Goal: Task Accomplishment & Management: Manage account settings

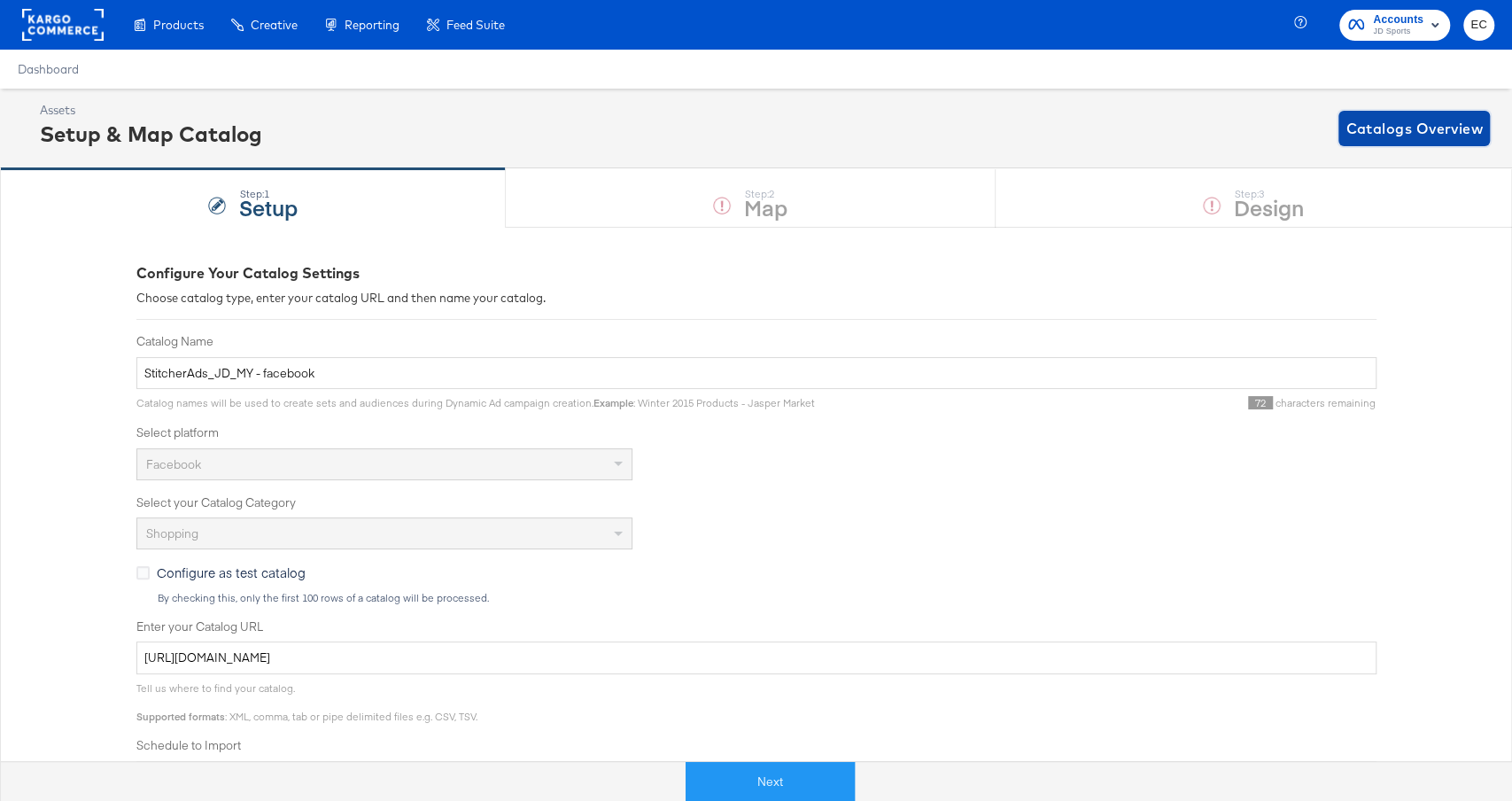
click at [1365, 132] on span "Catalogs Overview" at bounding box center [1414, 128] width 137 height 25
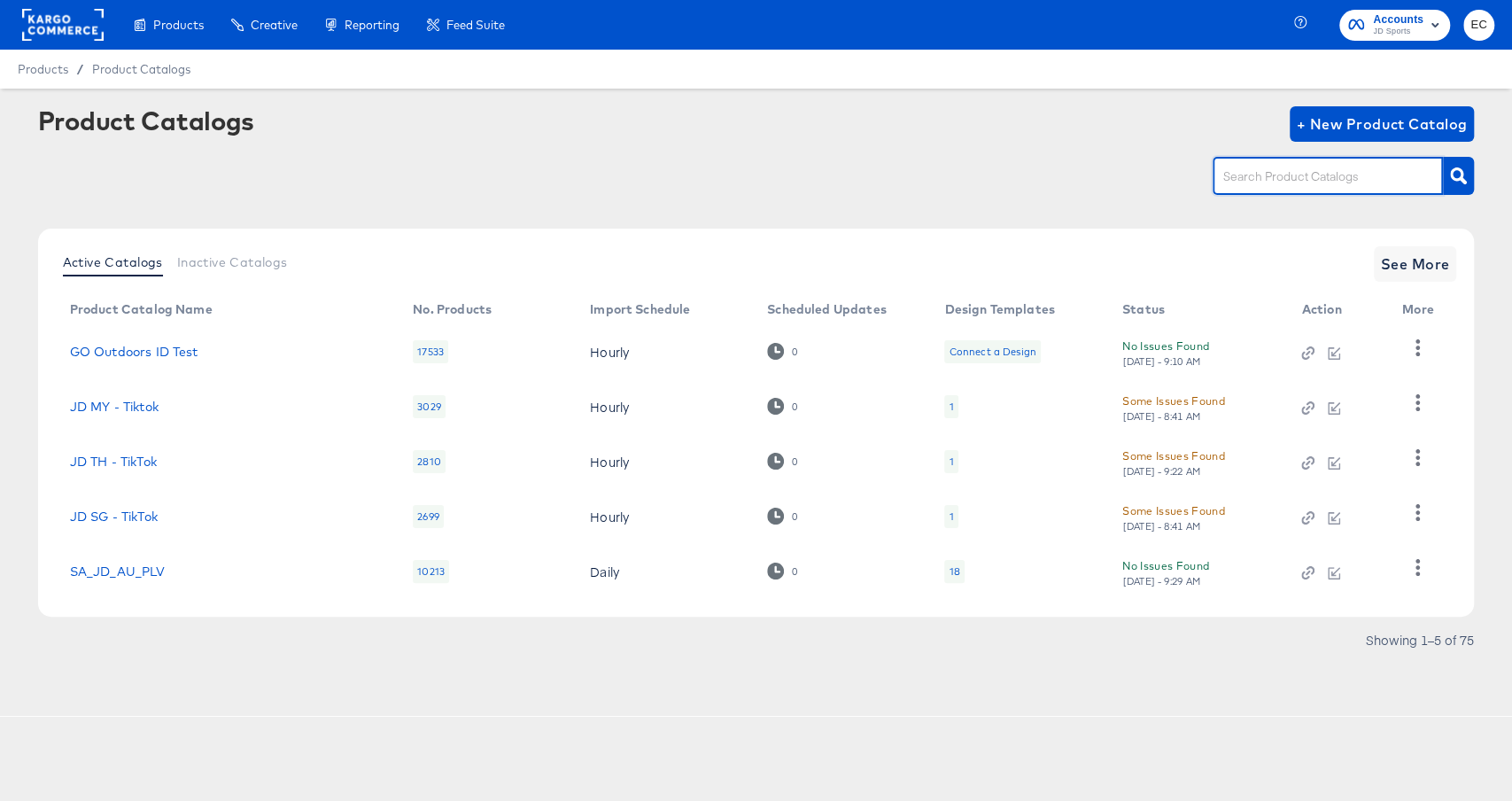
click at [1334, 176] on input "text" at bounding box center [1313, 177] width 188 height 20
type input "nl"
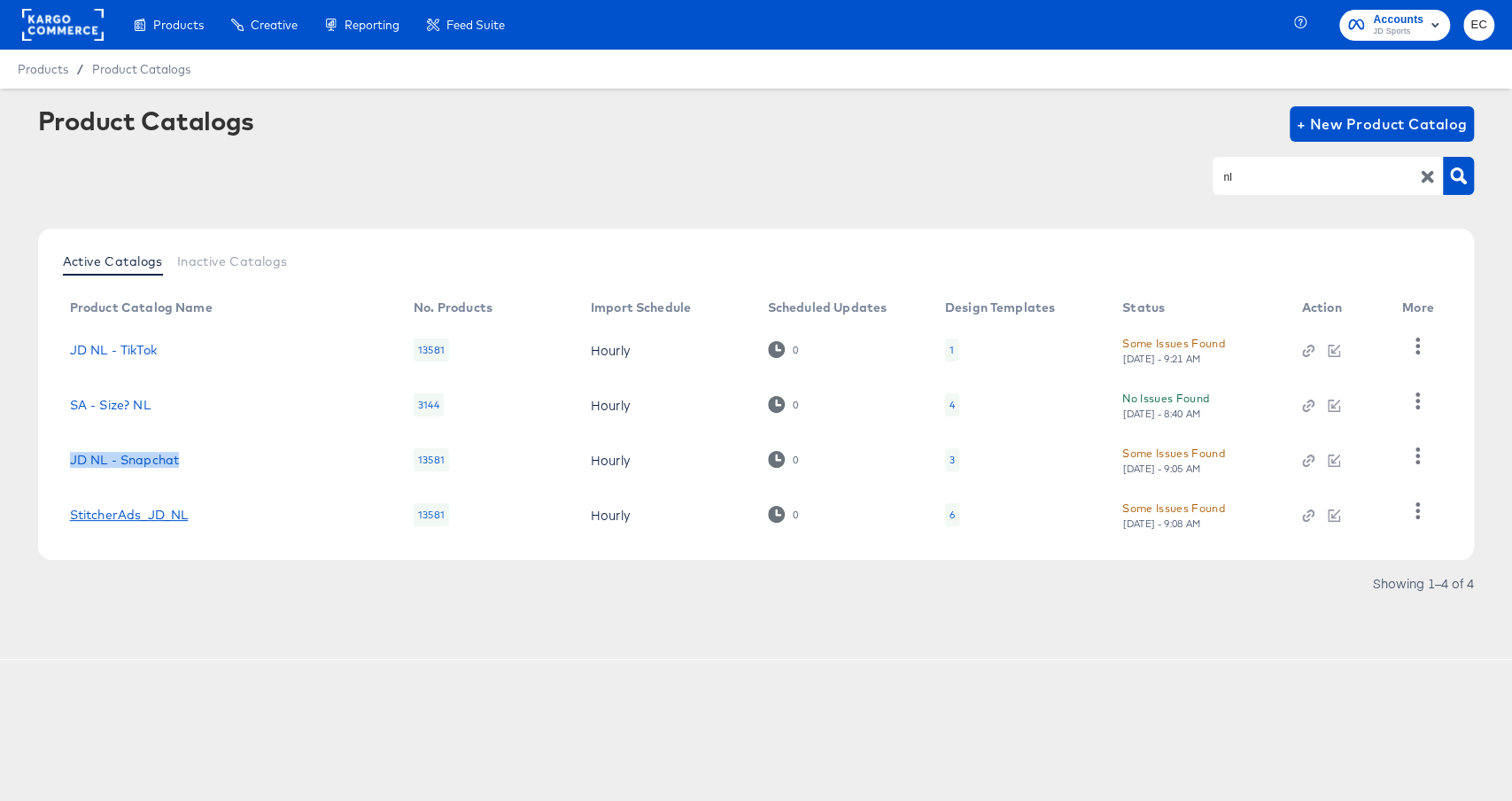
click at [144, 513] on link "StitcherAds_JD_NL" at bounding box center [129, 514] width 119 height 14
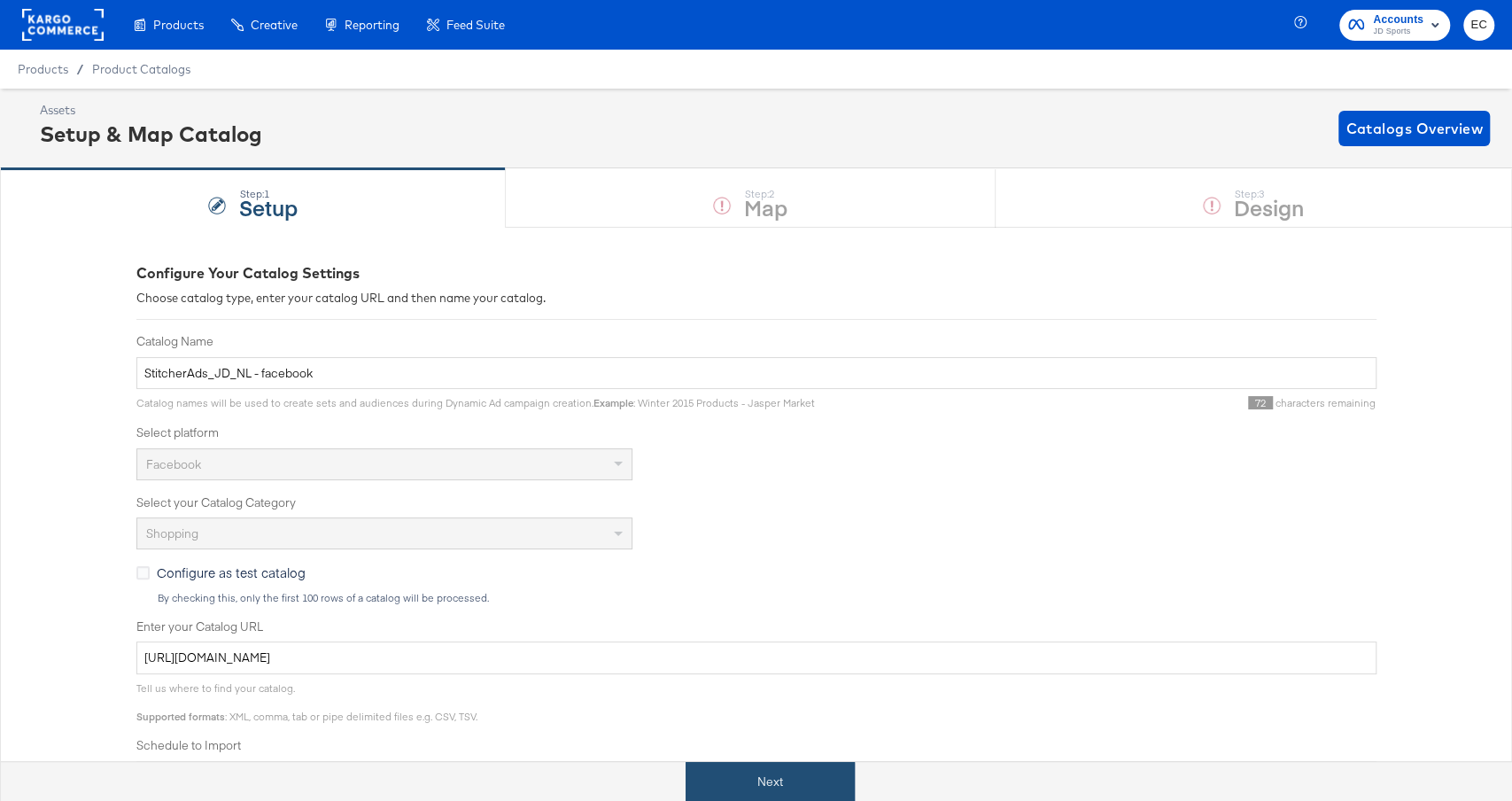
click at [777, 799] on button "Next" at bounding box center [770, 782] width 169 height 40
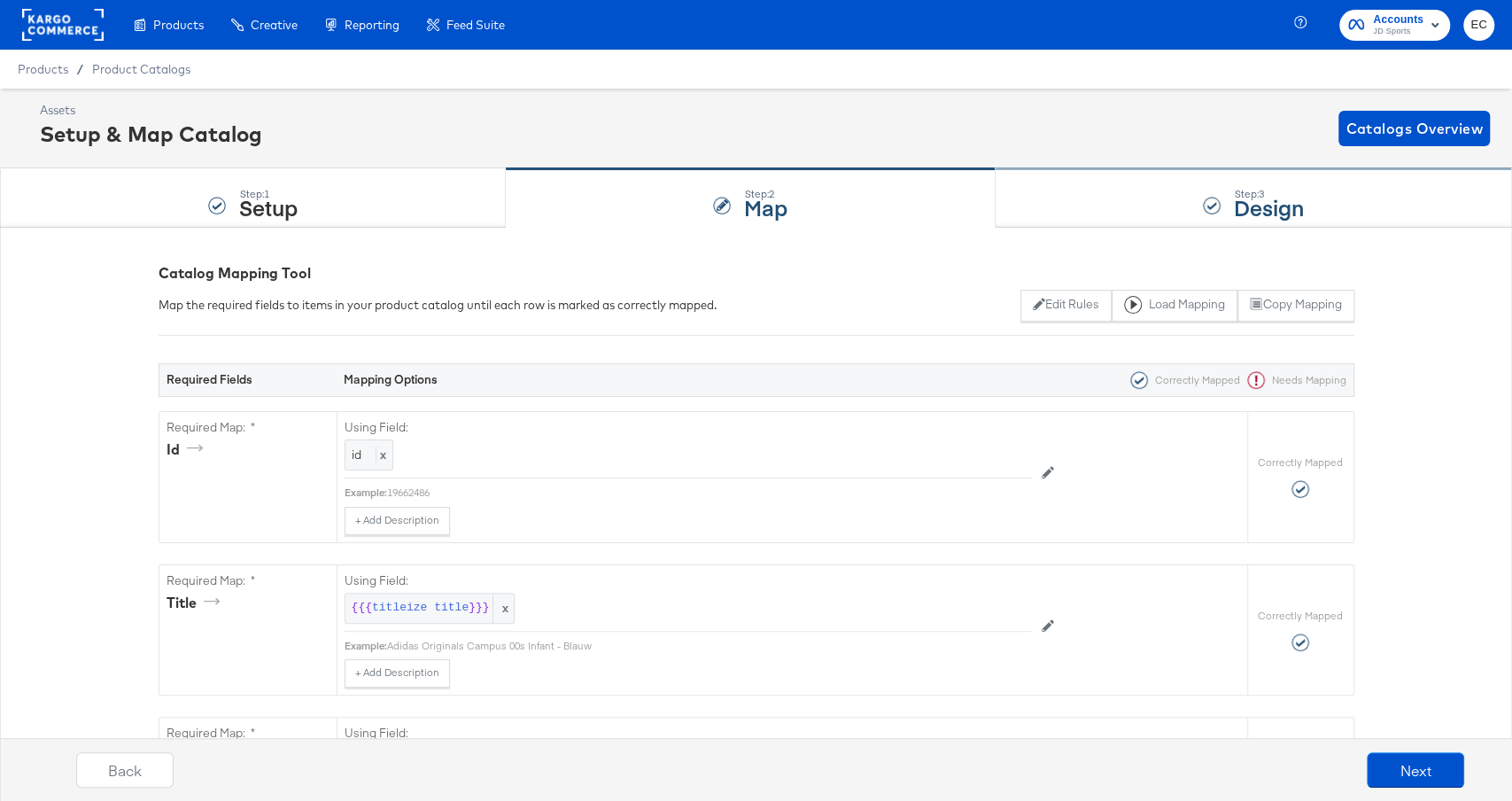
click at [1154, 188] on div "Step: 3 Design" at bounding box center [1255, 199] width 517 height 59
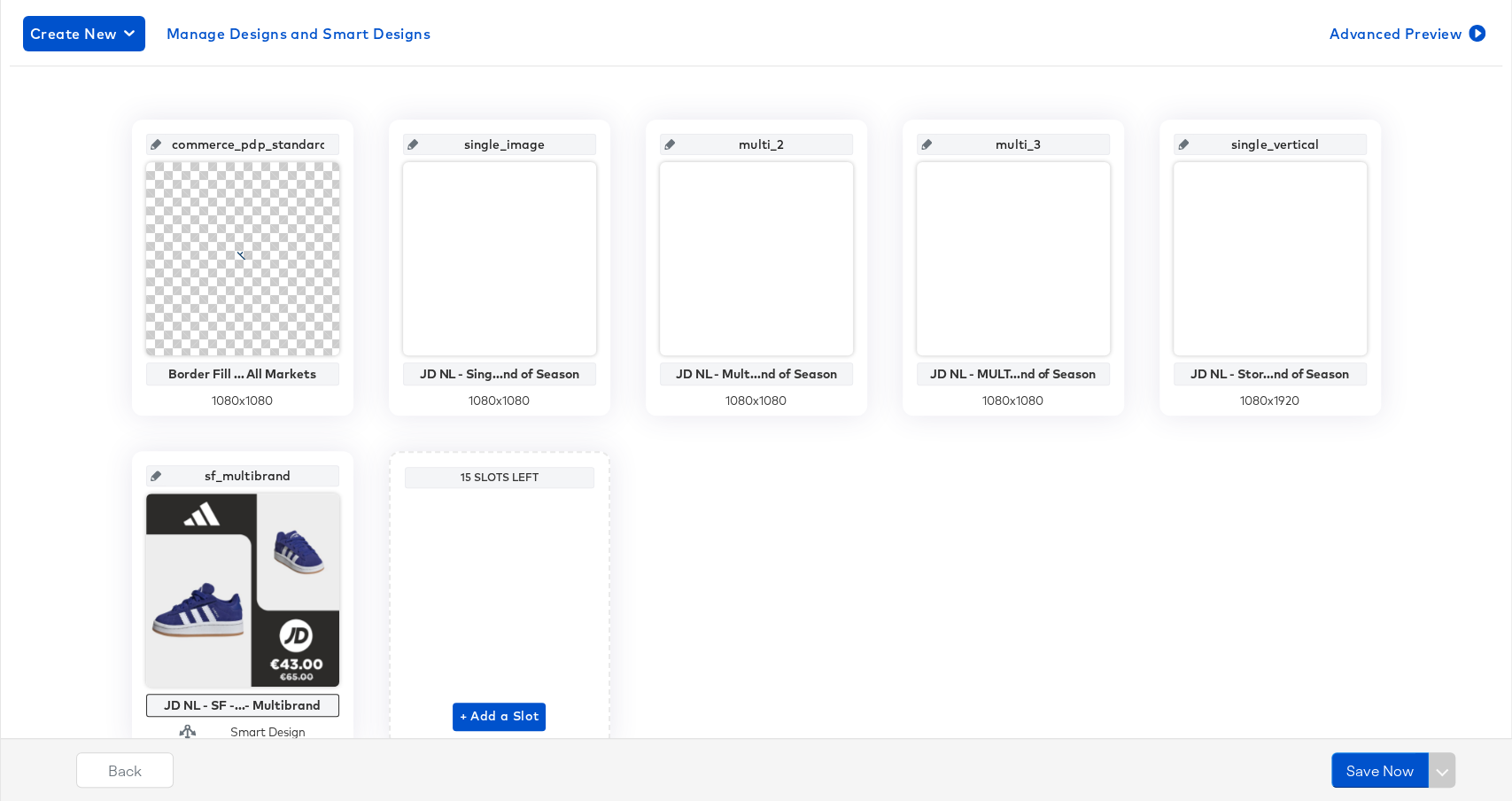
scroll to position [303, 0]
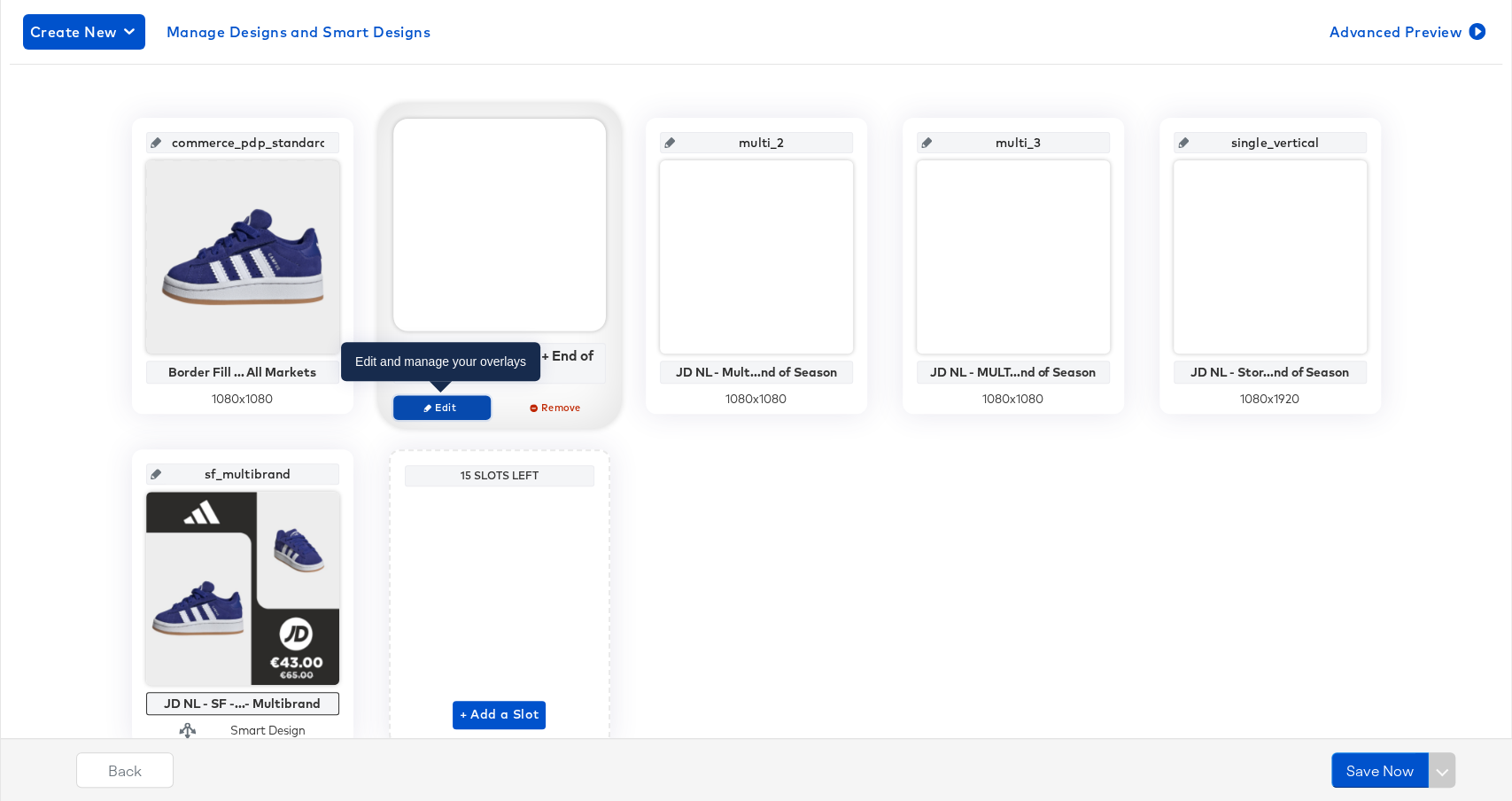
click at [429, 404] on icon "button" at bounding box center [427, 407] width 8 height 8
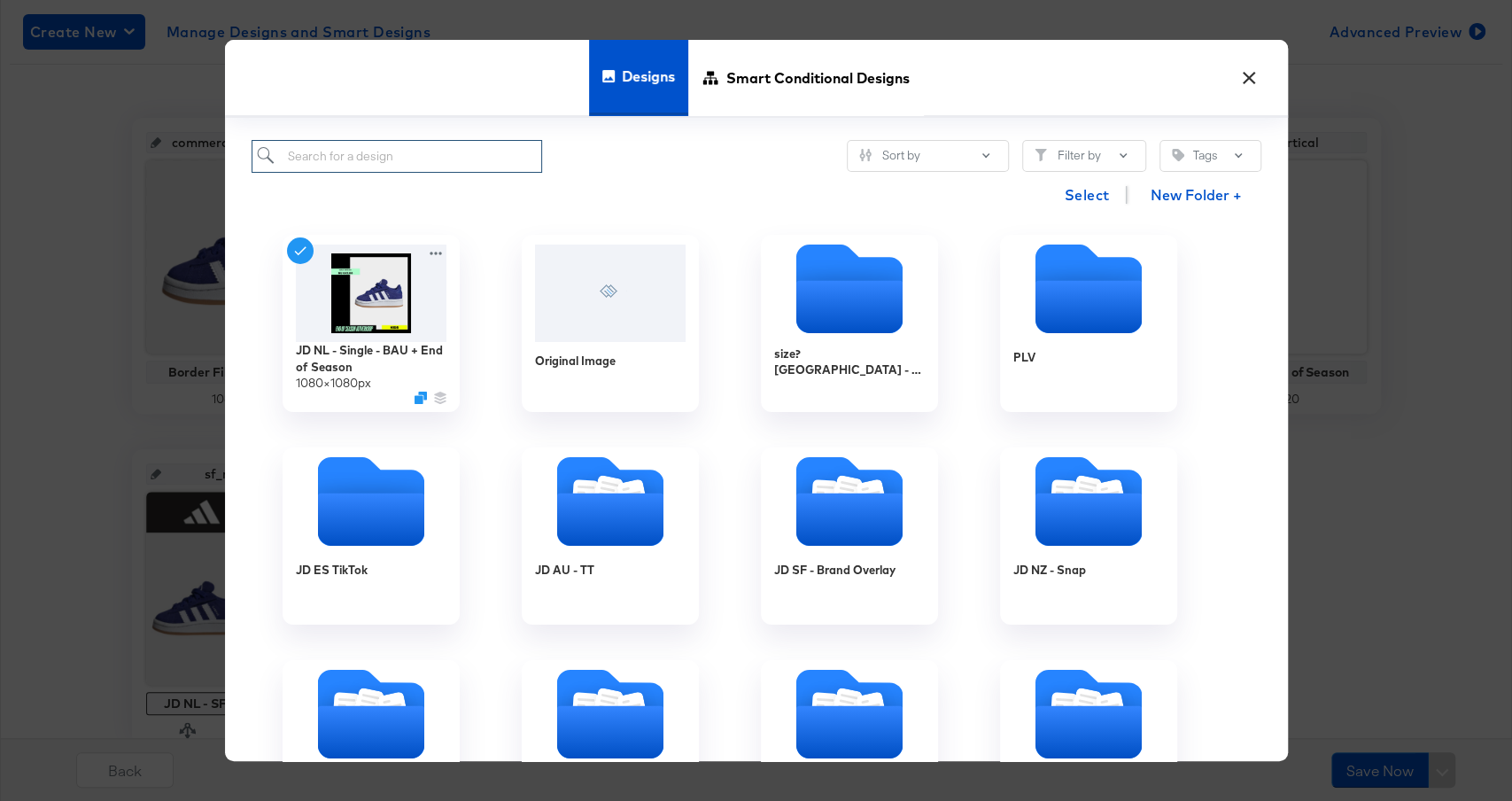
click at [462, 151] on input "search" at bounding box center [397, 156] width 291 height 33
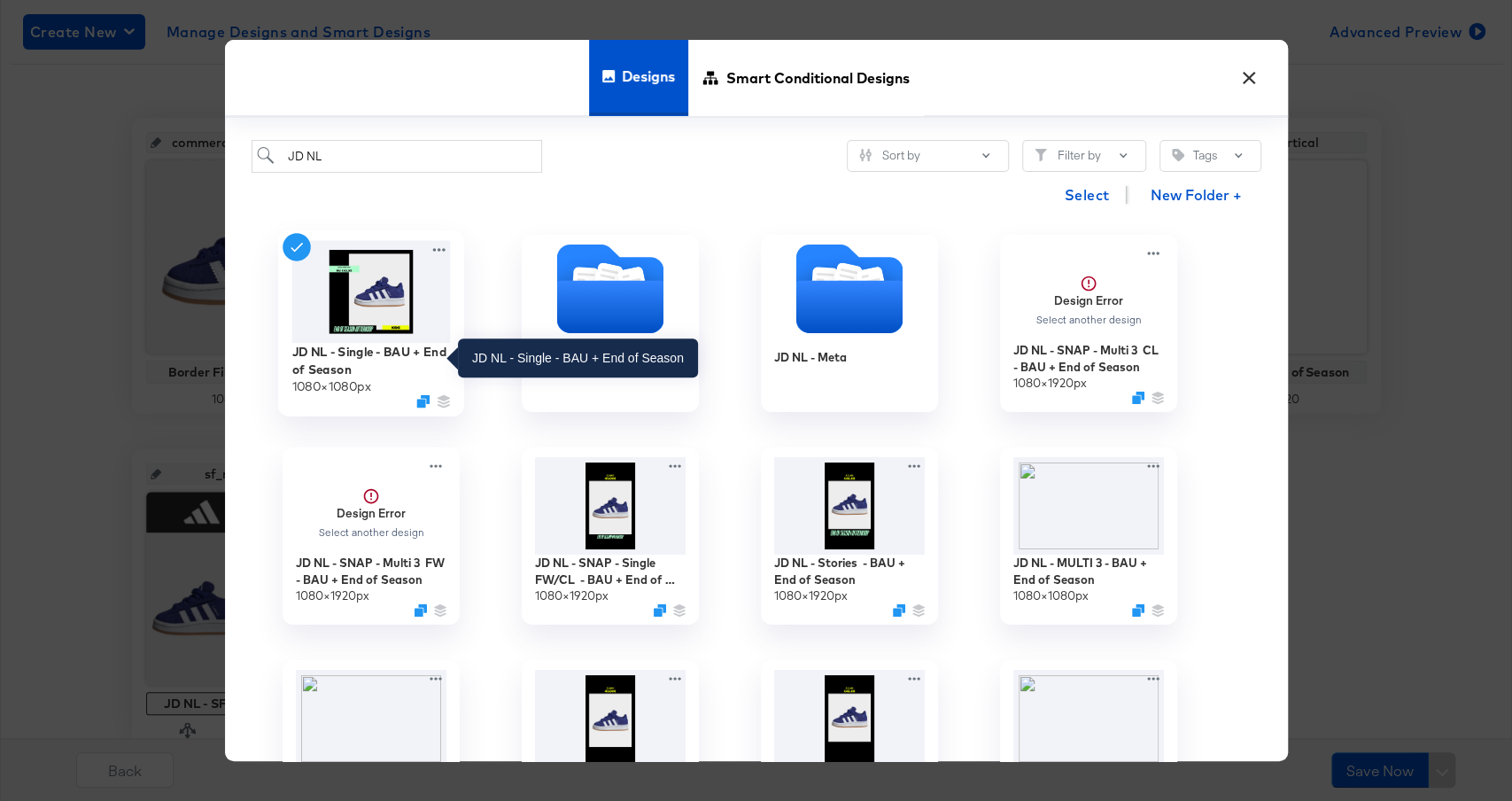
drag, startPoint x: 261, startPoint y: 346, endPoint x: 425, endPoint y: 342, distance: 164.0
click at [426, 343] on div "JD NL - Single - BAU + End of Season 1080 × 1080 px" at bounding box center [371, 323] width 239 height 212
drag, startPoint x: 209, startPoint y: 371, endPoint x: 407, endPoint y: 351, distance: 199.0
click at [408, 351] on div "× Designs Smart Conditional Designs JD NL Sort by Filter by Tags Select New Fol…" at bounding box center [756, 400] width 1512 height 801
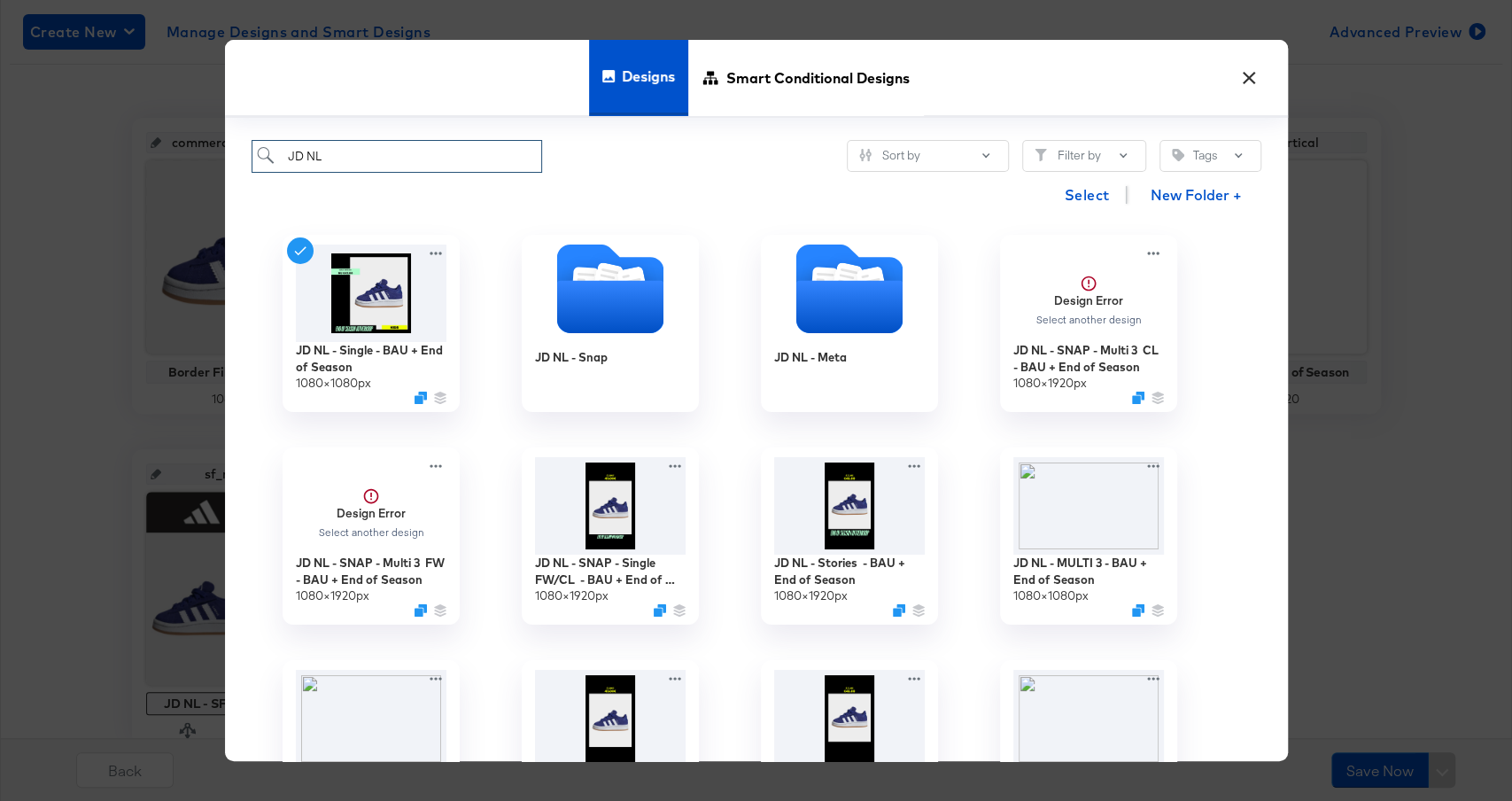
click at [365, 150] on input "JD NL" at bounding box center [397, 156] width 291 height 33
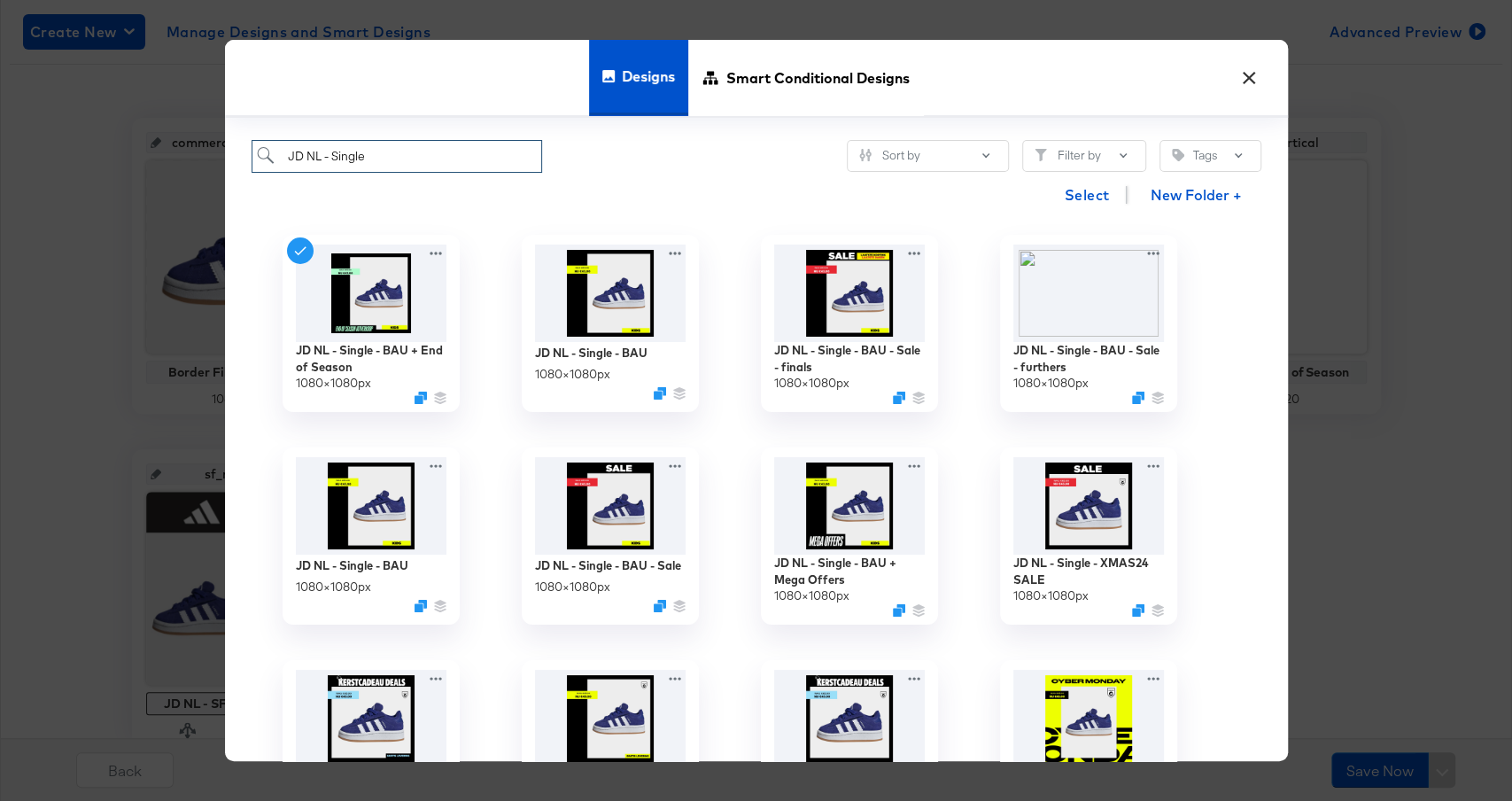
click at [444, 159] on input "JD NL - Single" at bounding box center [397, 156] width 291 height 33
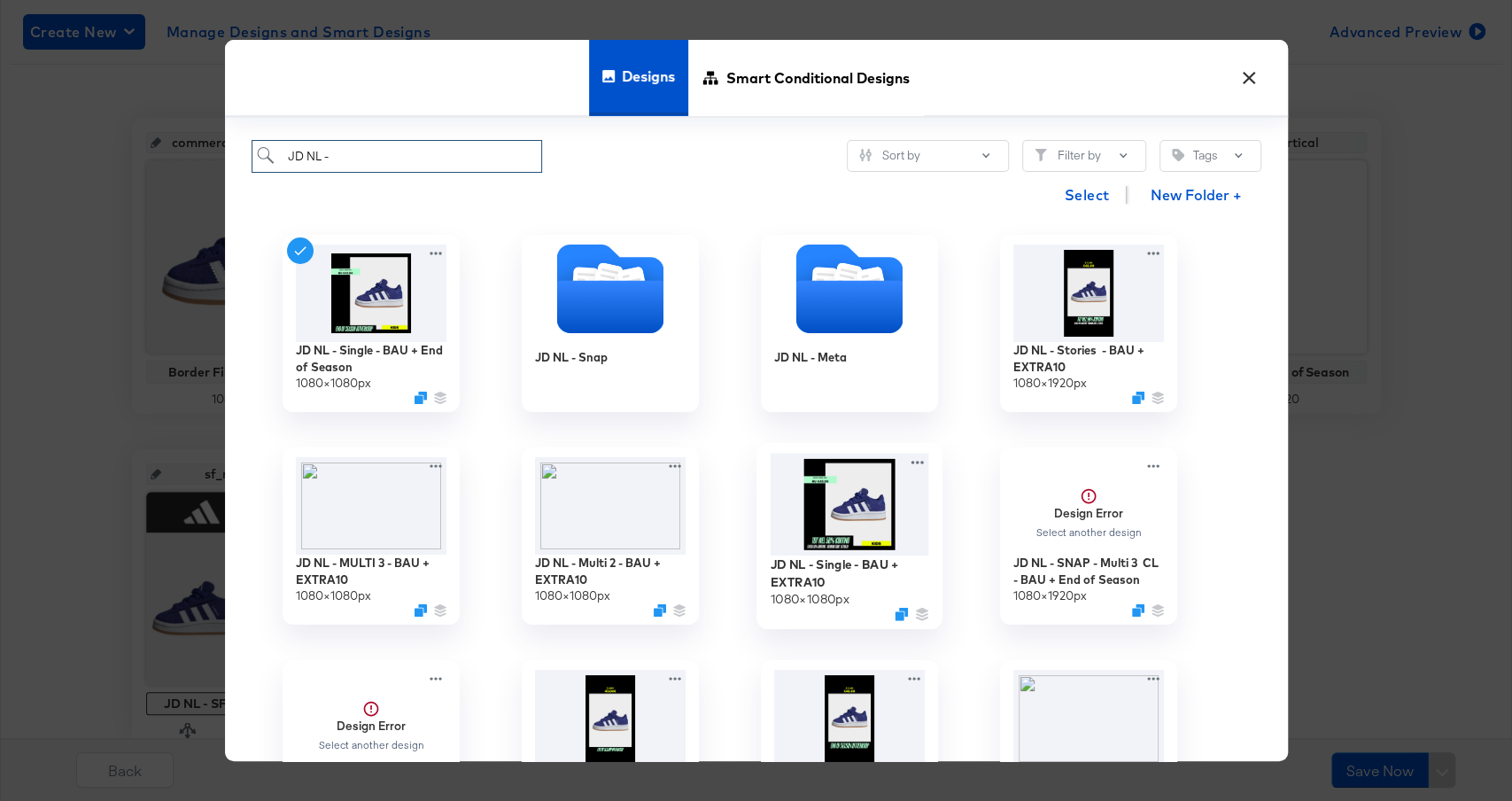
type input "JD NL -"
click at [826, 498] on img at bounding box center [849, 506] width 159 height 103
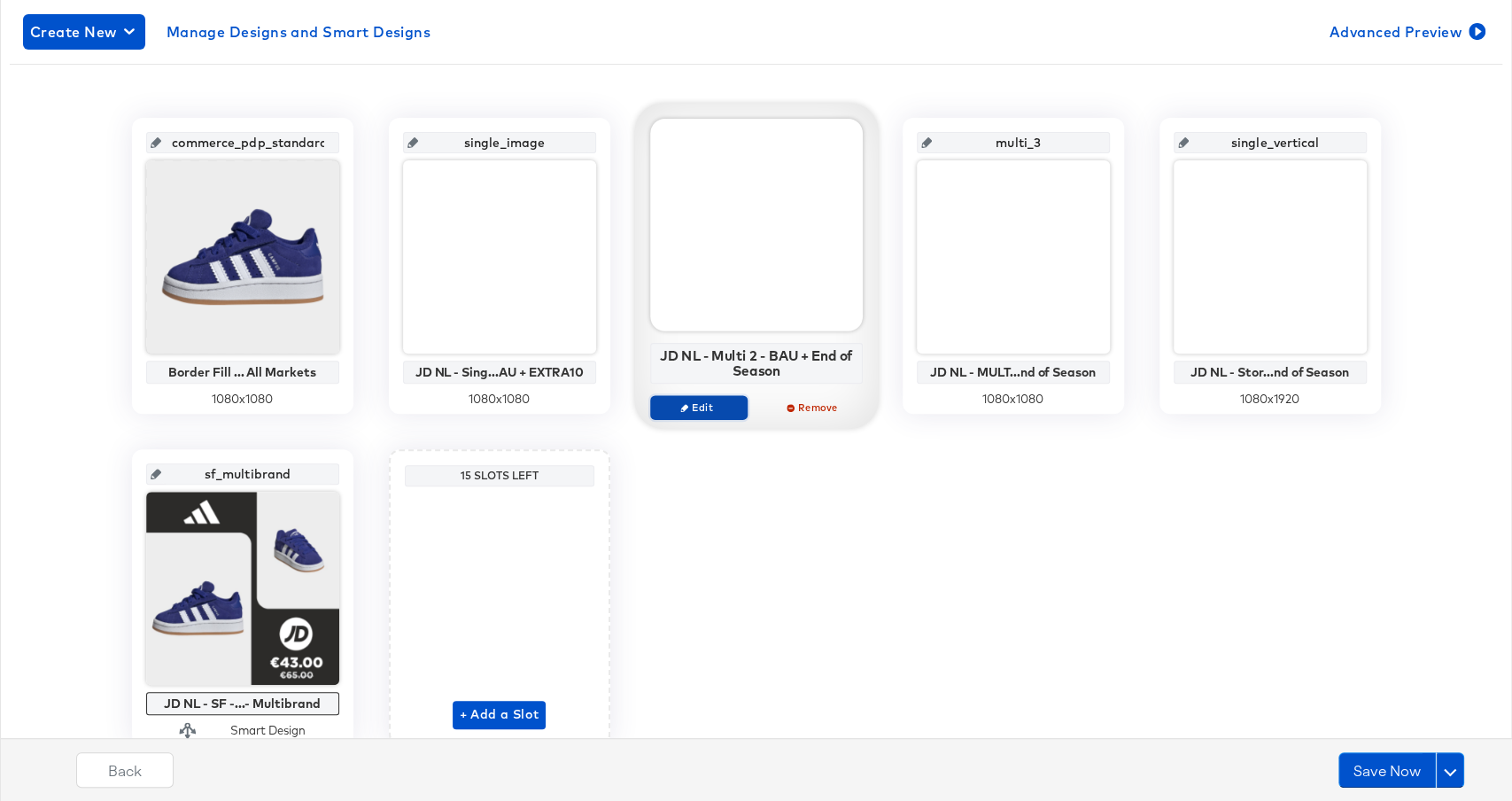
click at [684, 404] on icon "button" at bounding box center [684, 407] width 8 height 8
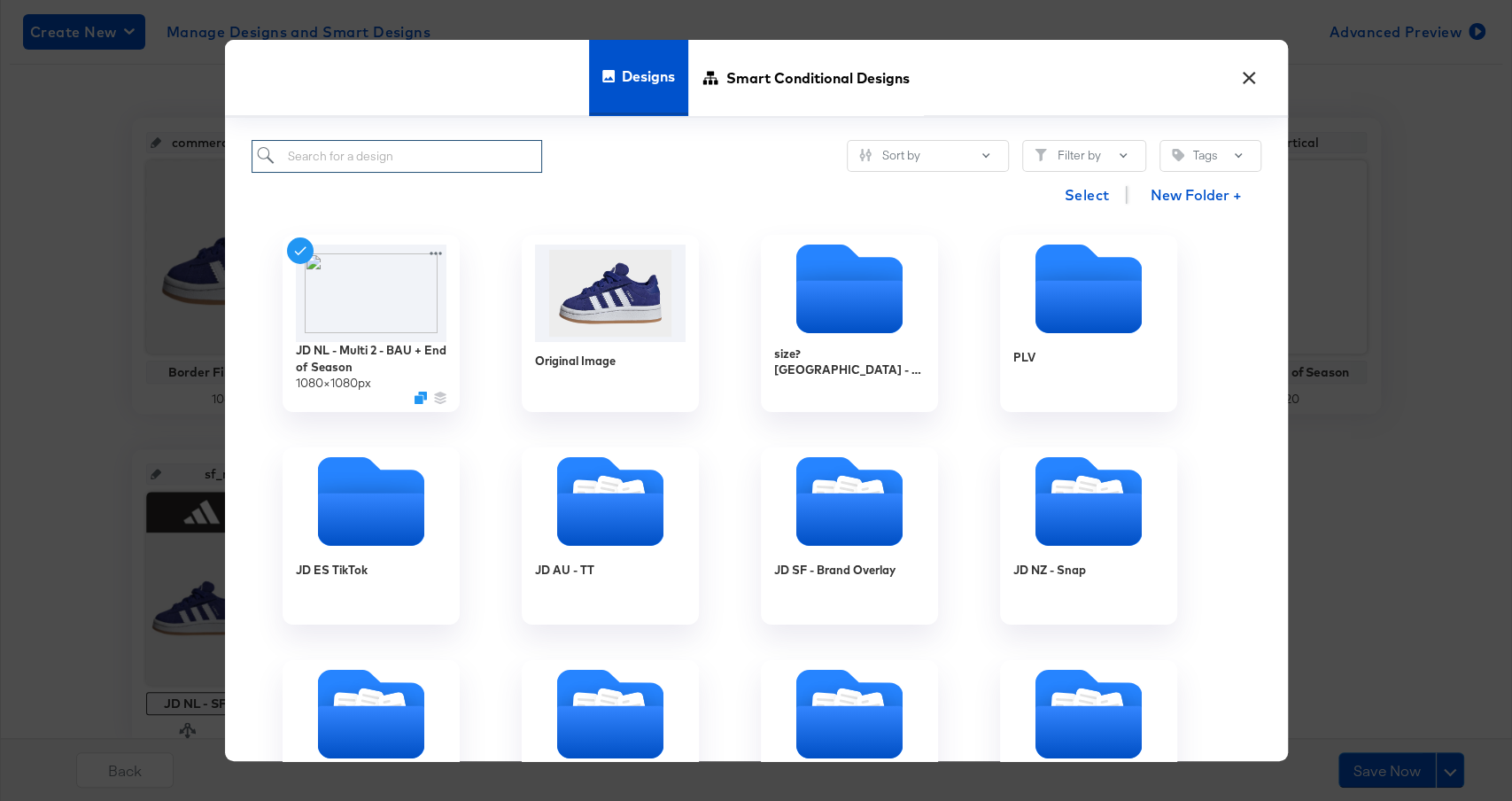
click at [447, 160] on input "search" at bounding box center [397, 156] width 291 height 33
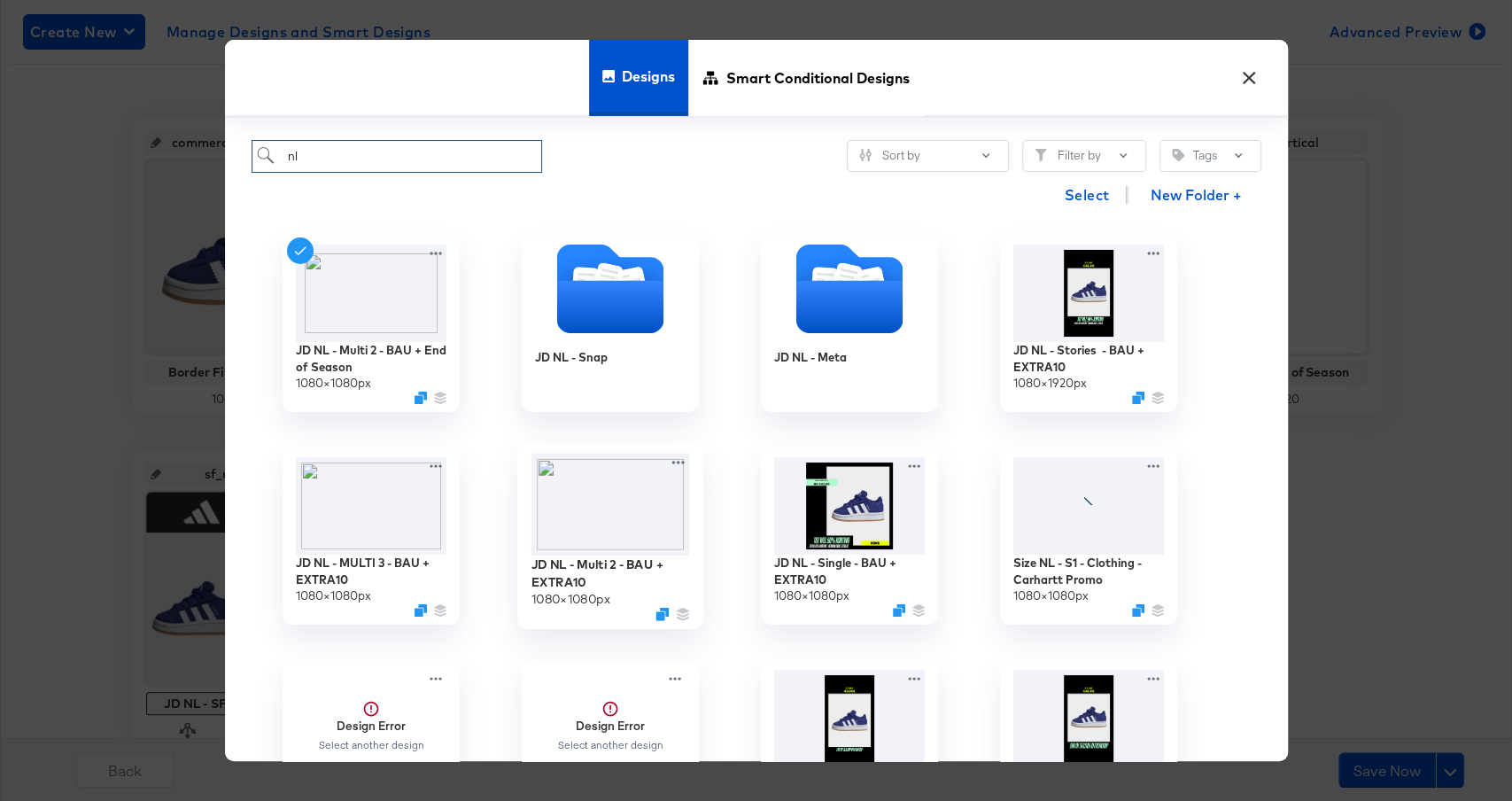
type input "nl"
click at [644, 492] on img at bounding box center [609, 506] width 159 height 103
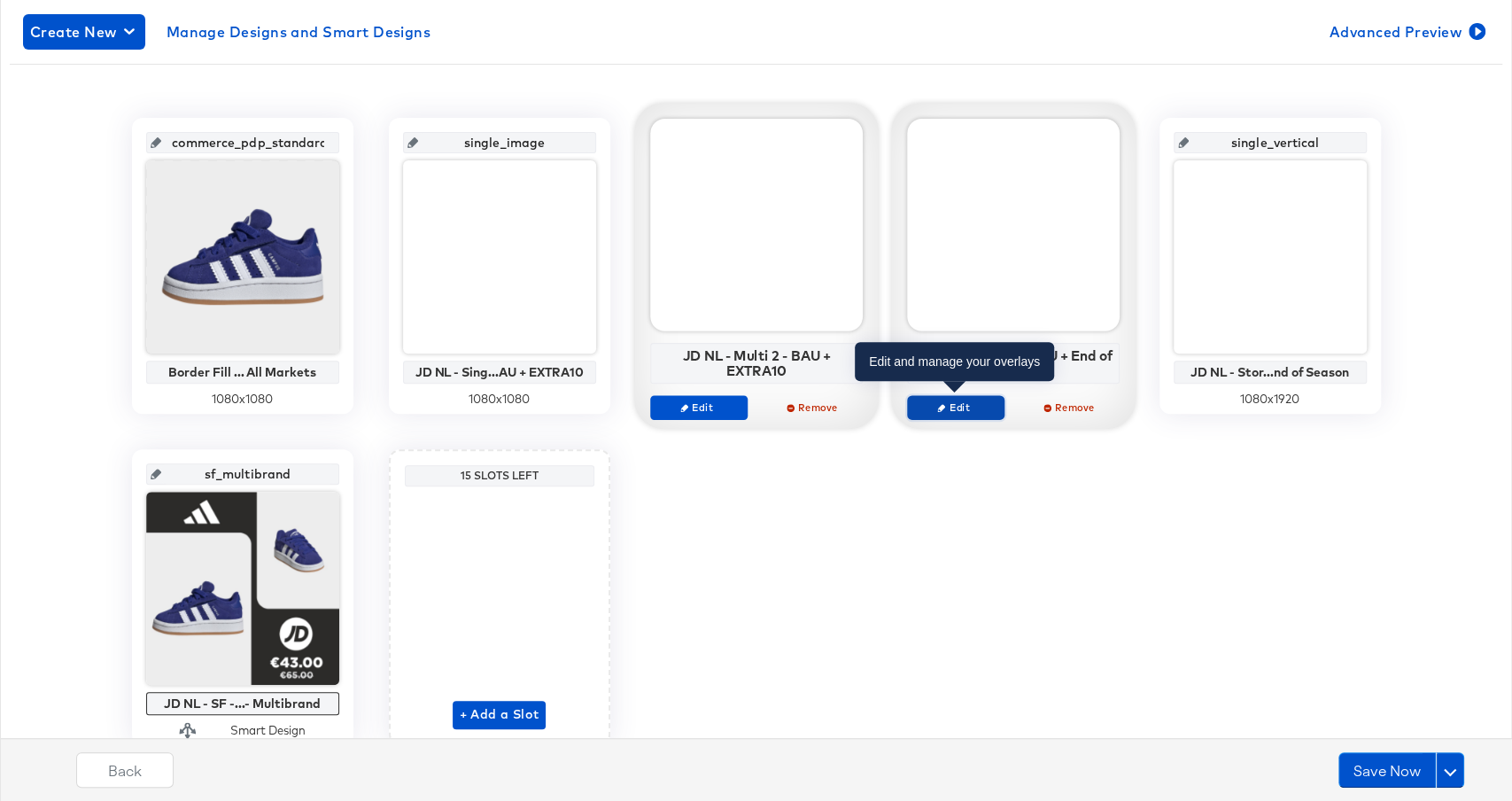
click at [972, 403] on span "Edit" at bounding box center [955, 407] width 82 height 13
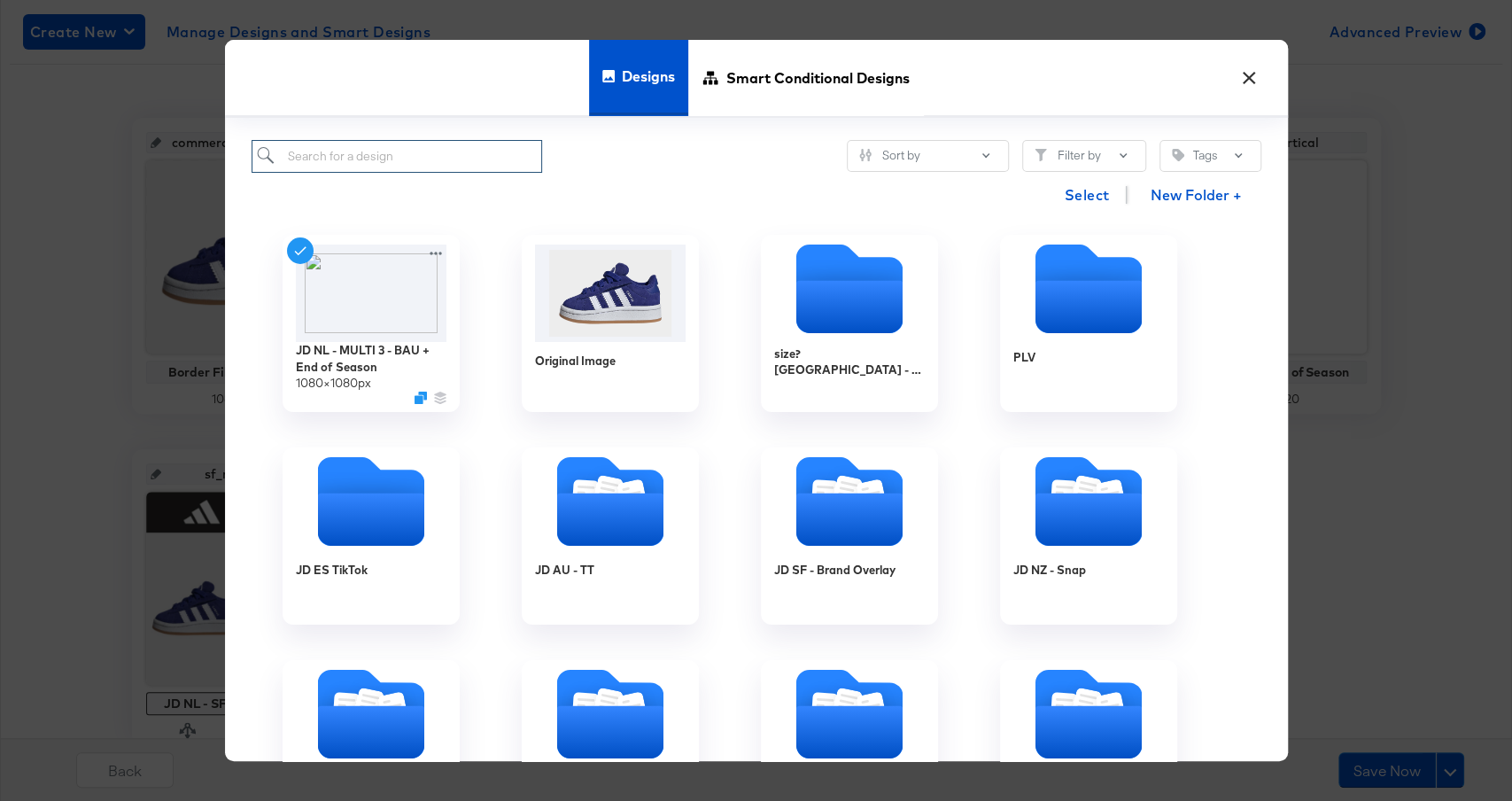
click at [449, 161] on input "search" at bounding box center [397, 156] width 291 height 33
type input "nl"
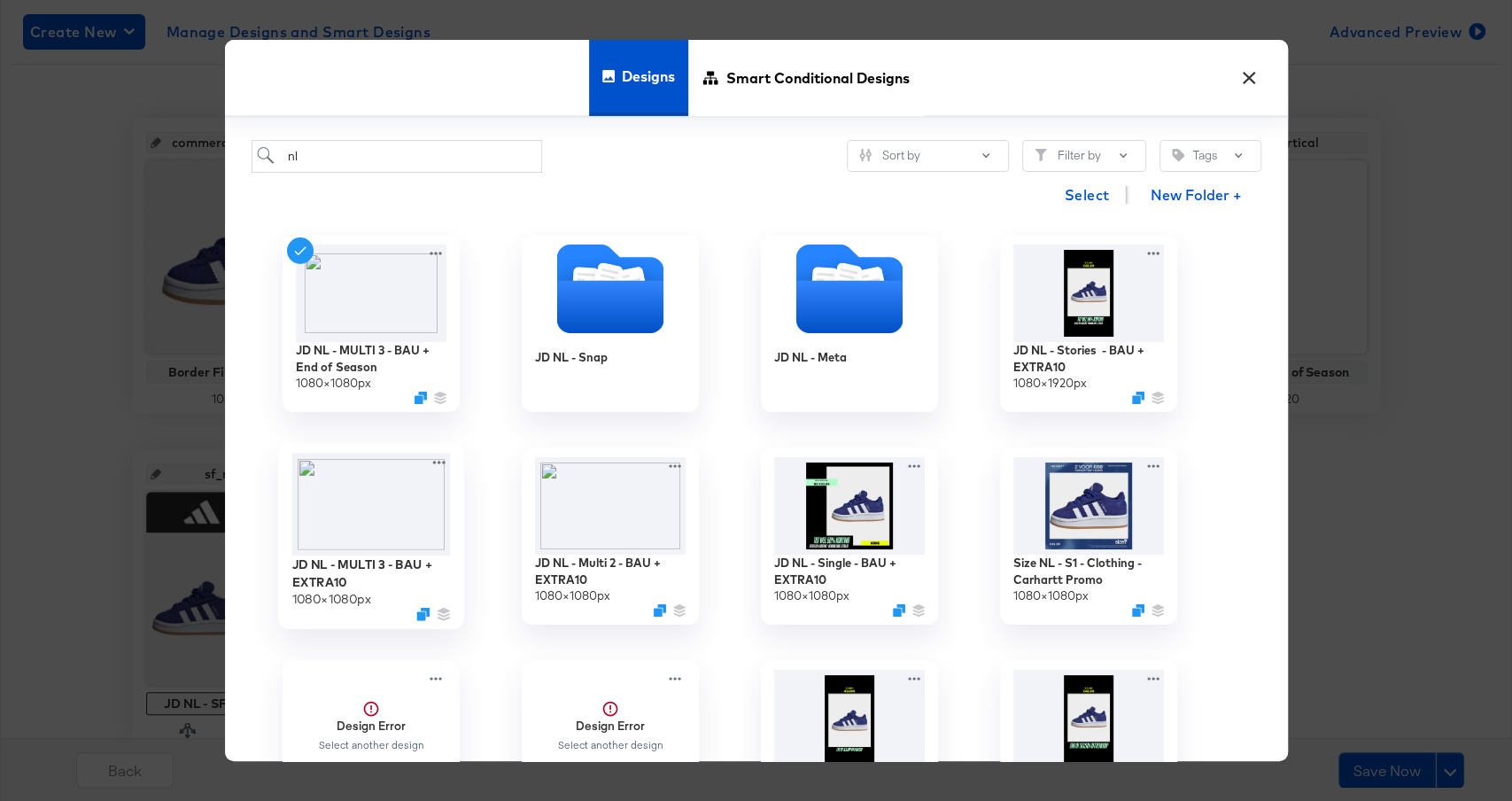
click at [404, 496] on img at bounding box center [370, 506] width 159 height 103
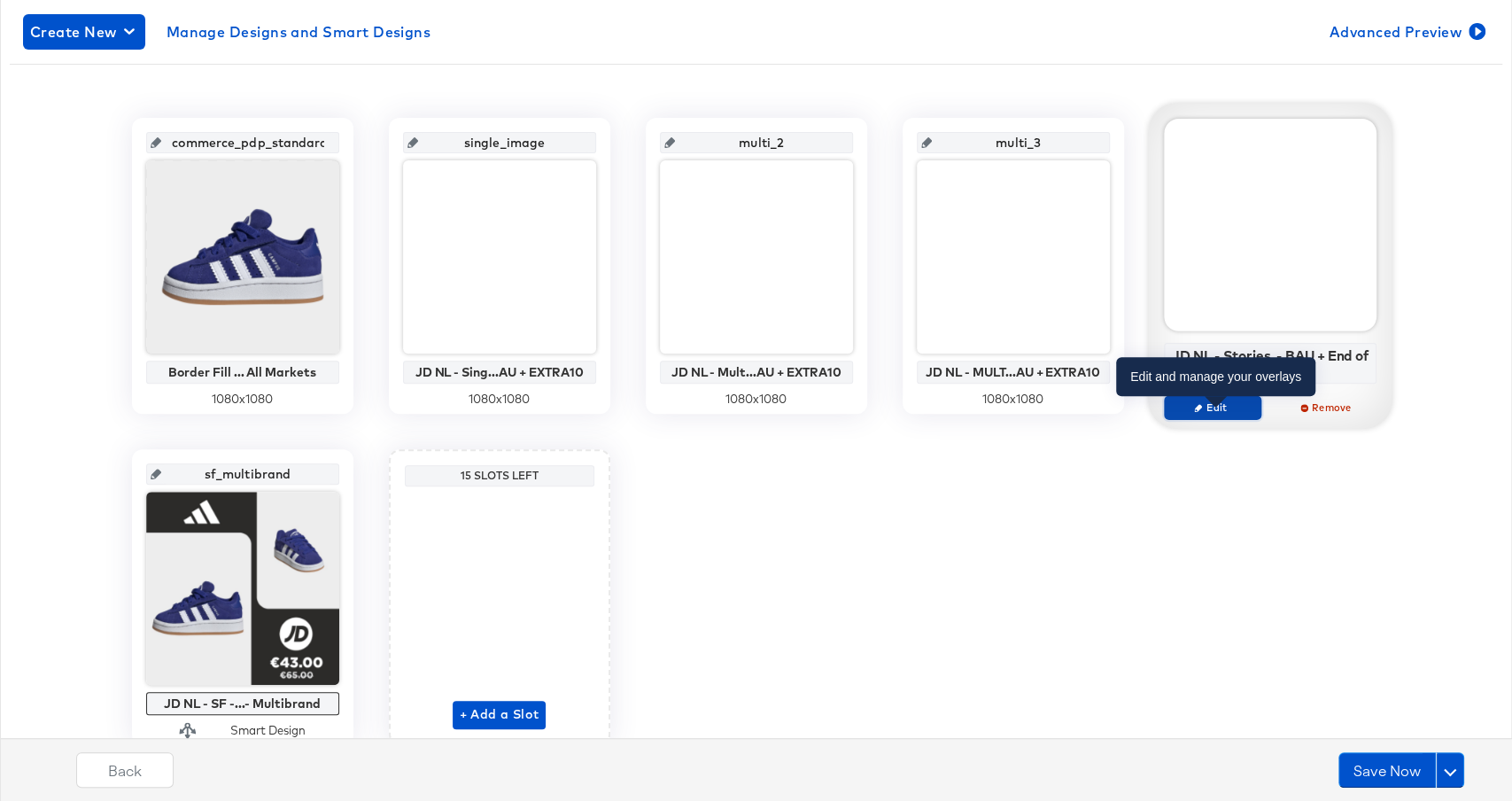
click at [1215, 409] on span "Edit" at bounding box center [1211, 407] width 82 height 13
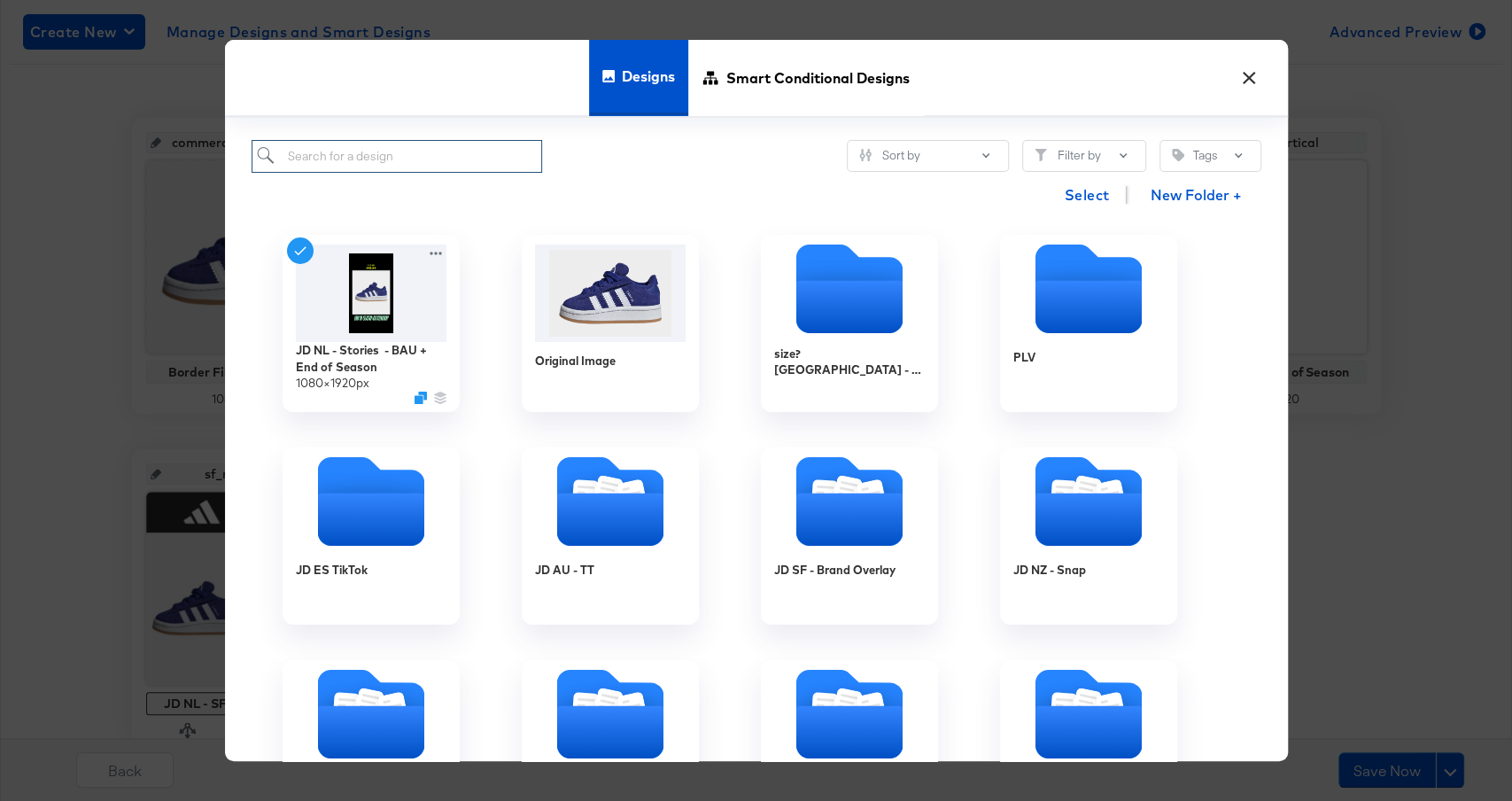
click at [482, 157] on input "search" at bounding box center [397, 156] width 291 height 33
type input "nl"
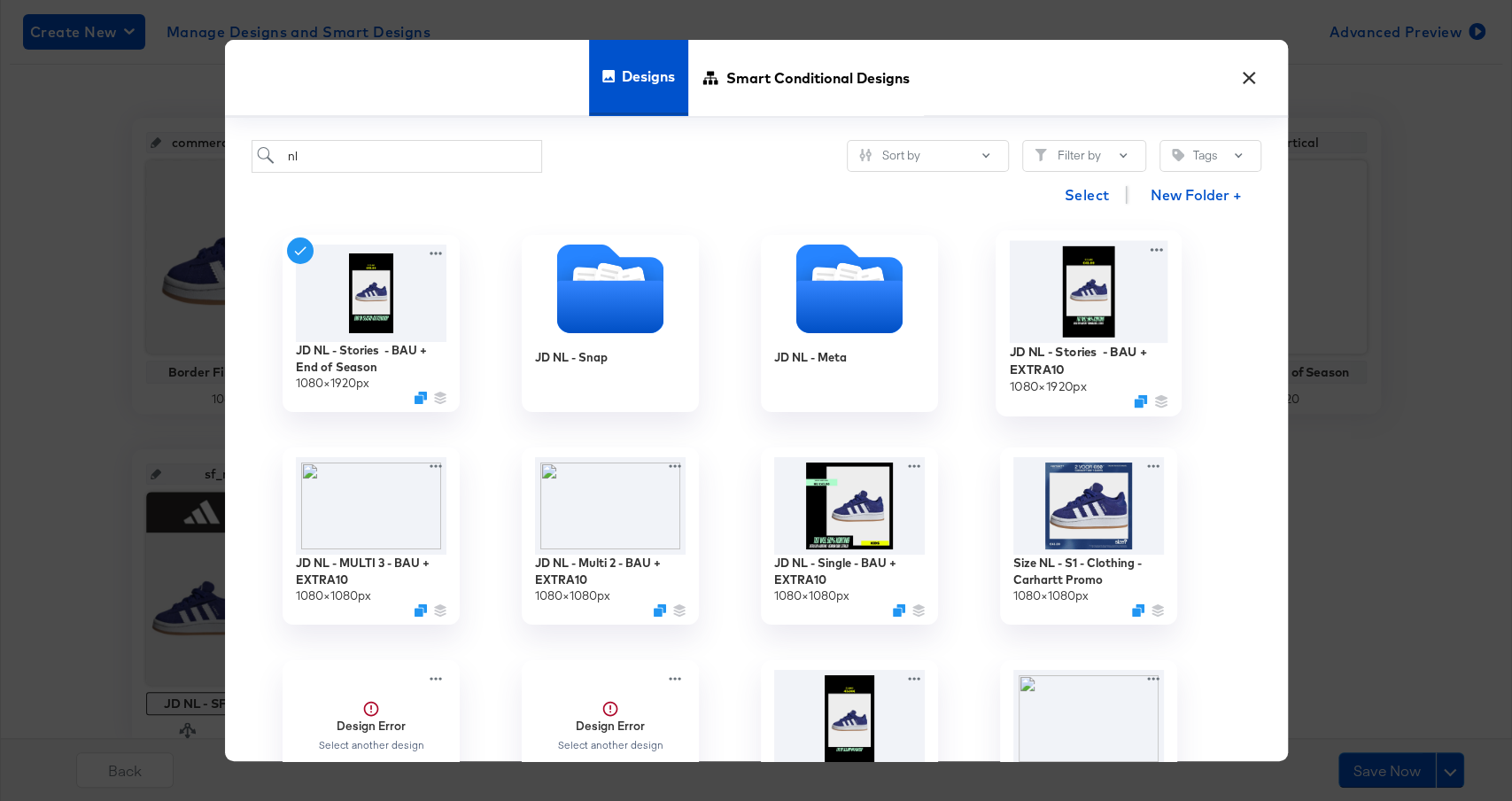
click at [1097, 315] on img at bounding box center [1088, 292] width 159 height 102
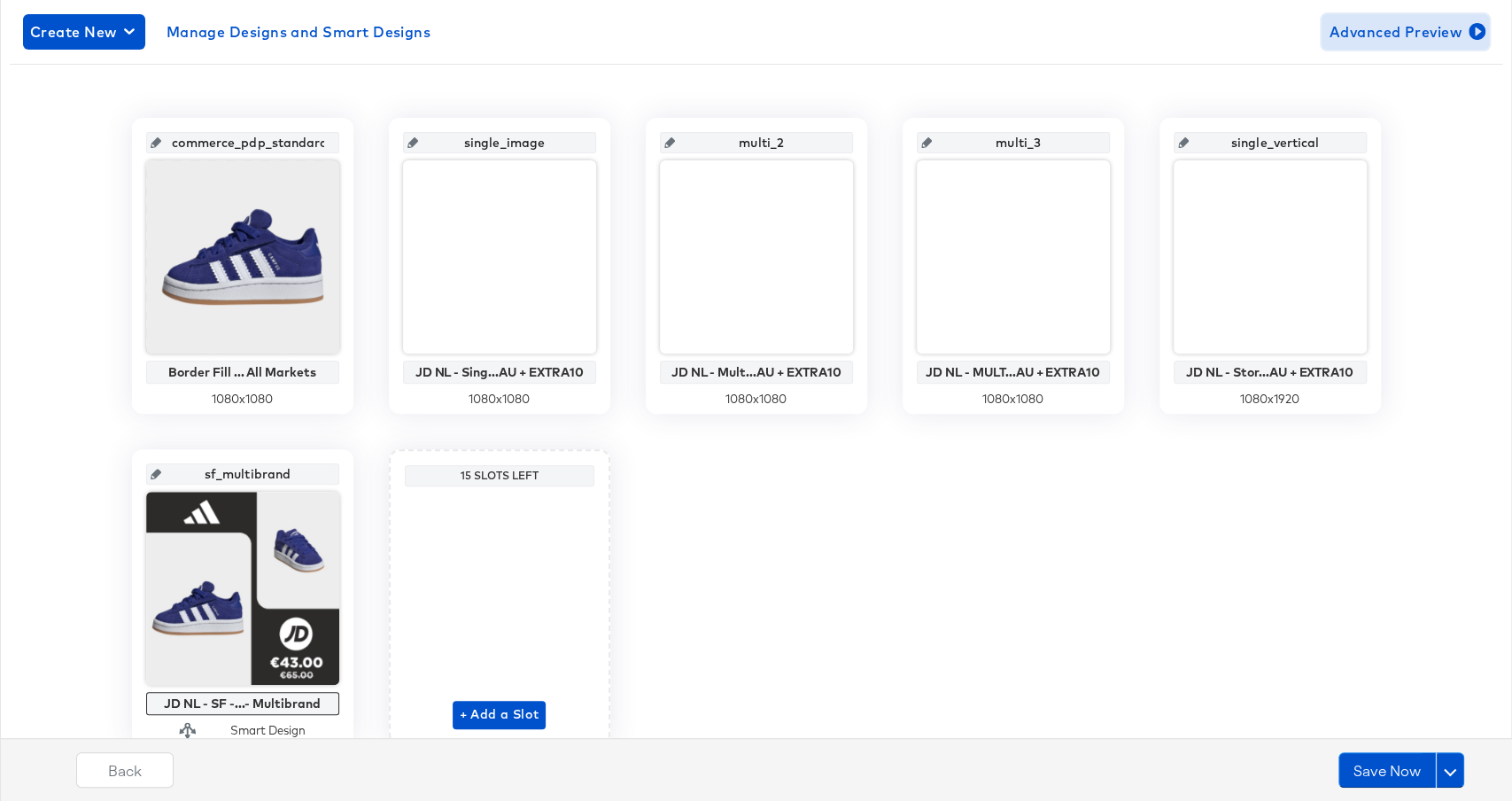
click at [1417, 25] on span "Advanced Preview" at bounding box center [1405, 31] width 153 height 25
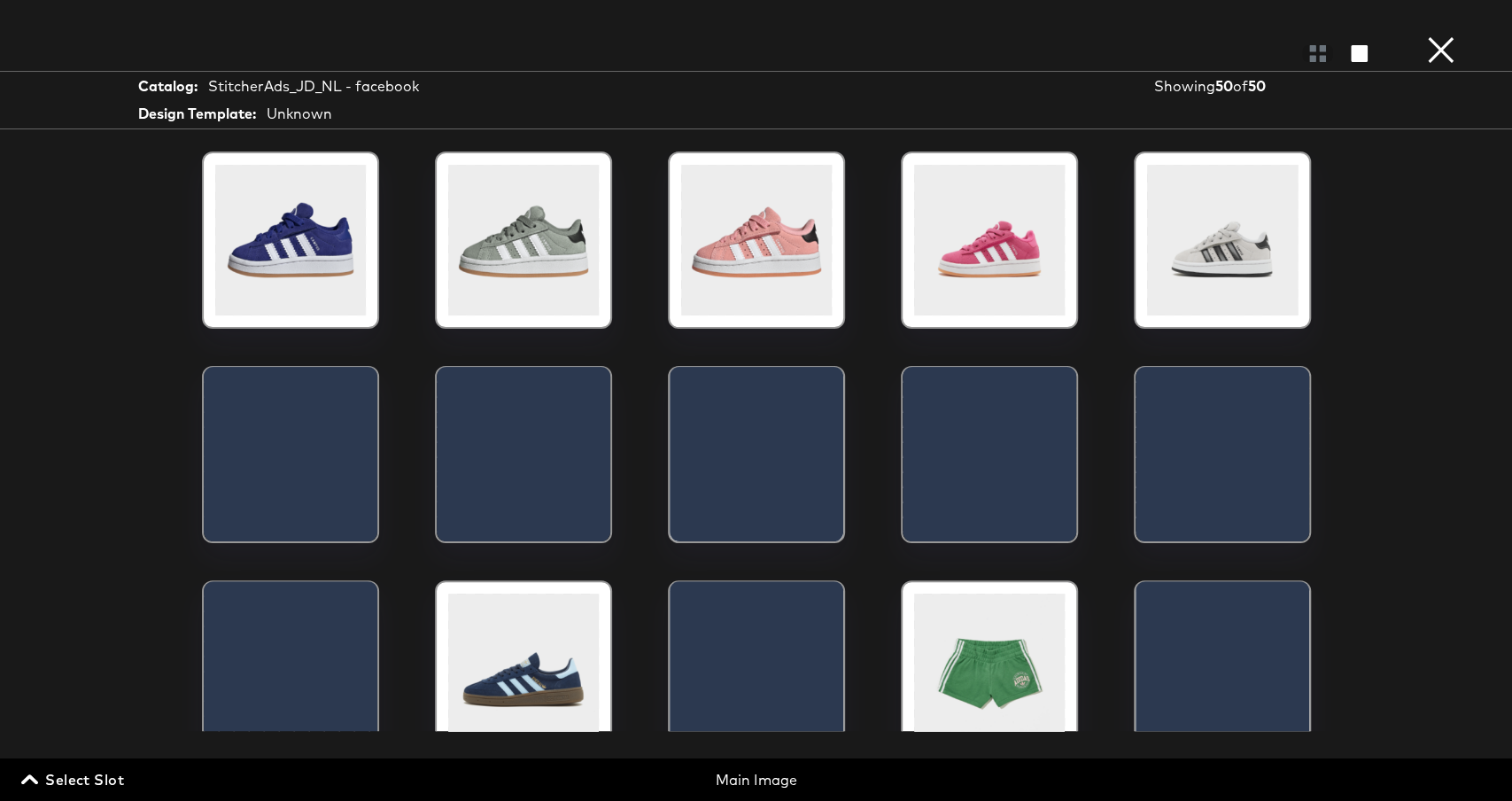
click at [44, 780] on span "Select Slot" at bounding box center [74, 780] width 99 height 25
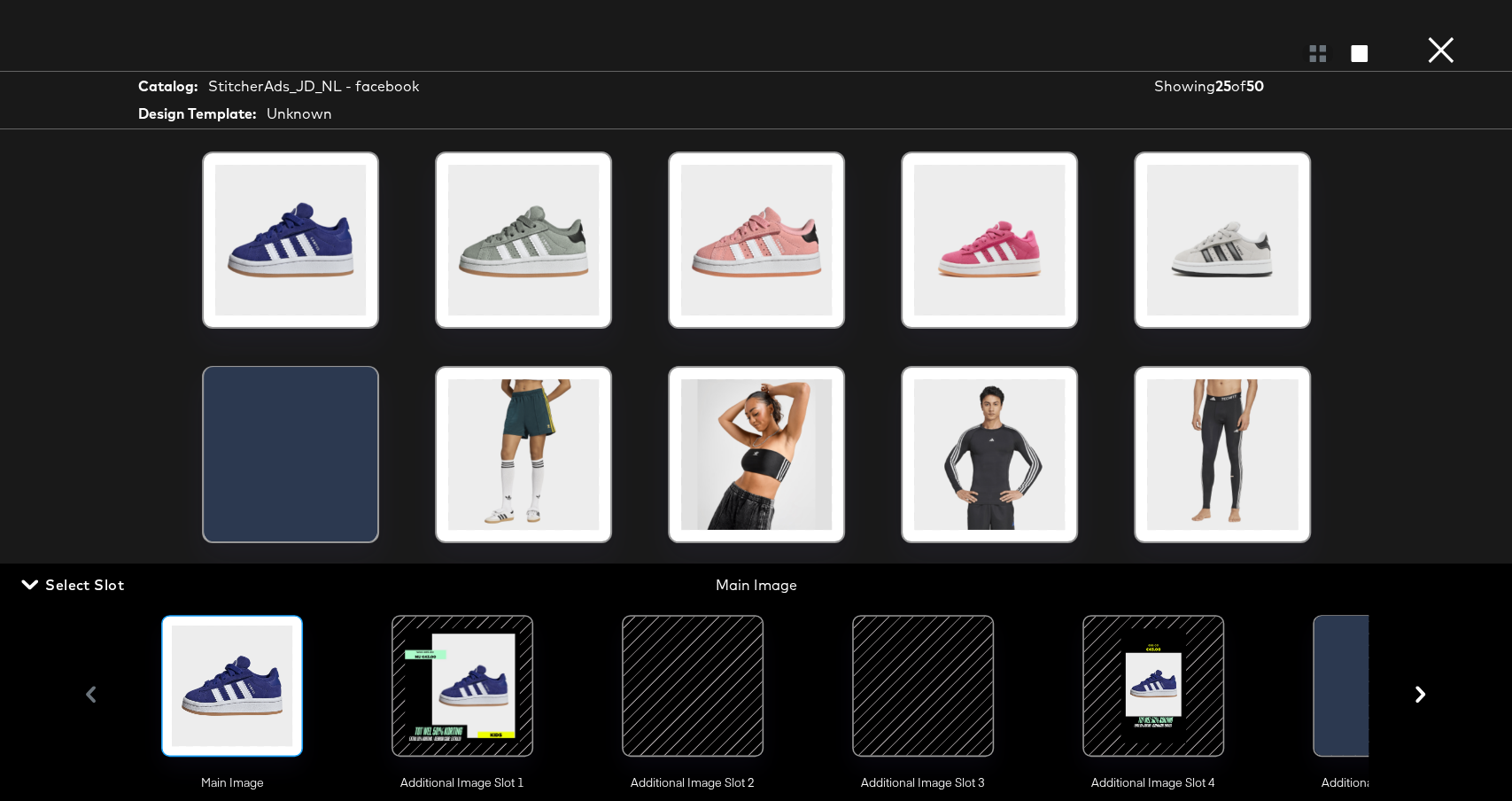
click at [486, 709] on div at bounding box center [462, 686] width 120 height 120
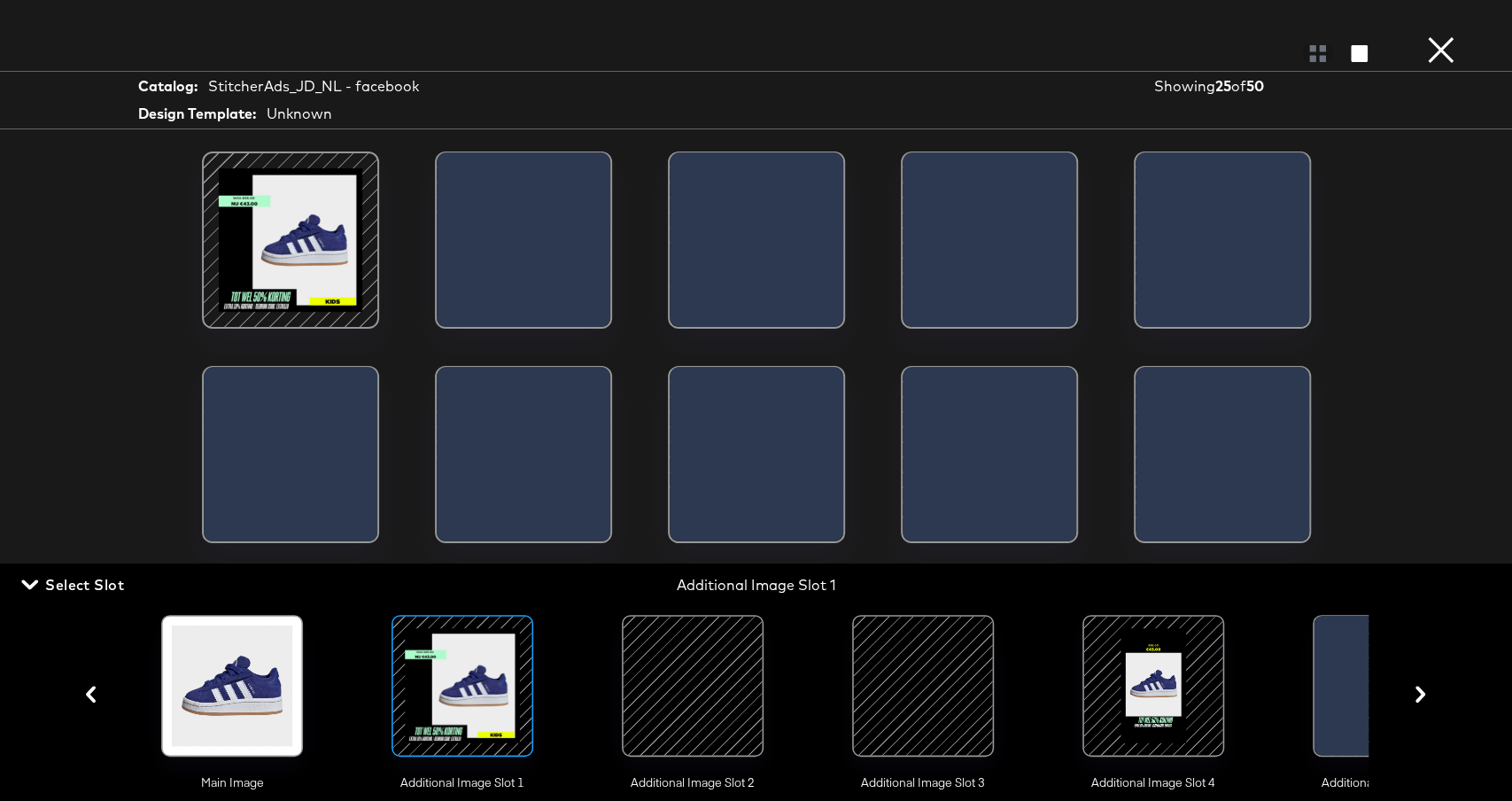
click at [1351, 287] on div "Load More" at bounding box center [756, 441] width 1329 height 579
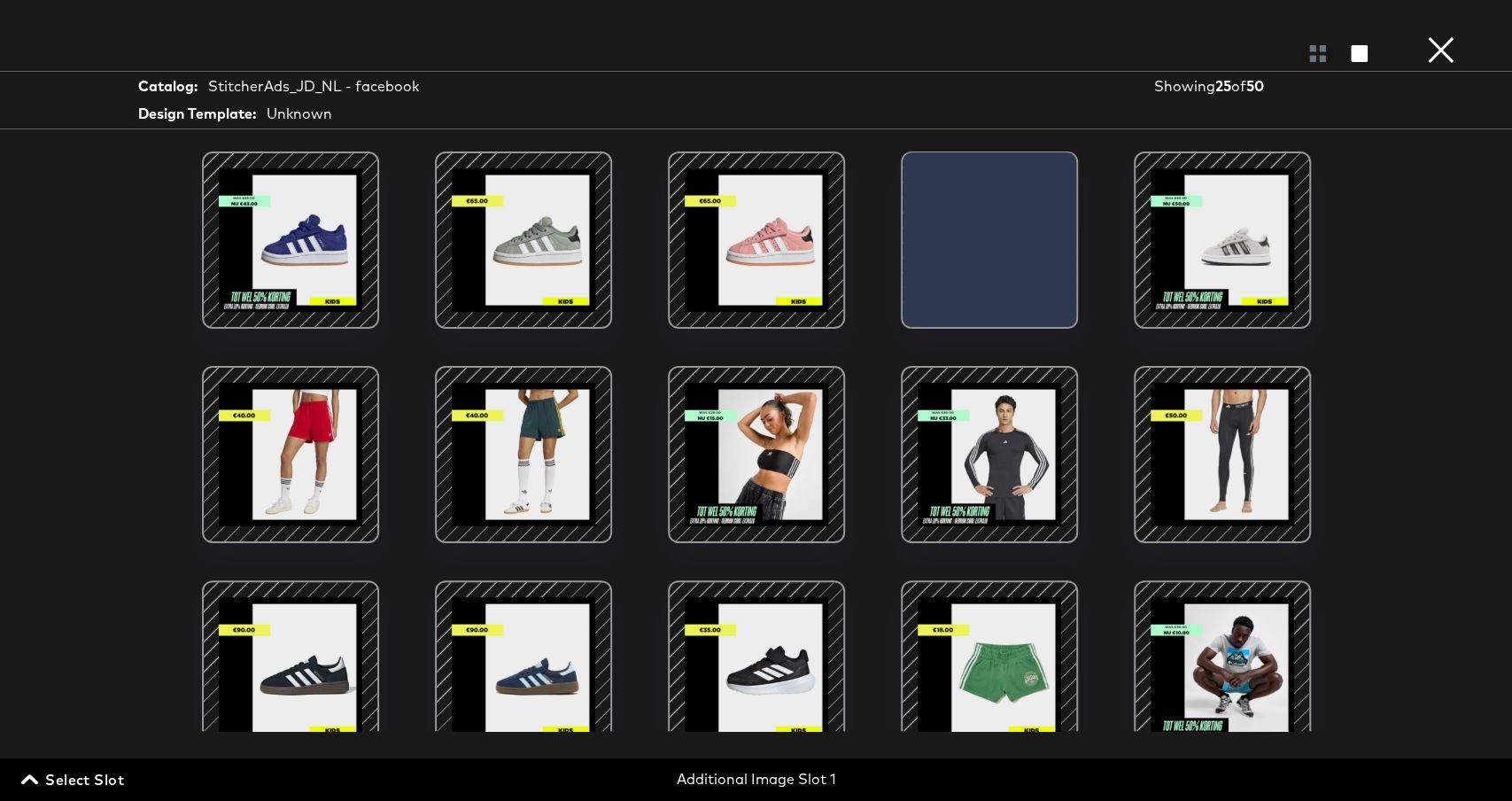
click at [301, 241] on div at bounding box center [290, 240] width 151 height 151
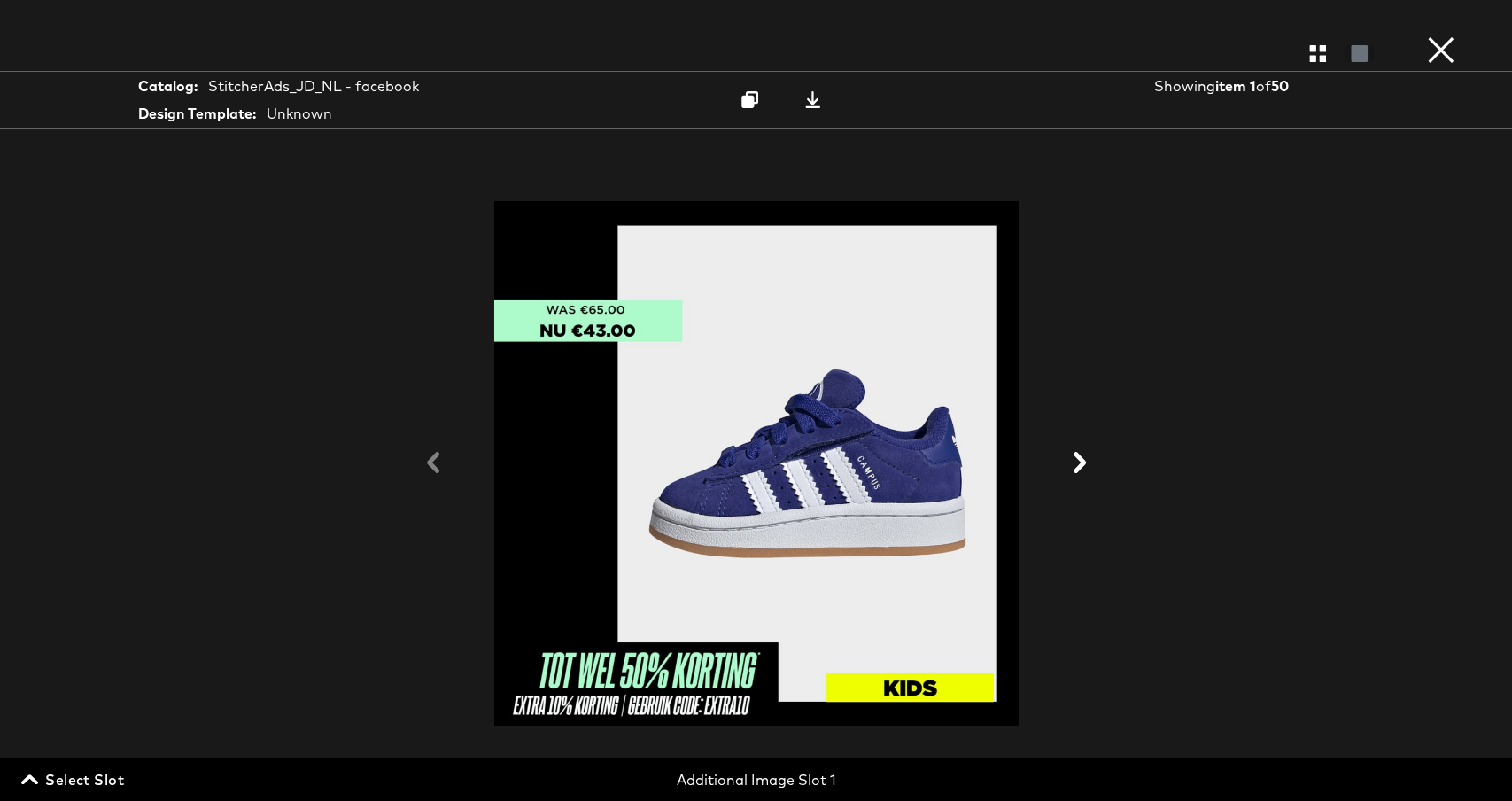
click at [1080, 471] on icon at bounding box center [1080, 463] width 21 height 21
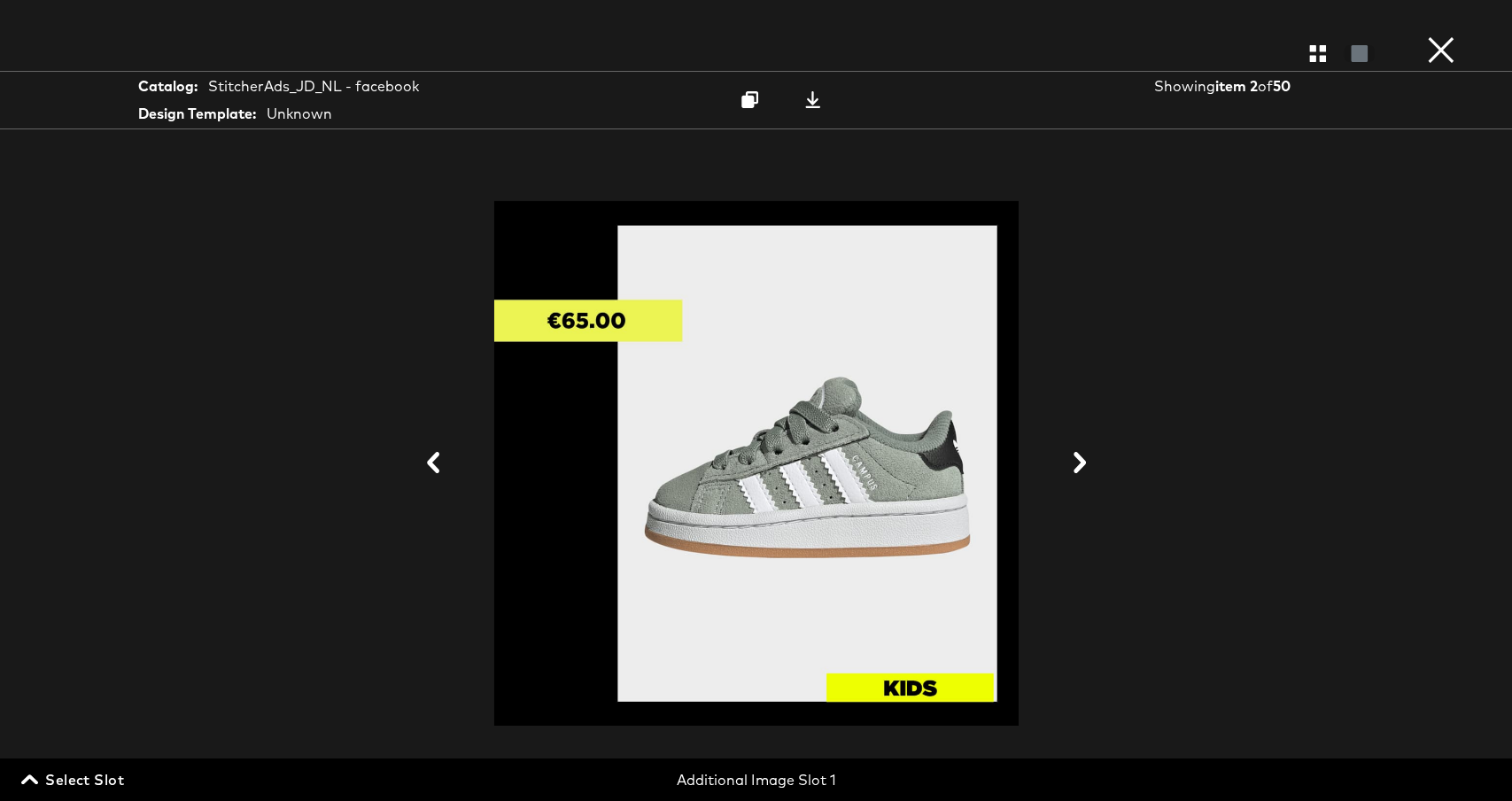
click at [1080, 471] on icon at bounding box center [1080, 463] width 21 height 21
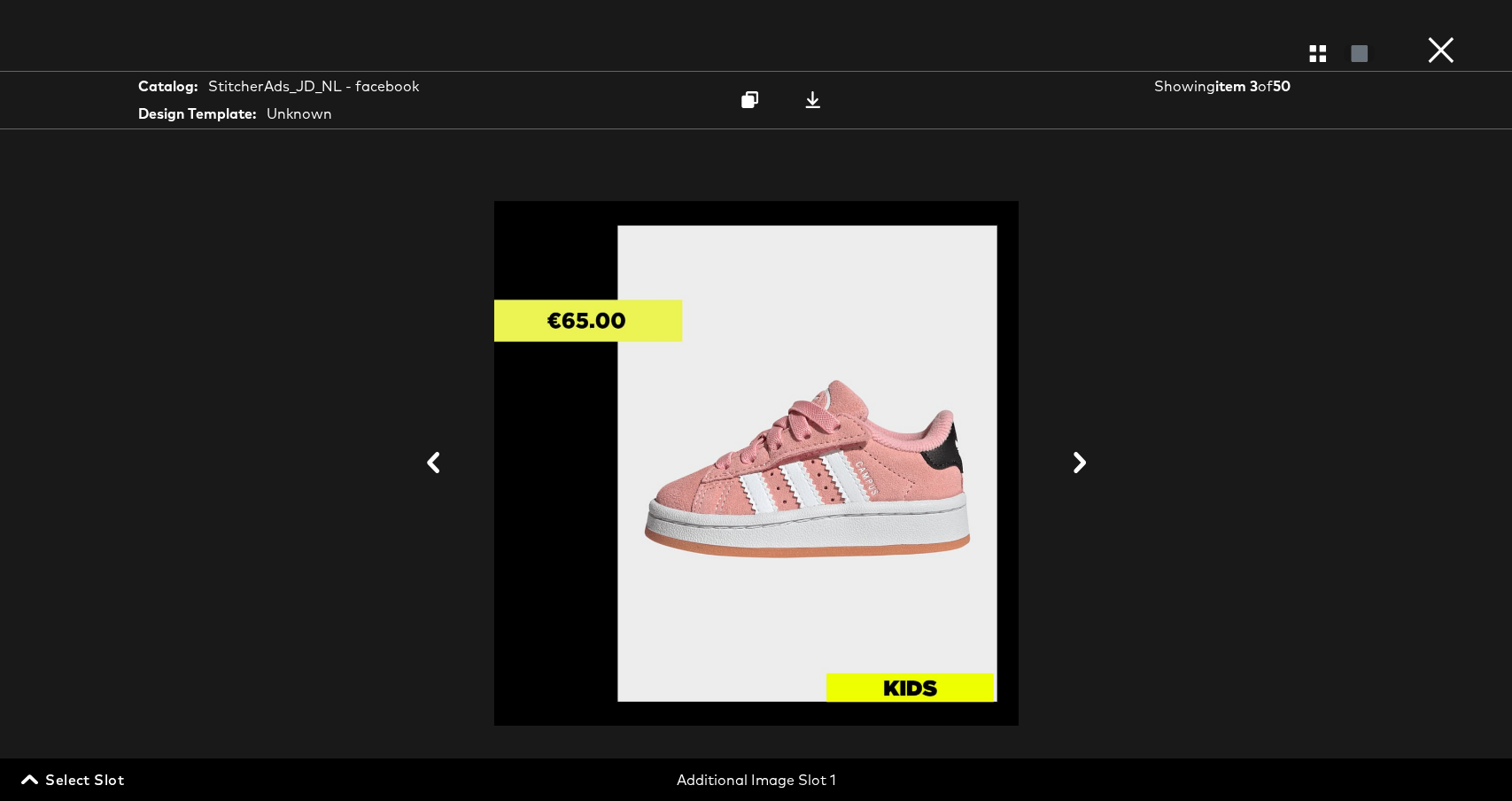
click at [1080, 471] on icon at bounding box center [1080, 463] width 21 height 21
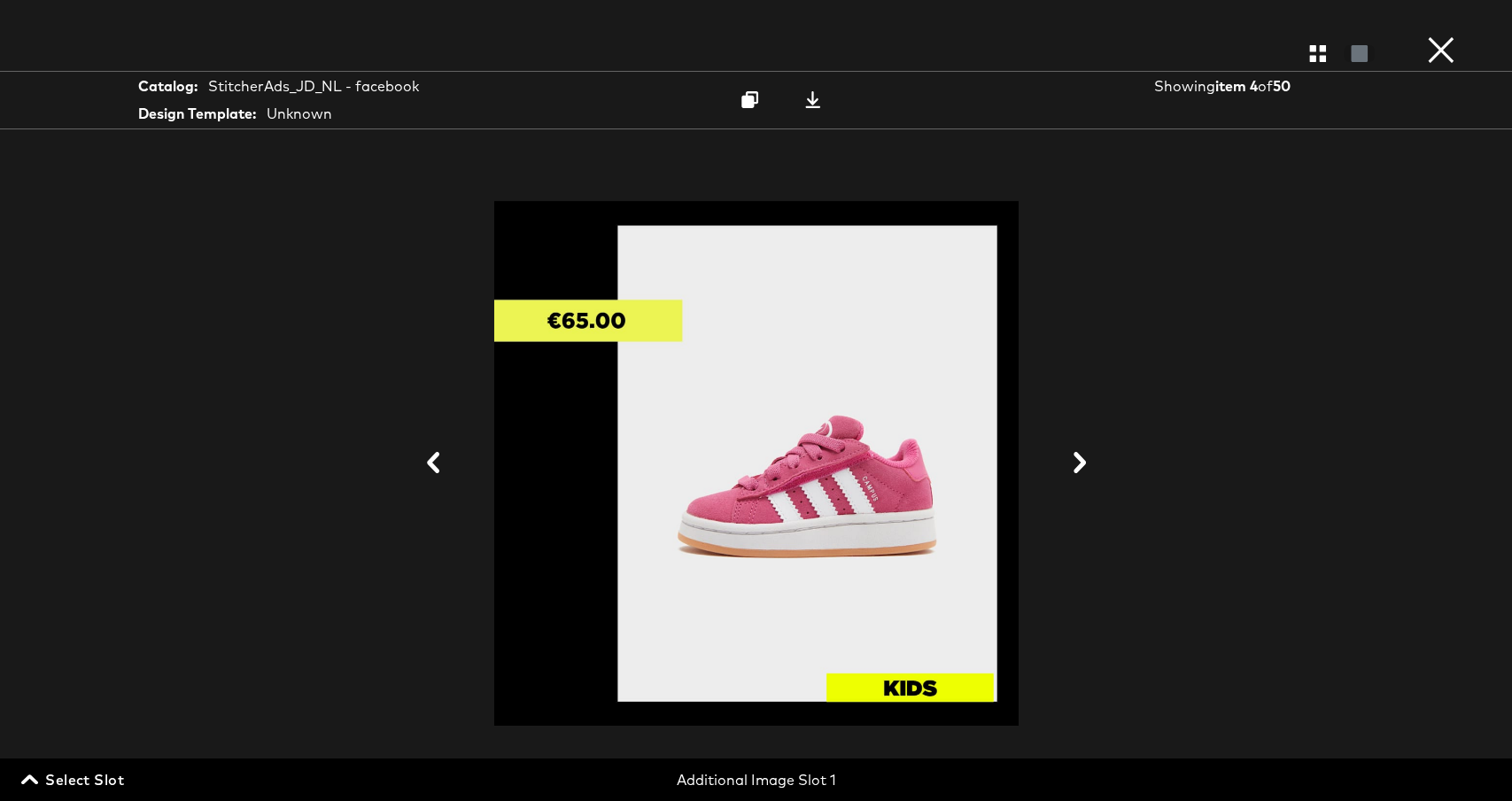
click at [1080, 471] on icon at bounding box center [1080, 463] width 21 height 21
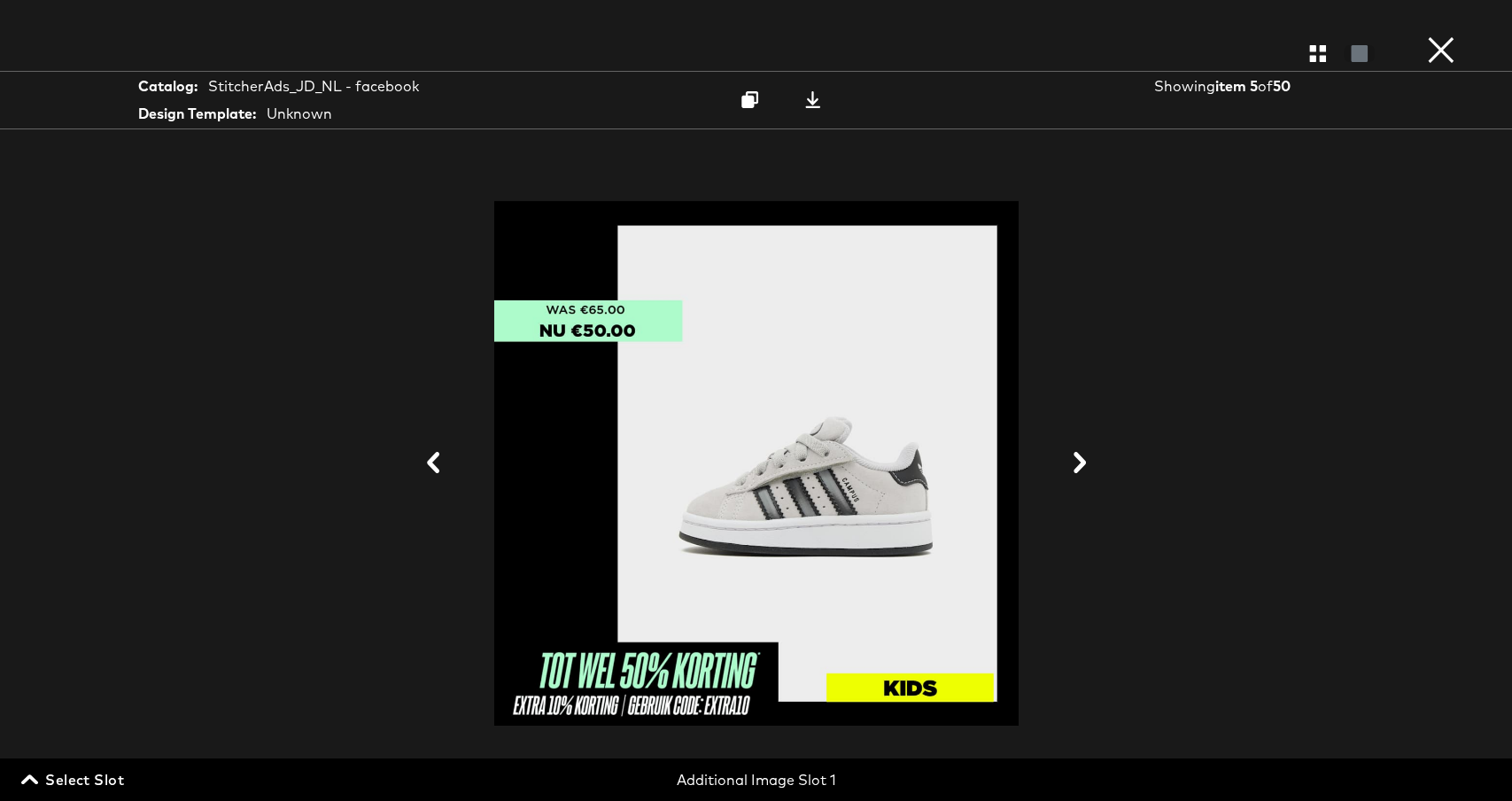
click at [1080, 471] on icon at bounding box center [1080, 463] width 21 height 21
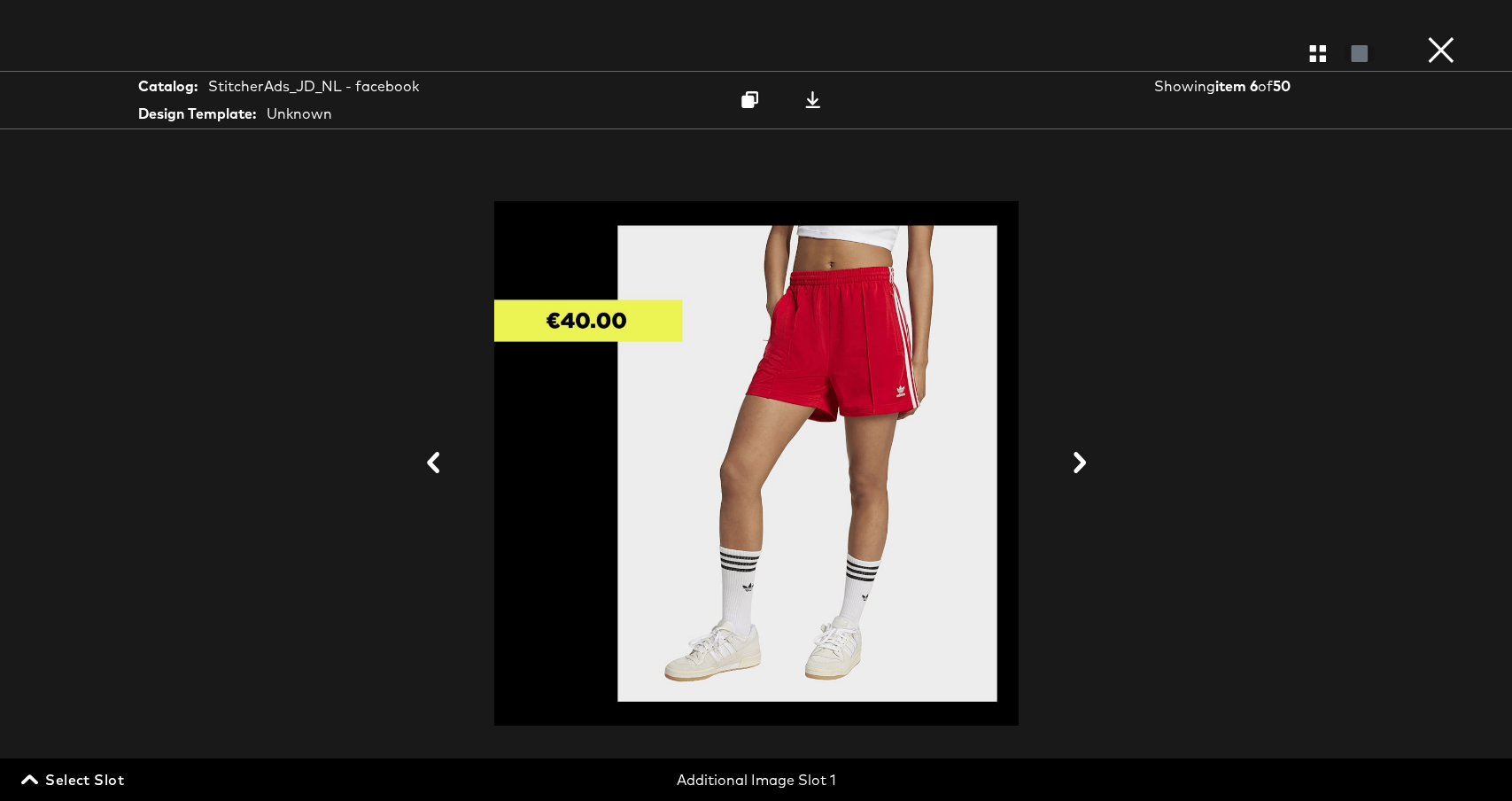
click at [1080, 471] on icon at bounding box center [1080, 463] width 21 height 21
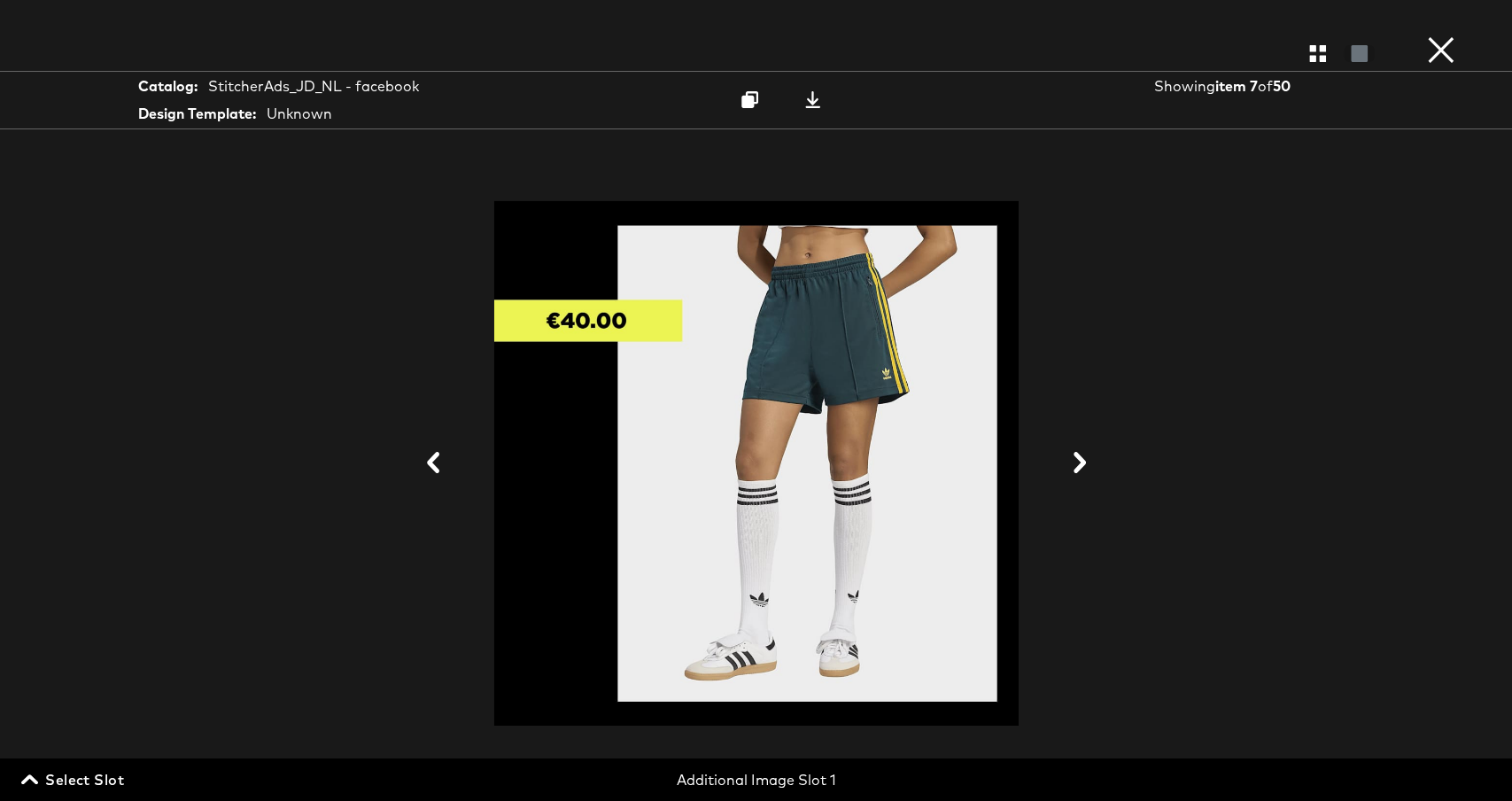
click at [1080, 471] on icon at bounding box center [1080, 463] width 21 height 21
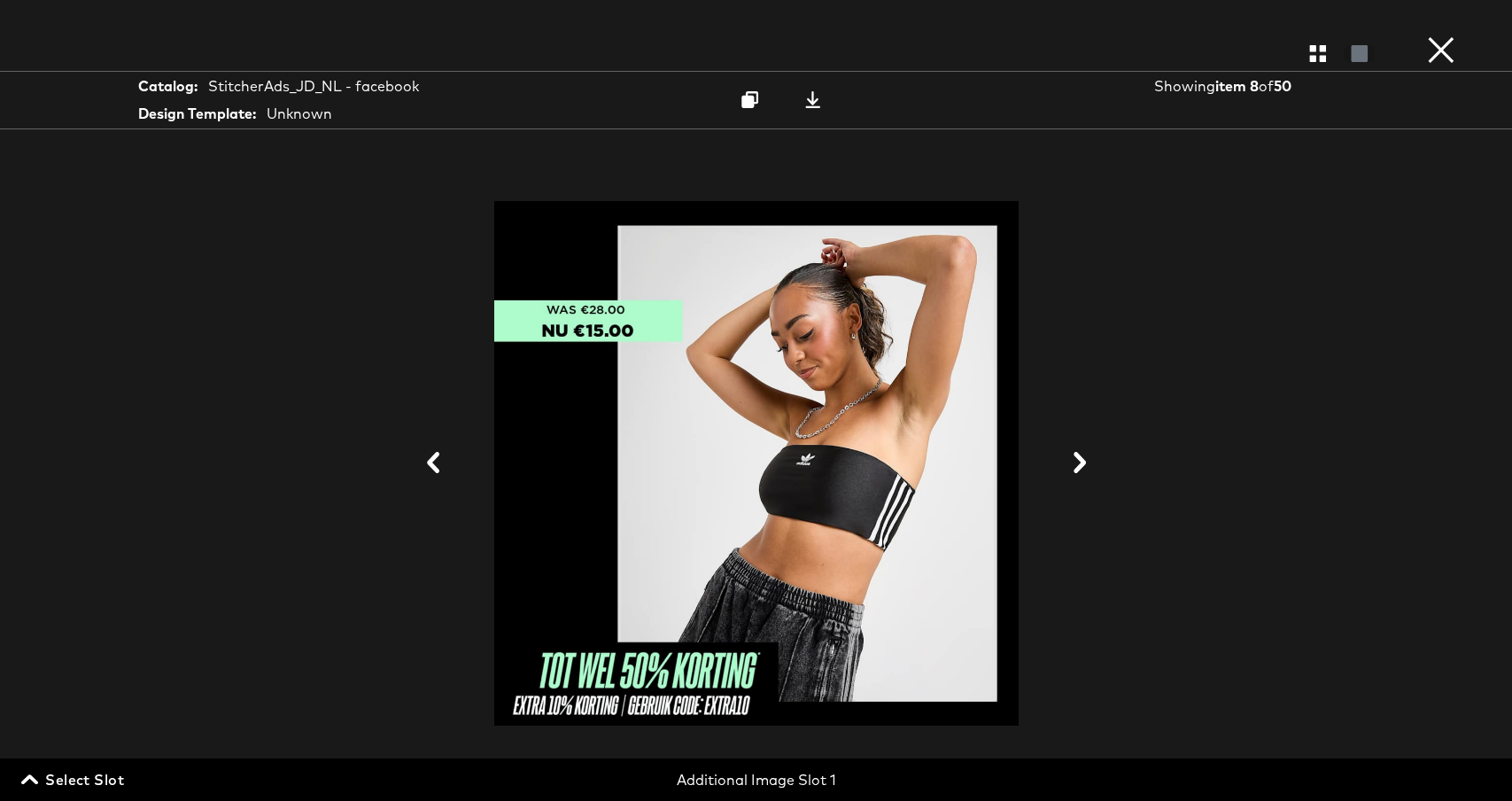
click at [1080, 471] on icon at bounding box center [1080, 463] width 21 height 21
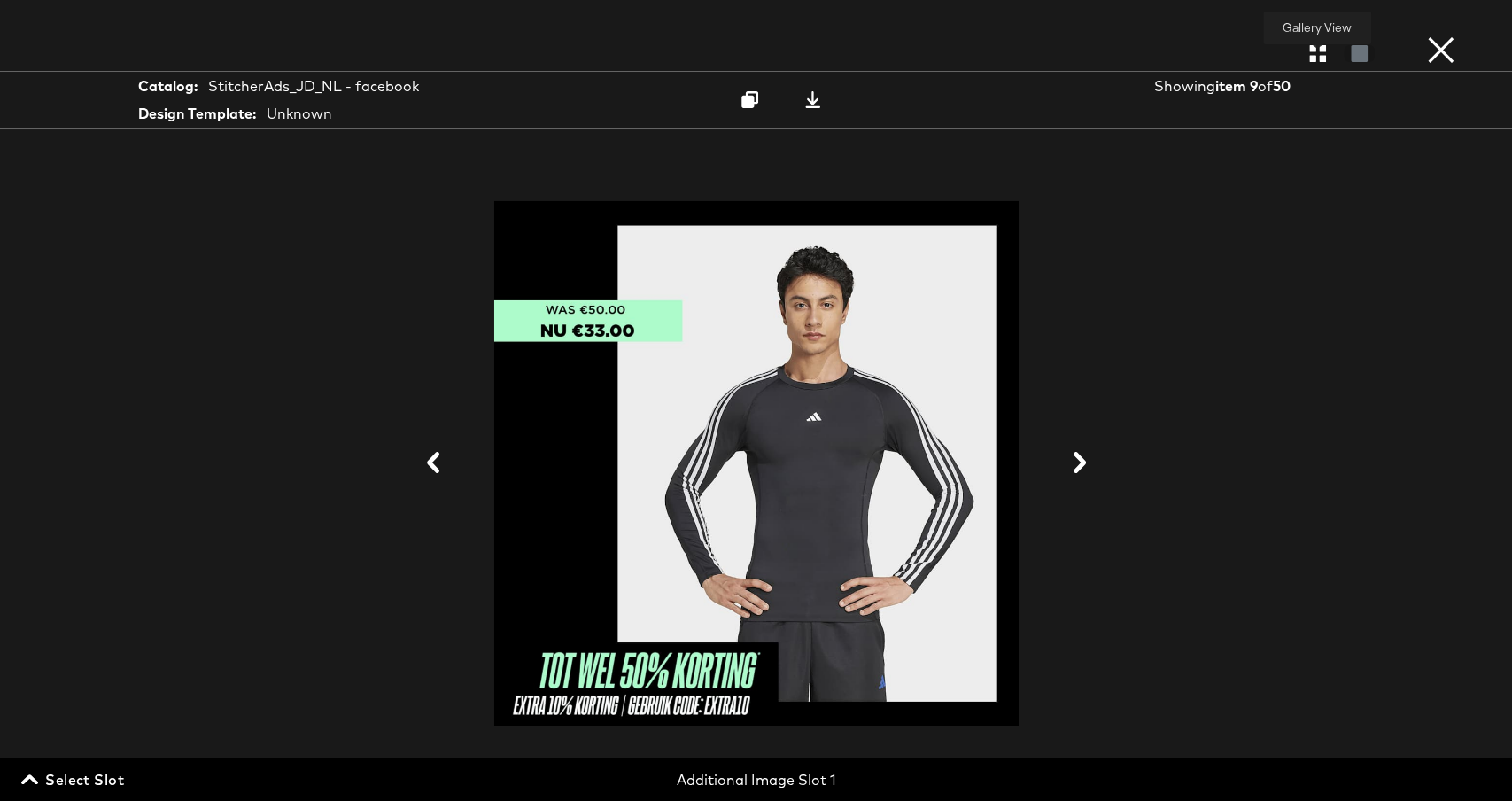
click at [1312, 51] on icon "button" at bounding box center [1318, 53] width 17 height 17
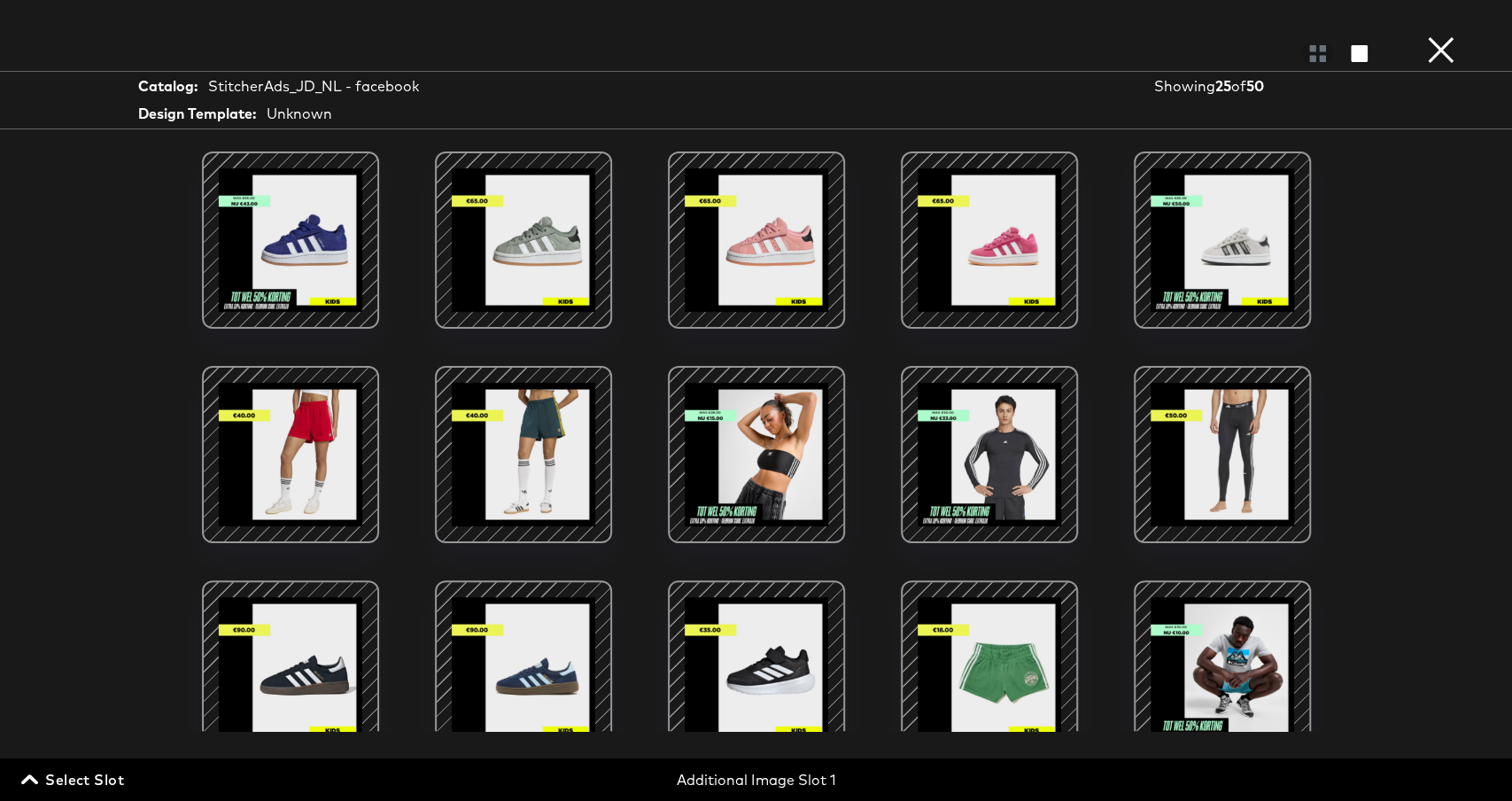
click at [60, 779] on span "Select Slot" at bounding box center [74, 780] width 99 height 25
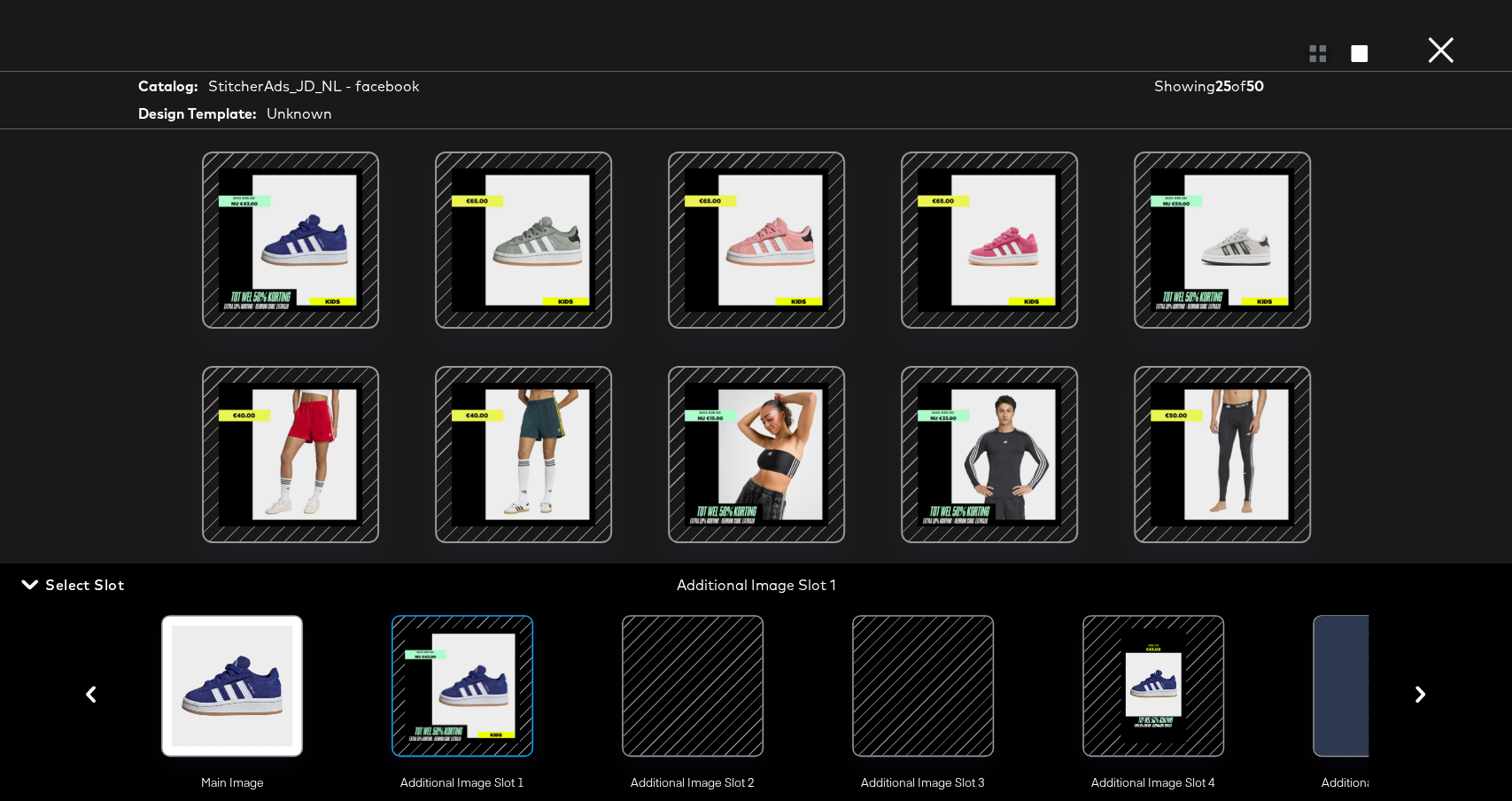
click at [700, 716] on div at bounding box center [692, 686] width 120 height 120
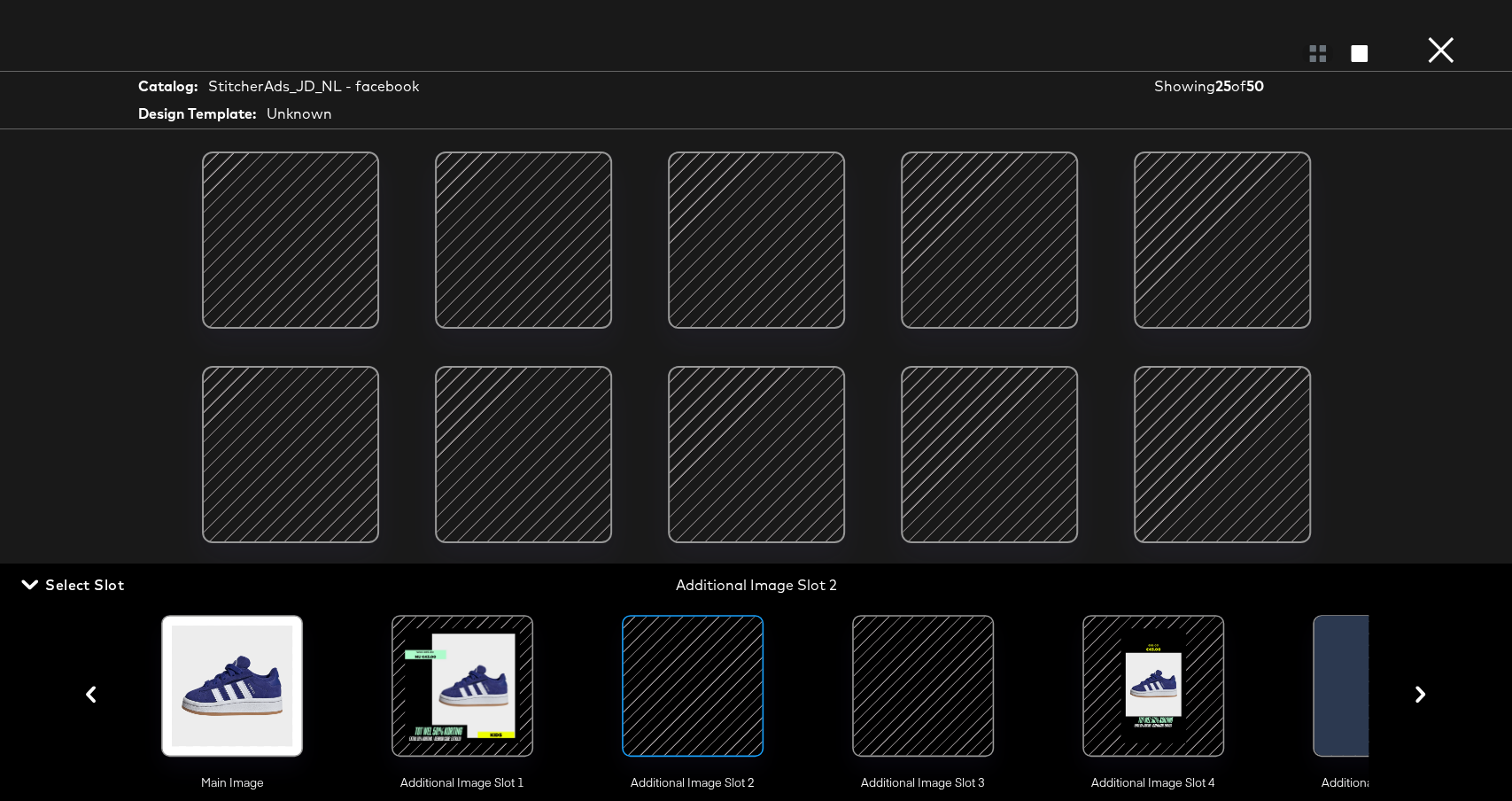
click at [532, 479] on div at bounding box center [524, 455] width 151 height 151
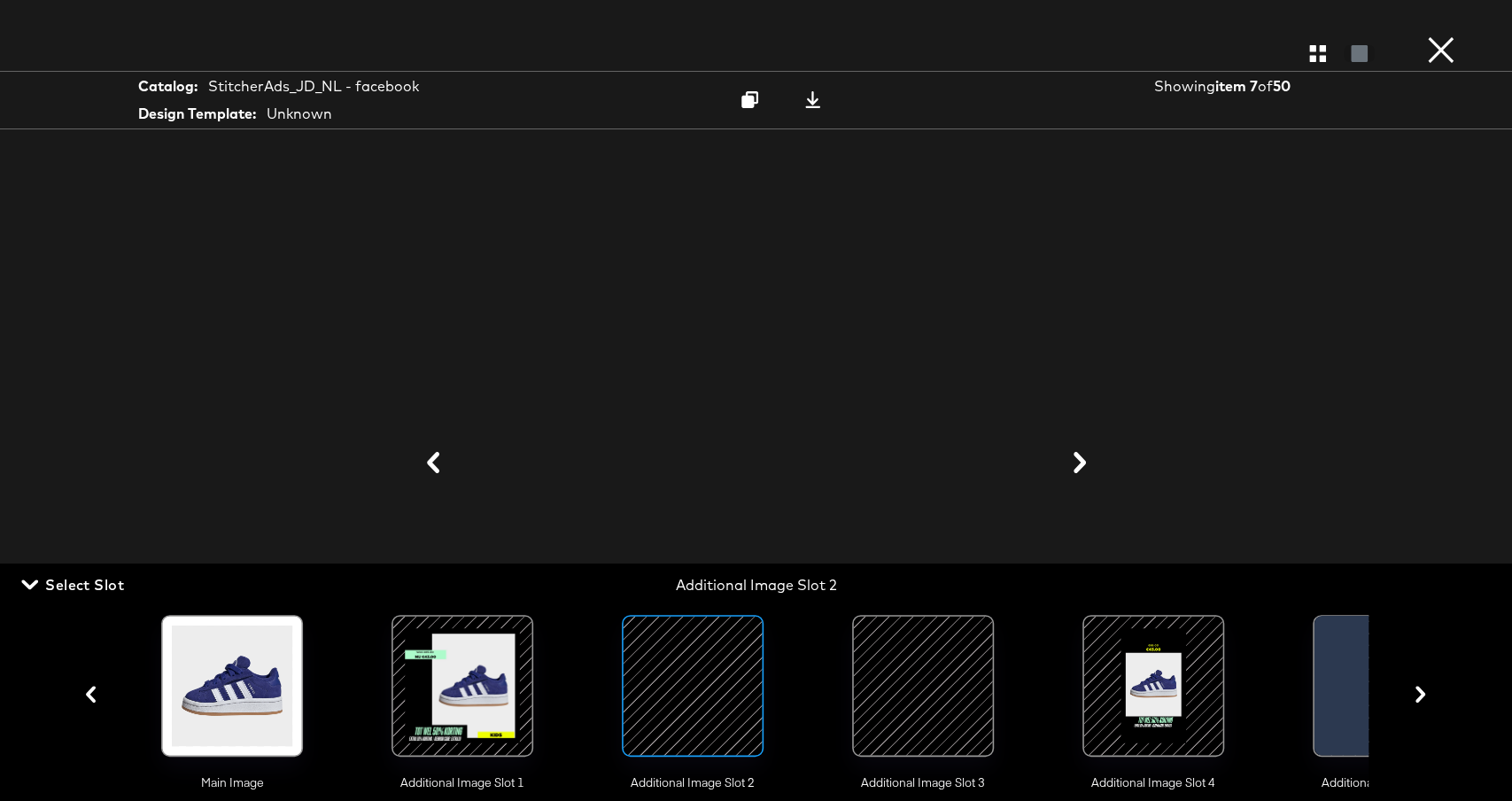
click at [1139, 350] on div at bounding box center [756, 463] width 1329 height 624
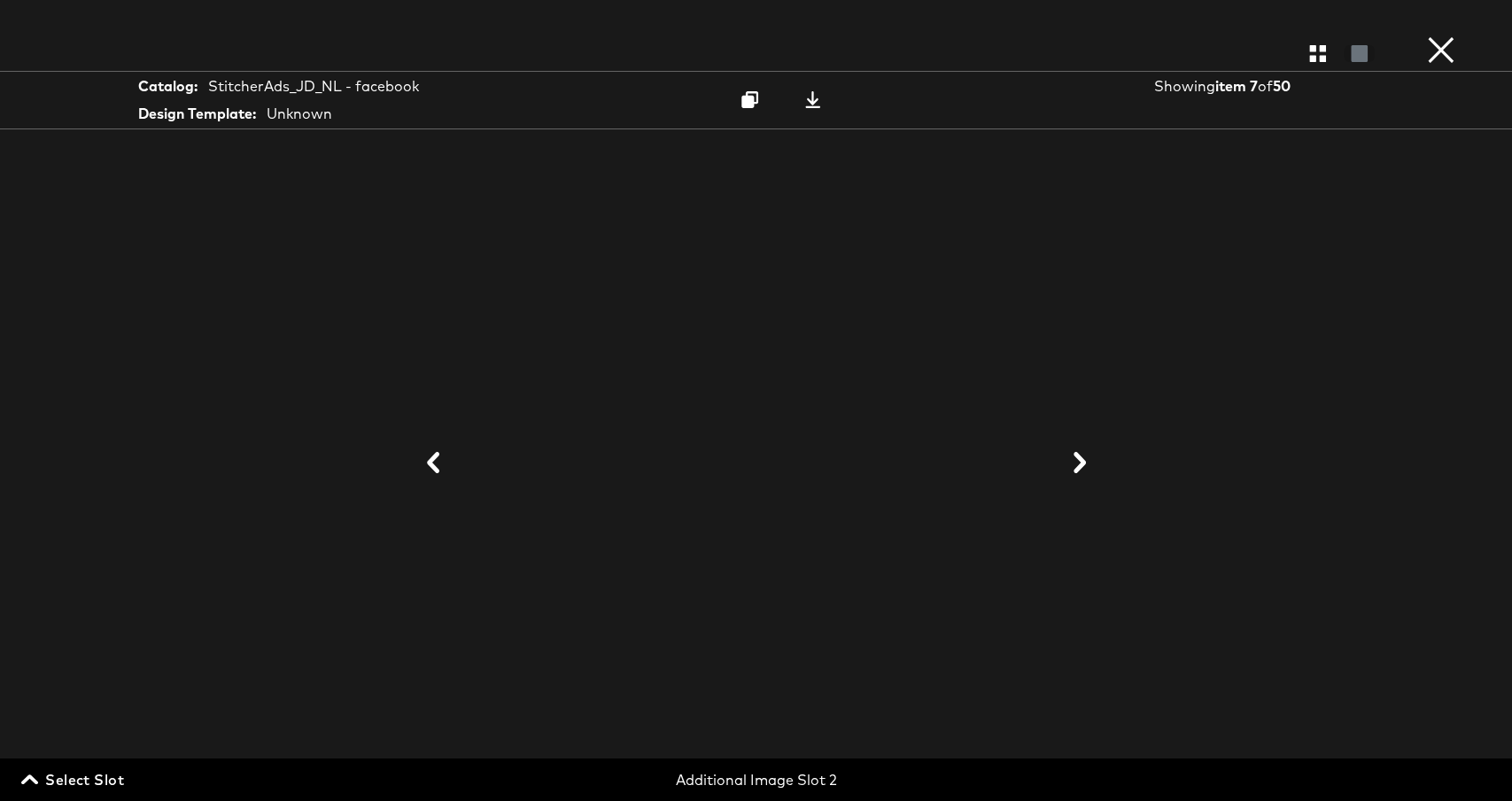
click at [1080, 461] on icon at bounding box center [1079, 463] width 12 height 21
click at [1081, 460] on icon at bounding box center [1079, 463] width 12 height 21
click at [102, 775] on span "Select Slot" at bounding box center [74, 780] width 99 height 25
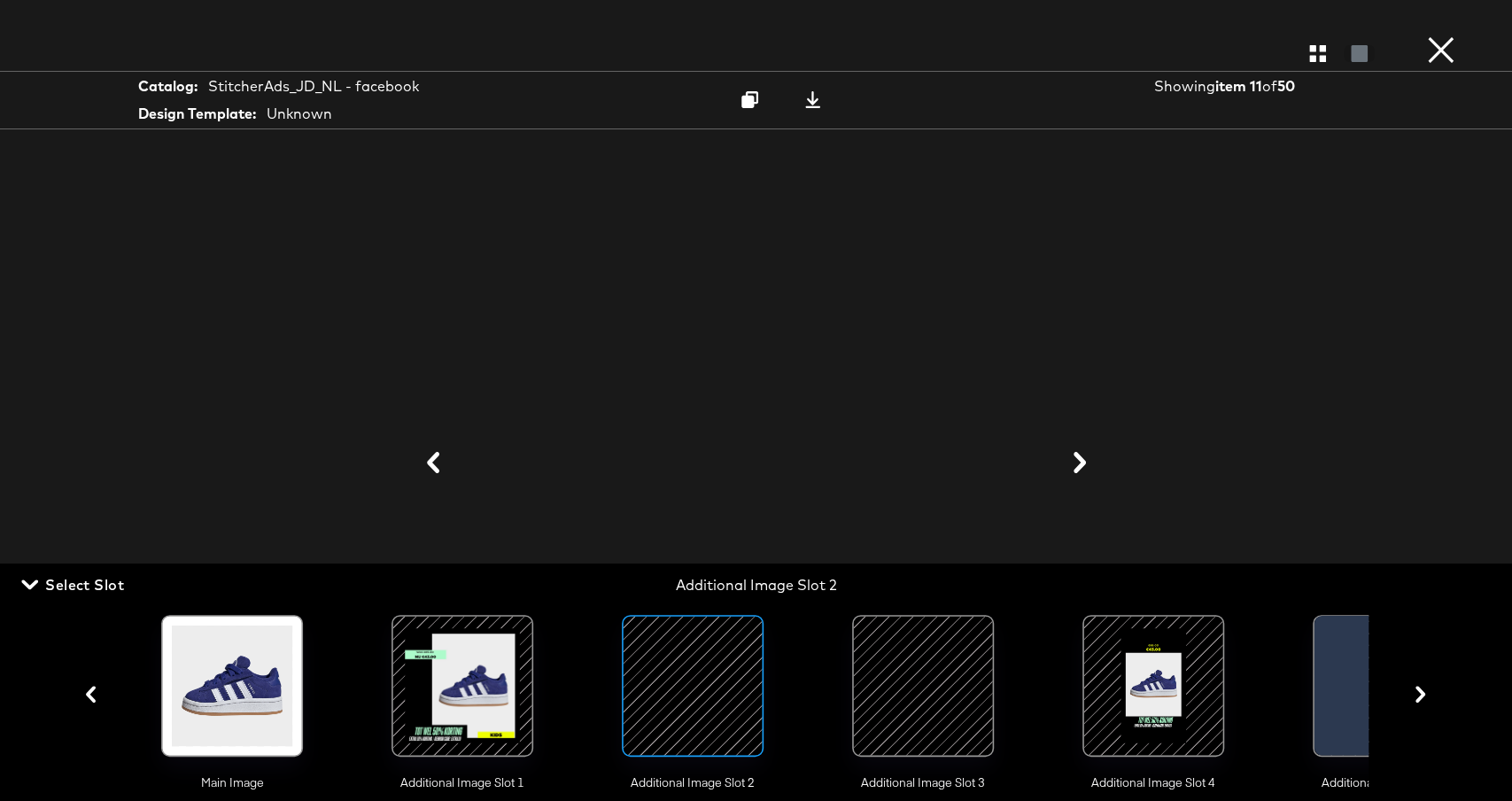
click at [917, 661] on div at bounding box center [923, 686] width 120 height 120
click at [1314, 55] on icon "button" at bounding box center [1318, 53] width 17 height 17
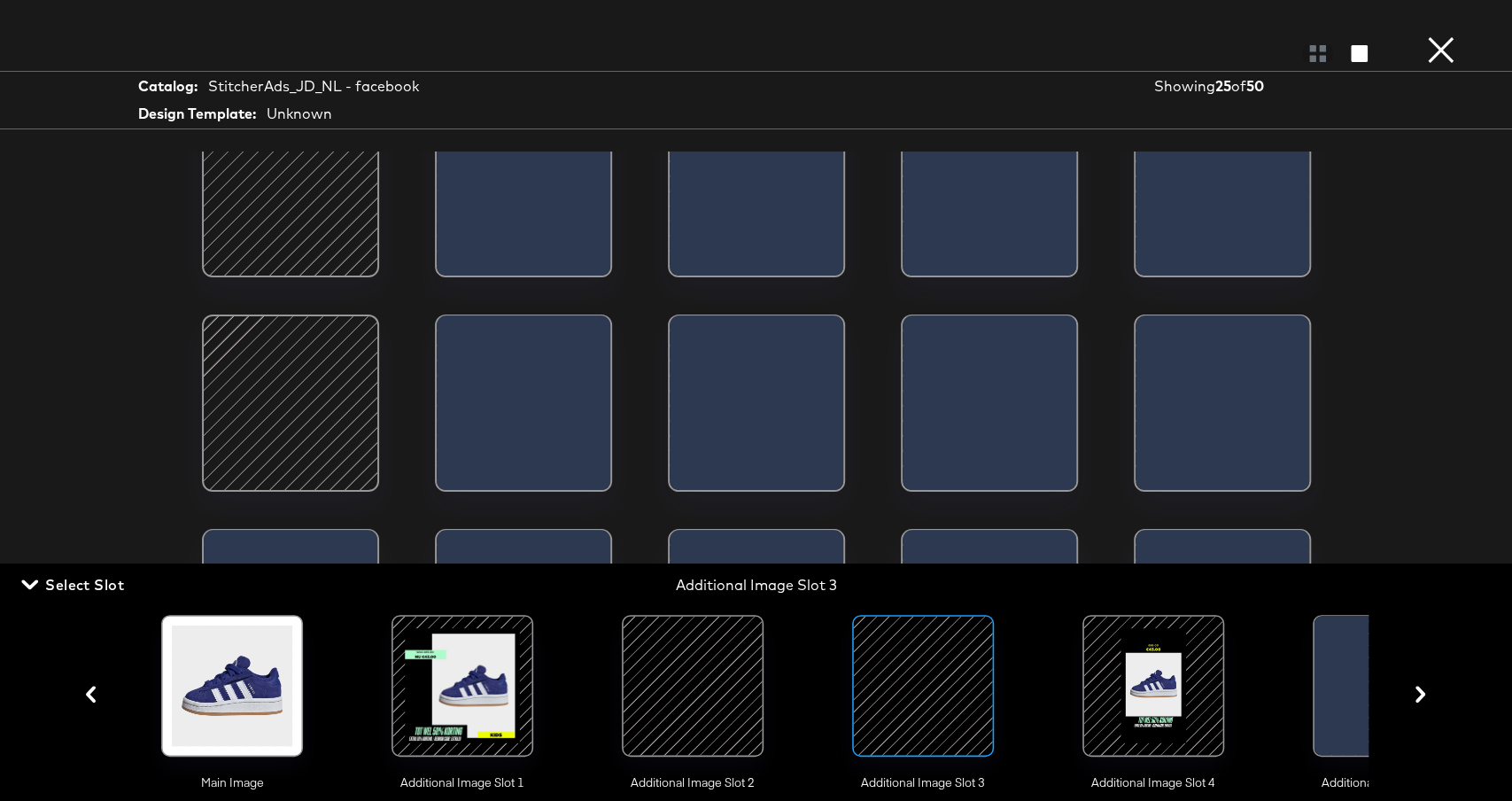
scroll to position [55, 0]
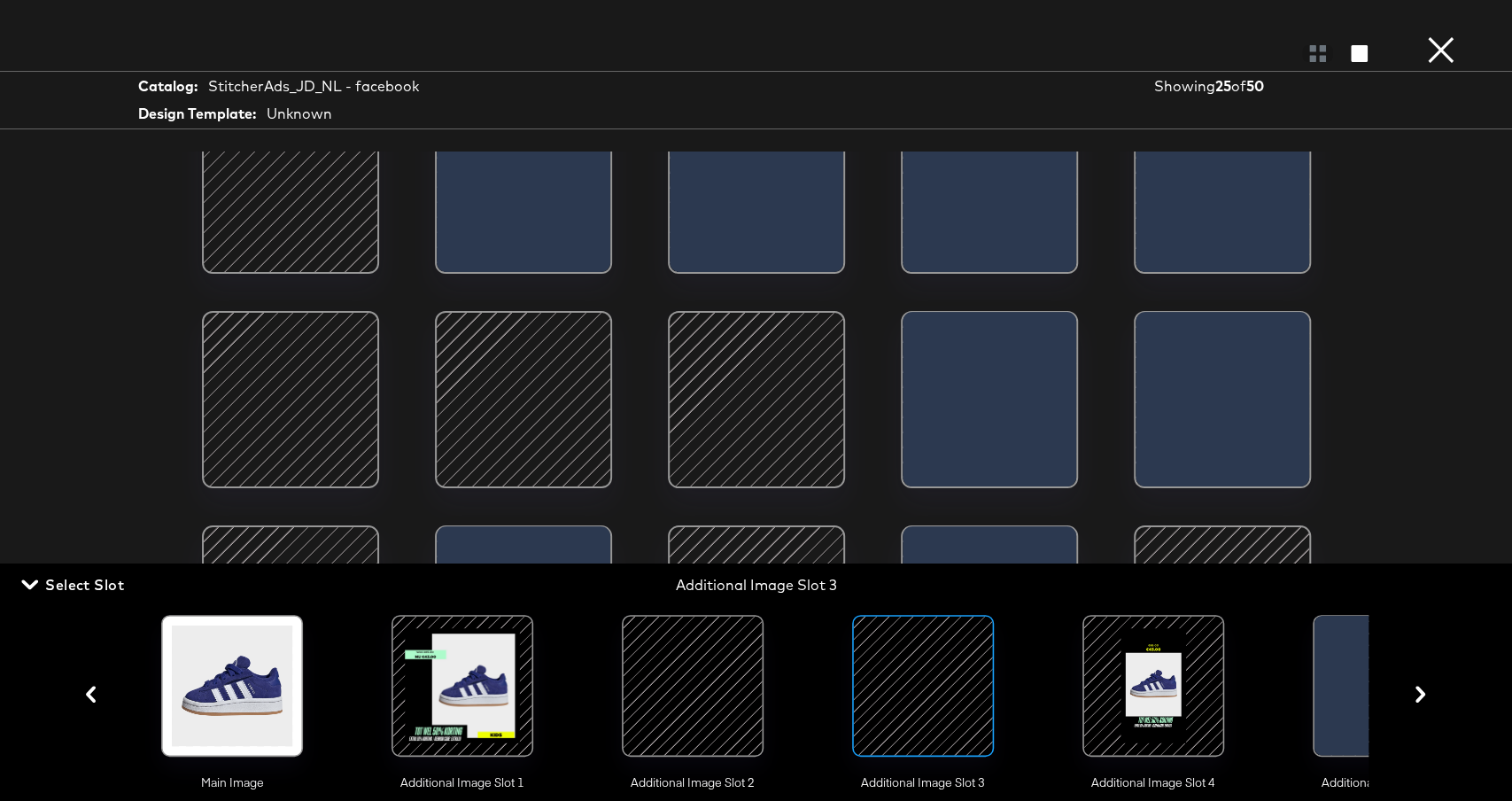
click at [565, 424] on div at bounding box center [524, 400] width 151 height 151
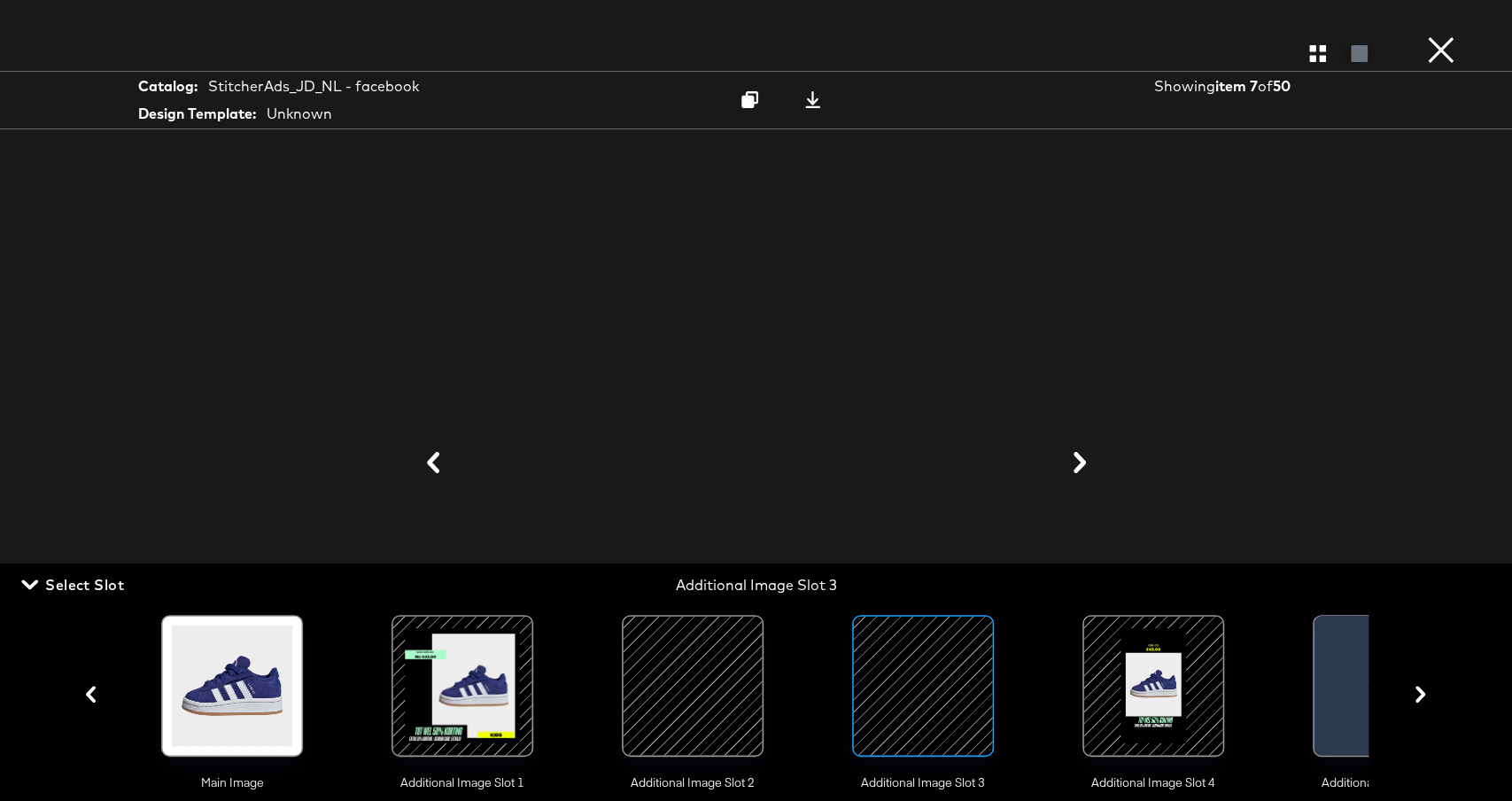
click at [1164, 382] on div at bounding box center [756, 463] width 1329 height 624
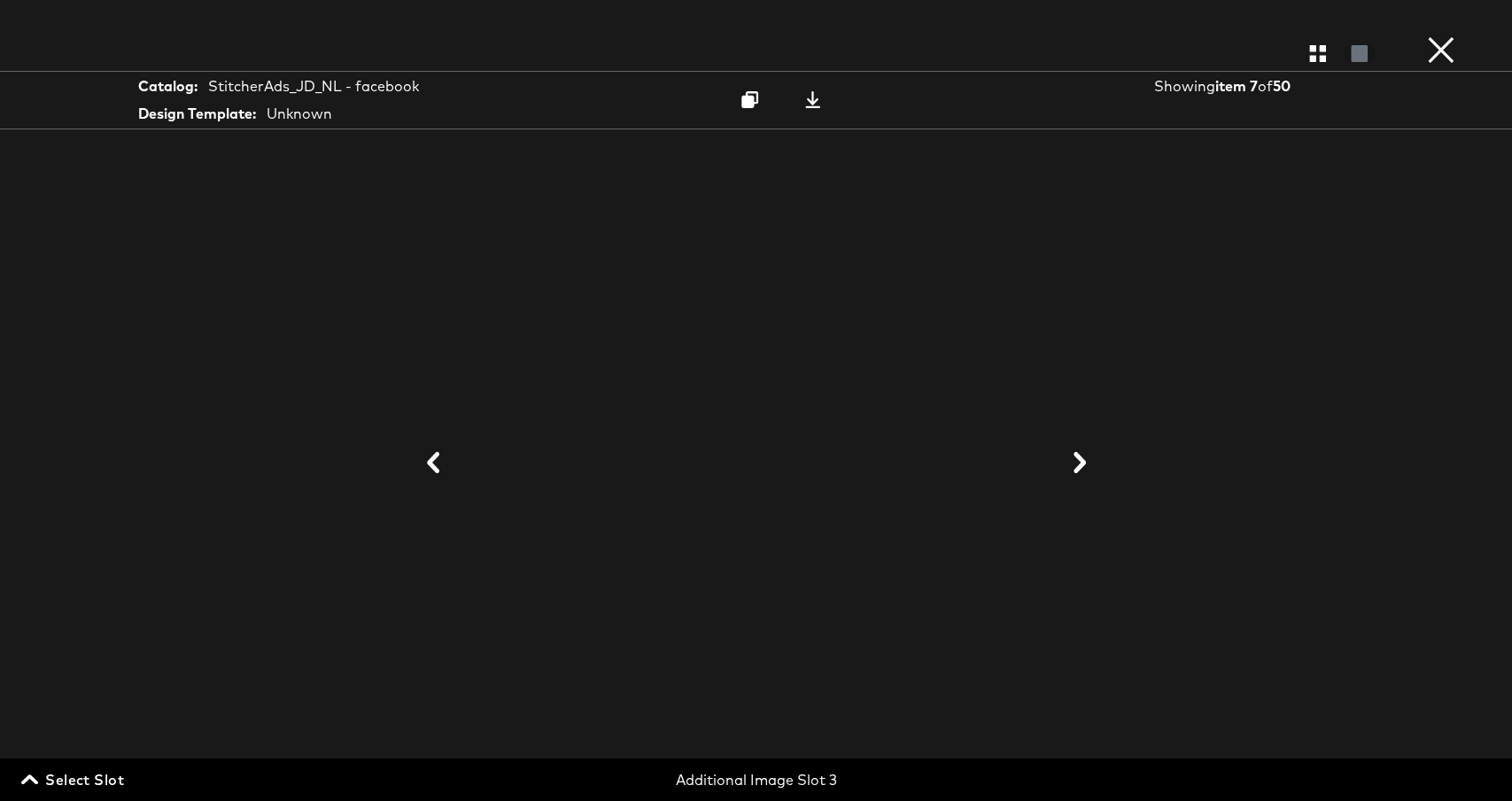
click at [1079, 456] on icon at bounding box center [1079, 463] width 12 height 21
click at [1079, 455] on icon at bounding box center [1079, 463] width 12 height 21
click at [1080, 455] on icon at bounding box center [1080, 463] width 21 height 21
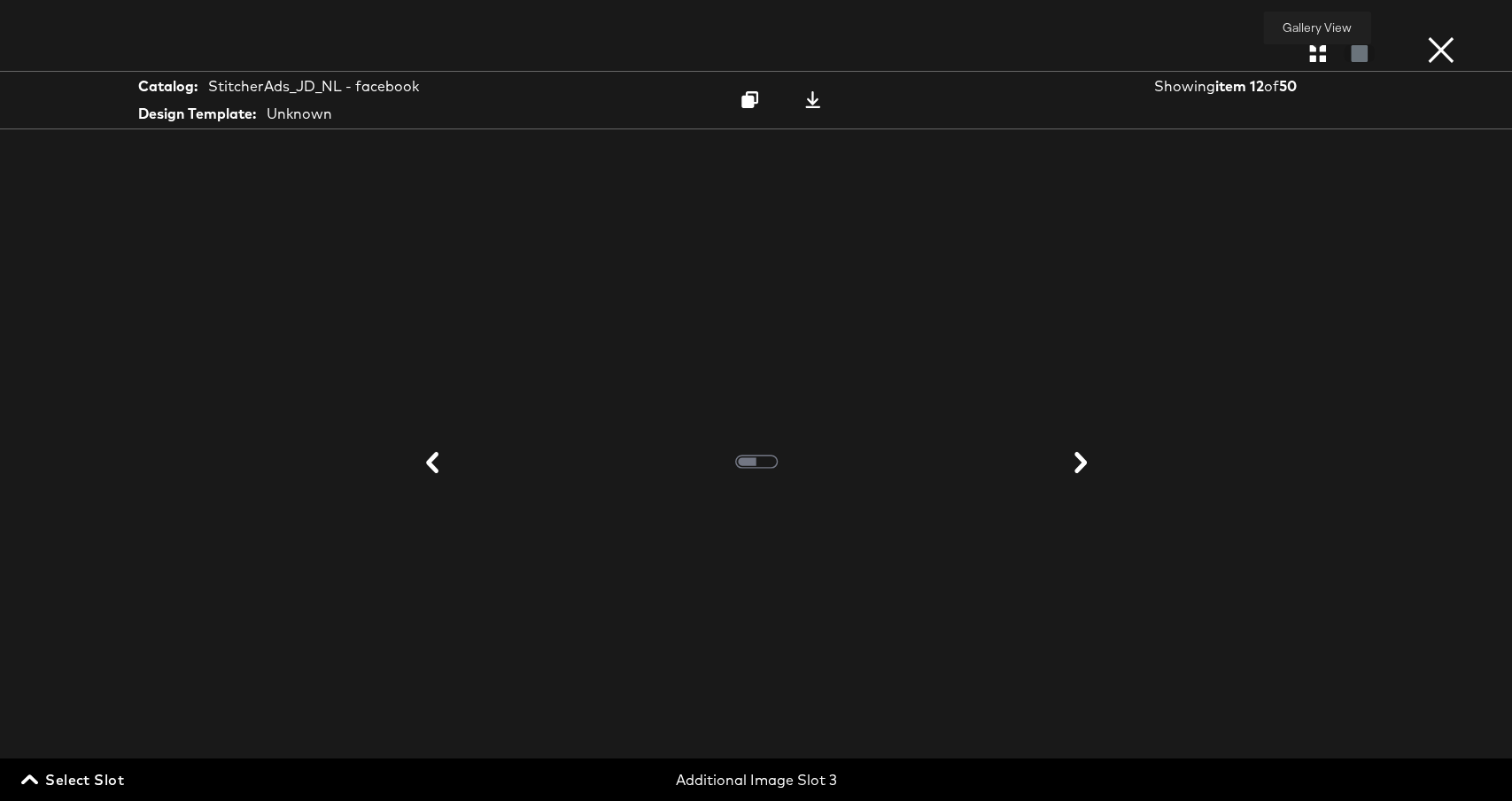
click at [1318, 50] on icon "button" at bounding box center [1318, 53] width 17 height 17
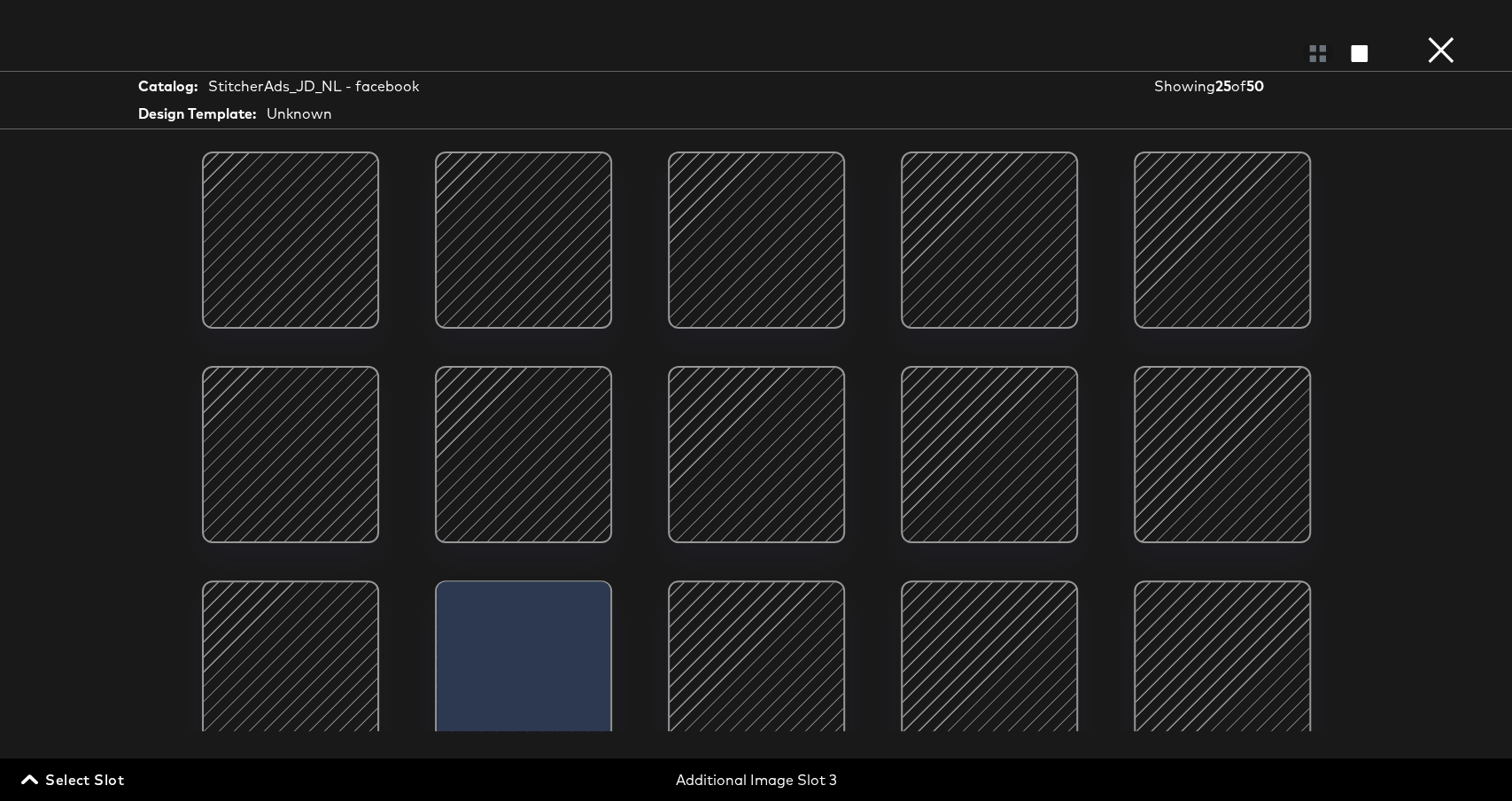
scroll to position [257, 0]
click at [66, 783] on span "Select Slot" at bounding box center [74, 780] width 99 height 25
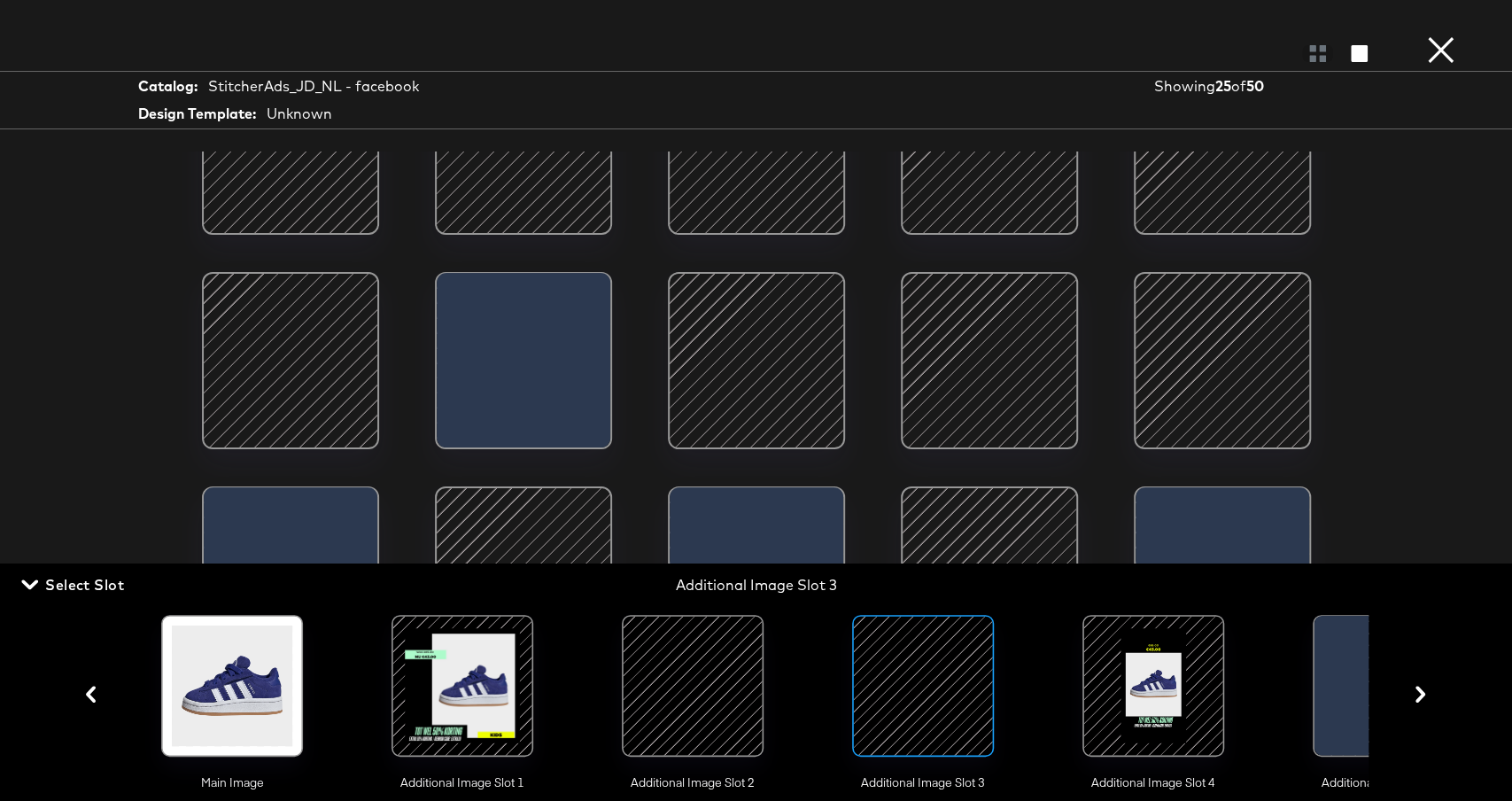
scroll to position [0, 0]
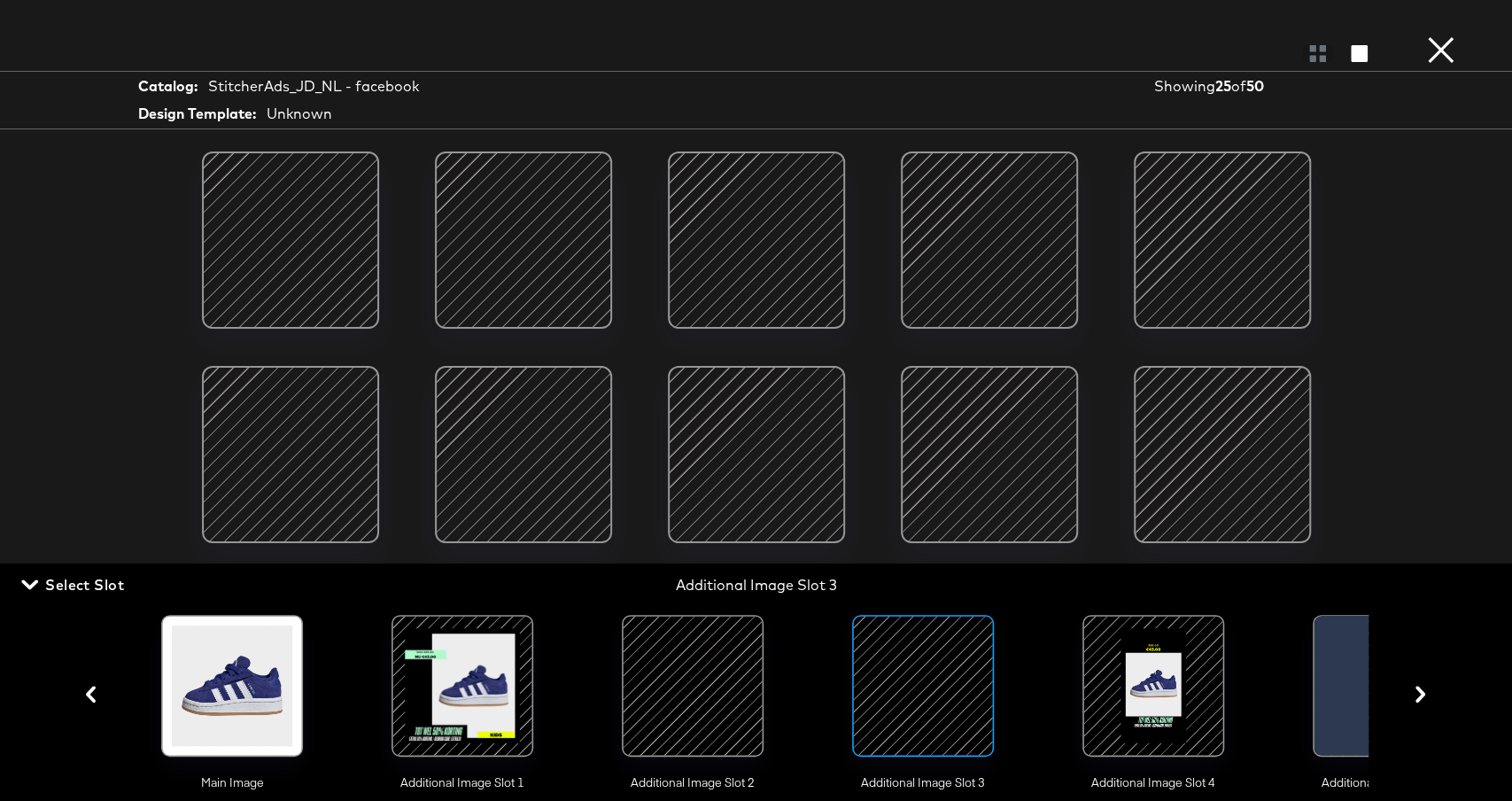
click at [748, 679] on div at bounding box center [692, 686] width 120 height 120
click at [907, 664] on div at bounding box center [923, 686] width 120 height 120
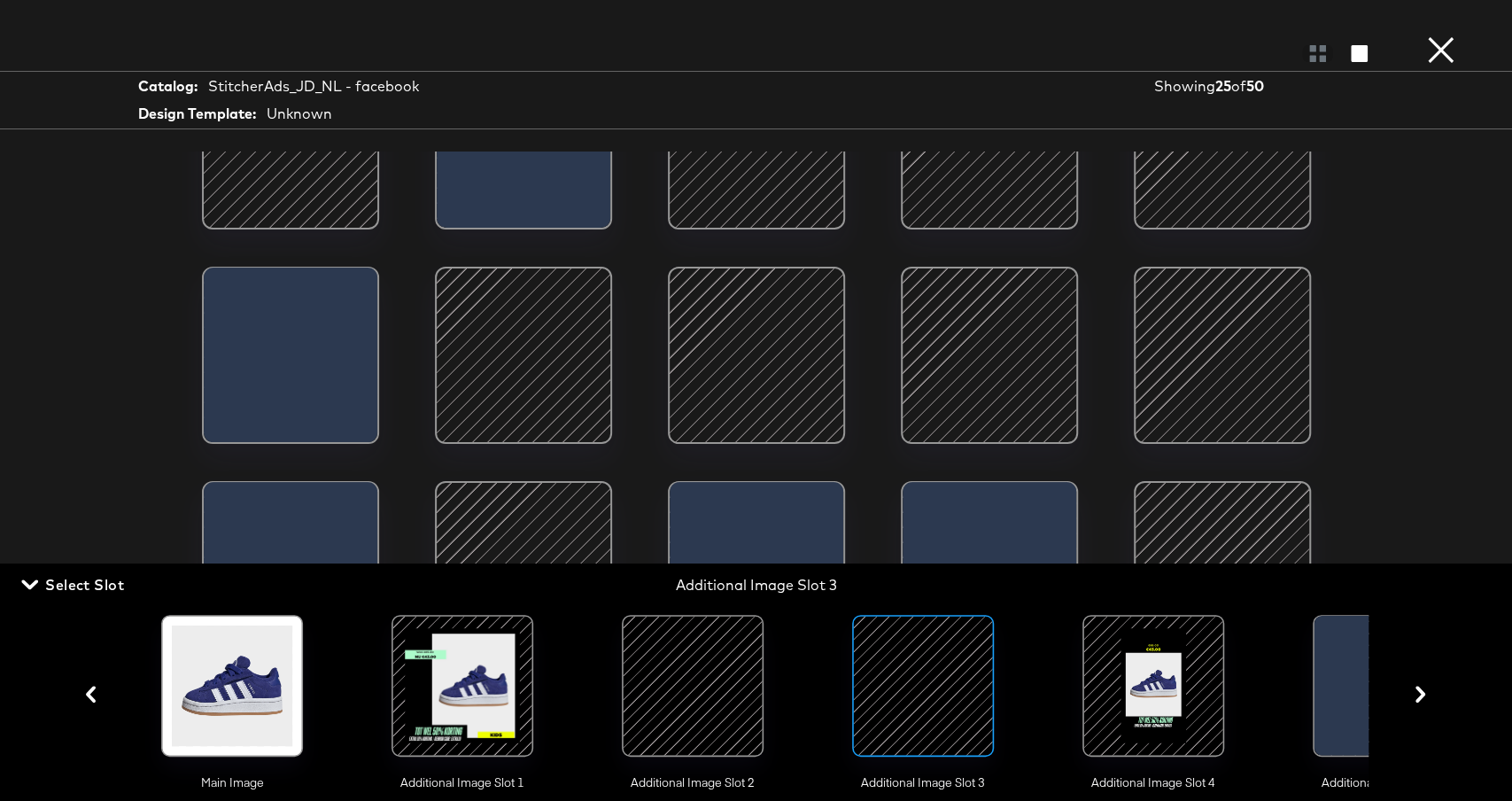
click at [1120, 675] on div at bounding box center [1154, 686] width 120 height 120
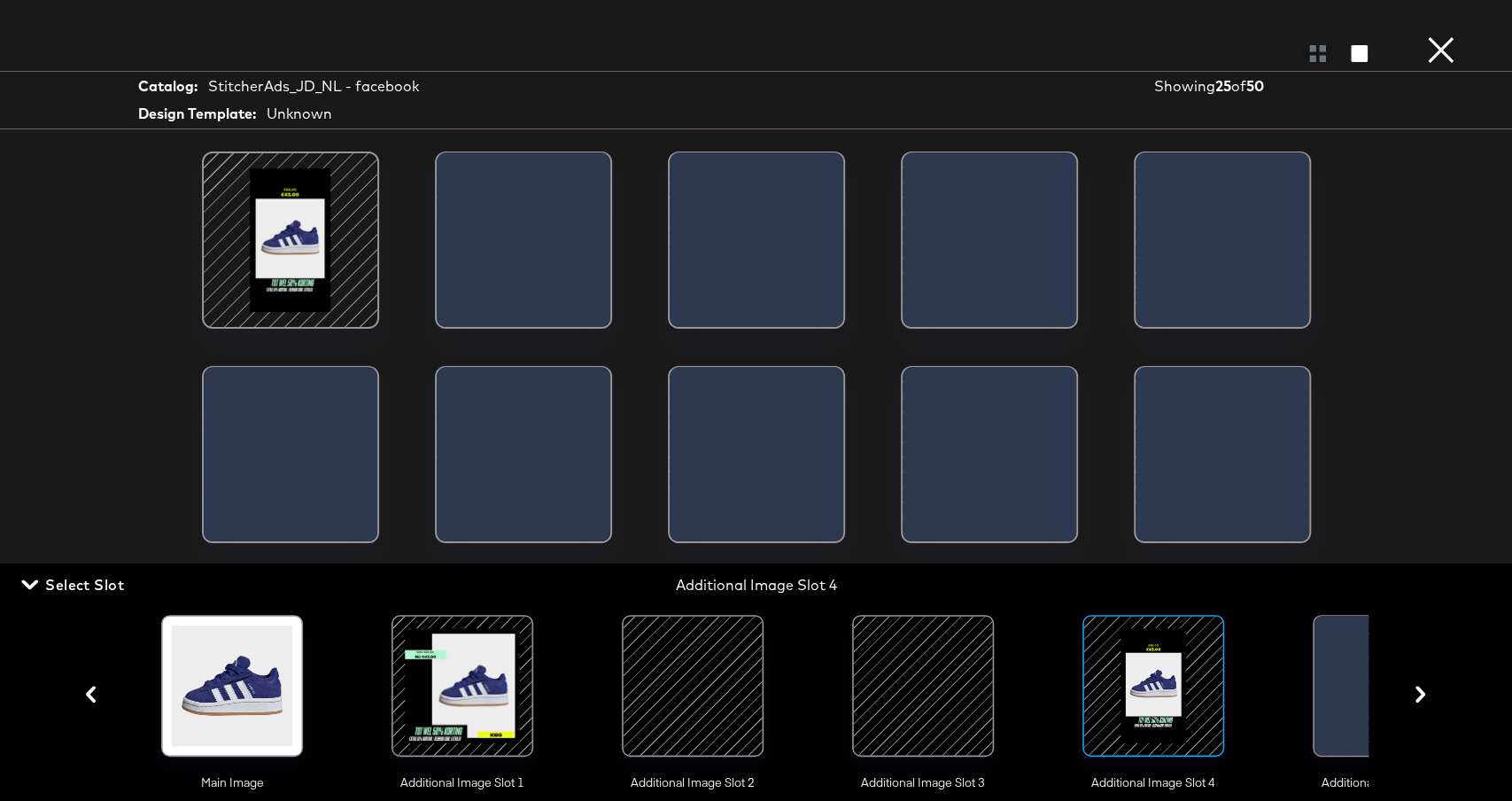
scroll to position [0, 0]
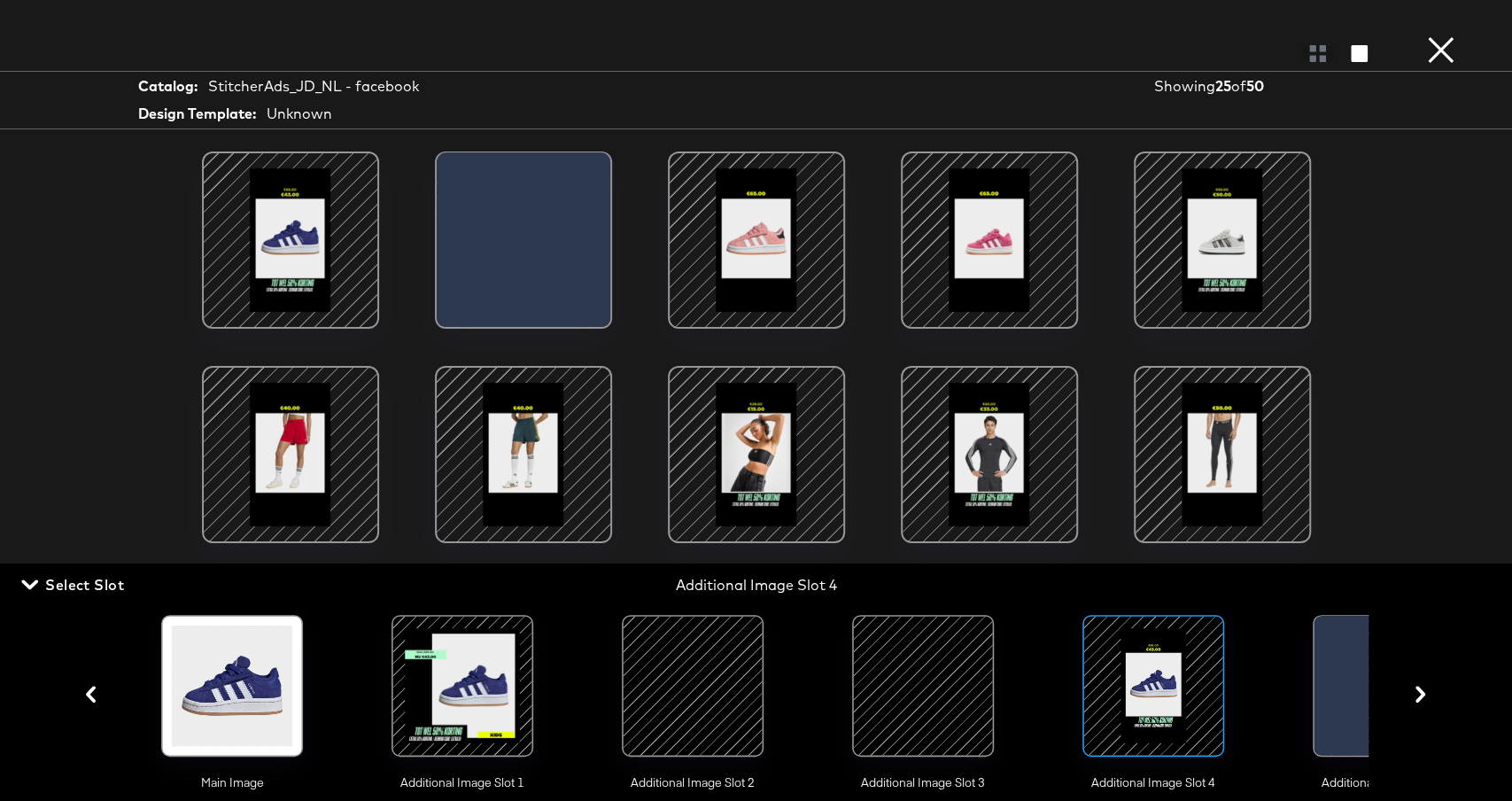
click at [495, 482] on div at bounding box center [524, 455] width 151 height 151
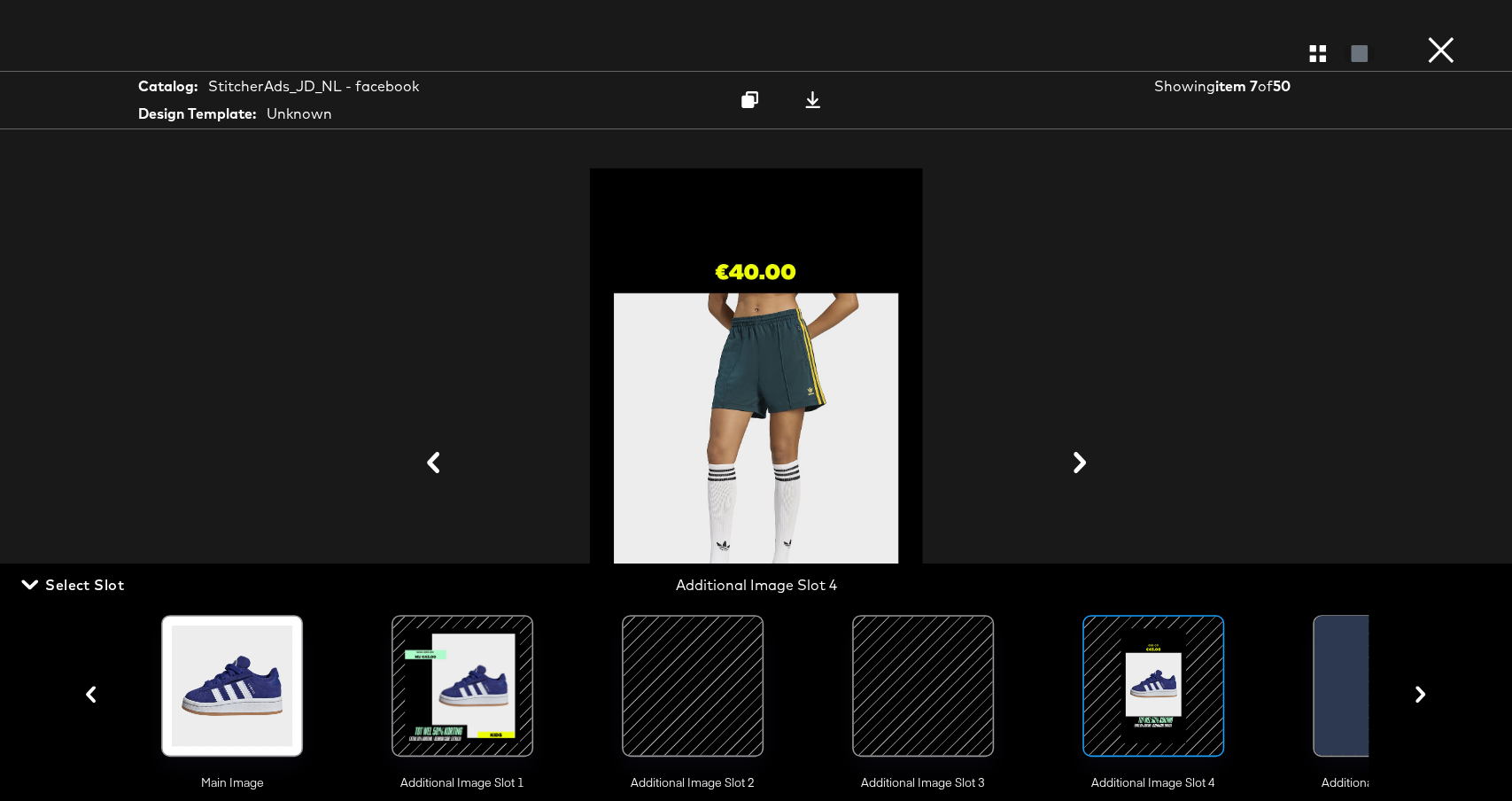
click at [979, 338] on div at bounding box center [756, 463] width 531 height 598
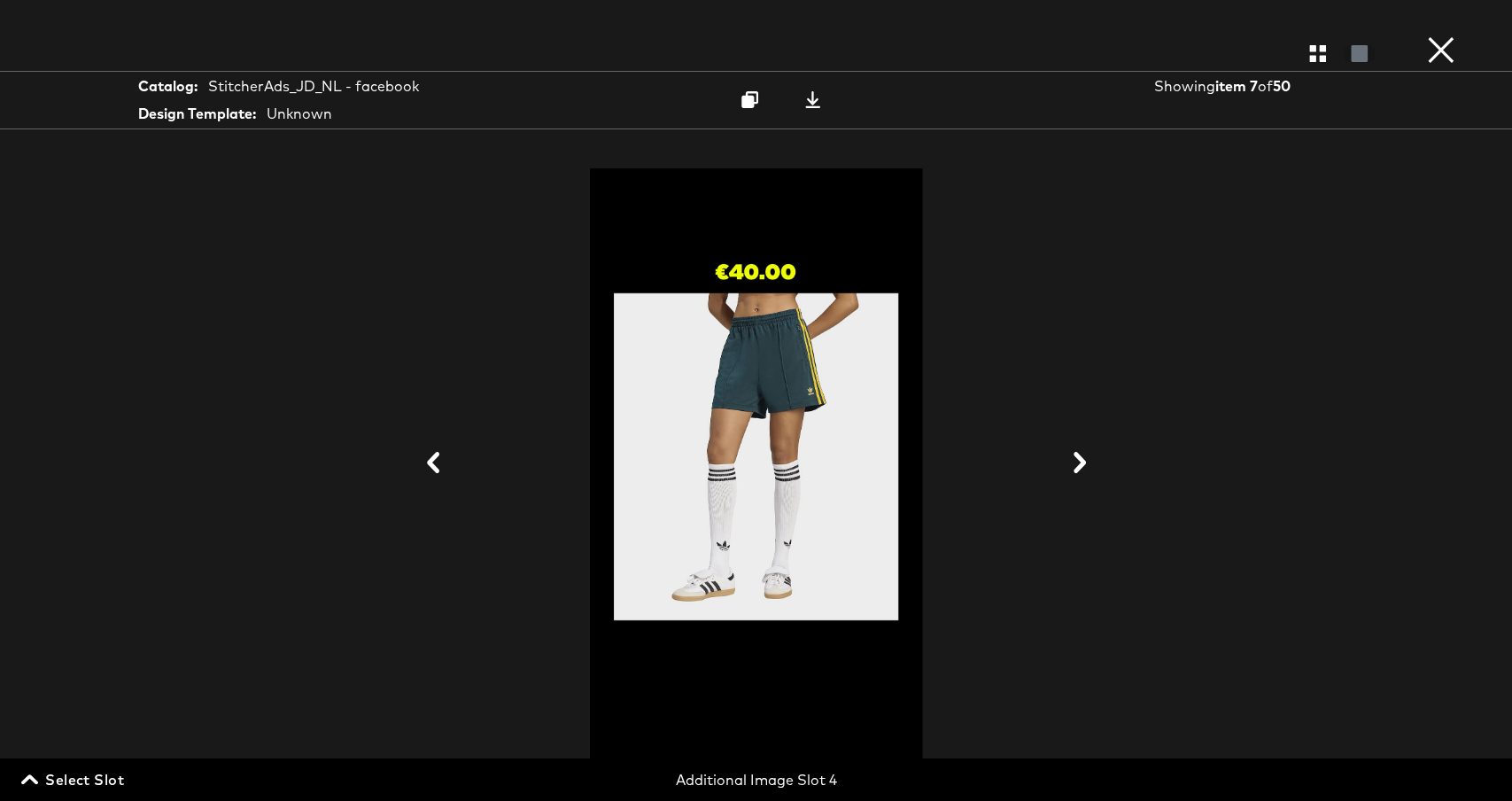
click at [1083, 455] on icon at bounding box center [1080, 463] width 21 height 21
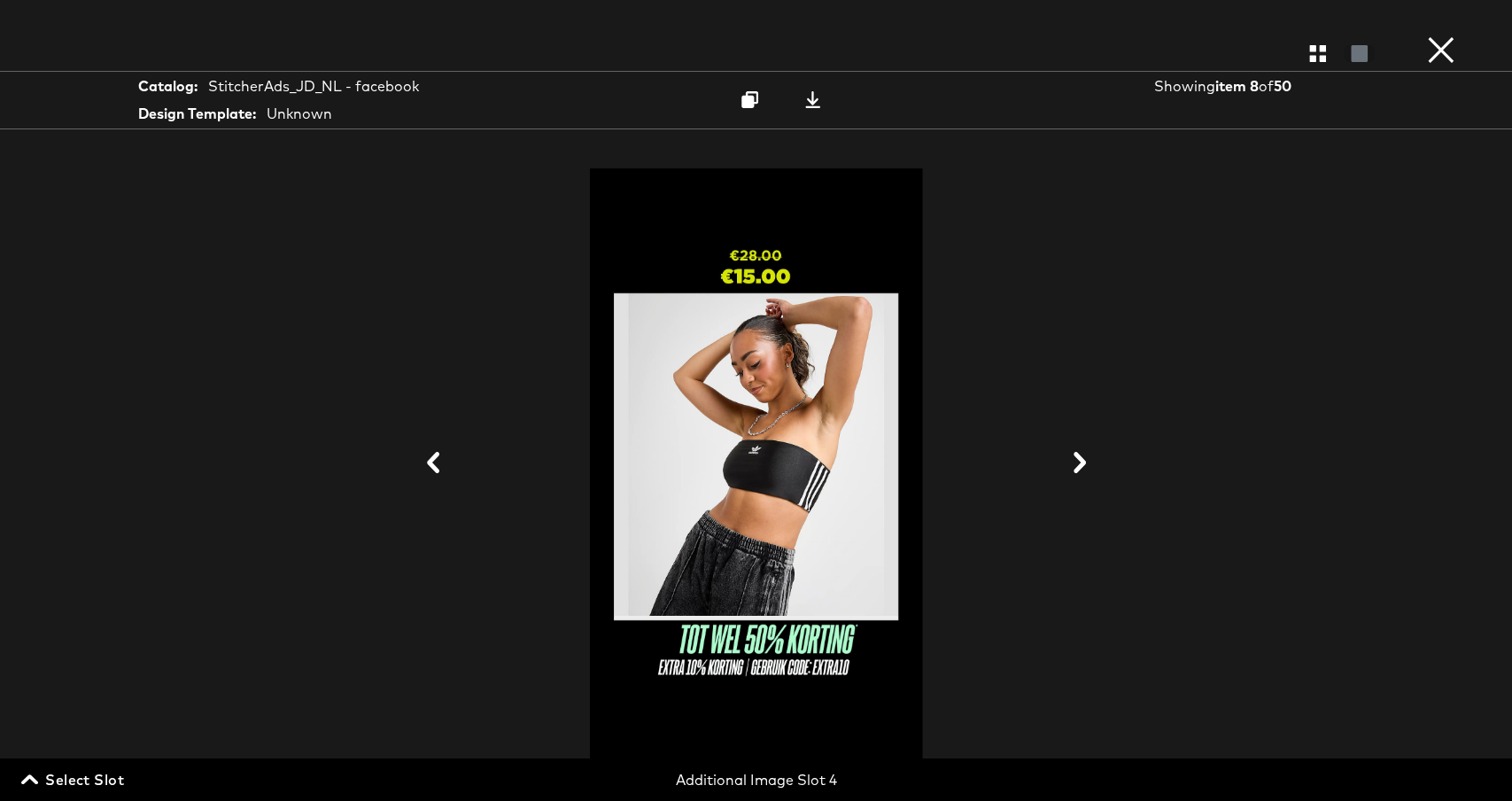
click at [1084, 455] on icon at bounding box center [1080, 463] width 21 height 21
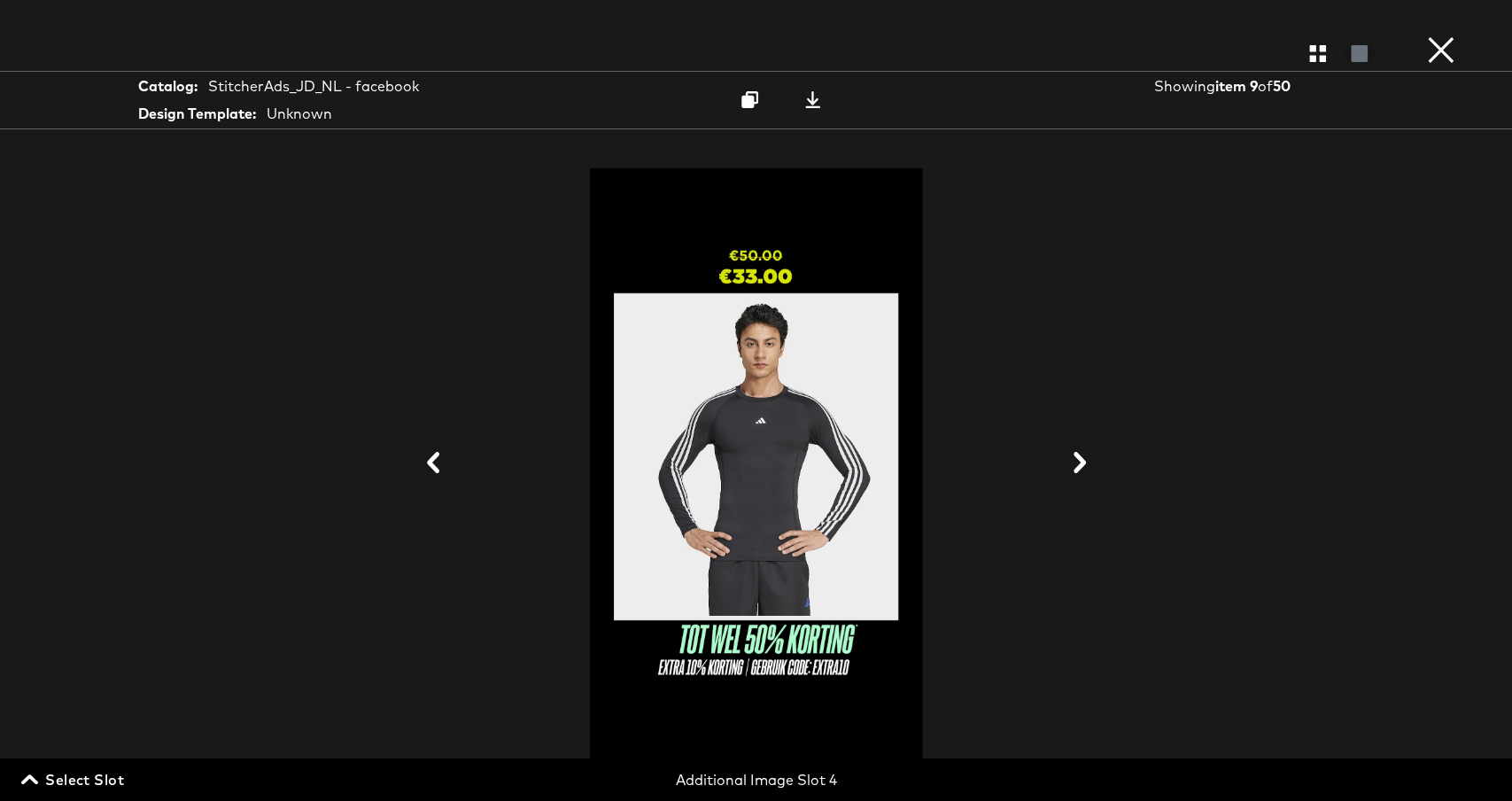
click at [1084, 455] on icon at bounding box center [1080, 463] width 21 height 21
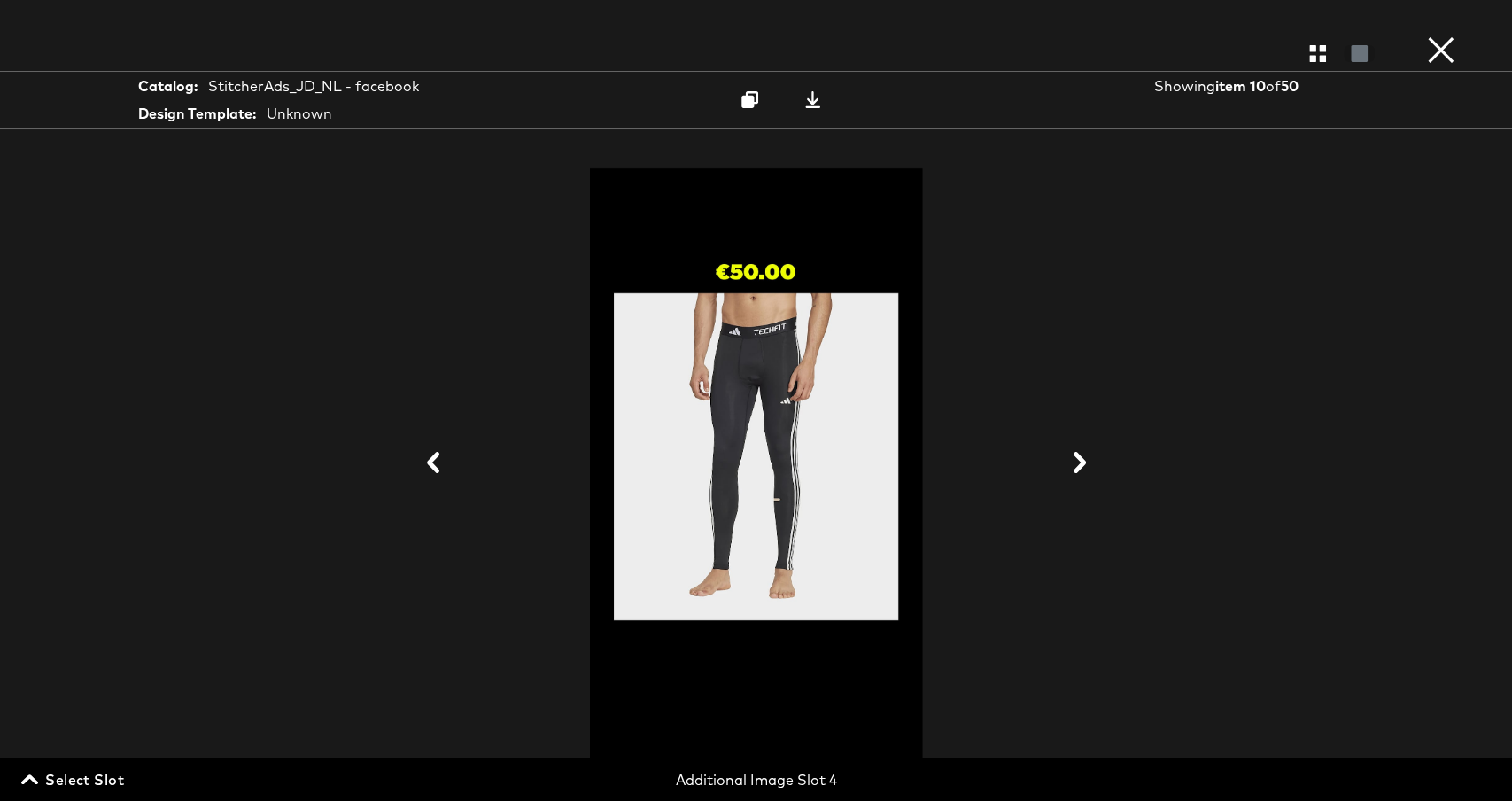
click at [1084, 456] on icon at bounding box center [1080, 463] width 21 height 21
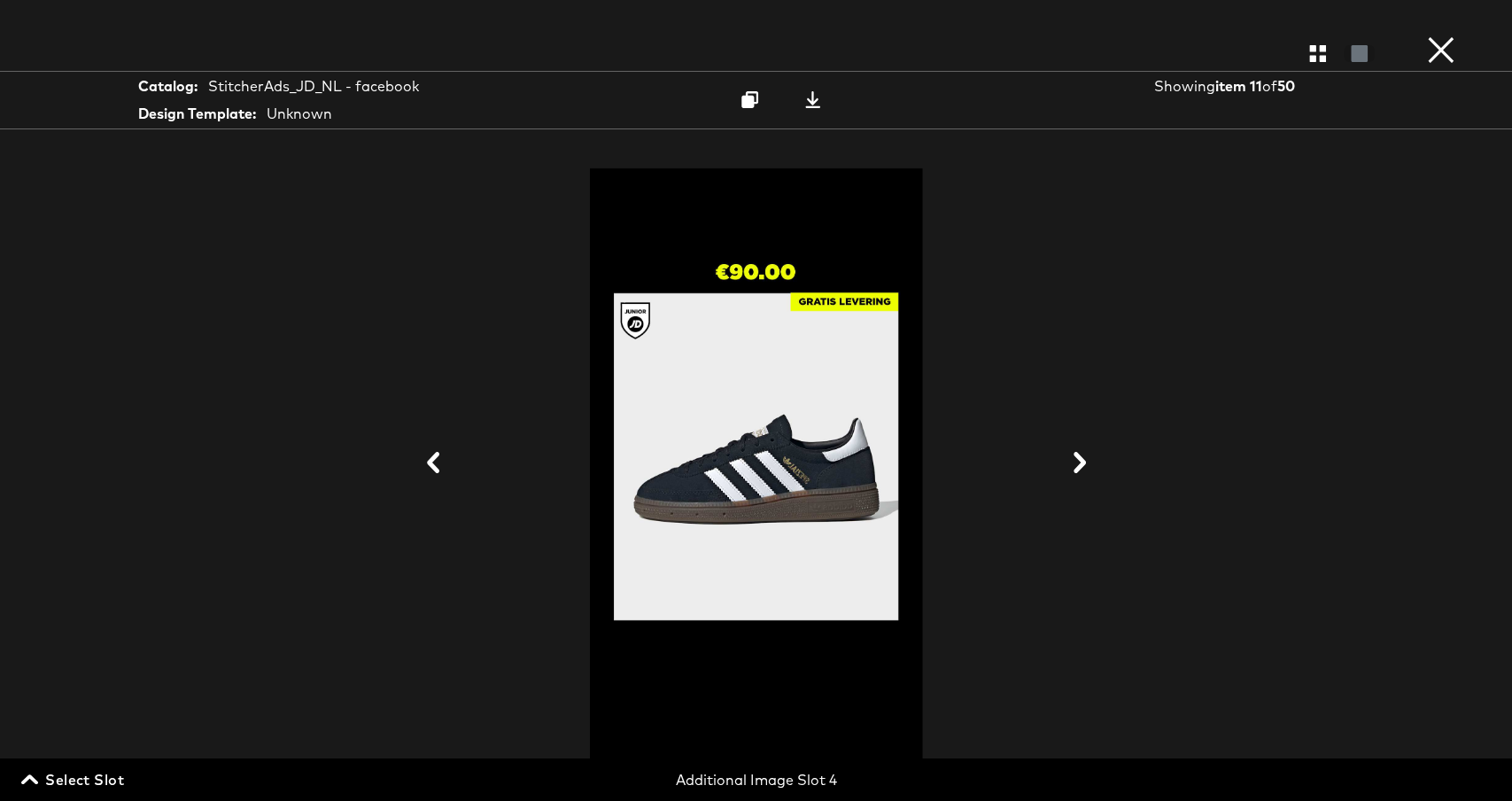
click at [1084, 456] on icon at bounding box center [1080, 463] width 21 height 21
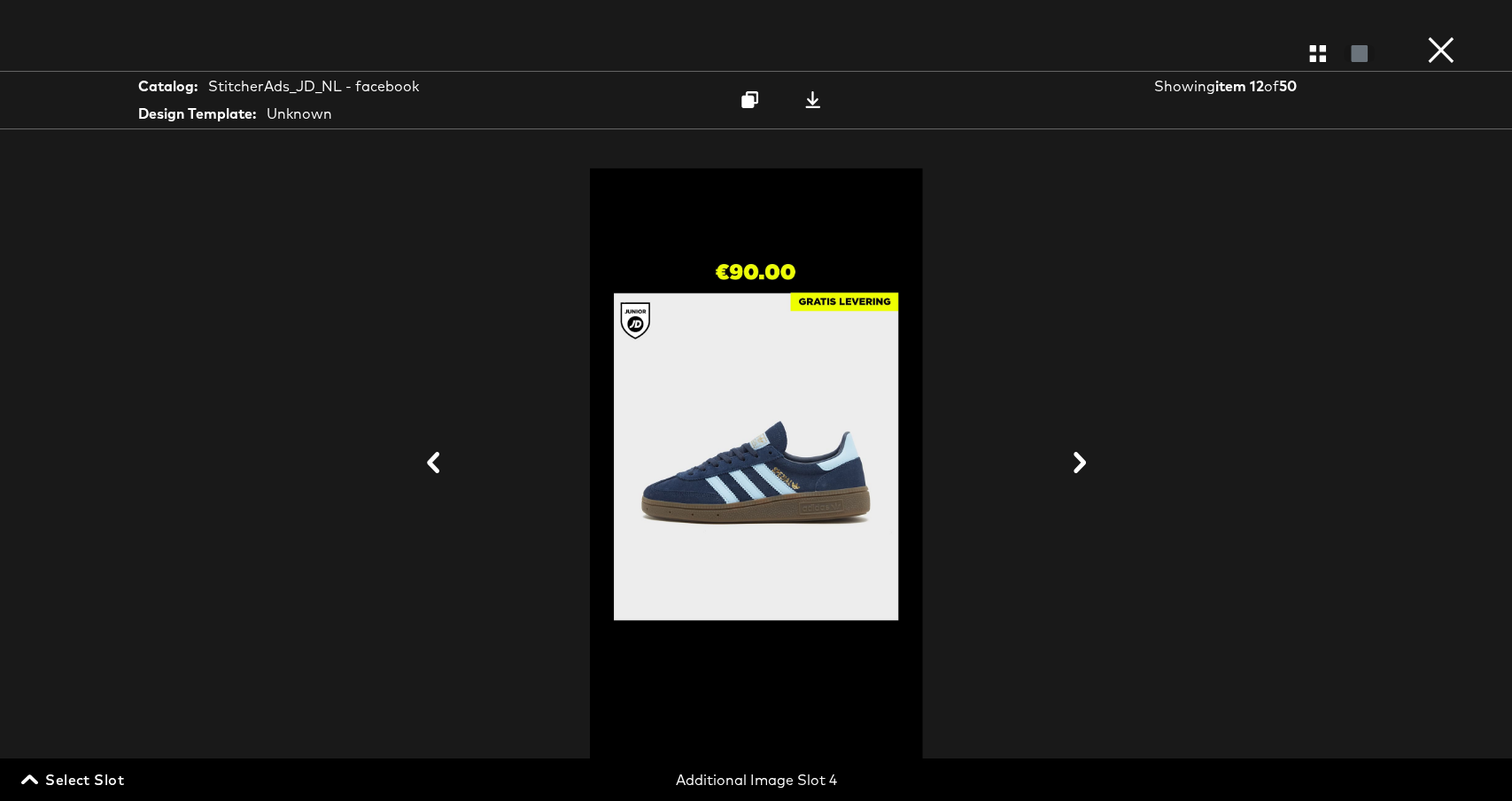
click at [1439, 36] on button "×" at bounding box center [1441, 17] width 36 height 36
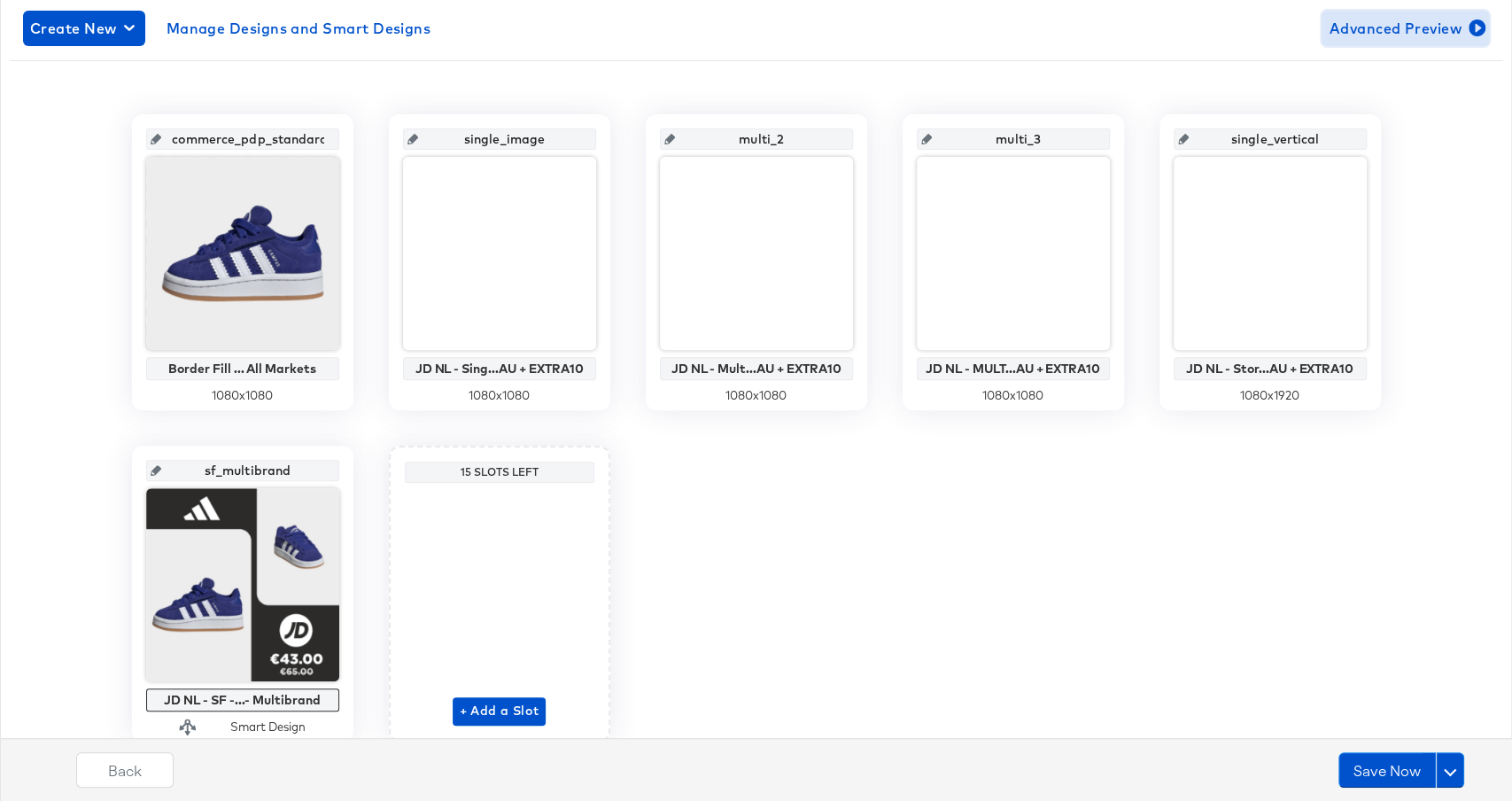
scroll to position [319, 0]
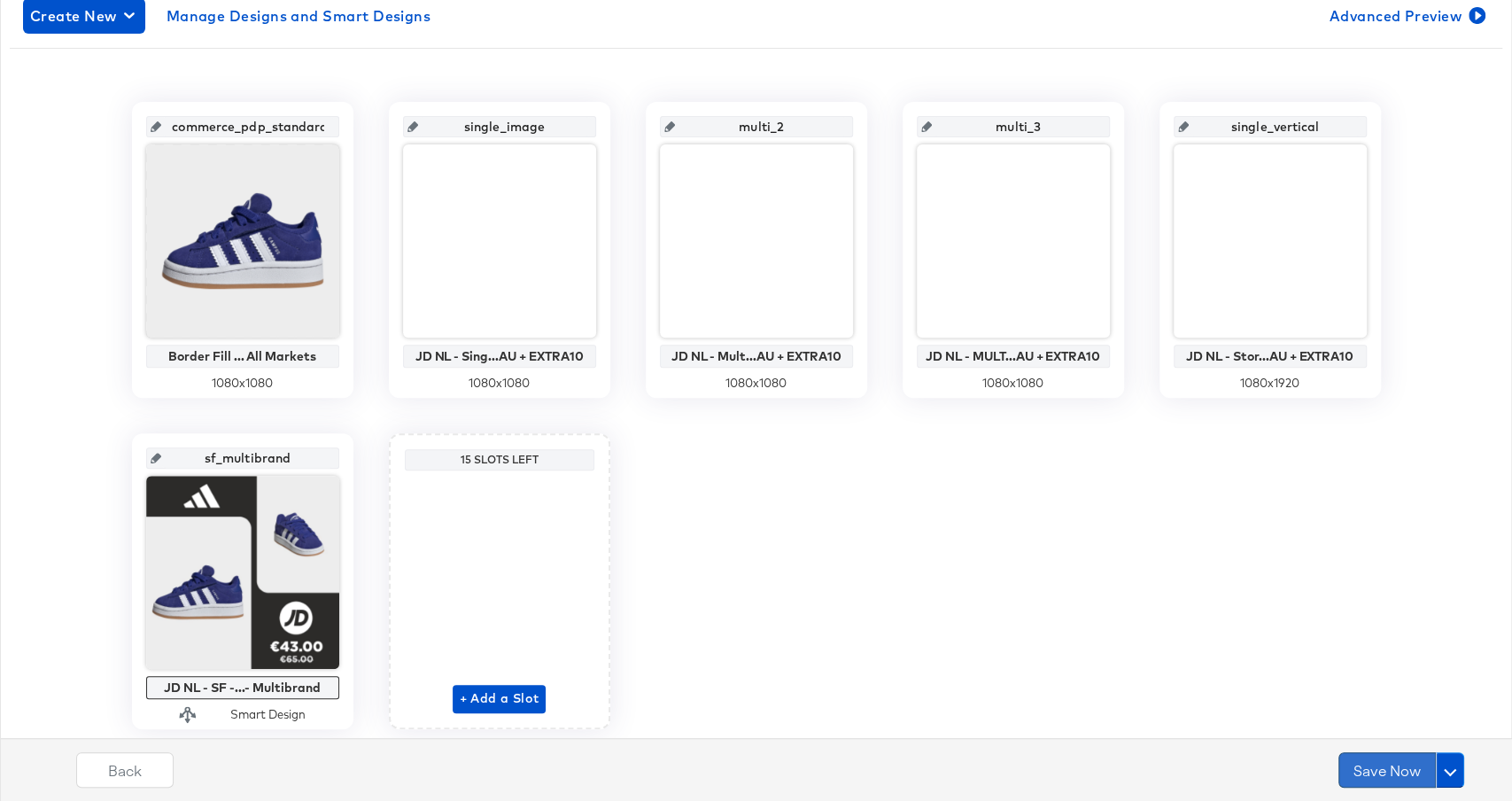
click at [1384, 779] on button "Save Now" at bounding box center [1388, 770] width 97 height 36
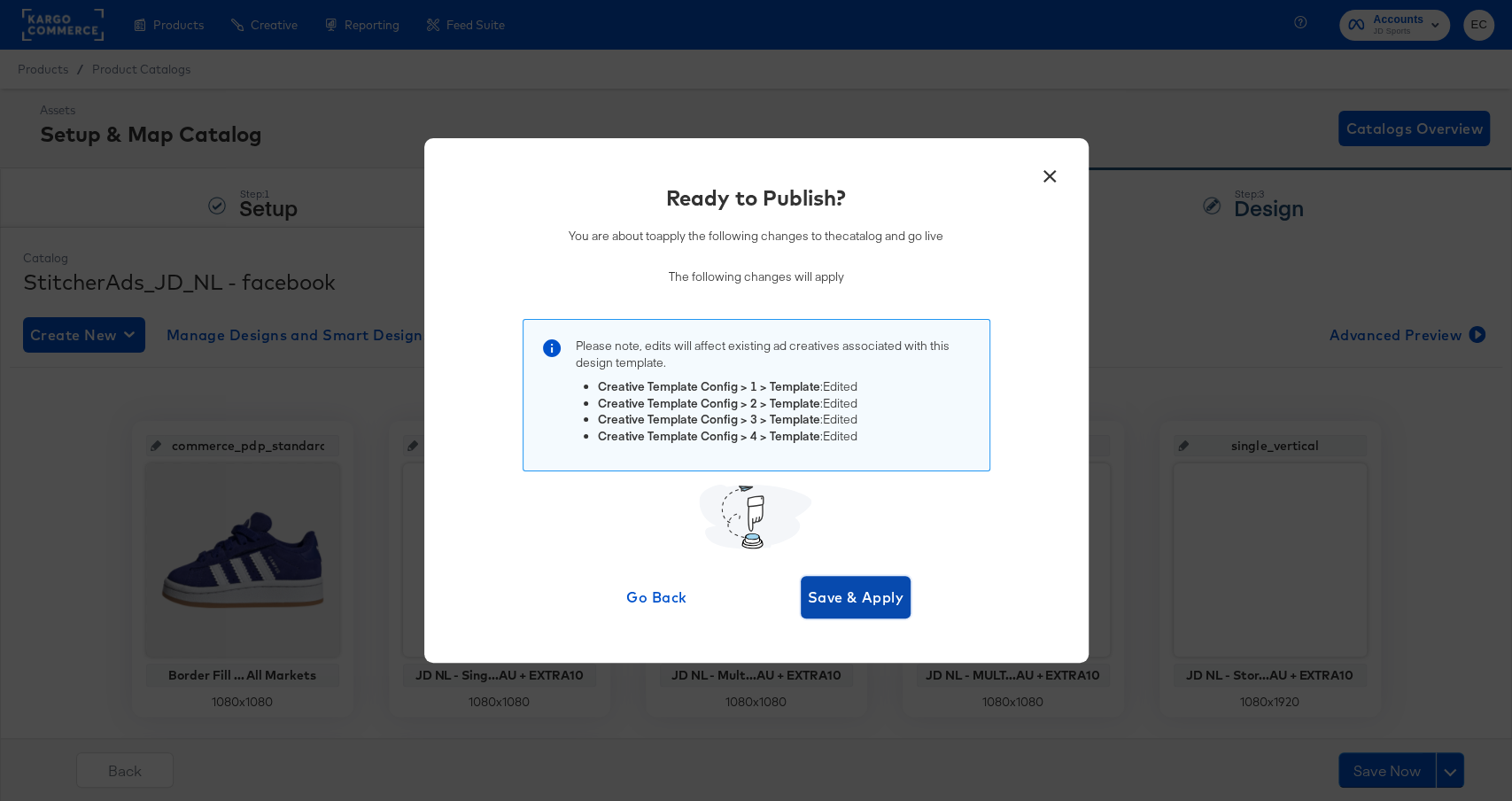
click at [884, 594] on span "Save & Apply" at bounding box center [856, 597] width 97 height 25
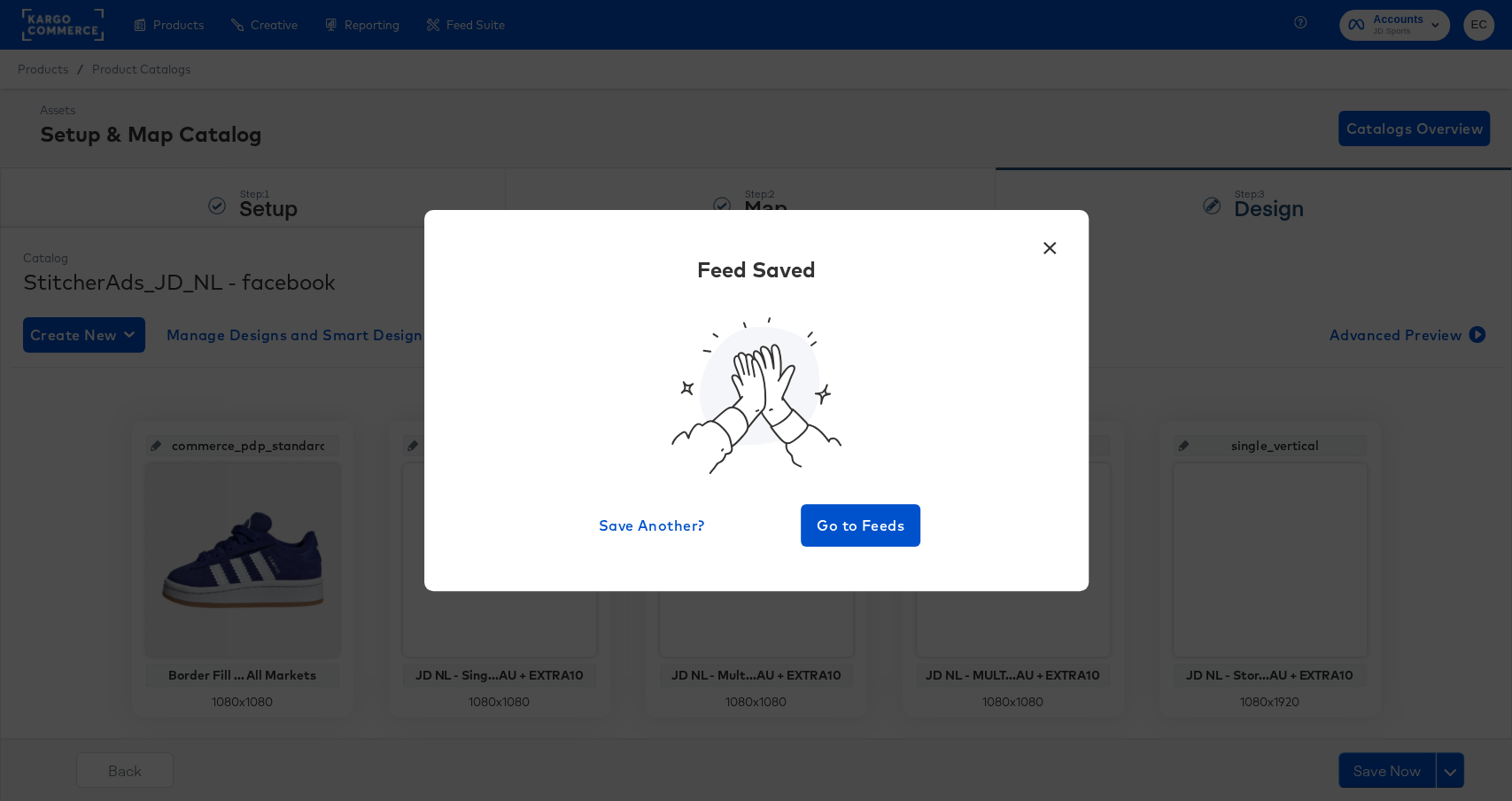
click at [840, 87] on div "× Feed Saved Save Another? Go to Feeds" at bounding box center [756, 400] width 1512 height 801
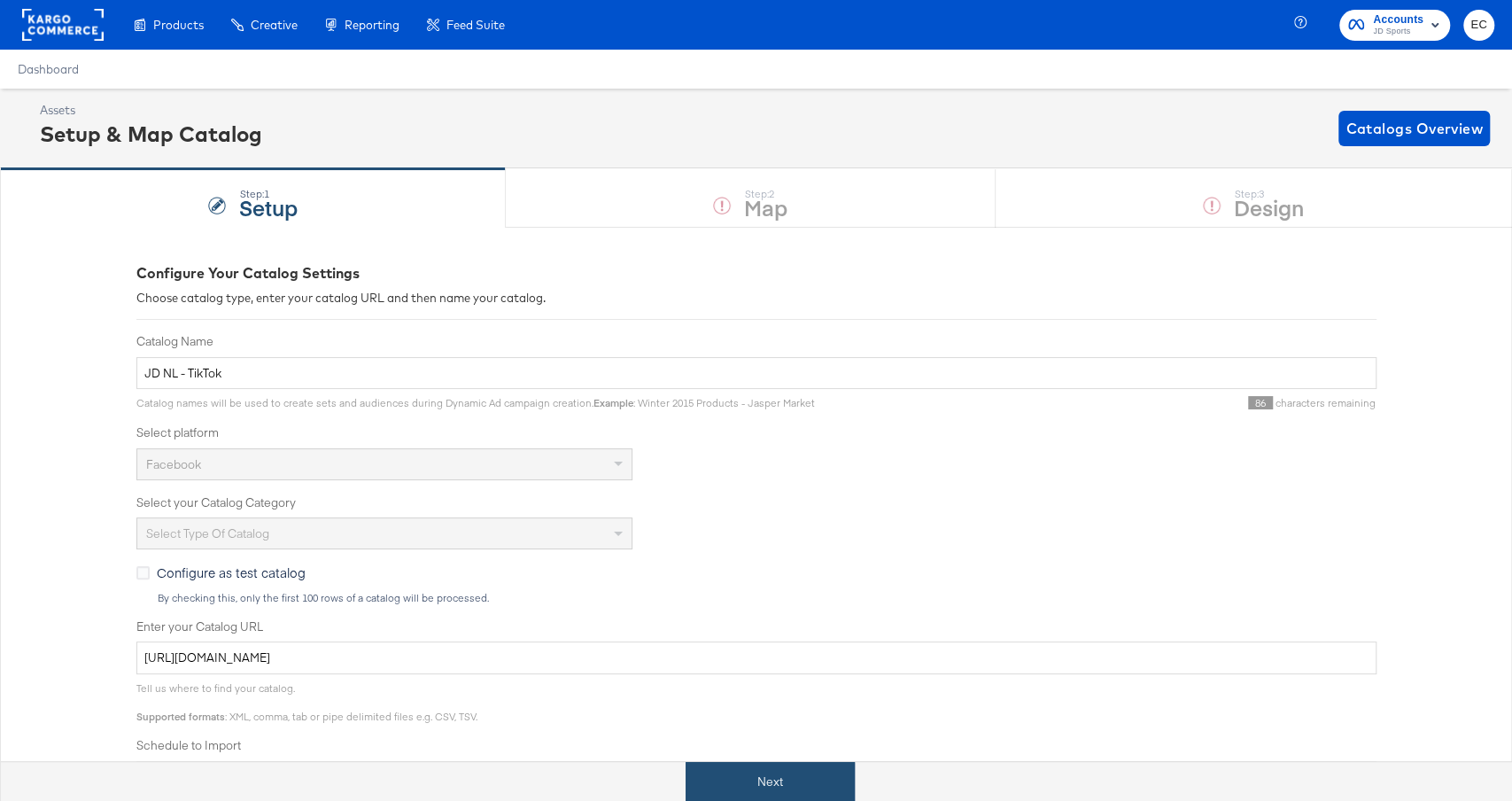
click at [763, 782] on button "Next" at bounding box center [770, 782] width 169 height 40
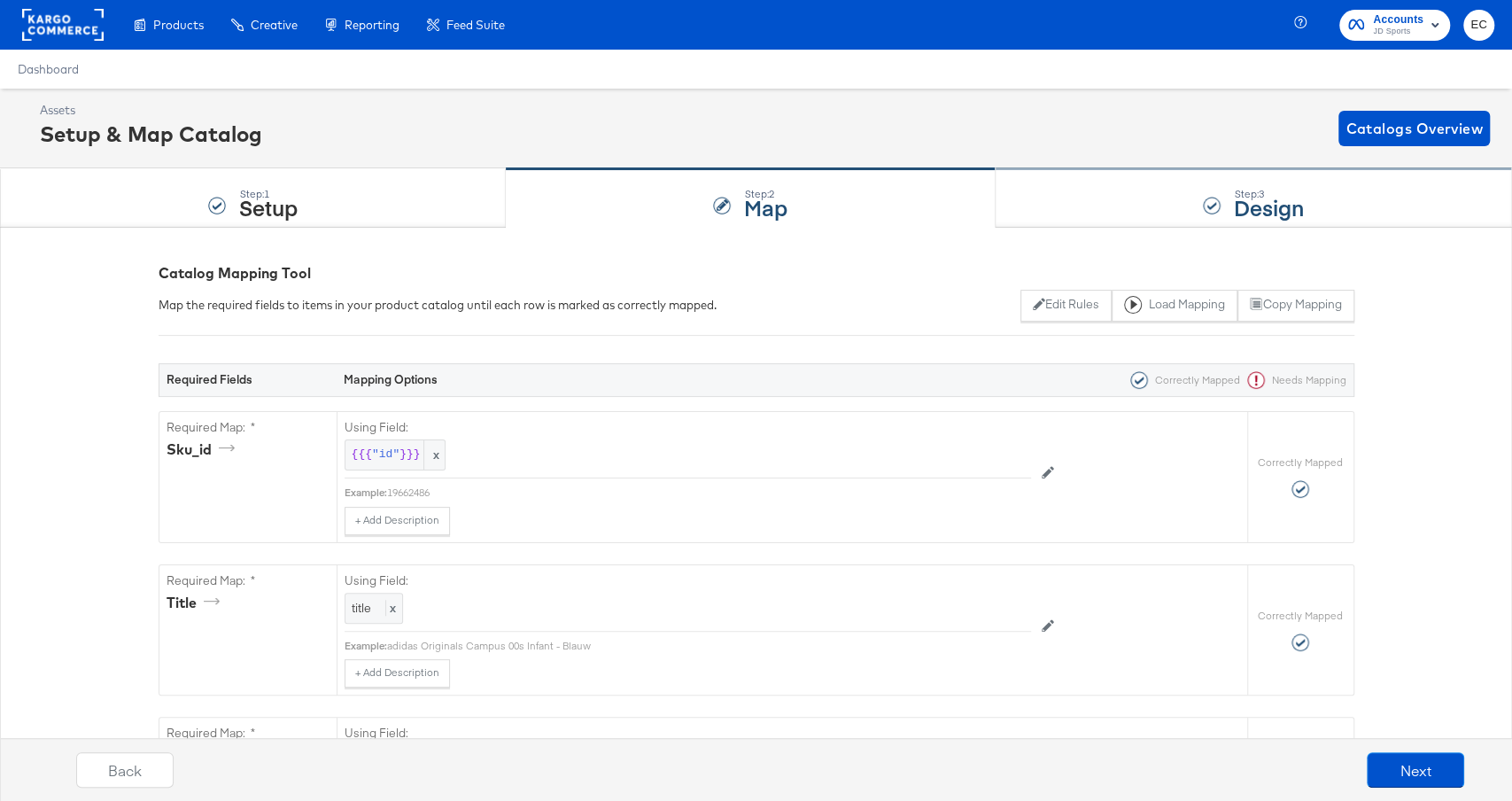
click at [1108, 200] on div "Step: 3 Design" at bounding box center [1255, 199] width 517 height 59
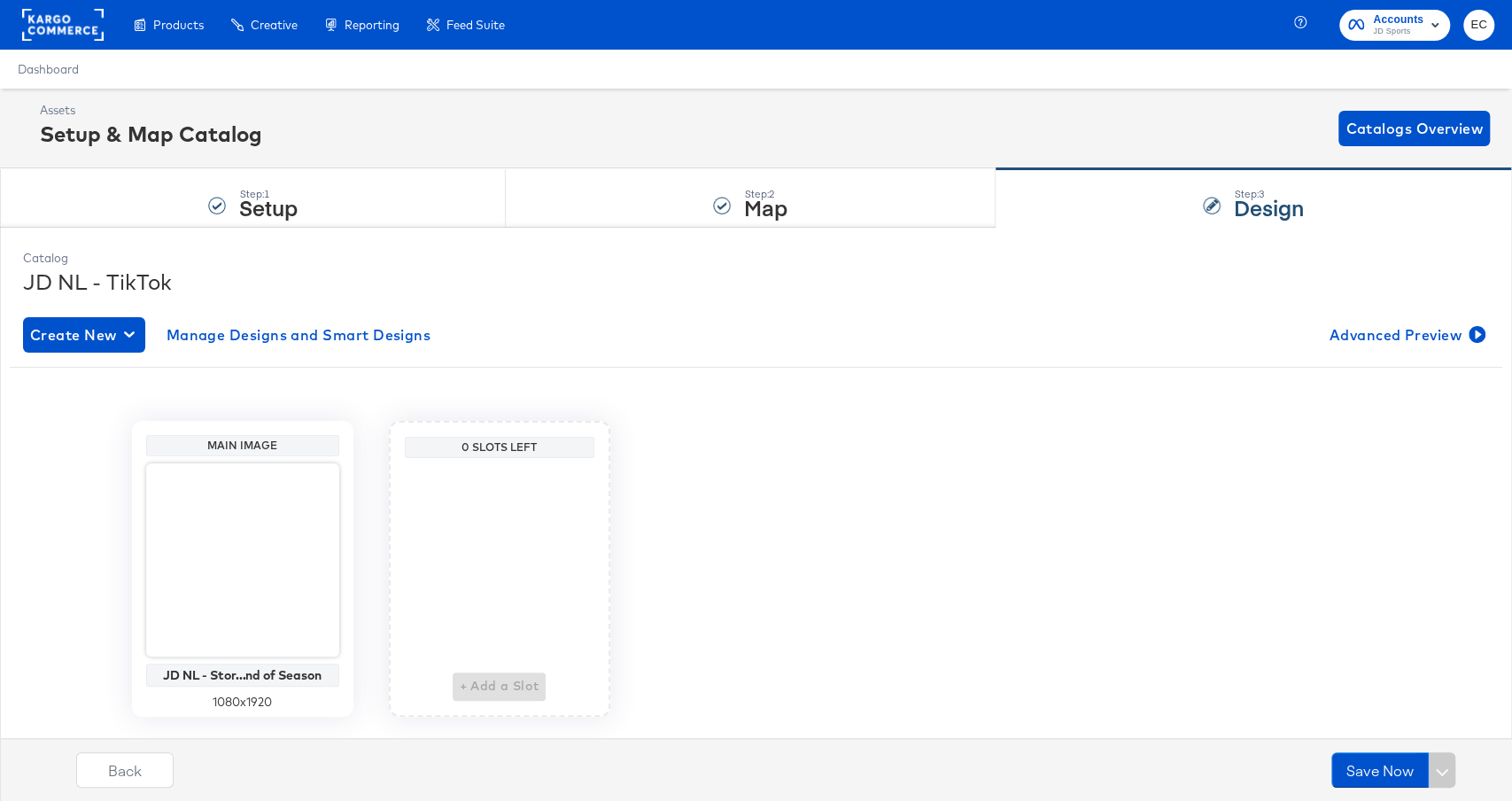
scroll to position [42, 0]
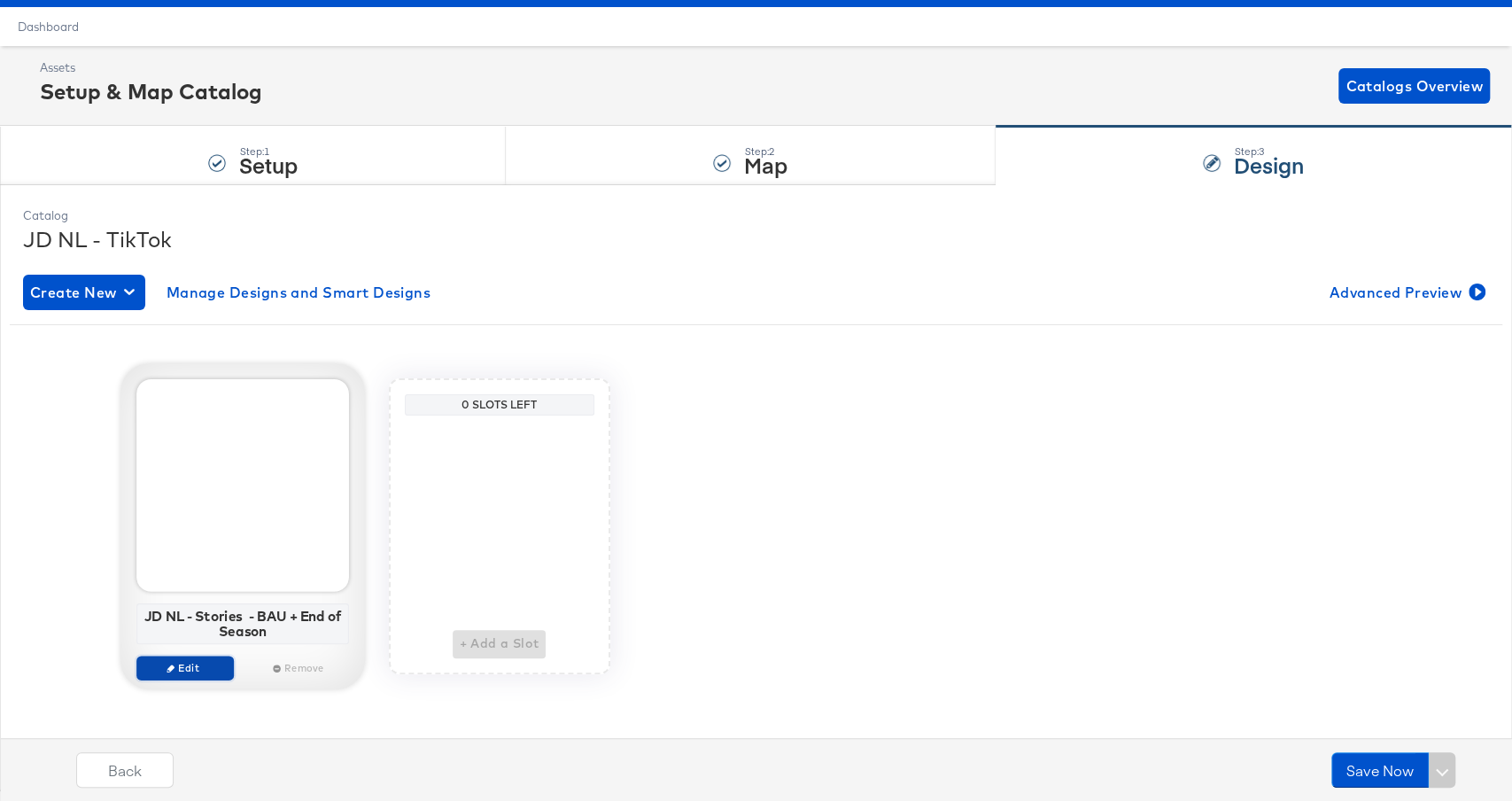
click at [188, 667] on span "Edit" at bounding box center [184, 668] width 82 height 13
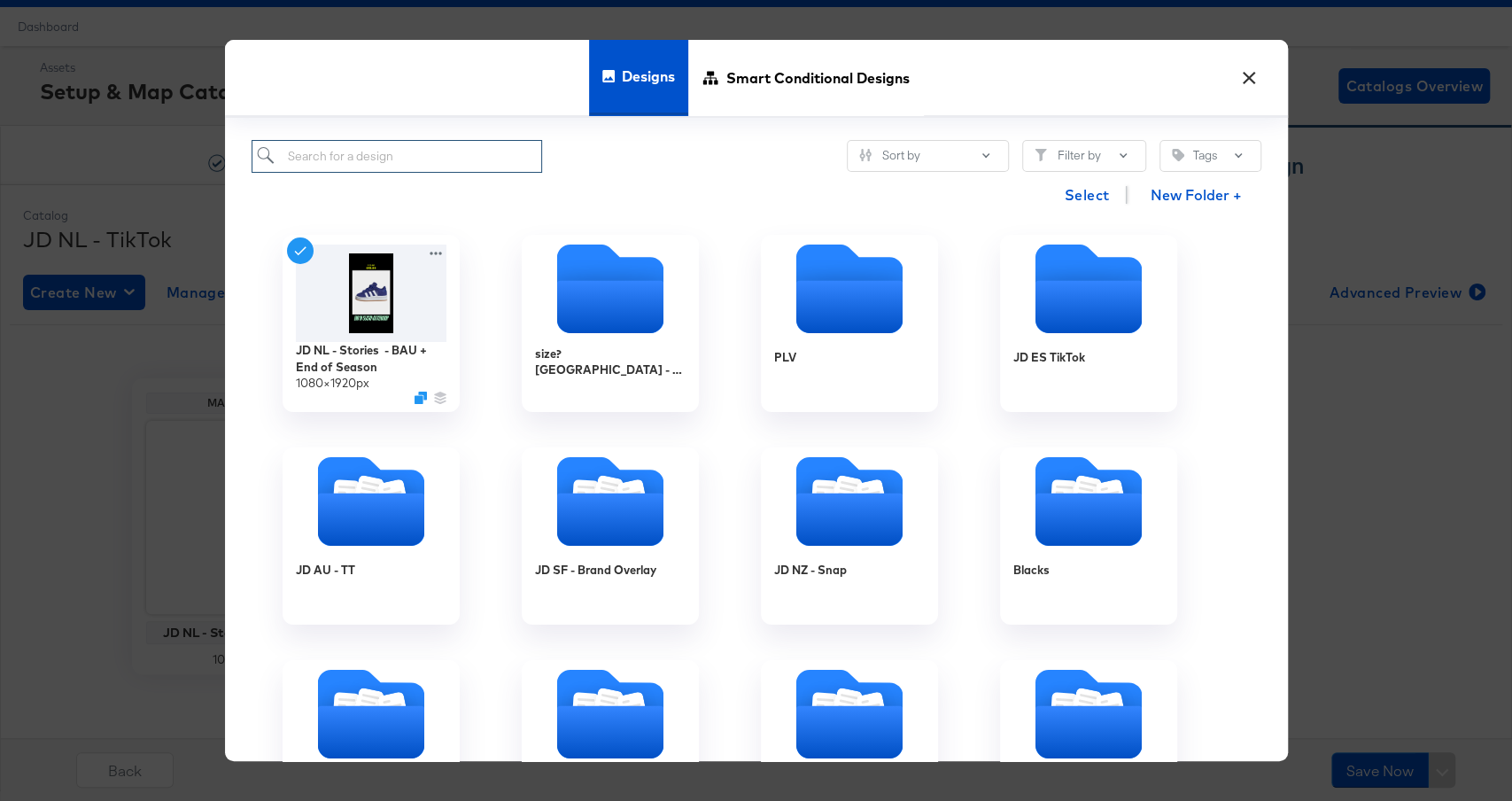
click at [446, 154] on input "search" at bounding box center [397, 156] width 291 height 33
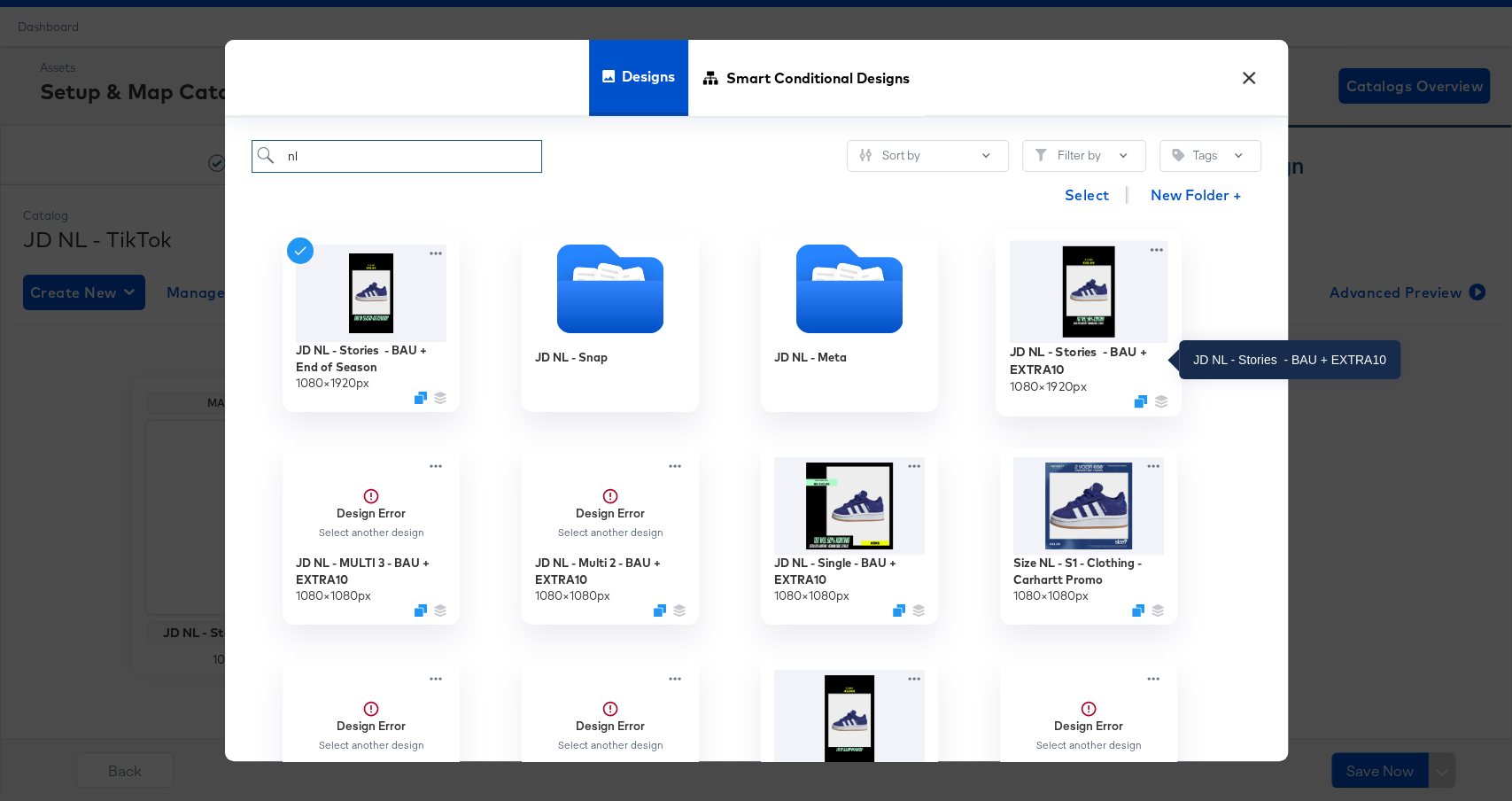
type input "nl"
click at [1073, 362] on div "JD NL - Stories - BAU + EXTRA10" at bounding box center [1088, 361] width 159 height 35
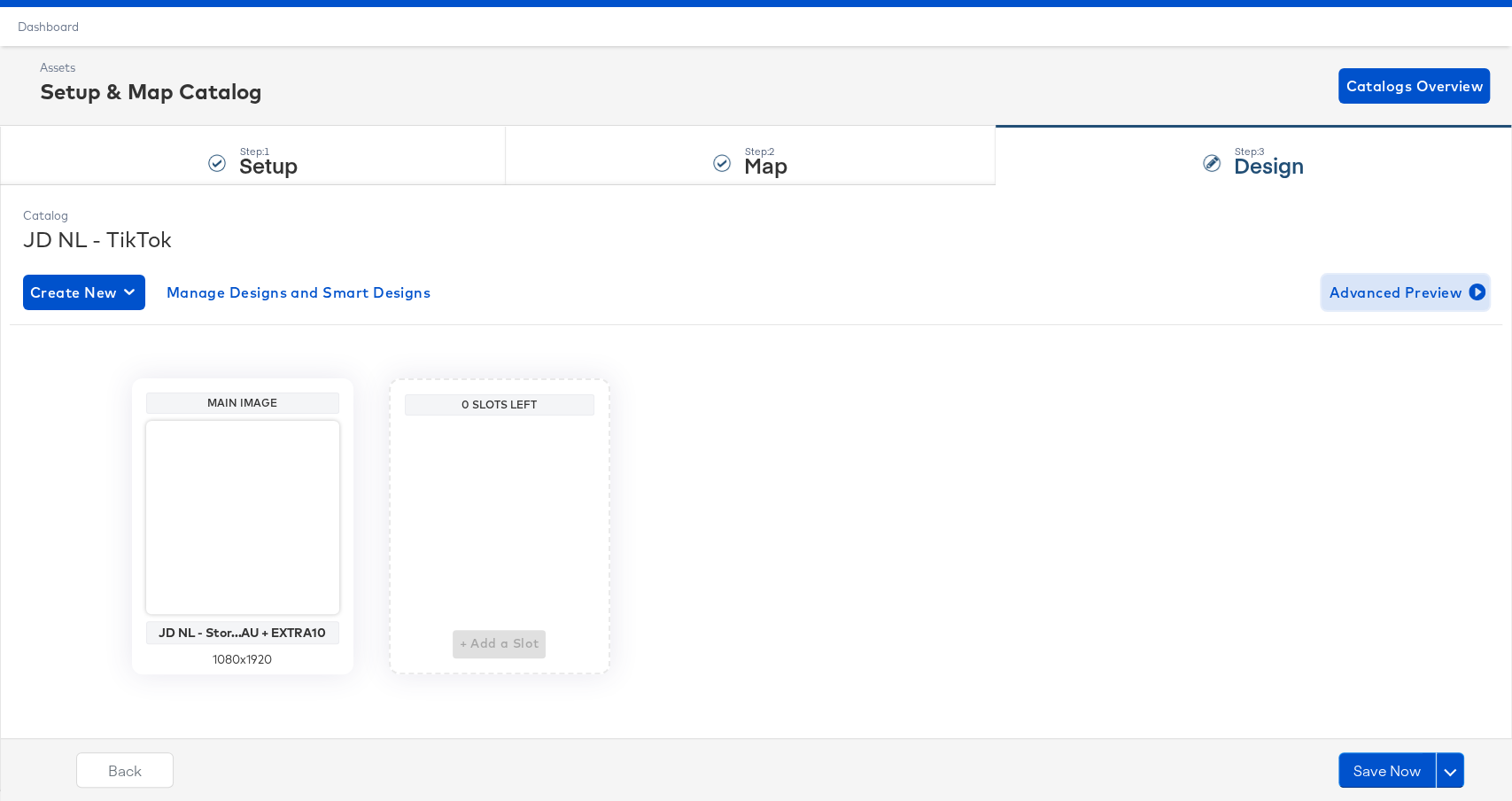
click at [1396, 292] on span "Advanced Preview" at bounding box center [1405, 292] width 153 height 25
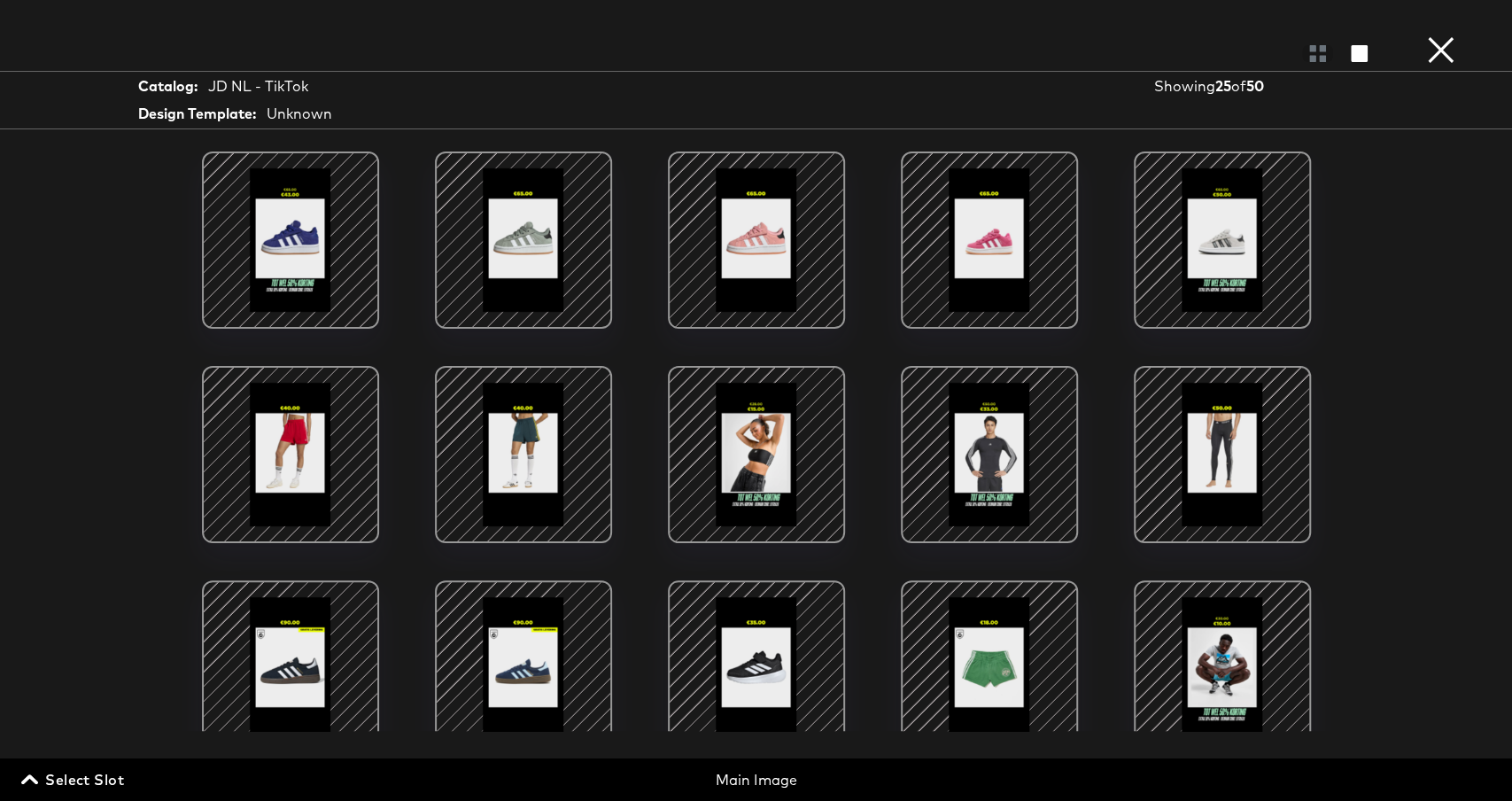
click at [327, 250] on div at bounding box center [290, 240] width 151 height 151
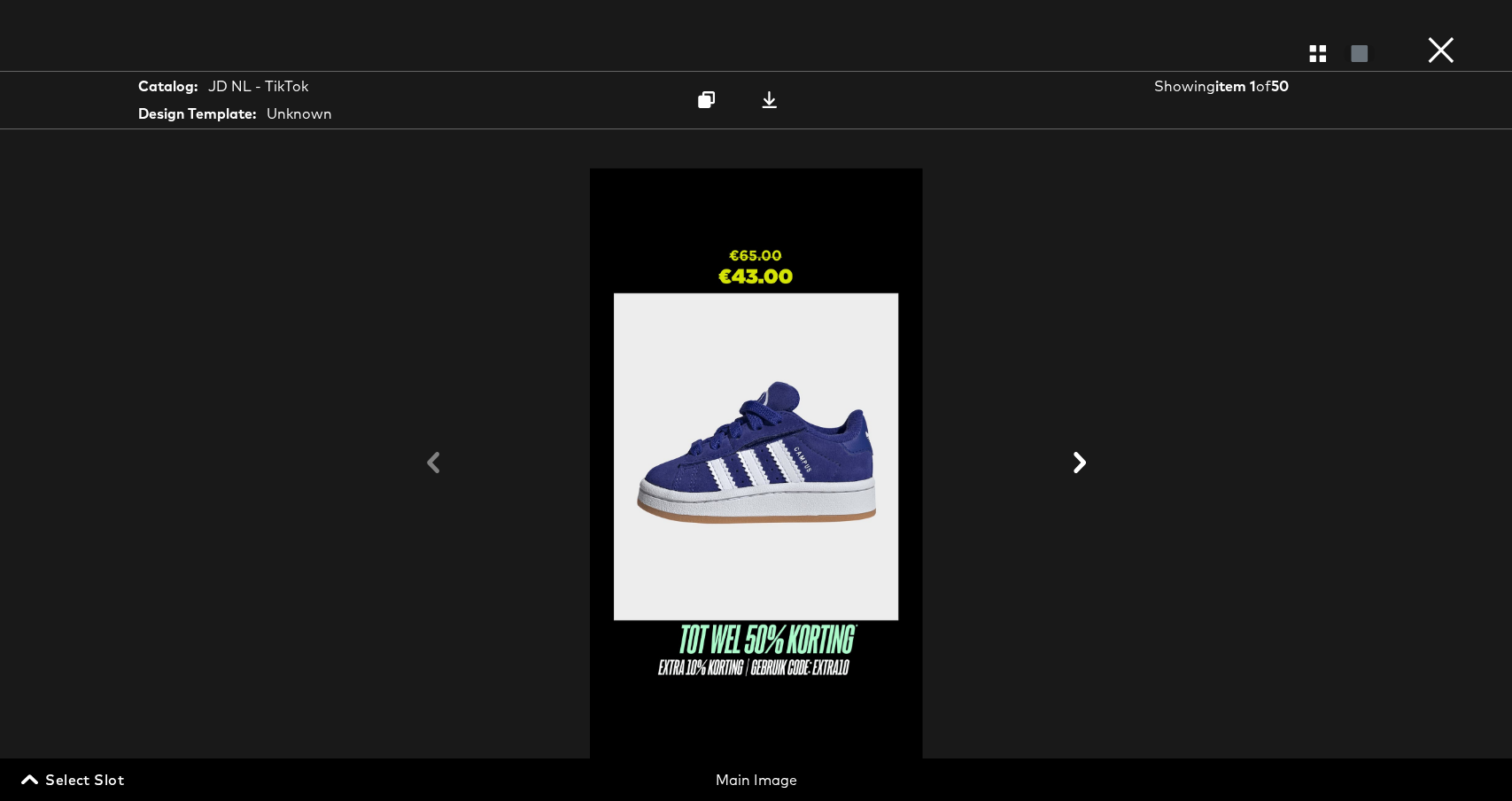
click at [1074, 463] on icon at bounding box center [1080, 463] width 21 height 21
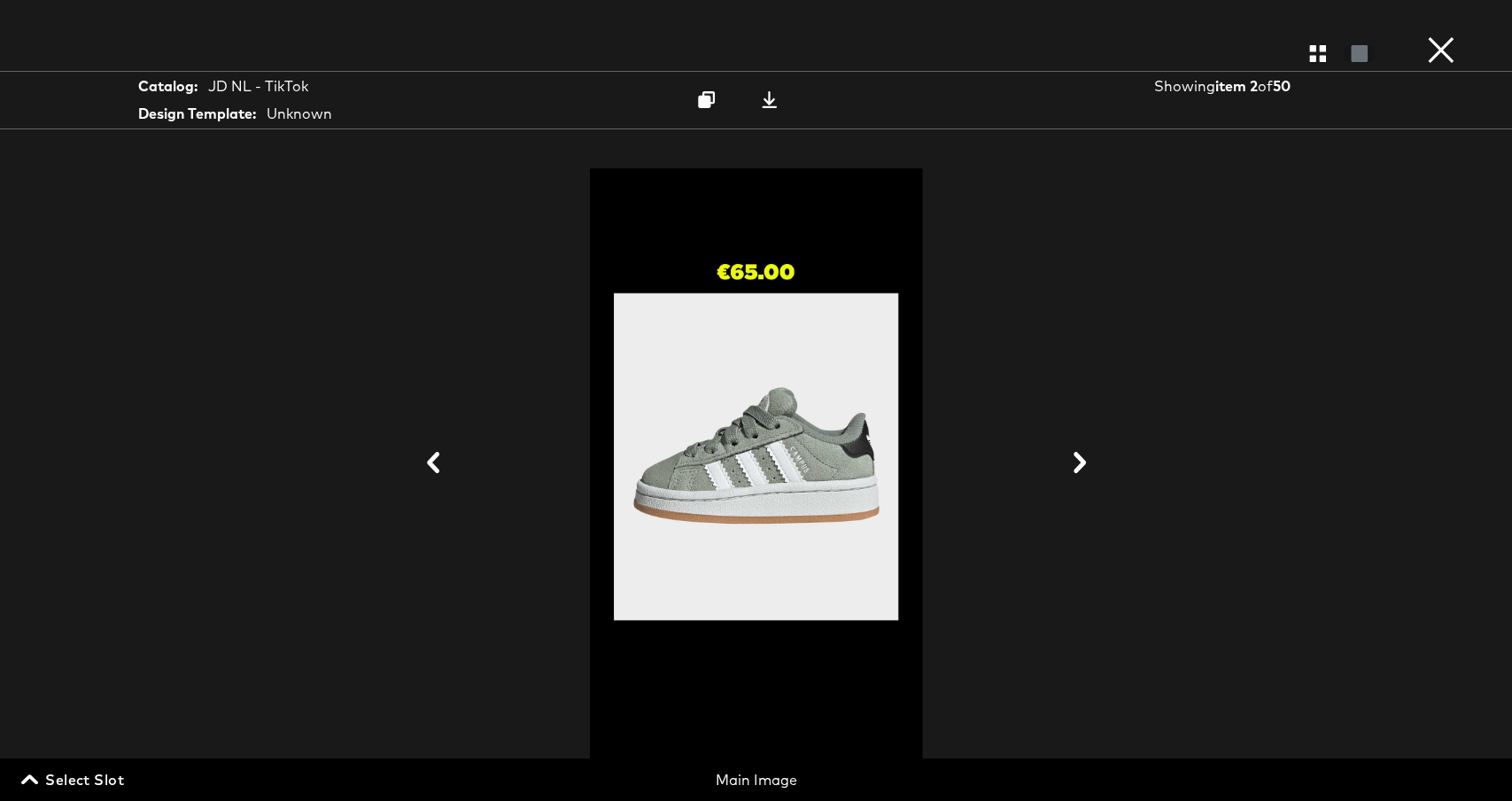
click at [1074, 463] on icon at bounding box center [1080, 463] width 21 height 21
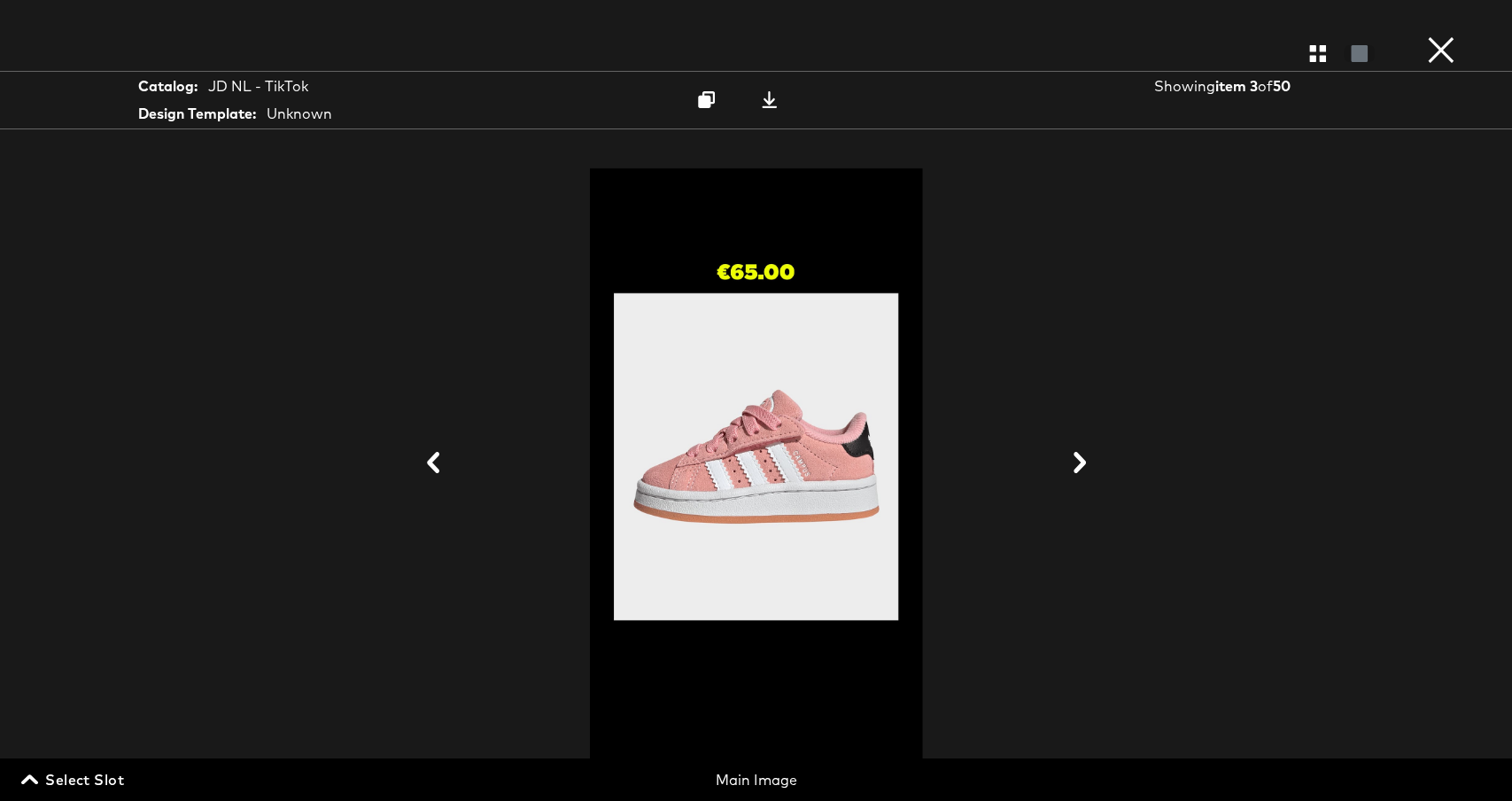
click at [1074, 463] on icon at bounding box center [1080, 463] width 21 height 21
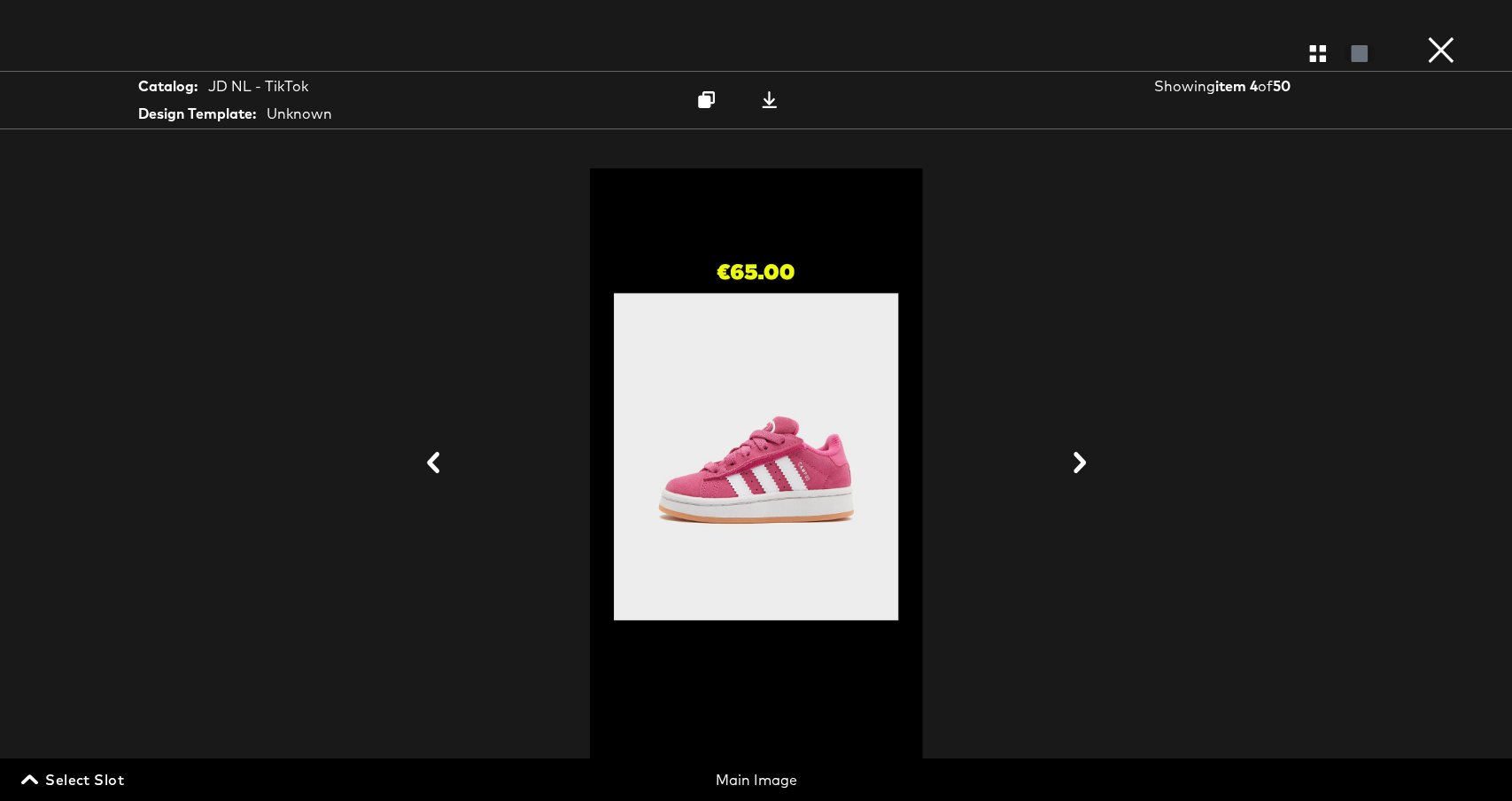
click at [1074, 463] on icon at bounding box center [1080, 463] width 21 height 21
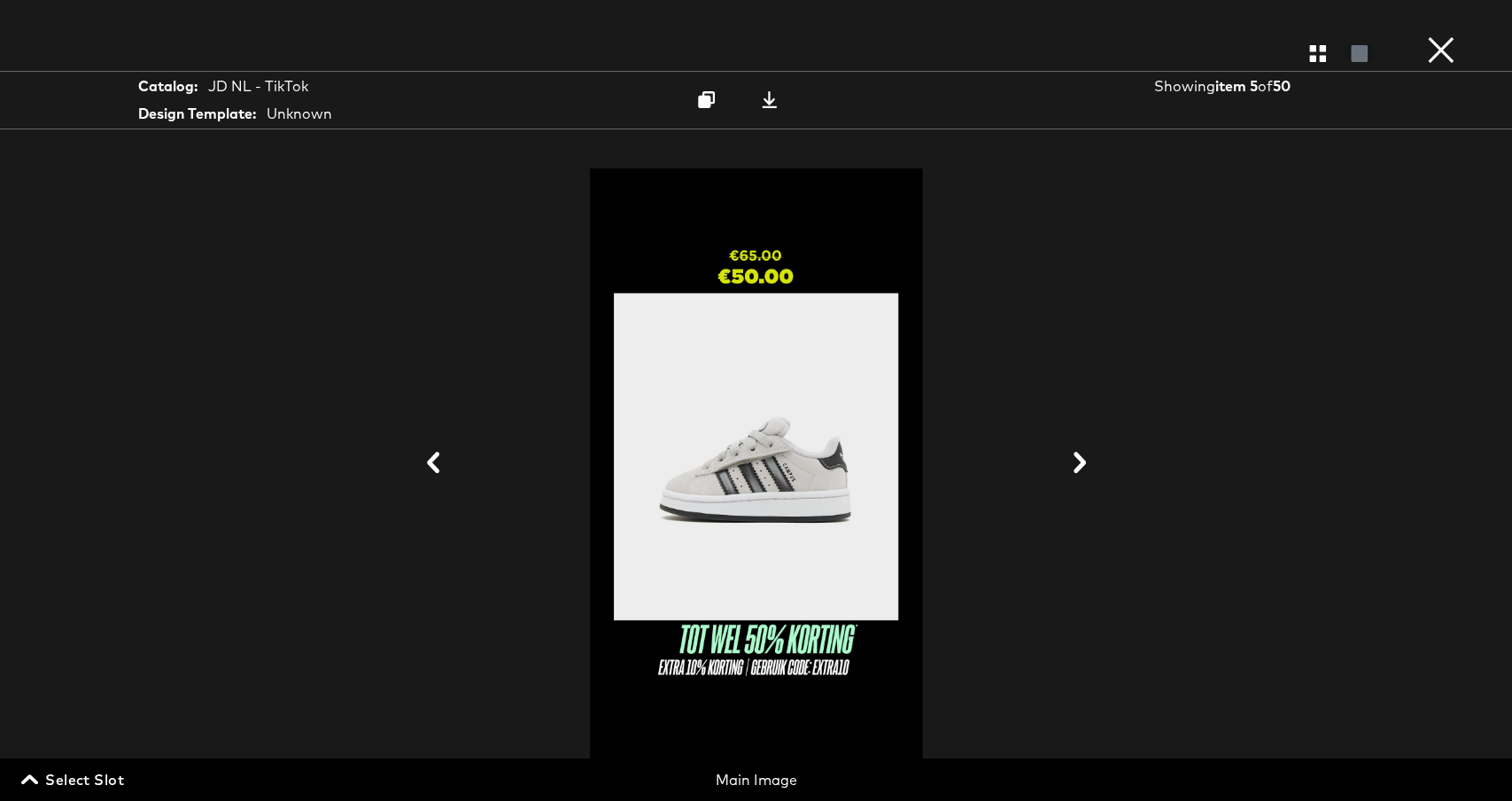
click at [1074, 463] on icon at bounding box center [1080, 463] width 21 height 21
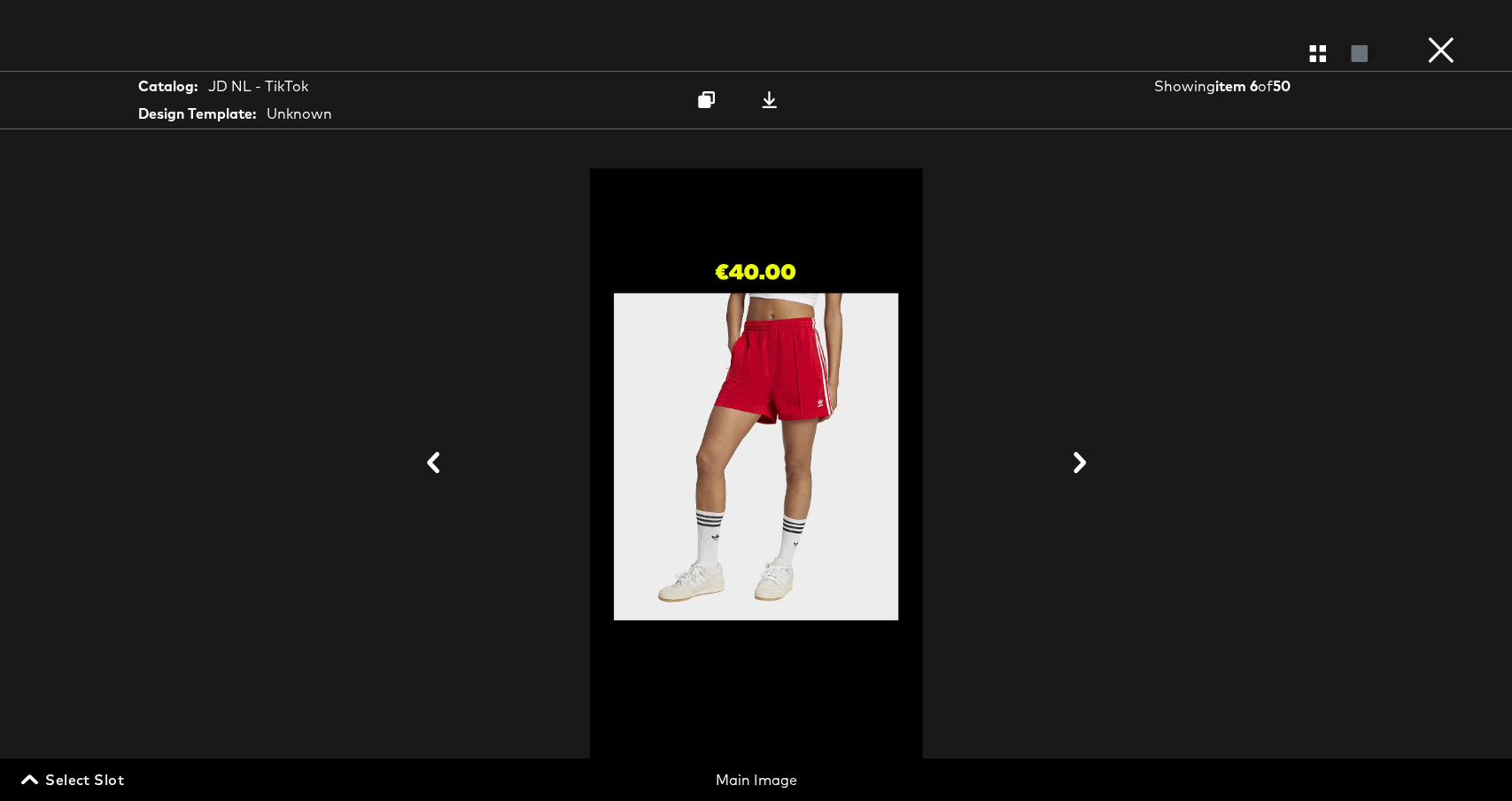
click at [1074, 463] on icon at bounding box center [1080, 463] width 21 height 21
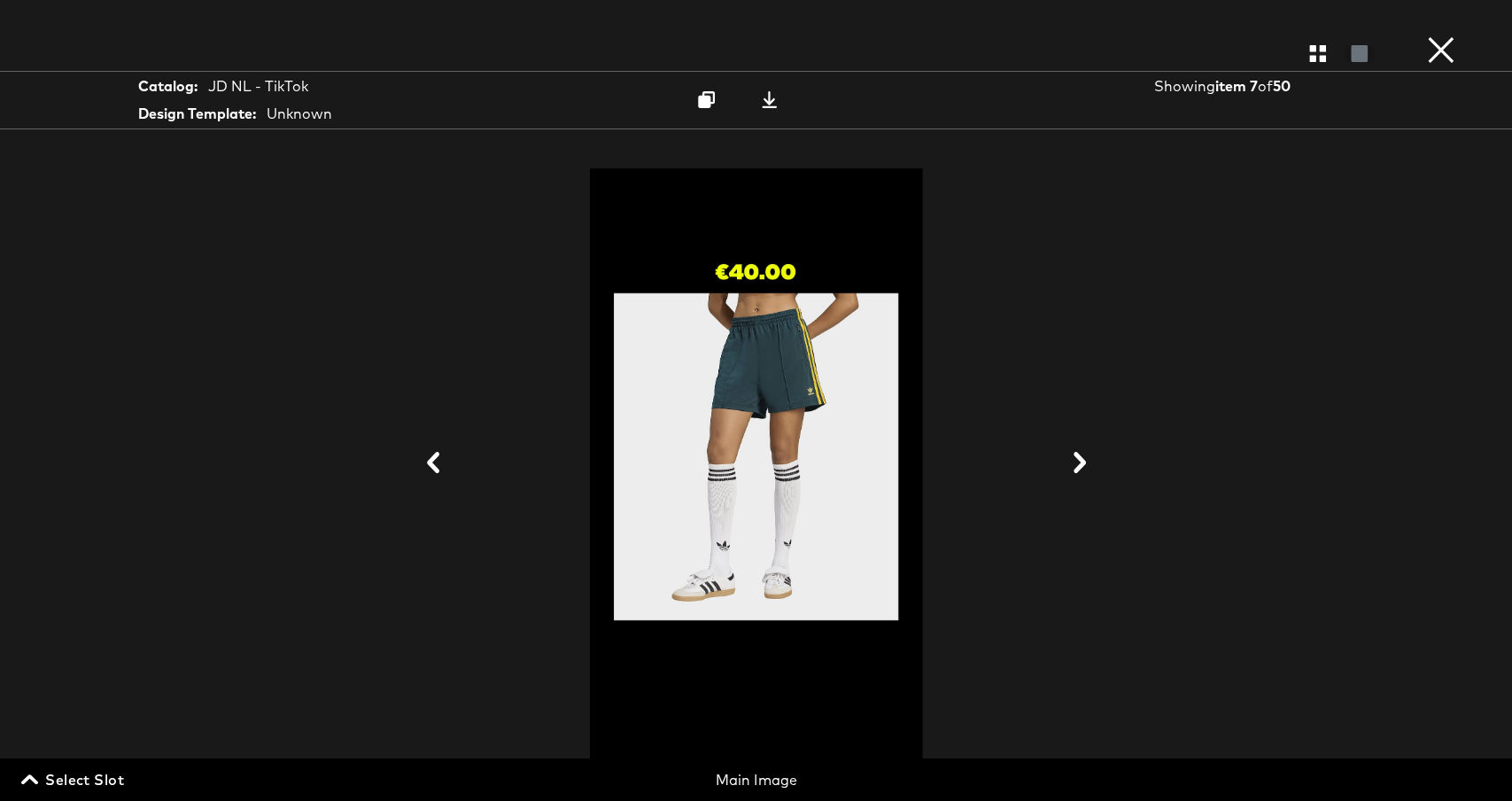
click at [1432, 36] on button "×" at bounding box center [1441, 17] width 36 height 36
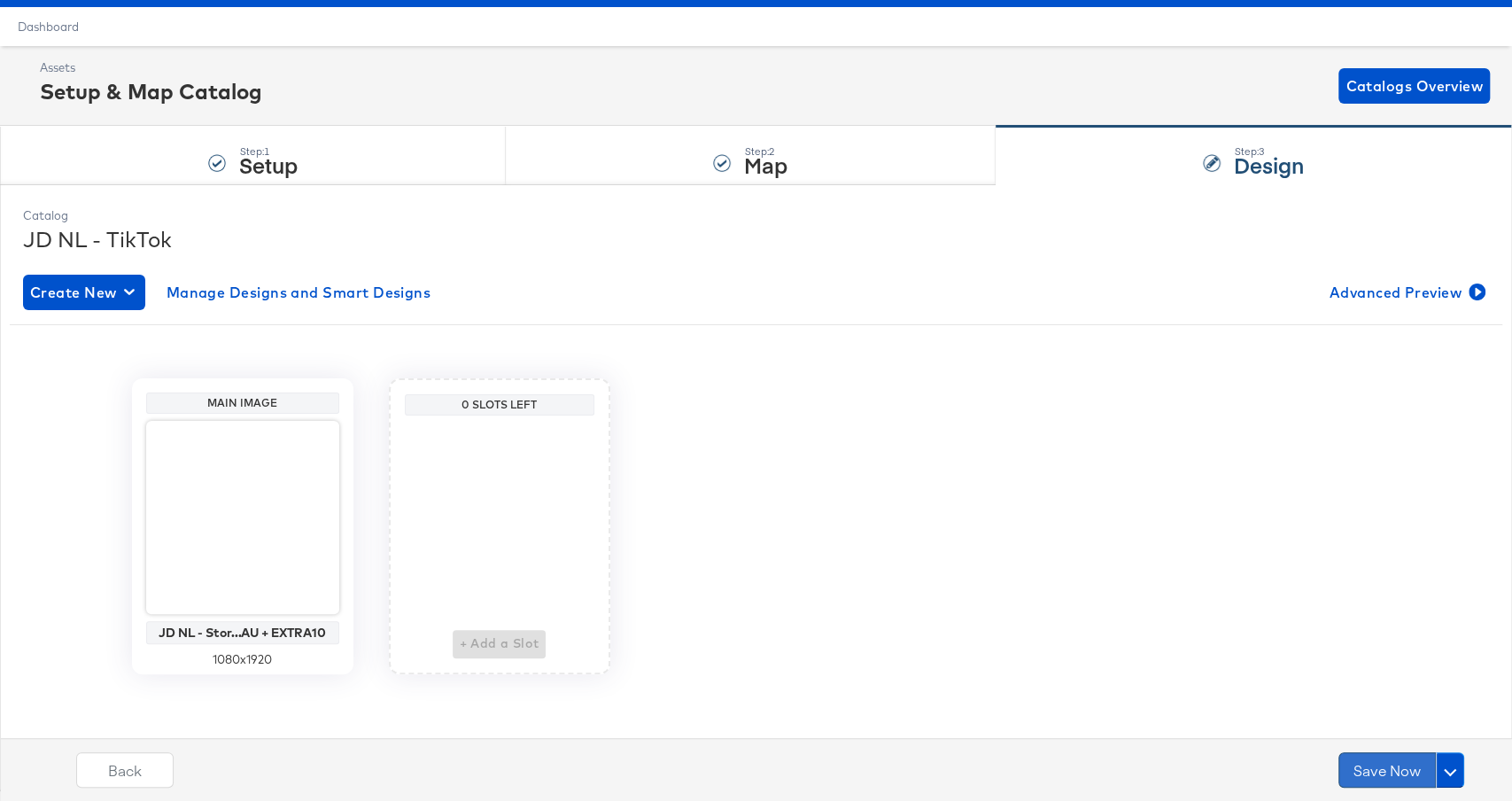
click at [1376, 766] on button "Save Now" at bounding box center [1388, 770] width 97 height 36
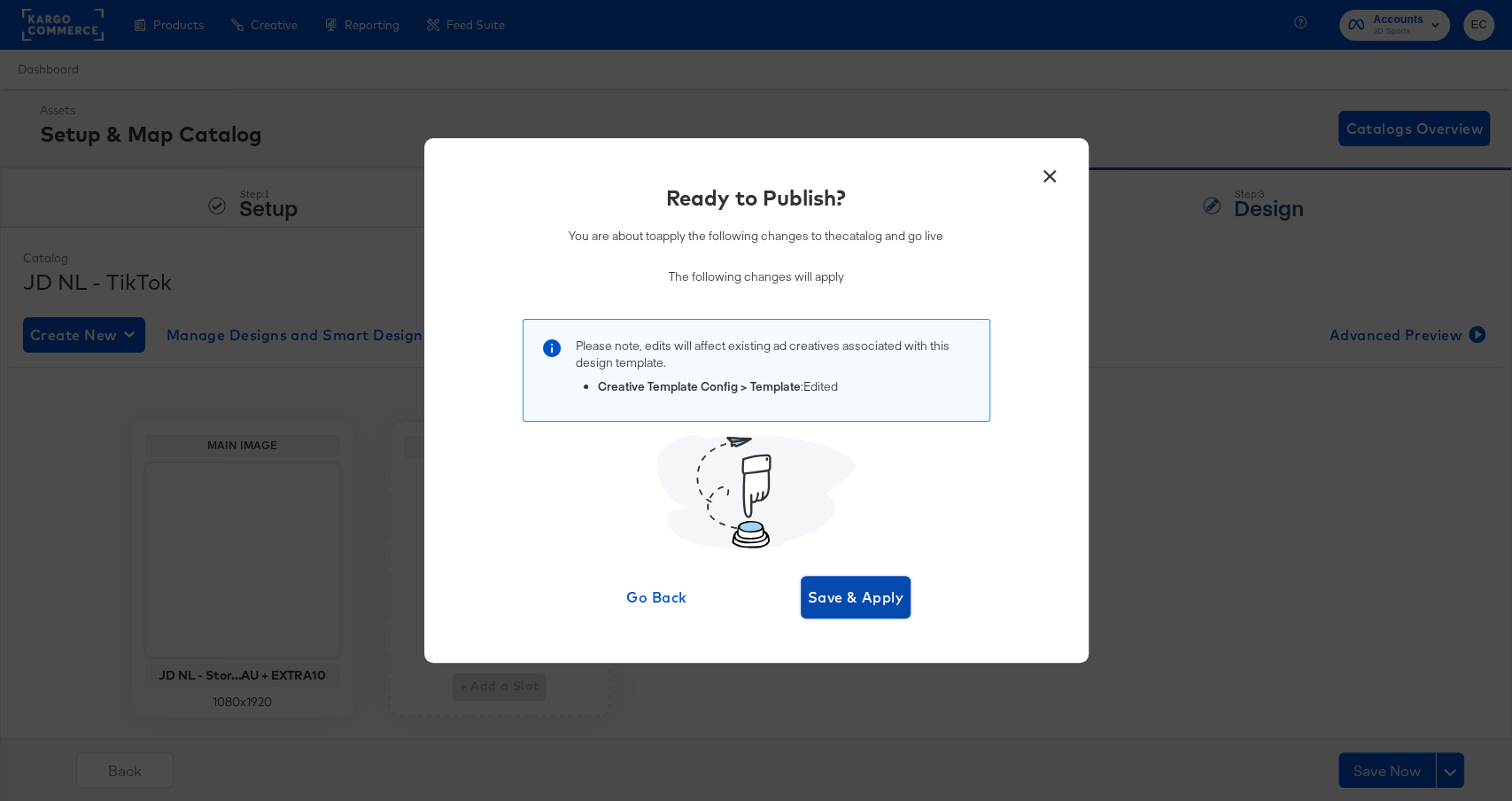
click at [866, 602] on span "Save & Apply" at bounding box center [856, 597] width 97 height 25
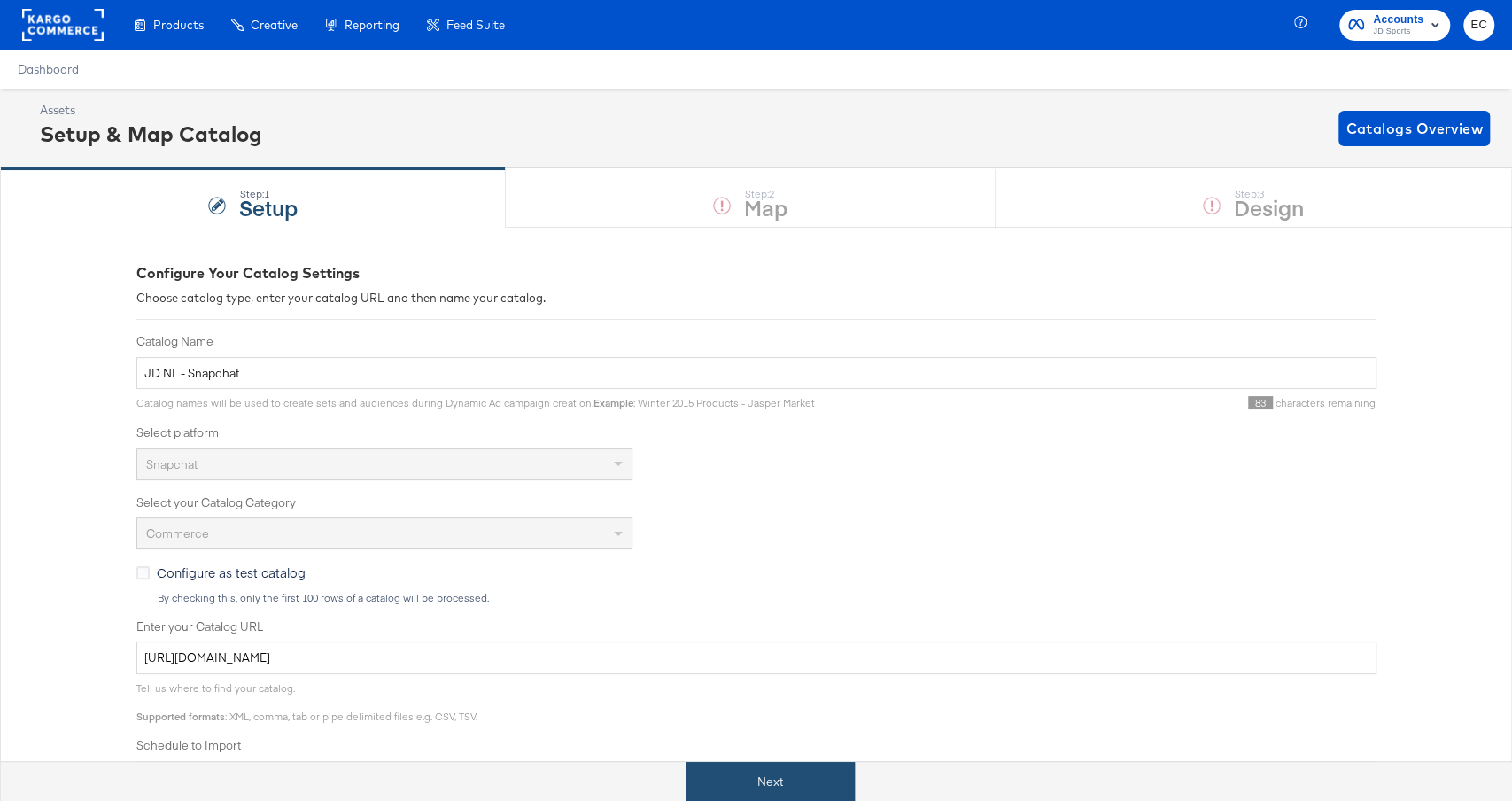
click at [801, 776] on button "Next" at bounding box center [770, 782] width 169 height 40
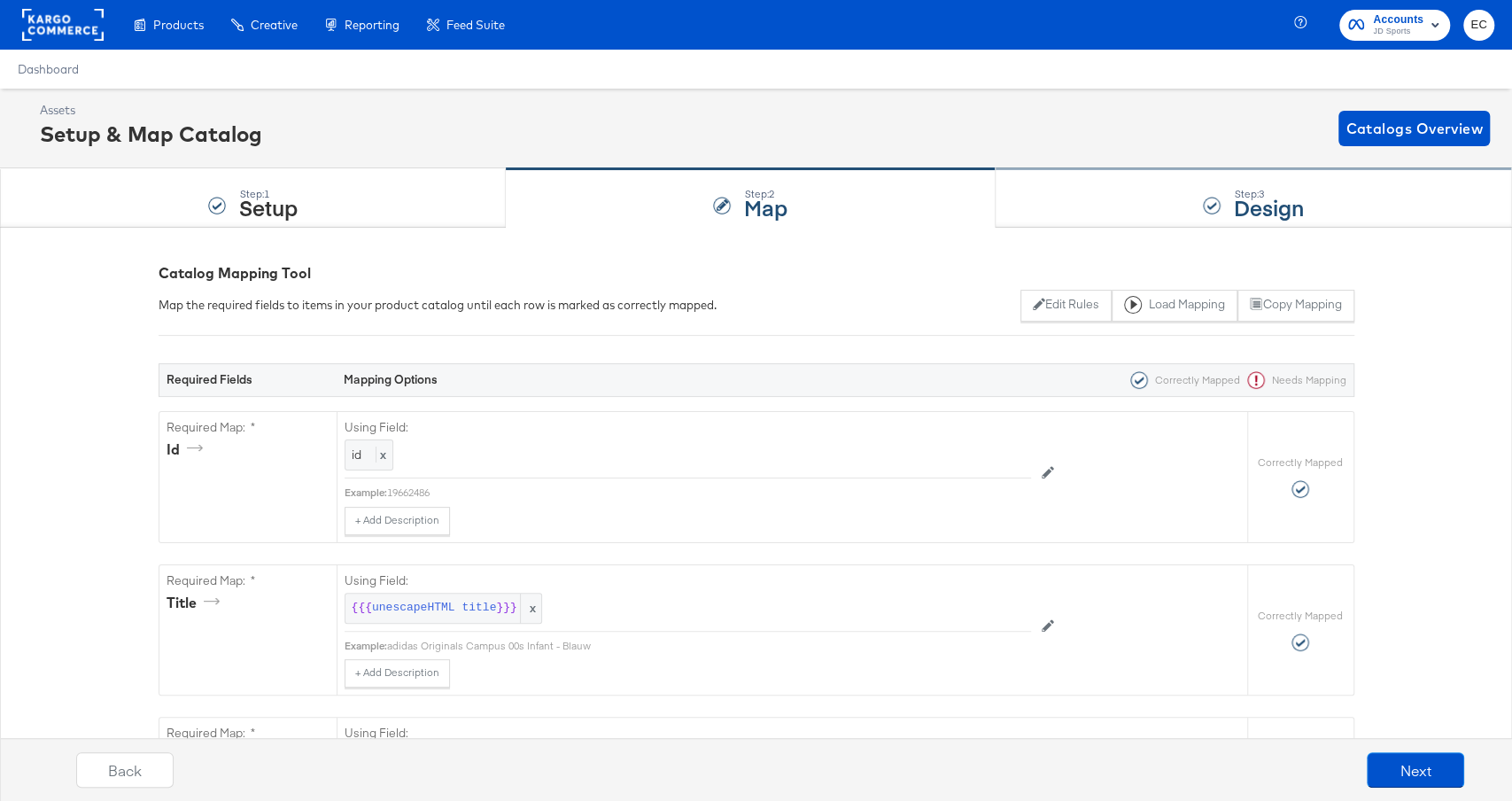
click at [1197, 188] on div "Step: 3 Design" at bounding box center [1255, 199] width 517 height 59
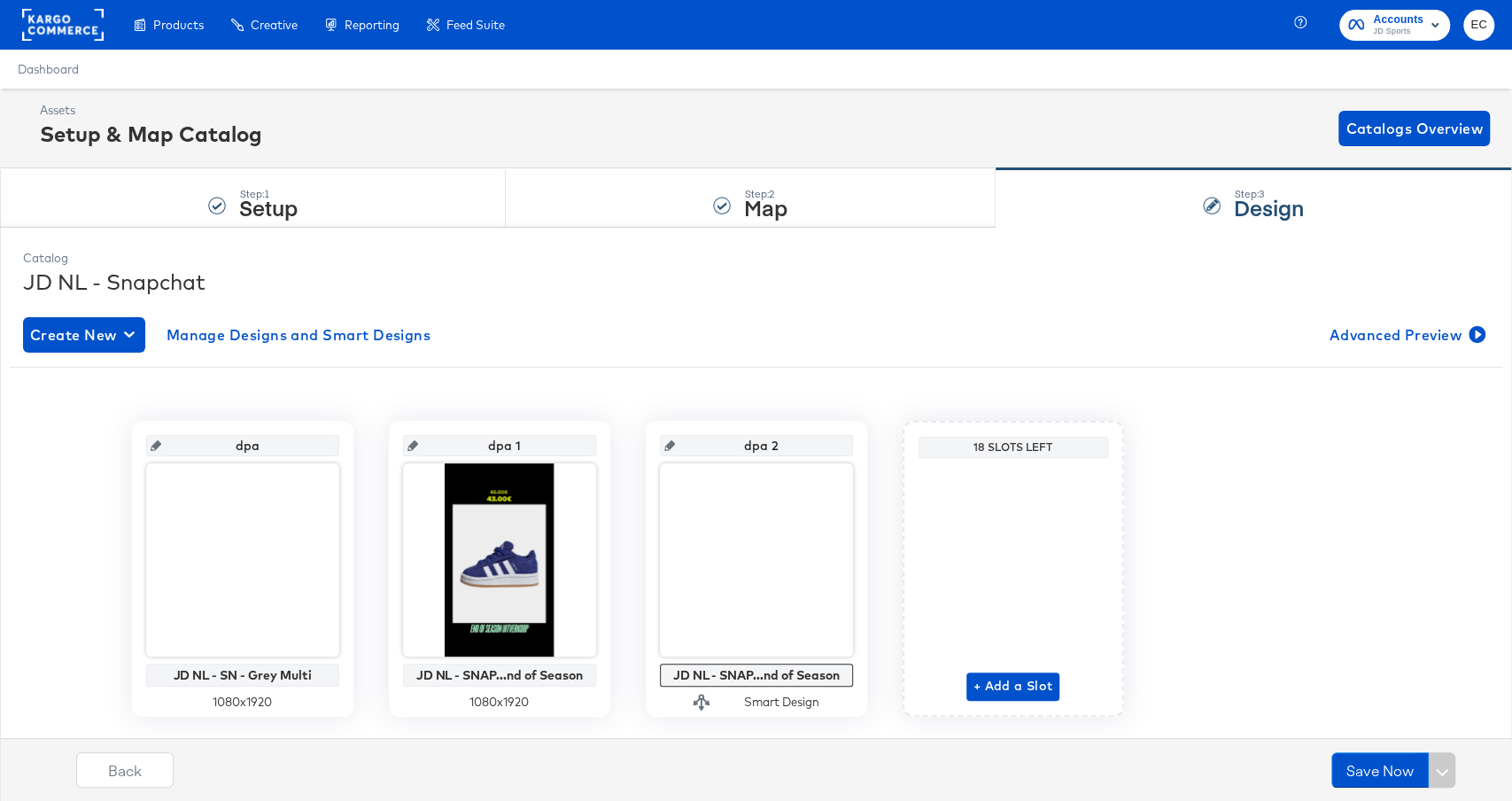
scroll to position [42, 0]
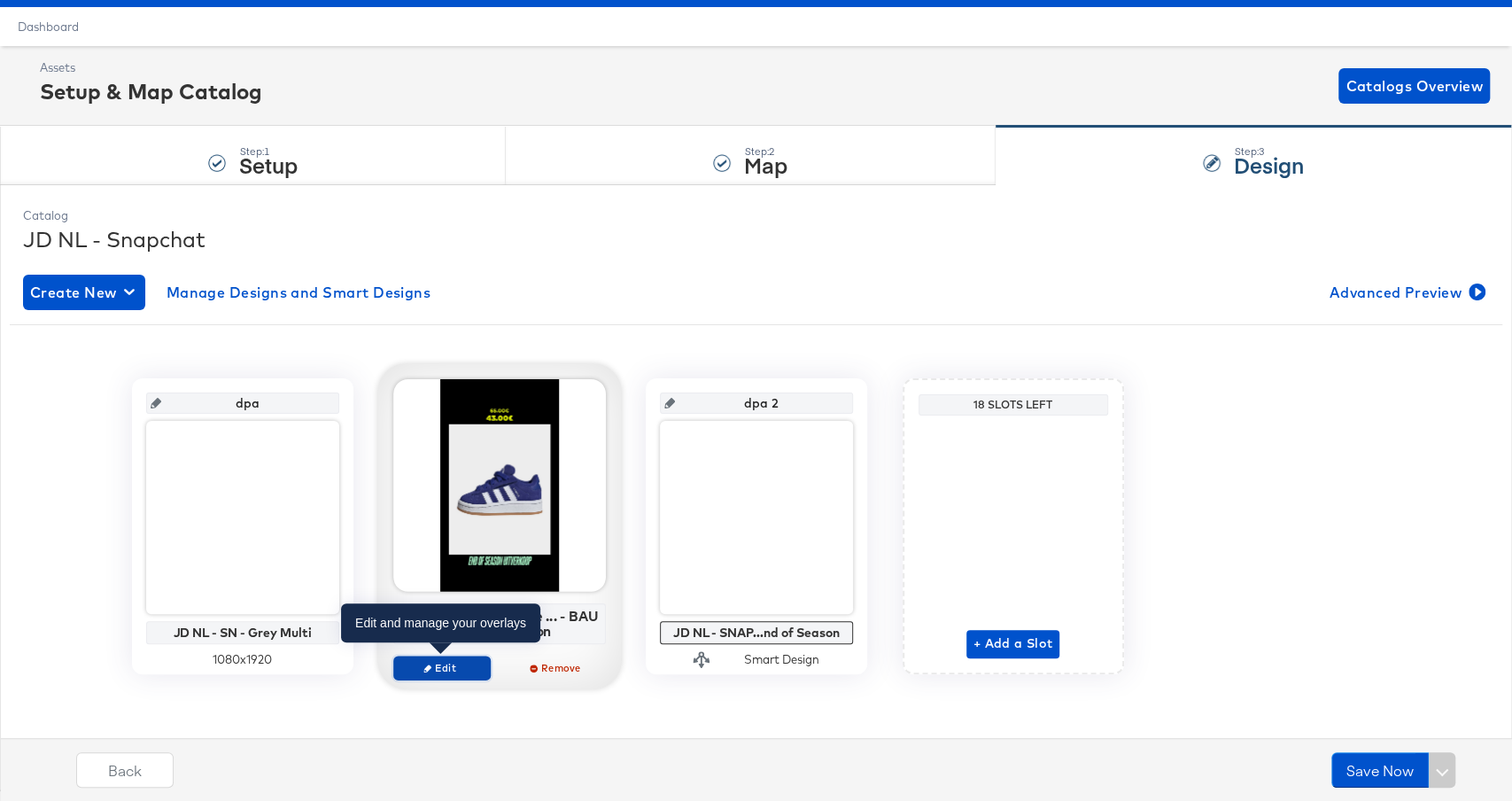
click at [450, 672] on span "Edit" at bounding box center [441, 668] width 82 height 13
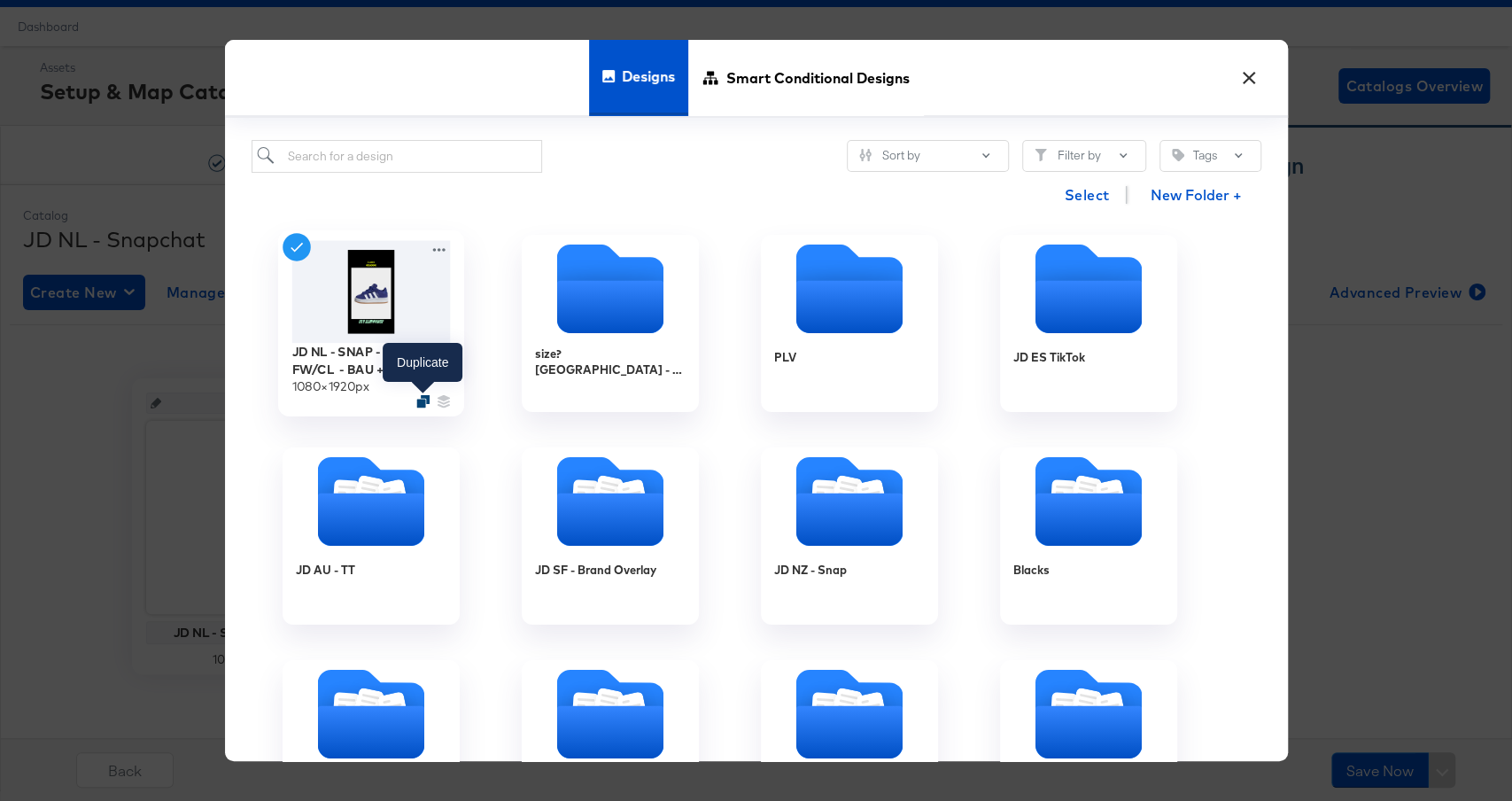
click at [423, 398] on icon "Duplicate" at bounding box center [423, 402] width 13 height 13
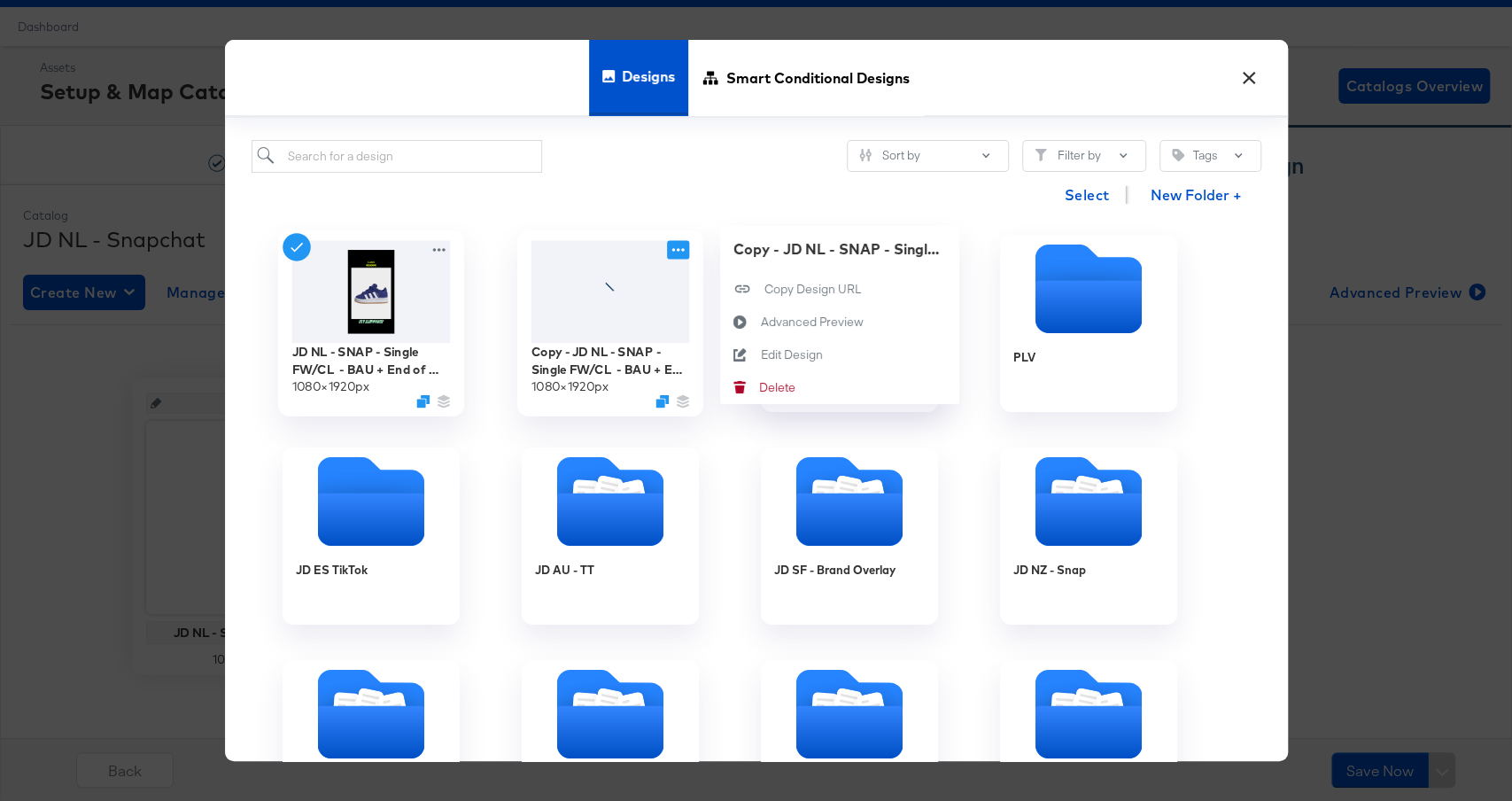
click at [678, 249] on icon at bounding box center [677, 251] width 12 height 4
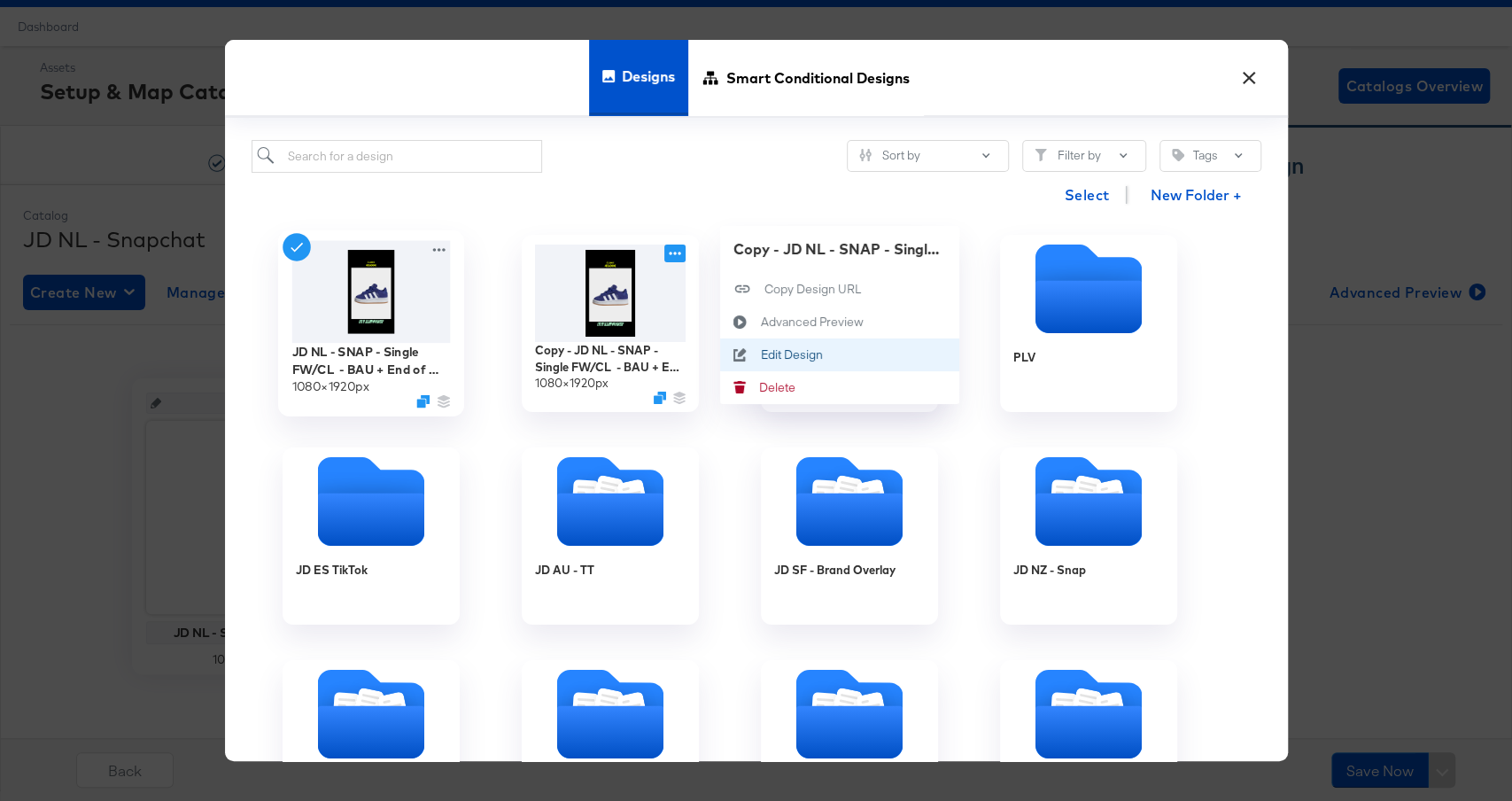
click at [760, 356] on div "Edit Design Edit Design" at bounding box center [760, 356] width 0 height 0
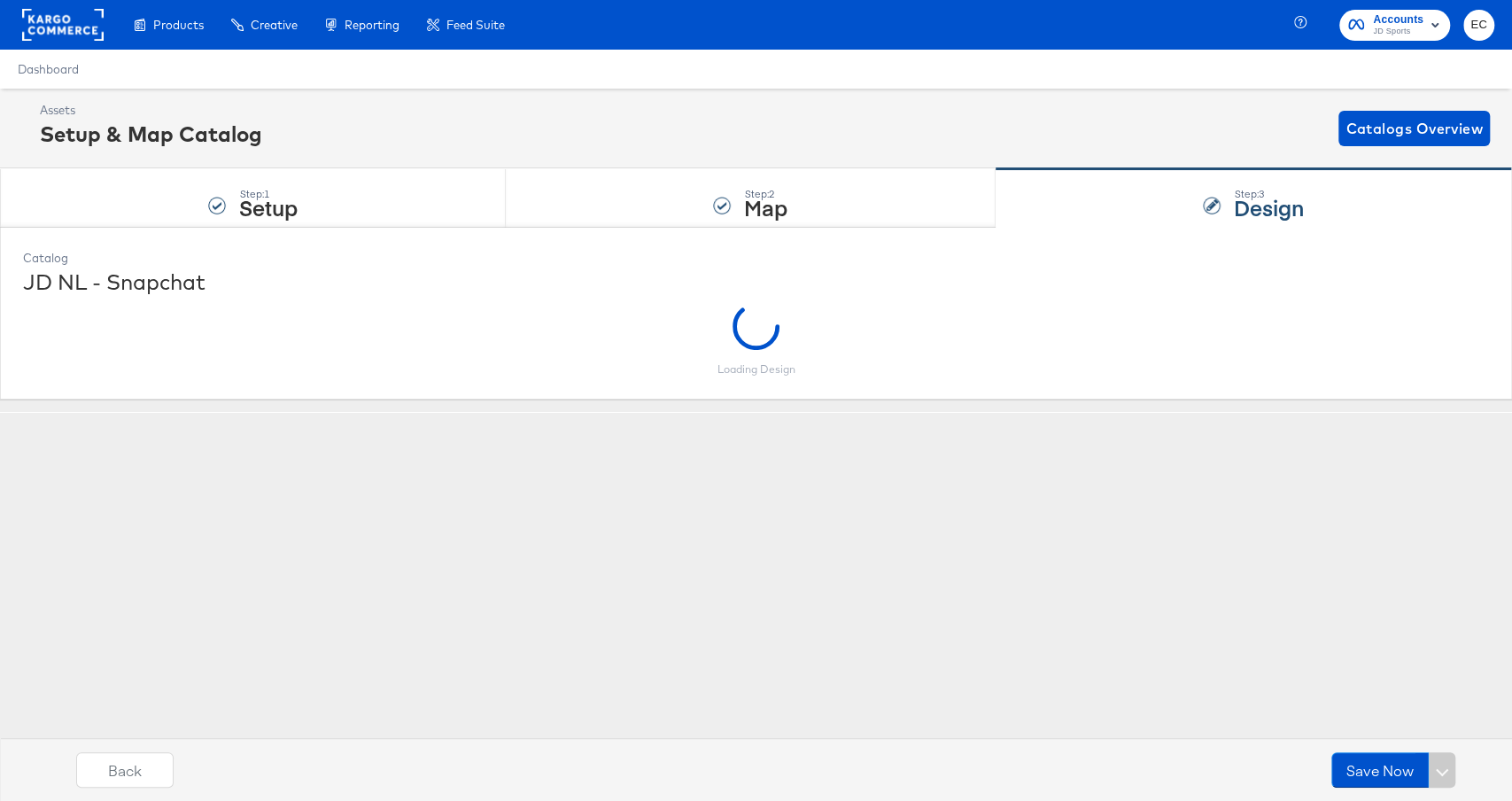
scroll to position [0, 0]
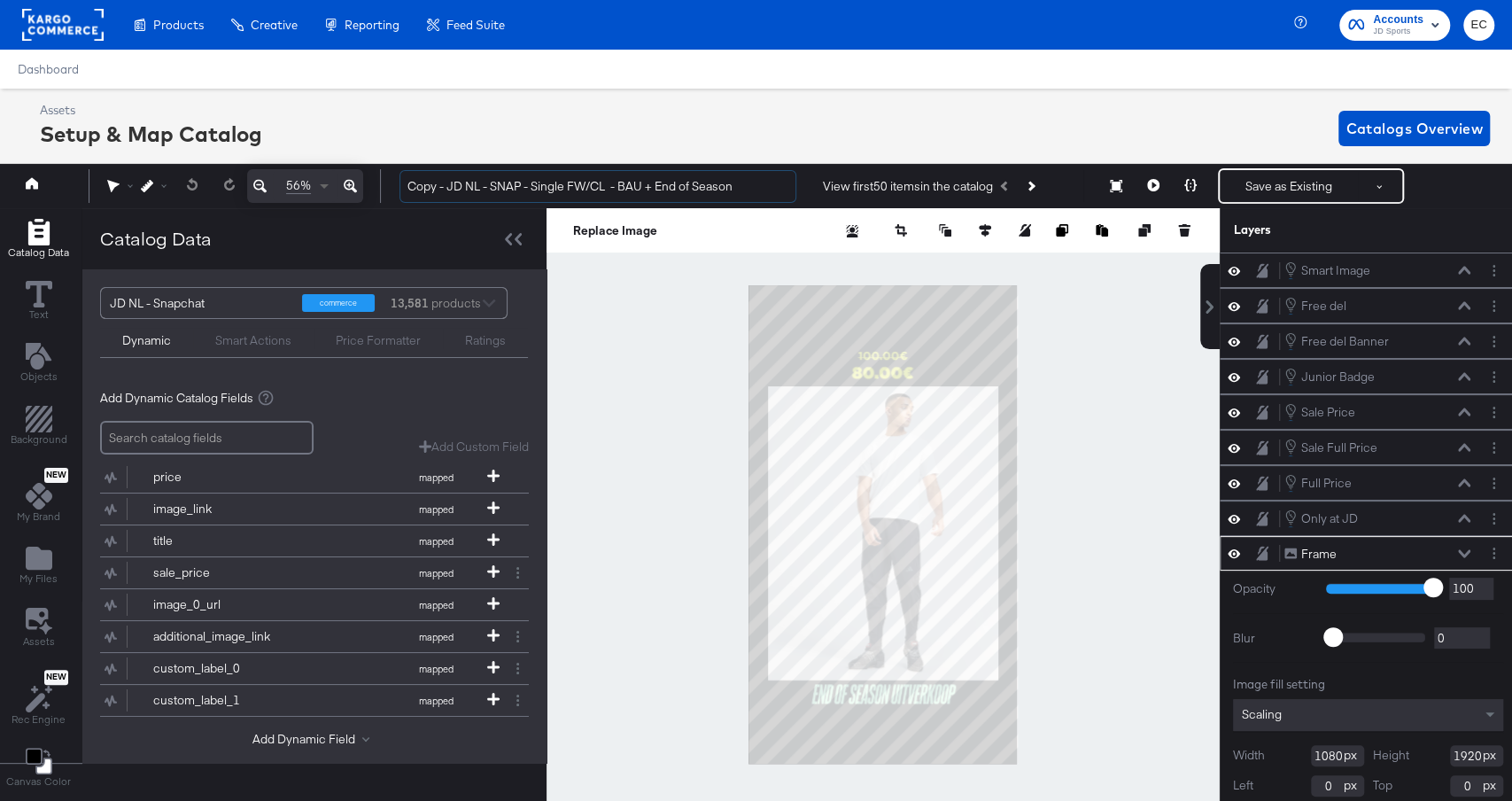
drag, startPoint x: 447, startPoint y: 181, endPoint x: 335, endPoint y: 181, distance: 112.0
click at [335, 181] on div "56% Copy - JD NL - SNAP - Single FW/CL - BAU + End of Season View first 50 item…" at bounding box center [756, 186] width 1521 height 44
drag, startPoint x: 620, startPoint y: 187, endPoint x: 902, endPoint y: 180, distance: 282.1
click at [902, 180] on div "JD NL - SNAP - Single FW/CL - BAU + End of Season View first 50 items in the ca…" at bounding box center [942, 186] width 1114 height 36
type input "JD NL - SNAP - Single FW/CL - BAU + EXTRA10"
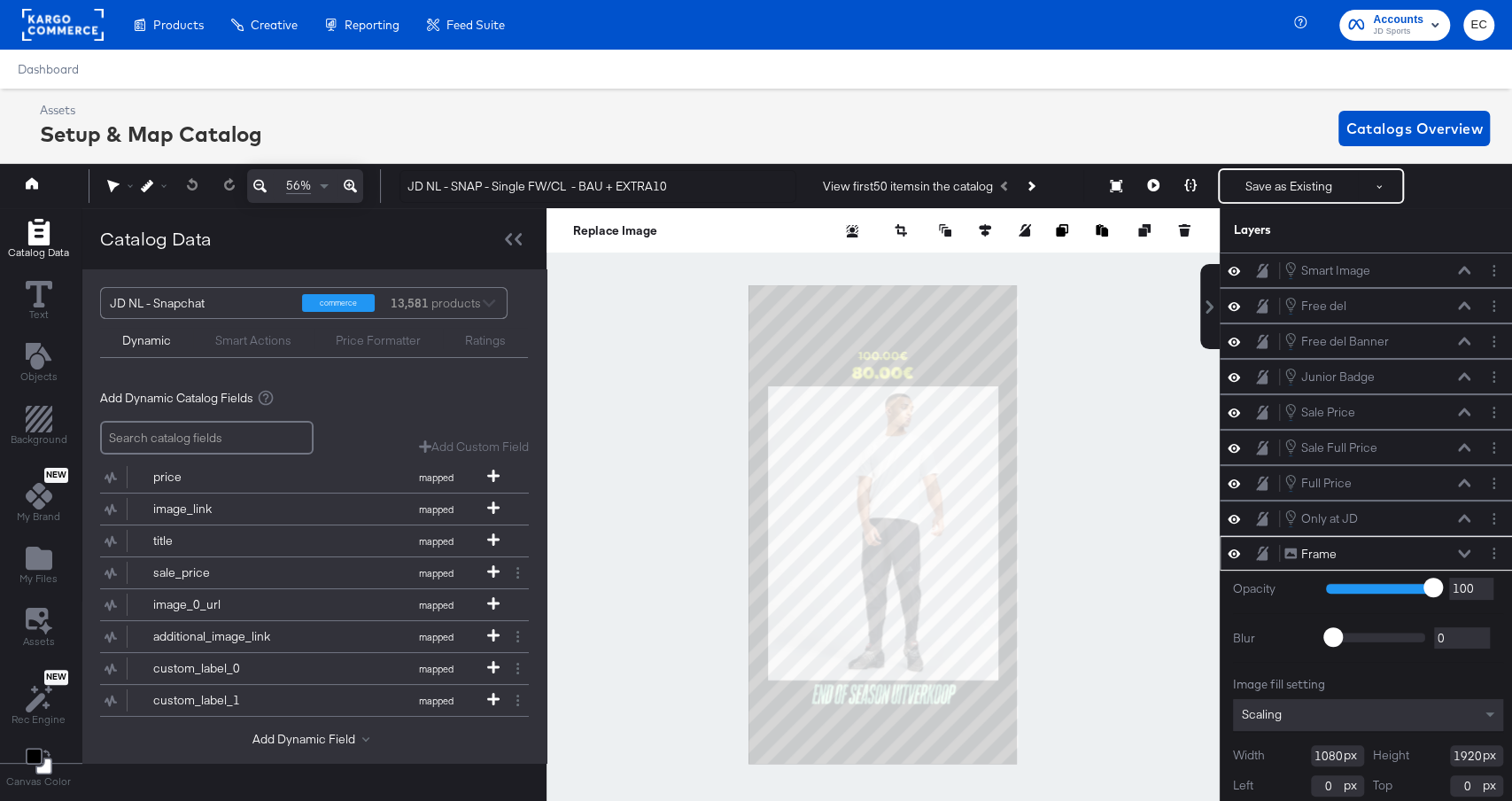
scroll to position [0, 5]
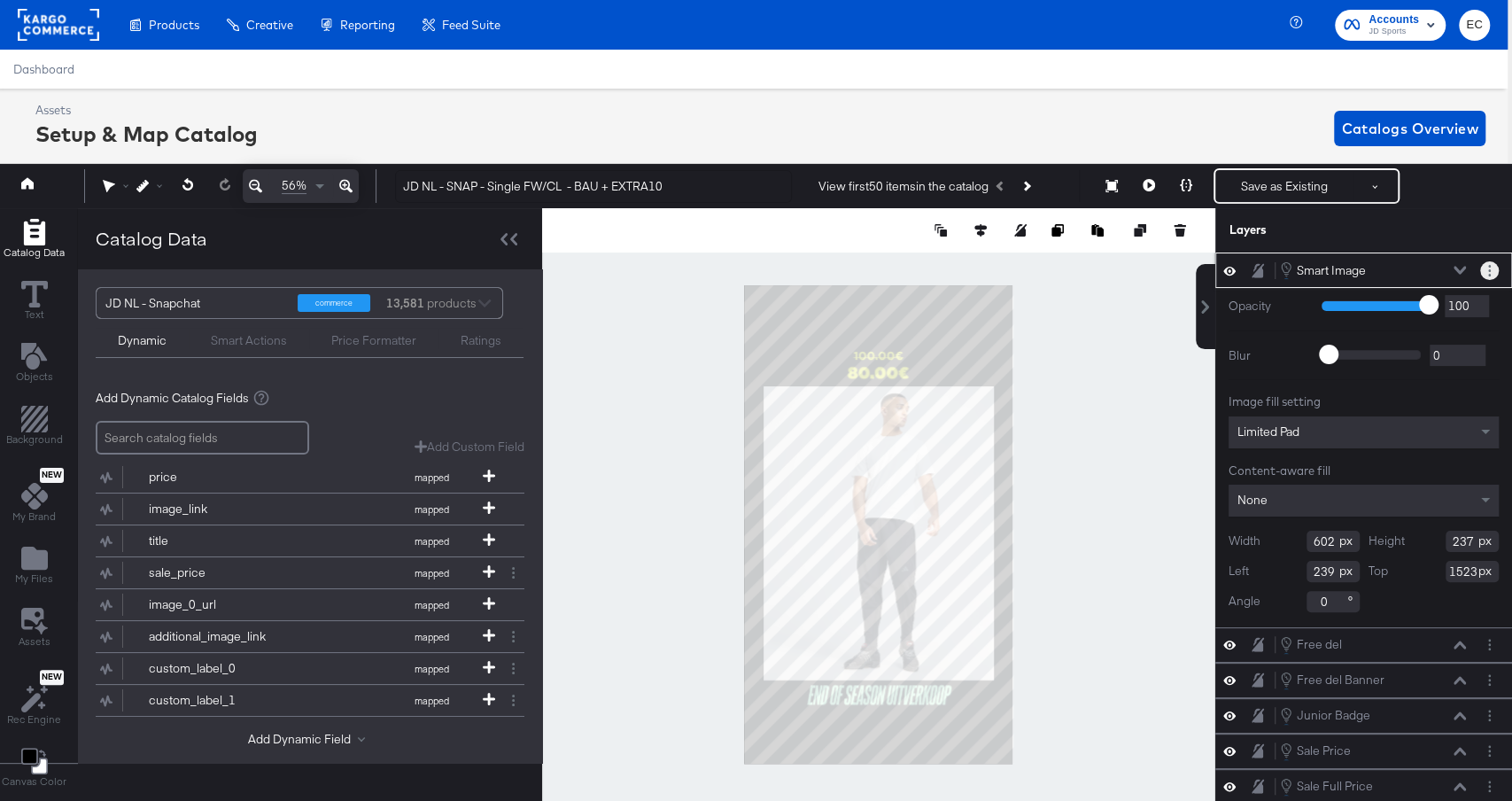
click at [1486, 269] on button "Layer Options" at bounding box center [1490, 270] width 18 height 18
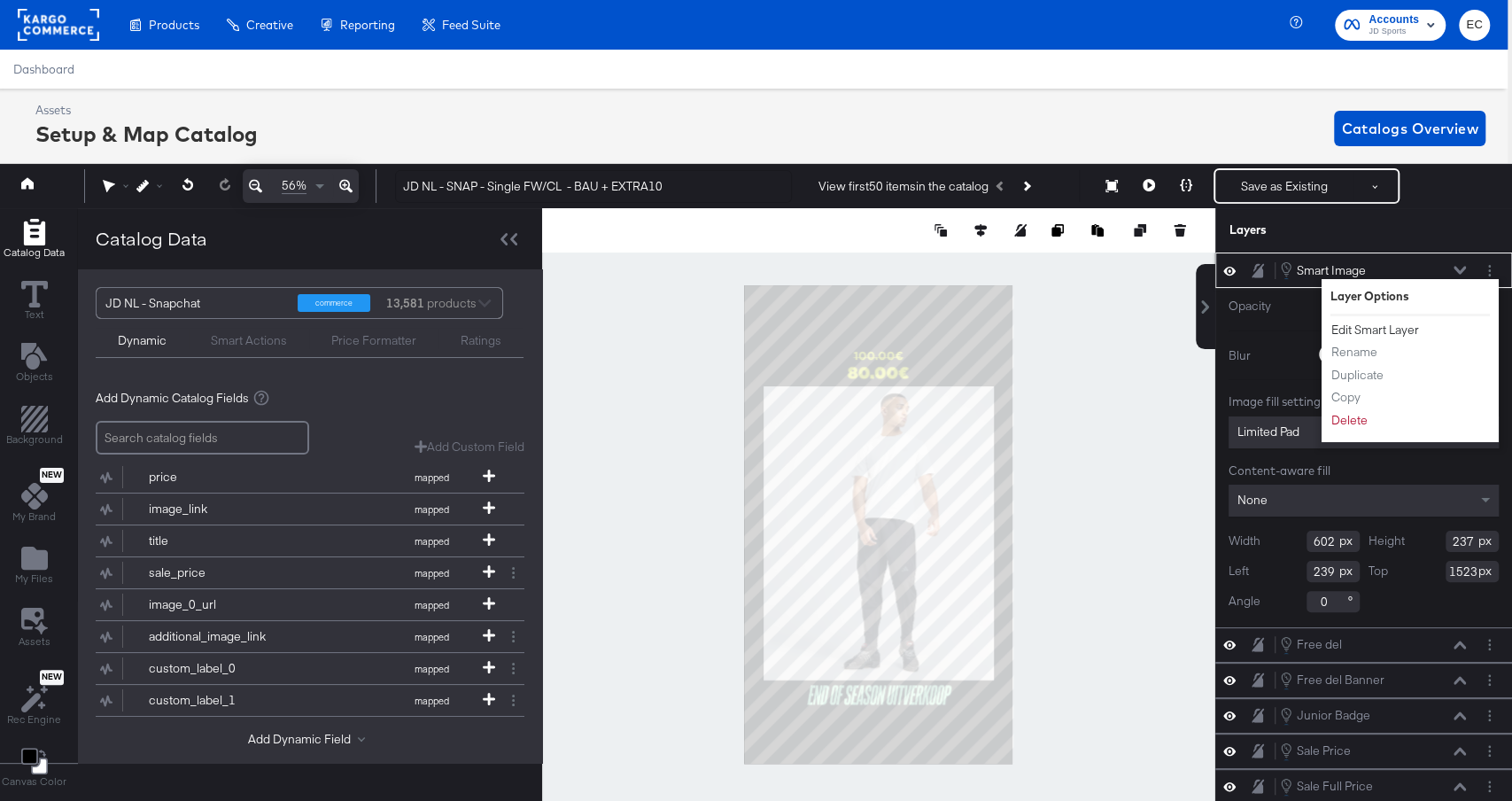
click at [1381, 328] on button "Edit Smart Layer" at bounding box center [1375, 330] width 89 height 18
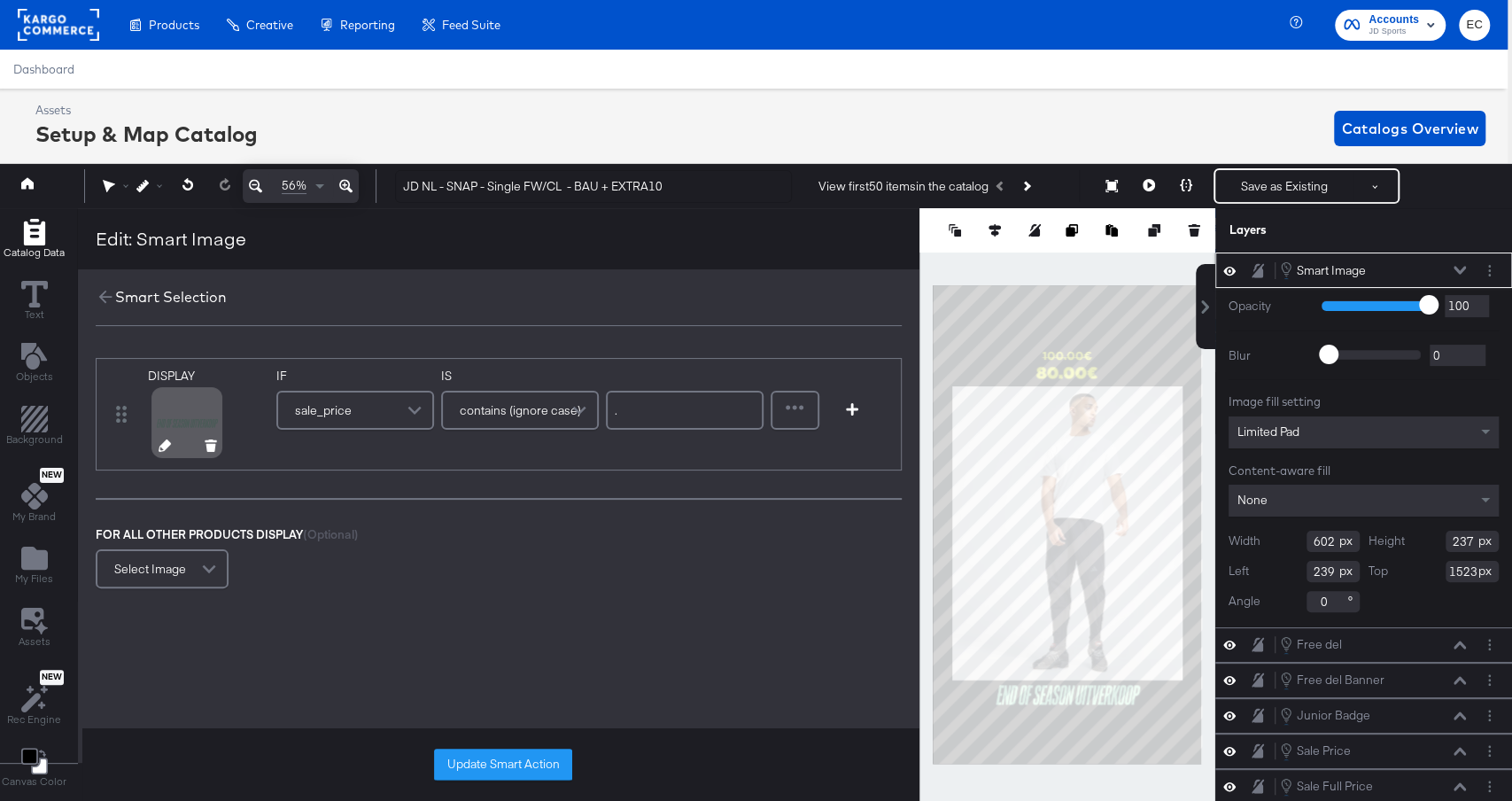
click at [162, 445] on icon at bounding box center [165, 445] width 12 height 12
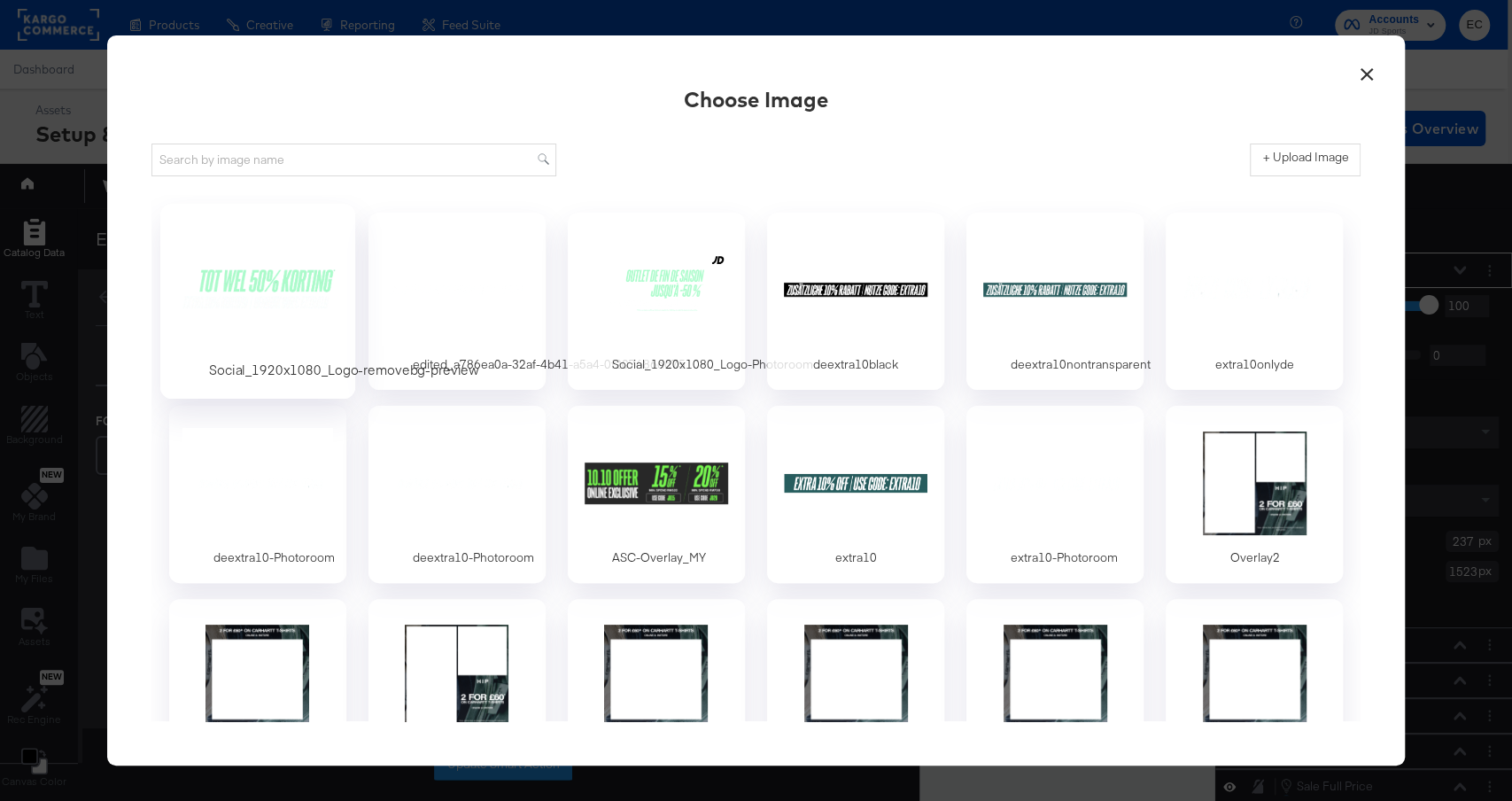
click at [283, 238] on div at bounding box center [257, 289] width 165 height 122
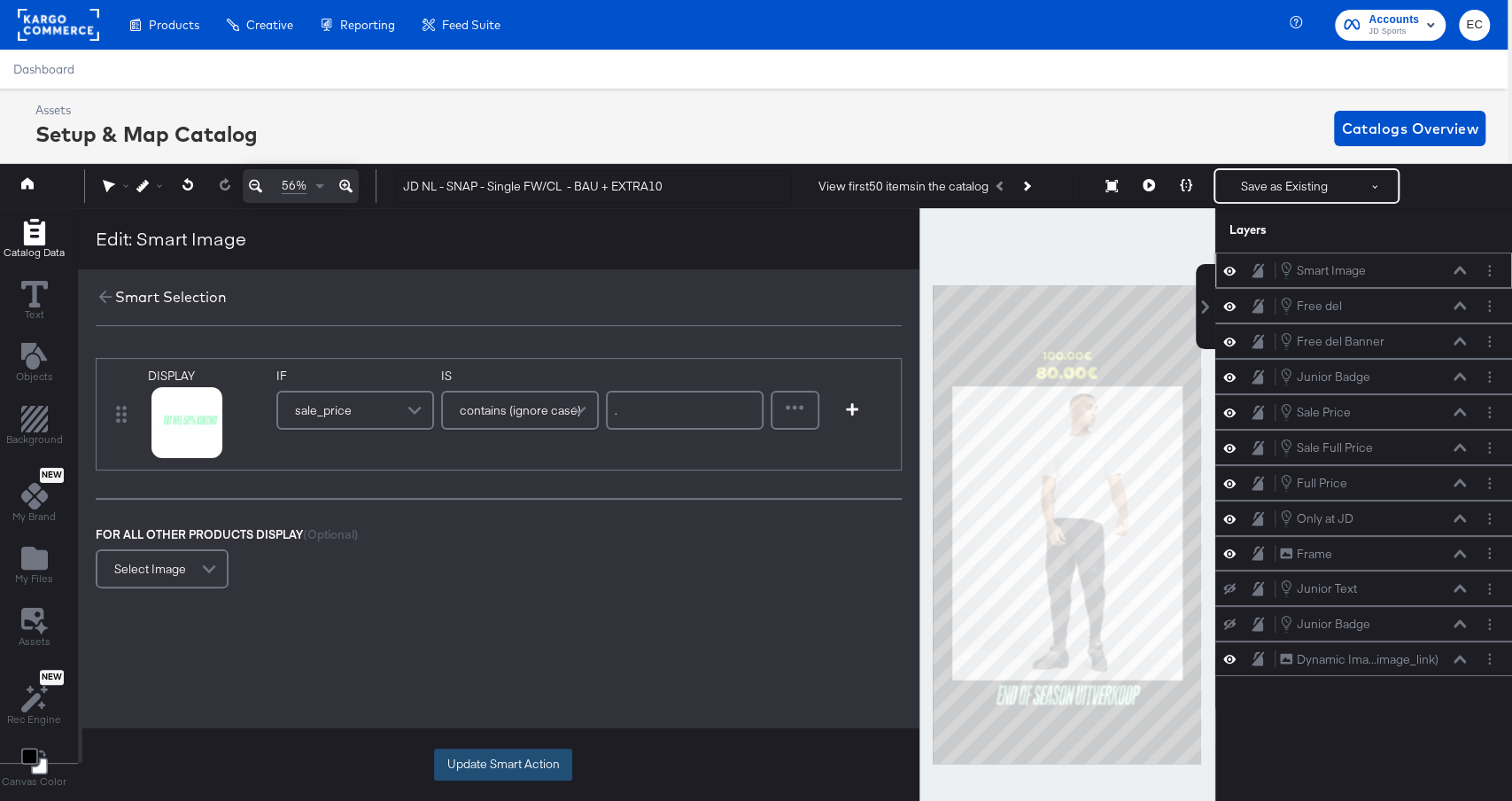
click at [483, 770] on button "Update Smart Action" at bounding box center [503, 765] width 138 height 32
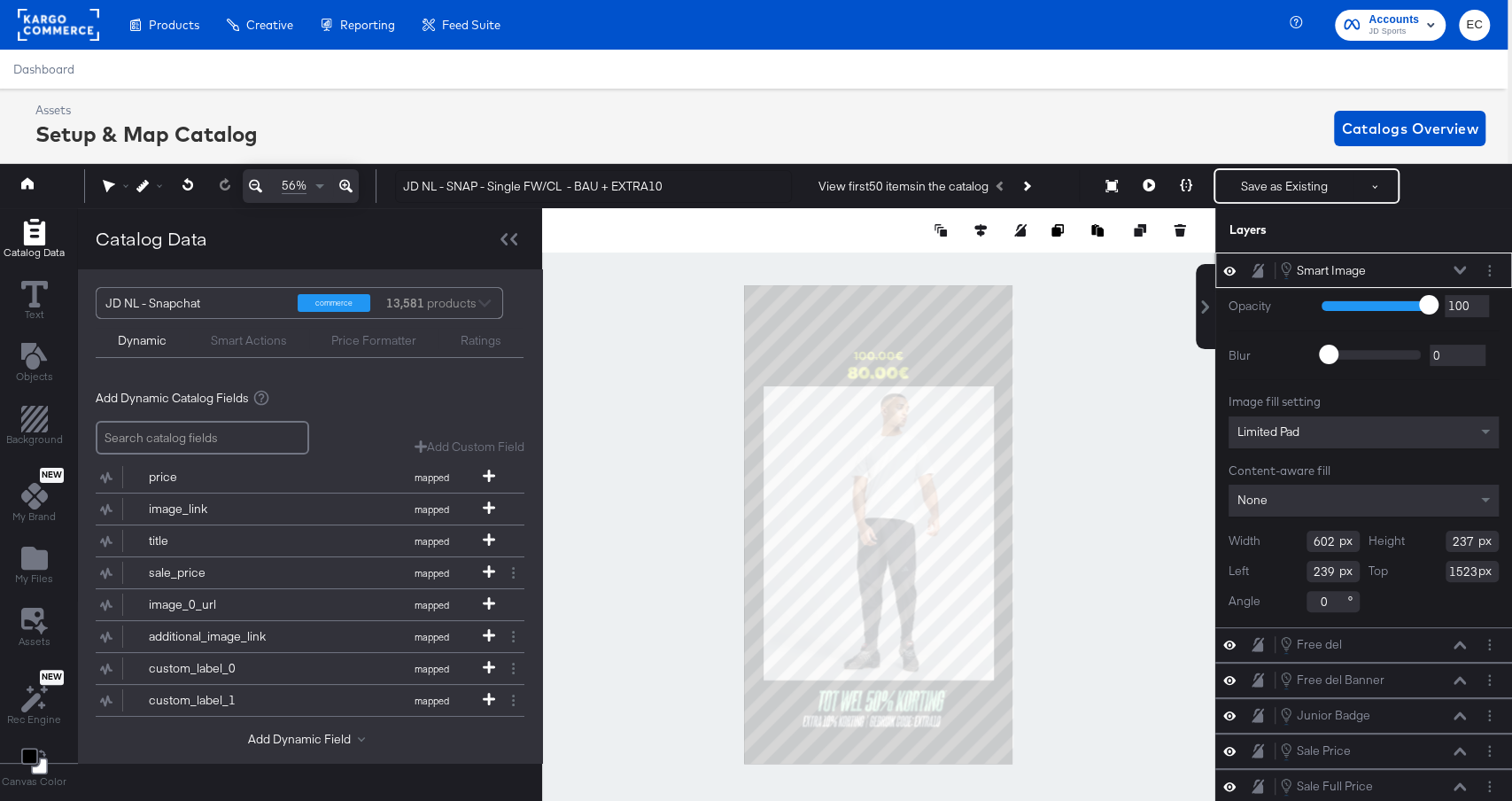
type input "218"
type input "1576"
click at [1112, 627] on div at bounding box center [879, 525] width 674 height 633
type input "757"
type input "297"
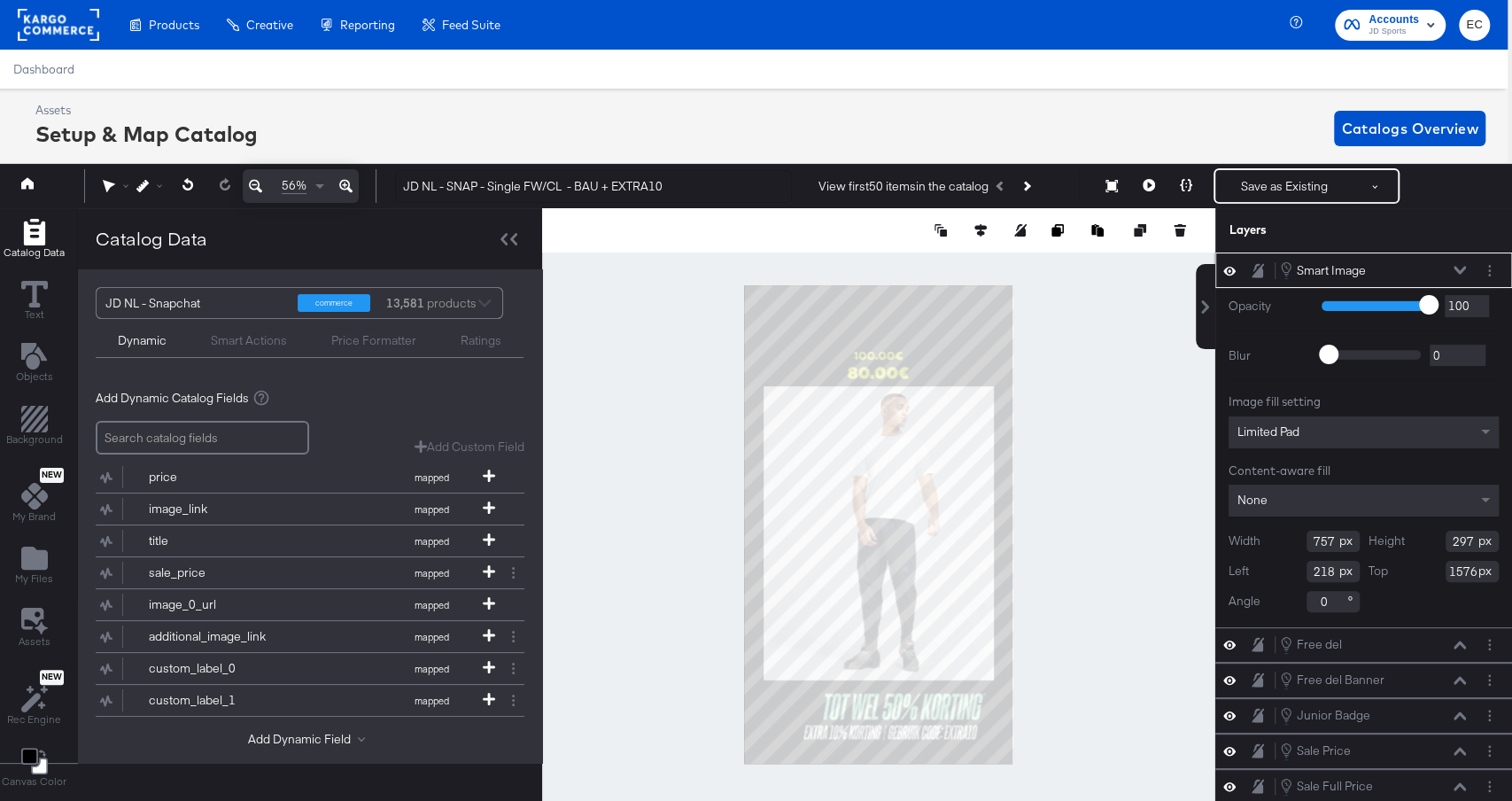
type input "601"
type input "236"
click at [1148, 179] on icon at bounding box center [1149, 185] width 12 height 12
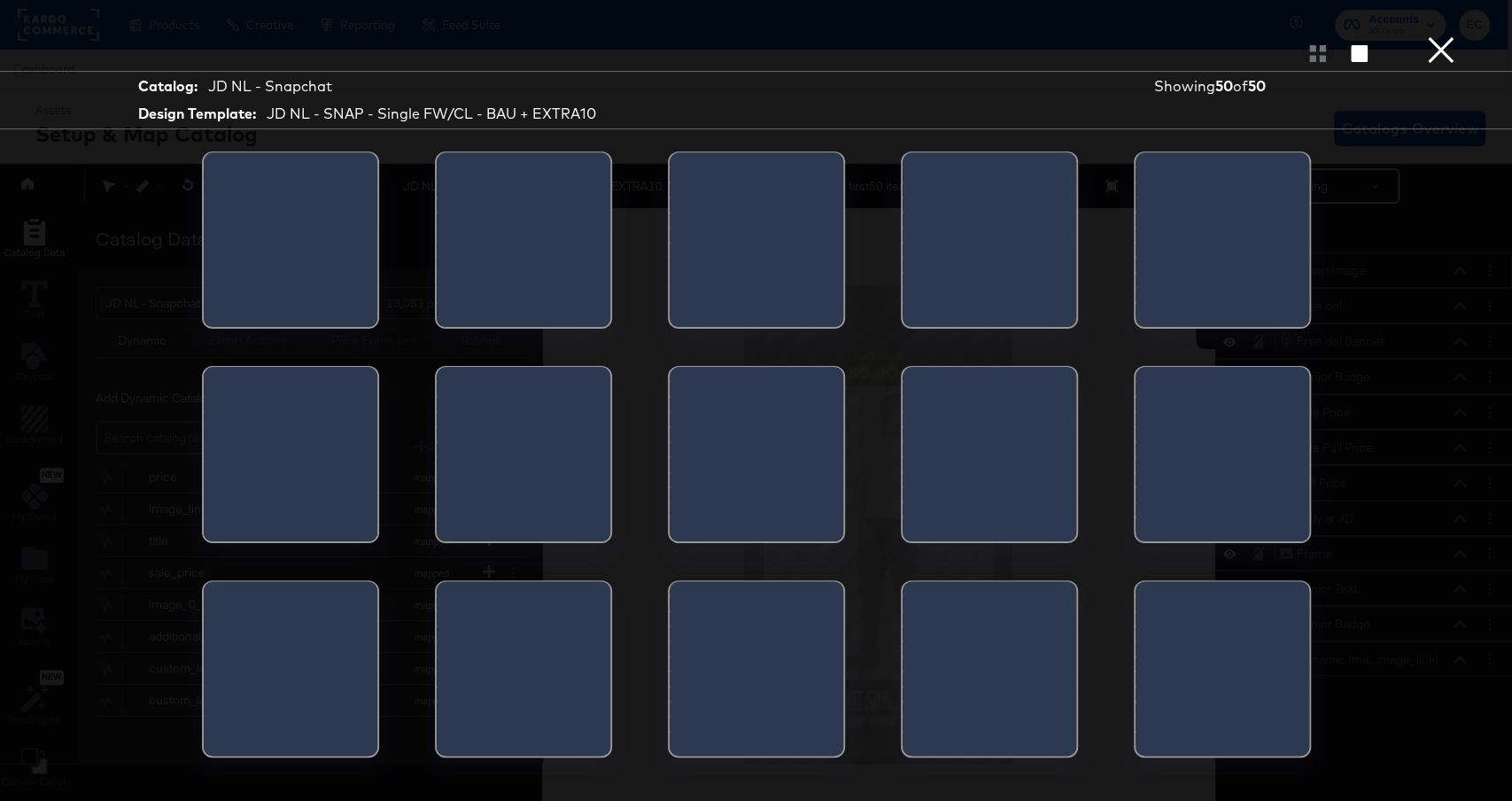
click at [1442, 36] on button "×" at bounding box center [1441, 17] width 36 height 36
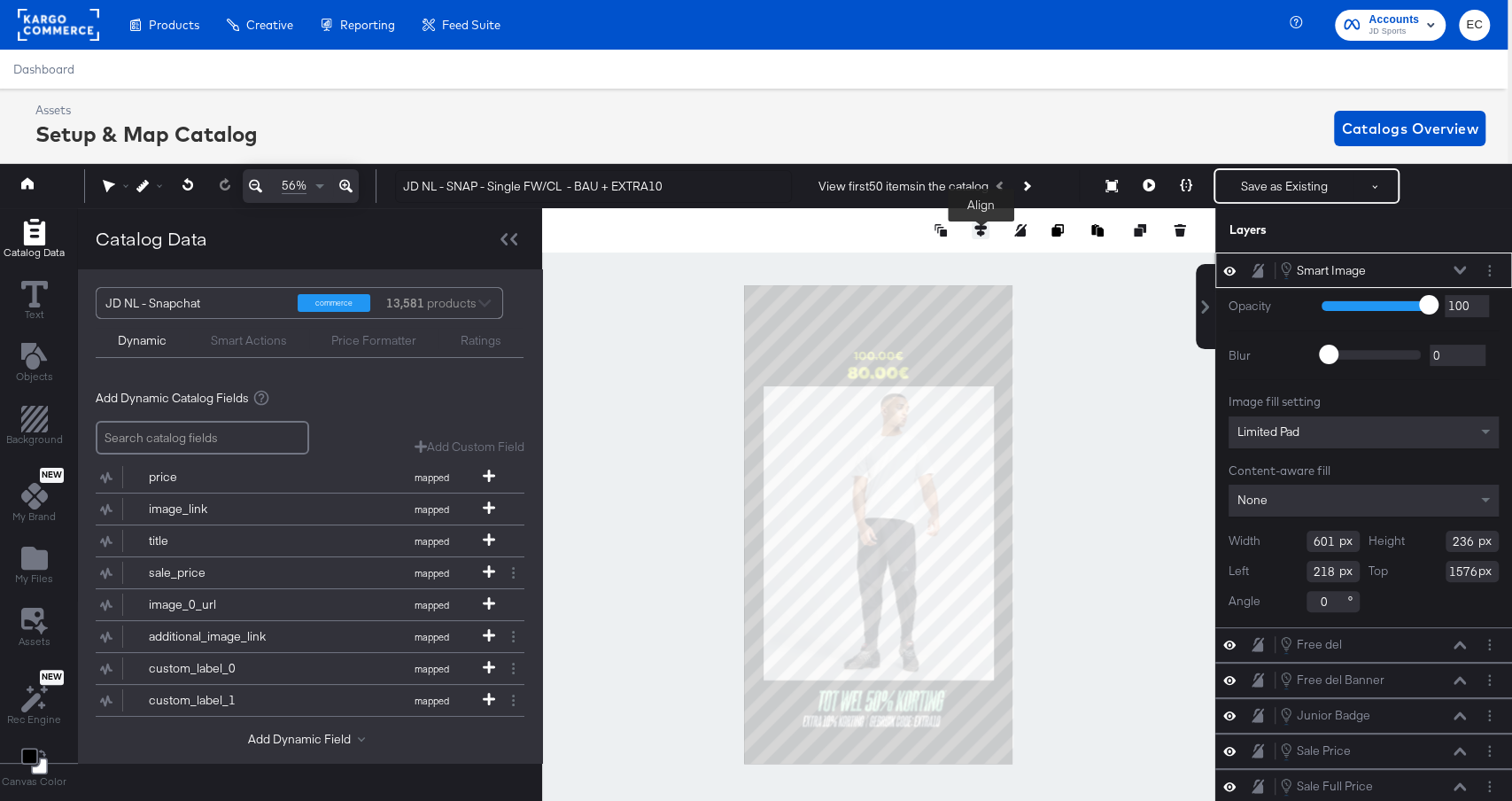
click at [978, 229] on icon at bounding box center [980, 230] width 12 height 12
click at [851, 258] on icon at bounding box center [849, 263] width 12 height 12
type input "239"
click at [1089, 326] on div at bounding box center [879, 525] width 674 height 633
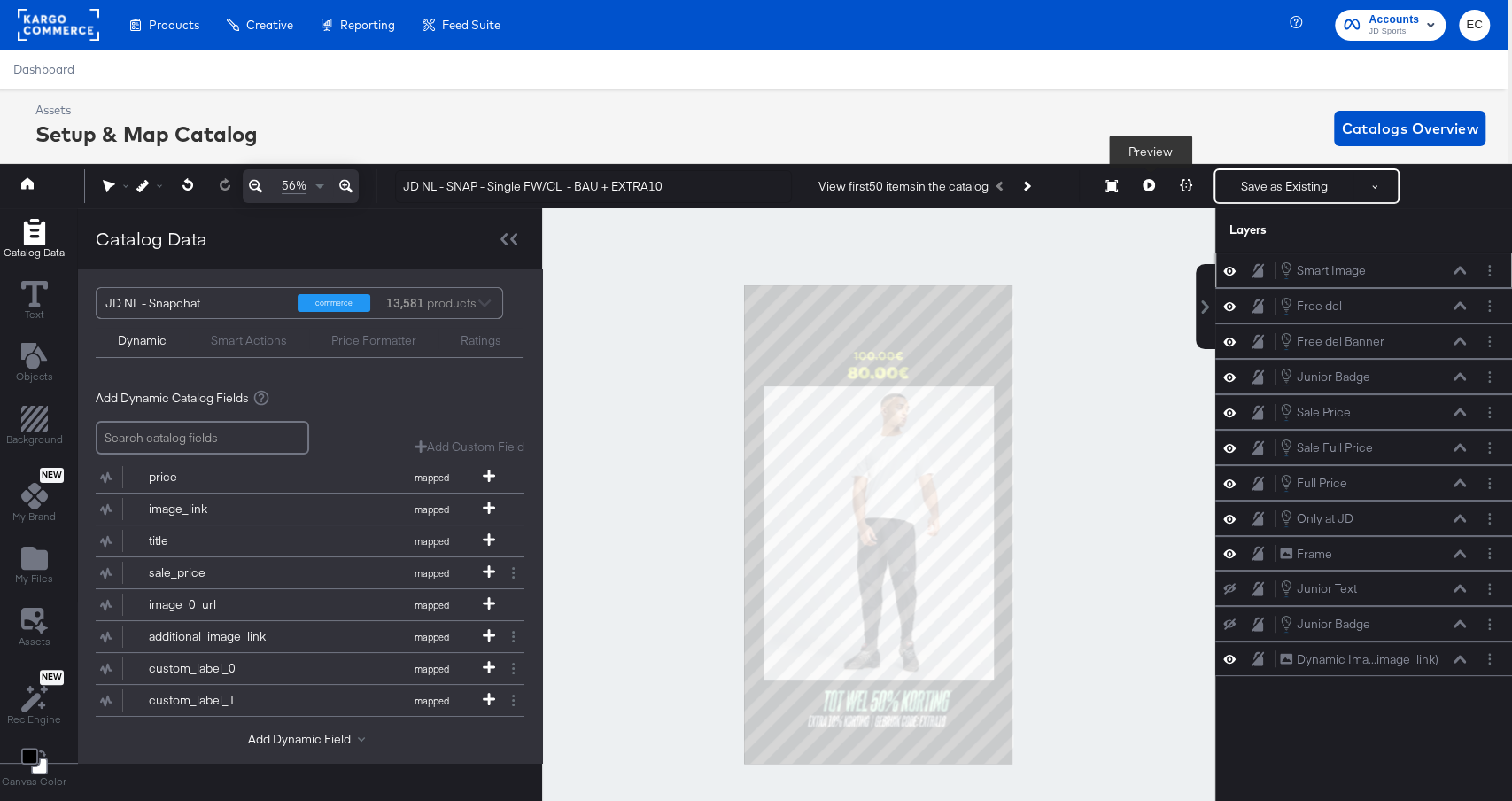
click at [1156, 179] on button at bounding box center [1149, 186] width 37 height 36
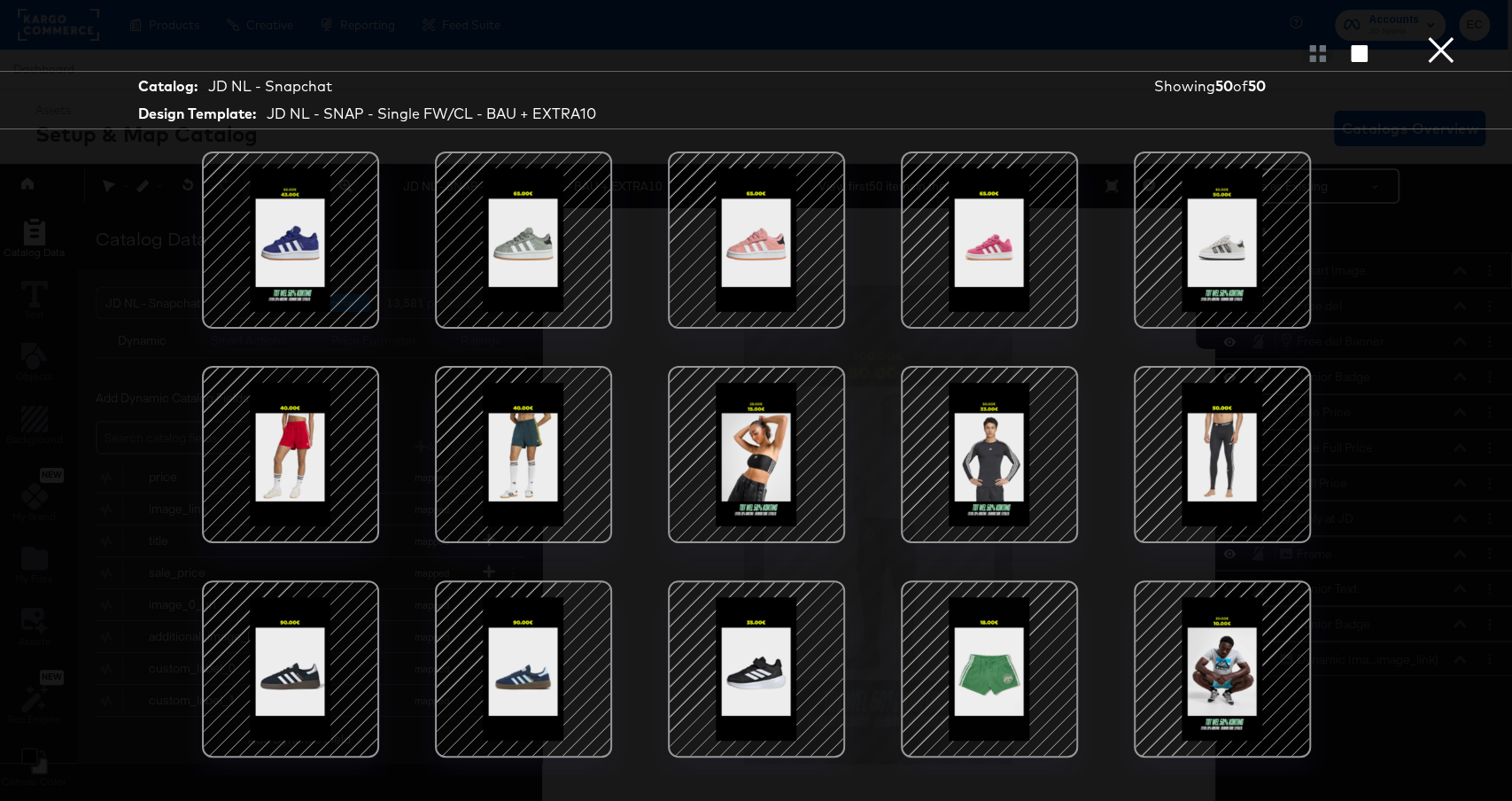
click at [514, 485] on div at bounding box center [524, 455] width 151 height 151
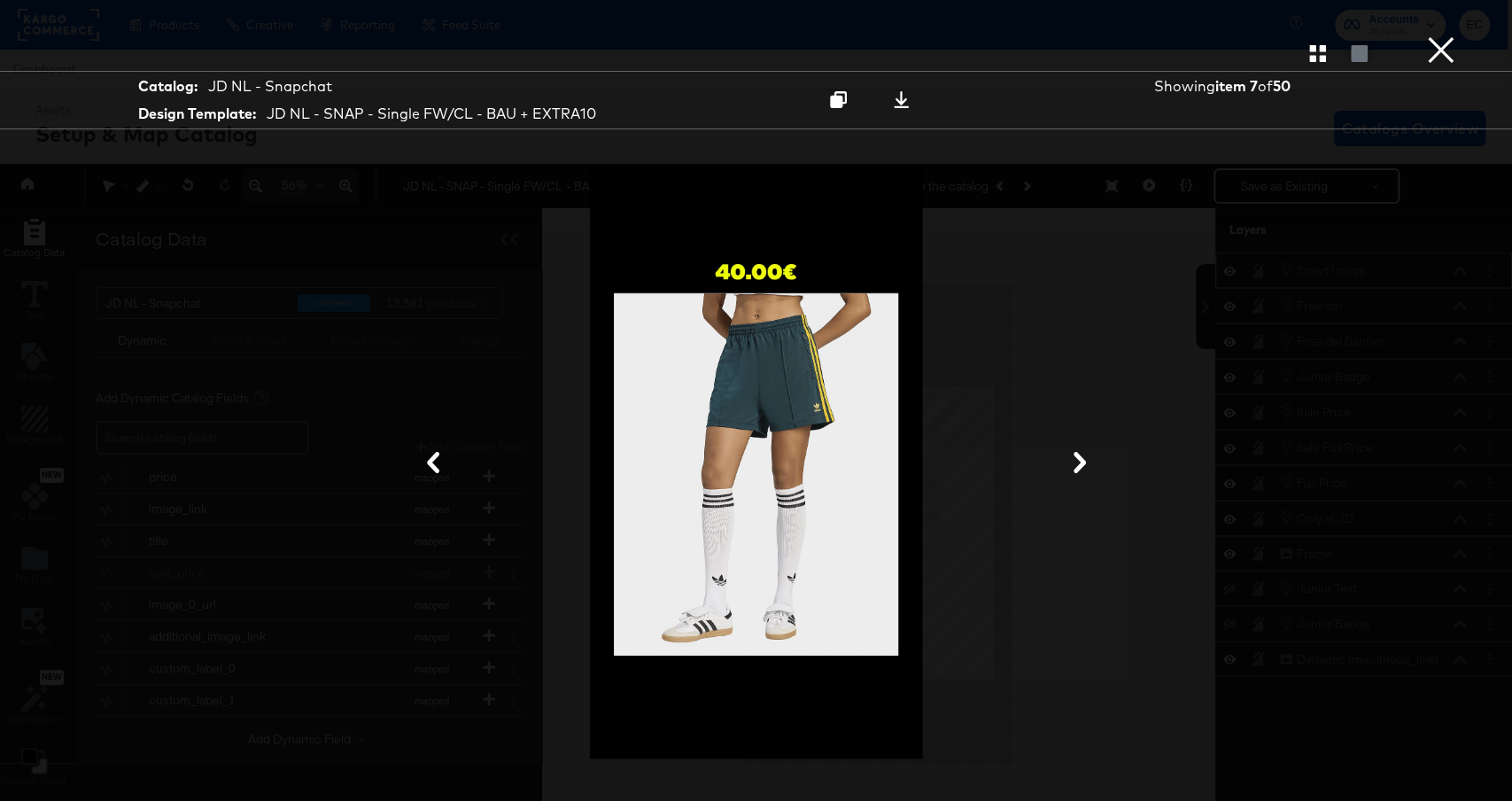
click at [1077, 473] on icon at bounding box center [1080, 463] width 21 height 21
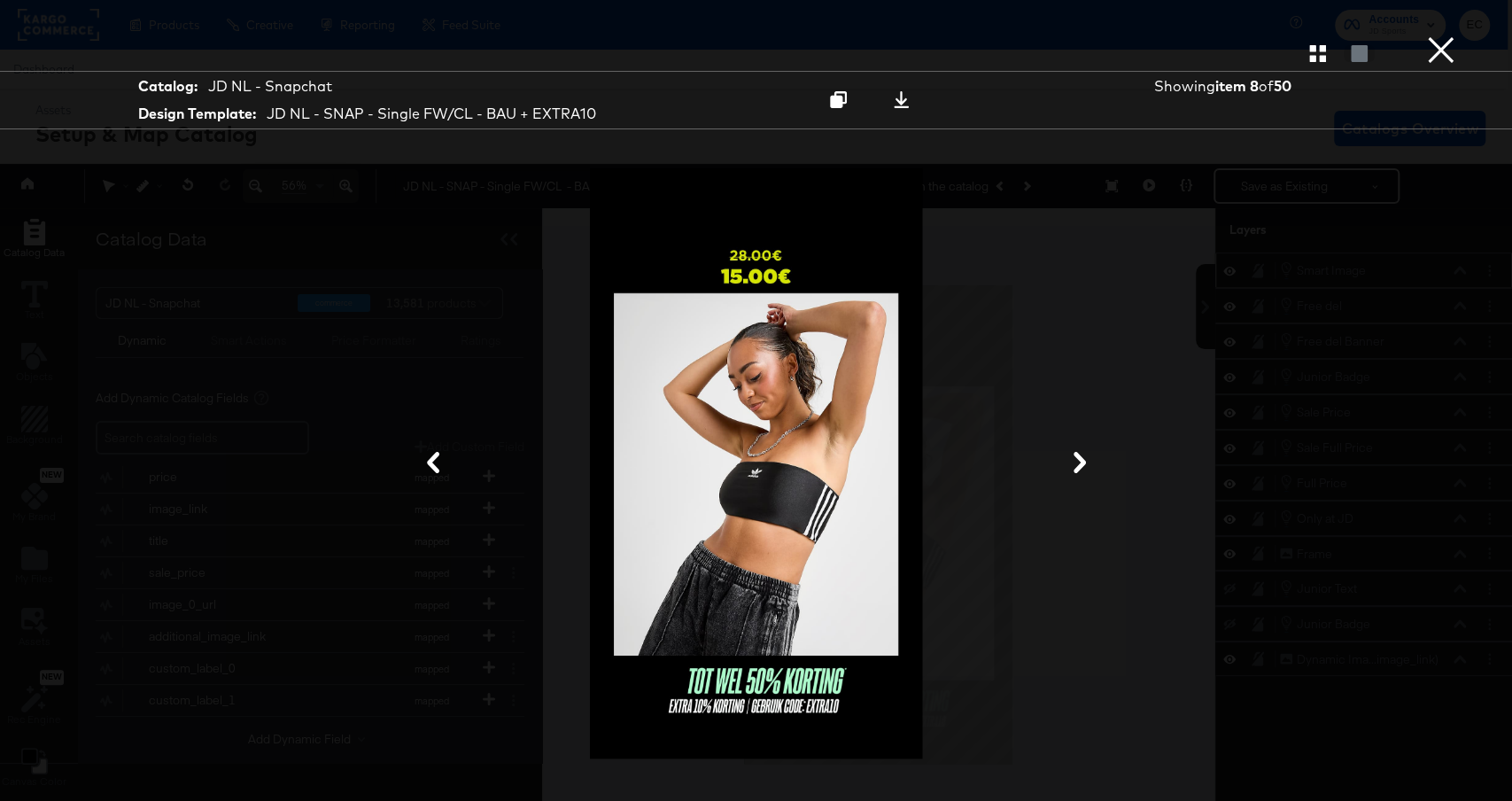
click at [1077, 473] on icon at bounding box center [1080, 463] width 21 height 21
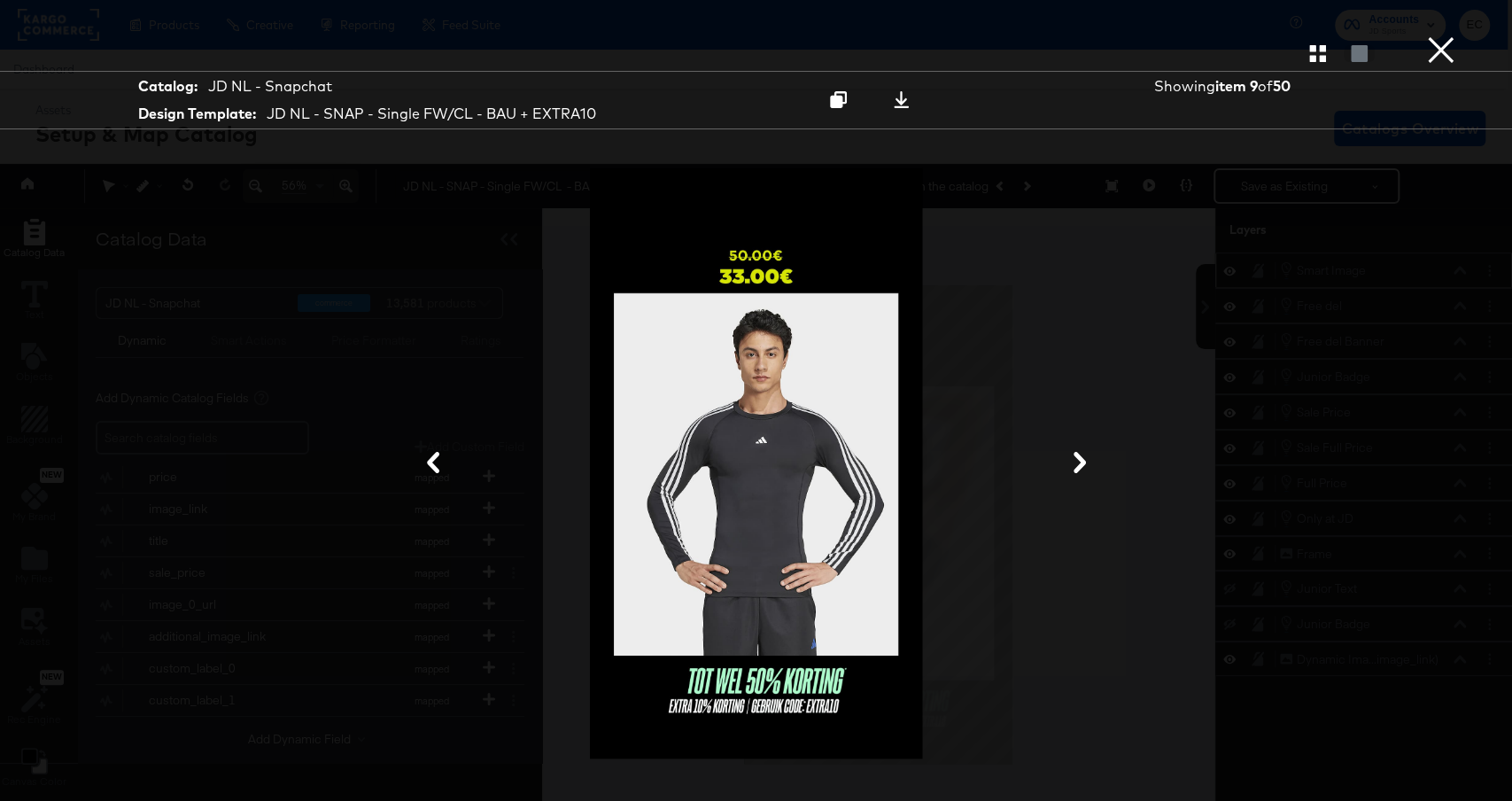
click at [1077, 473] on icon at bounding box center [1080, 463] width 21 height 21
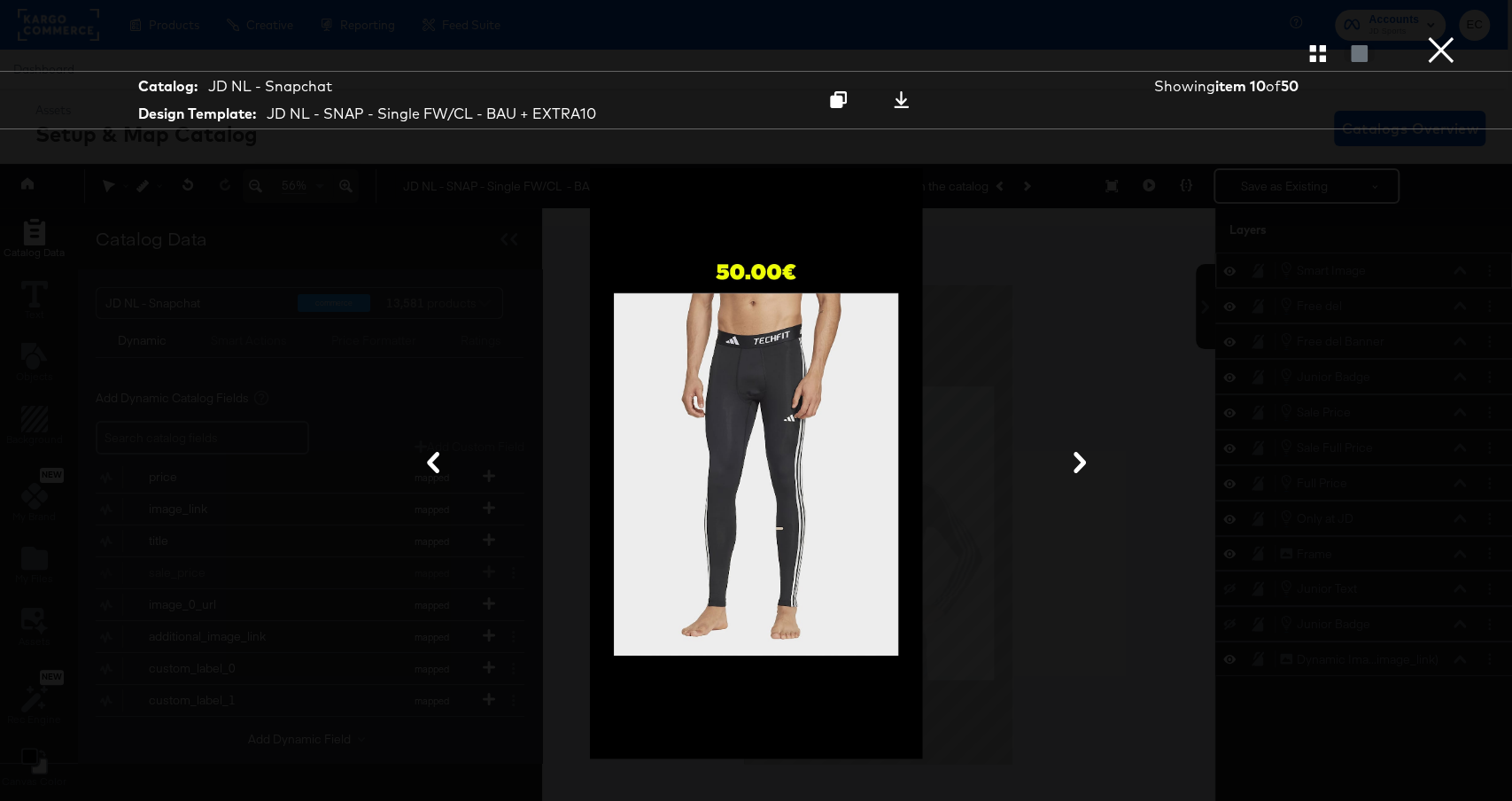
click at [1442, 36] on button "×" at bounding box center [1441, 17] width 36 height 36
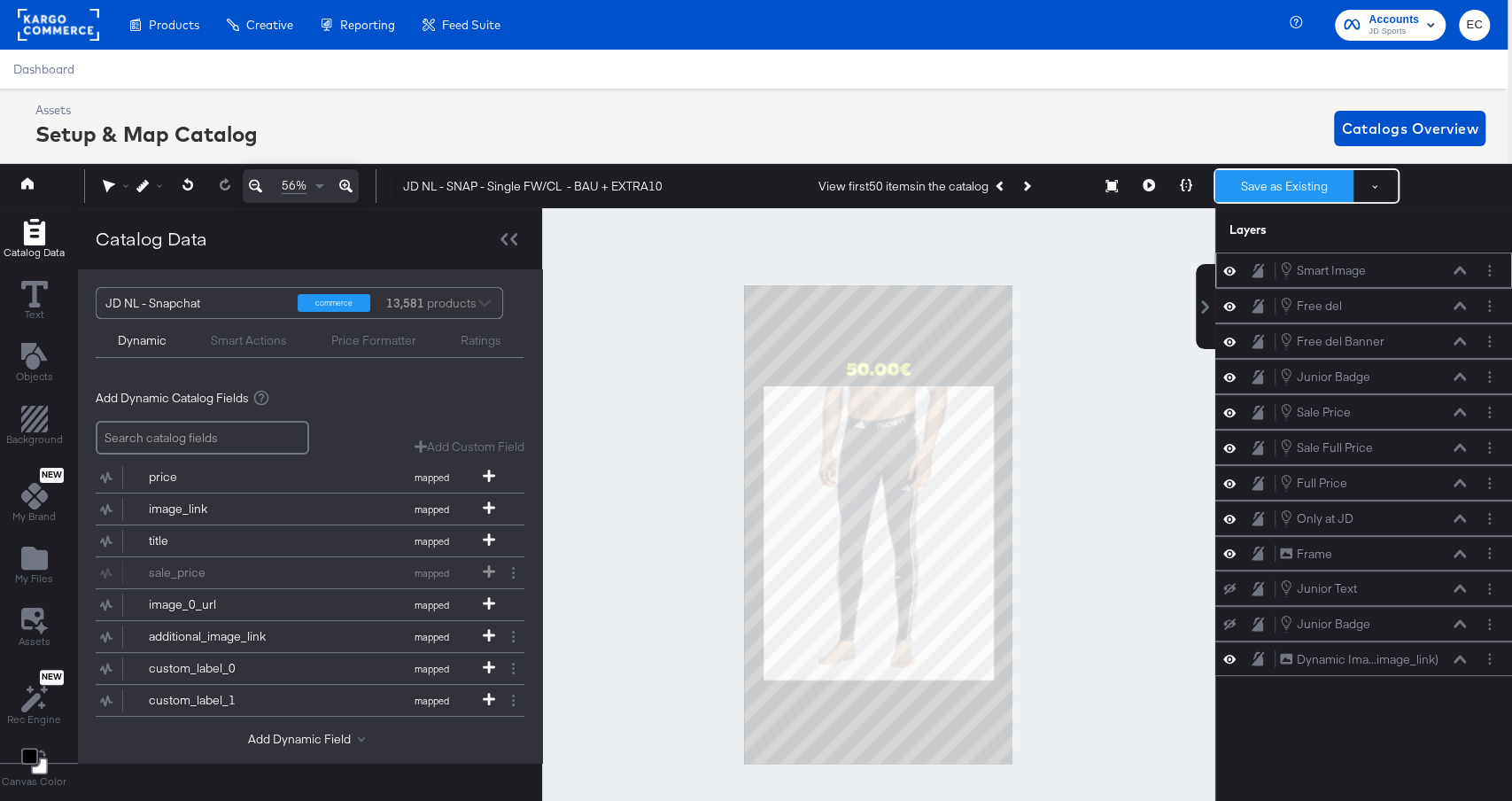
click at [1252, 187] on button "Save as Existing" at bounding box center [1285, 186] width 138 height 32
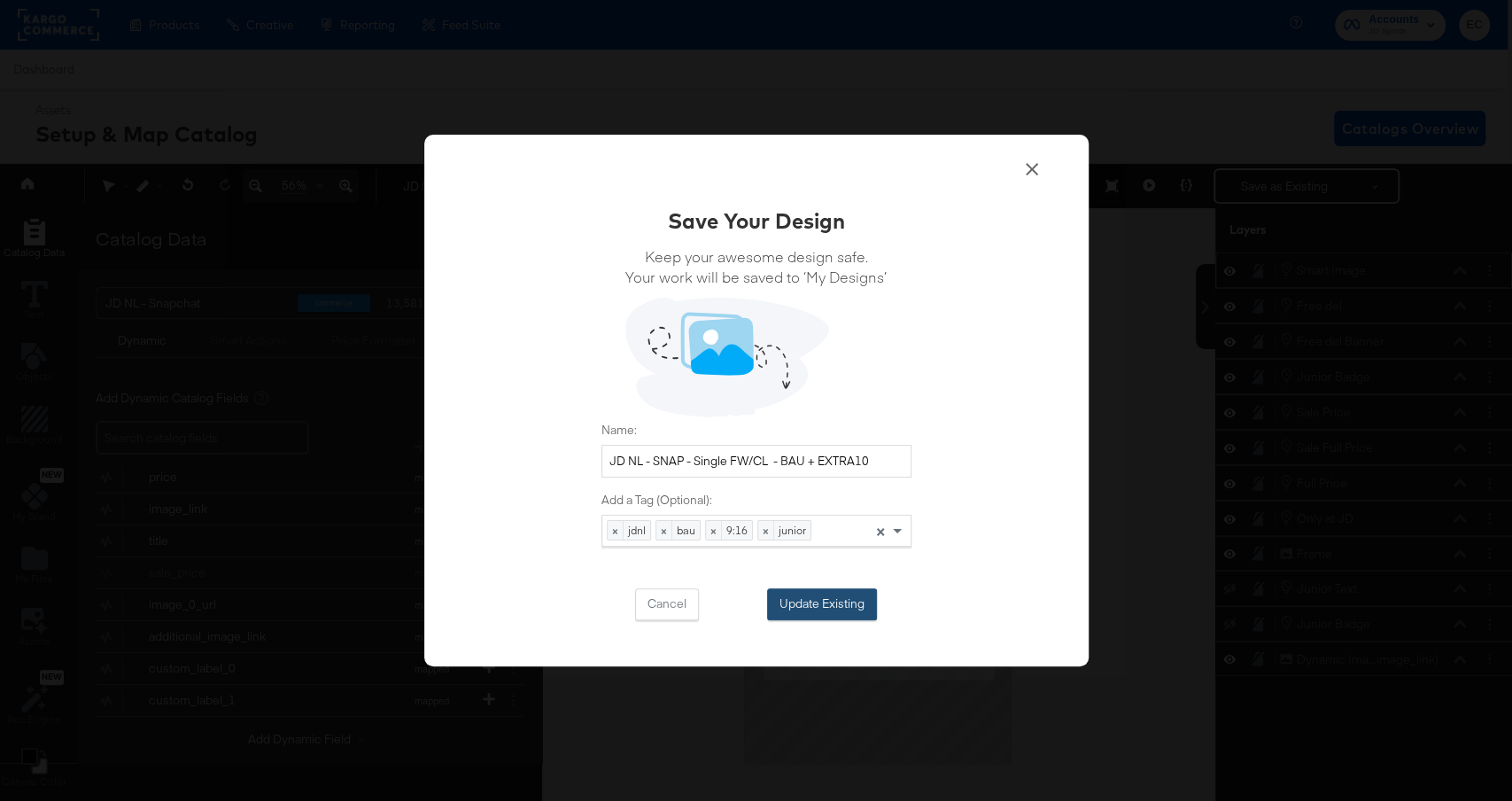
click at [854, 609] on button "Update Existing" at bounding box center [823, 604] width 110 height 32
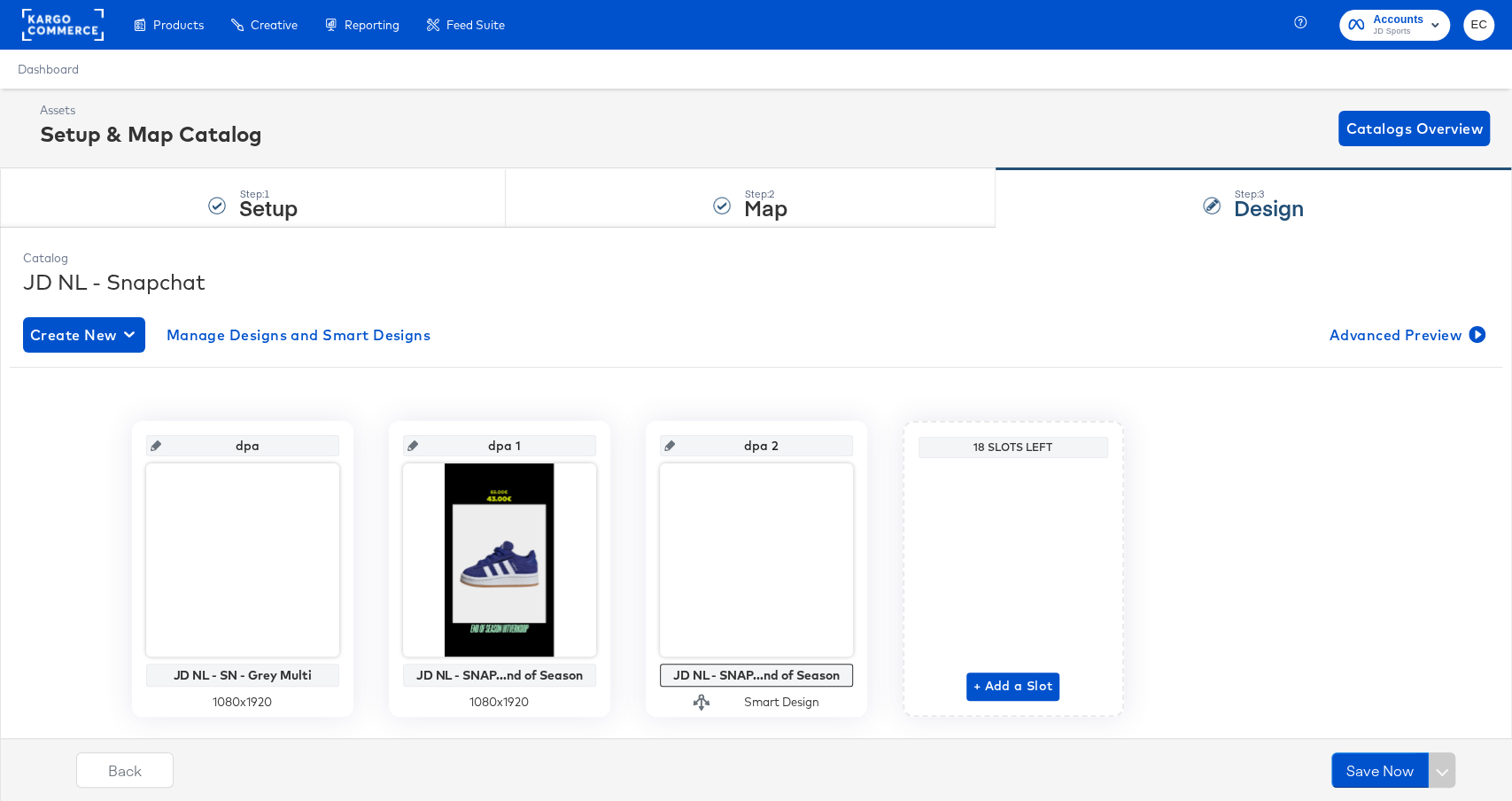
scroll to position [42, 0]
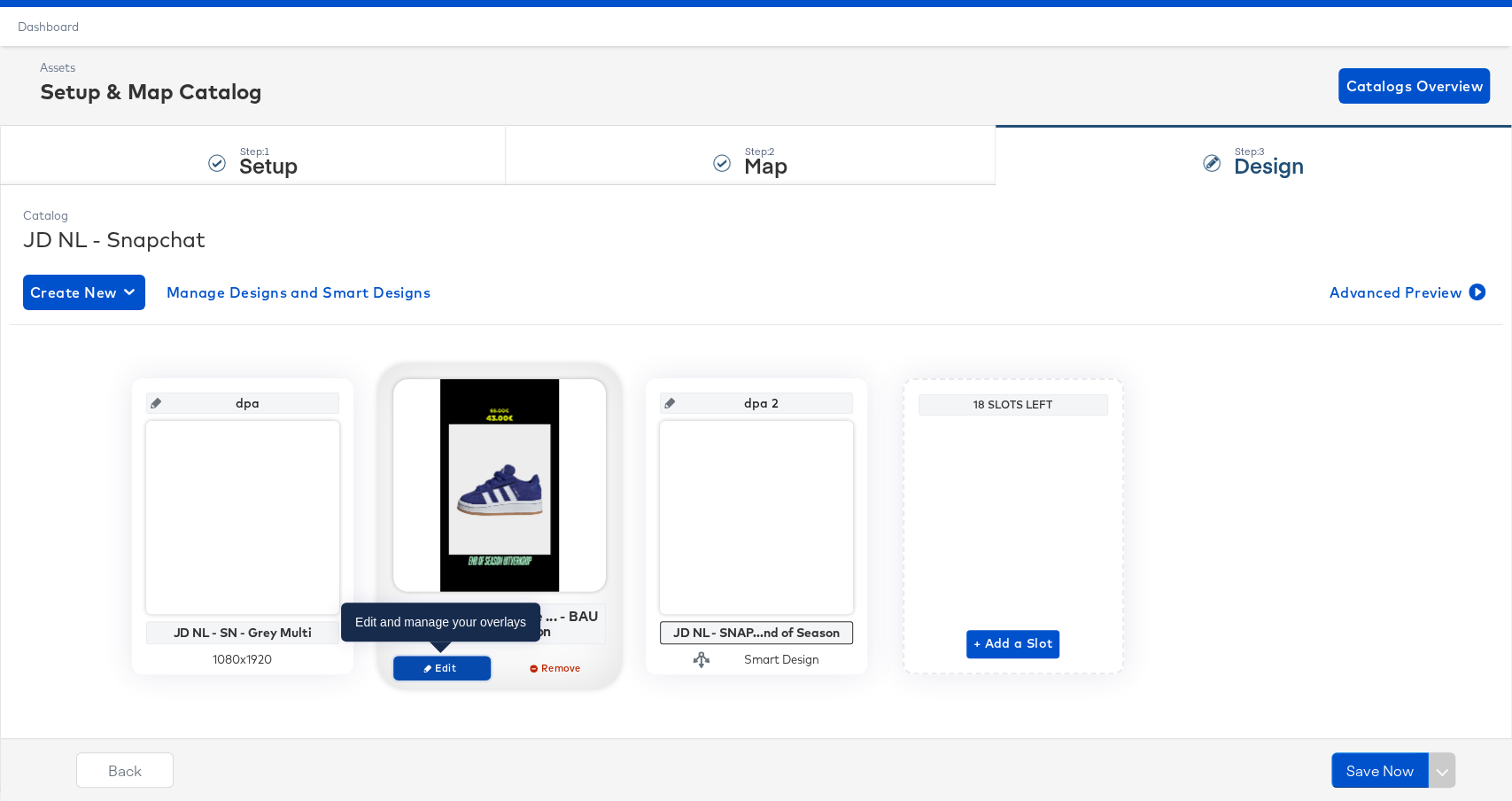
click at [450, 666] on span "Edit" at bounding box center [441, 668] width 82 height 13
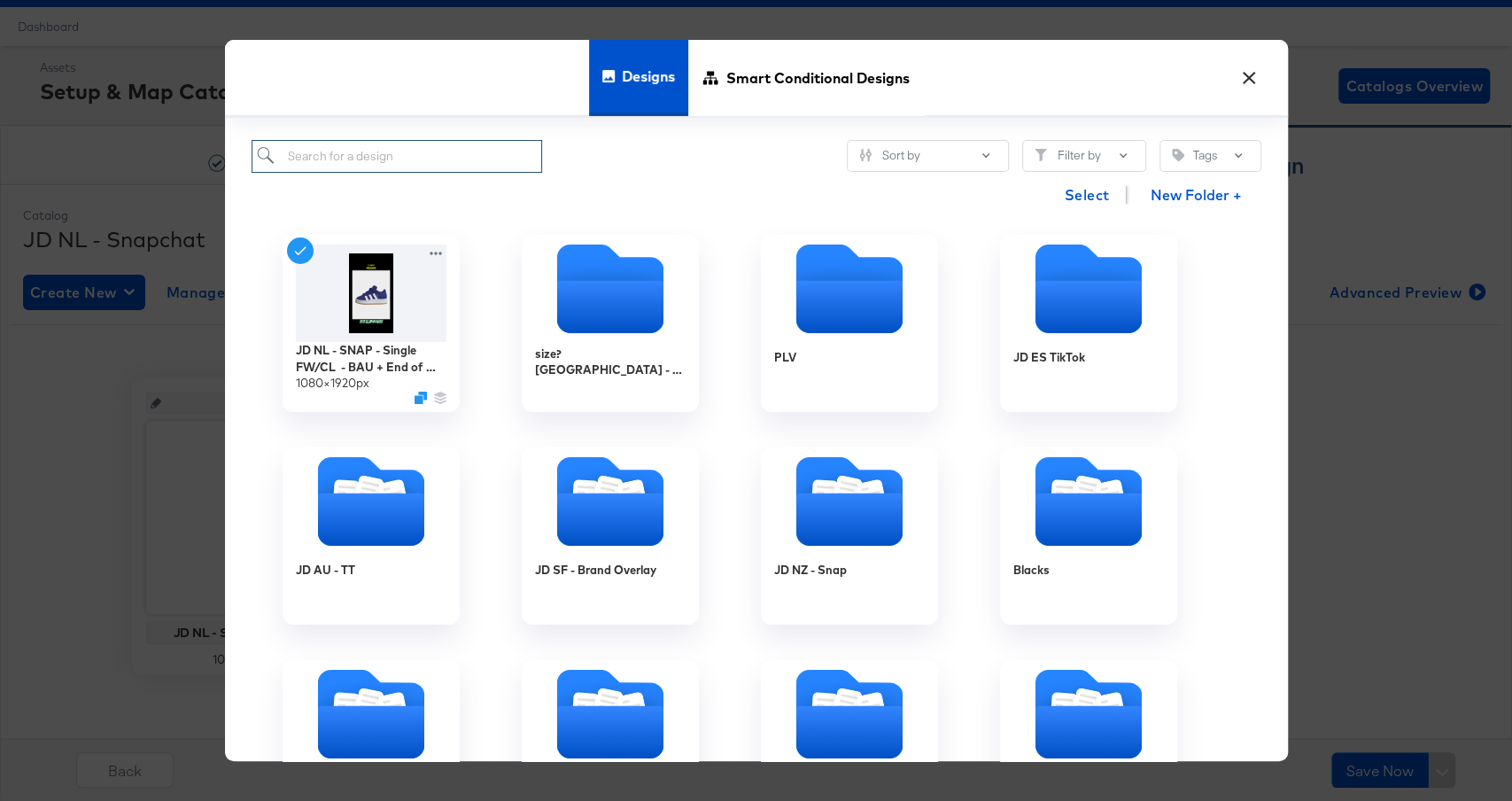
click at [404, 156] on input "search" at bounding box center [397, 156] width 291 height 33
type input "nl"
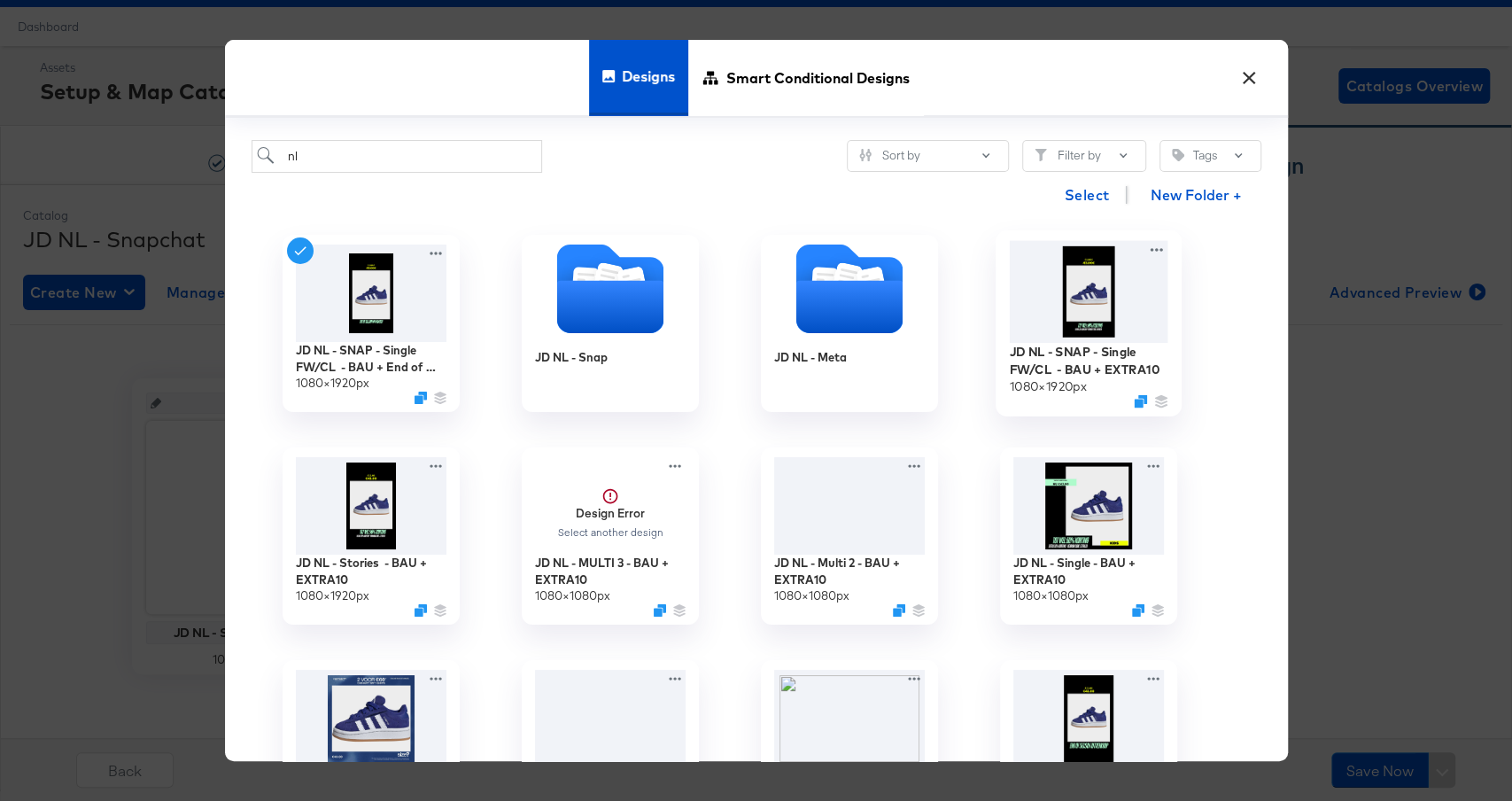
click at [1108, 308] on img at bounding box center [1088, 292] width 159 height 102
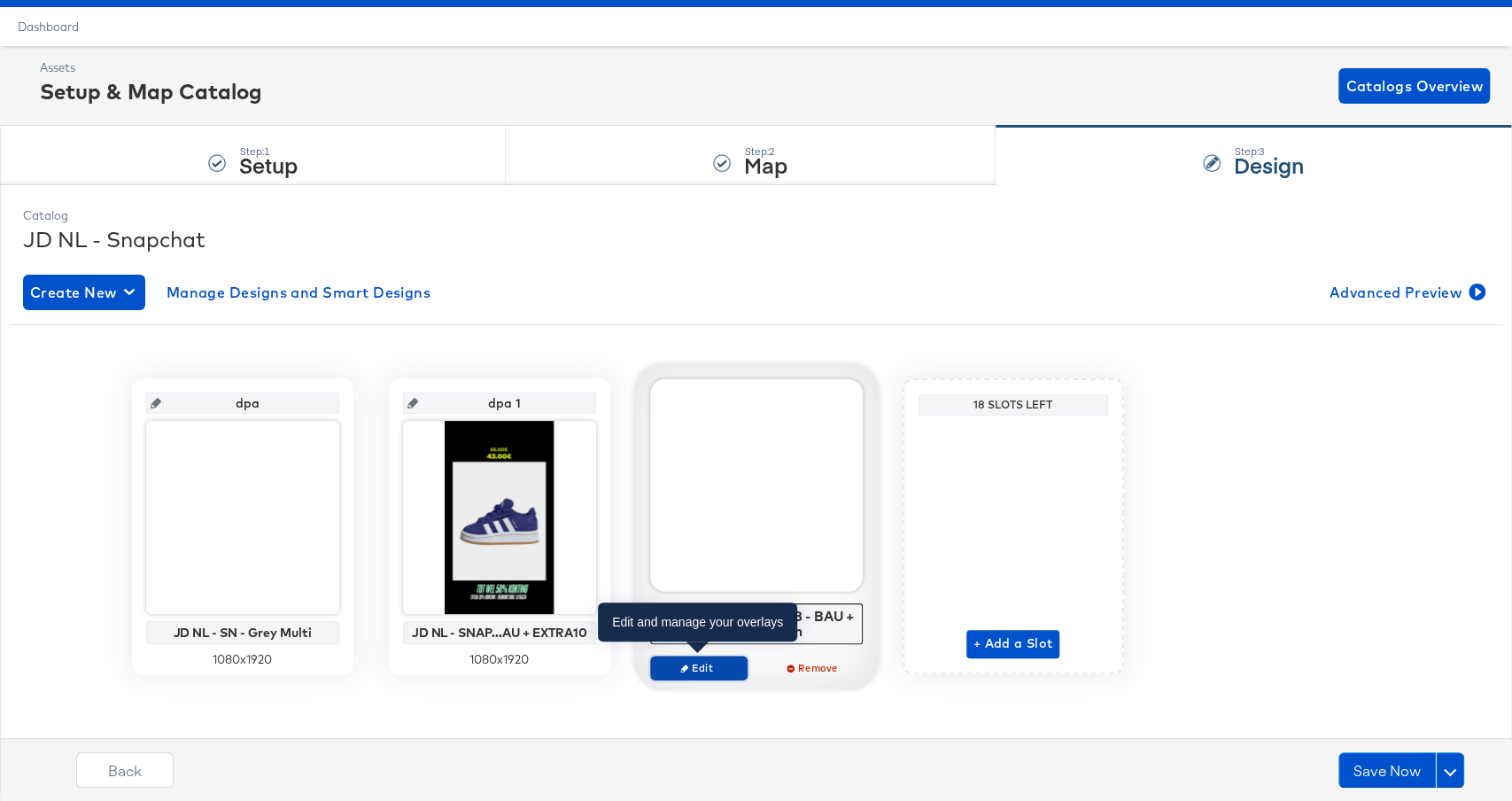
click at [711, 669] on span "Edit" at bounding box center [698, 668] width 82 height 13
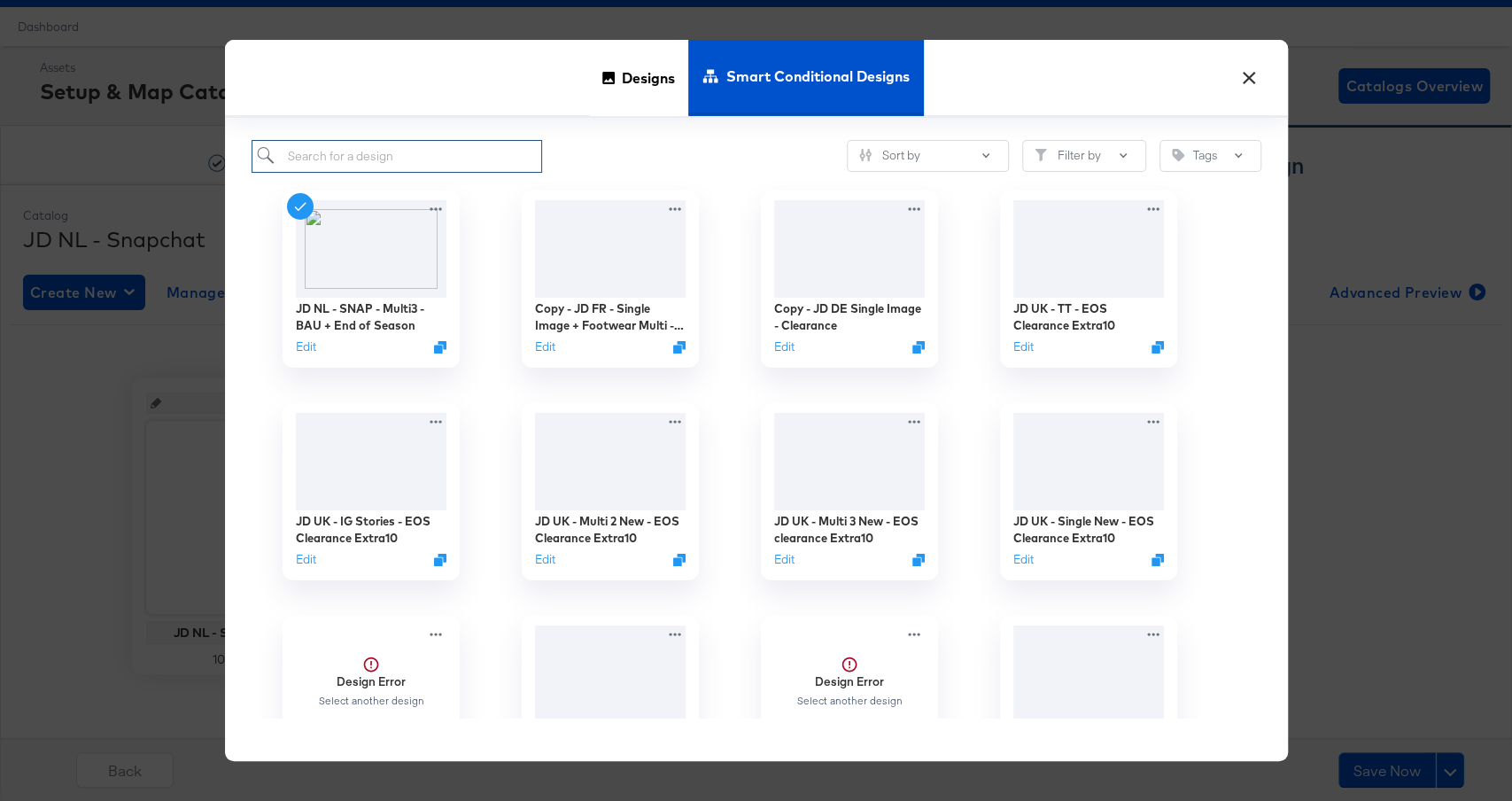
click at [456, 155] on input "search" at bounding box center [397, 156] width 291 height 33
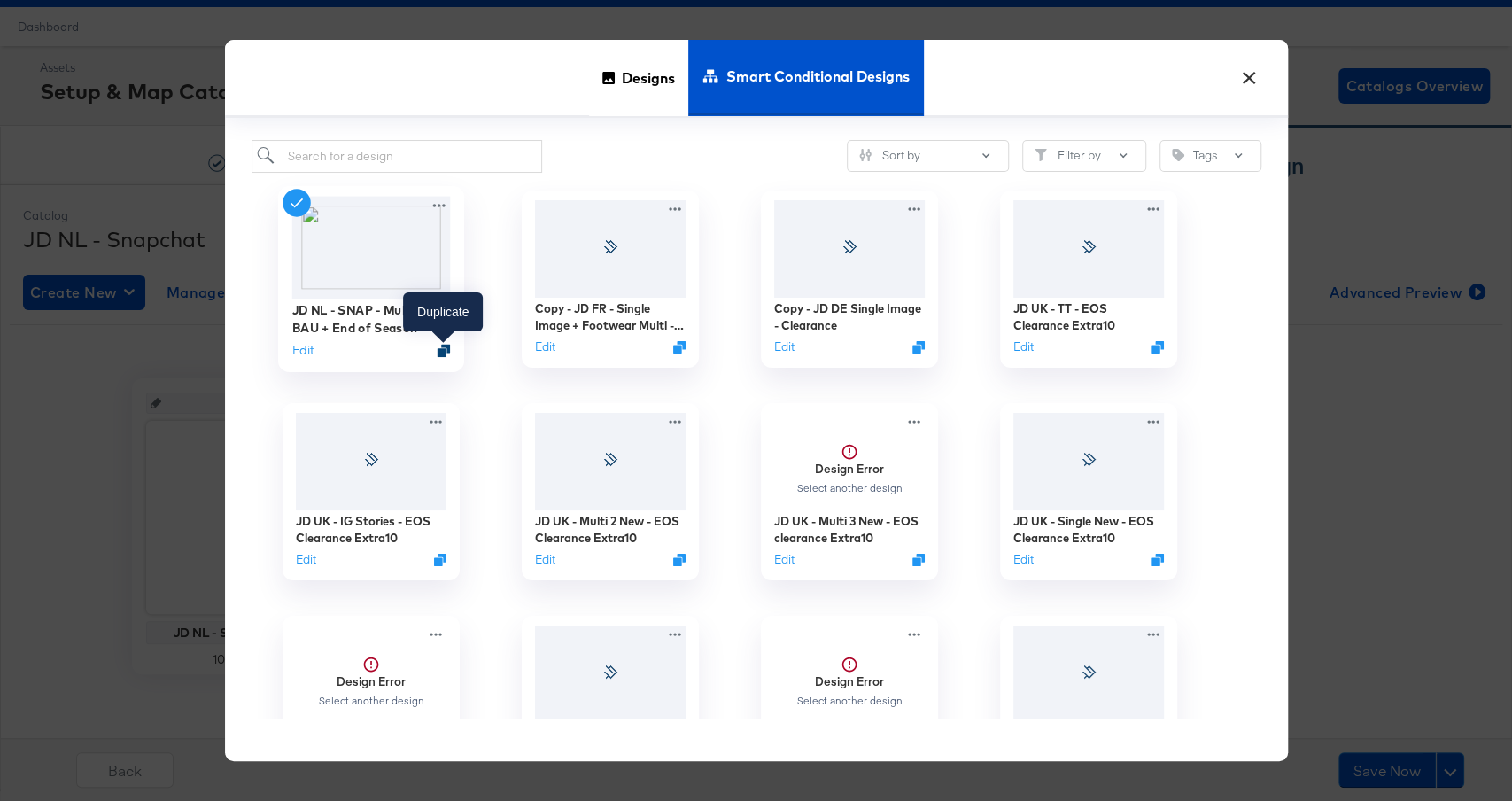
click at [443, 352] on icon "Duplicate" at bounding box center [443, 350] width 13 height 13
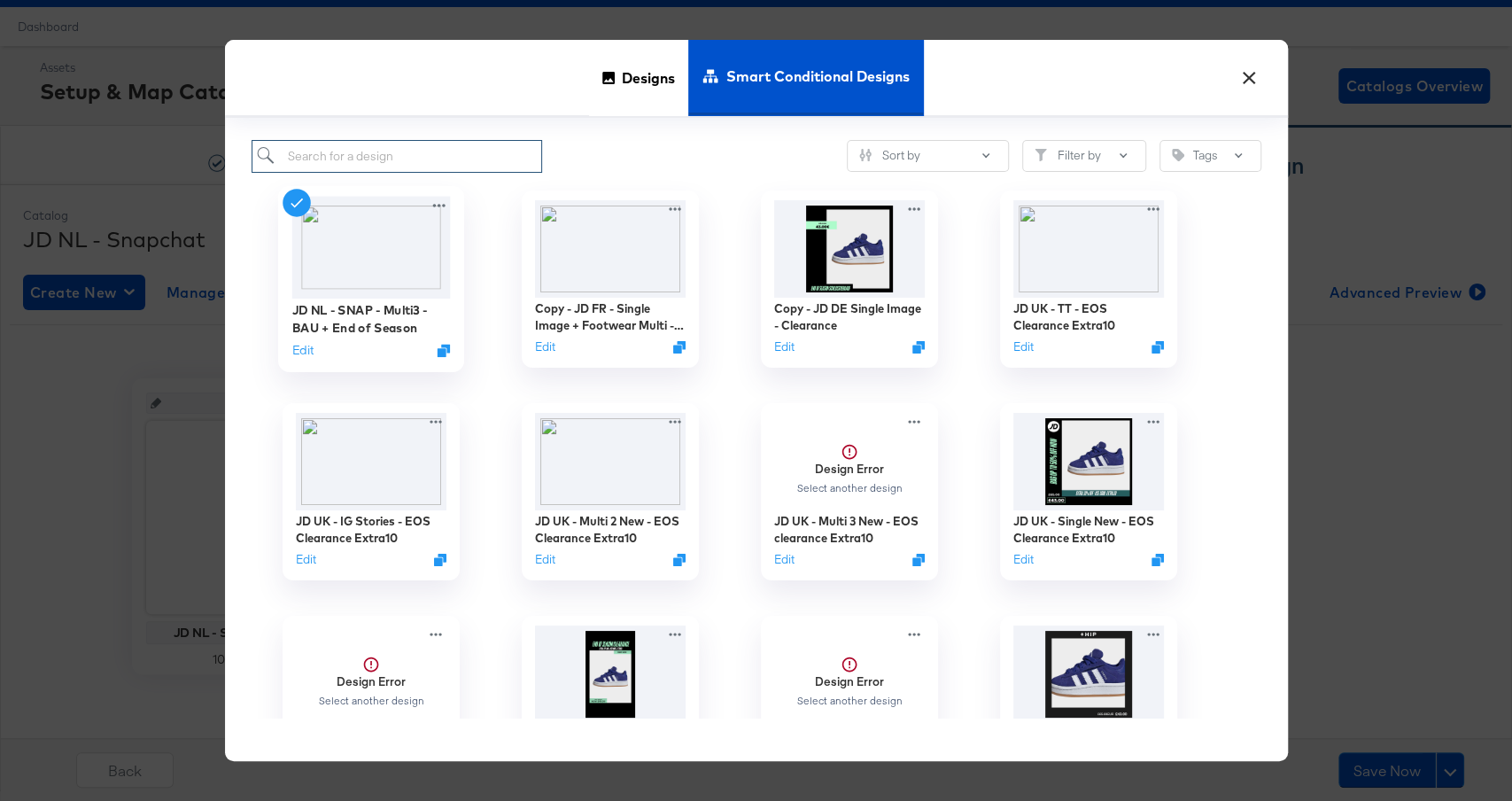
click at [528, 155] on input "search" at bounding box center [397, 156] width 291 height 33
click at [641, 69] on span "Designs" at bounding box center [649, 77] width 53 height 78
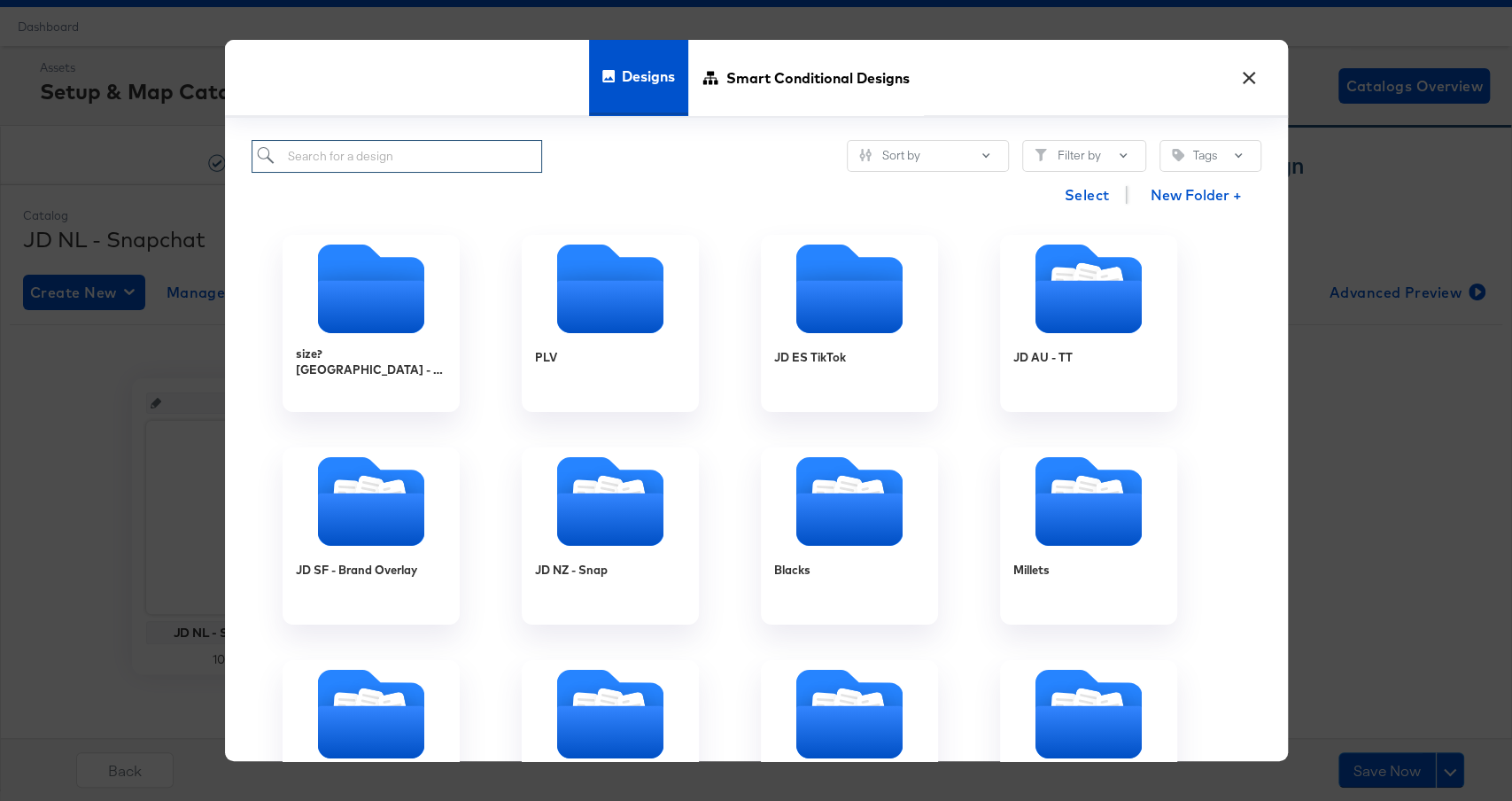
click at [367, 162] on input "search" at bounding box center [397, 156] width 291 height 33
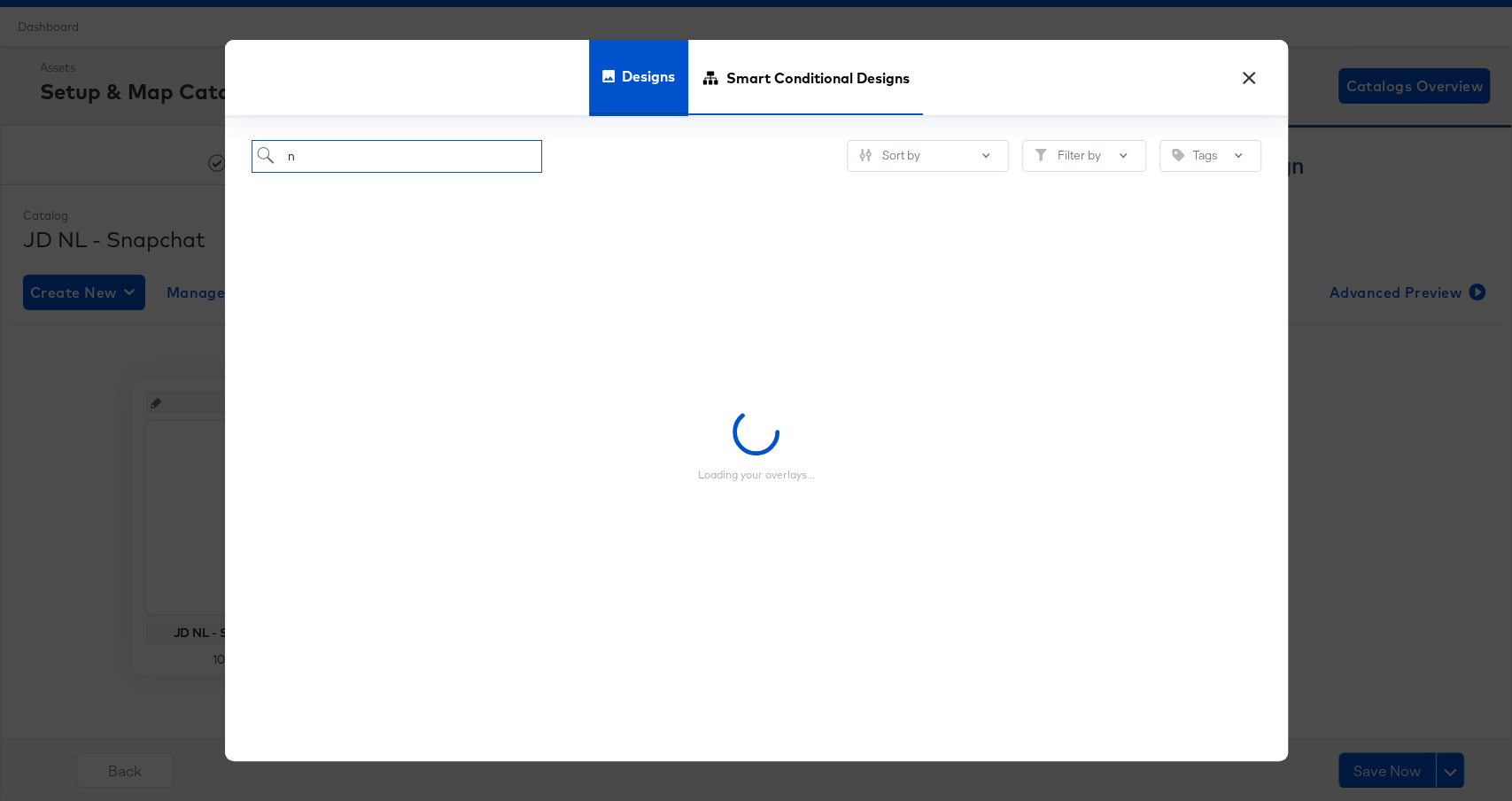
type input "n"
click at [754, 85] on span "Smart Conditional Designs" at bounding box center [818, 77] width 184 height 78
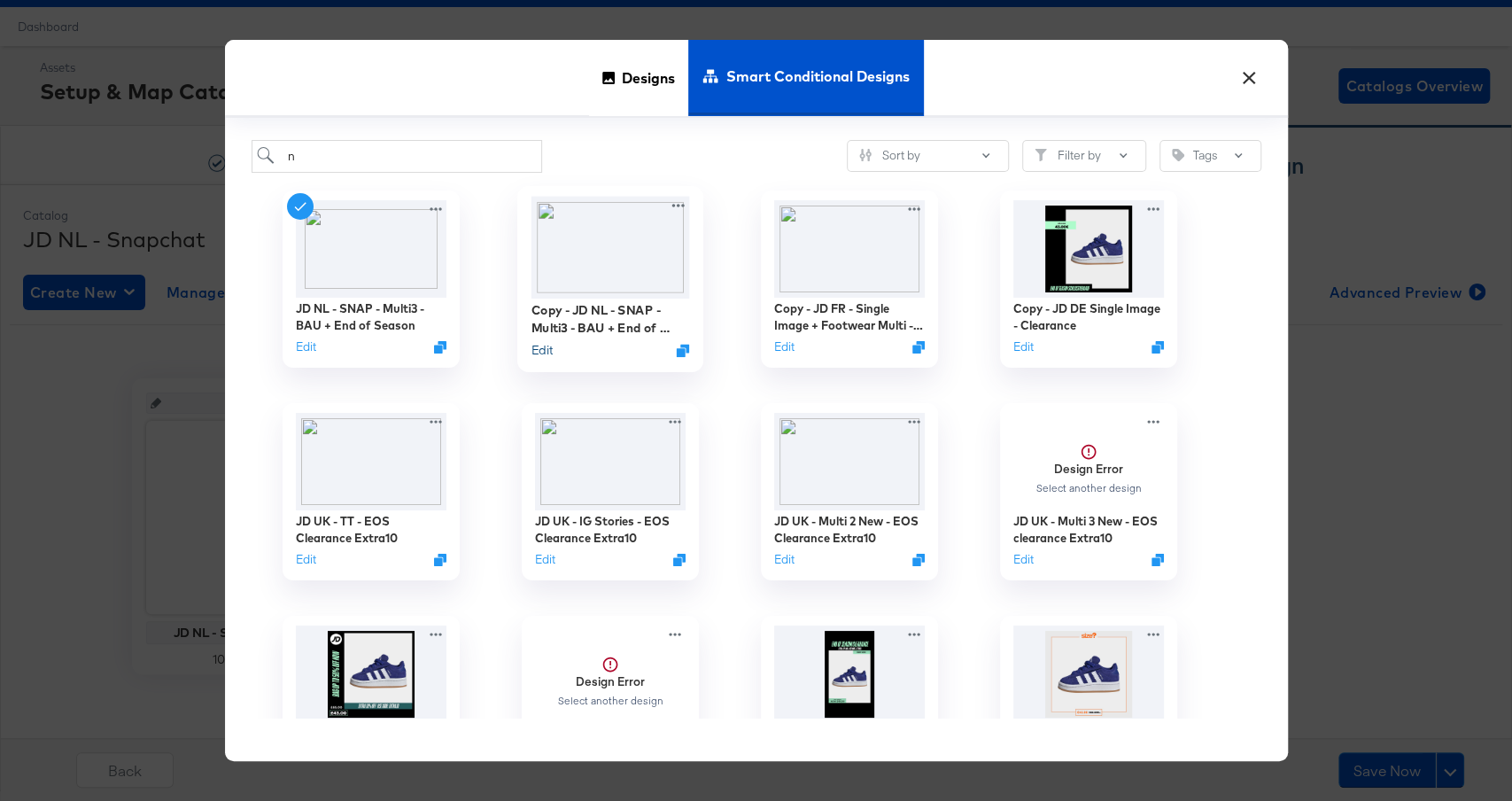
click at [541, 351] on button "Edit" at bounding box center [540, 349] width 21 height 17
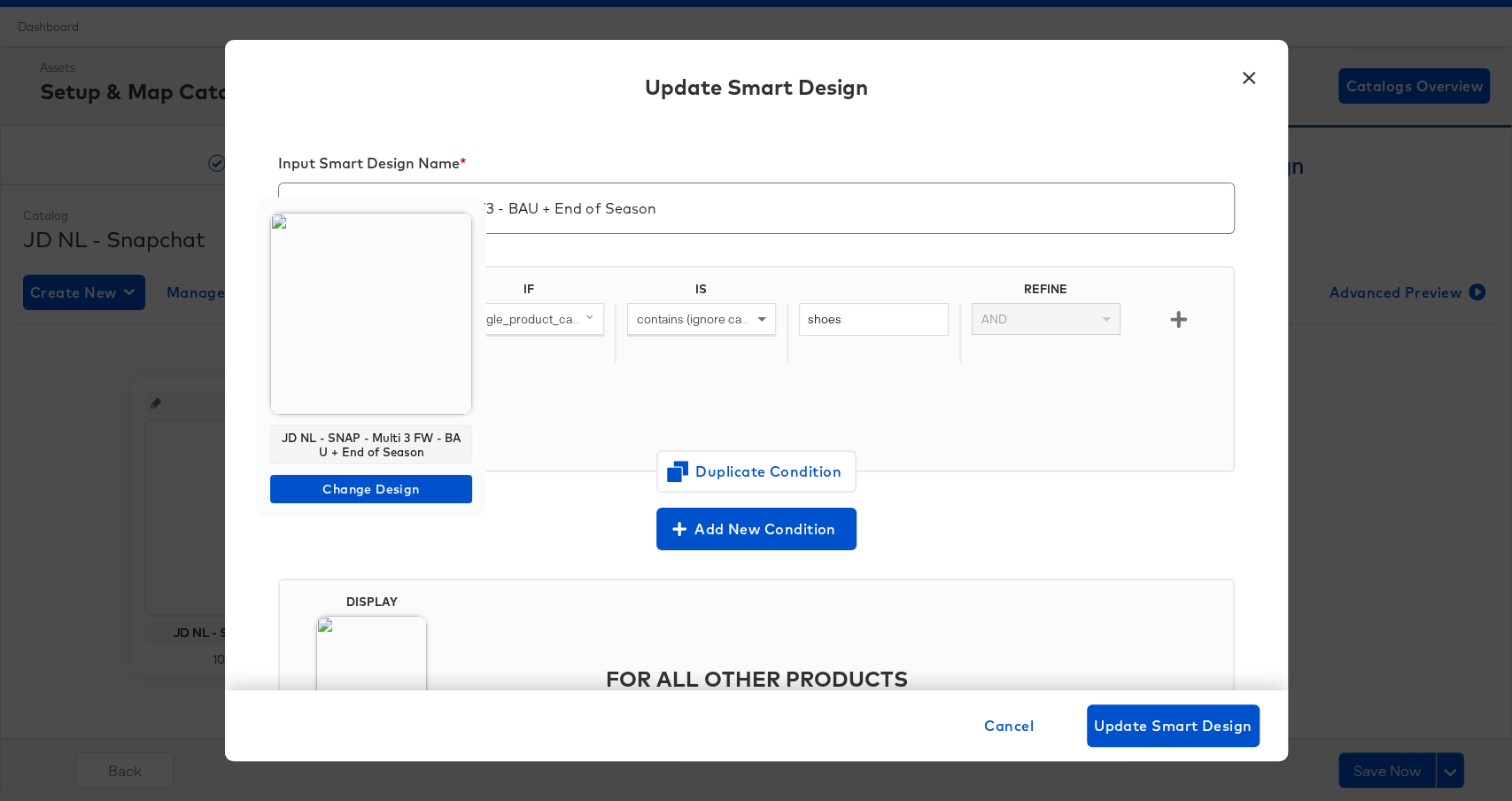
click at [364, 448] on div "JD NL - SNAP - Multi 3 FW - BAU + End of Season" at bounding box center [371, 445] width 202 height 39
copy div "JD NL - SNAP - Multi 3 FW - BAU + End of Season"
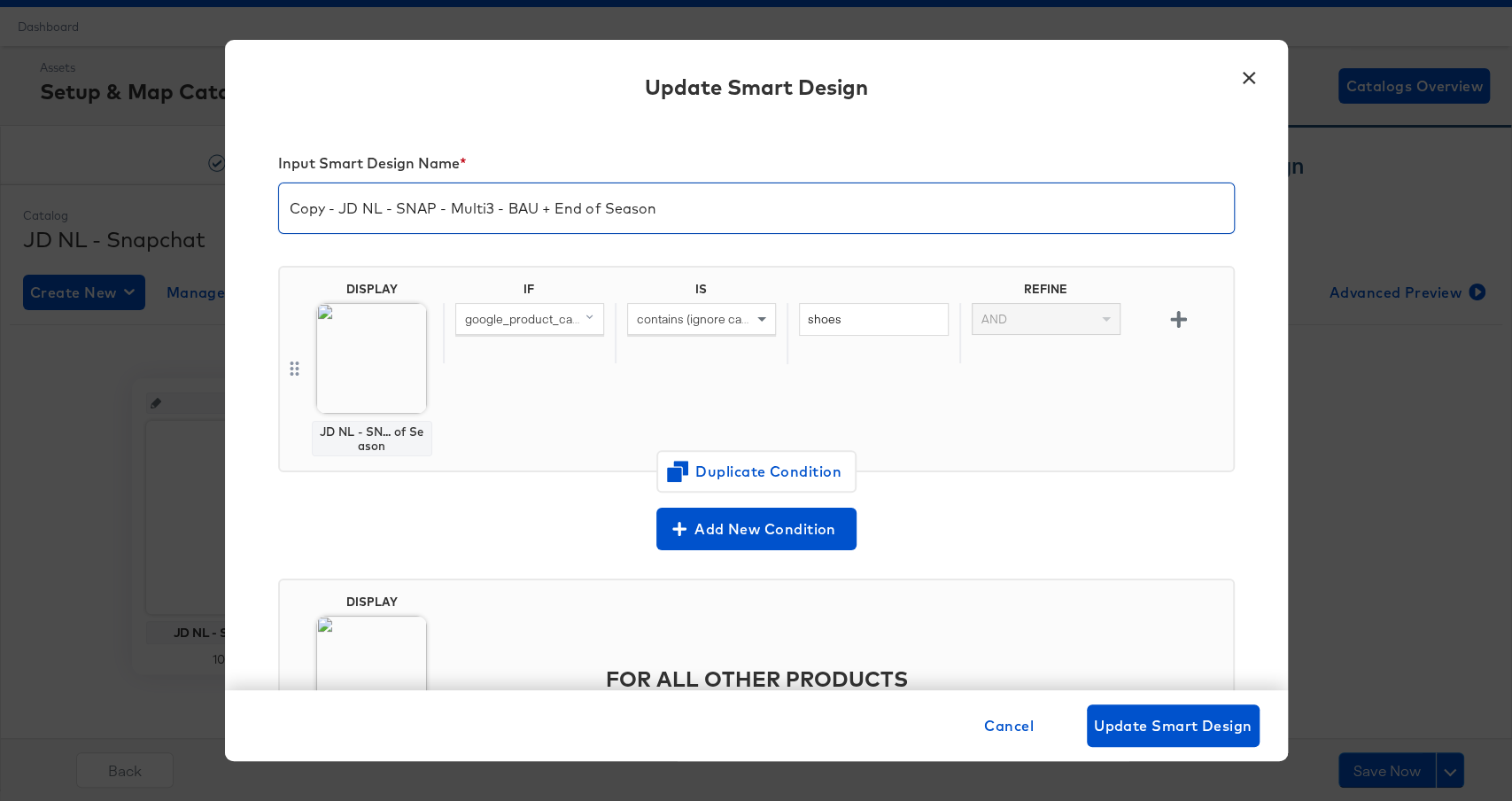
drag, startPoint x: 343, startPoint y: 207, endPoint x: 180, endPoint y: 207, distance: 163.0
click at [180, 207] on div "× Update Smart Design Input Smart Design Name * Copy - JD NL - SNAP - Multi3 - …" at bounding box center [756, 400] width 1512 height 801
drag, startPoint x: 503, startPoint y: 212, endPoint x: 811, endPoint y: 210, distance: 308.0
click at [811, 211] on input "JD NL - SNAP - Multi3 - BAU + End of Season" at bounding box center [756, 201] width 955 height 50
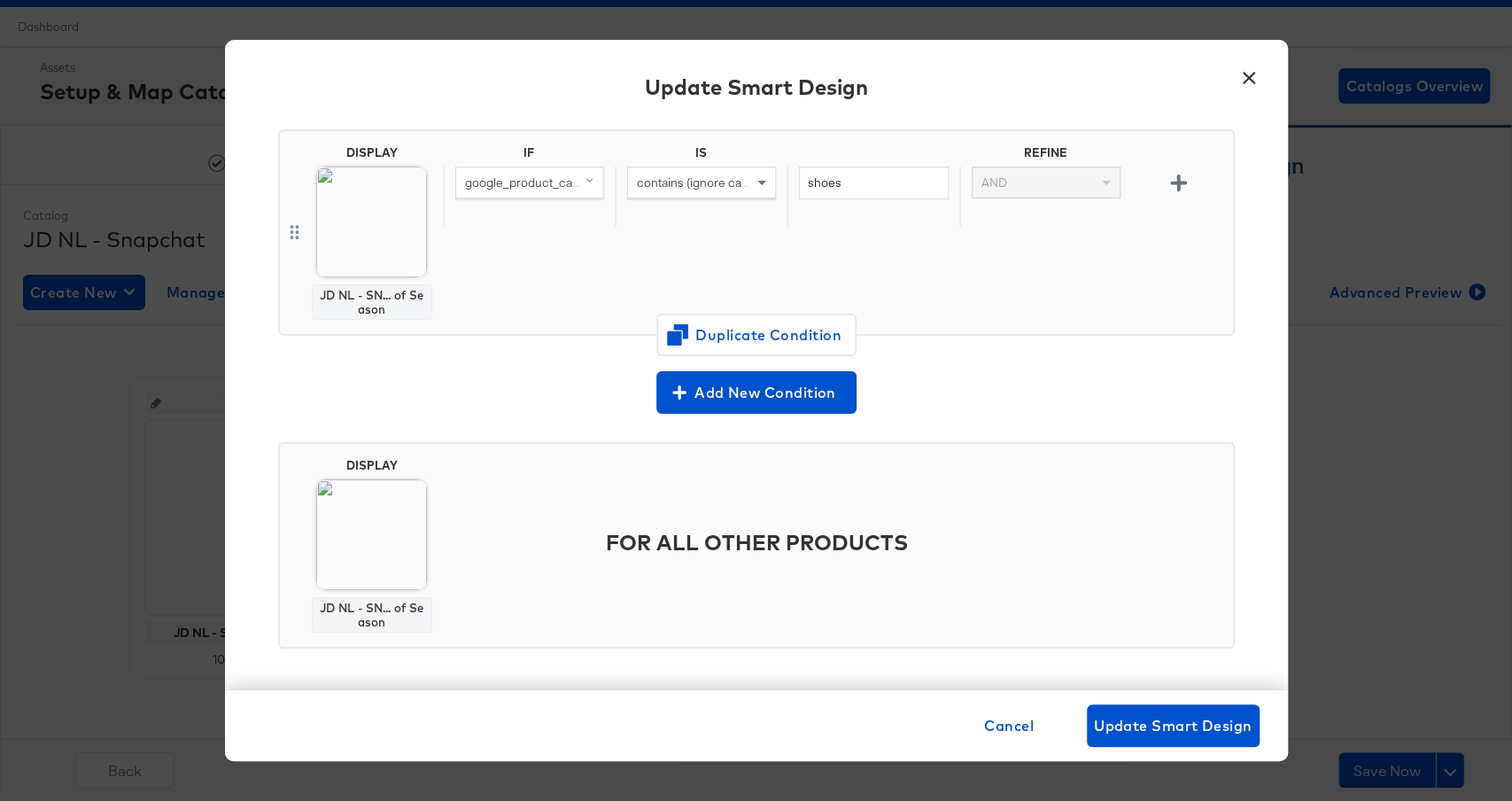
scroll to position [139, 0]
type input "JD NL - SNAP - Multi3 - BAU + EXTRA10"
click at [1214, 726] on span "Update Smart Design" at bounding box center [1174, 726] width 159 height 25
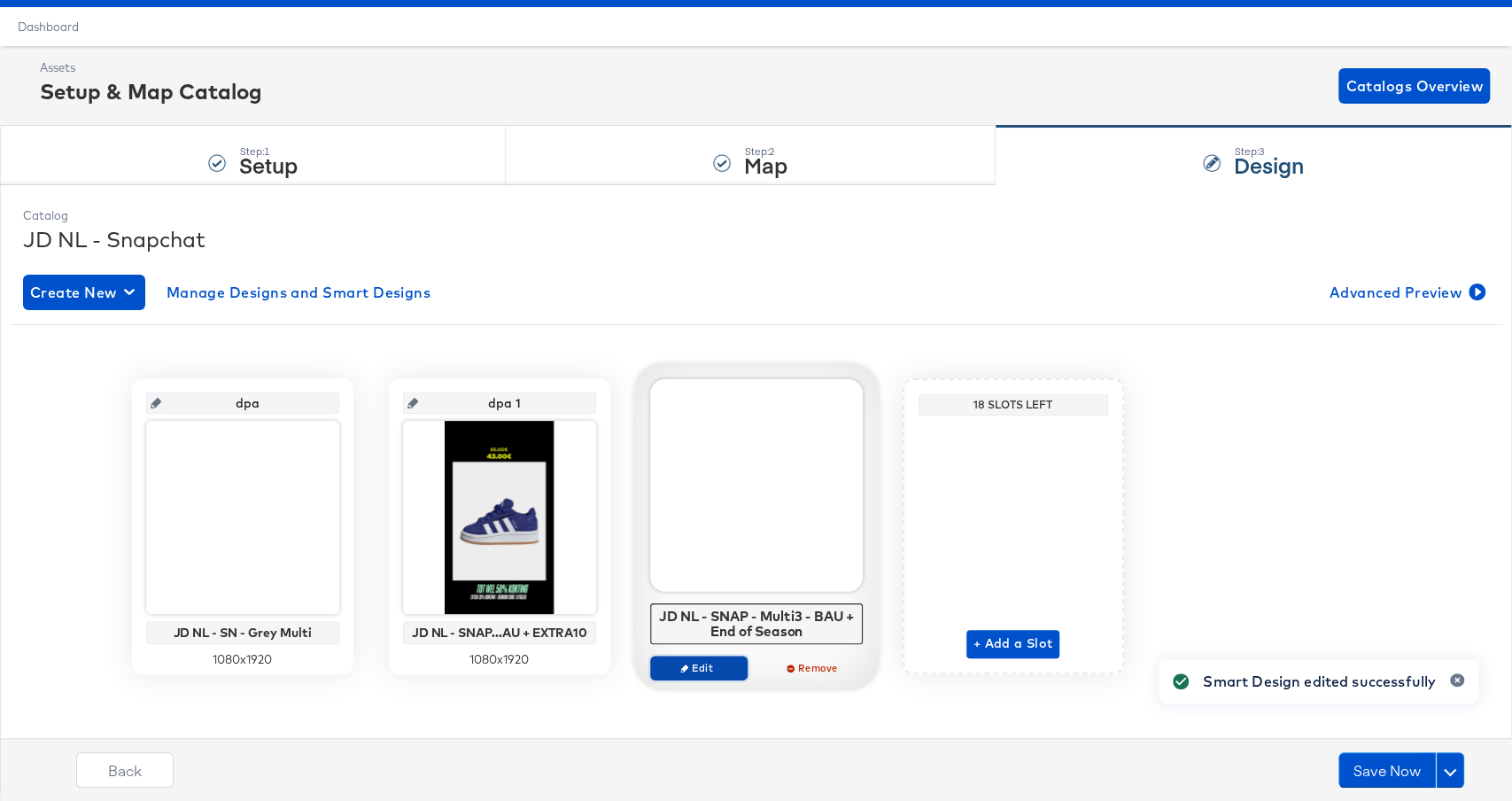
click at [688, 663] on span "Edit" at bounding box center [698, 668] width 82 height 13
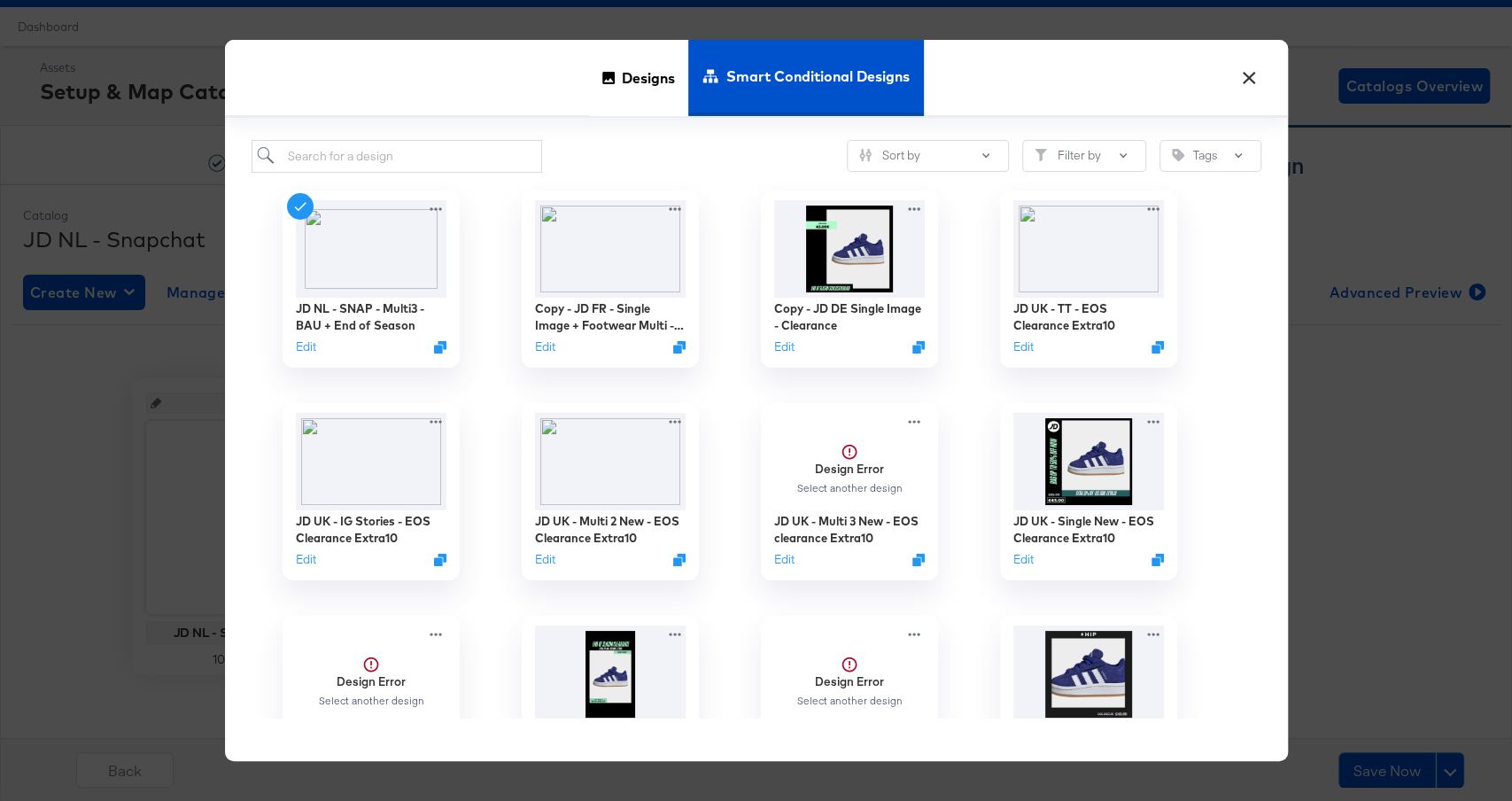
click at [688, 56] on div "Smart Conditional Designs" at bounding box center [805, 77] width 234 height 75
click at [650, 63] on span "Designs" at bounding box center [649, 77] width 53 height 78
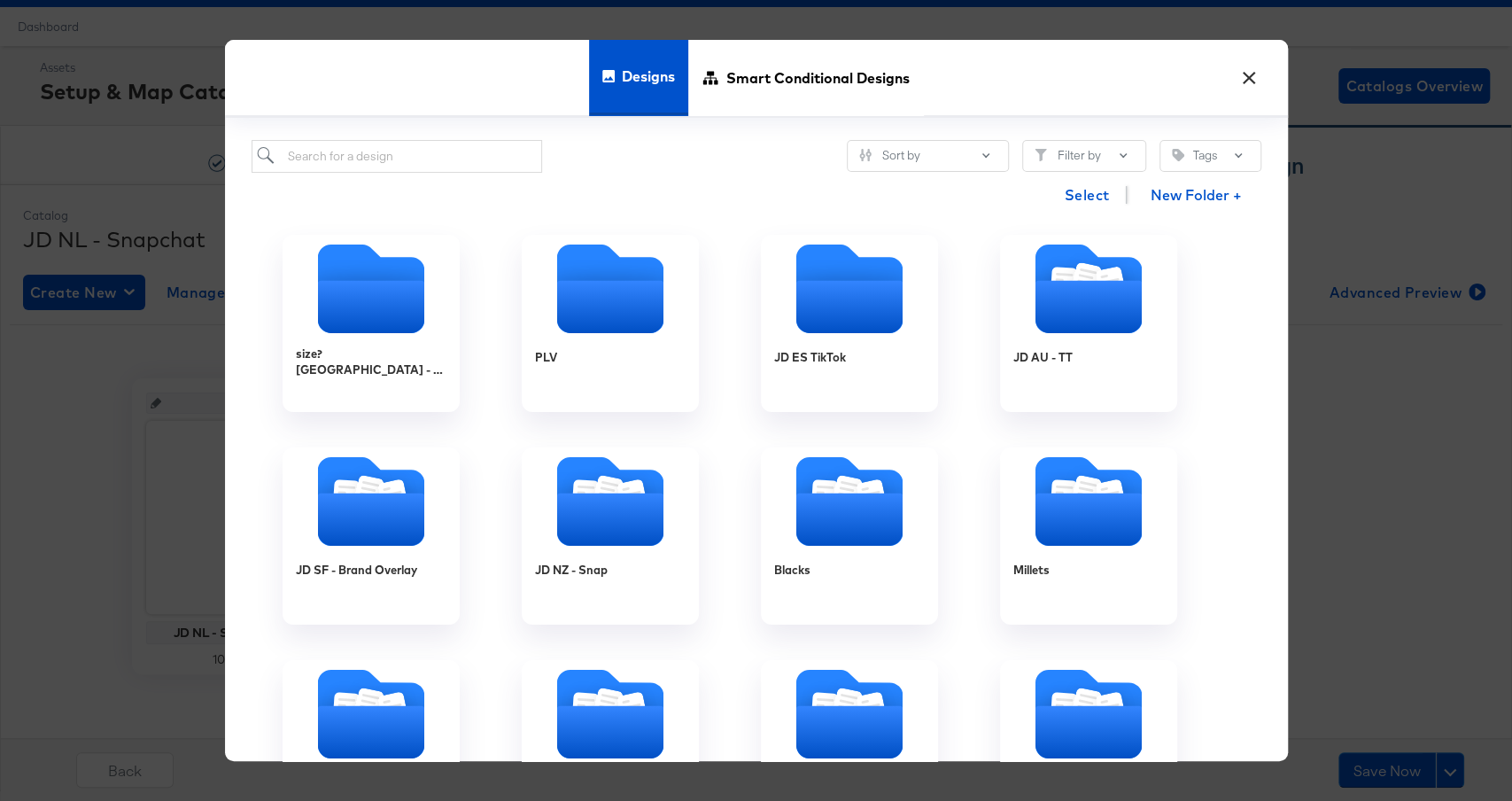
click at [494, 133] on div "Sort by Filter by Tags Select New Folder + size? UK - BAU PLV JD ES TikTok JD A…" at bounding box center [756, 440] width 1063 height 644
click at [493, 142] on input "search" at bounding box center [397, 156] width 291 height 33
paste input "JD NL - SNAP - Multi 3 FW - BAU + End of Season"
type input "JD NL - SNAP - Multi 3 FW - BAU + End of Season"
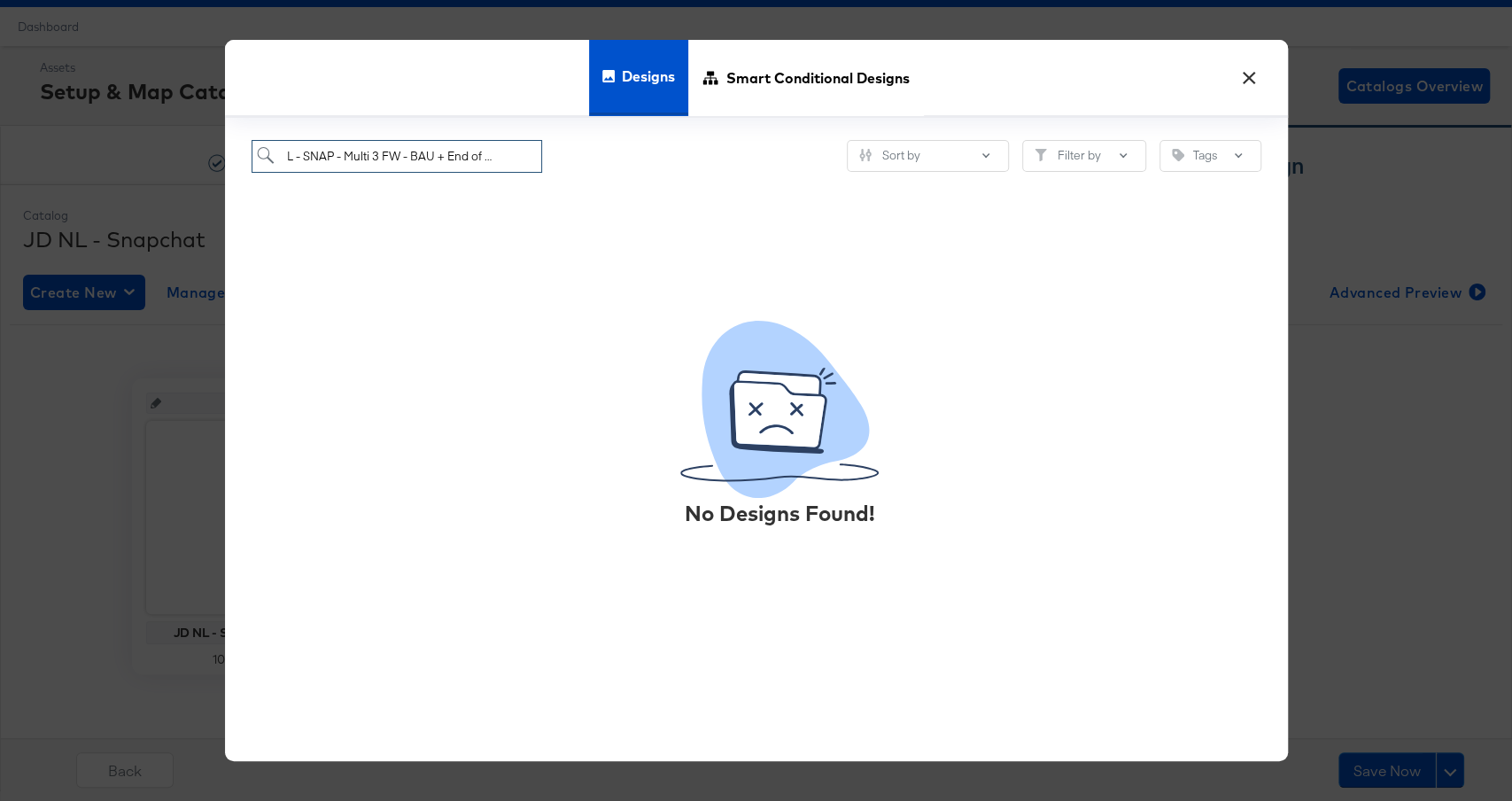
click at [387, 158] on input "JD NL - SNAP - Multi 3 FW - BAU + End of Season" at bounding box center [397, 156] width 291 height 33
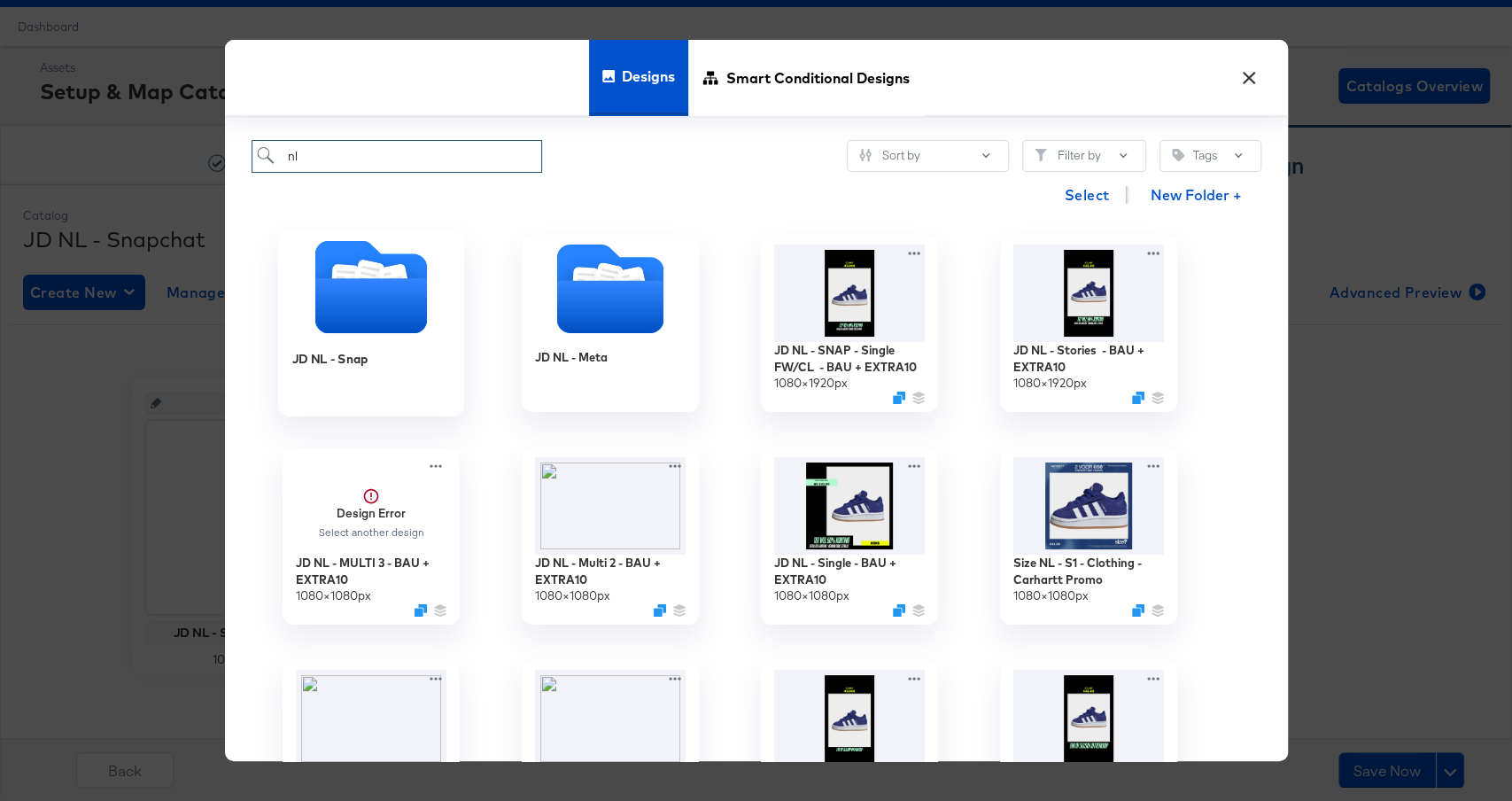
type input "nl"
click at [357, 295] on icon "Folder" at bounding box center [369, 307] width 111 height 55
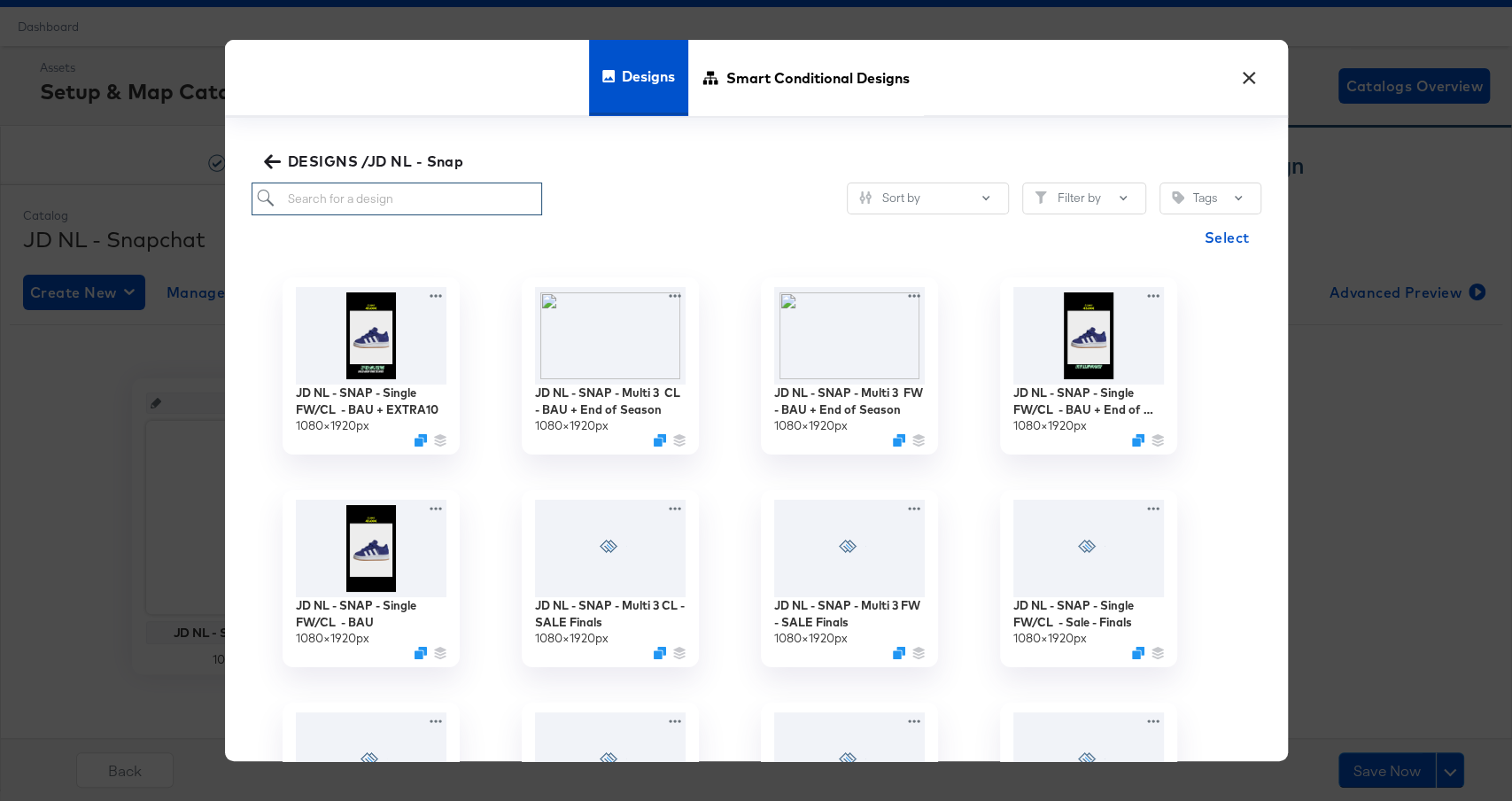
click at [335, 208] on input "search" at bounding box center [397, 200] width 291 height 33
paste input "JD NL - SNAP - Multi 3 FW - BAU + End of Season"
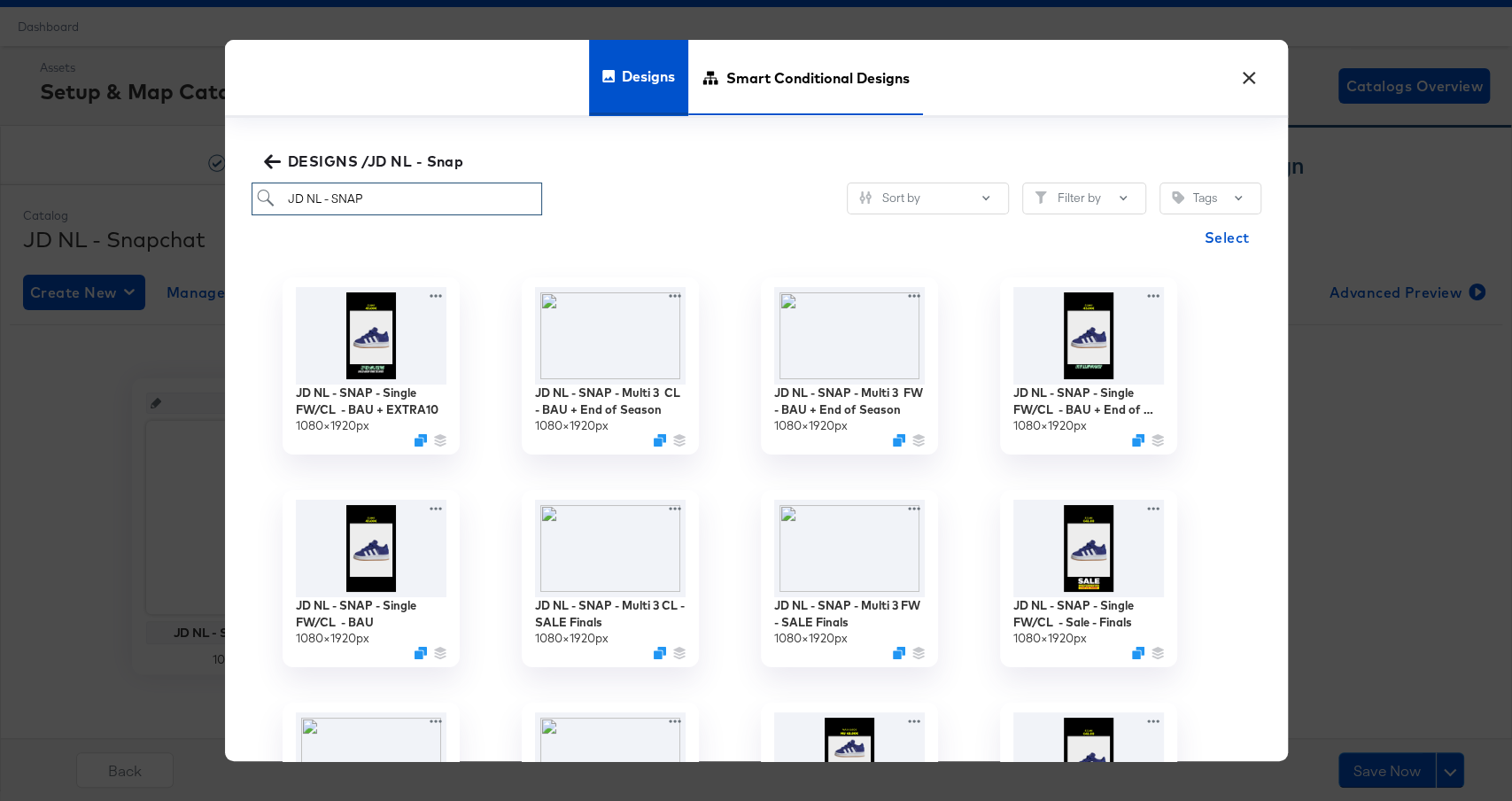
type input "JD NL - SNAP"
click at [834, 71] on span "Smart Conditional Designs" at bounding box center [818, 77] width 184 height 78
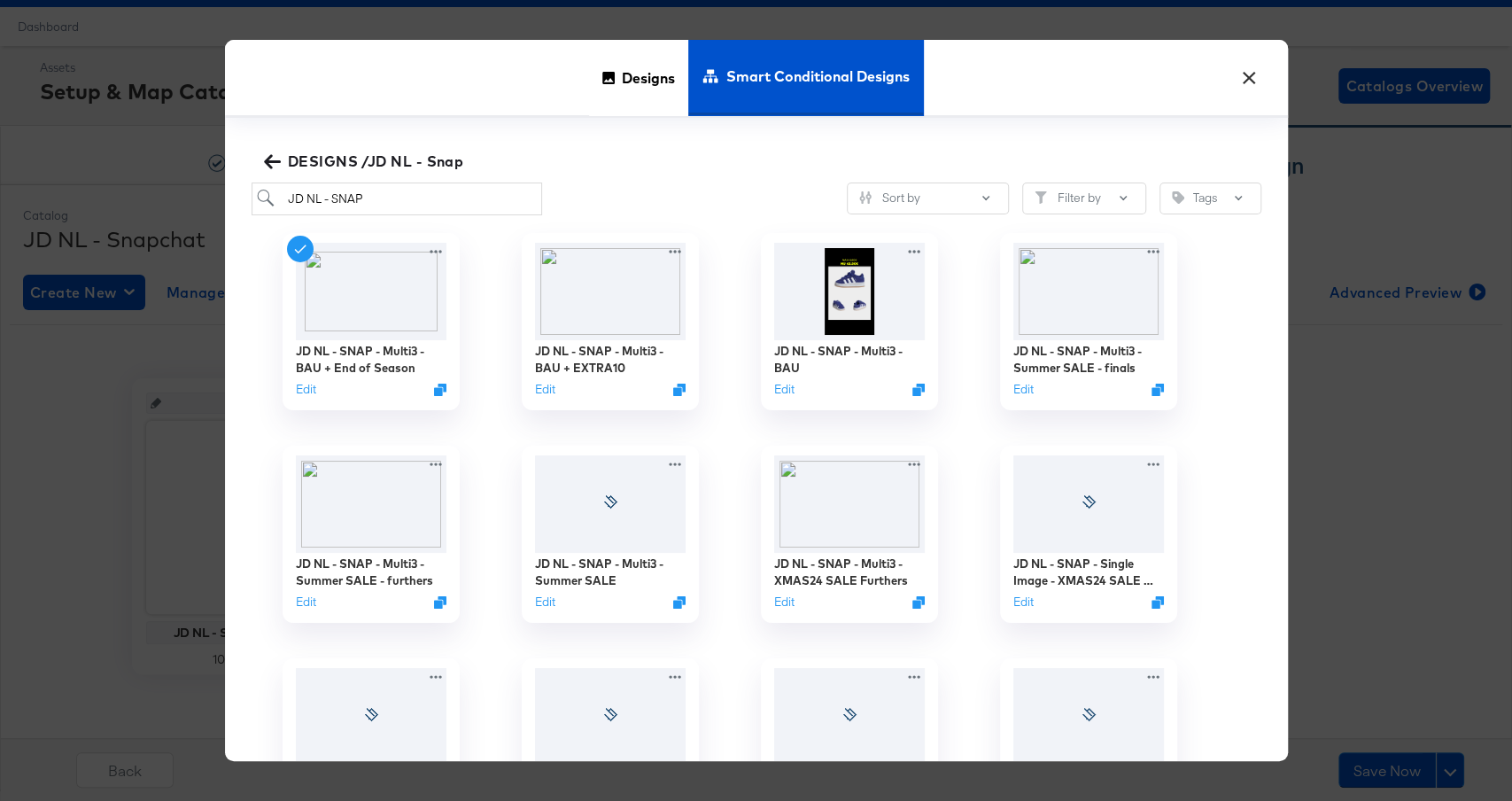
click at [368, 165] on span "DESIGNS /JD NL - Snap" at bounding box center [366, 161] width 197 height 25
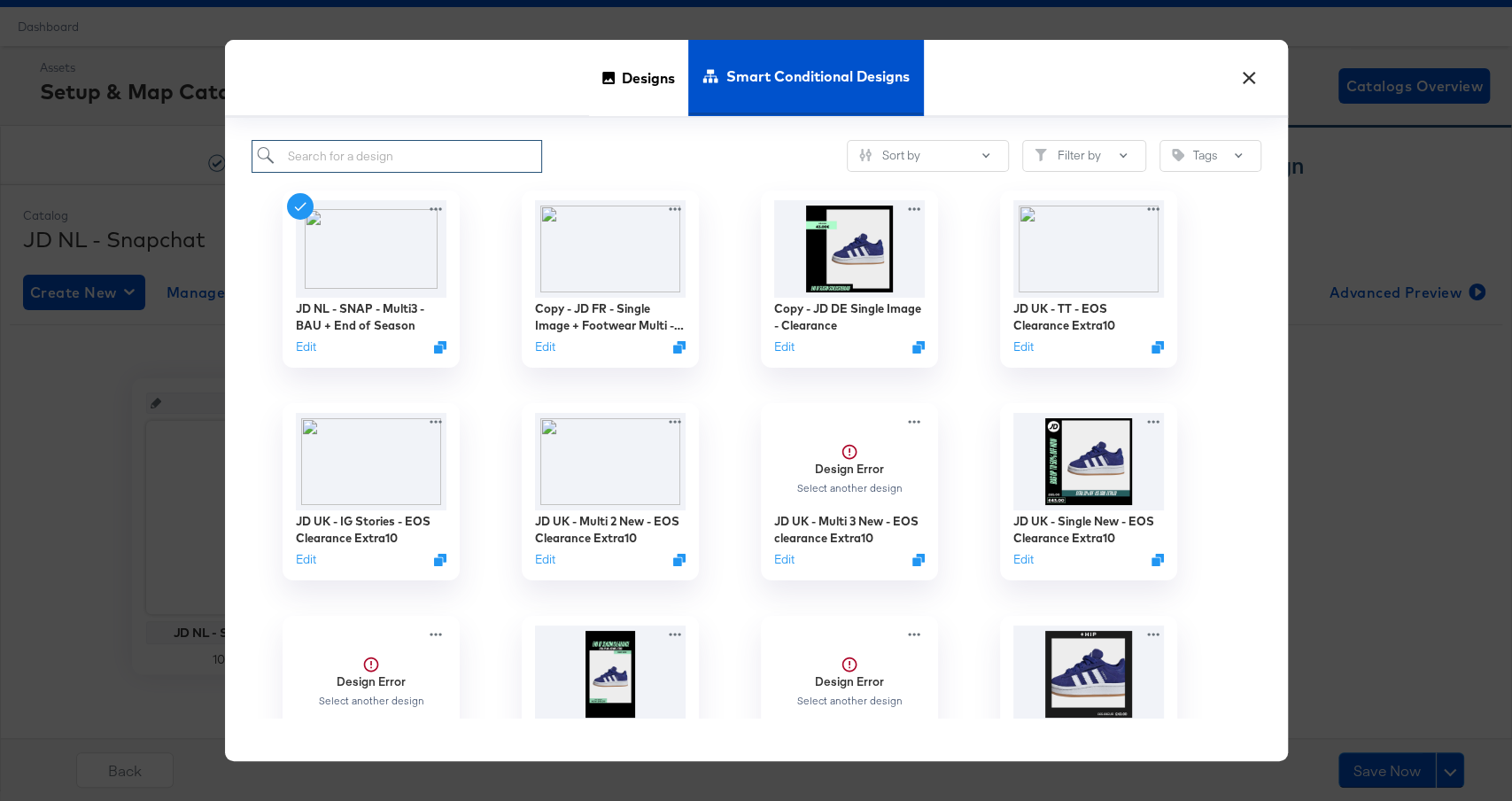
click at [404, 160] on input "search" at bounding box center [397, 156] width 291 height 33
type input "nl"
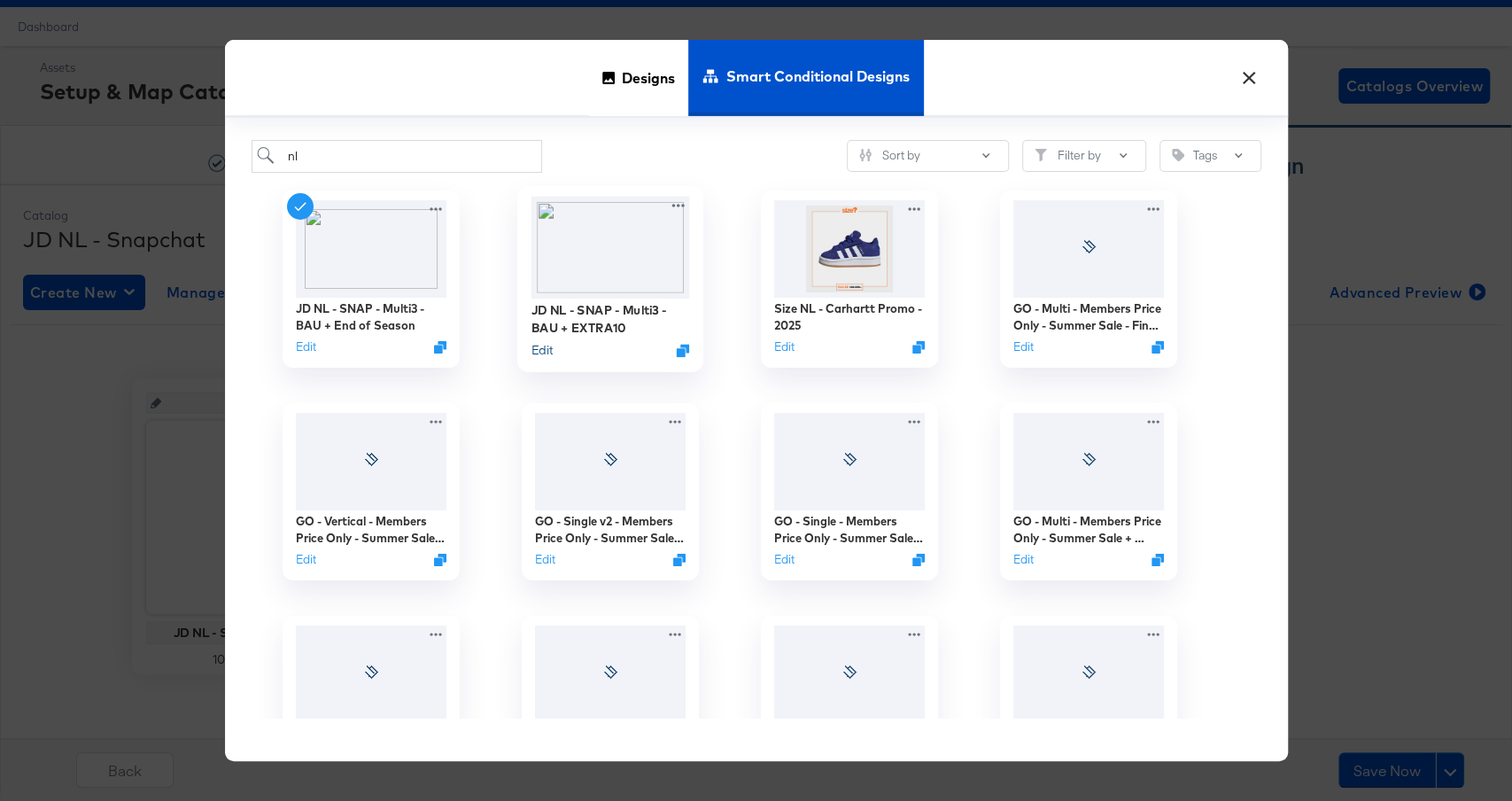
click at [539, 352] on button "Edit" at bounding box center [540, 349] width 21 height 17
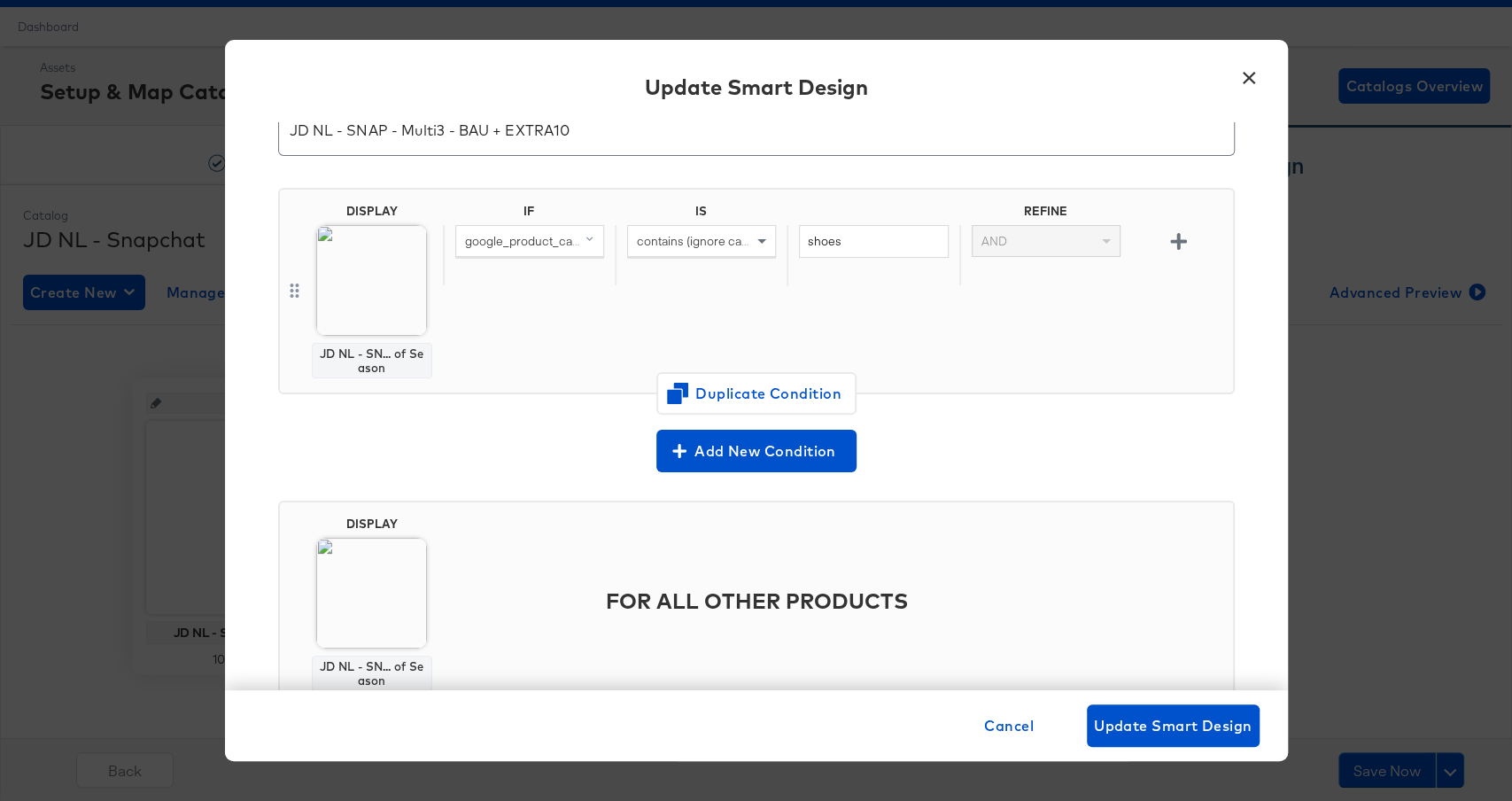
scroll to position [139, 0]
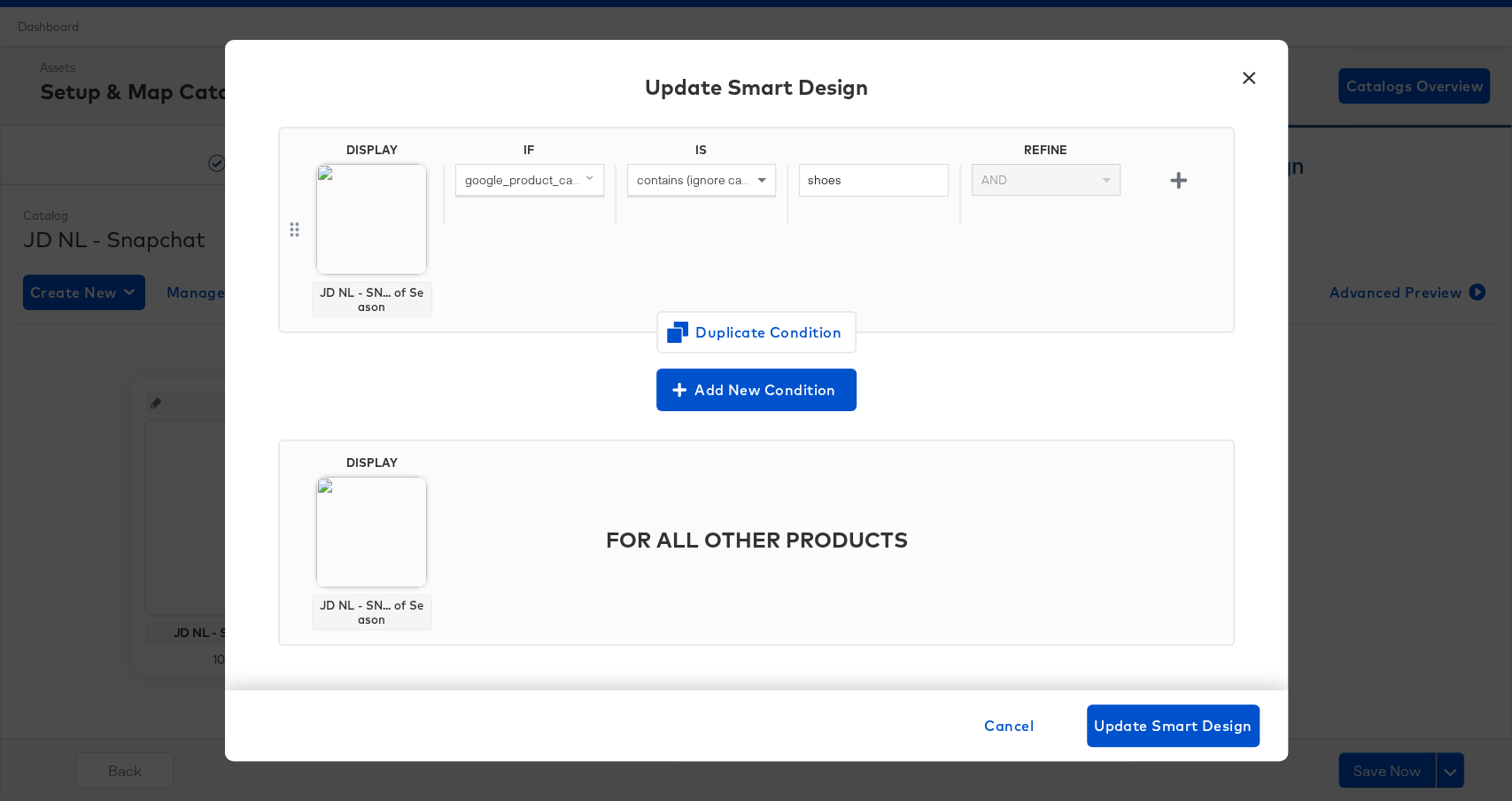
click at [565, 280] on div "IF IS REFINE google_product_category (original) contains (ignore case) shoes AND" at bounding box center [835, 230] width 783 height 175
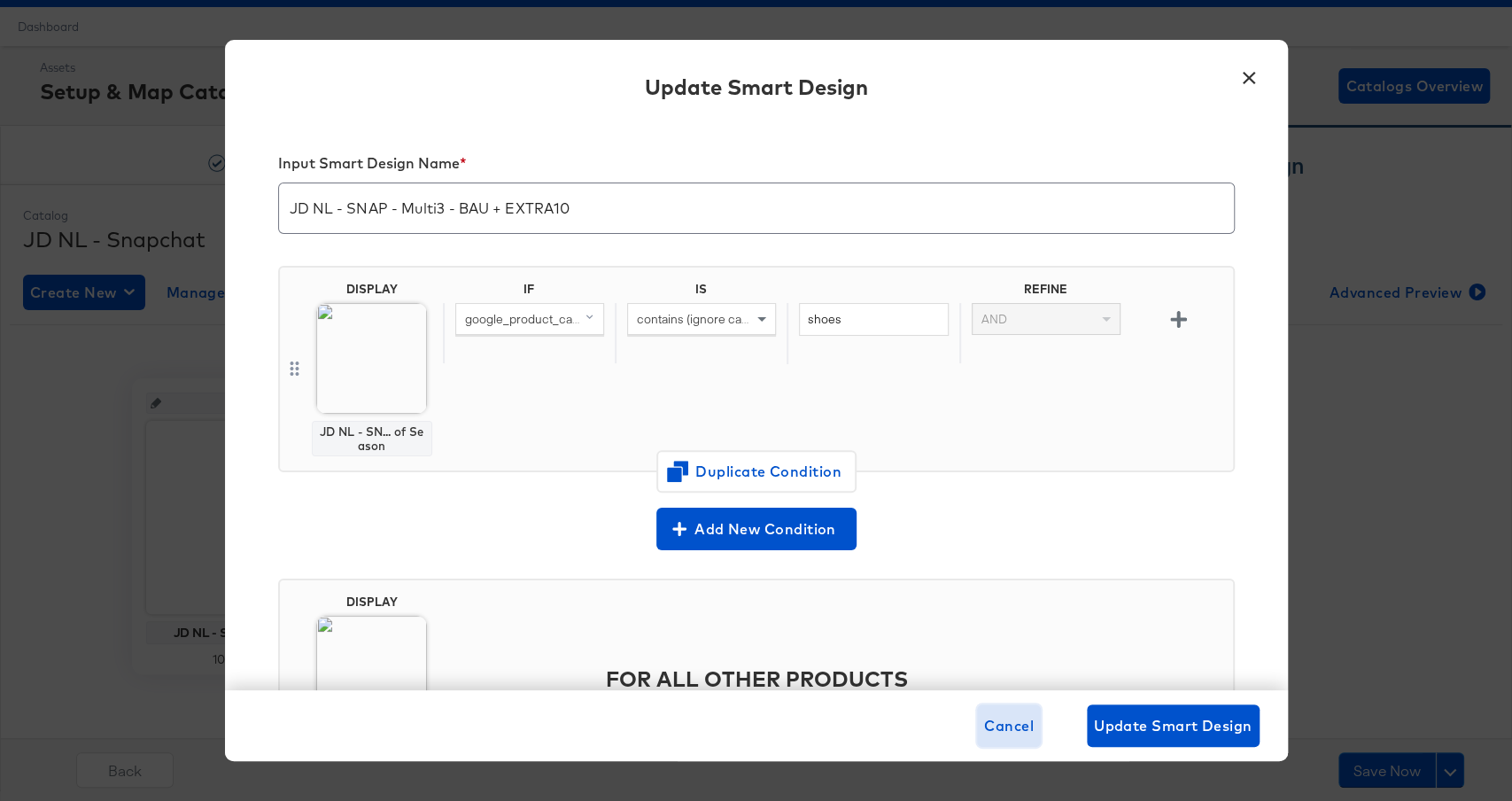
click at [1011, 718] on span "Cancel" at bounding box center [1009, 726] width 50 height 25
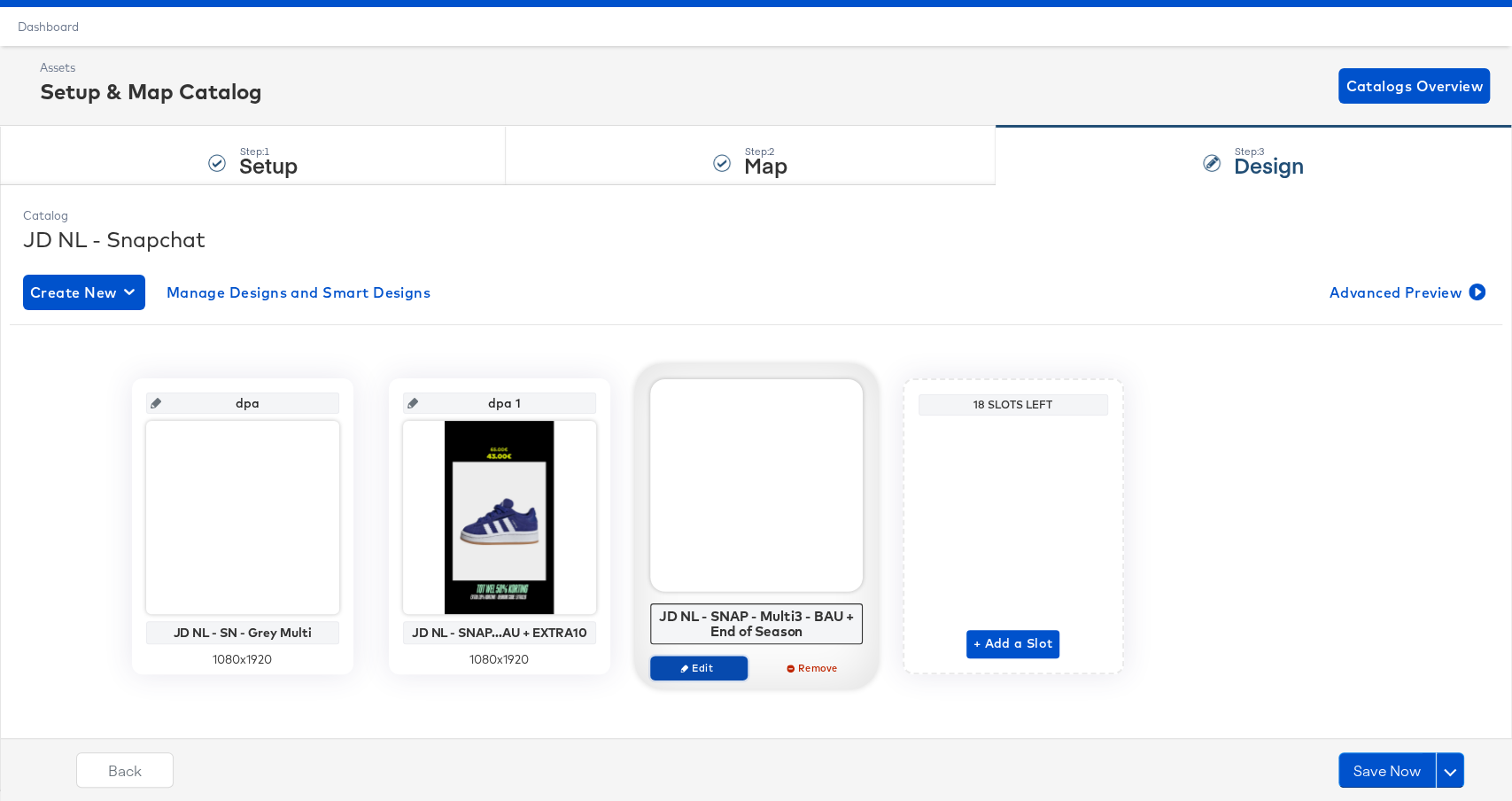
click at [703, 674] on button "Edit" at bounding box center [699, 668] width 97 height 25
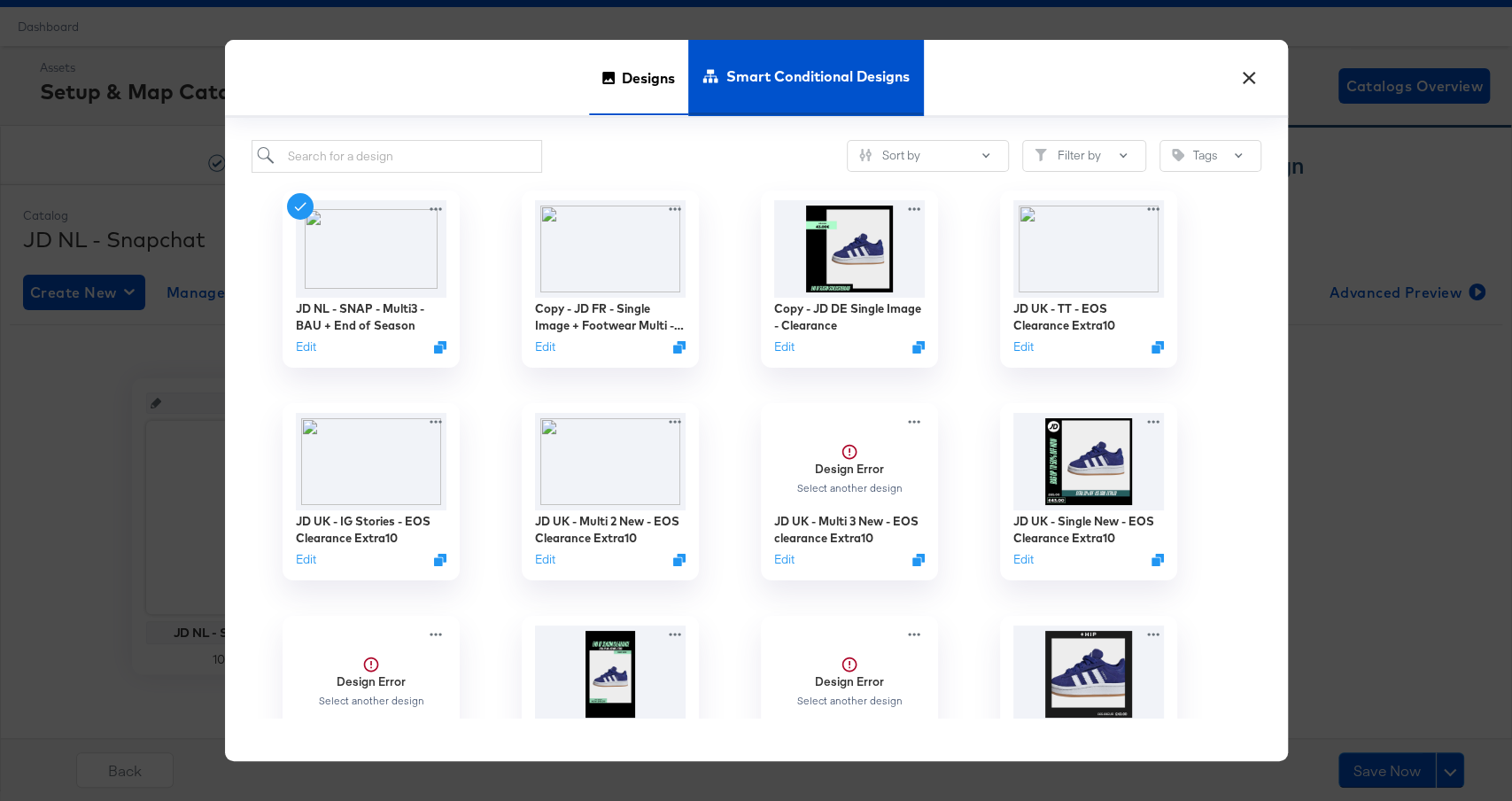
click at [603, 88] on div "Designs" at bounding box center [639, 77] width 99 height 75
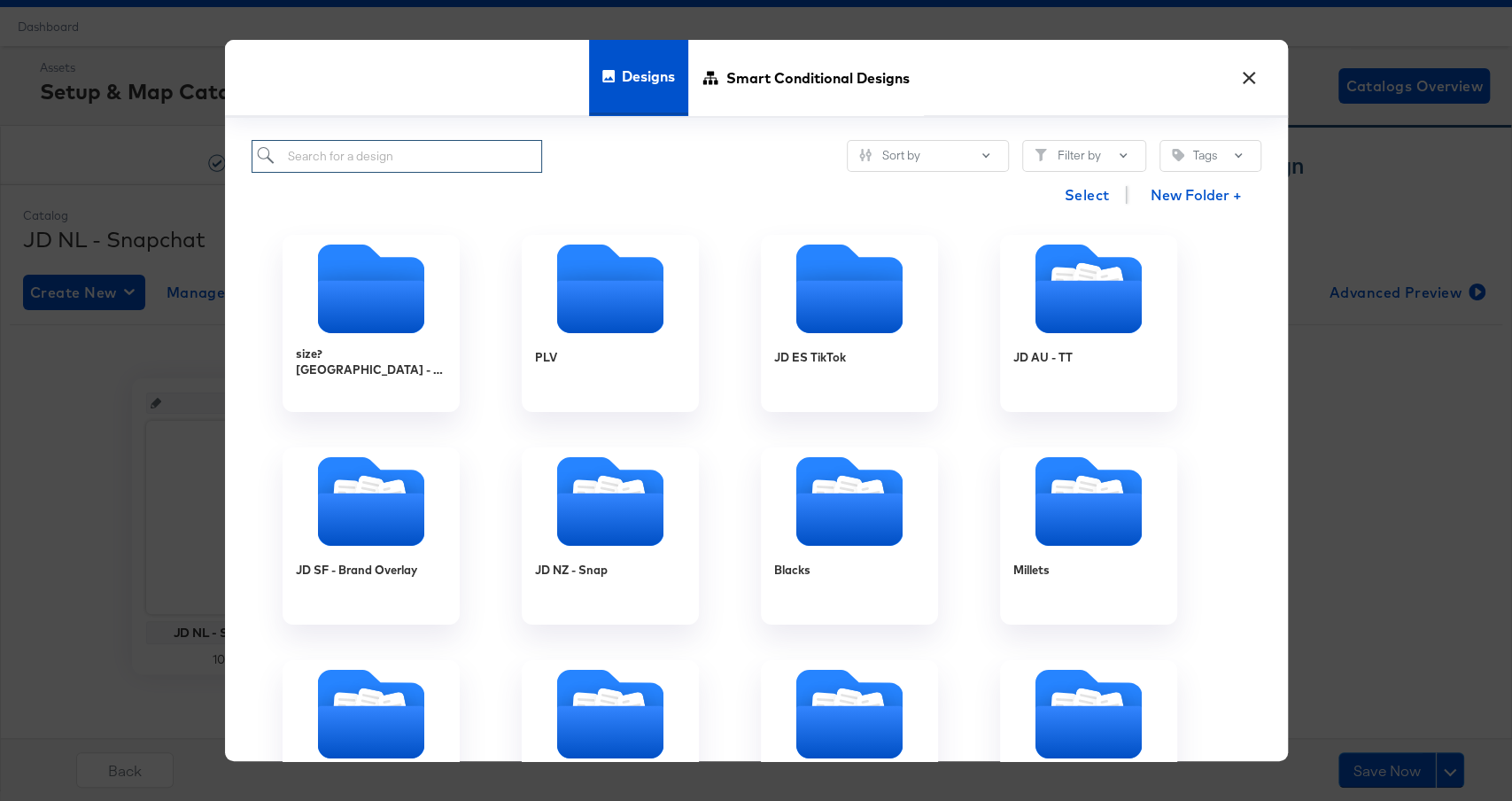
click at [458, 165] on input "search" at bounding box center [397, 156] width 291 height 33
type input "nl"
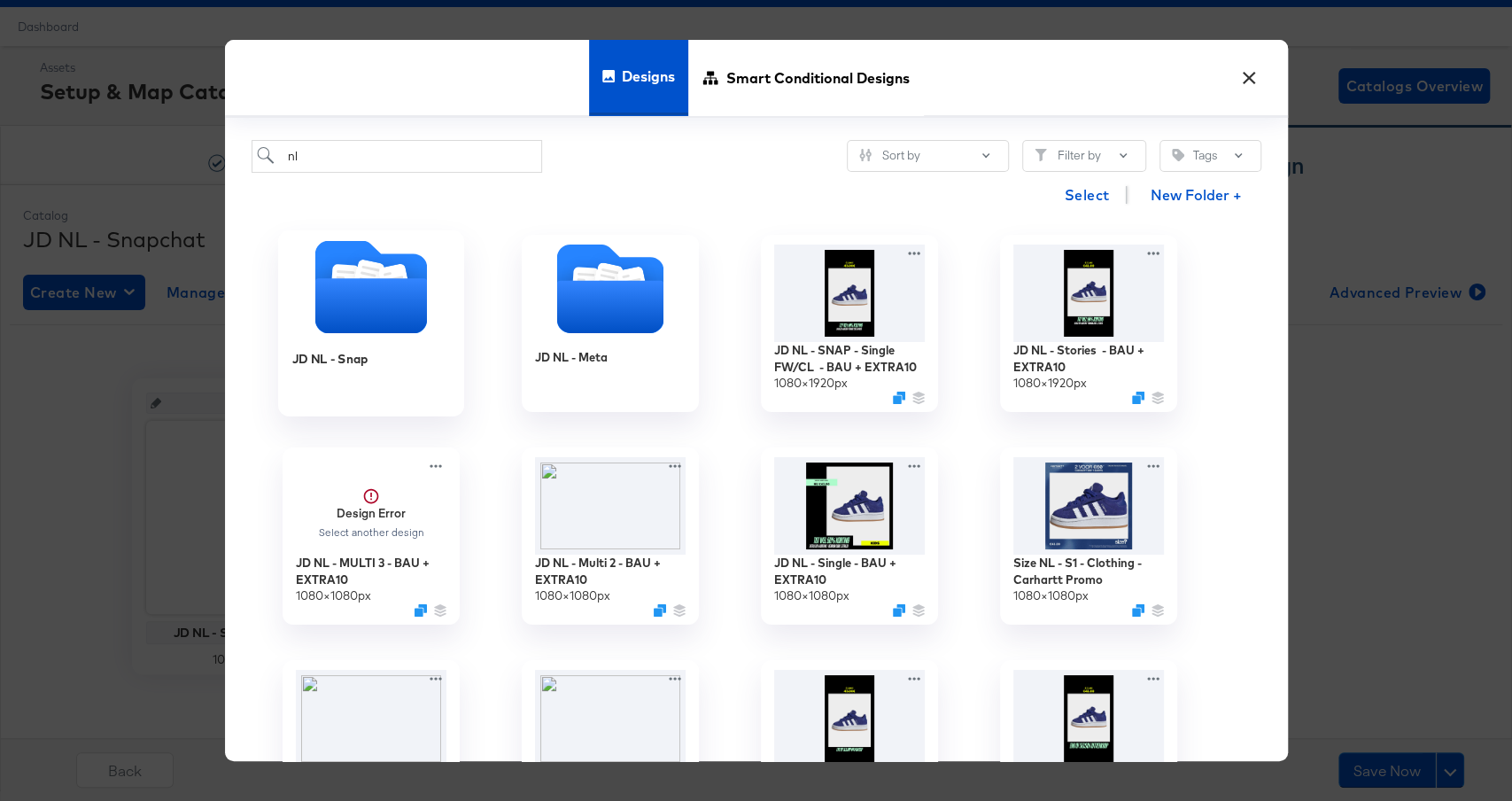
click at [412, 263] on icon "Folder" at bounding box center [369, 287] width 111 height 93
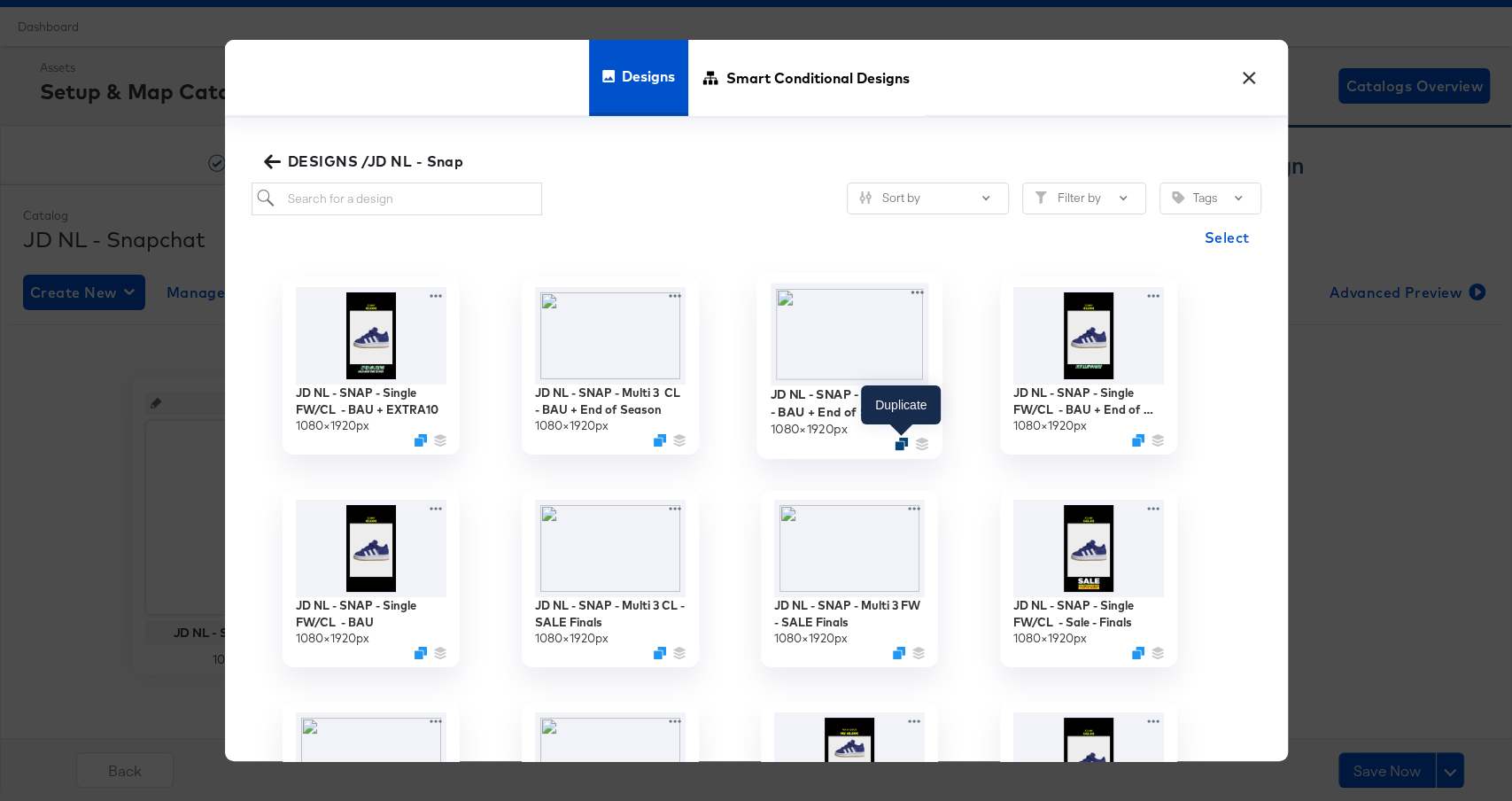
click at [900, 444] on icon "Duplicate" at bounding box center [902, 443] width 13 height 13
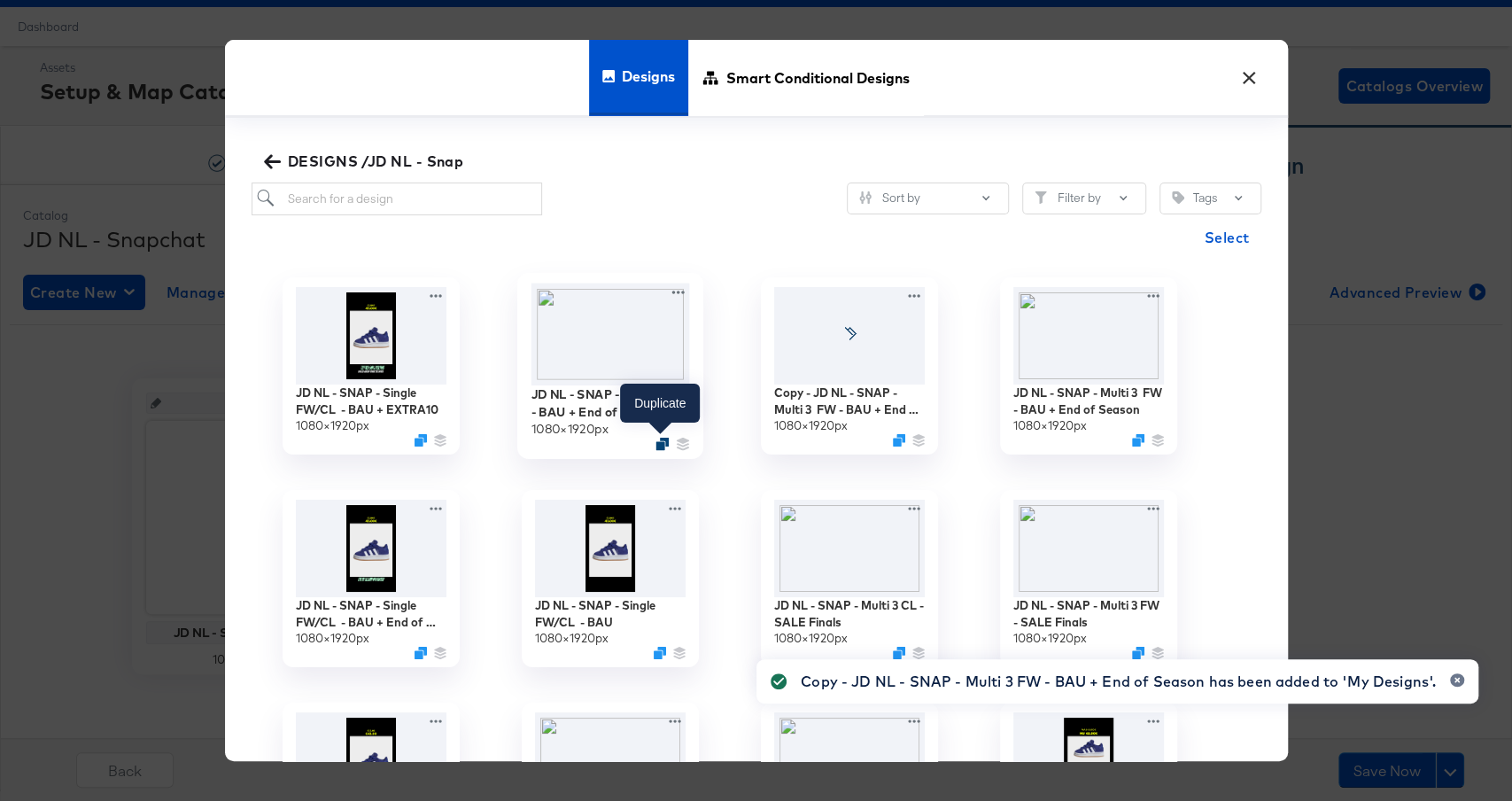
click at [658, 442] on icon "Duplicate" at bounding box center [662, 443] width 13 height 13
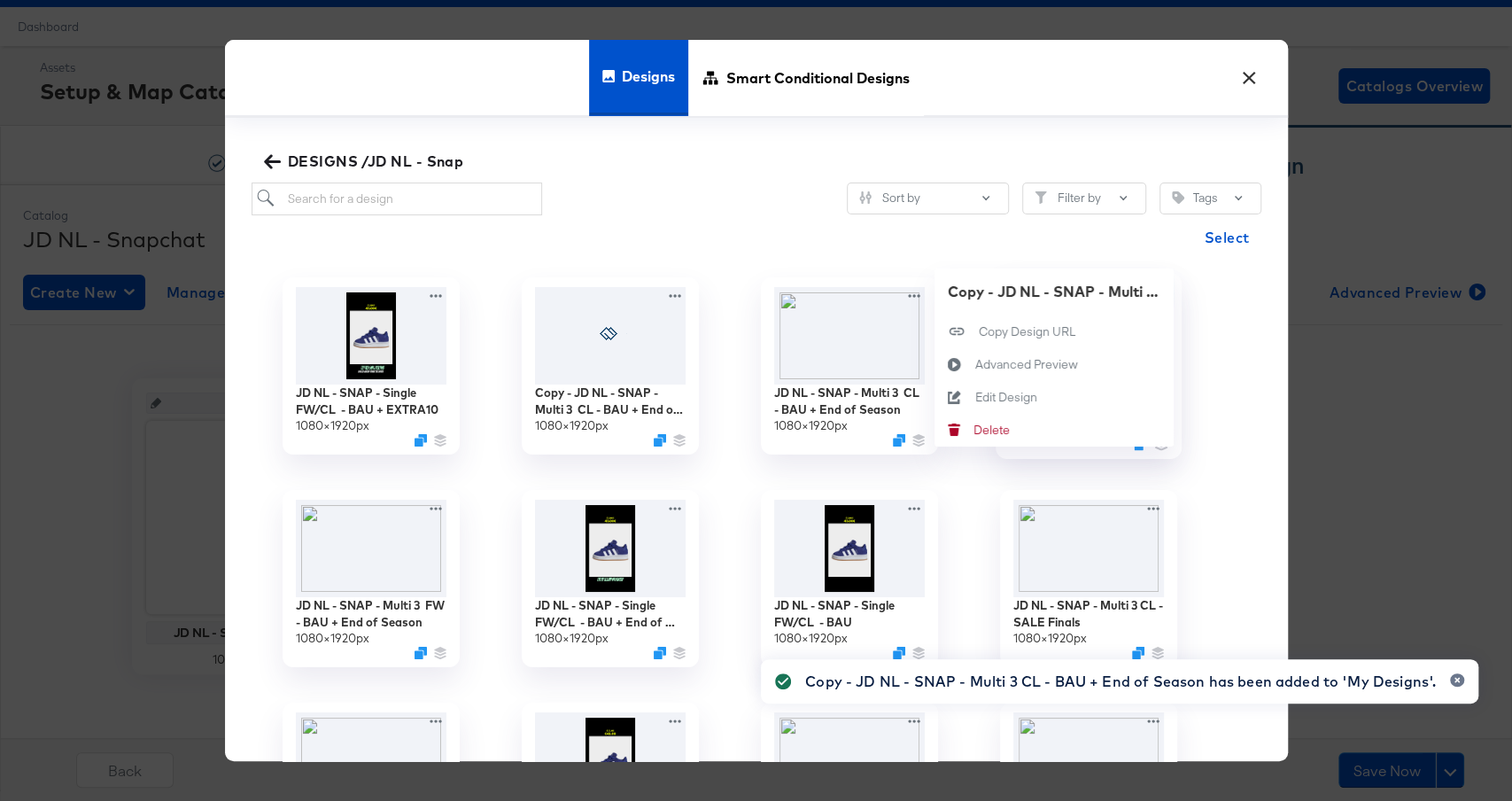
click at [1152, 291] on div "Copy - JD NL - SNAP - Multi 3 FW - BAU + End of Season 1080 × 1920 px Copy - JD…" at bounding box center [1089, 365] width 239 height 212
click at [974, 397] on div "Edit Design Edit Design" at bounding box center [974, 397] width 0 height 0
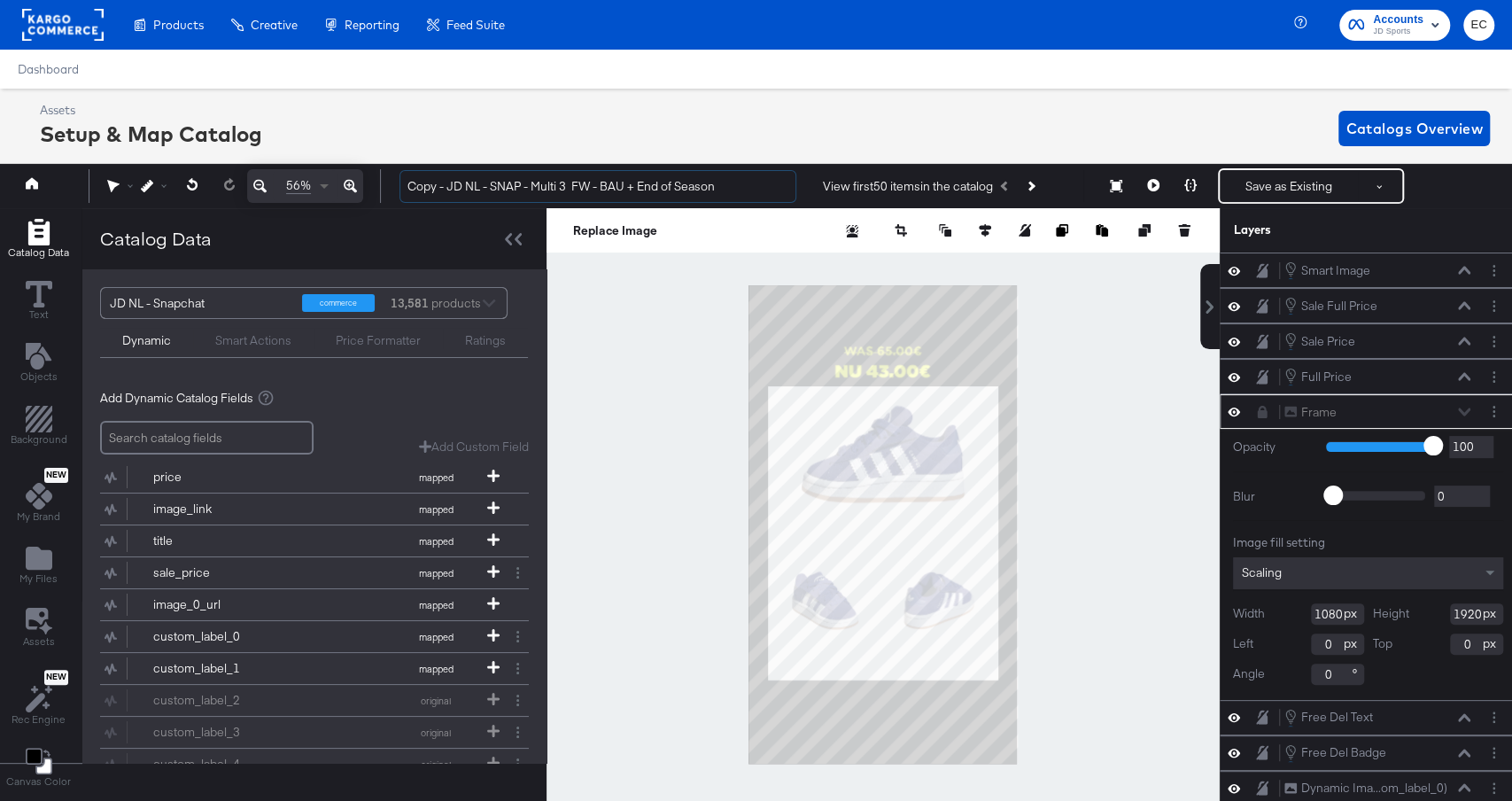
drag, startPoint x: 450, startPoint y: 186, endPoint x: 315, endPoint y: 179, distance: 135.2
click at [315, 179] on div "56% Copy - JD NL - SNAP - Multi 3 FW - BAU + End of Season View first 50 items …" at bounding box center [756, 186] width 1521 height 44
drag, startPoint x: 597, startPoint y: 183, endPoint x: 892, endPoint y: 183, distance: 295.0
click at [892, 184] on div "JD NL - SNAP - Multi 3 FW - BAU + End of Season View first 50 items in the cata…" at bounding box center [942, 186] width 1114 height 36
type input "JD NL - SNAP - Multi 3 FW - BAU + EXTRA10"
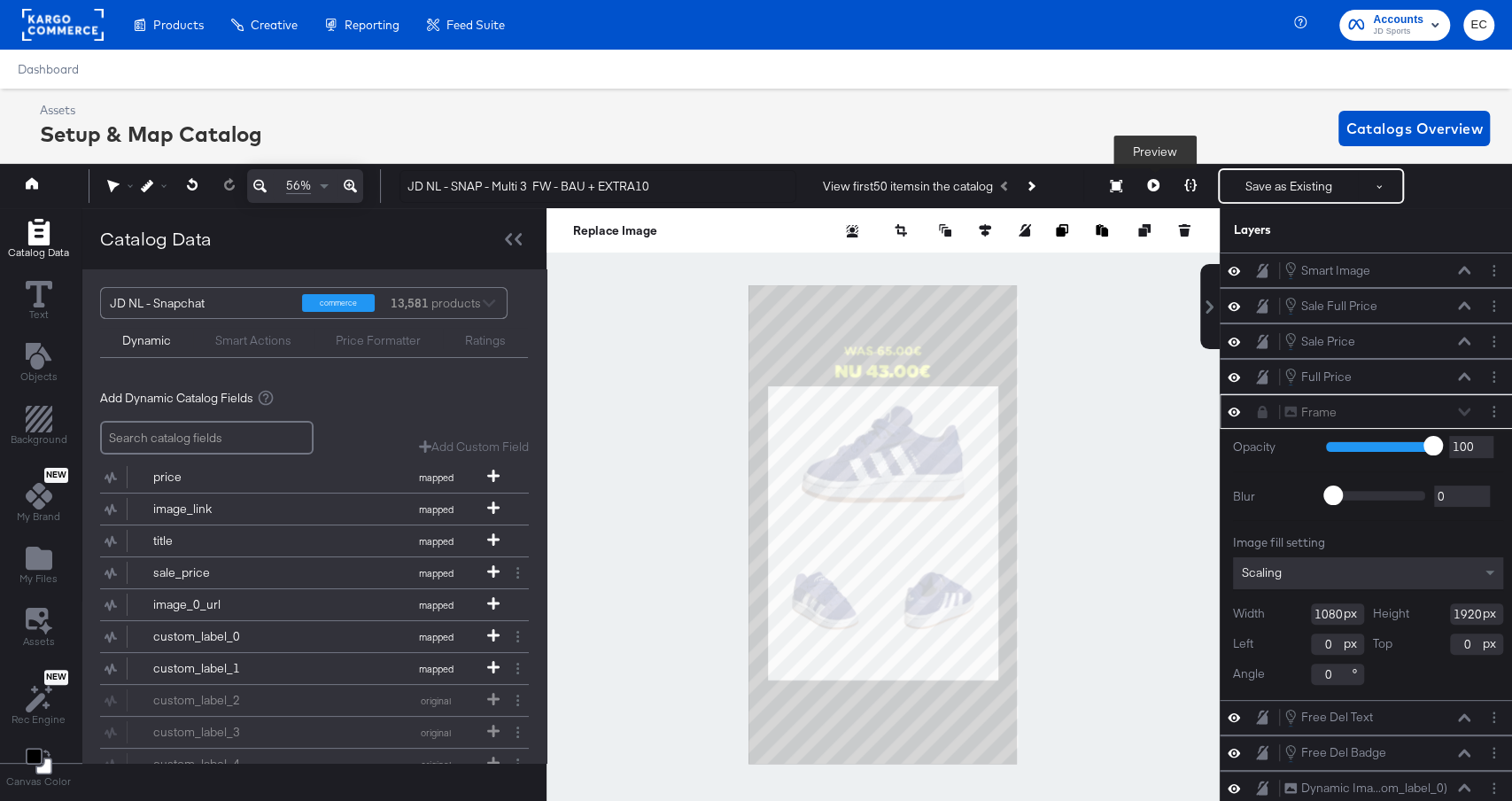
click at [1150, 189] on icon at bounding box center [1153, 185] width 12 height 12
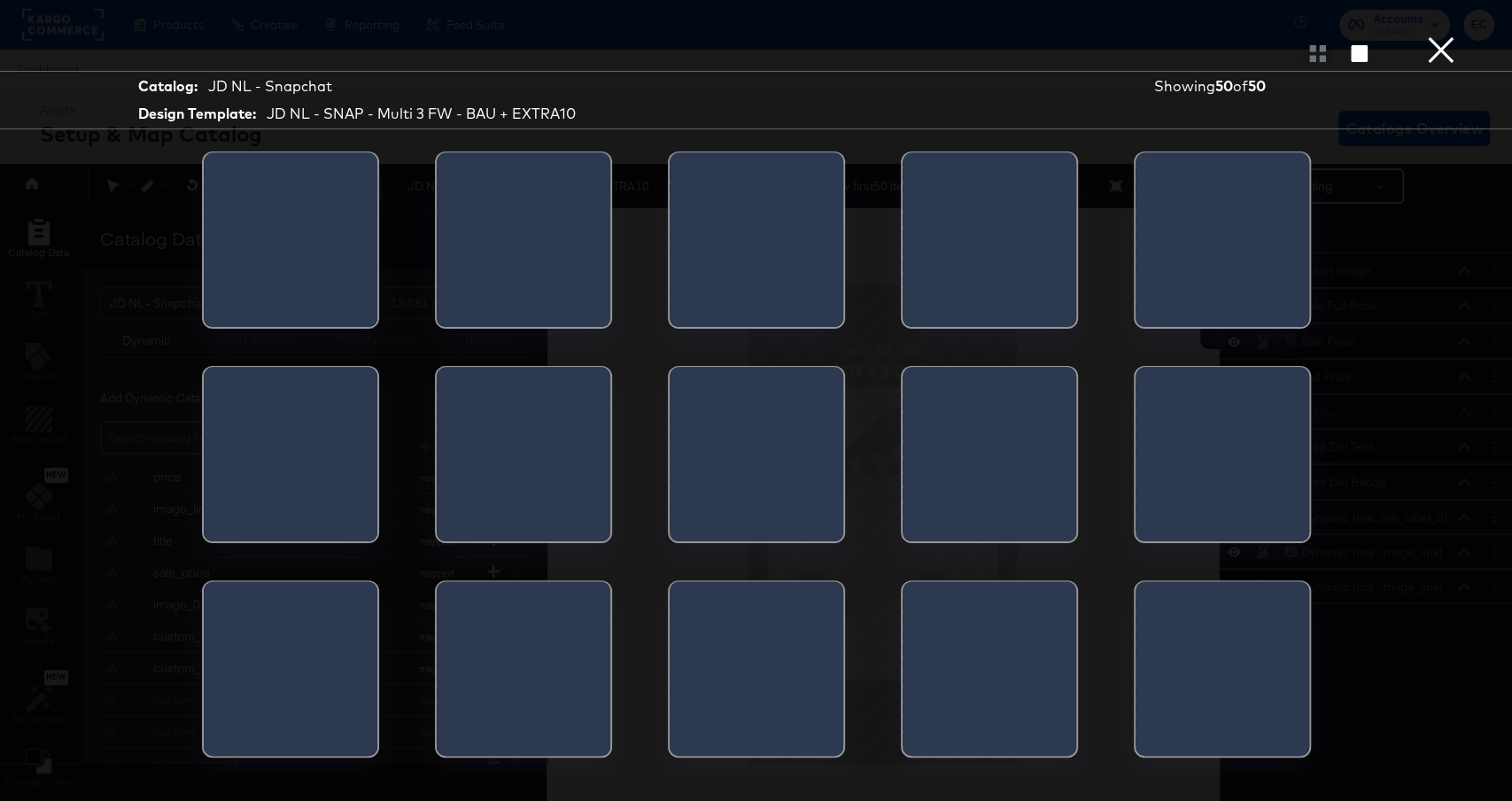
click at [1438, 36] on button "×" at bounding box center [1441, 17] width 36 height 36
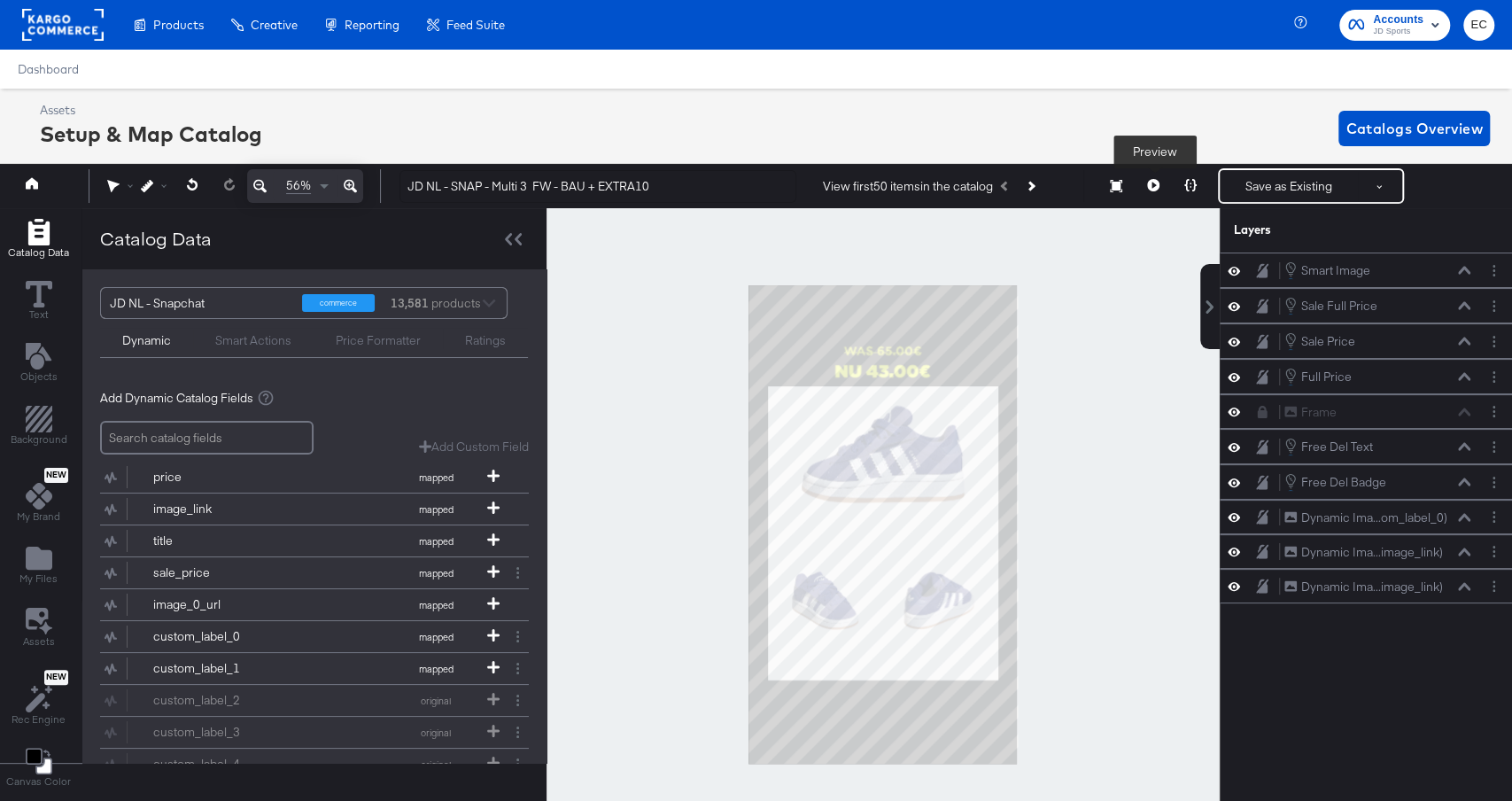
click at [1156, 187] on icon at bounding box center [1153, 185] width 12 height 12
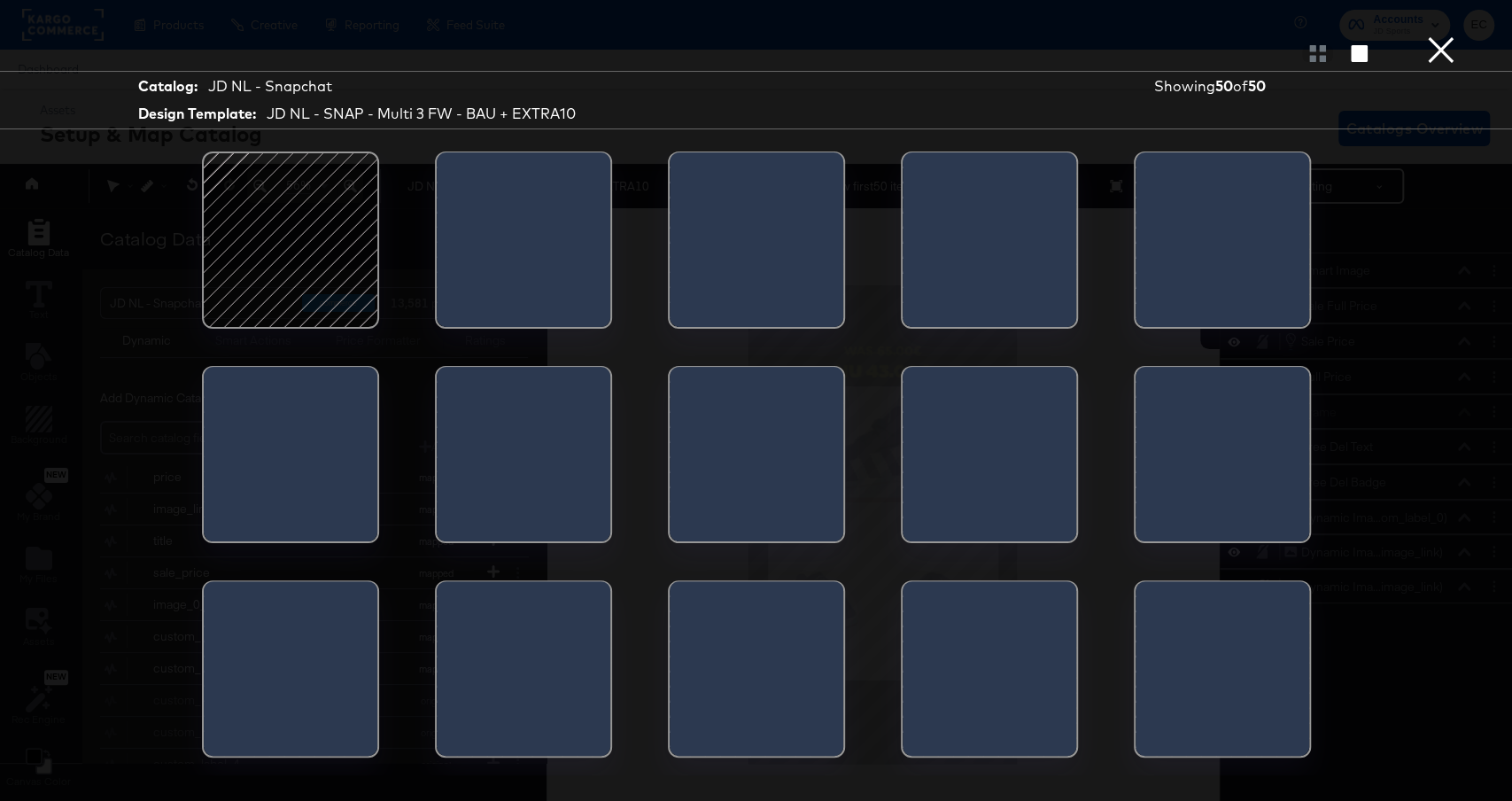
click at [290, 254] on div at bounding box center [290, 240] width 151 height 151
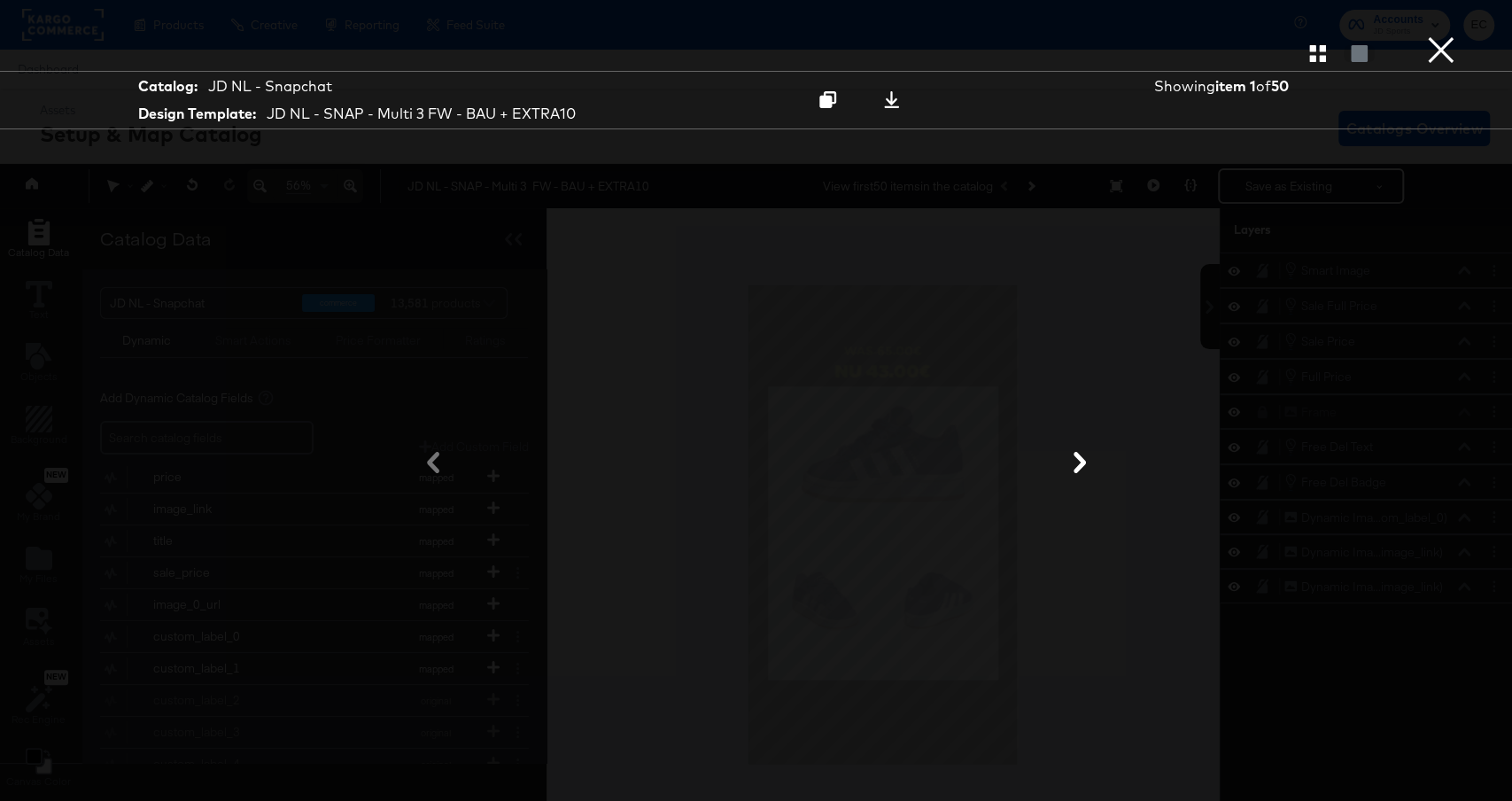
click at [1450, 36] on button "×" at bounding box center [1441, 17] width 36 height 36
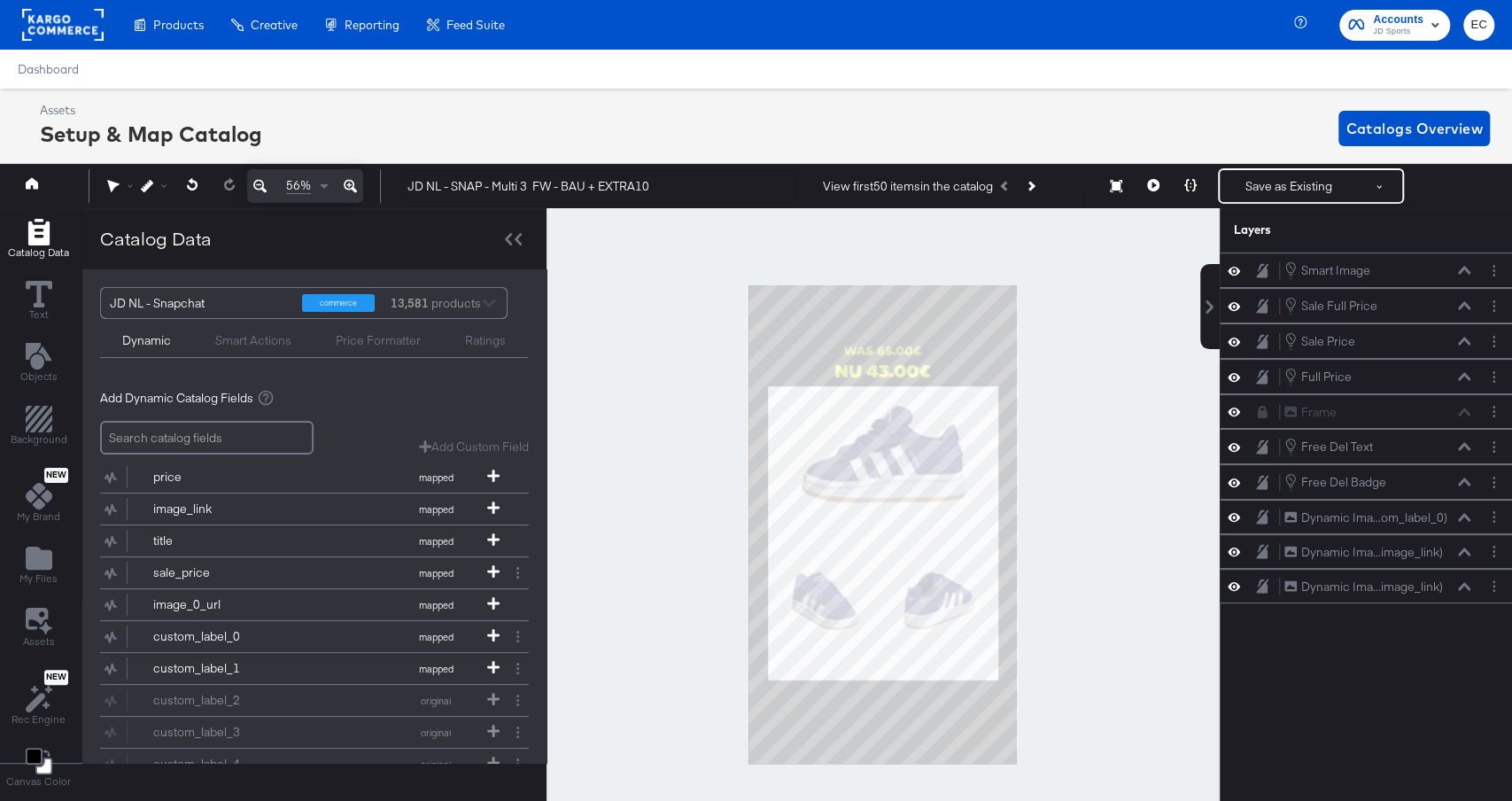
scroll to position [0, 5]
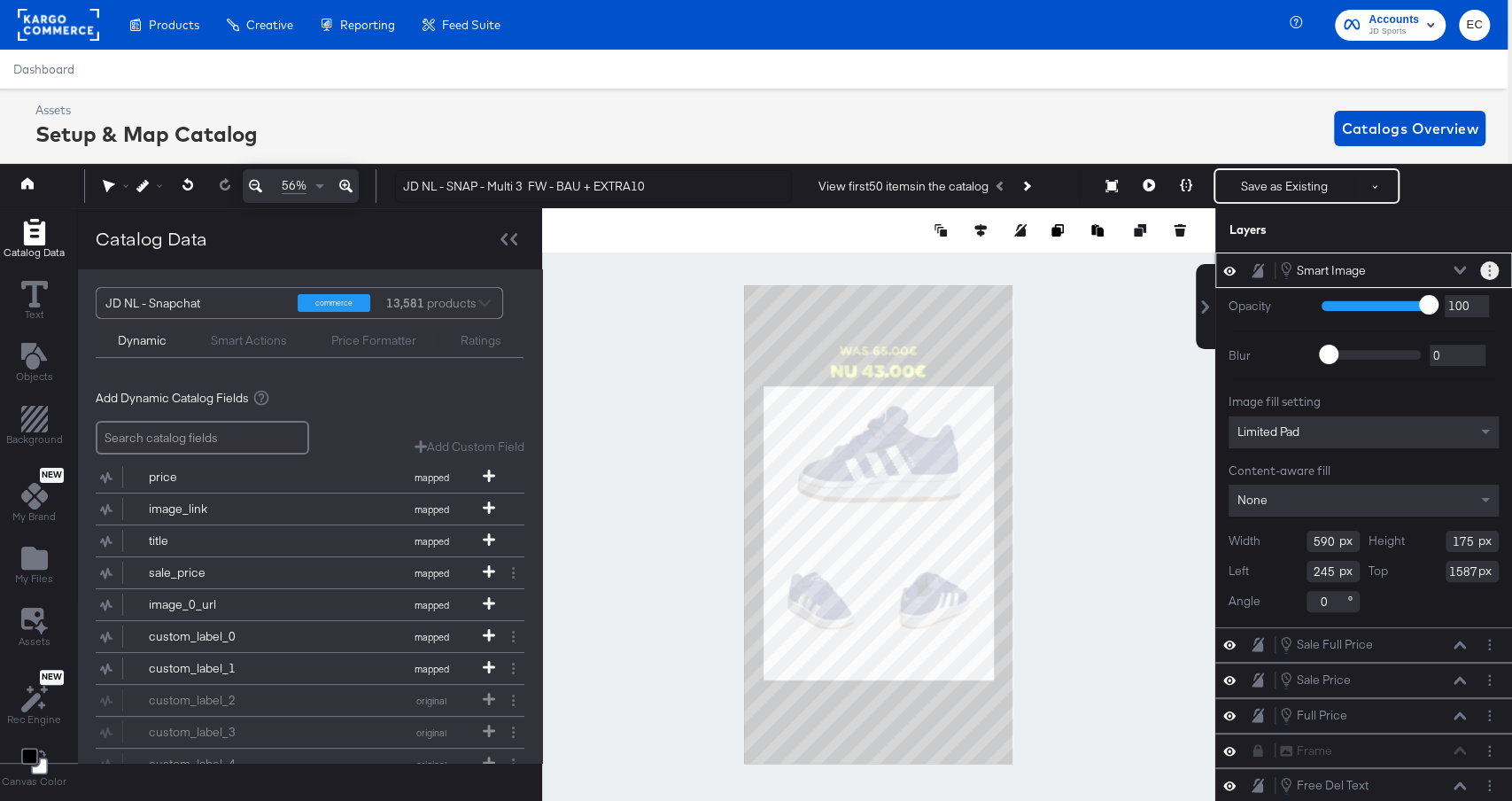
click at [1488, 269] on circle "Layer Options" at bounding box center [1489, 270] width 3 height 3
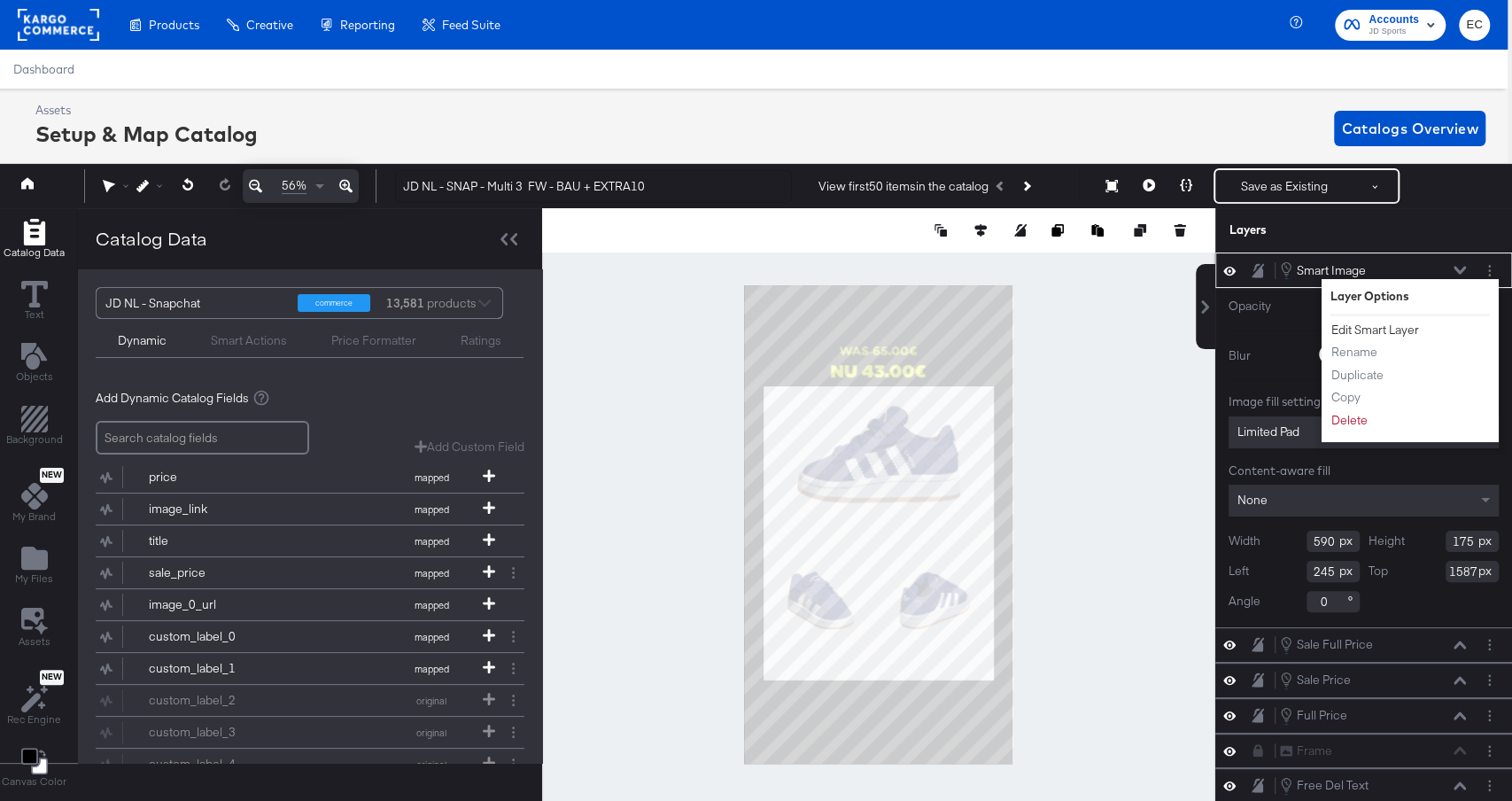
click at [1344, 321] on button "Edit Smart Layer" at bounding box center [1375, 330] width 89 height 18
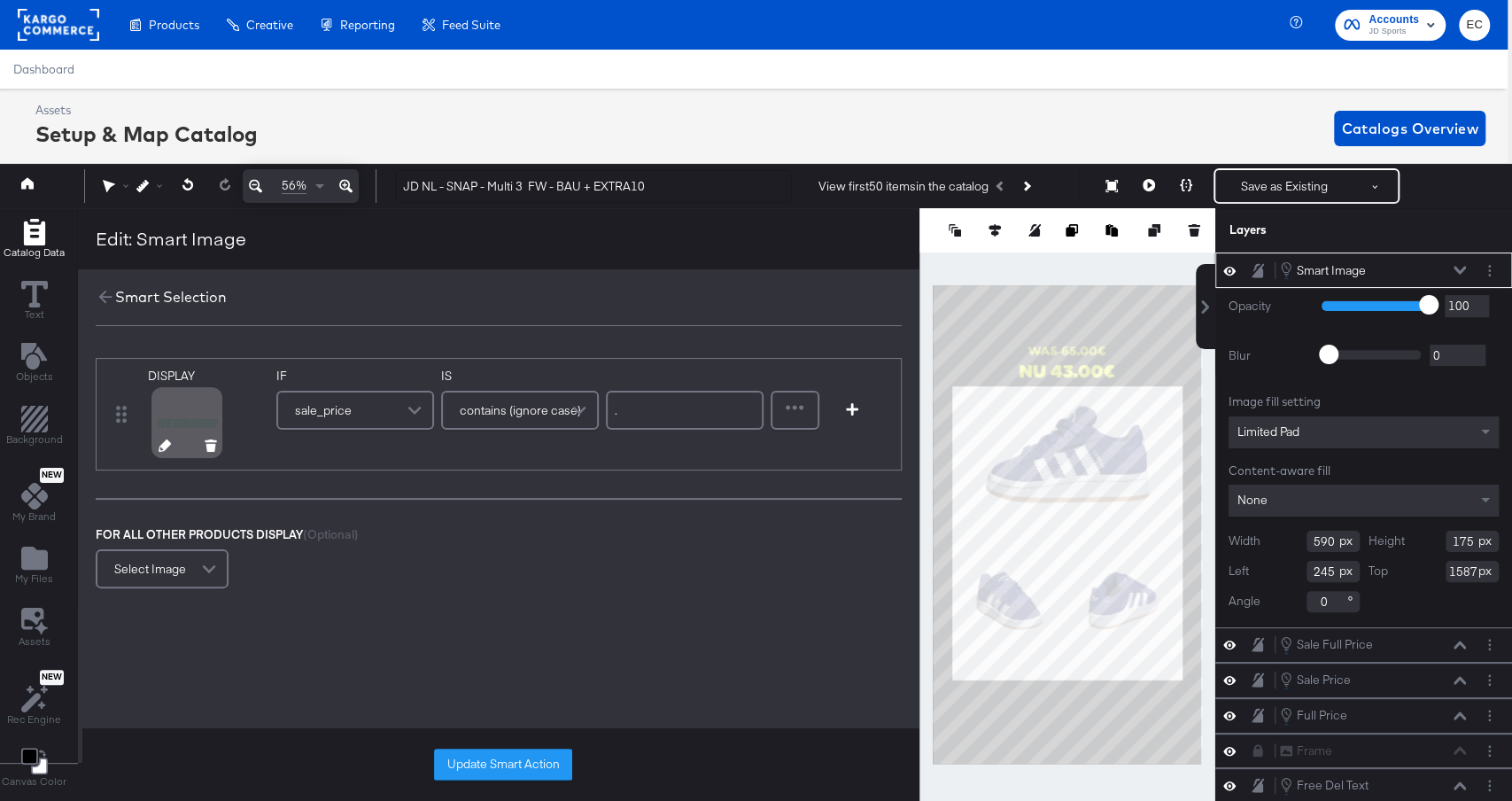
click at [160, 448] on icon at bounding box center [165, 445] width 12 height 12
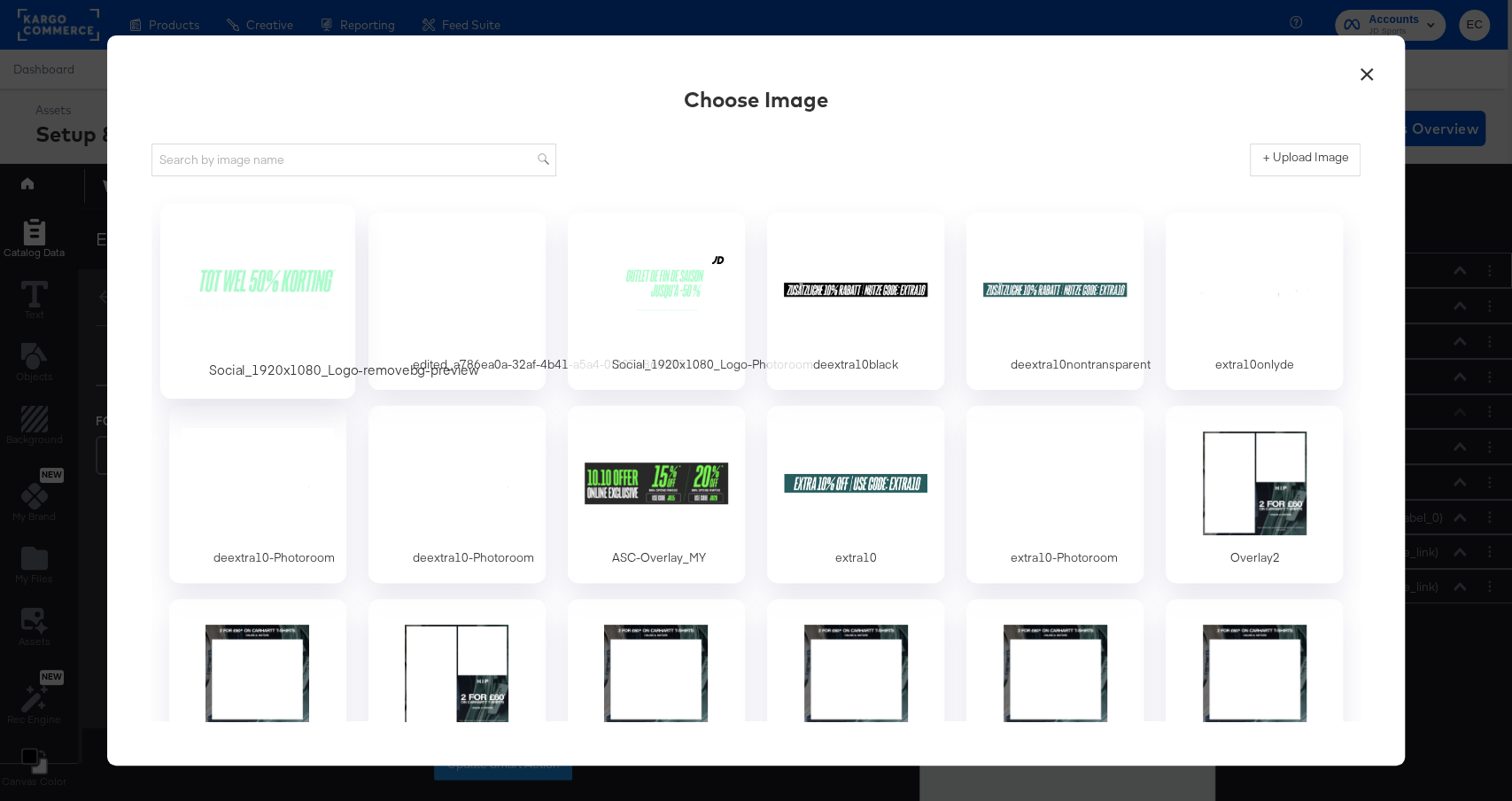
click at [278, 280] on div at bounding box center [257, 289] width 165 height 122
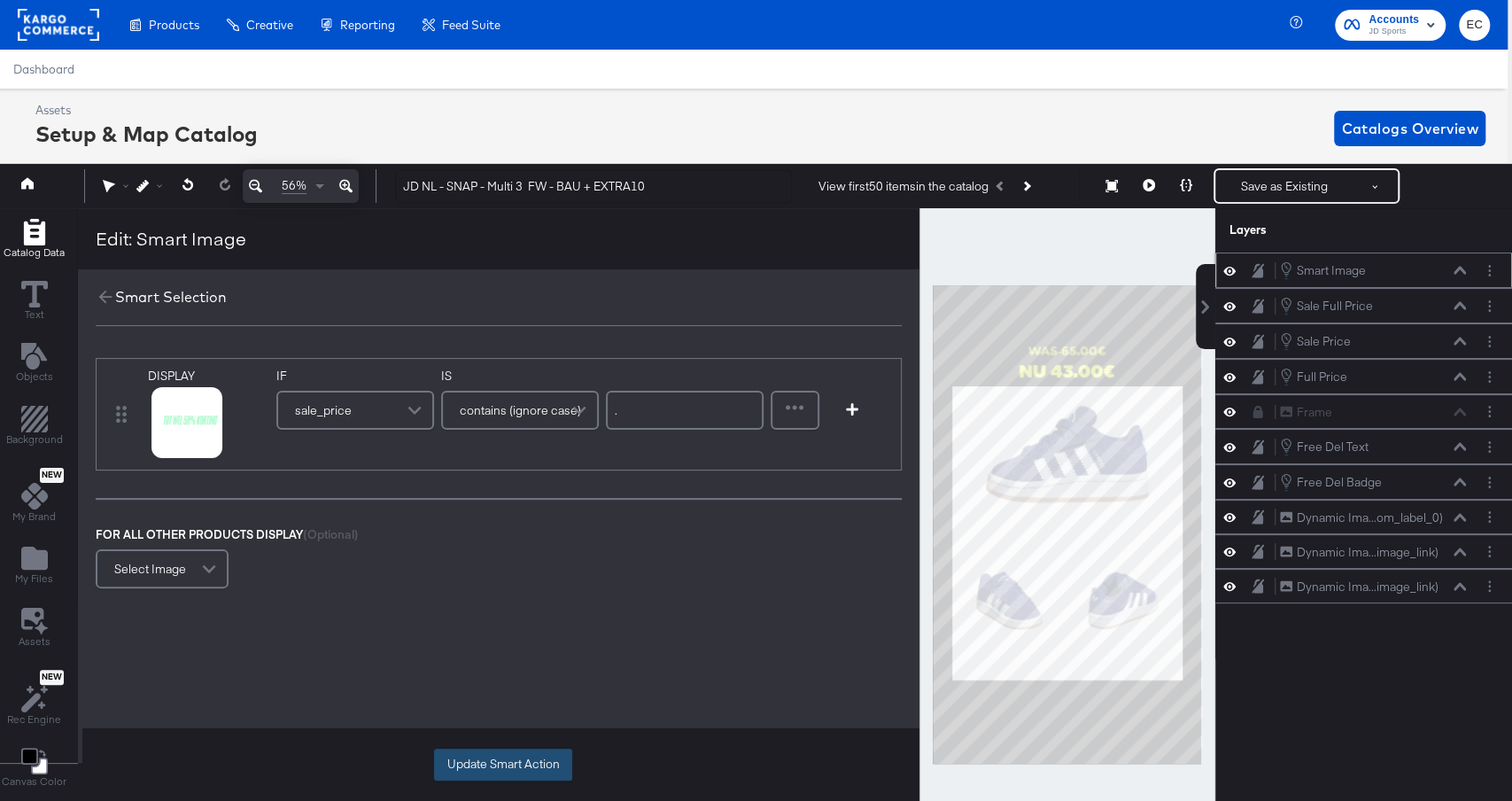
click at [502, 757] on button "Update Smart Action" at bounding box center [503, 765] width 138 height 32
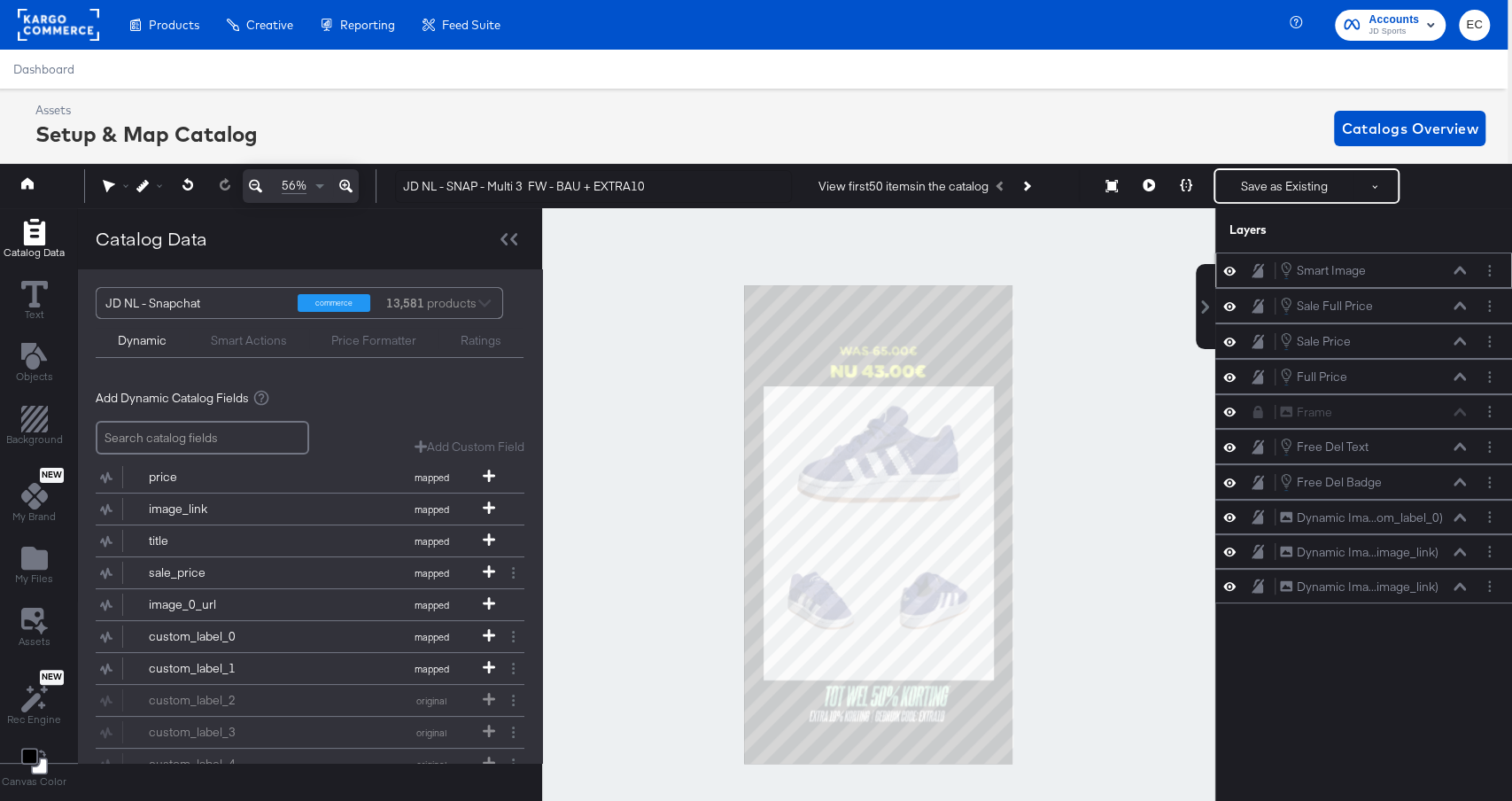
click at [1120, 441] on div at bounding box center [879, 525] width 674 height 633
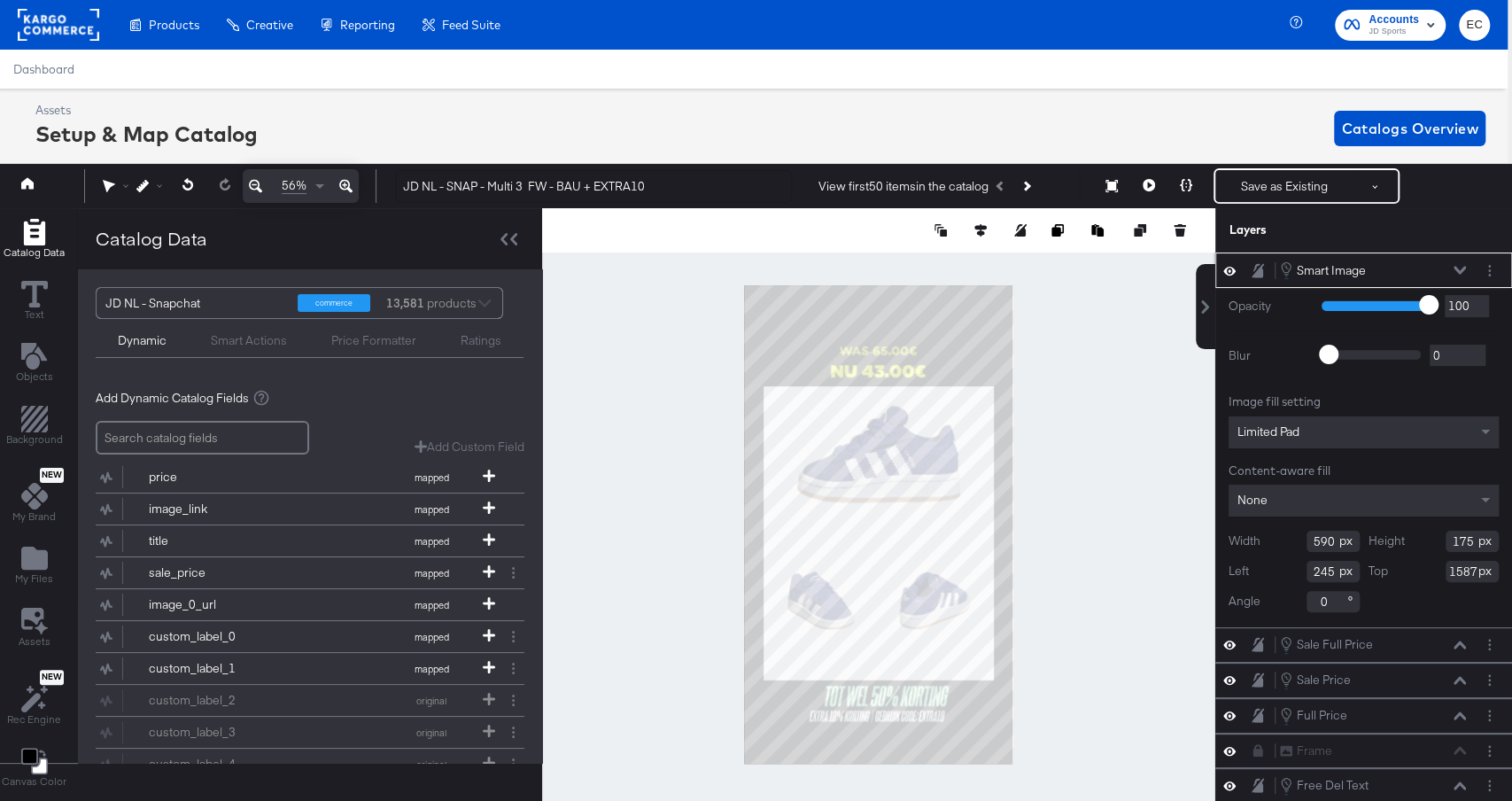
type input "649"
type input "193"
click at [976, 241] on div at bounding box center [879, 231] width 674 height 44
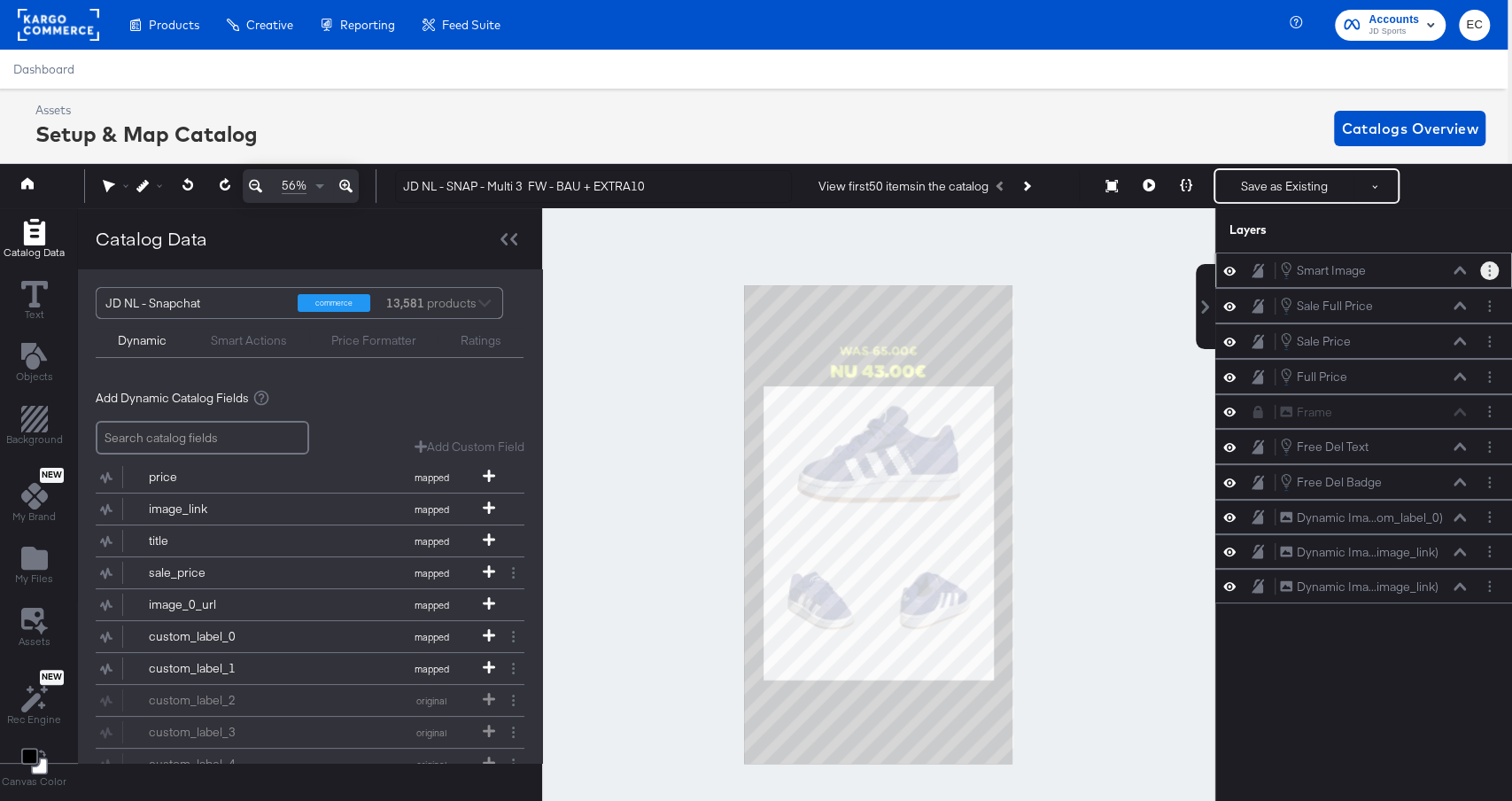
click at [1496, 272] on button "Layer Options" at bounding box center [1490, 270] width 18 height 18
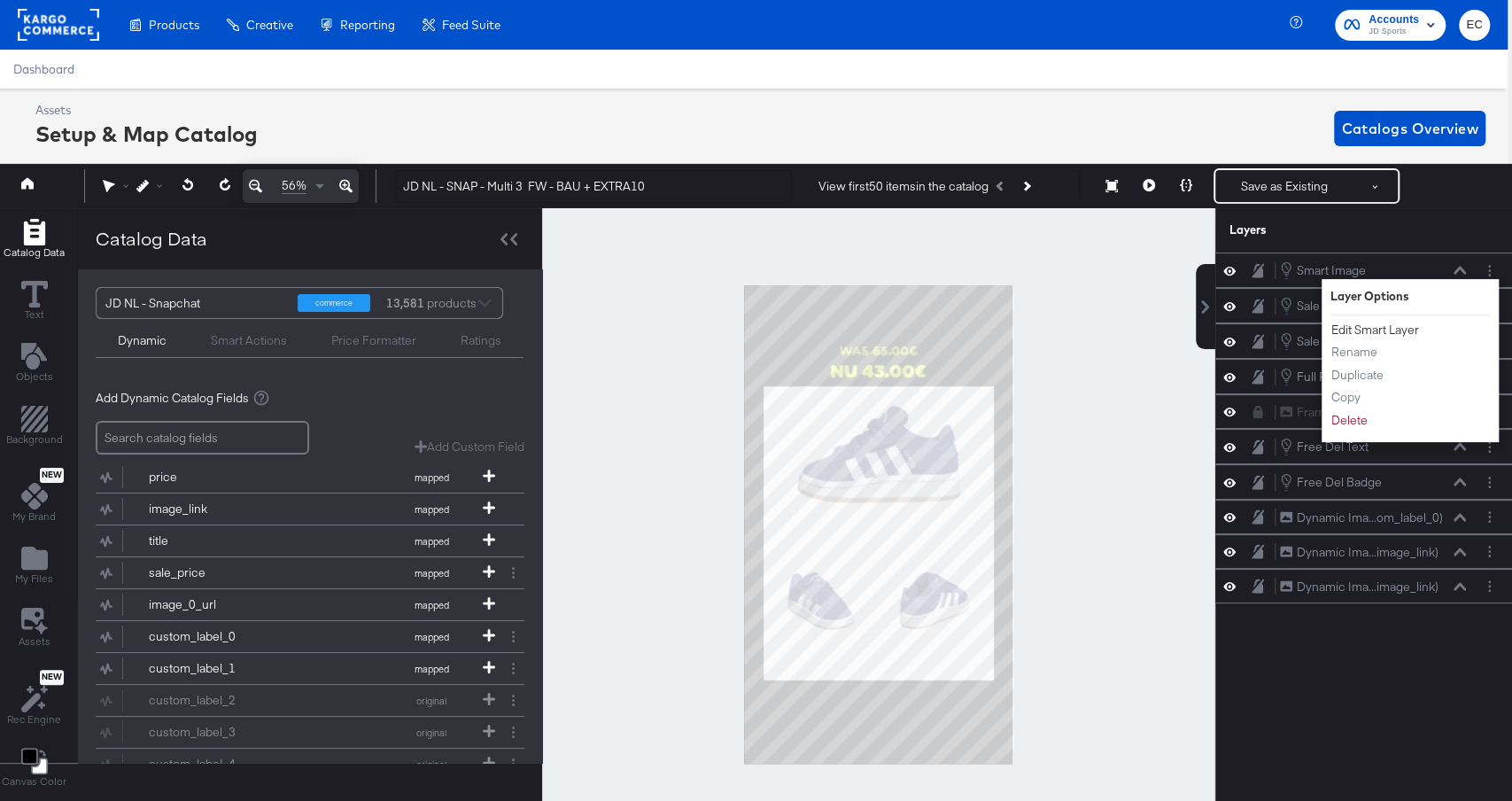
click at [1358, 325] on button "Edit Smart Layer" at bounding box center [1375, 330] width 89 height 18
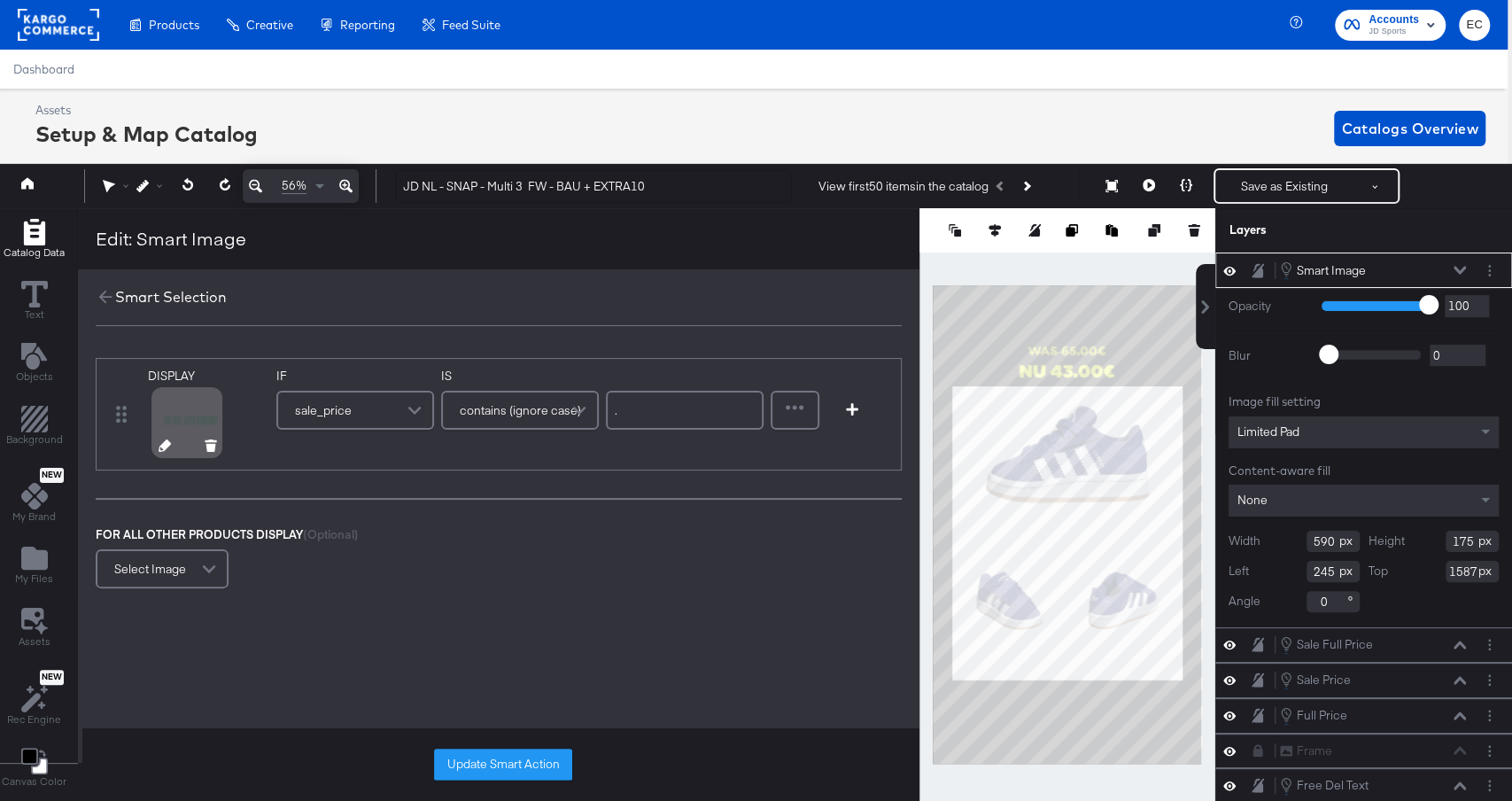
click at [154, 449] on div at bounding box center [188, 448] width 92 height 12
click at [167, 442] on div at bounding box center [188, 448] width 92 height 12
click at [160, 442] on icon at bounding box center [165, 445] width 12 height 12
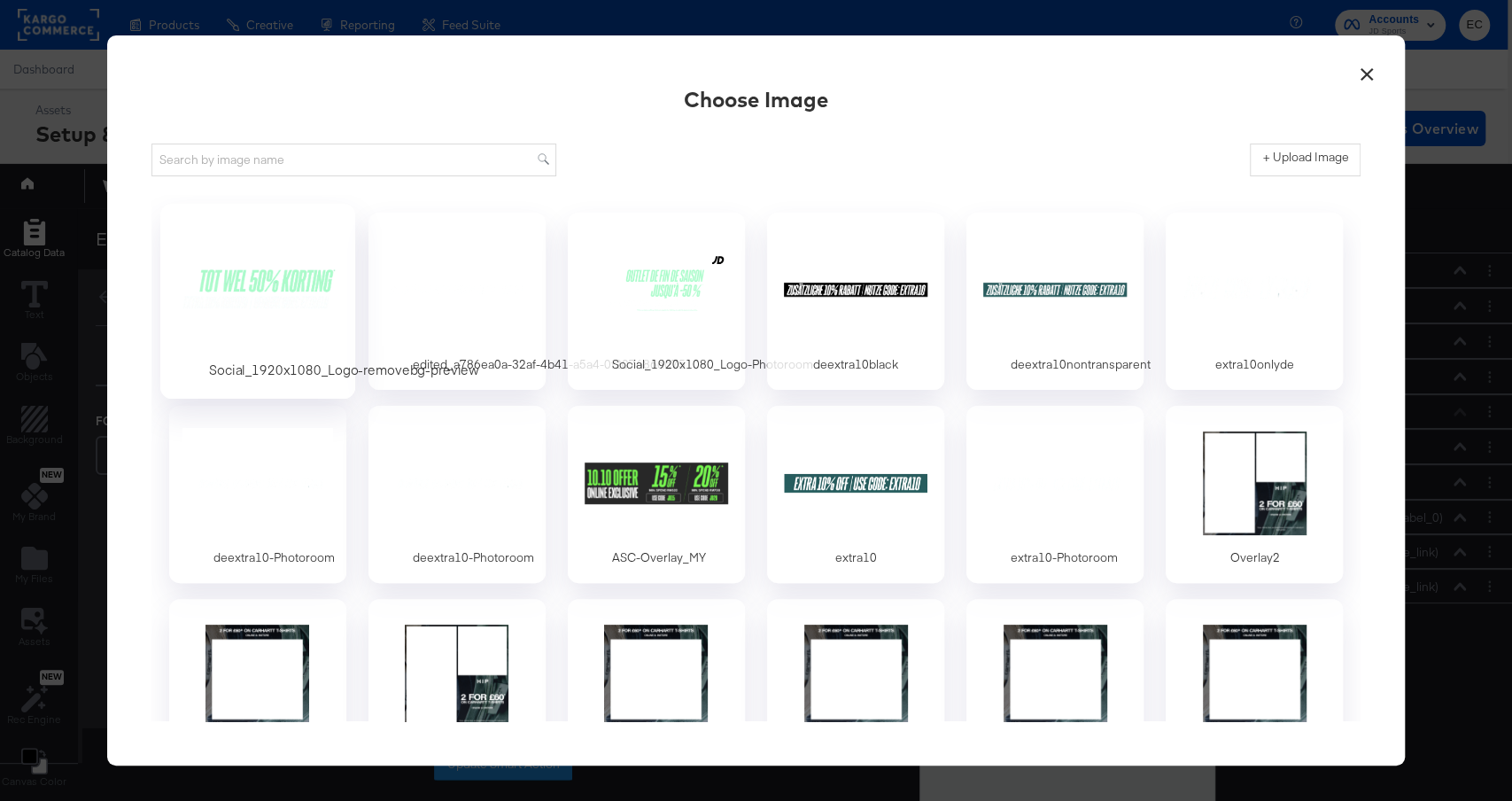
click at [214, 298] on div at bounding box center [257, 289] width 165 height 122
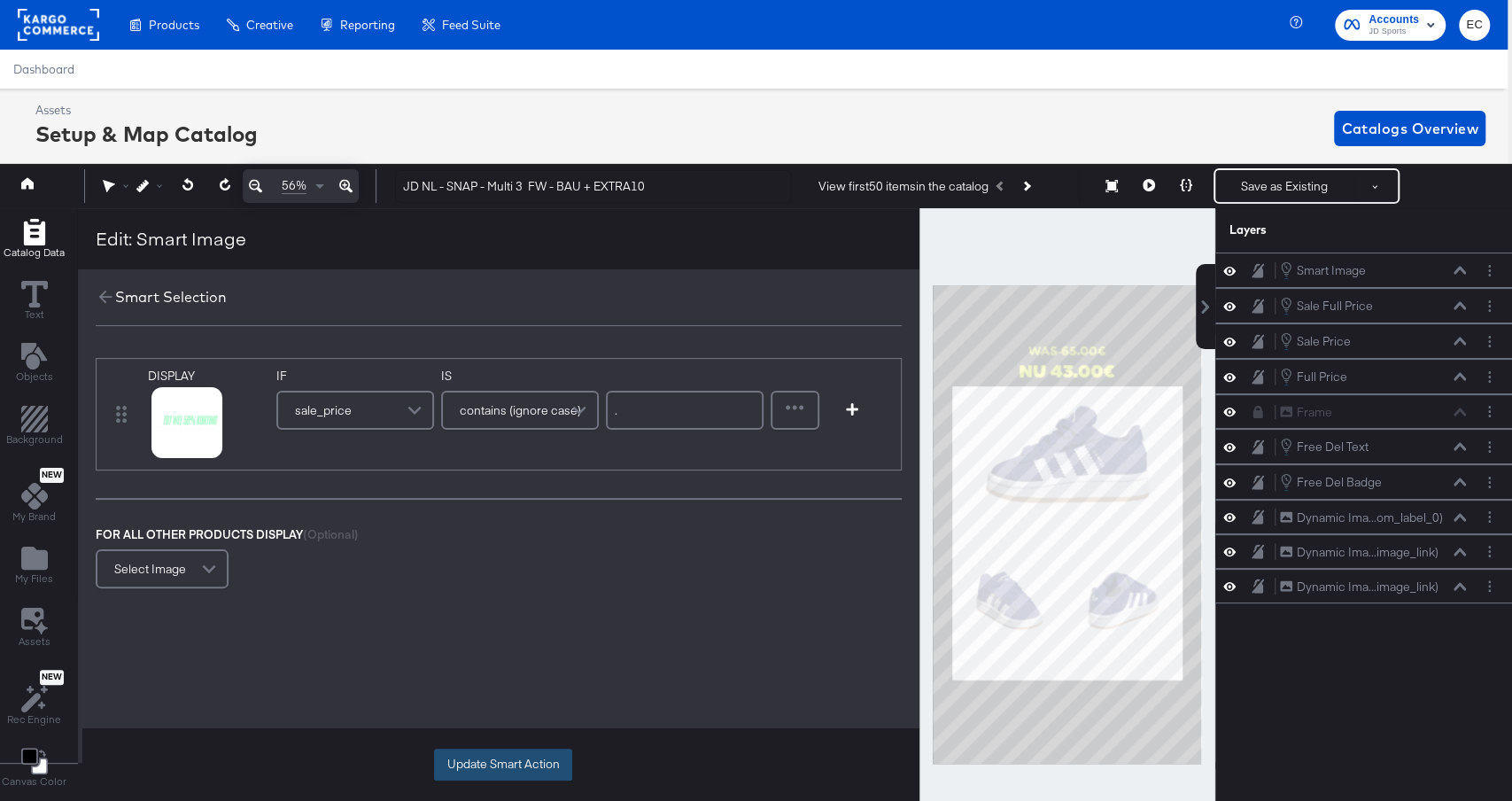
click at [484, 753] on button "Update Smart Action" at bounding box center [503, 765] width 138 height 32
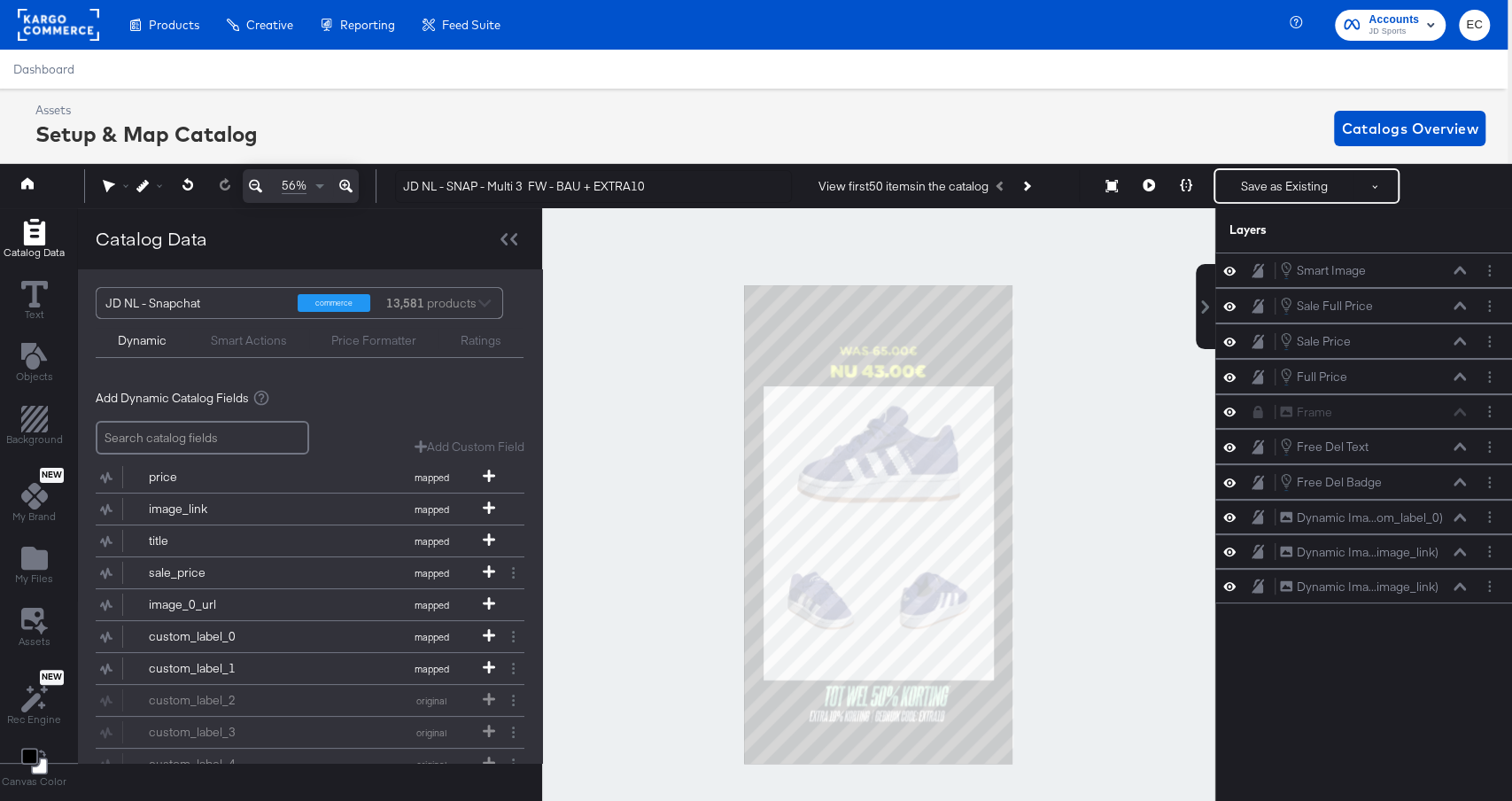
click at [1086, 521] on div at bounding box center [879, 525] width 674 height 633
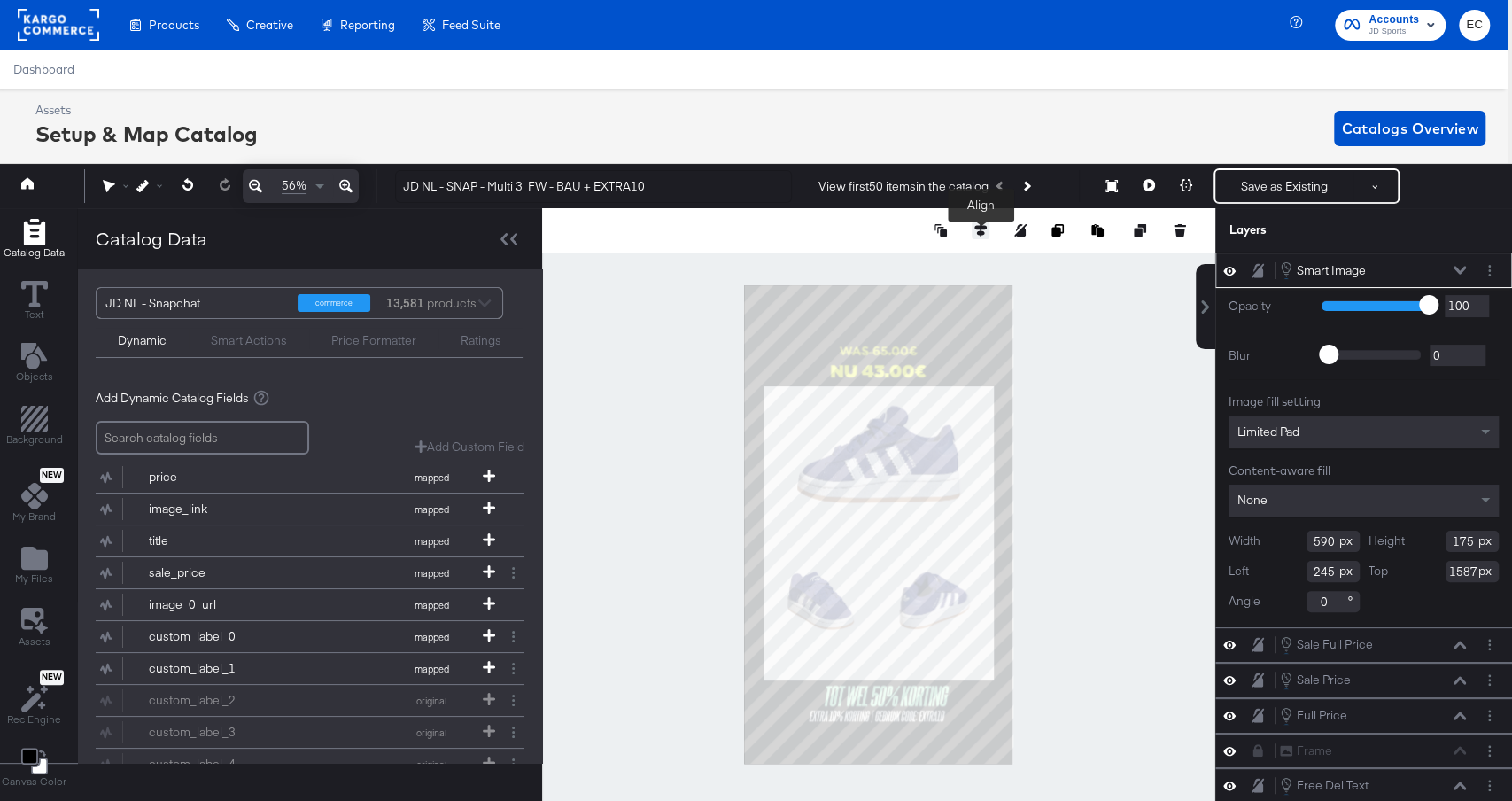
click at [983, 224] on icon at bounding box center [980, 230] width 12 height 12
click at [848, 249] on div at bounding box center [899, 263] width 209 height 39
click at [848, 272] on div at bounding box center [899, 263] width 209 height 39
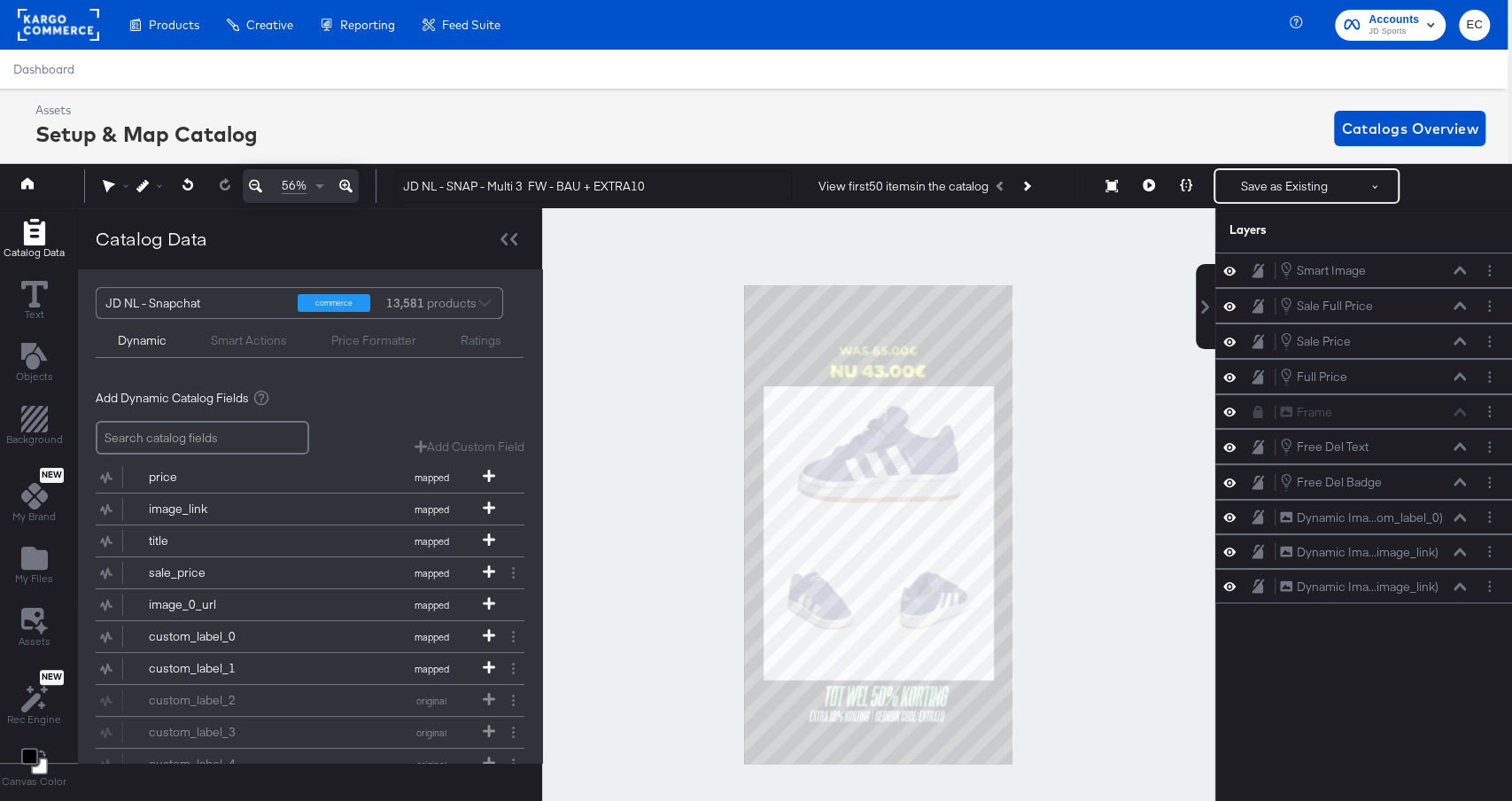
click at [1182, 412] on div at bounding box center [879, 525] width 674 height 633
click at [1158, 186] on button at bounding box center [1149, 186] width 37 height 36
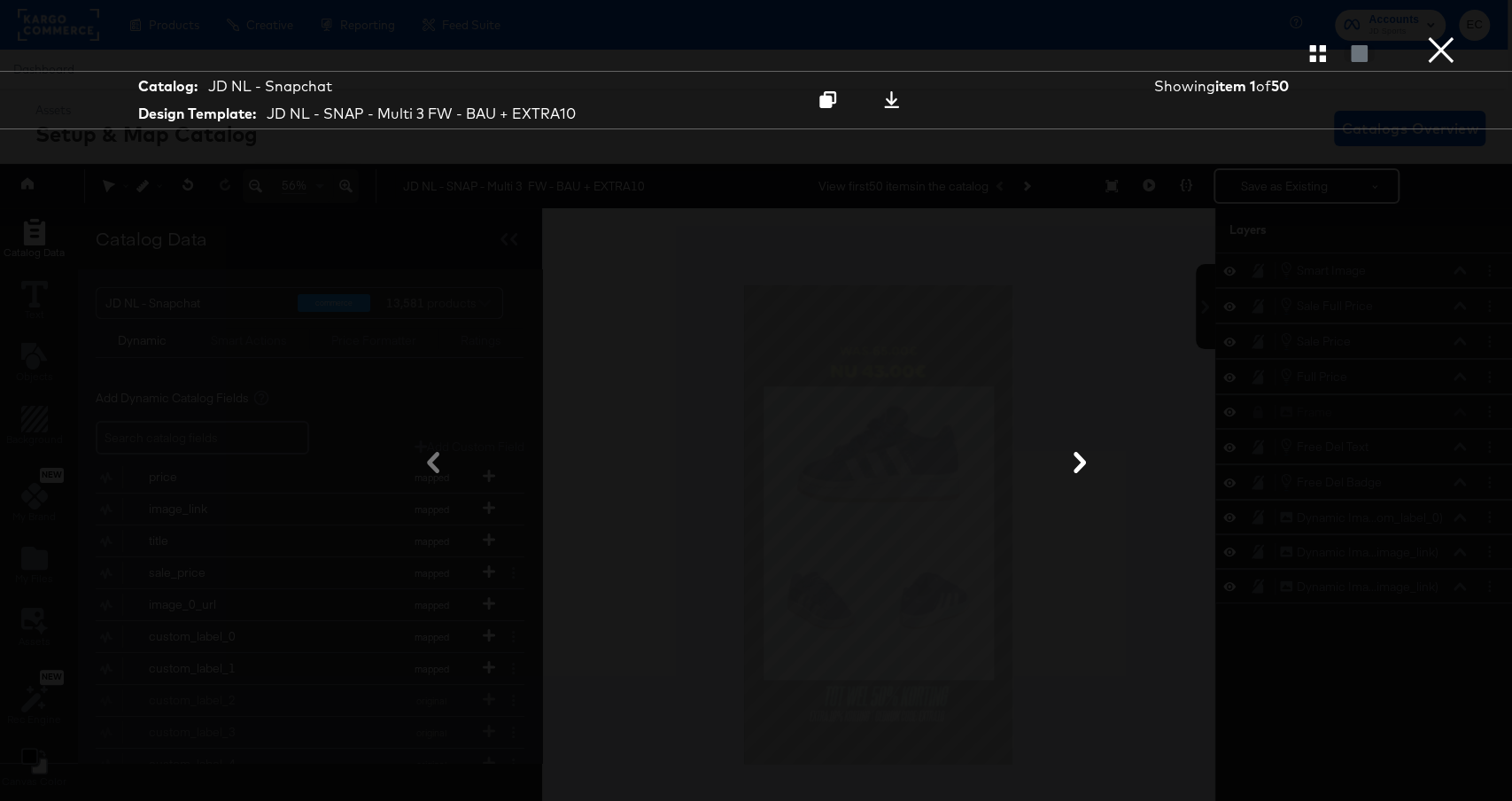
click at [1085, 461] on icon at bounding box center [1080, 463] width 21 height 21
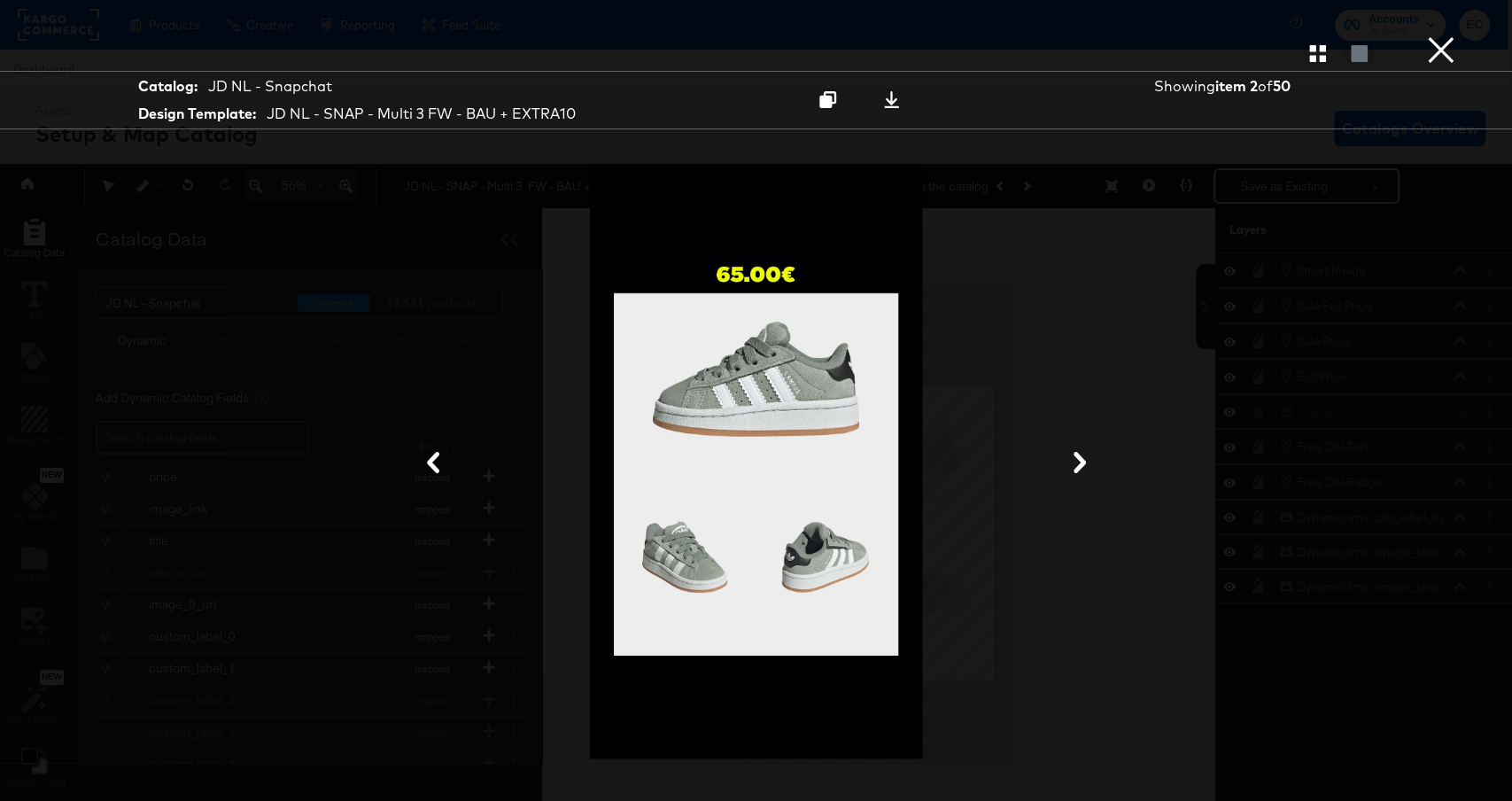
click at [1085, 461] on icon at bounding box center [1080, 463] width 21 height 21
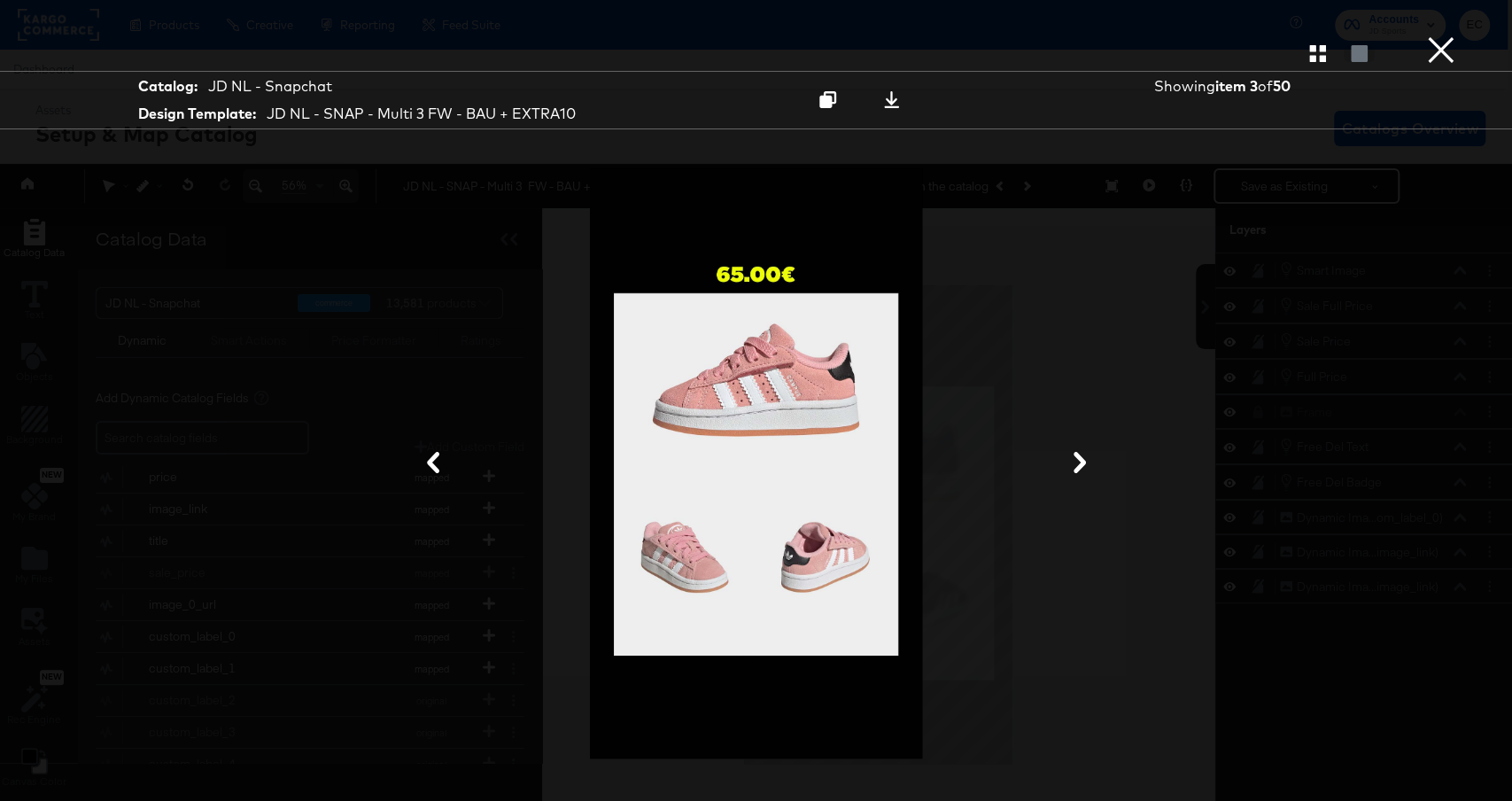
click at [1085, 461] on icon at bounding box center [1080, 463] width 21 height 21
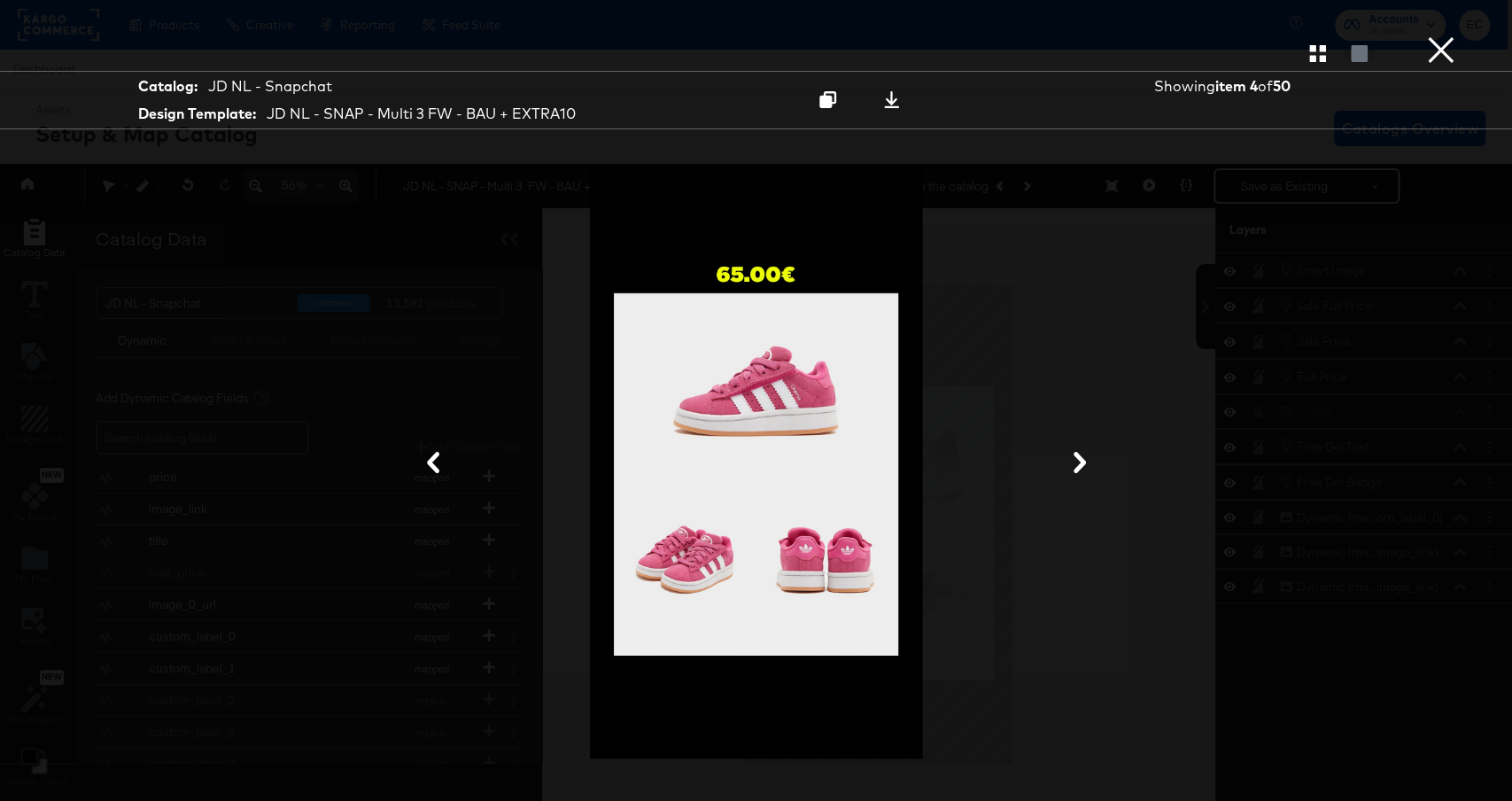
click at [1085, 461] on icon at bounding box center [1080, 463] width 21 height 21
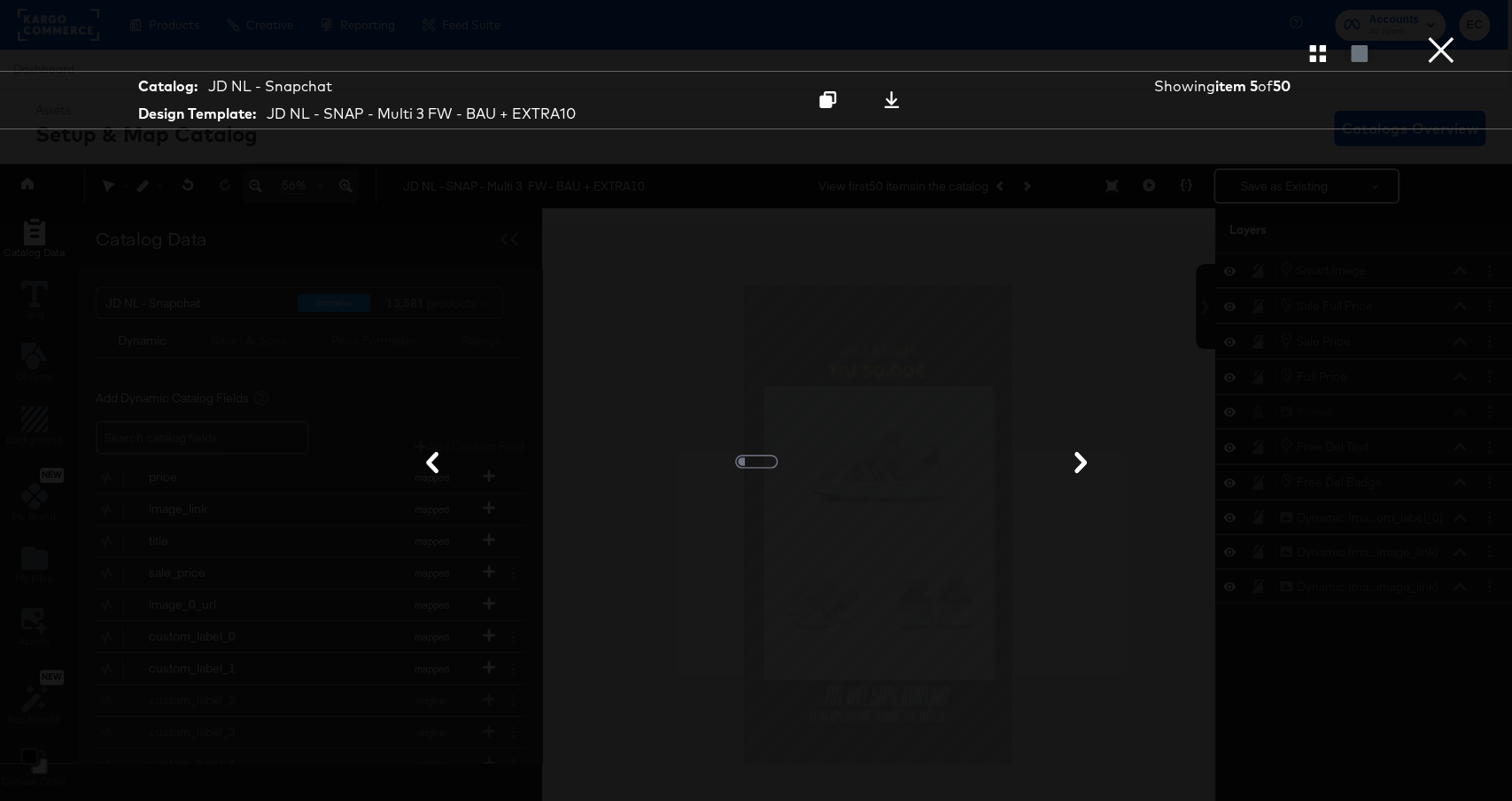
click at [1085, 461] on icon at bounding box center [1080, 463] width 12 height 21
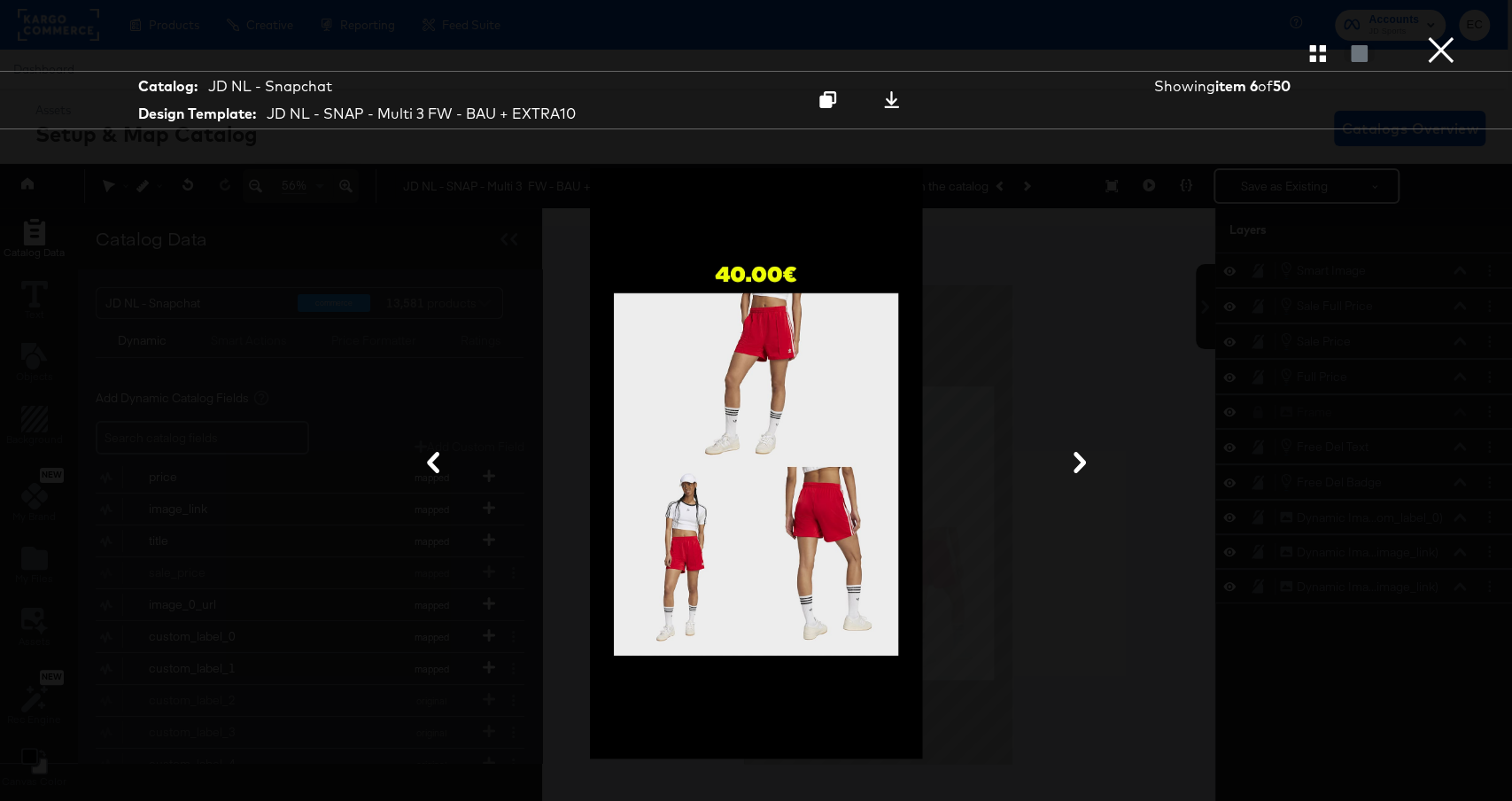
click at [1076, 470] on icon at bounding box center [1079, 463] width 12 height 21
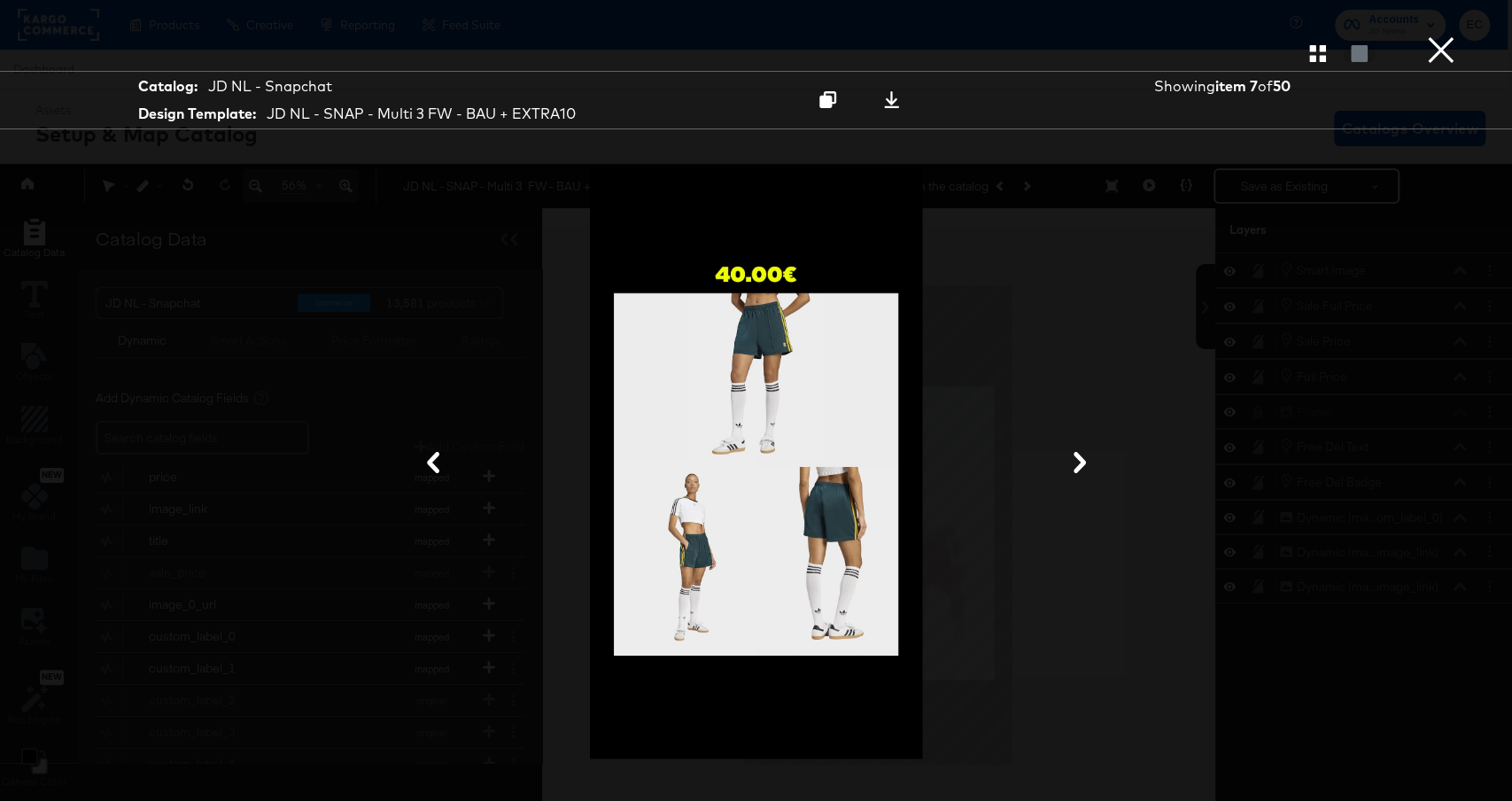
click at [1076, 470] on icon at bounding box center [1079, 463] width 12 height 21
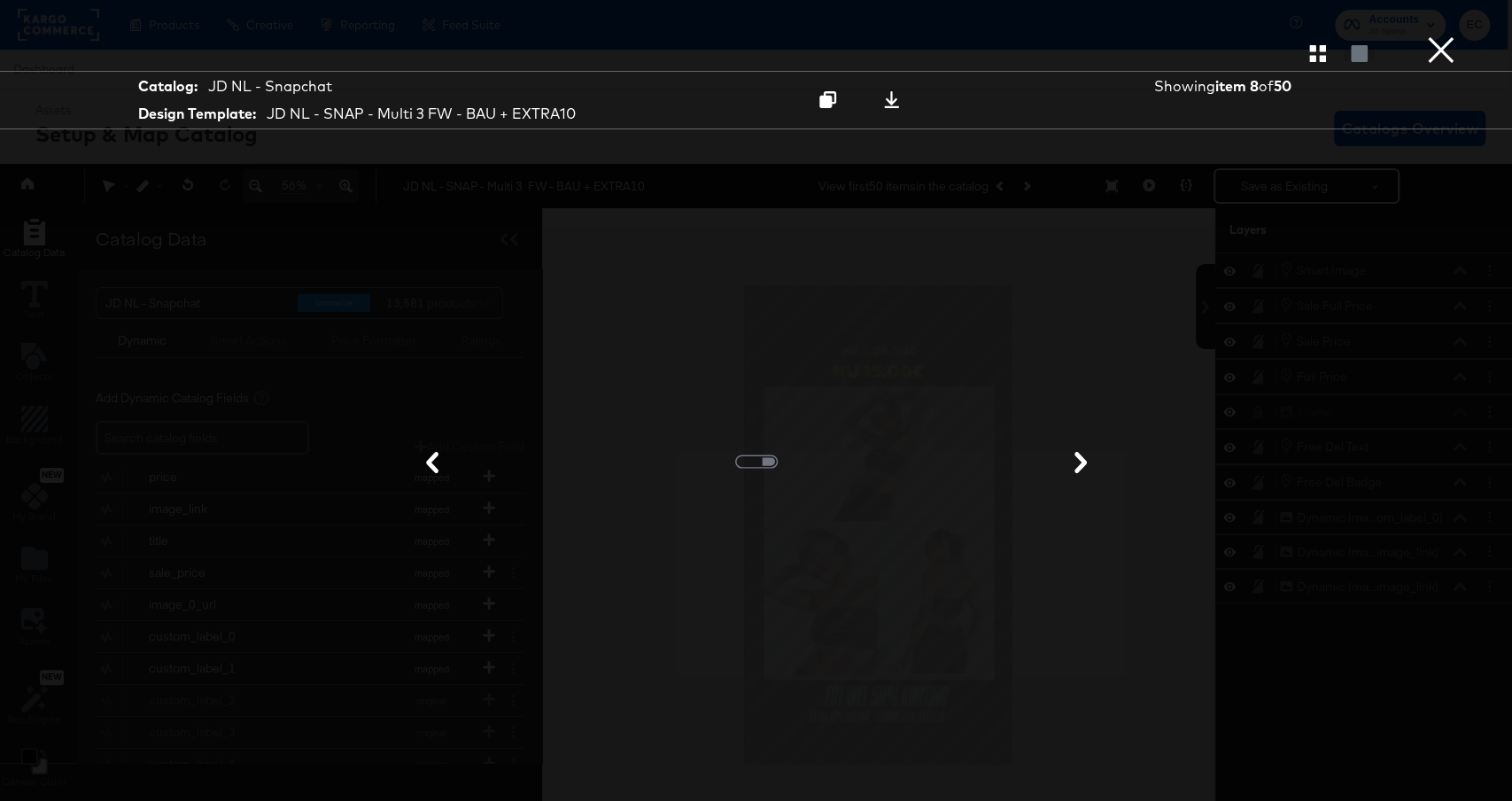
click at [1449, 36] on button "×" at bounding box center [1441, 17] width 36 height 36
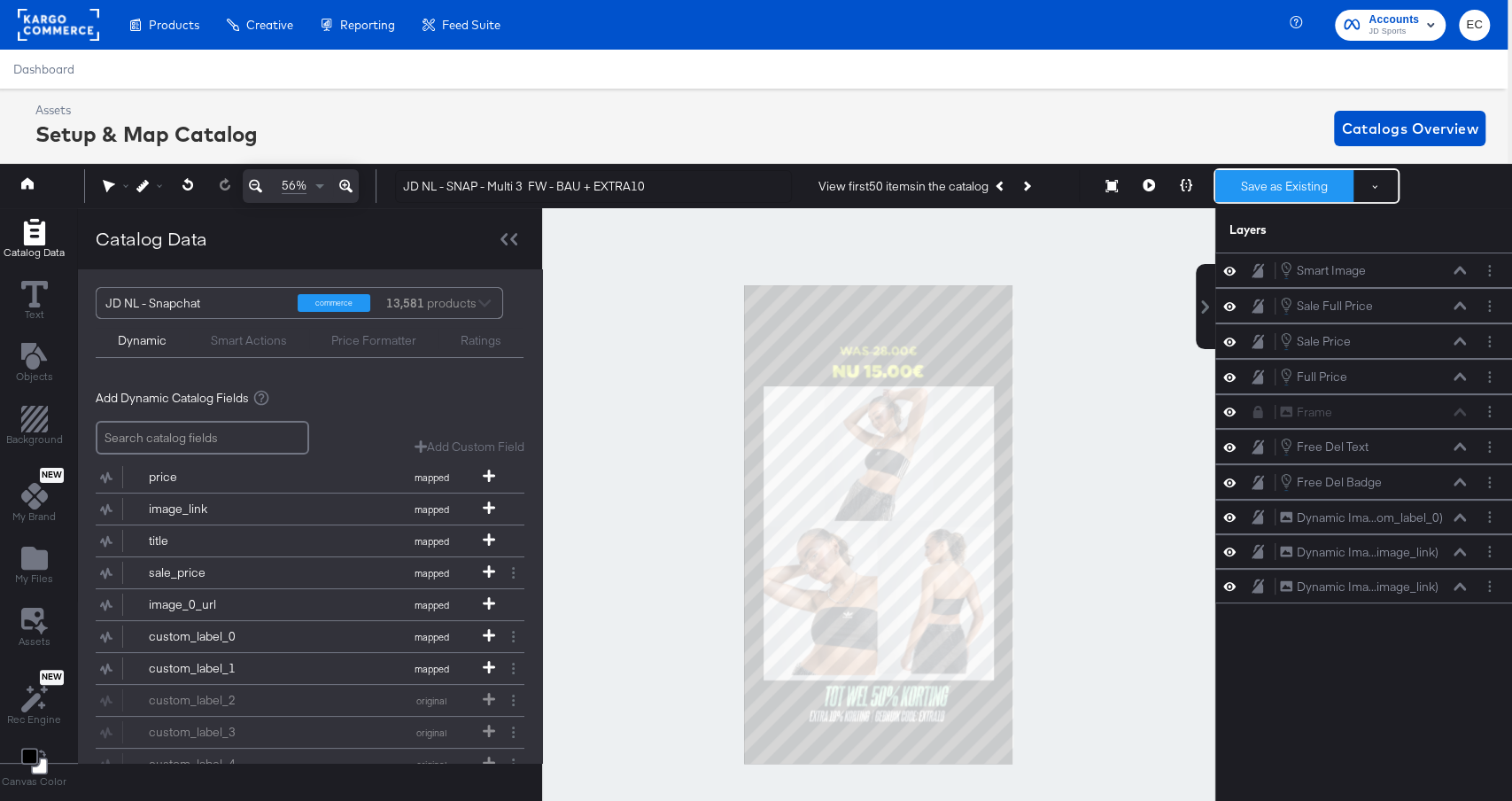
click at [1277, 187] on button "Save as Existing" at bounding box center [1285, 186] width 138 height 32
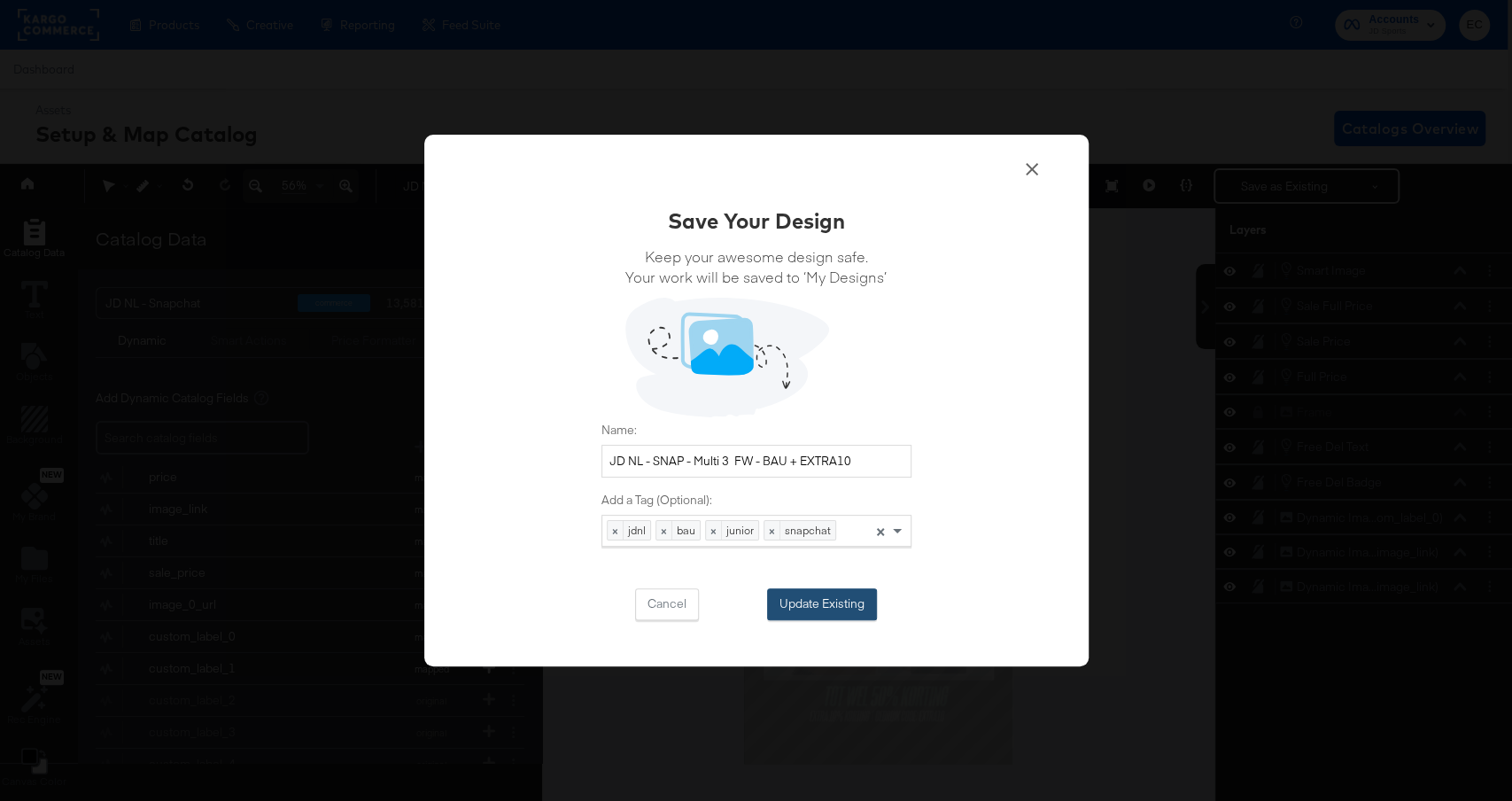
click at [858, 604] on button "Update Existing" at bounding box center [823, 604] width 110 height 32
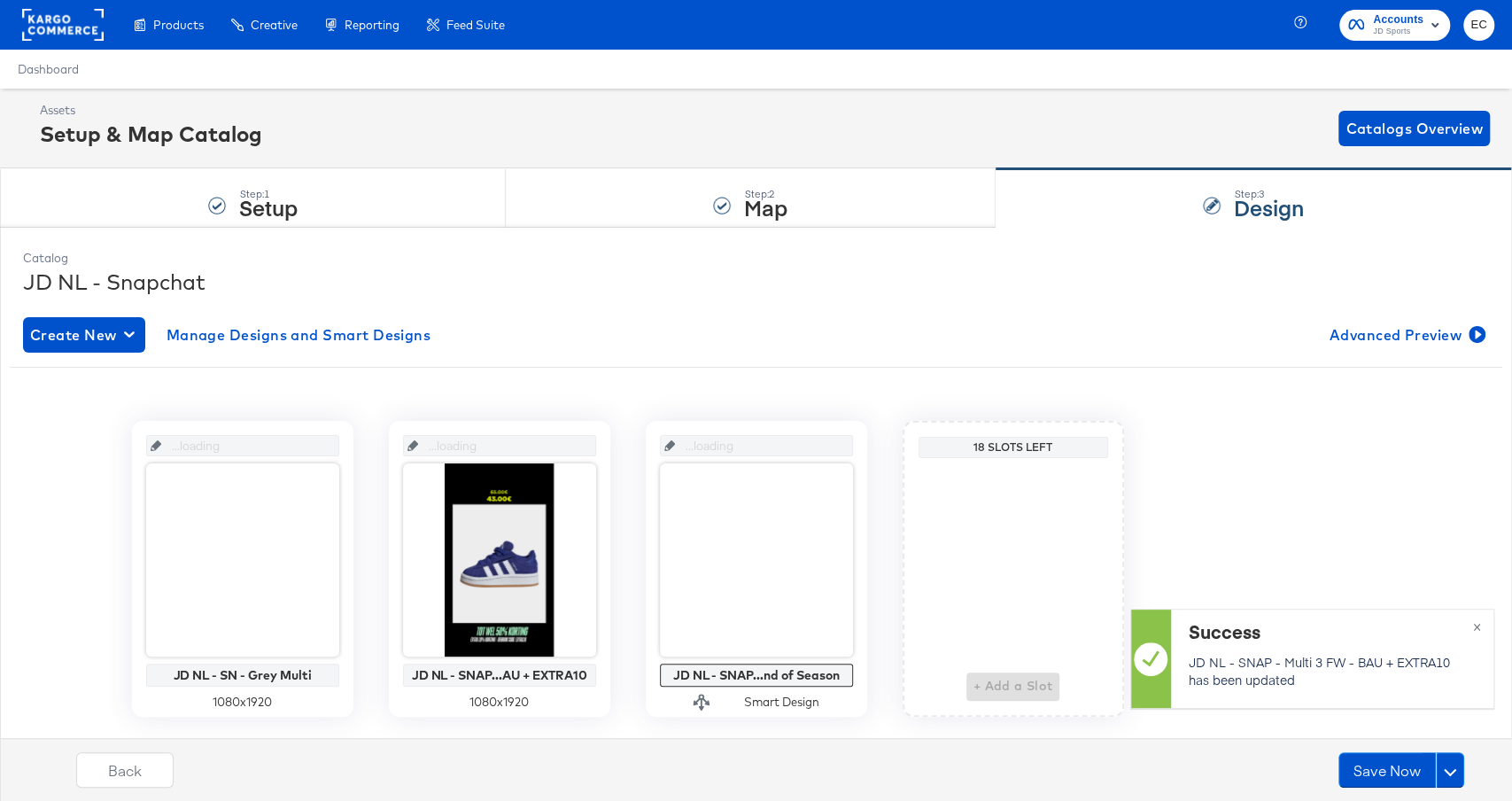
scroll to position [0, 0]
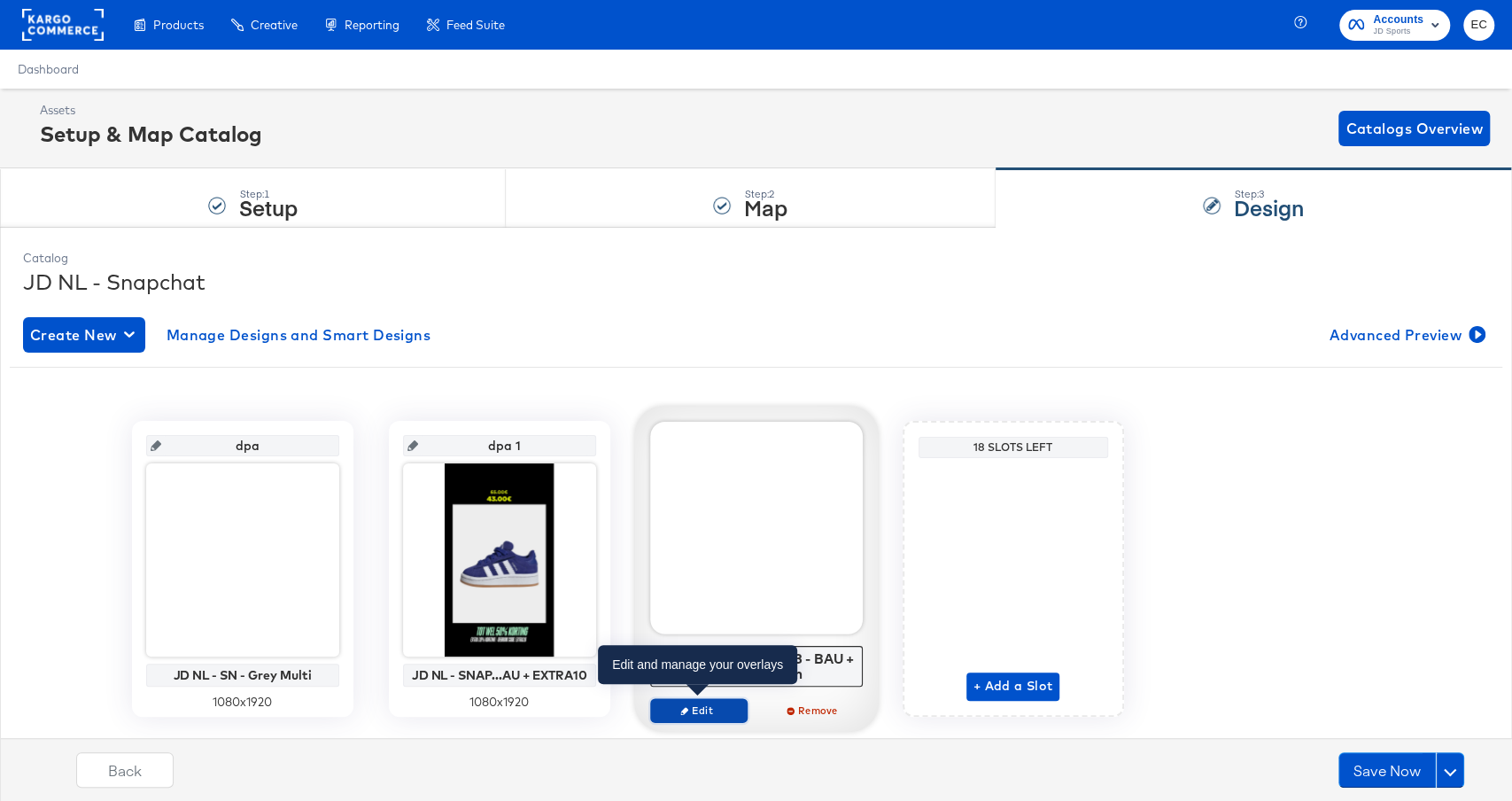
click at [702, 706] on span "Edit" at bounding box center [698, 710] width 82 height 13
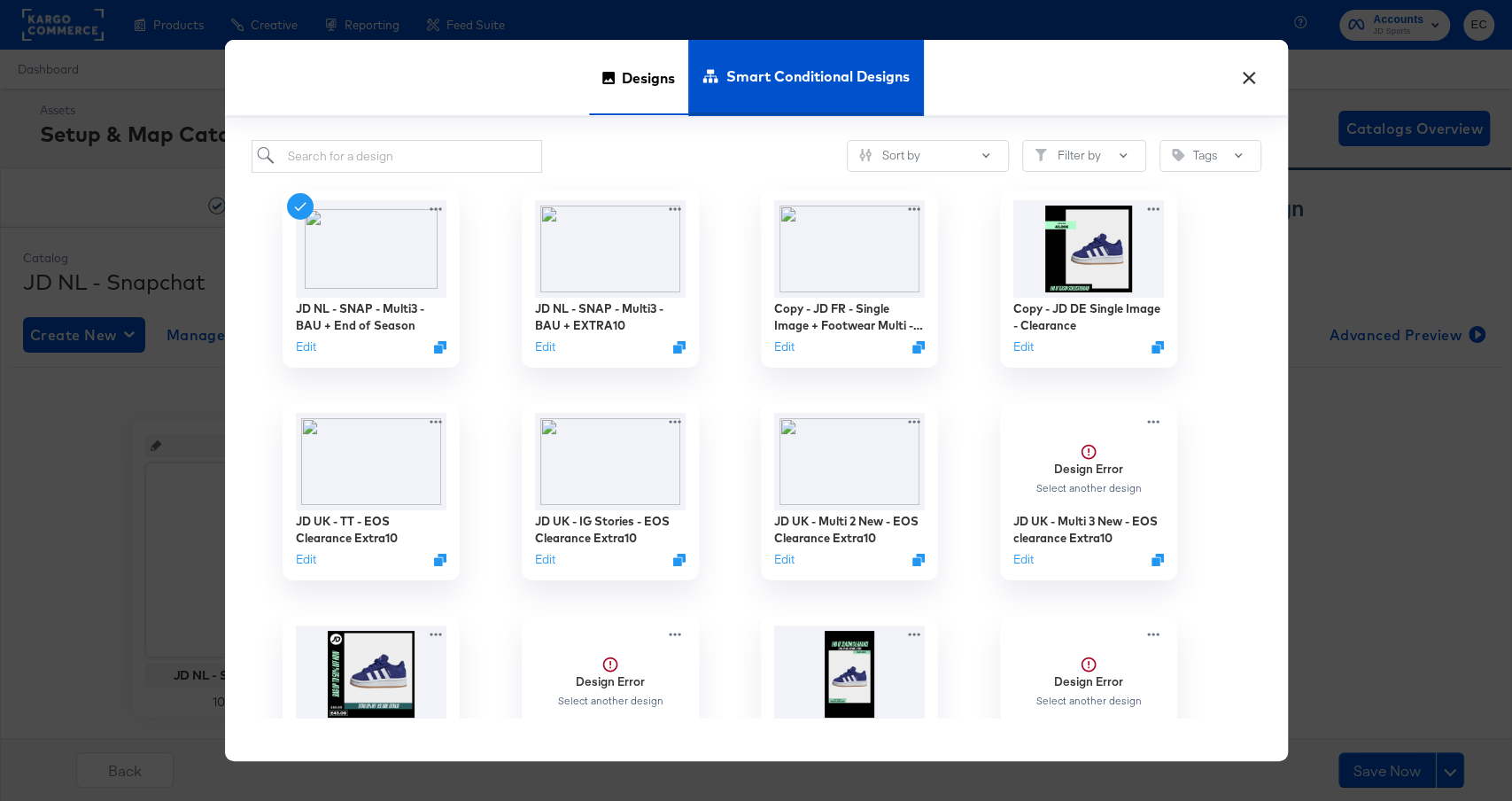
click at [614, 82] on div "Designs" at bounding box center [639, 77] width 99 height 75
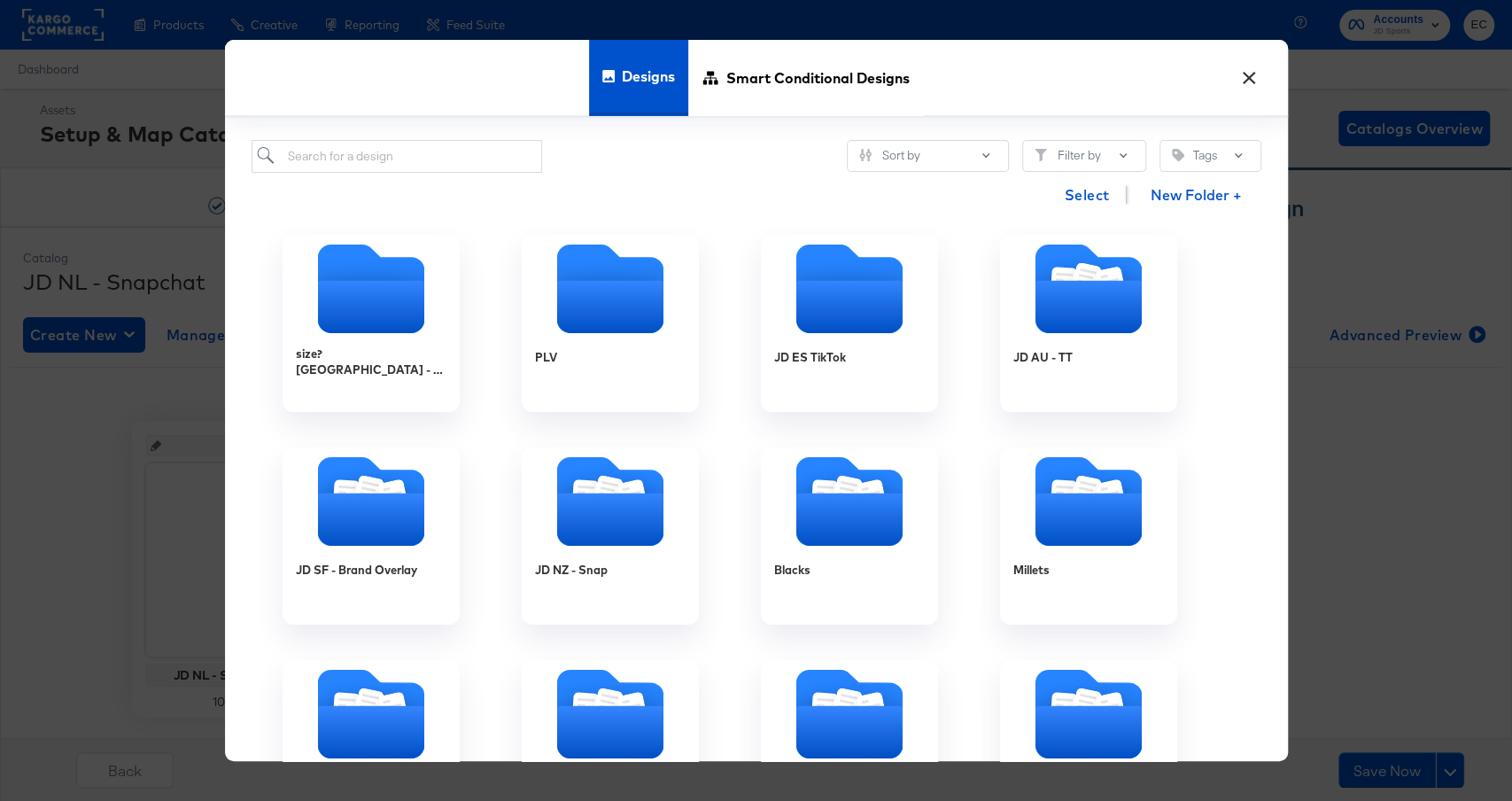
click at [467, 135] on div "Sort by Filter by Tags Select New Folder + size? UK - BAU PLV JD ES TikTok JD A…" at bounding box center [756, 440] width 1063 height 644
click at [467, 147] on input "search" at bounding box center [397, 156] width 291 height 33
type input "nl"
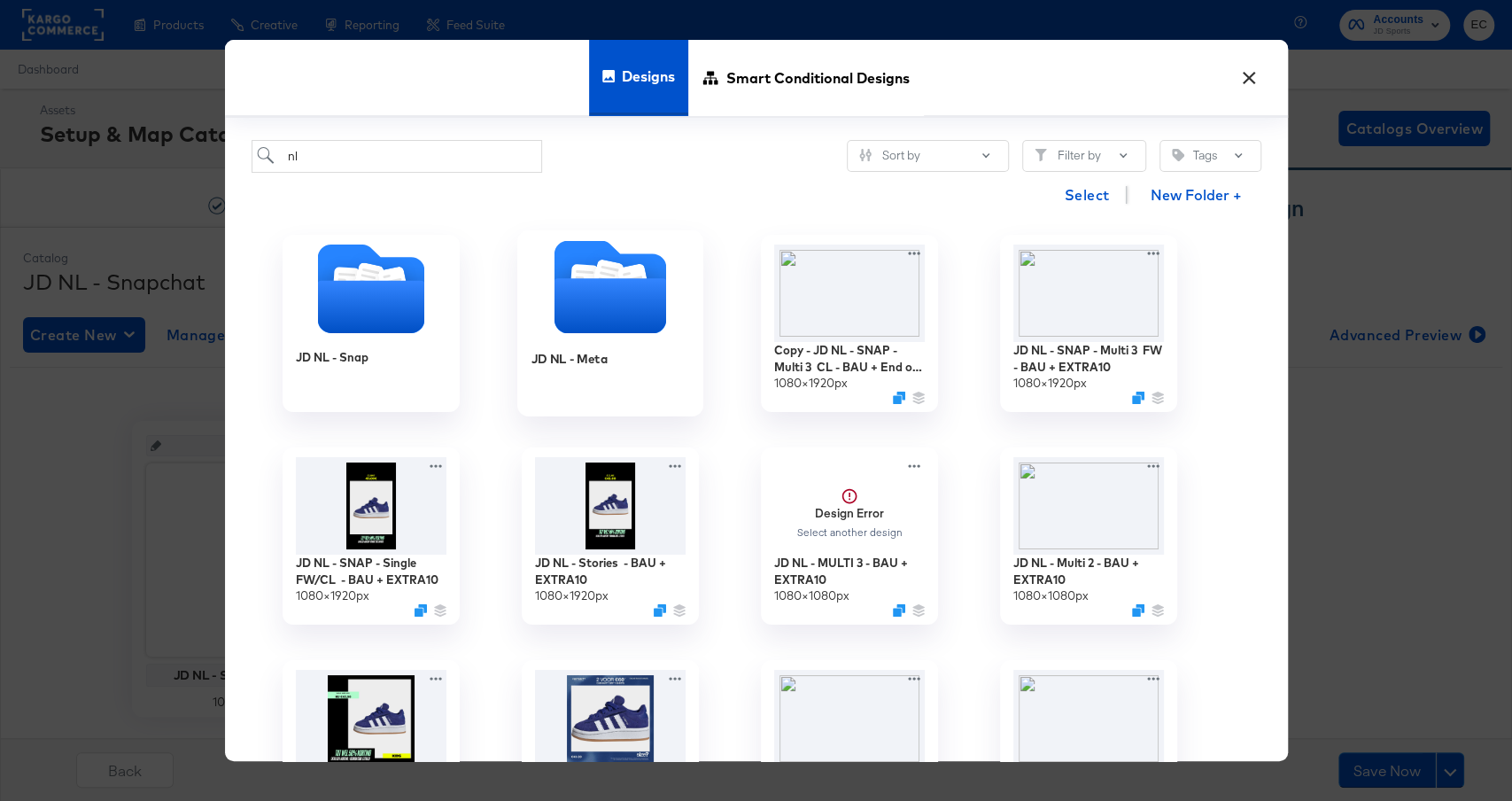
click at [631, 294] on icon "Folder" at bounding box center [608, 307] width 111 height 55
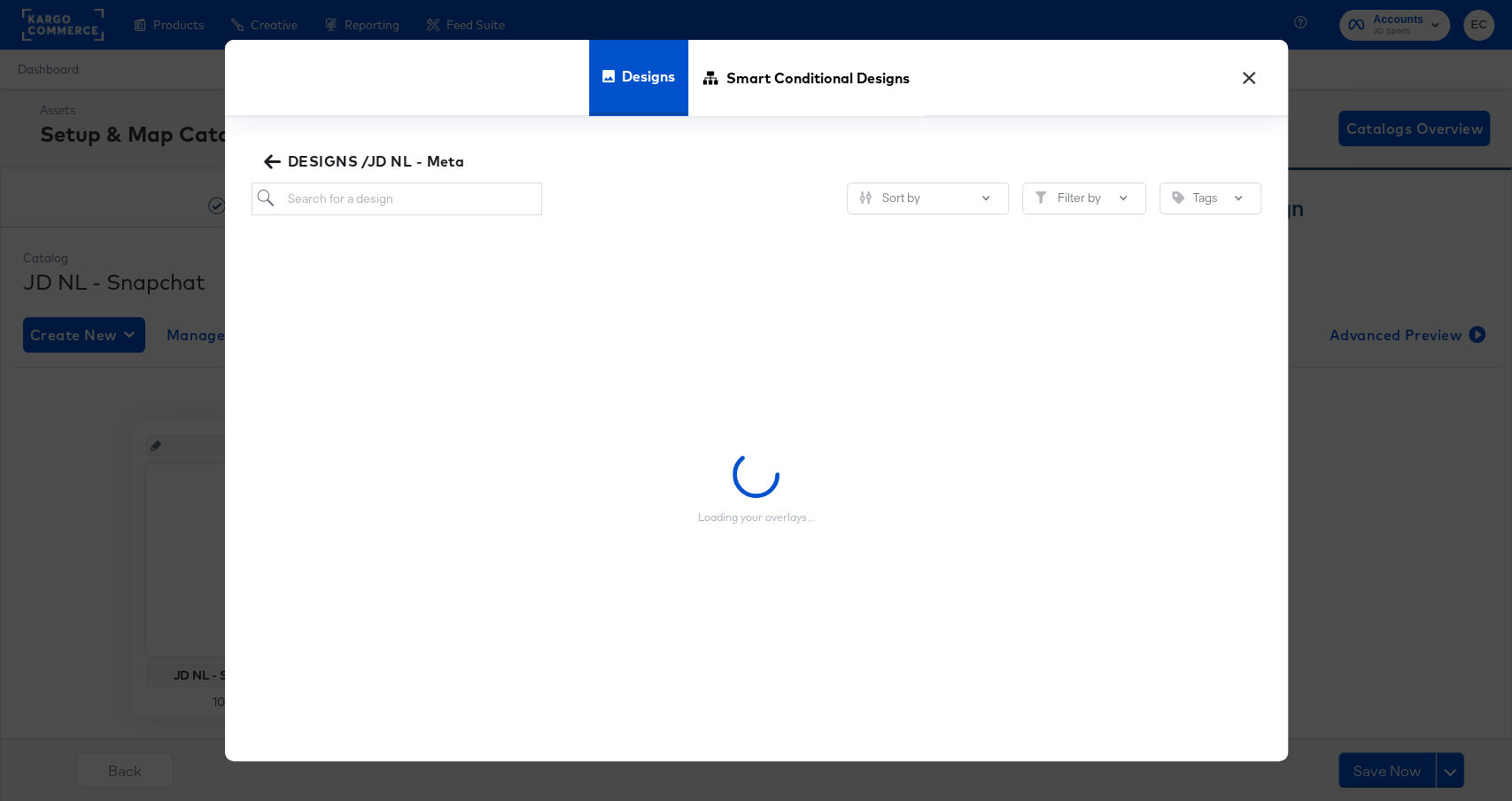
click at [284, 159] on span "DESIGNS /JD NL - Meta" at bounding box center [366, 161] width 198 height 25
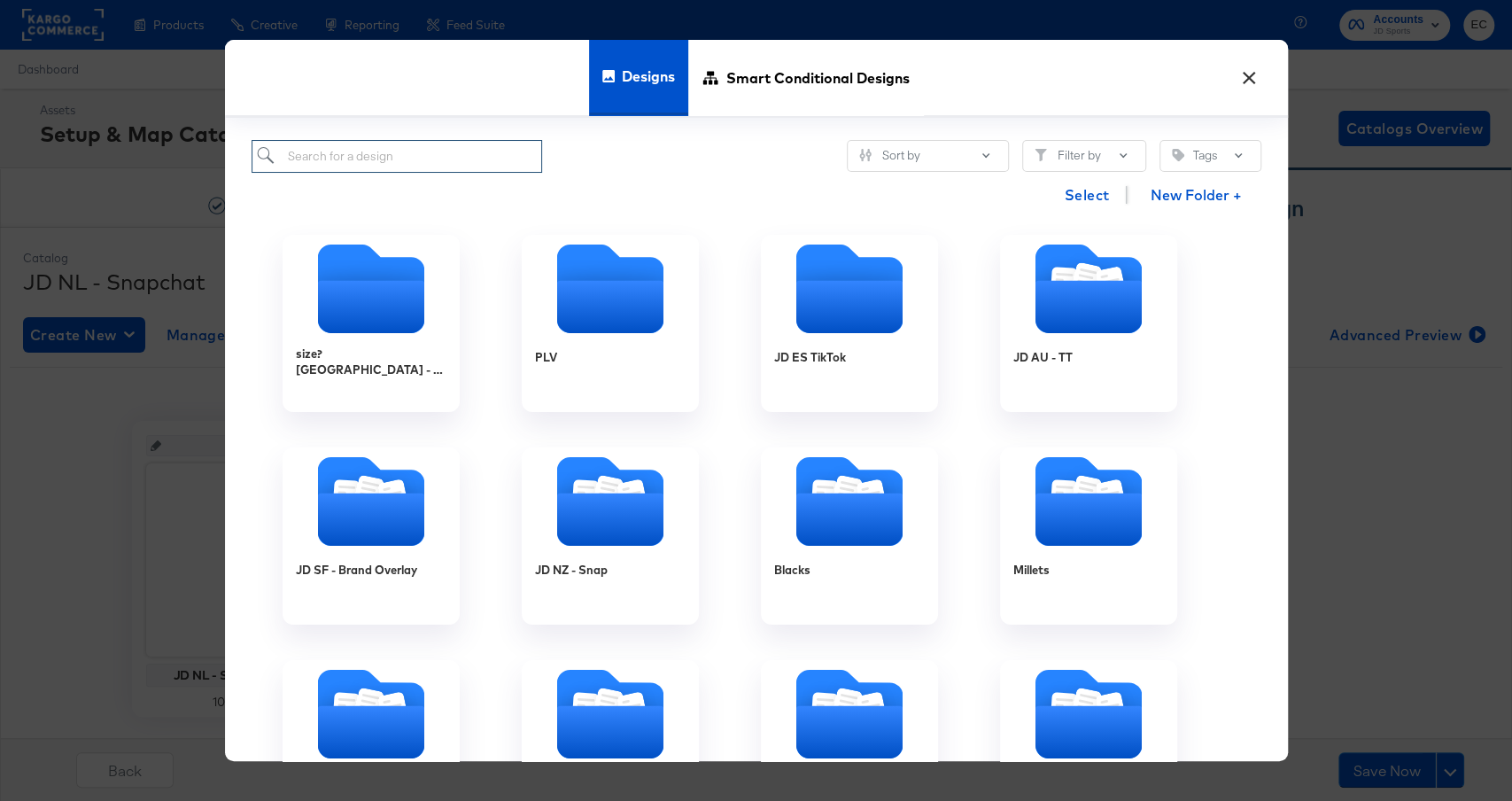
click at [363, 156] on input "search" at bounding box center [397, 156] width 291 height 33
type input "j"
type input "nl"
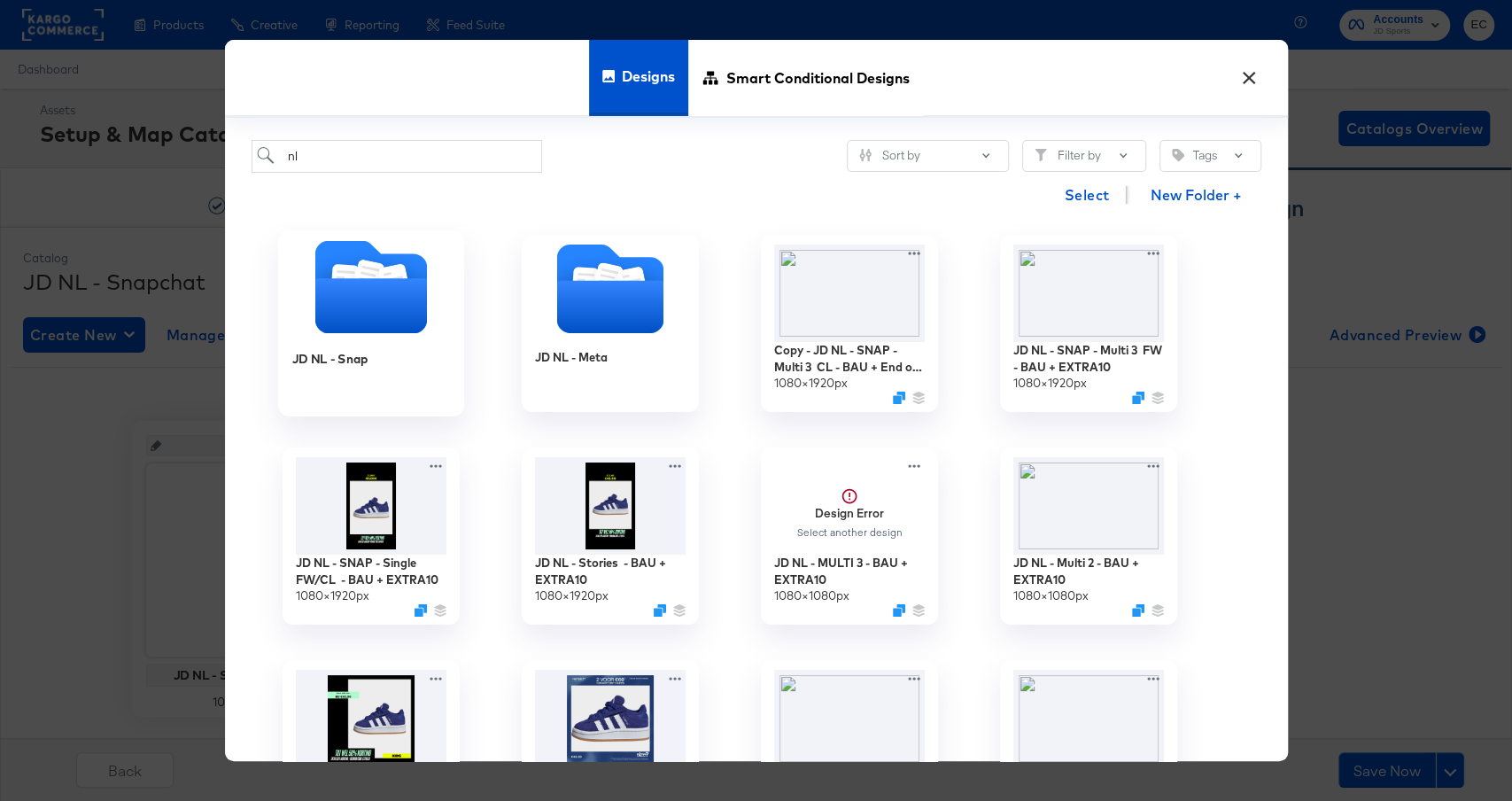
click at [345, 291] on icon "Folder" at bounding box center [369, 307] width 111 height 55
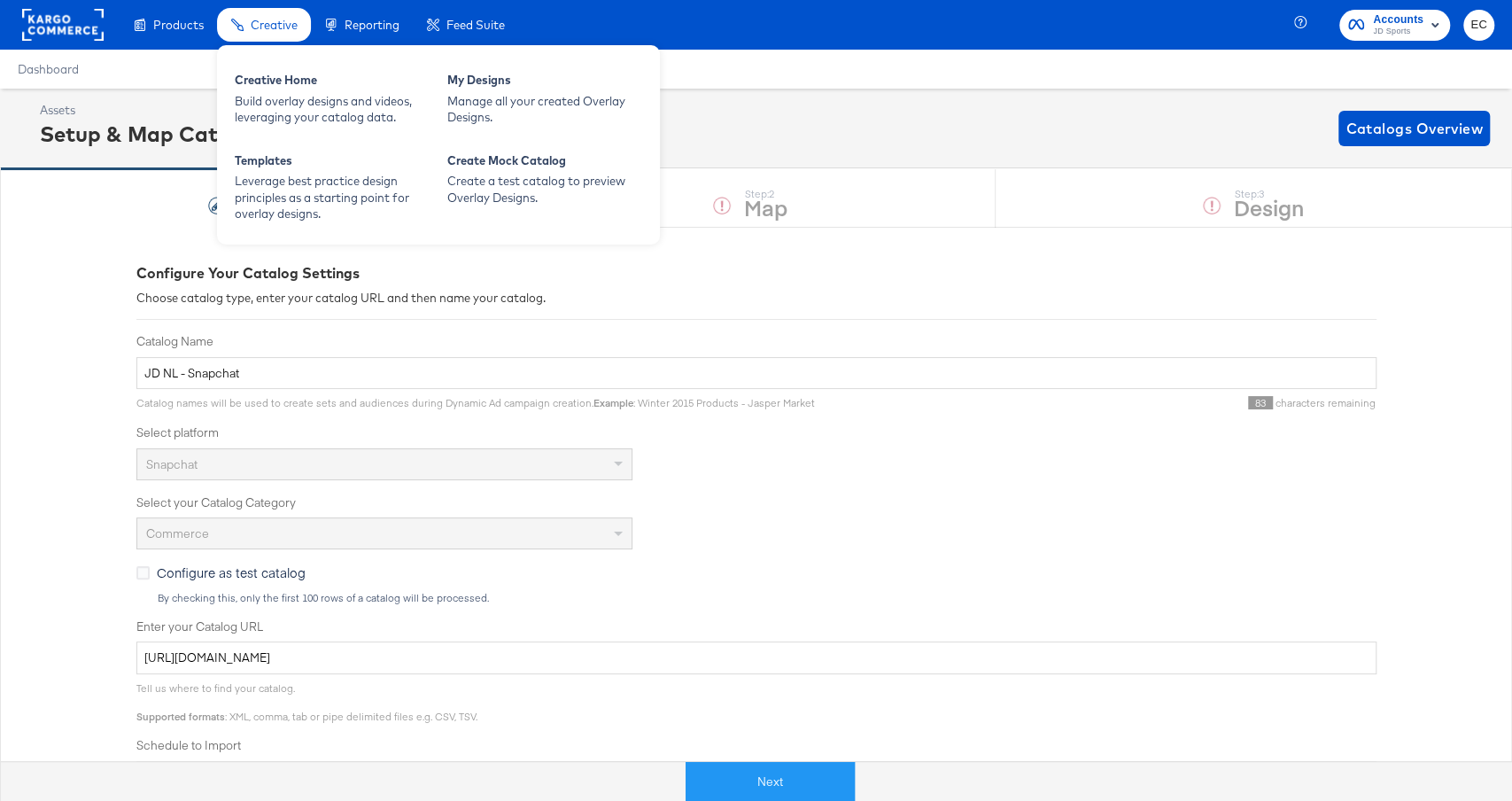
click at [271, 29] on span "Creative" at bounding box center [274, 24] width 47 height 14
click at [281, 64] on div "Creative Home Build overlay designs and videos, leveraging your catalog data." at bounding box center [332, 98] width 212 height 72
click at [299, 86] on div "Creative Home" at bounding box center [332, 82] width 195 height 21
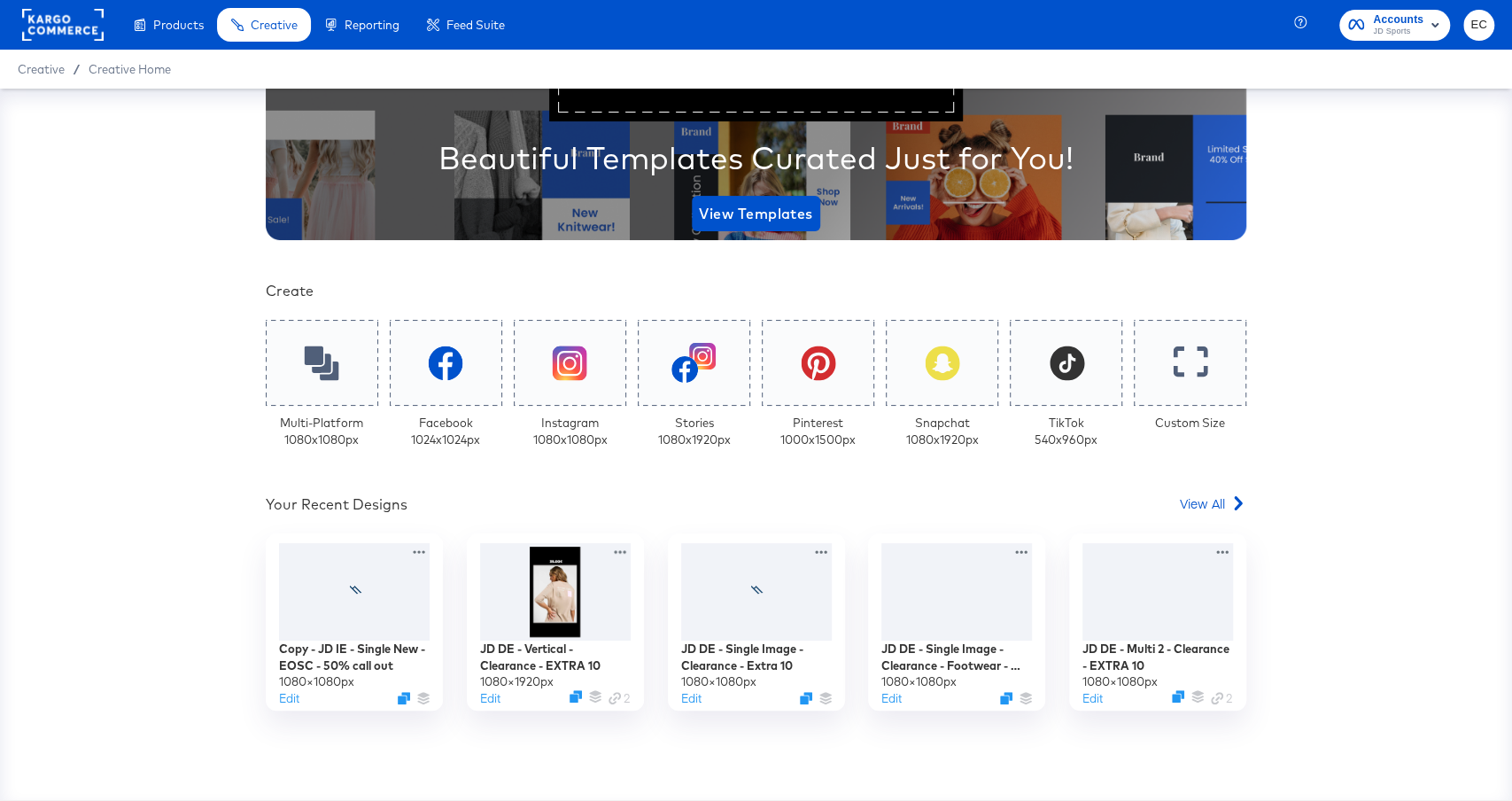
scroll to position [298, 0]
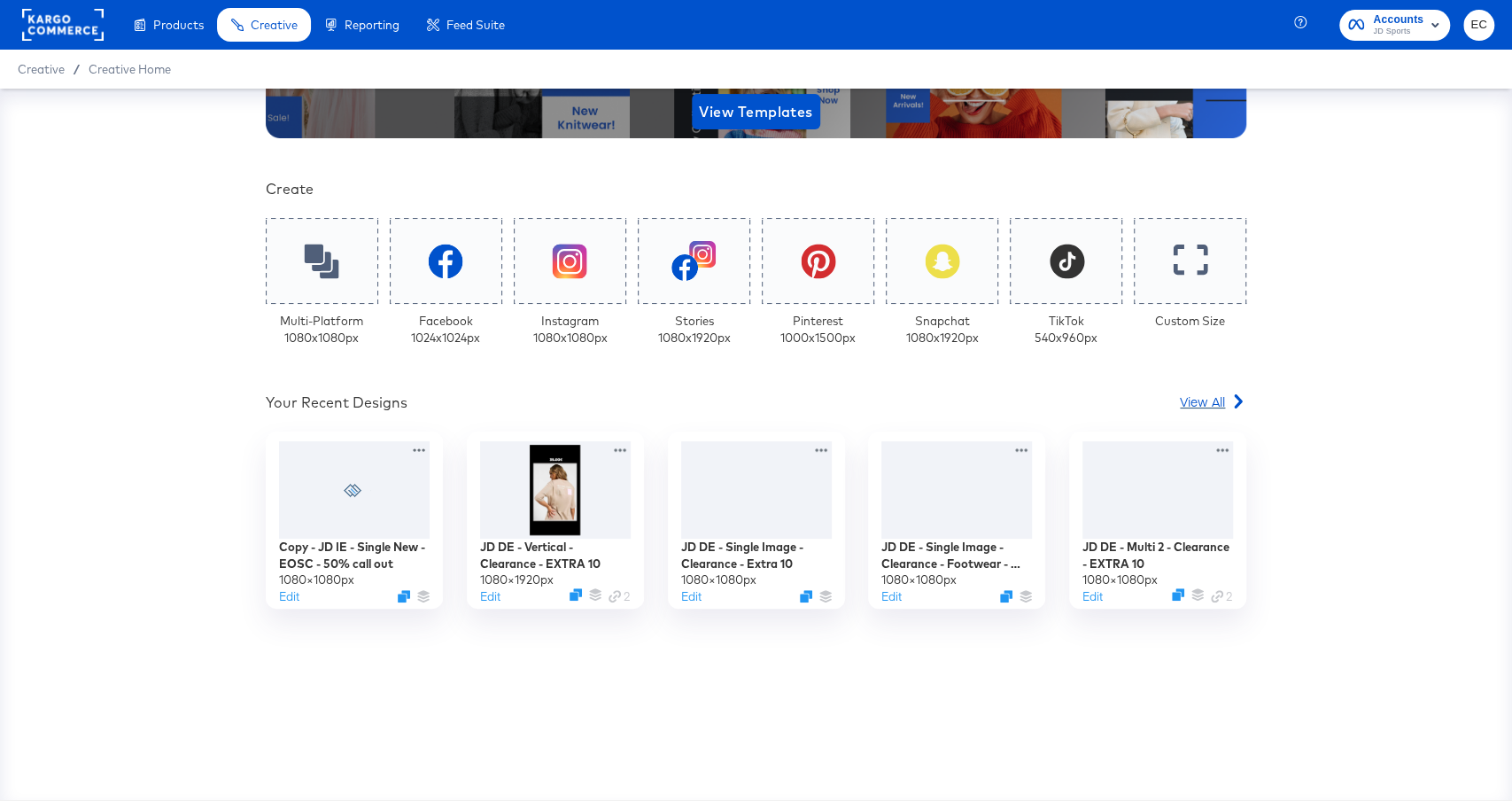
click at [1228, 393] on div "View All" at bounding box center [1213, 401] width 66 height 17
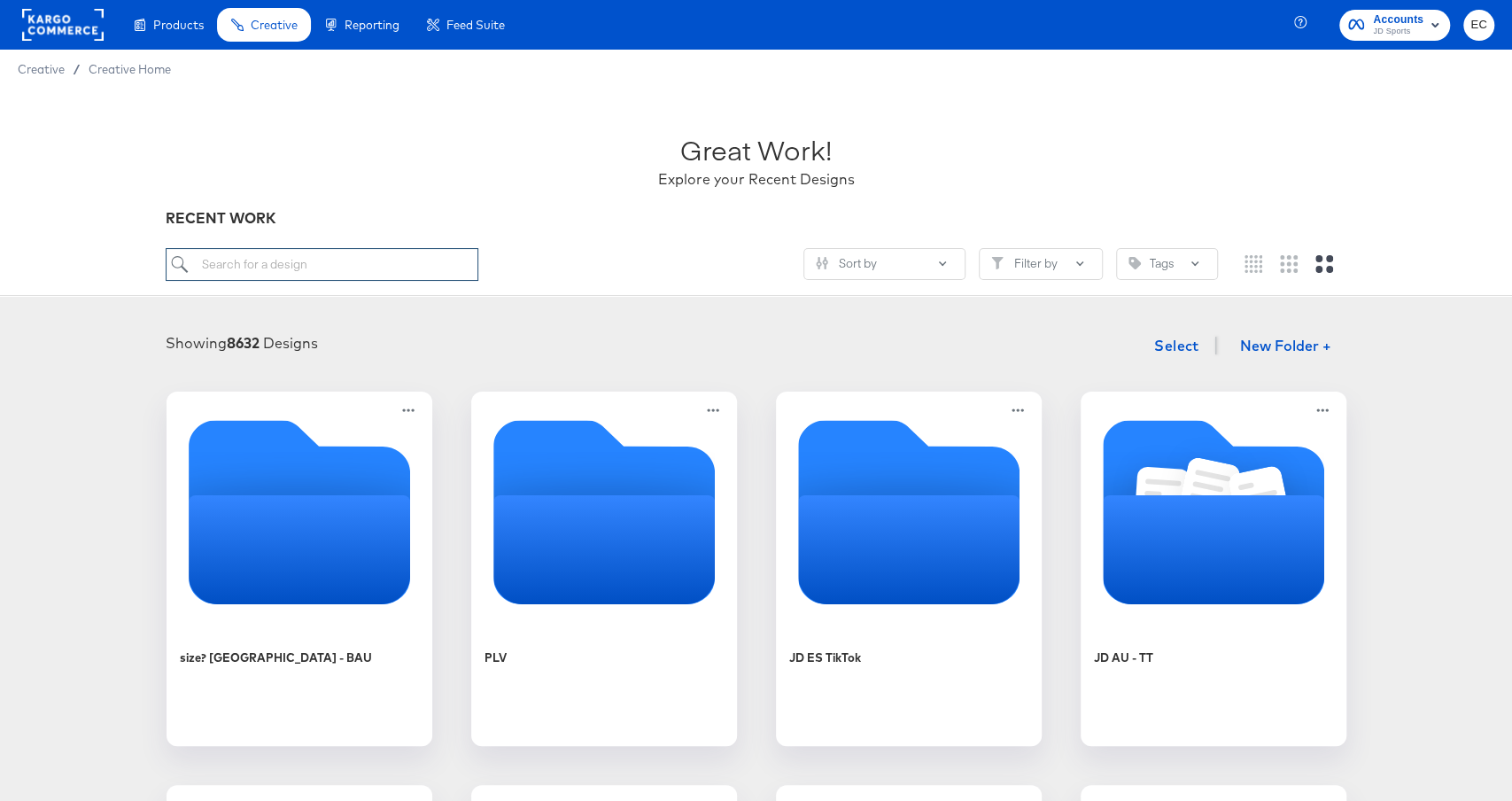
click at [274, 264] on input "search" at bounding box center [321, 265] width 312 height 33
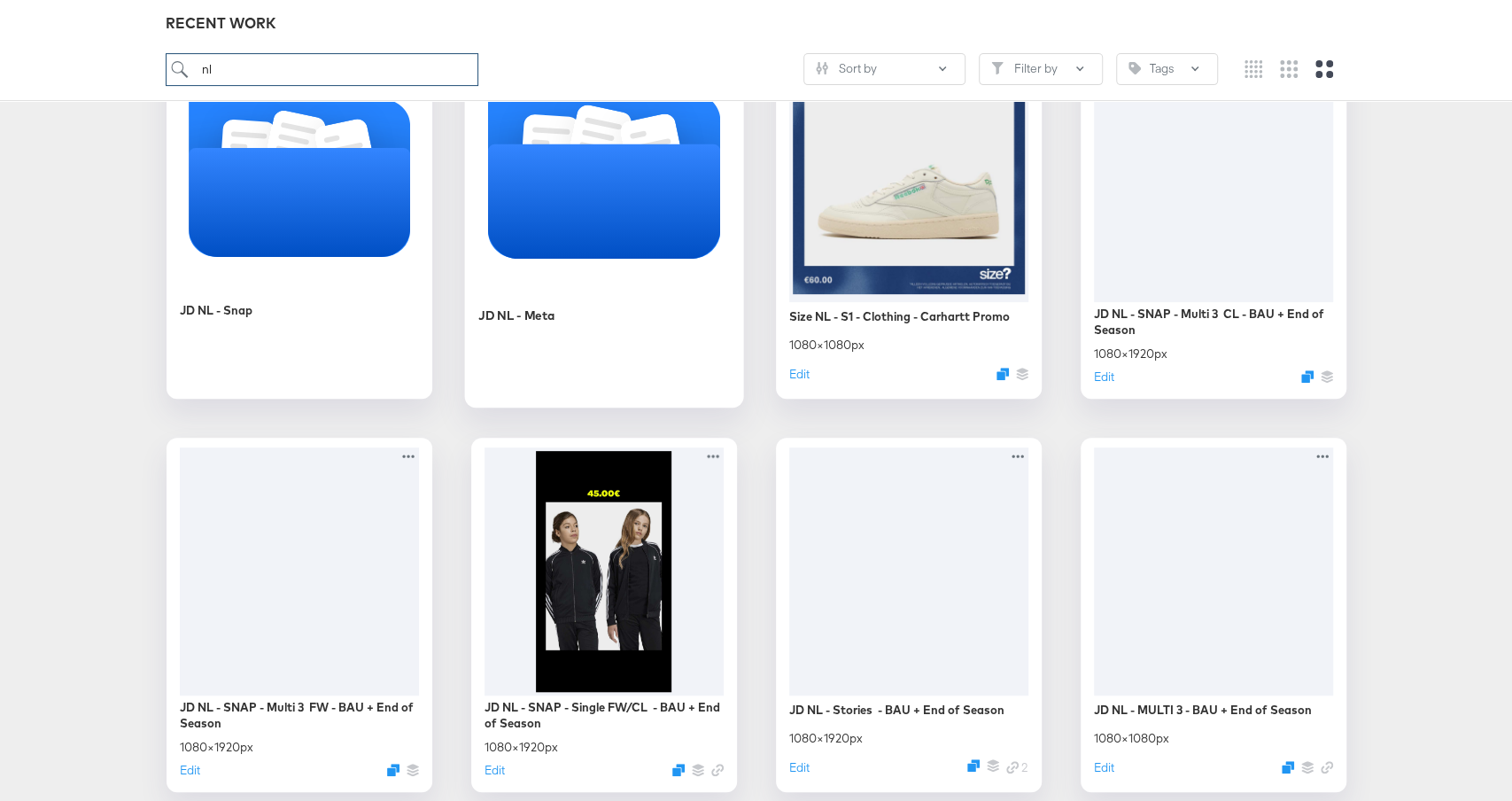
scroll to position [371, 0]
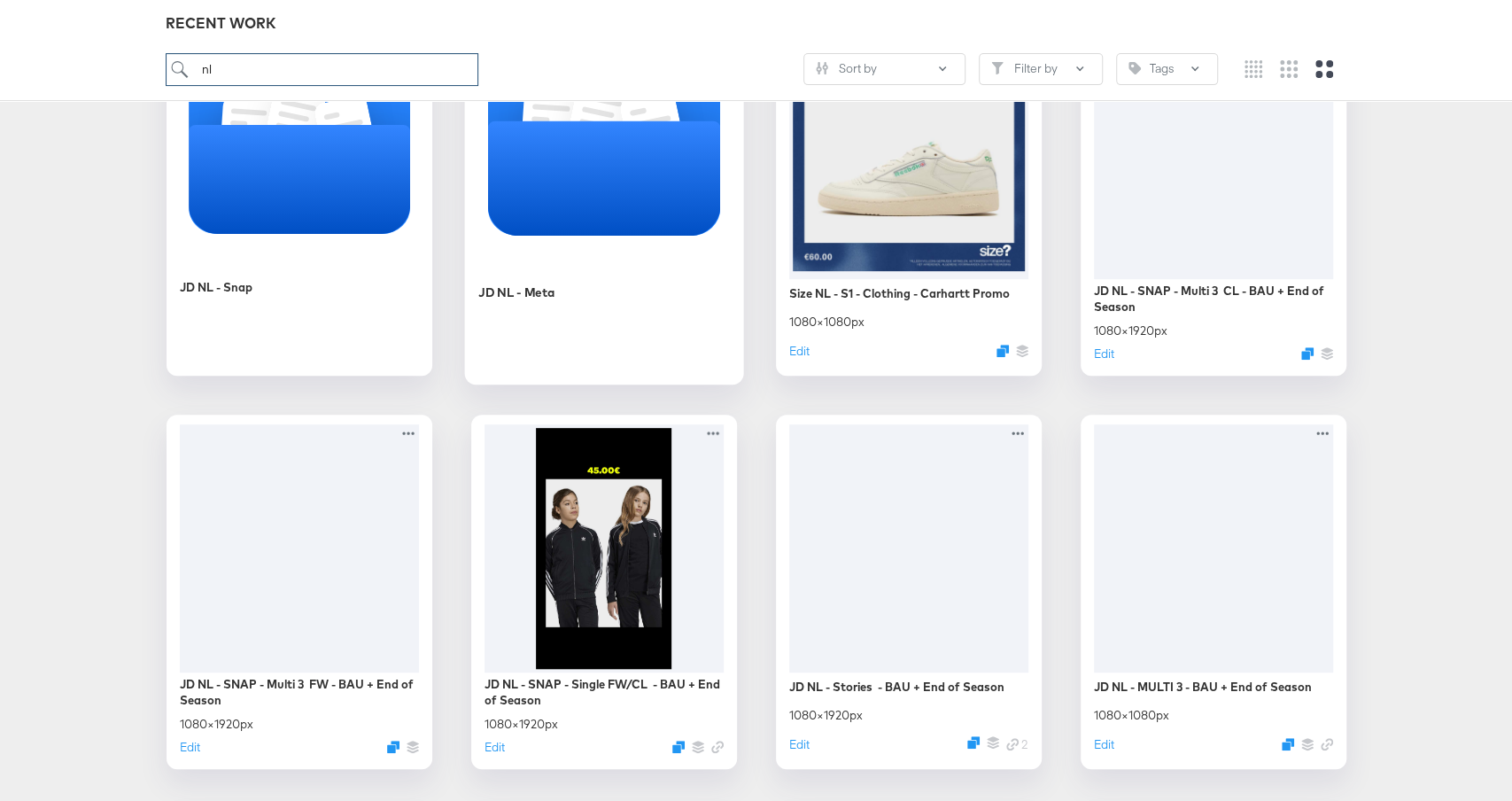
type input "nl"
click at [553, 178] on icon "Folder" at bounding box center [604, 177] width 233 height 114
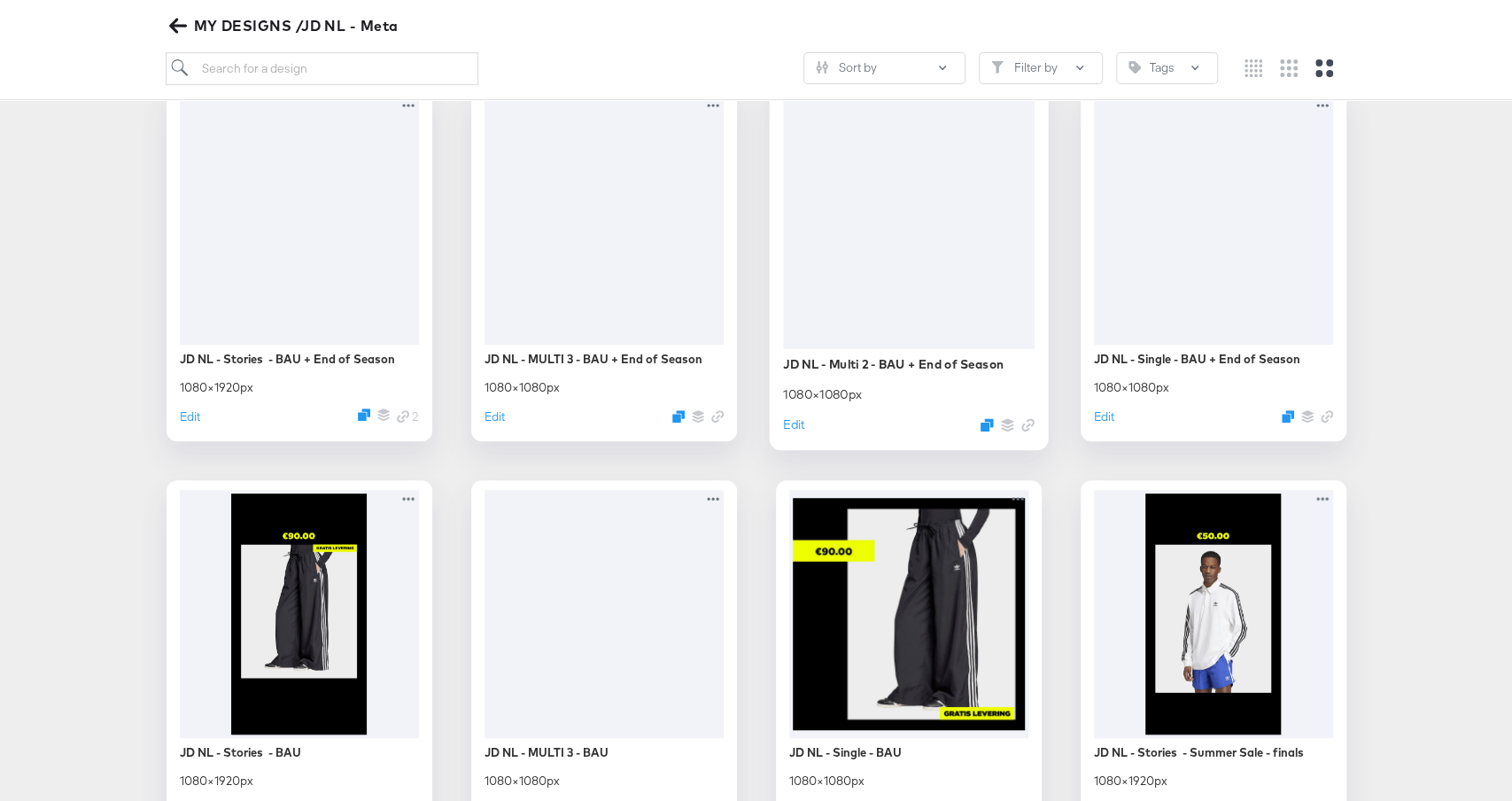
scroll to position [161, 0]
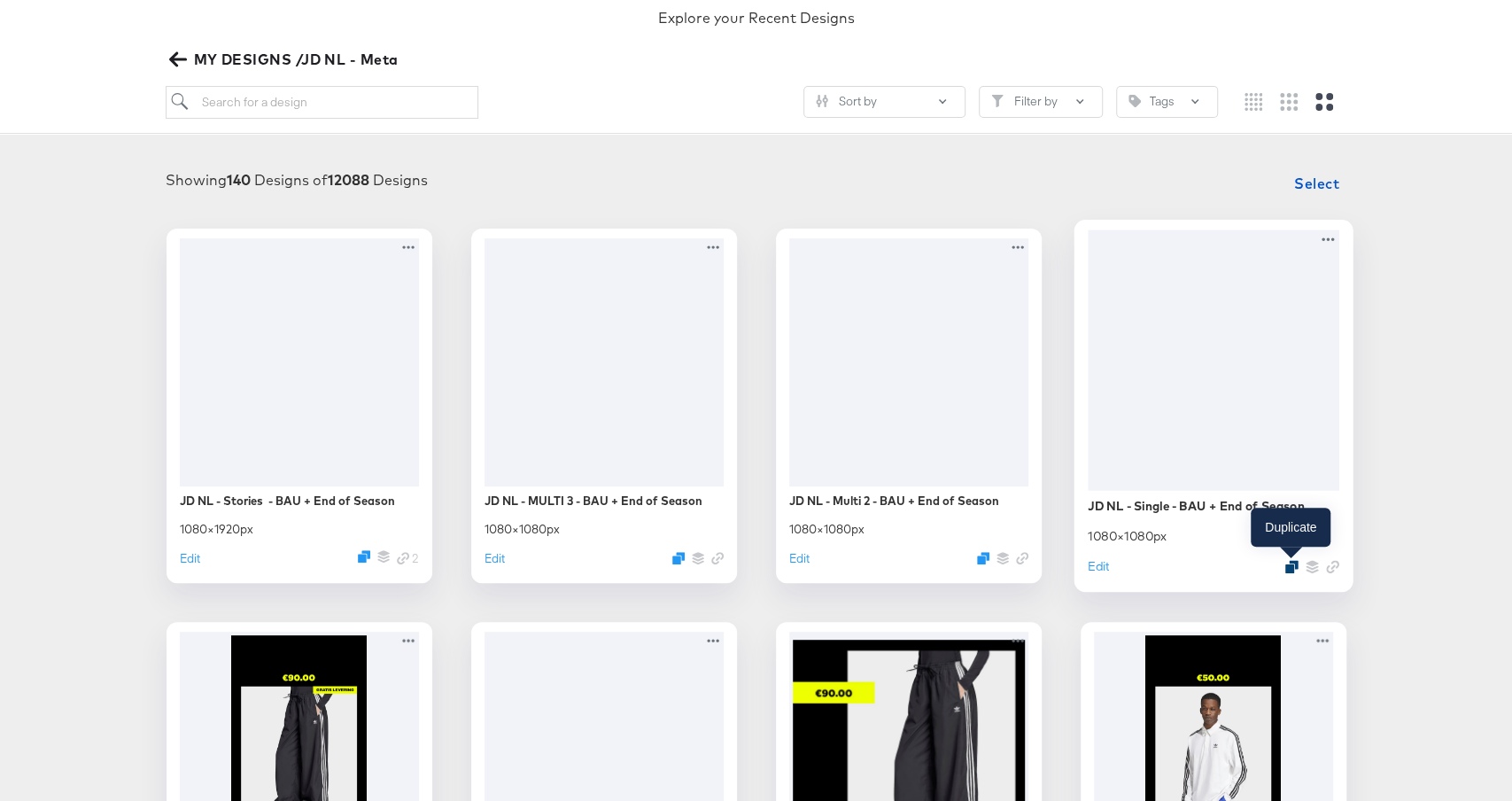
click at [1291, 566] on icon "Duplicate" at bounding box center [1291, 566] width 13 height 13
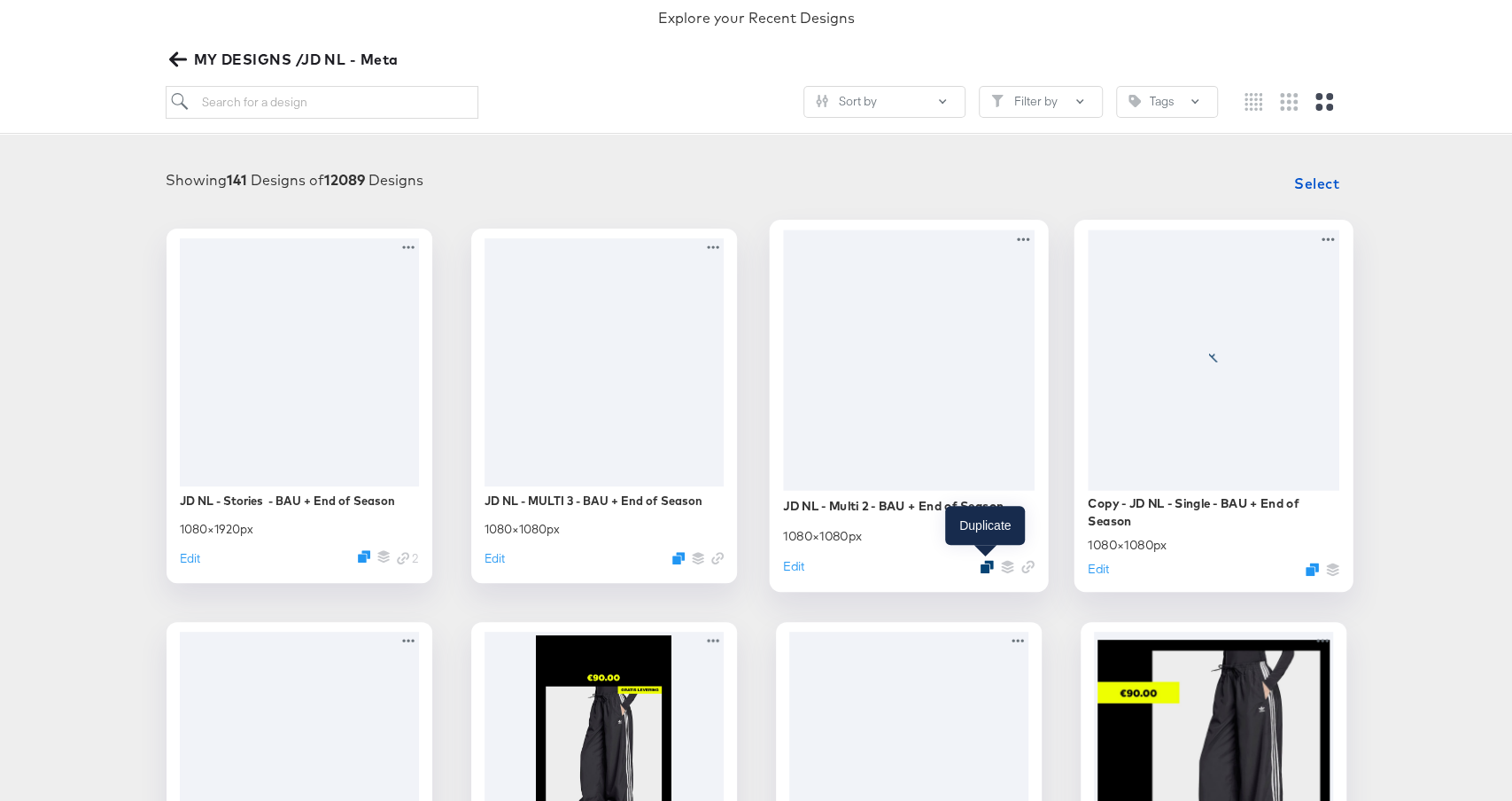
click at [985, 566] on icon "Duplicate" at bounding box center [986, 566] width 13 height 13
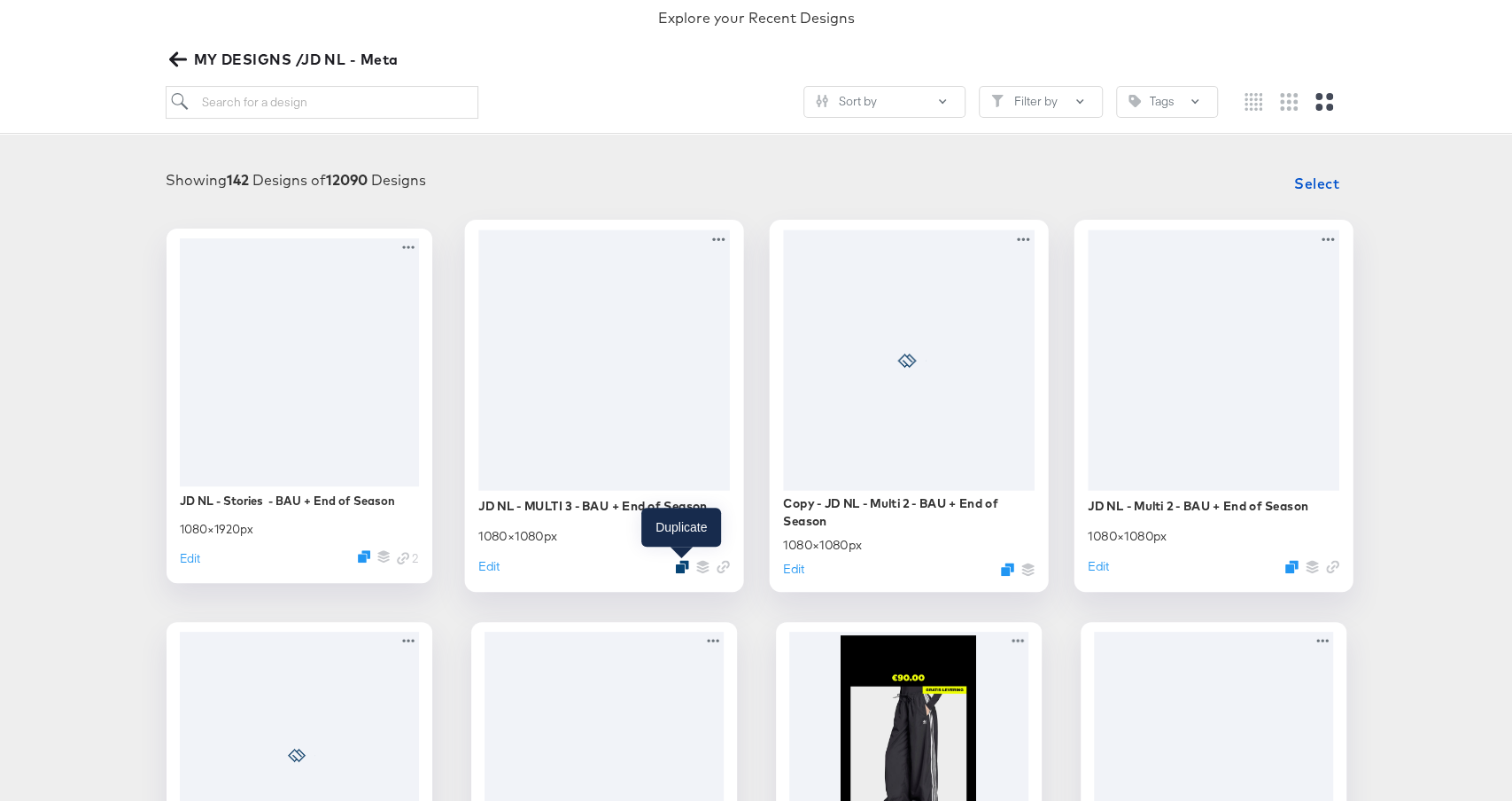
click at [685, 560] on icon "Duplicate" at bounding box center [682, 566] width 13 height 13
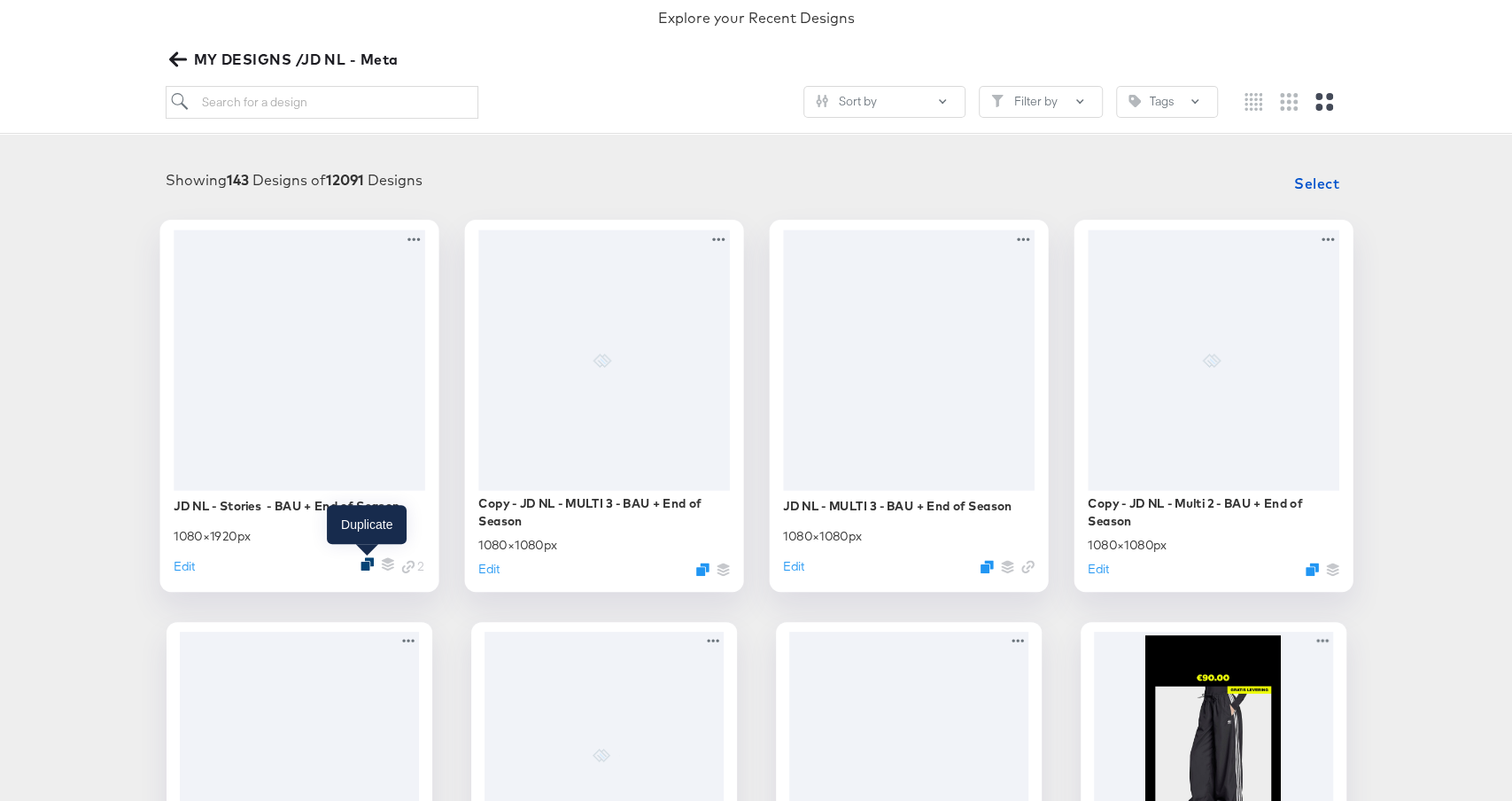
click at [362, 562] on icon "Duplicate" at bounding box center [367, 564] width 13 height 13
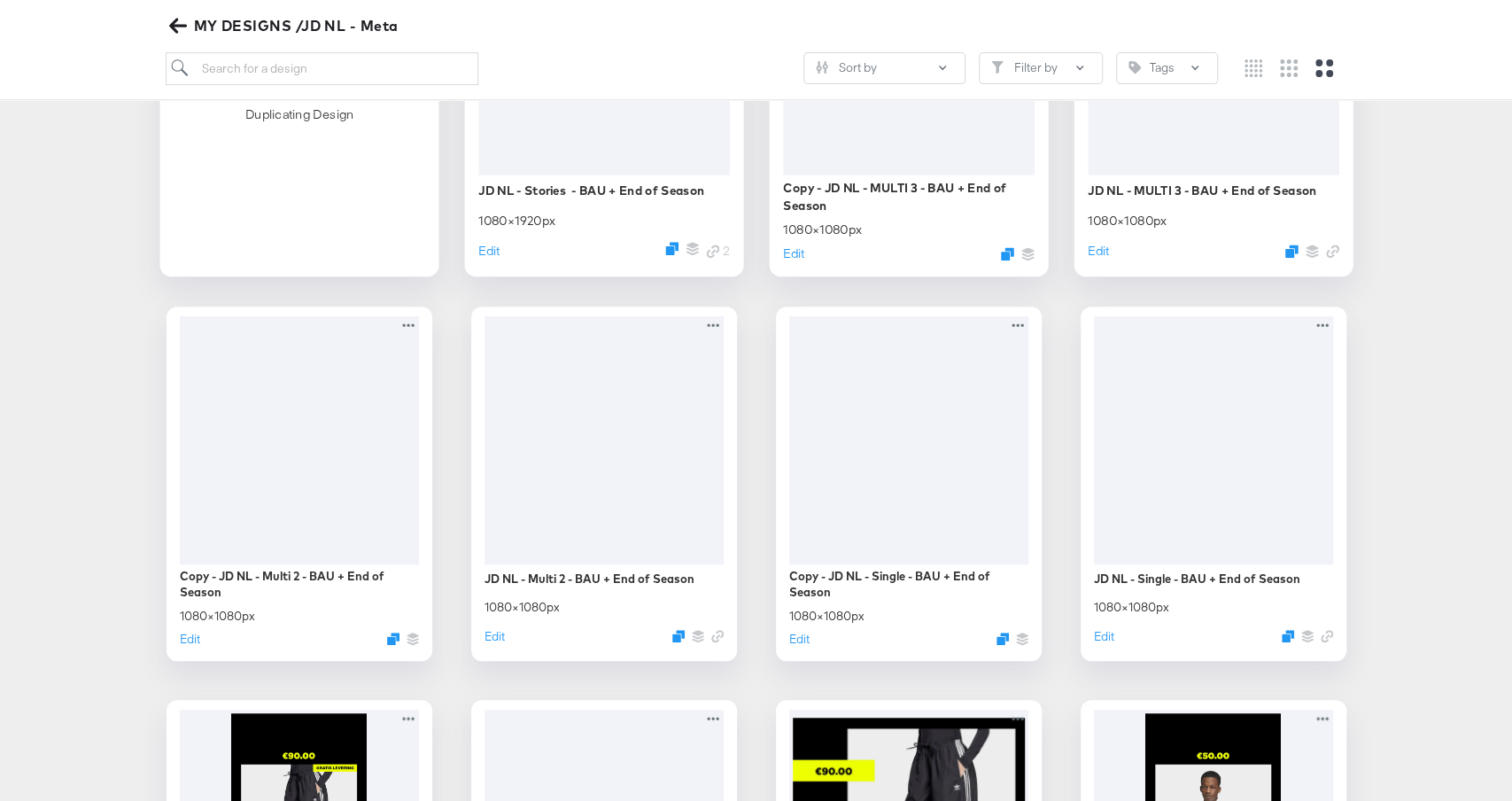
scroll to position [492, 0]
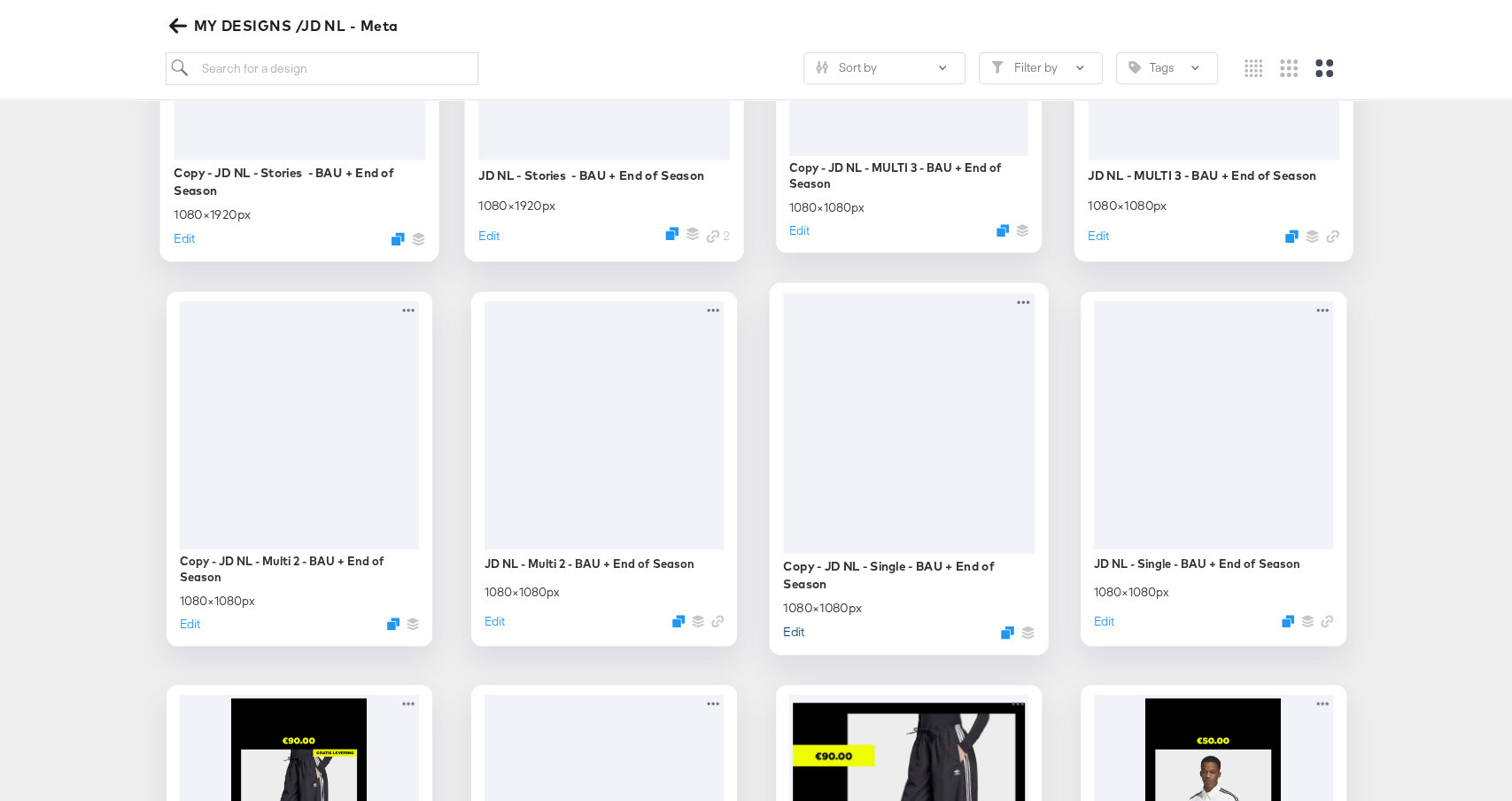
click at [793, 635] on button "Edit" at bounding box center [793, 632] width 21 height 17
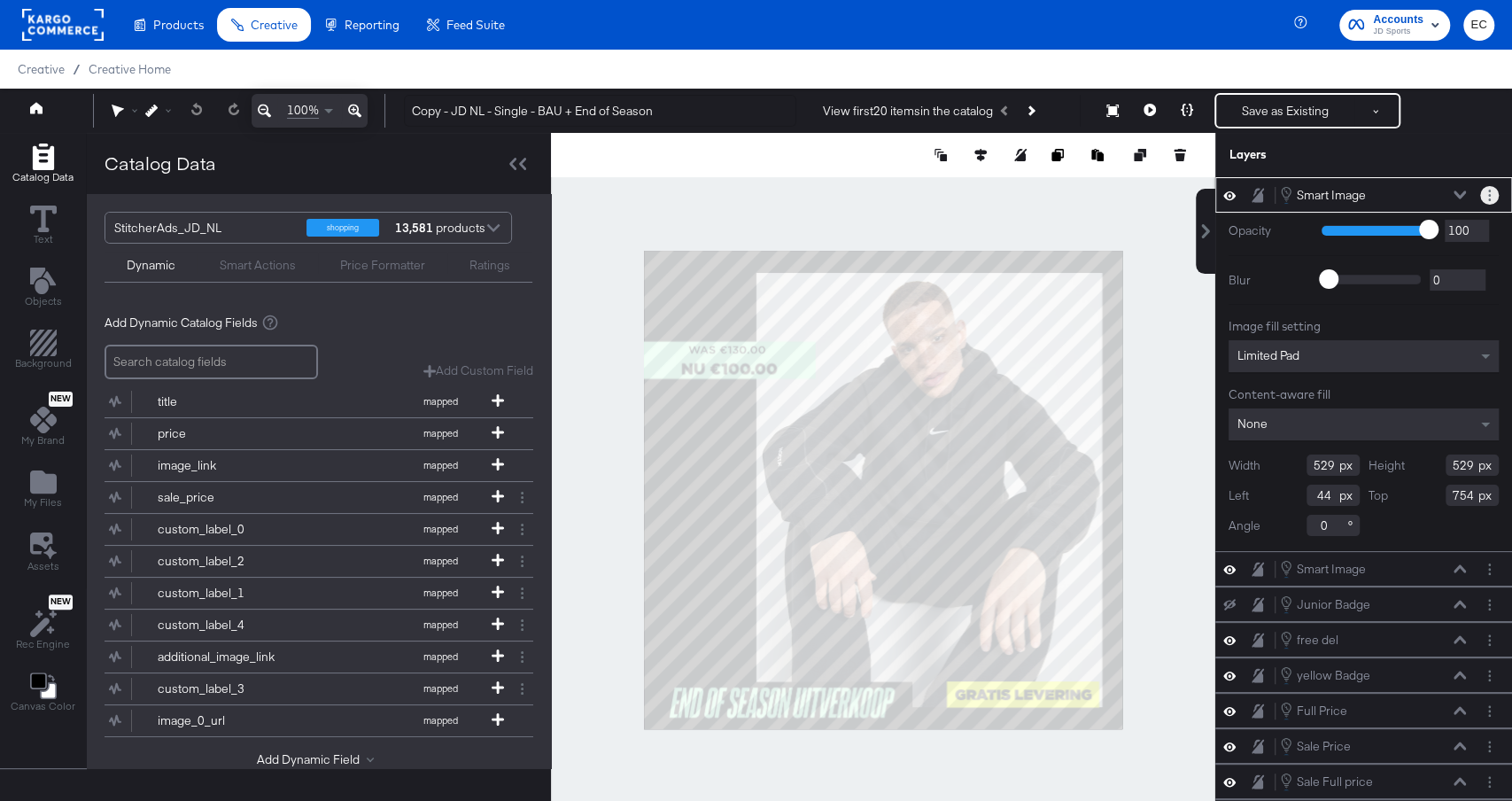
click at [1485, 195] on button "Layer Options" at bounding box center [1490, 195] width 18 height 18
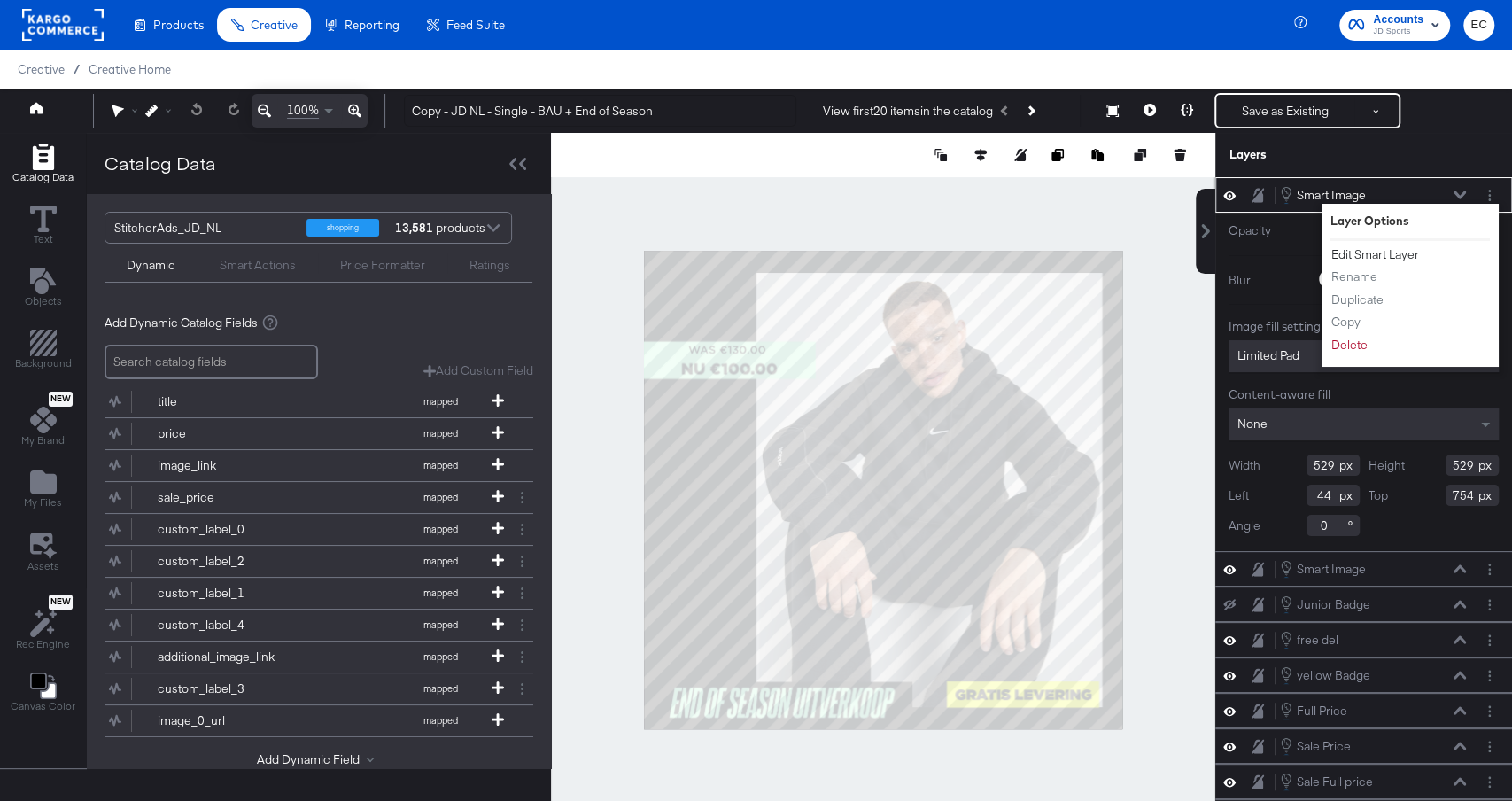
click at [1357, 247] on button "Edit Smart Layer" at bounding box center [1375, 255] width 89 height 18
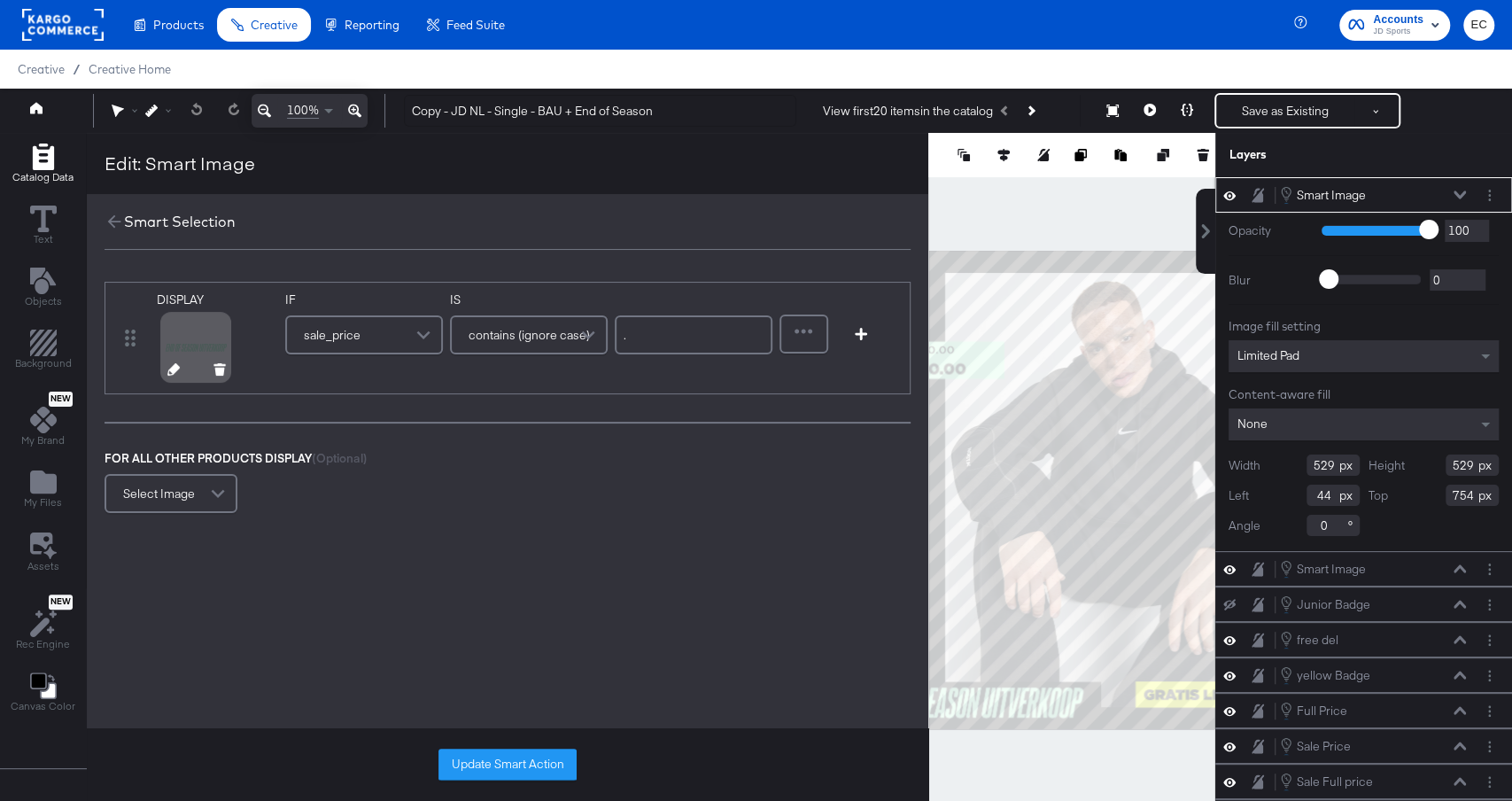
click at [167, 372] on icon at bounding box center [173, 369] width 12 height 12
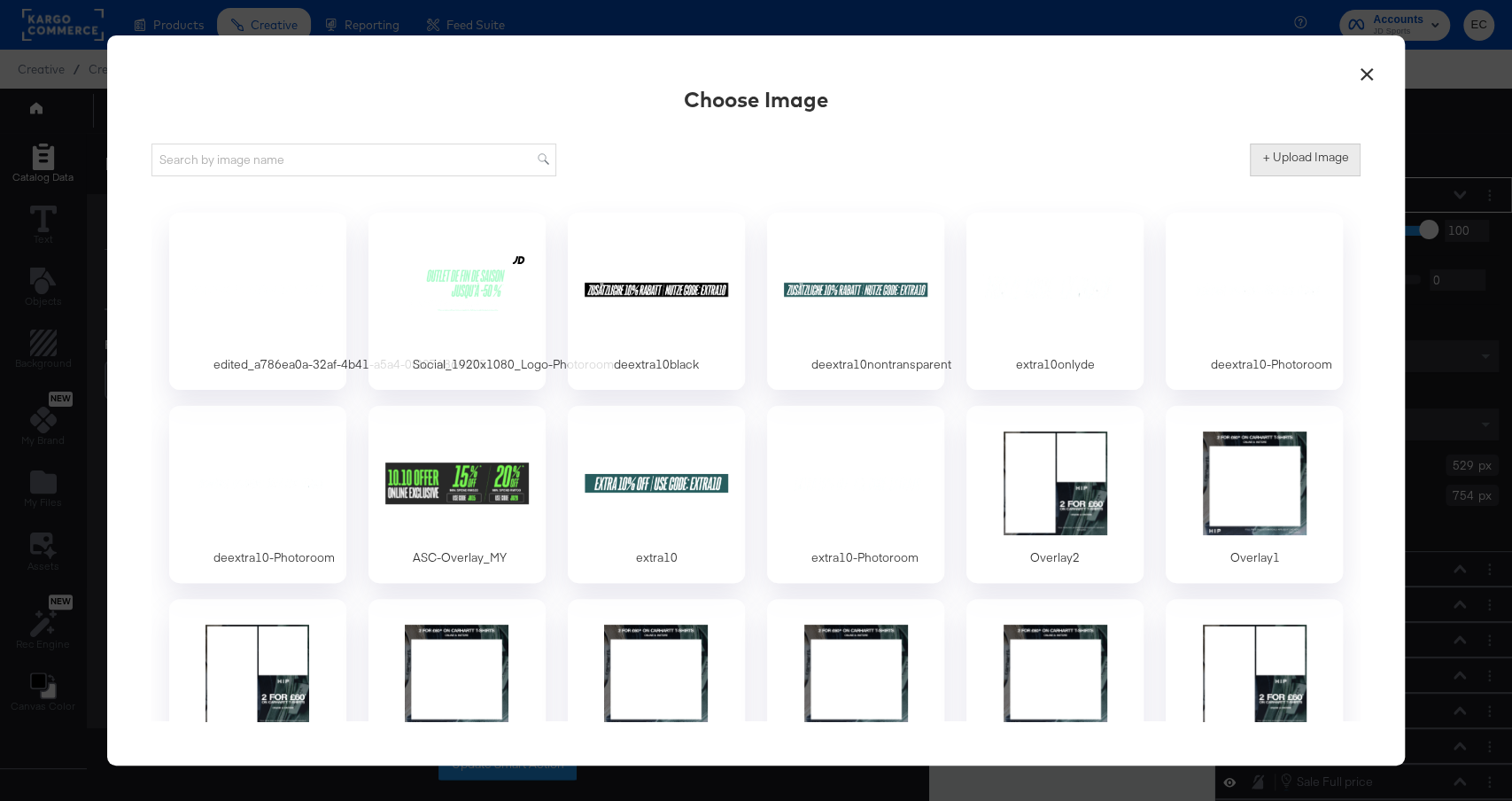
click at [1327, 156] on label "+ Upload Image" at bounding box center [1306, 157] width 86 height 17
click at [1327, 177] on input "+ Upload Image" at bounding box center [1452, 177] width 405 height 0
type input "C:\fakepath\Social_1920x1080_Logo-removebg-preview.png"
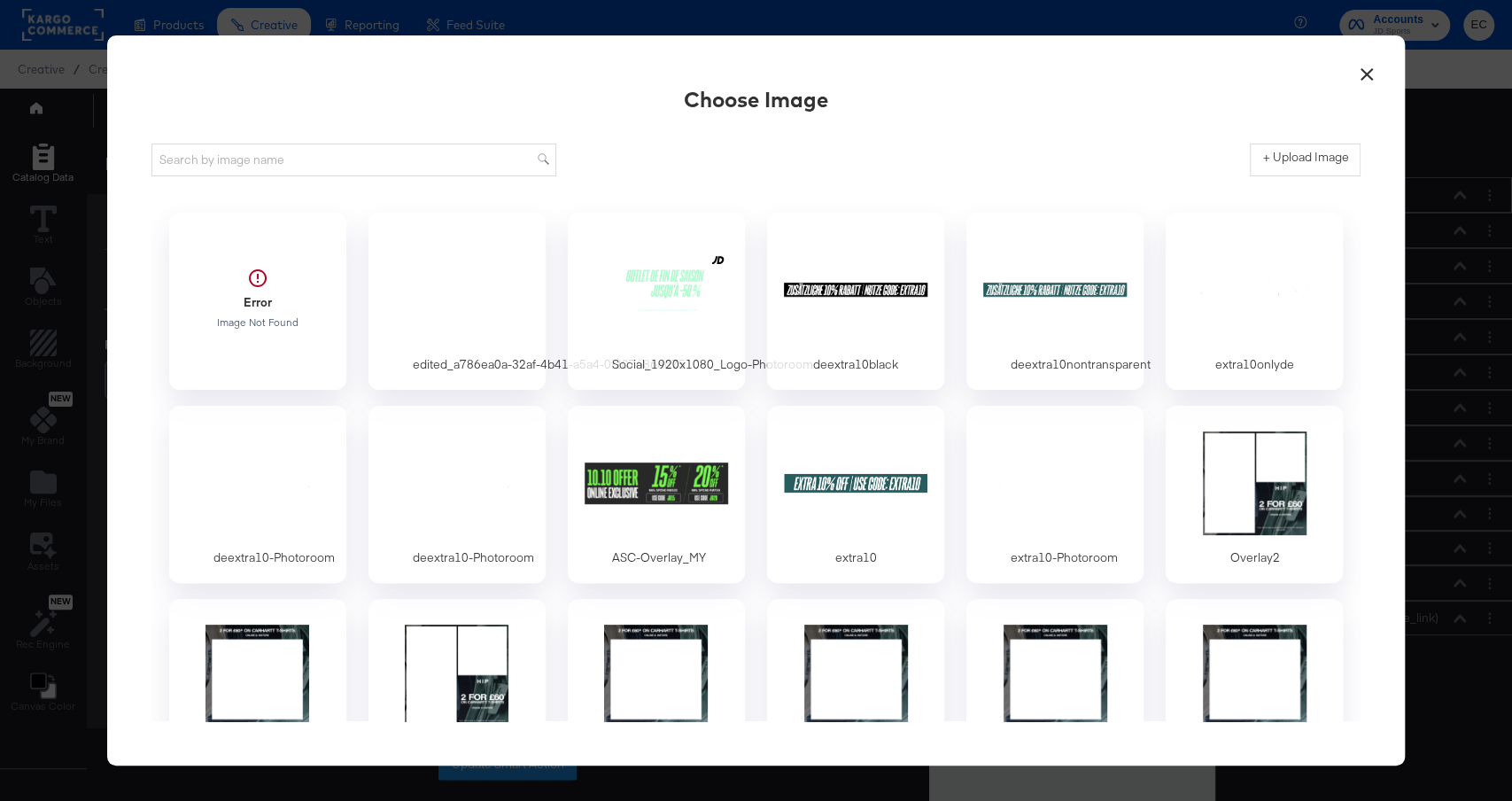
click at [1371, 79] on button "×" at bounding box center [1367, 69] width 32 height 32
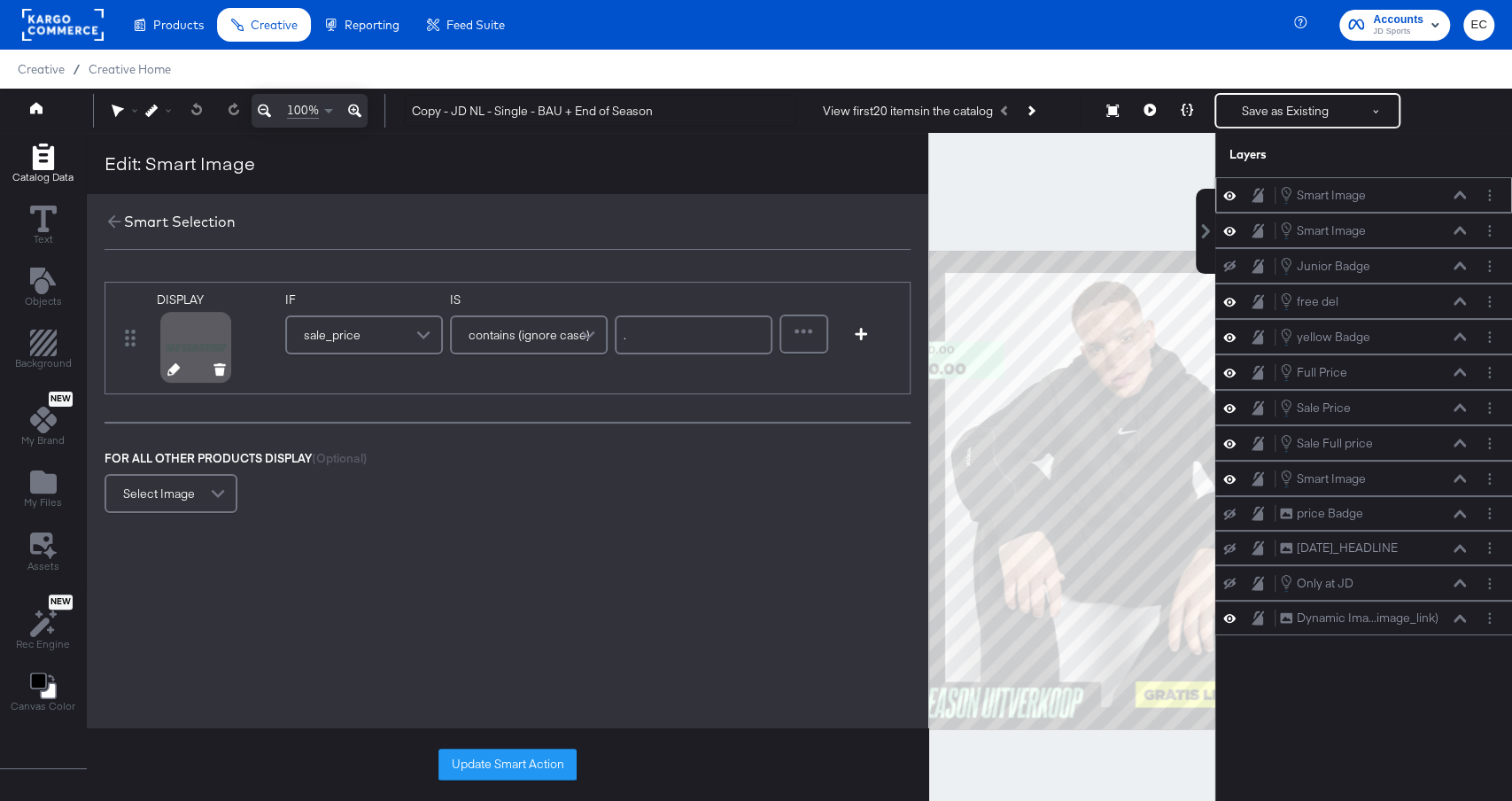
click at [170, 367] on icon at bounding box center [173, 369] width 12 height 12
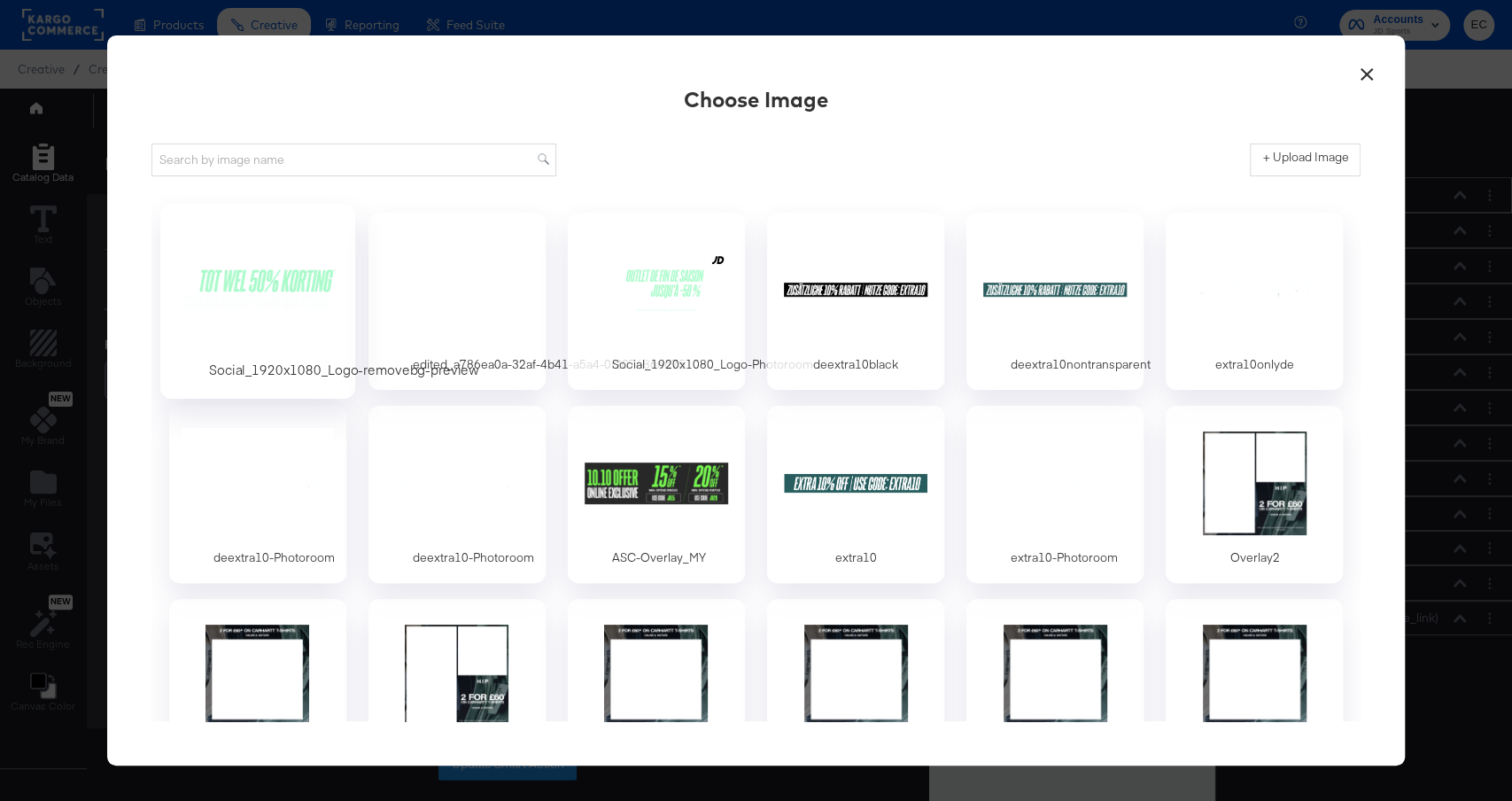
click at [249, 306] on div at bounding box center [257, 289] width 165 height 122
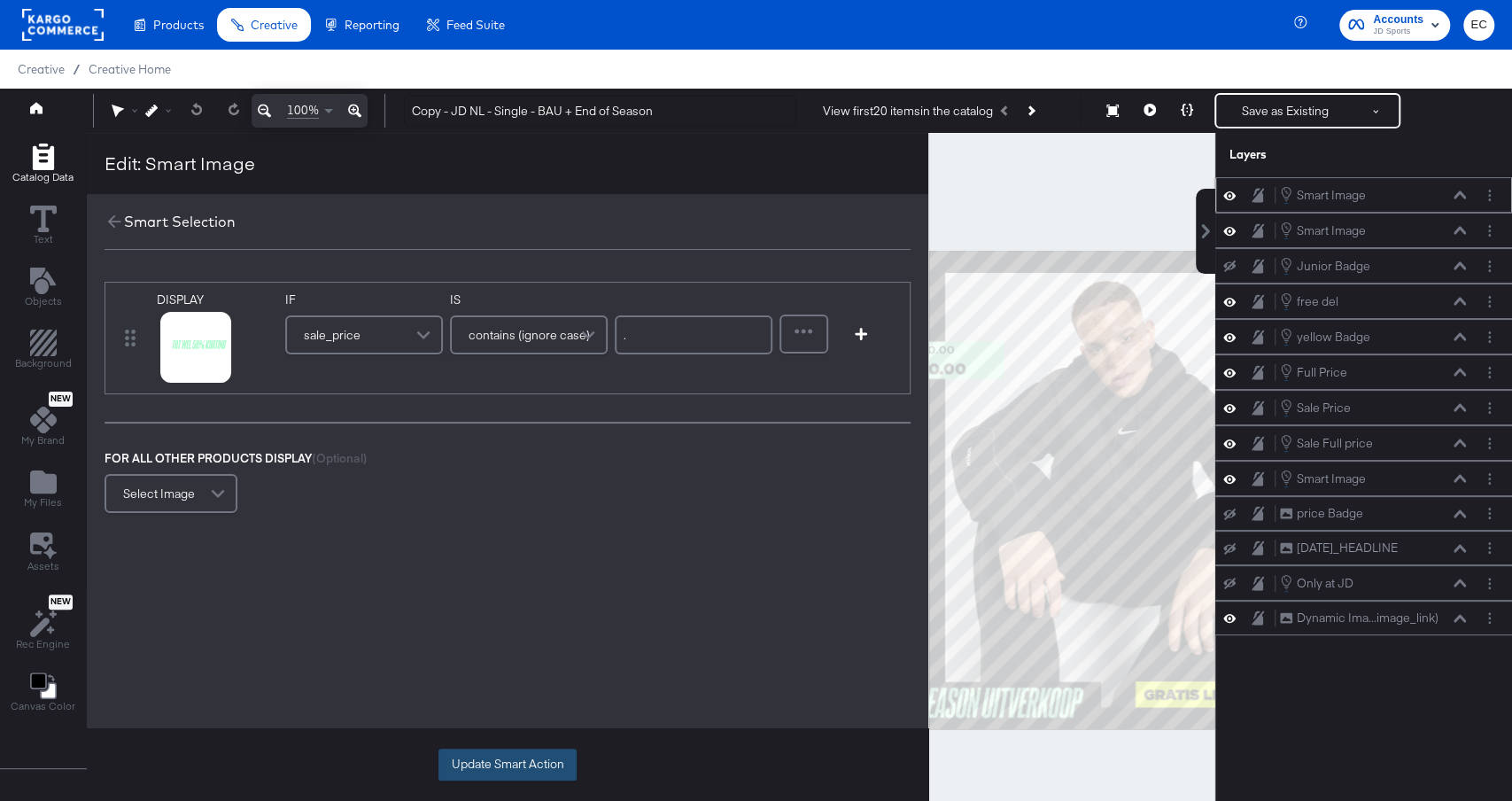
click at [486, 759] on button "Update Smart Action" at bounding box center [507, 765] width 138 height 32
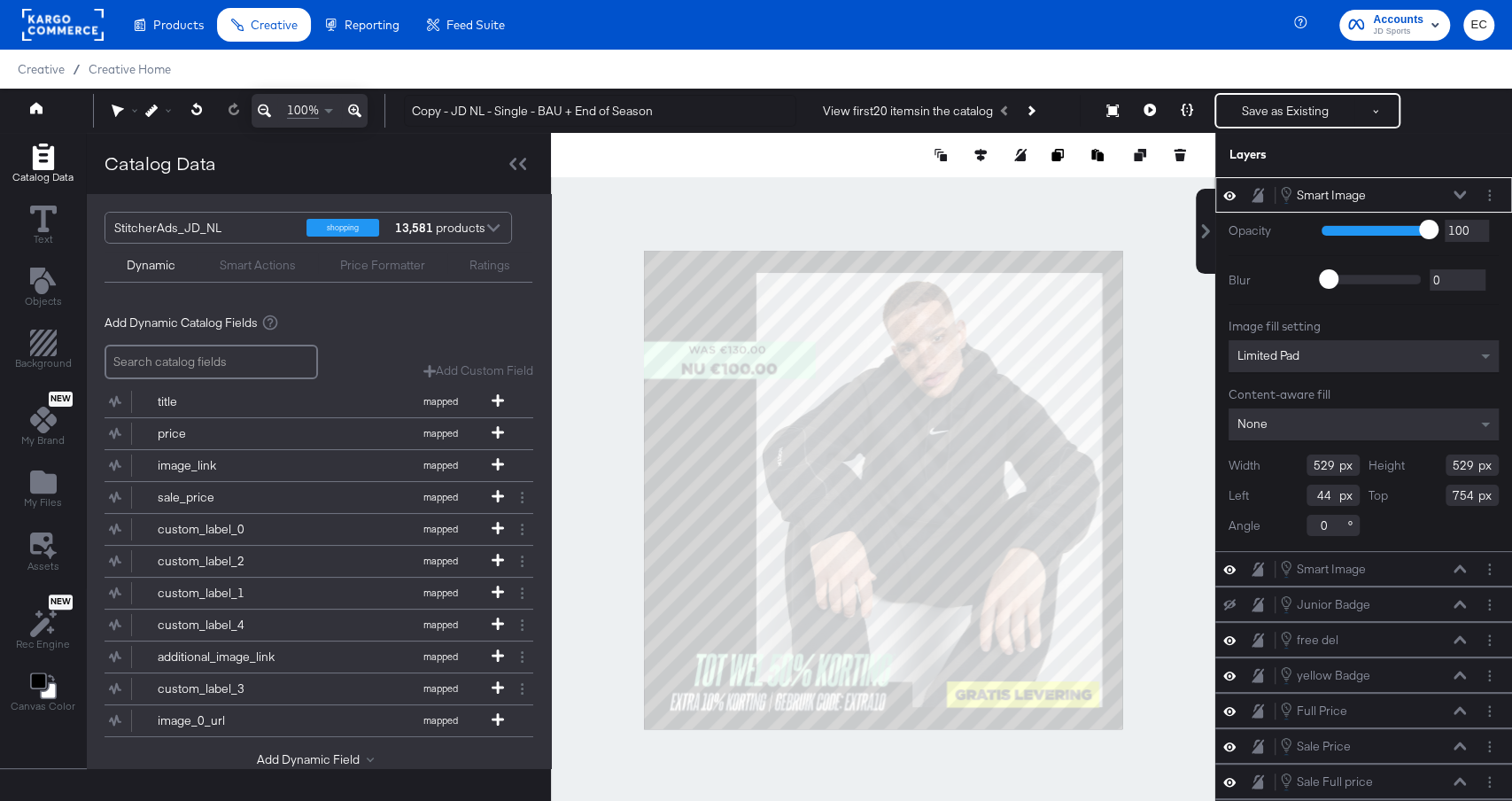
type input "24"
type input "726"
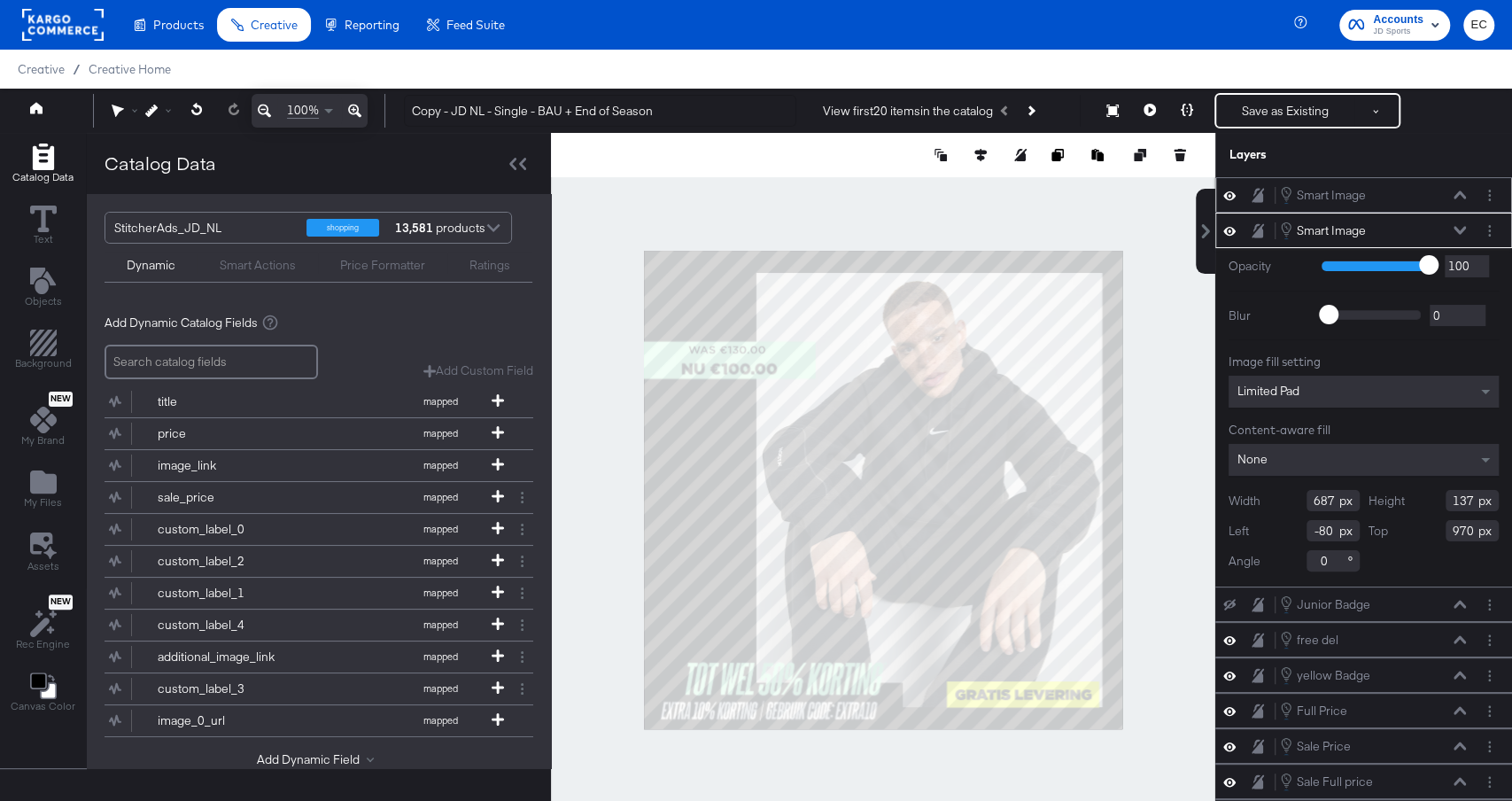
type input "665"
type input "135"
type input "900"
type input "172"
type input "885"
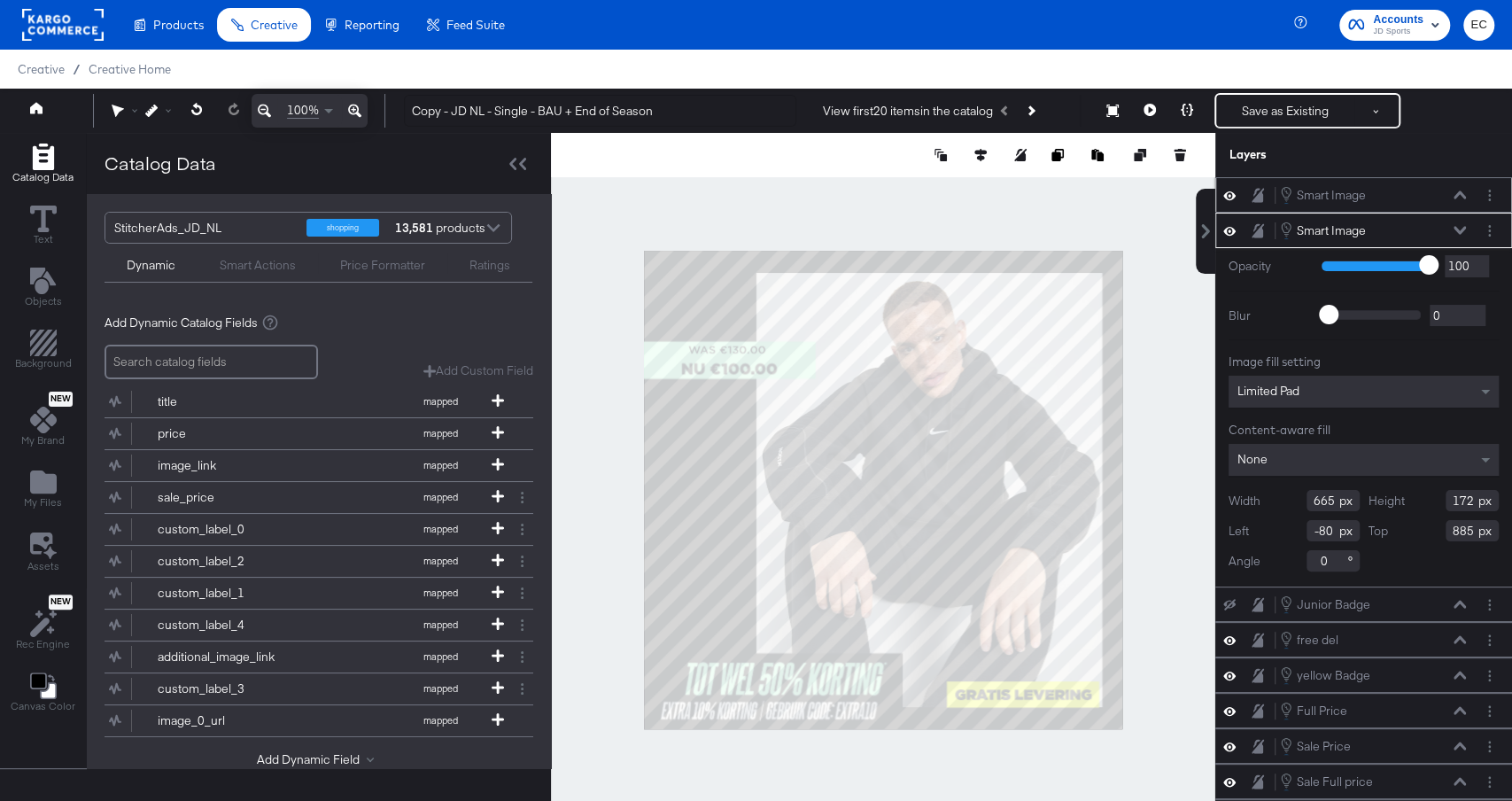
click at [604, 624] on div at bounding box center [883, 490] width 665 height 714
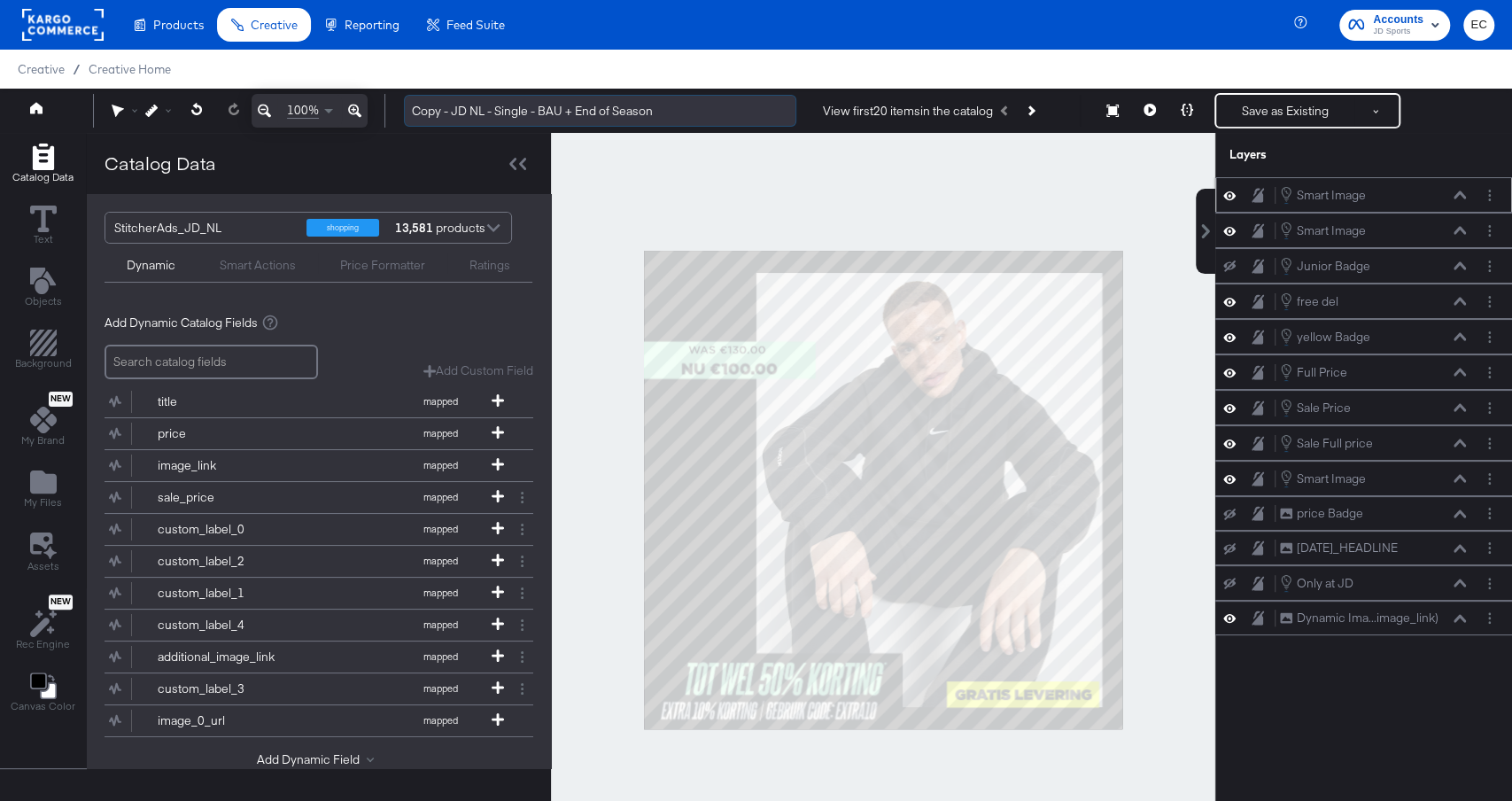
drag, startPoint x: 578, startPoint y: 111, endPoint x: 760, endPoint y: 109, distance: 182.0
click at [760, 110] on input "Copy - JD NL - Single - BAU + End of Season" at bounding box center [600, 111] width 392 height 33
drag, startPoint x: 452, startPoint y: 110, endPoint x: 338, endPoint y: 110, distance: 114.0
click at [338, 110] on div "100% Copy - JD NL - Single - BAU + EXTRA10 View first 20 items in the catalog S…" at bounding box center [756, 110] width 1512 height 44
type input "JD NL - Single - BAU + EXTRA10"
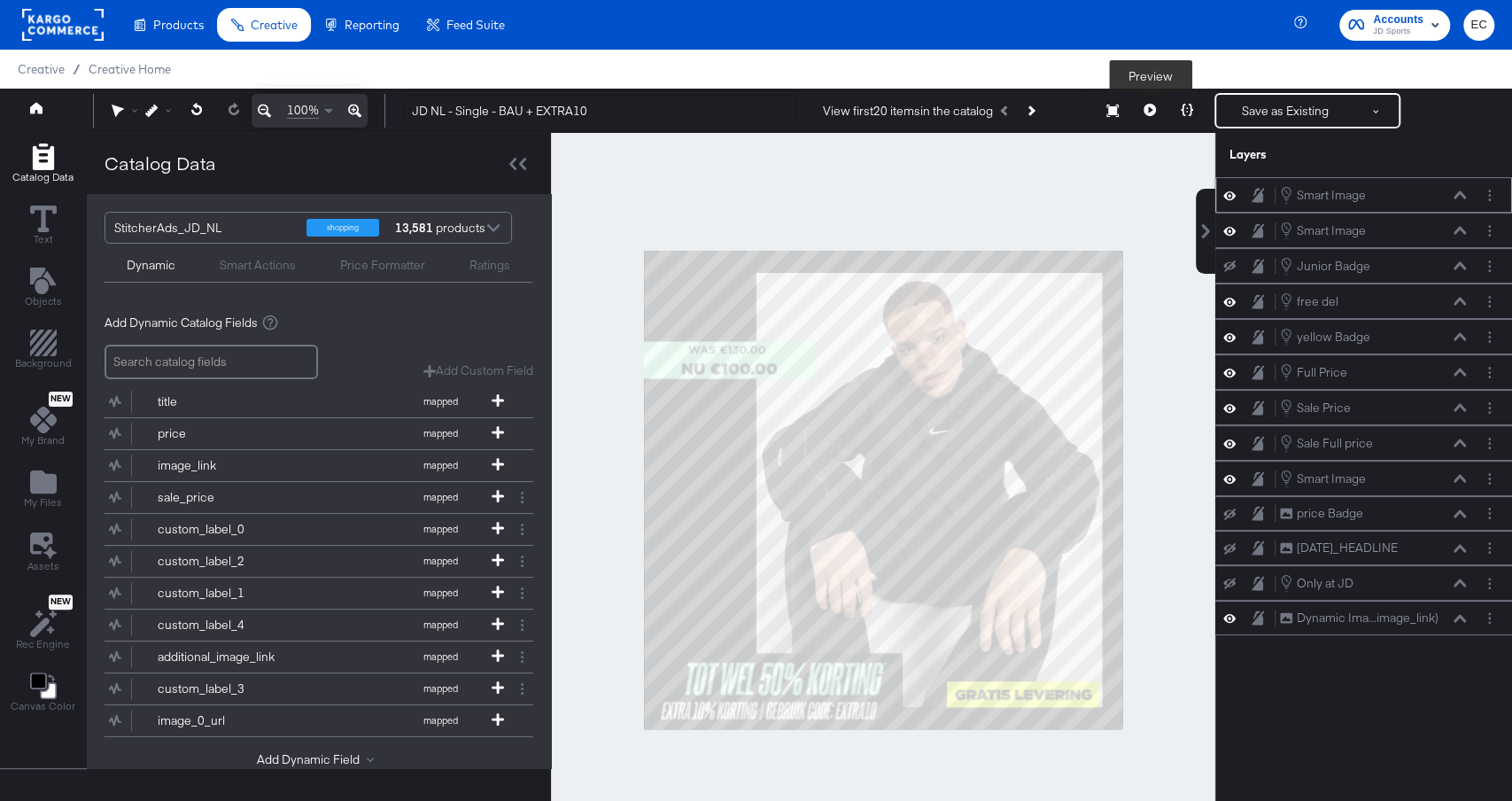
click at [1161, 114] on button at bounding box center [1150, 110] width 37 height 36
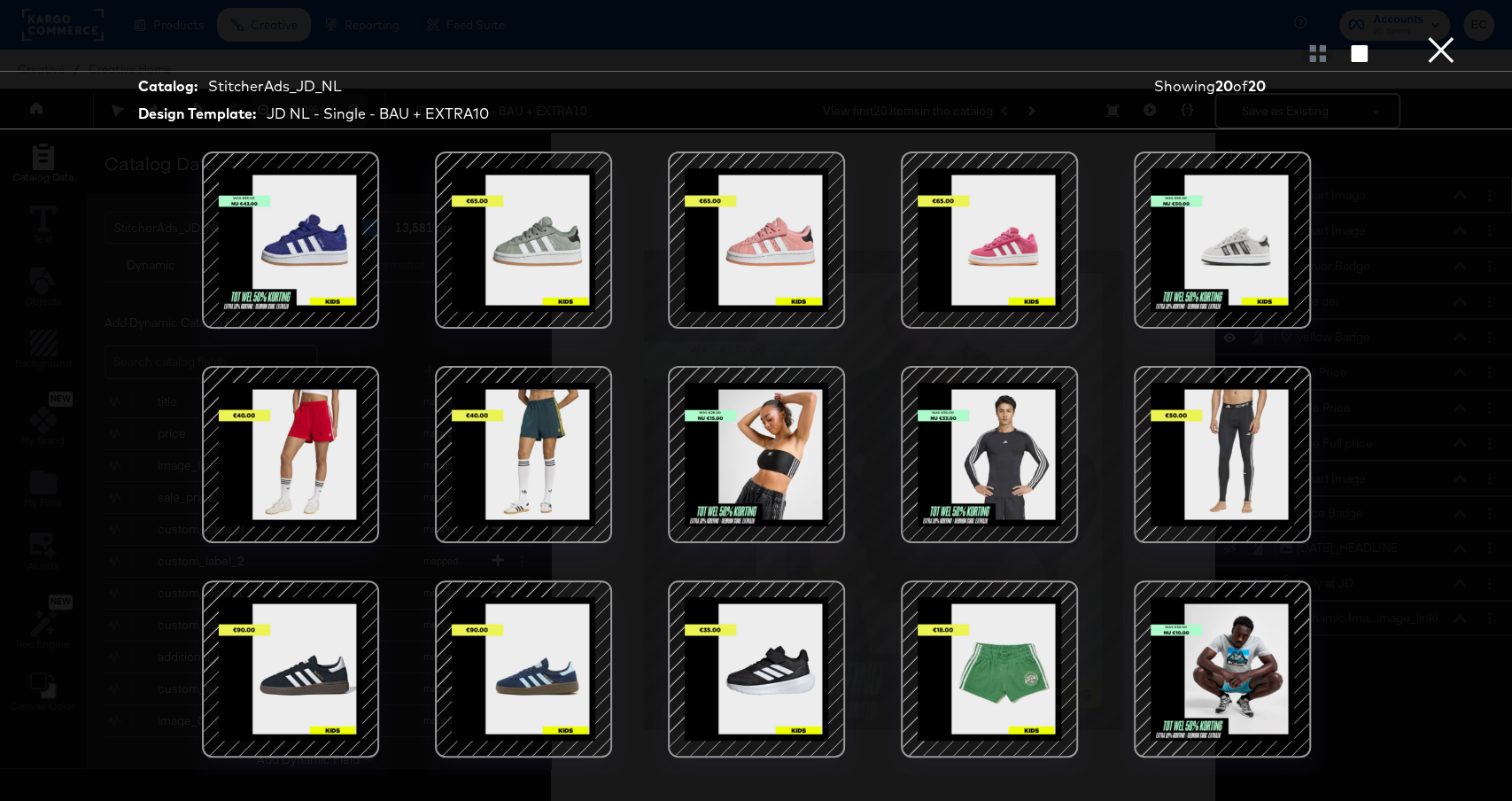
click at [151, 245] on div at bounding box center [756, 463] width 1329 height 624
click at [311, 233] on div at bounding box center [290, 240] width 151 height 151
click at [828, 423] on div at bounding box center [756, 455] width 151 height 151
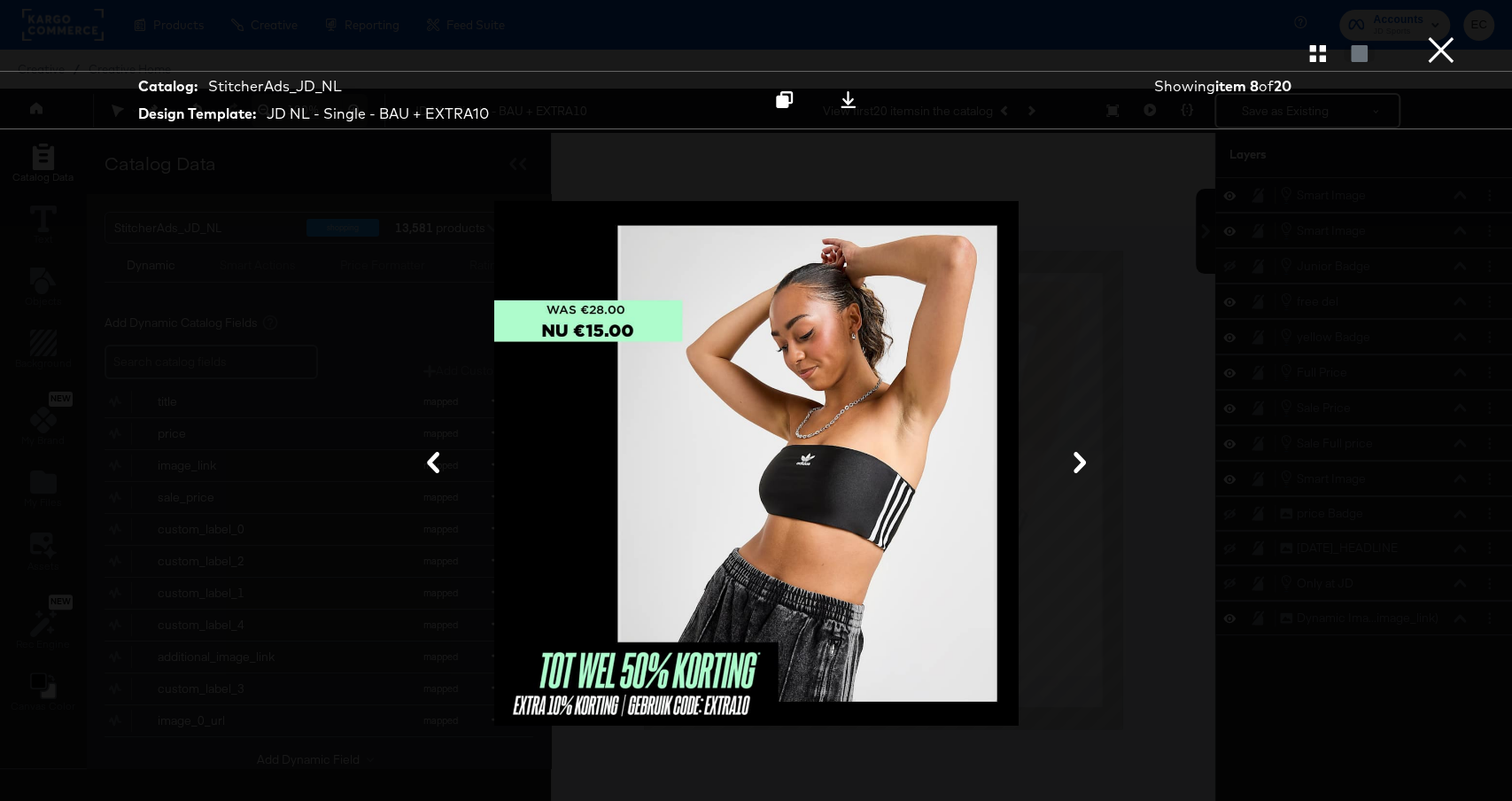
click at [1444, 36] on button "×" at bounding box center [1441, 17] width 36 height 36
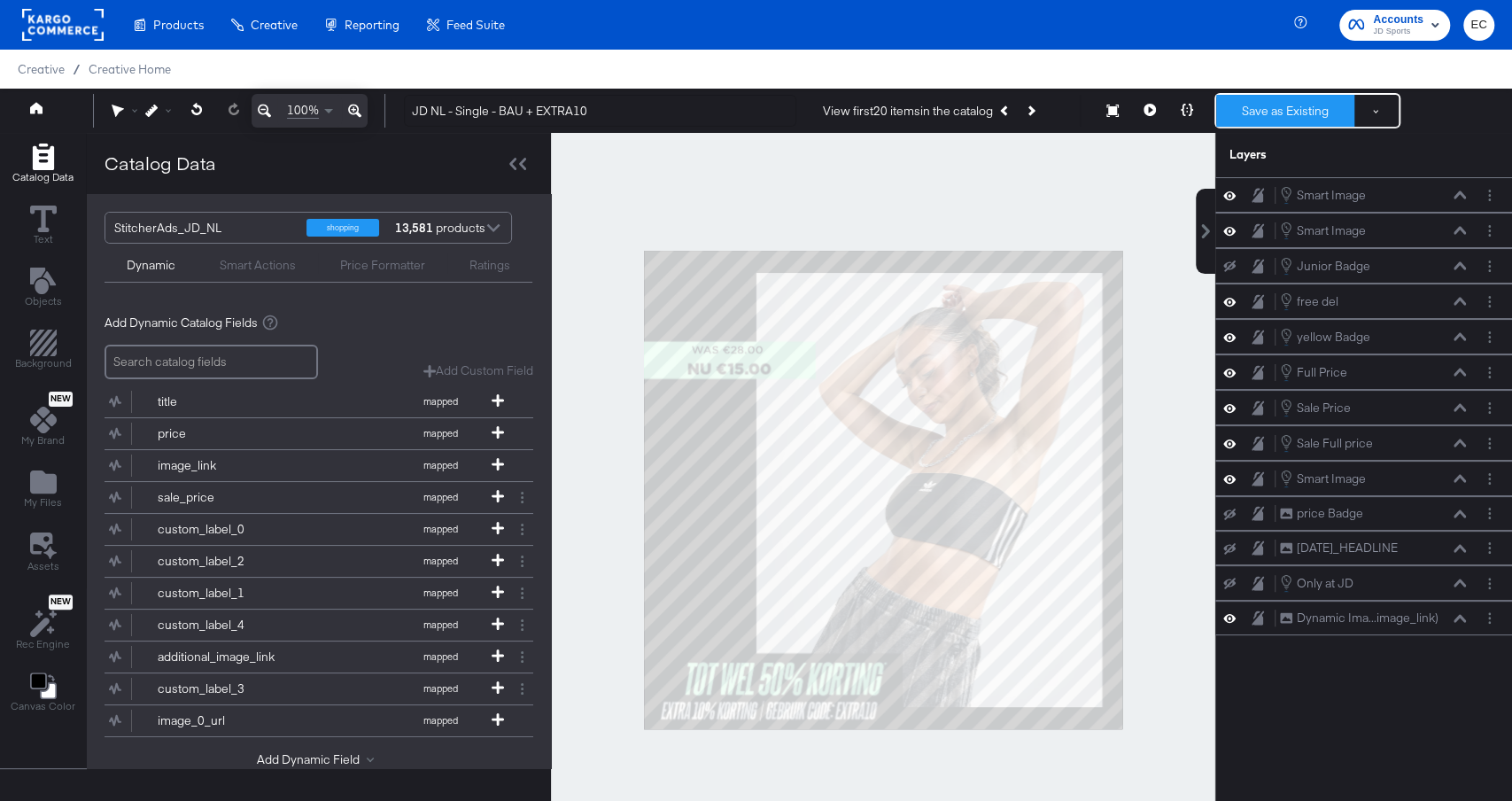
click at [1278, 112] on button "Save as Existing" at bounding box center [1286, 110] width 138 height 32
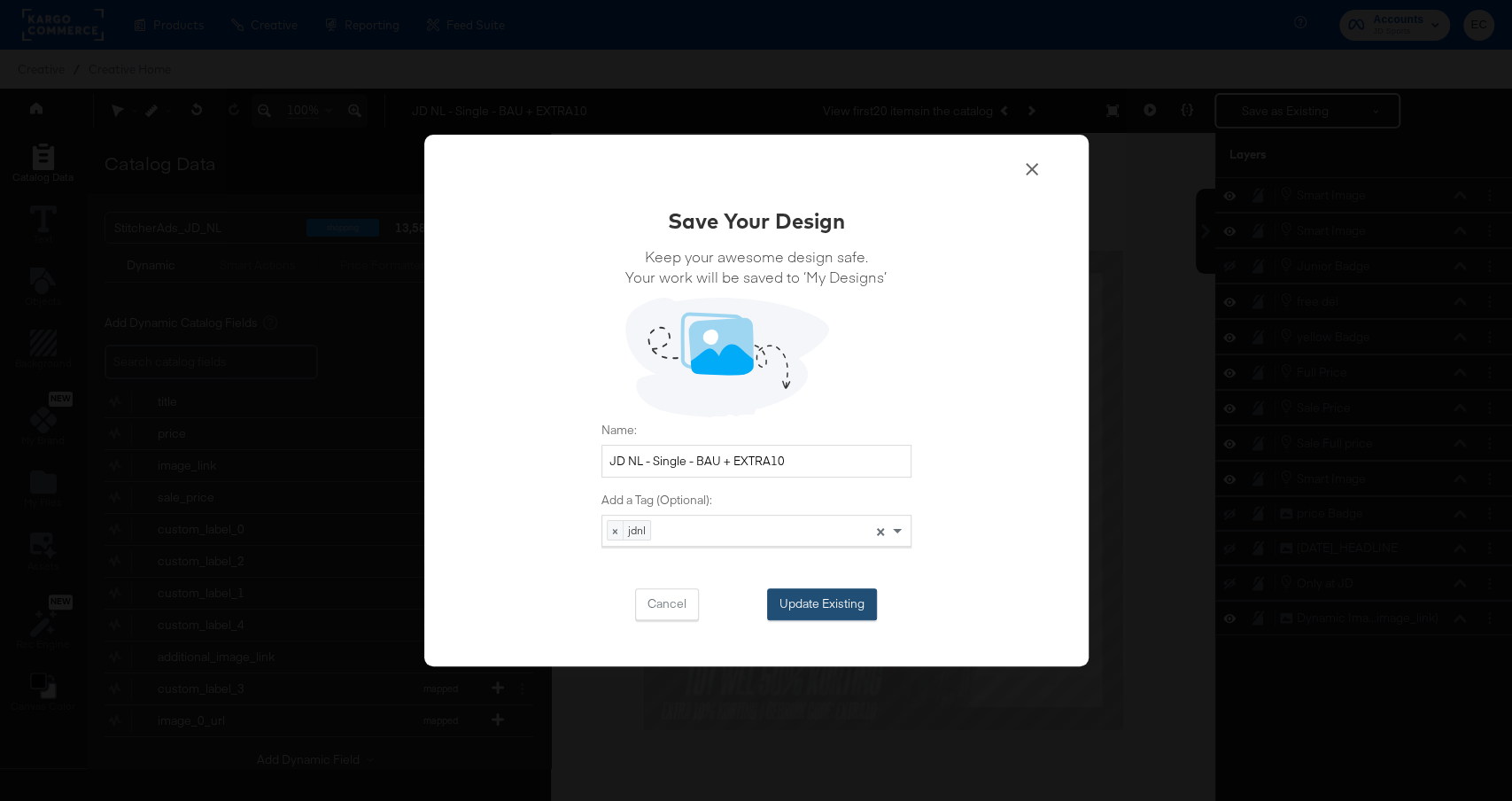
click at [838, 602] on button "Update Existing" at bounding box center [823, 604] width 110 height 32
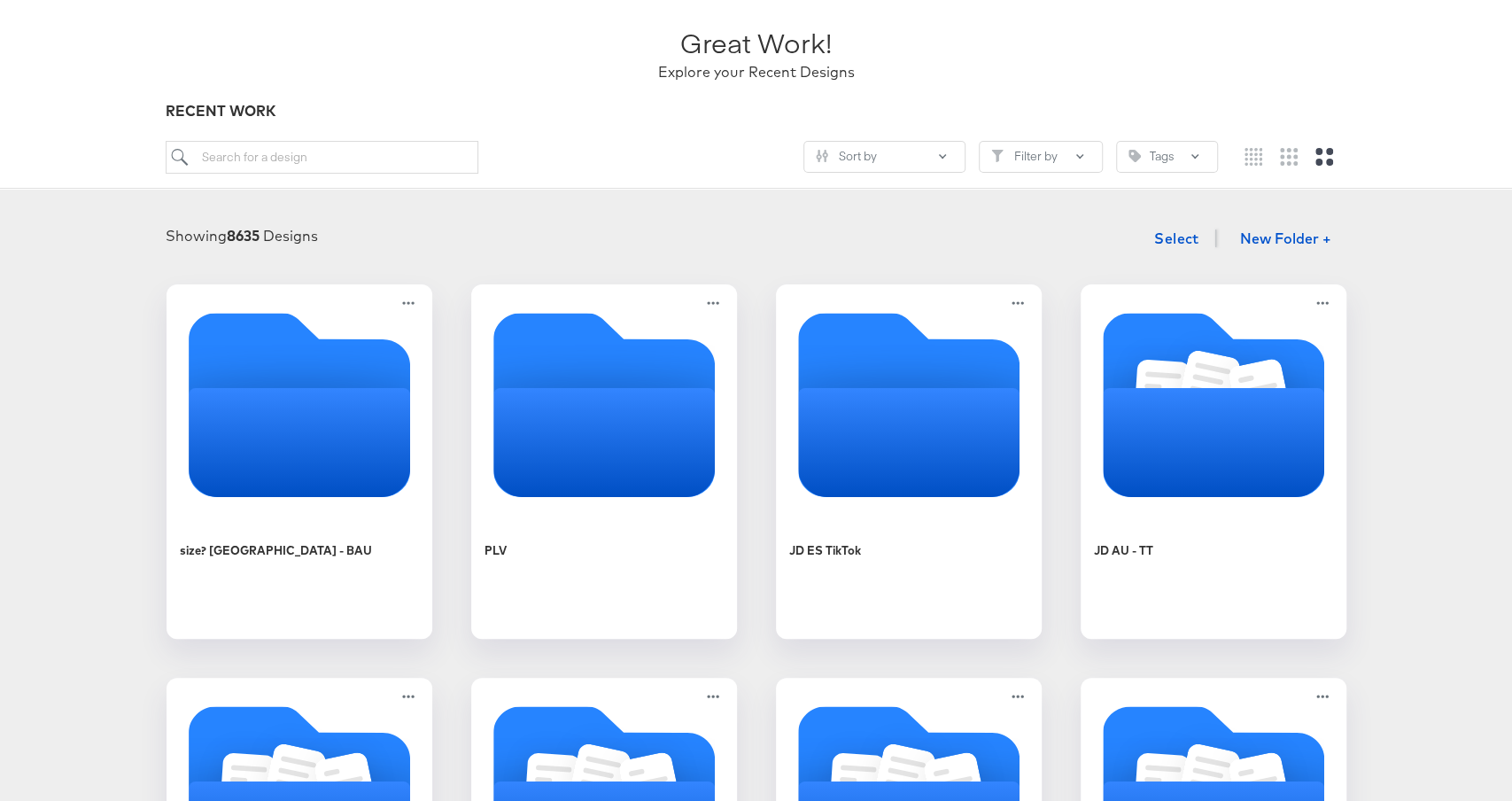
scroll to position [199, 0]
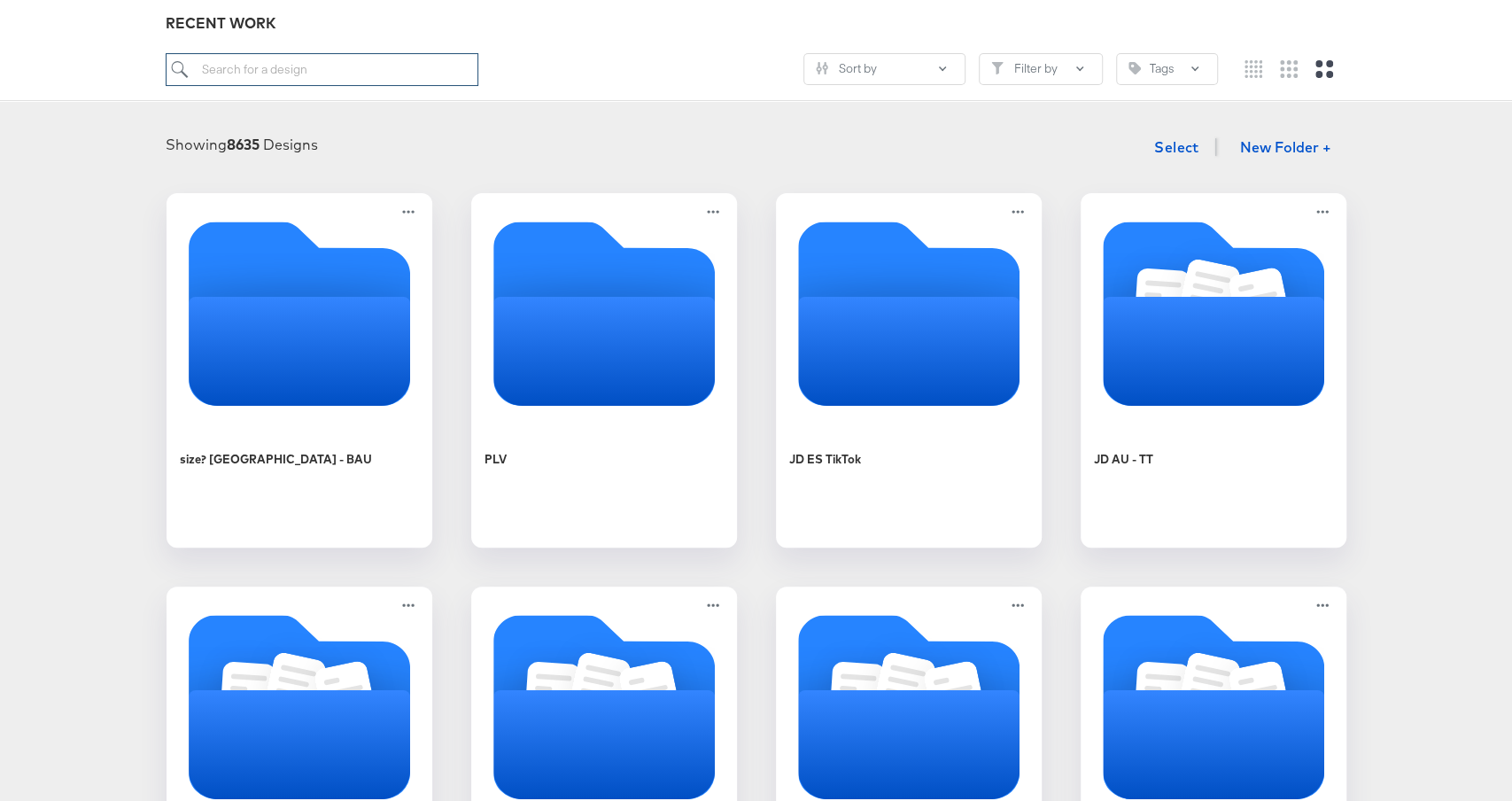
click at [380, 65] on input "search" at bounding box center [321, 70] width 312 height 33
type input "nl"
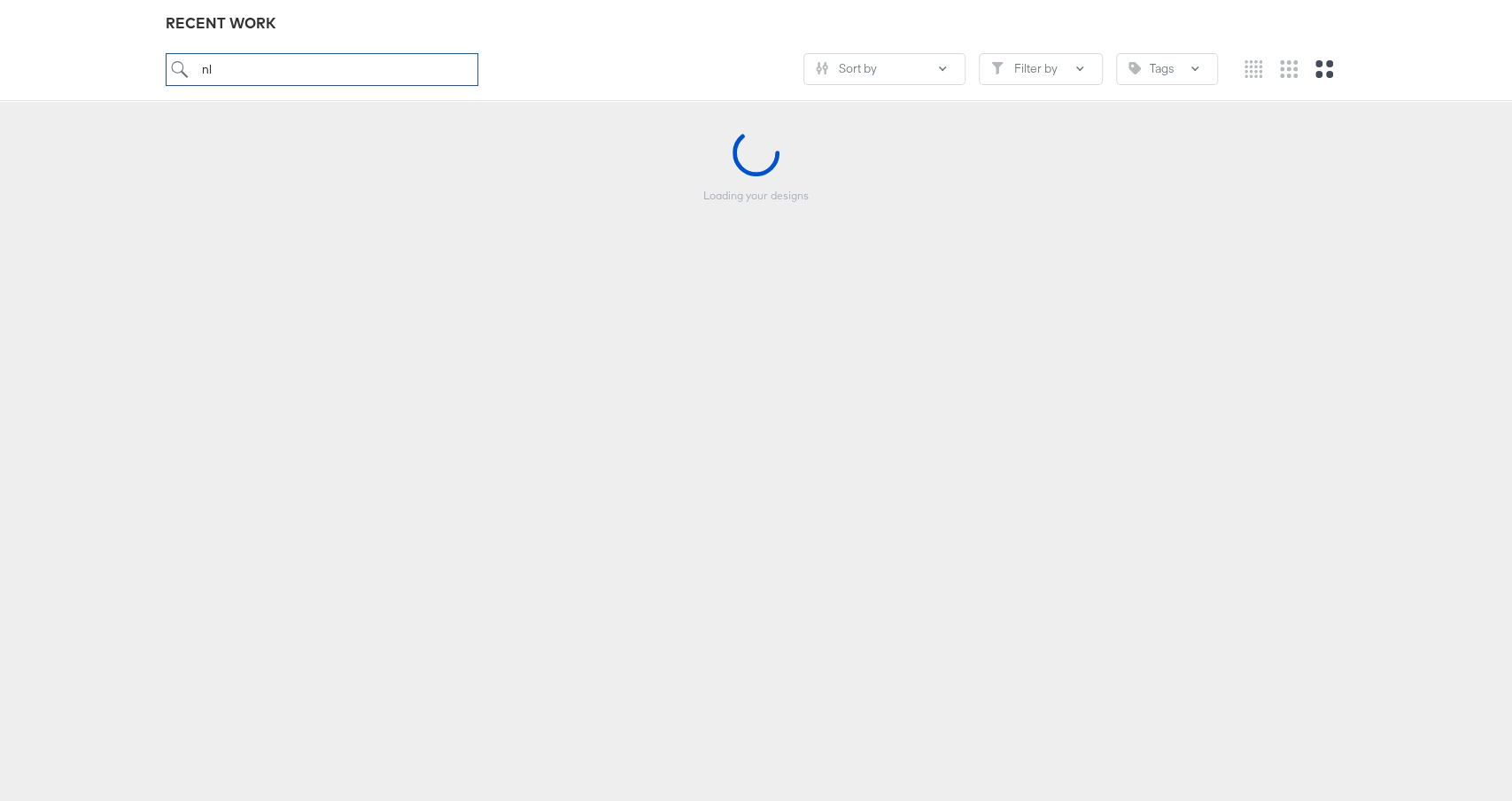
scroll to position [196, 0]
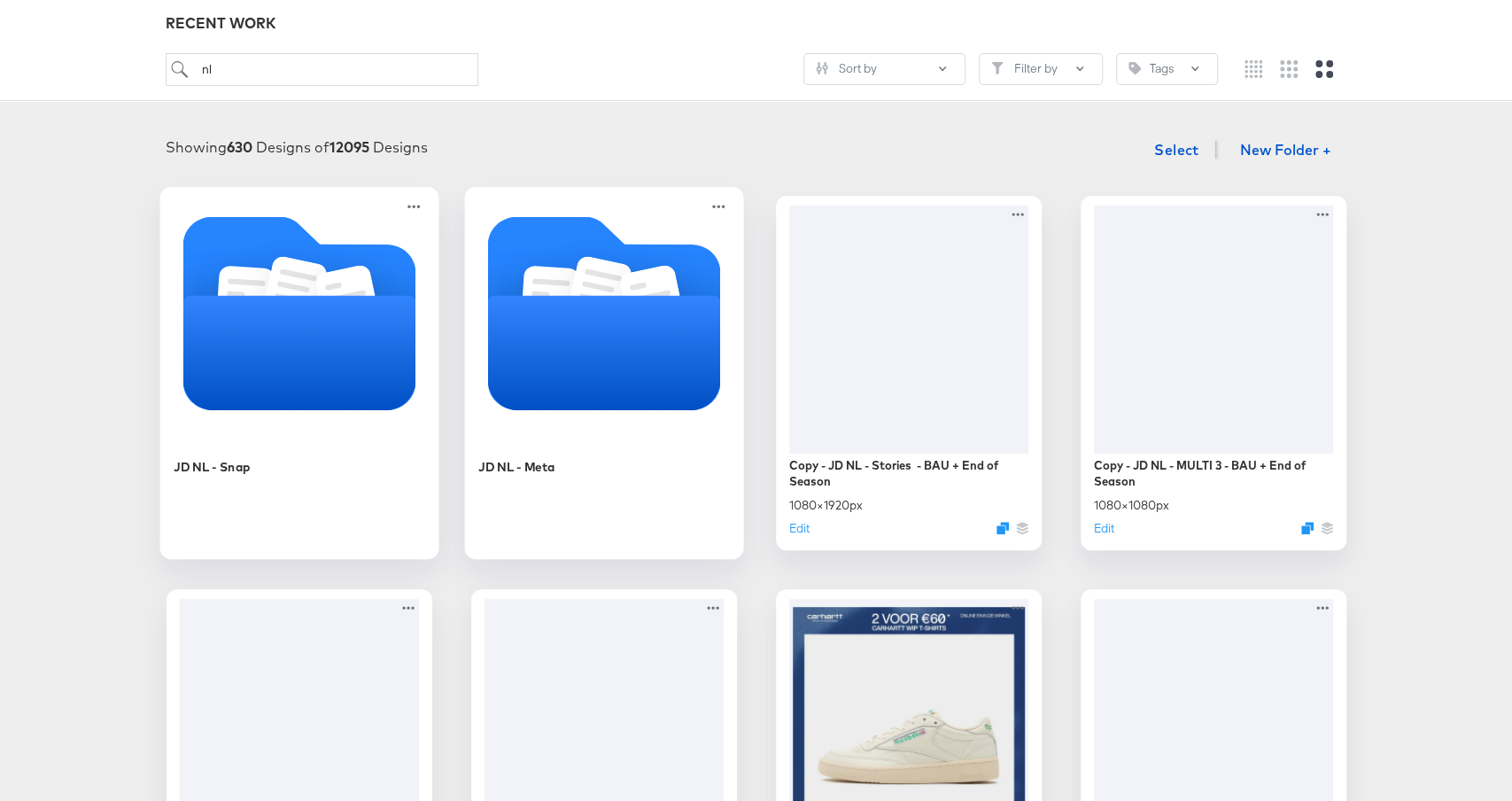
drag, startPoint x: 334, startPoint y: 328, endPoint x: 512, endPoint y: 323, distance: 178.1
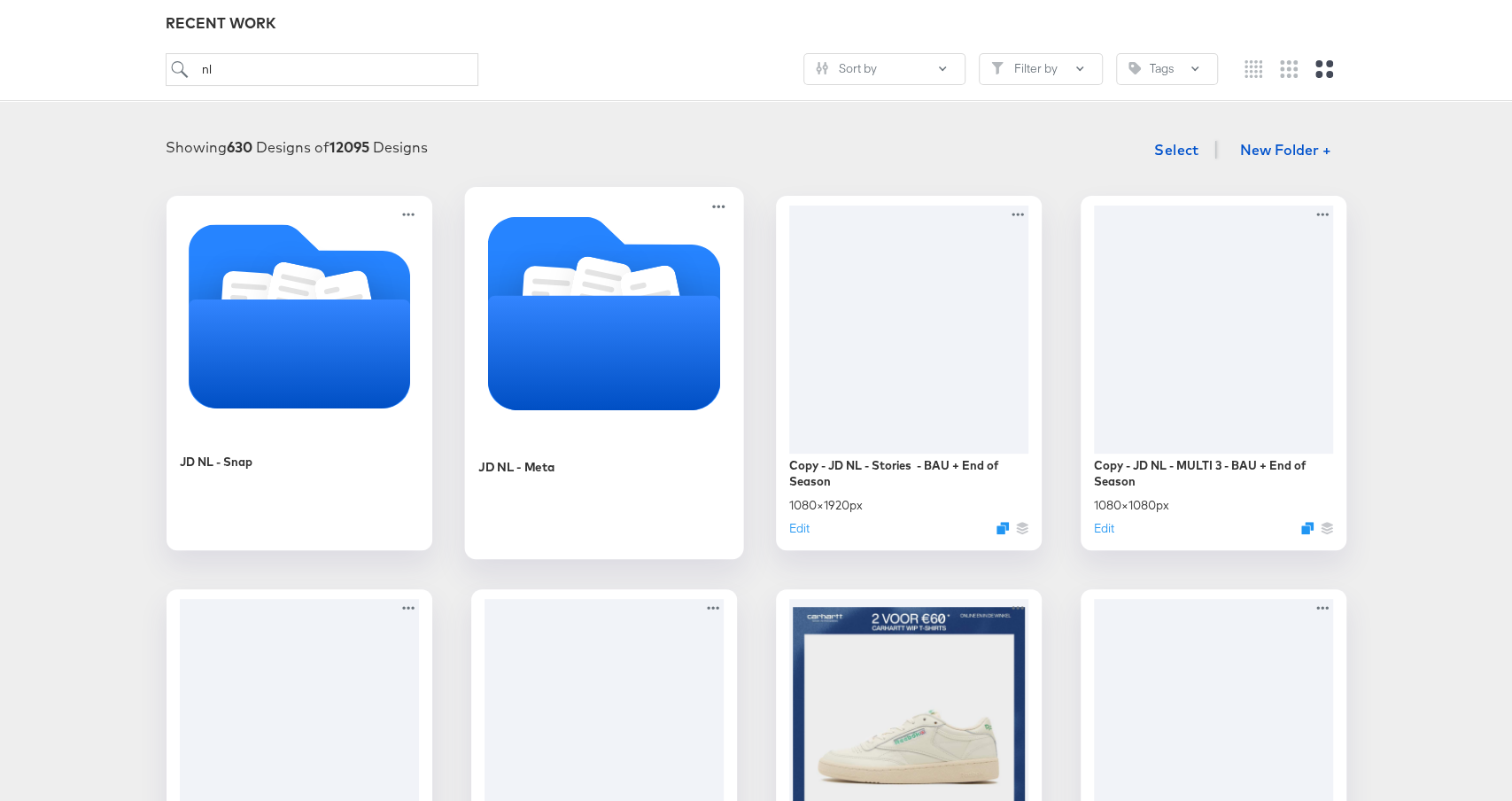
click at [512, 323] on icon "Folder" at bounding box center [604, 352] width 233 height 114
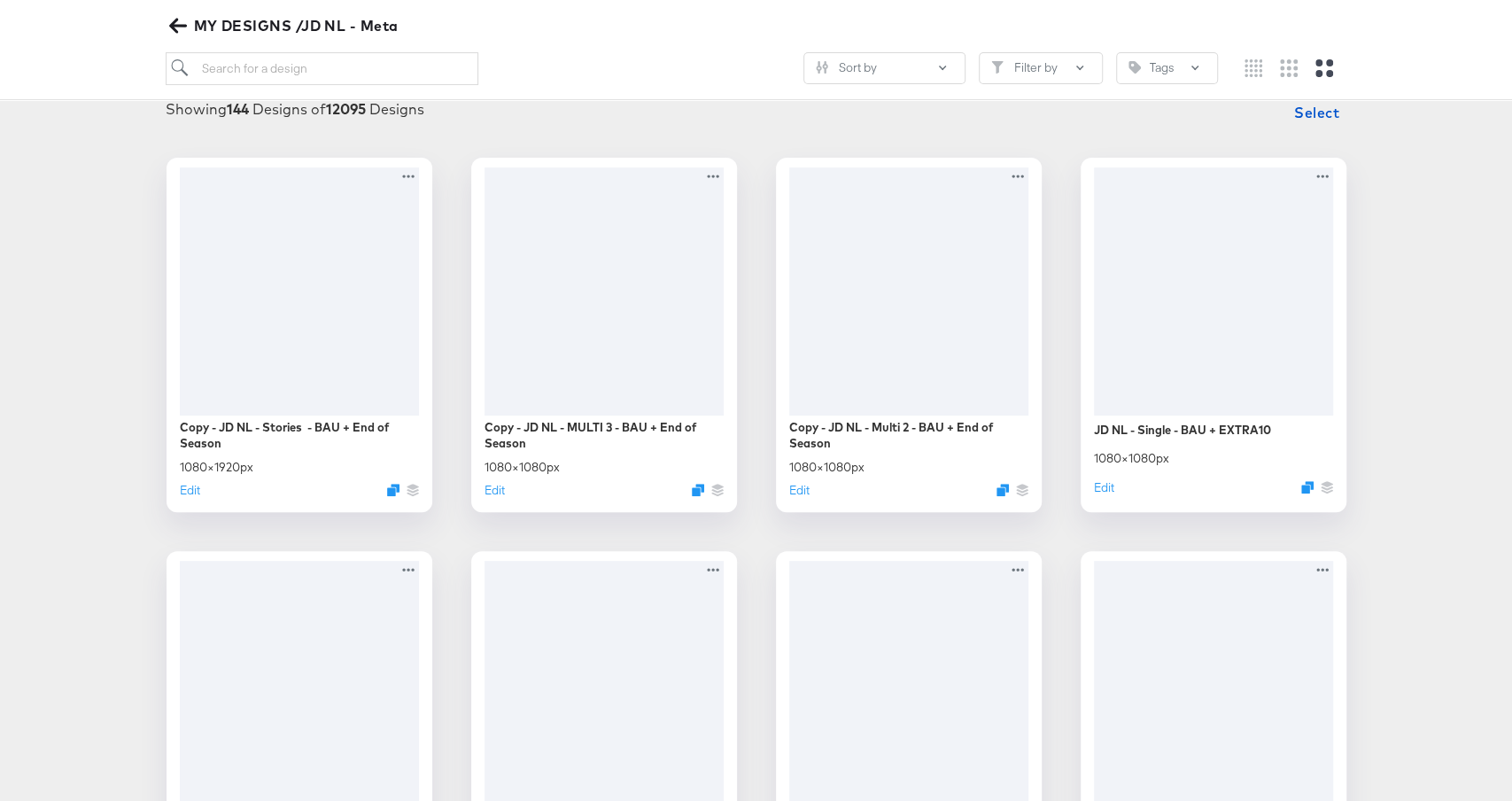
scroll to position [278, 0]
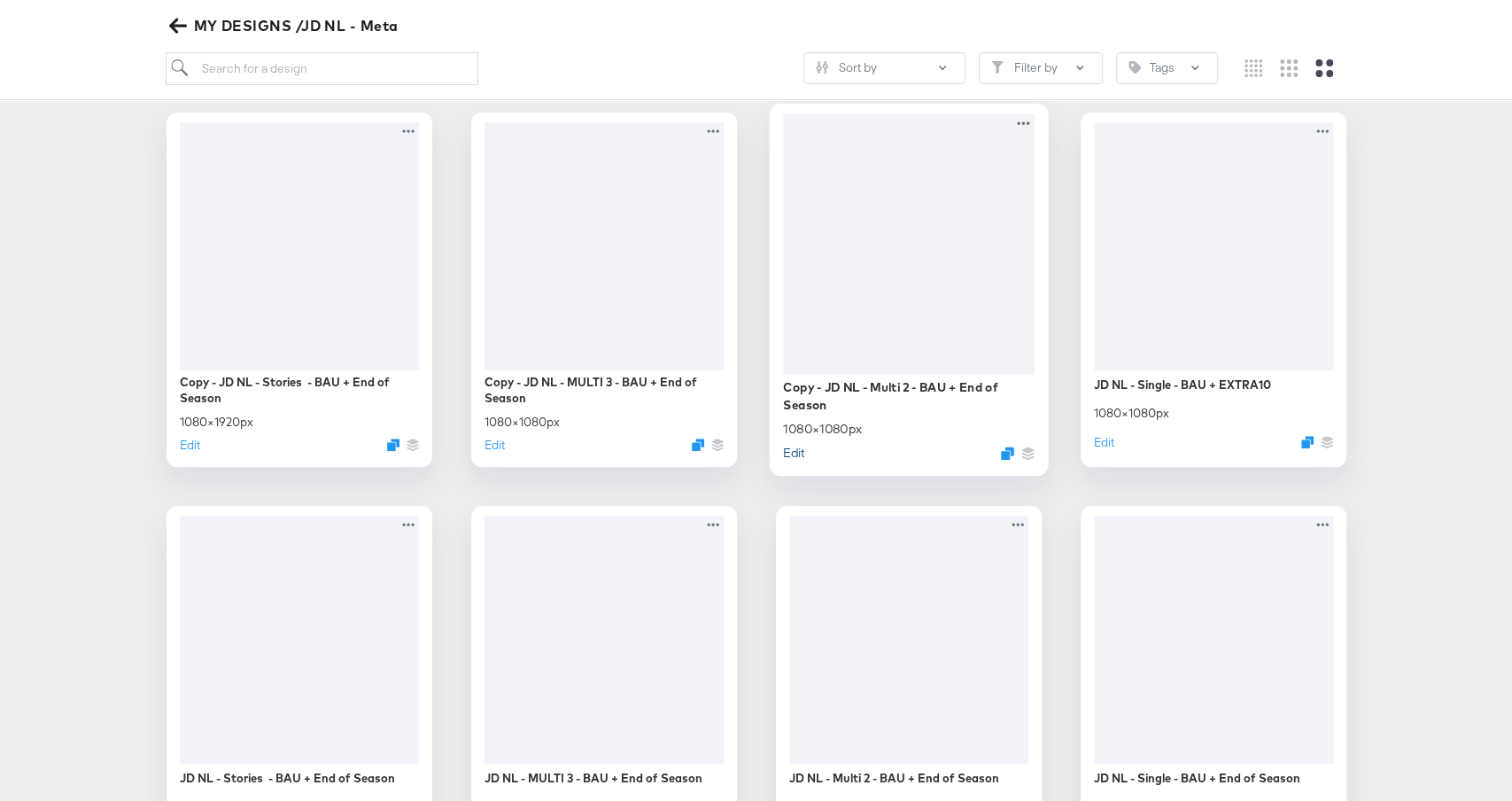
click at [796, 448] on button "Edit" at bounding box center [793, 452] width 21 height 17
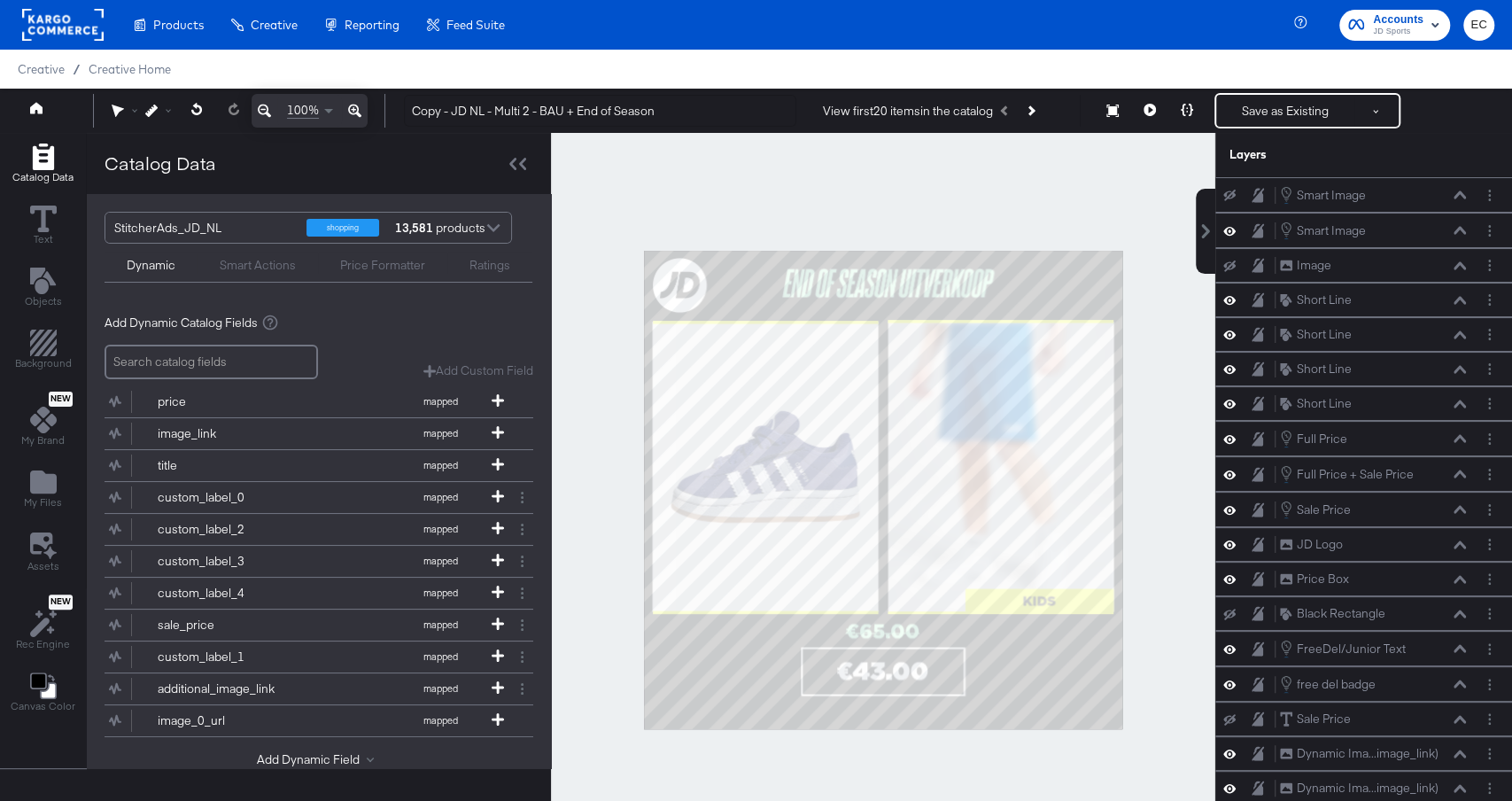
click at [552, 269] on div at bounding box center [883, 490] width 665 height 714
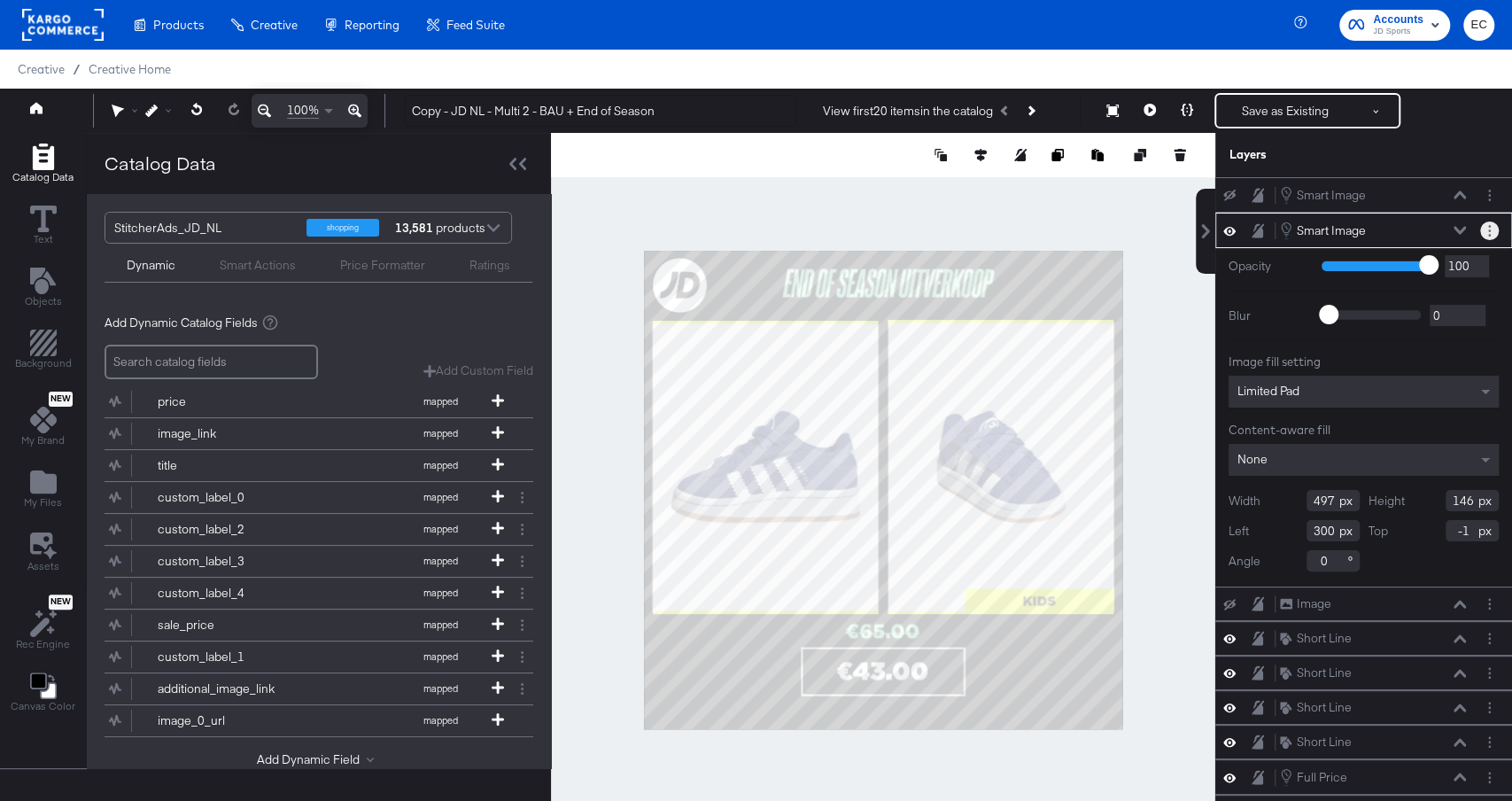
click at [1491, 230] on button "Layer Options" at bounding box center [1490, 231] width 18 height 18
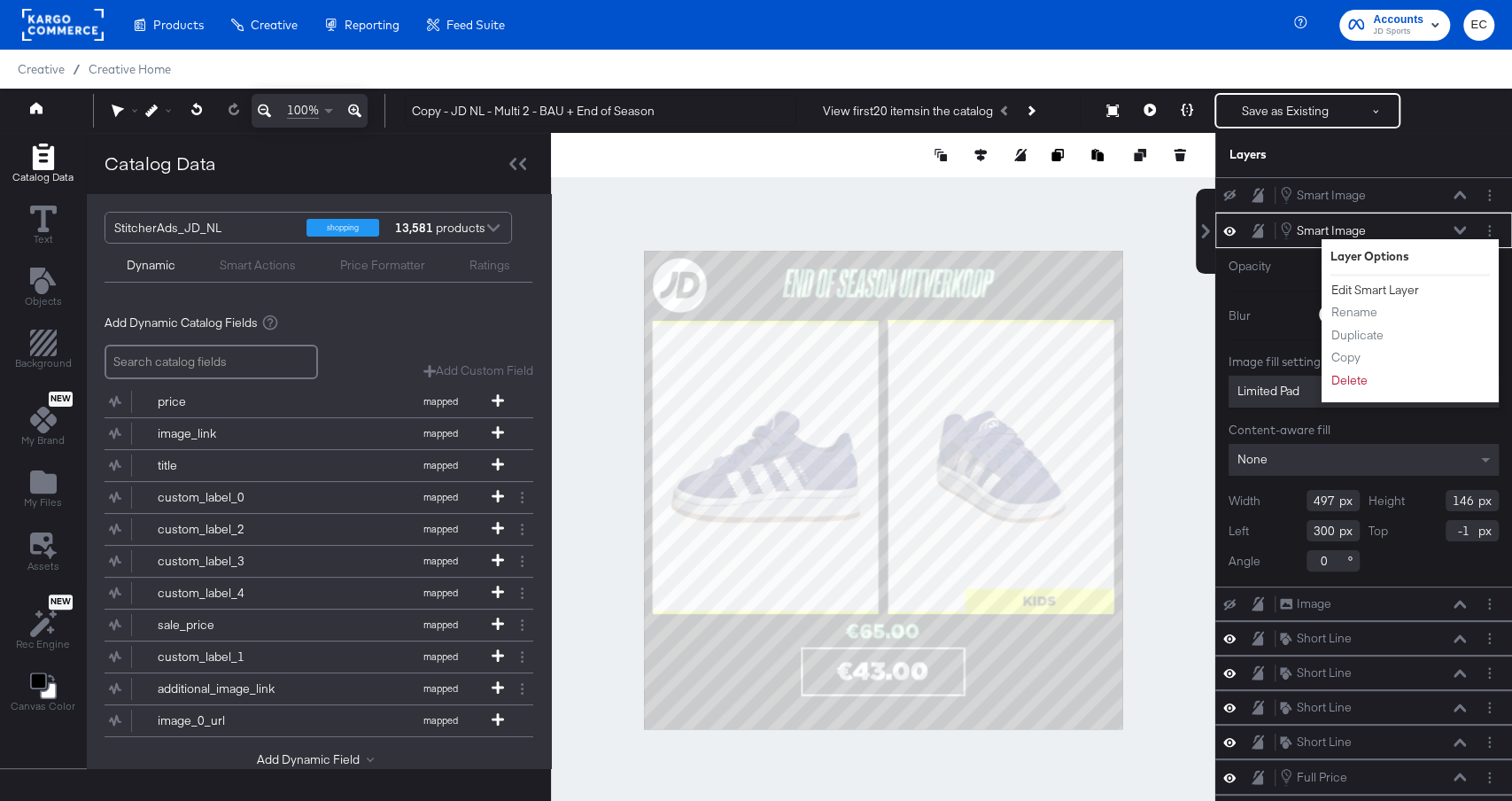
click at [1369, 282] on button "Edit Smart Layer" at bounding box center [1375, 291] width 89 height 18
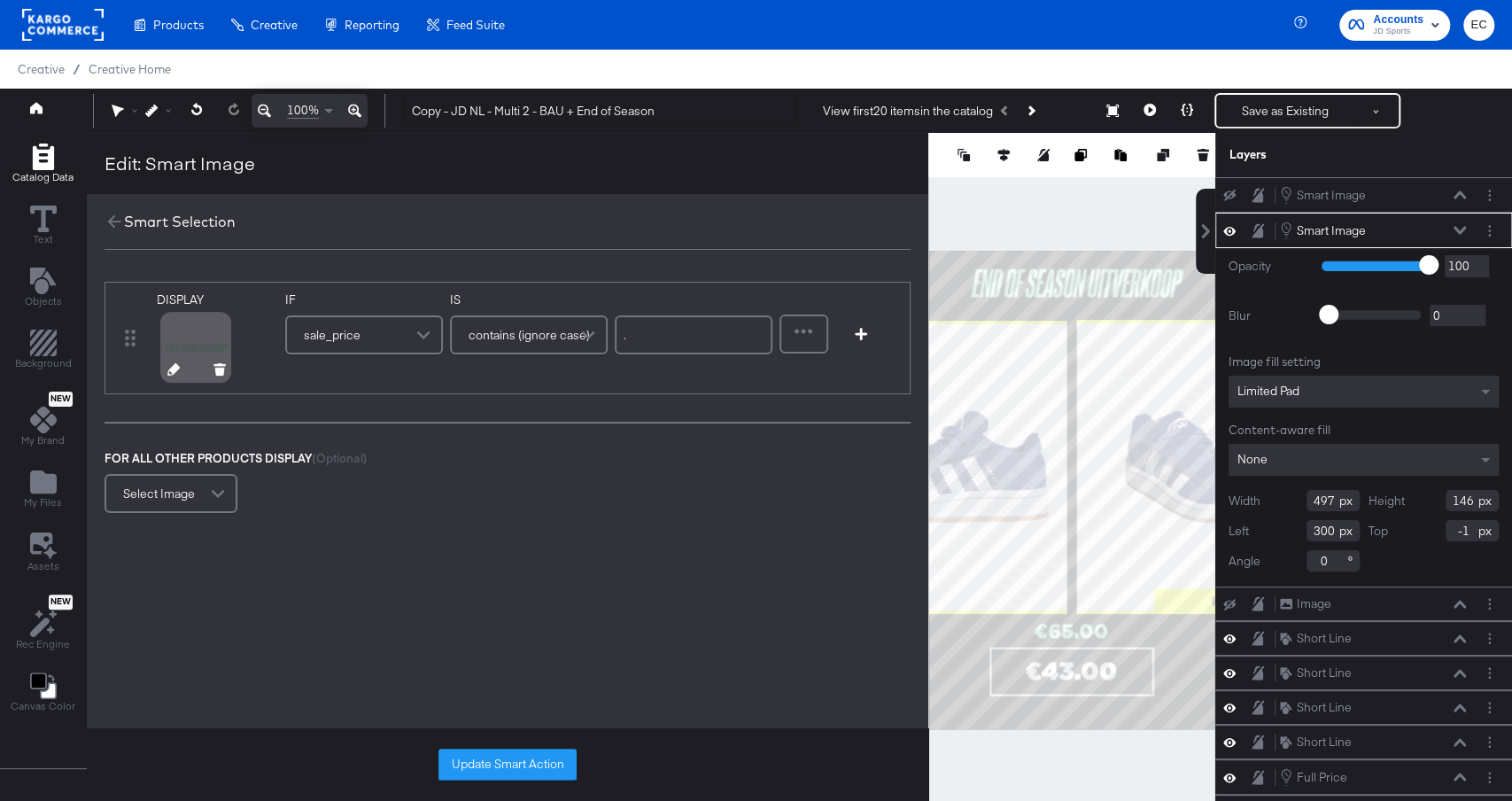
click at [170, 369] on icon at bounding box center [173, 369] width 12 height 12
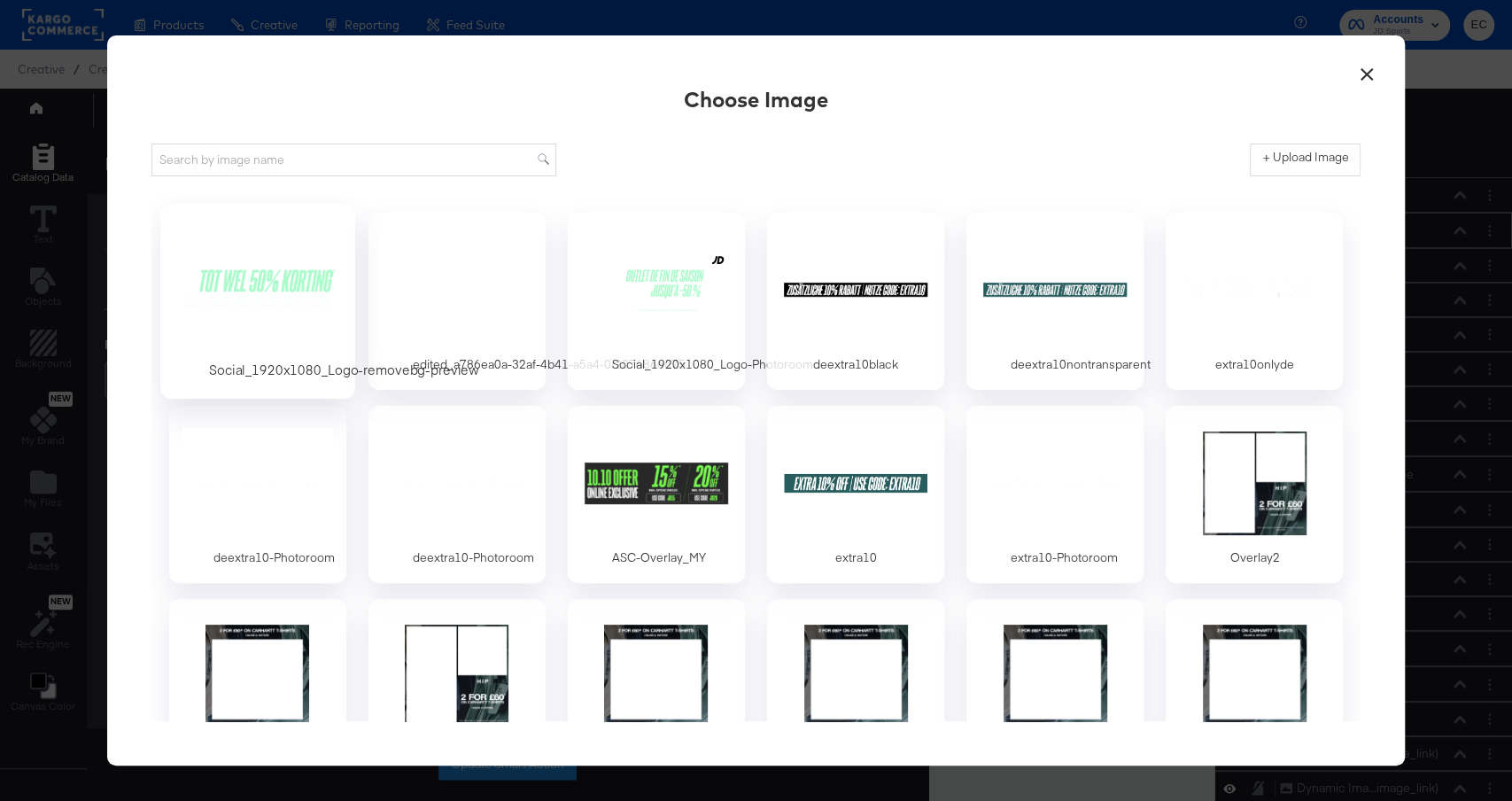
click at [254, 279] on div at bounding box center [257, 289] width 165 height 122
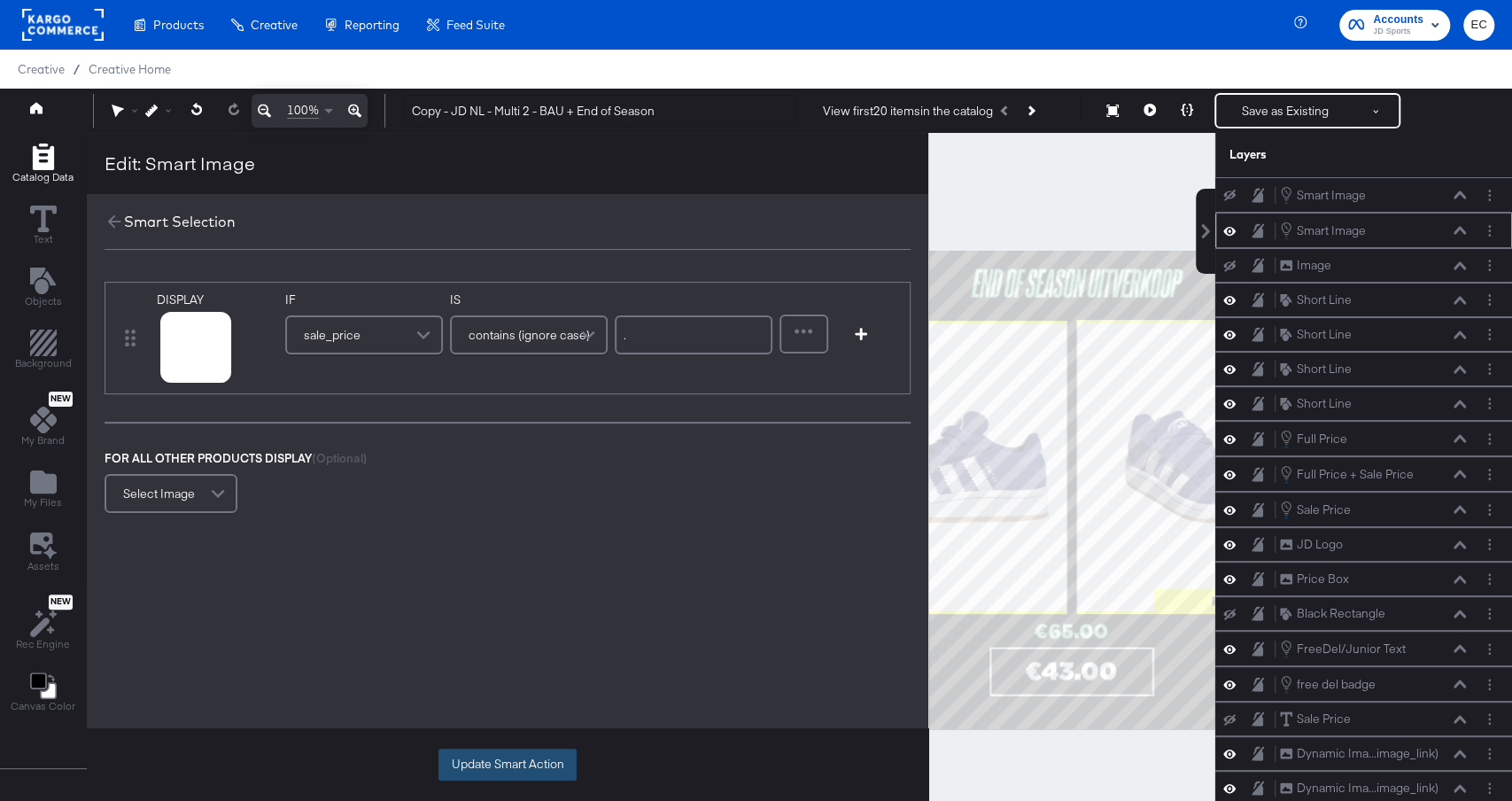
click at [475, 762] on button "Update Smart Action" at bounding box center [507, 765] width 138 height 32
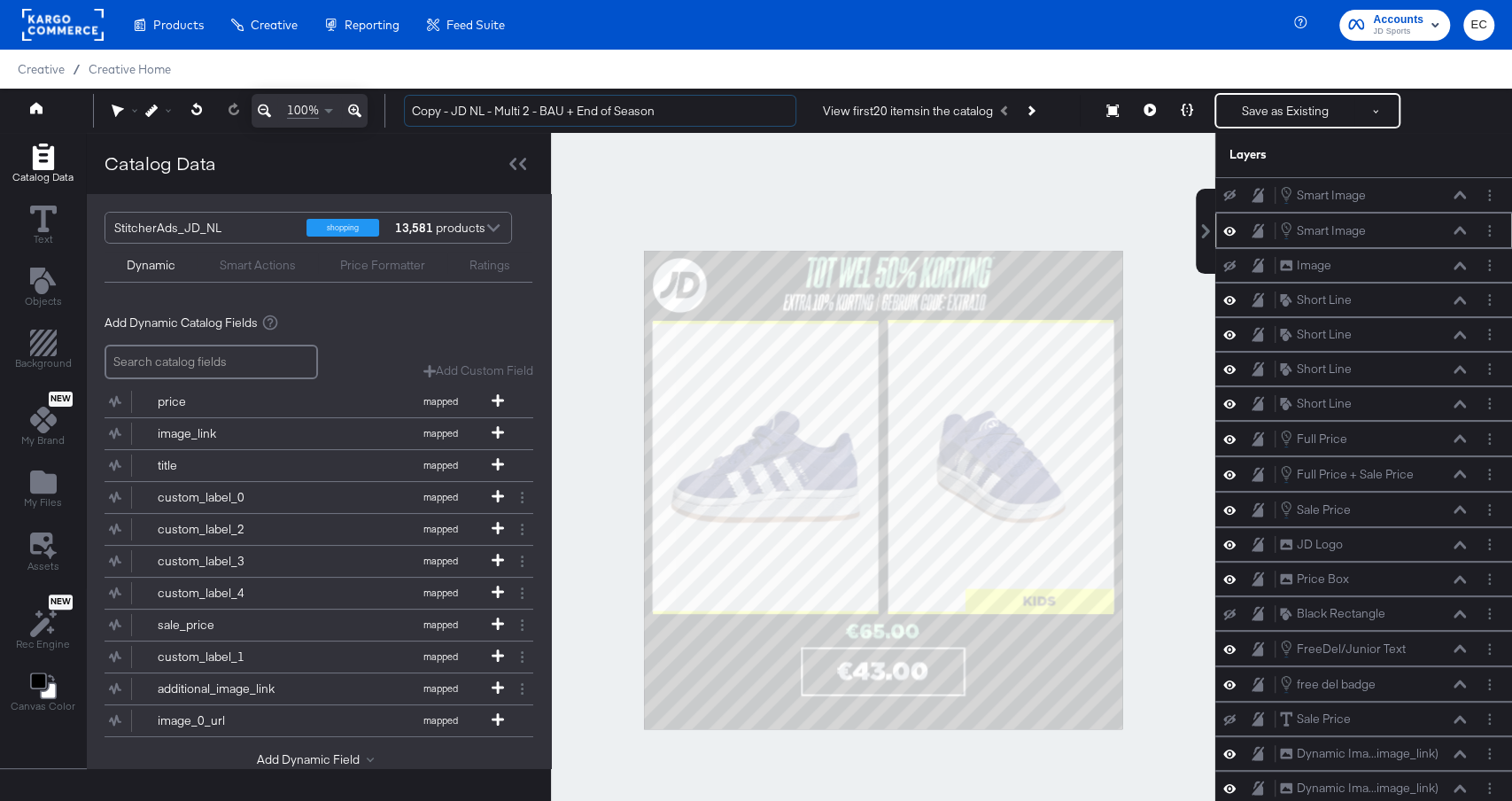
drag, startPoint x: 454, startPoint y: 108, endPoint x: 358, endPoint y: 108, distance: 96.0
click at [358, 108] on div "100% Copy - JD NL - Multi 2 - BAU + End of Season View first 20 items in the ca…" at bounding box center [756, 110] width 1512 height 44
drag, startPoint x: 540, startPoint y: 110, endPoint x: 676, endPoint y: 111, distance: 136.0
click at [676, 111] on input "JD NL - Multi 2 - BAU + End of Season" at bounding box center [600, 111] width 392 height 33
type input "JD NL - Multi 2 - BAU + EXTRA10"
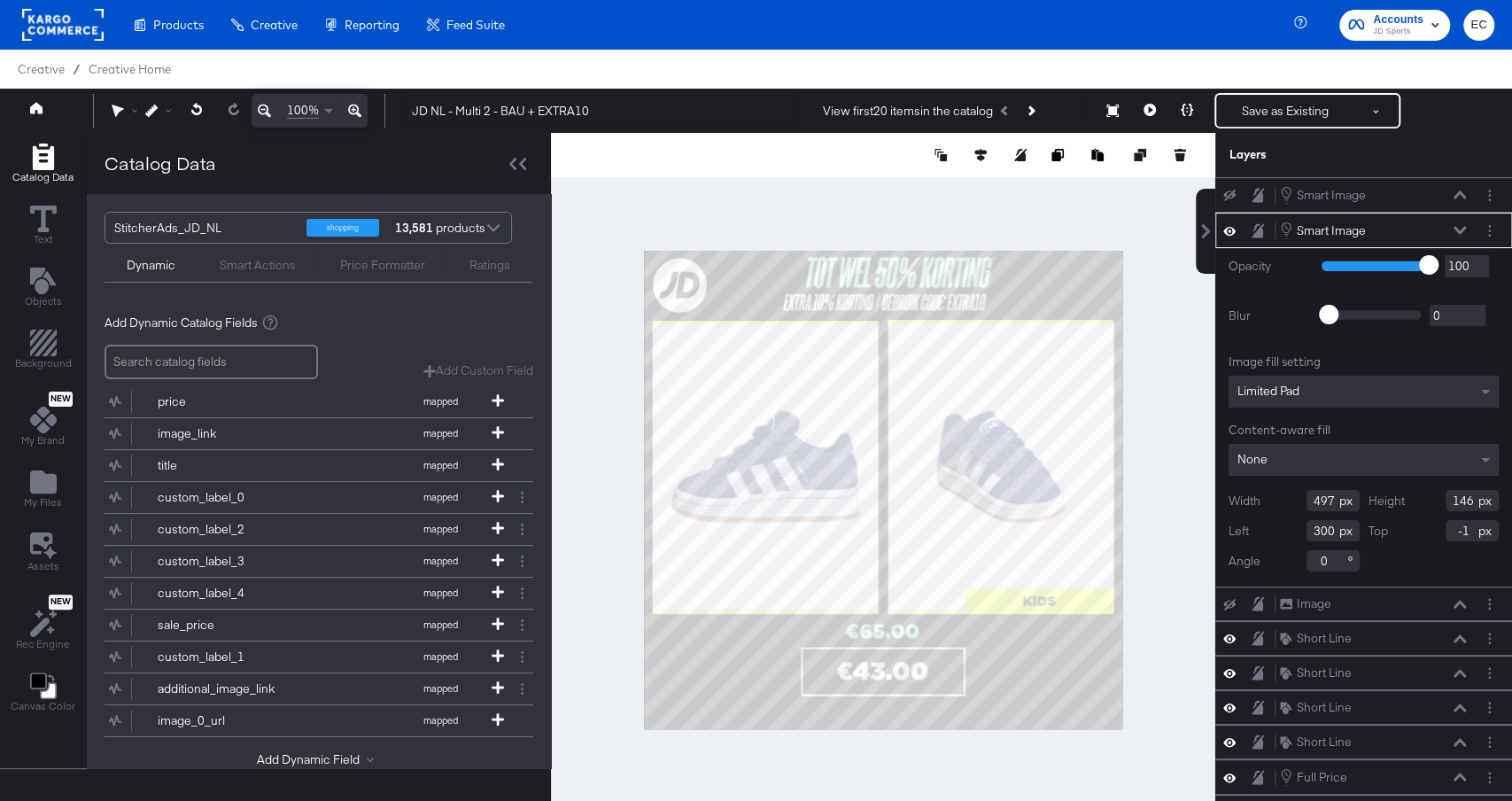
click at [992, 154] on div at bounding box center [1061, 154] width 257 height 17
click at [983, 154] on icon at bounding box center [980, 154] width 12 height 12
click at [851, 185] on icon at bounding box center [849, 188] width 12 height 12
type input "291"
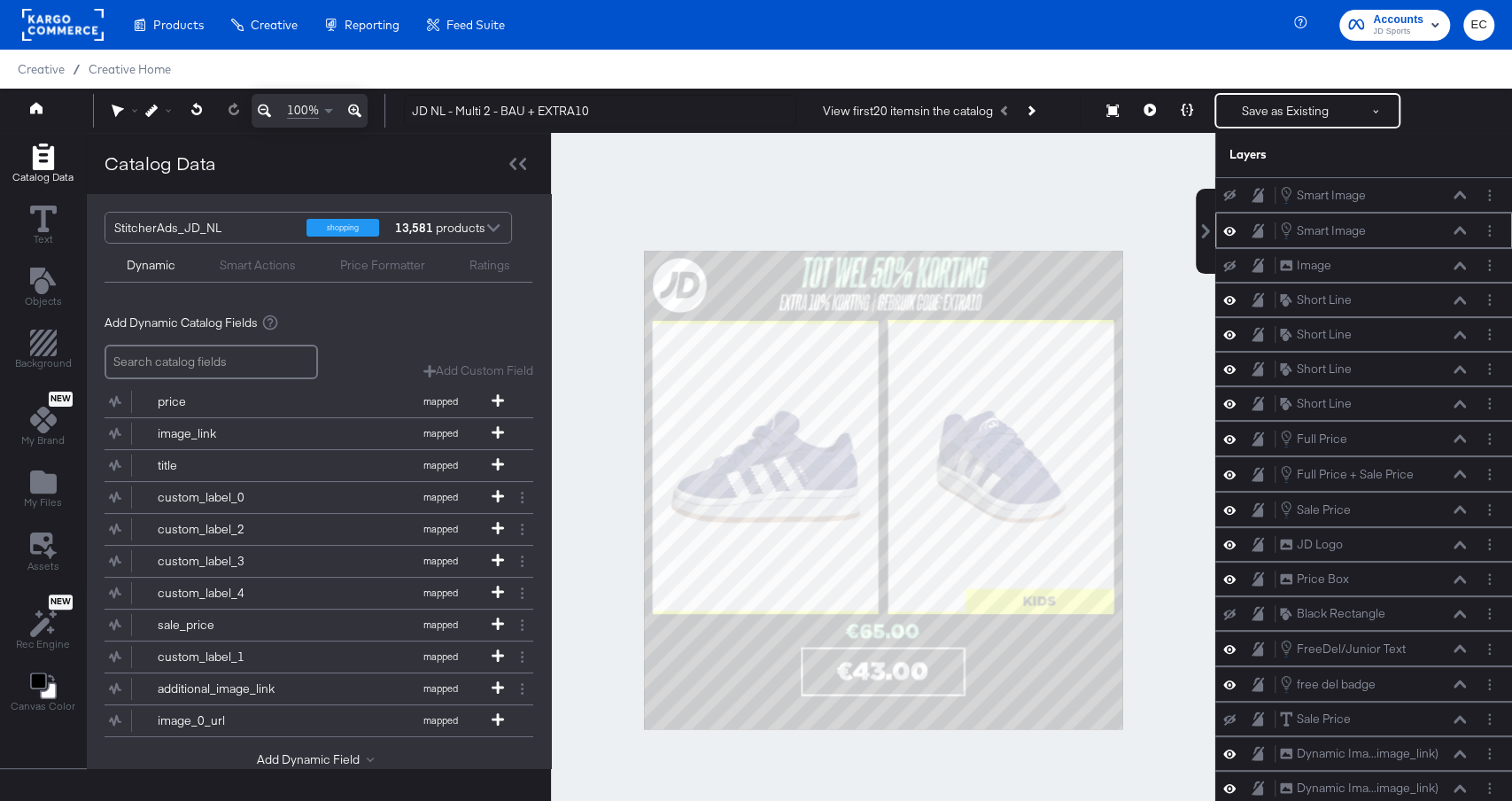
click at [1194, 367] on div at bounding box center [883, 490] width 665 height 714
click at [1150, 110] on icon at bounding box center [1149, 109] width 12 height 12
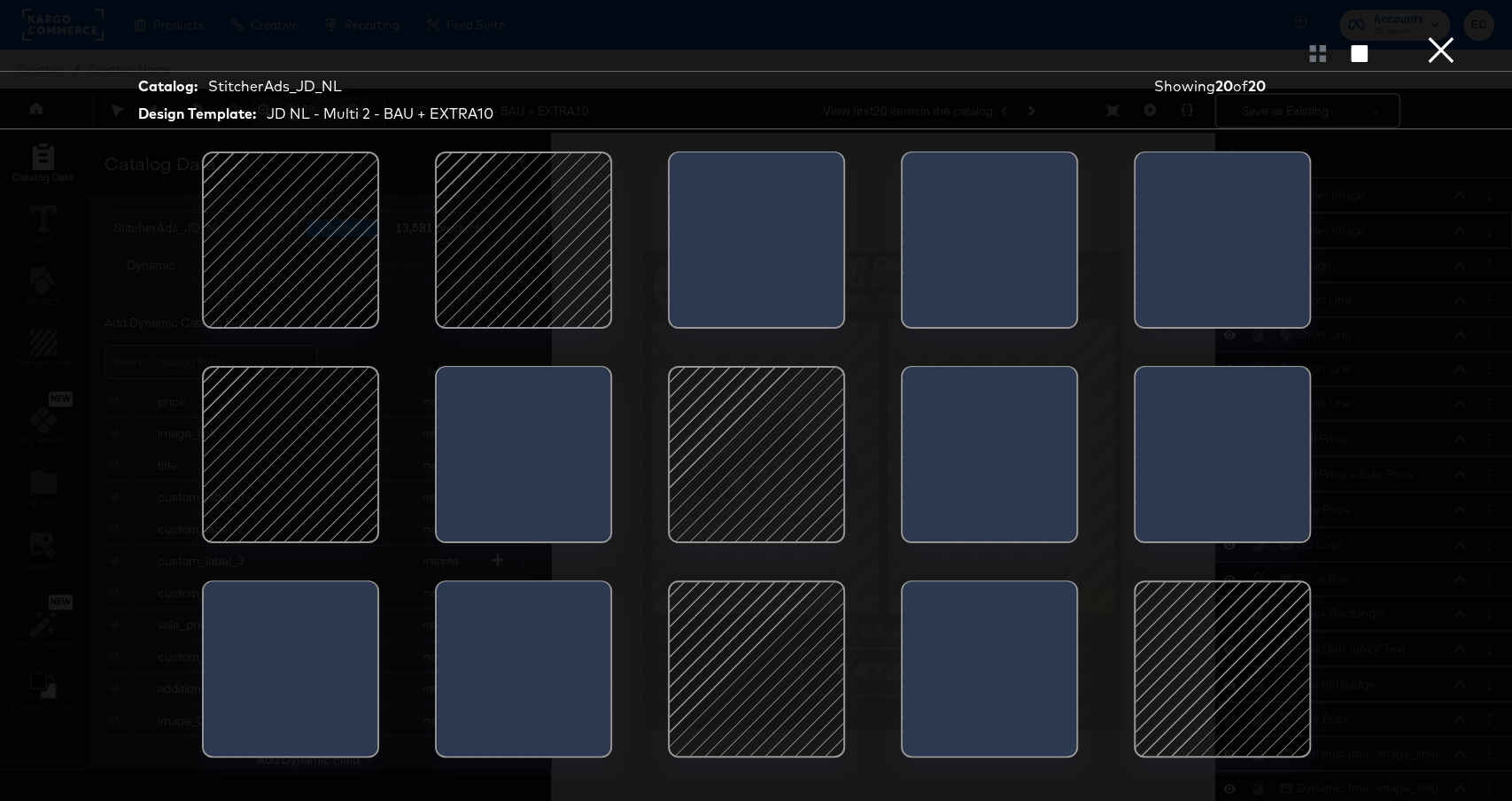
click at [1438, 36] on button "×" at bounding box center [1441, 17] width 36 height 36
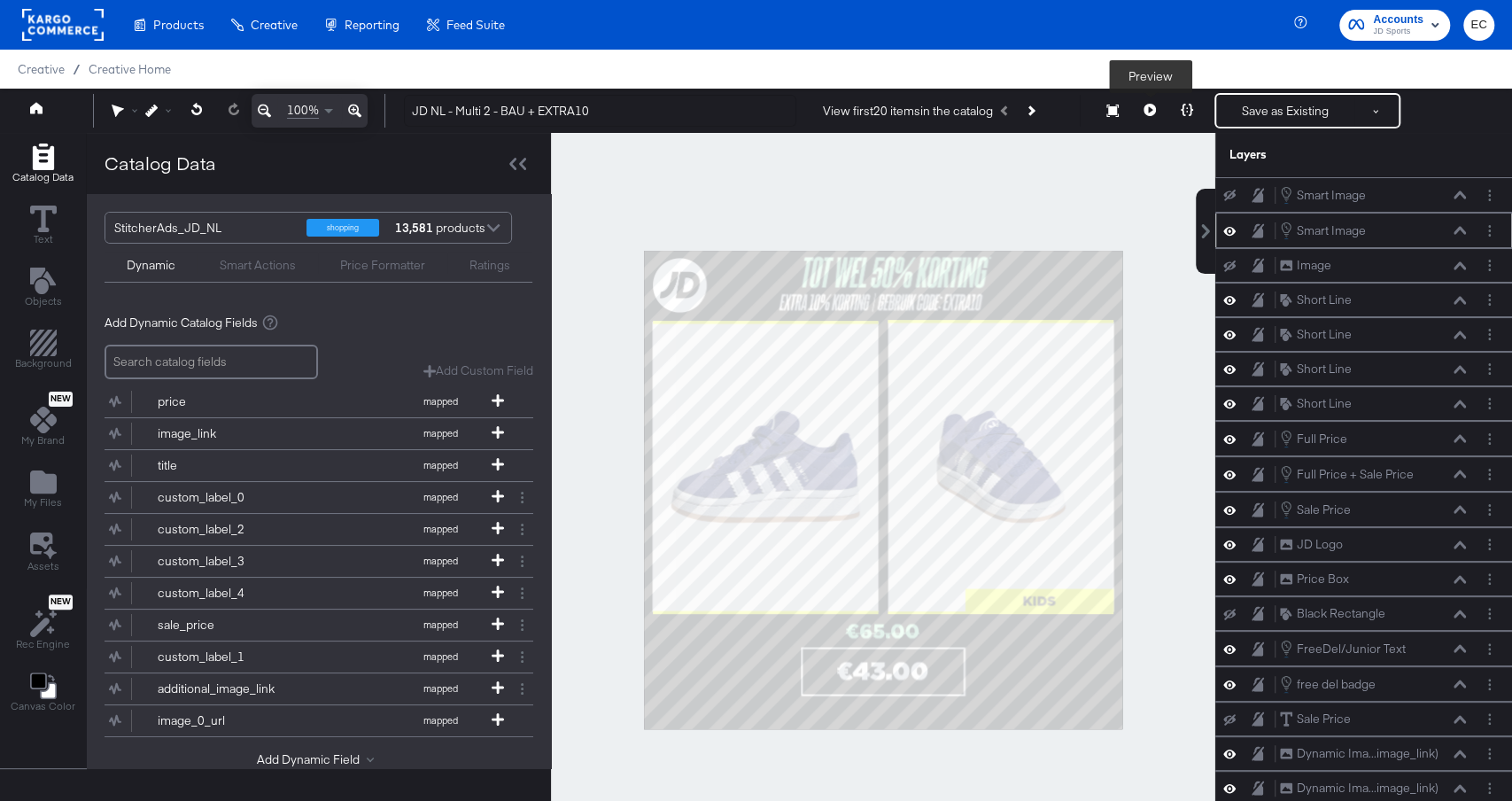
click at [1150, 108] on icon at bounding box center [1149, 109] width 12 height 12
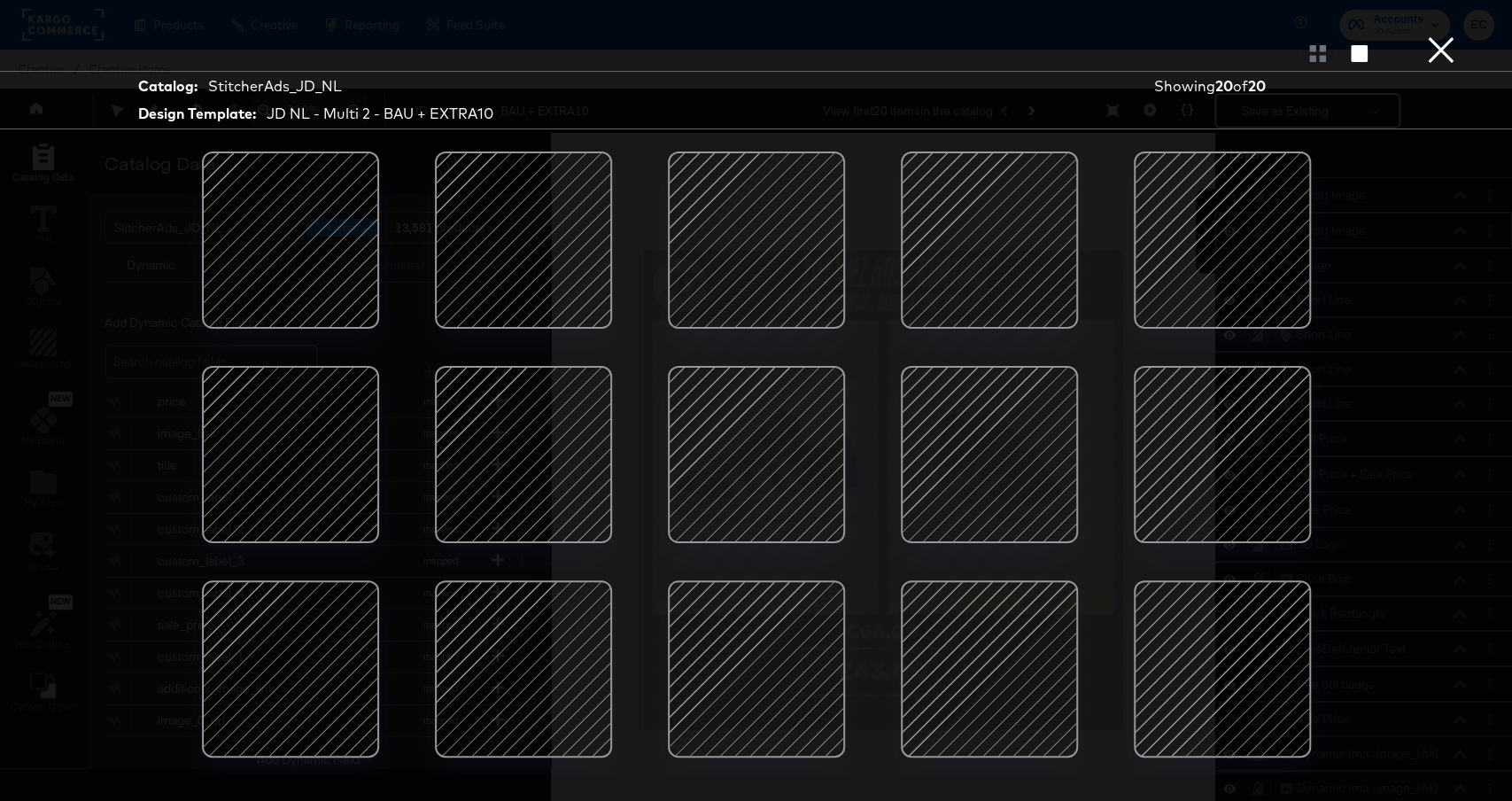
click at [972, 459] on div at bounding box center [990, 455] width 151 height 151
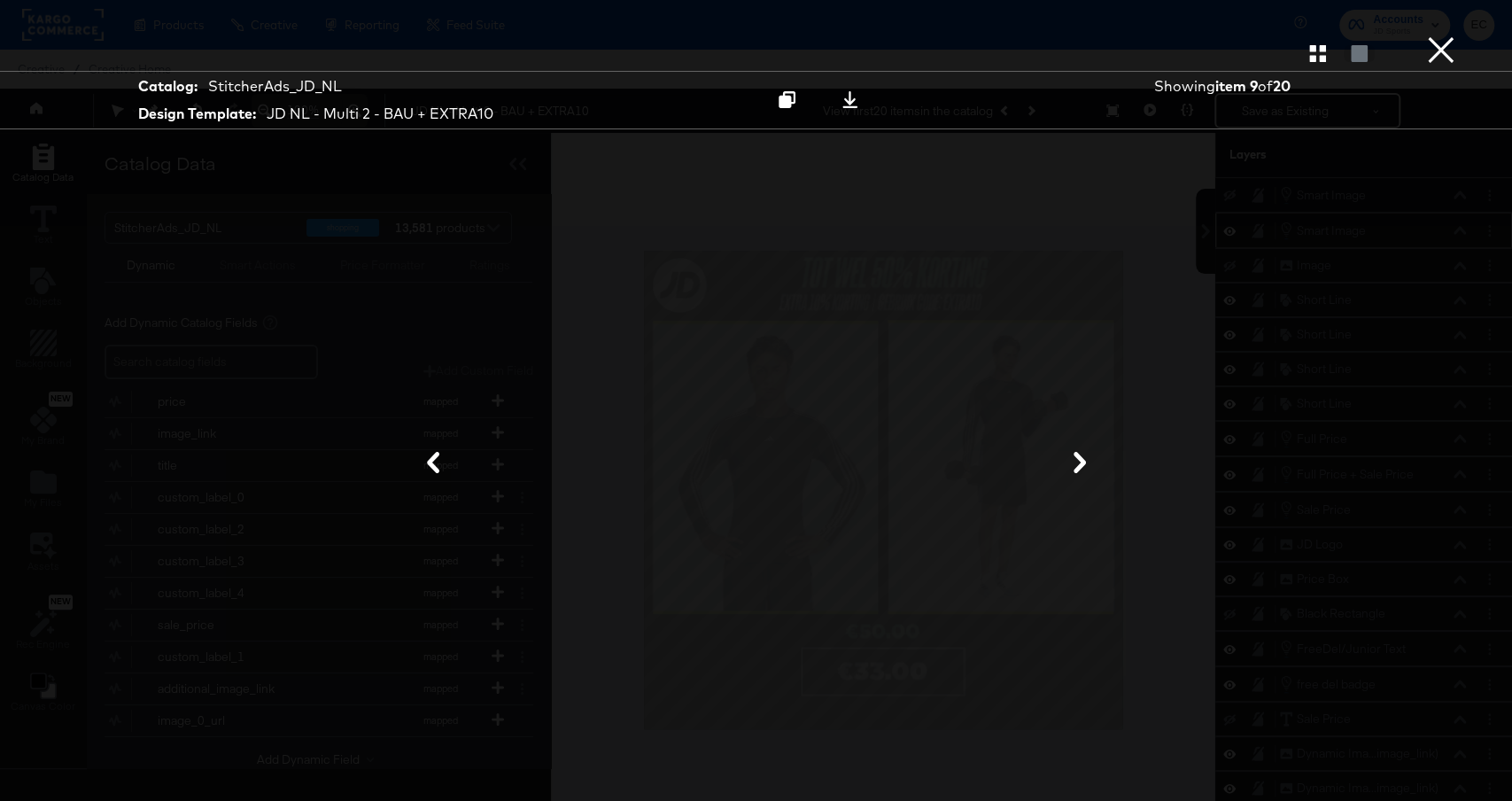
click at [1083, 449] on button at bounding box center [1080, 464] width 46 height 33
click at [434, 471] on icon at bounding box center [433, 463] width 12 height 21
click at [434, 470] on icon at bounding box center [433, 463] width 12 height 21
click at [1074, 464] on icon at bounding box center [1080, 463] width 21 height 21
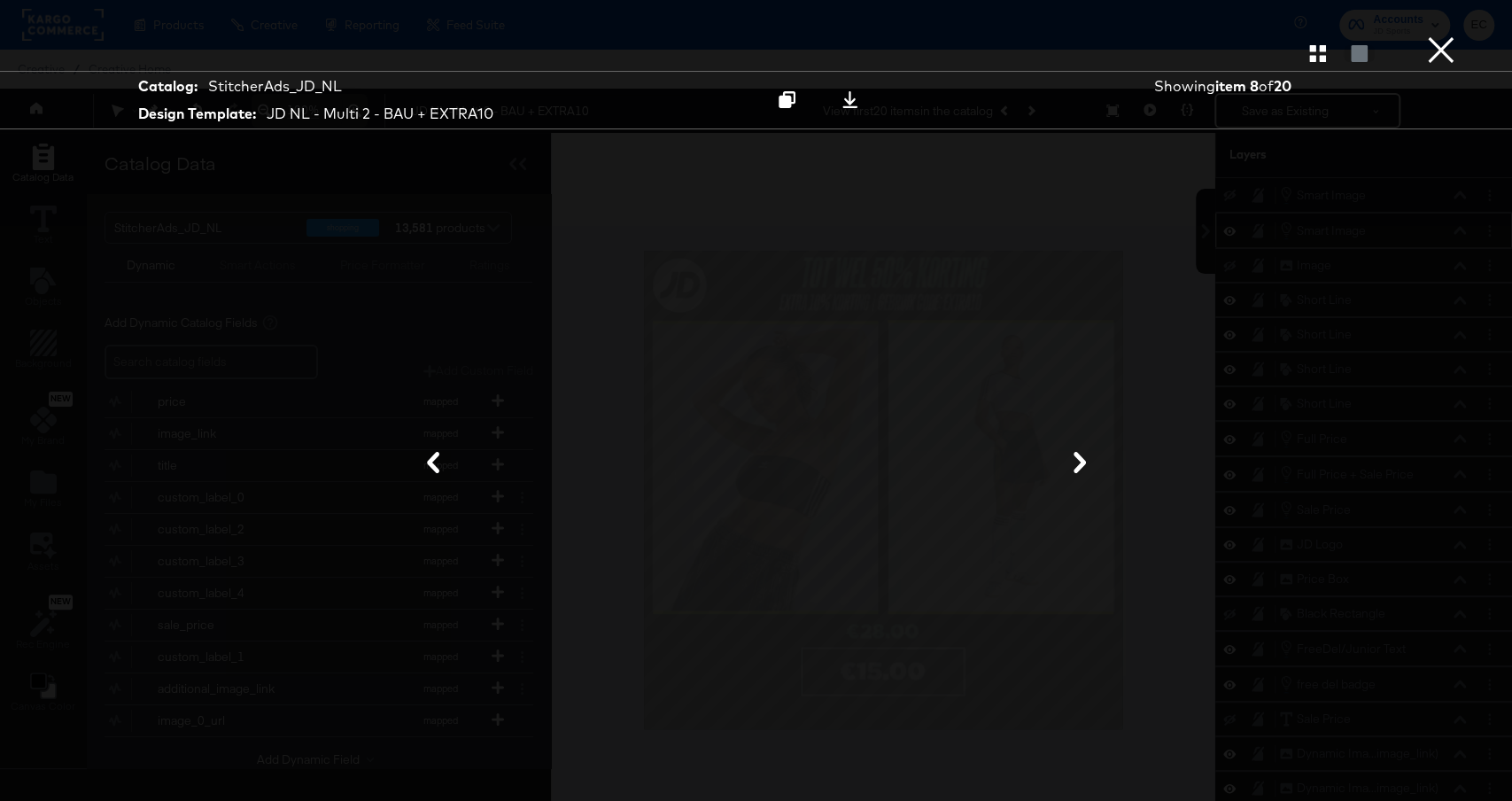
click at [1440, 36] on button "×" at bounding box center [1441, 17] width 36 height 36
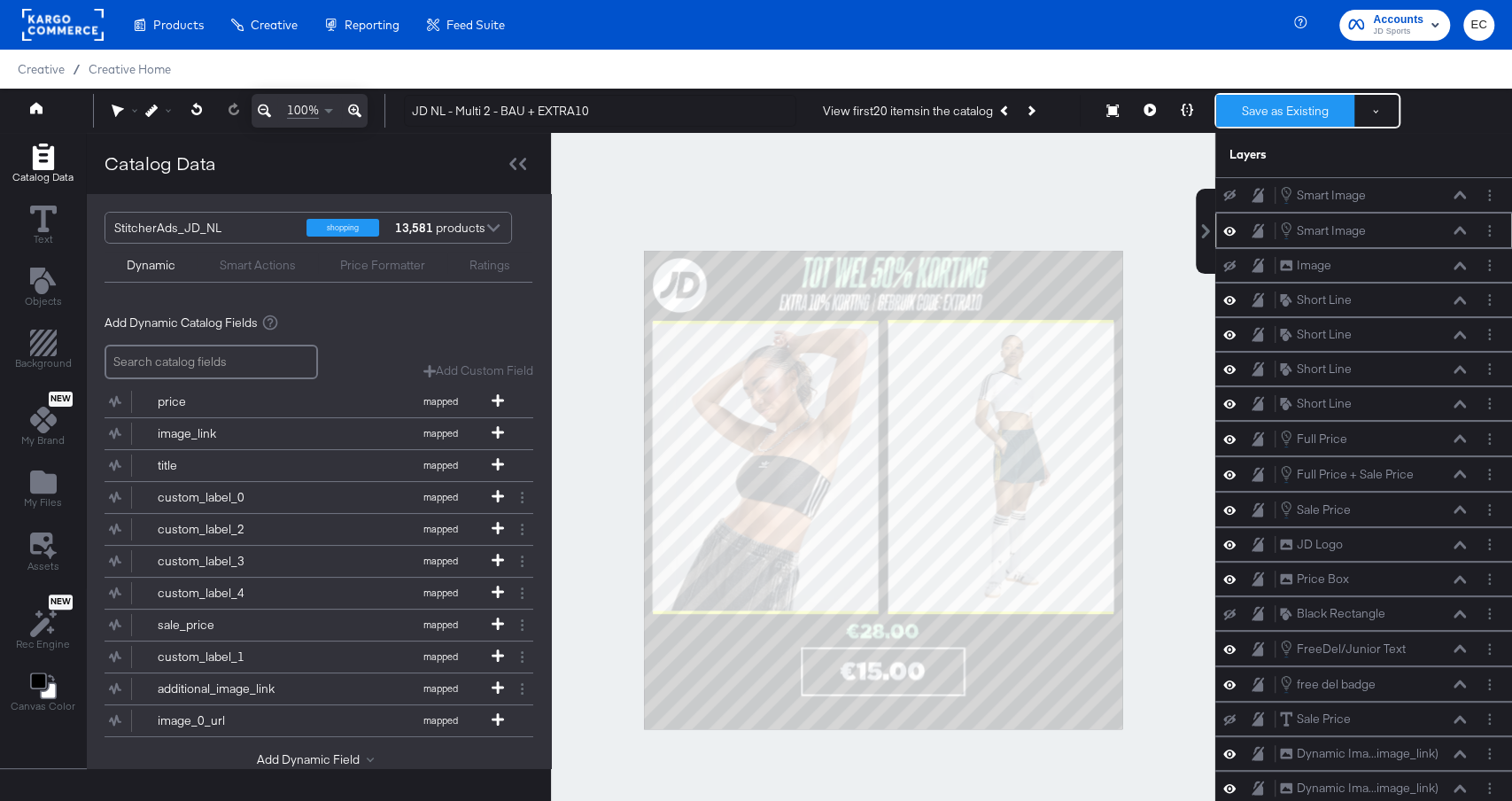
click at [1261, 111] on button "Save as Existing" at bounding box center [1286, 110] width 138 height 32
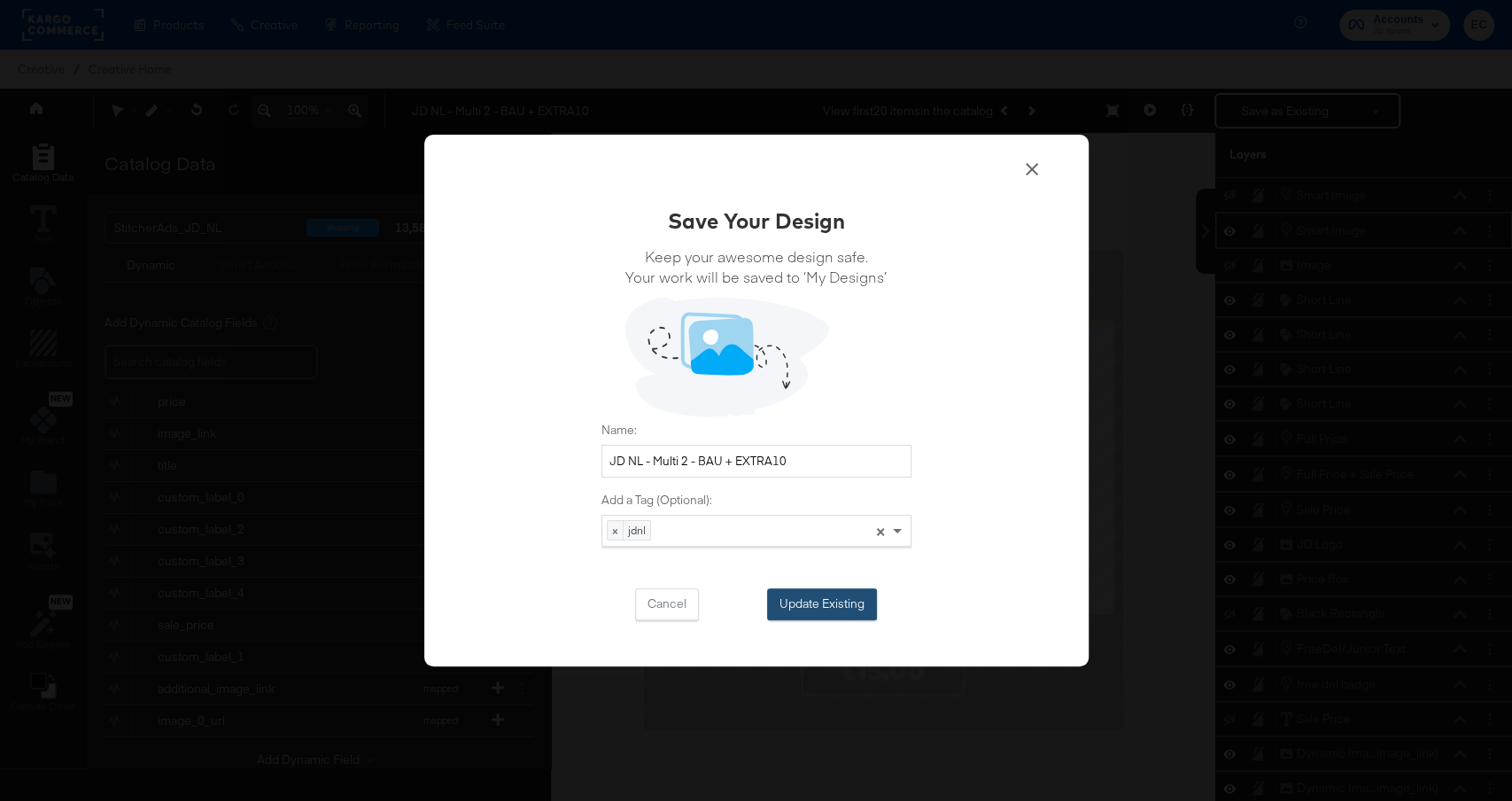
click at [788, 614] on button "Update Existing" at bounding box center [823, 604] width 110 height 32
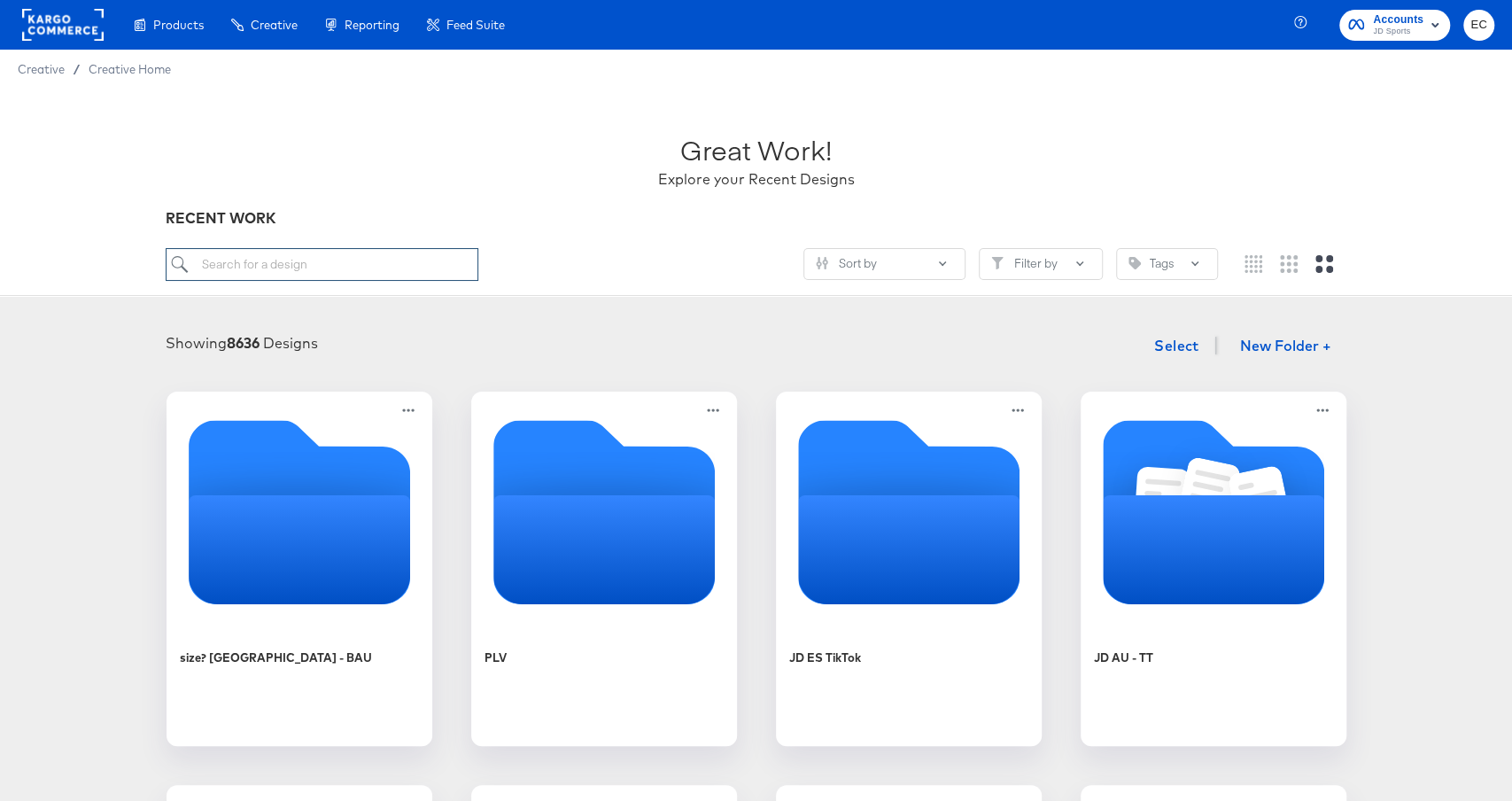
click at [233, 273] on input "search" at bounding box center [321, 265] width 312 height 33
type input "nl"
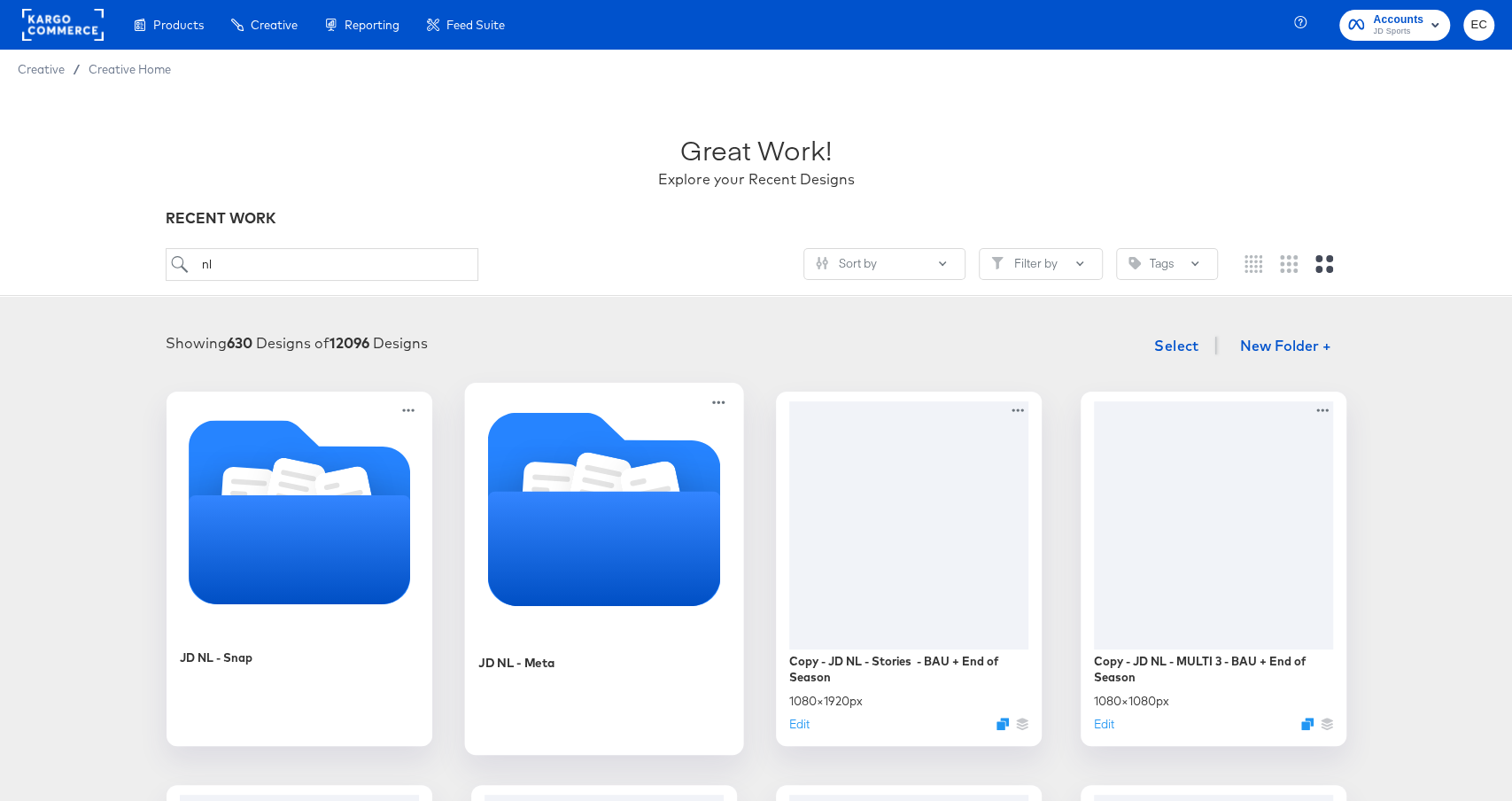
click at [563, 482] on icon "Folder" at bounding box center [550, 497] width 59 height 70
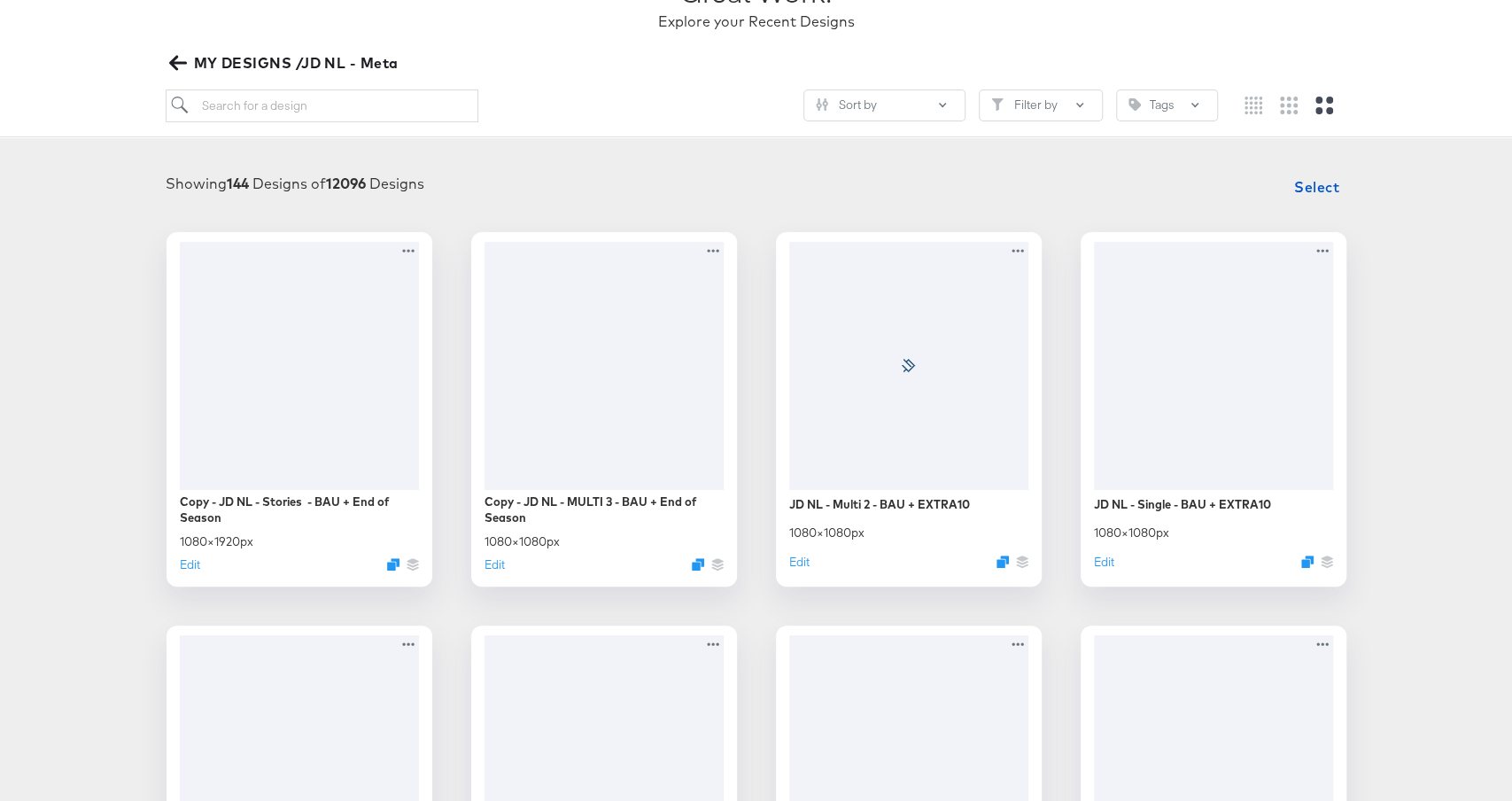
scroll to position [278, 0]
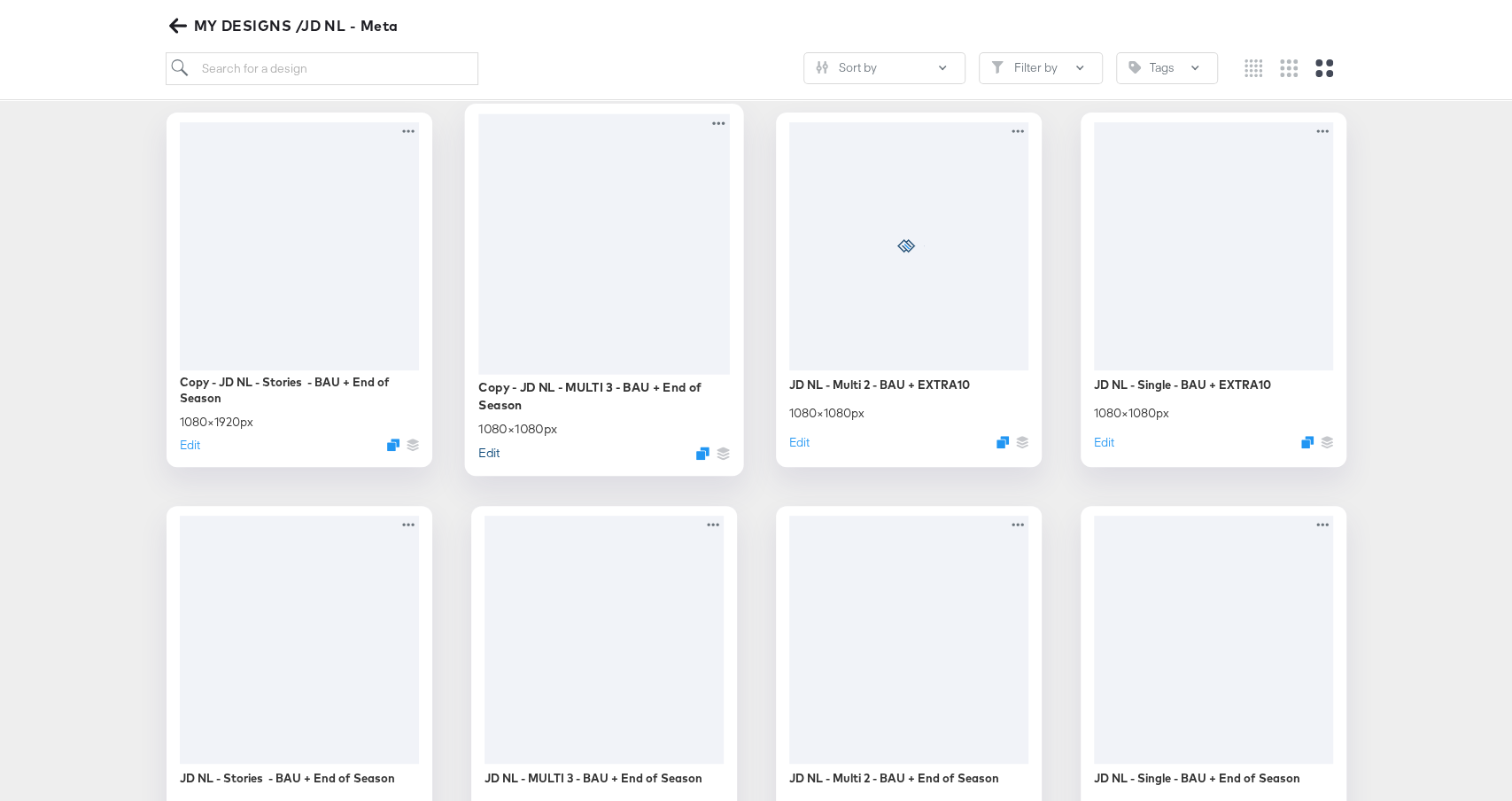
click at [486, 455] on button "Edit" at bounding box center [489, 452] width 21 height 17
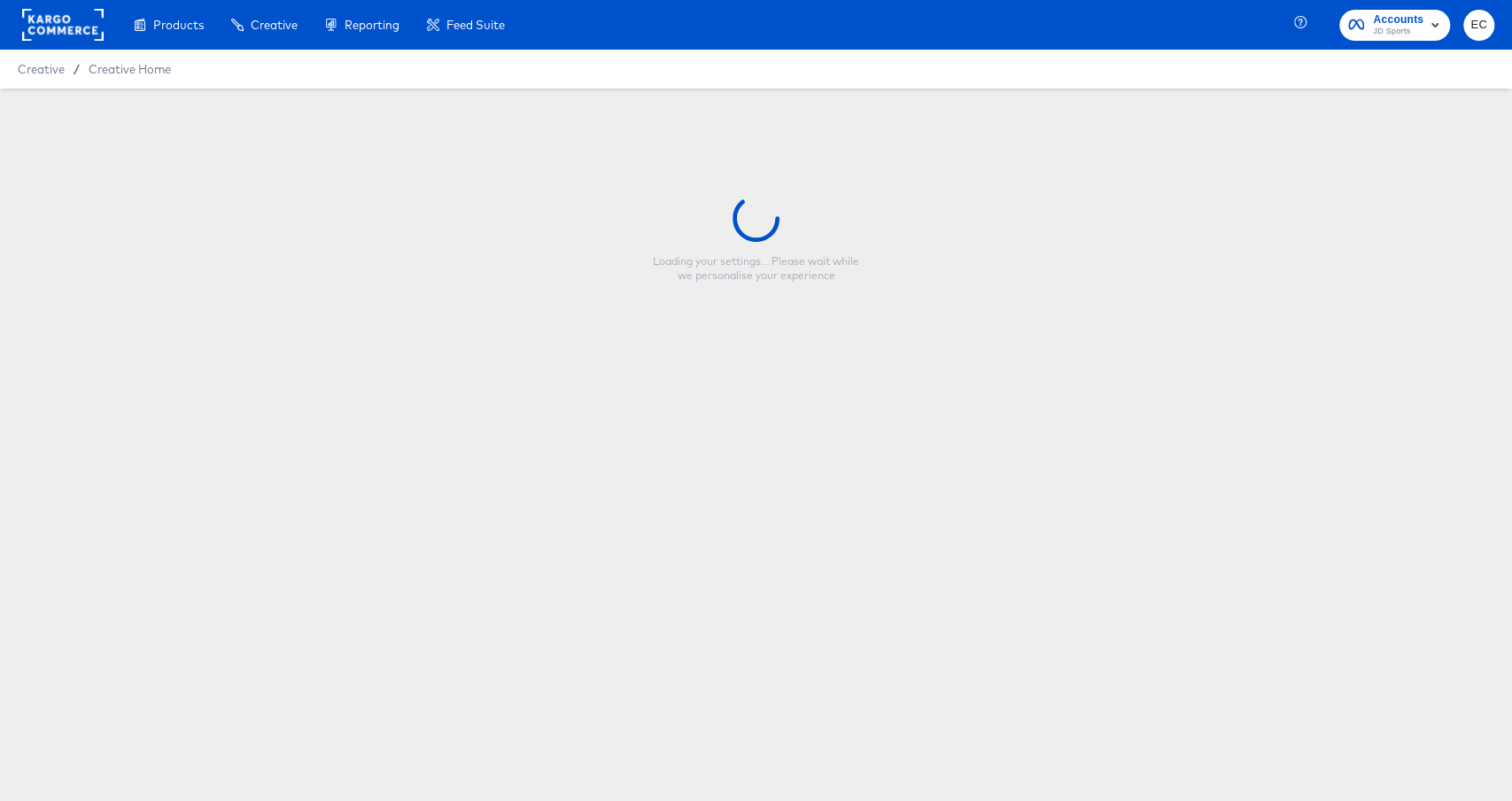
type input "Copy - JD NL - MULTI 3 - BAU + End of Season"
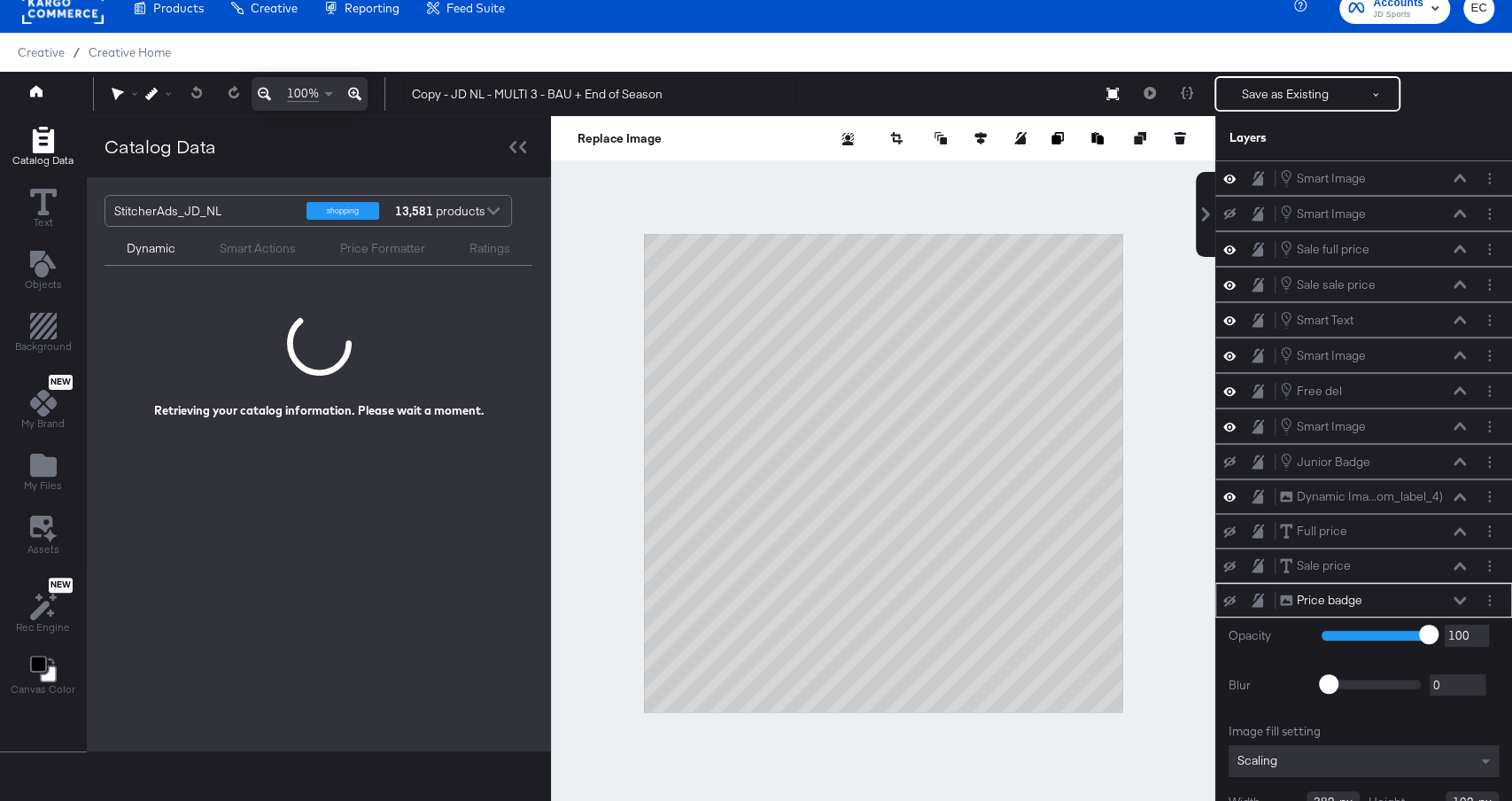
scroll to position [73, 0]
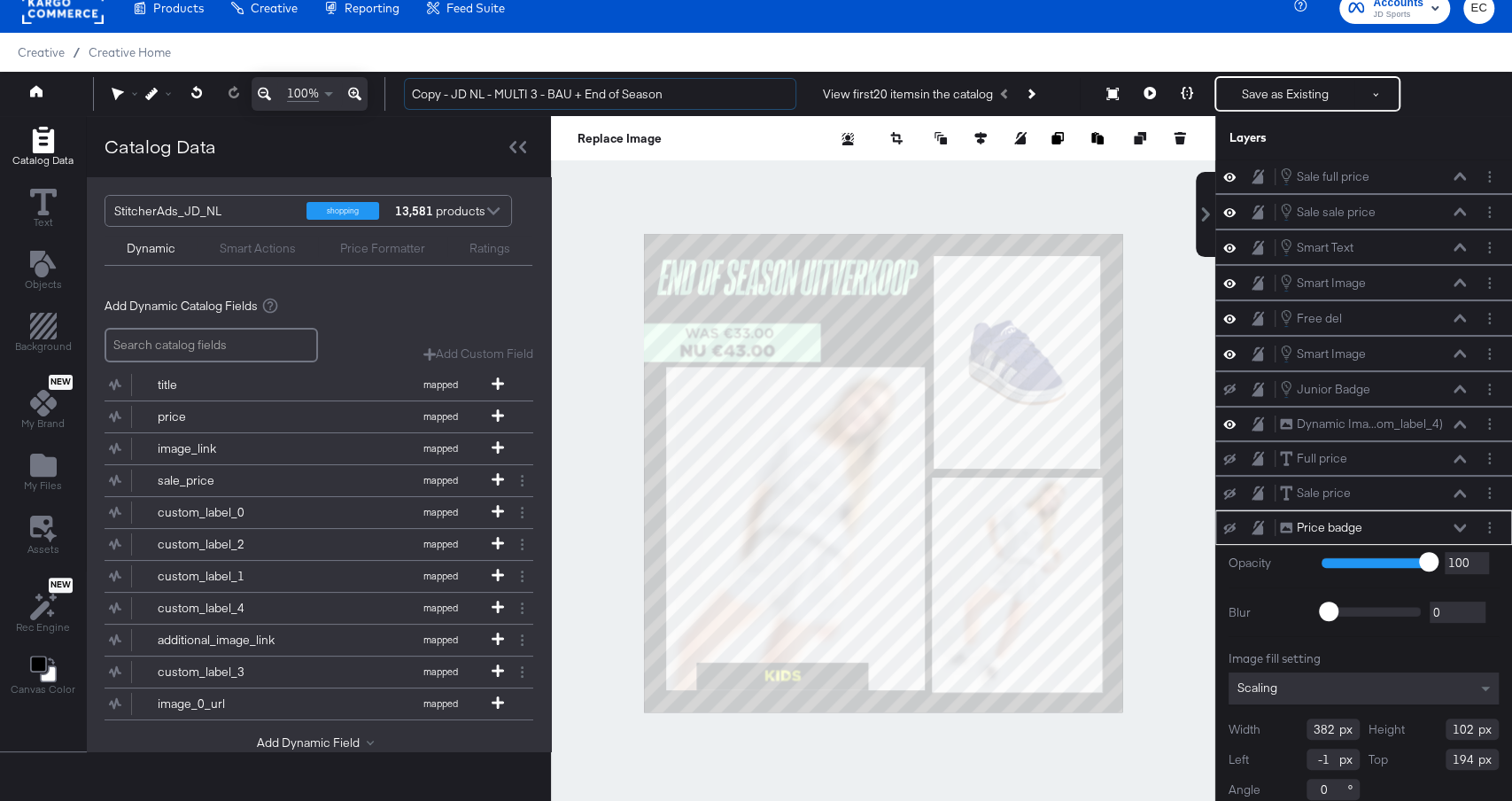
drag, startPoint x: 454, startPoint y: 96, endPoint x: 344, endPoint y: 73, distance: 112.4
click at [345, 77] on div "100% Copy - JD NL - MULTI 3 - BAU + End of Season View first 20 items in the ca…" at bounding box center [756, 94] width 1512 height 44
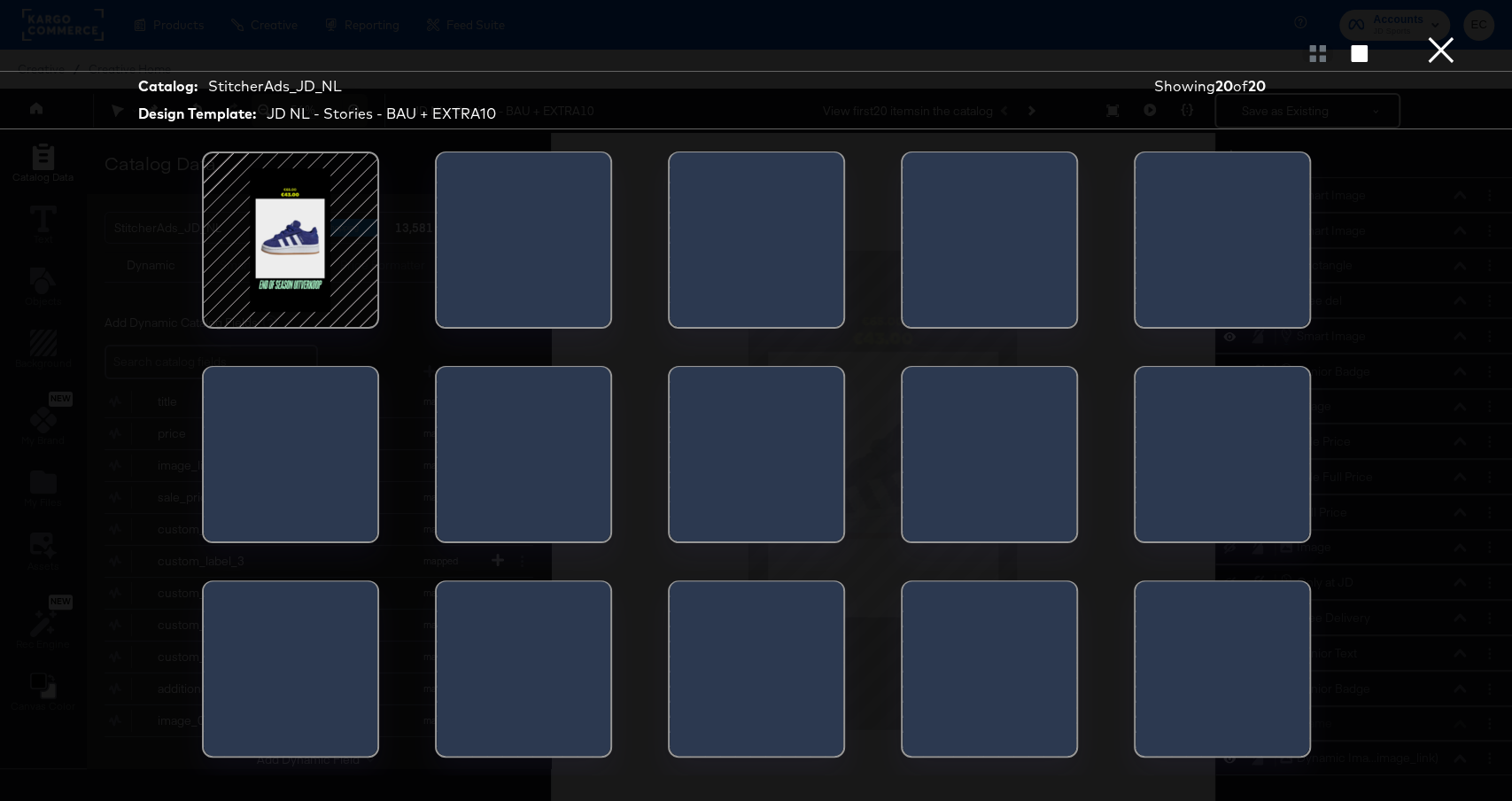
click at [337, 242] on div at bounding box center [290, 240] width 151 height 151
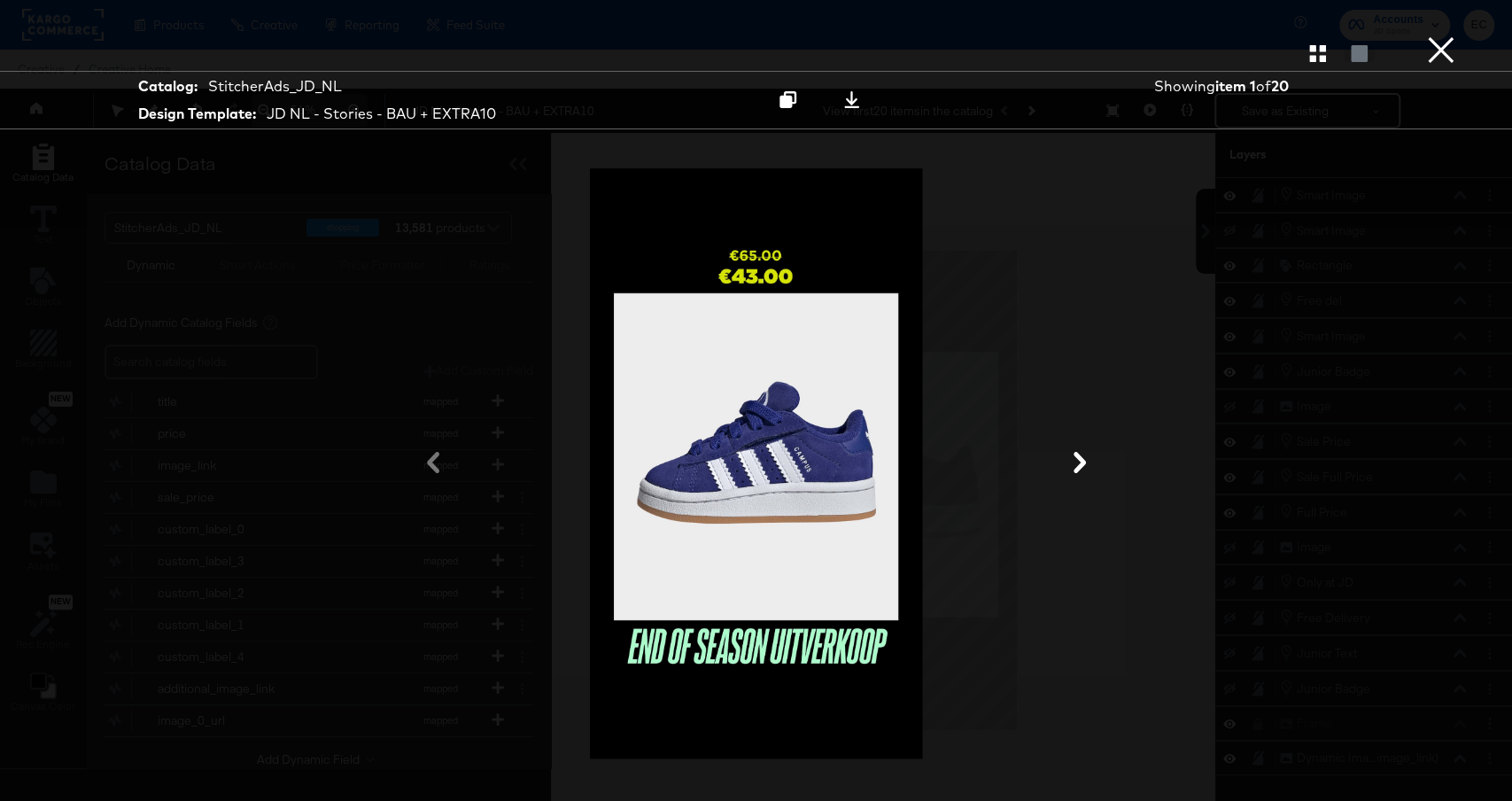
click at [1434, 36] on button "×" at bounding box center [1441, 17] width 36 height 36
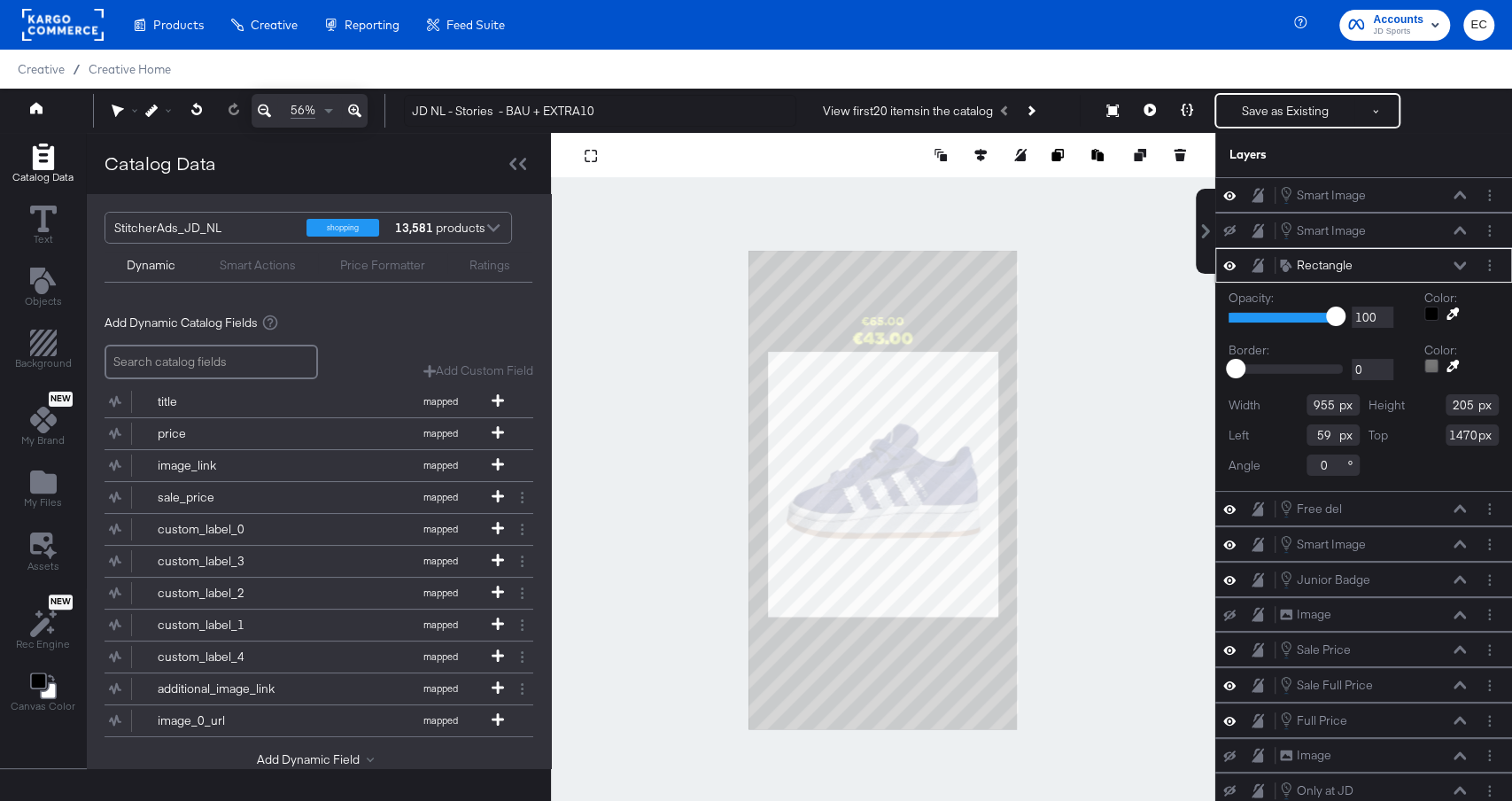
click at [1229, 260] on icon at bounding box center [1229, 266] width 12 height 15
click at [1229, 260] on icon at bounding box center [1229, 266] width 12 height 12
click at [1489, 199] on circle "Layer Options" at bounding box center [1489, 200] width 3 height 3
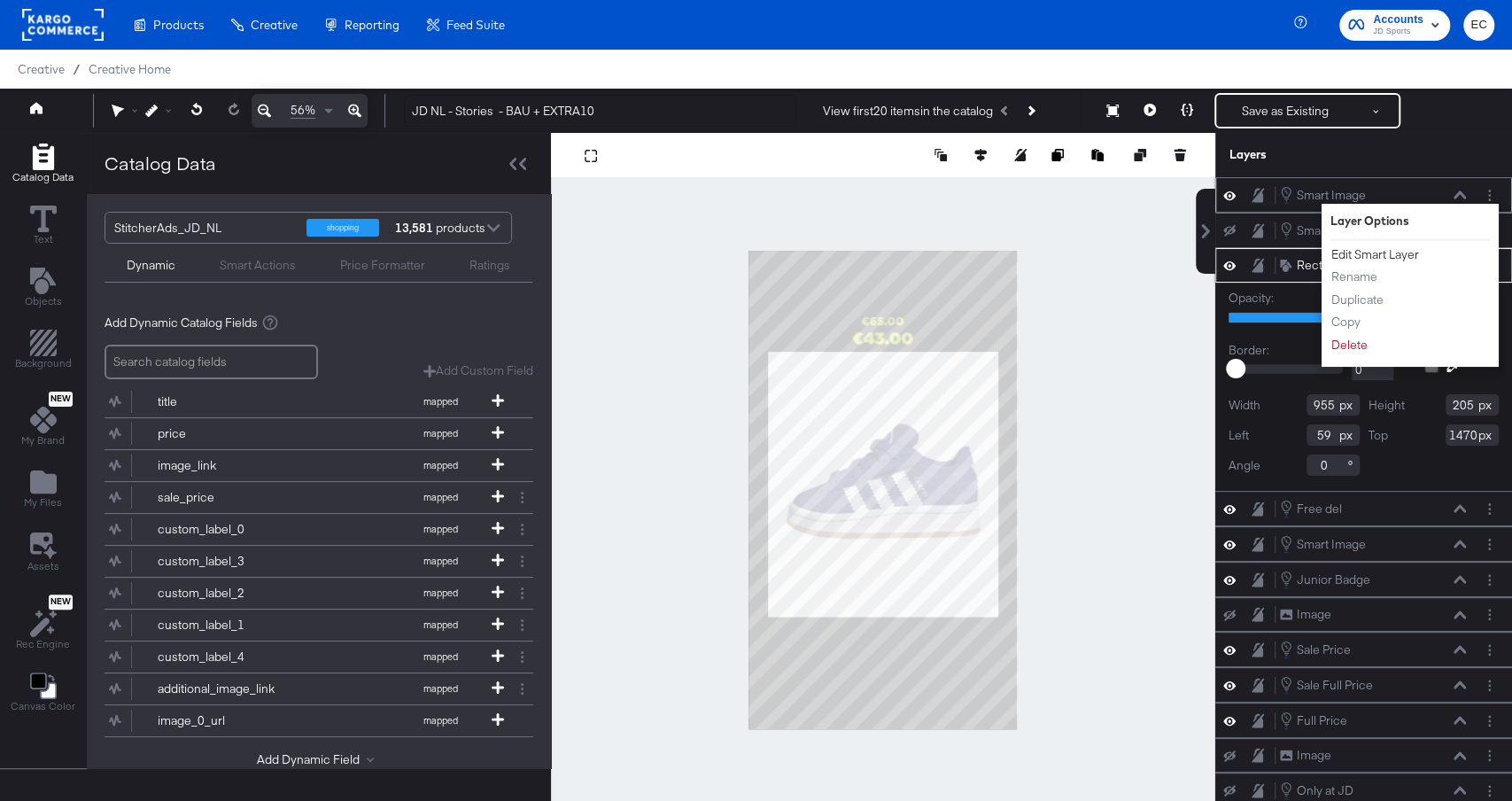
click at [1393, 248] on button "Edit Smart Layer" at bounding box center [1375, 255] width 89 height 18
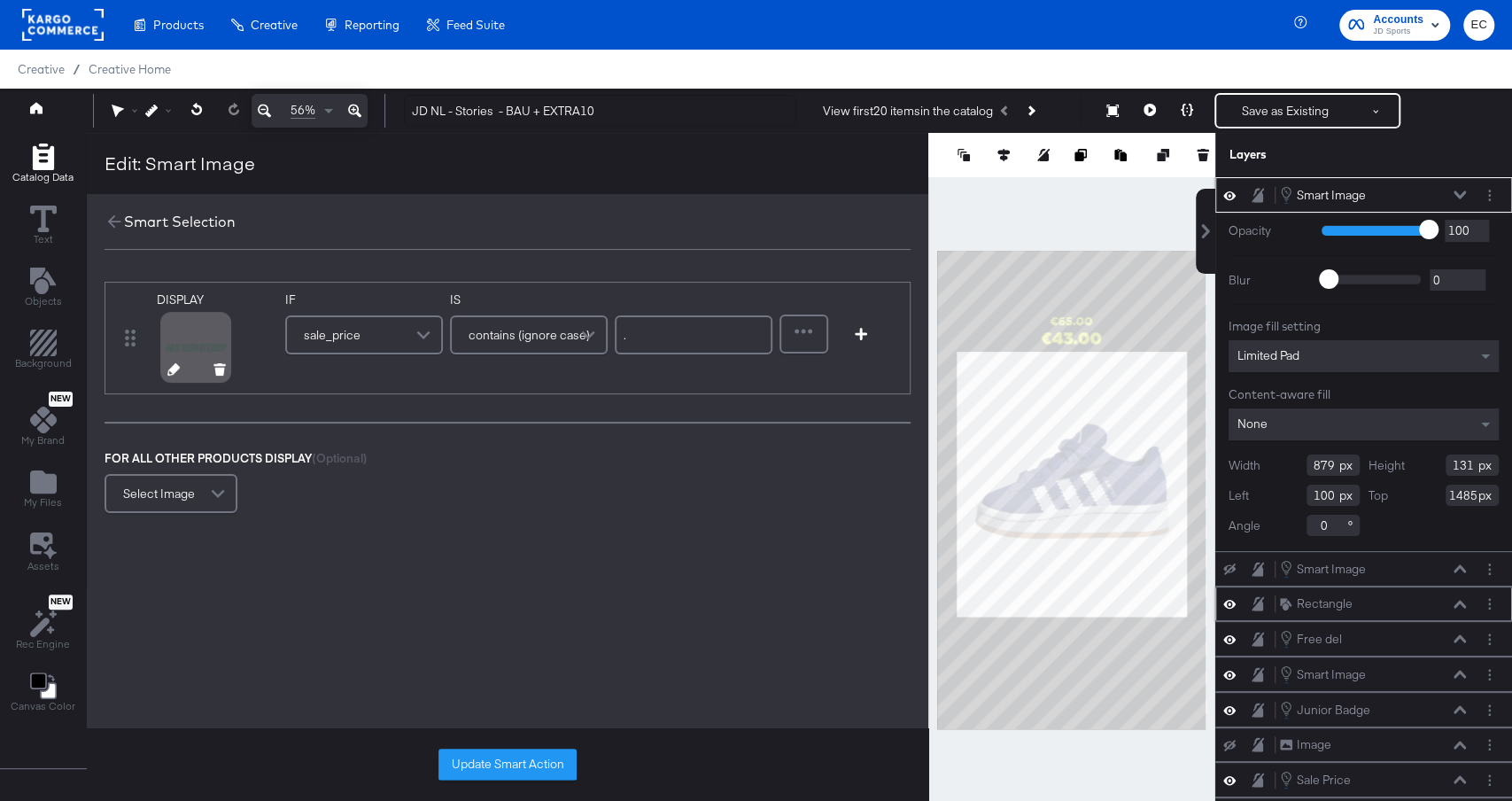
click at [167, 370] on icon at bounding box center [173, 369] width 12 height 12
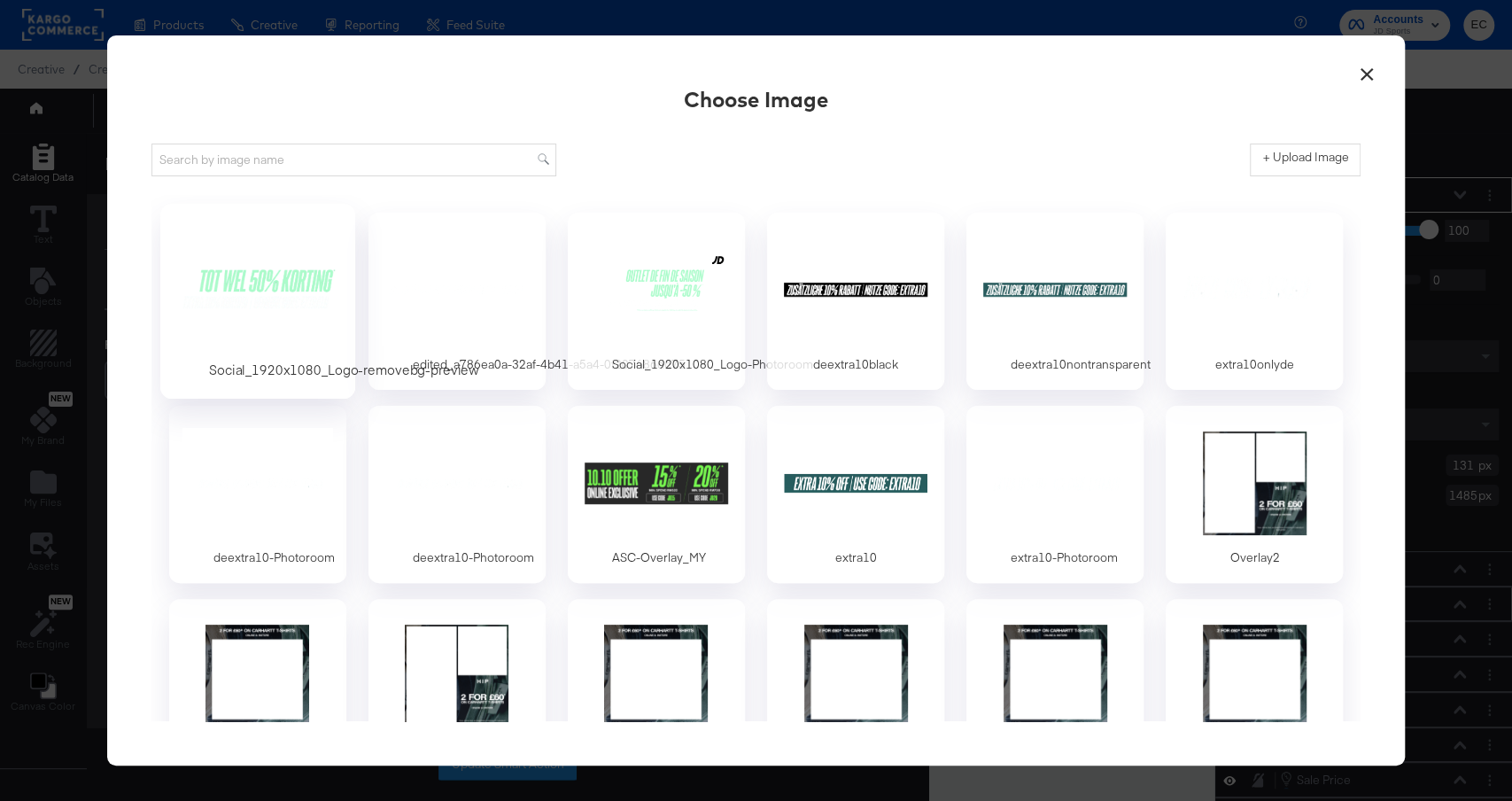
click at [272, 307] on div at bounding box center [257, 289] width 165 height 122
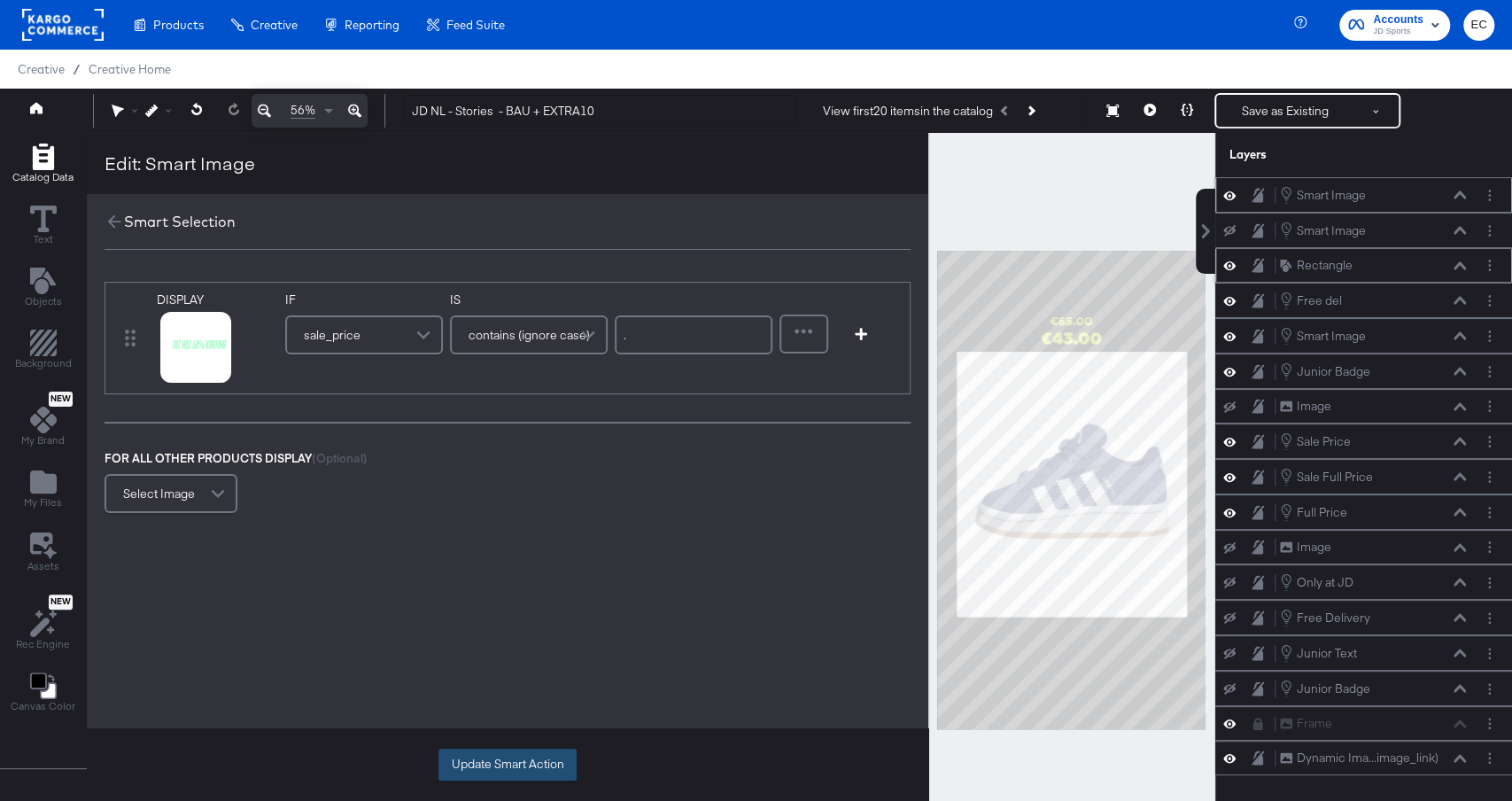
click at [477, 761] on button "Update Smart Action" at bounding box center [507, 765] width 138 height 32
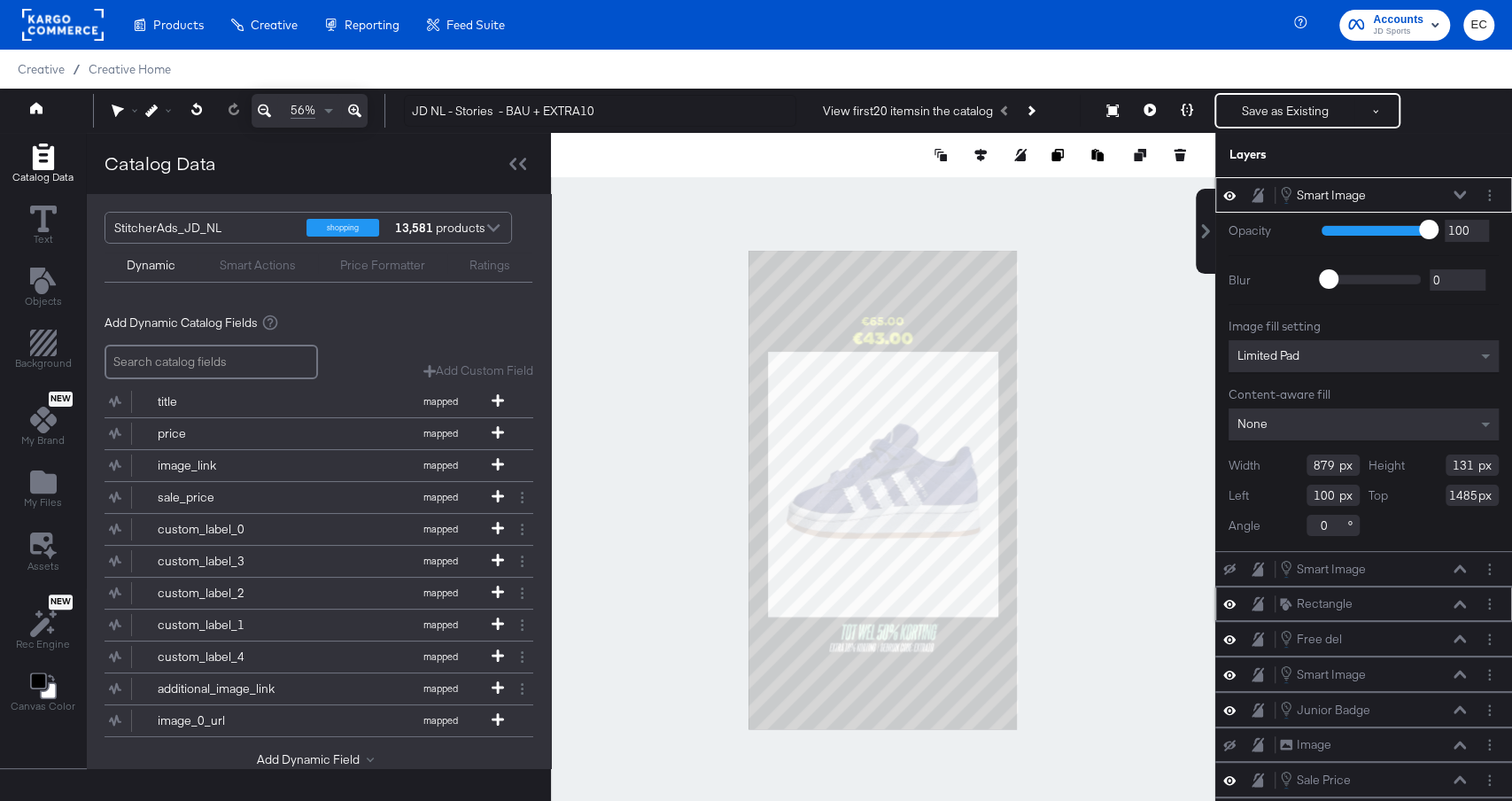
type input "1044"
type input "155"
type input "99"
click at [734, 610] on div at bounding box center [883, 490] width 665 height 714
type input "1211"
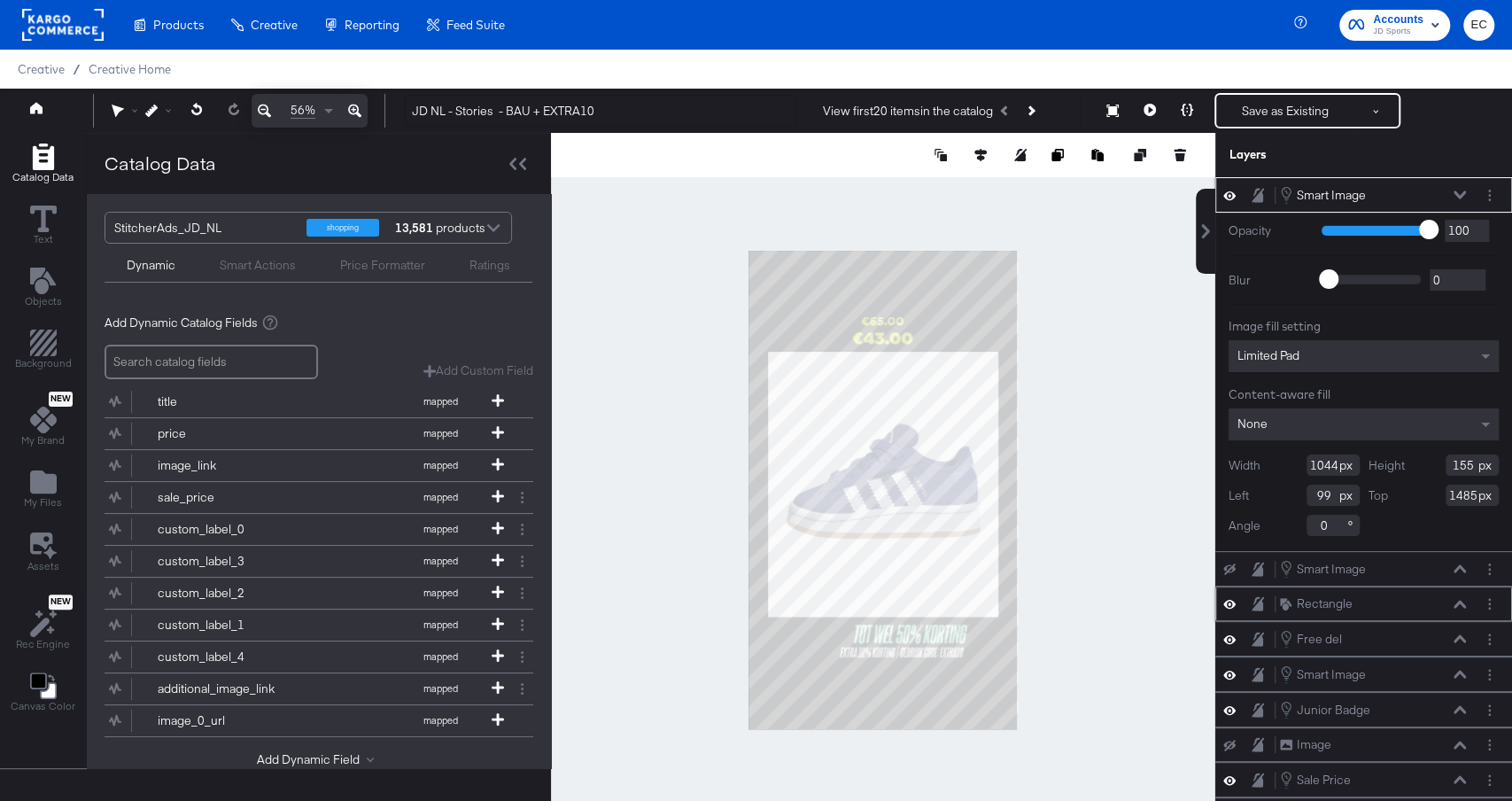
type input "170"
type input "-68"
type input "1470"
type input "205"
click at [987, 160] on button at bounding box center [980, 154] width 17 height 17
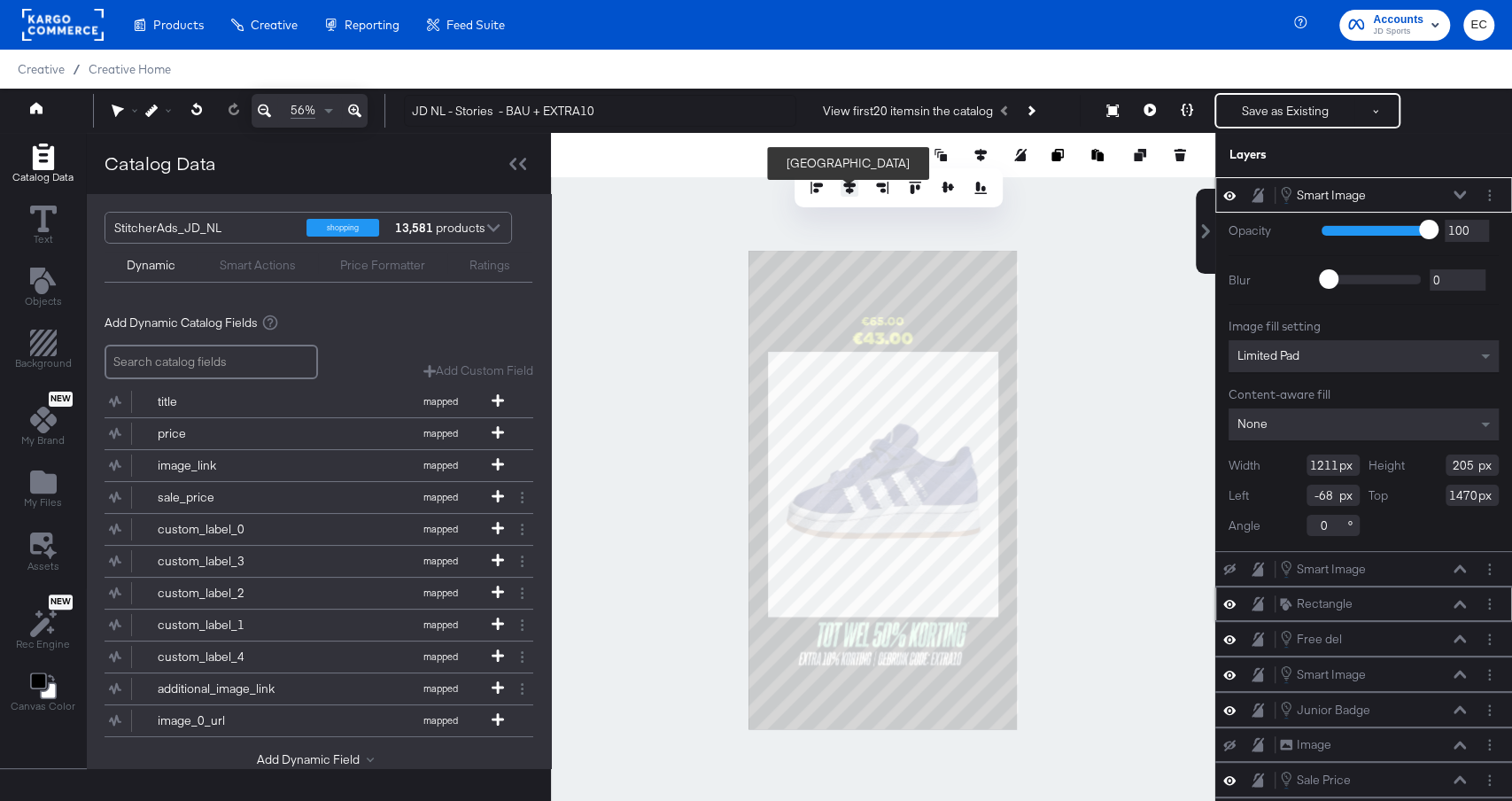
click at [848, 189] on icon at bounding box center [849, 188] width 12 height 12
type input "-66"
click at [1081, 558] on div at bounding box center [883, 490] width 665 height 714
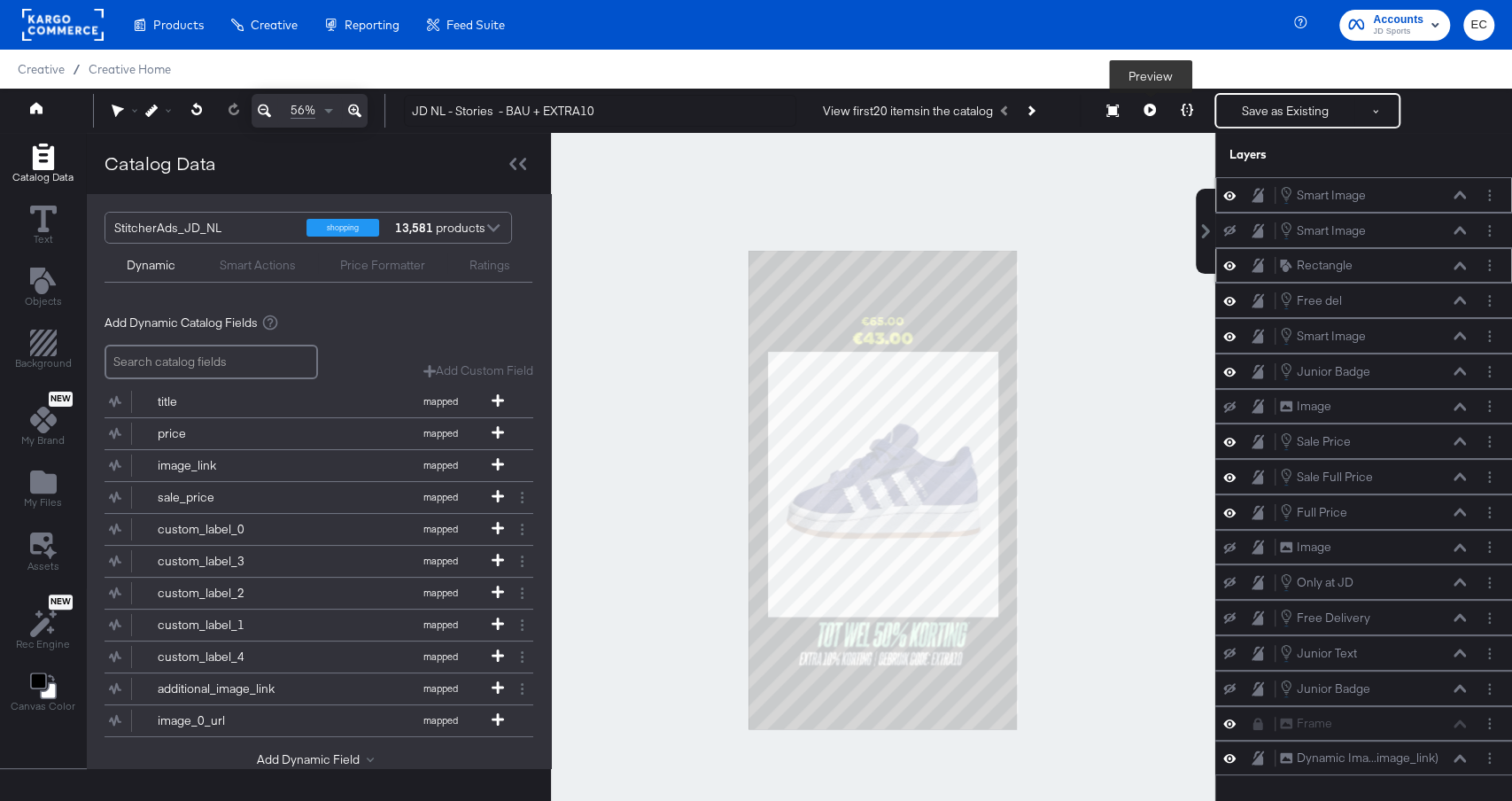
click at [1151, 112] on icon at bounding box center [1149, 109] width 12 height 12
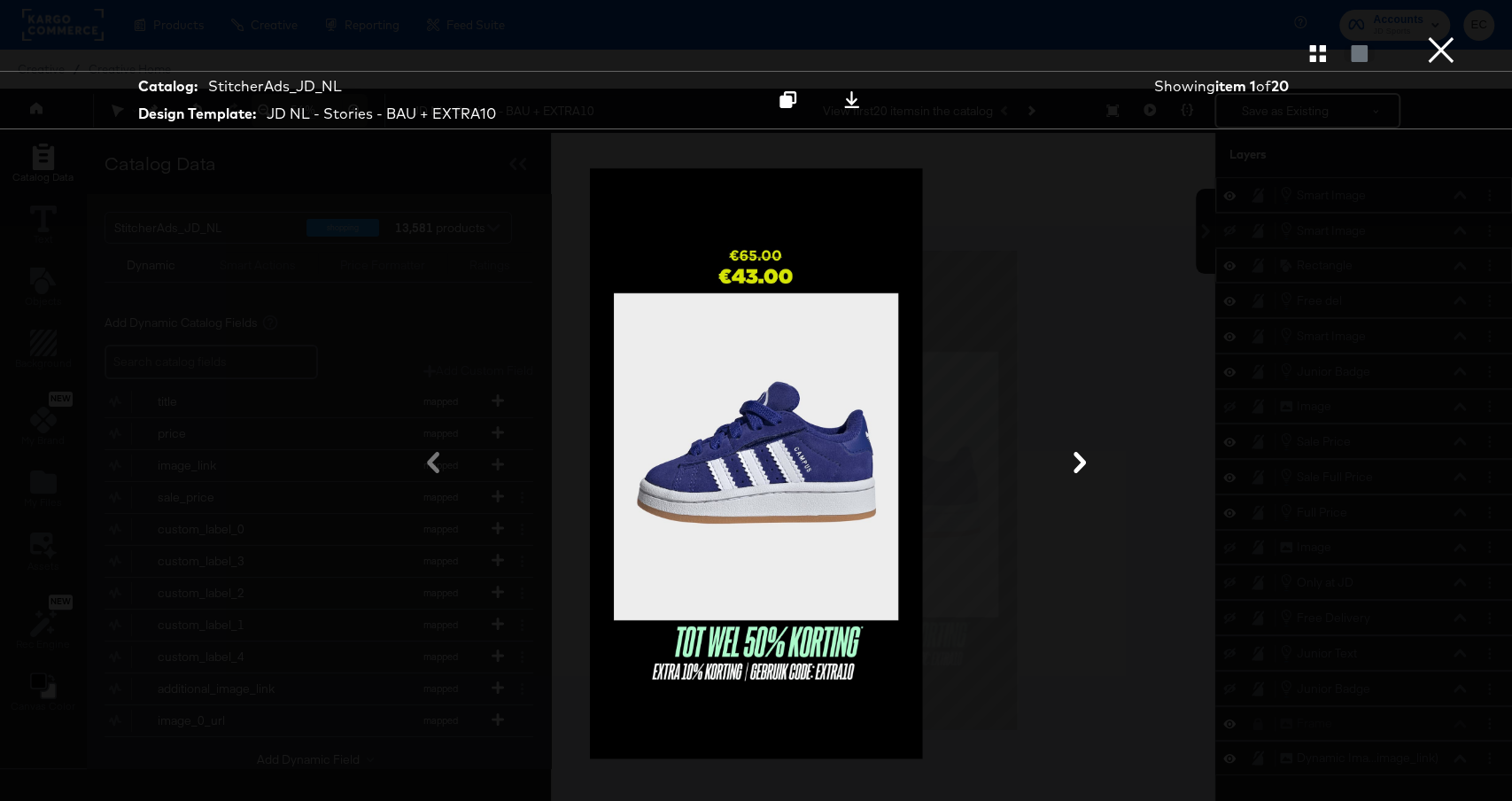
click at [1431, 36] on button "×" at bounding box center [1441, 17] width 36 height 36
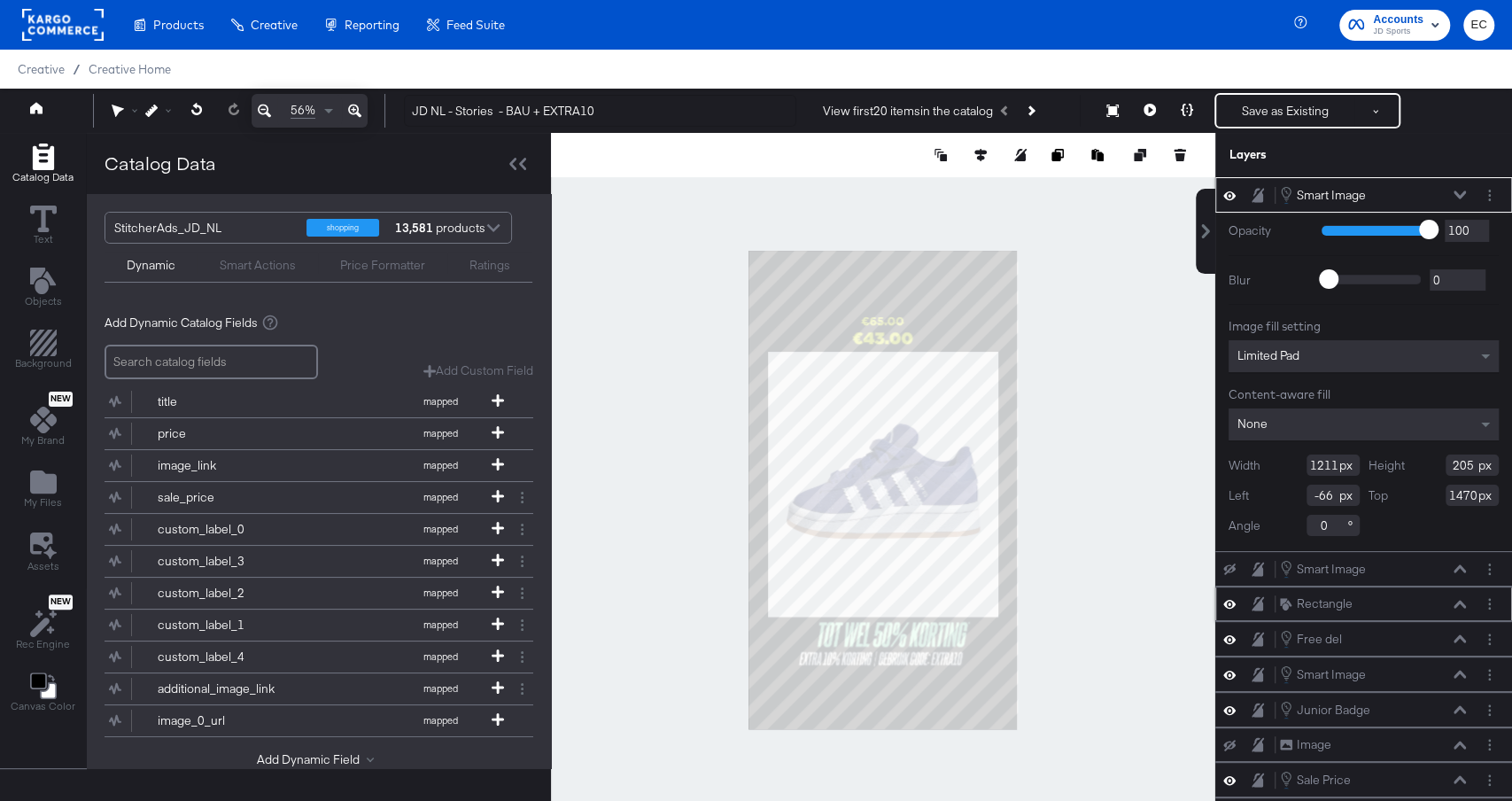
type input "204"
type input "1460"
type input "1089"
type input "194"
type input "326"
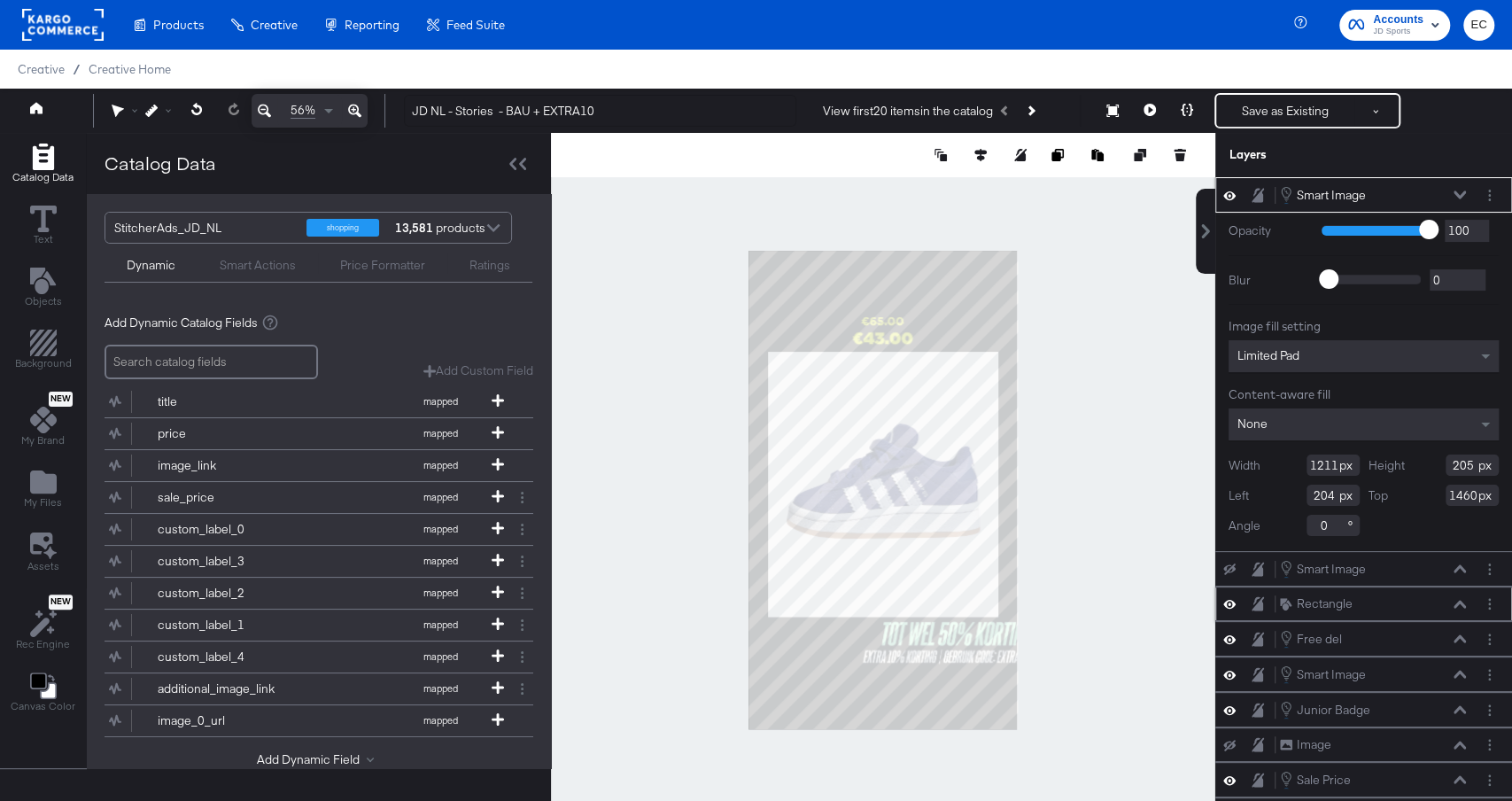
type input "1470"
type input "39"
type input "1465"
click at [983, 160] on icon at bounding box center [980, 154] width 12 height 12
click at [848, 189] on icon at bounding box center [849, 188] width 12 height 12
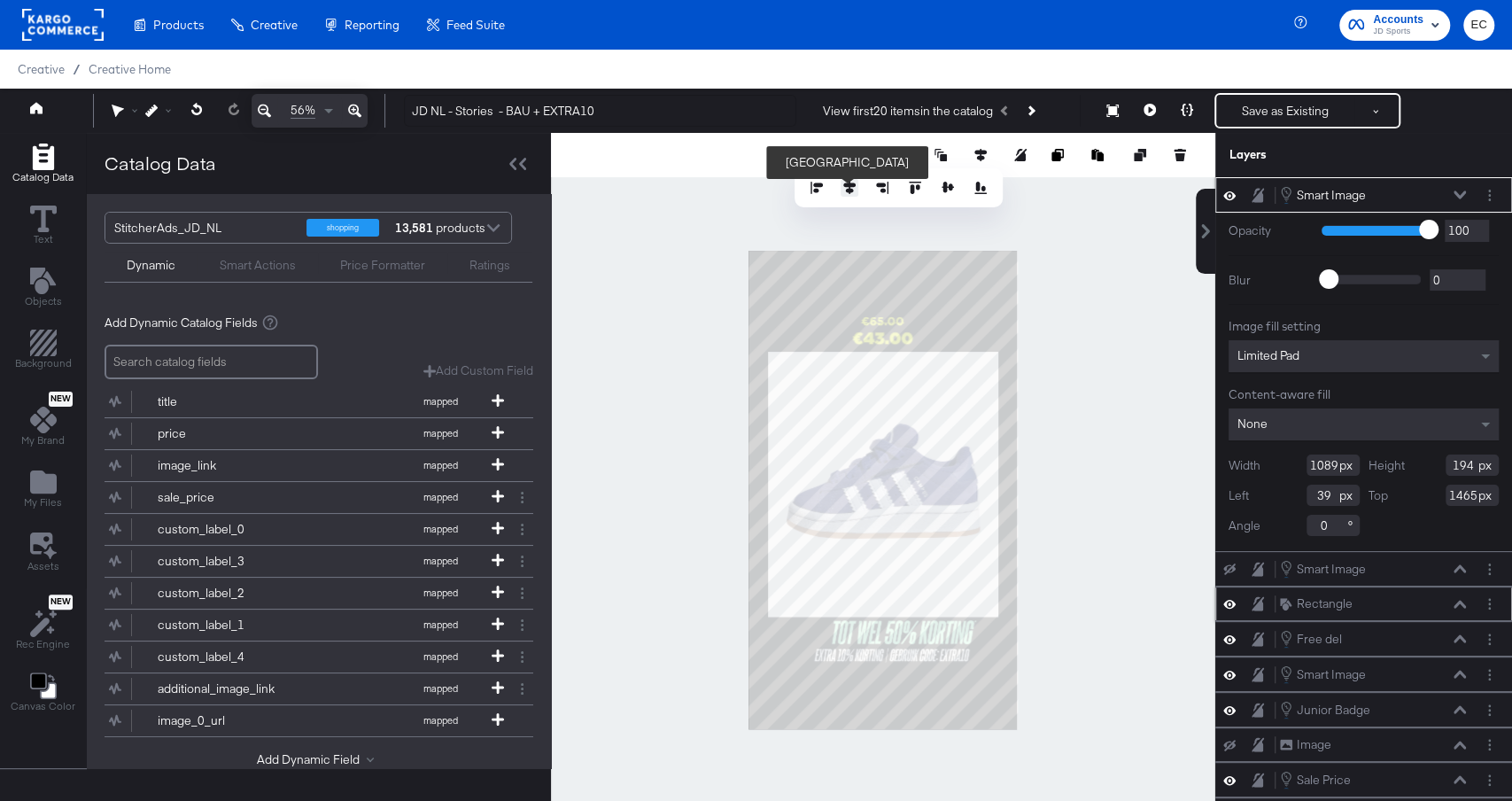
type input "-5"
click at [1110, 400] on div at bounding box center [883, 490] width 665 height 714
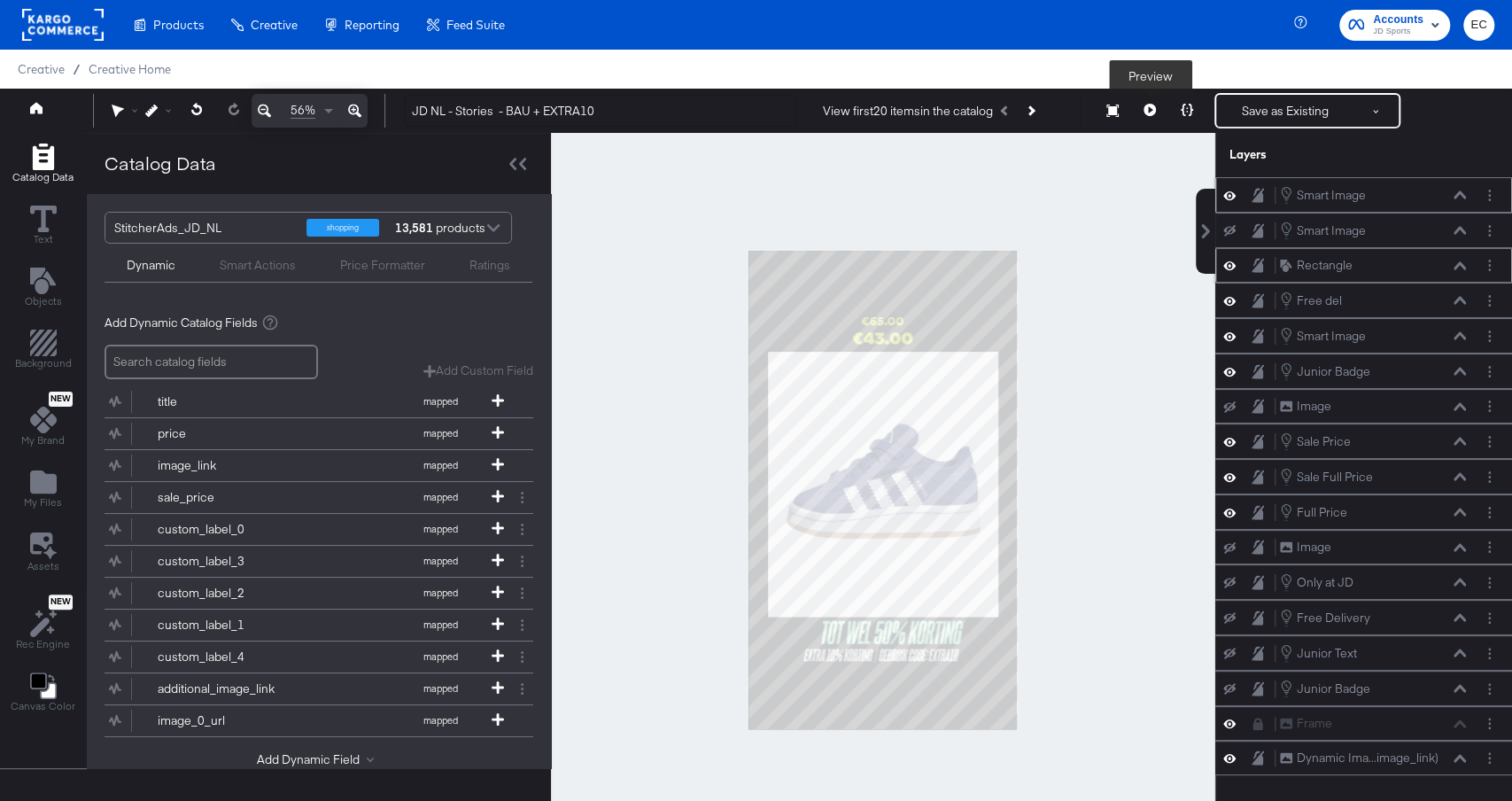
click at [1150, 104] on icon at bounding box center [1149, 109] width 12 height 12
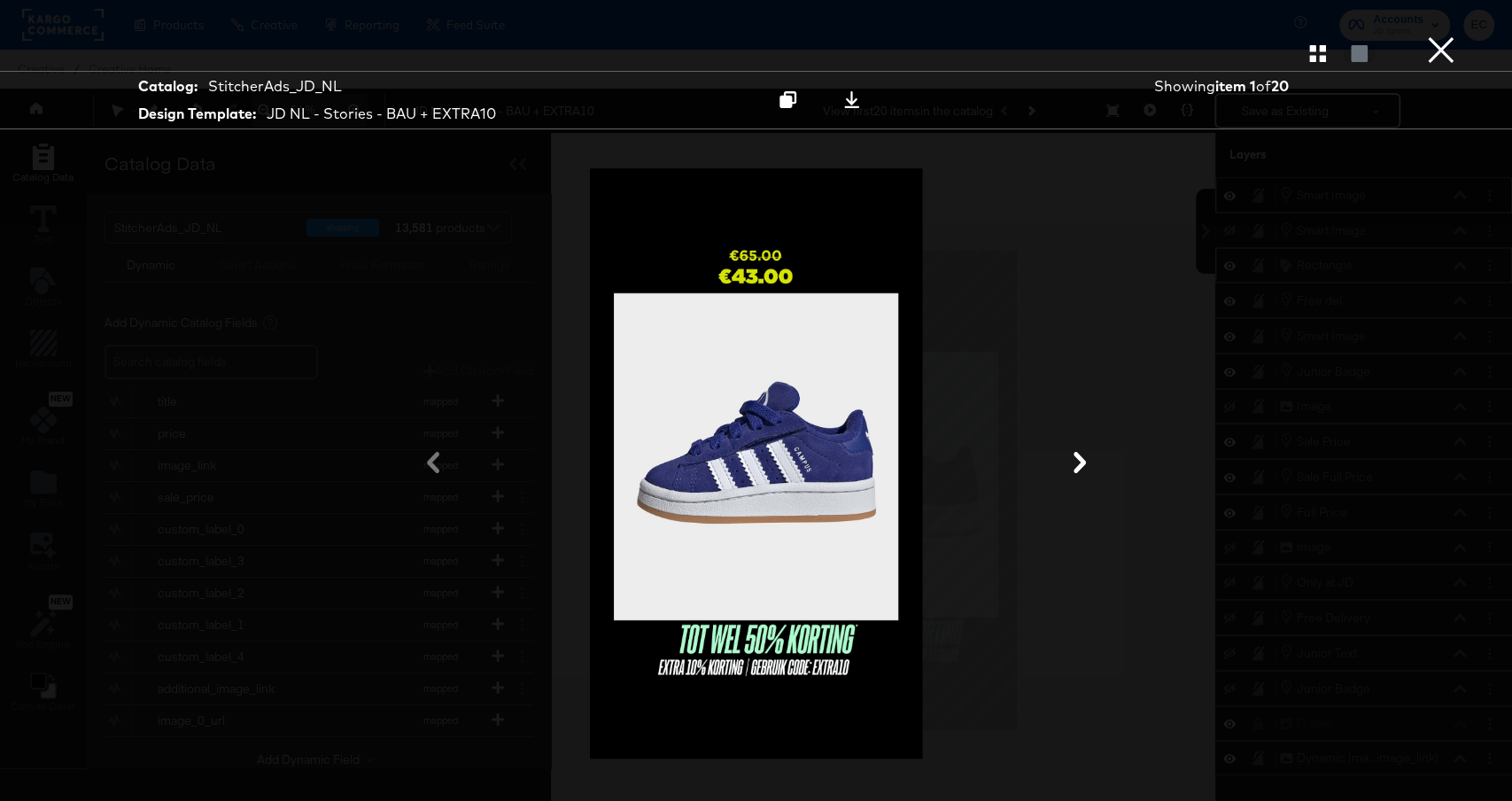
click at [1441, 36] on button "×" at bounding box center [1441, 17] width 36 height 36
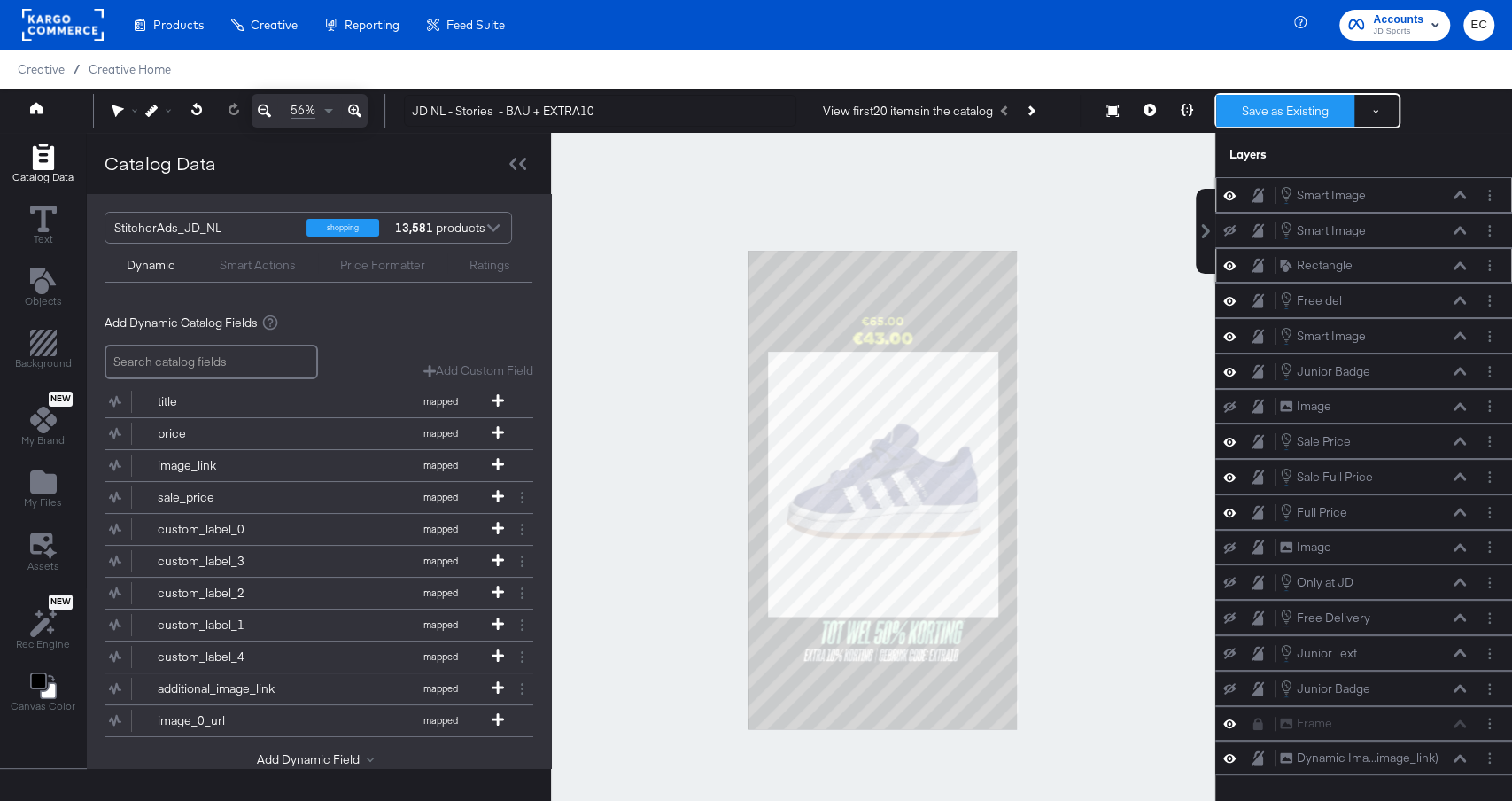
click at [1269, 112] on button "Save as Existing" at bounding box center [1286, 110] width 138 height 32
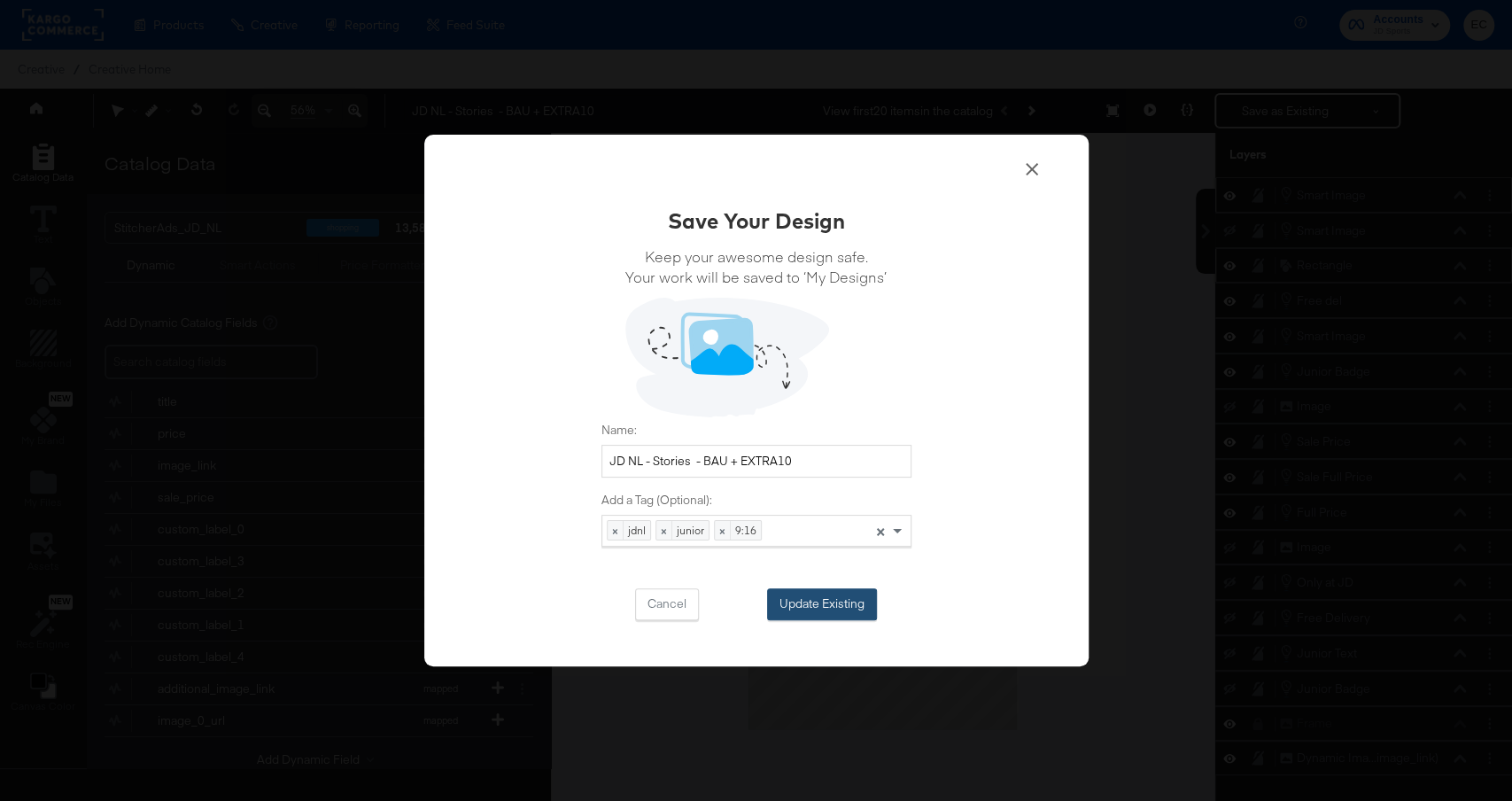
click at [846, 600] on button "Update Existing" at bounding box center [823, 604] width 110 height 32
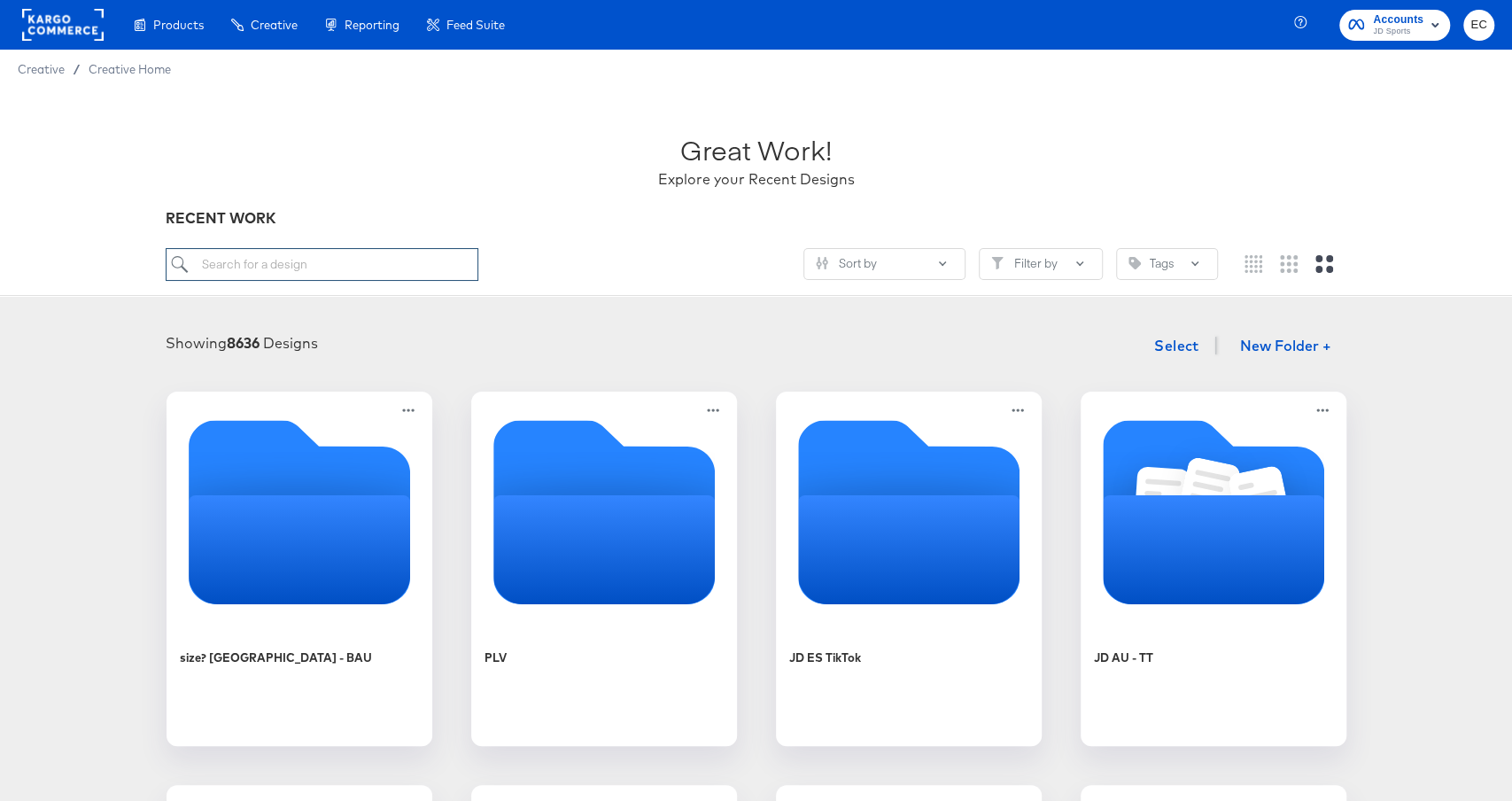
click at [350, 253] on input "search" at bounding box center [321, 265] width 312 height 33
type input "nl"
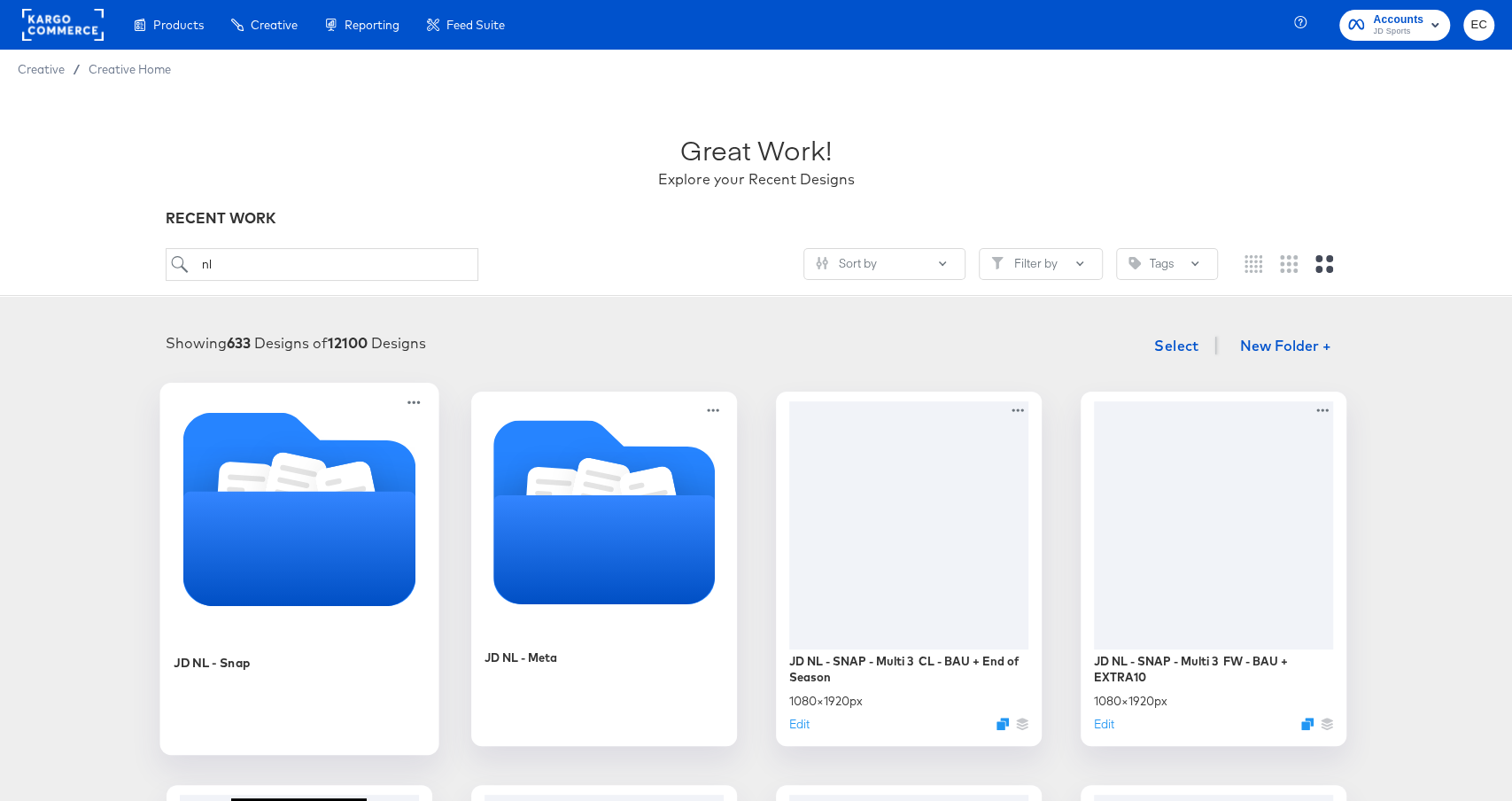
click at [365, 527] on icon "Folder" at bounding box center [300, 548] width 233 height 114
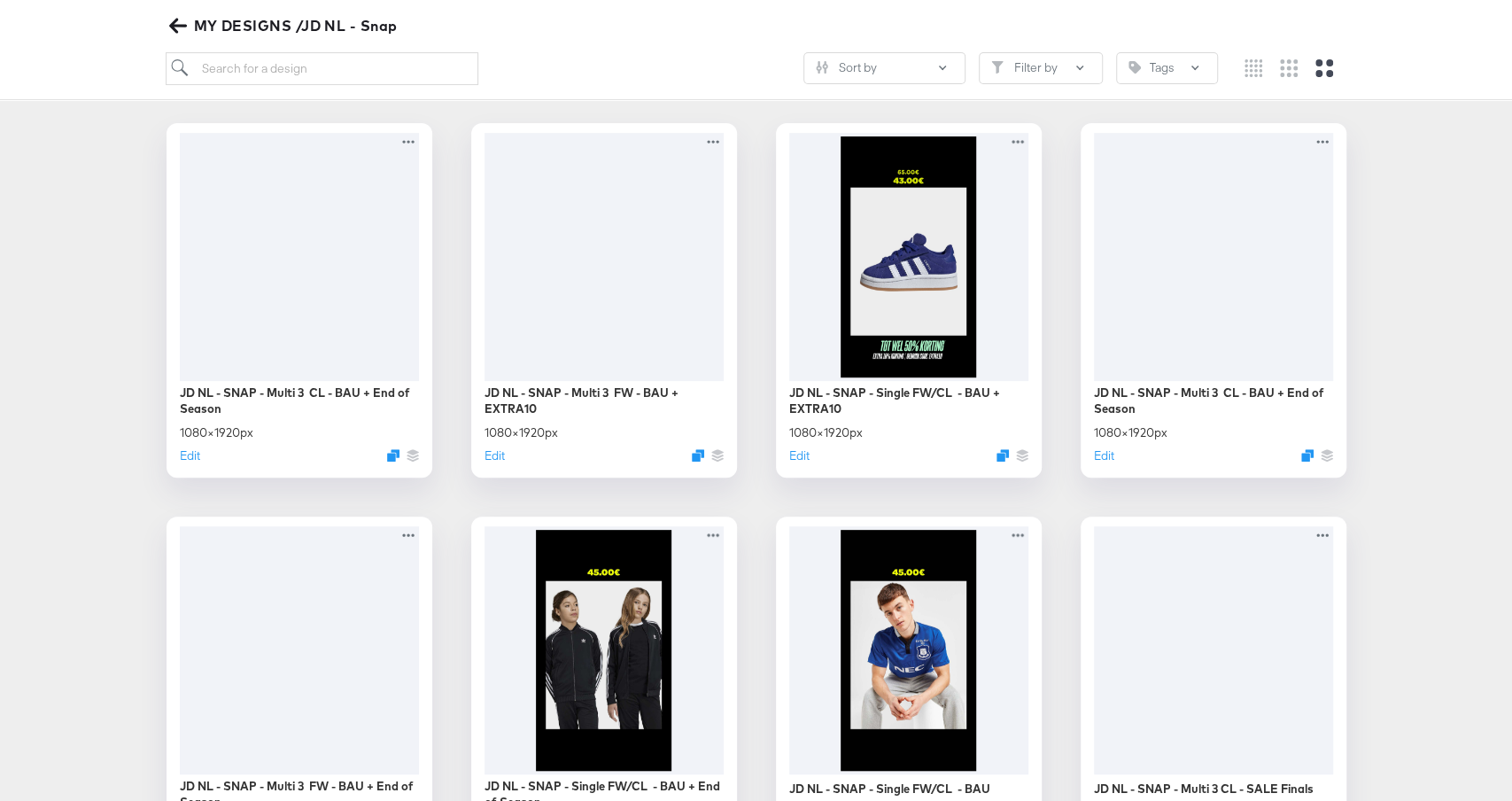
scroll to position [253, 0]
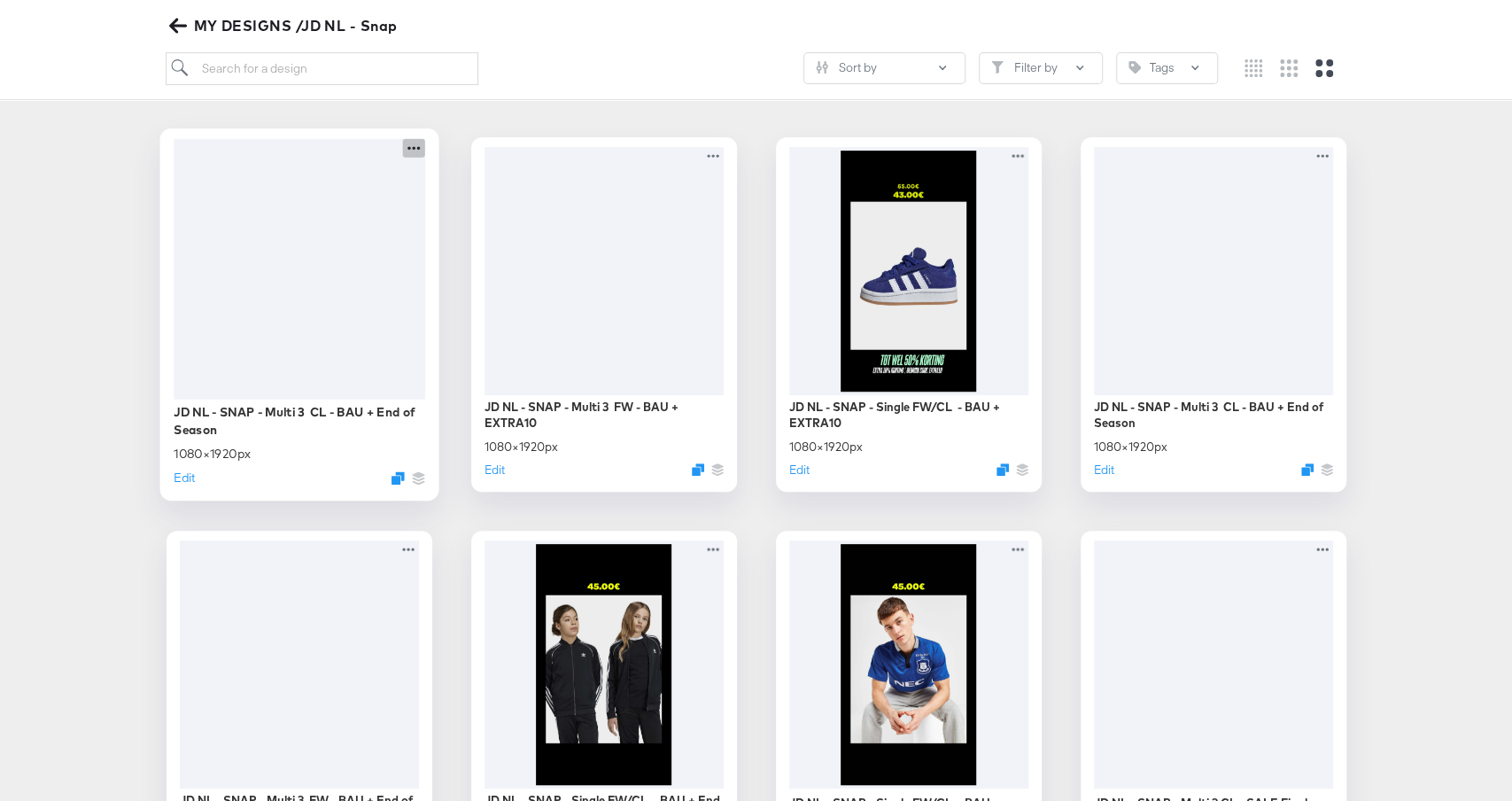
click at [415, 141] on icon at bounding box center [414, 147] width 22 height 18
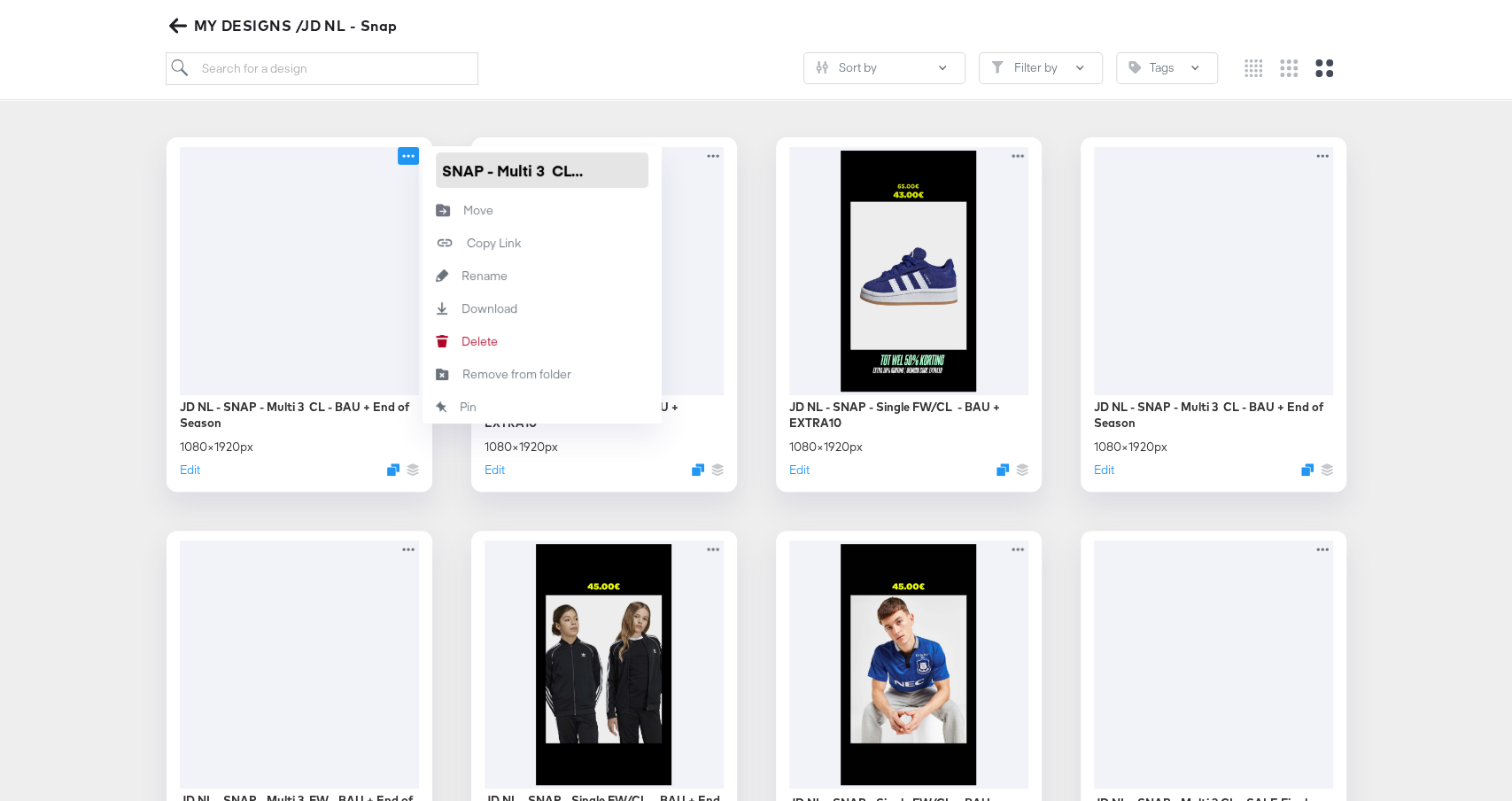
scroll to position [0, 154]
click at [535, 174] on input "JD NL - SNAP - Multi 3 CL - BAU + End of Season" at bounding box center [541, 170] width 212 height 36
drag, startPoint x: 541, startPoint y: 167, endPoint x: 725, endPoint y: 167, distance: 184.0
type input "JD NL - SNAP - Multi 3 CL - BAU + EXTRA10"
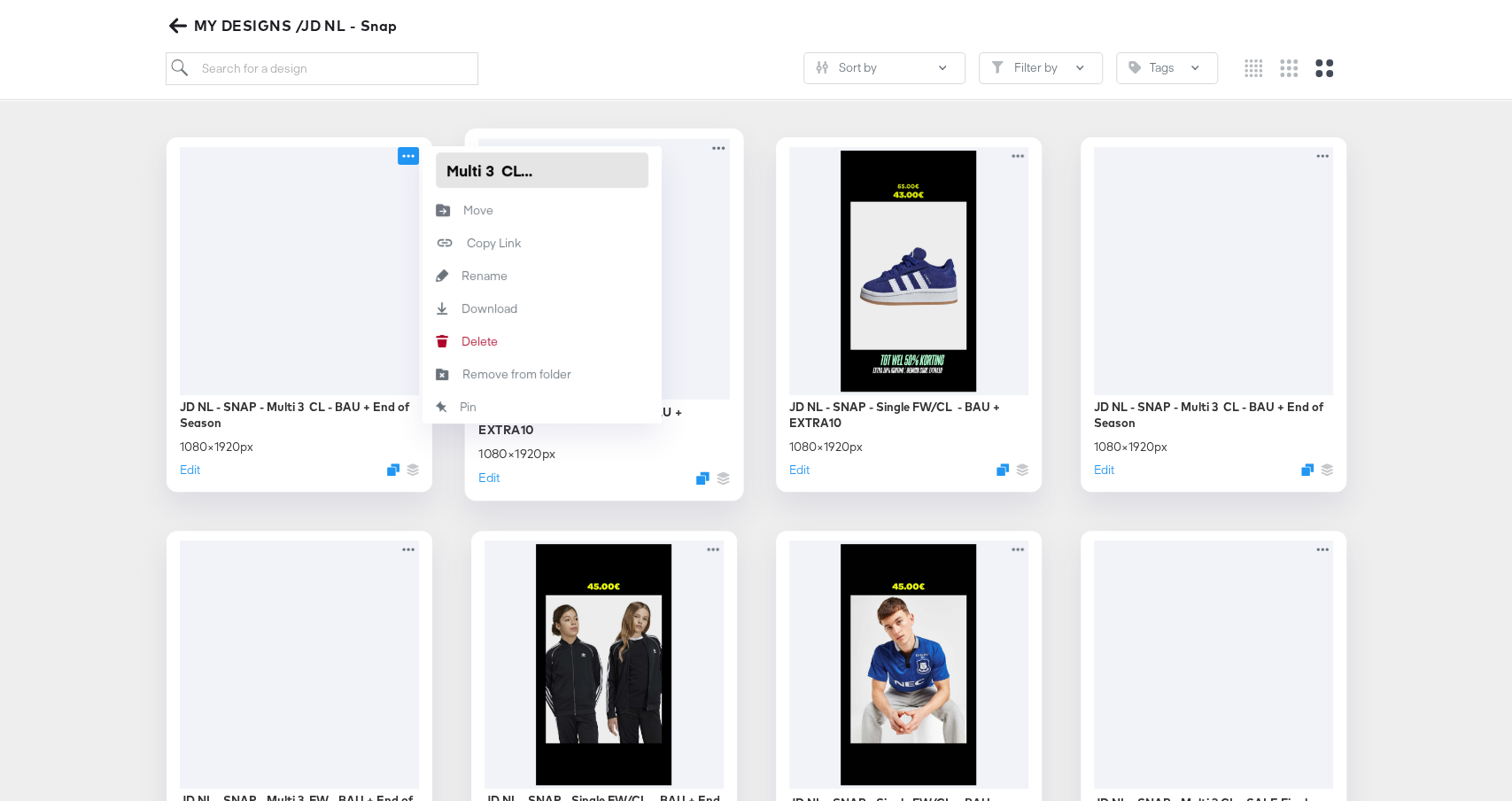
scroll to position [0, 117]
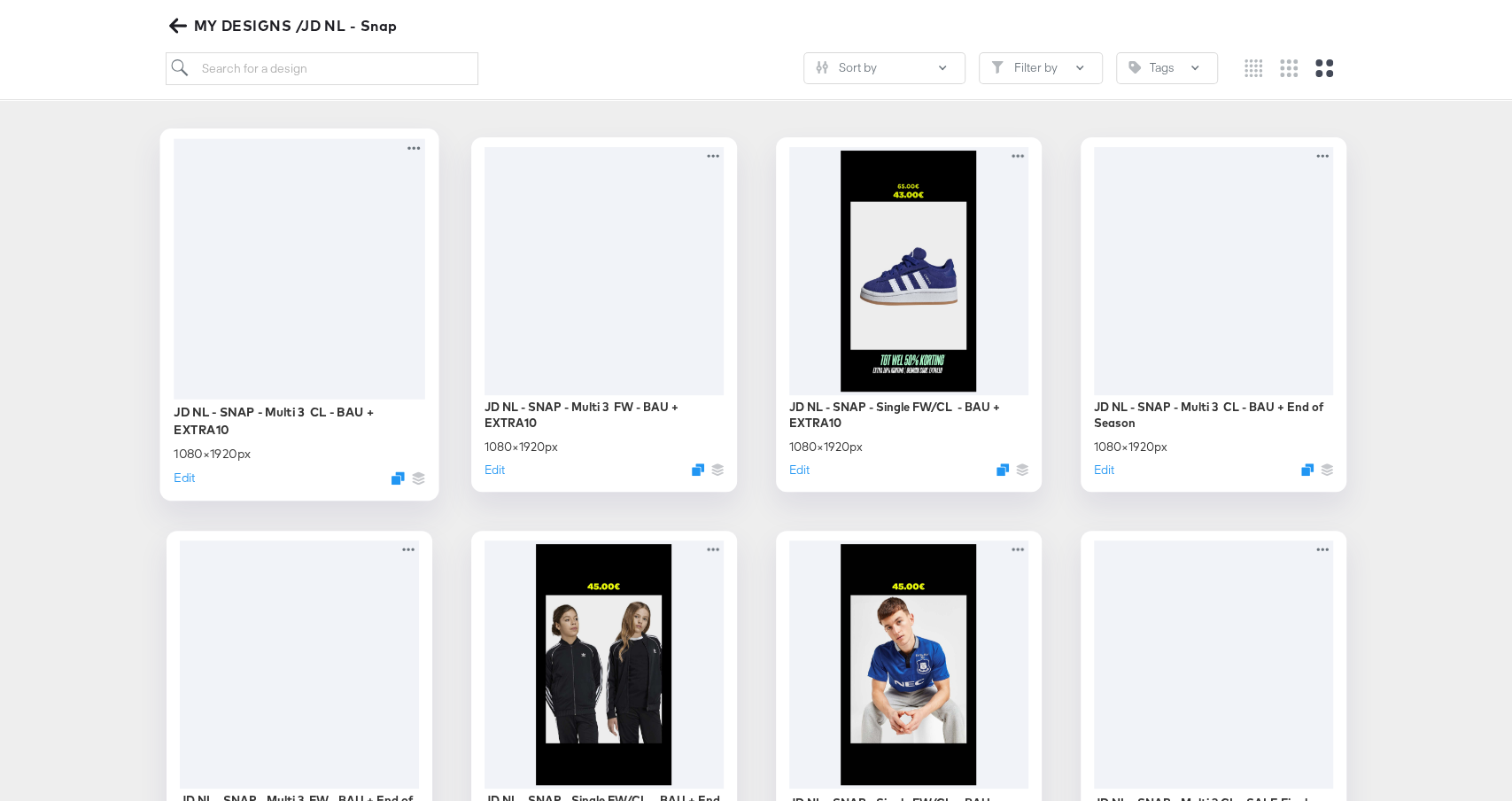
click at [169, 250] on div "JD NL - SNAP - Multi 3 CL - BAU + EXTRA10 1080 × 1920 px Edit" at bounding box center [300, 315] width 279 height 372
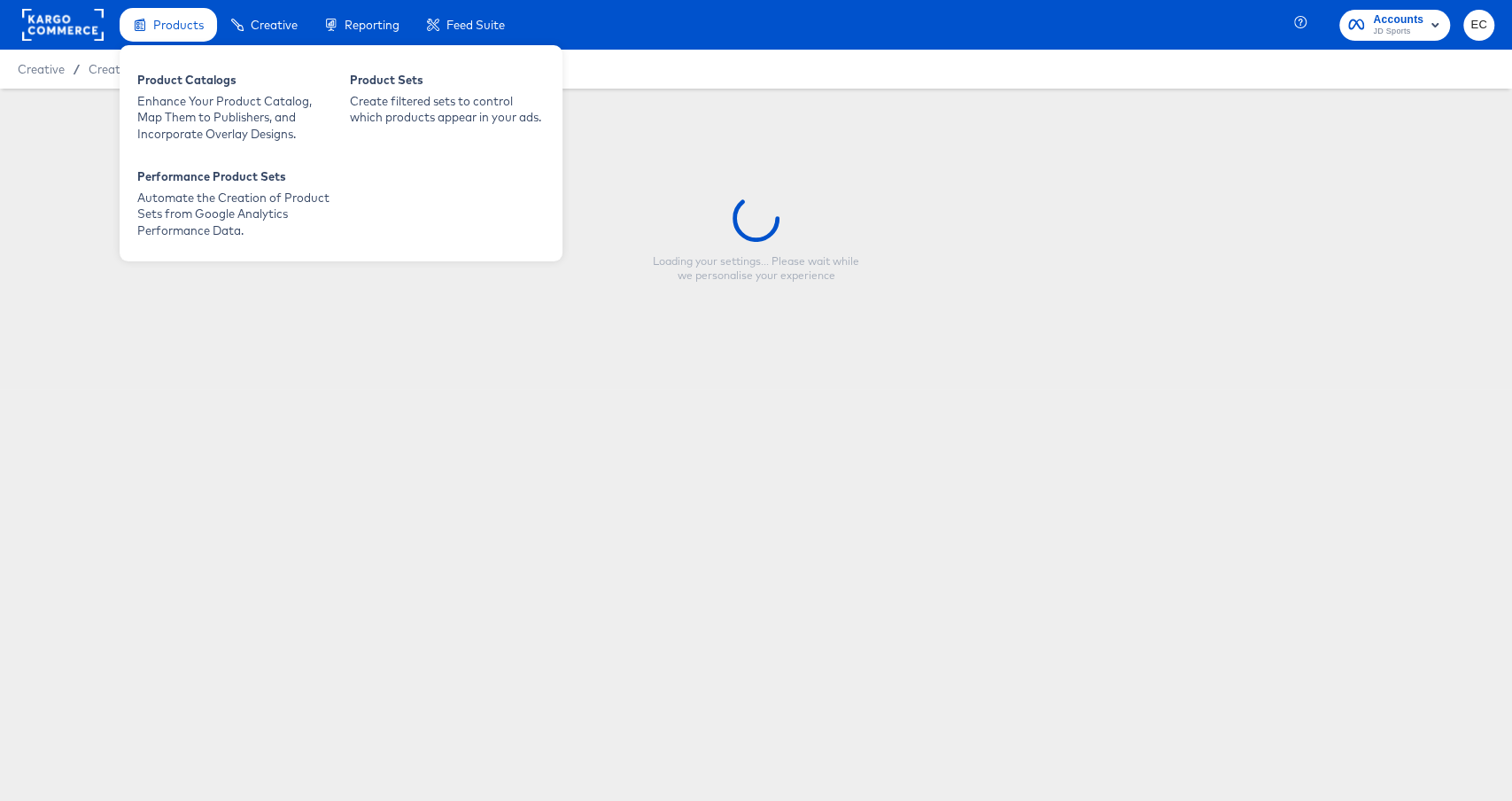
type input "JD NL - SNAP - Multi 3 CL - BAU + EXTRA10"
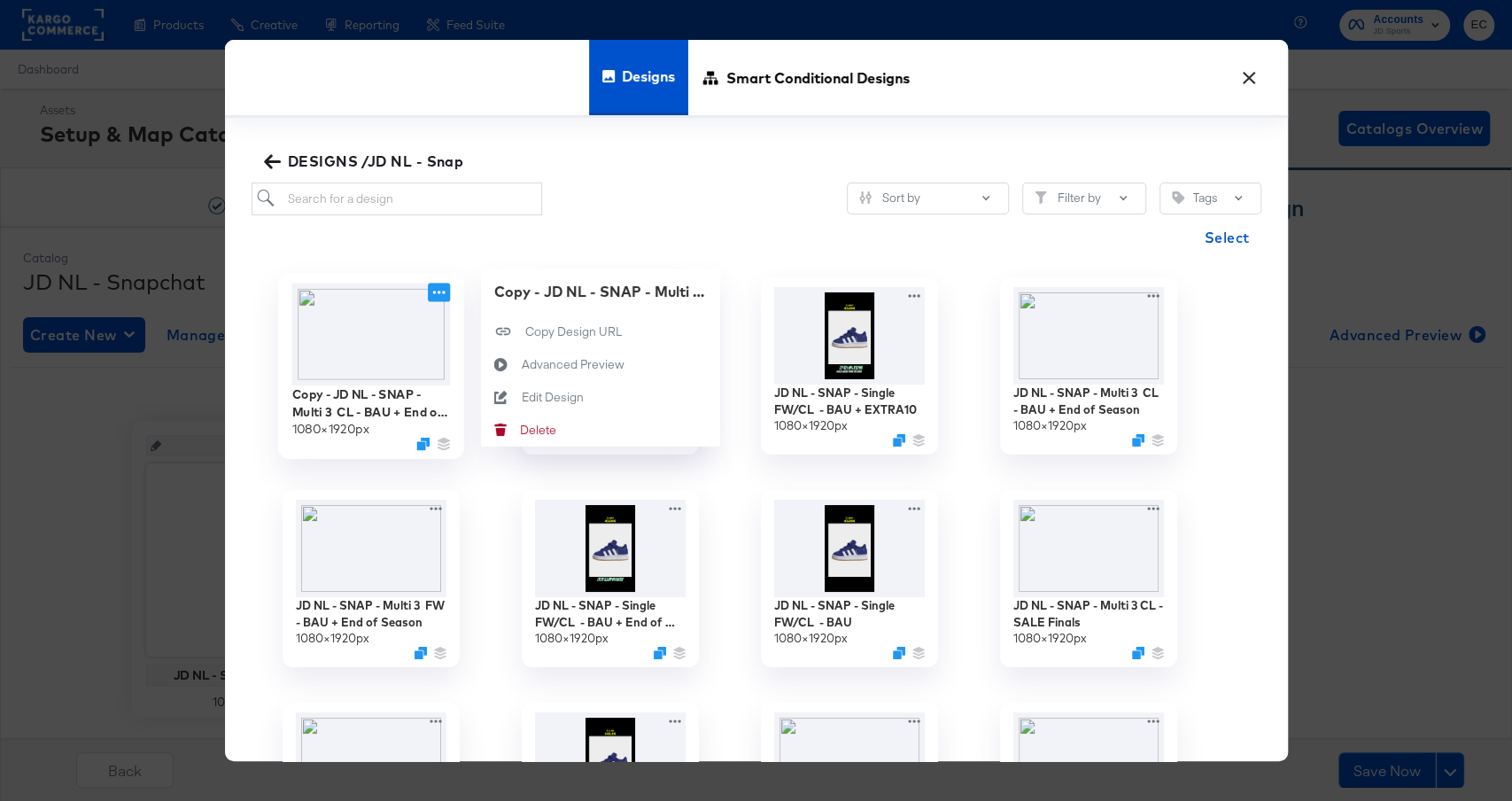
click at [439, 293] on icon at bounding box center [439, 292] width 22 height 18
click at [521, 397] on div "Edit Design Edit Design" at bounding box center [521, 397] width 0 height 0
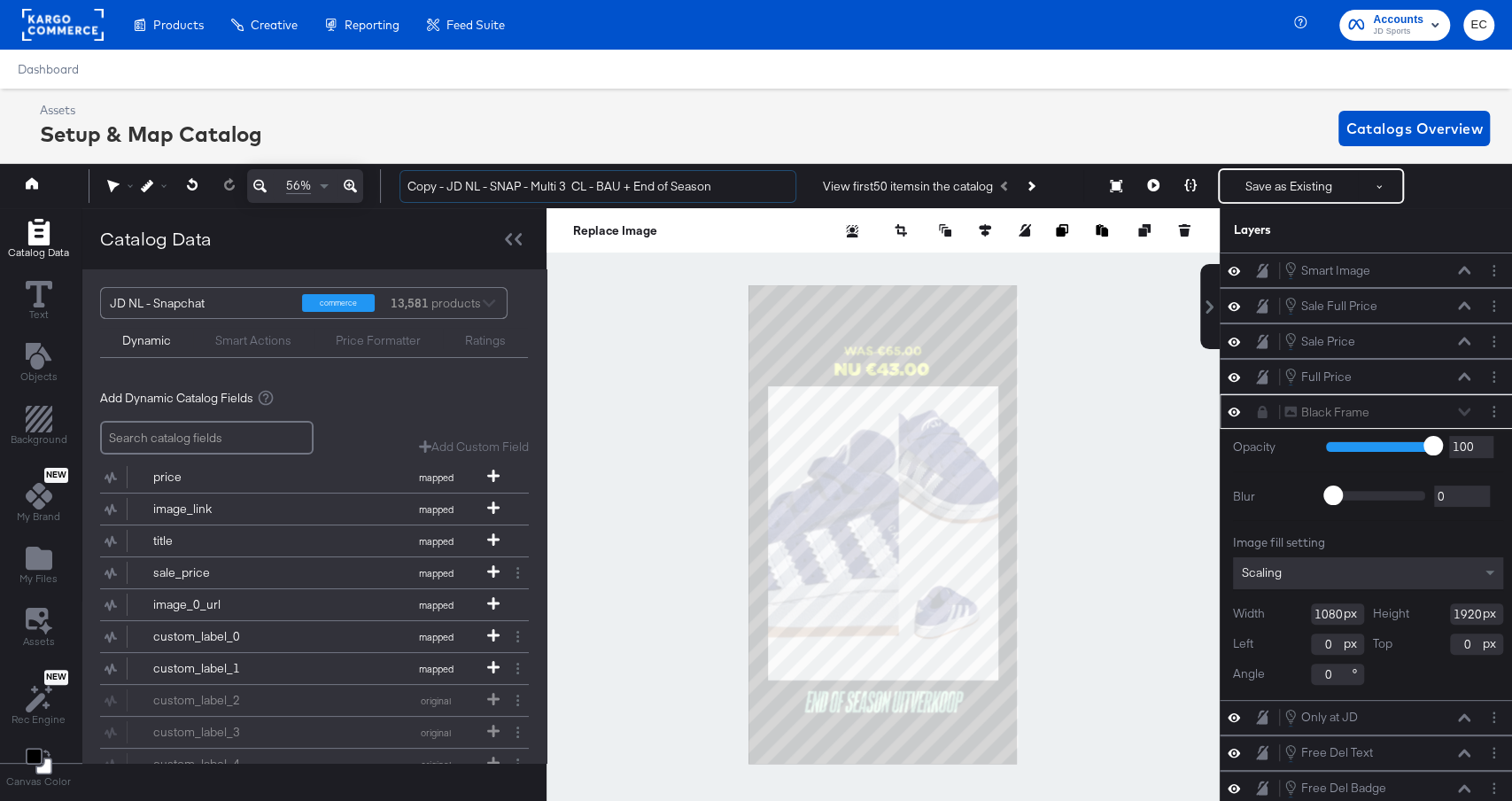
drag, startPoint x: 447, startPoint y: 190, endPoint x: 338, endPoint y: 182, distance: 109.3
click at [338, 182] on div "56% Copy - JD NL - SNAP - Multi 3 CL - BAU + End of Season View first 50 items …" at bounding box center [756, 186] width 1521 height 44
type input "JD NL - SNAP - Multi 3 CL - BAU + End of Season"
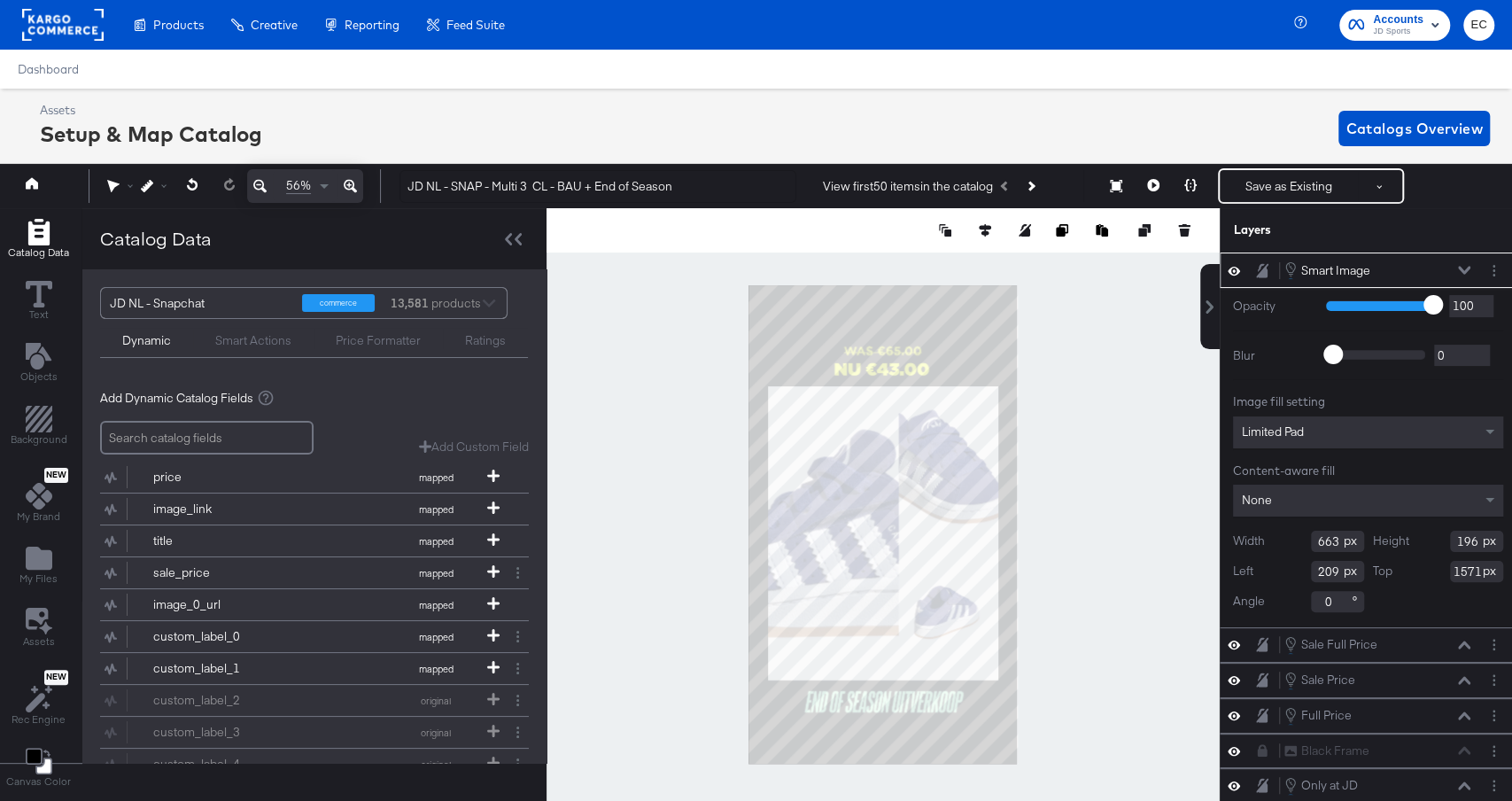
scroll to position [0, 5]
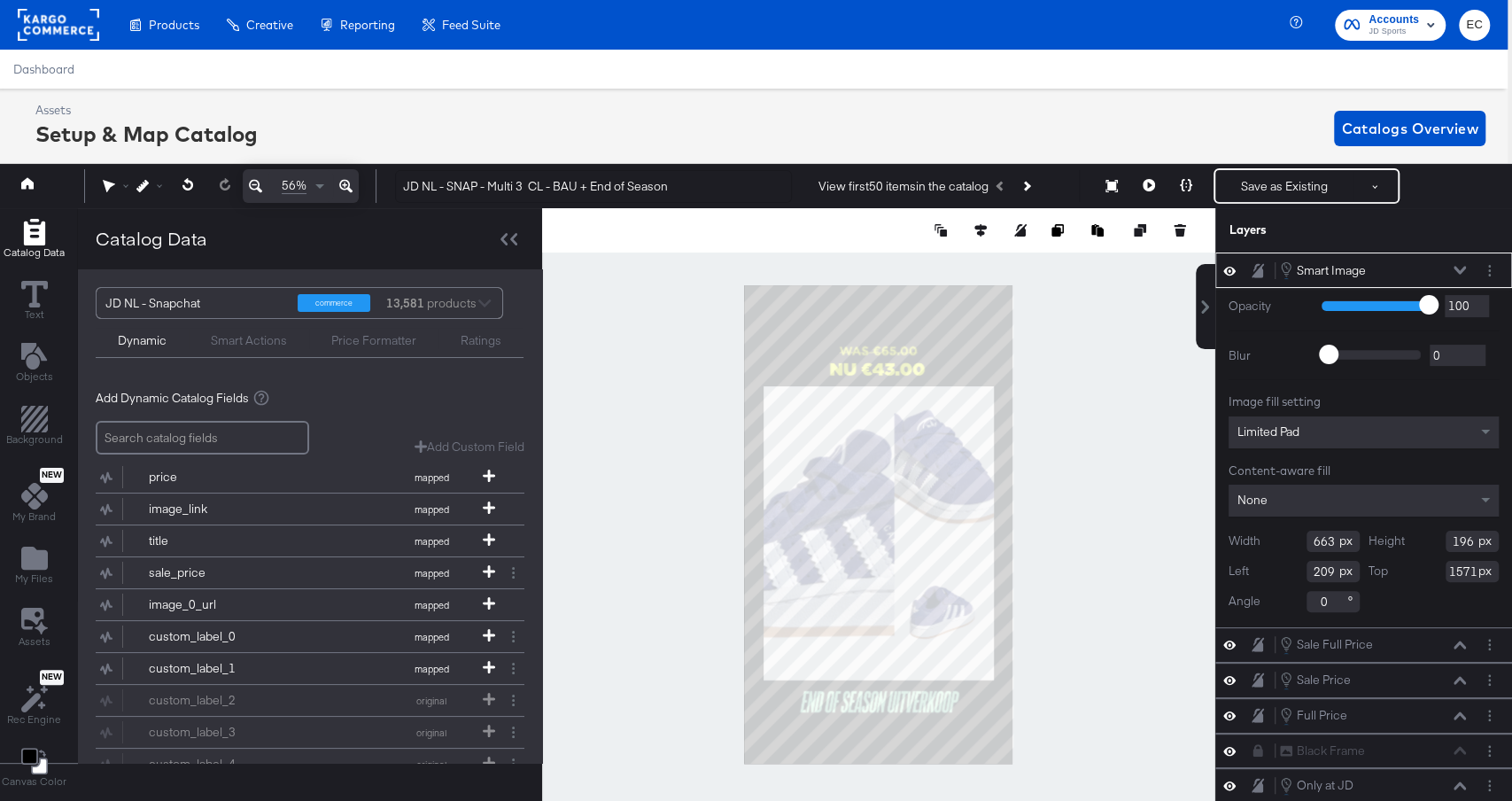
click at [1481, 272] on div at bounding box center [1490, 270] width 18 height 18
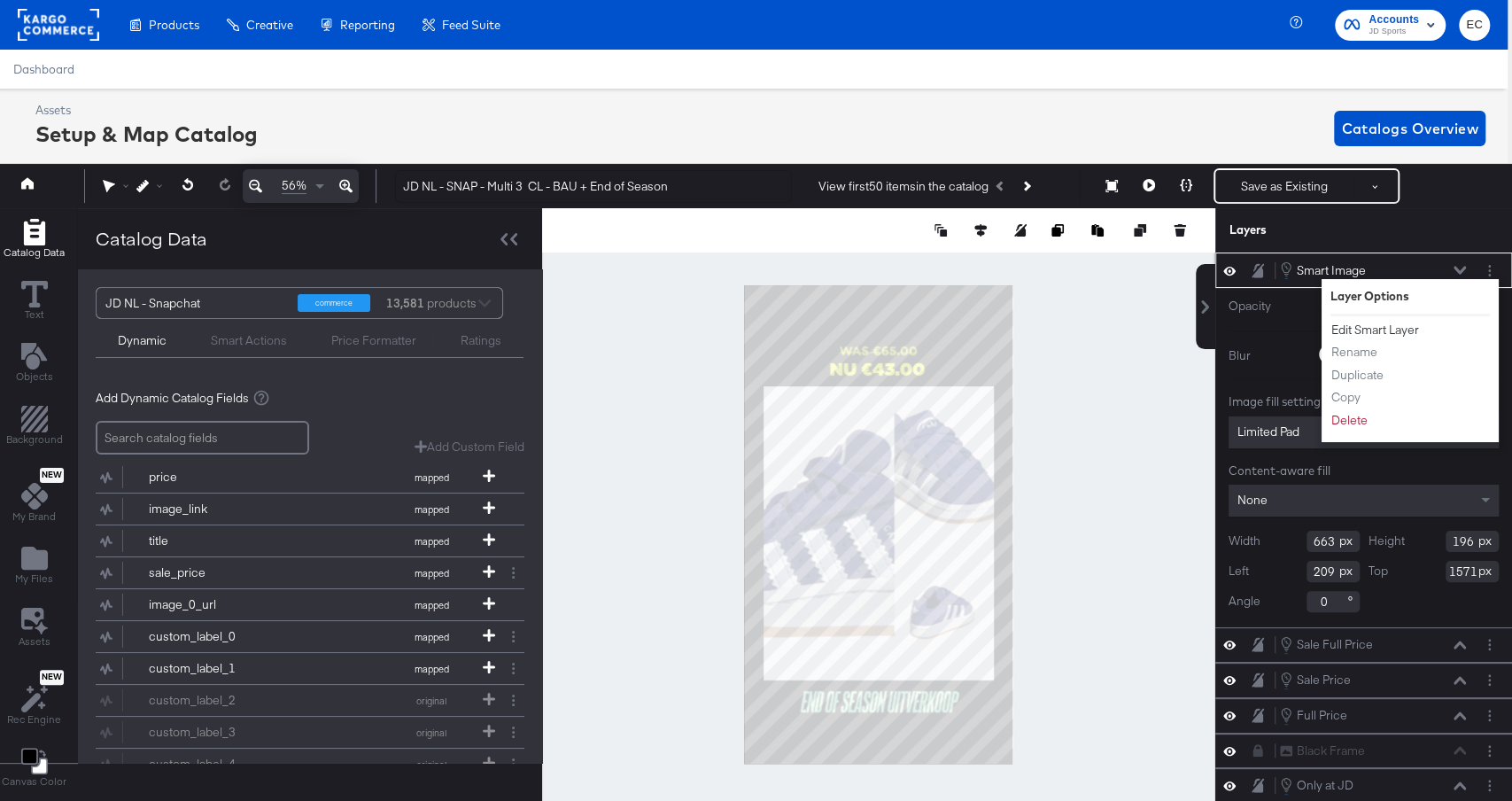
click at [1393, 321] on button "Edit Smart Layer" at bounding box center [1375, 330] width 89 height 18
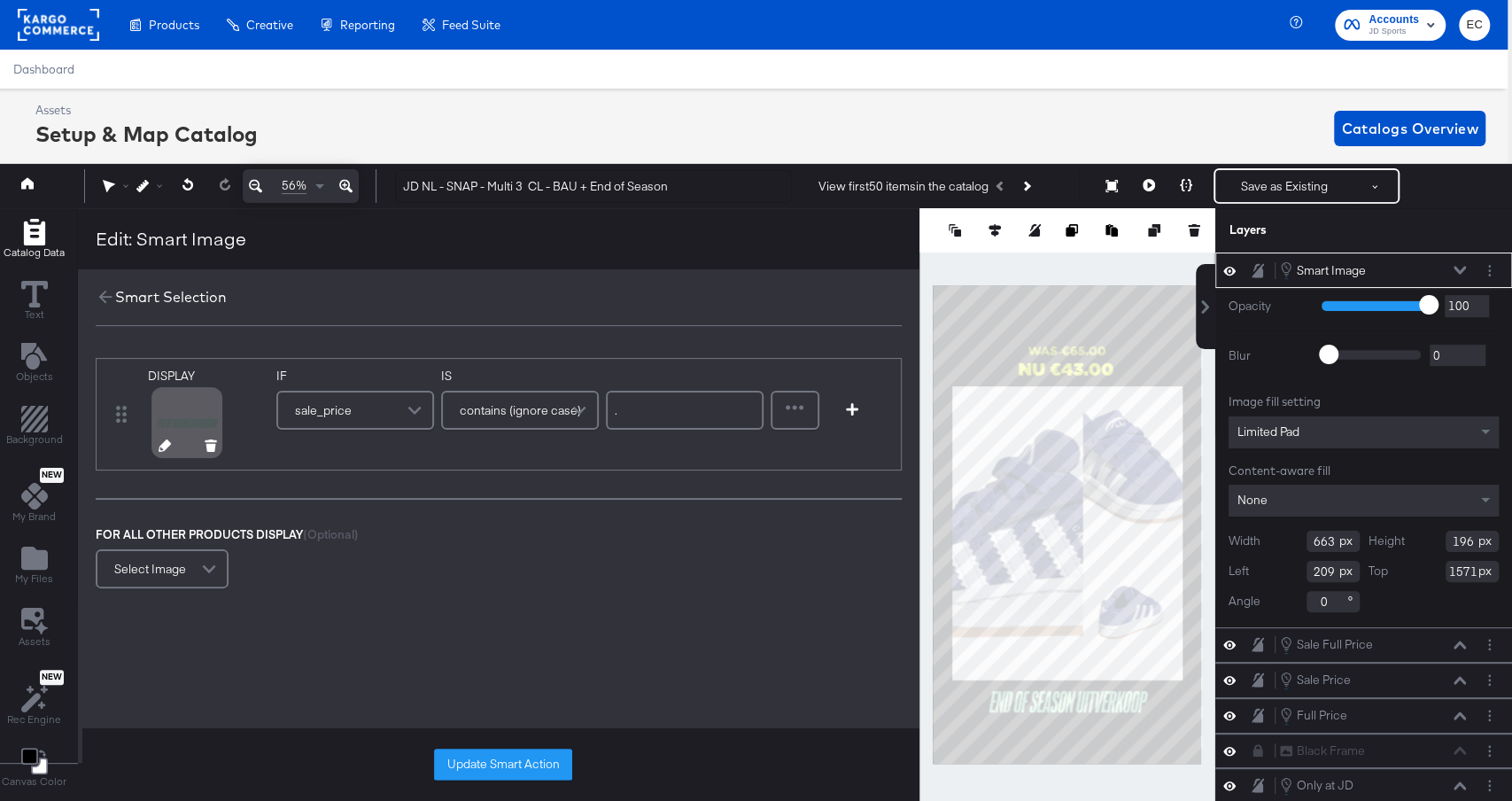
click at [160, 440] on icon at bounding box center [165, 445] width 12 height 12
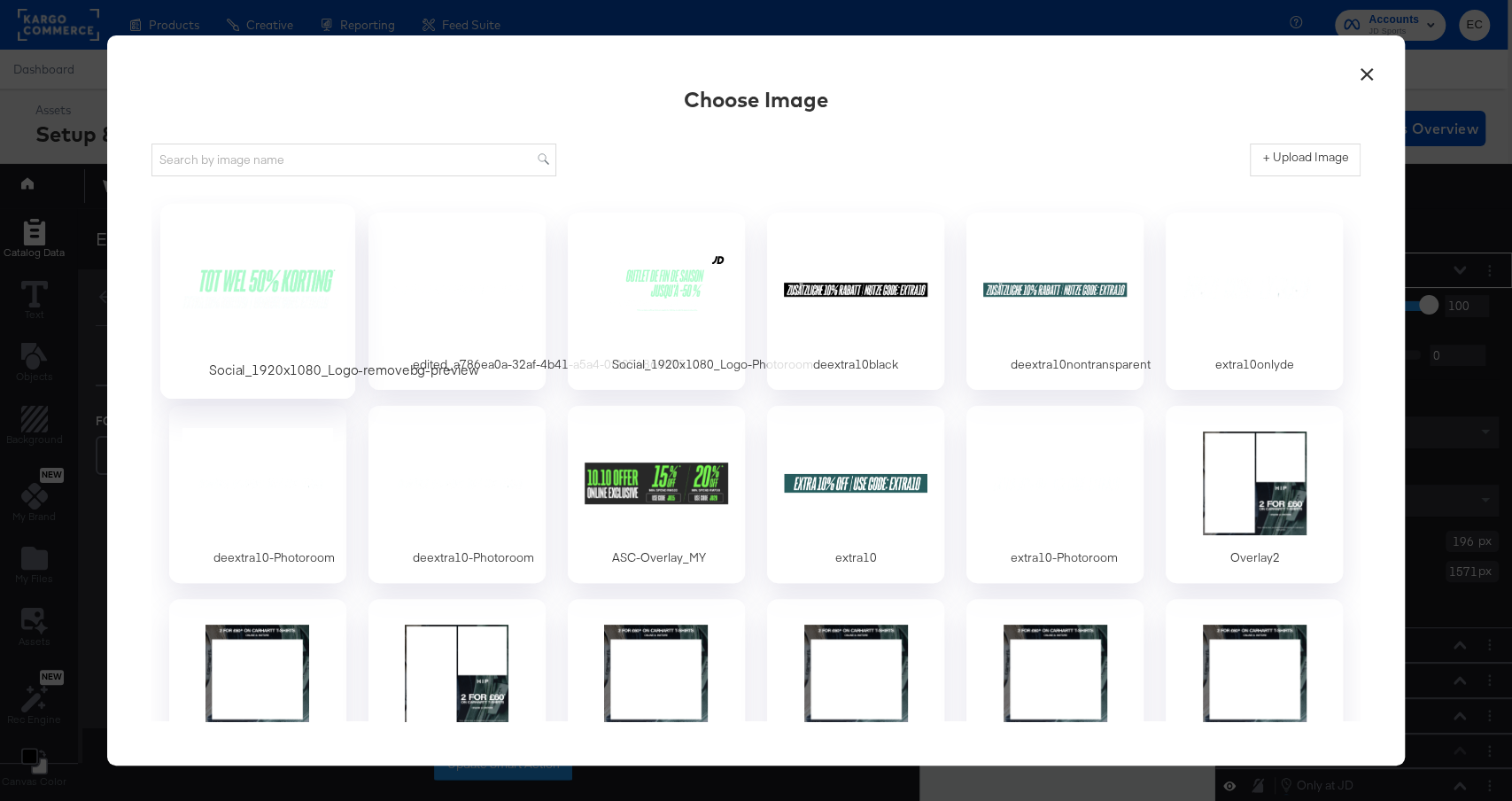
click at [265, 288] on div at bounding box center [257, 289] width 165 height 122
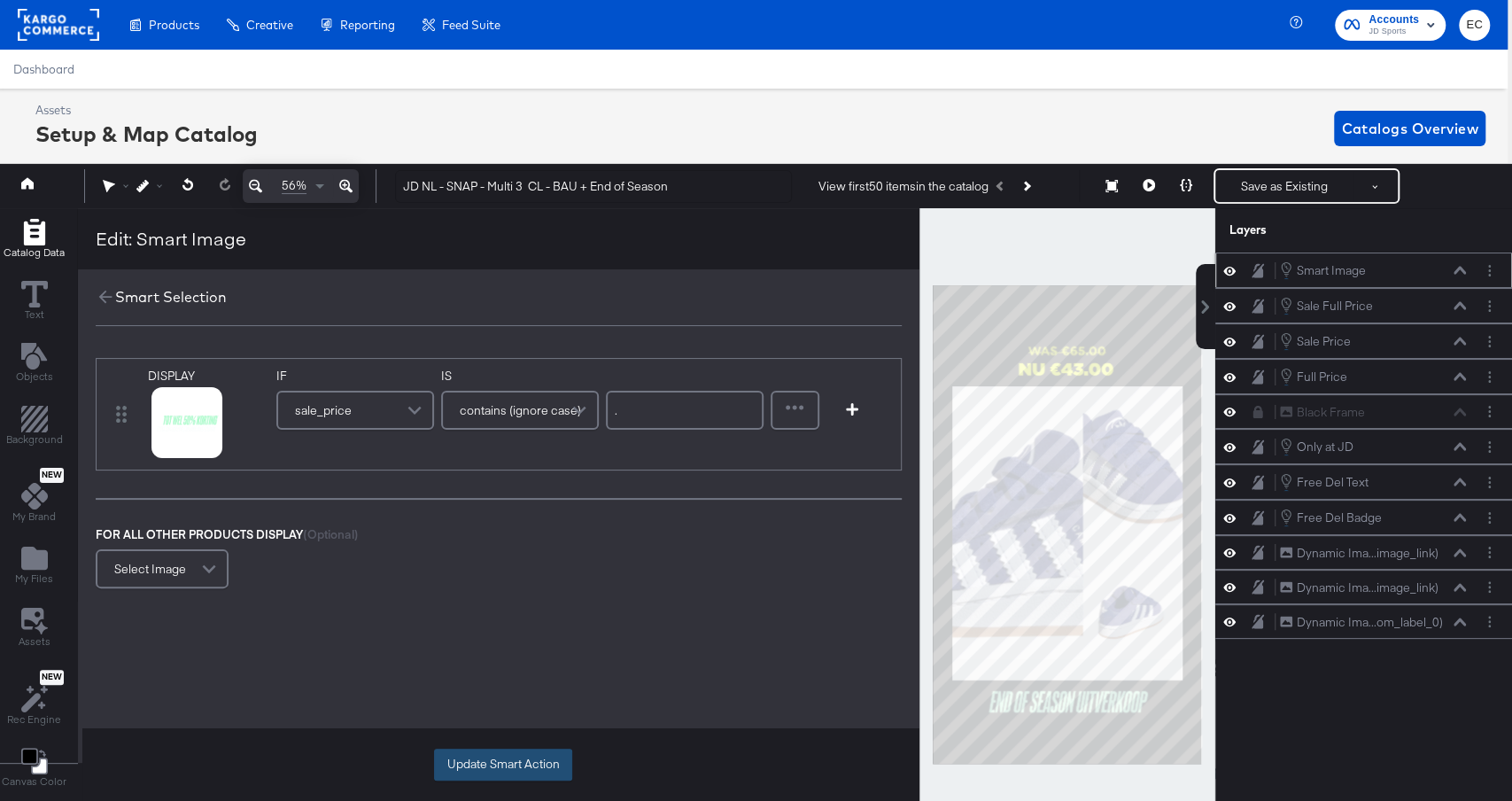
click at [465, 759] on button "Update Smart Action" at bounding box center [503, 765] width 138 height 32
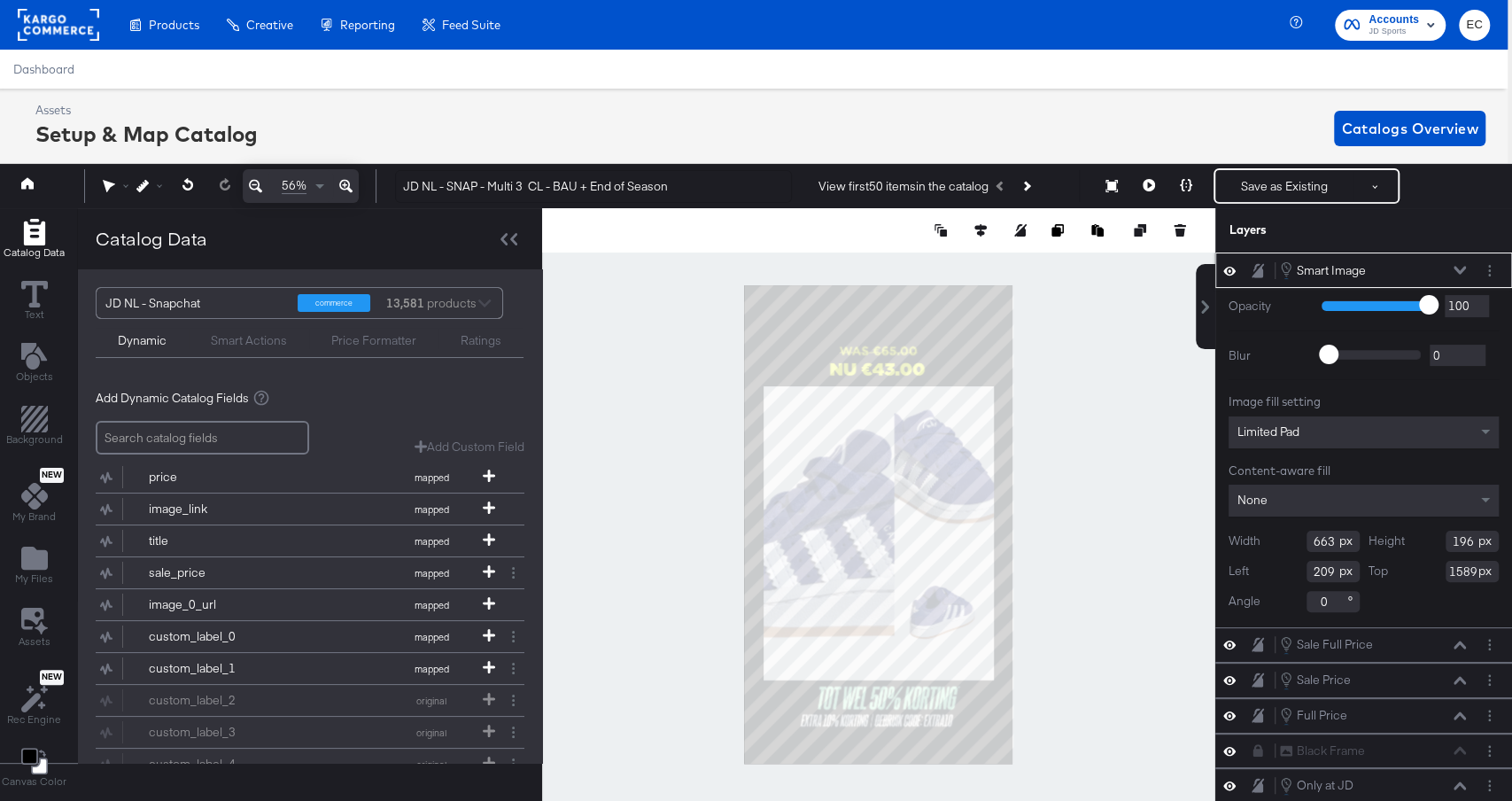
type input "1590"
click at [965, 218] on div at bounding box center [879, 231] width 674 height 44
click at [980, 224] on icon at bounding box center [980, 230] width 12 height 12
click at [854, 264] on icon at bounding box center [849, 263] width 12 height 12
click at [1090, 443] on div at bounding box center [879, 525] width 674 height 633
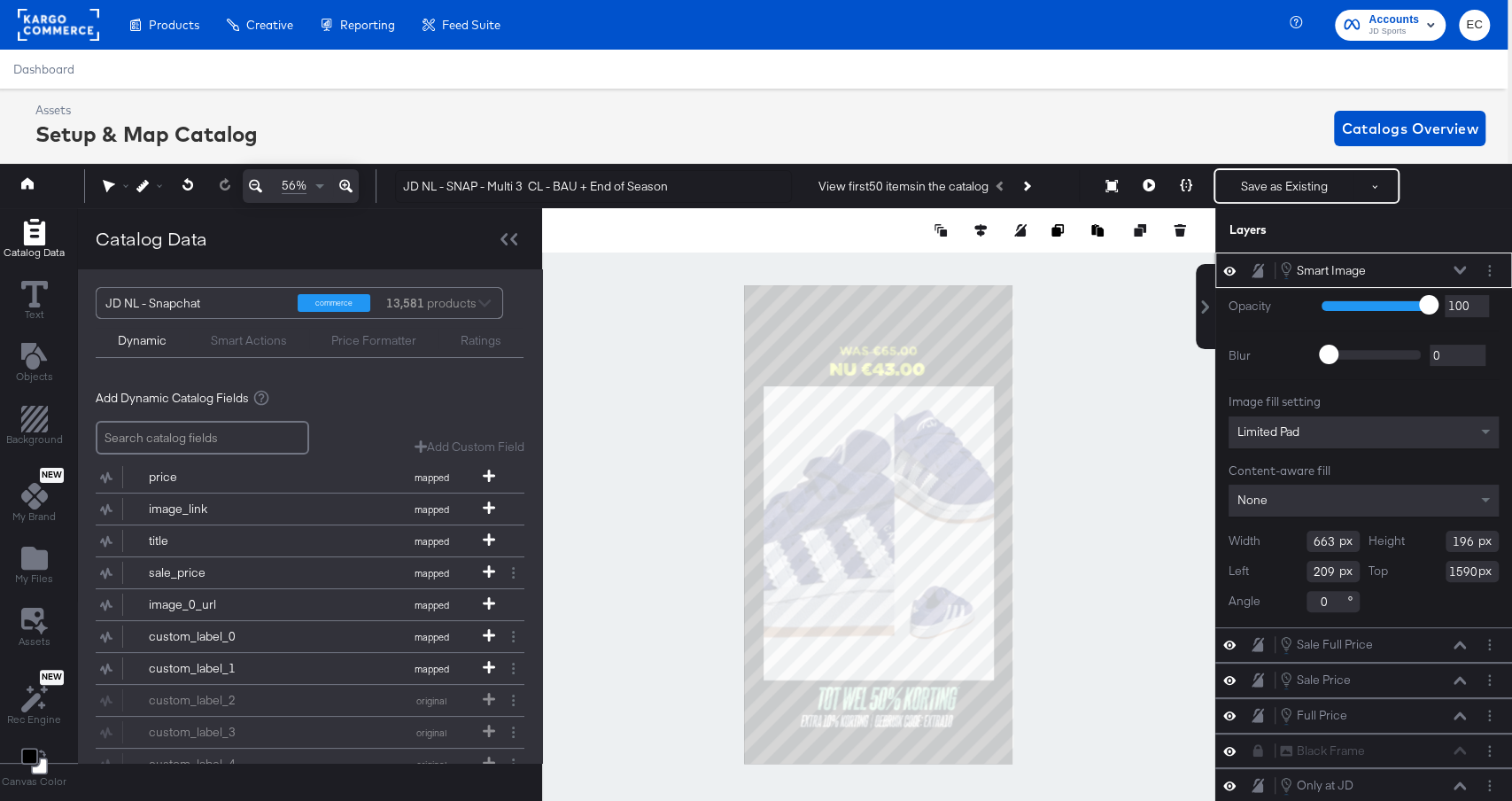
type input "1591"
type input "208"
click at [1076, 602] on div at bounding box center [879, 525] width 674 height 633
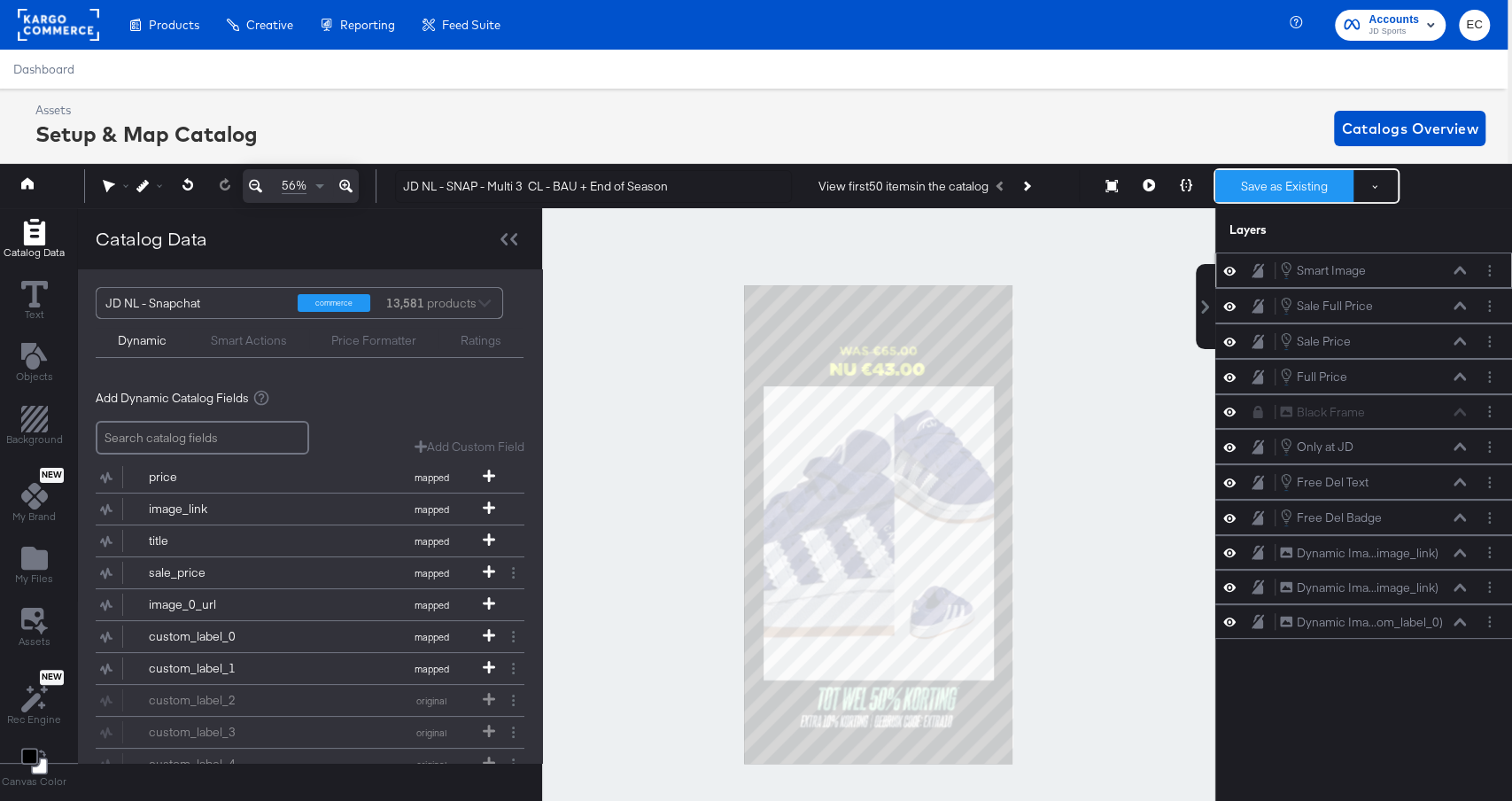
click at [1284, 174] on button "Save as Existing" at bounding box center [1285, 186] width 138 height 32
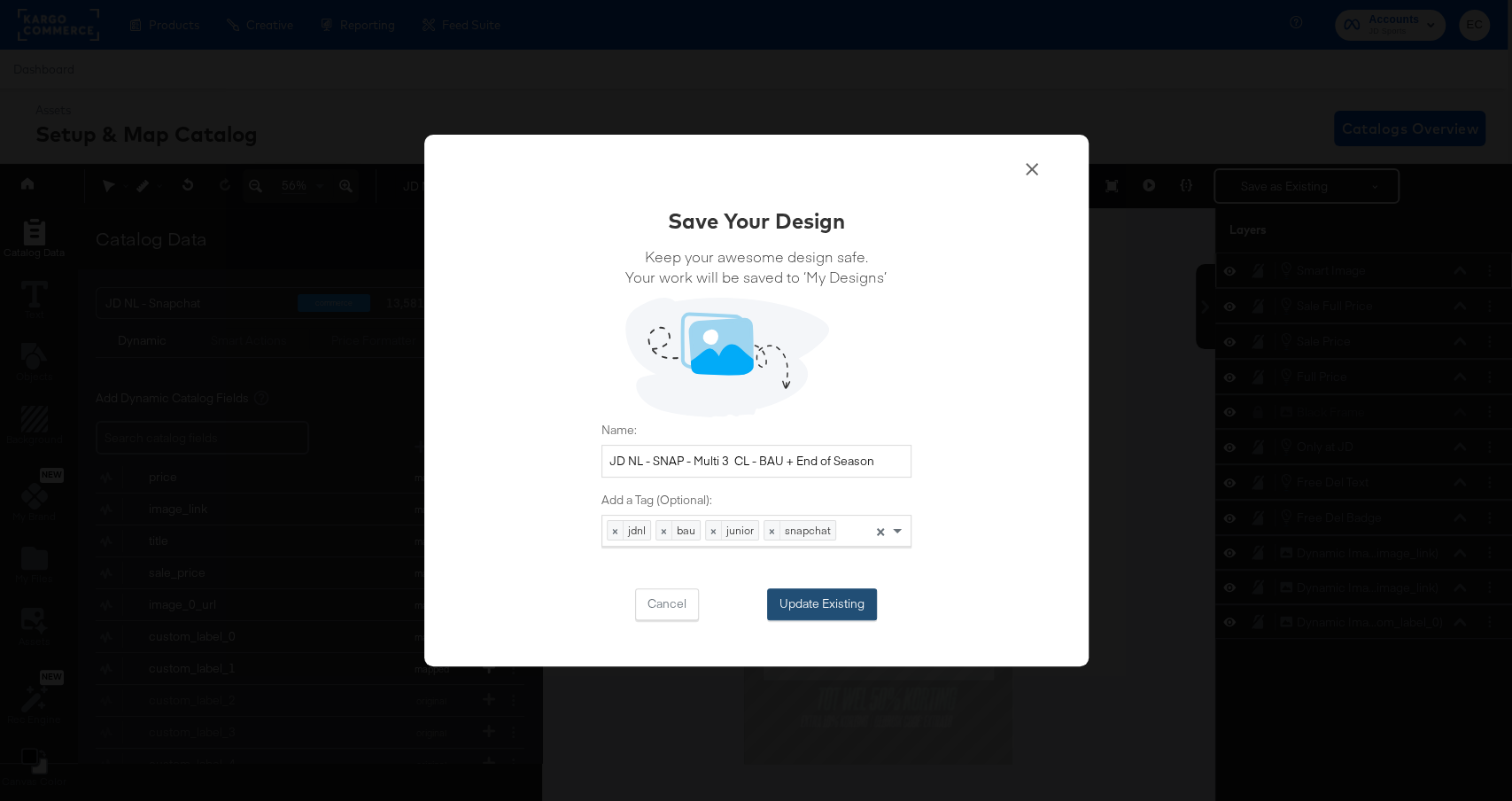
click at [809, 615] on button "Update Existing" at bounding box center [823, 604] width 110 height 32
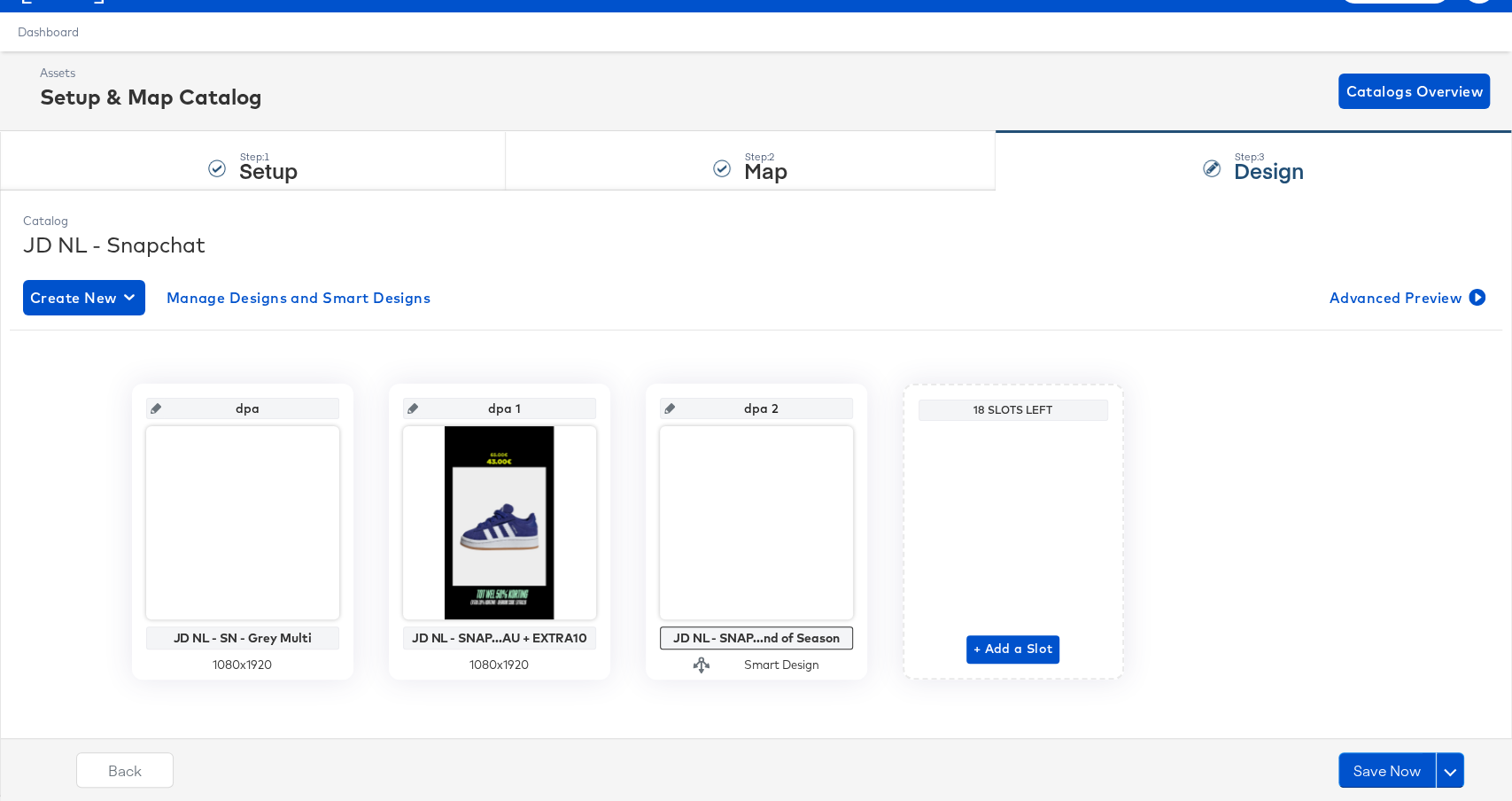
scroll to position [42, 0]
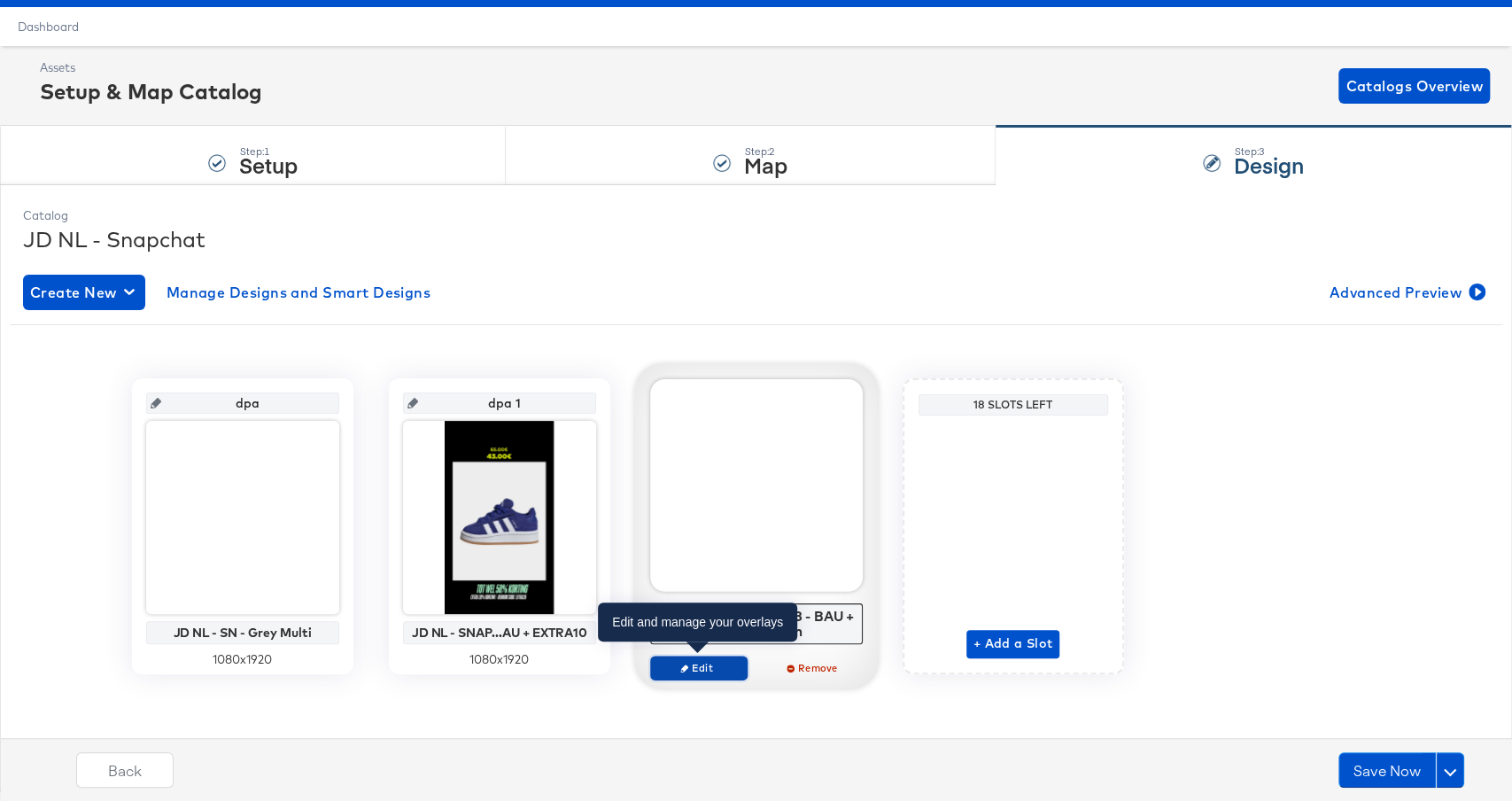
click at [689, 670] on span "Edit" at bounding box center [698, 668] width 82 height 13
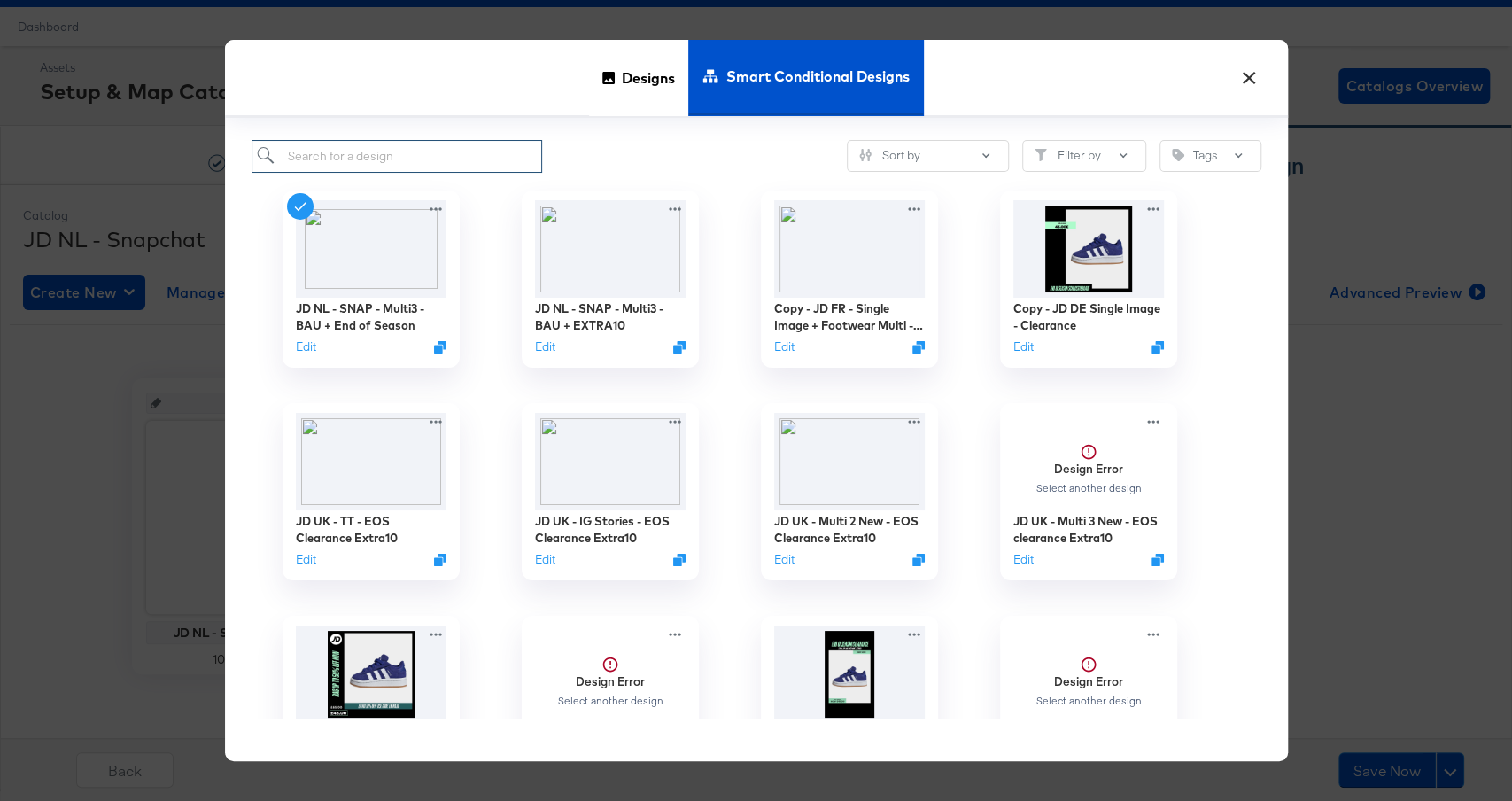
click at [476, 169] on input "search" at bounding box center [397, 156] width 291 height 33
type input "nl"
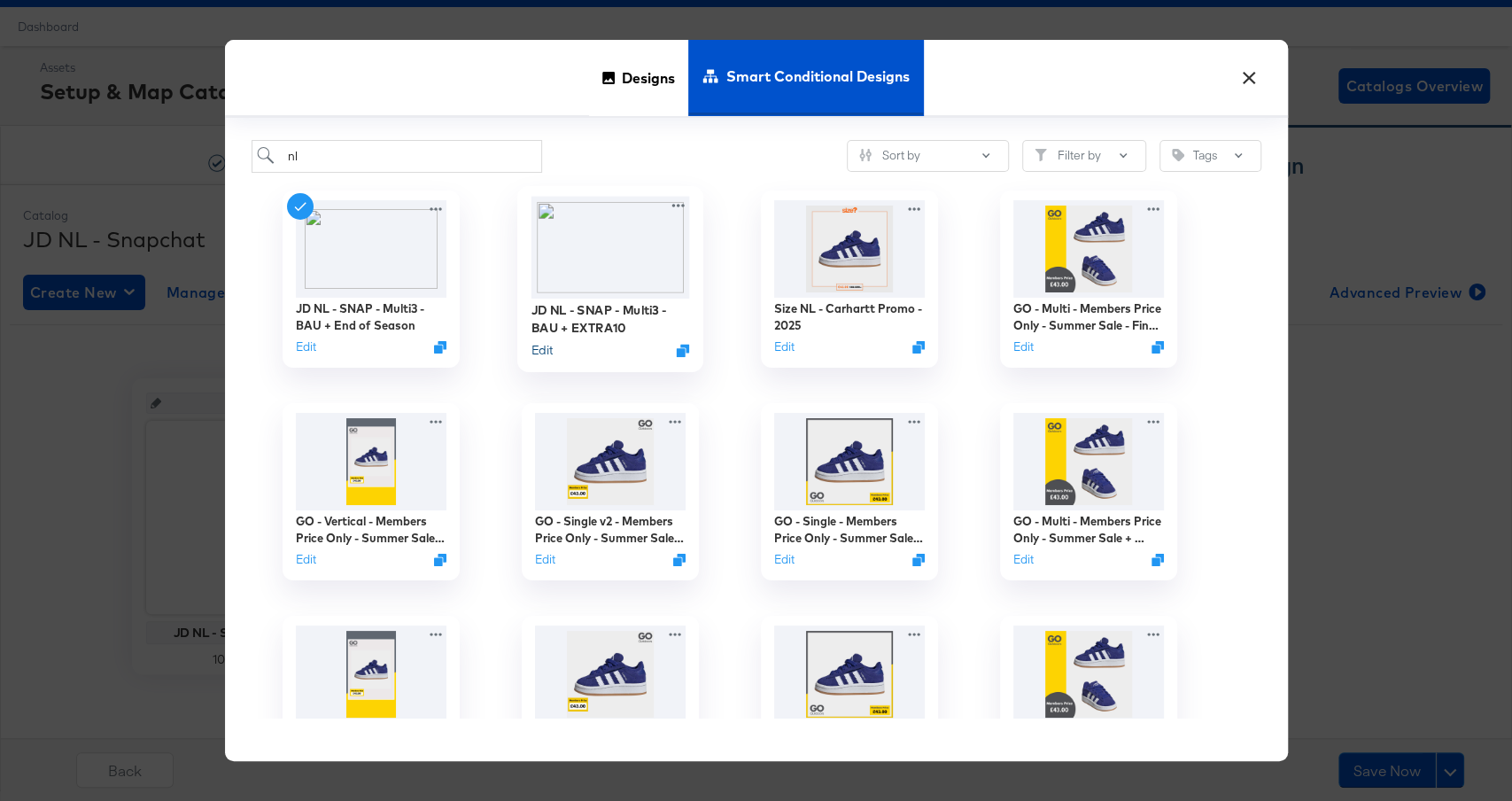
click at [547, 348] on button "Edit" at bounding box center [540, 349] width 21 height 17
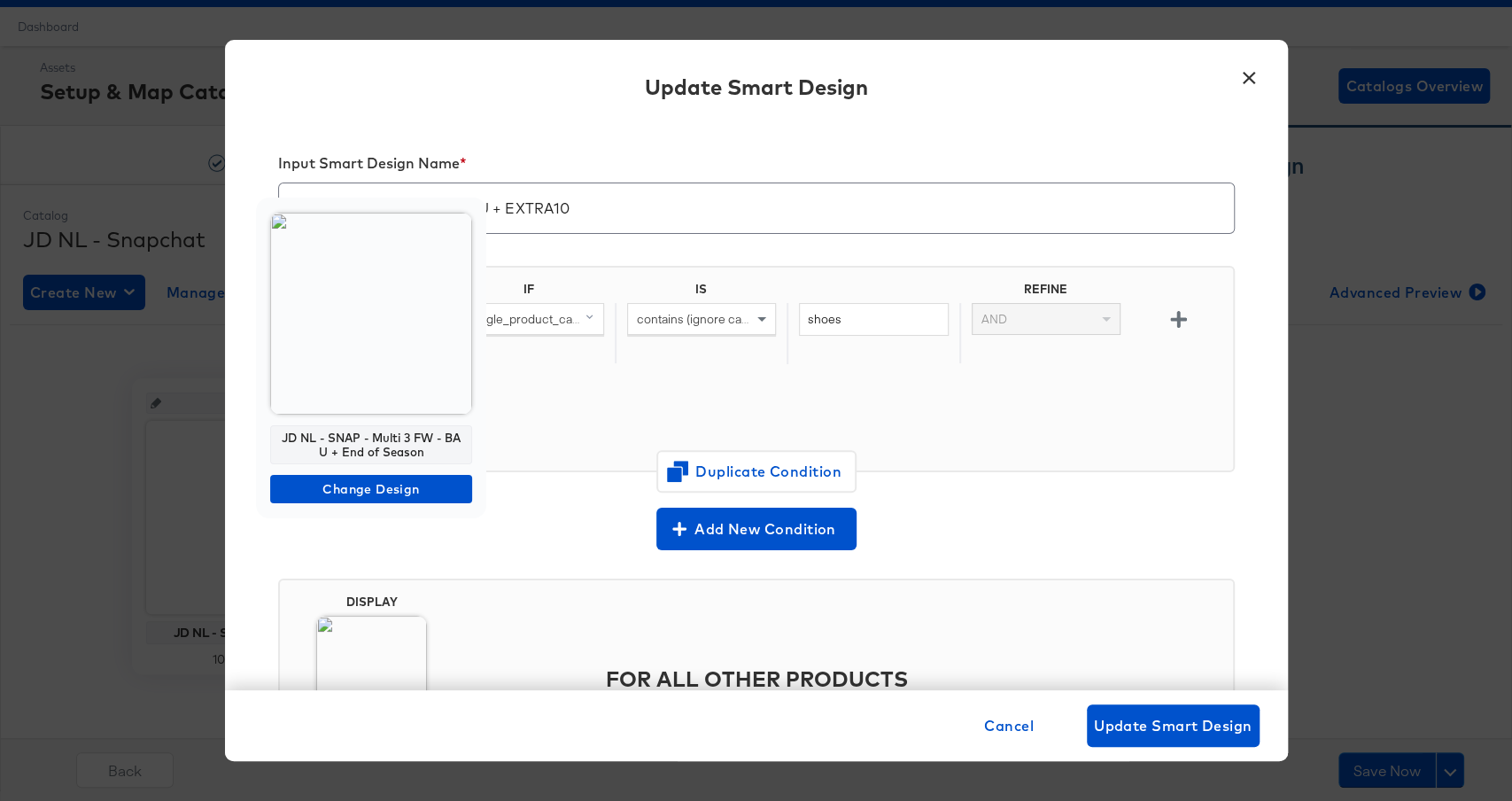
click at [383, 375] on img at bounding box center [371, 314] width 202 height 202
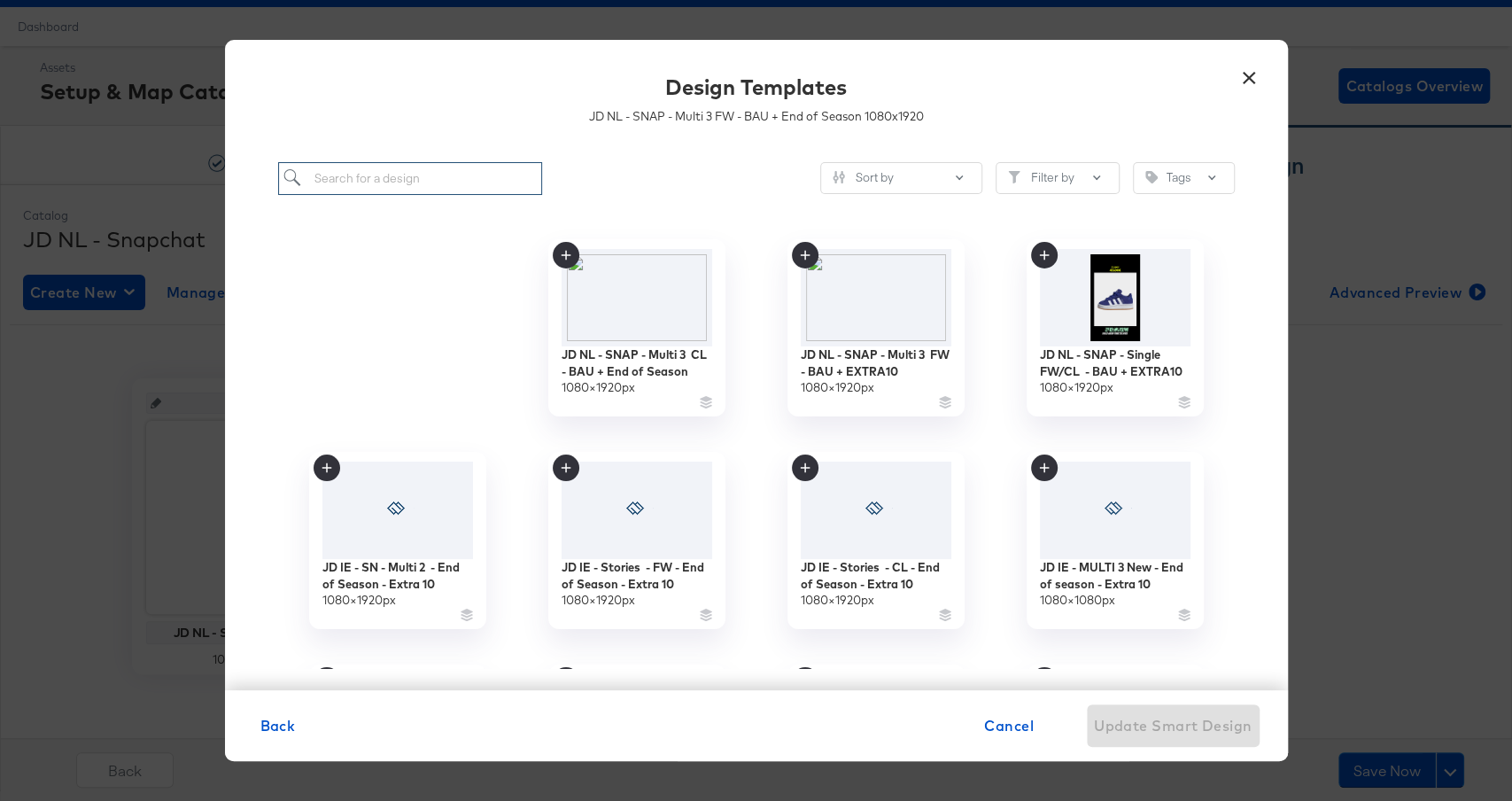
click at [392, 189] on input "search" at bounding box center [411, 178] width 265 height 33
type input "s"
type input "nl"
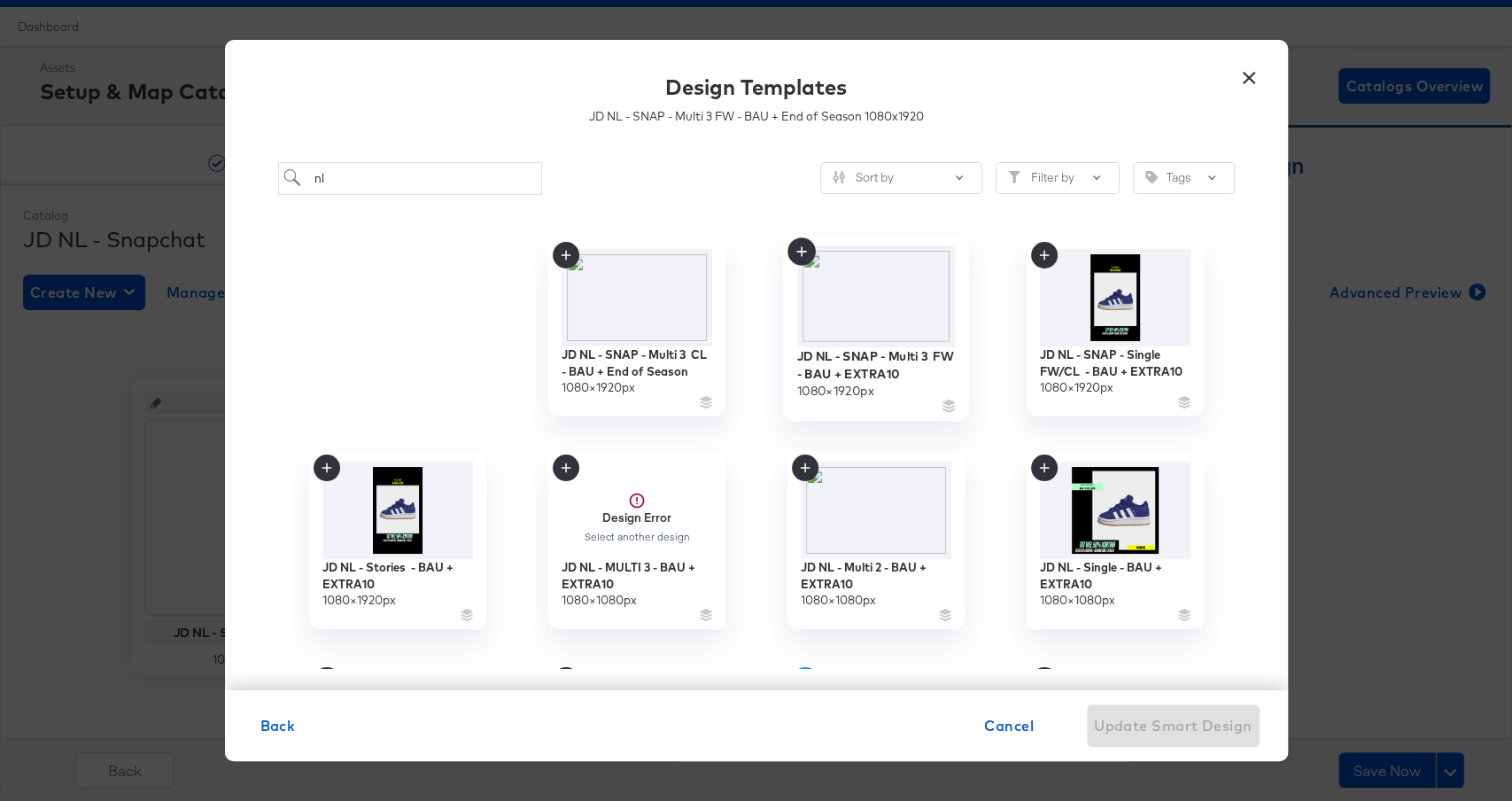
click at [892, 347] on img at bounding box center [876, 295] width 159 height 102
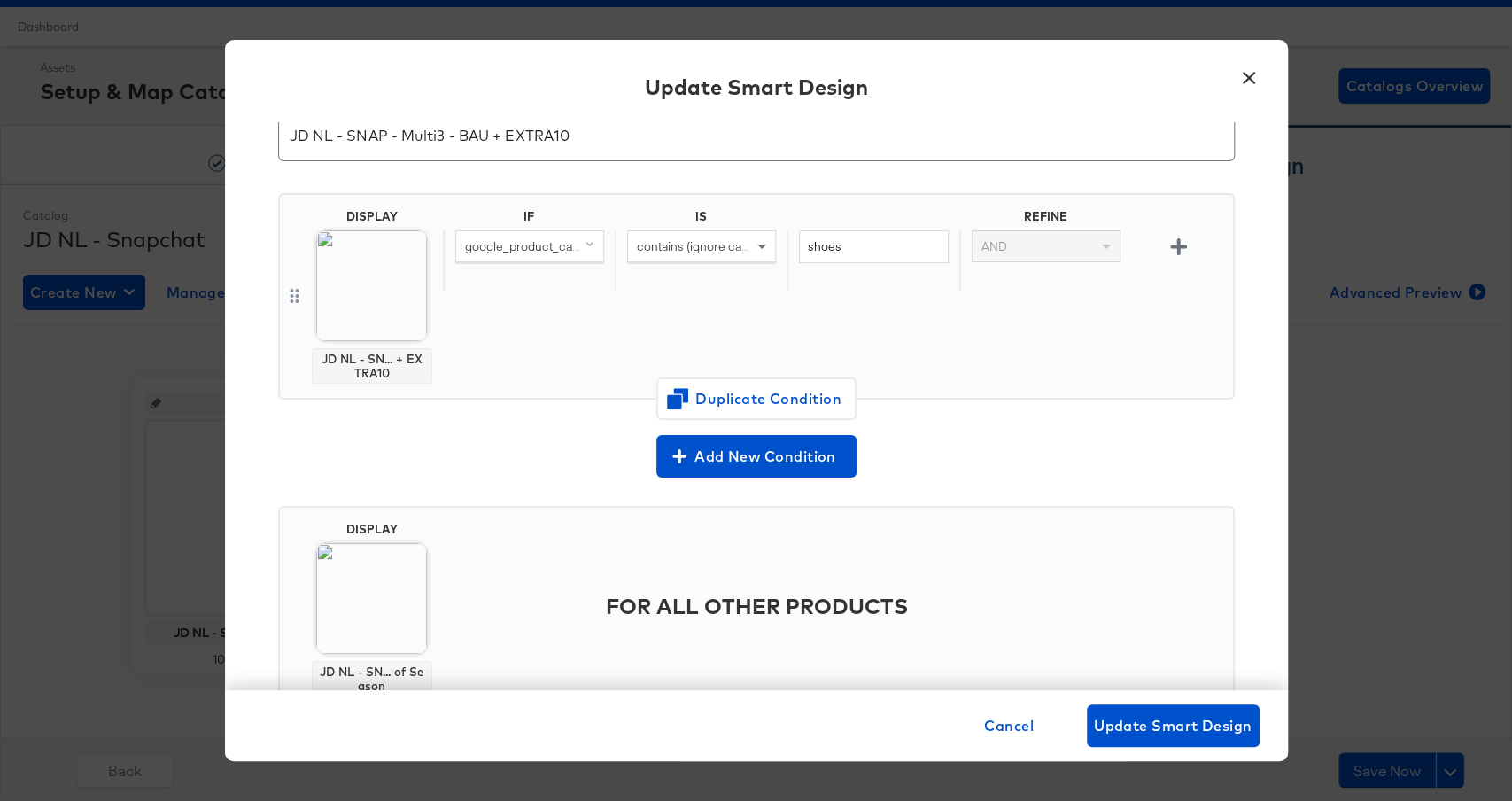
scroll to position [132, 0]
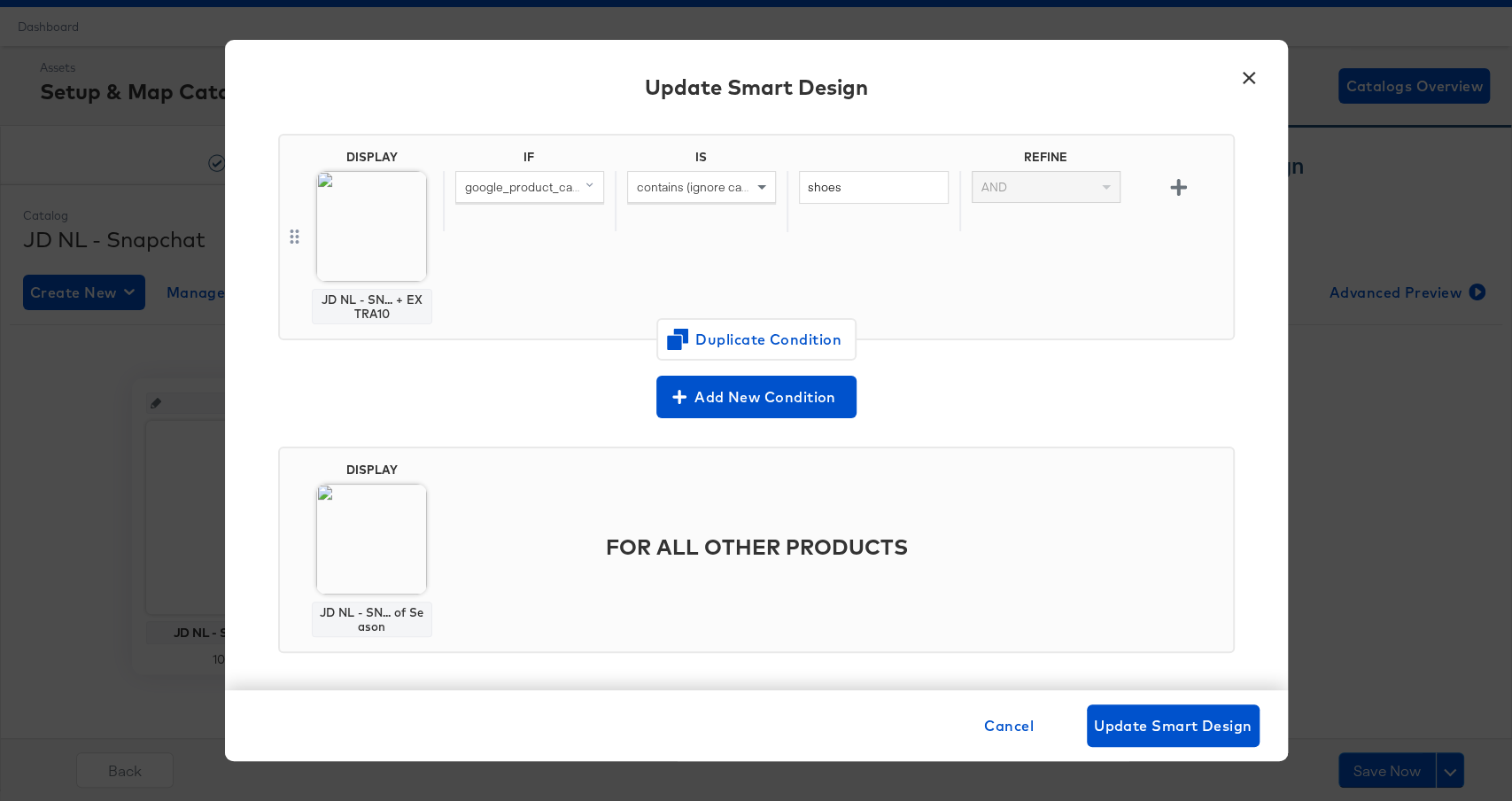
click at [355, 558] on img at bounding box center [371, 539] width 110 height 110
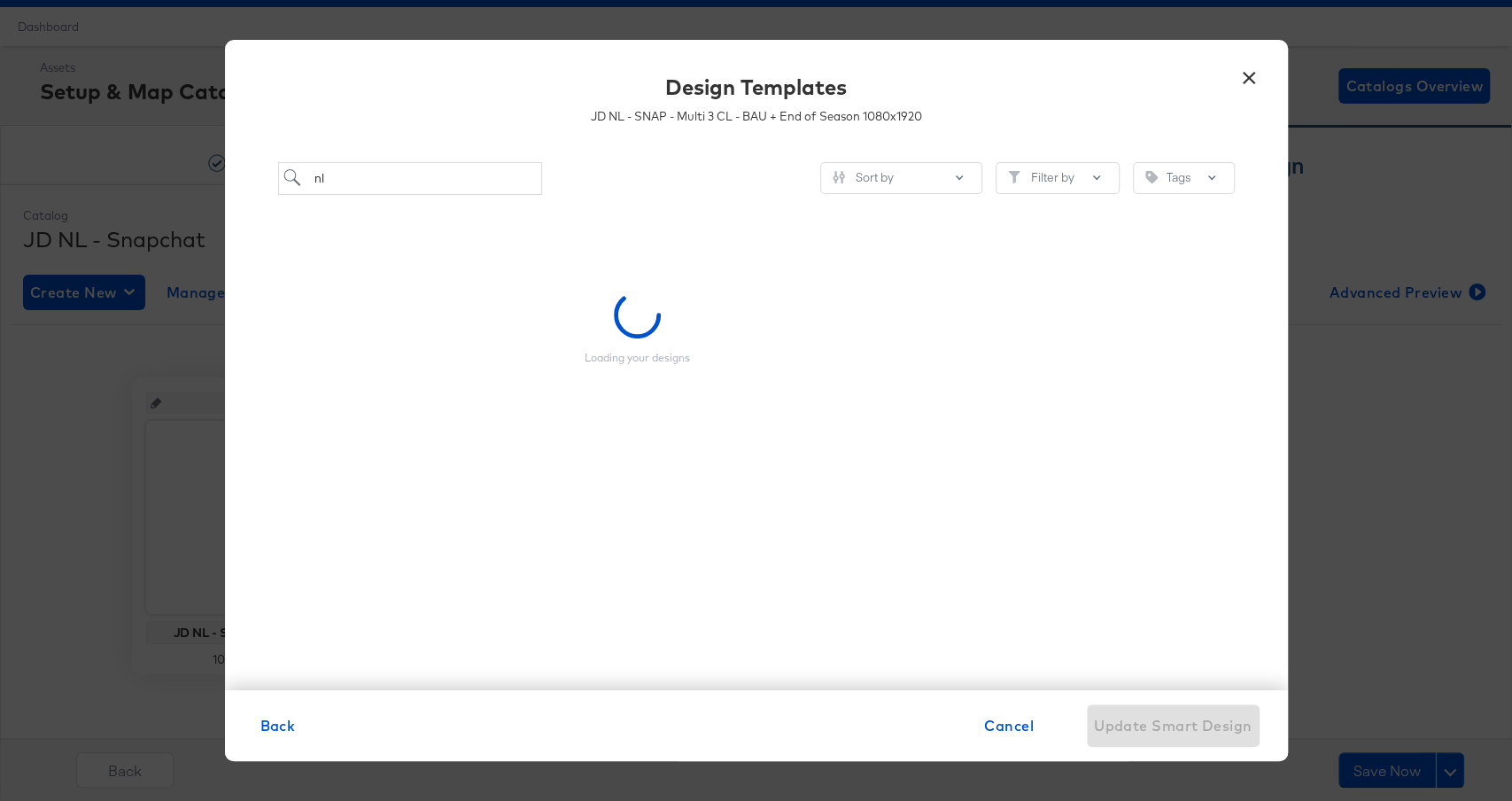
scroll to position [0, 0]
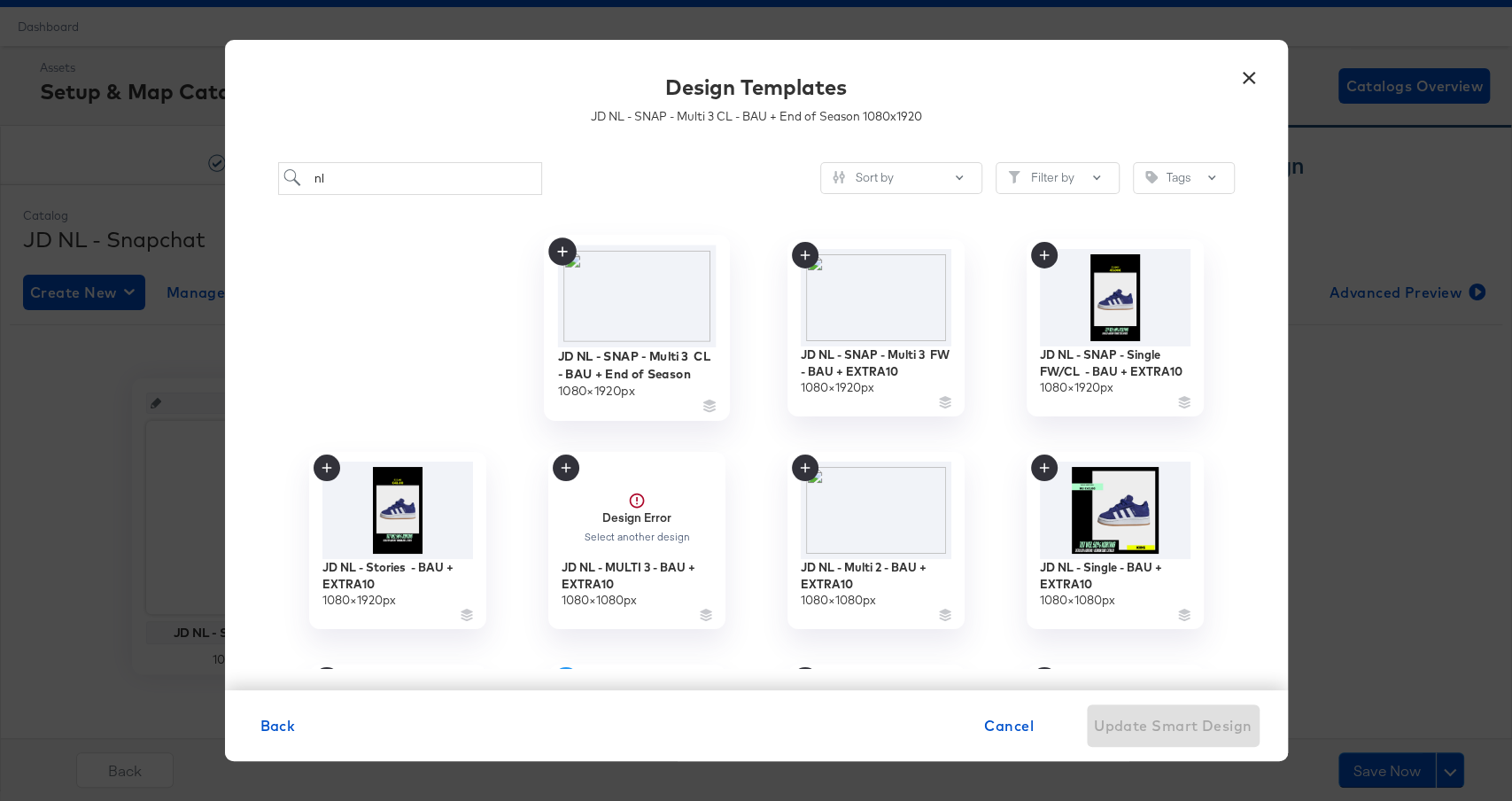
click at [593, 312] on img at bounding box center [636, 295] width 159 height 102
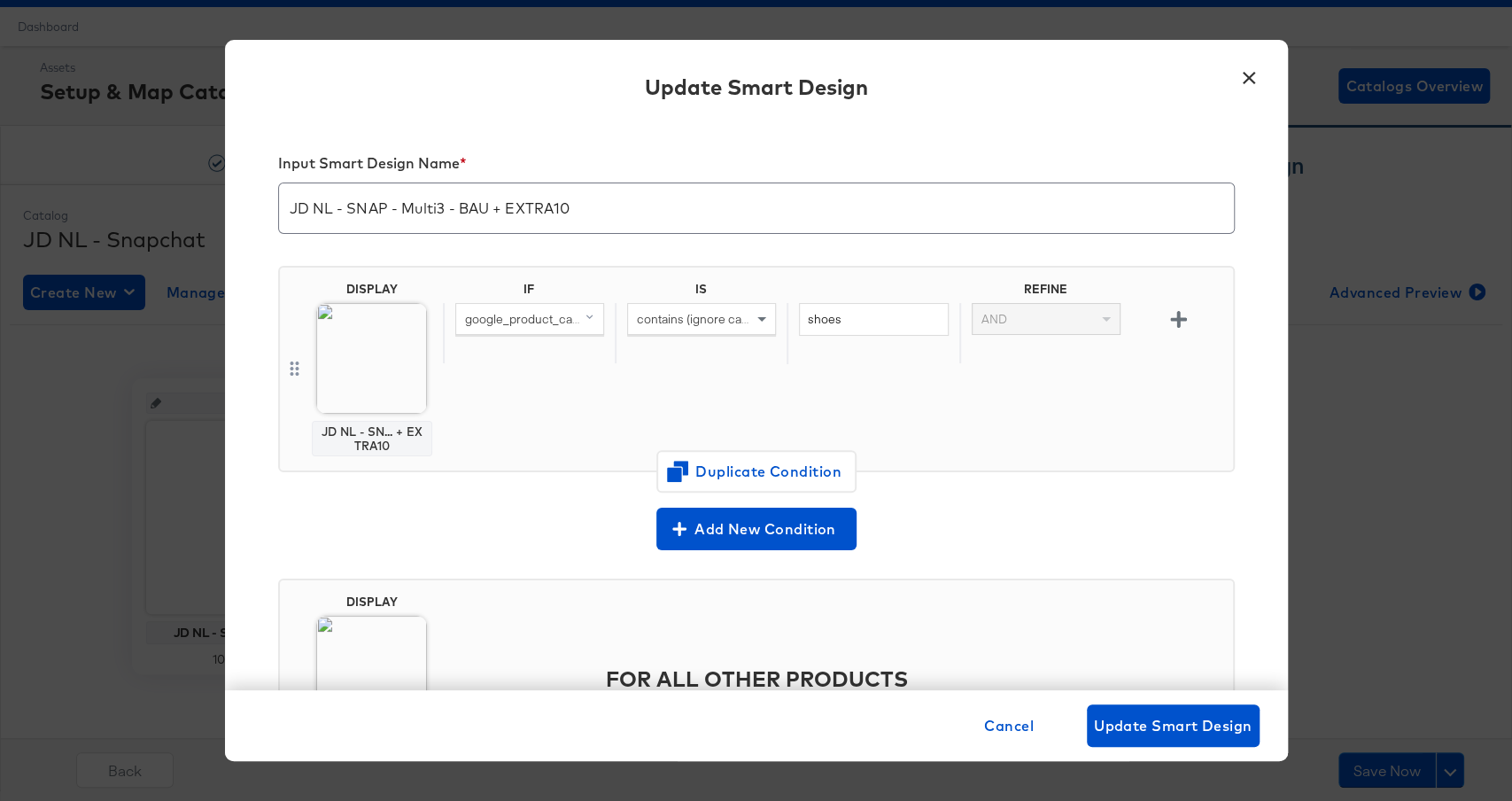
scroll to position [132, 0]
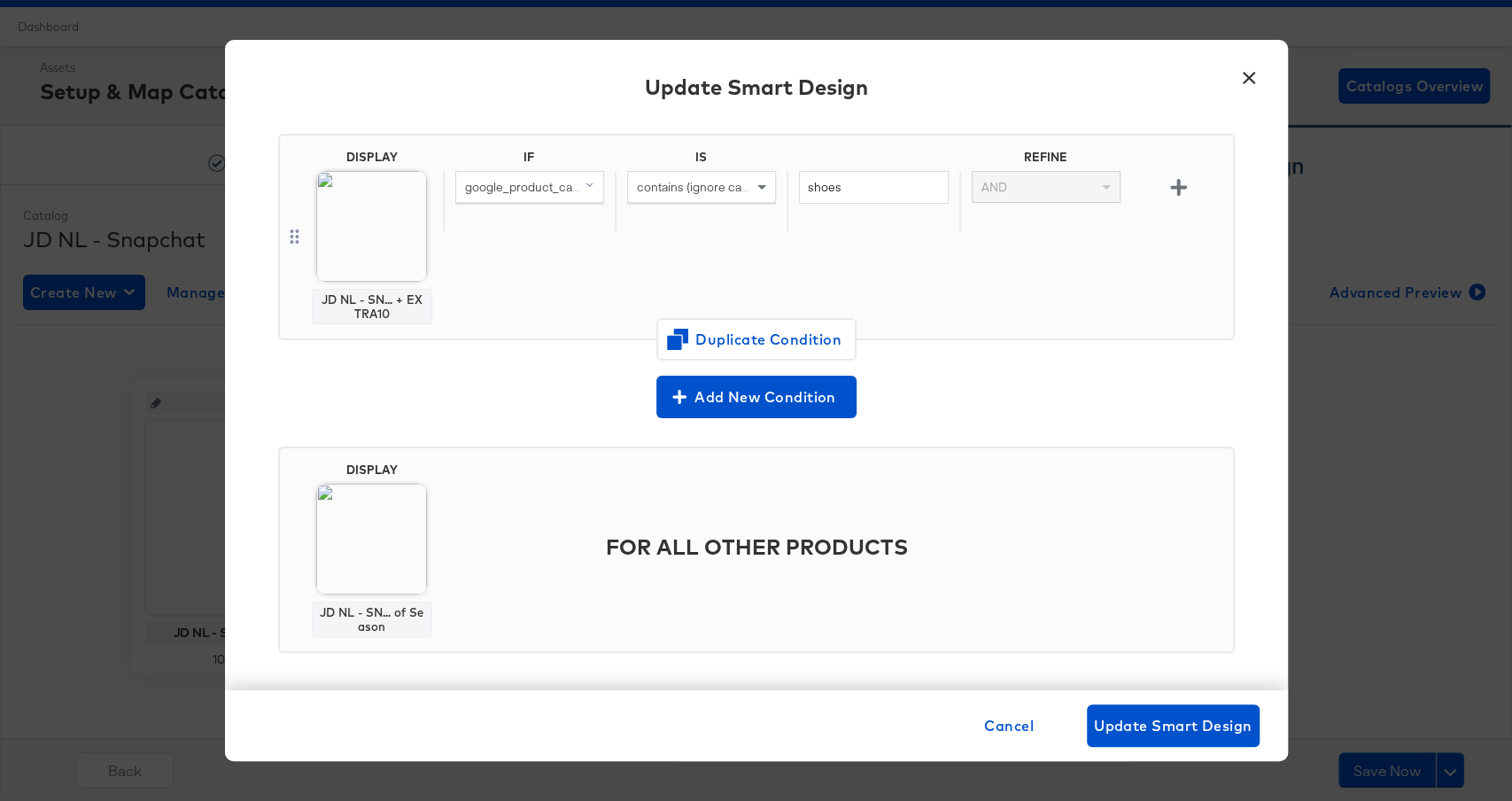
click at [547, 356] on div "DISPLAY JD NL - SN... + EXTRA10 IF IS REFINE google_product_category (original)…" at bounding box center [756, 244] width 957 height 249
click at [1179, 726] on span "Update Smart Design" at bounding box center [1174, 726] width 159 height 25
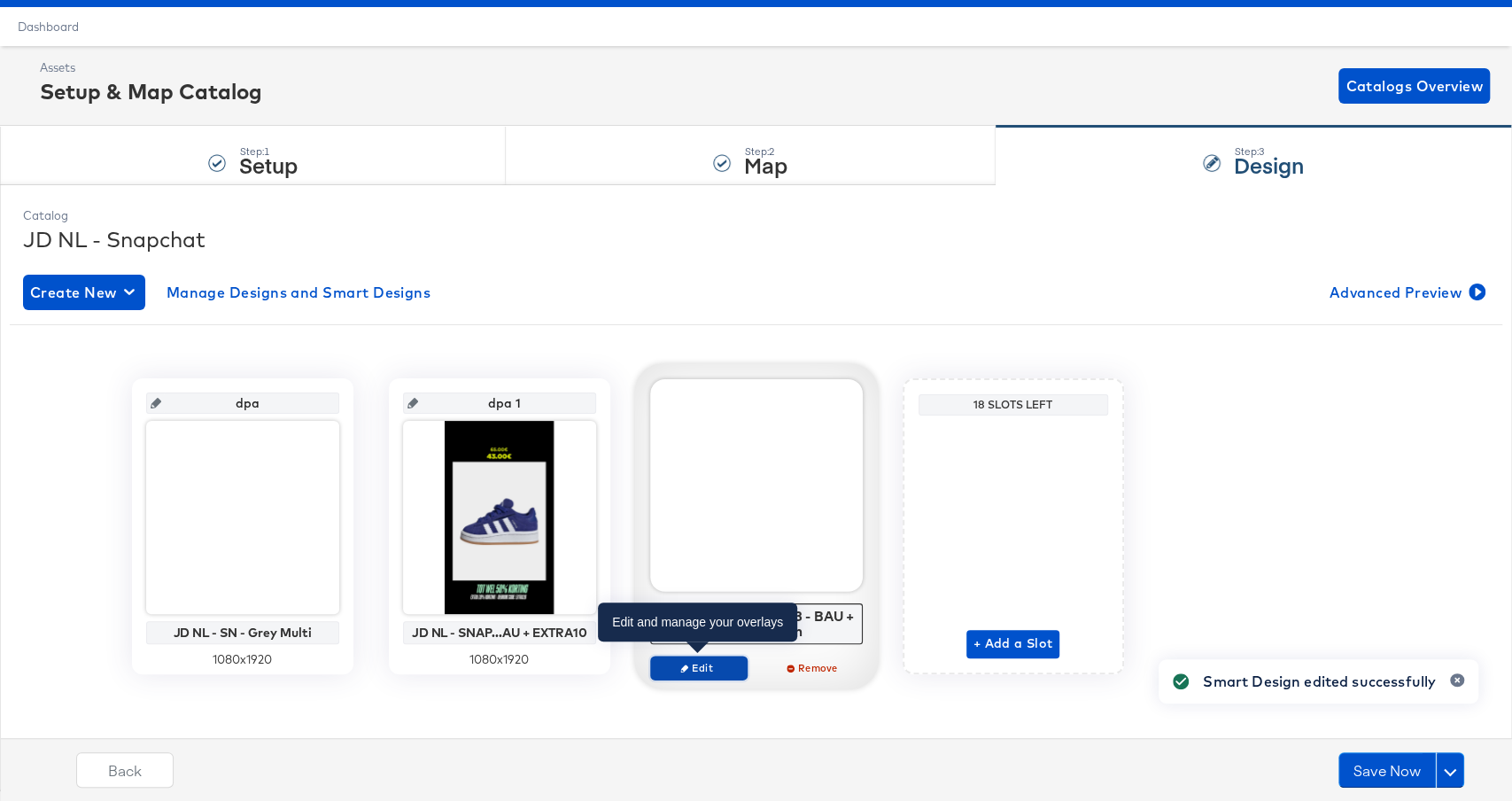
click at [699, 668] on span "Edit" at bounding box center [698, 668] width 82 height 13
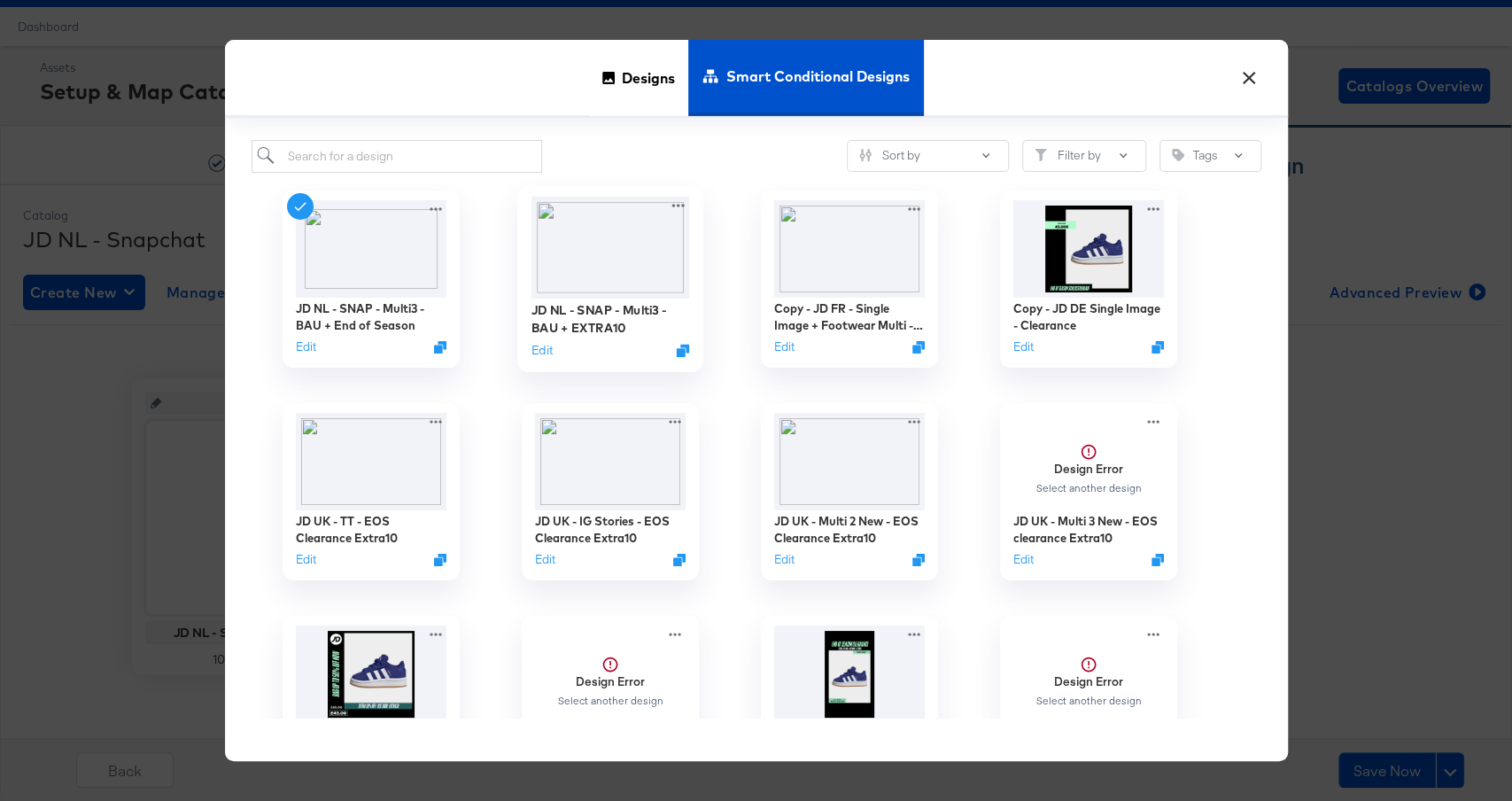
click at [646, 266] on img at bounding box center [609, 246] width 159 height 102
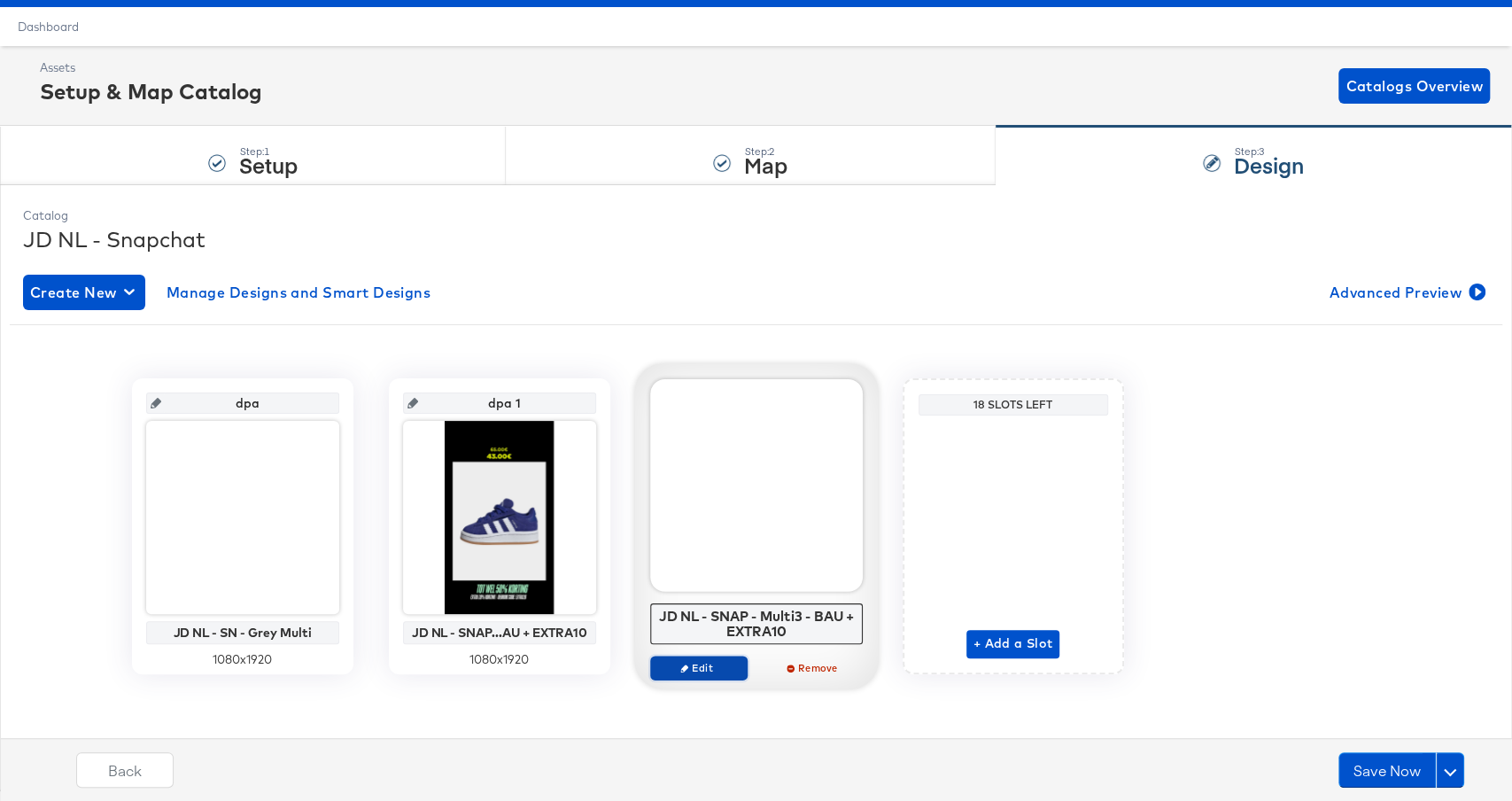
click at [687, 672] on span "Edit" at bounding box center [698, 668] width 82 height 13
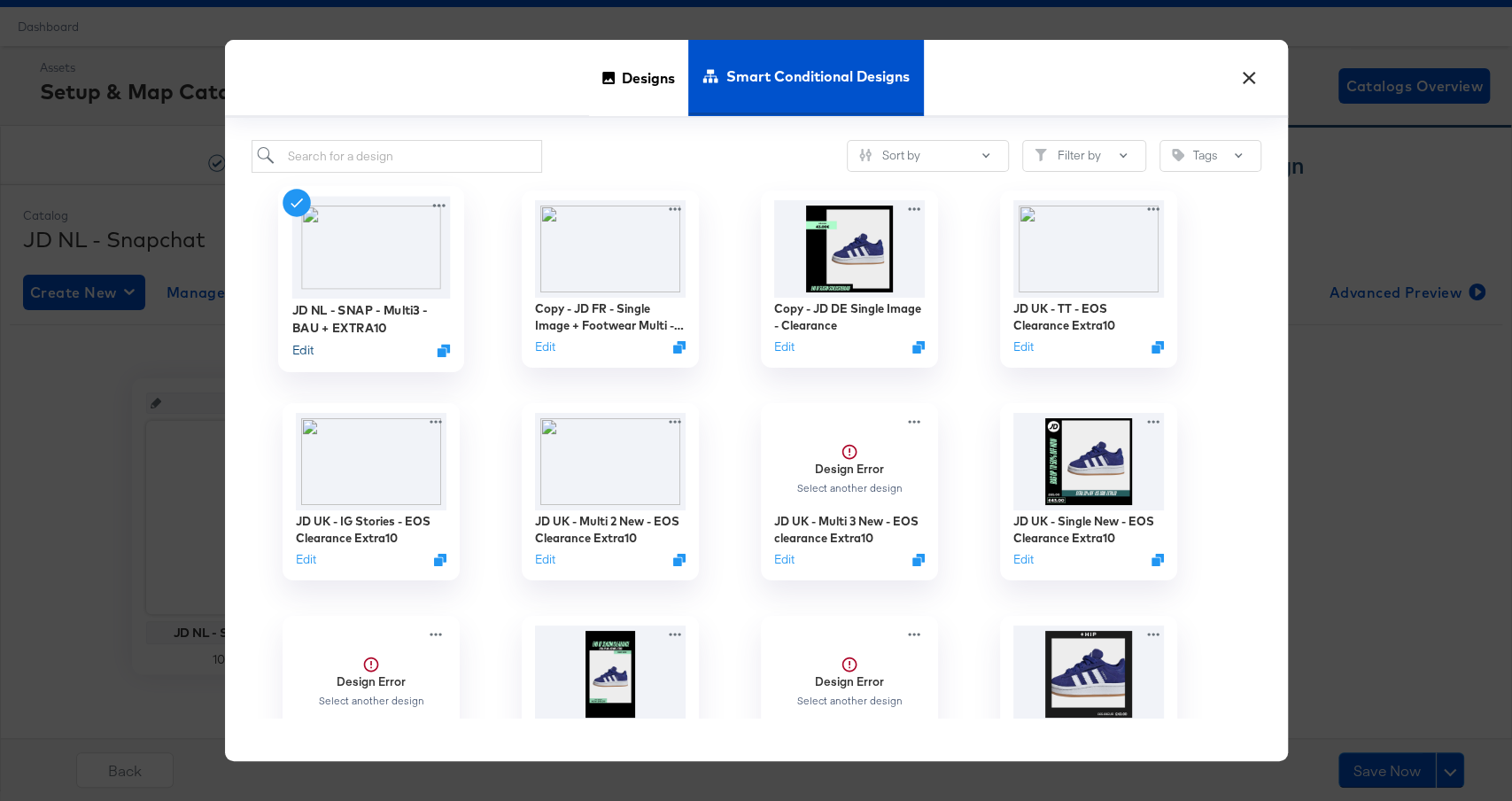
click at [296, 349] on button "Edit" at bounding box center [301, 349] width 21 height 17
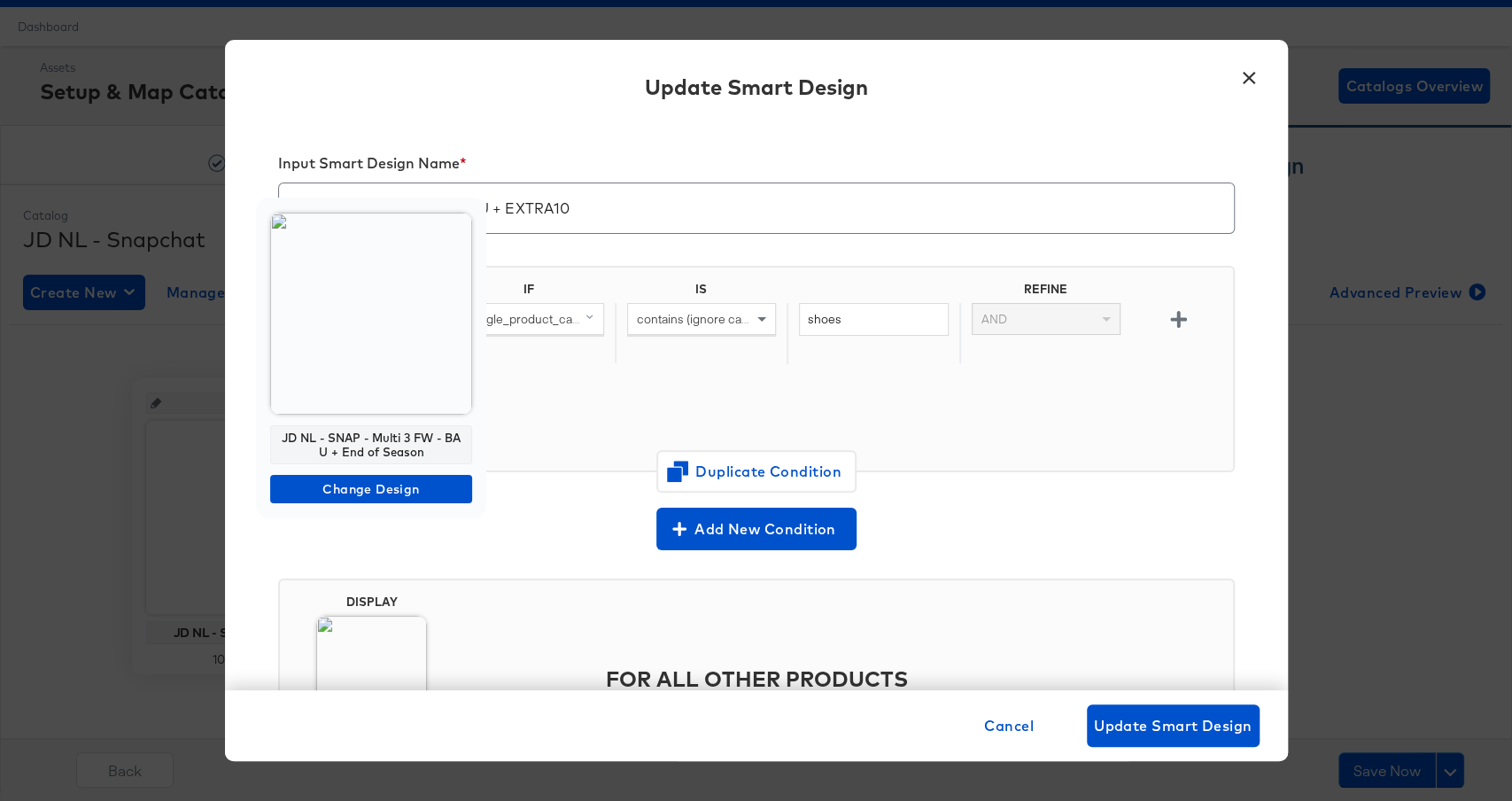
click at [376, 359] on img at bounding box center [371, 314] width 202 height 202
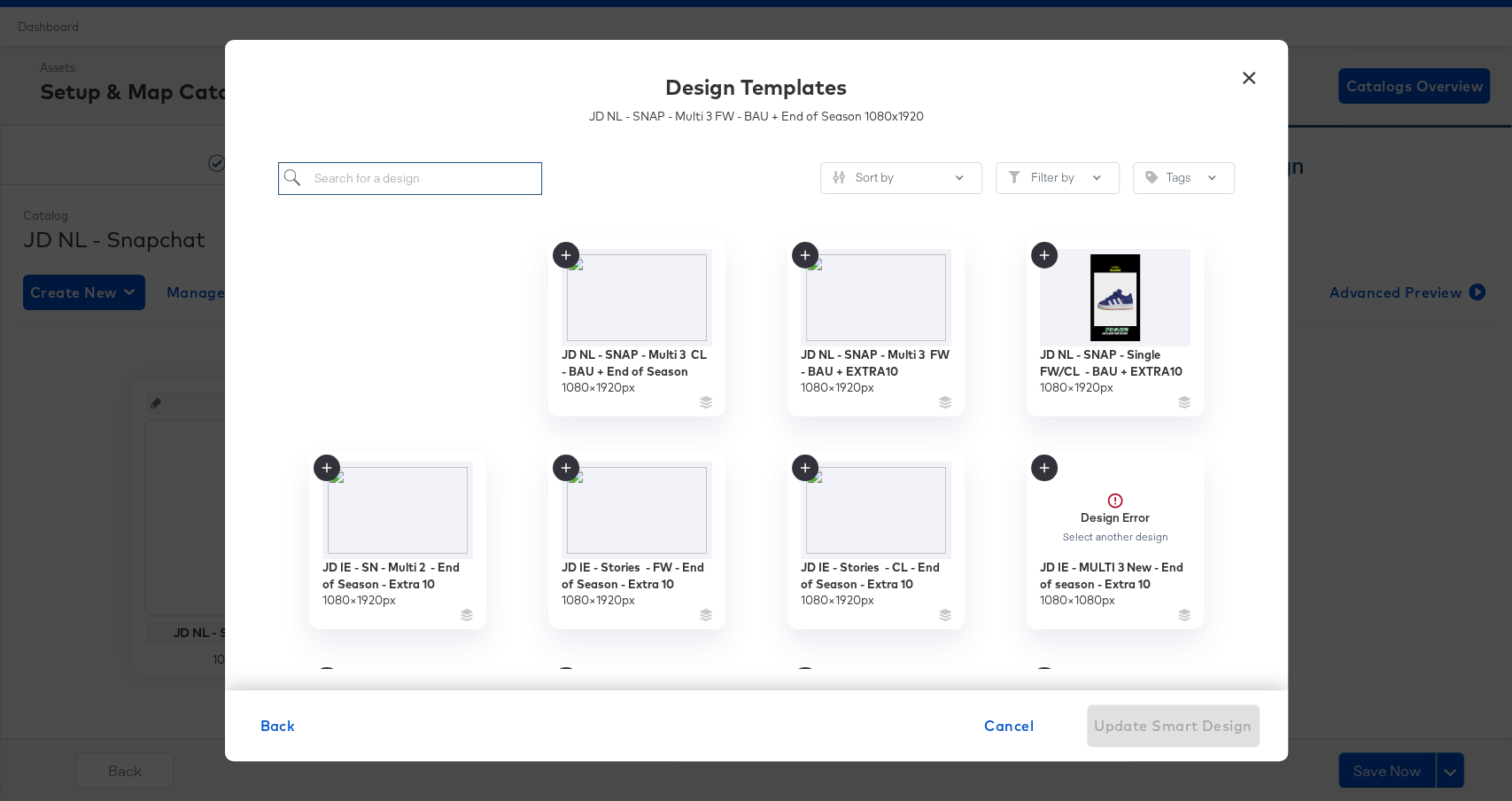
click at [421, 182] on input "search" at bounding box center [411, 178] width 265 height 33
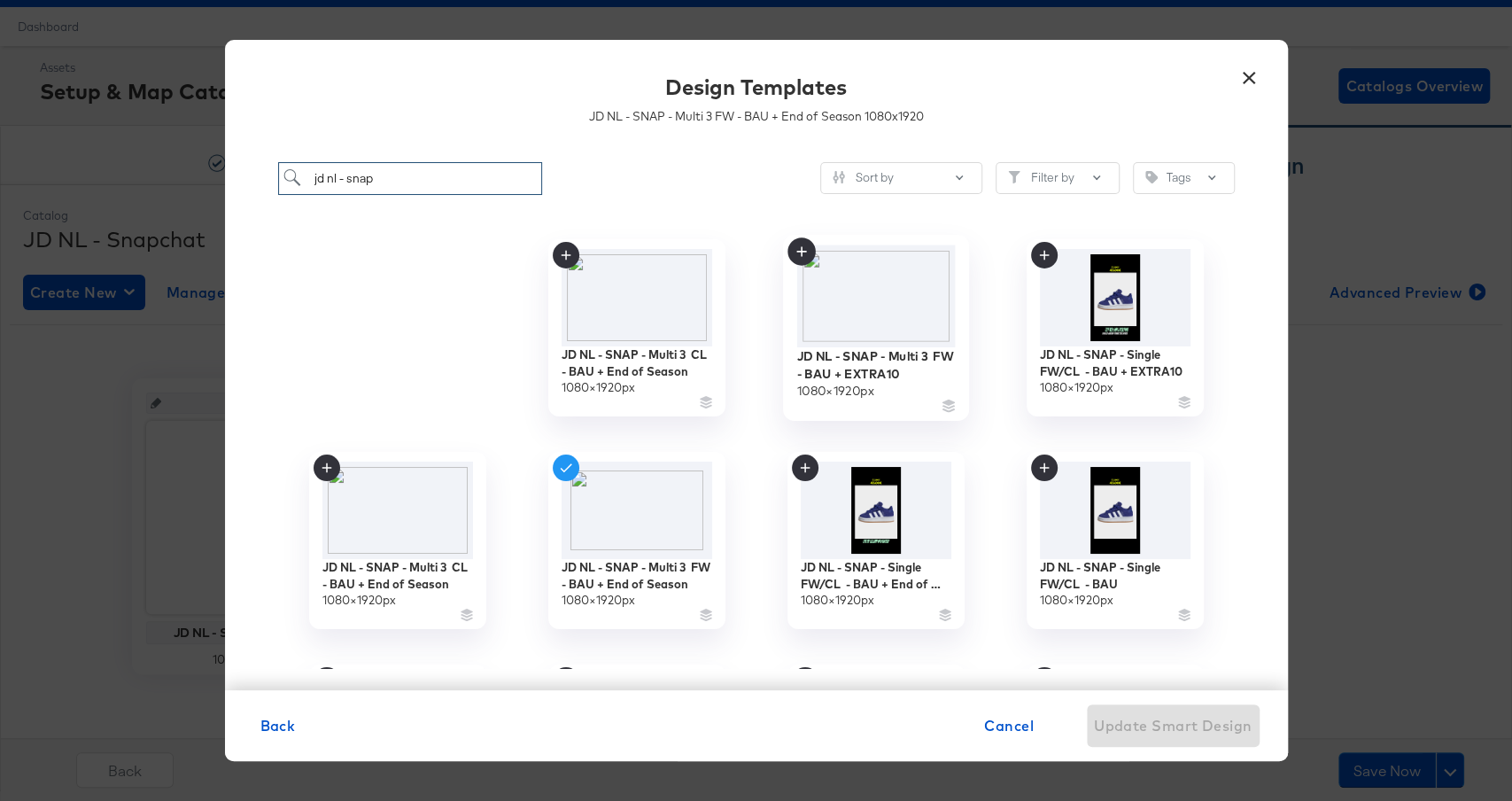
type input "jd nl - snap"
click at [858, 285] on img at bounding box center [876, 295] width 159 height 102
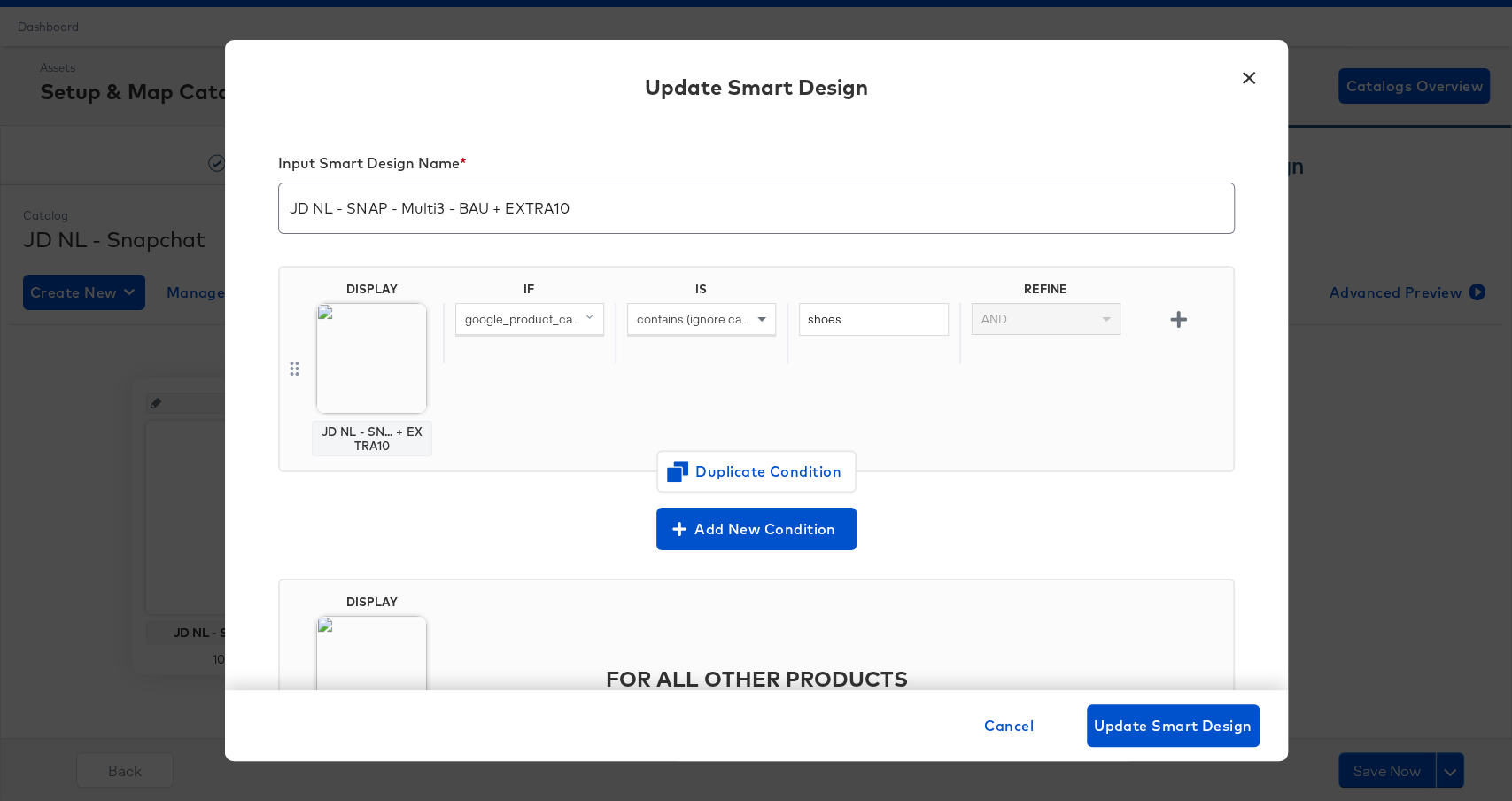
scroll to position [139, 0]
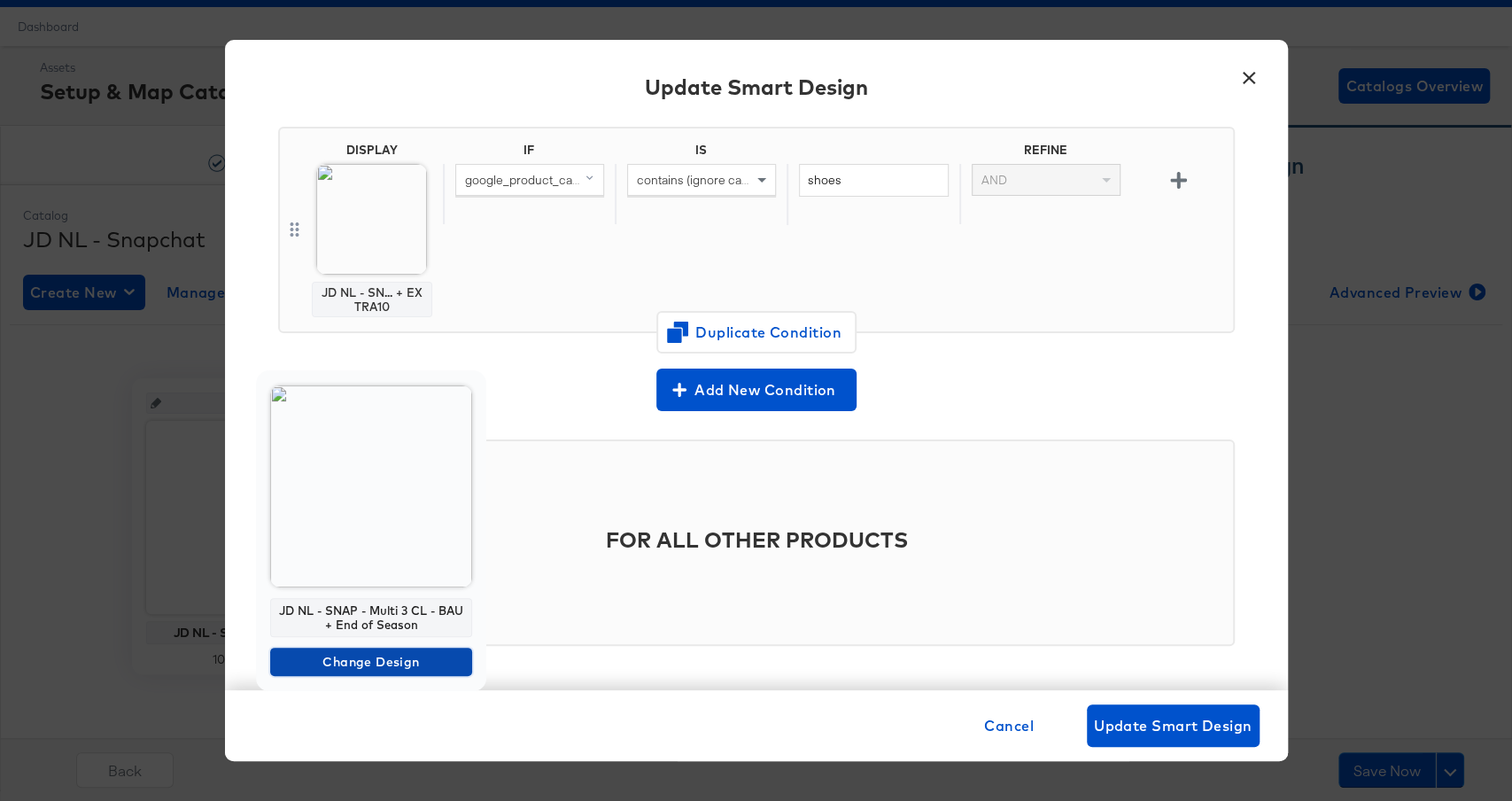
click at [331, 669] on span "Change Design" at bounding box center [371, 663] width 188 height 22
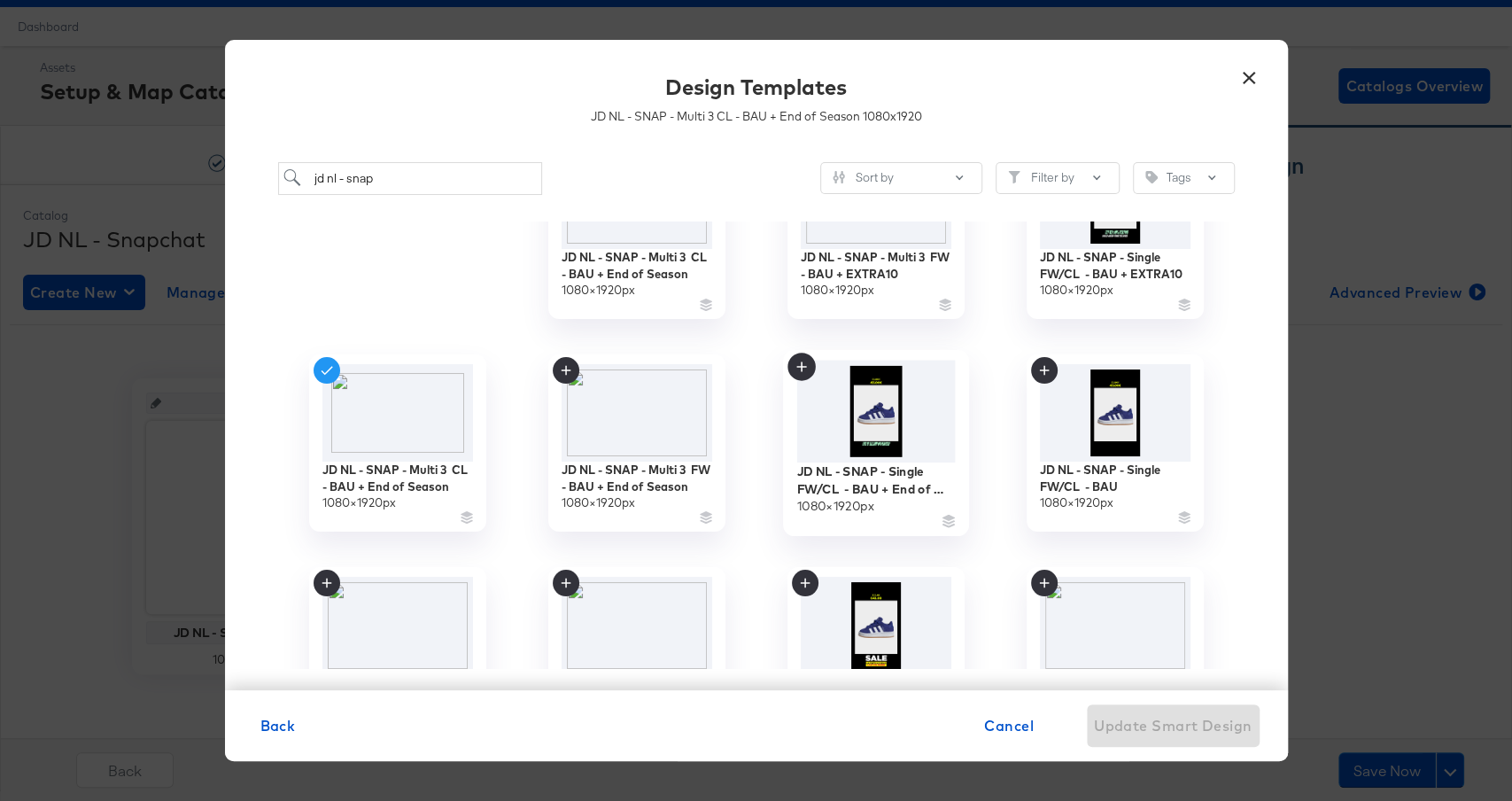
scroll to position [0, 0]
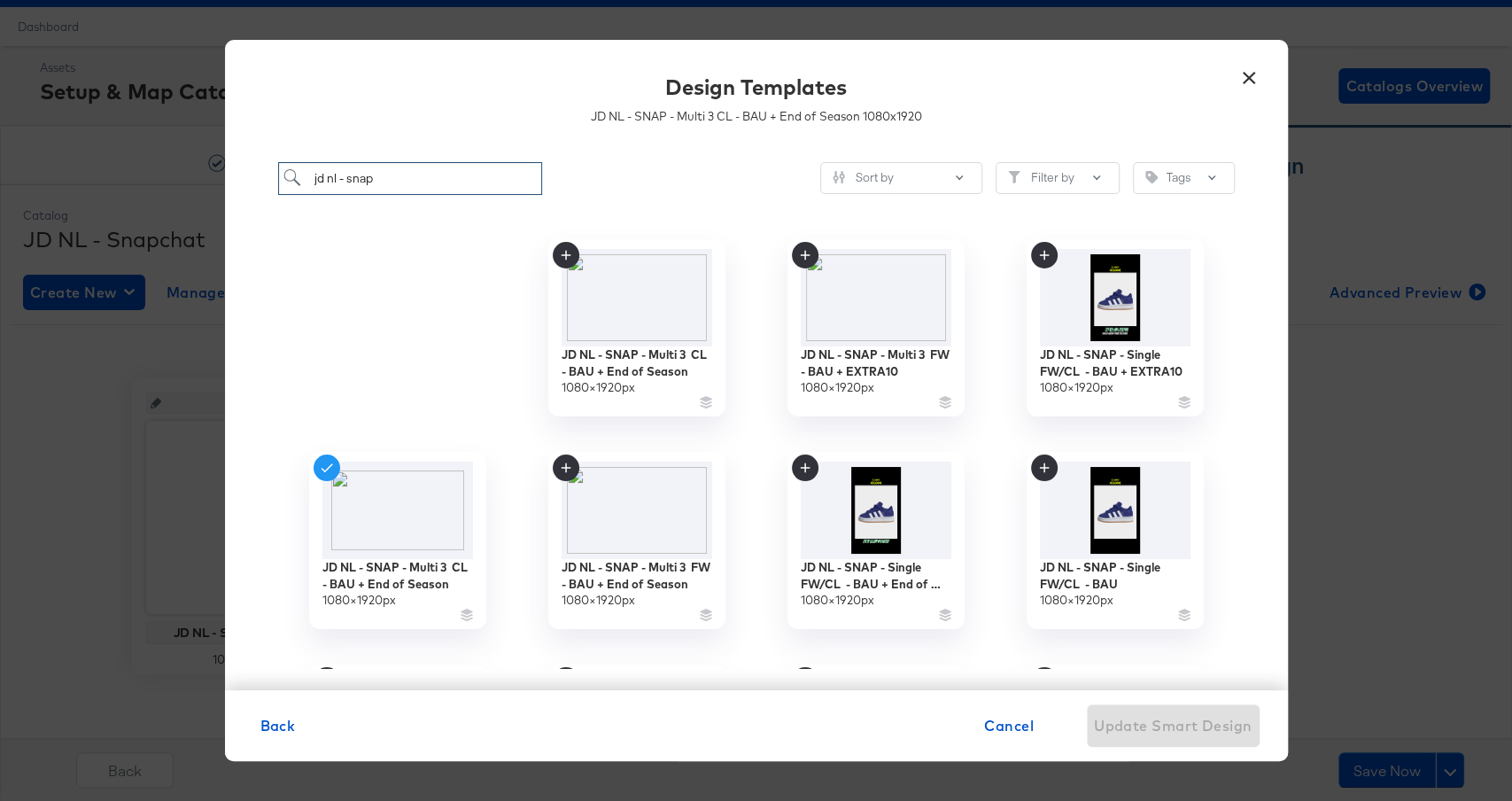
click at [438, 170] on input "jd nl - snap" at bounding box center [411, 178] width 265 height 33
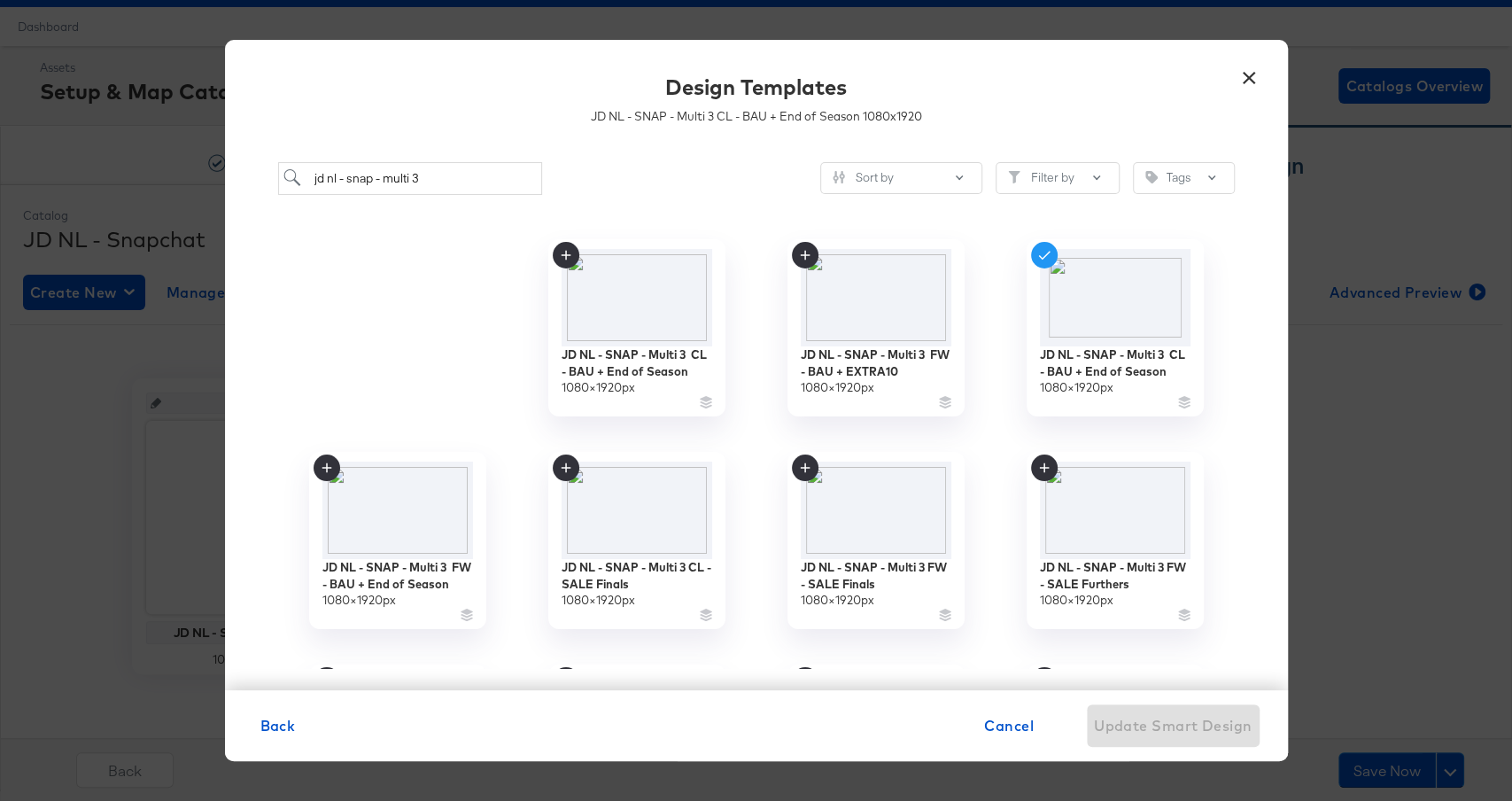
click at [699, 189] on div "jd nl - snap - multi 3 Sort by Filter by Tags" at bounding box center [756, 178] width 957 height 33
click at [516, 173] on input "jd nl - snap - multi 3" at bounding box center [411, 178] width 265 height 33
click at [446, 183] on input "jd nl - snap - multi 3" at bounding box center [411, 178] width 265 height 33
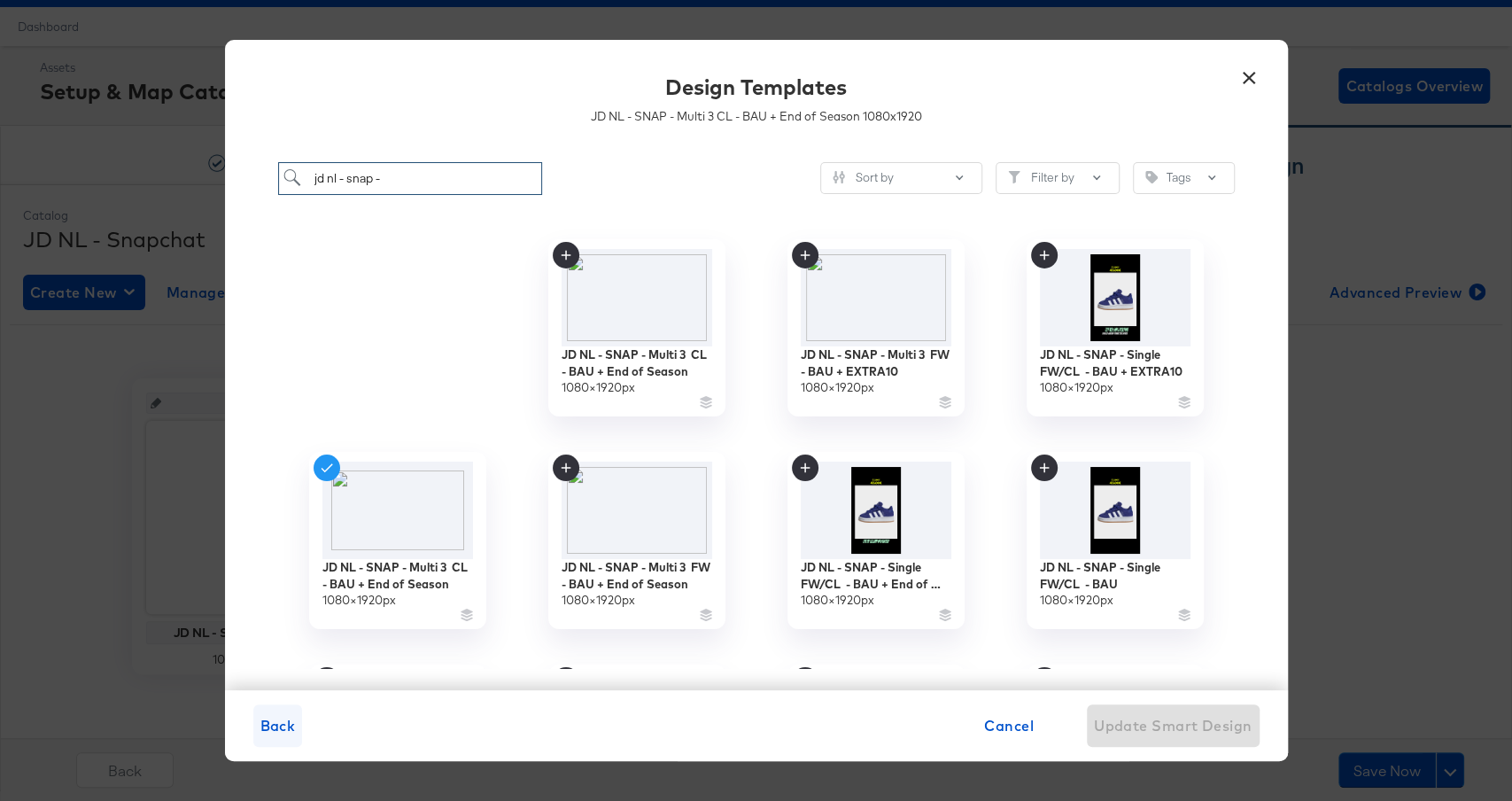
type input "jd nl - snap -"
click at [283, 719] on span "Back" at bounding box center [278, 726] width 36 height 25
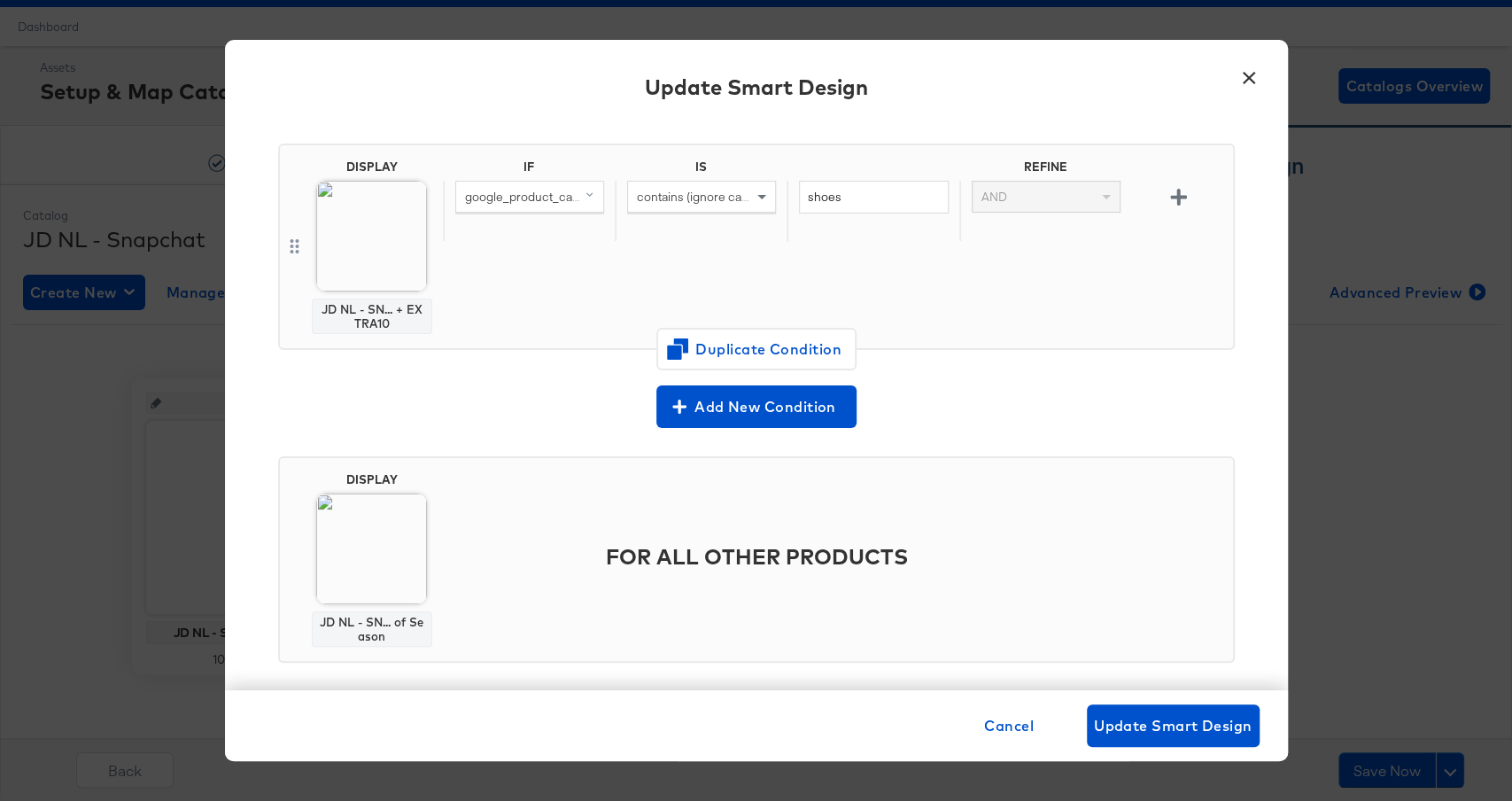
scroll to position [119, 0]
click at [531, 439] on div "Input Smart Design Name * JD NL - SNAP - Multi3 - BAU + EXTRA10 DISPLAY JD NL -…" at bounding box center [756, 406] width 1063 height 568
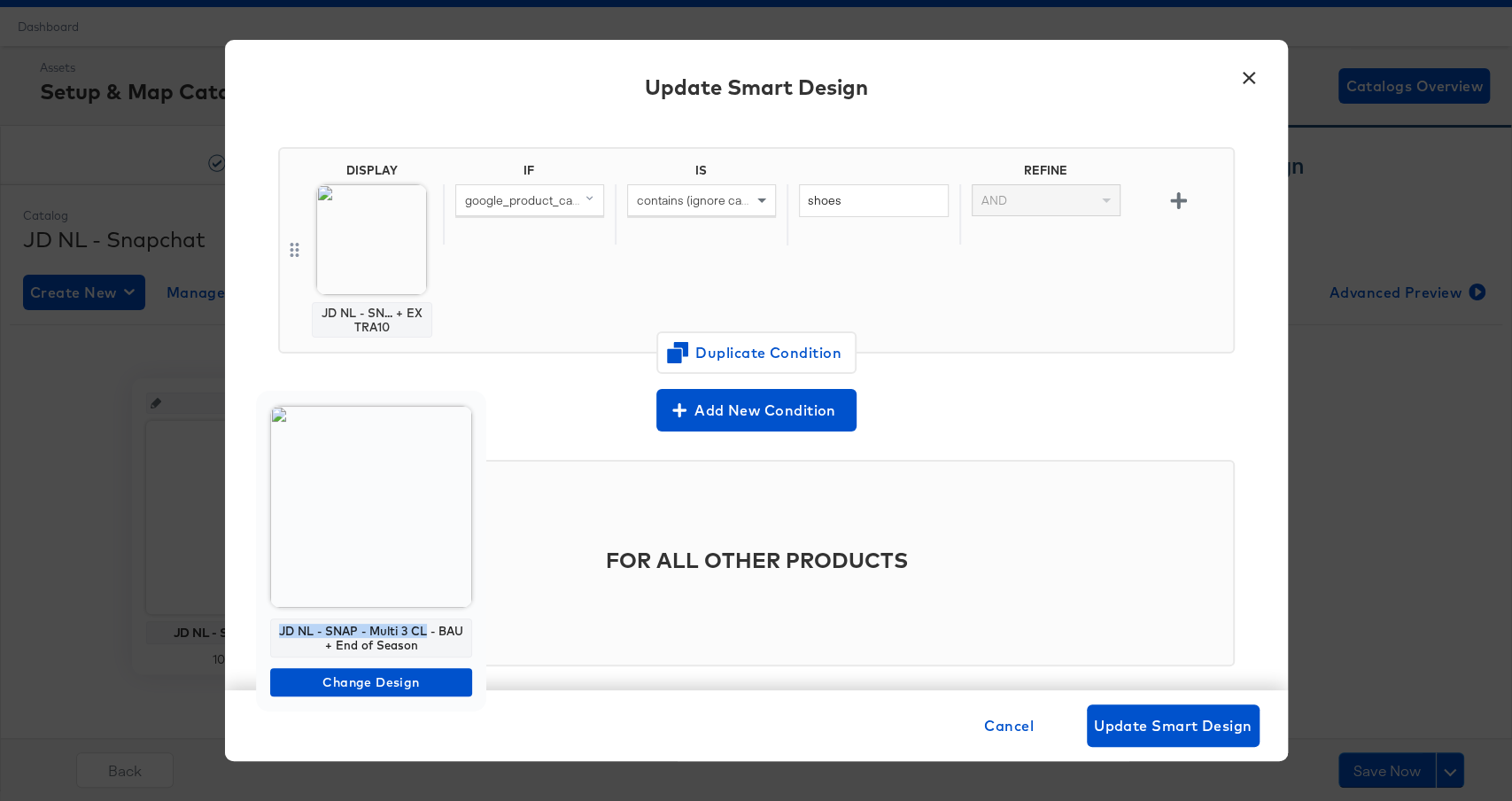
drag, startPoint x: 281, startPoint y: 632, endPoint x: 426, endPoint y: 628, distance: 145.1
click at [426, 628] on div "JD NL - SNAP - Multi 3 CL - BAU + End of Season" at bounding box center [371, 638] width 202 height 39
copy div "JD NL - SNAP - Multi 3 CL"
click at [374, 532] on img at bounding box center [371, 507] width 202 height 202
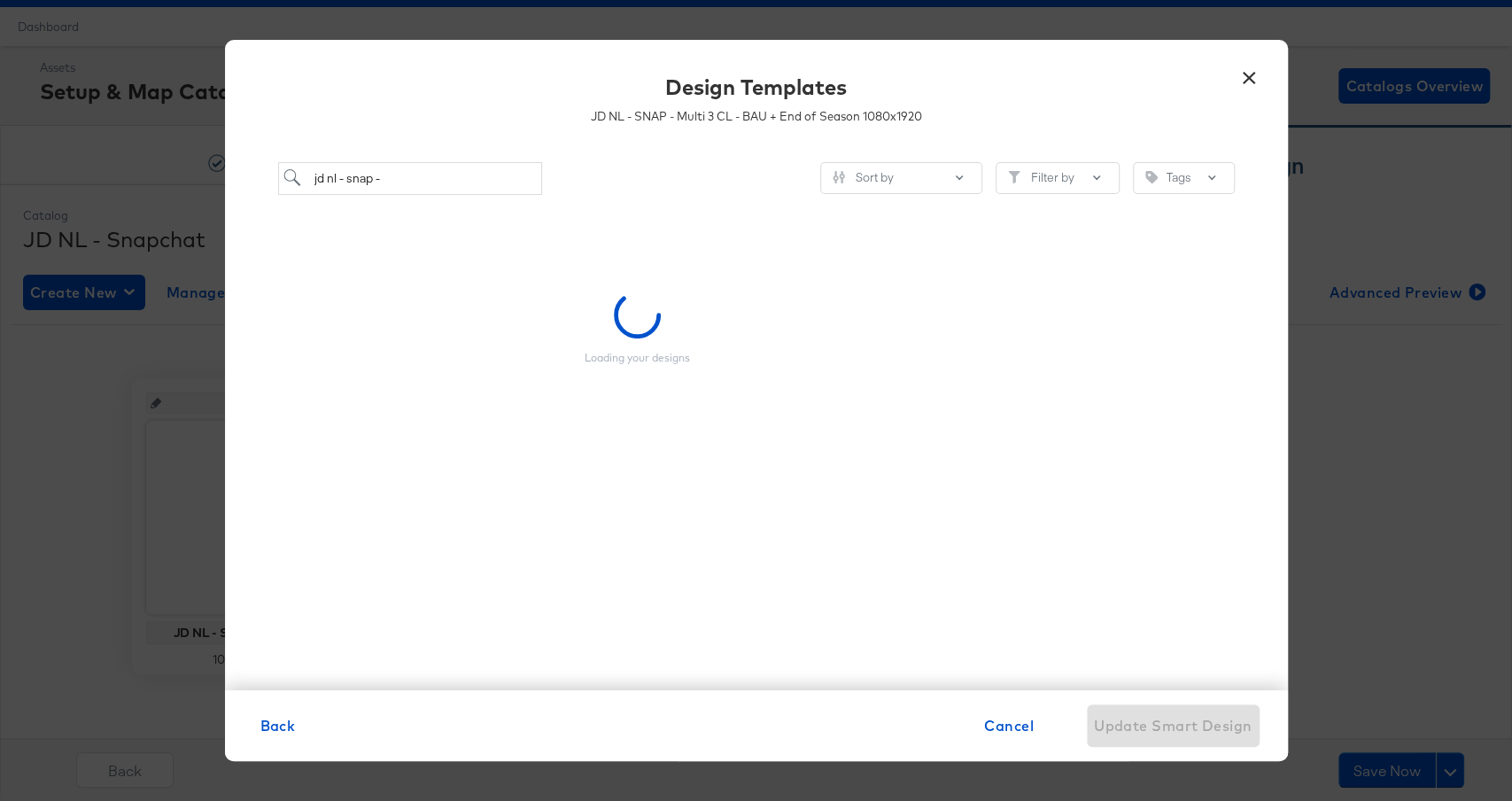
scroll to position [0, 0]
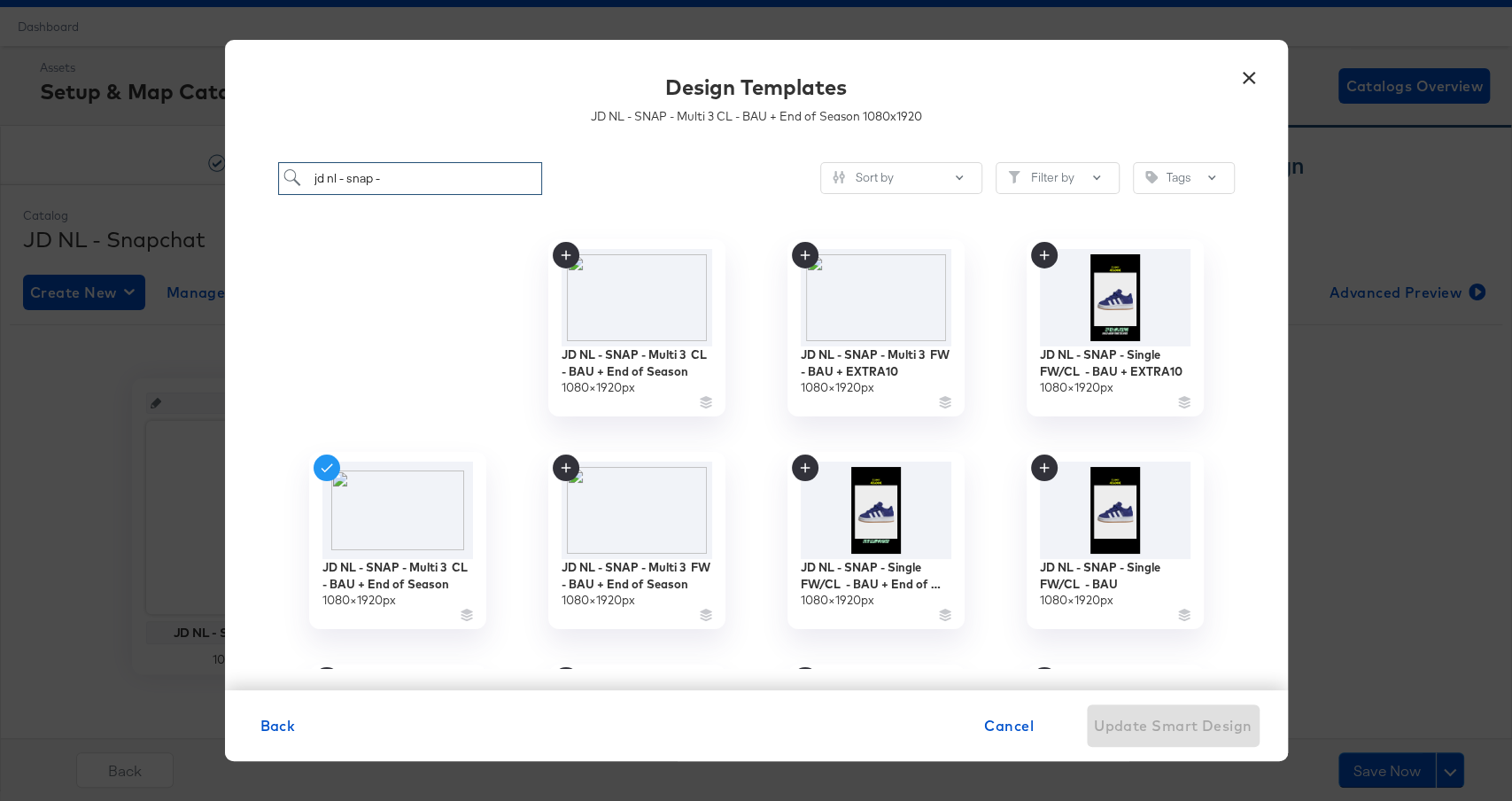
click at [400, 176] on input "jd nl - snap -" at bounding box center [411, 178] width 265 height 33
paste input "JD NL - SNAP - Multi 3 CL"
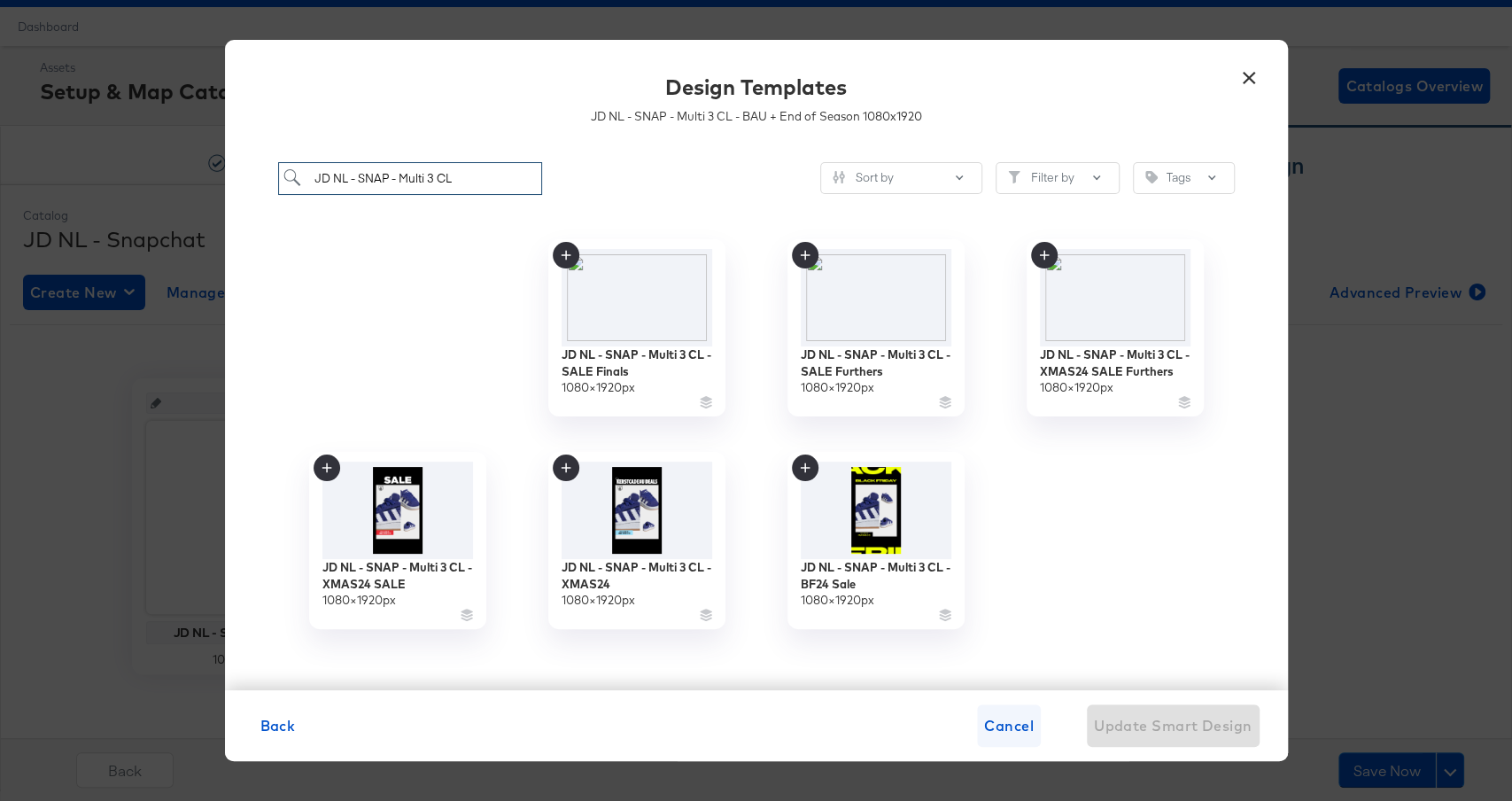
type input "JD NL - SNAP - Multi 3 CL"
click at [992, 724] on span "Cancel" at bounding box center [1009, 726] width 50 height 25
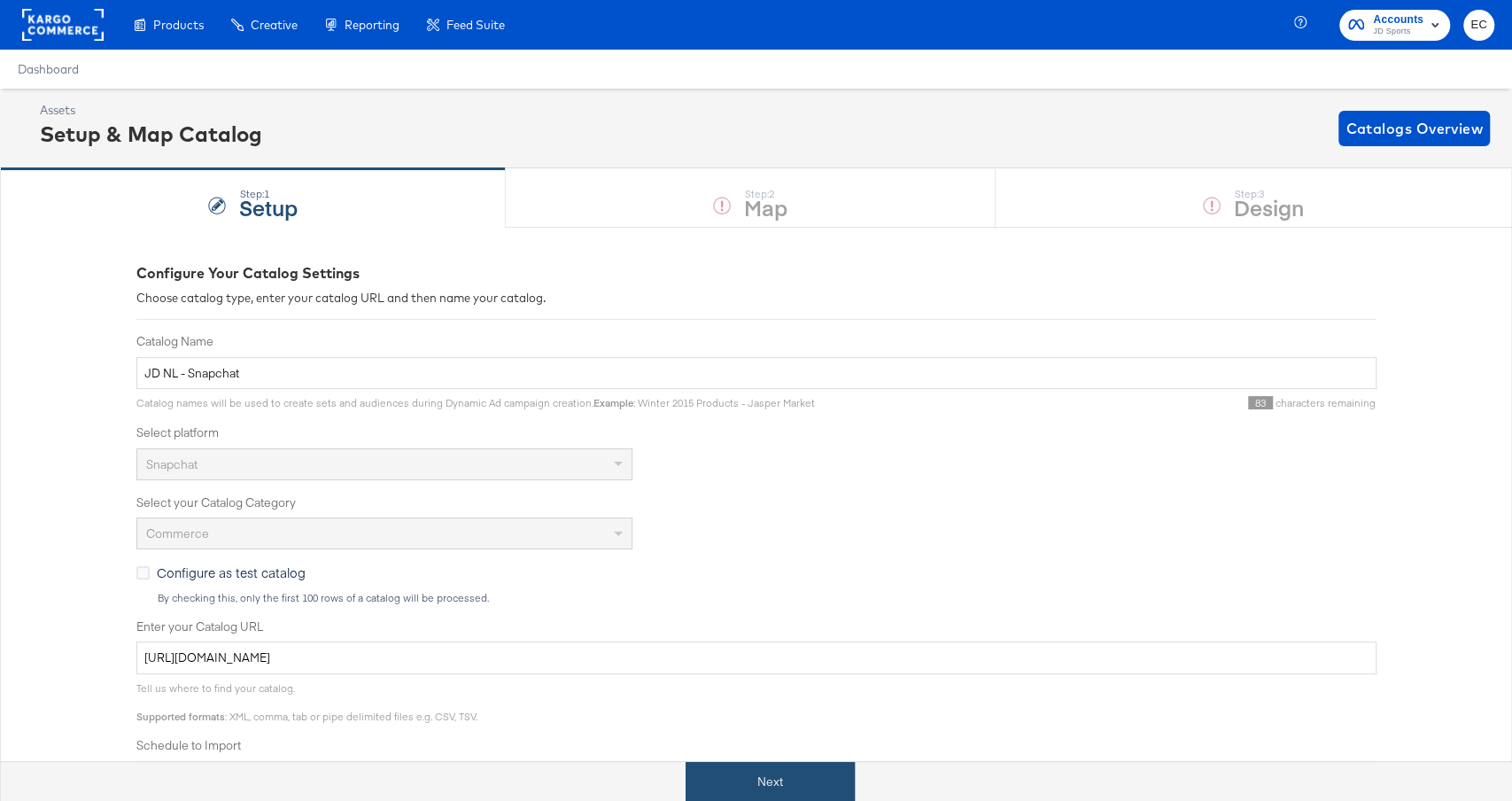
click at [745, 773] on button "Next" at bounding box center [770, 782] width 169 height 40
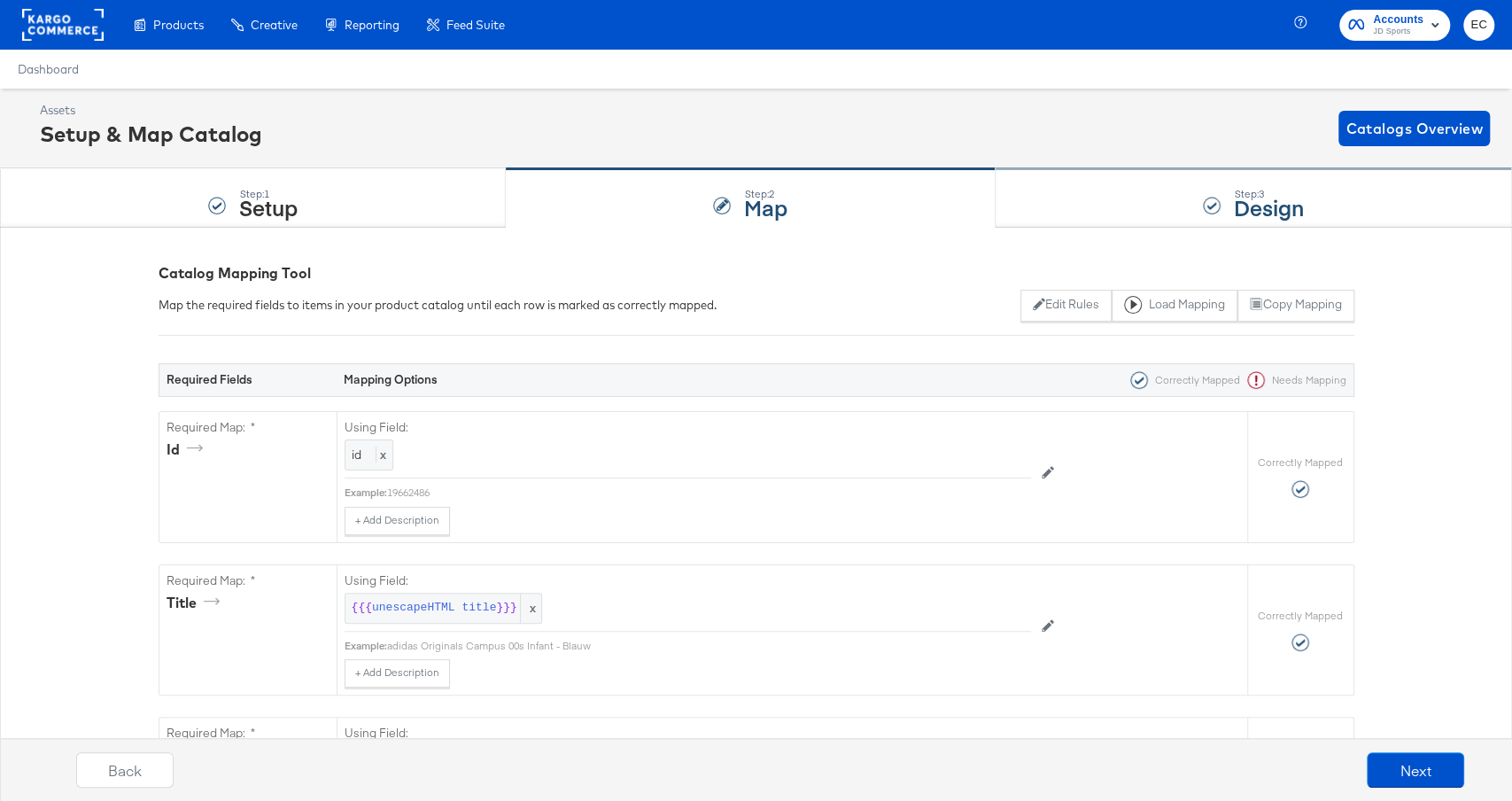
click at [1106, 186] on div "Step: 3 Design" at bounding box center [1255, 199] width 517 height 59
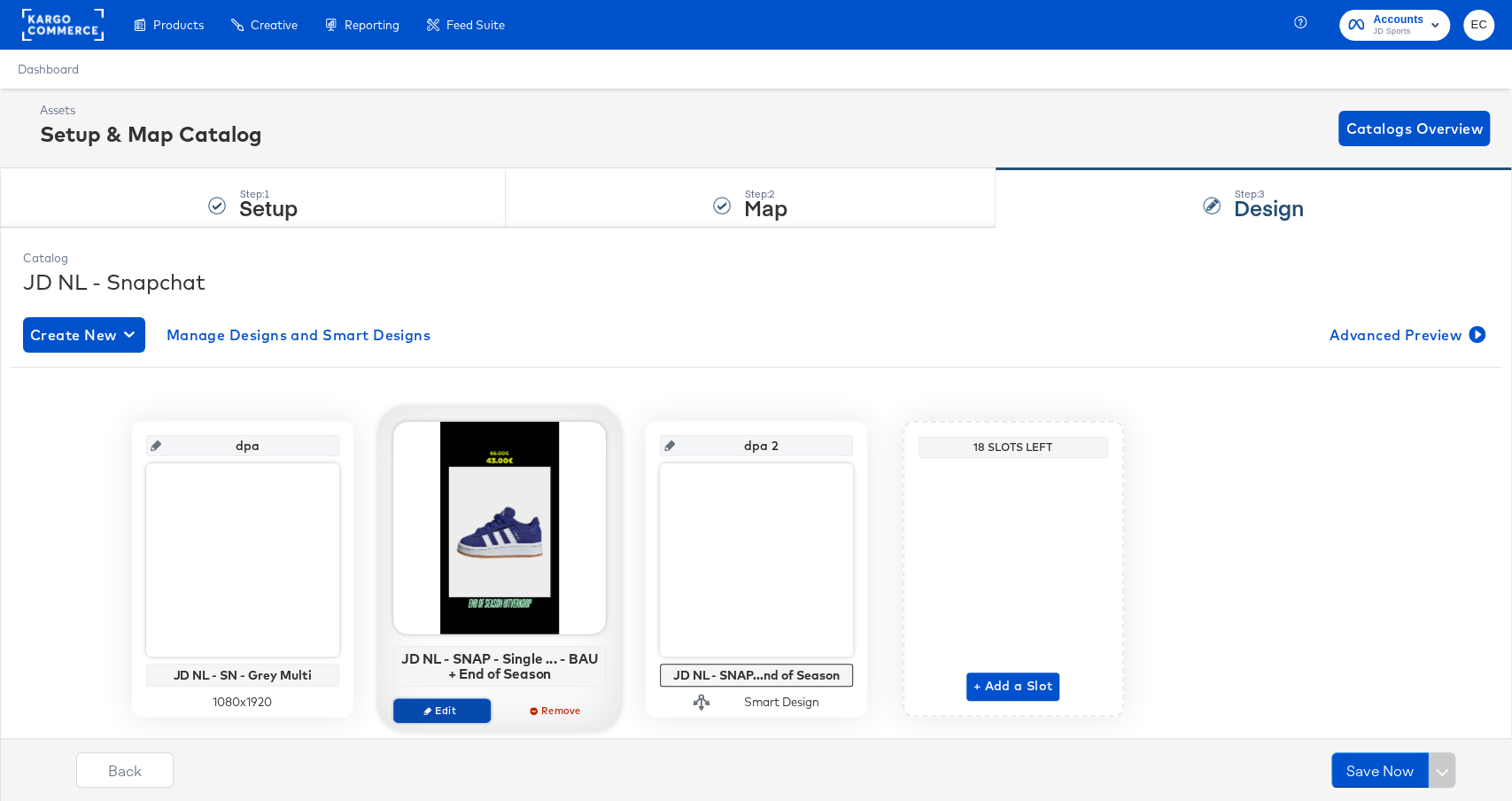
click at [444, 706] on span "Edit" at bounding box center [441, 710] width 82 height 13
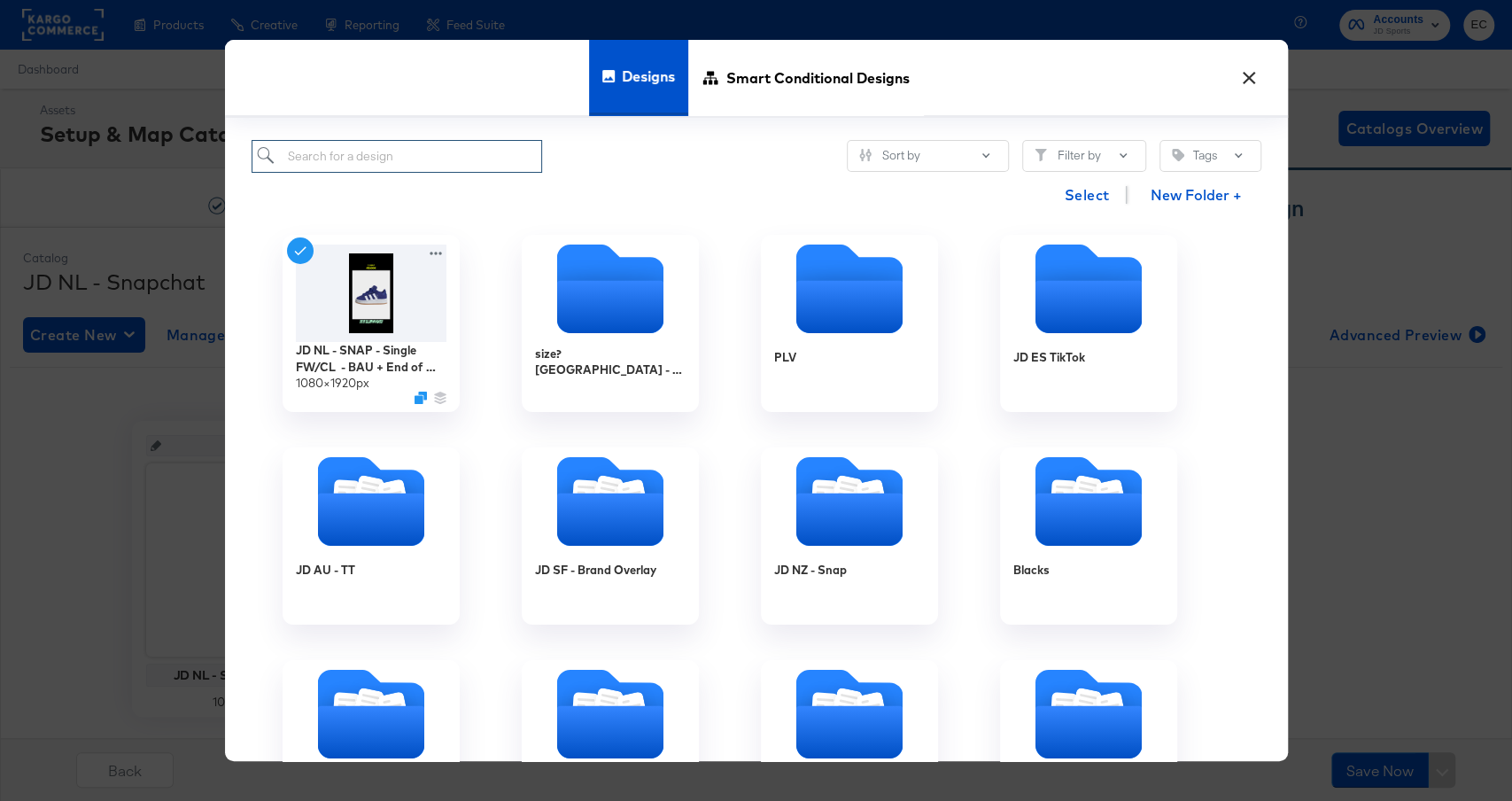
click at [433, 140] on input "search" at bounding box center [397, 156] width 291 height 33
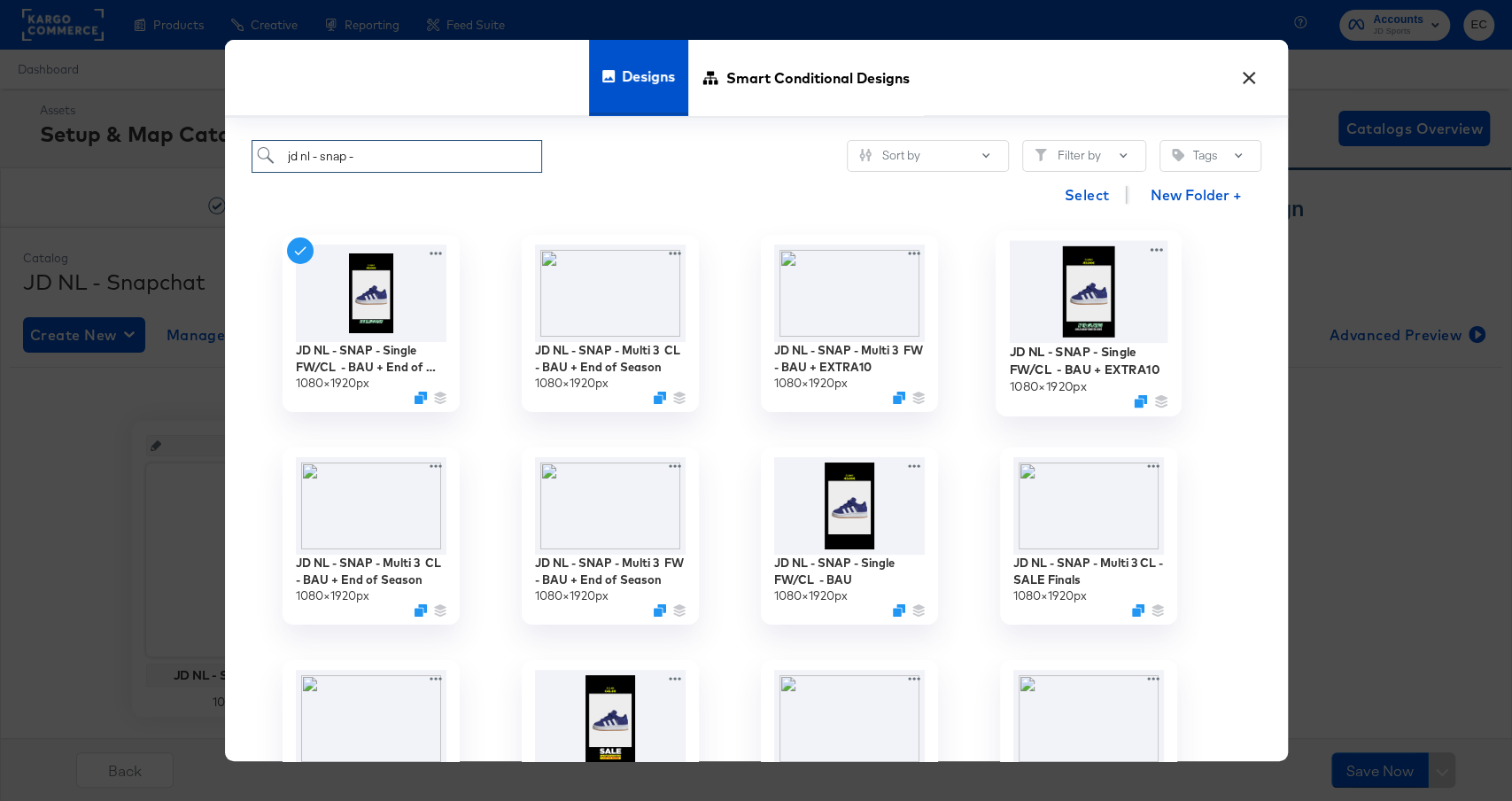
type input "jd nl - snap -"
click at [1097, 298] on img at bounding box center [1088, 292] width 159 height 102
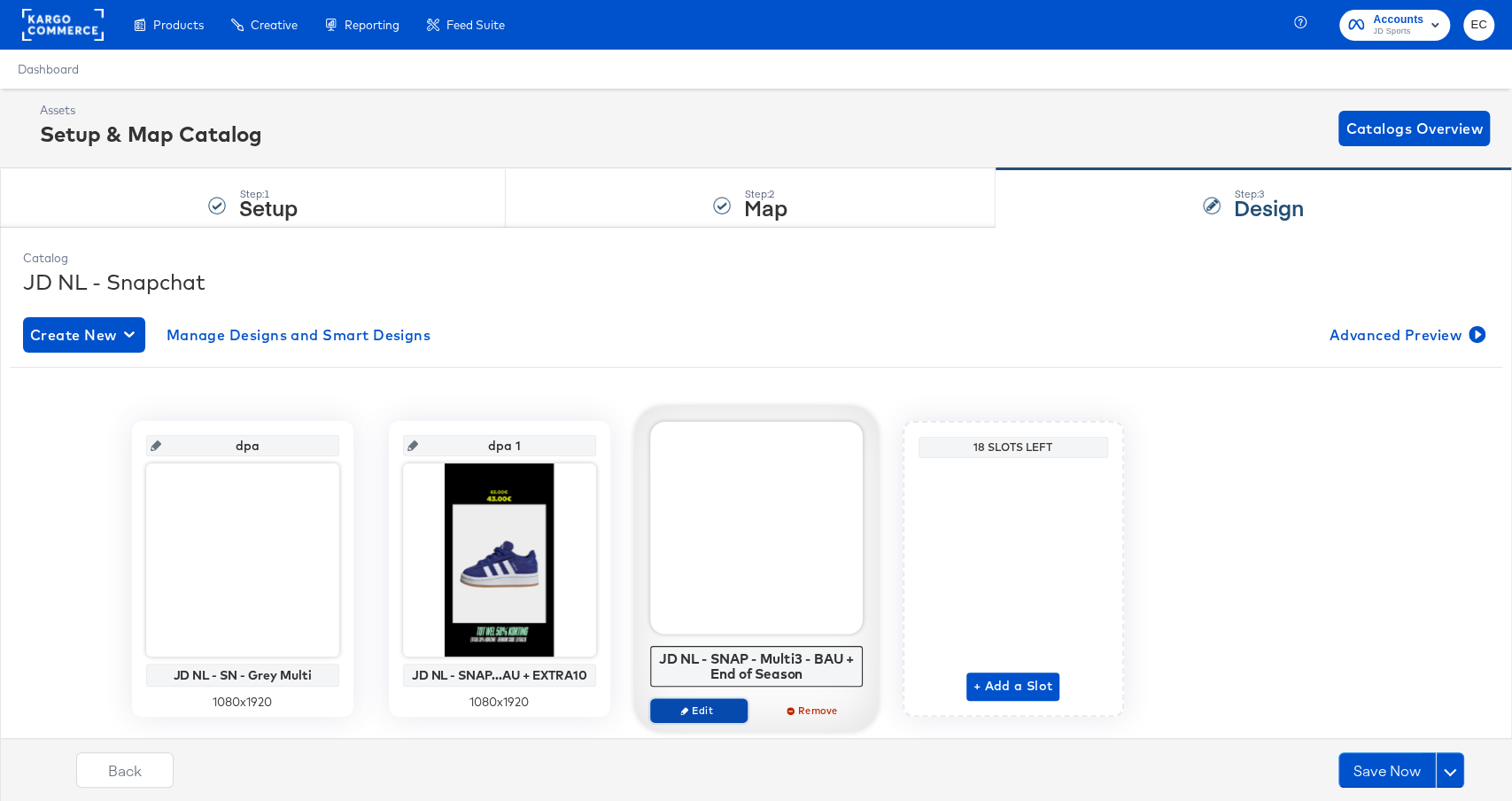
click at [707, 712] on span "Edit" at bounding box center [698, 710] width 82 height 13
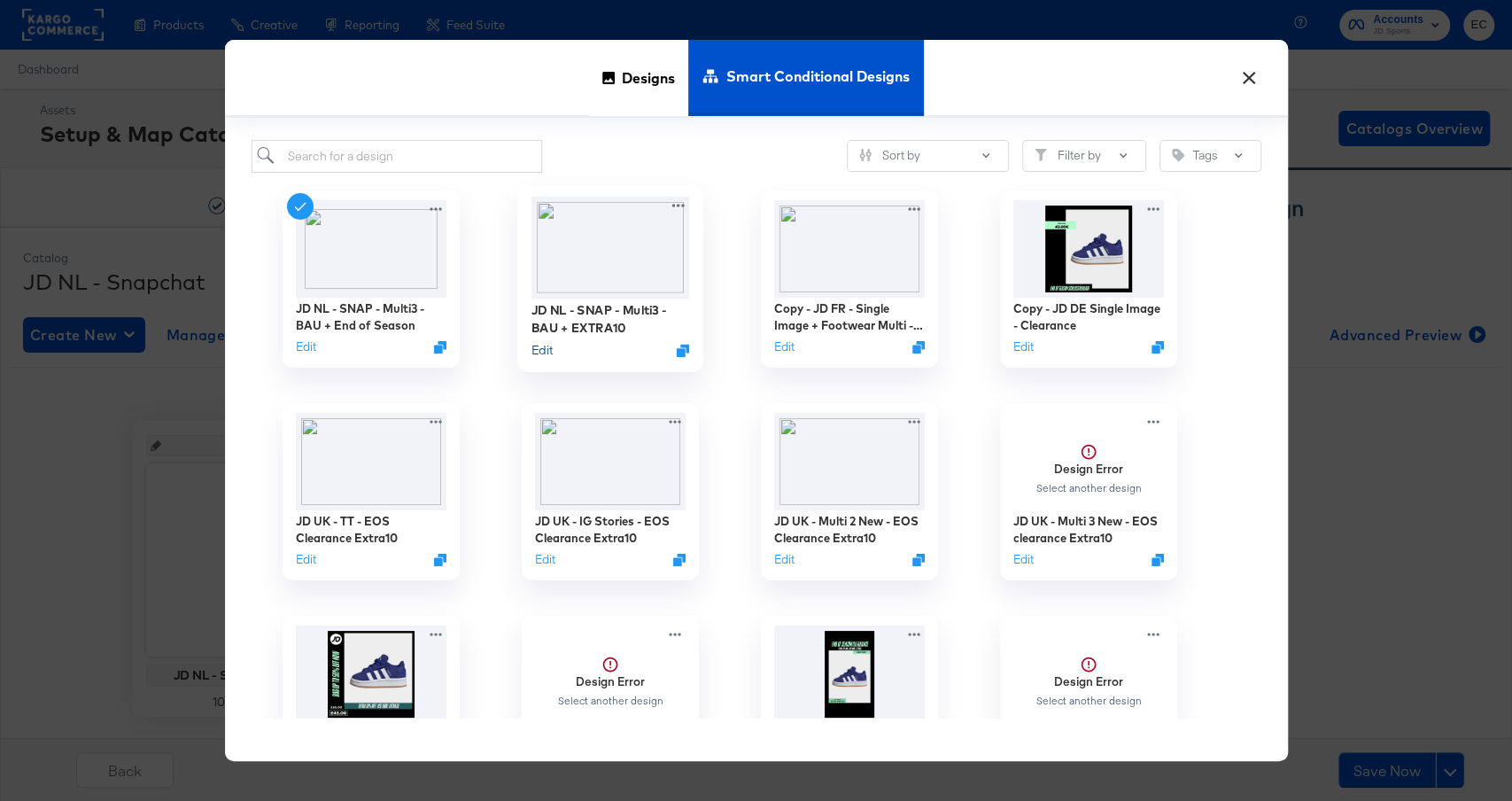
click at [537, 348] on button "Edit" at bounding box center [540, 349] width 21 height 17
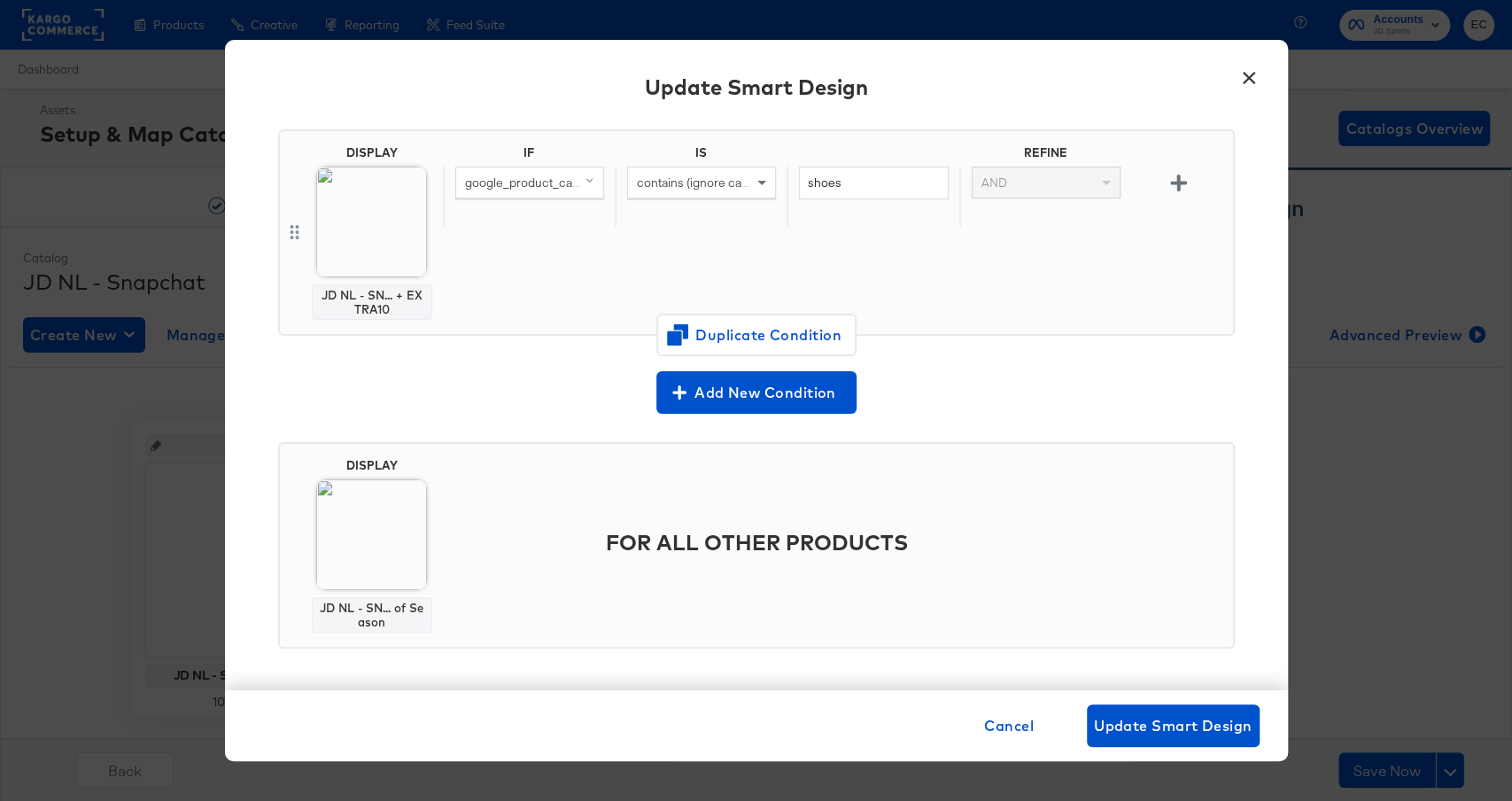
scroll to position [139, 0]
click at [381, 523] on img at bounding box center [371, 532] width 110 height 110
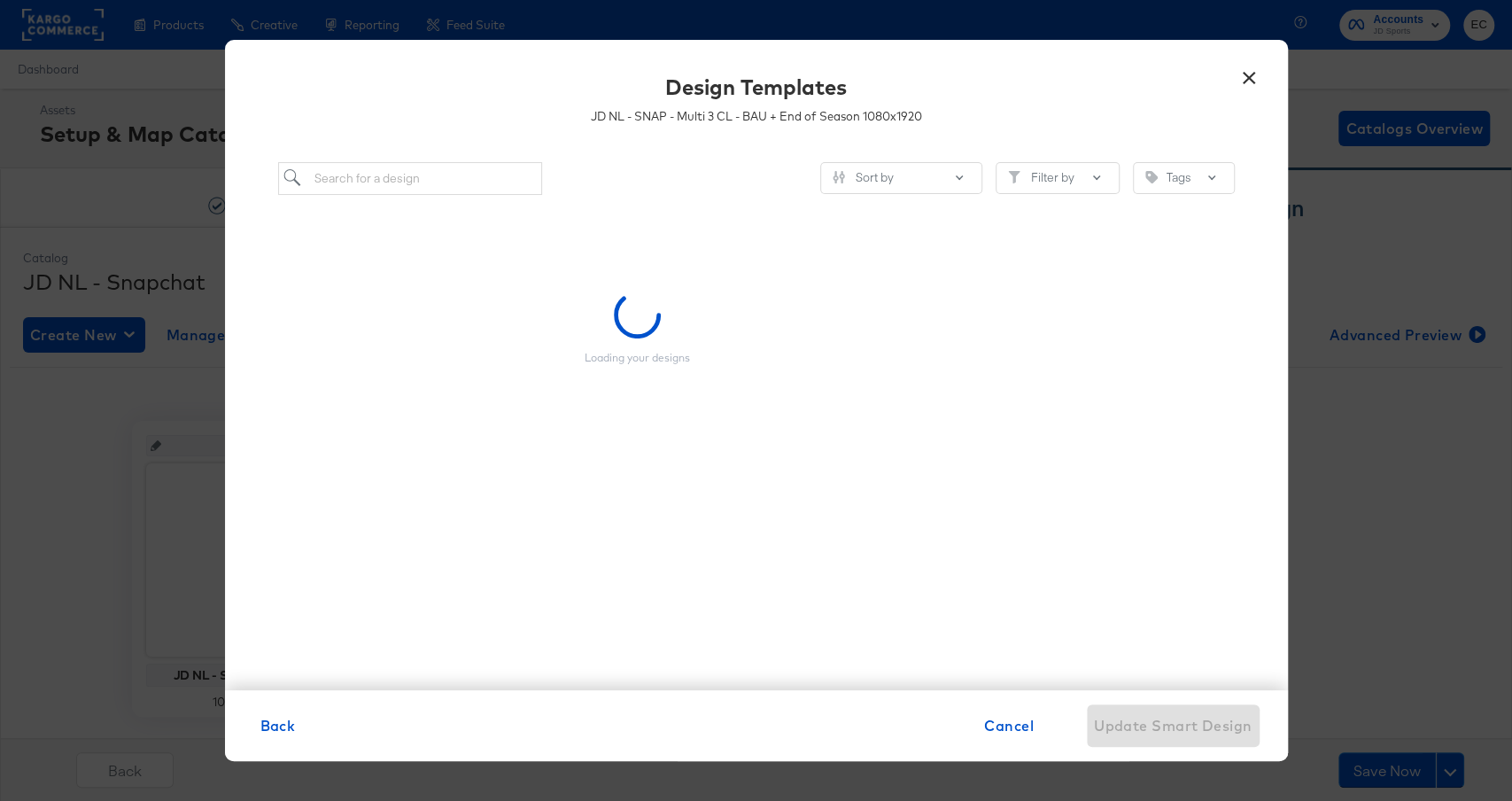
scroll to position [0, 0]
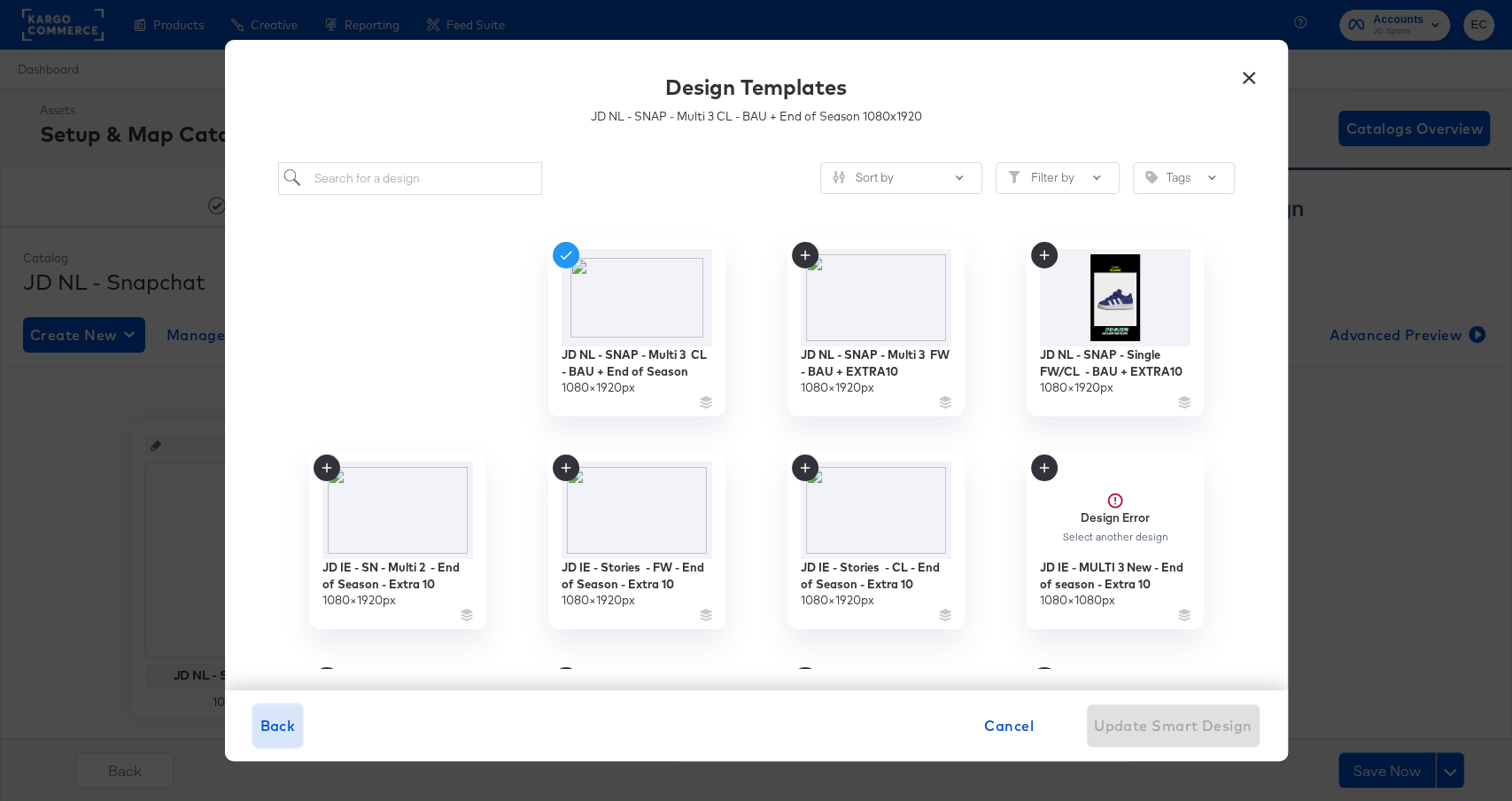
click at [278, 736] on span "Back" at bounding box center [278, 726] width 36 height 25
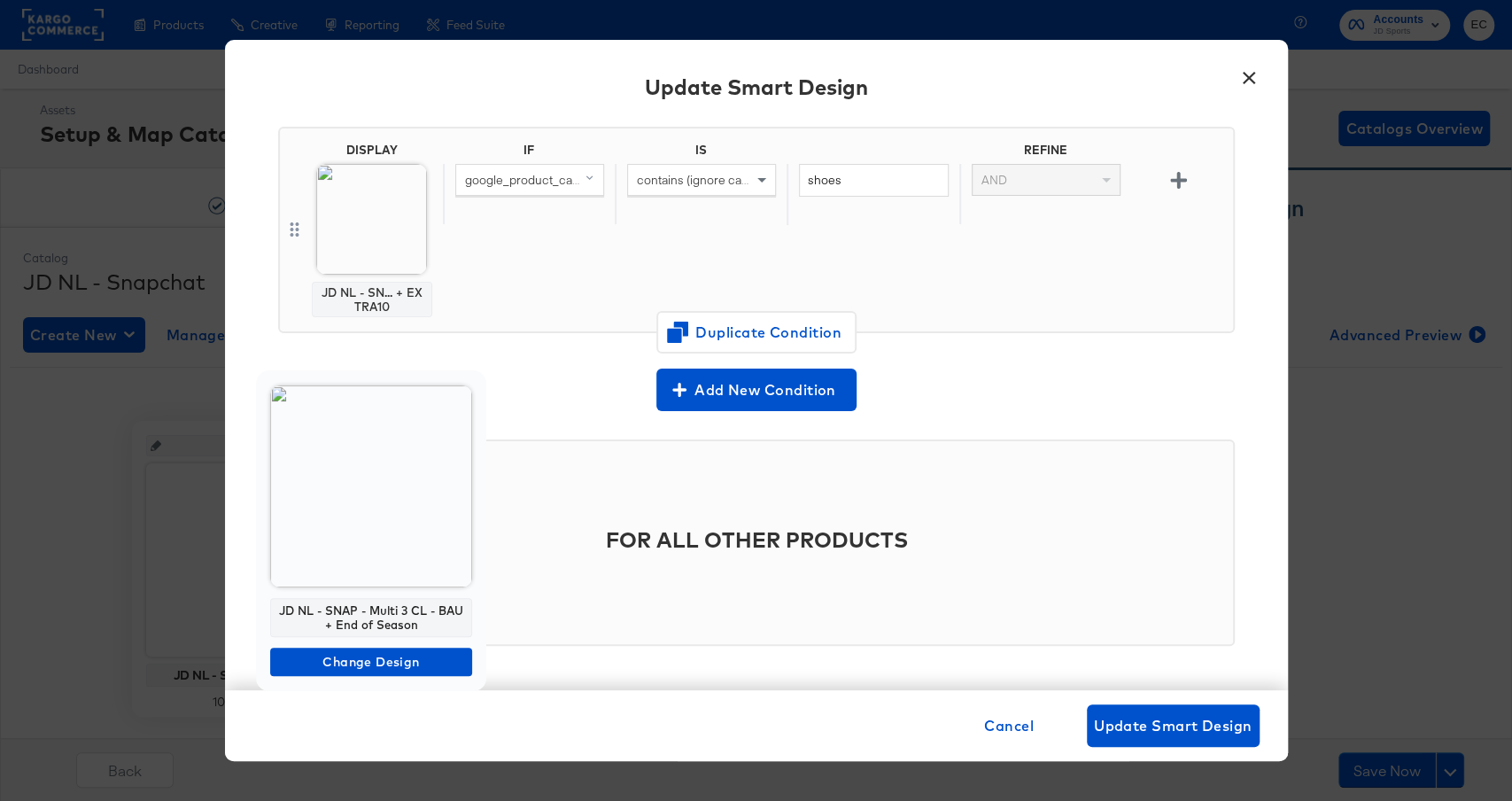
click at [371, 529] on img at bounding box center [371, 486] width 202 height 202
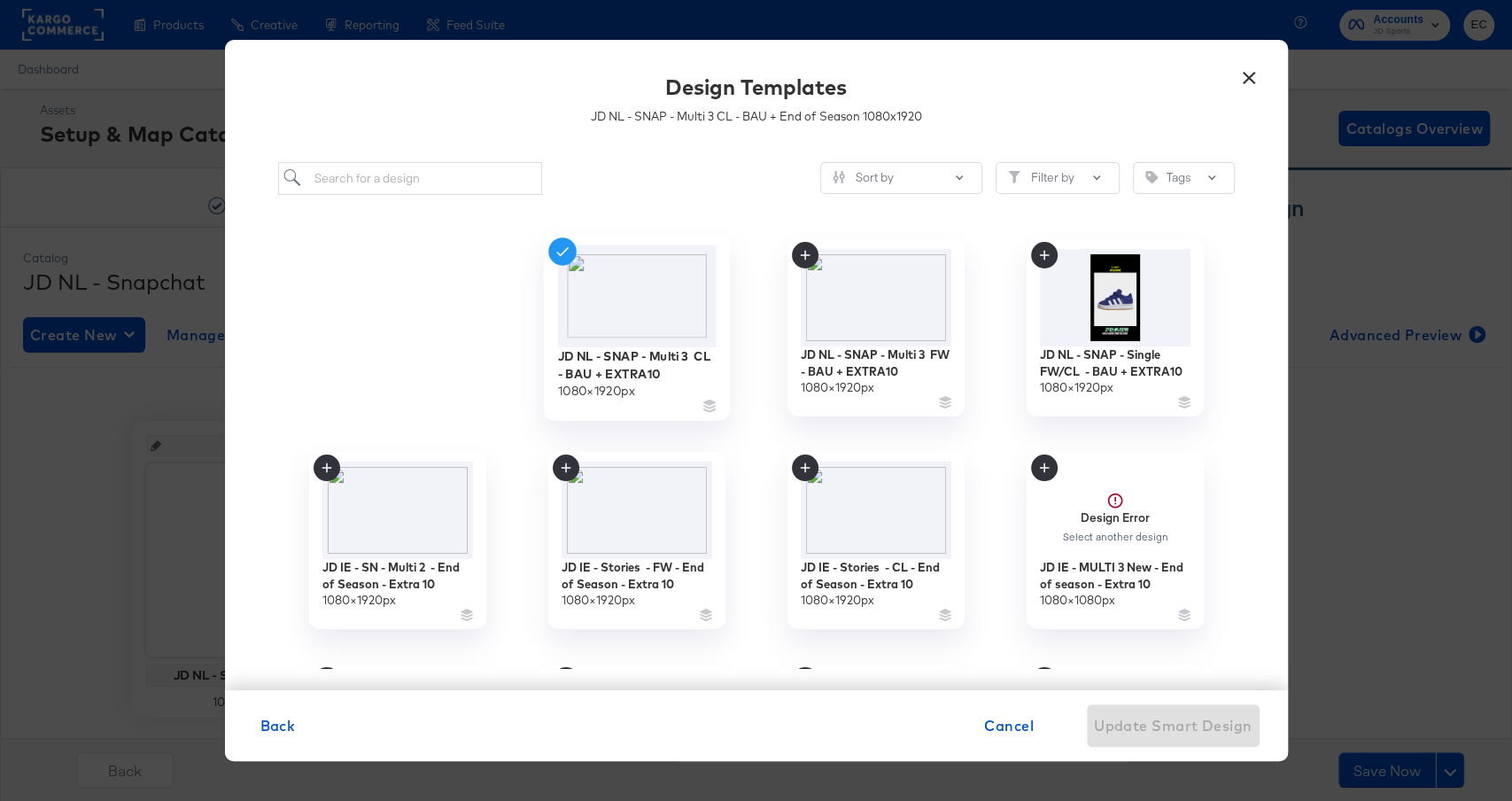
click at [631, 399] on div at bounding box center [636, 406] width 159 height 13
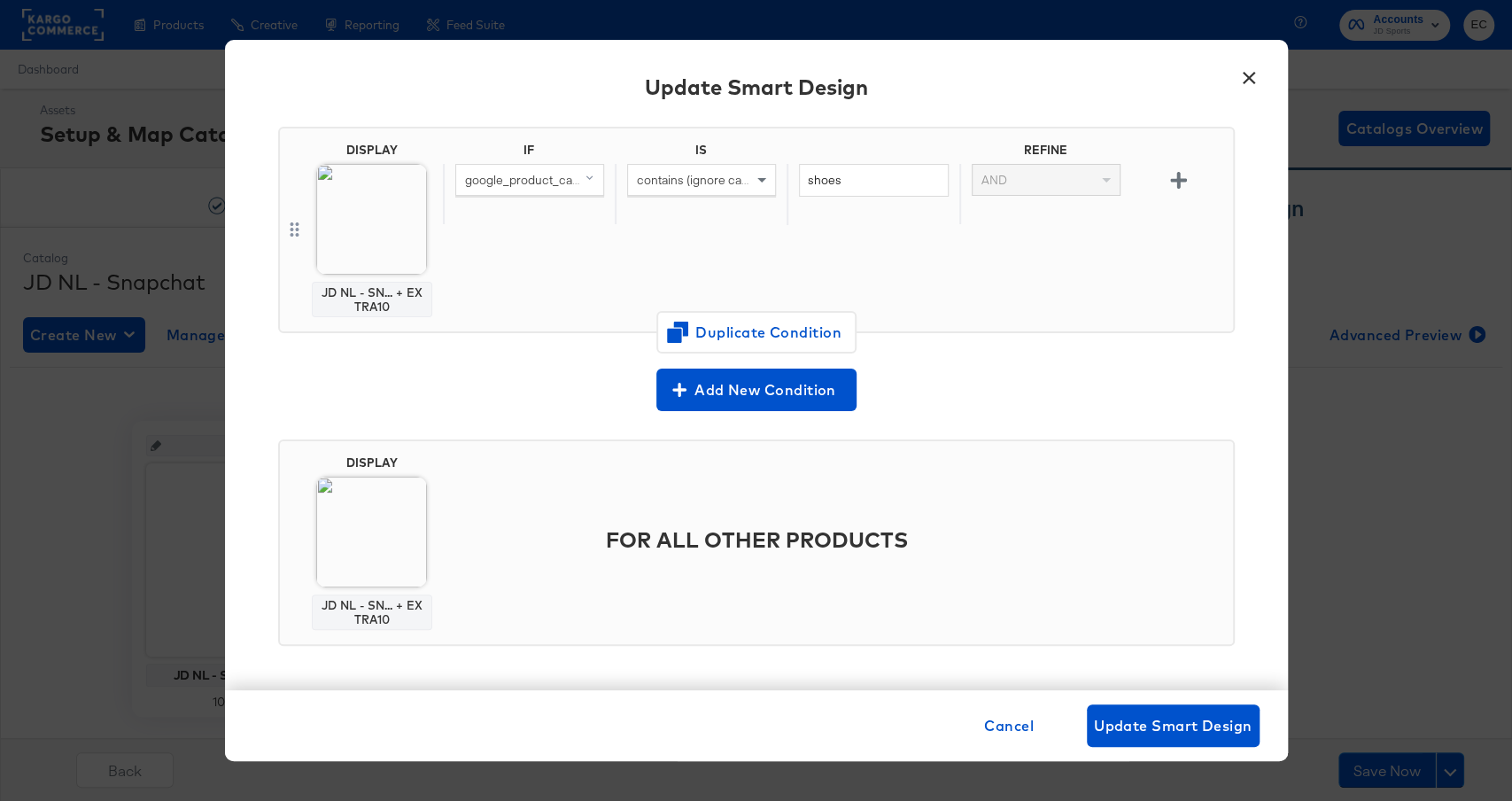
click at [563, 383] on div "Add New Condition" at bounding box center [756, 390] width 957 height 42
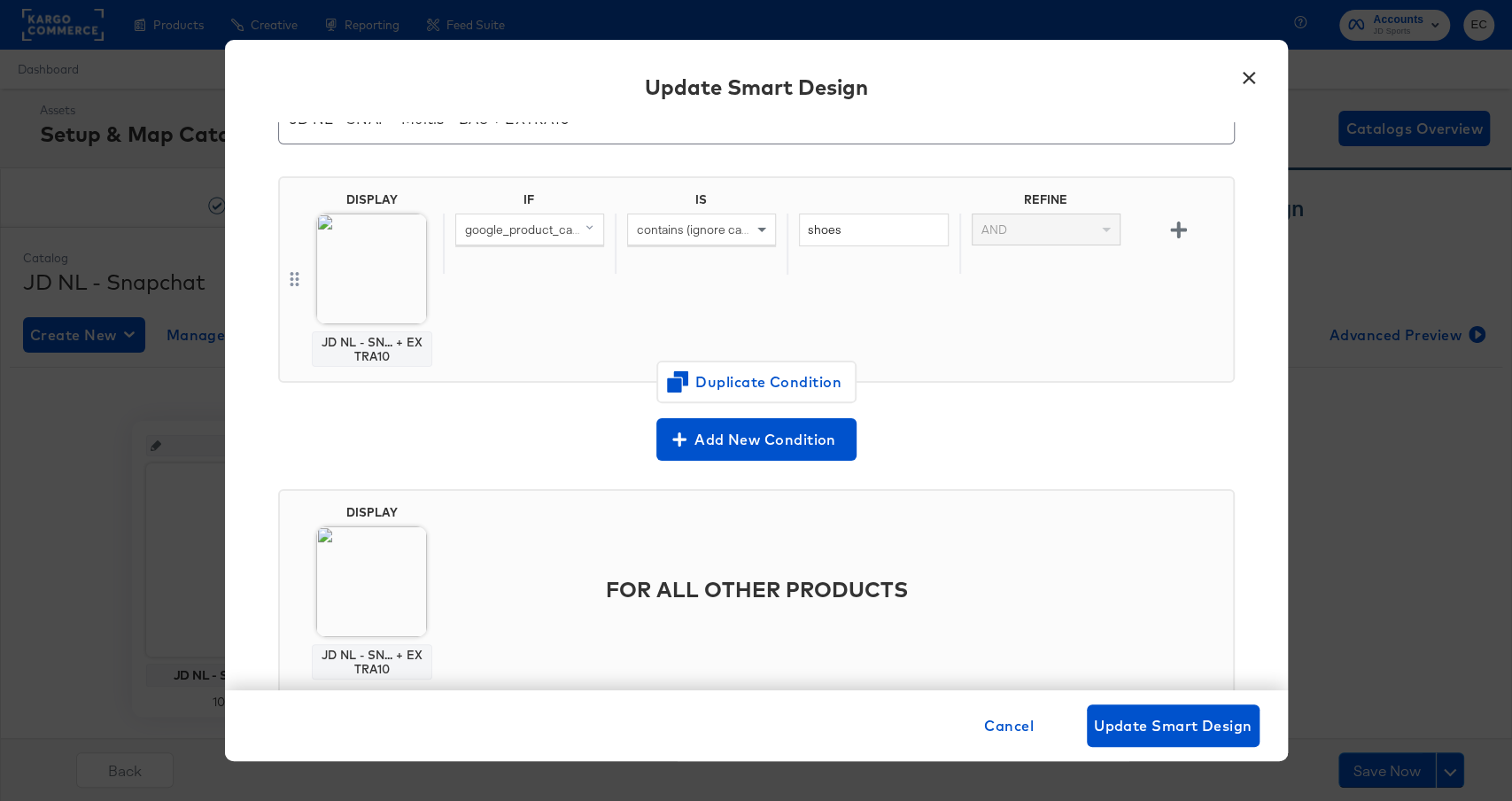
scroll to position [0, 0]
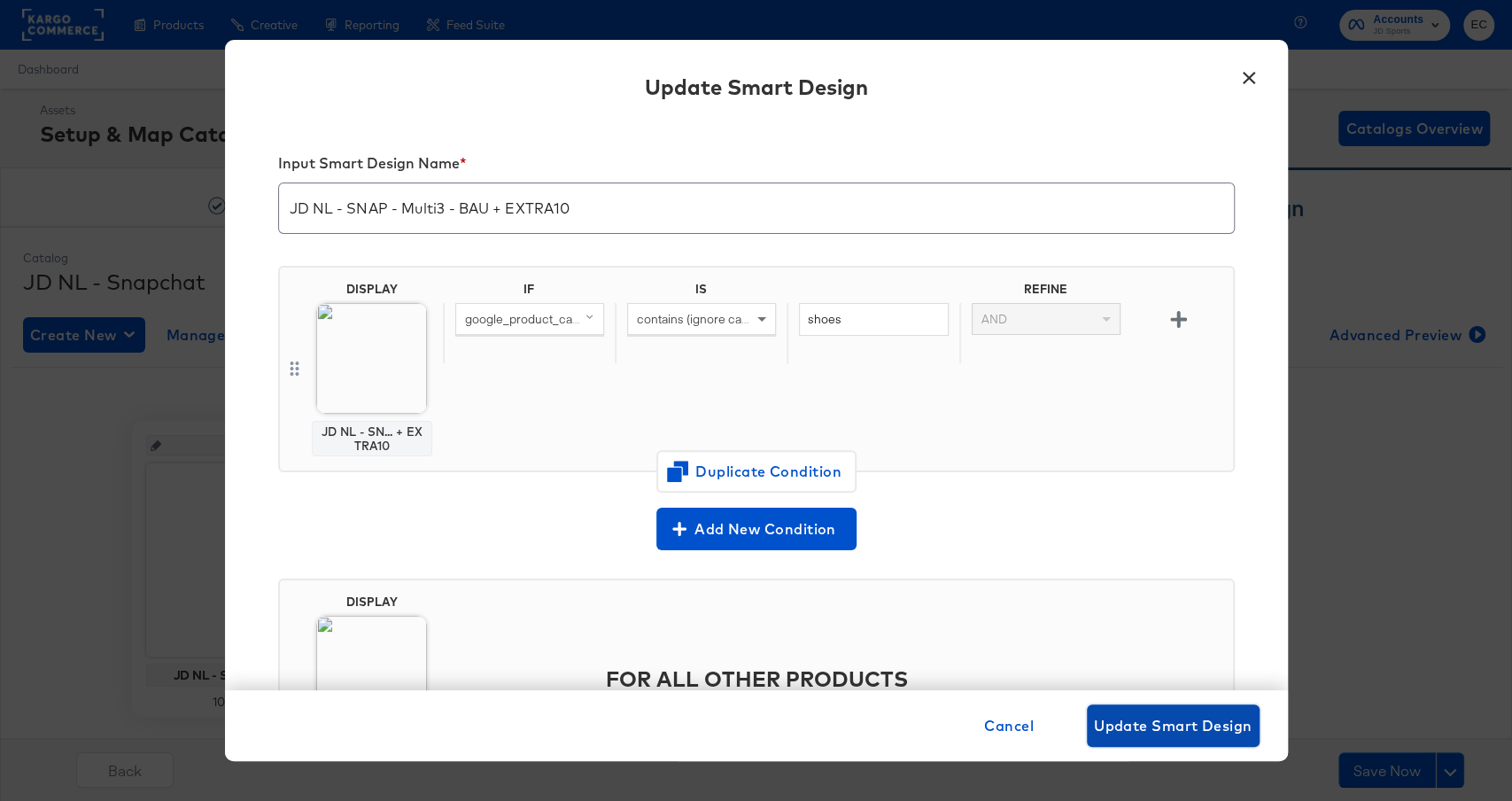
click at [1142, 733] on span "Update Smart Design" at bounding box center [1174, 726] width 159 height 25
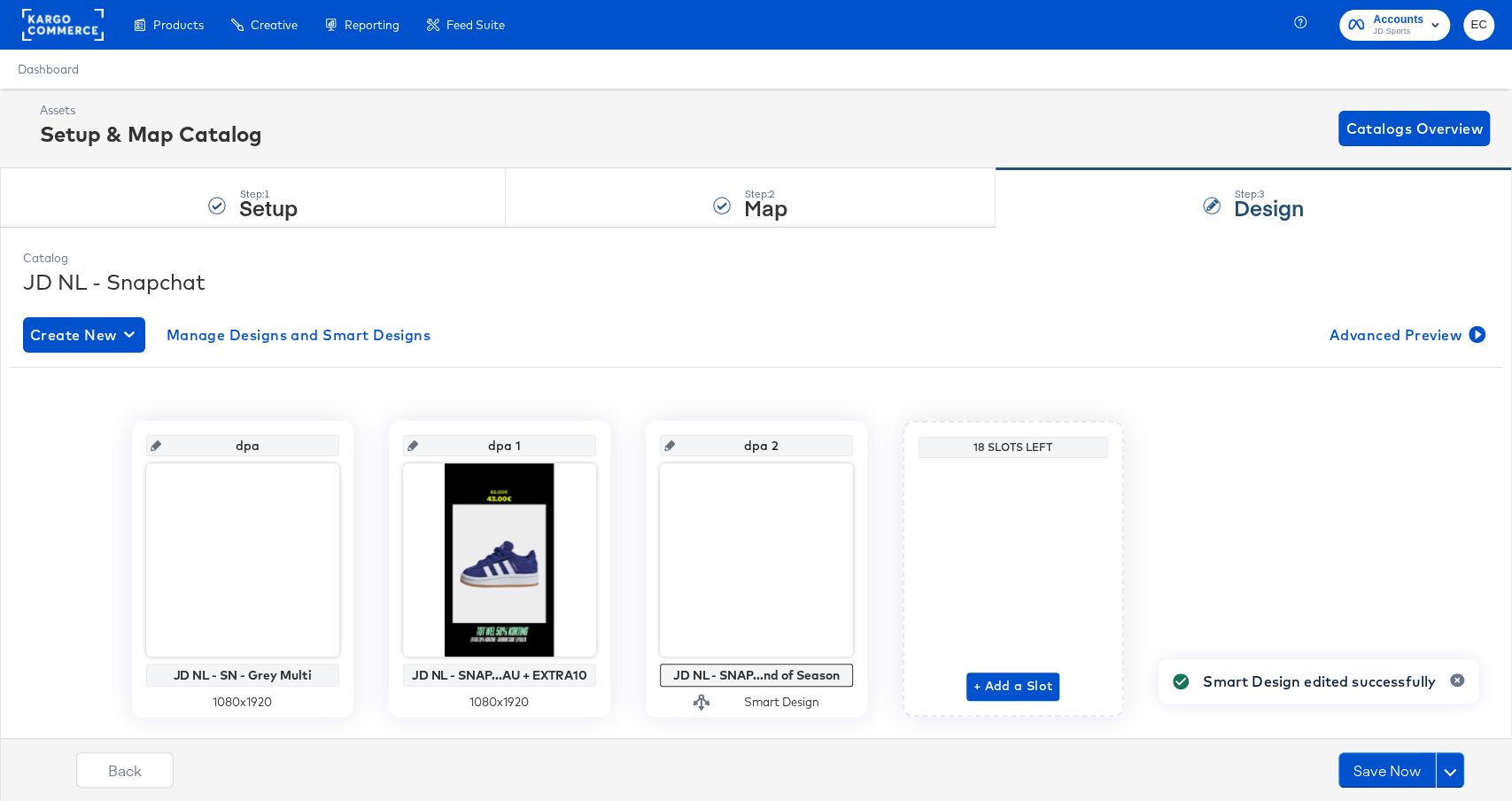
scroll to position [42, 0]
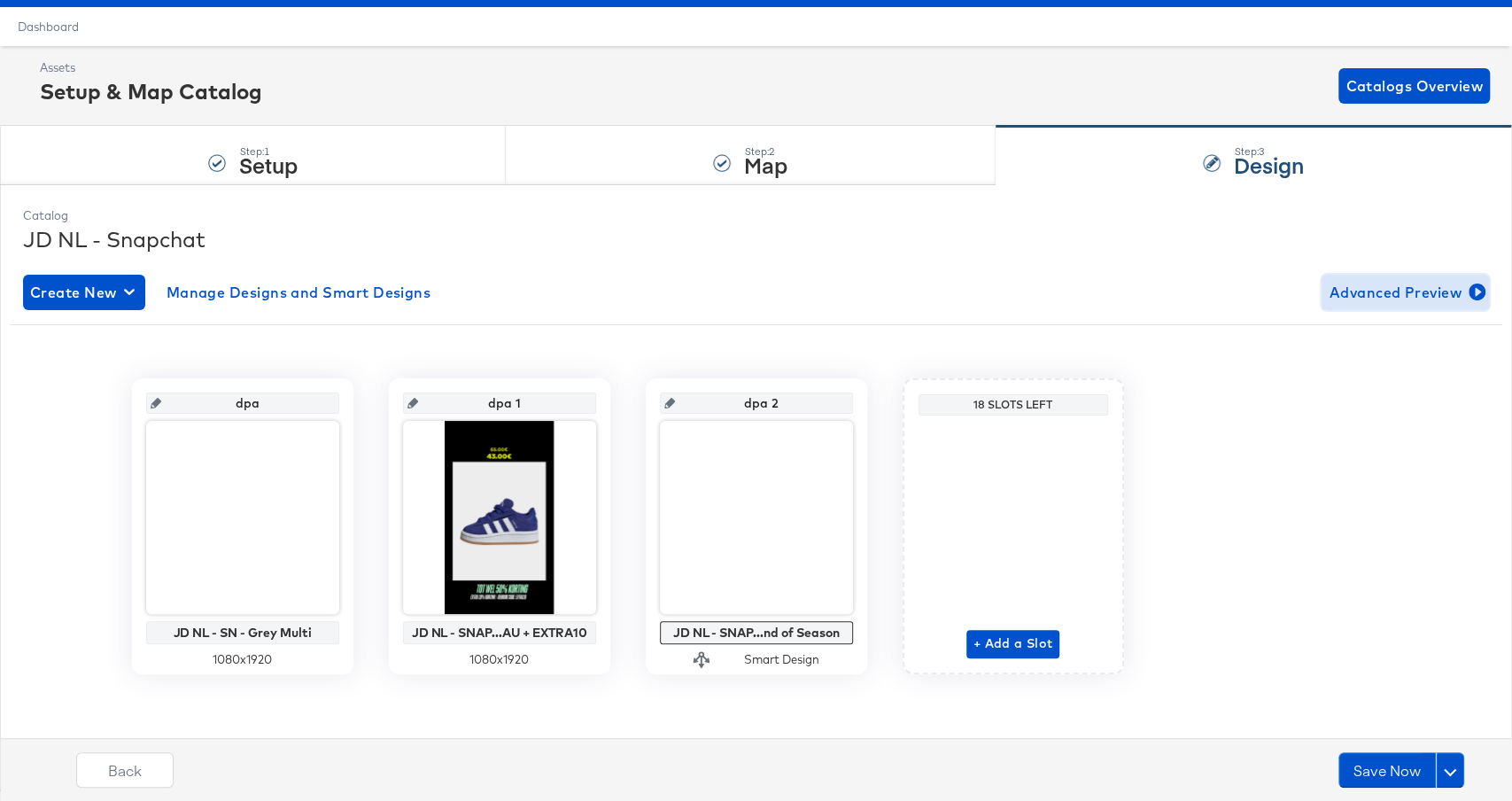
click at [1414, 288] on span "Advanced Preview" at bounding box center [1405, 292] width 153 height 25
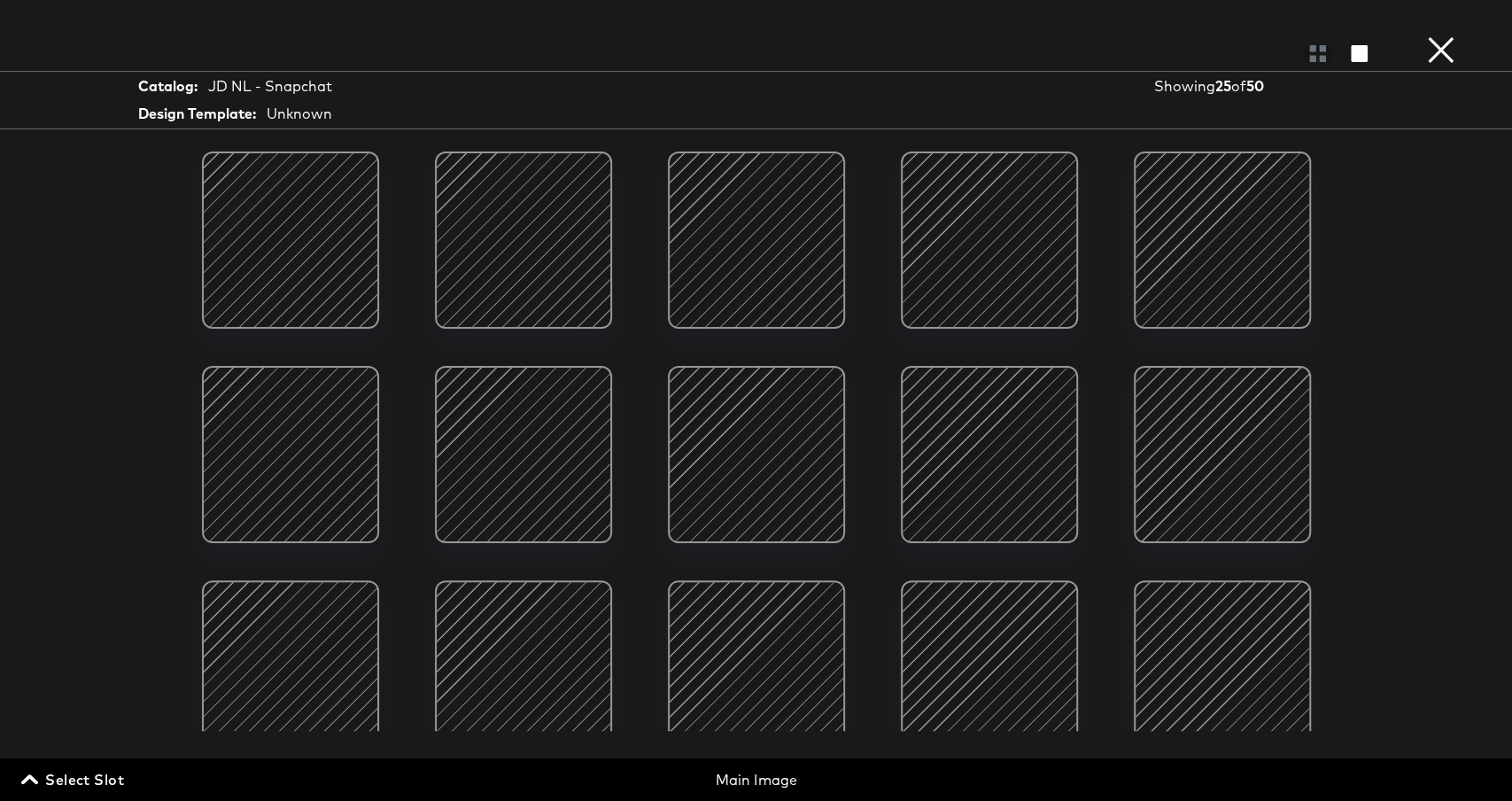
click at [112, 784] on span "Select Slot" at bounding box center [74, 780] width 99 height 25
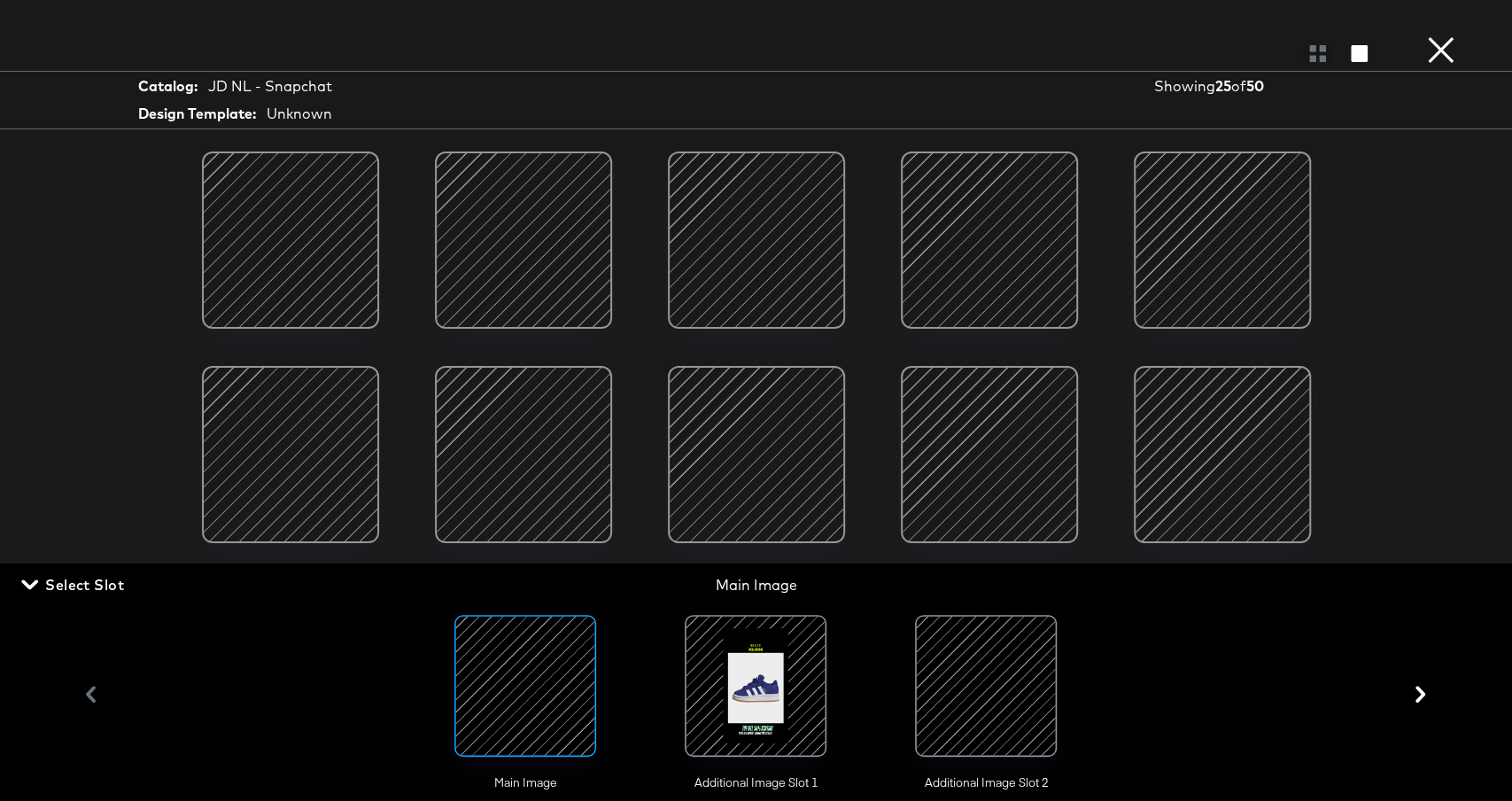
click at [723, 661] on div at bounding box center [756, 686] width 120 height 120
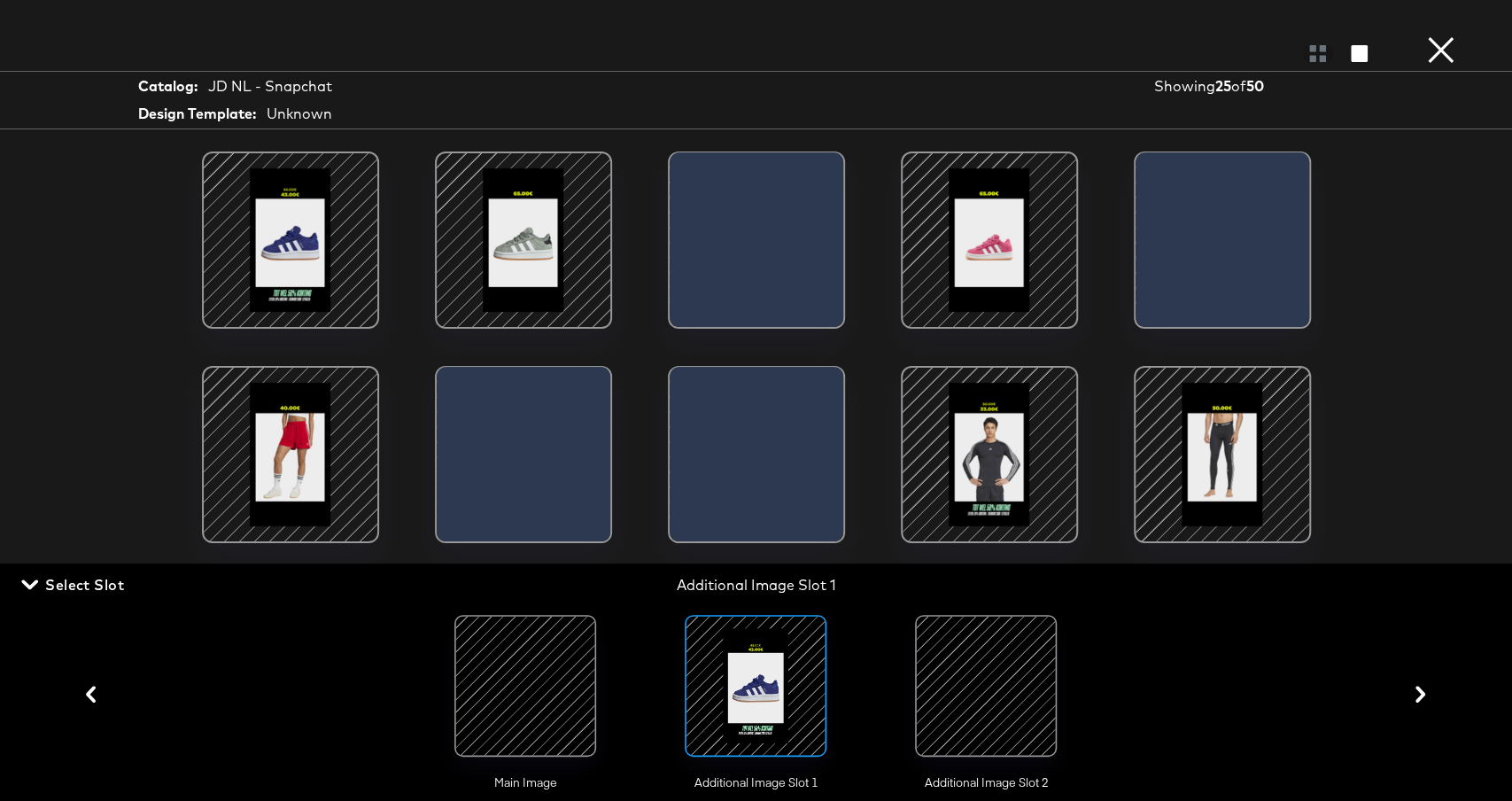
click at [628, 441] on div "Load More" at bounding box center [756, 441] width 1329 height 579
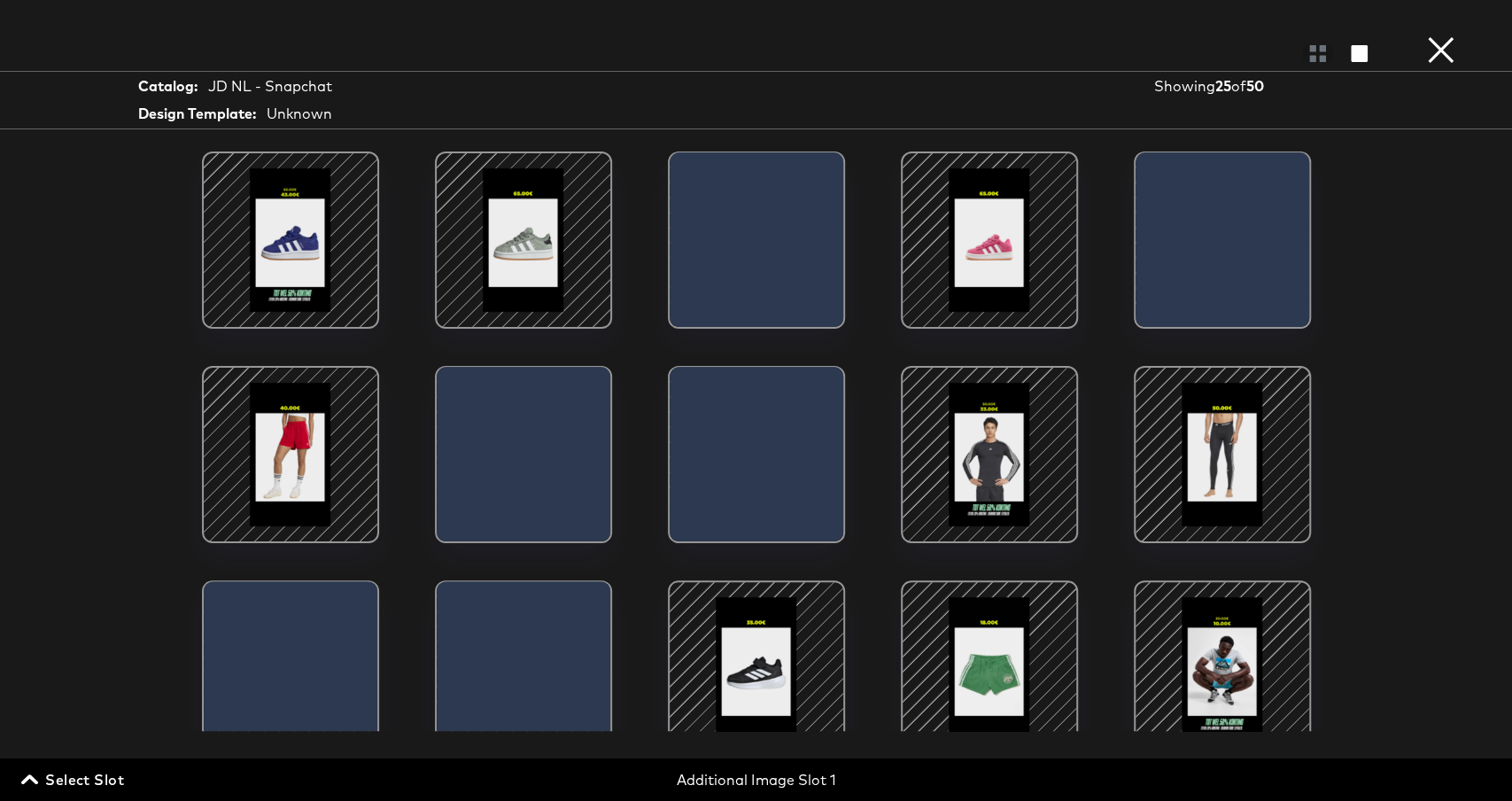
click at [537, 445] on div at bounding box center [486, 460] width 100 height 186
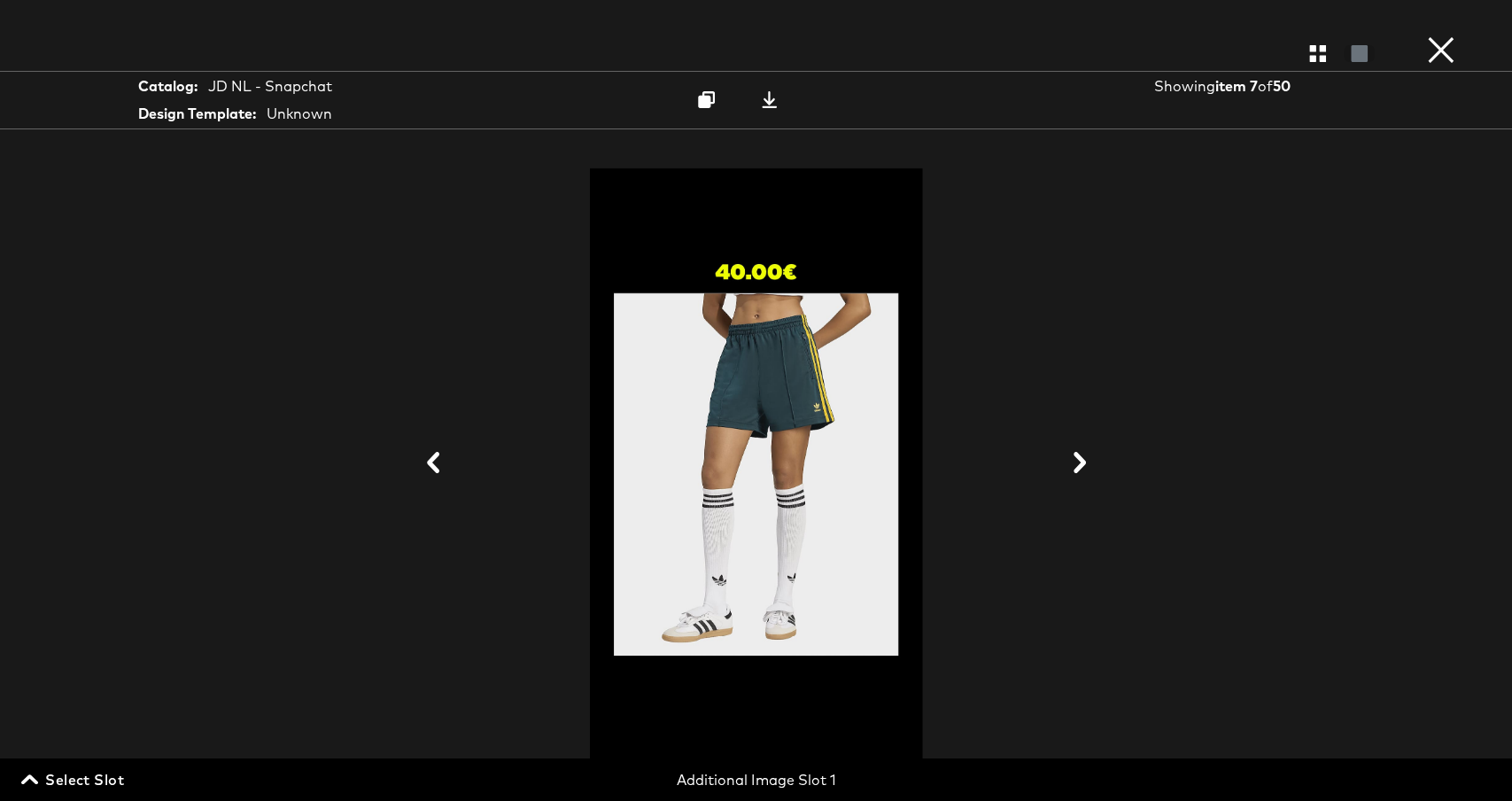
click at [1082, 456] on icon at bounding box center [1080, 463] width 21 height 21
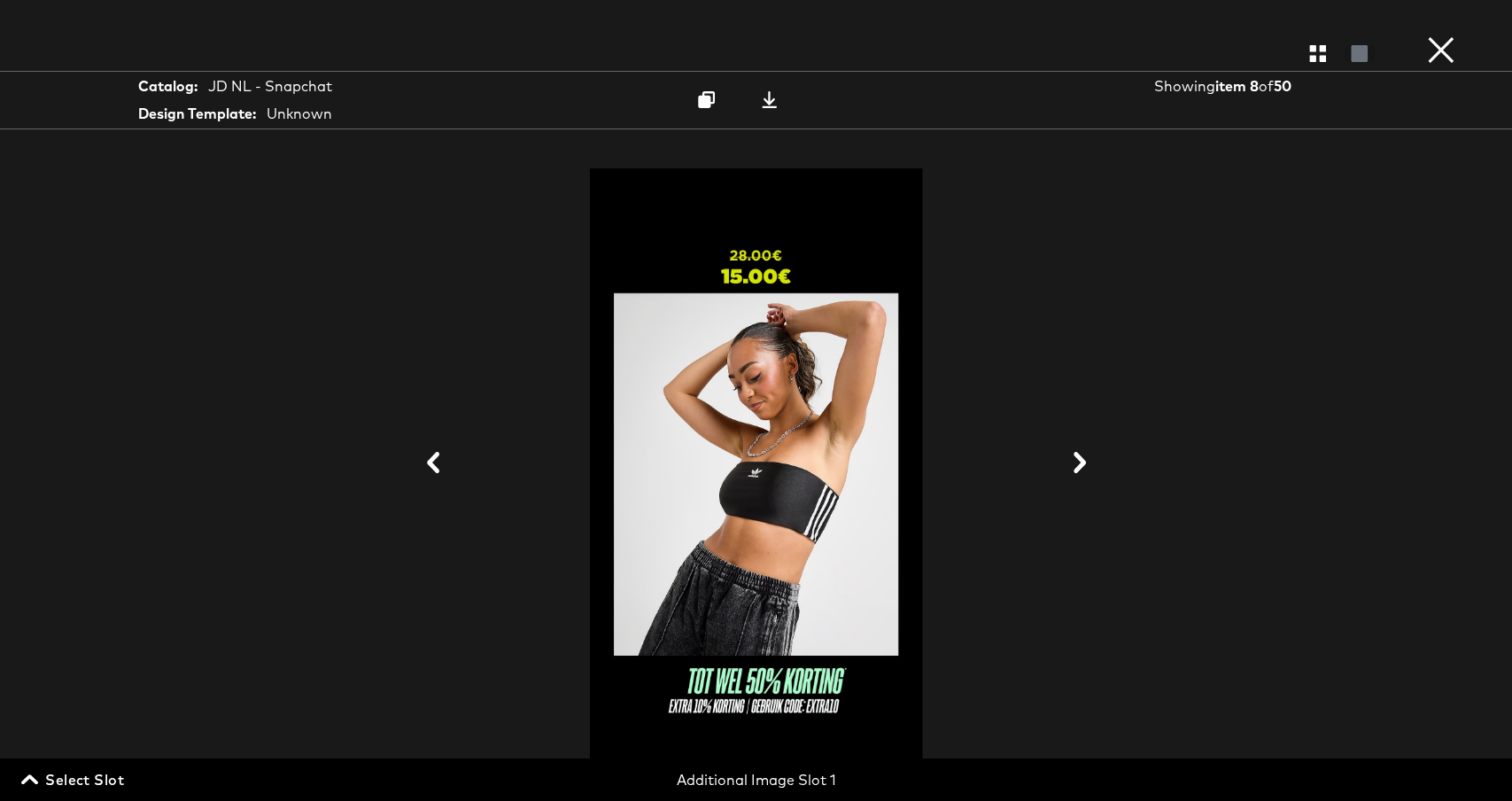
click at [103, 775] on span "Select Slot" at bounding box center [74, 780] width 99 height 25
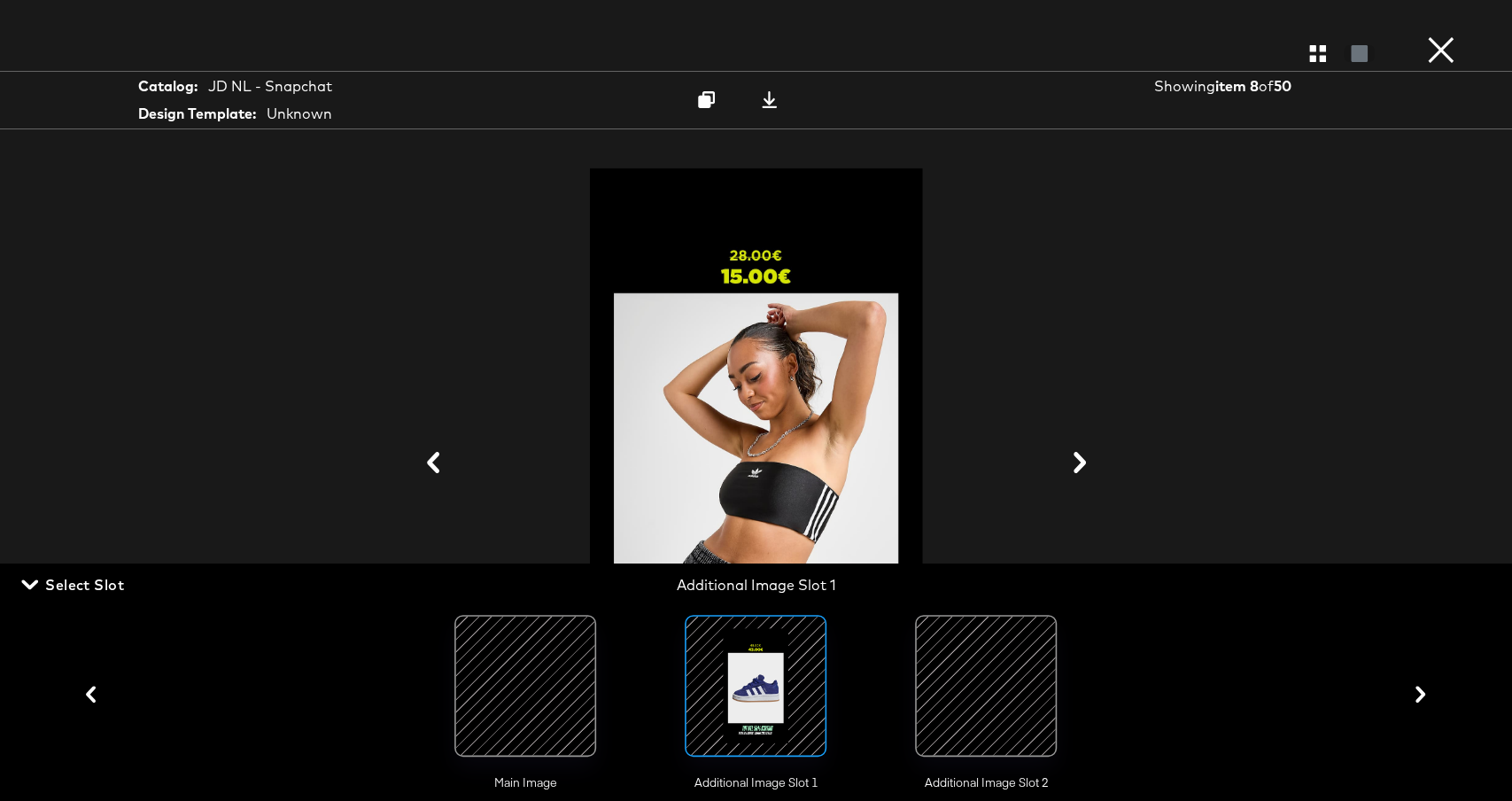
click at [1045, 698] on div at bounding box center [985, 686] width 120 height 120
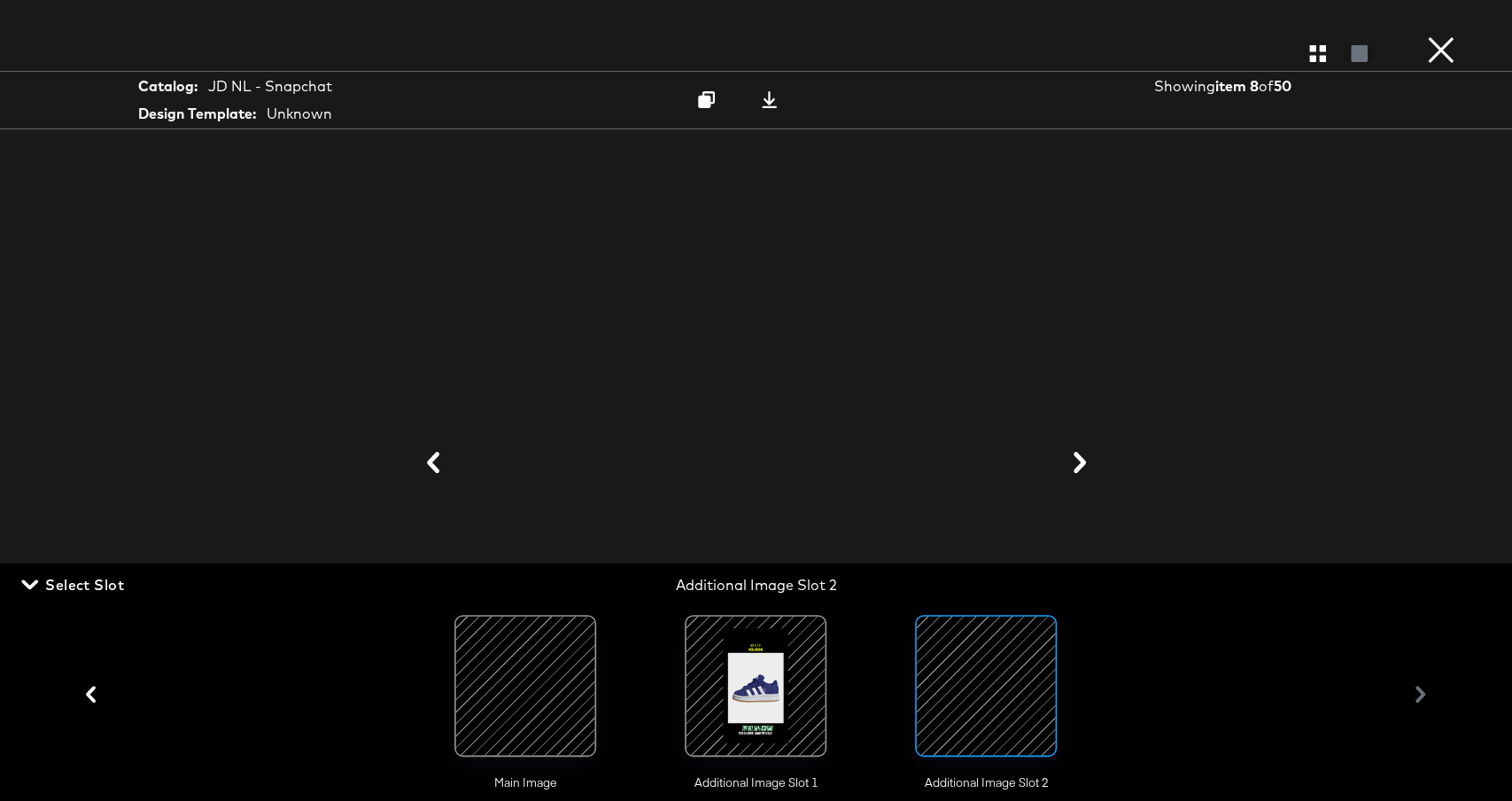
click at [432, 461] on icon at bounding box center [433, 463] width 12 height 21
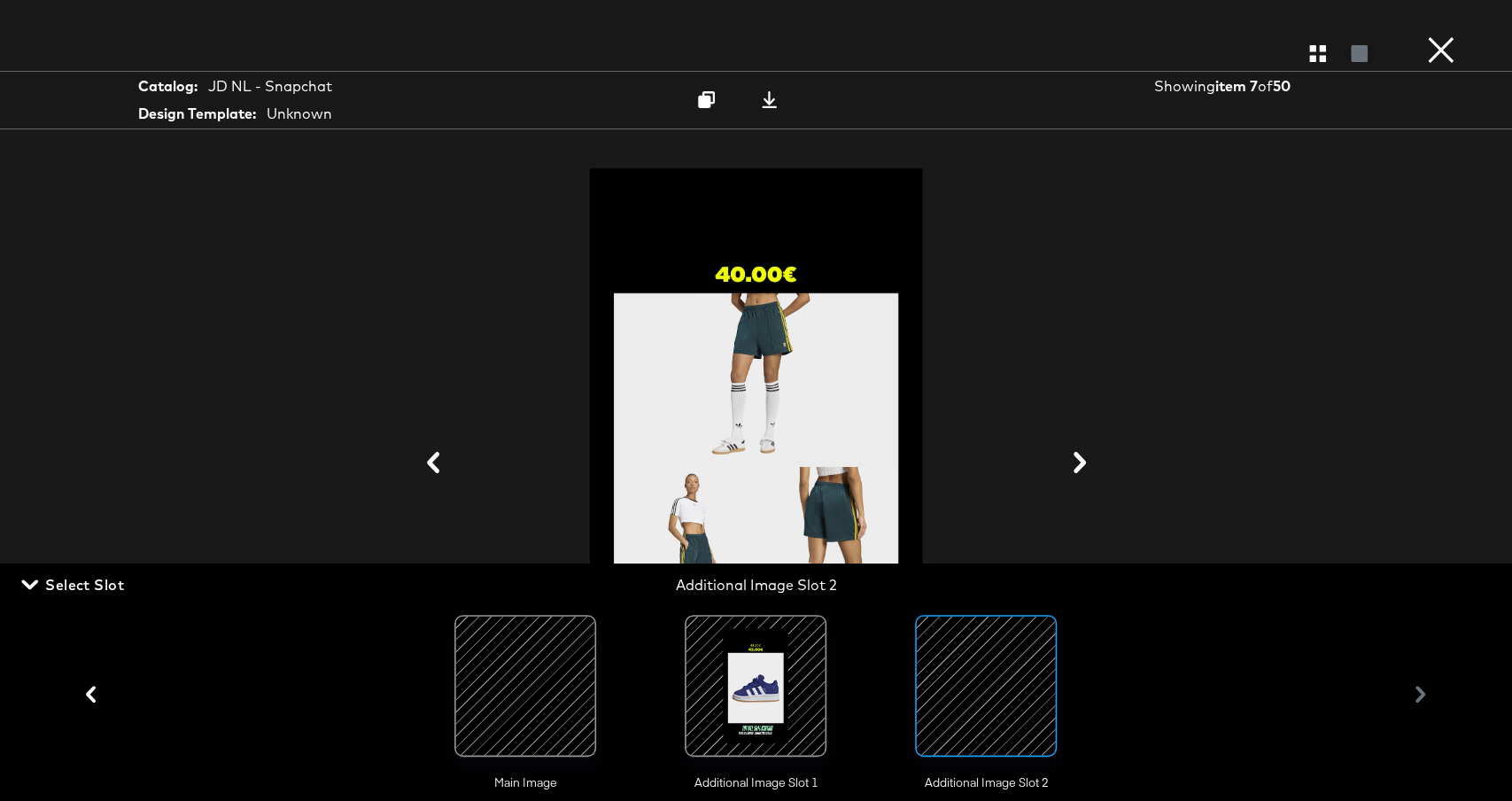
click at [1091, 360] on div at bounding box center [756, 463] width 1329 height 624
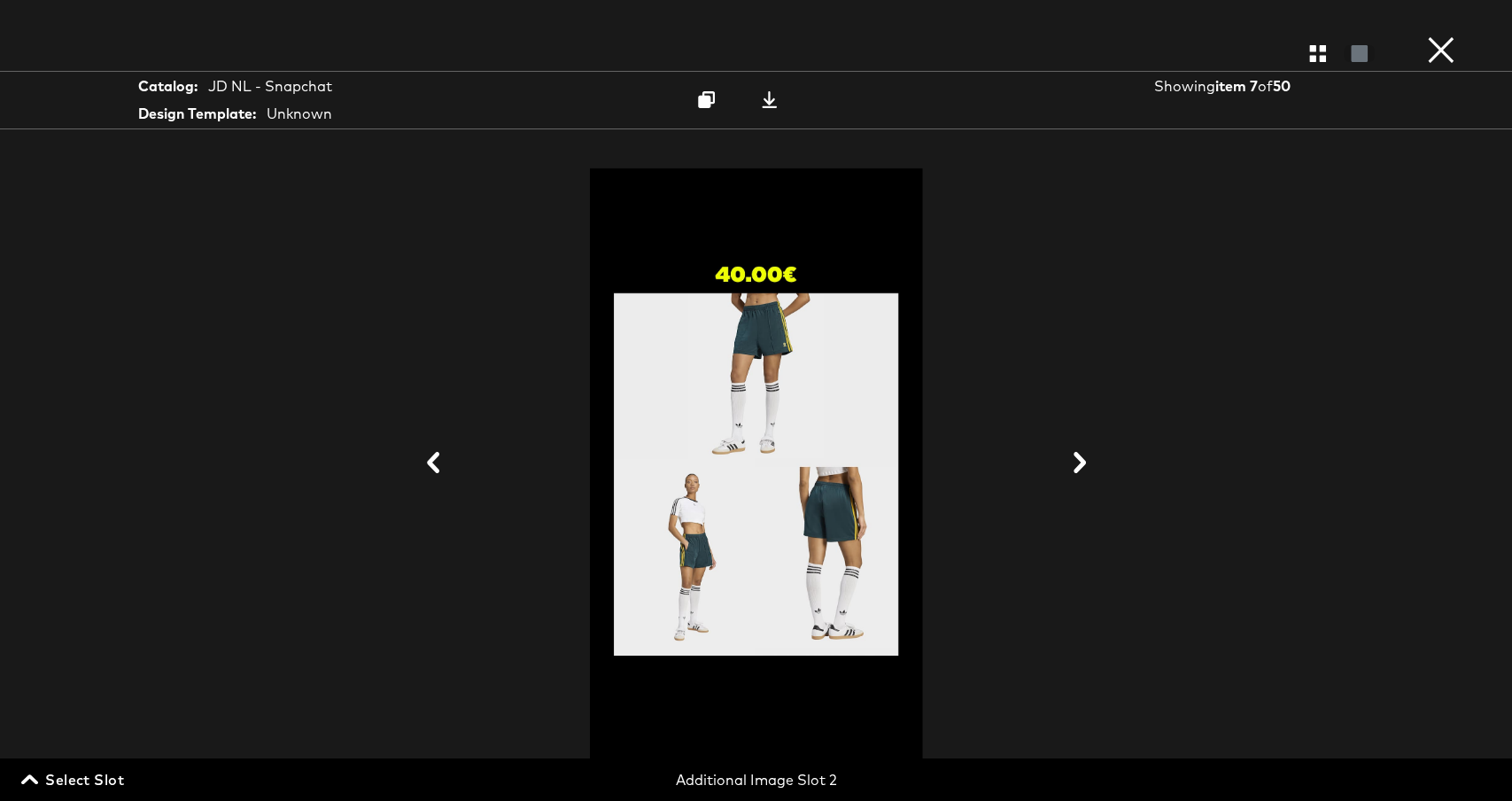
click at [1085, 463] on icon at bounding box center [1080, 463] width 21 height 21
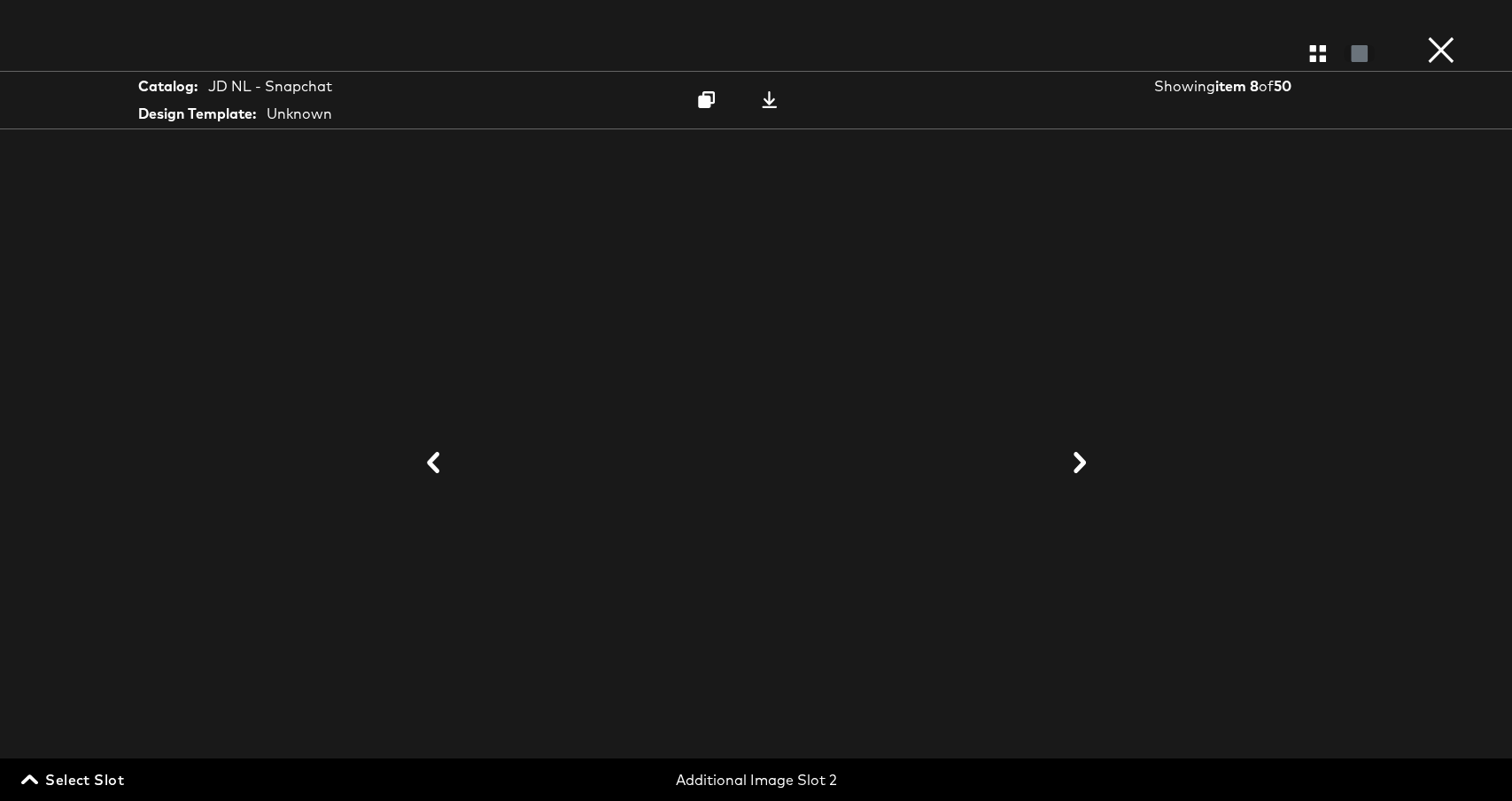
click at [1085, 463] on icon at bounding box center [1080, 463] width 21 height 21
click at [1304, 49] on button "button" at bounding box center [1318, 53] width 31 height 17
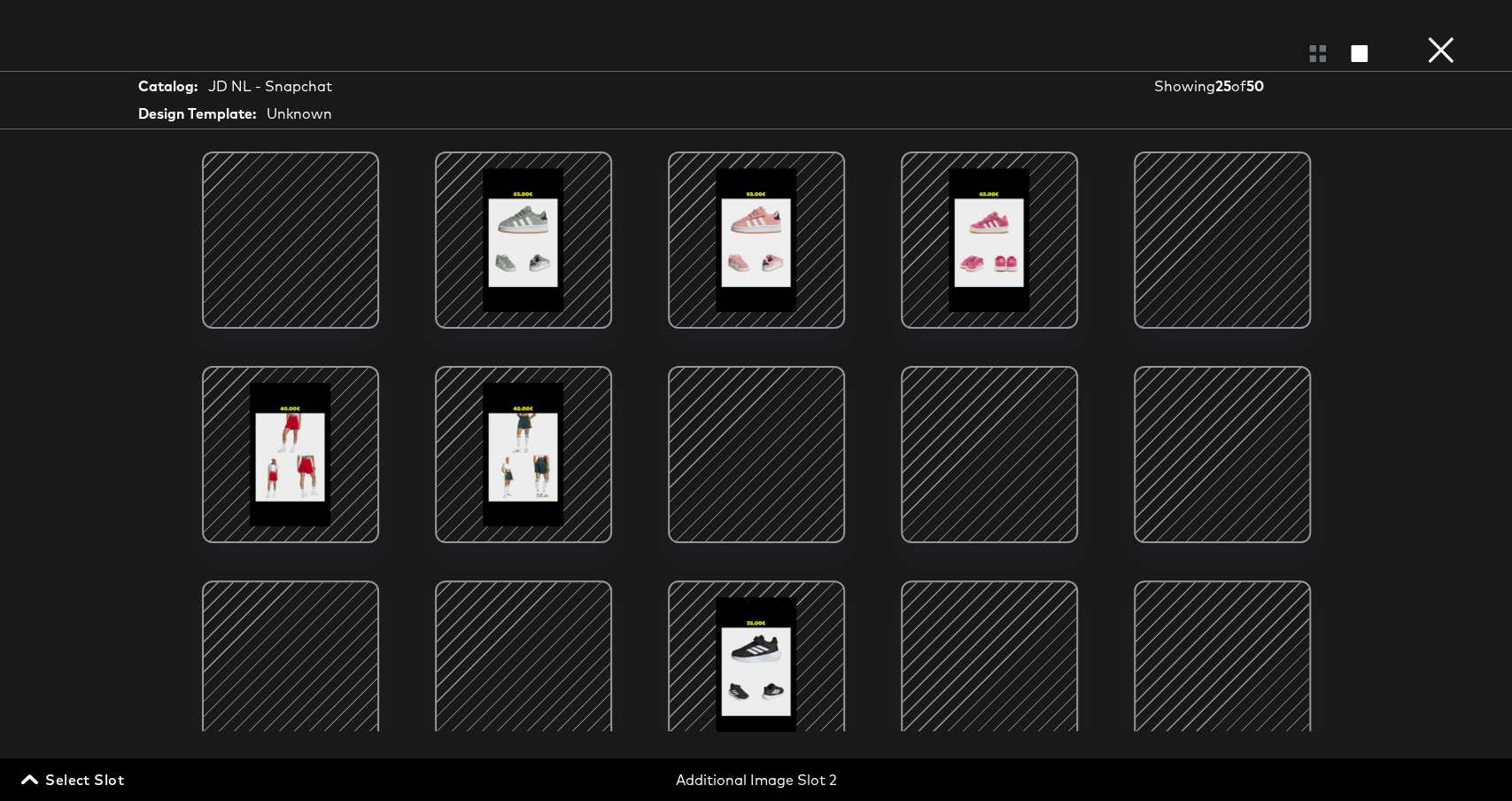
click at [362, 210] on div at bounding box center [290, 240] width 151 height 151
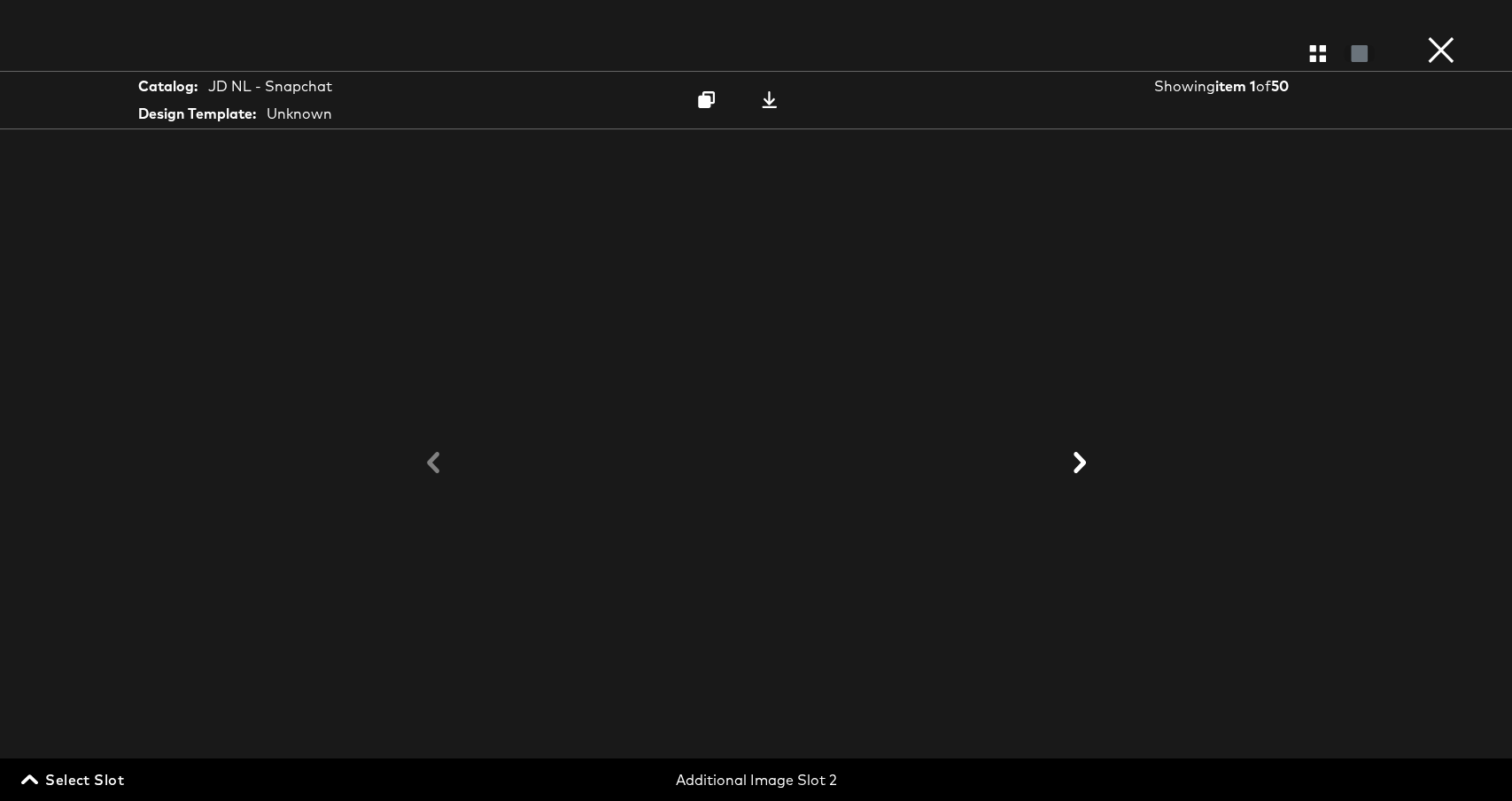
click at [1447, 36] on button "×" at bounding box center [1441, 17] width 36 height 36
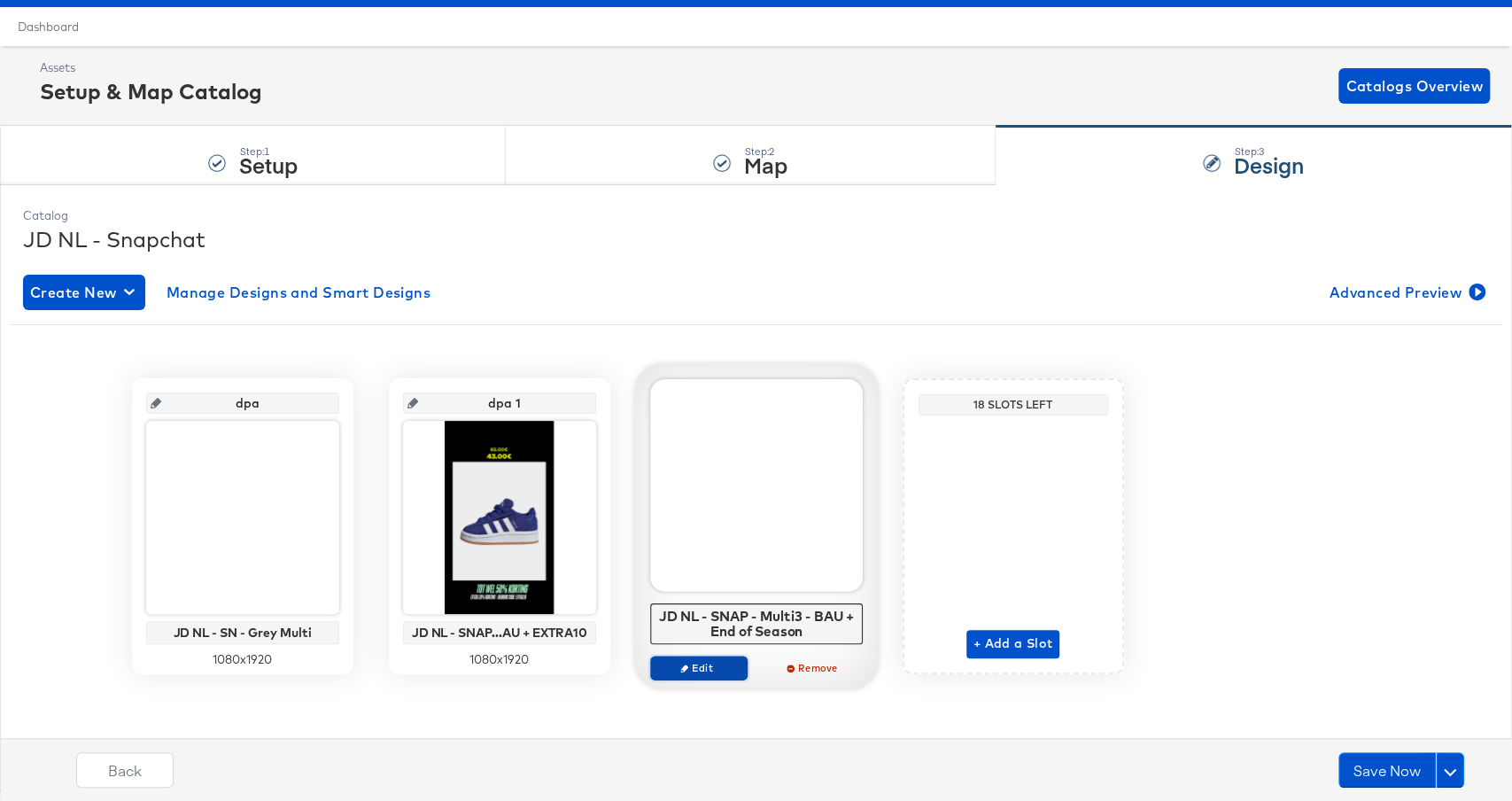
click at [697, 667] on span "Edit" at bounding box center [698, 668] width 82 height 13
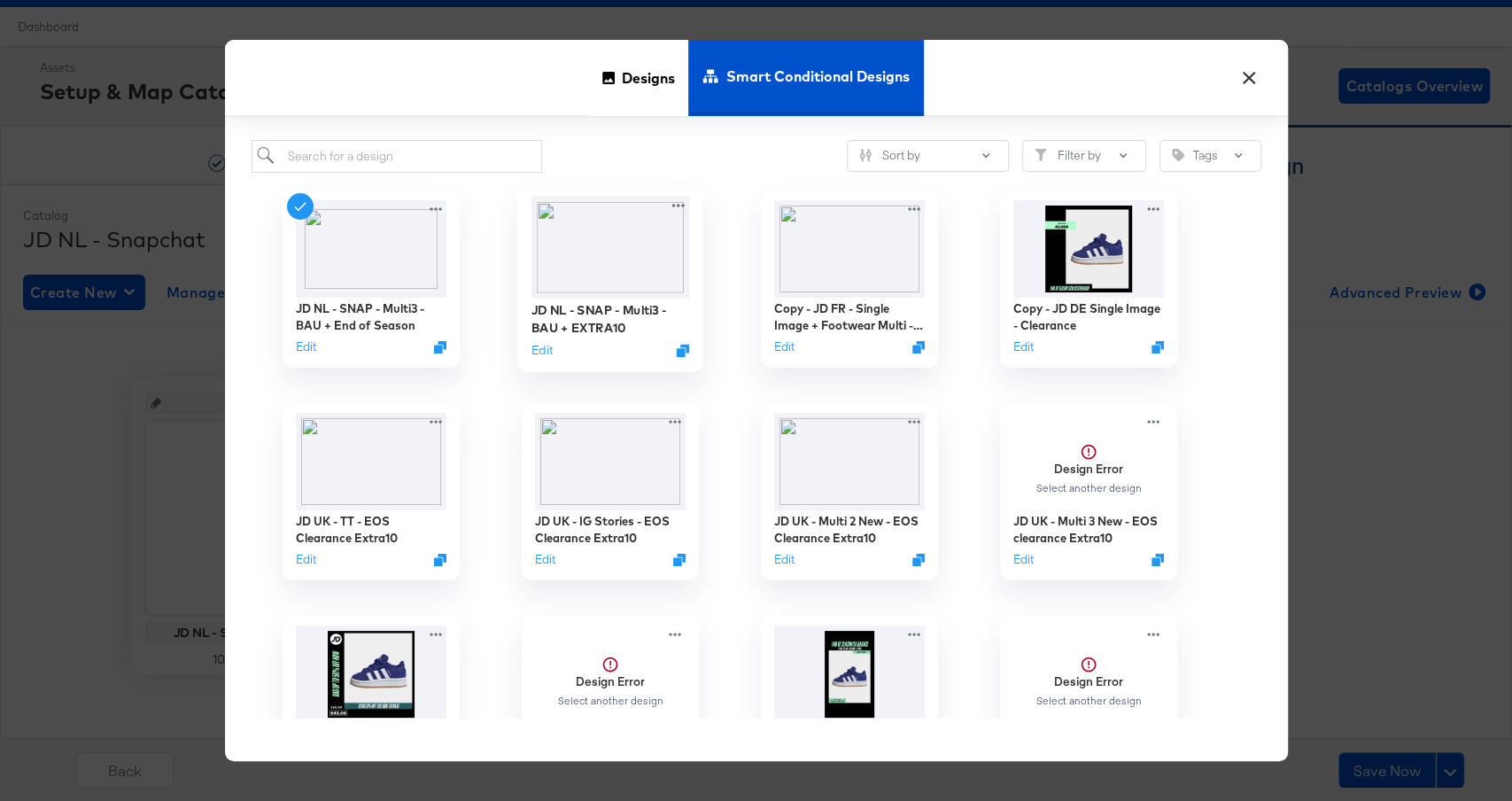
click at [585, 240] on img at bounding box center [609, 246] width 159 height 102
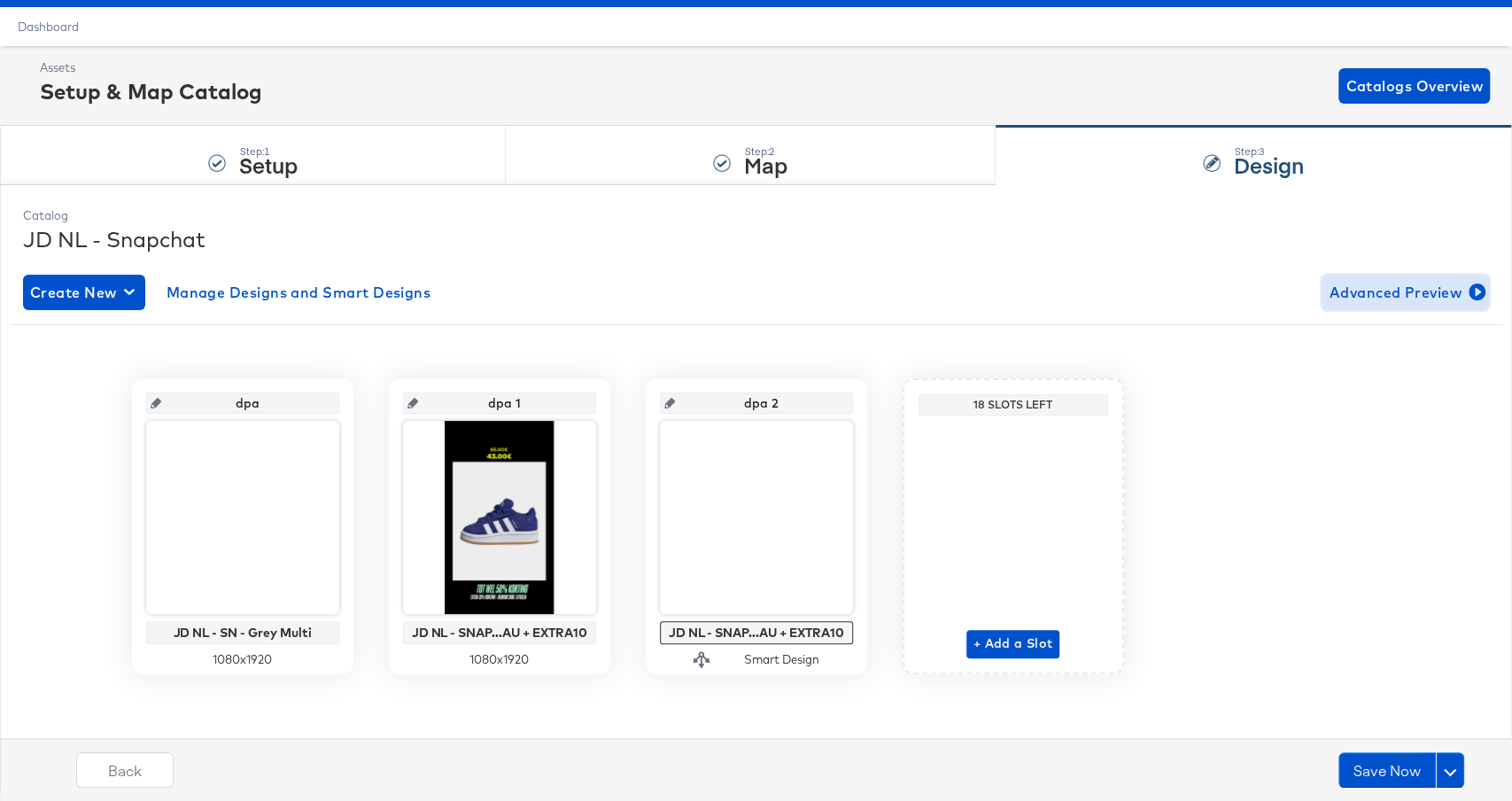
click at [1427, 296] on span "Advanced Preview" at bounding box center [1405, 292] width 153 height 25
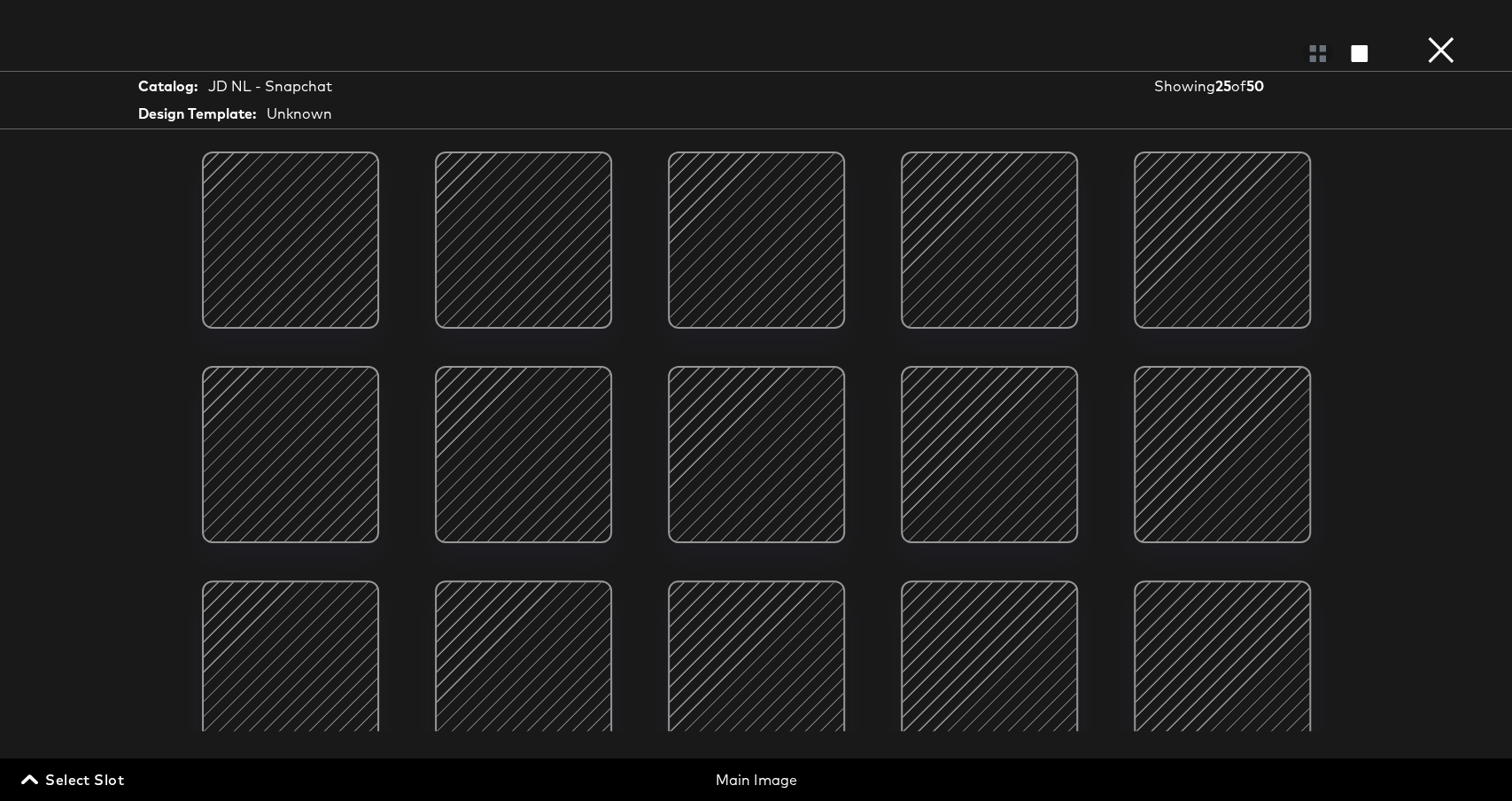
click at [50, 775] on span "Select Slot" at bounding box center [74, 780] width 99 height 25
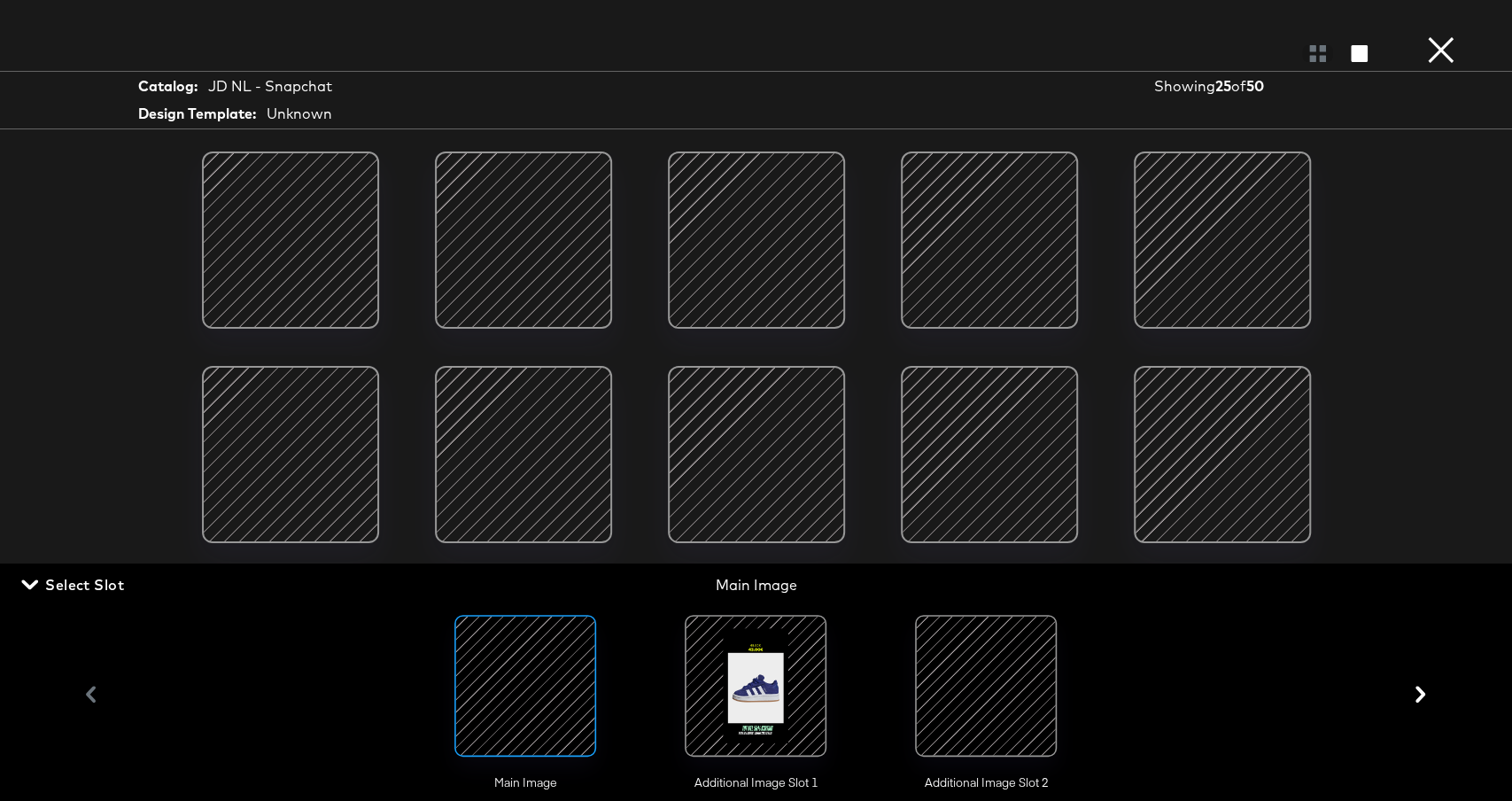
click at [1018, 677] on div at bounding box center [985, 686] width 120 height 120
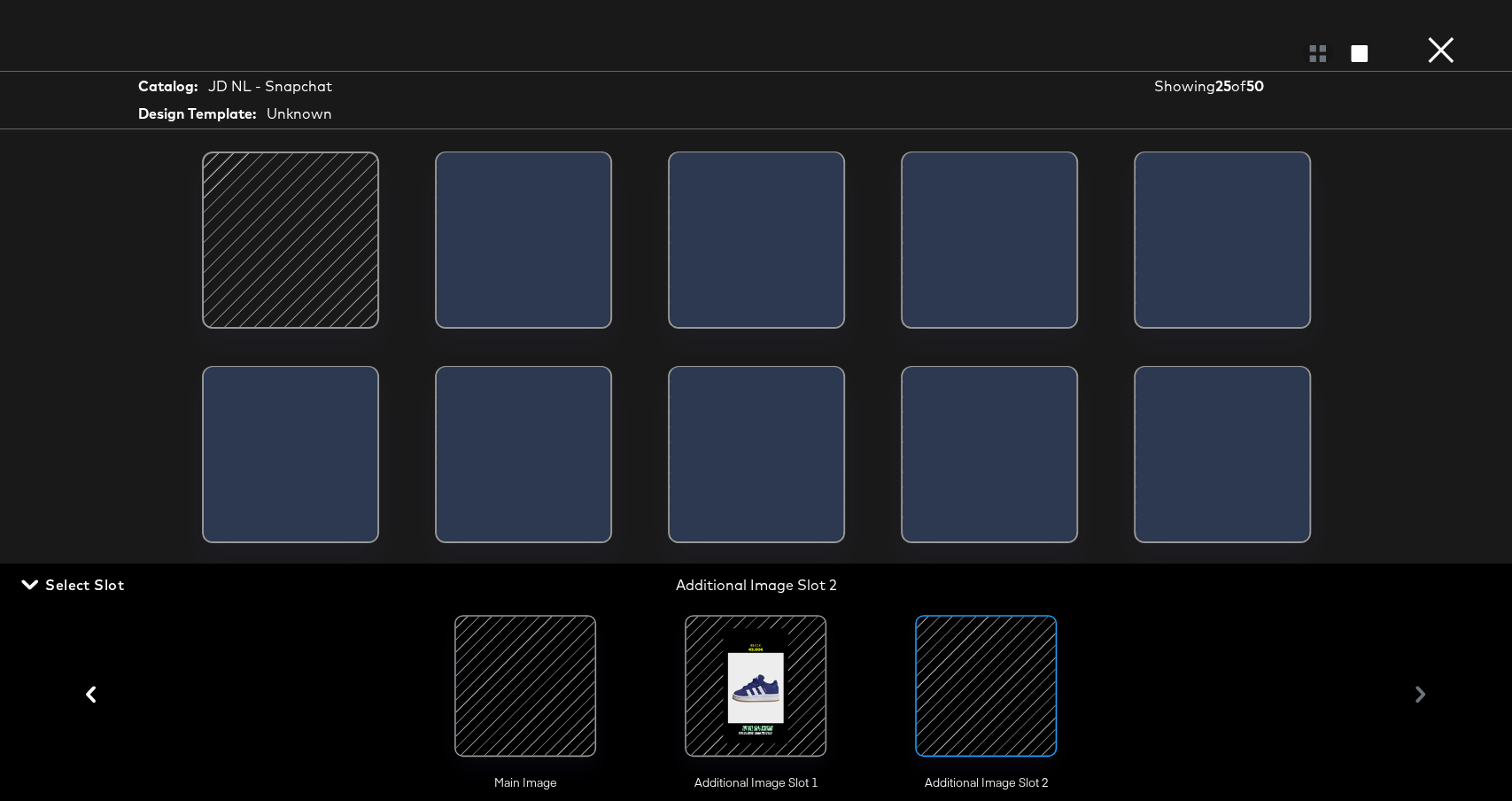
click at [308, 246] on div at bounding box center [290, 240] width 151 height 151
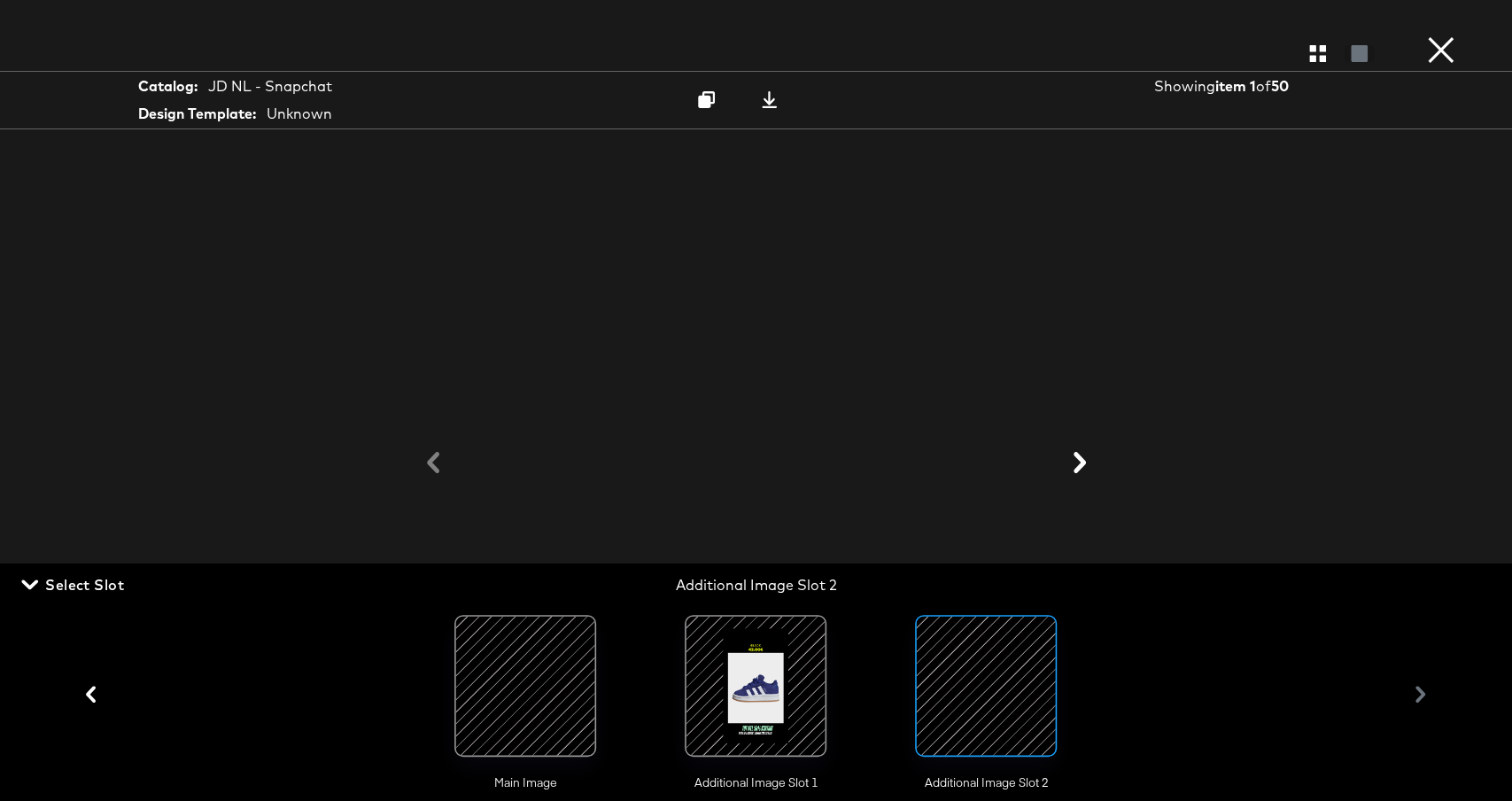
click at [1007, 257] on div at bounding box center [756, 463] width 531 height 598
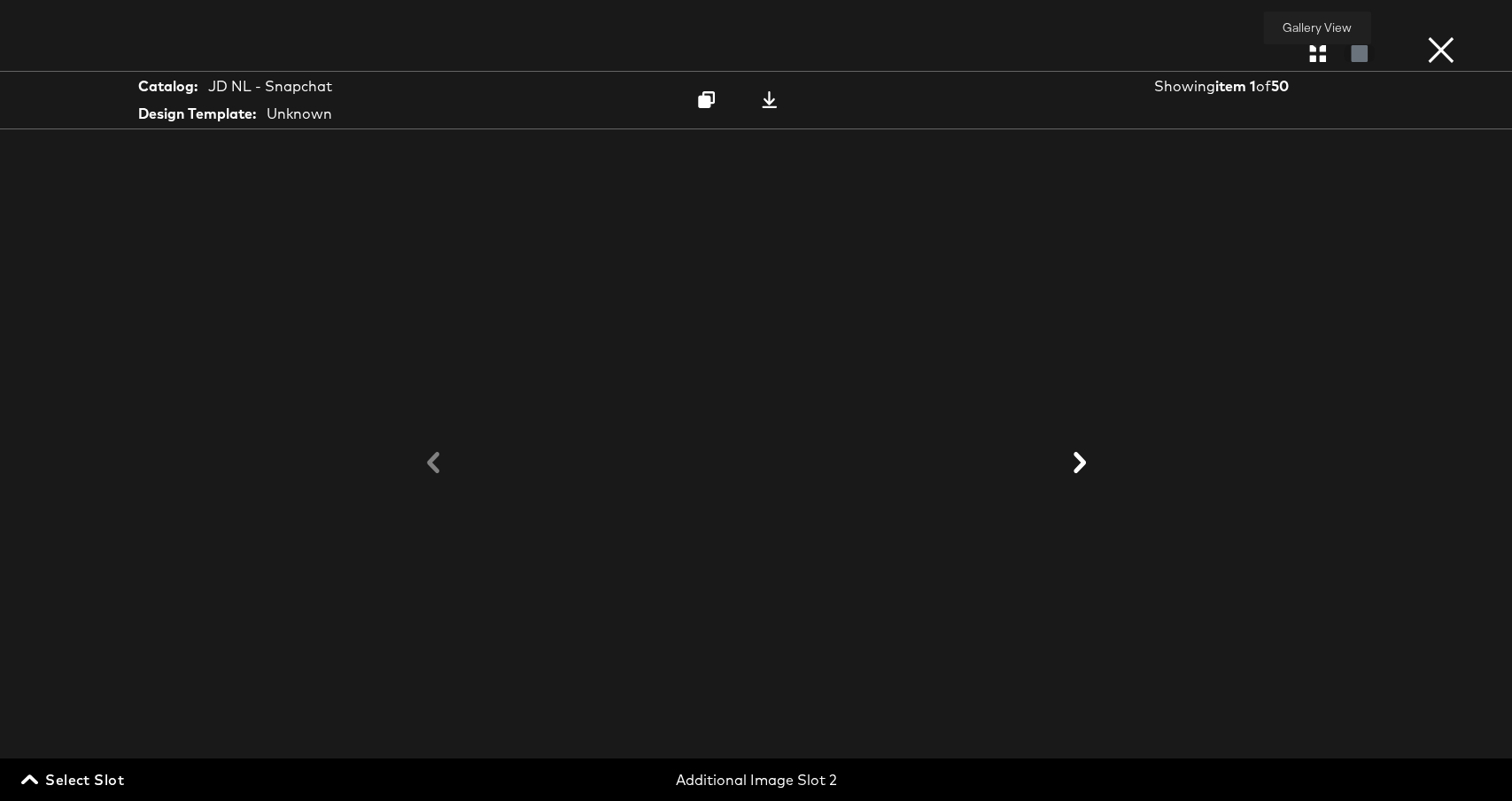
click at [1318, 51] on icon "button" at bounding box center [1318, 53] width 17 height 17
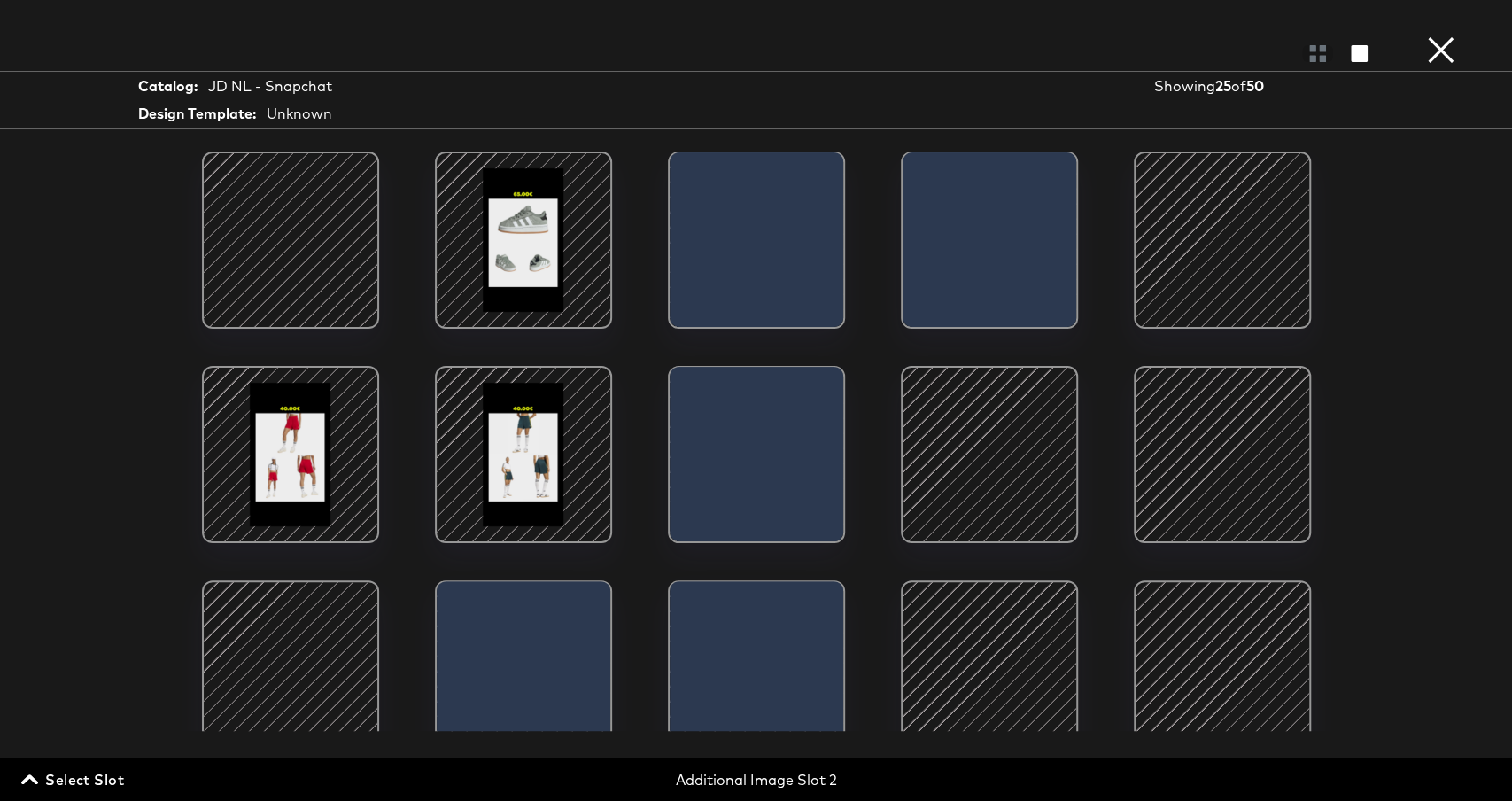
click at [775, 479] on div at bounding box center [756, 460] width 174 height 186
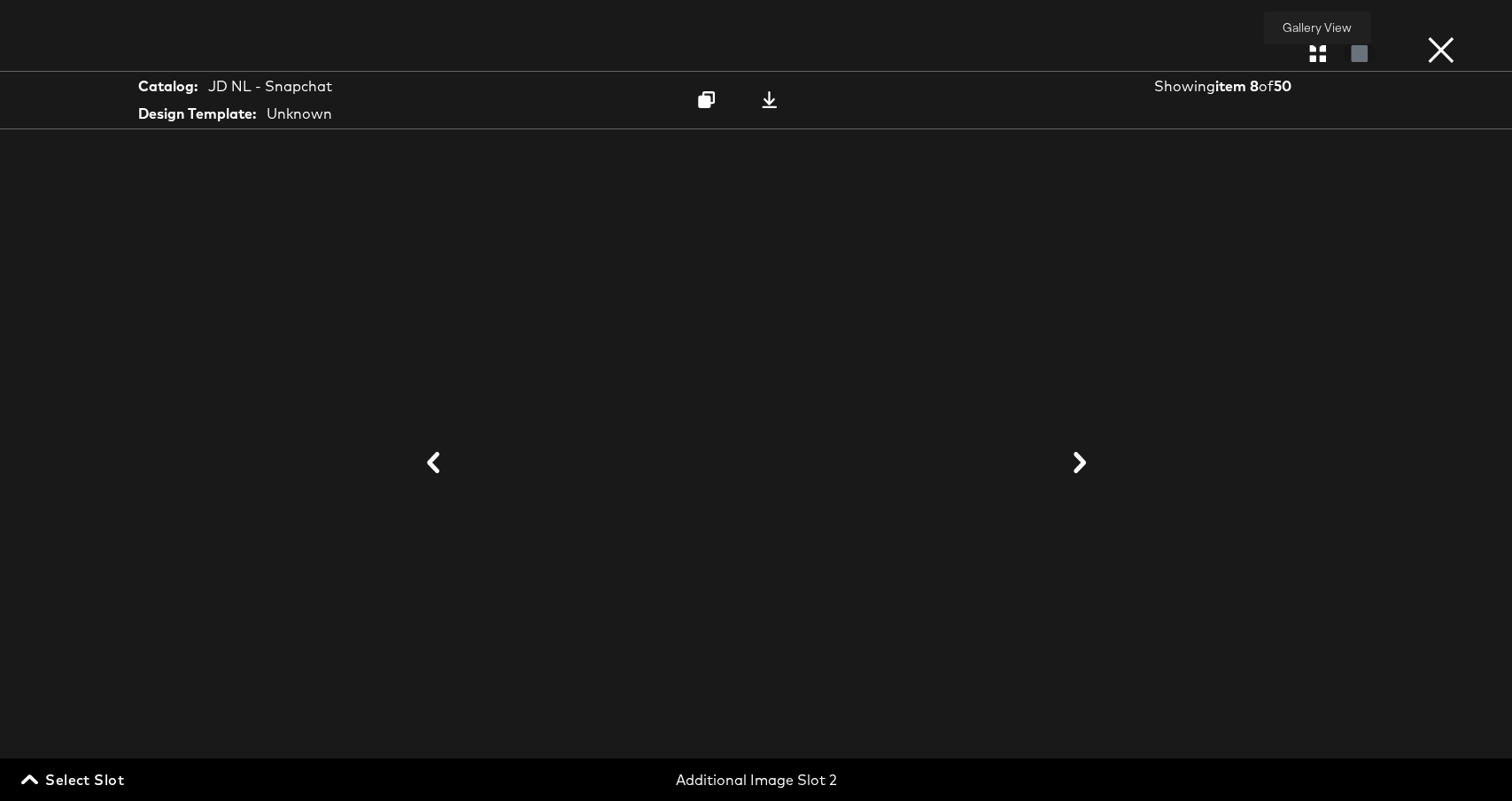
click at [1315, 54] on icon "button" at bounding box center [1318, 53] width 17 height 17
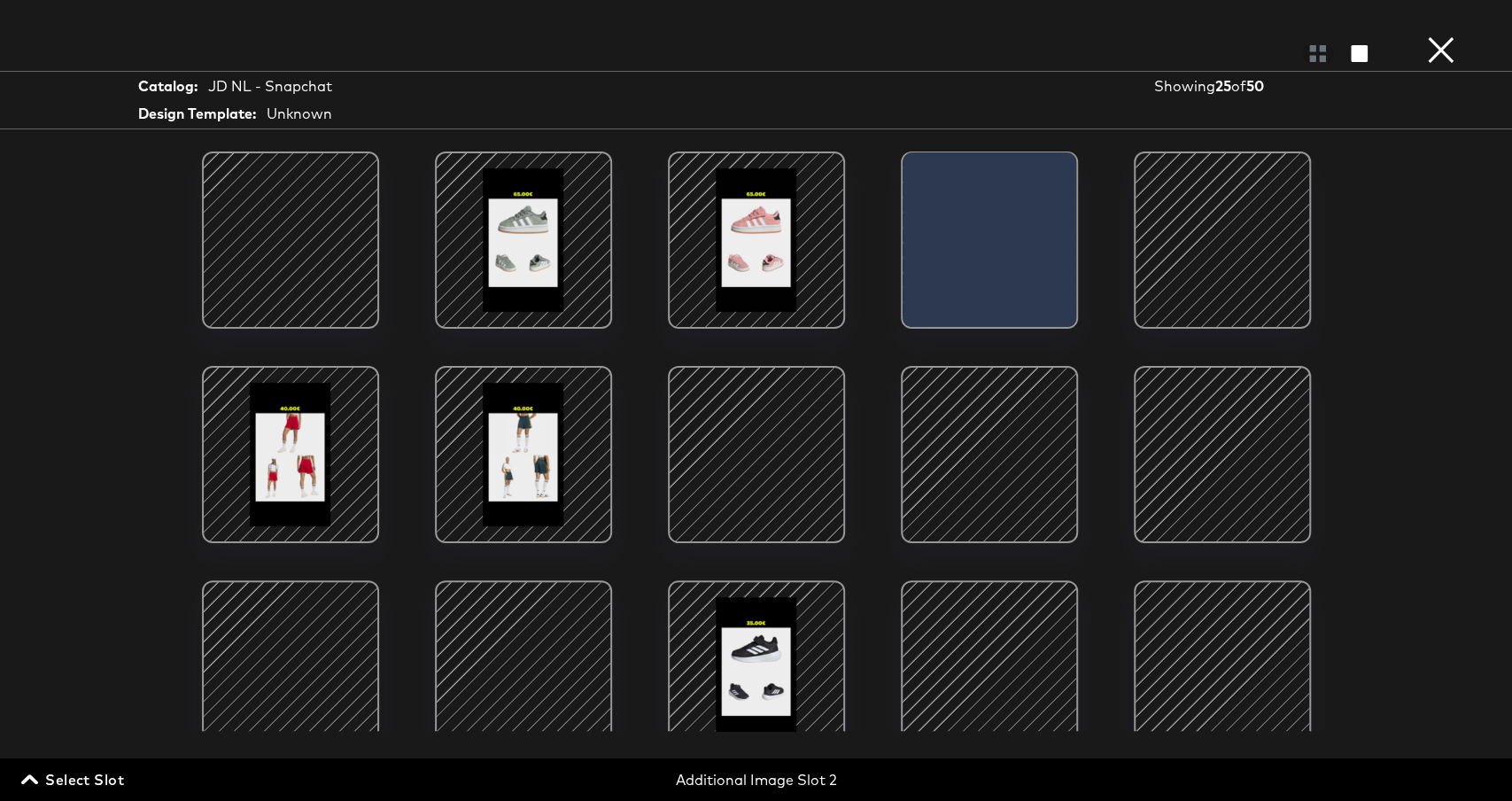
click at [1435, 36] on button "×" at bounding box center [1441, 17] width 36 height 36
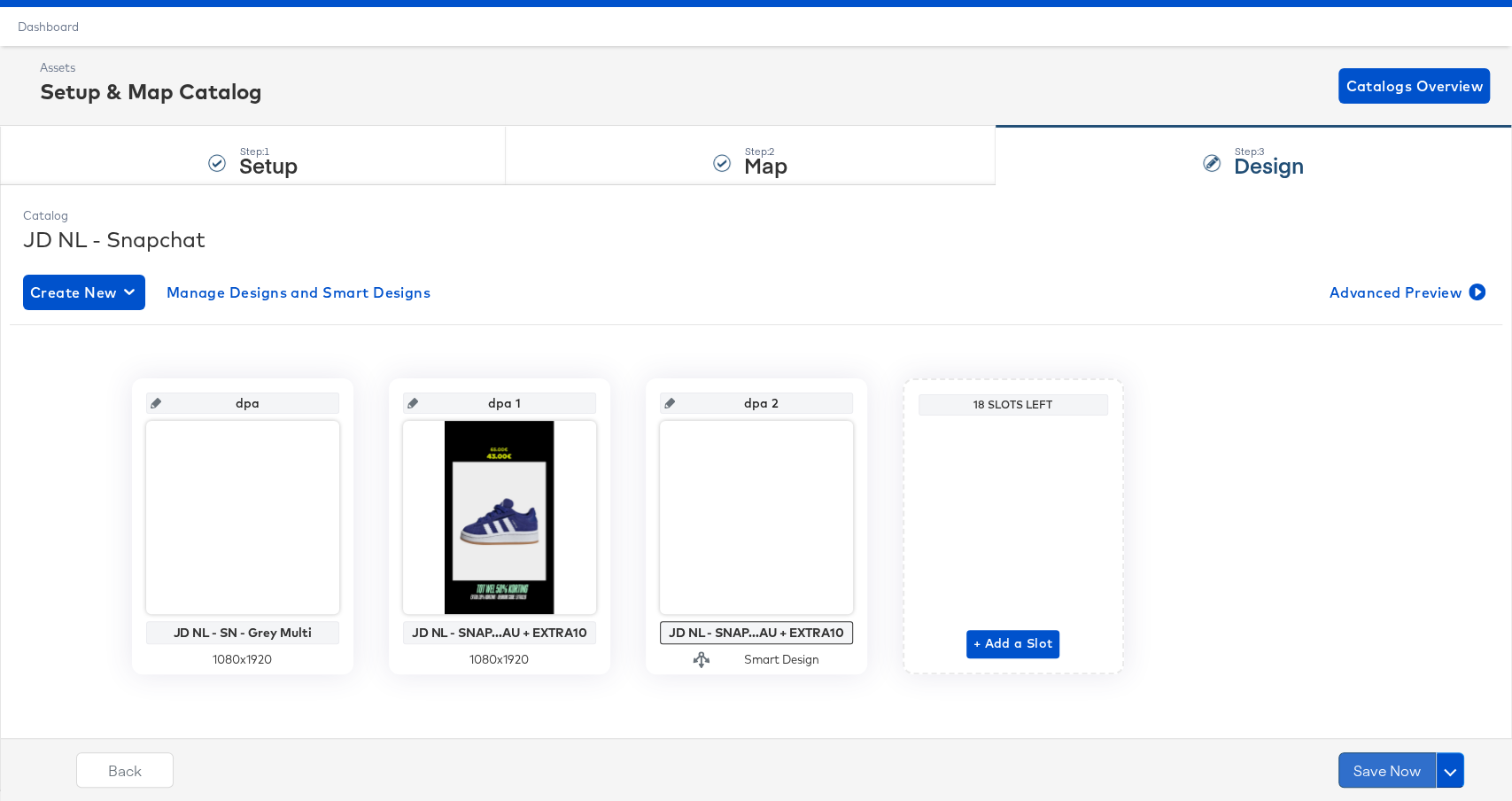
click at [1366, 754] on button "Save Now" at bounding box center [1388, 770] width 97 height 36
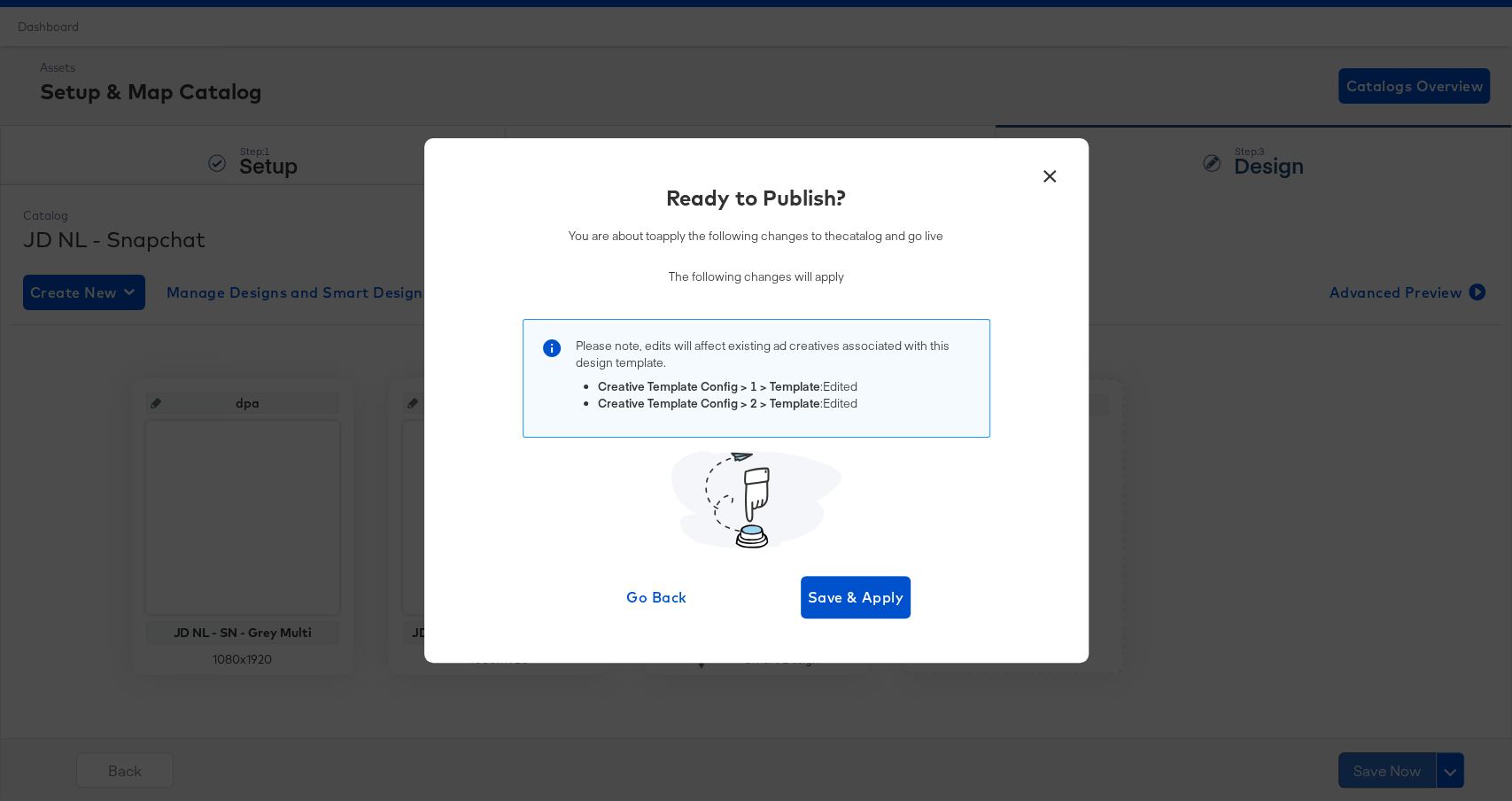
scroll to position [0, 0]
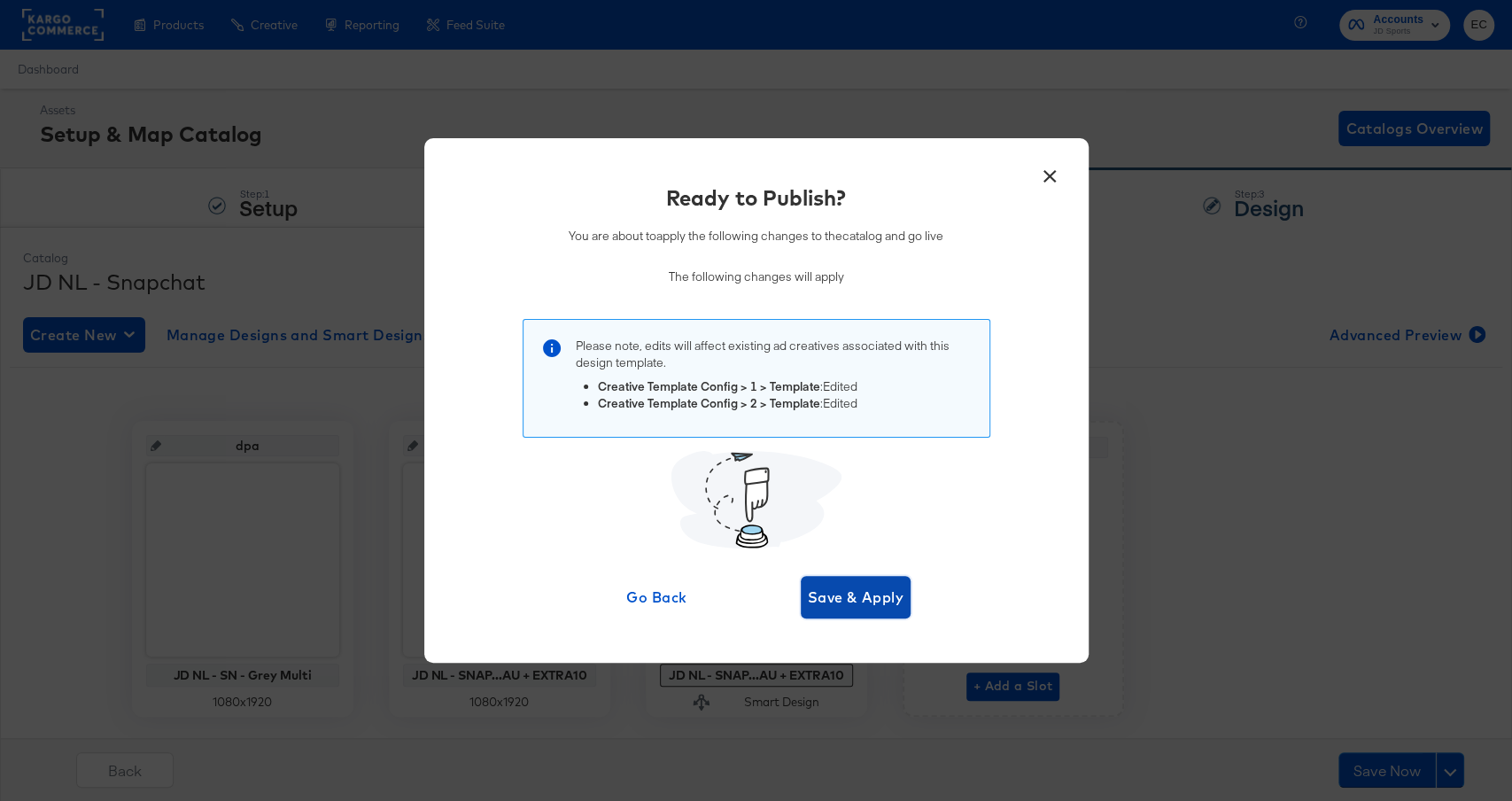
click at [875, 591] on span "Save & Apply" at bounding box center [856, 597] width 97 height 25
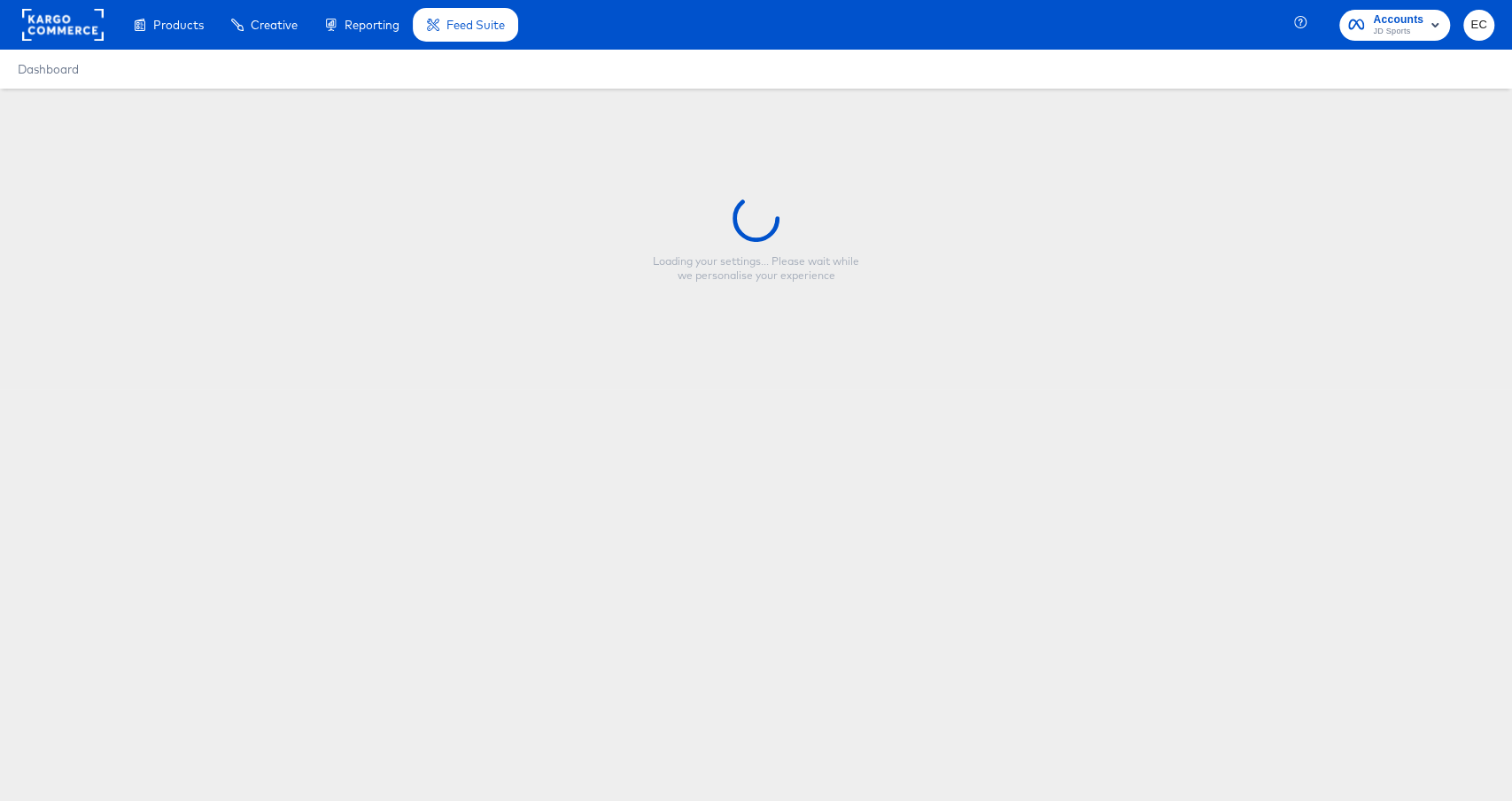
type input "JD NL - SNAP - Multi 3 CL - BAU + EXTRA10"
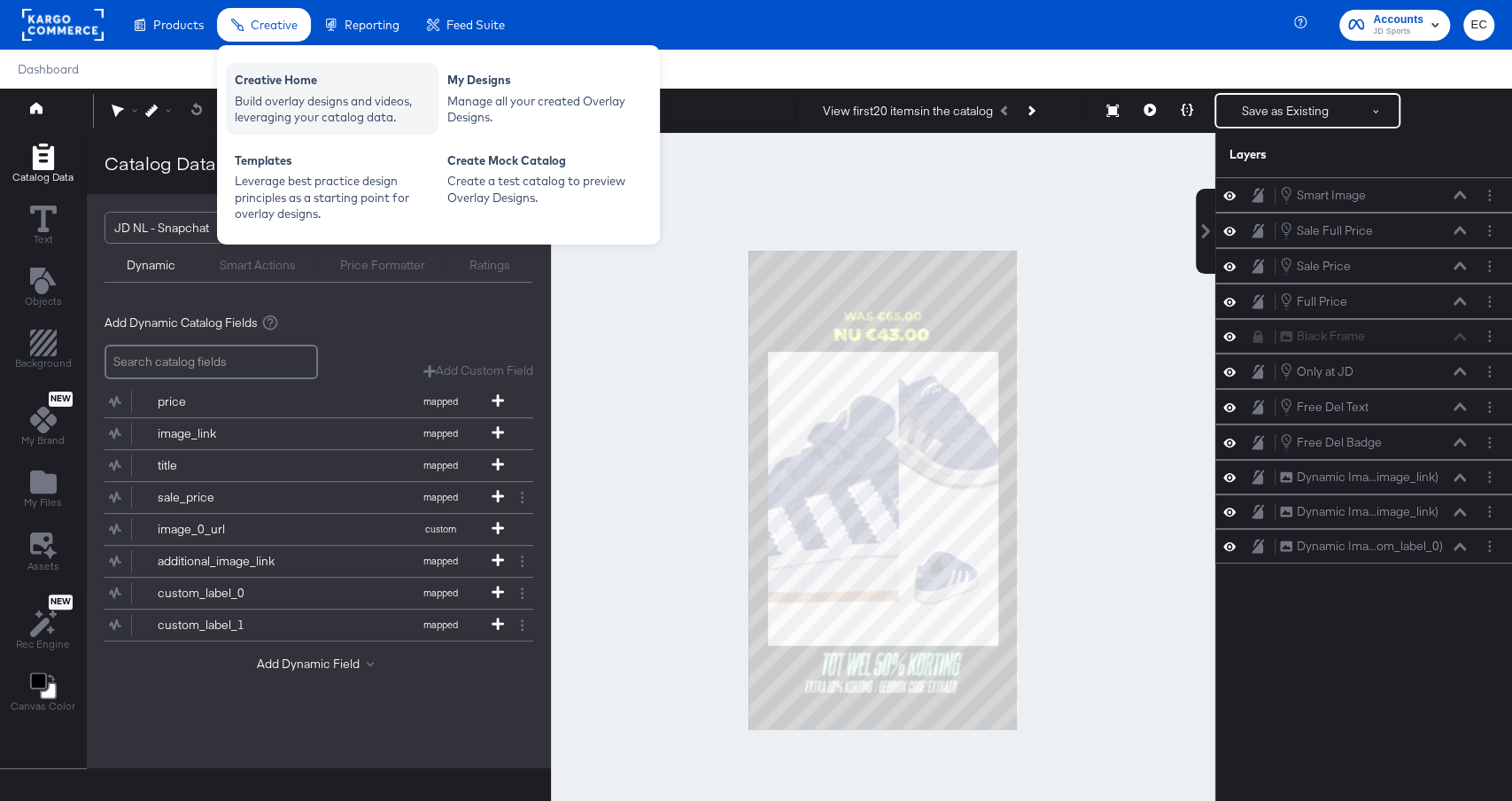
click at [273, 73] on div "Creative Home" at bounding box center [332, 82] width 195 height 21
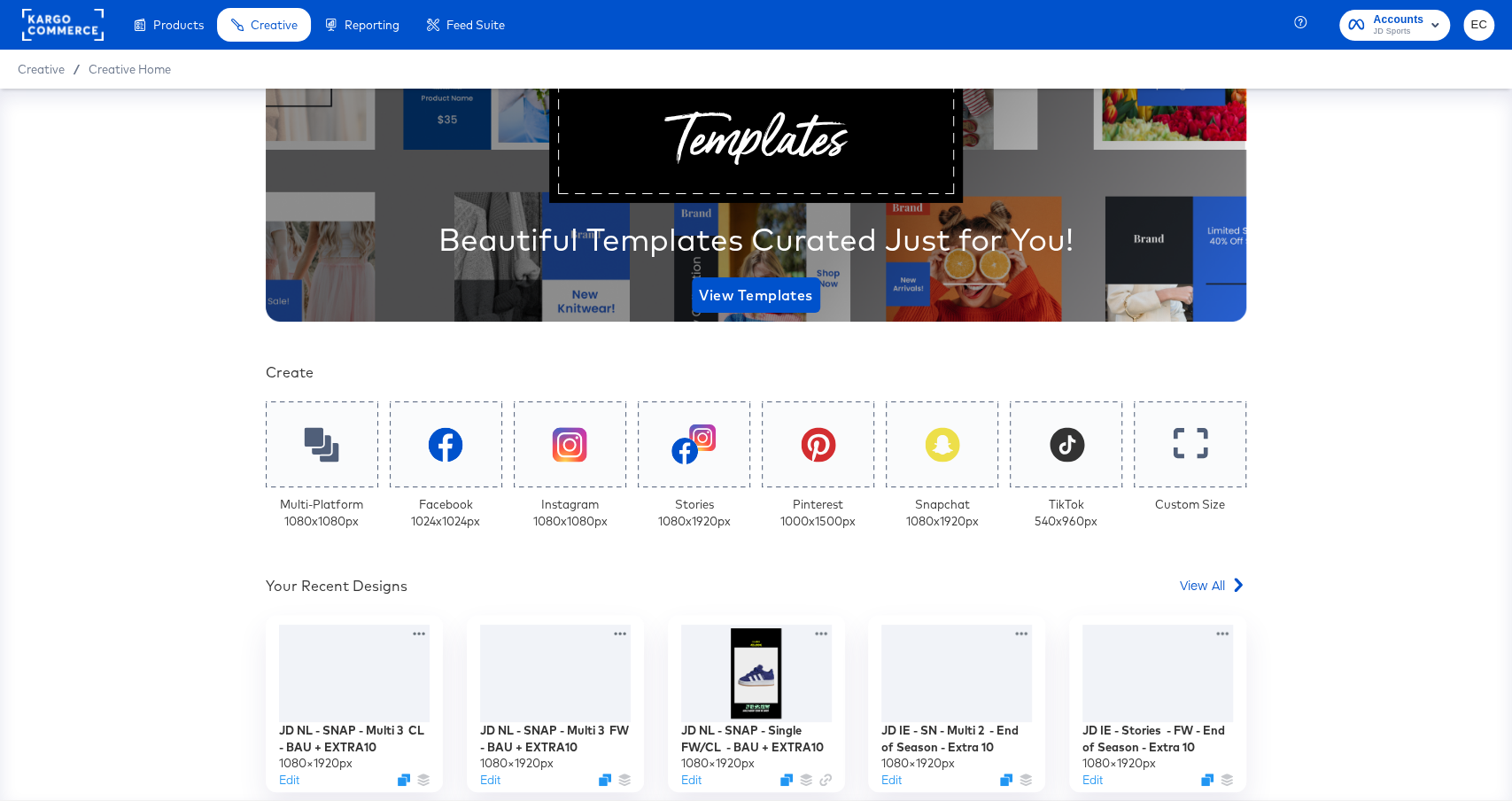
scroll to position [298, 0]
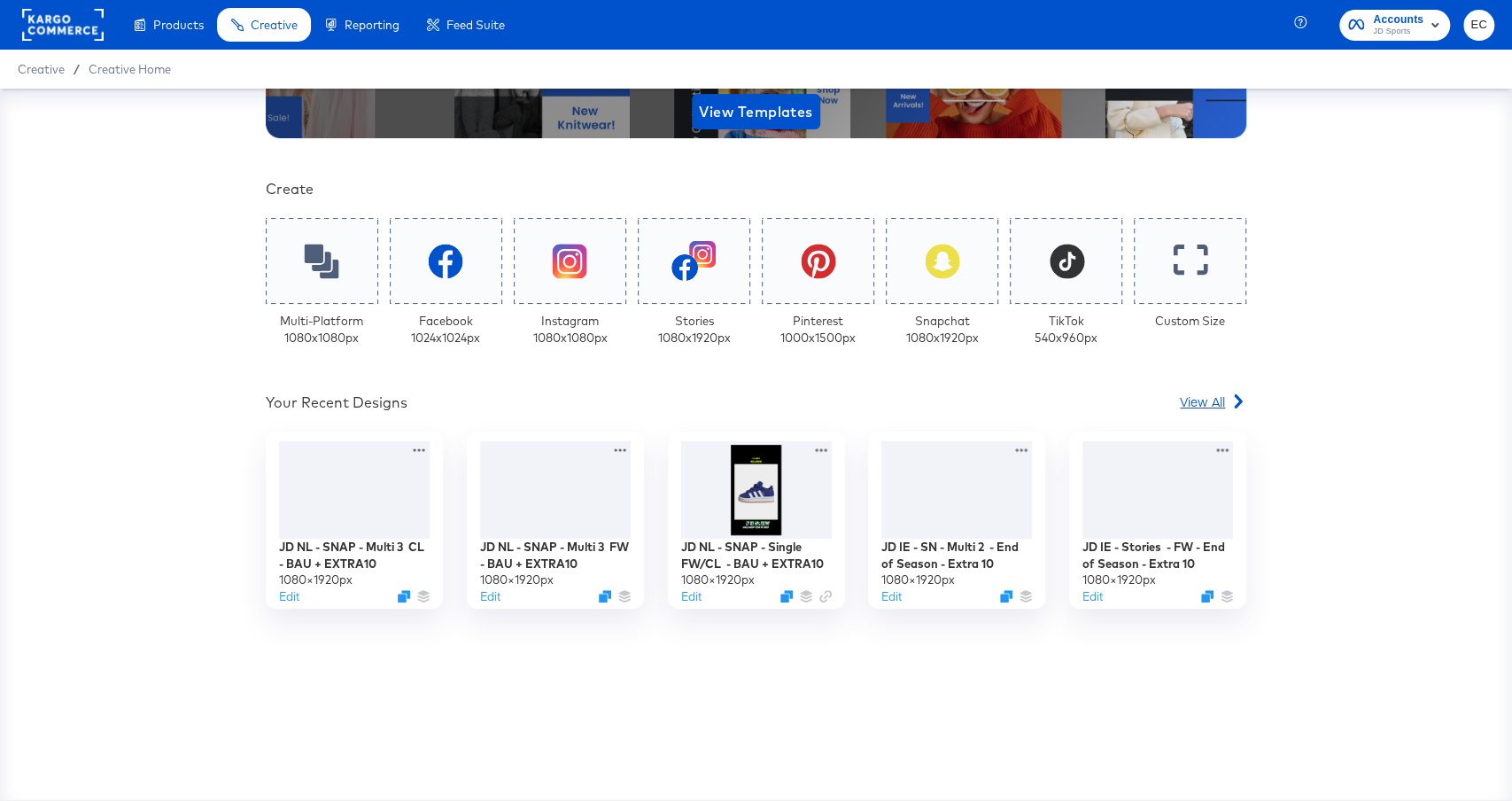
click at [1213, 396] on span "View All" at bounding box center [1202, 401] width 45 height 17
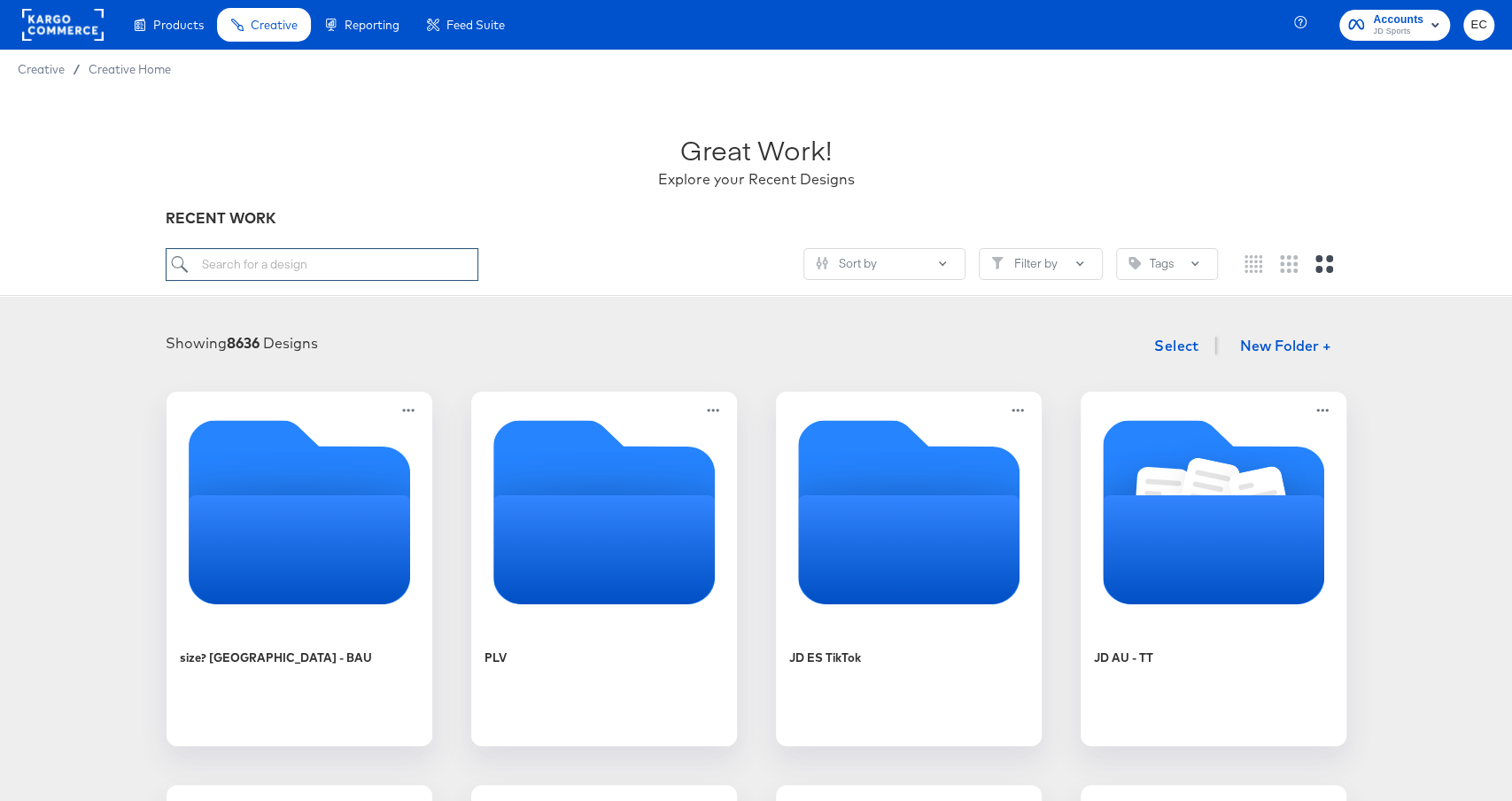
click at [357, 256] on input "search" at bounding box center [321, 265] width 312 height 33
type input "it"
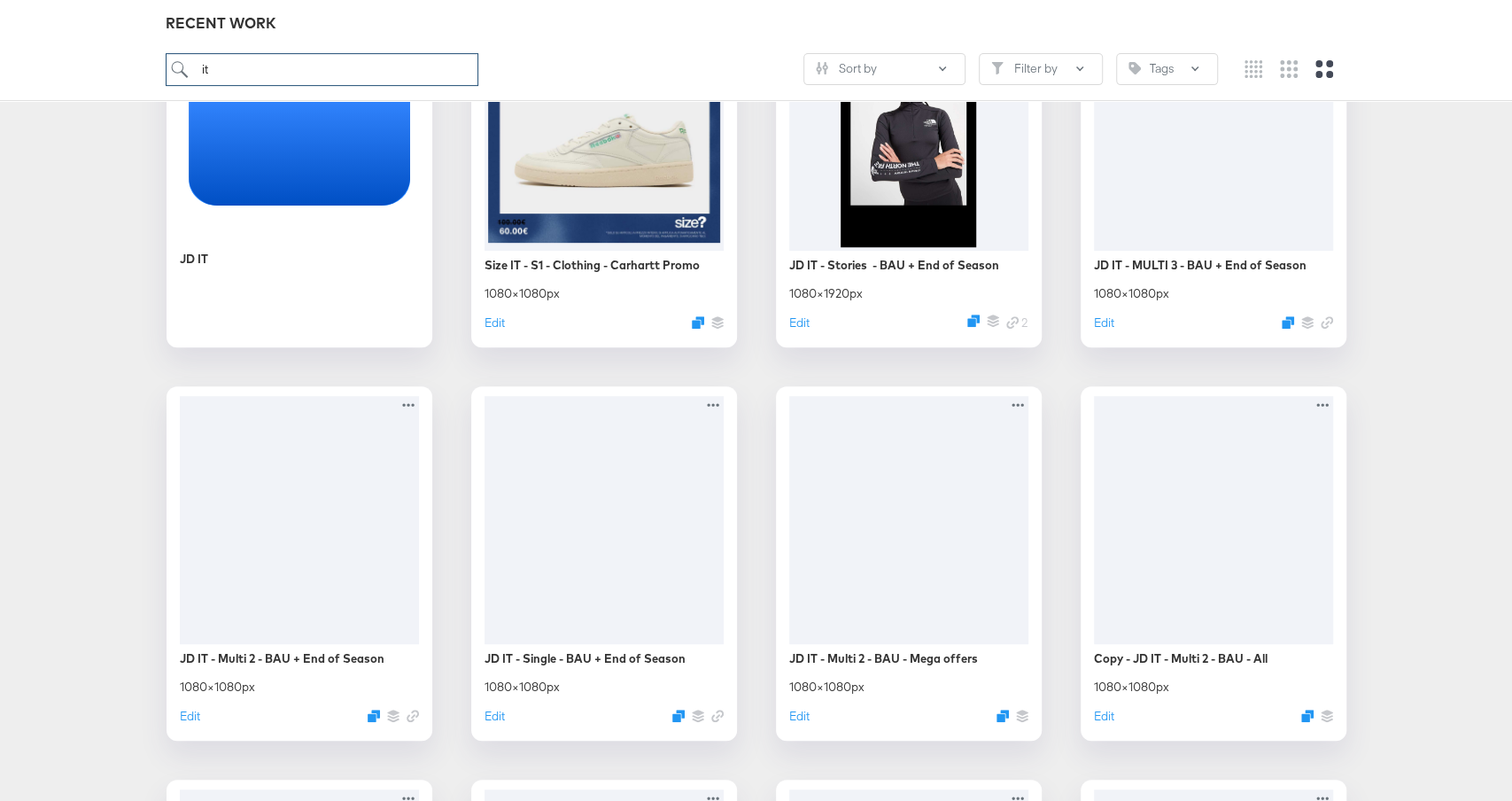
scroll to position [679, 0]
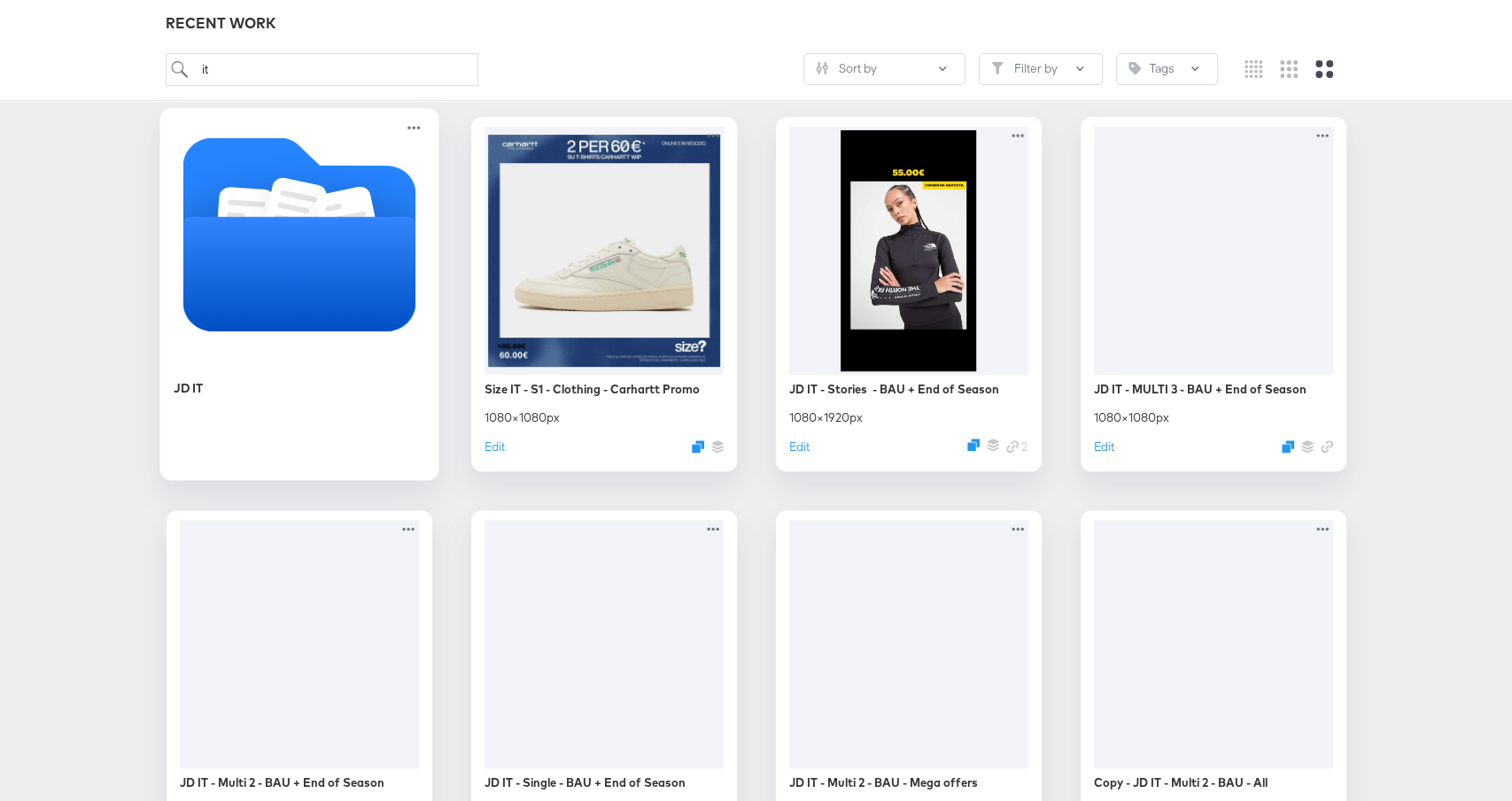
click at [367, 261] on icon "Folder" at bounding box center [300, 273] width 233 height 114
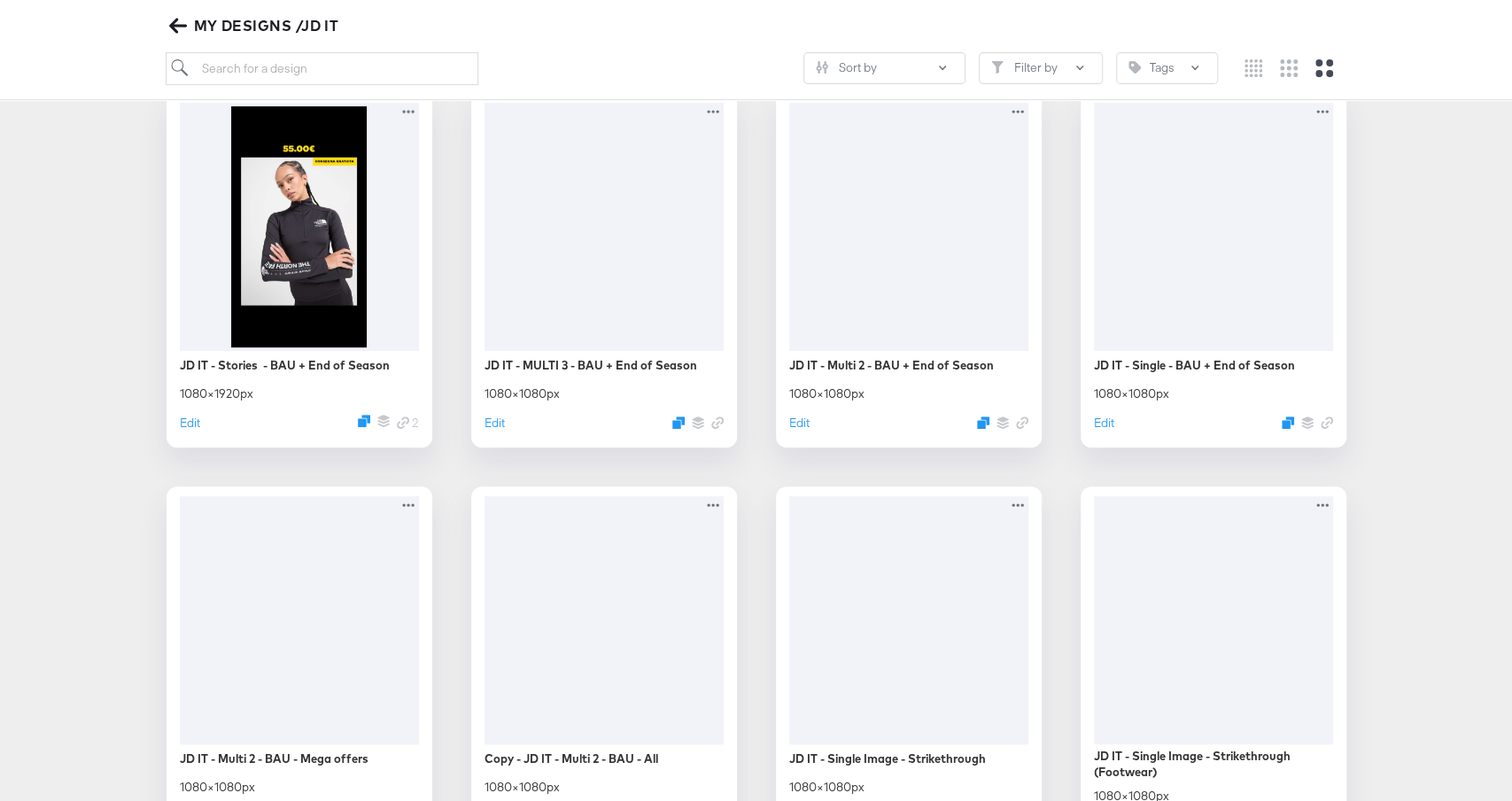
scroll to position [307, 0]
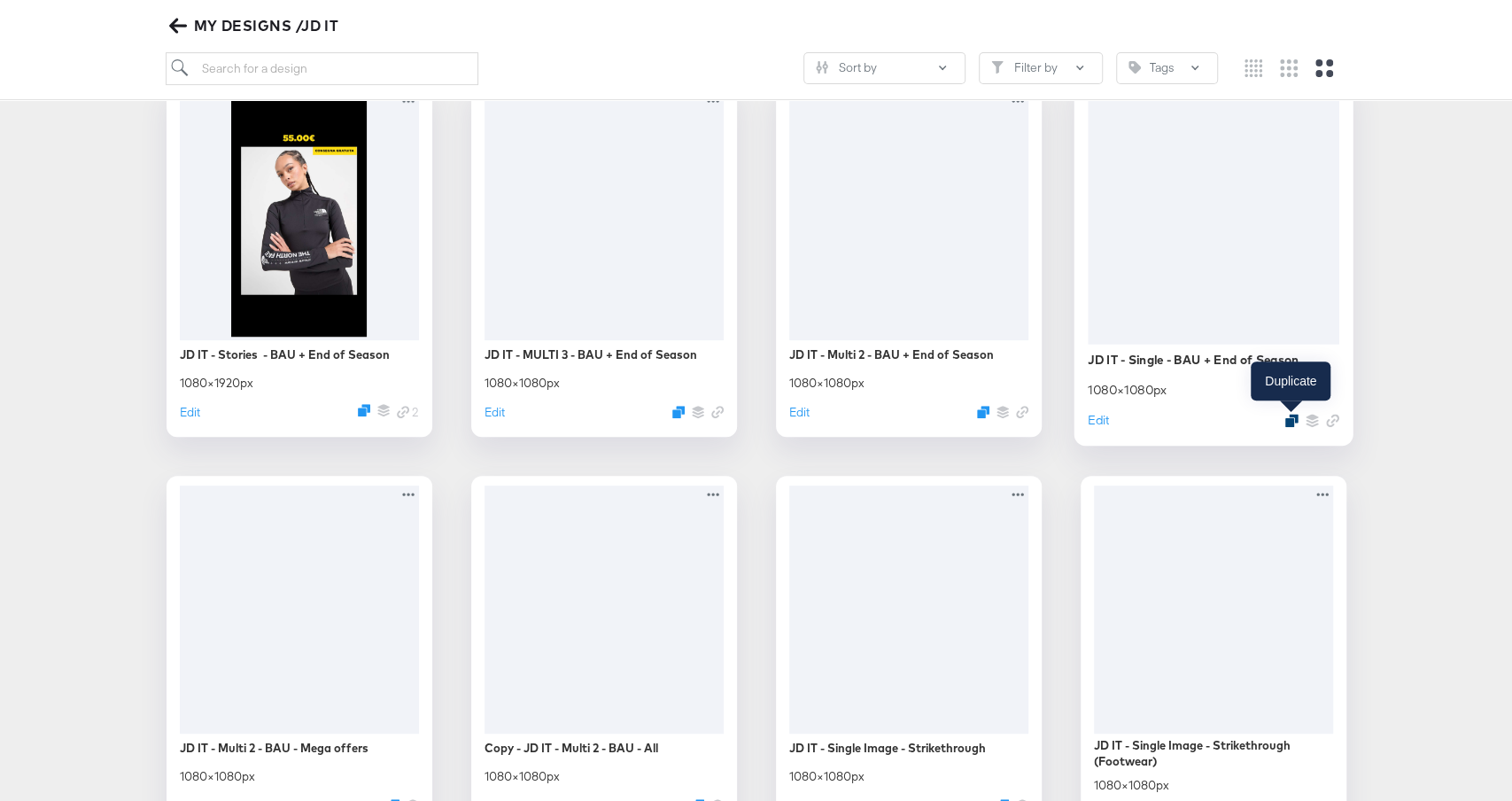
click at [1290, 418] on icon "Duplicate" at bounding box center [1291, 419] width 13 height 13
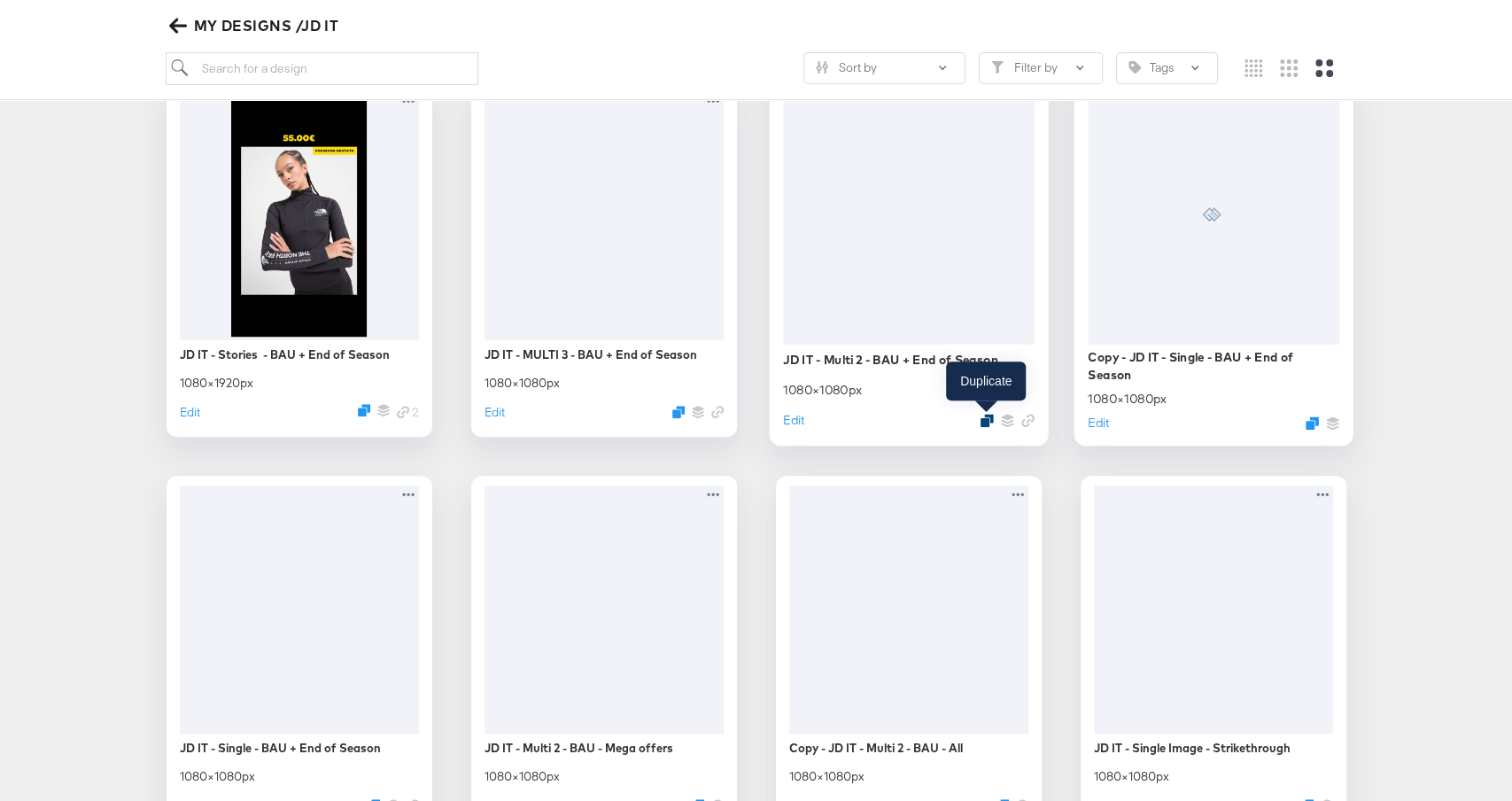
click at [988, 421] on icon "Duplicate" at bounding box center [986, 419] width 13 height 13
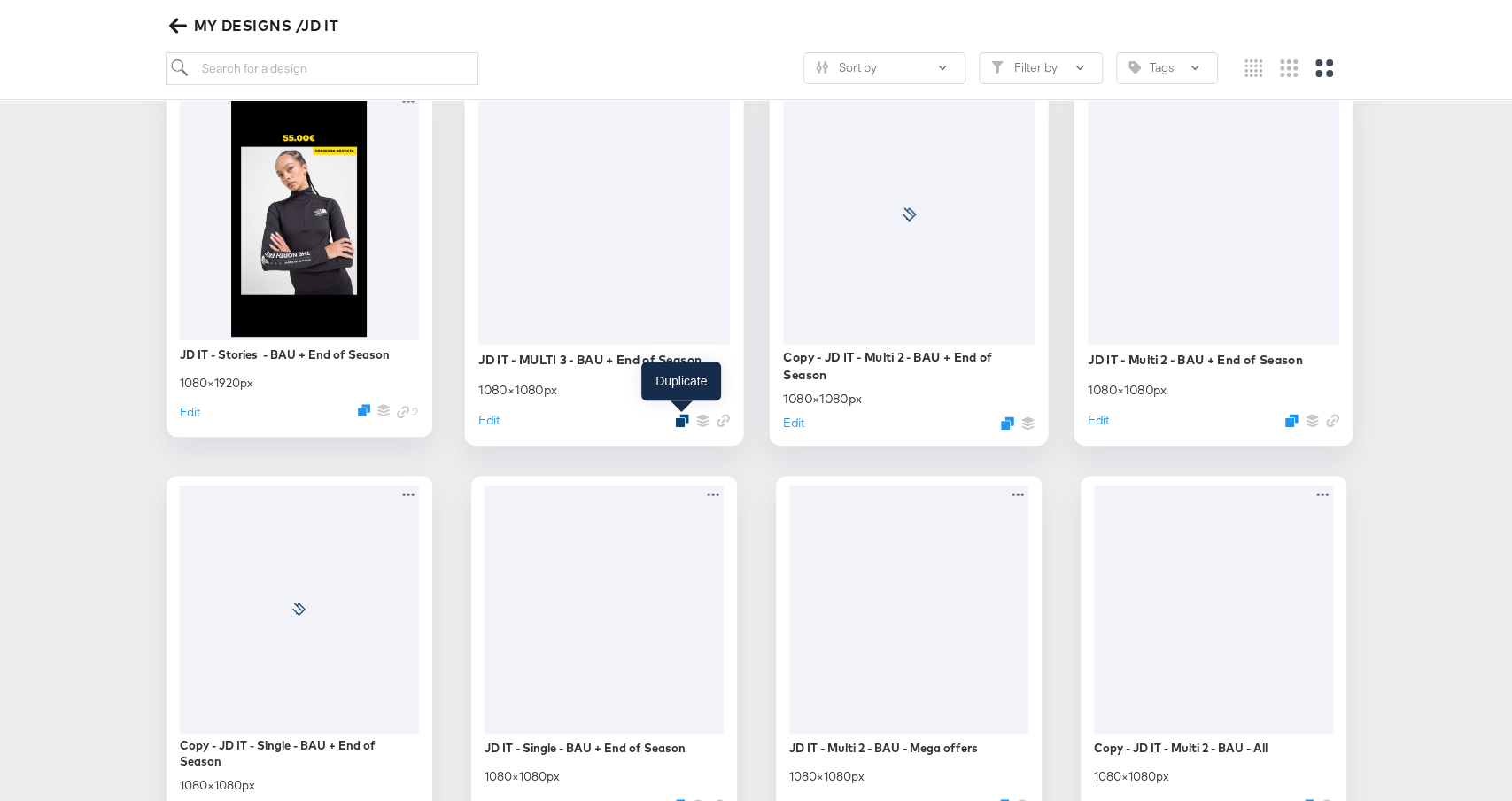
click at [682, 415] on icon "Duplicate" at bounding box center [682, 419] width 13 height 13
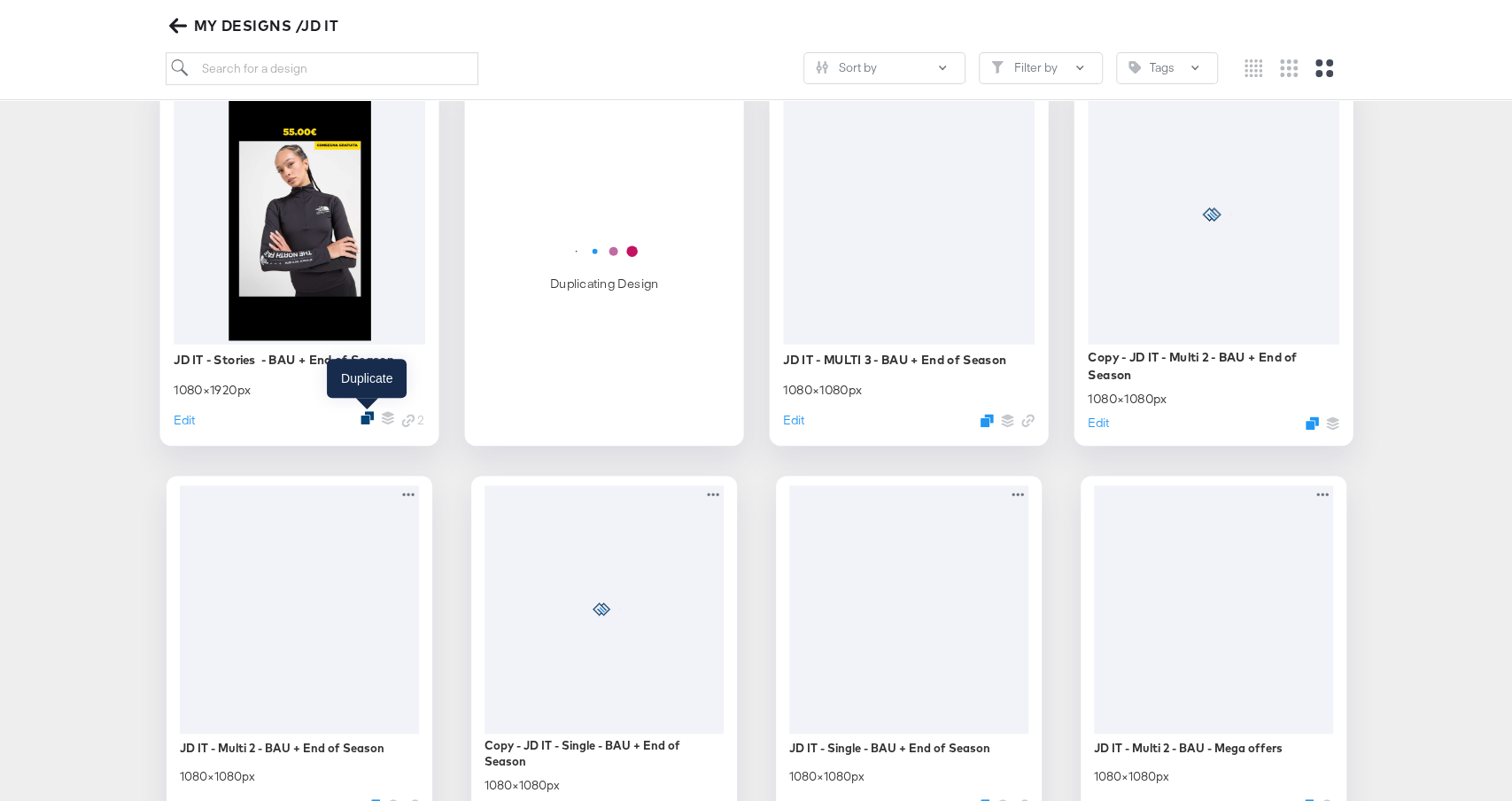
click at [363, 420] on icon "Duplicate" at bounding box center [367, 418] width 13 height 13
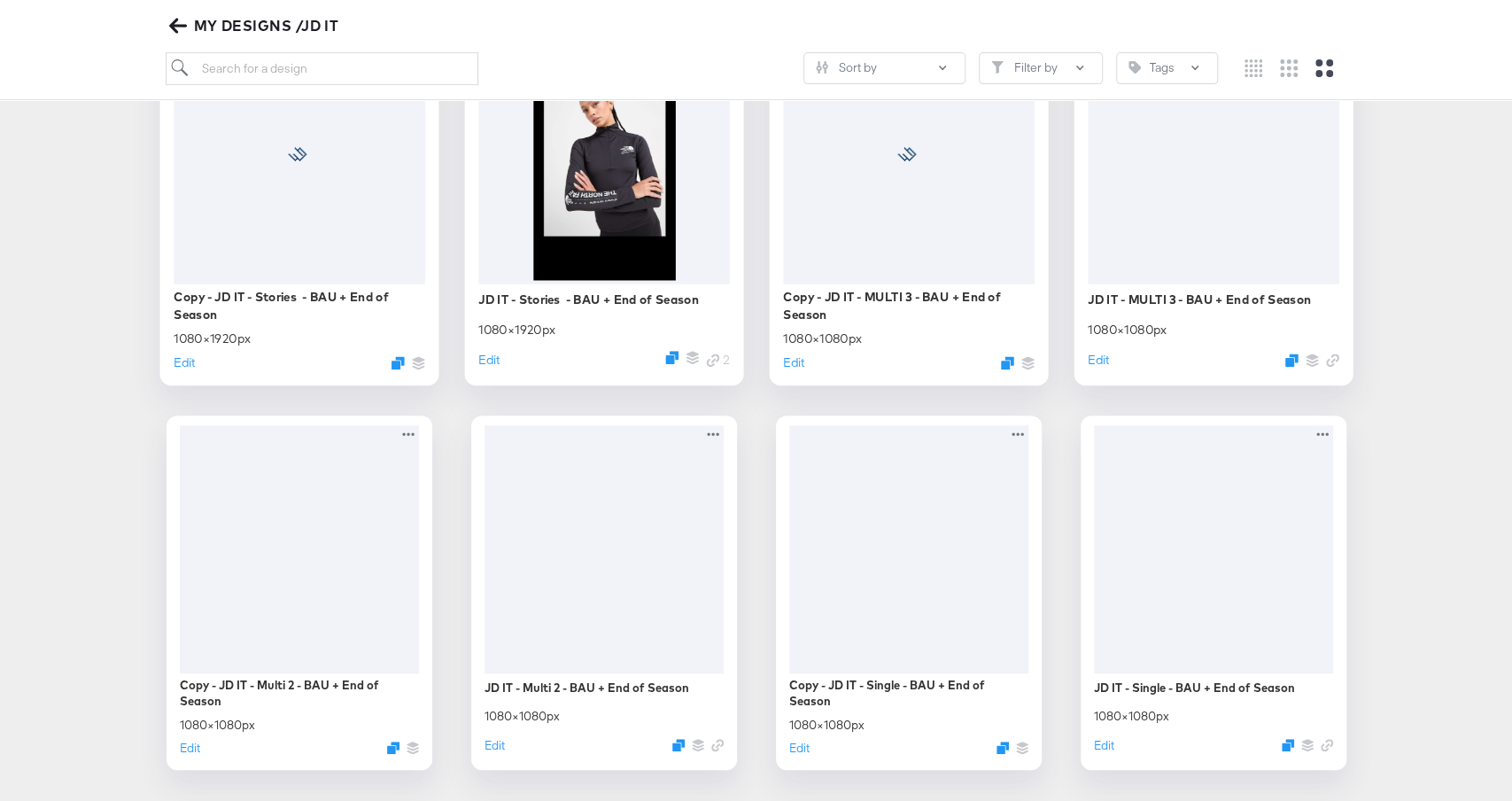
scroll to position [510, 0]
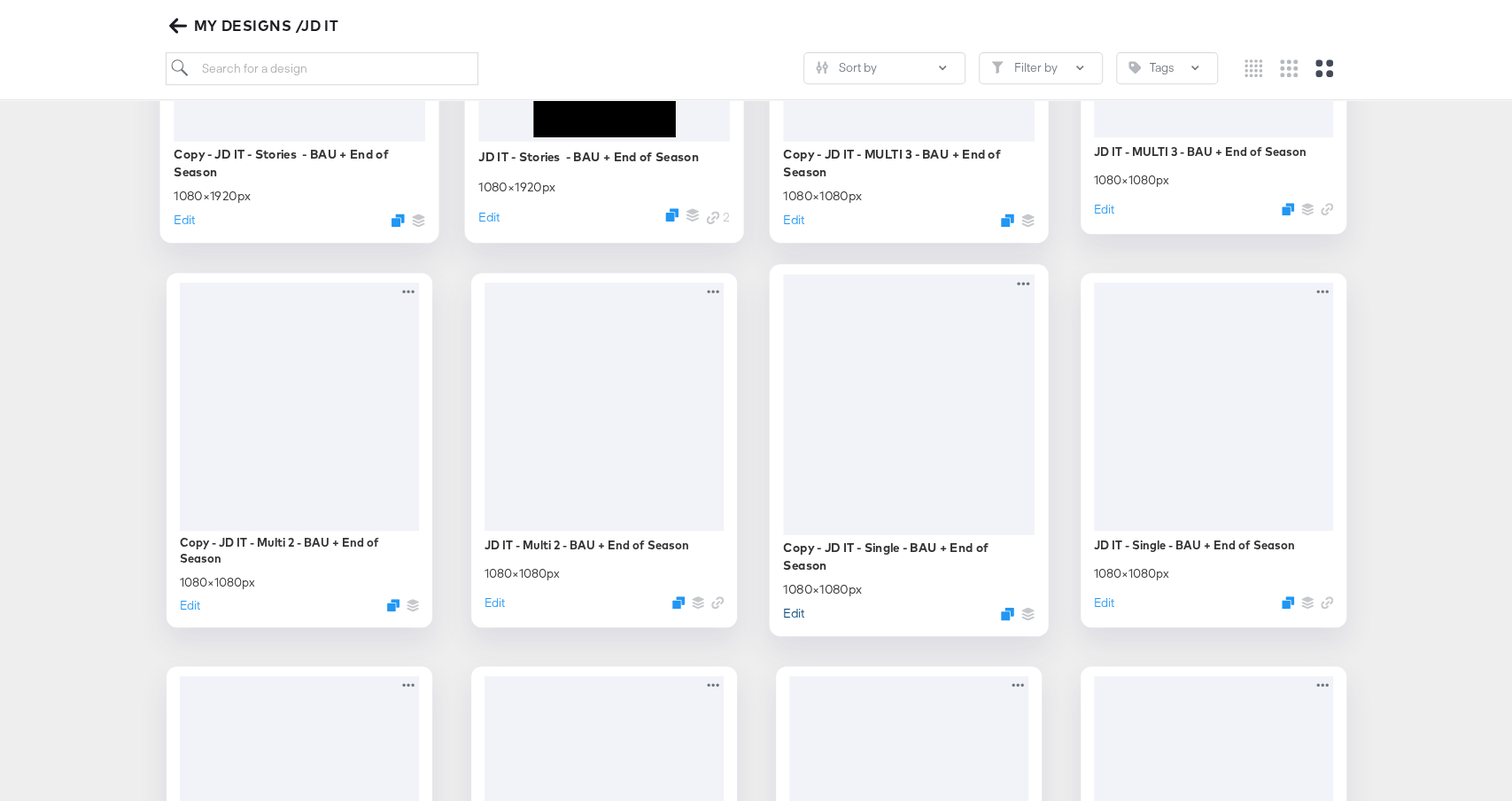
click at [789, 617] on button "Edit" at bounding box center [793, 612] width 21 height 17
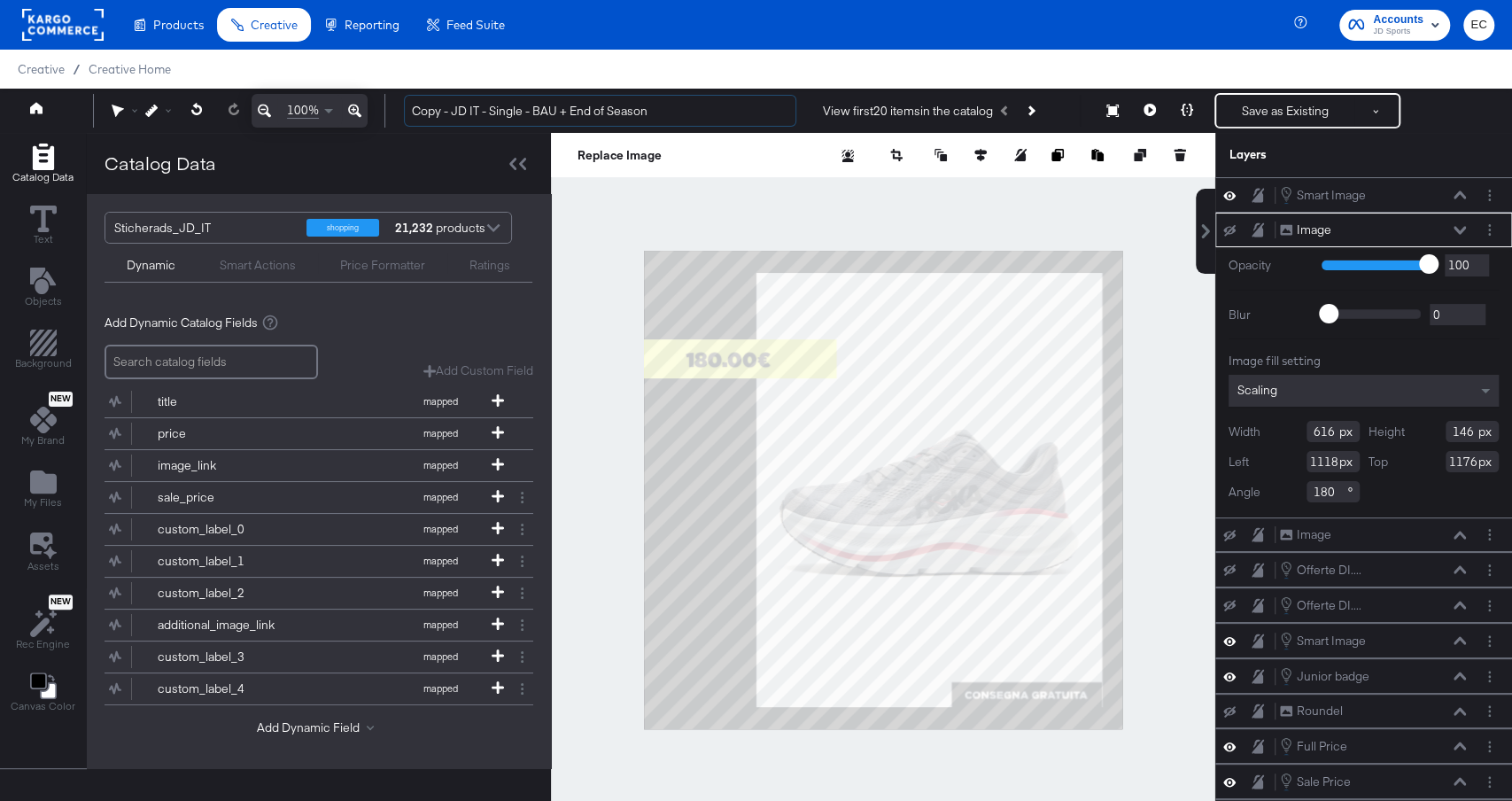
drag, startPoint x: 451, startPoint y: 117, endPoint x: 357, endPoint y: 117, distance: 94.0
click at [359, 117] on div "100% Copy - JD IT - Single - BAU + End of Season View first 20 items in the cat…" at bounding box center [756, 110] width 1512 height 44
drag, startPoint x: 532, startPoint y: 109, endPoint x: 745, endPoint y: 108, distance: 213.0
click at [745, 108] on input "JD IT - Single - BAU + End of Season" at bounding box center [600, 111] width 392 height 33
type input "JD IT - Single - BAU + EXTRA10"
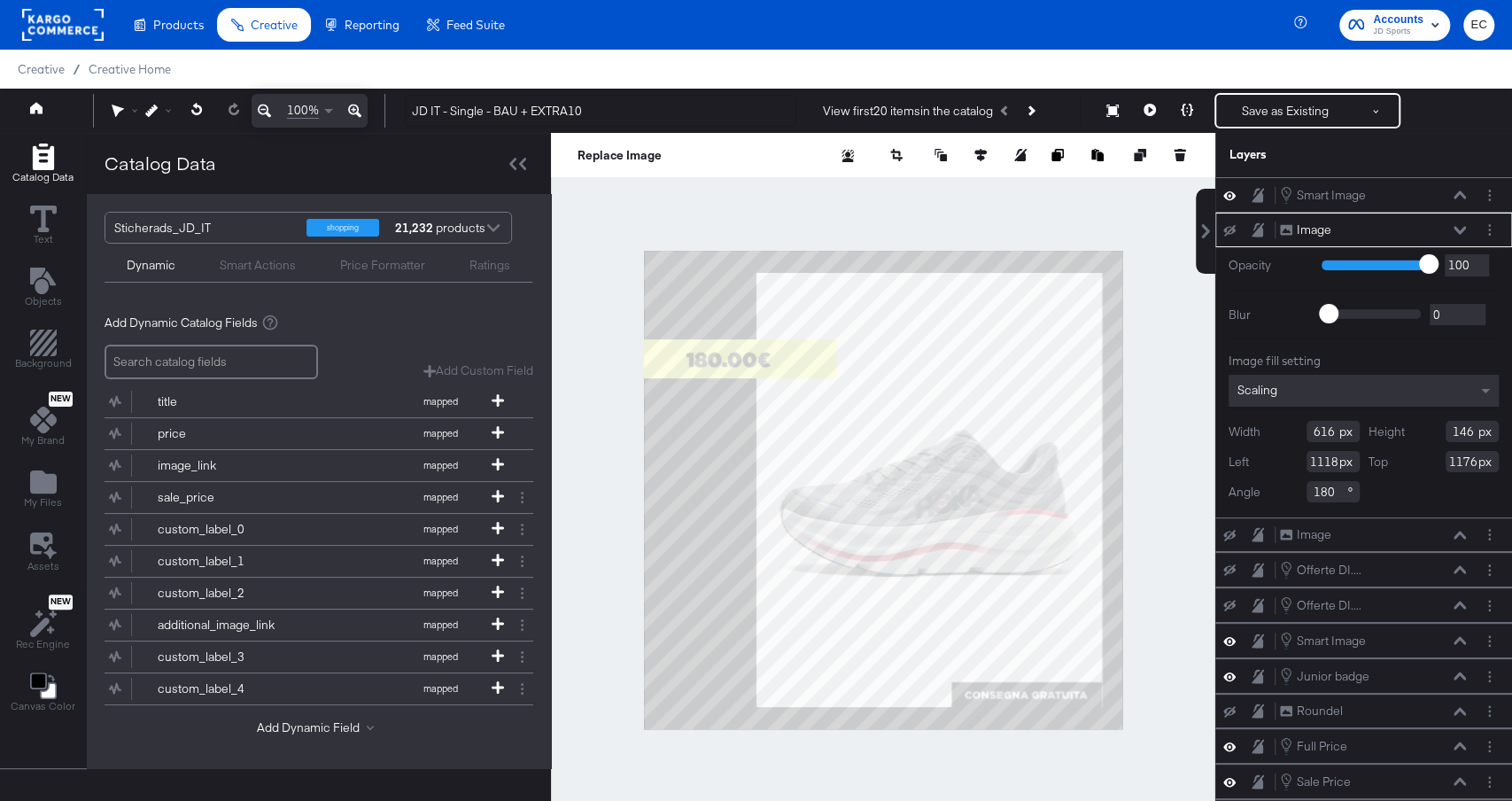
click at [603, 444] on div at bounding box center [883, 490] width 665 height 714
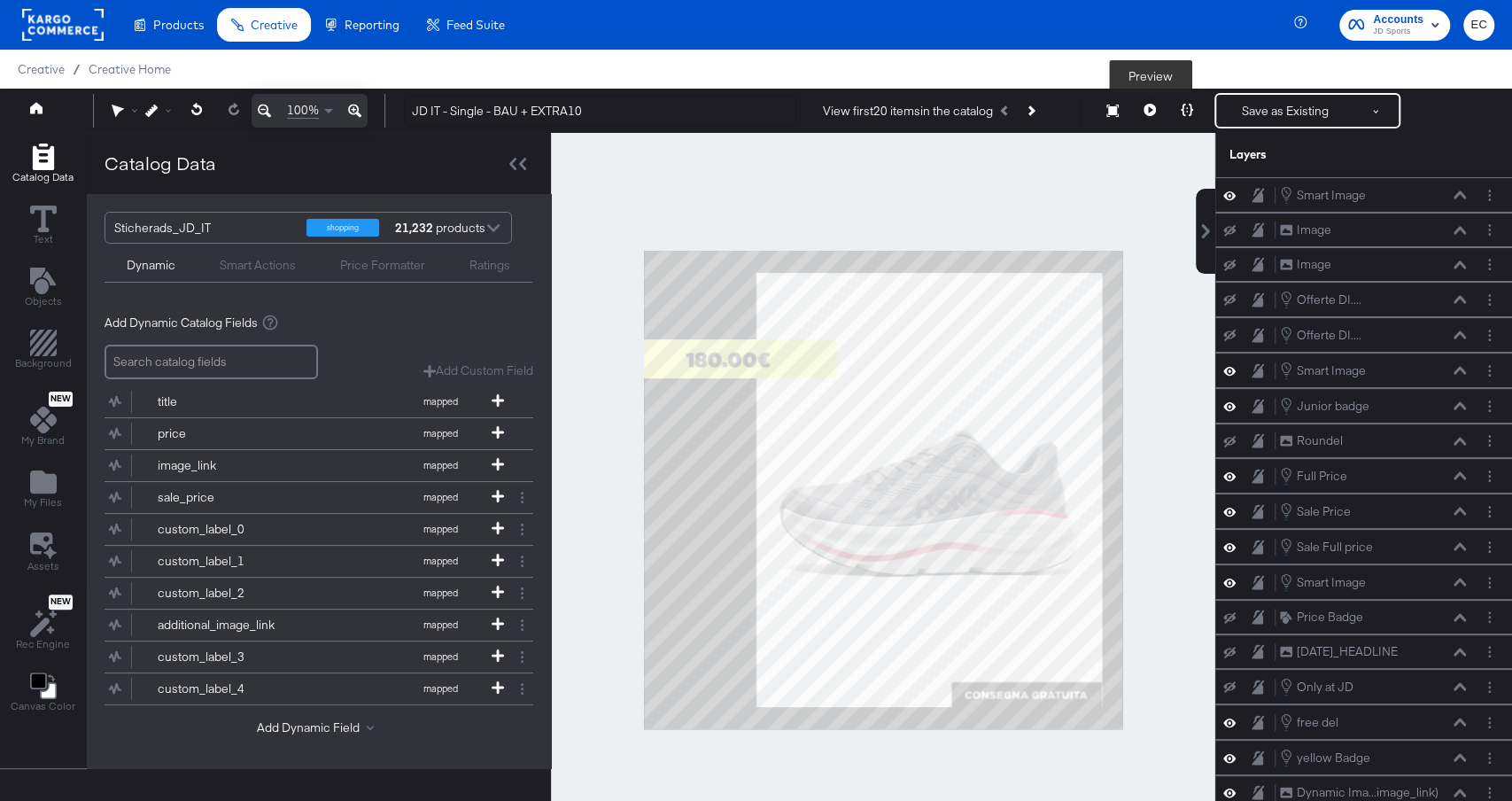
click at [1149, 106] on icon at bounding box center [1149, 109] width 12 height 12
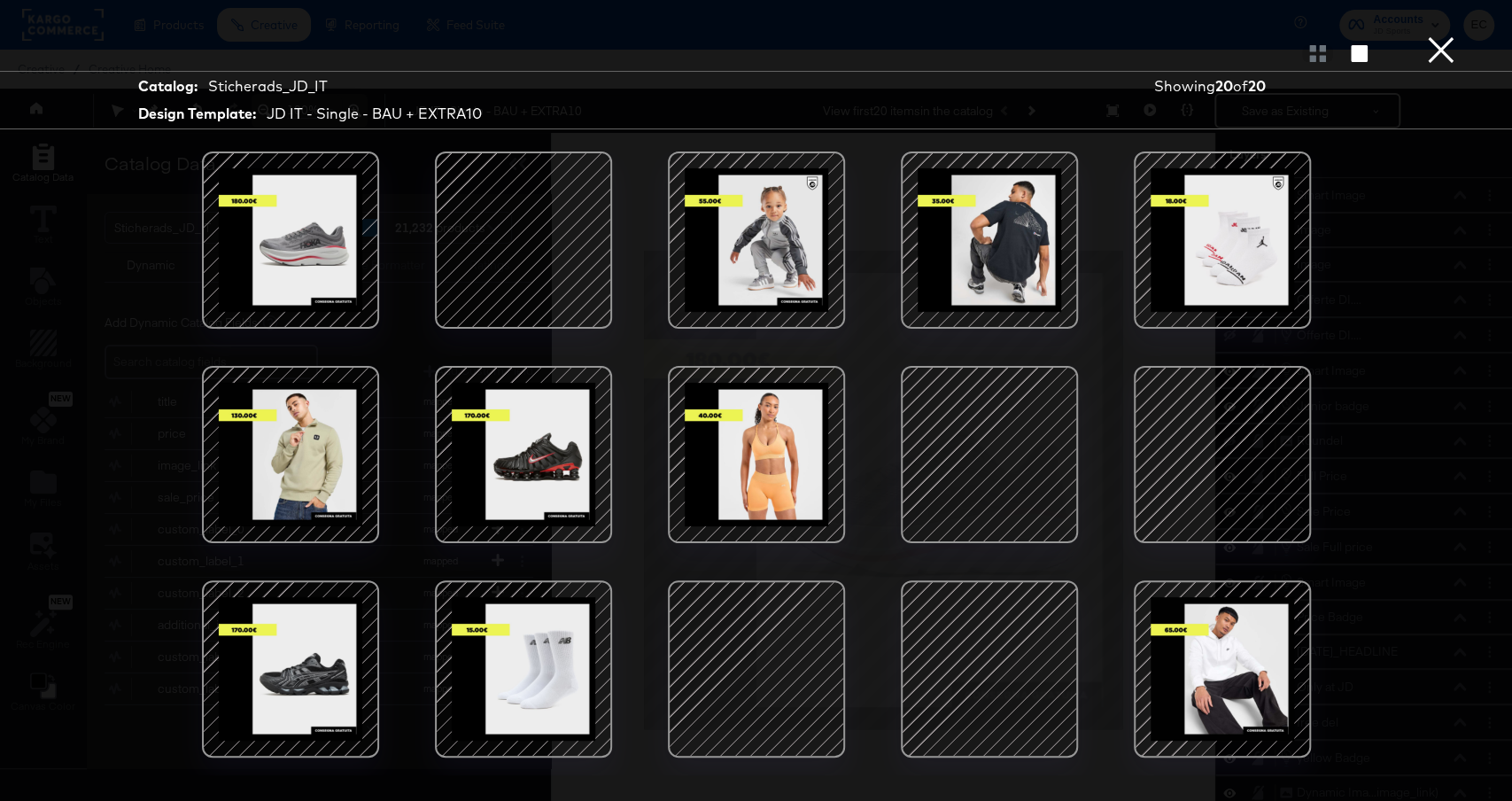
click at [1037, 427] on div at bounding box center [990, 455] width 151 height 151
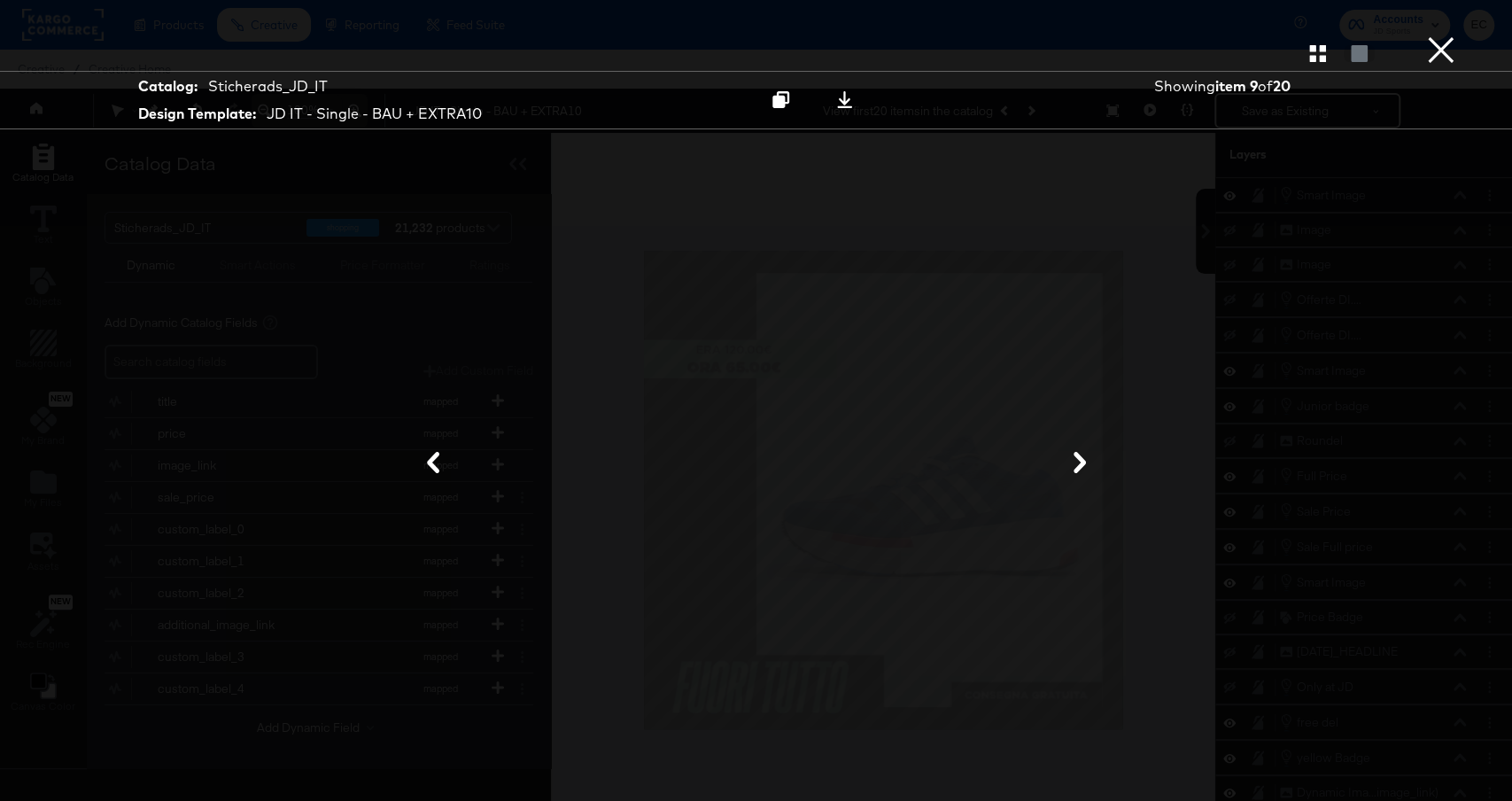
click at [1089, 464] on icon at bounding box center [1080, 463] width 21 height 21
click at [431, 461] on icon at bounding box center [433, 463] width 12 height 21
click at [1438, 36] on button "×" at bounding box center [1441, 17] width 36 height 36
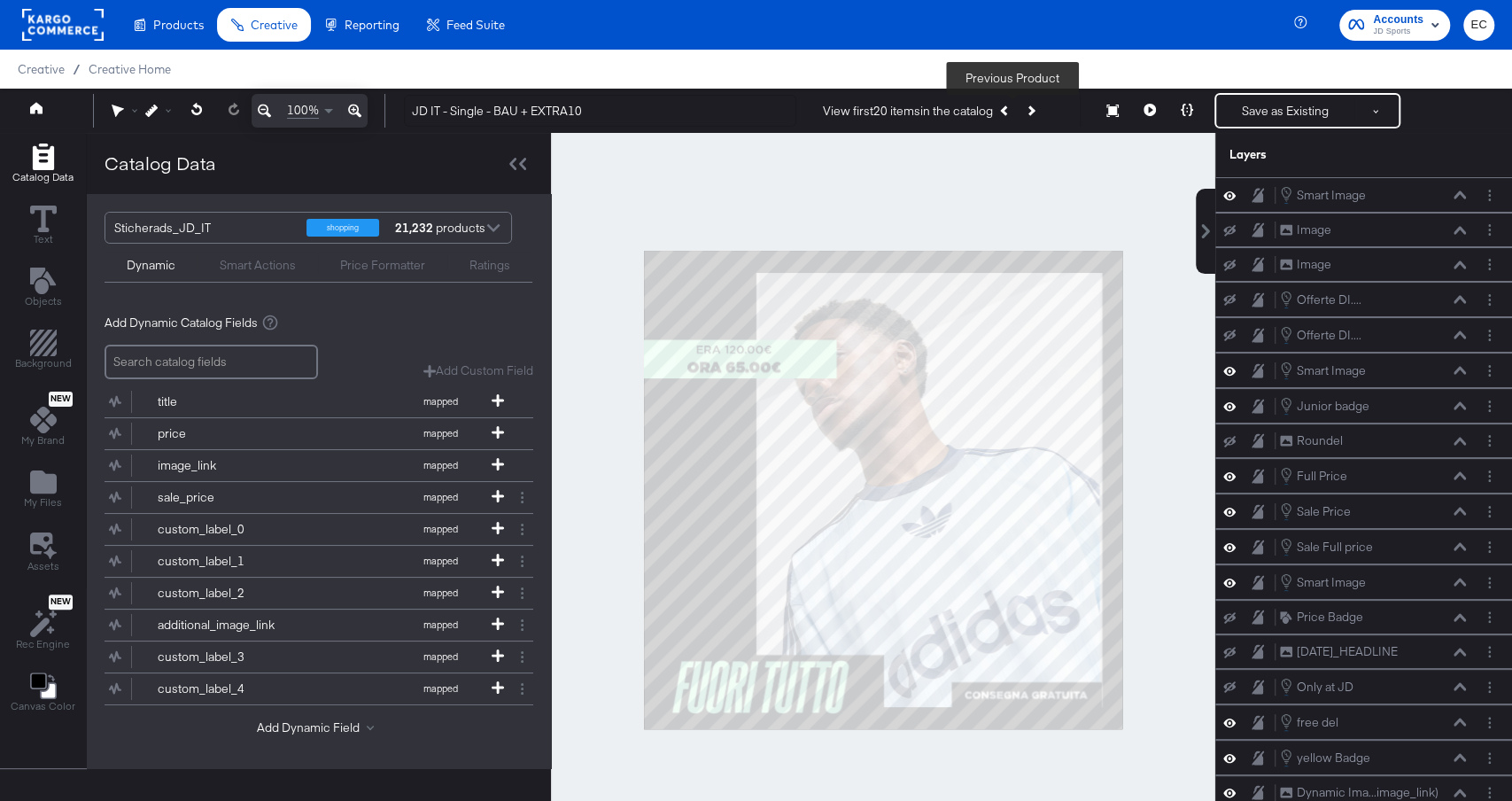
click at [1009, 109] on icon "Previous Product" at bounding box center [1005, 110] width 10 height 10
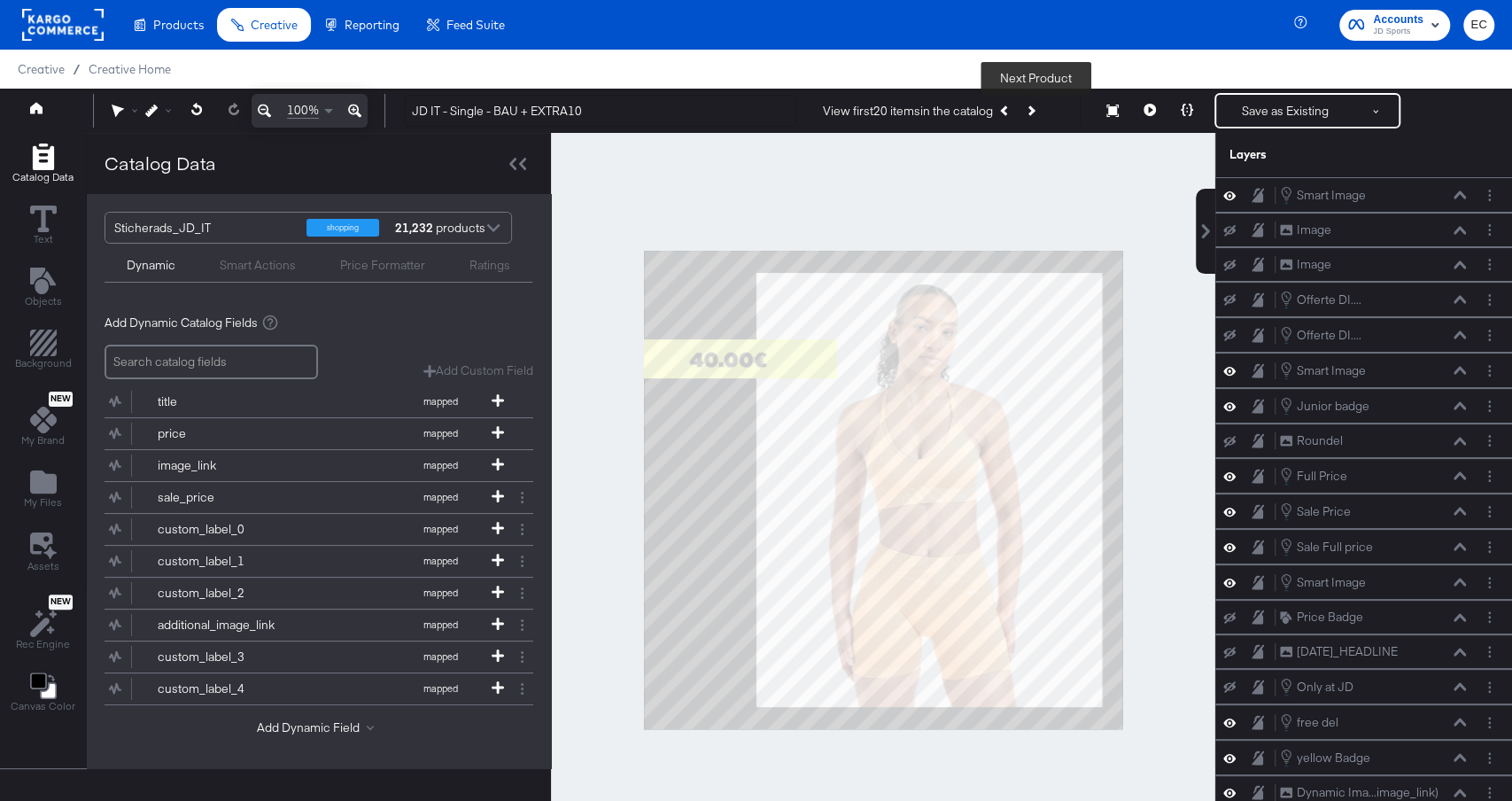
click at [1040, 109] on button "Next Product" at bounding box center [1030, 110] width 25 height 32
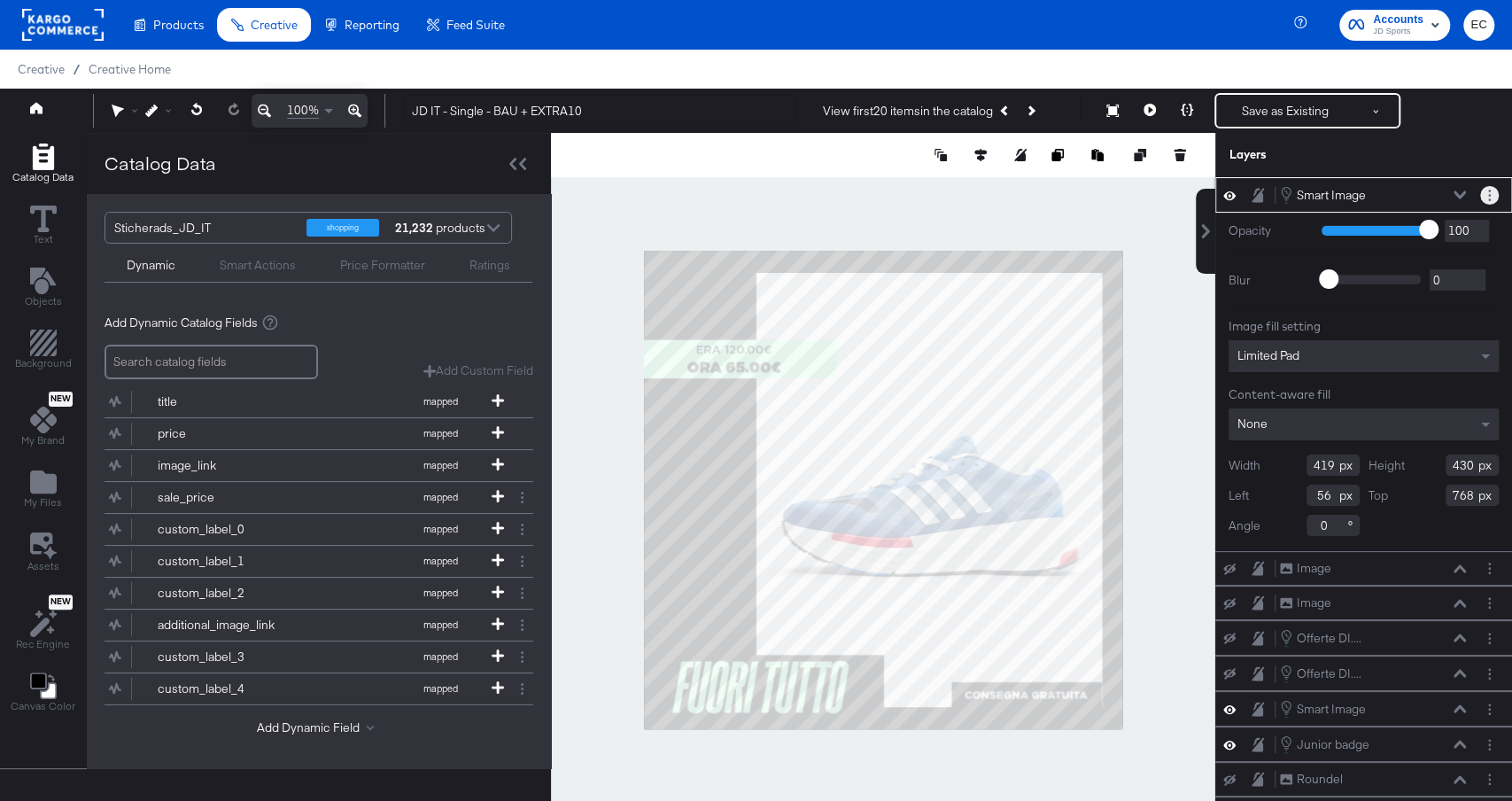
click at [1487, 200] on button "Layer Options" at bounding box center [1490, 195] width 18 height 18
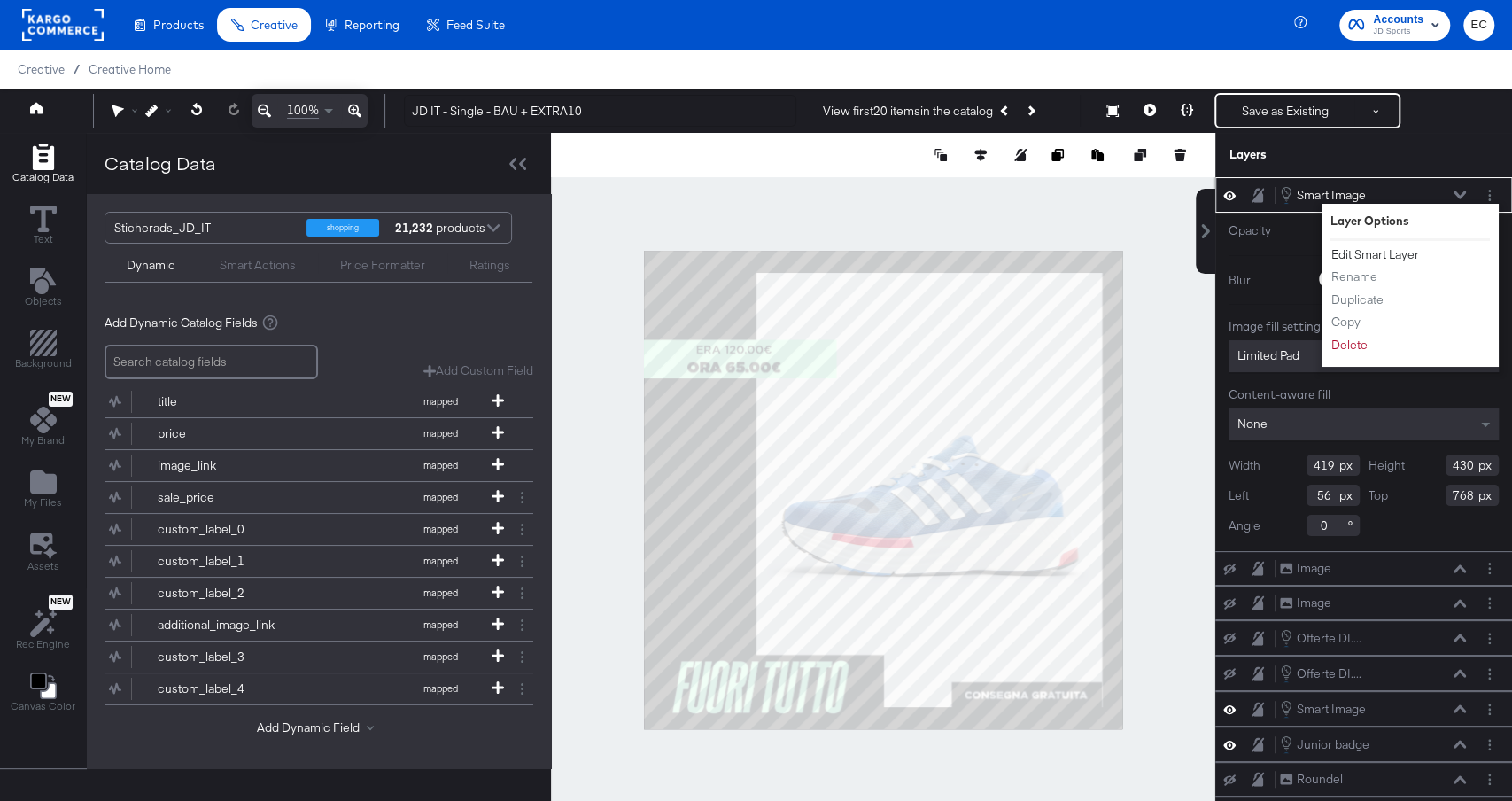
click at [1382, 252] on button "Edit Smart Layer" at bounding box center [1375, 255] width 89 height 18
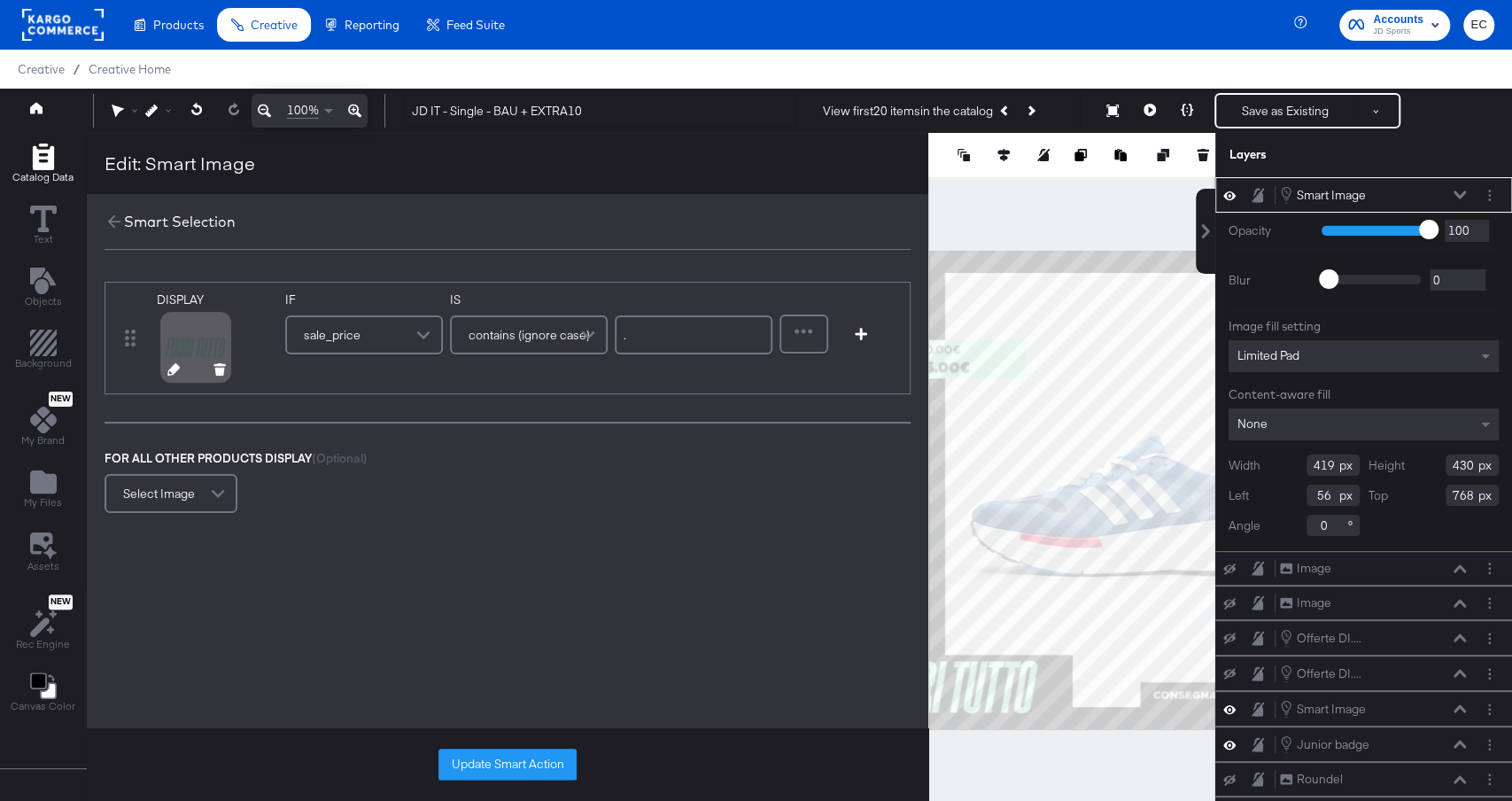
click at [169, 367] on icon at bounding box center [173, 369] width 12 height 12
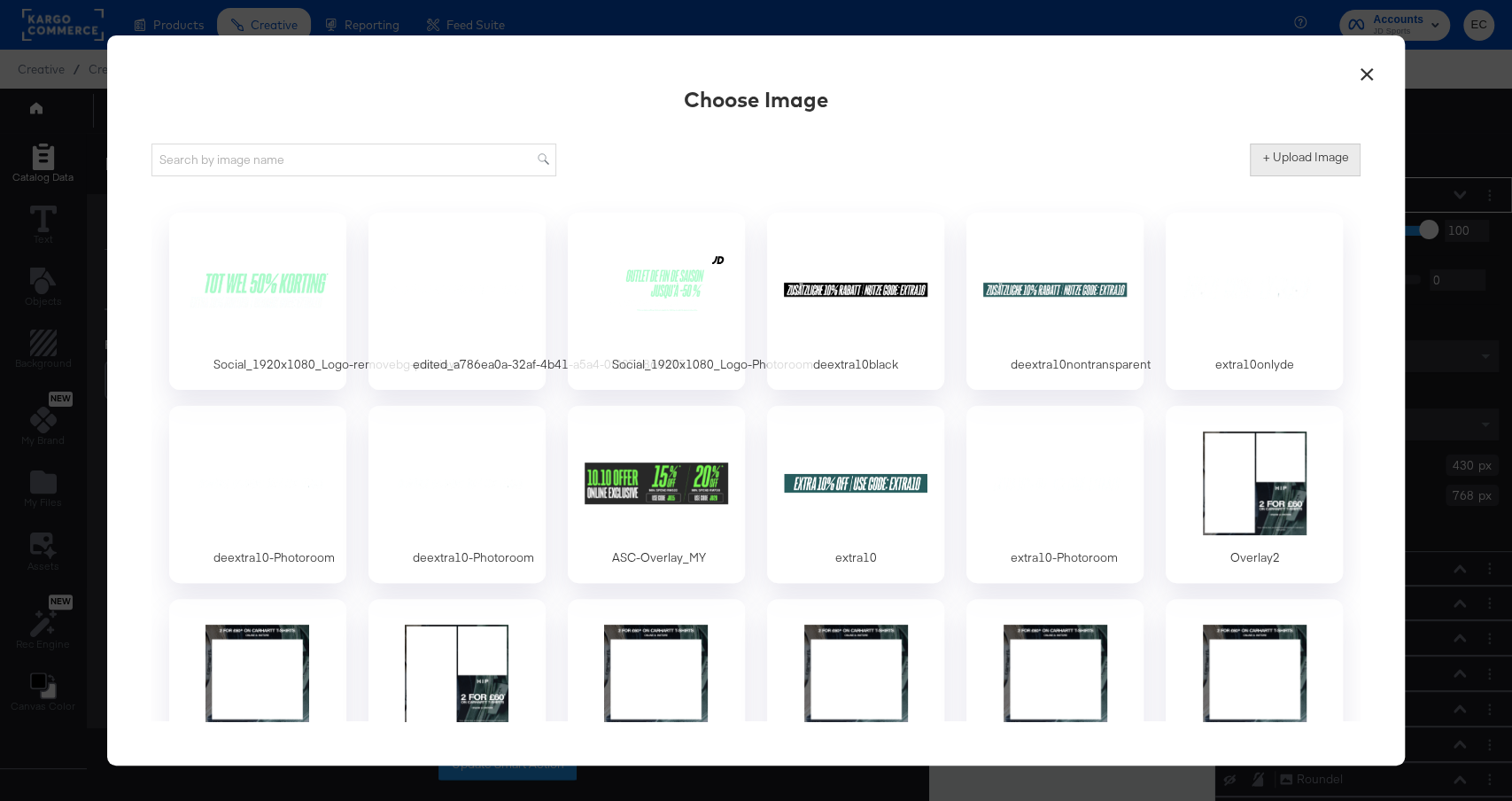
click at [1313, 171] on button "+ Upload Image" at bounding box center [1305, 159] width 110 height 32
click at [1285, 160] on label "+ Upload Image" at bounding box center [1306, 157] width 86 height 17
click at [1285, 177] on input "+ Upload Image" at bounding box center [1452, 177] width 405 height 0
type input "C:\fakepath\Social_1920x1080_Logo__1_-removebg-preview.png"
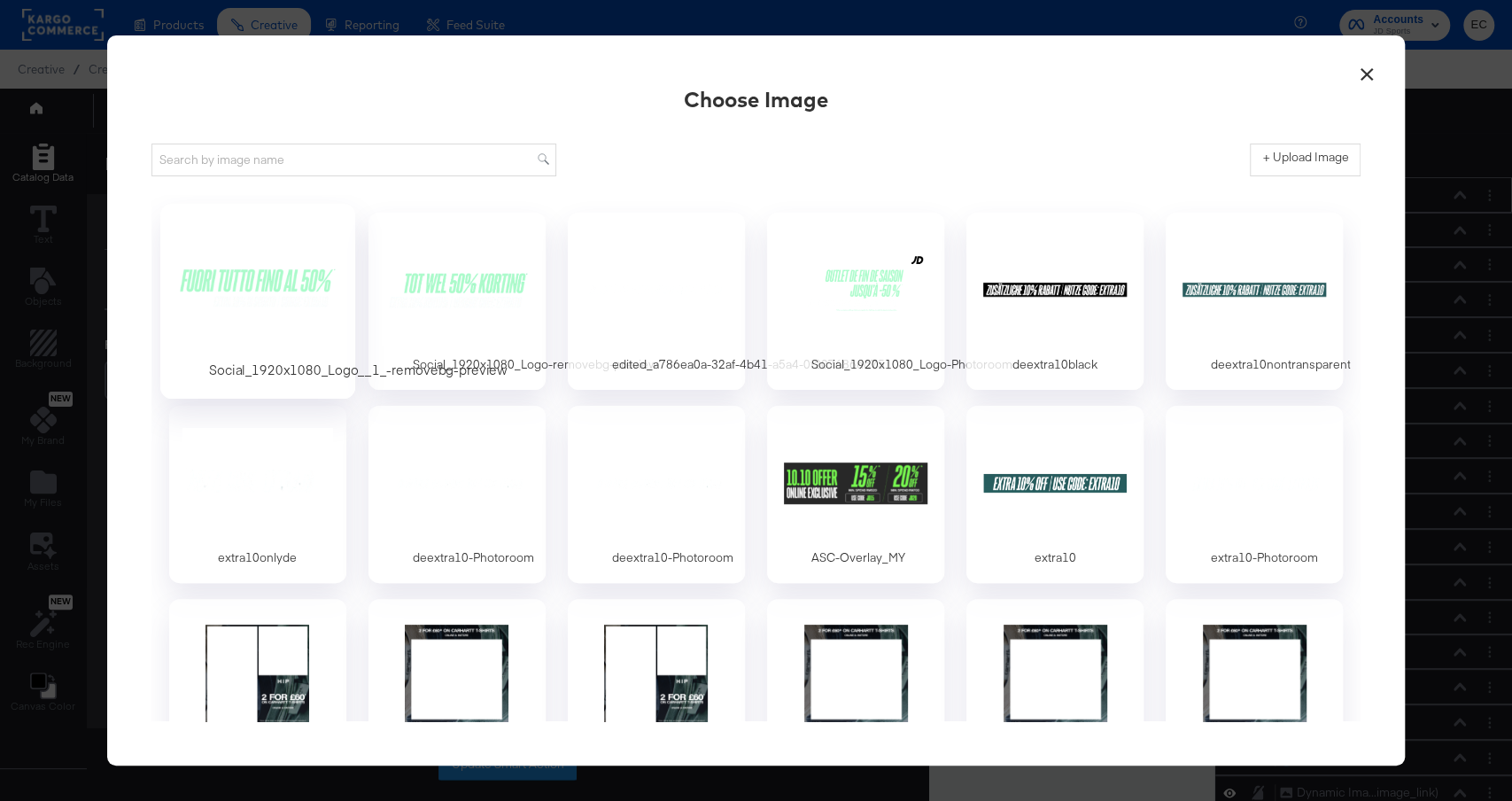
click at [245, 314] on div at bounding box center [257, 289] width 165 height 122
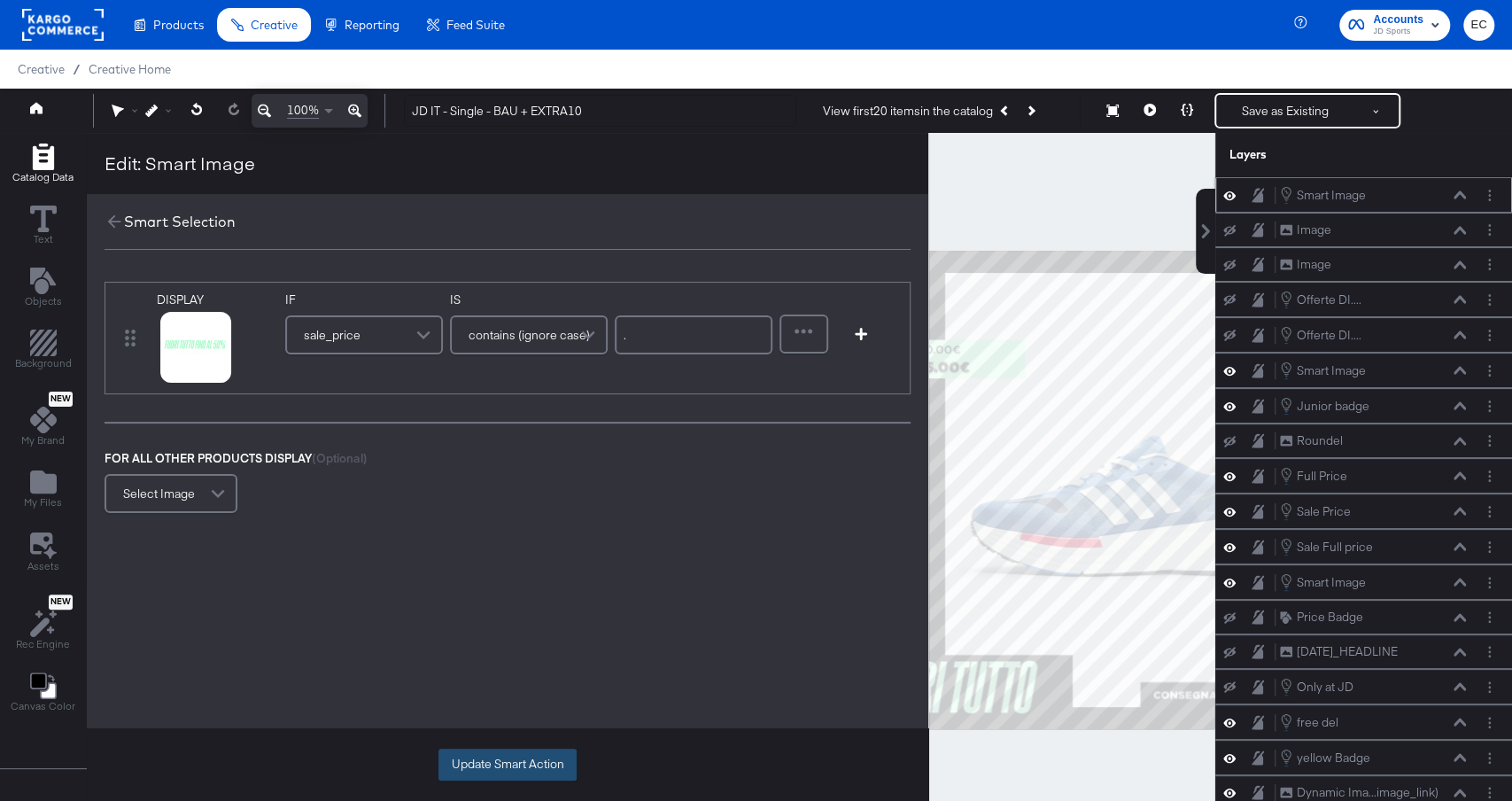
click at [493, 764] on button "Update Smart Action" at bounding box center [507, 765] width 138 height 32
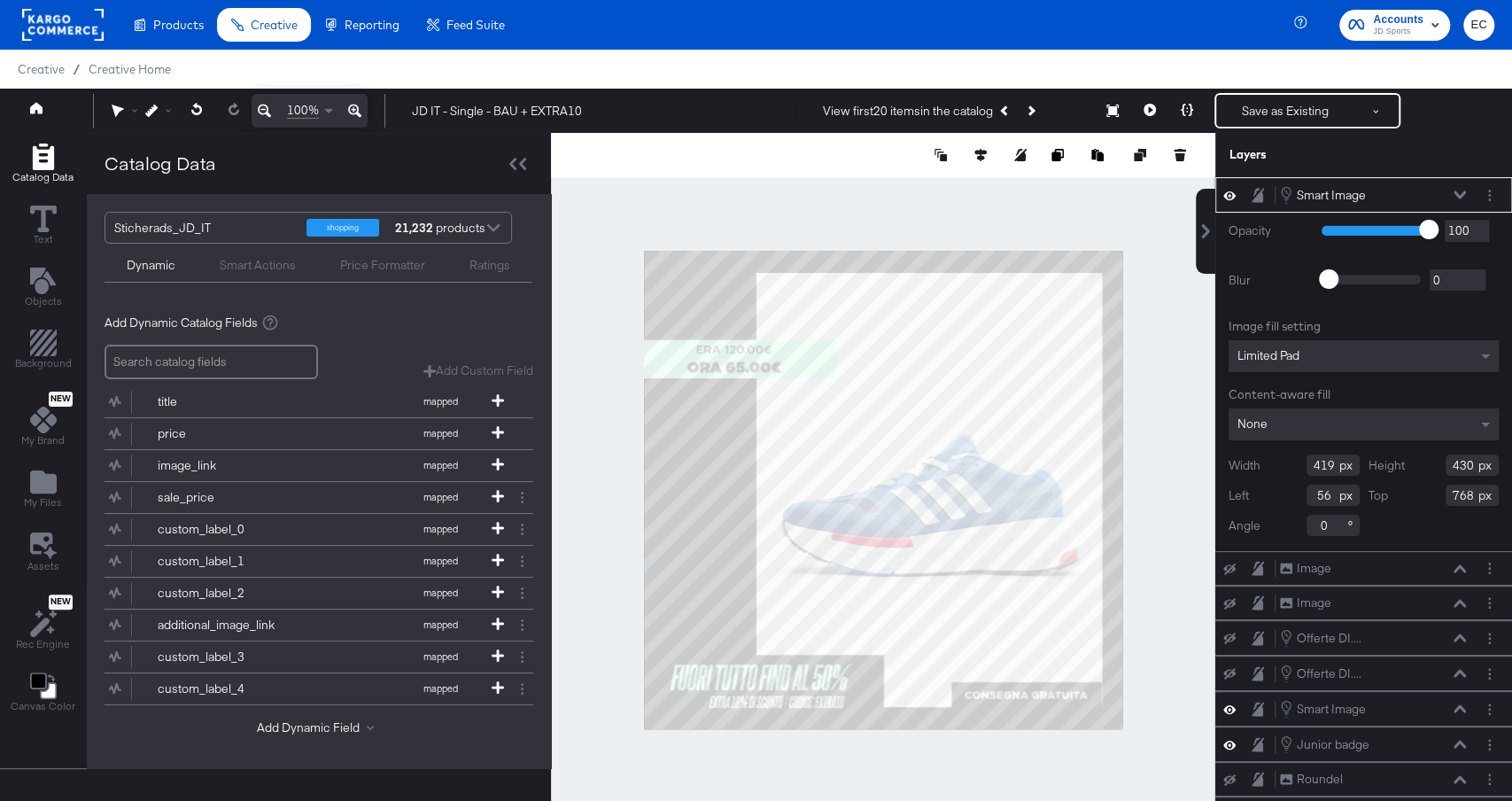
type input "418"
type input "60"
type input "455"
type input "468"
type input "730"
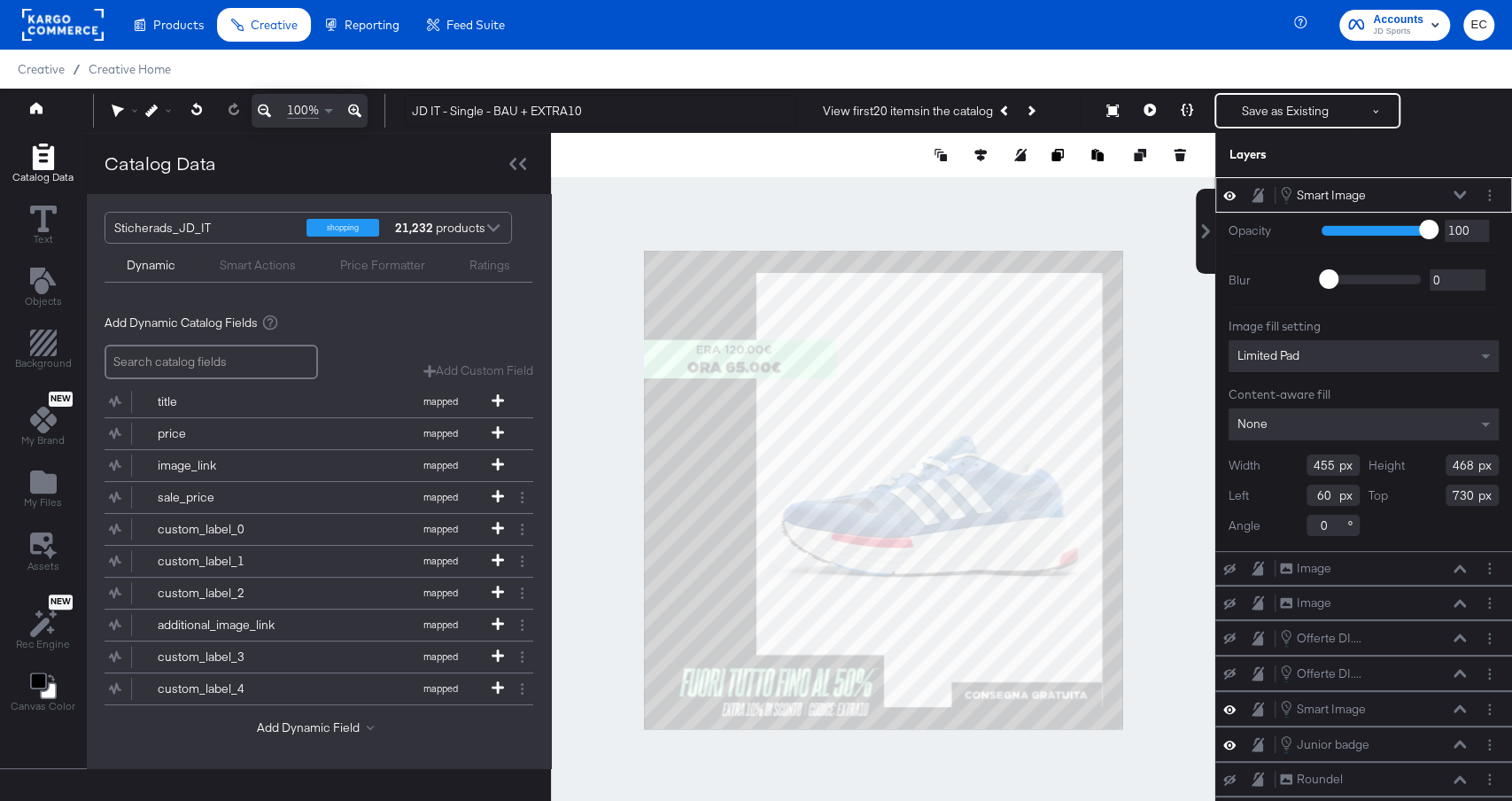
type input "77"
type input "762"
type input "472"
type input "485"
type input "60"
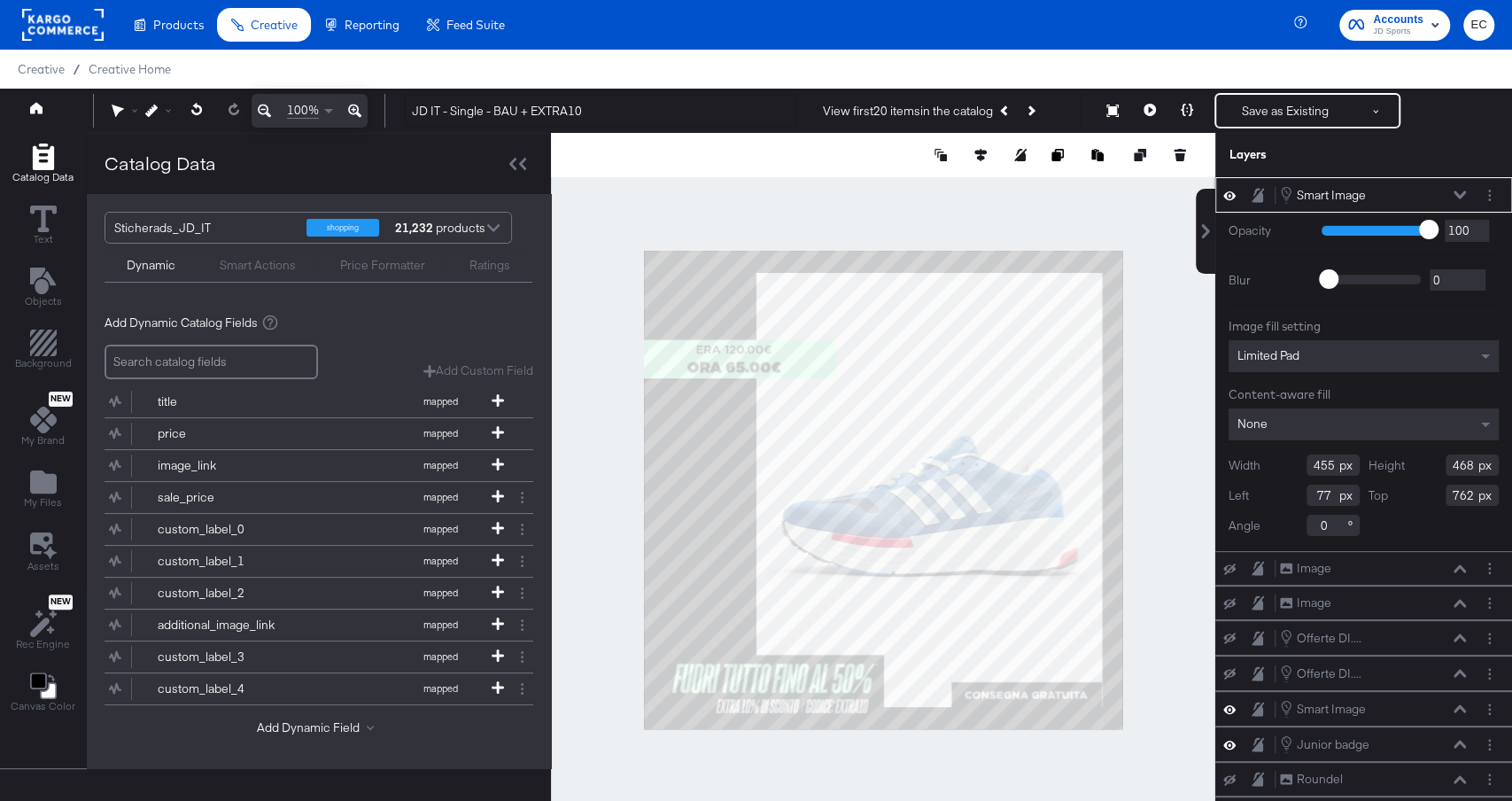
type input "745"
click at [564, 606] on div at bounding box center [883, 490] width 665 height 714
type input "751"
click at [554, 562] on div at bounding box center [883, 490] width 665 height 714
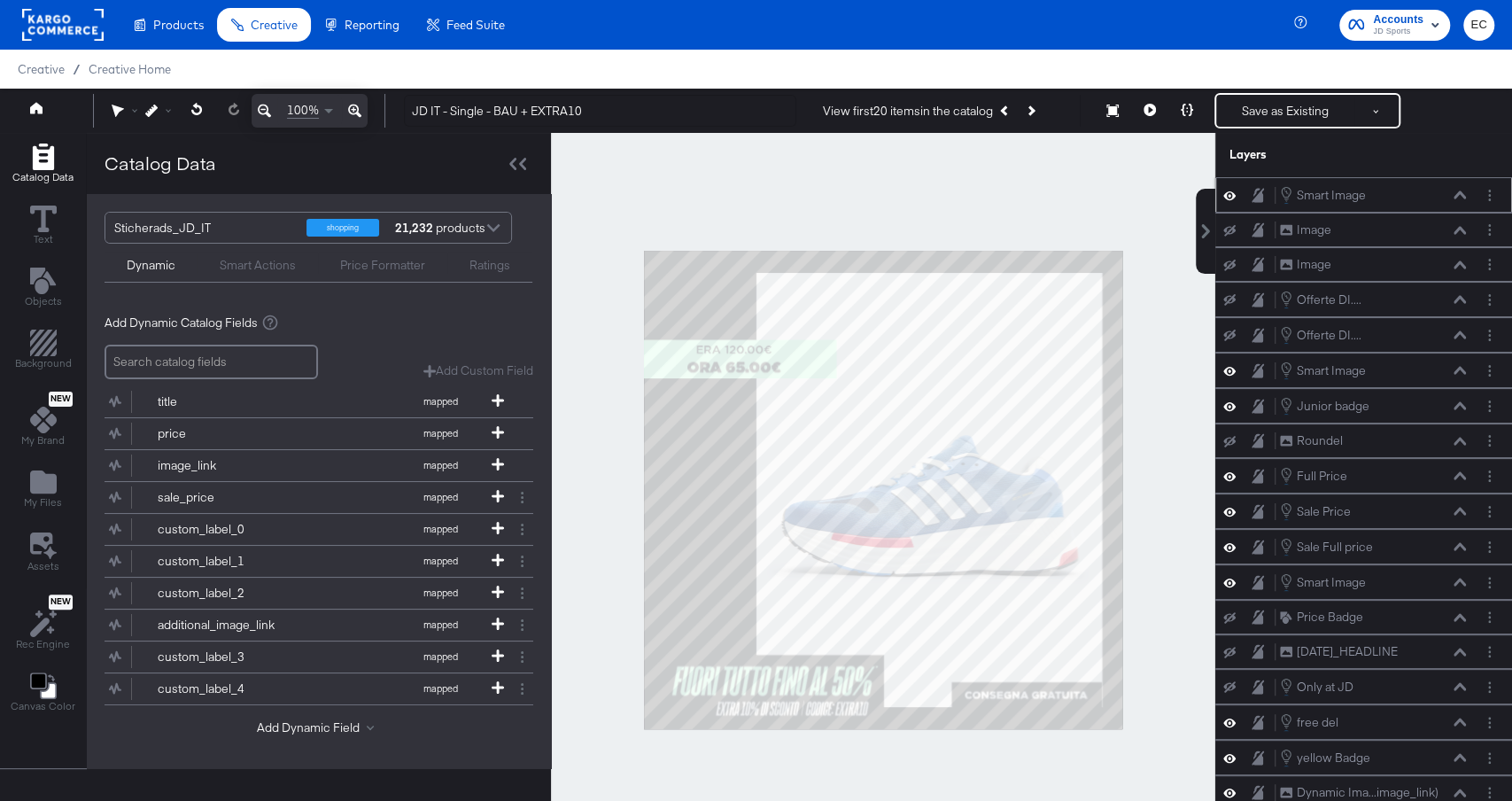
click at [1158, 577] on div at bounding box center [883, 490] width 665 height 714
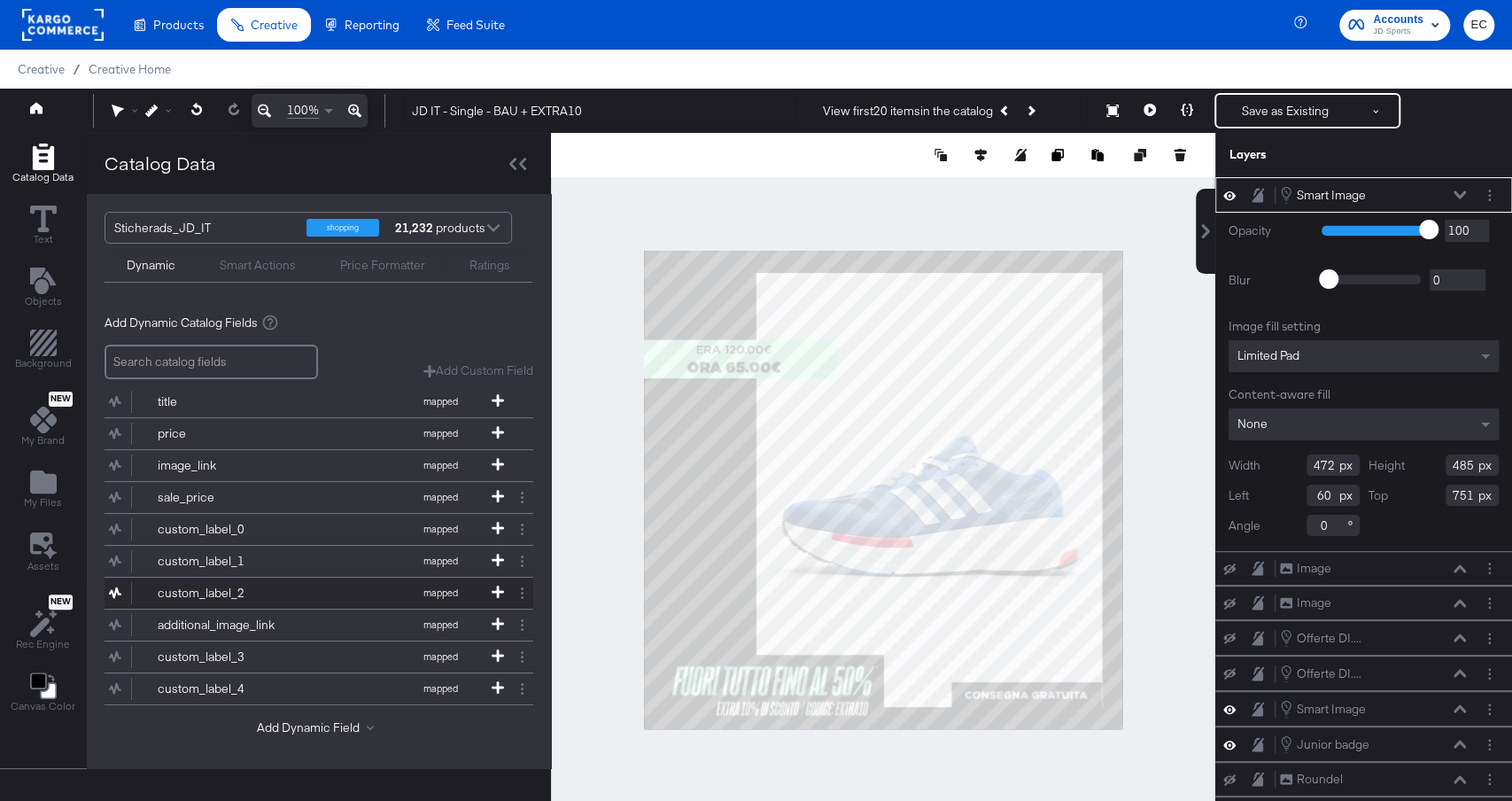
click at [493, 578] on button "custom_label_2 mapped" at bounding box center [308, 594] width 406 height 31
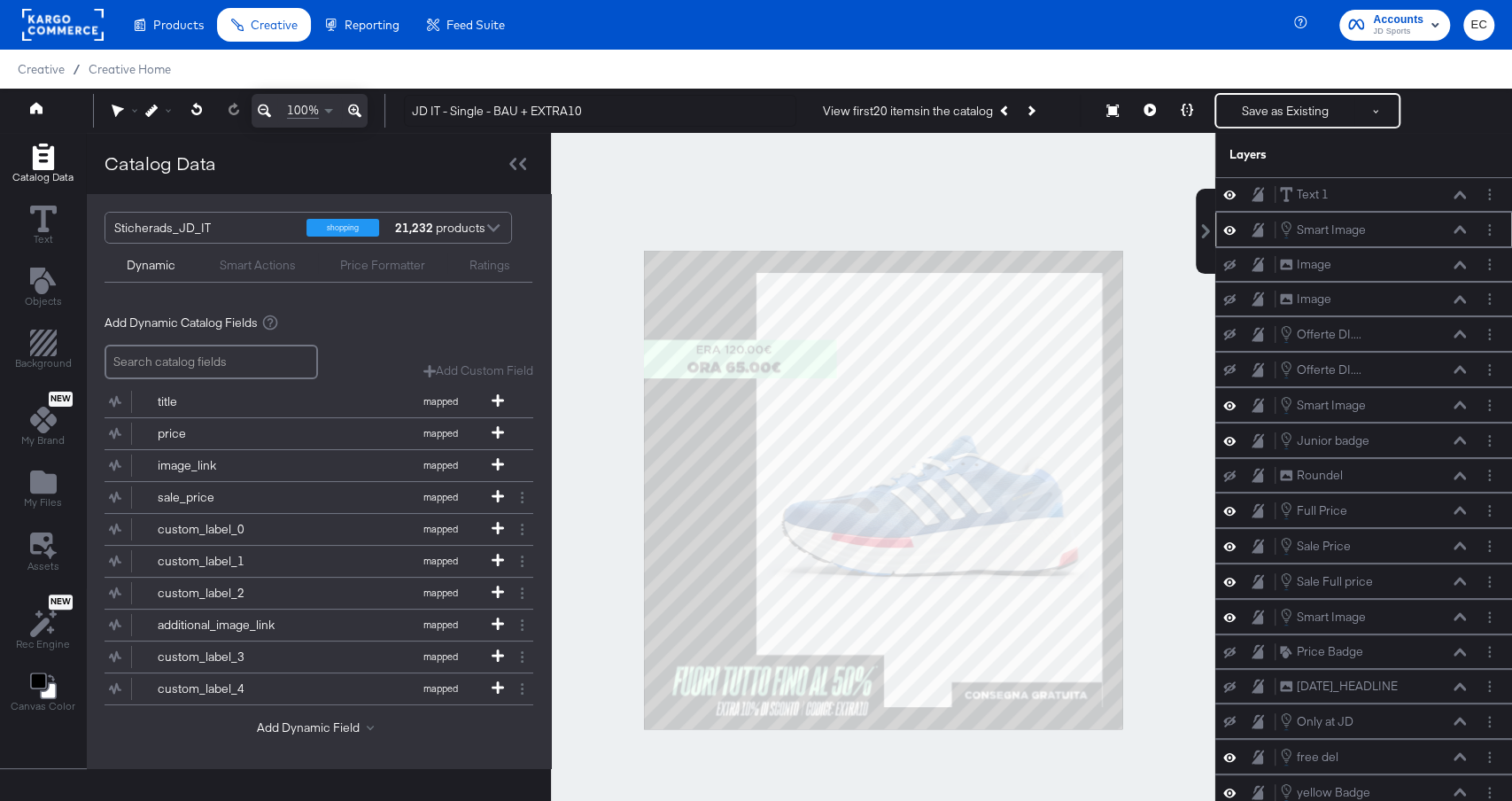
click at [597, 575] on div at bounding box center [883, 490] width 665 height 714
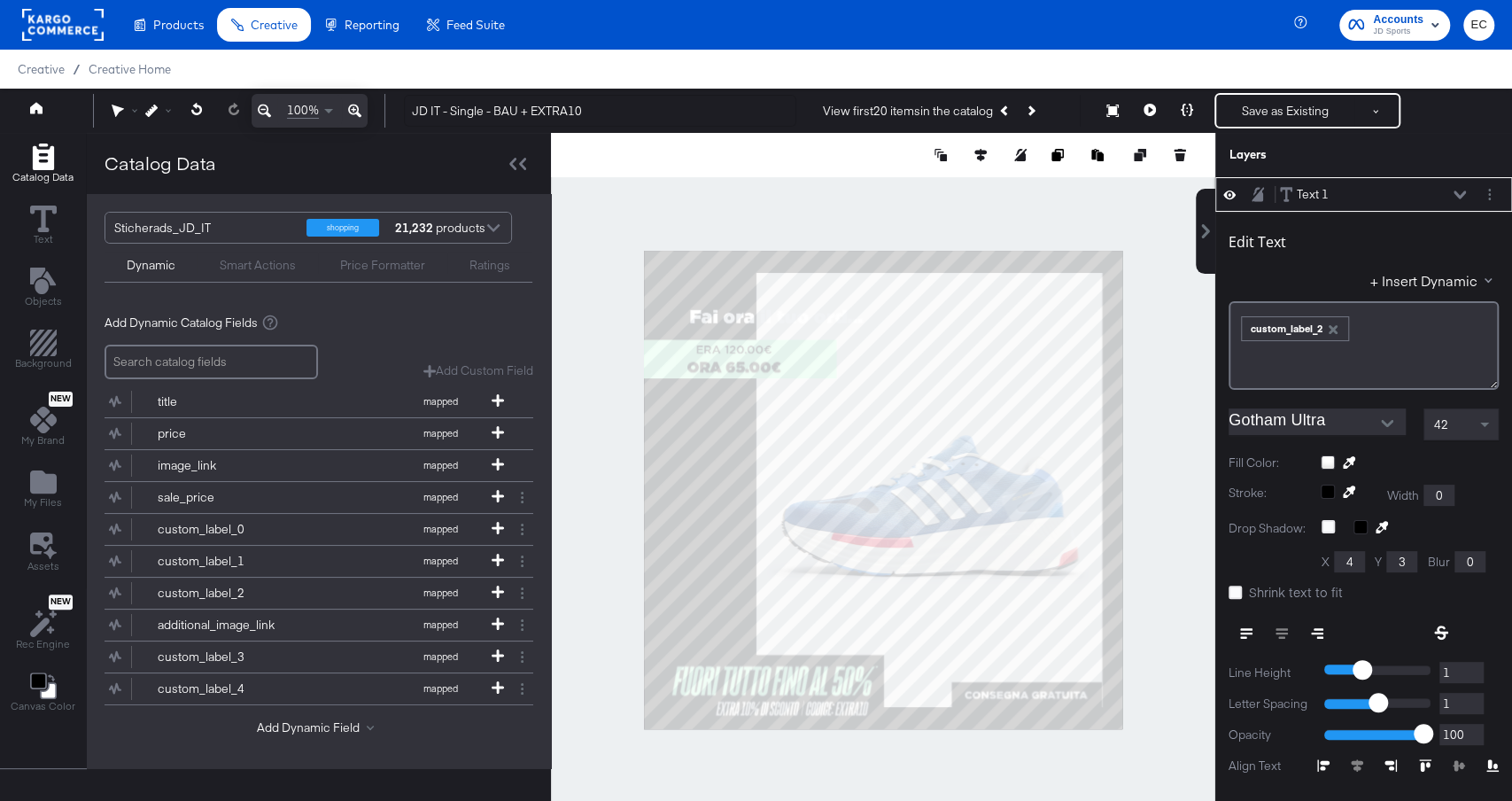
scroll to position [17, 0]
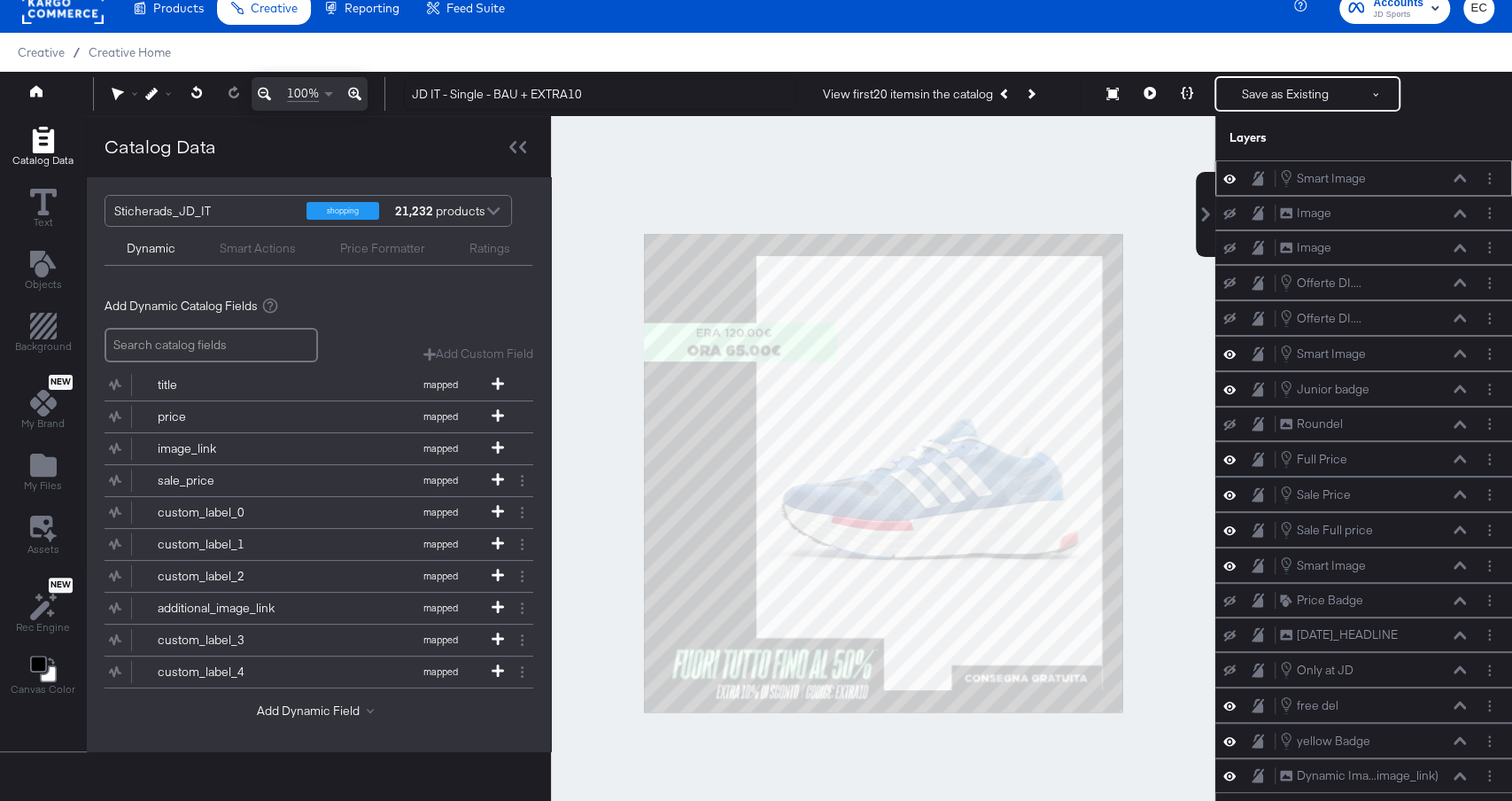
click at [621, 604] on div at bounding box center [883, 473] width 665 height 714
click at [622, 580] on div at bounding box center [883, 473] width 665 height 714
click at [1096, 168] on div at bounding box center [883, 473] width 665 height 714
click at [1249, 93] on button "Save as Existing" at bounding box center [1286, 94] width 138 height 32
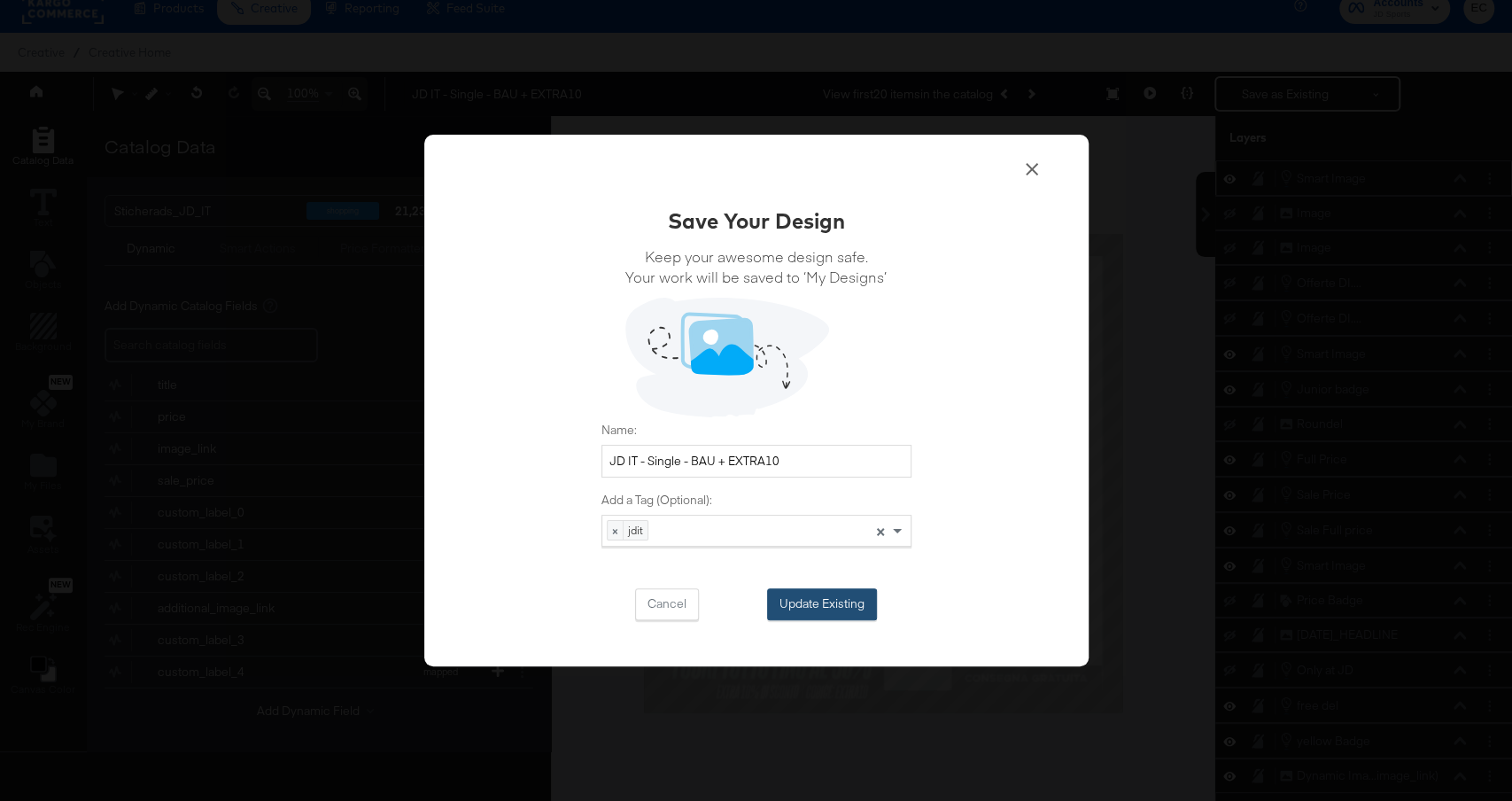
click at [835, 612] on button "Update Existing" at bounding box center [823, 604] width 110 height 32
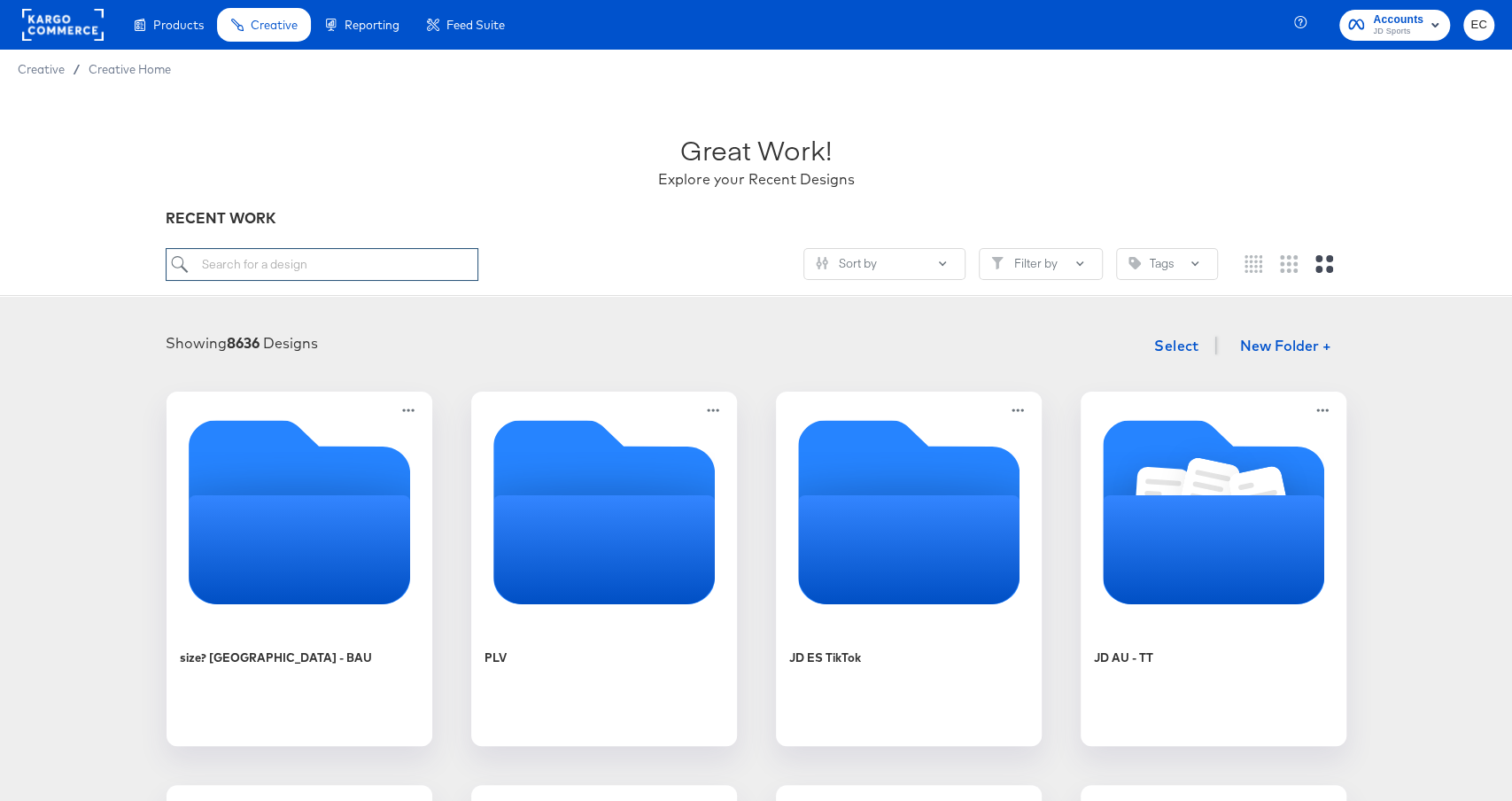
click at [430, 273] on input "search" at bounding box center [321, 265] width 312 height 33
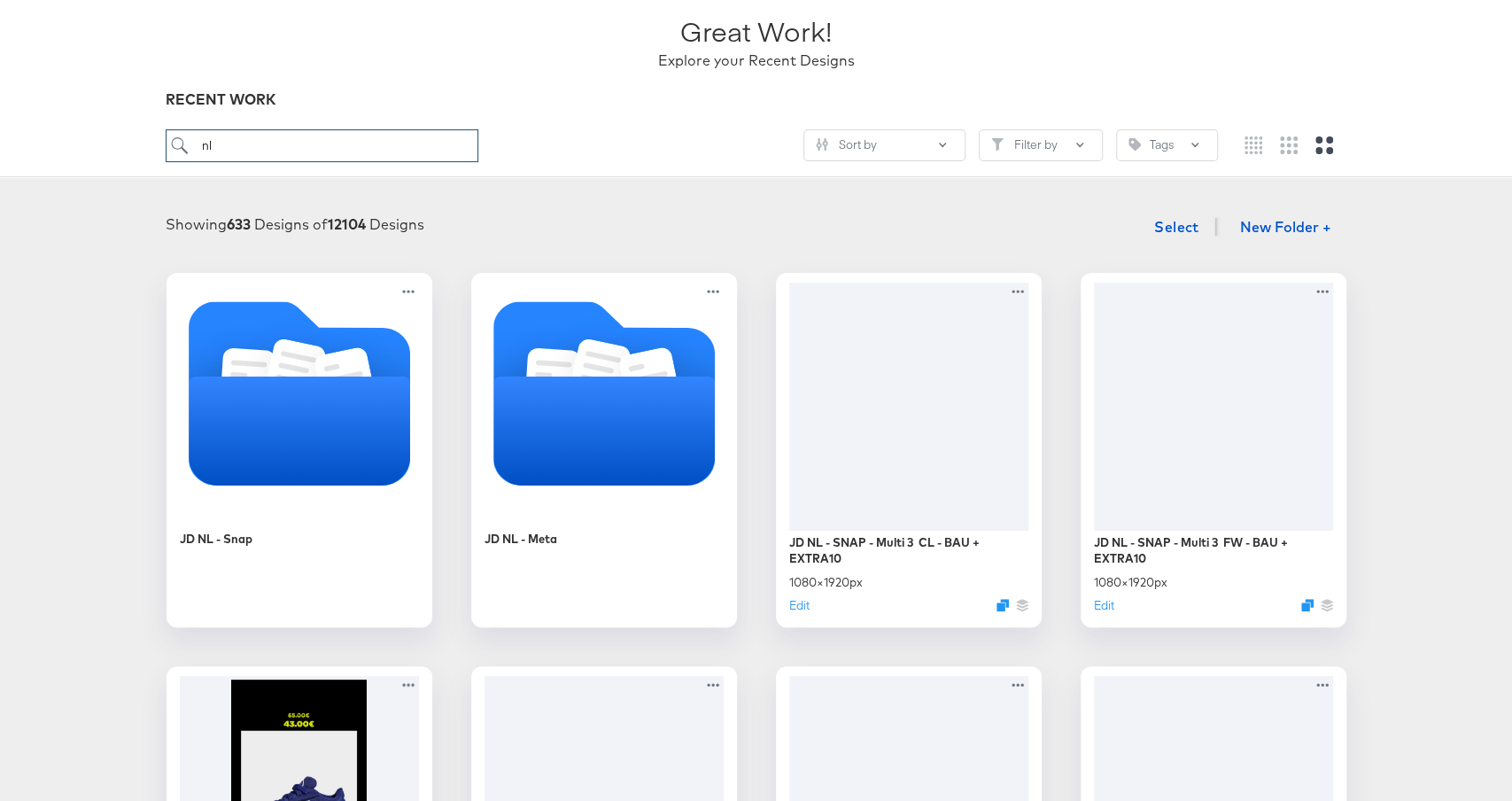
scroll to position [203, 0]
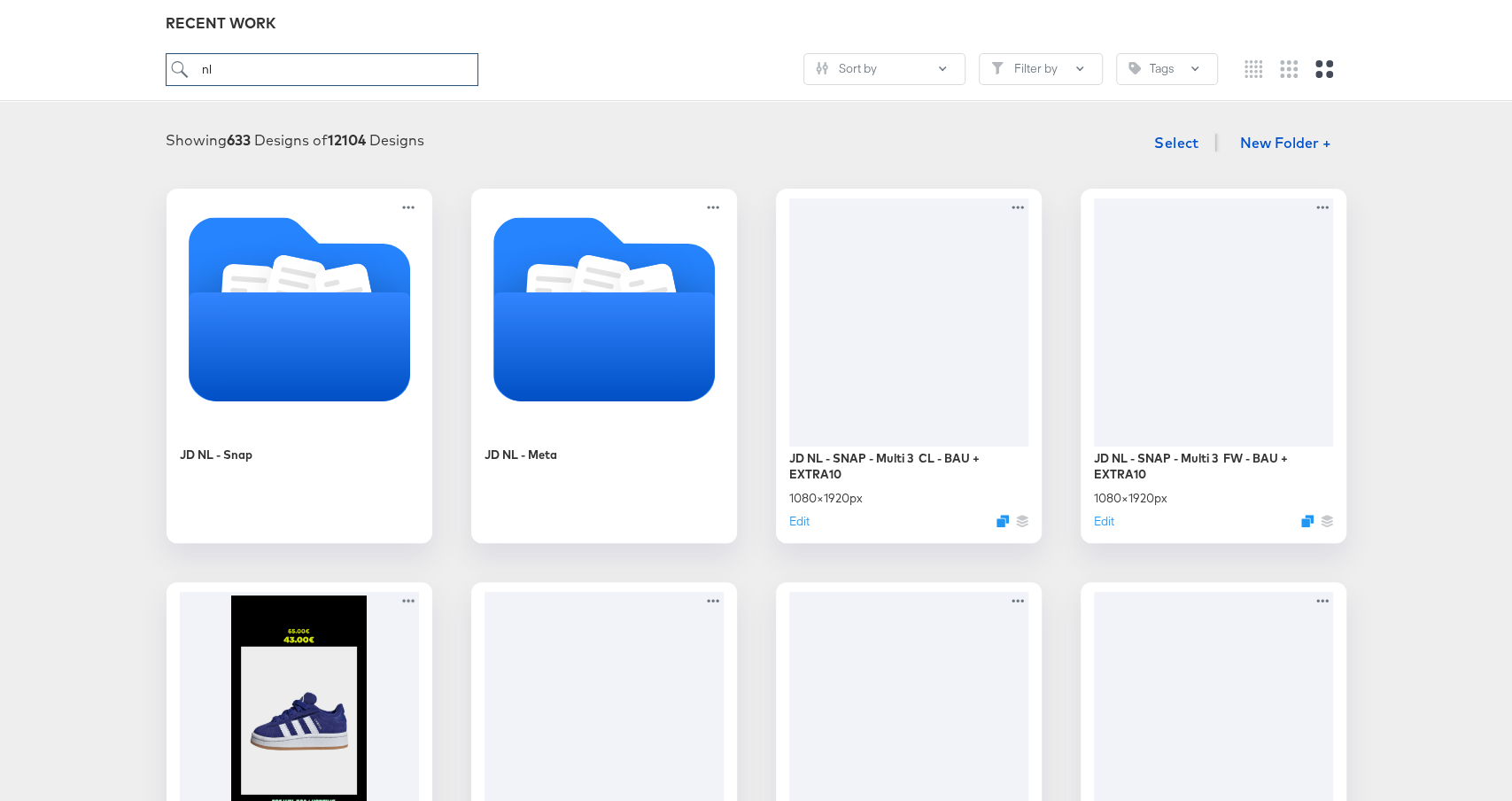
click at [381, 77] on input "nl" at bounding box center [321, 70] width 312 height 33
type input "it"
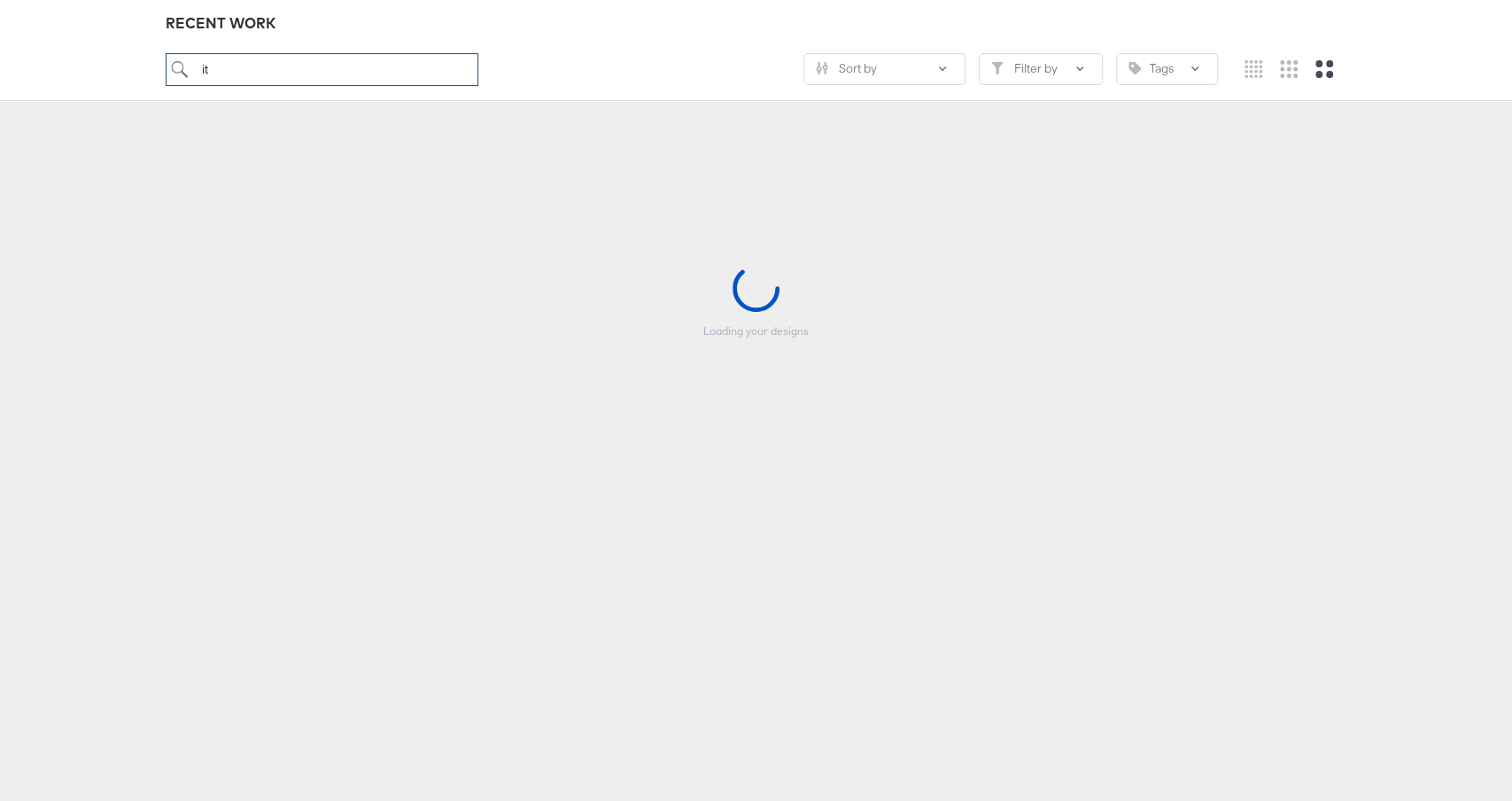
scroll to position [196, 0]
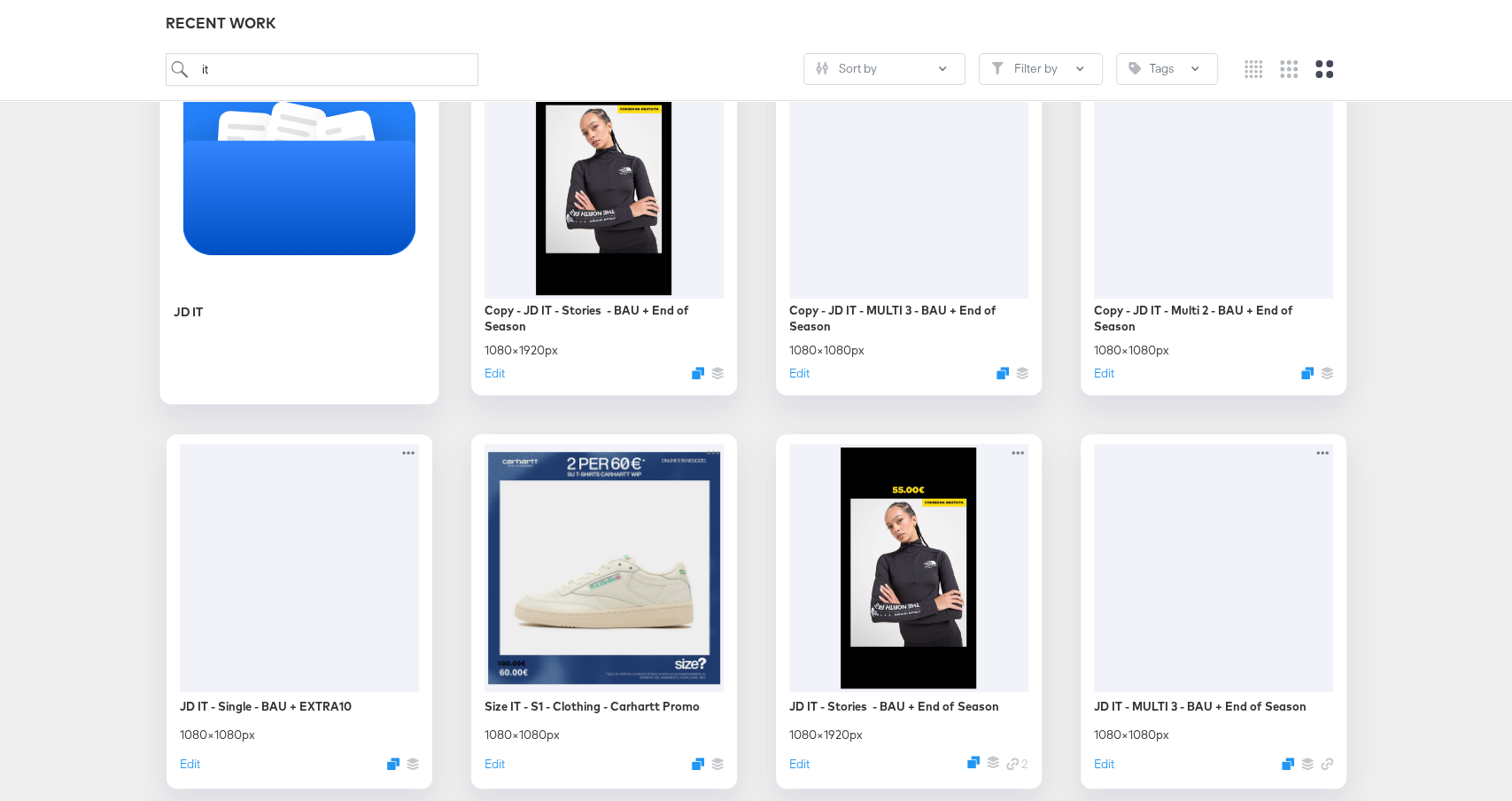
click at [385, 219] on icon "Folder" at bounding box center [300, 197] width 233 height 114
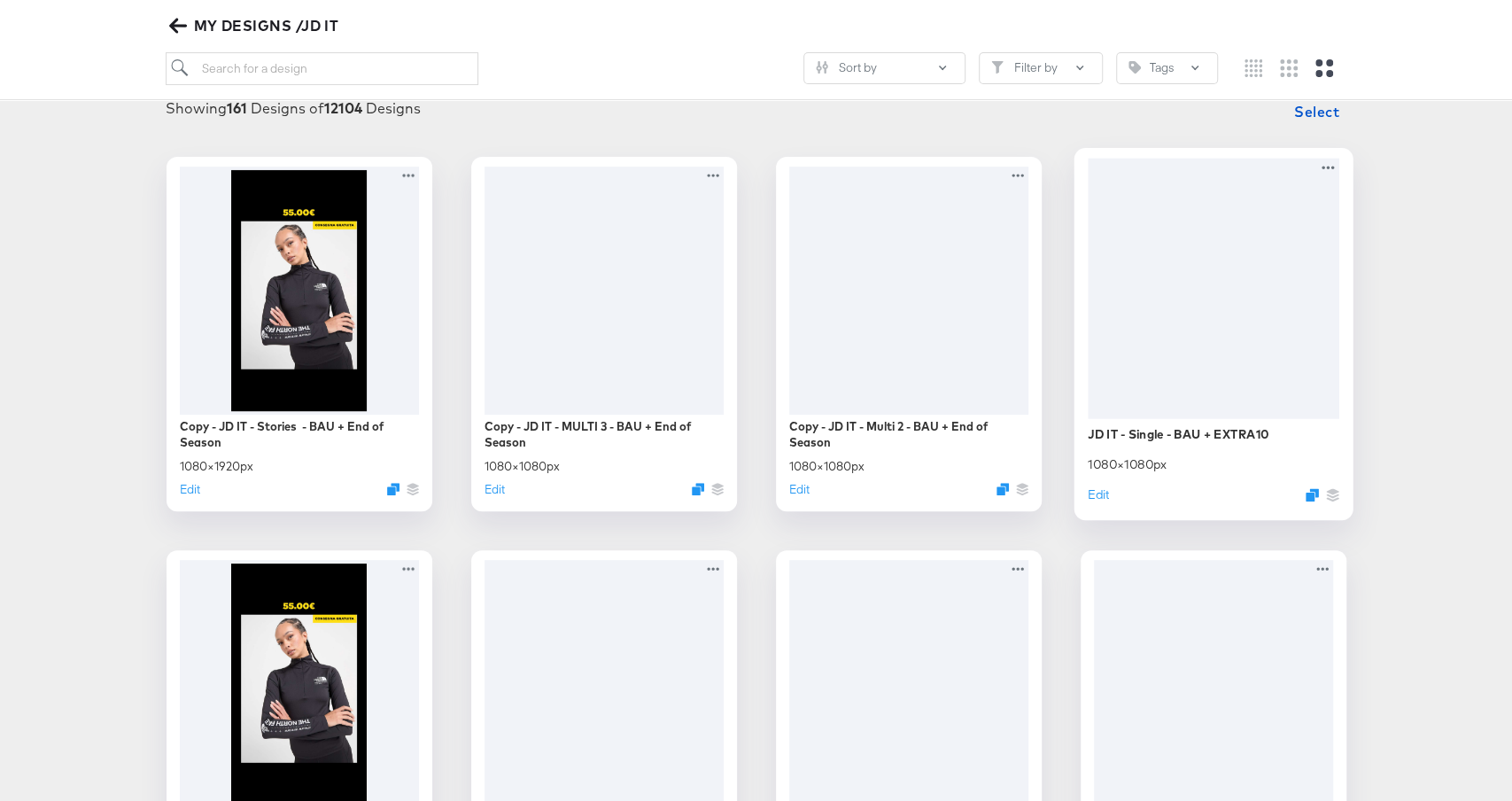
scroll to position [226, 0]
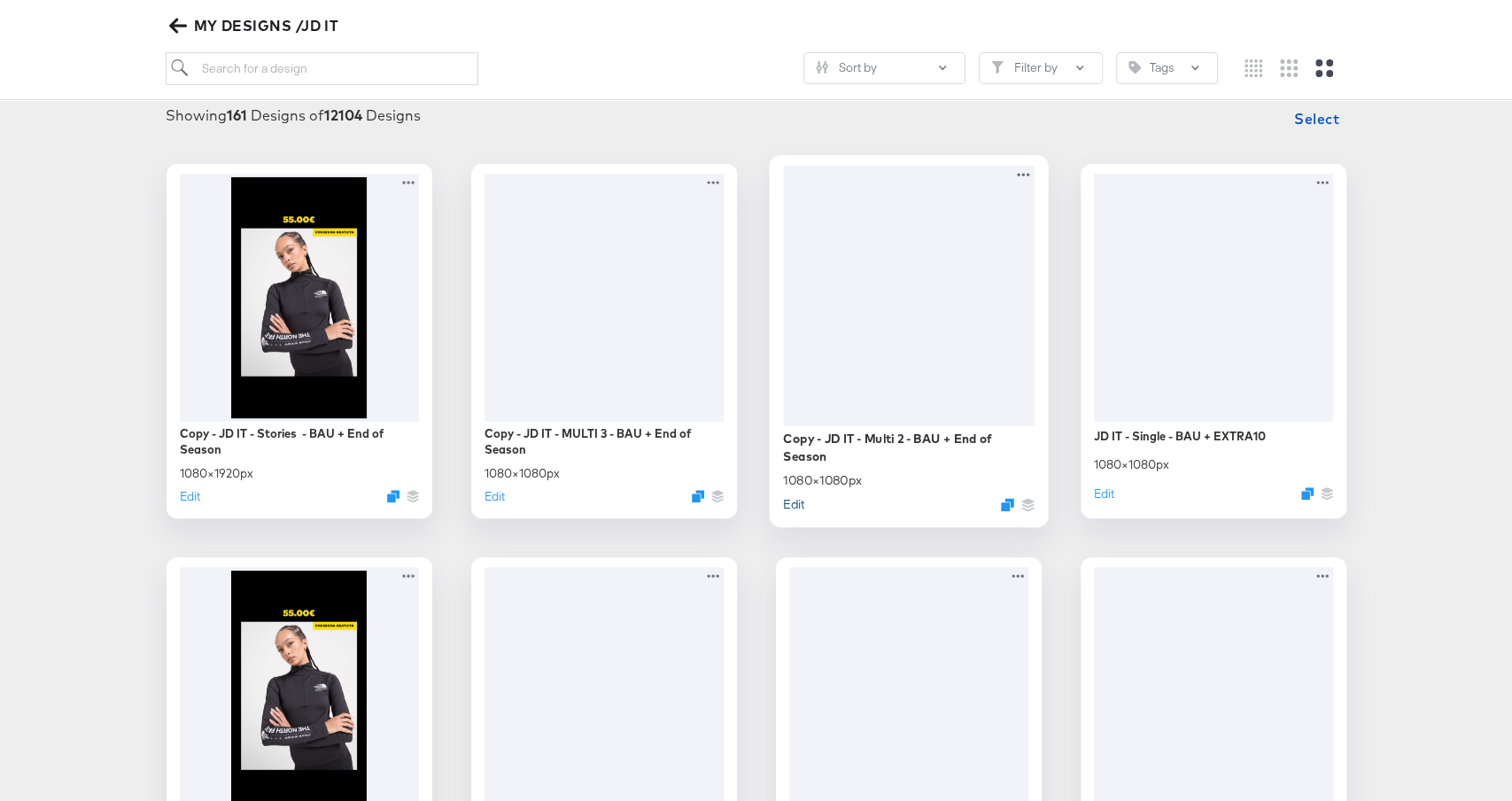
click at [793, 503] on button "Edit" at bounding box center [793, 504] width 21 height 17
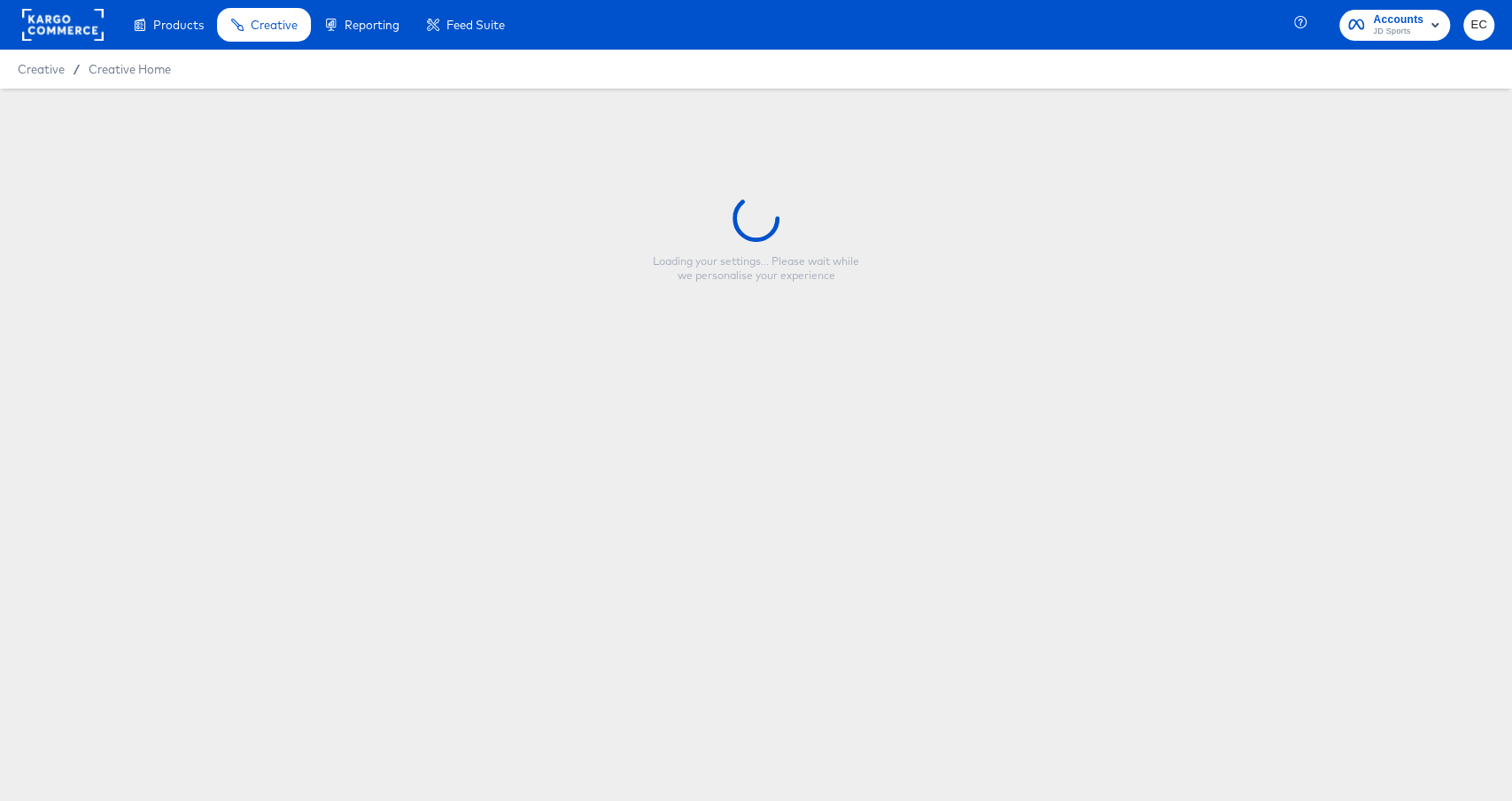
type input "Copy - JD IT - Multi 2 - BAU + End of Season"
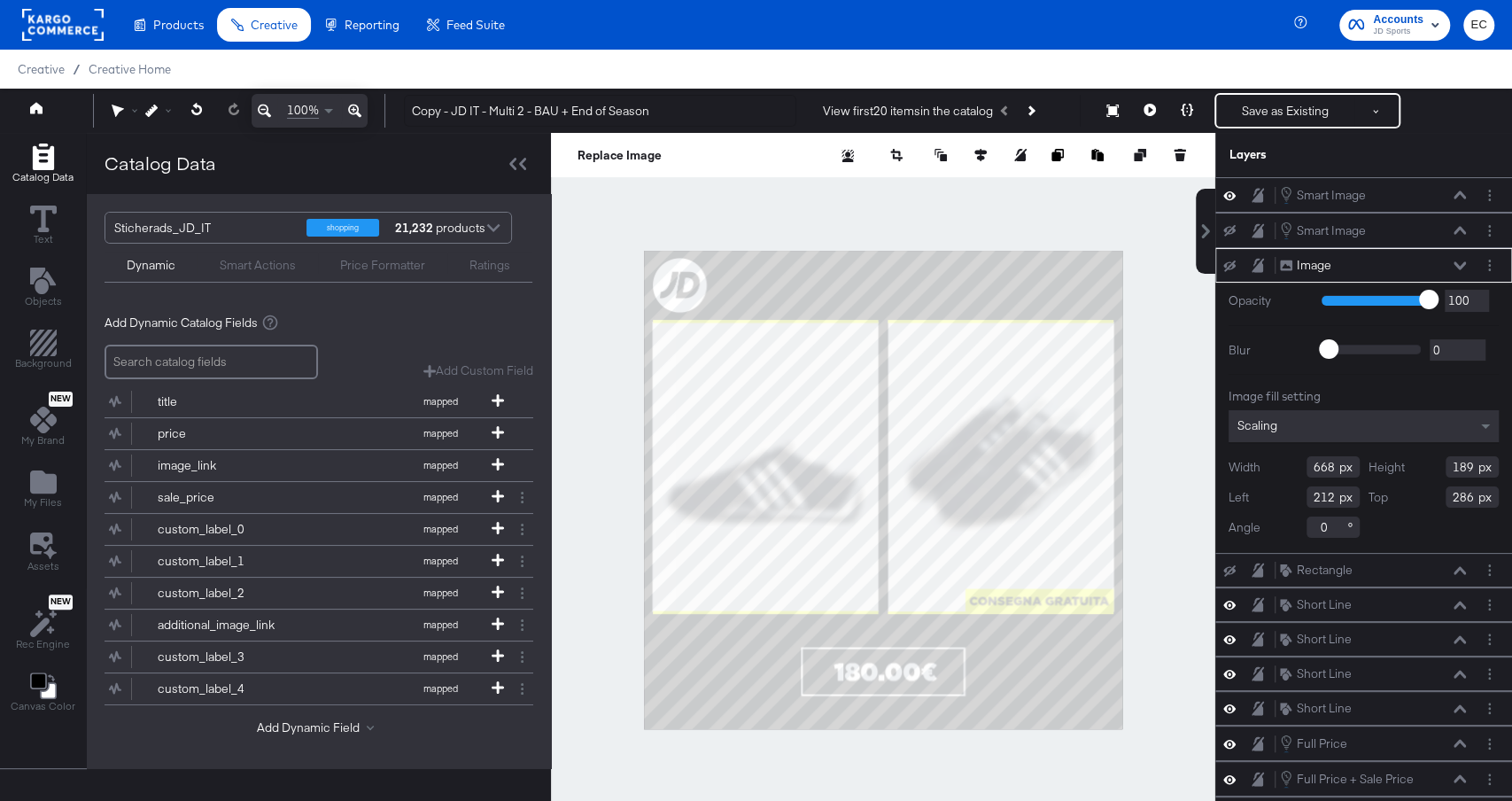
click at [1036, 187] on div at bounding box center [883, 490] width 665 height 714
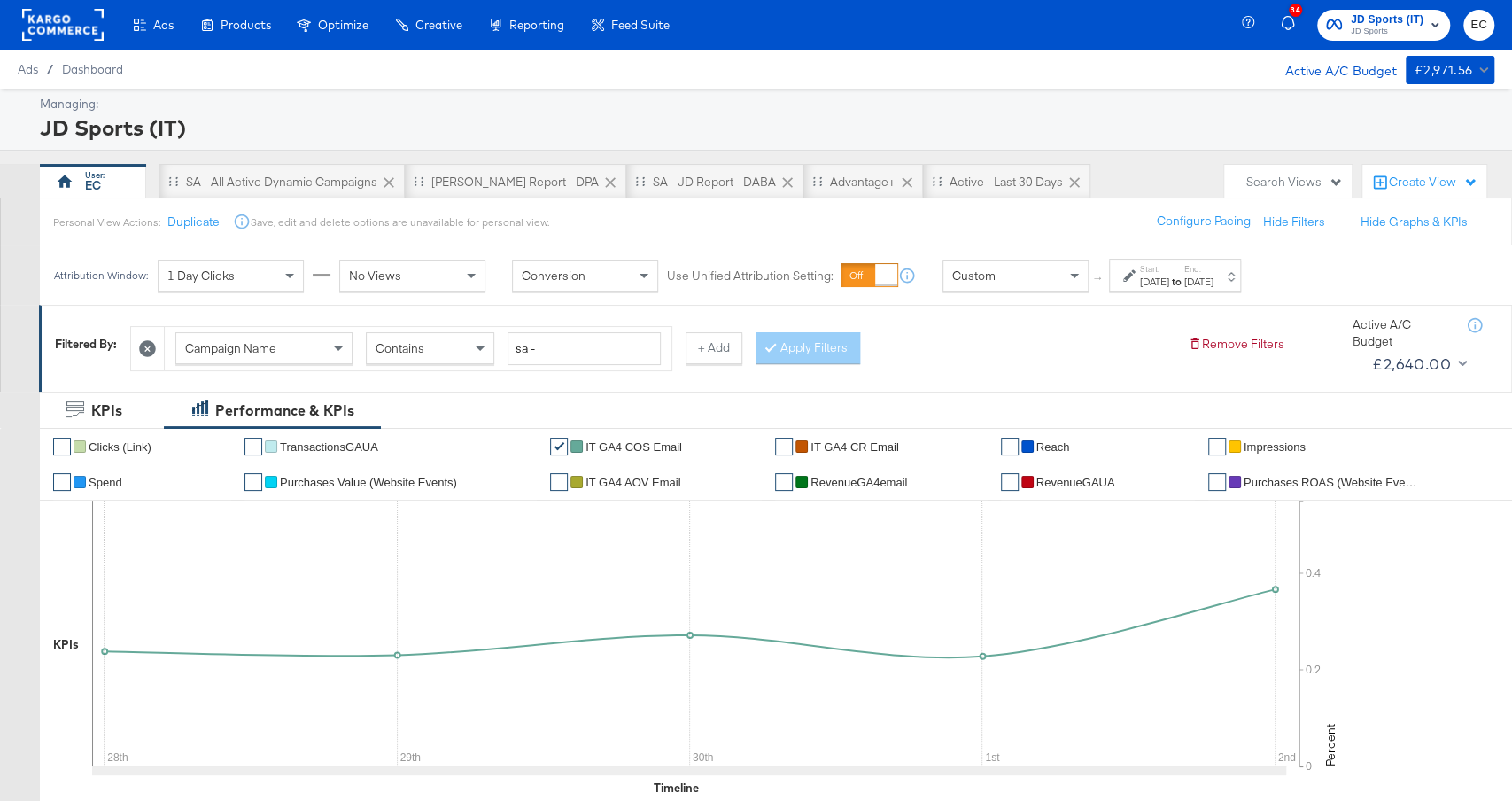
click at [1157, 281] on div "[DATE]" at bounding box center [1155, 281] width 29 height 14
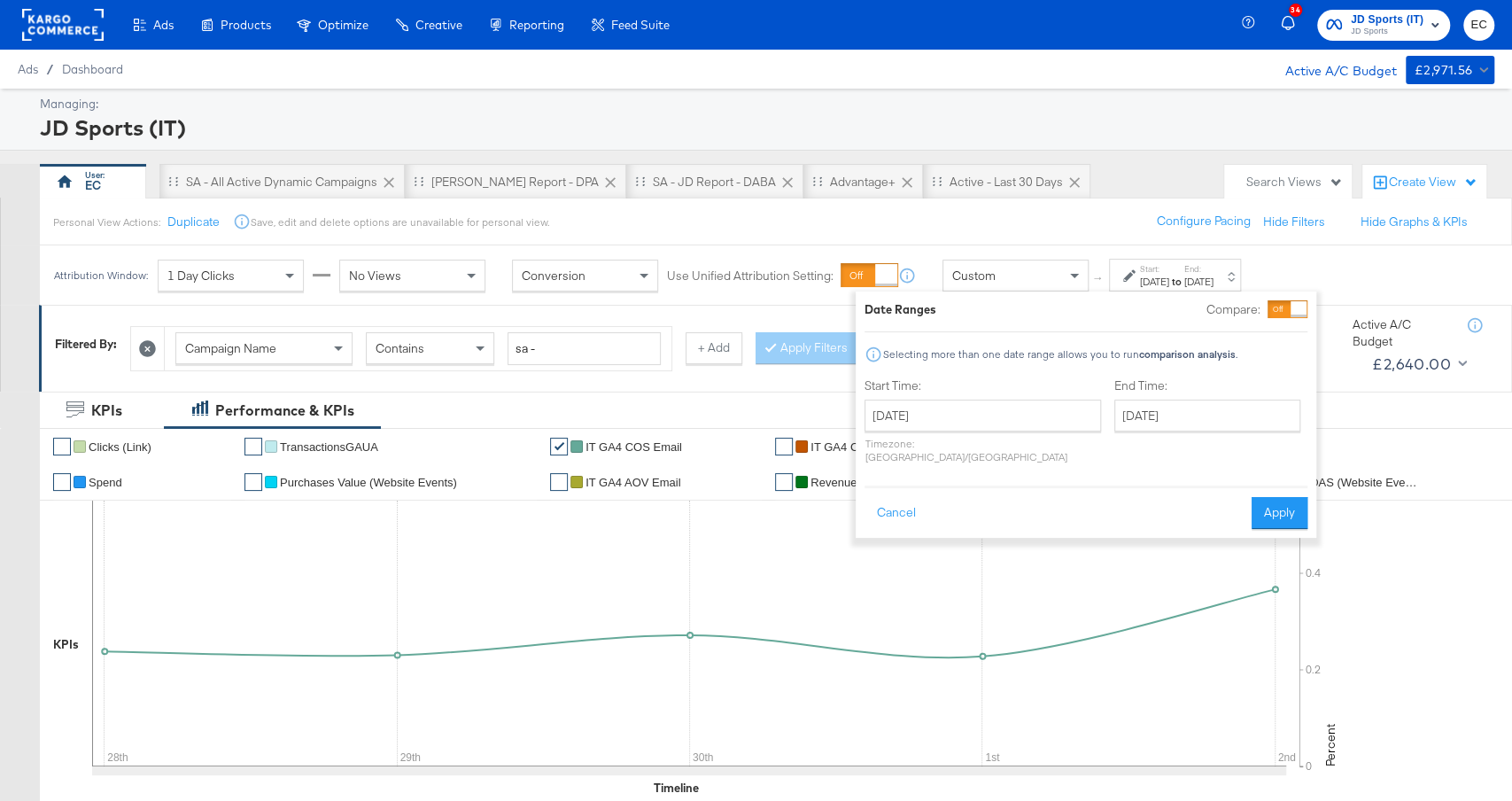
click at [1118, 395] on div "End Time: [DATE] ‹ [DATE] › Su Mo Tu We Th Fr Sa 28 29 30 1 2 3 4 5 6 7 8 9 10 …" at bounding box center [1211, 425] width 193 height 94
click at [1118, 402] on input "[DATE]" at bounding box center [1208, 416] width 186 height 32
click at [1325, 381] on div "Filtered By: Campaign Name Contains sa - + Add Apply Filters Remove Filters Act…" at bounding box center [775, 349] width 1473 height 86
click at [989, 273] on span "Custom" at bounding box center [973, 275] width 43 height 16
click at [932, 405] on input "[DATE]" at bounding box center [983, 416] width 236 height 32
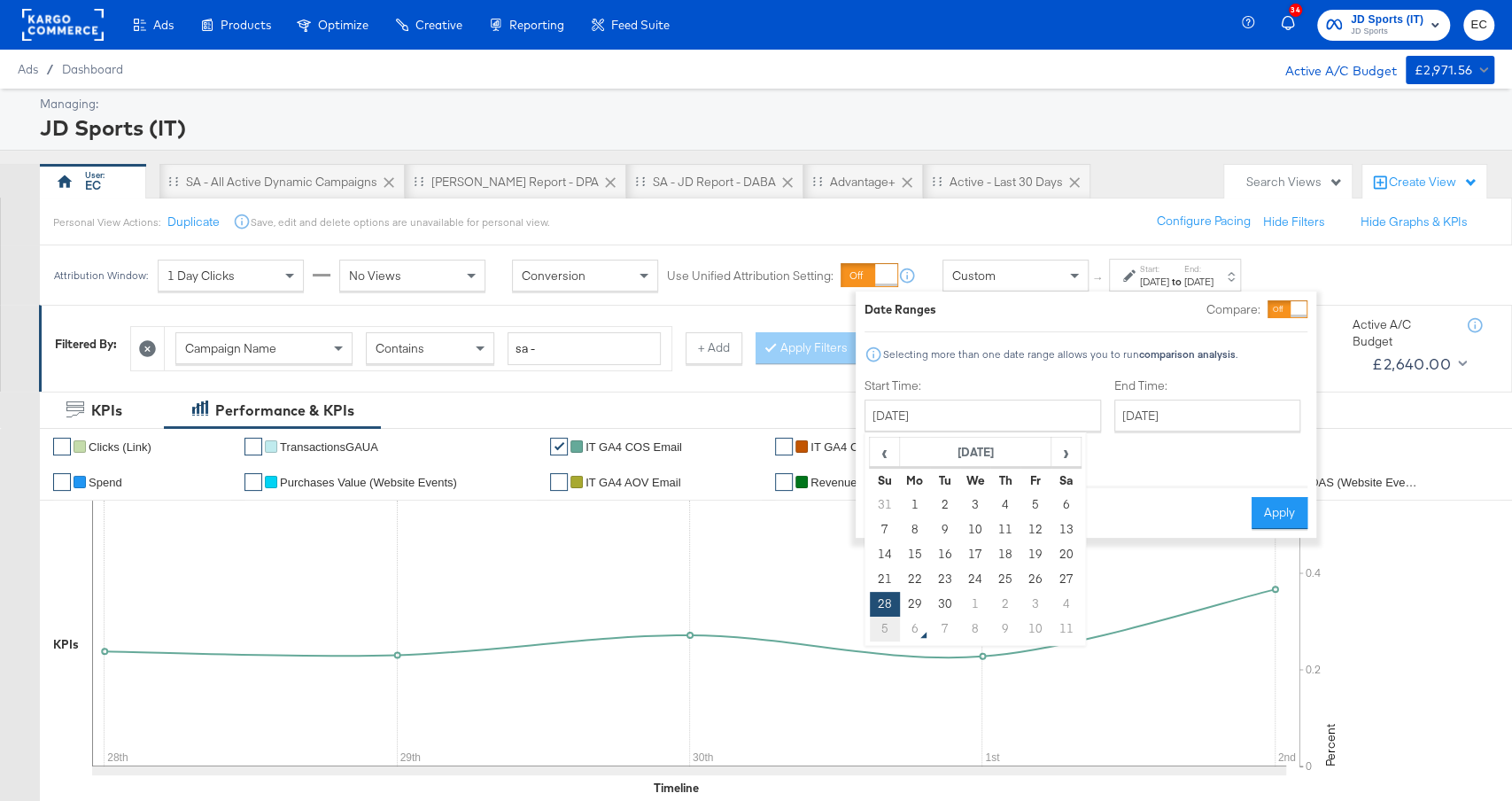
click at [877, 624] on td "5" at bounding box center [885, 629] width 30 height 25
type input "[DATE]"
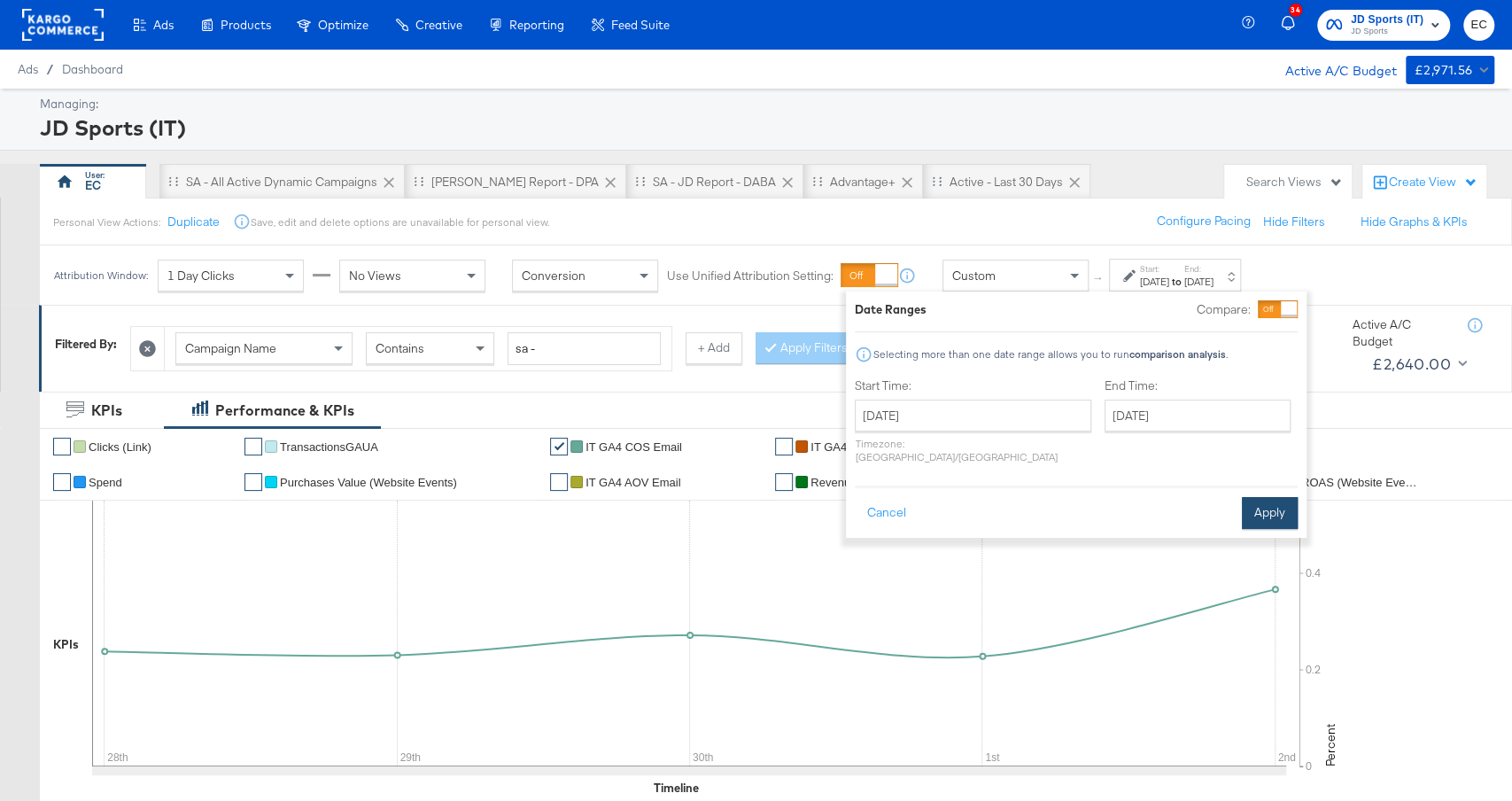
click at [1281, 498] on button "Apply" at bounding box center [1269, 513] width 56 height 32
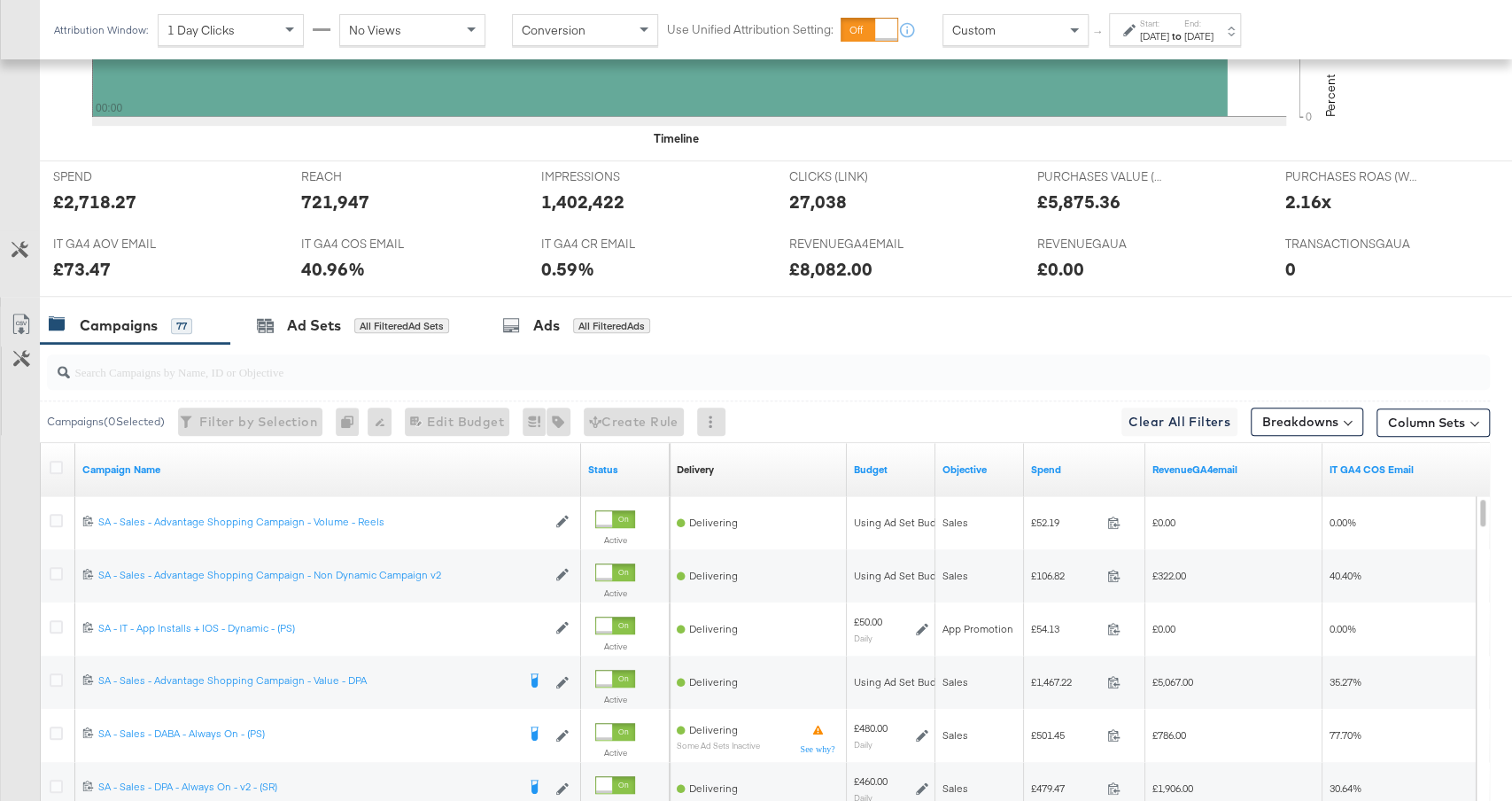
scroll to position [661, 0]
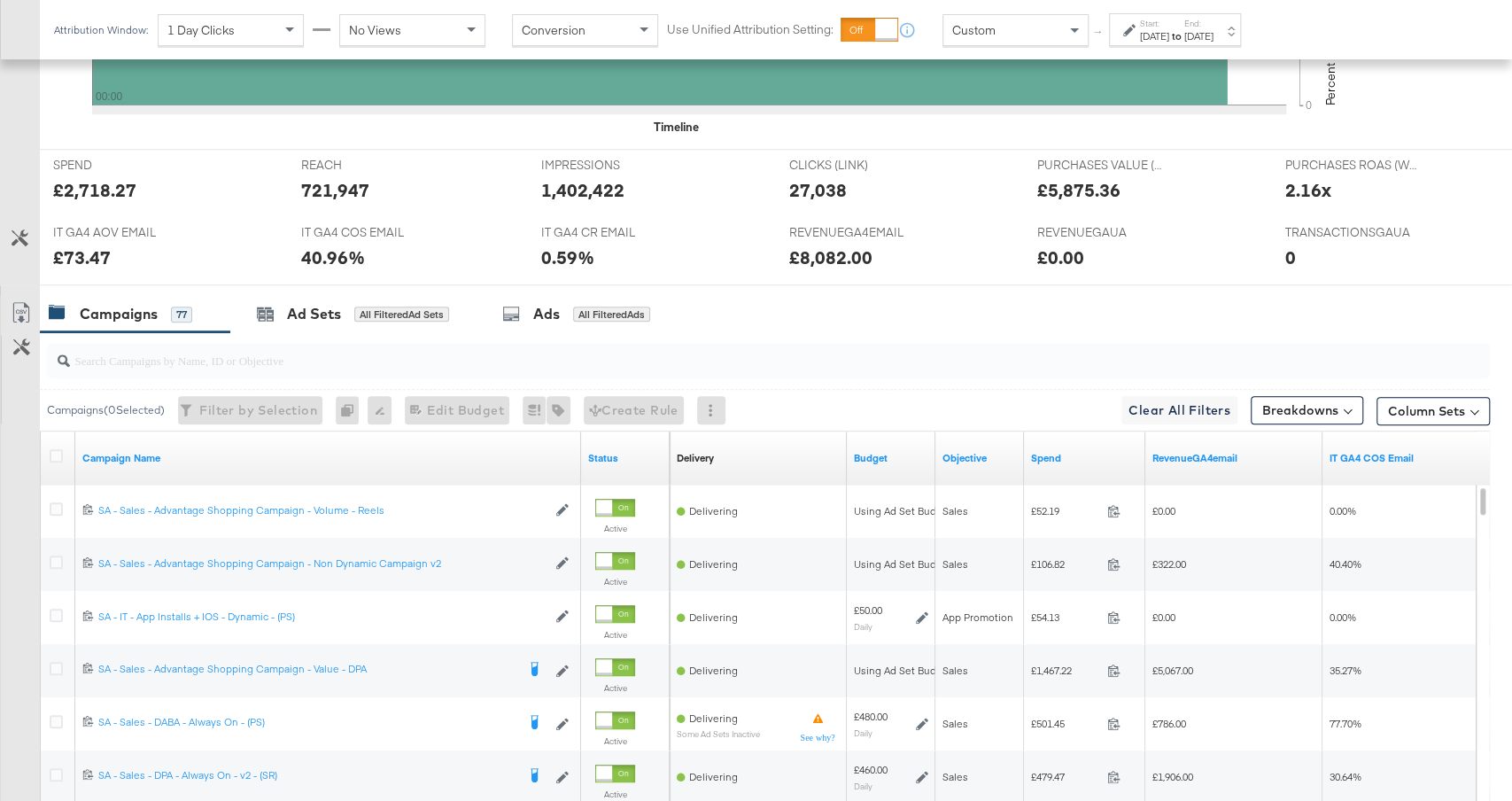
click at [1073, 446] on div "Spend" at bounding box center [1085, 458] width 121 height 29
click at [1073, 455] on link "Spend" at bounding box center [1085, 458] width 108 height 14
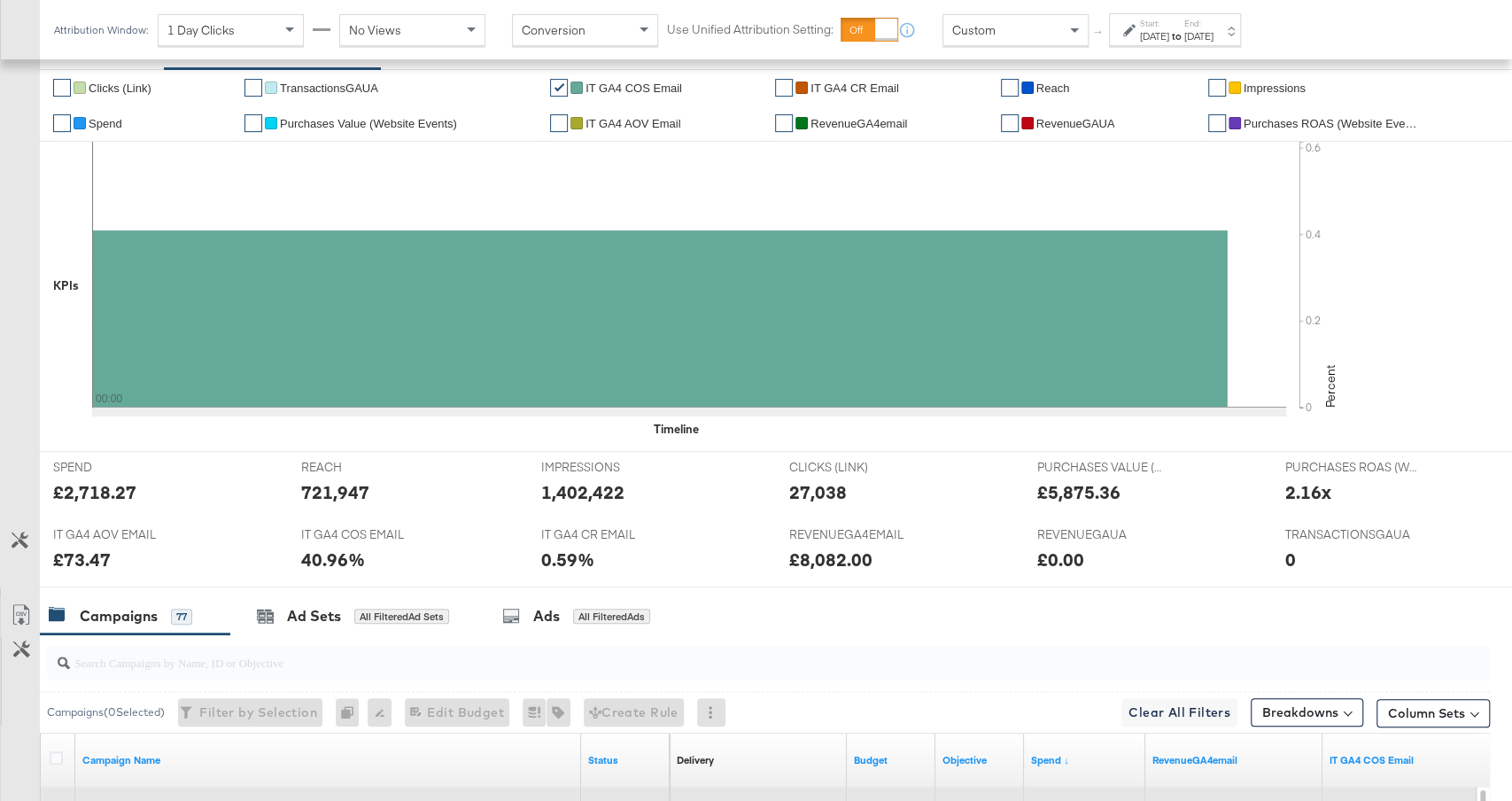
scroll to position [0, 0]
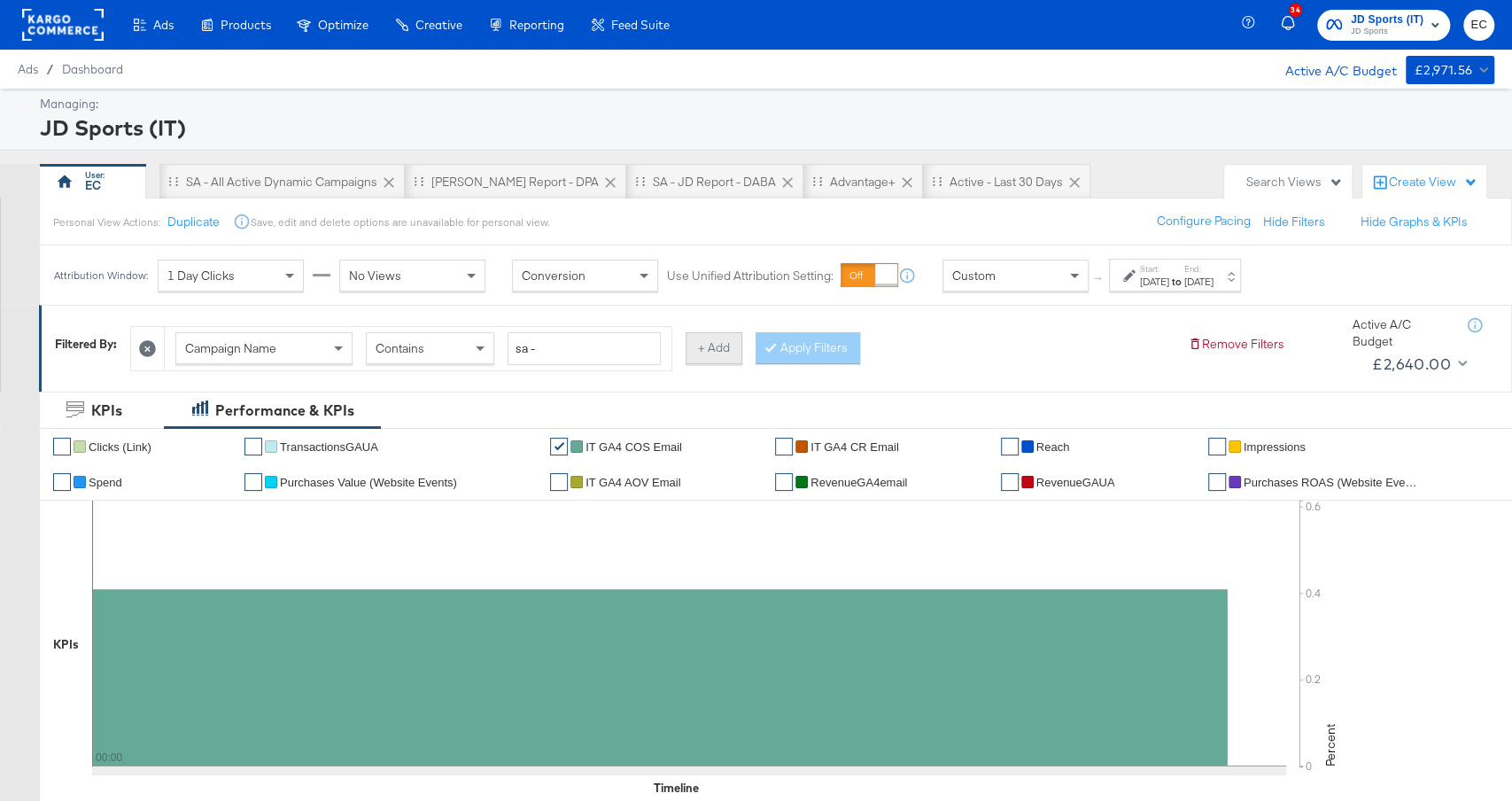
click at [708, 343] on button "+ Add" at bounding box center [714, 348] width 57 height 32
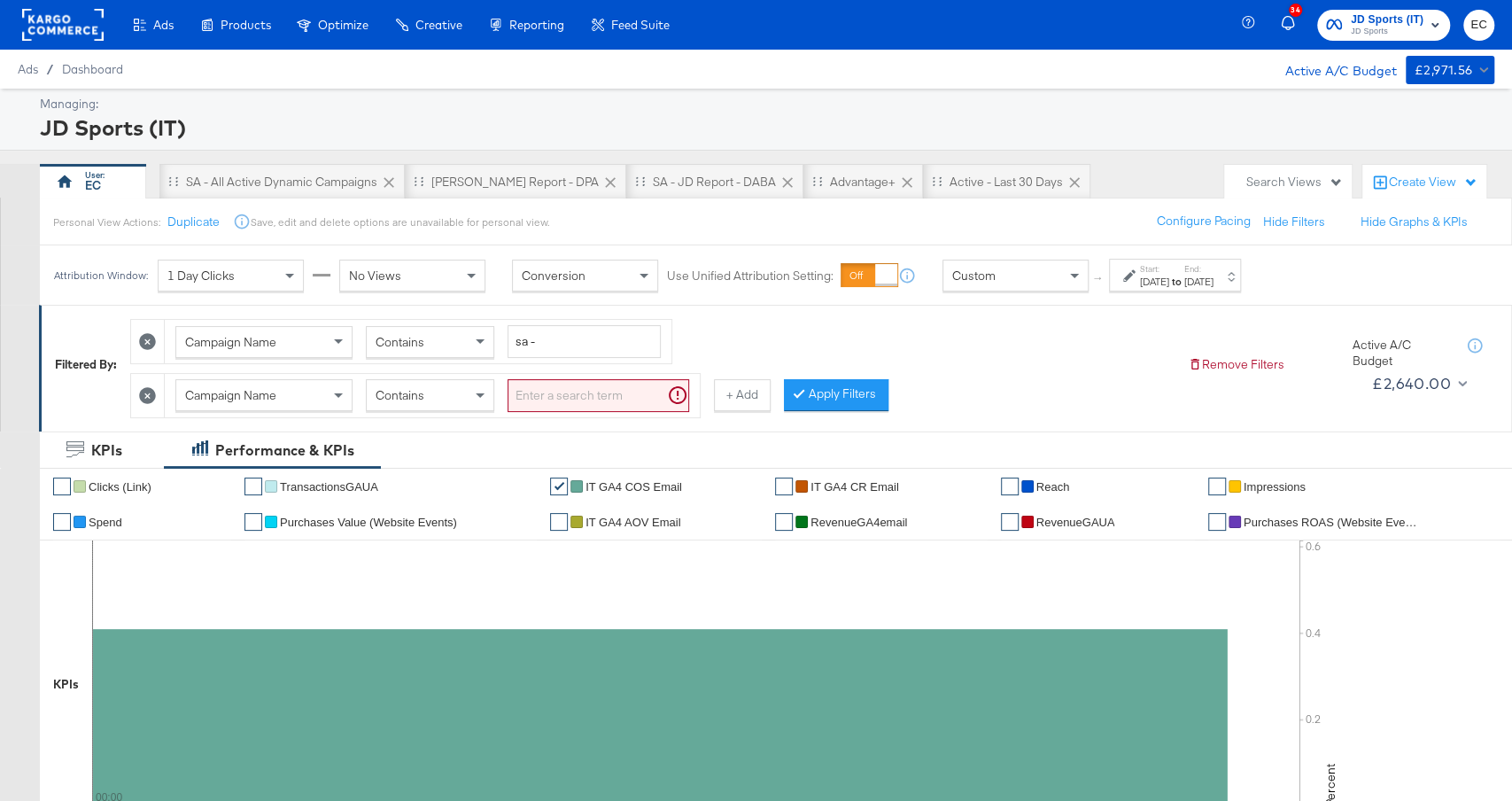
click at [362, 396] on div "Campaign Name Contains" at bounding box center [432, 396] width 514 height 33
click at [328, 396] on div "Campaign Name" at bounding box center [264, 395] width 176 height 30
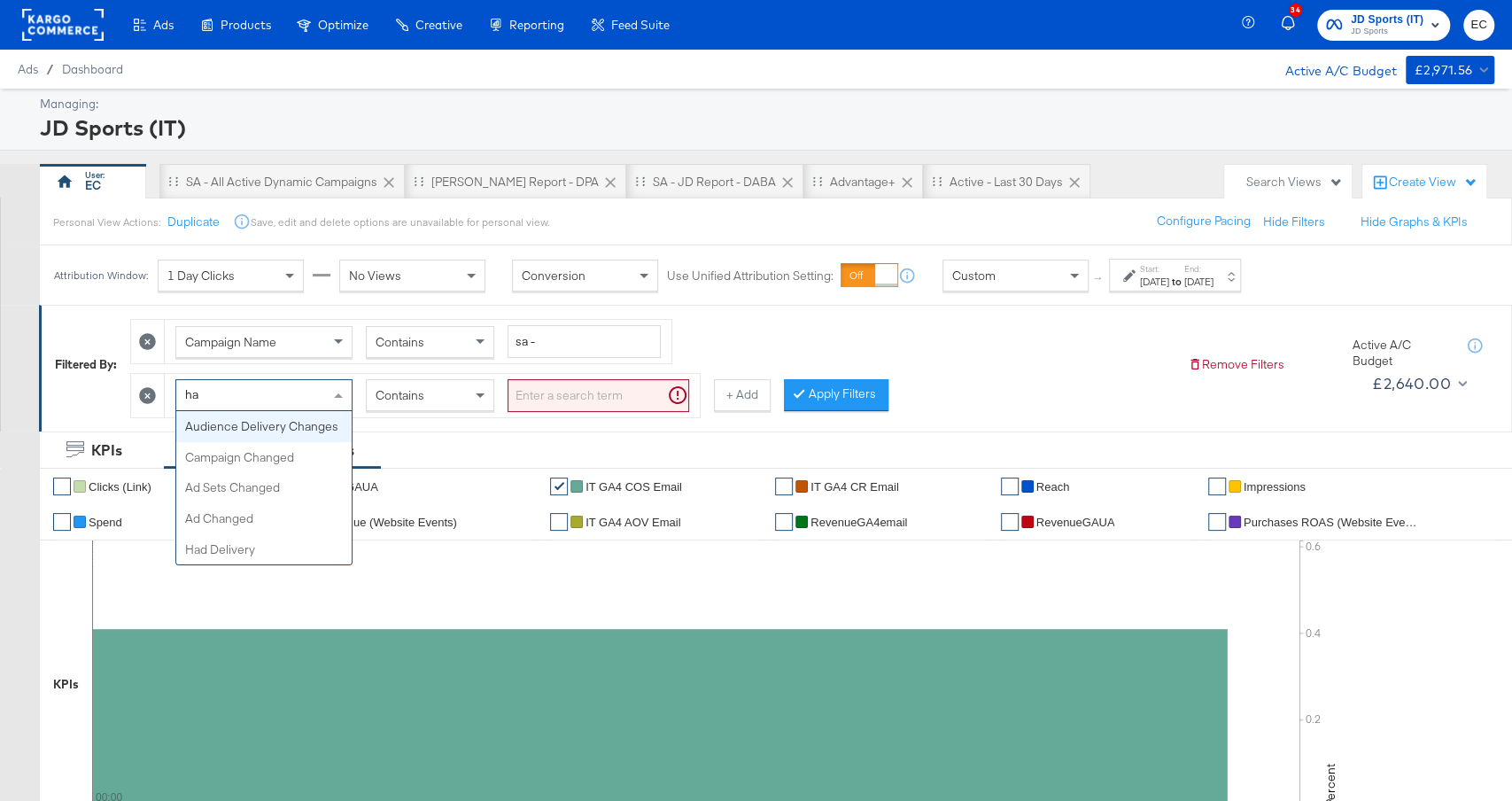
type input "had"
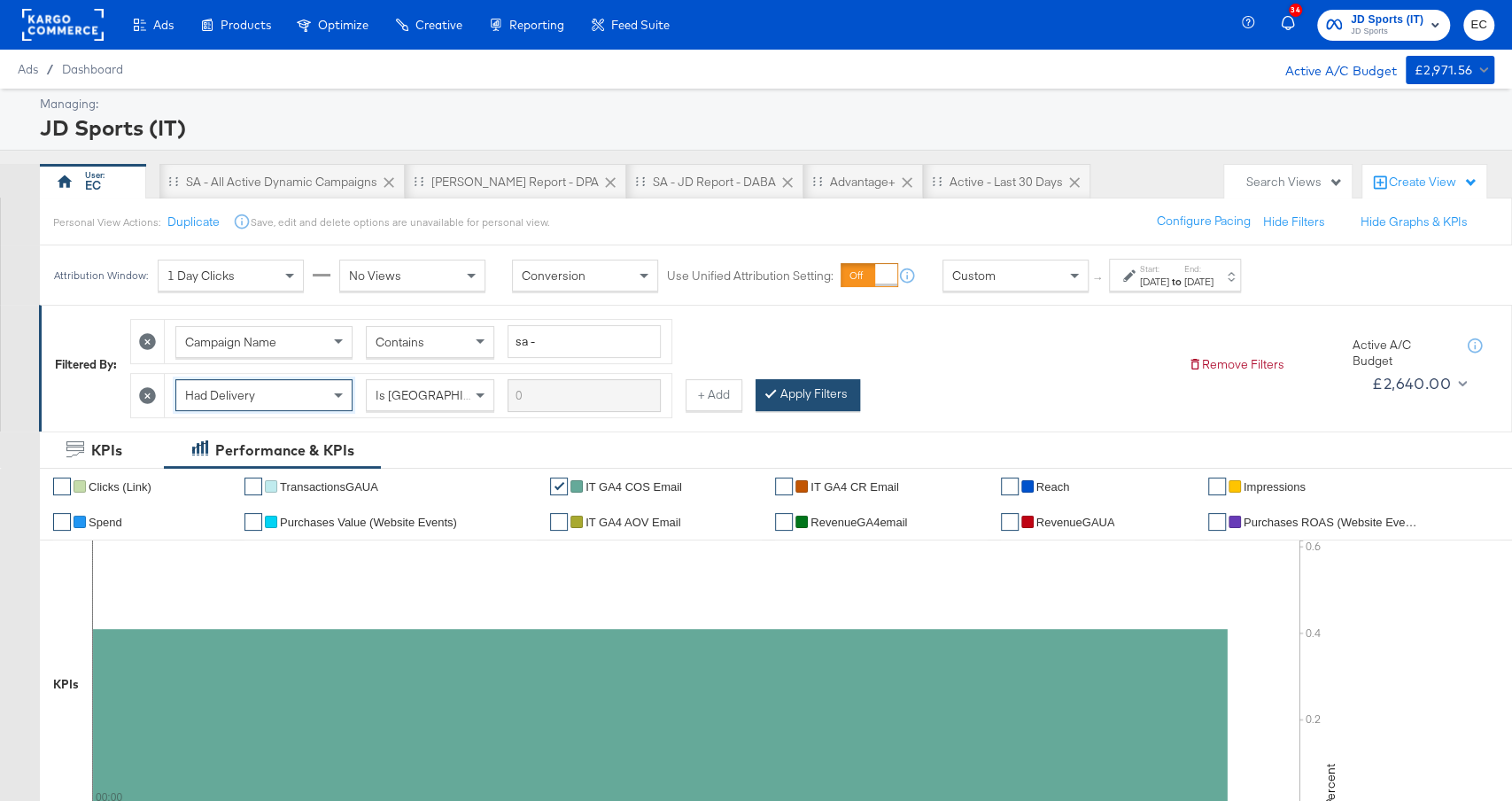
click at [825, 406] on button "Apply Filters" at bounding box center [808, 395] width 105 height 32
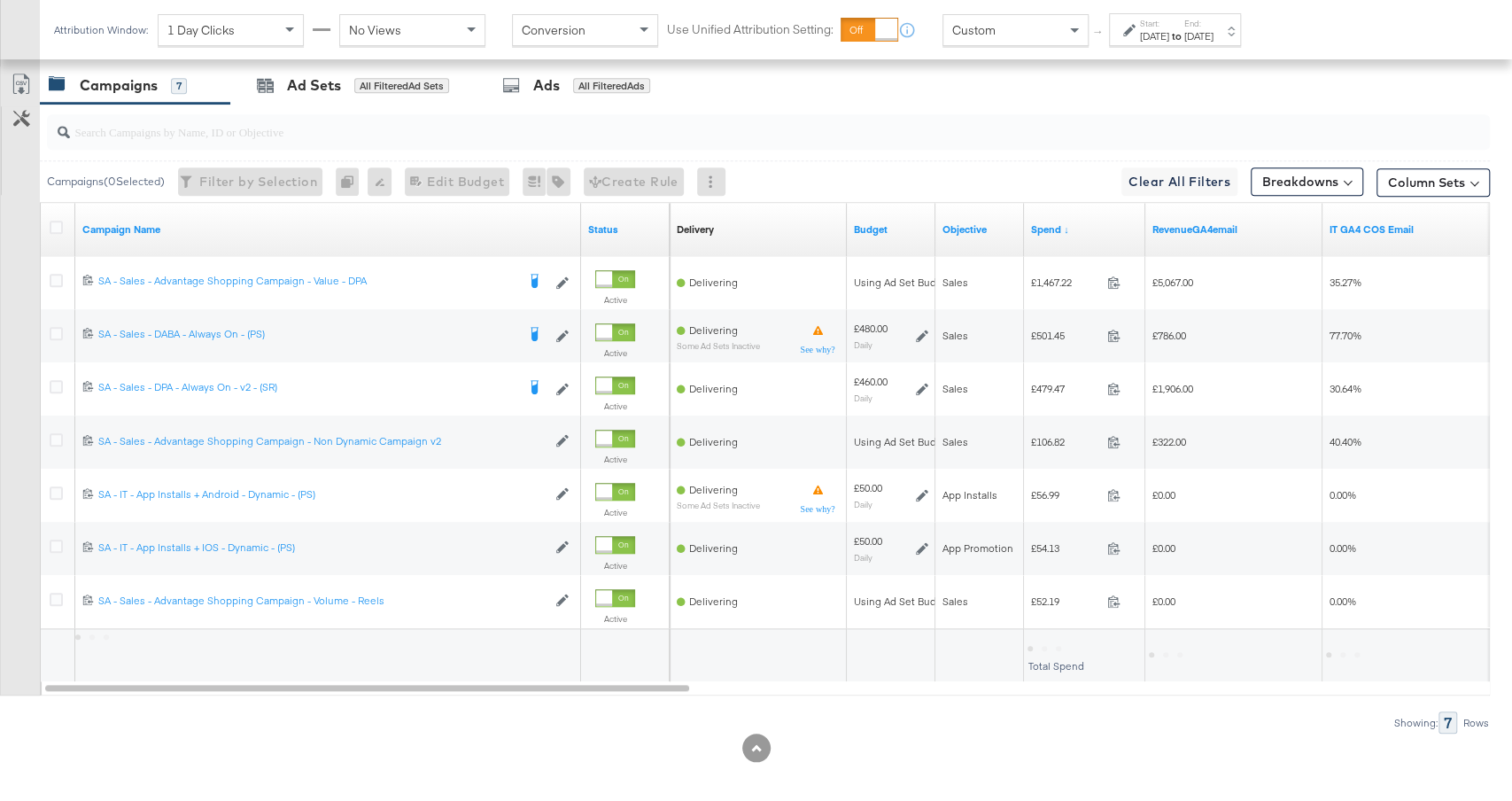
scroll to position [934, 0]
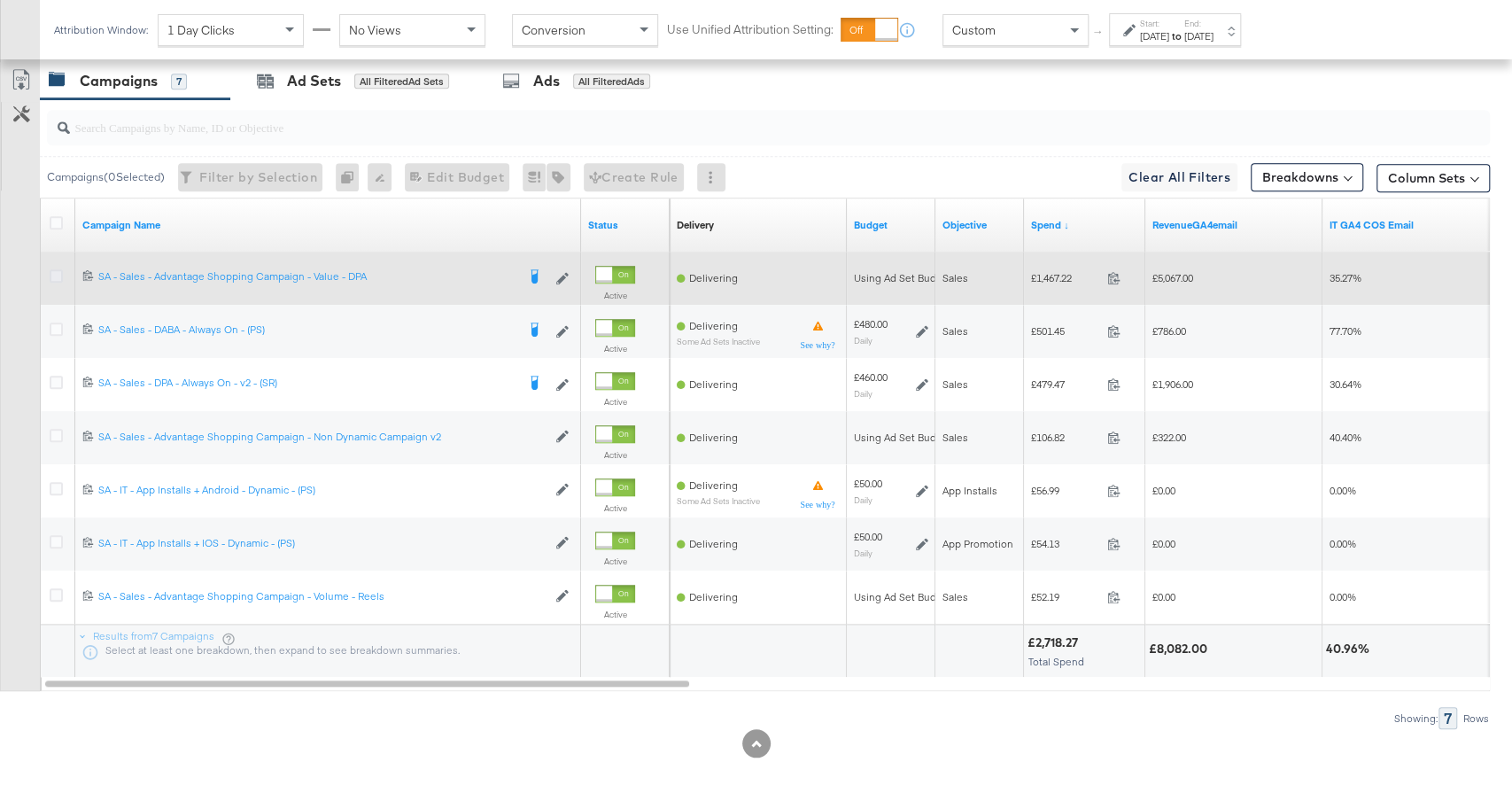
click at [53, 269] on icon at bounding box center [56, 276] width 13 height 13
click at [0, 0] on input "checkbox" at bounding box center [0, 0] width 0 height 0
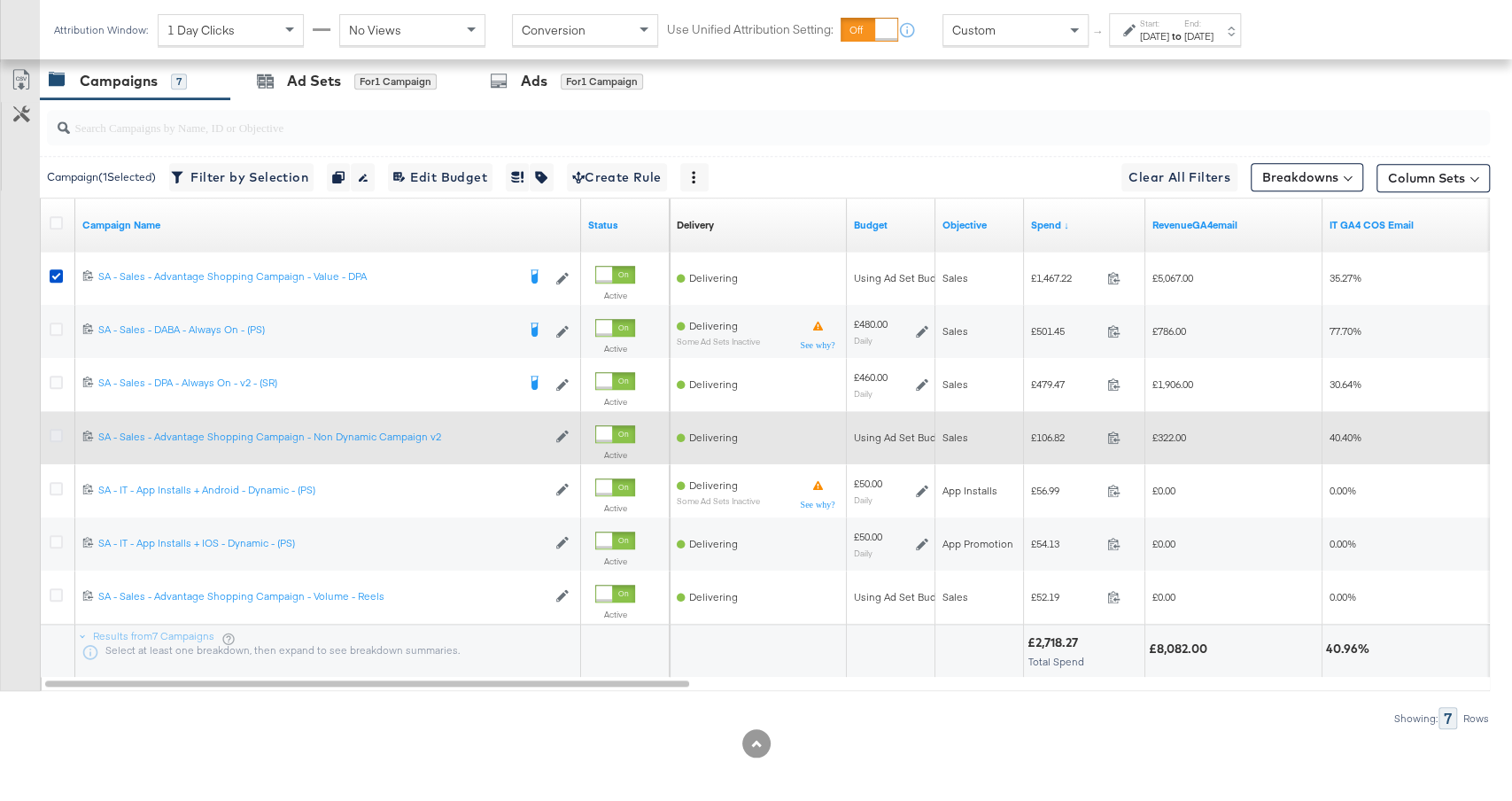
click at [52, 429] on icon at bounding box center [56, 436] width 13 height 13
click at [0, 0] on input "checkbox" at bounding box center [0, 0] width 0 height 0
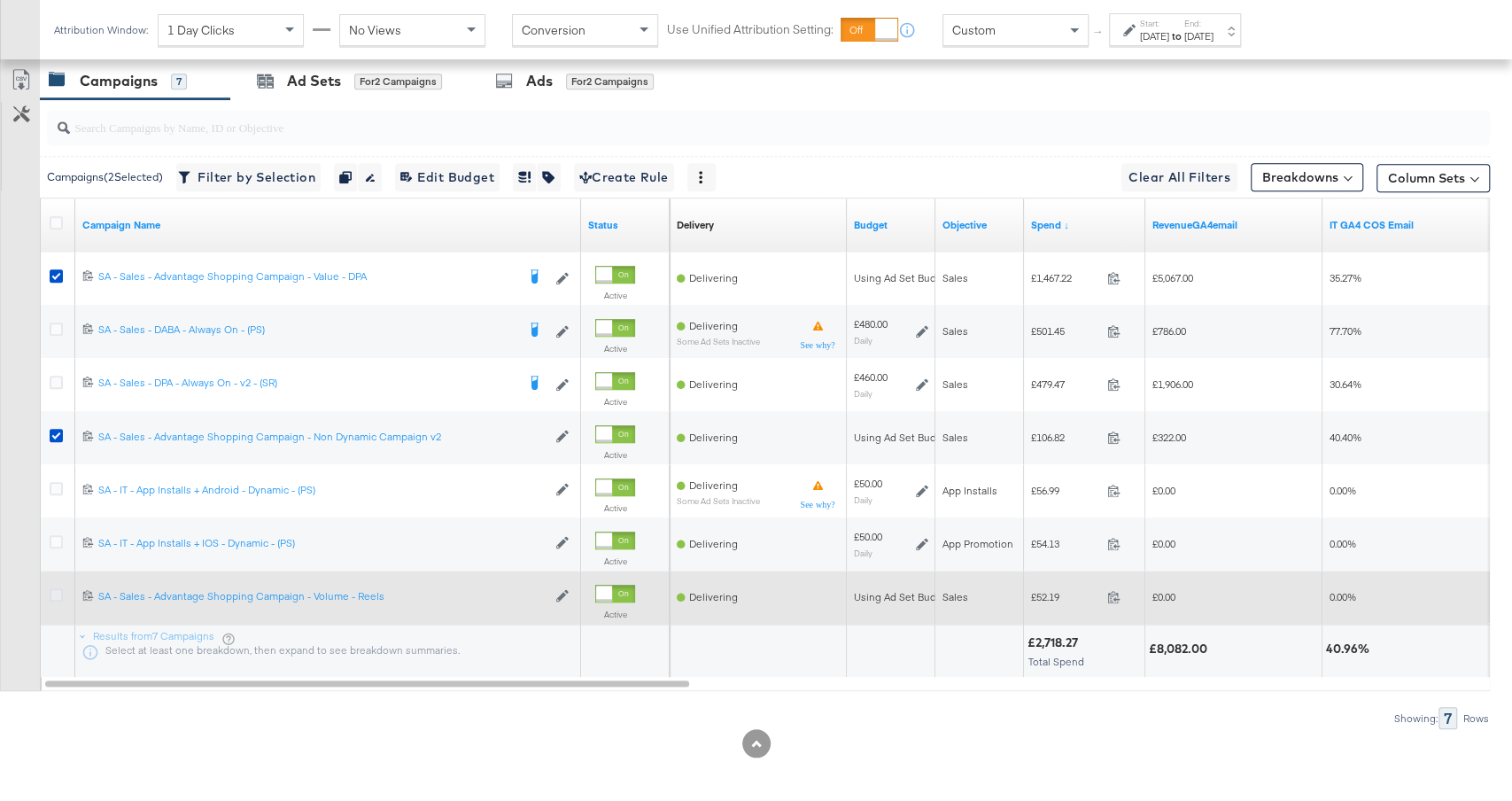
click at [62, 589] on icon at bounding box center [56, 595] width 13 height 13
click at [0, 0] on input "checkbox" at bounding box center [0, 0] width 0 height 0
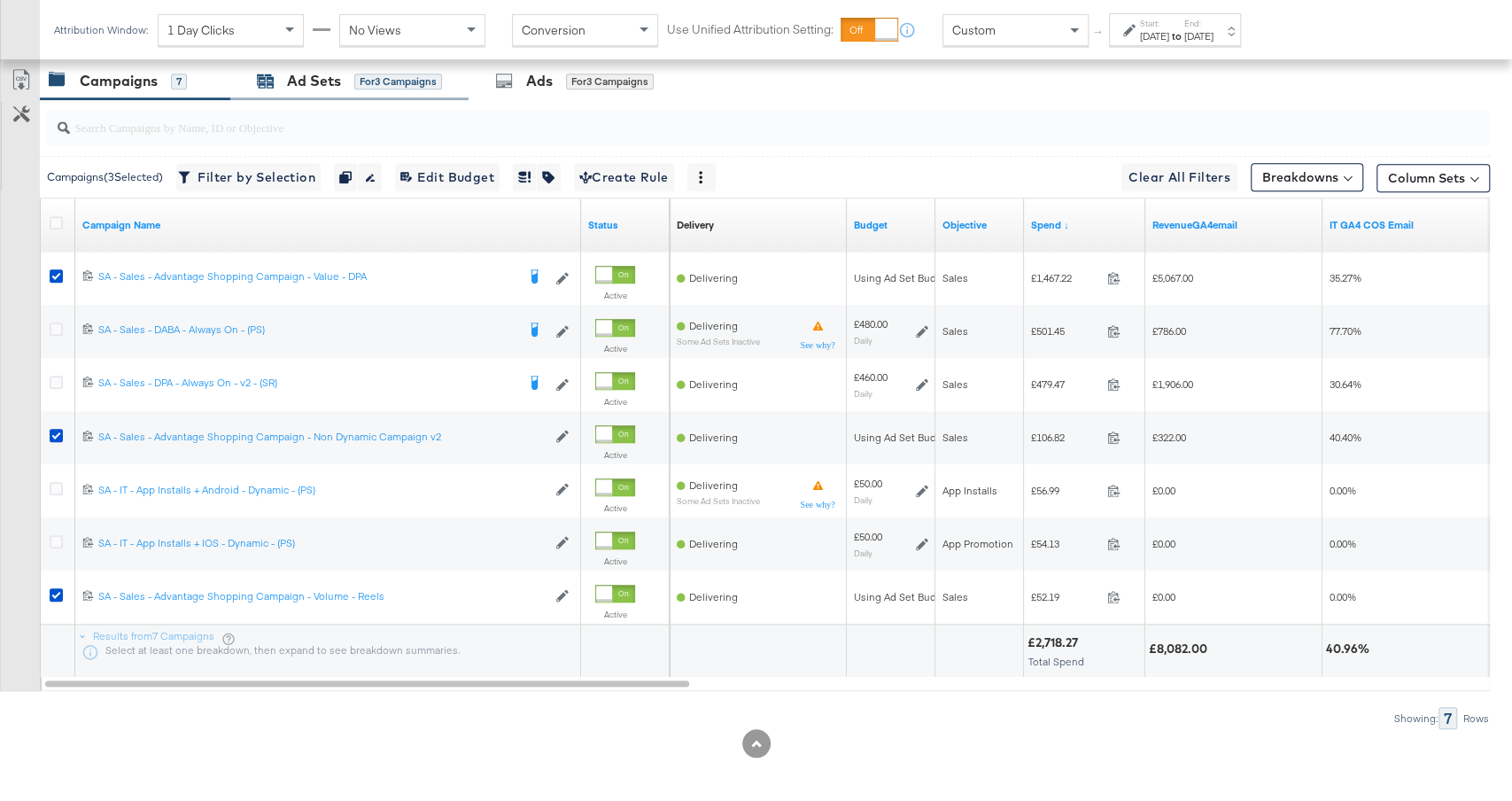
click at [416, 85] on div "Ad Sets for 3 Campaigns" at bounding box center [349, 81] width 185 height 20
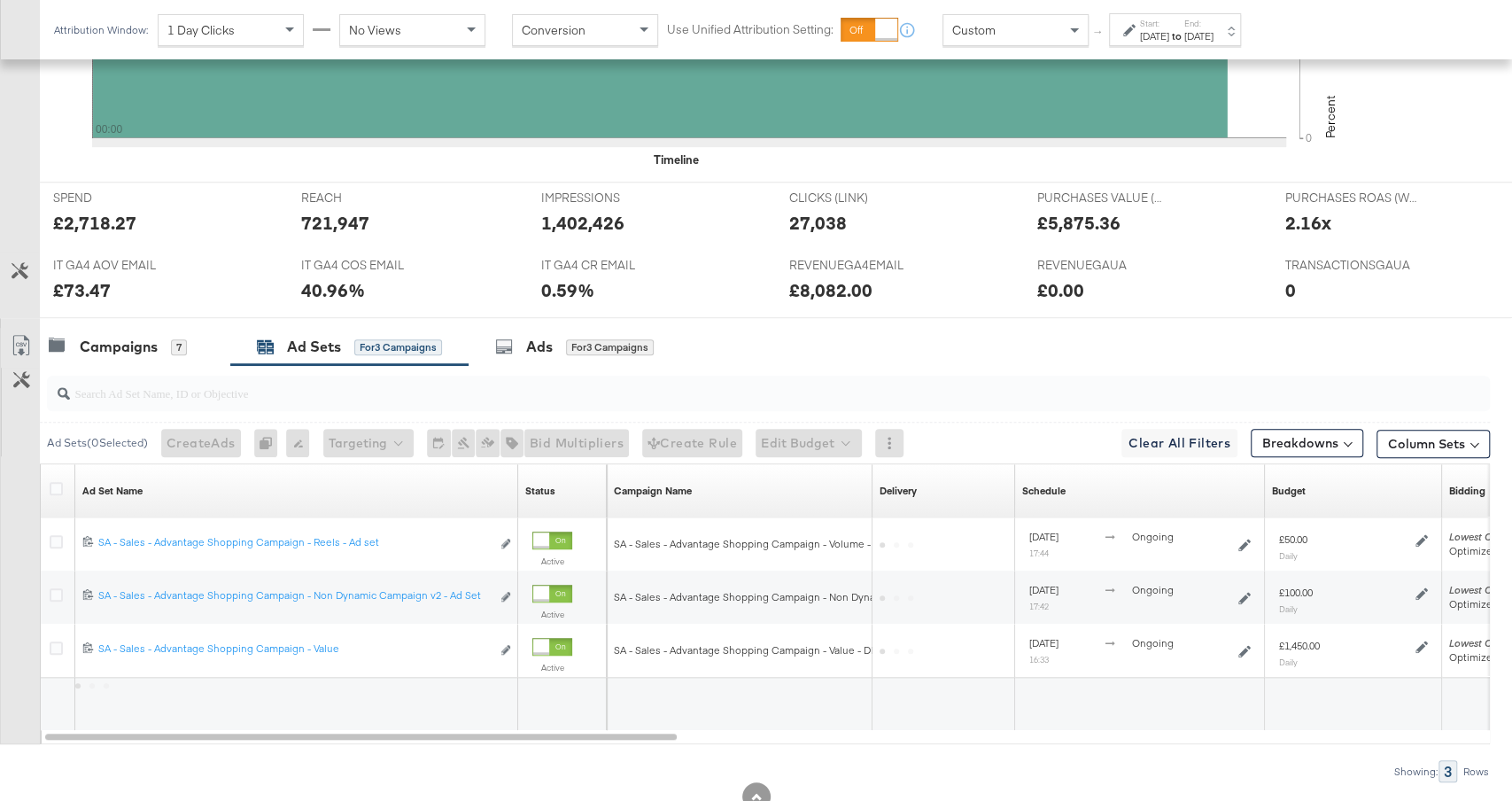
scroll to position [722, 0]
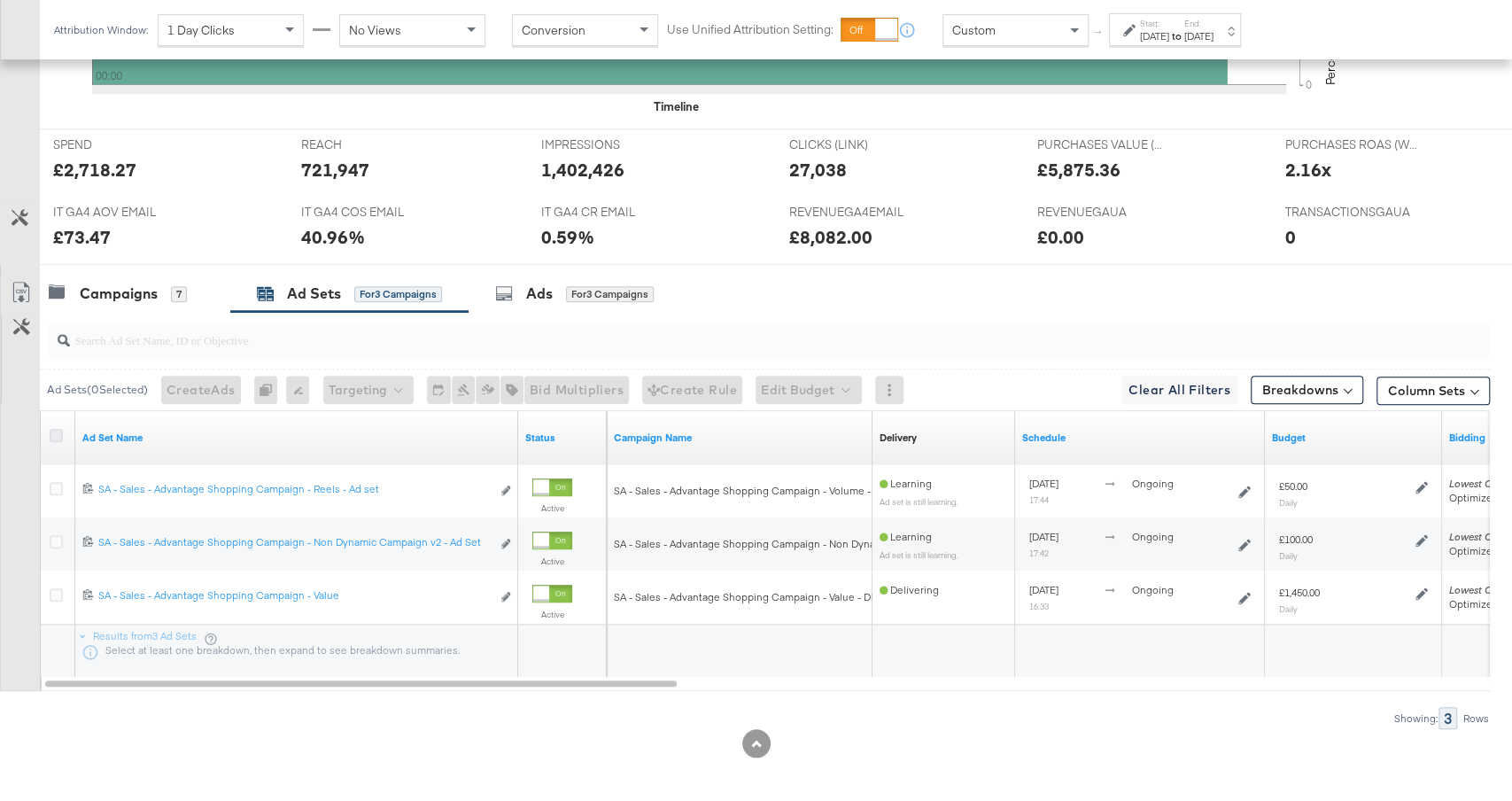
click at [54, 432] on icon at bounding box center [56, 436] width 13 height 13
click at [0, 0] on input "checkbox" at bounding box center [0, 0] width 0 height 0
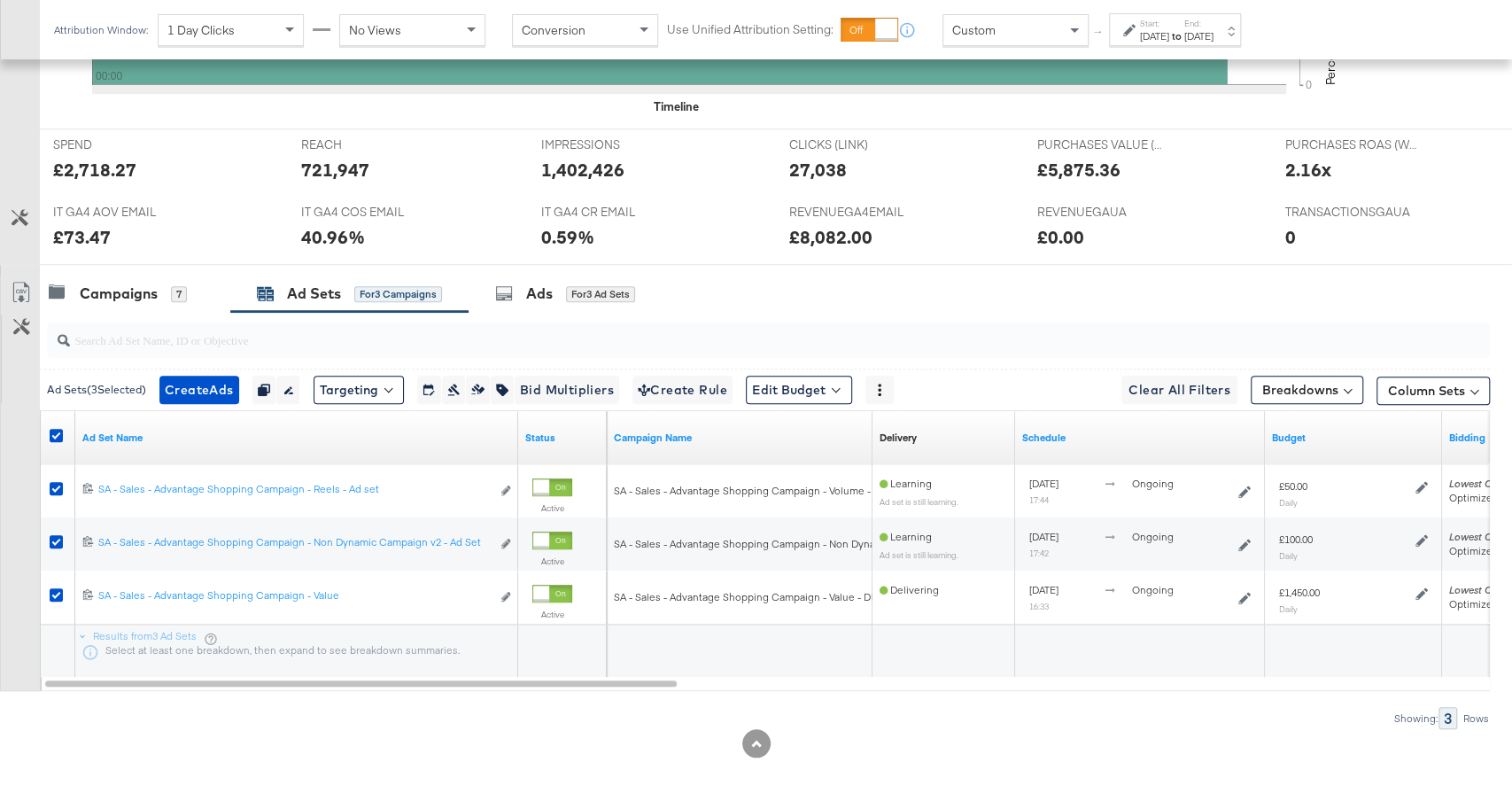
click at [836, 401] on div "Ad Sets ( 3 Selected) Create Ads Create 3 ads Duplicate 3 ad sets Rename 3 ad s…" at bounding box center [765, 389] width 1450 height 41
click at [836, 381] on button "Edit Budget" at bounding box center [800, 390] width 107 height 29
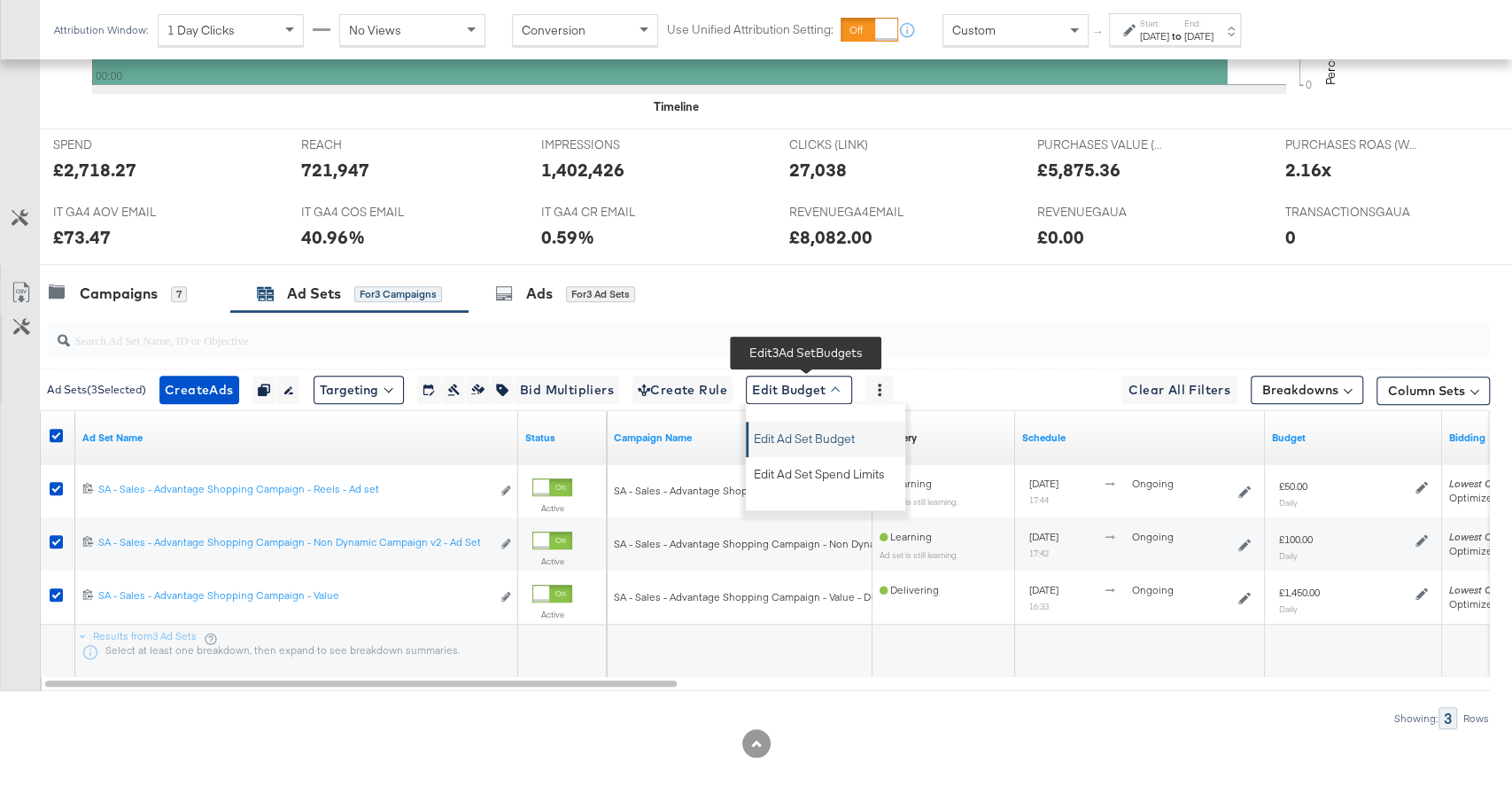
click at [820, 434] on span "Edit Ad Set Budget" at bounding box center [804, 436] width 101 height 23
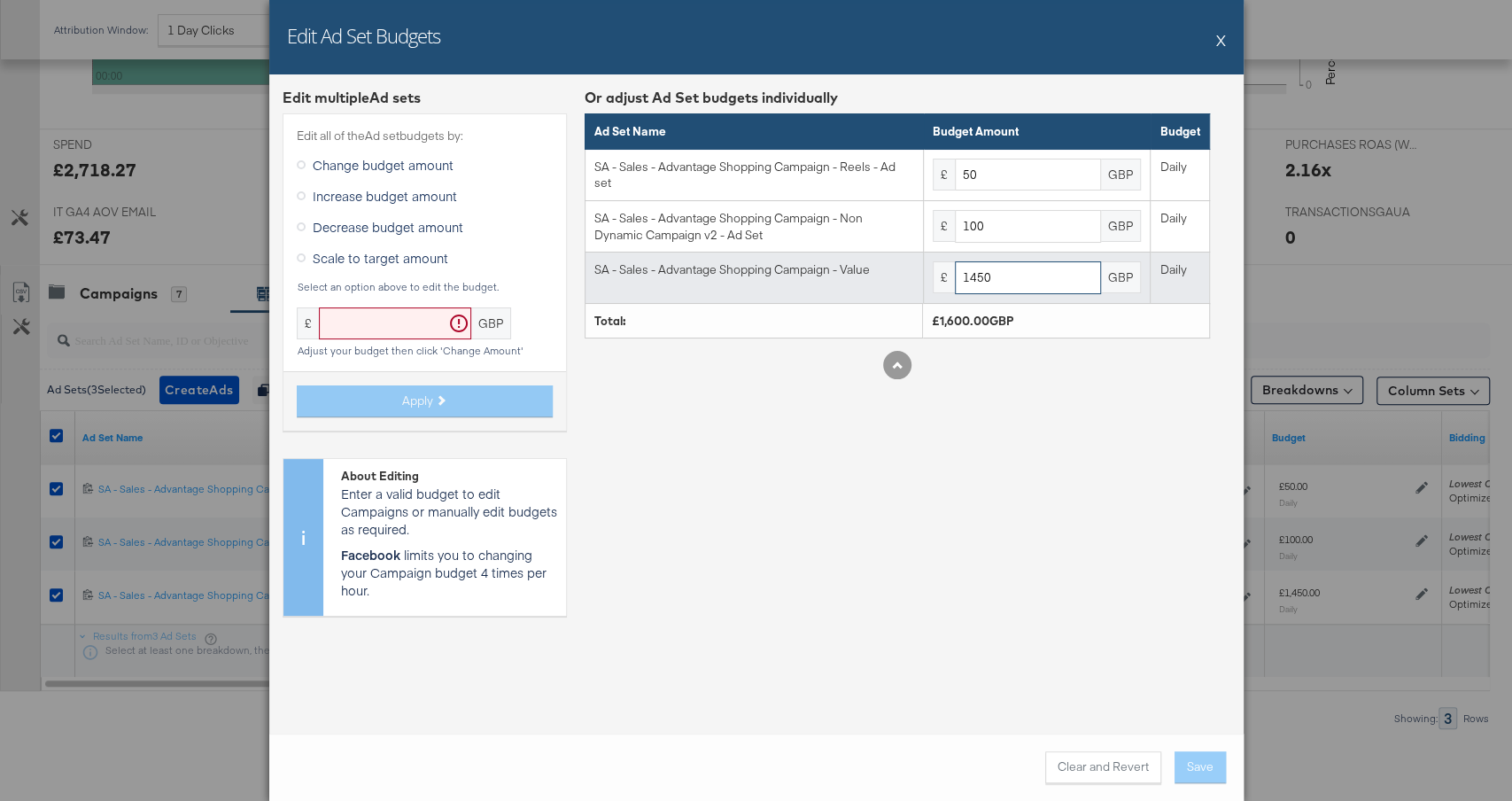
drag, startPoint x: 971, startPoint y: 272, endPoint x: 1061, endPoint y: 271, distance: 90.0
click at [1063, 272] on input "1450" at bounding box center [1028, 278] width 146 height 33
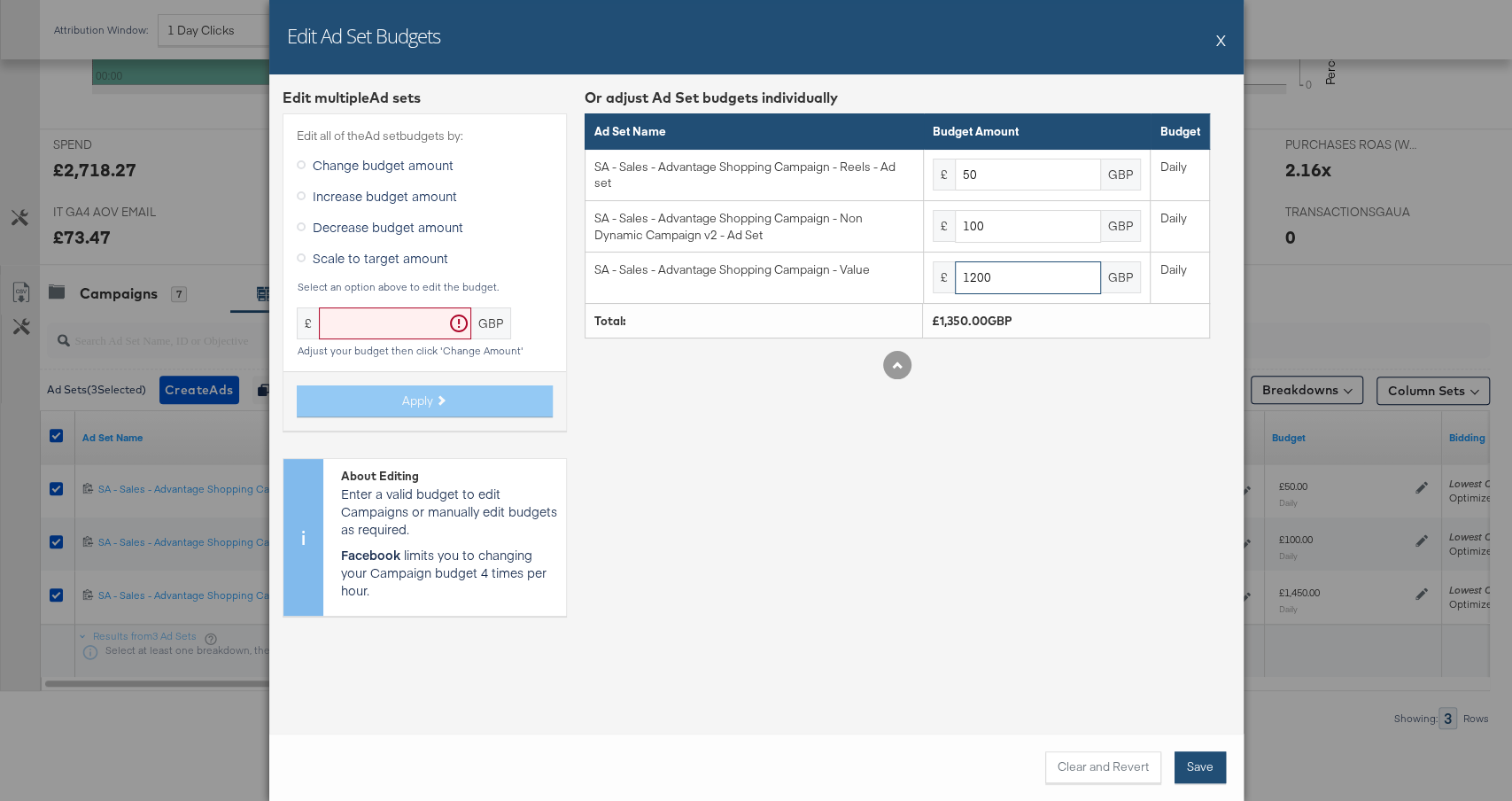
type input "1200"
click at [1199, 776] on button "Save" at bounding box center [1200, 767] width 51 height 32
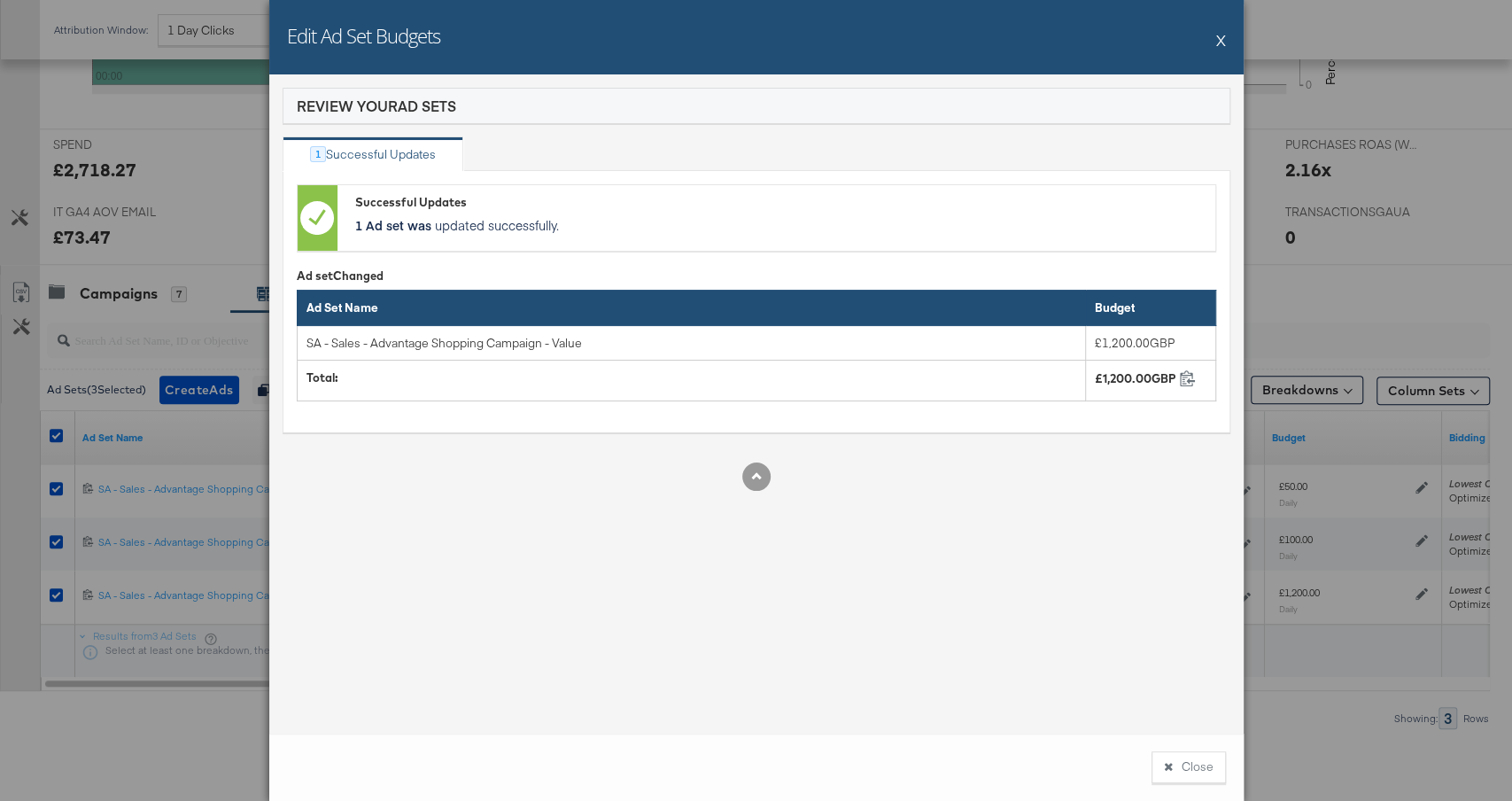
click at [1220, 38] on button "X" at bounding box center [1222, 40] width 10 height 36
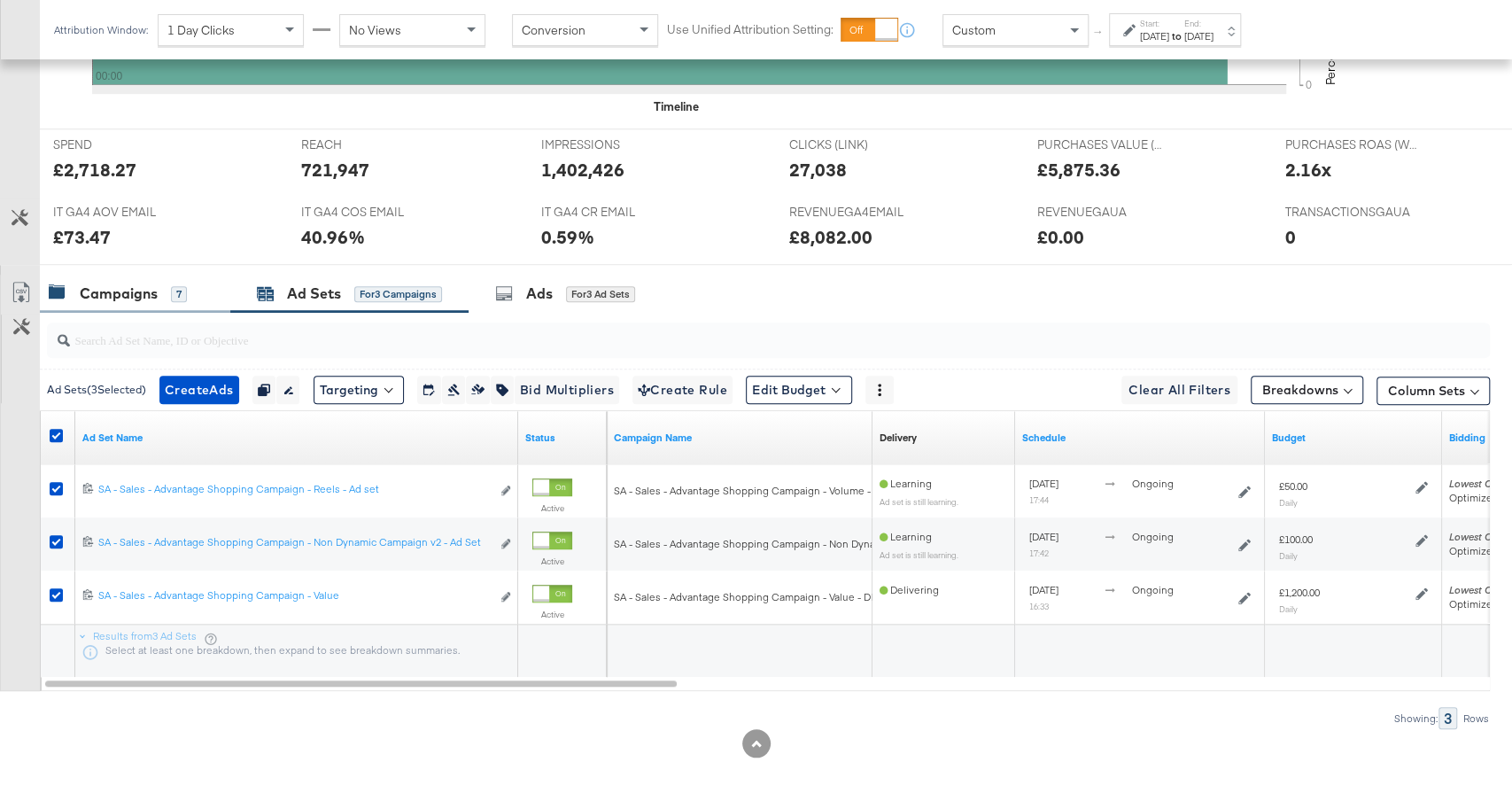
click at [145, 294] on div "Campaigns" at bounding box center [119, 293] width 78 height 20
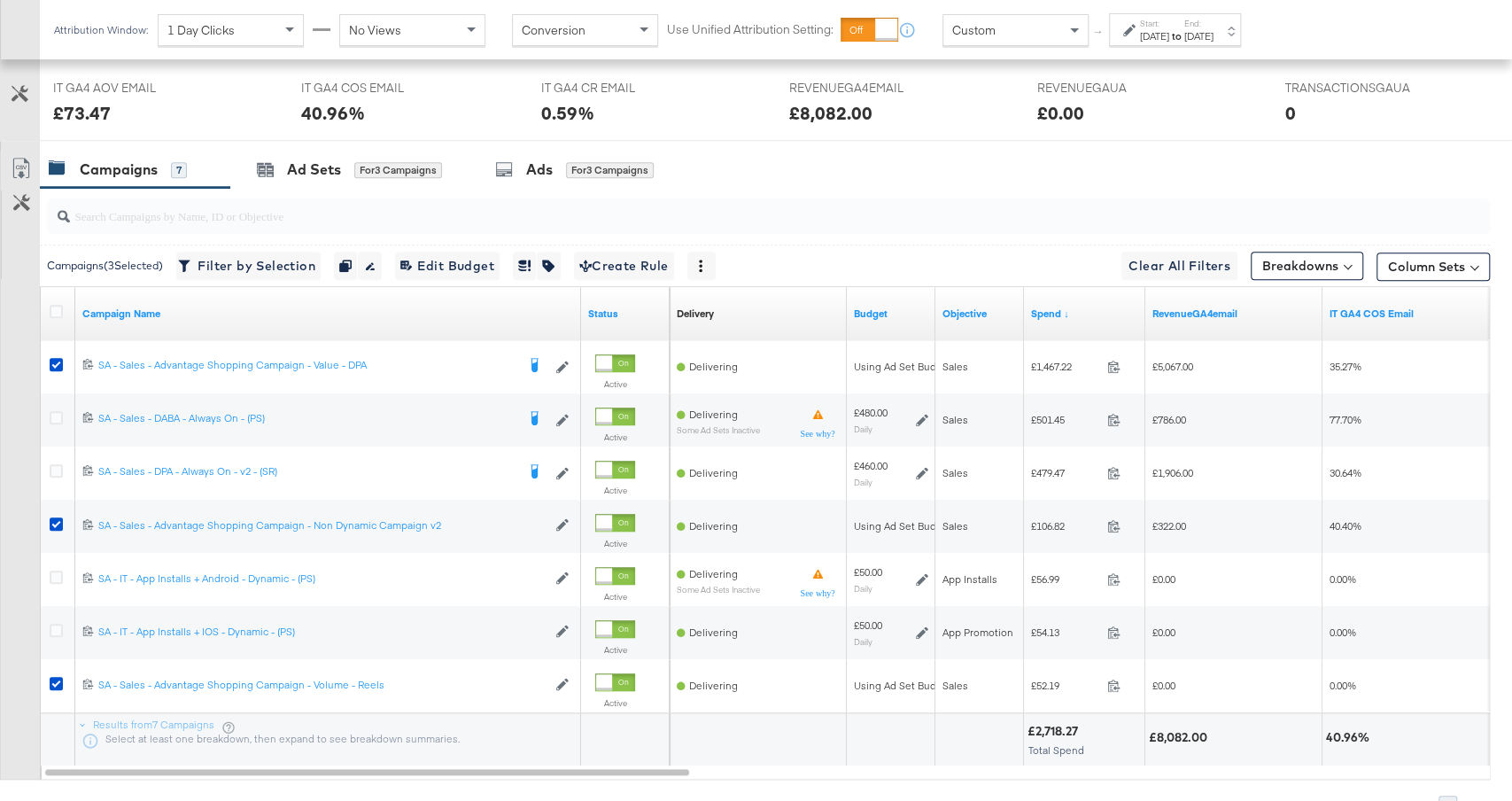
scroll to position [852, 0]
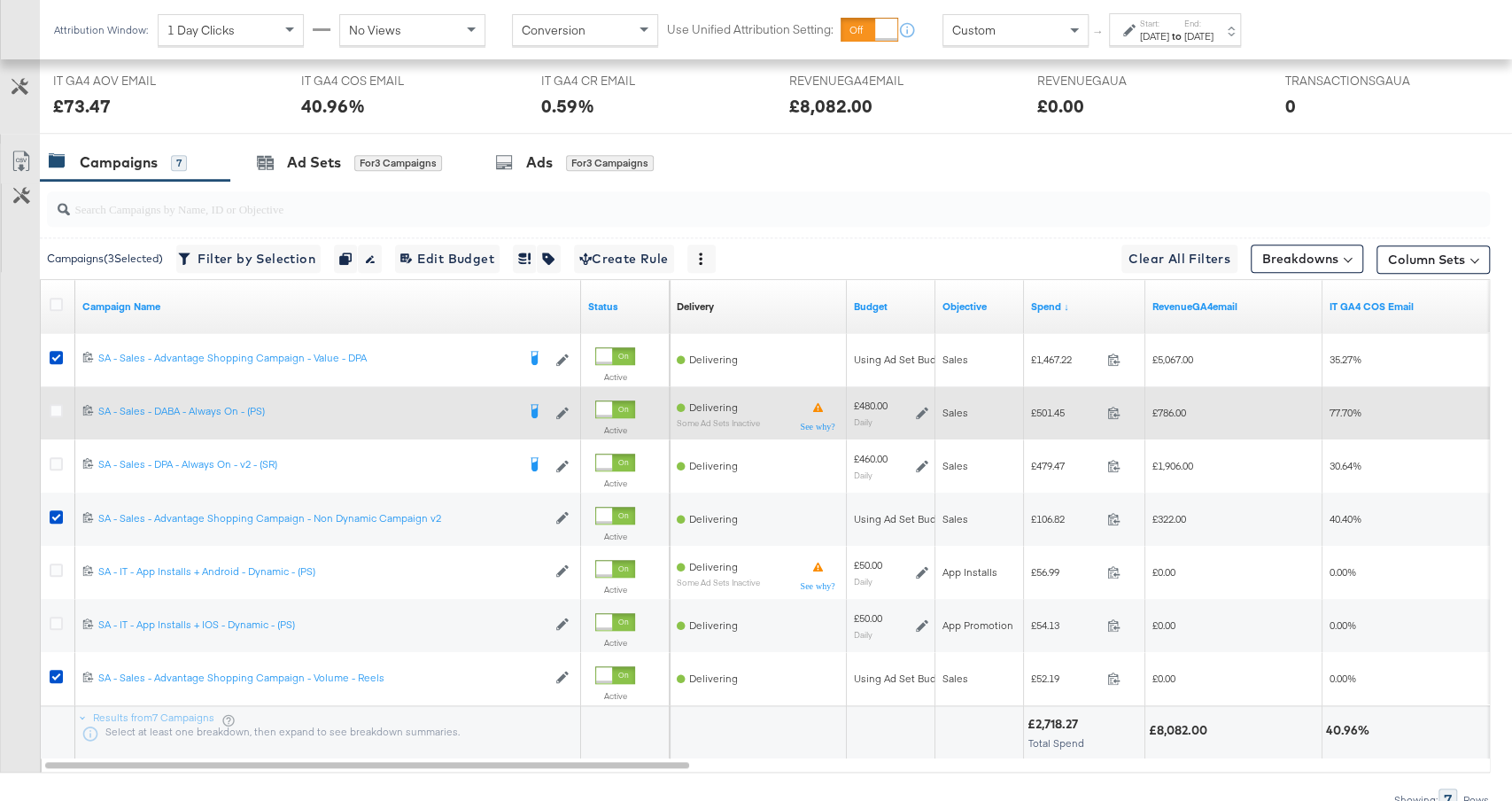
click at [923, 406] on icon at bounding box center [922, 412] width 12 height 12
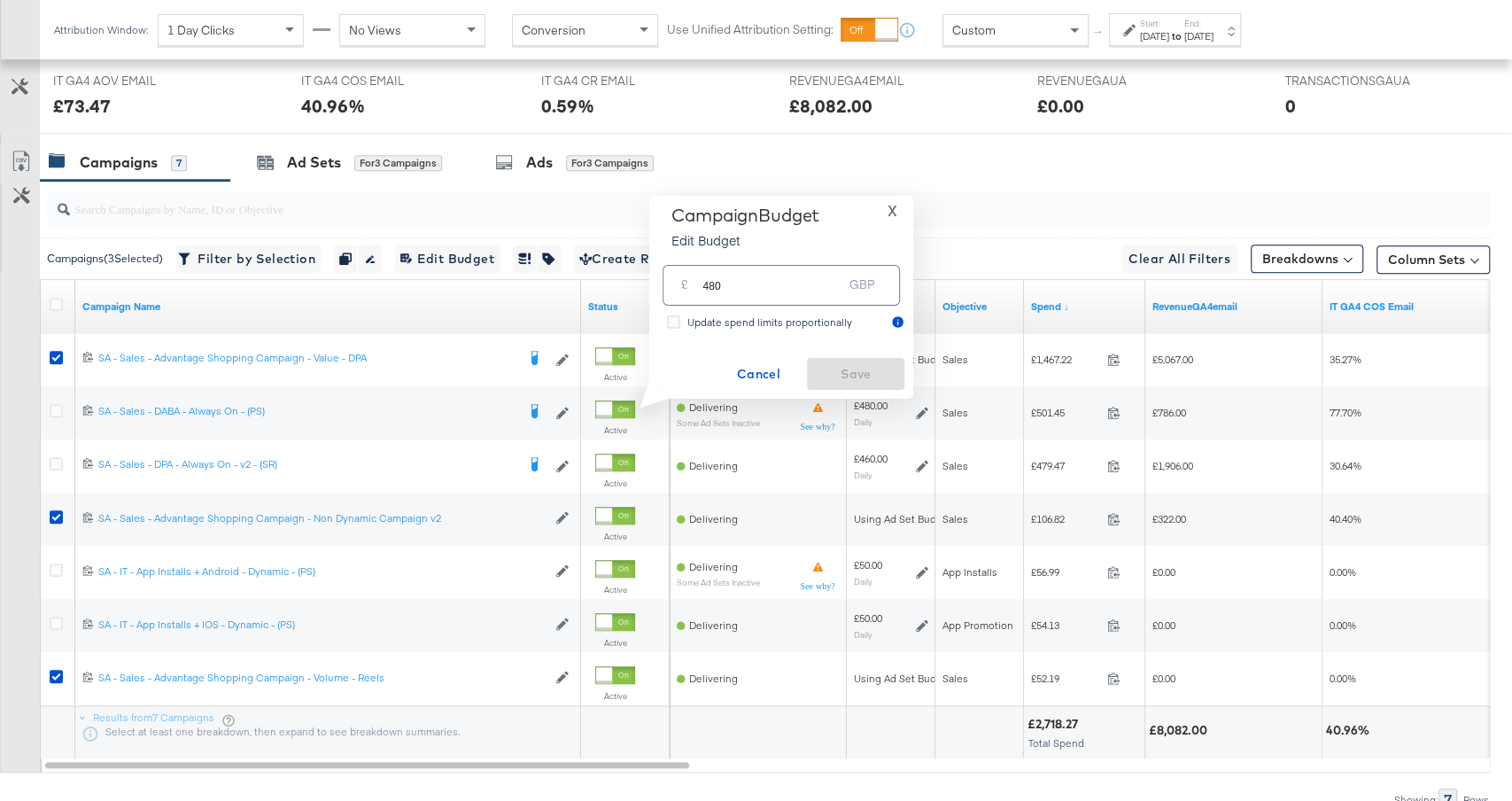
drag, startPoint x: 711, startPoint y: 283, endPoint x: 620, endPoint y: 283, distance: 91.0
click at [621, 283] on div "Managing: JD Sports (IT) EC SA - All Active Dynamic Campaigns [PERSON_NAME] Rep…" at bounding box center [756, 63] width 1512 height 1653
type input "380"
click at [858, 373] on span "Save" at bounding box center [856, 374] width 84 height 22
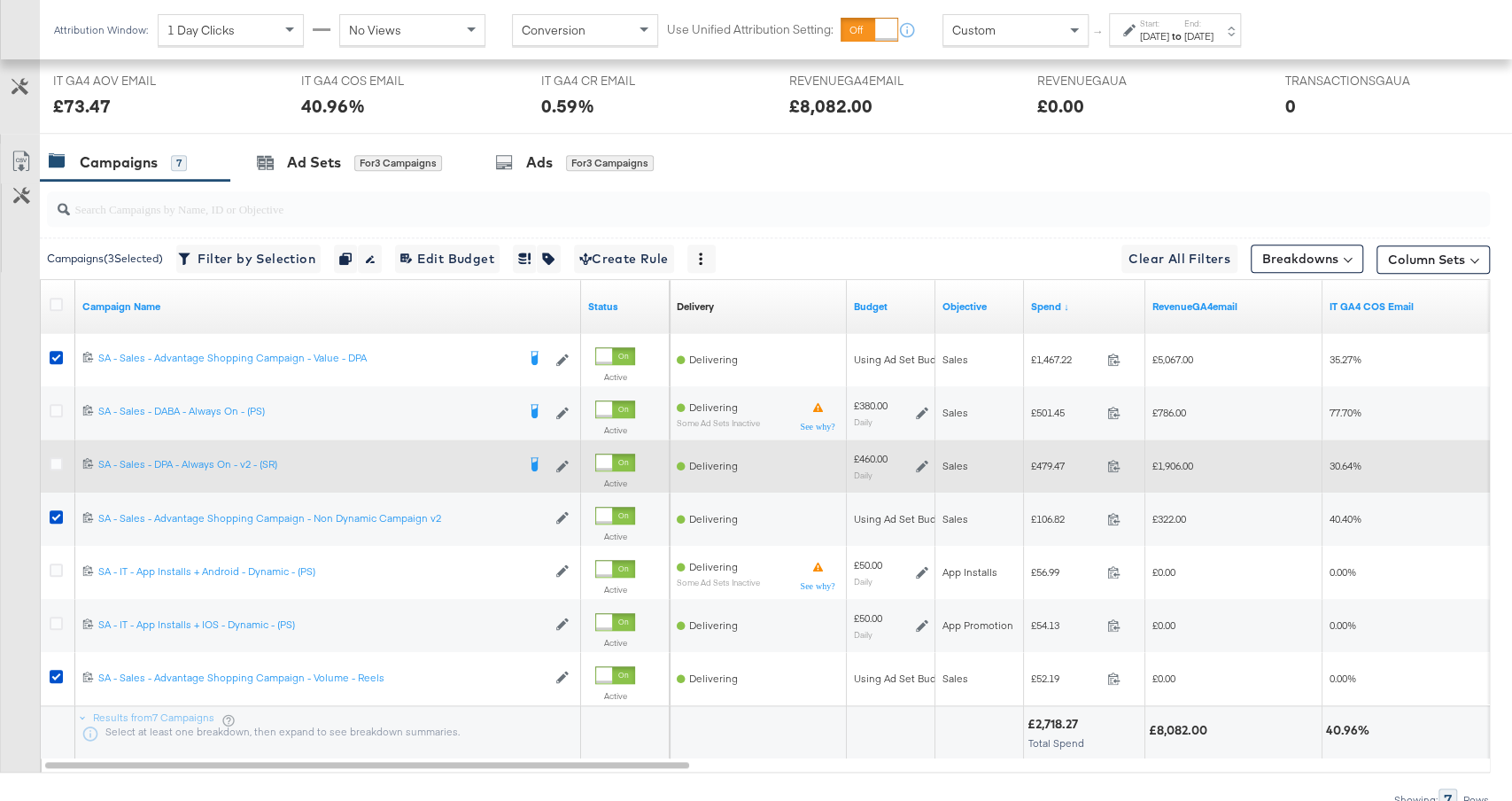
click at [921, 460] on icon at bounding box center [922, 465] width 12 height 12
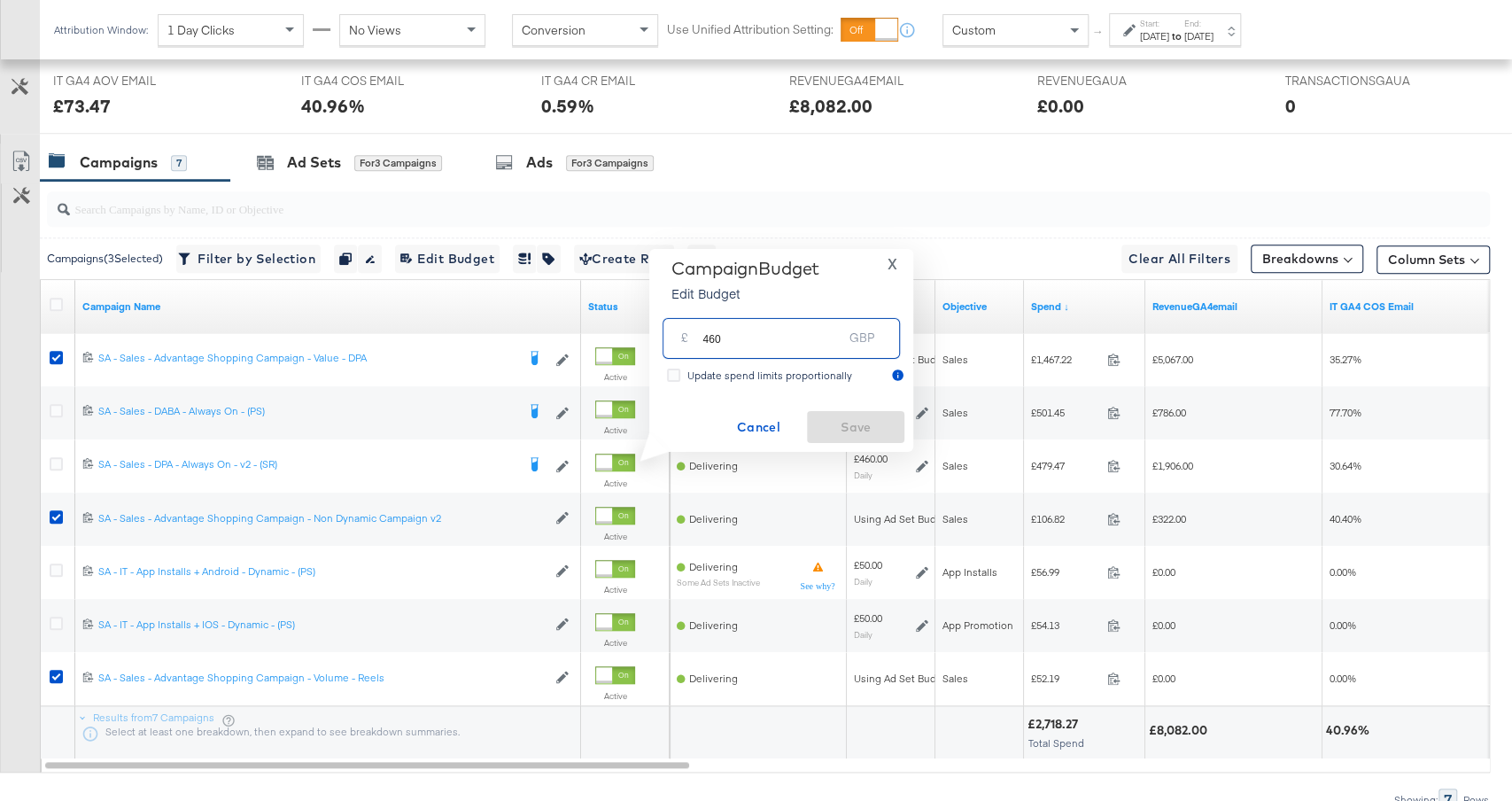
drag, startPoint x: 709, startPoint y: 339, endPoint x: 651, endPoint y: 339, distance: 58.0
click at [651, 339] on div "Campaign Budget Edit Budget X £ 460 GBP Update spend limits proportionally Canc…" at bounding box center [781, 350] width 264 height 203
click at [705, 347] on input "460" at bounding box center [772, 330] width 140 height 38
type input "300"
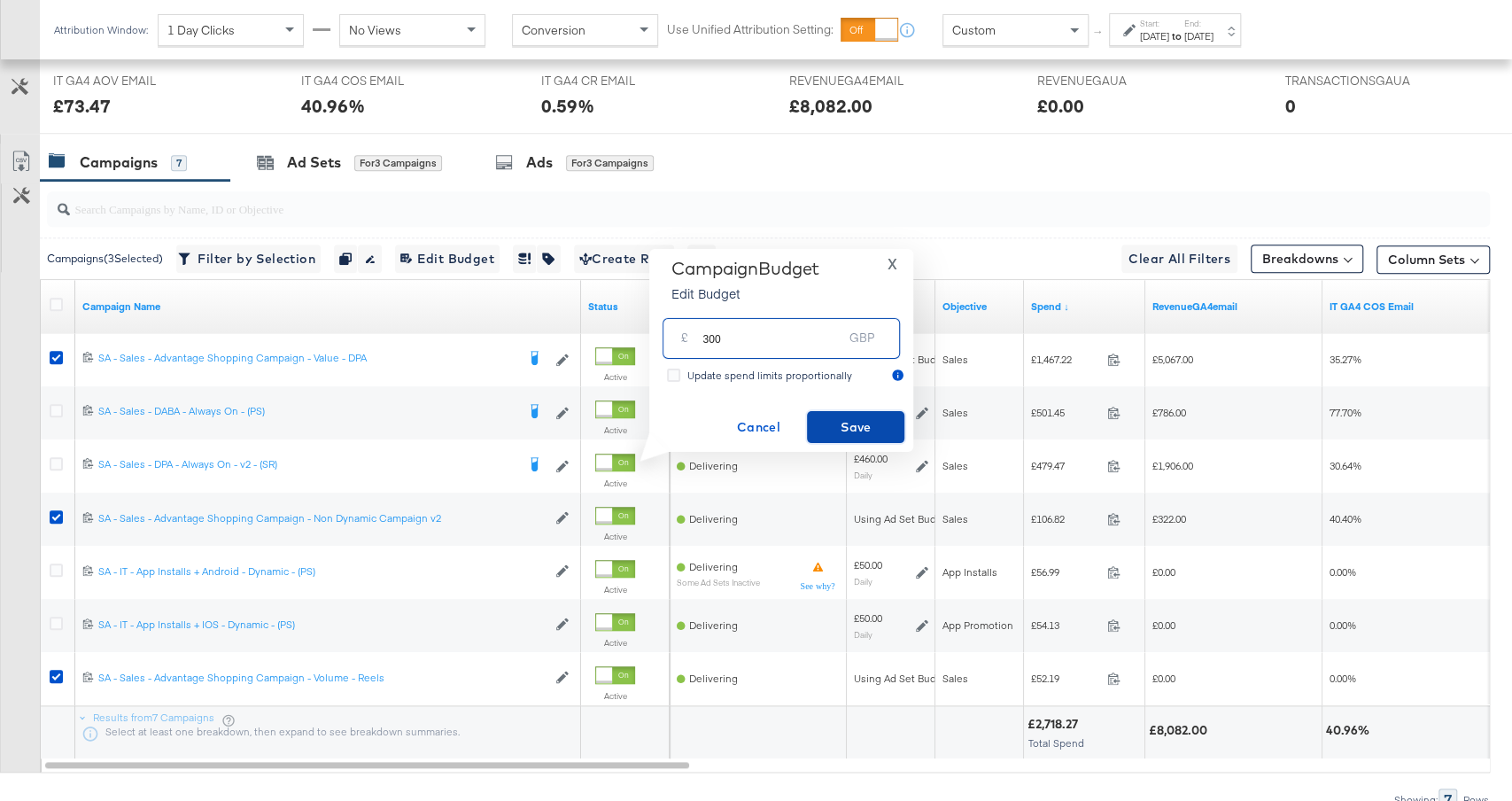
click at [861, 427] on span "Save" at bounding box center [856, 428] width 84 height 22
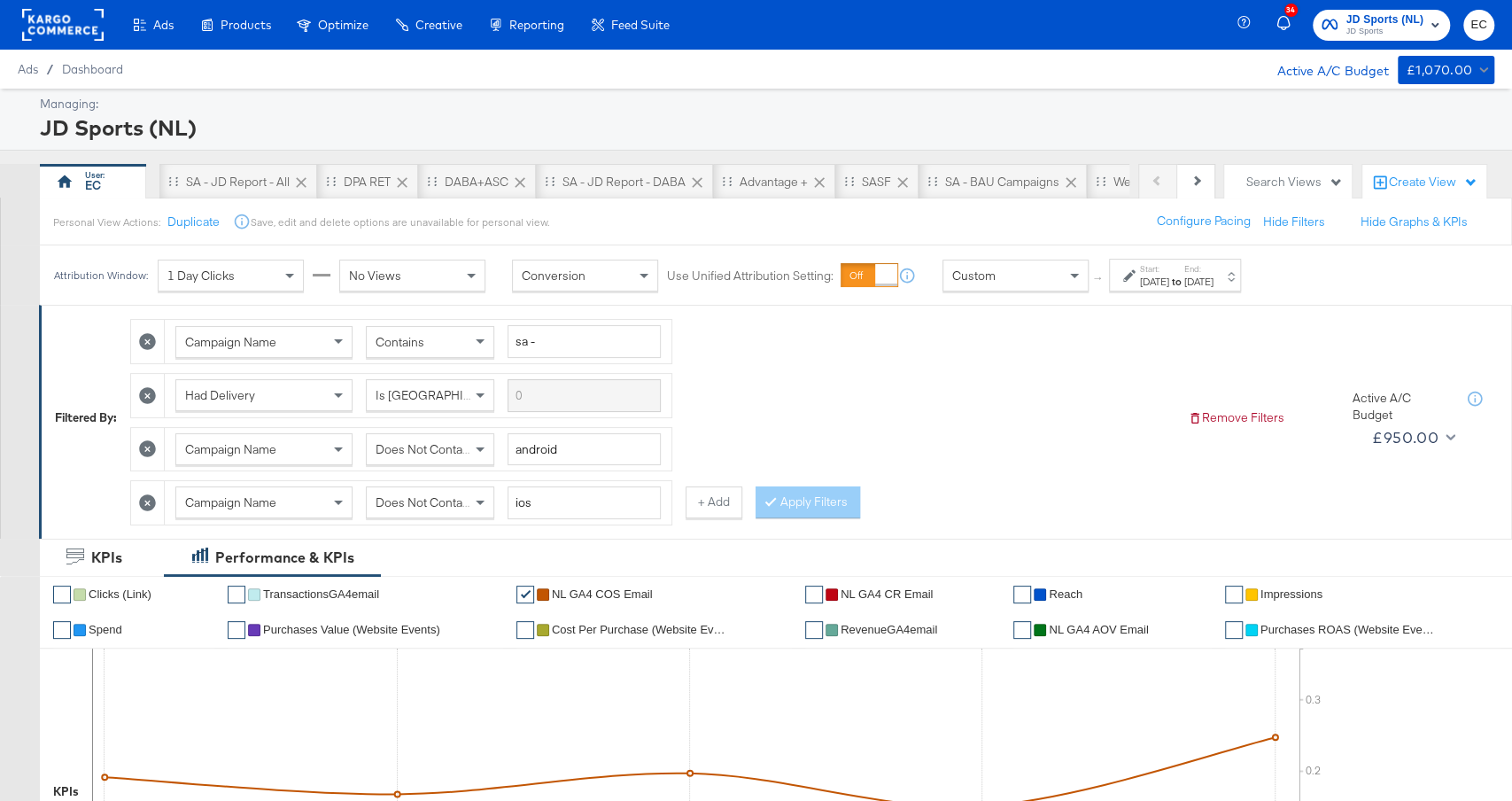
click at [1169, 286] on div "[DATE]" at bounding box center [1155, 281] width 29 height 14
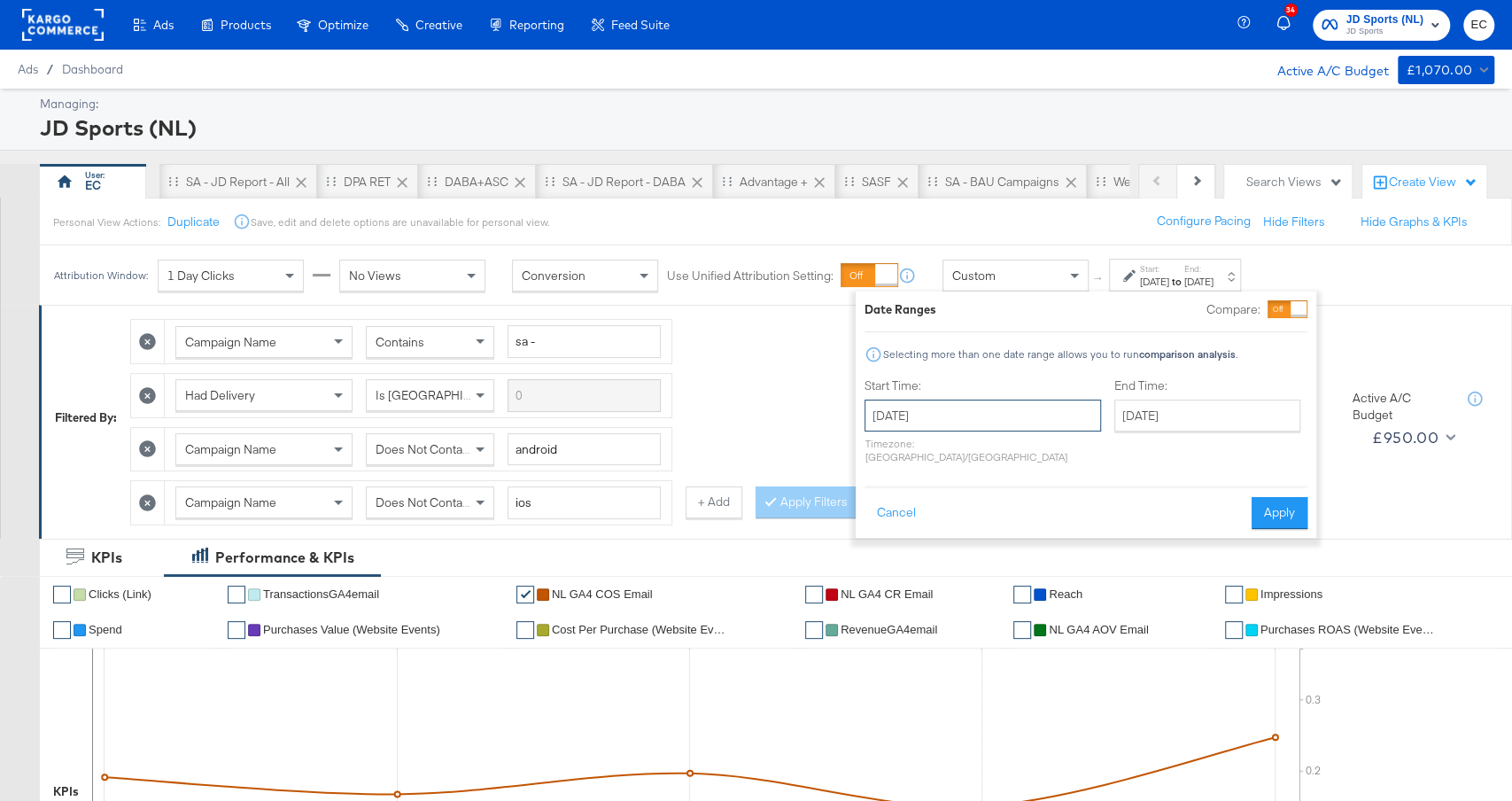
click at [917, 405] on input "[DATE]" at bounding box center [983, 416] width 236 height 32
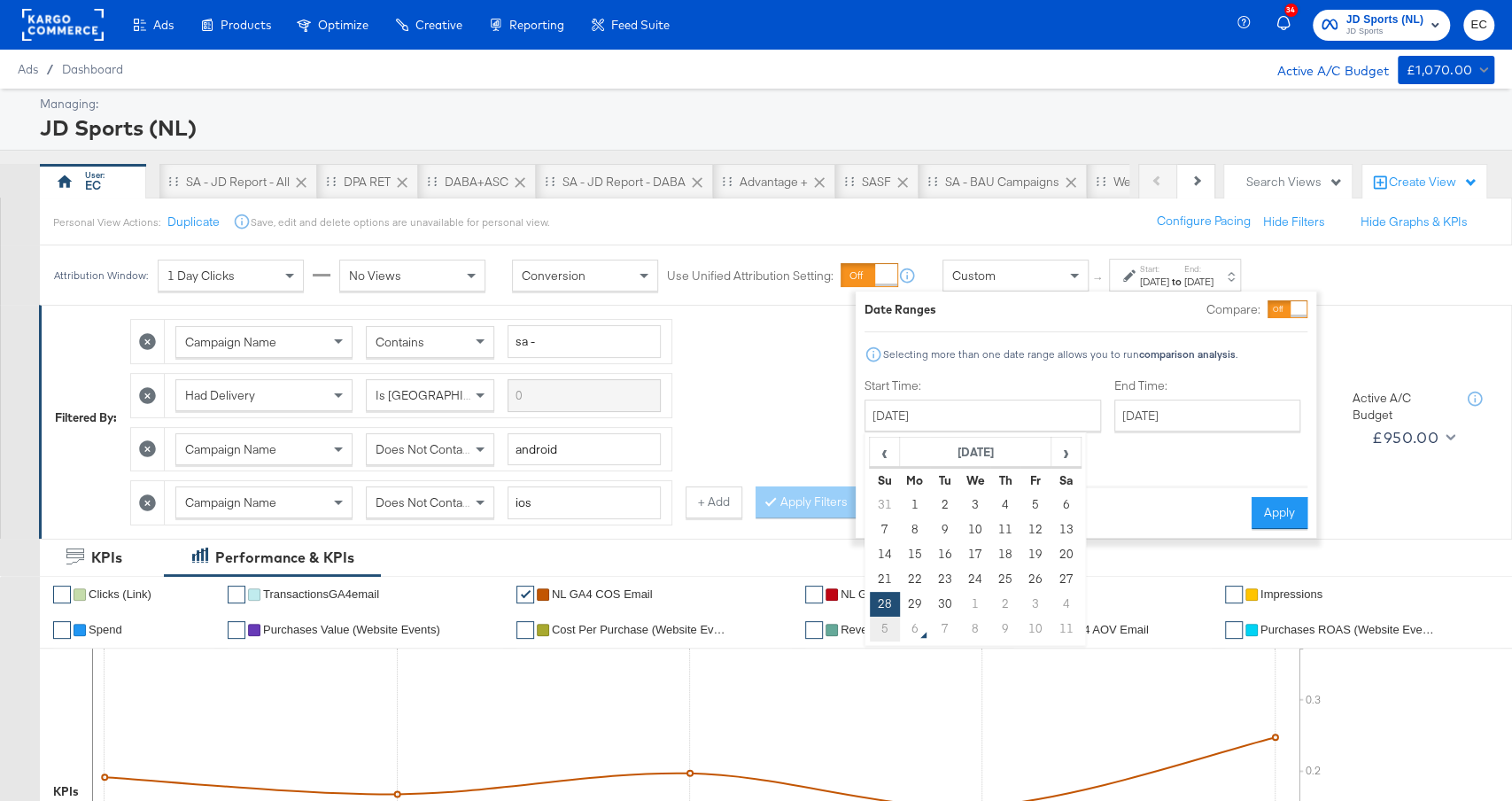
click at [877, 638] on td "5" at bounding box center [885, 629] width 30 height 25
type input "October 5th 2025"
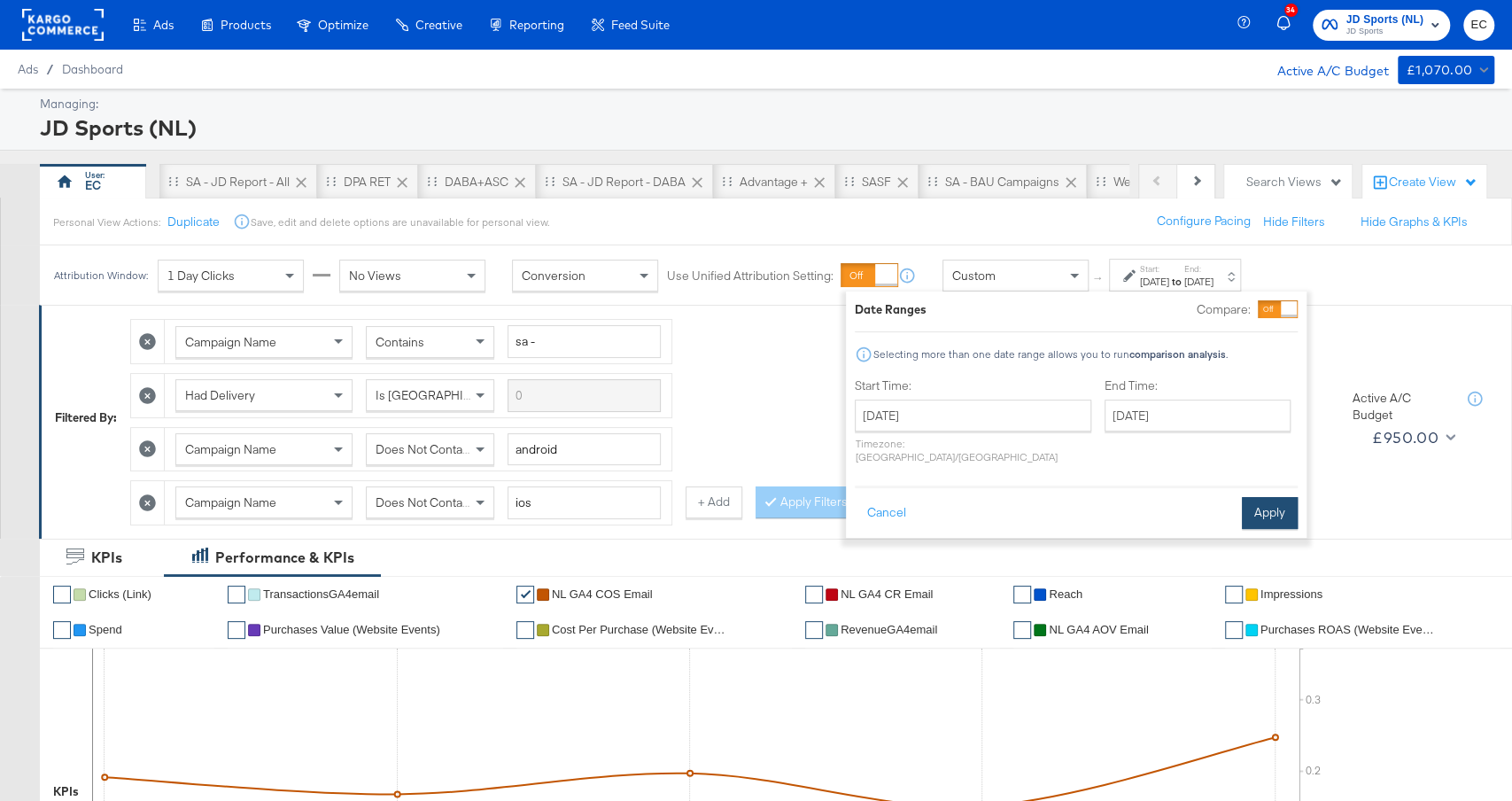
click at [1286, 504] on button "Apply" at bounding box center [1269, 513] width 56 height 32
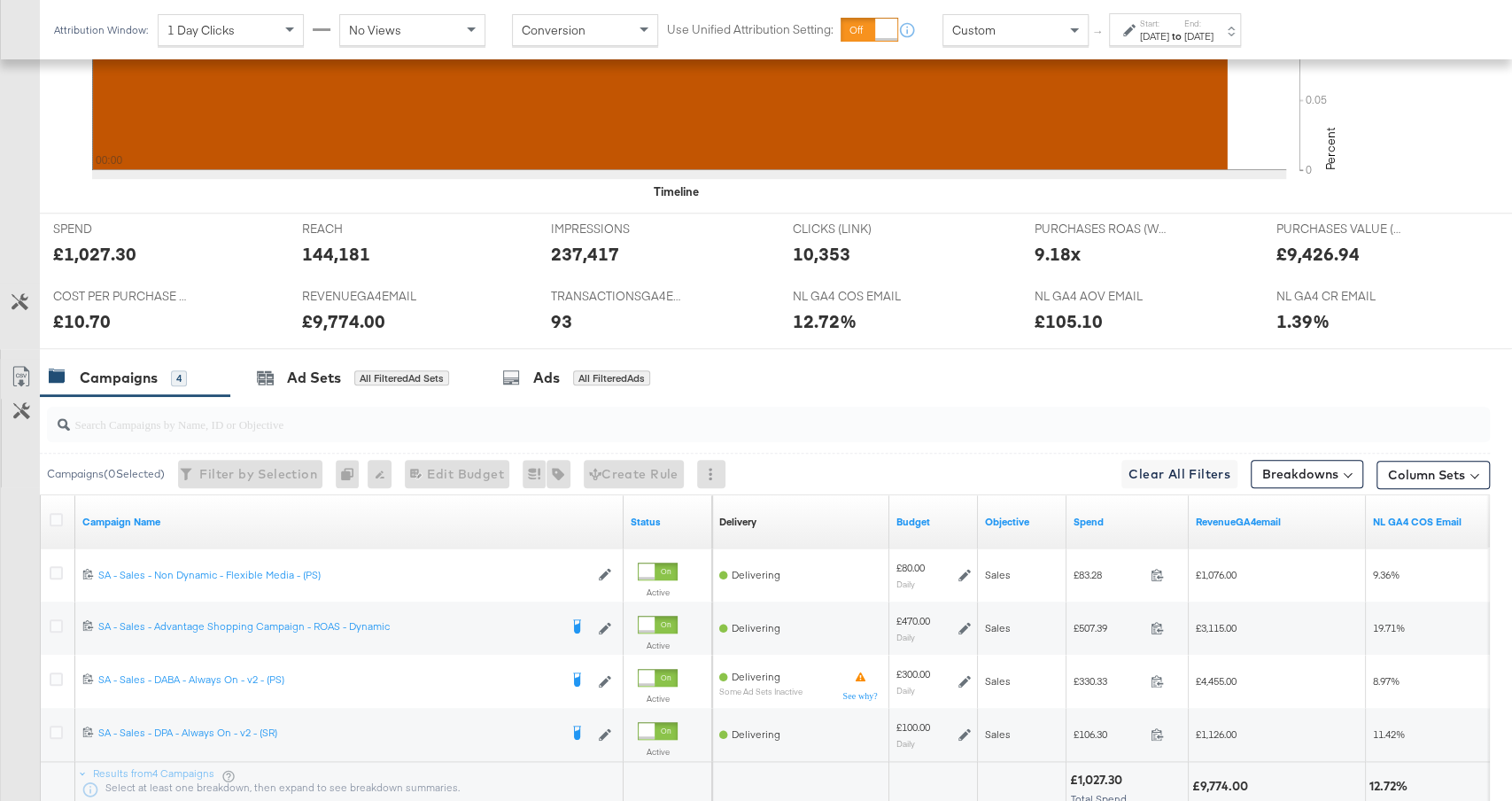
scroll to position [880, 0]
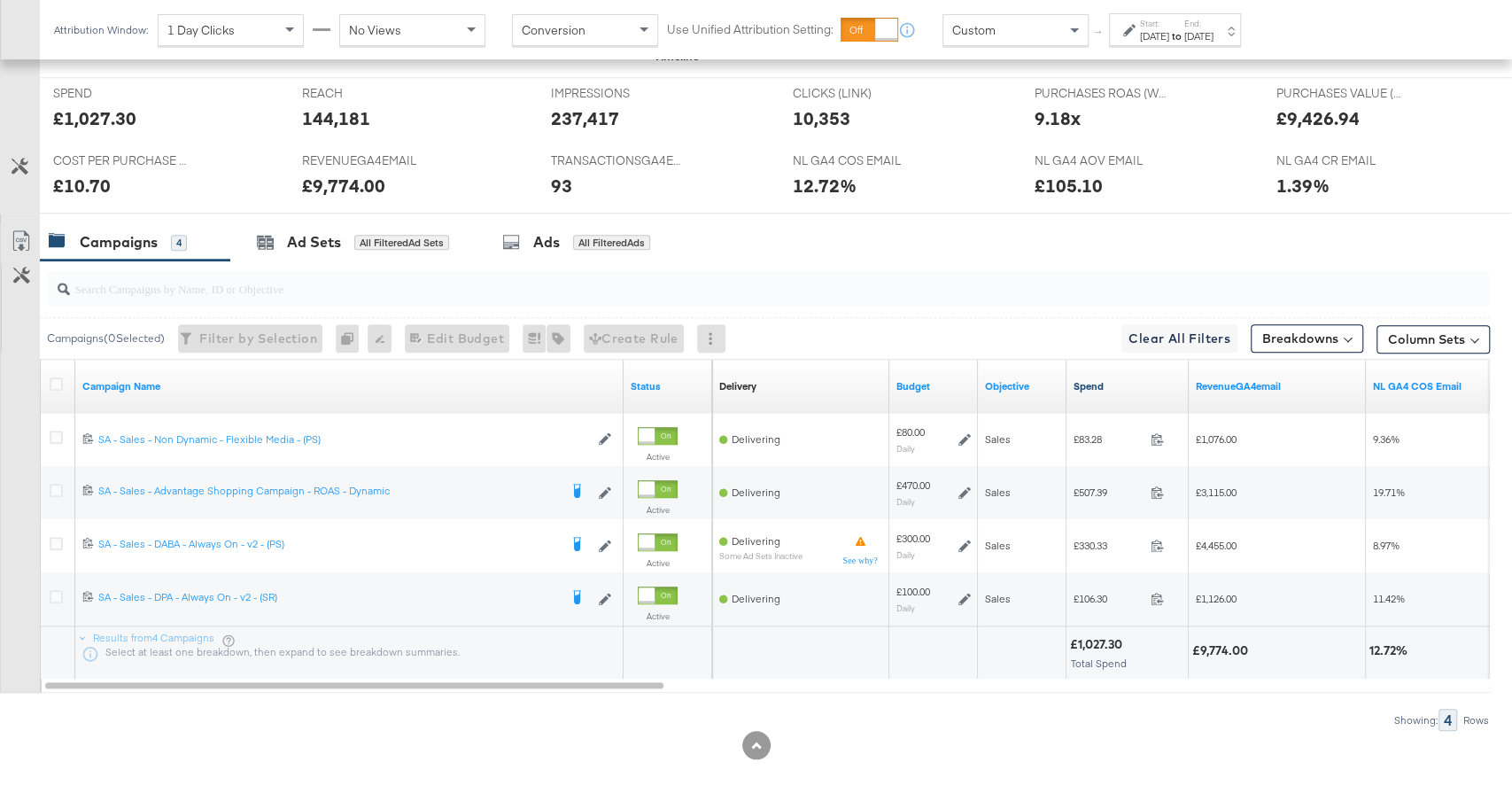
click at [1115, 380] on link "Spend" at bounding box center [1128, 386] width 108 height 14
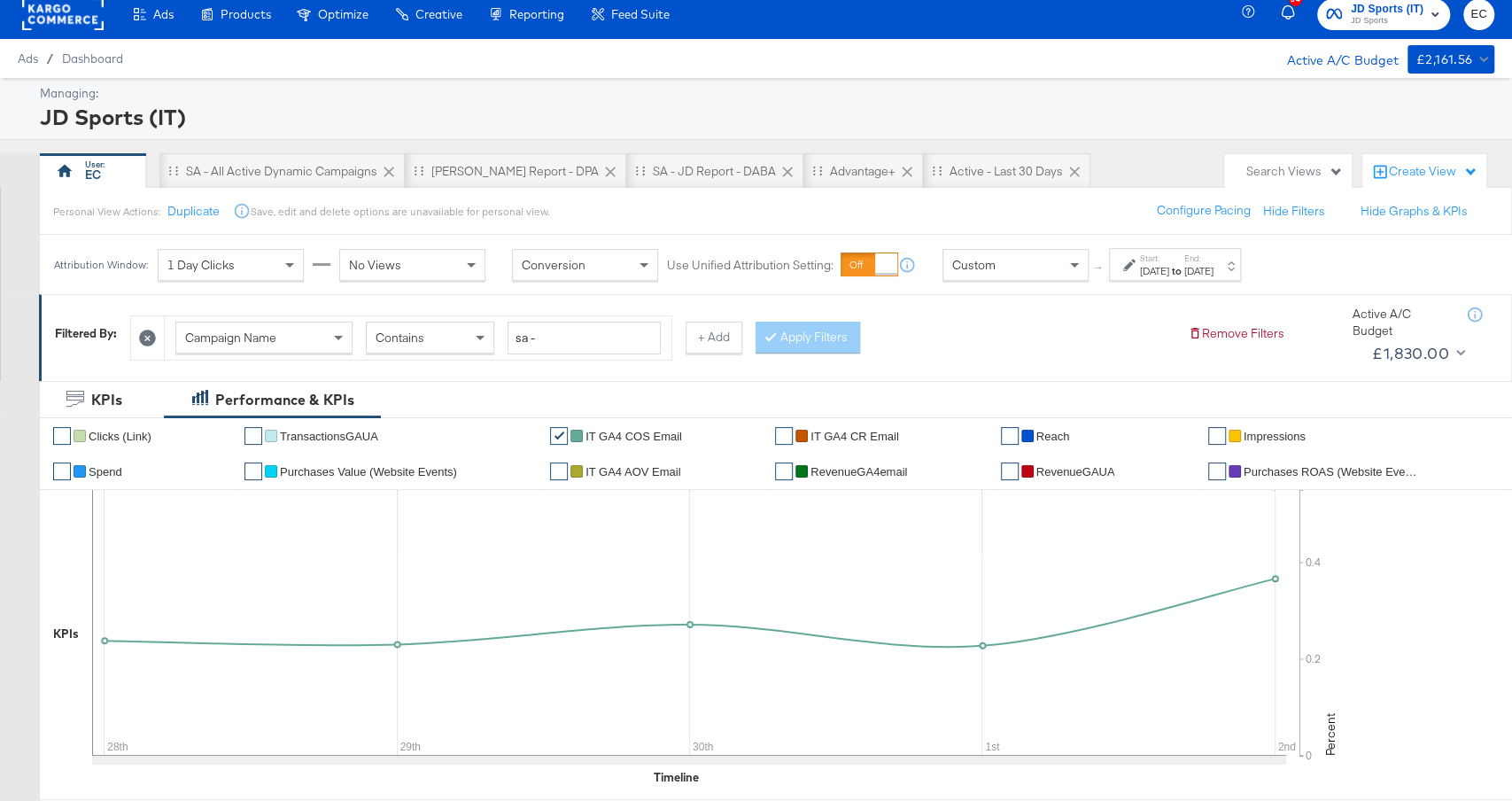
scroll to position [15, 0]
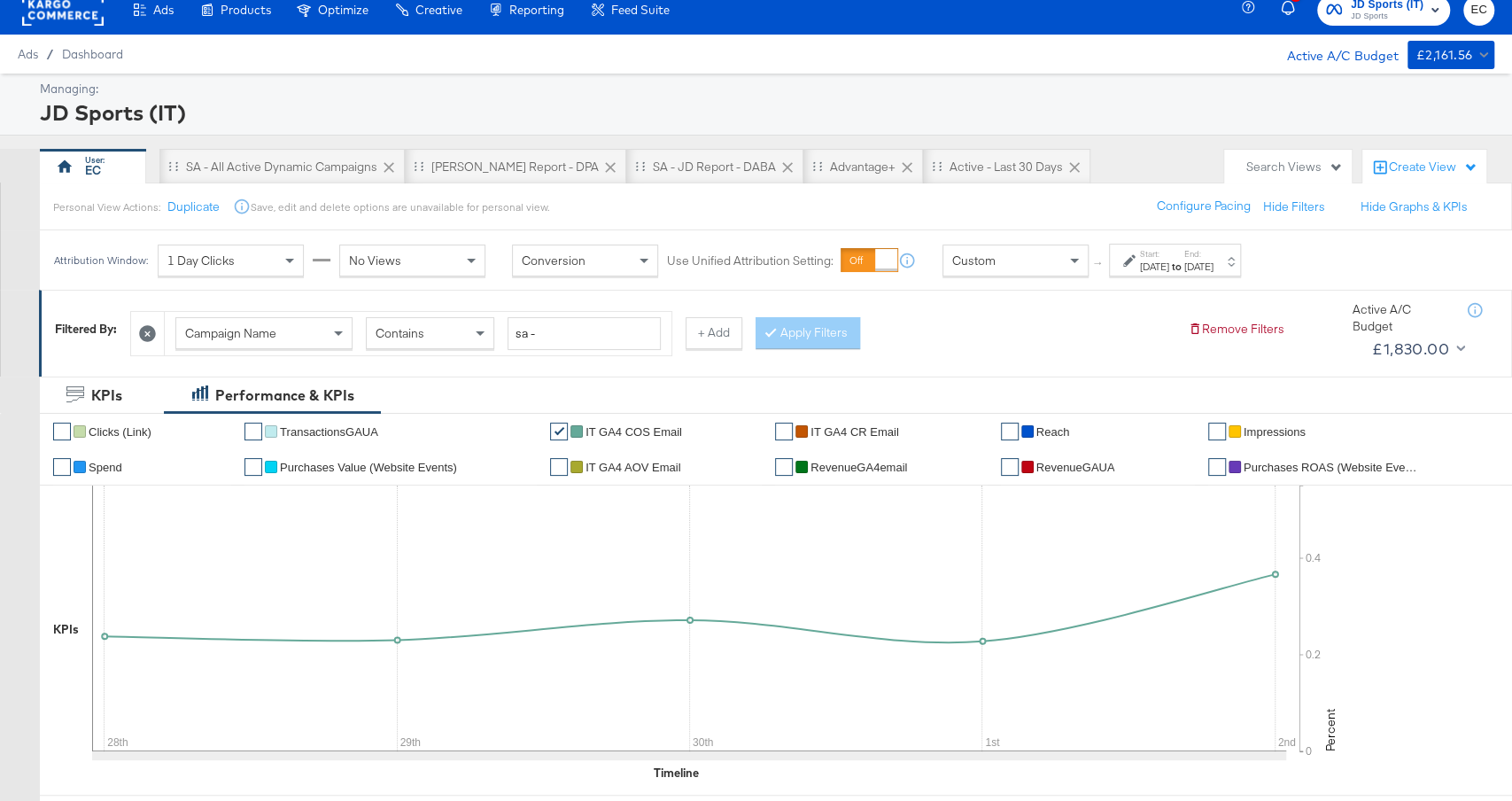
click at [1185, 263] on strong "to" at bounding box center [1177, 266] width 15 height 13
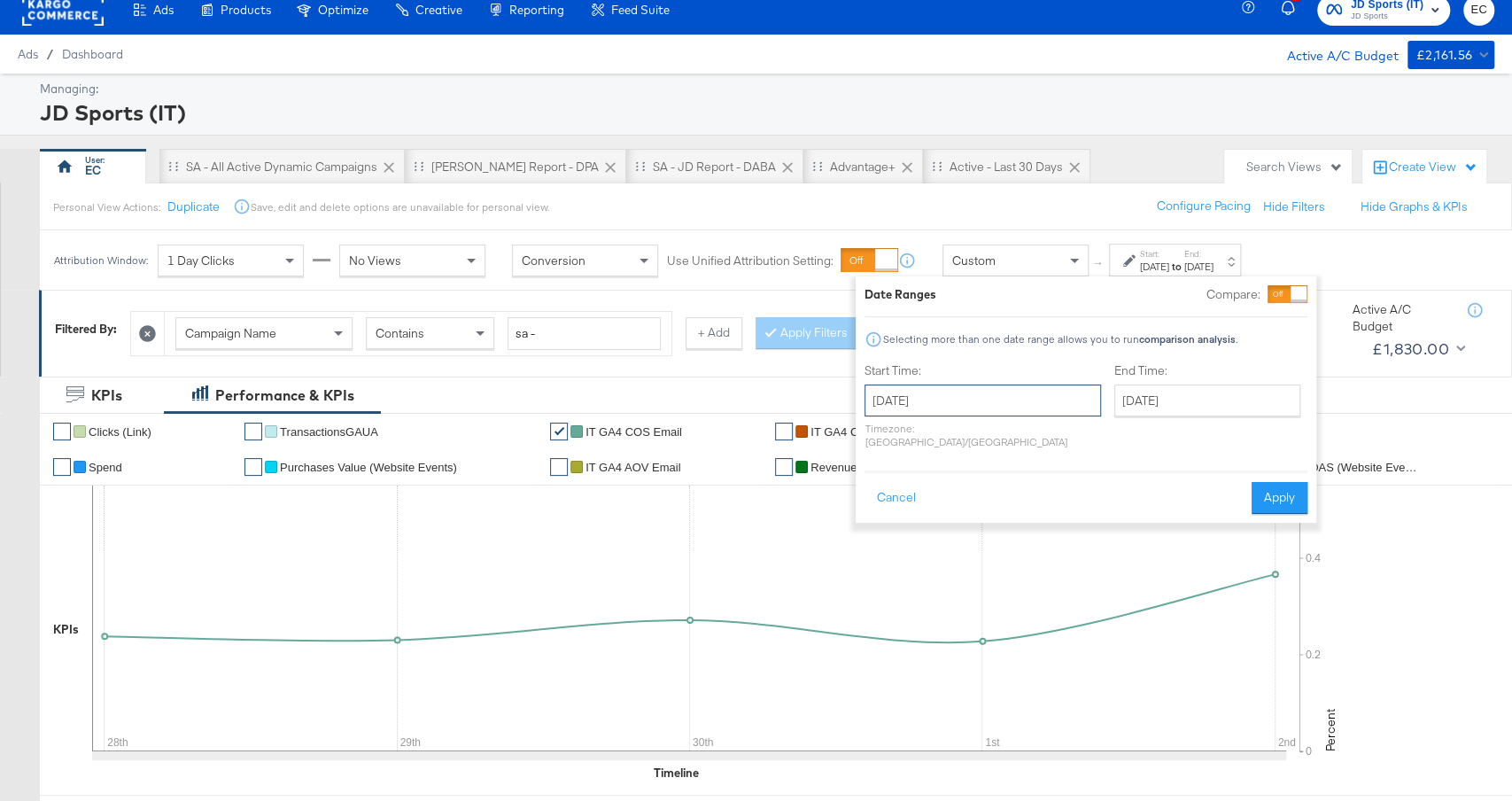
click at [968, 400] on input "[DATE]" at bounding box center [983, 400] width 236 height 32
click at [888, 617] on td "5" at bounding box center [885, 614] width 30 height 25
type input "[DATE]"
click at [1265, 490] on button "Apply" at bounding box center [1269, 498] width 56 height 32
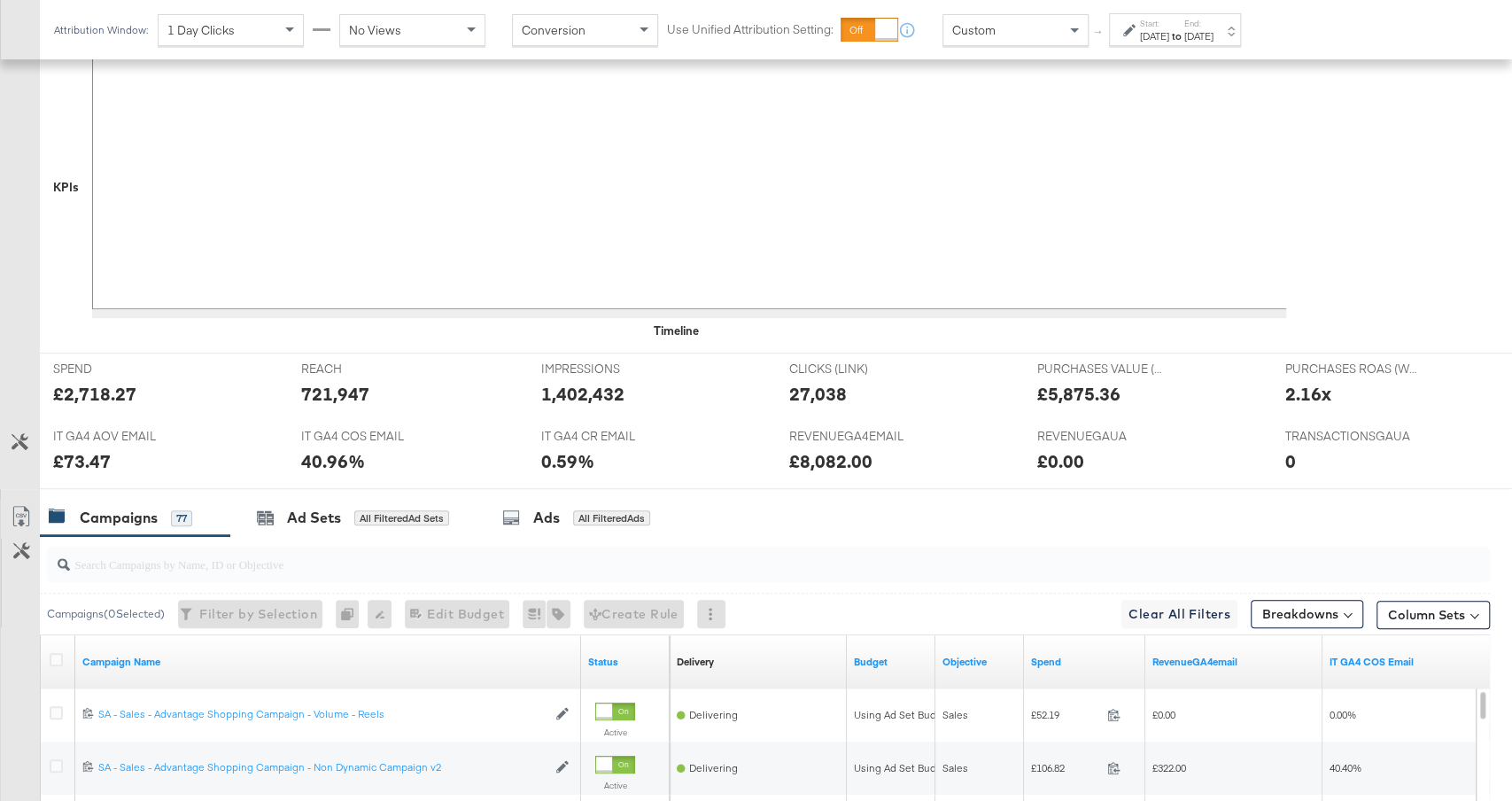
scroll to position [630, 0]
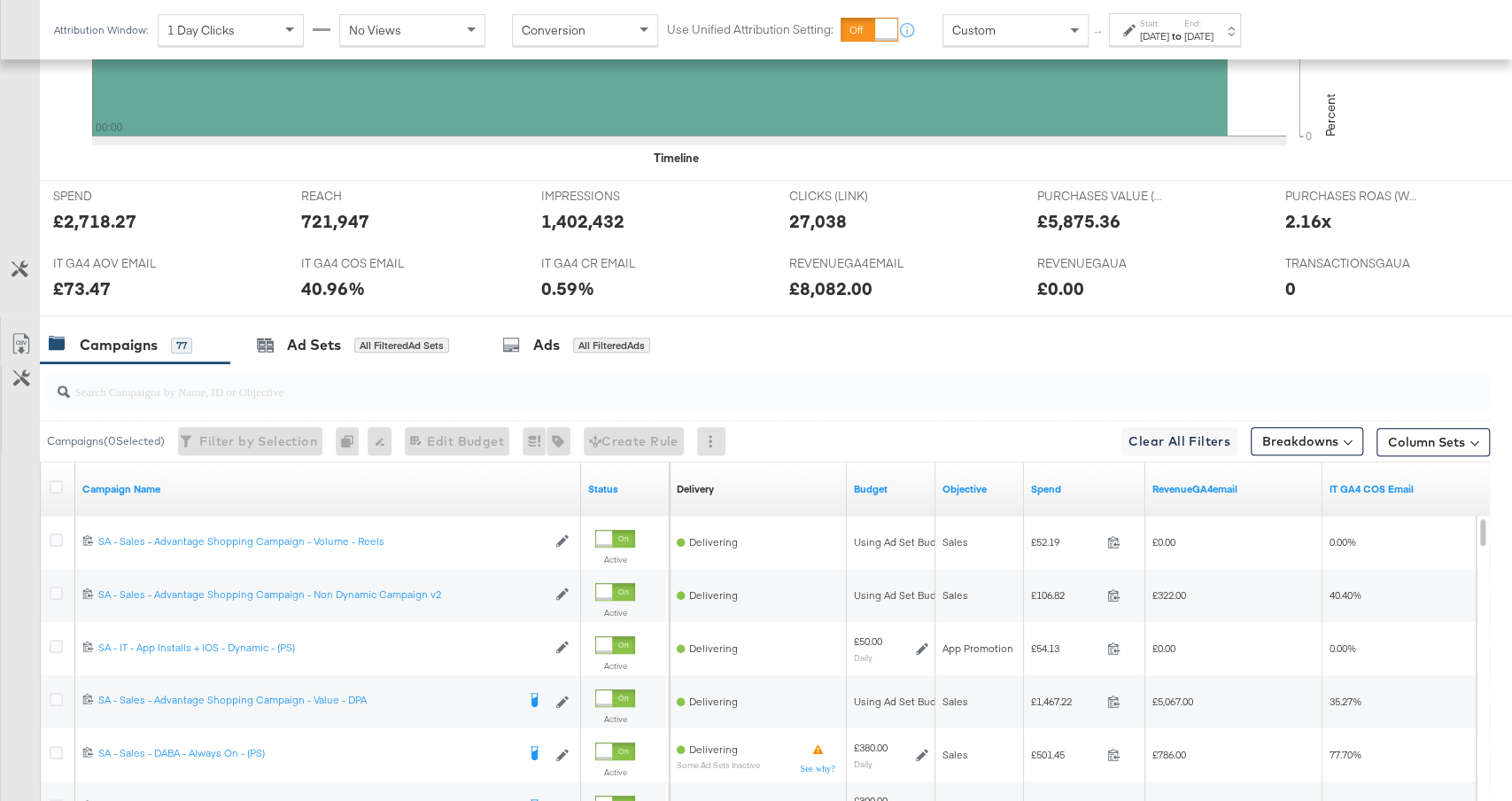
click at [1206, 26] on div "Start: [DATE] to End: [DATE]" at bounding box center [1177, 30] width 74 height 26
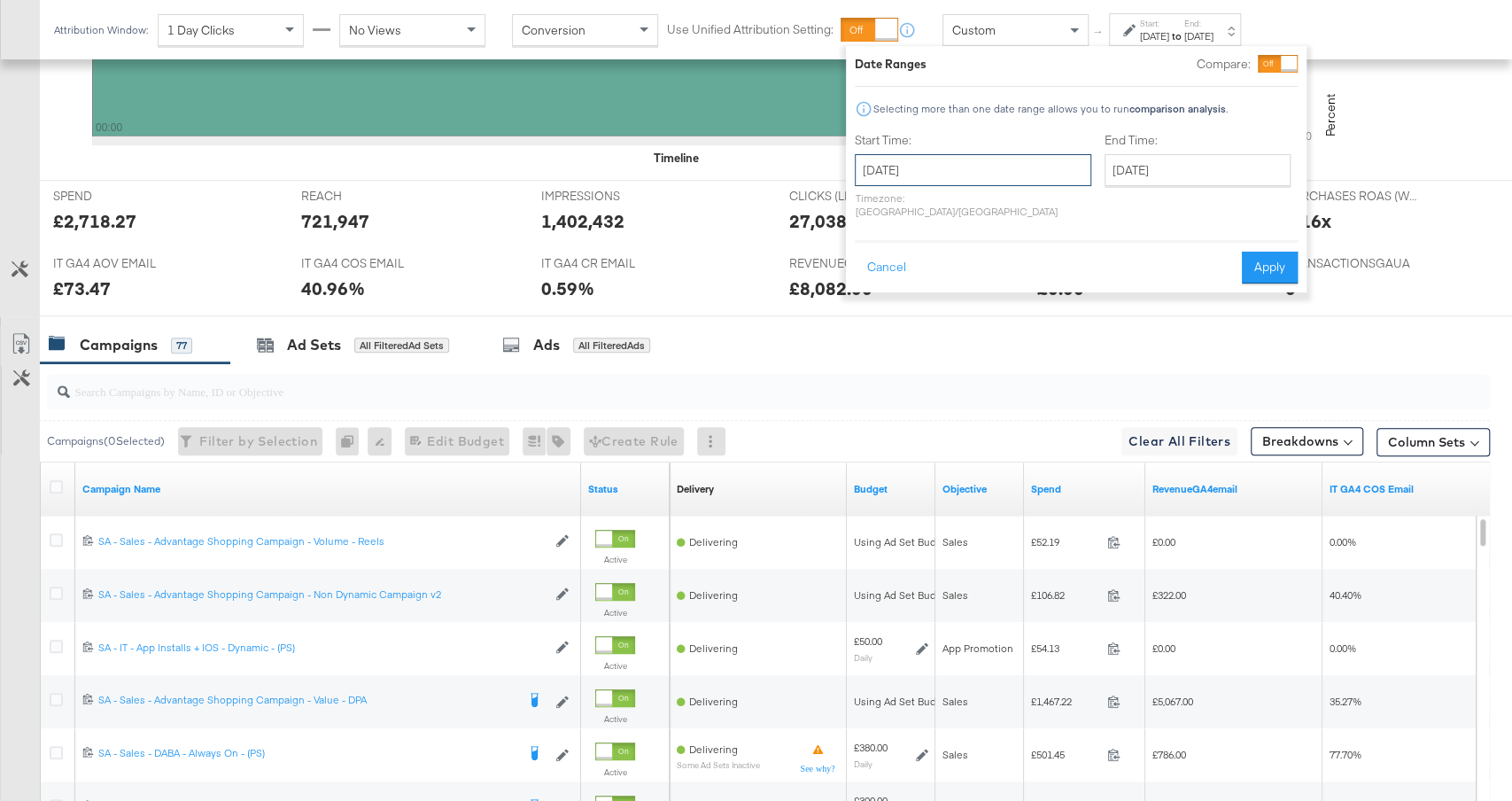
click at [922, 170] on input "[DATE]" at bounding box center [972, 170] width 236 height 32
click at [1001, 258] on td "2" at bounding box center [995, 259] width 30 height 25
type input "[DATE]"
click at [1287, 259] on button "Apply" at bounding box center [1272, 268] width 56 height 32
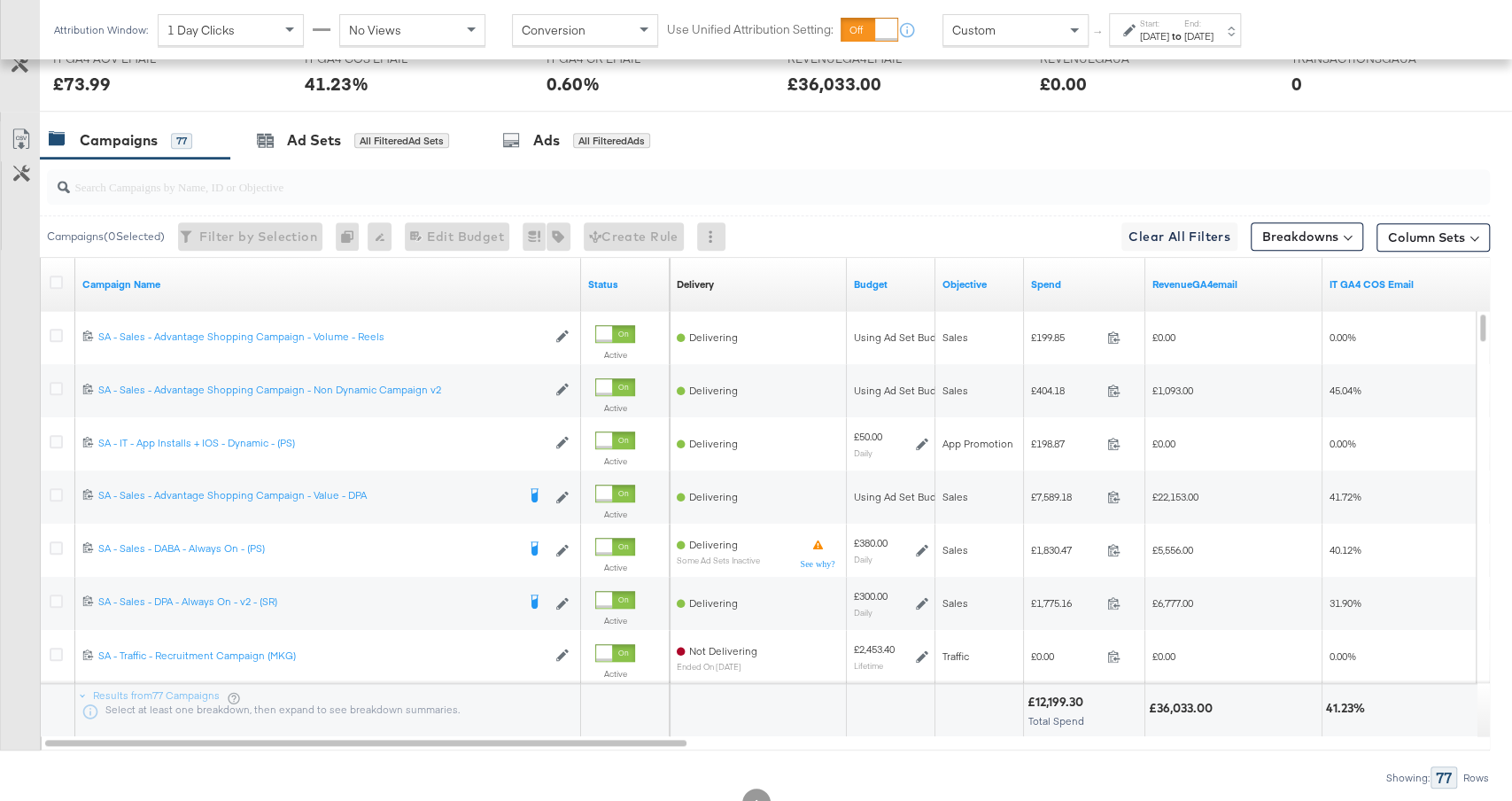
scroll to position [836, 0]
click at [1092, 280] on link "Spend" at bounding box center [1085, 283] width 108 height 14
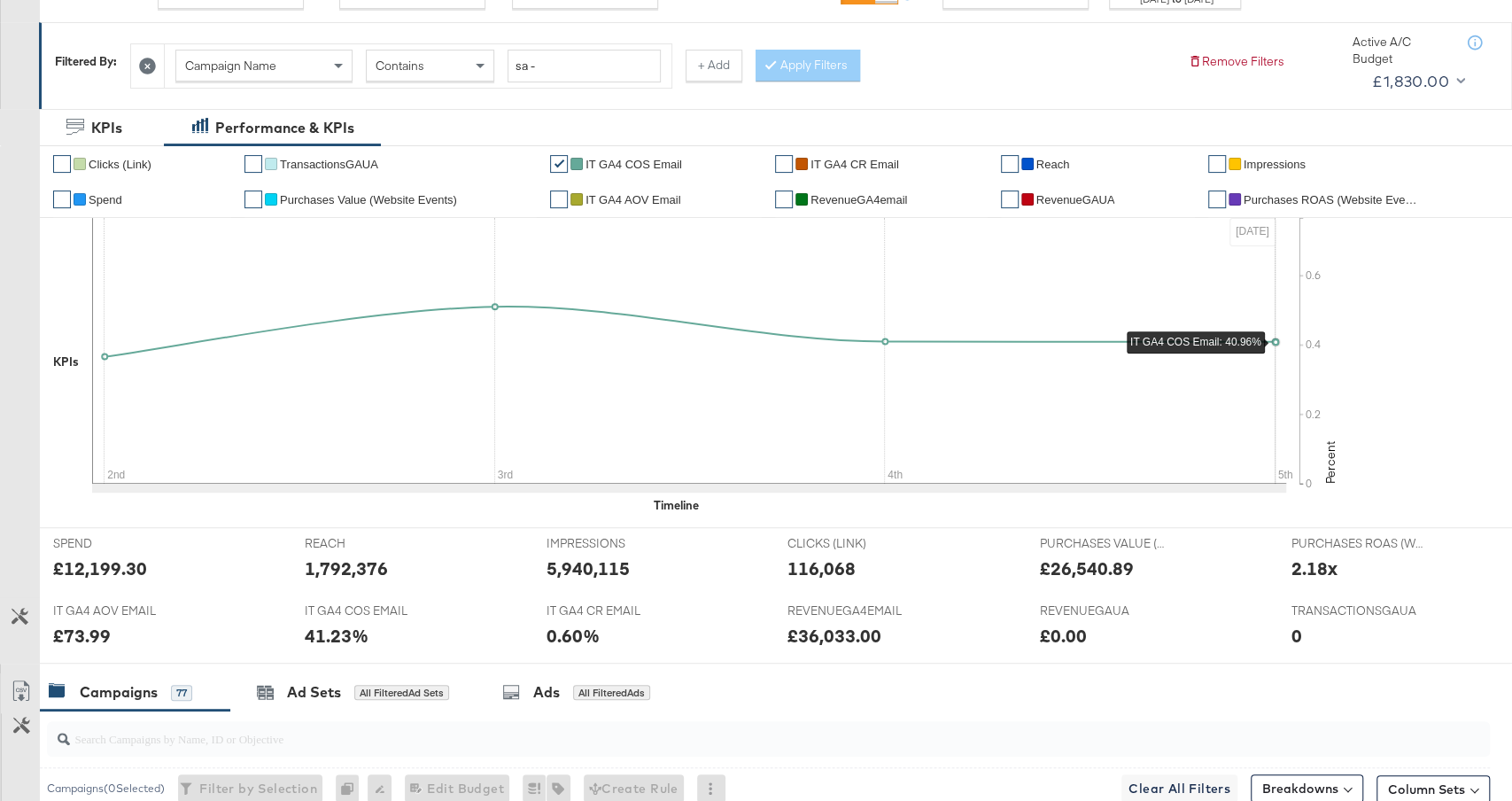
scroll to position [95, 0]
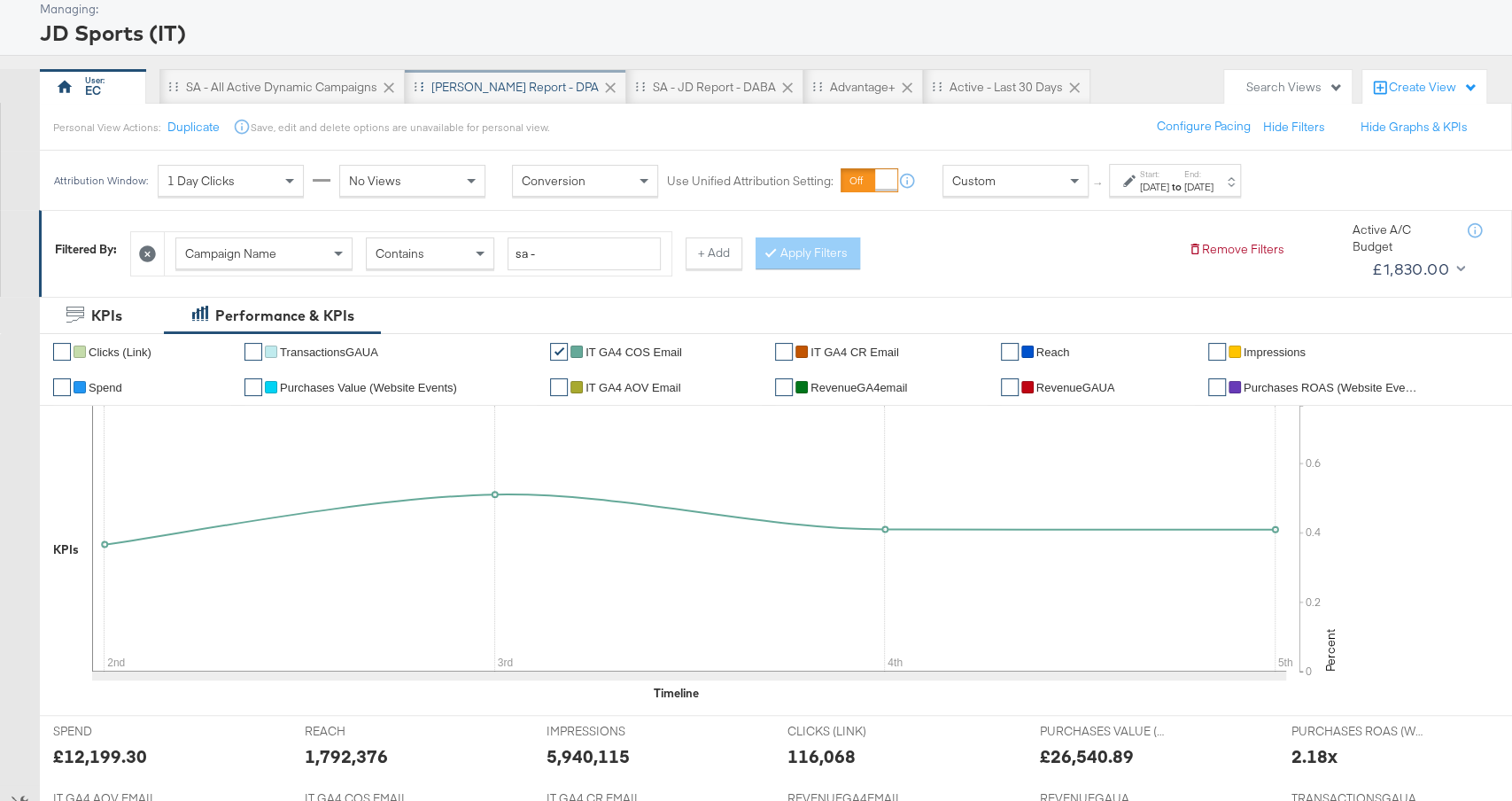
click at [480, 86] on div "[PERSON_NAME] Report - DPA" at bounding box center [515, 87] width 167 height 17
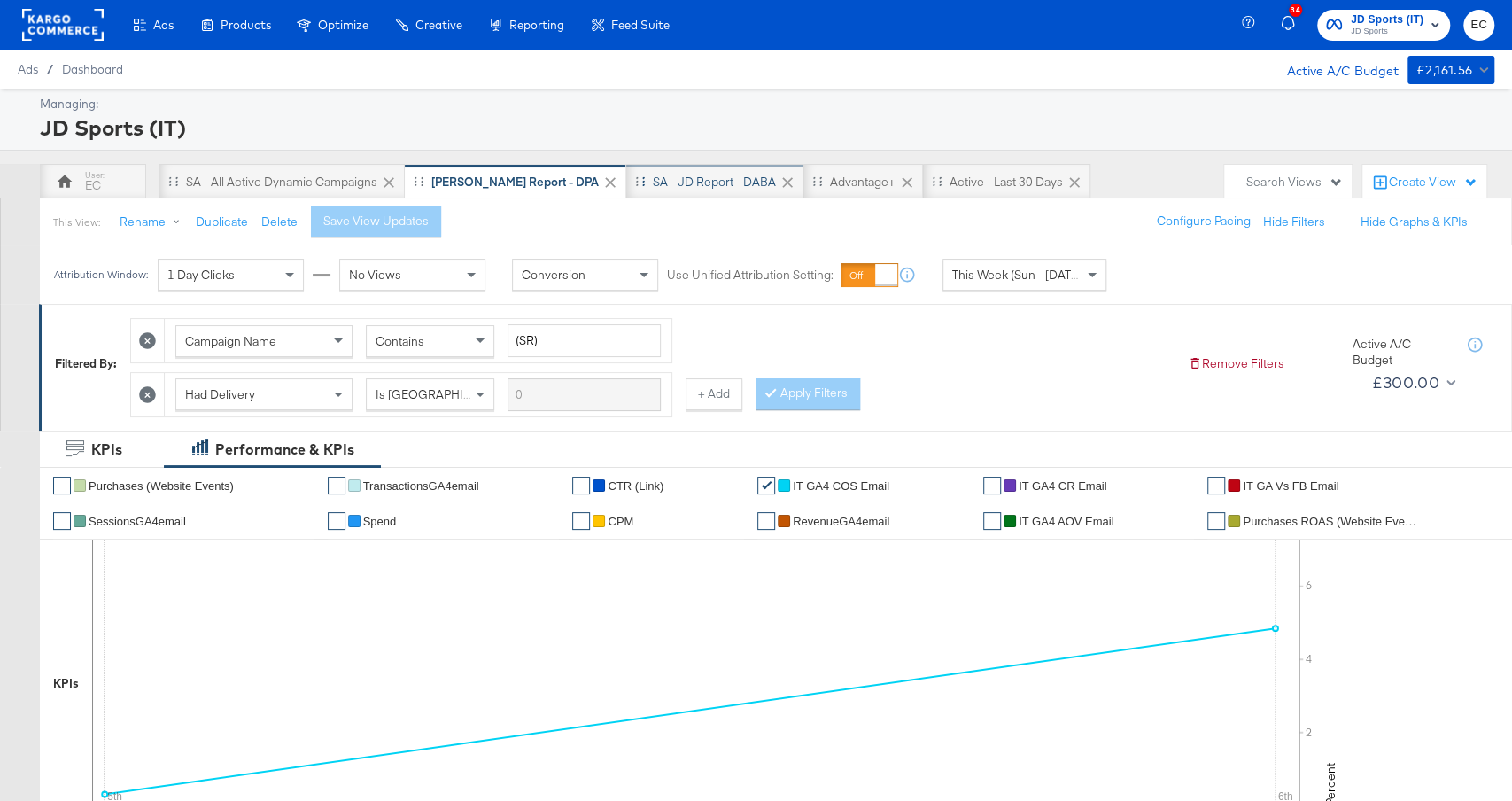
click at [660, 177] on div "SA - JD Report - DABA" at bounding box center [714, 182] width 123 height 17
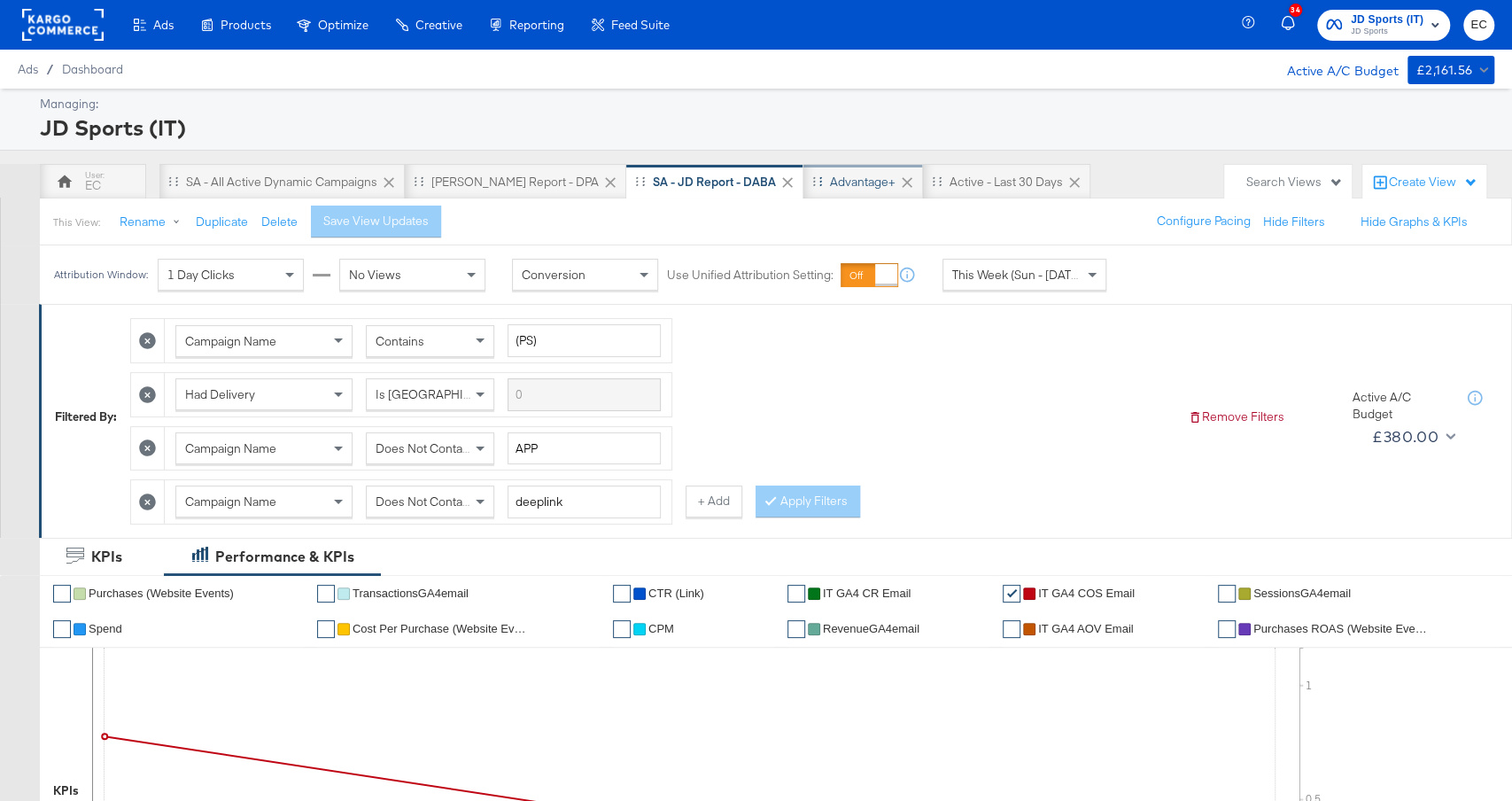
click at [830, 178] on div "Advantage+" at bounding box center [862, 182] width 65 height 17
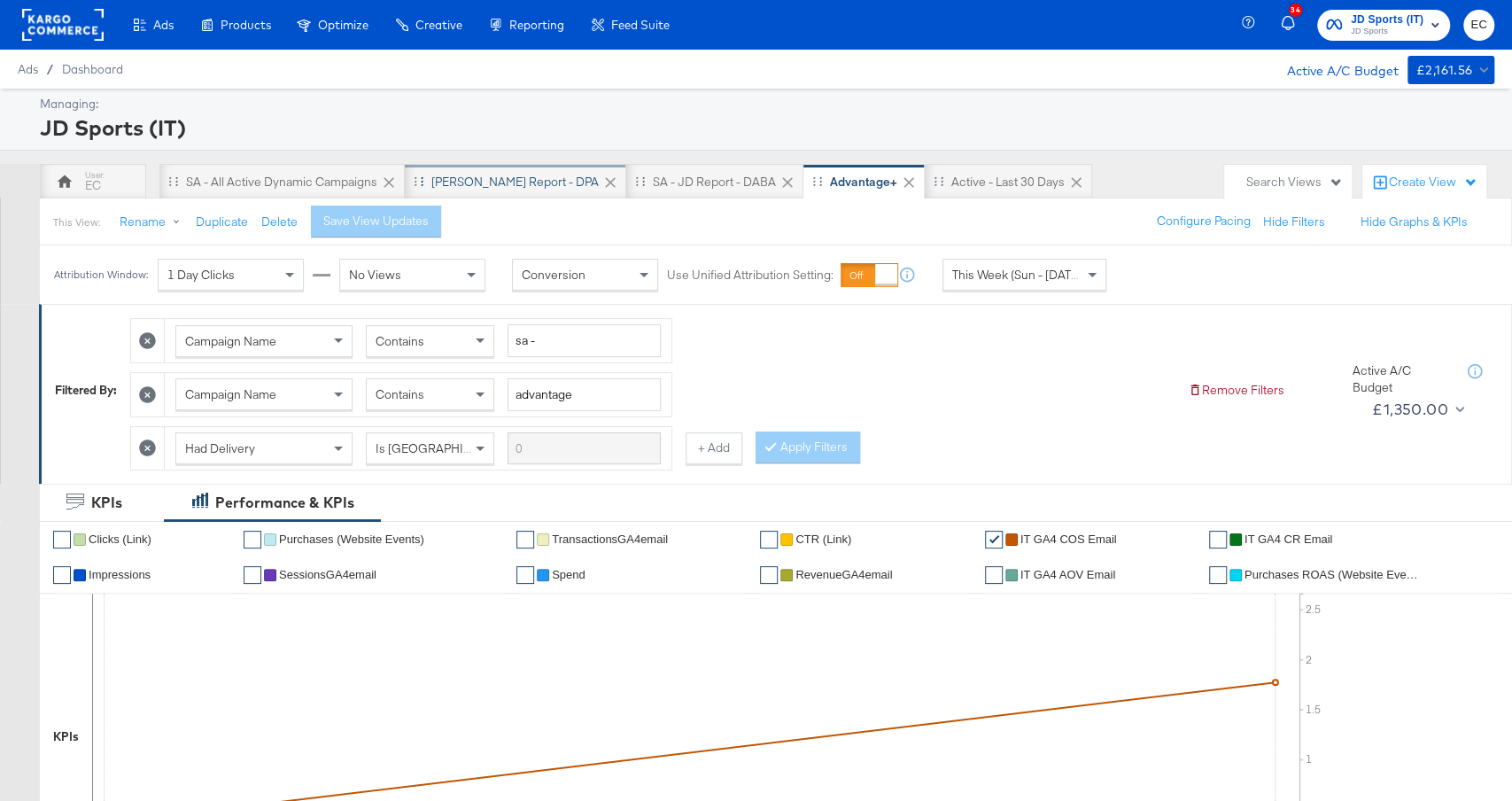
click at [469, 175] on div "[PERSON_NAME] Report - DPA" at bounding box center [515, 182] width 167 height 17
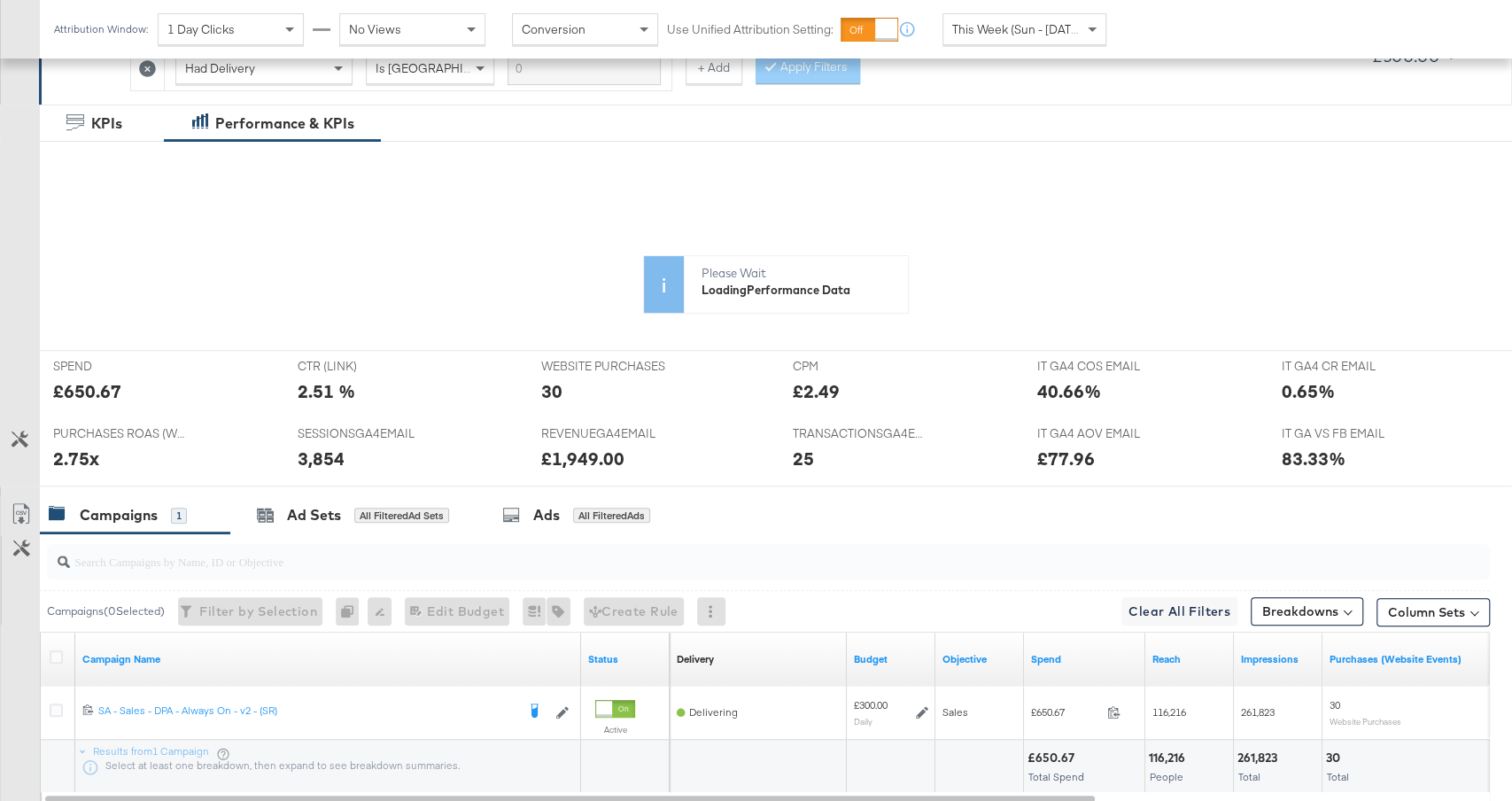
scroll to position [327, 0]
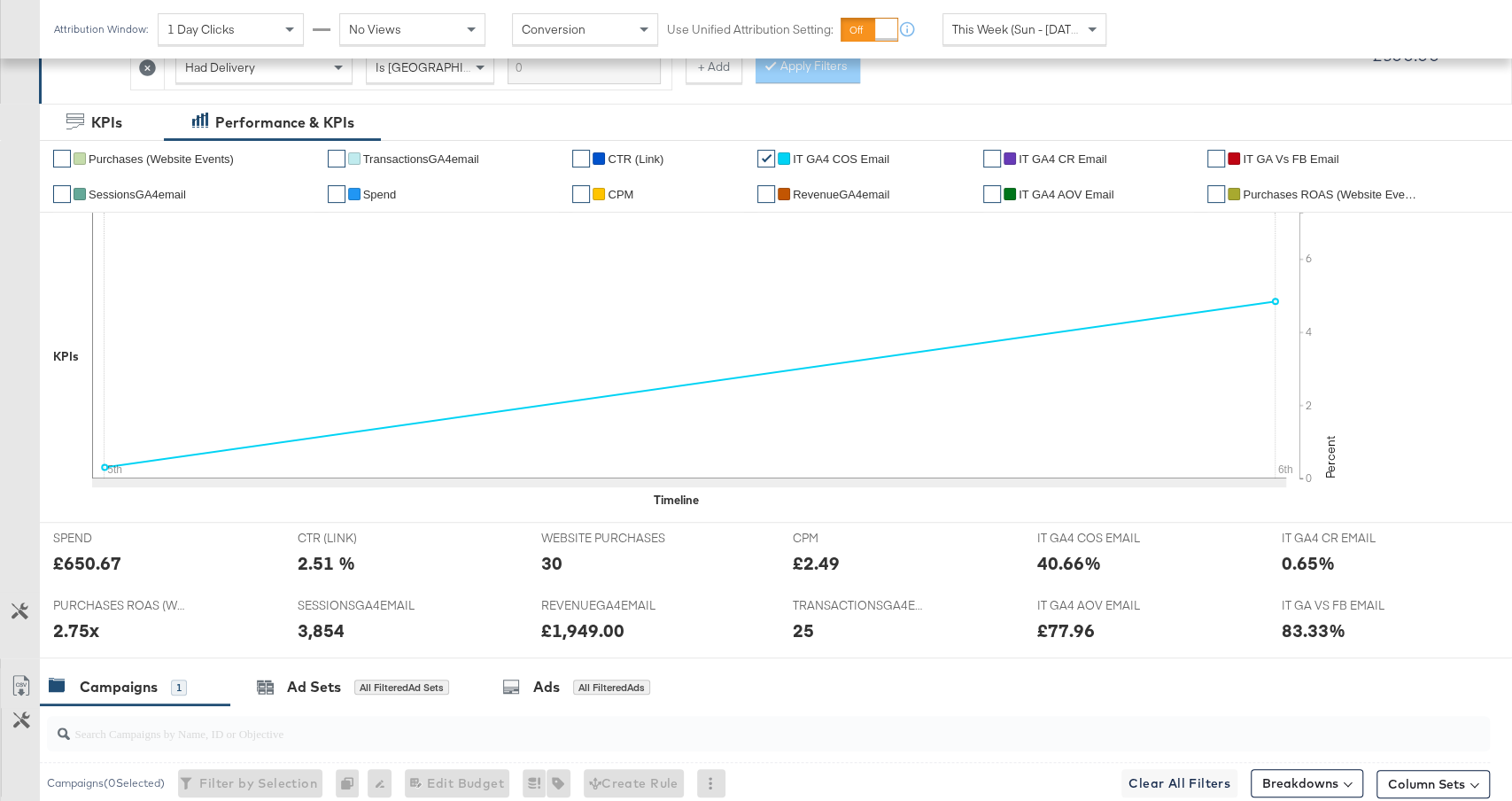
click at [996, 38] on div "This Week (Sun - [DATE])" at bounding box center [1025, 29] width 162 height 30
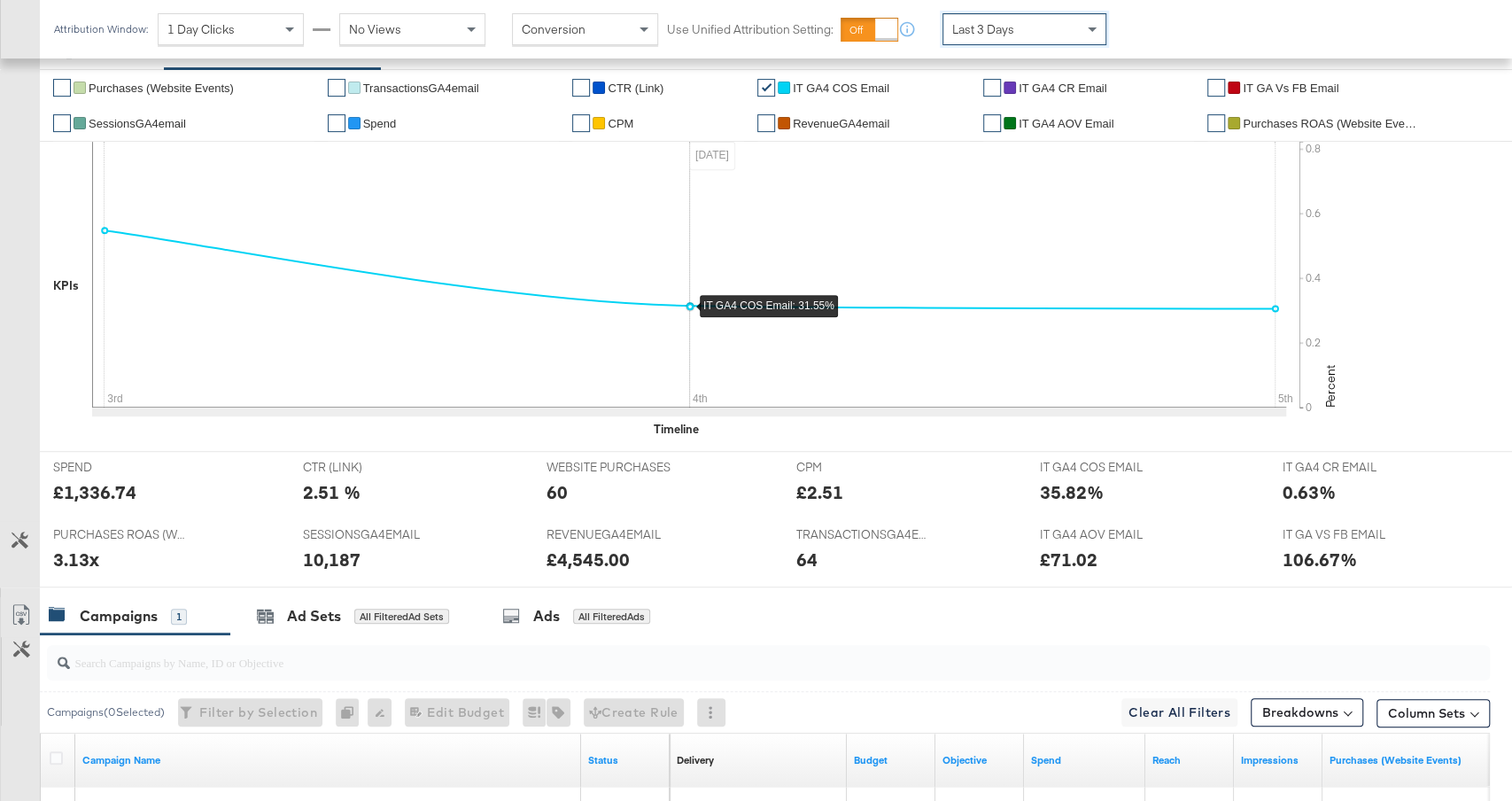
scroll to position [614, 0]
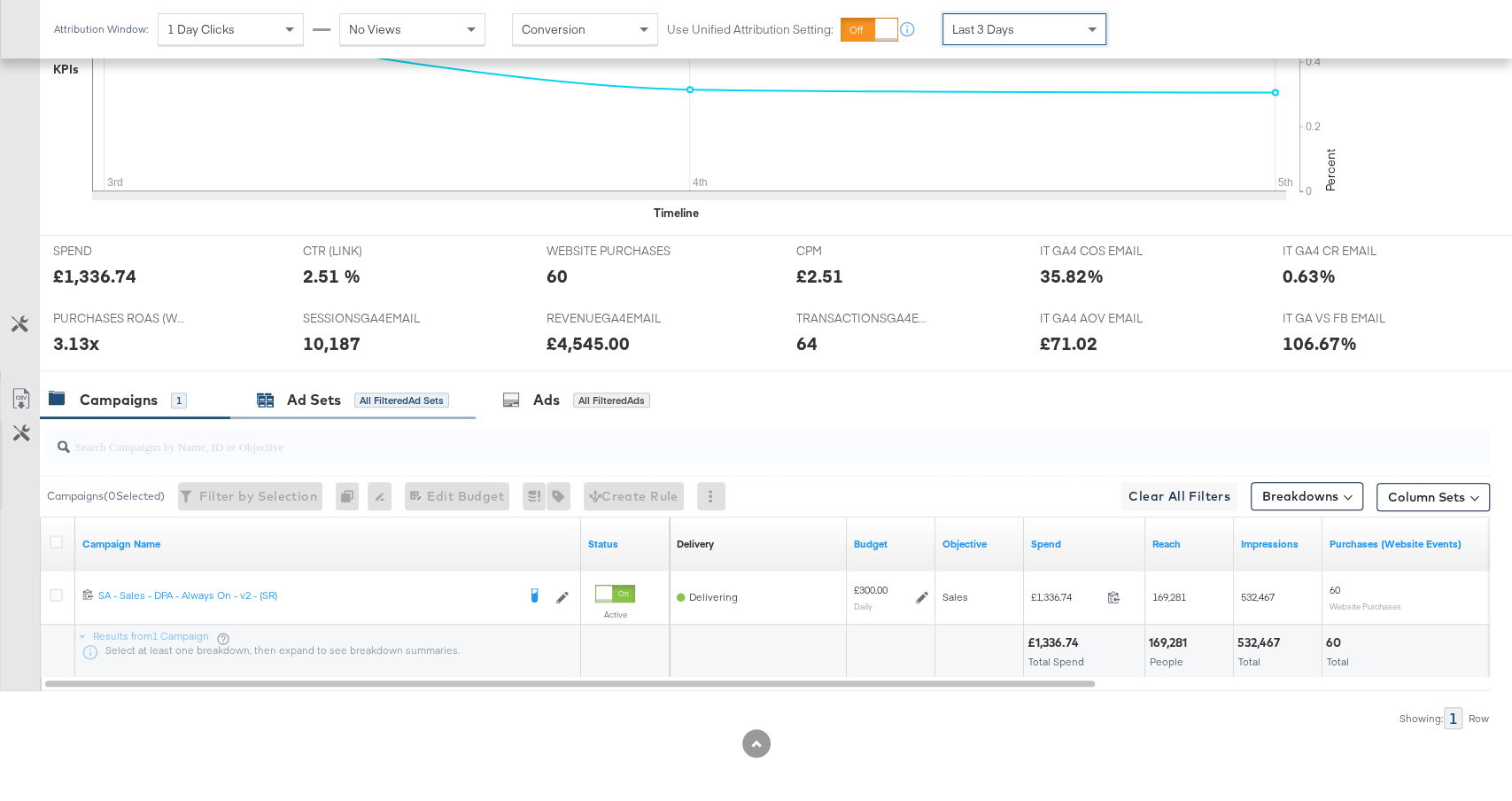
click at [412, 393] on div "All Filtered Ad Sets" at bounding box center [402, 400] width 95 height 16
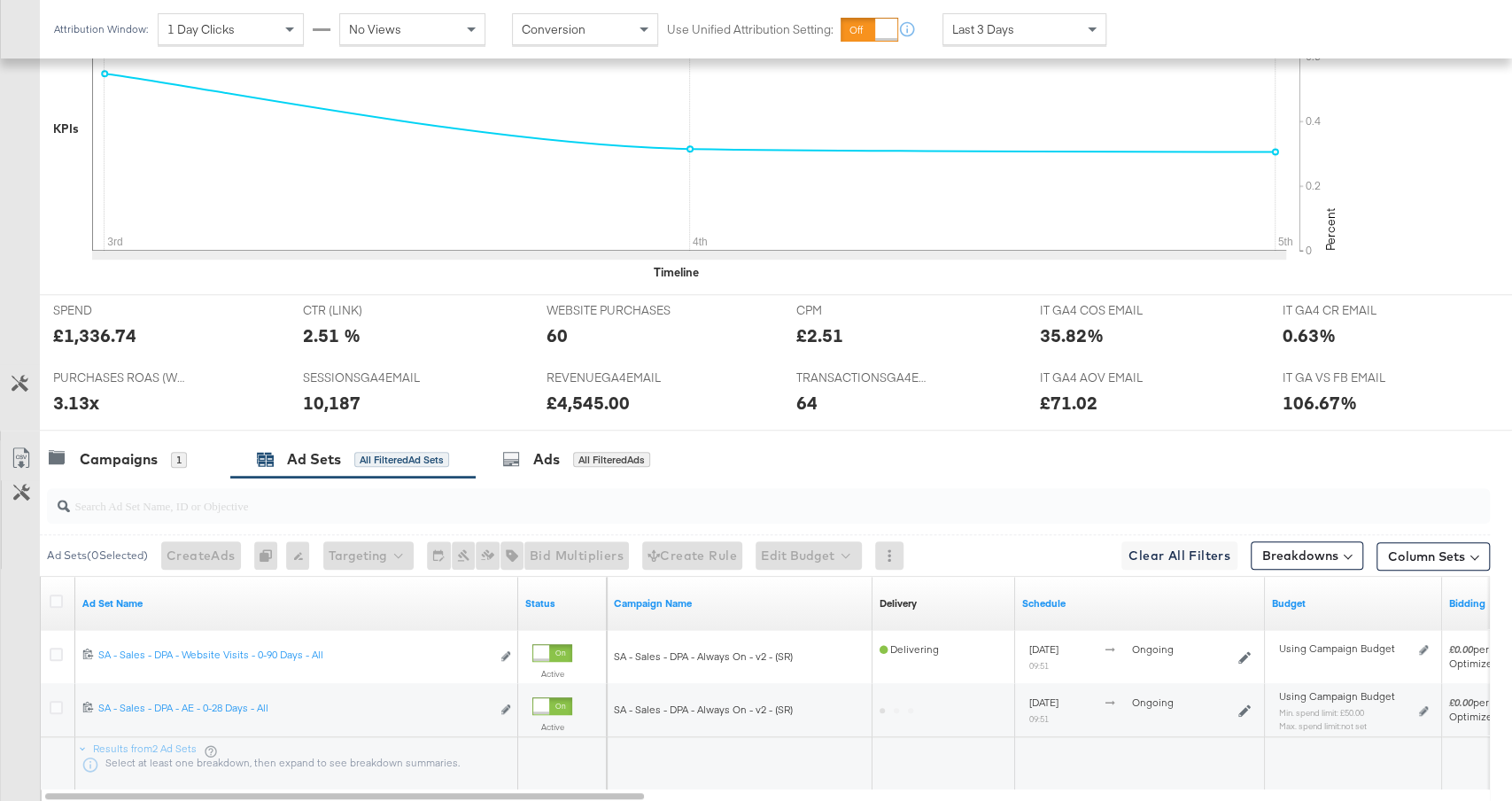
scroll to position [486, 0]
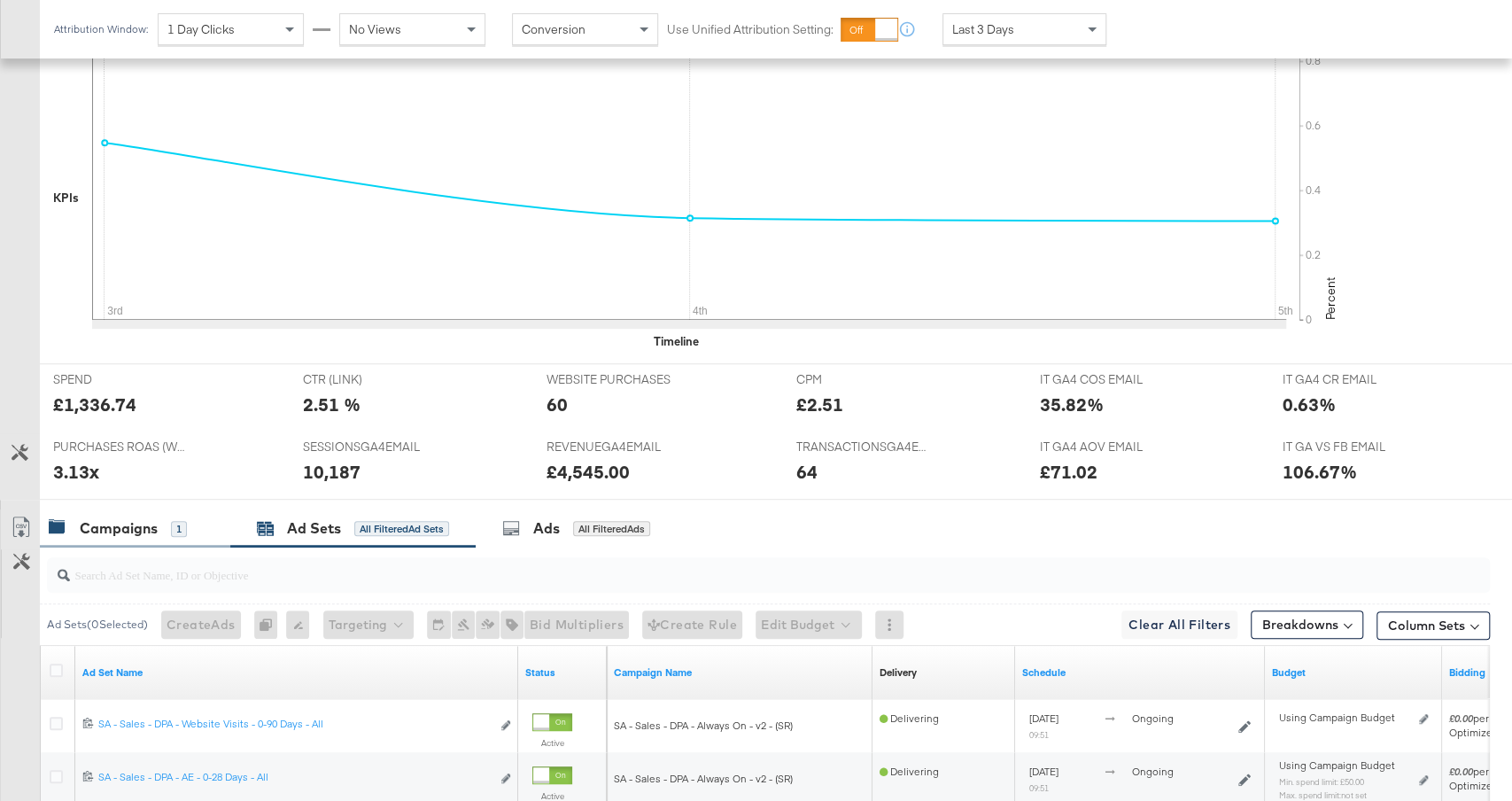
click at [143, 535] on div "Campaigns 1" at bounding box center [134, 528] width 190 height 38
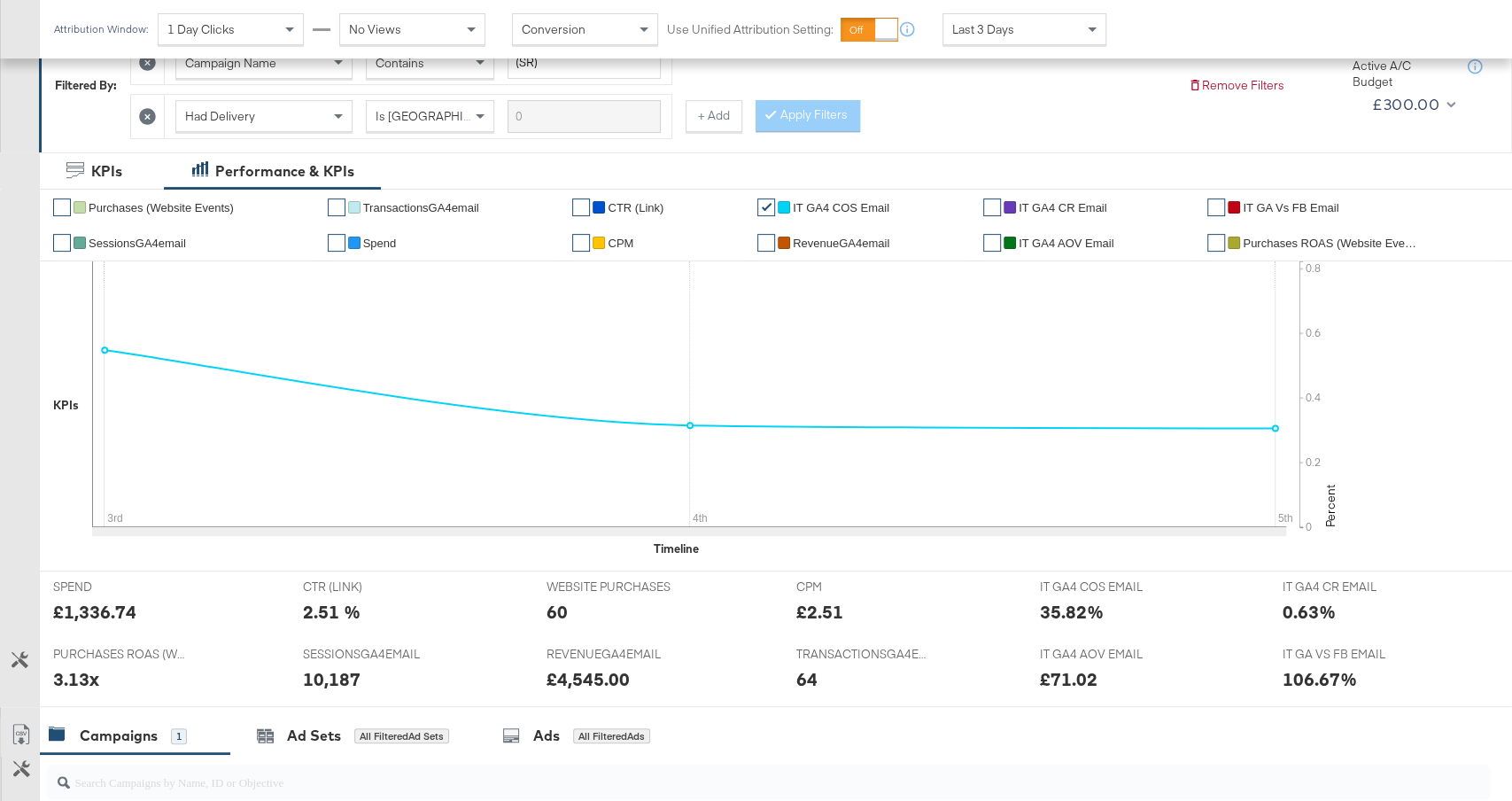
scroll to position [107, 0]
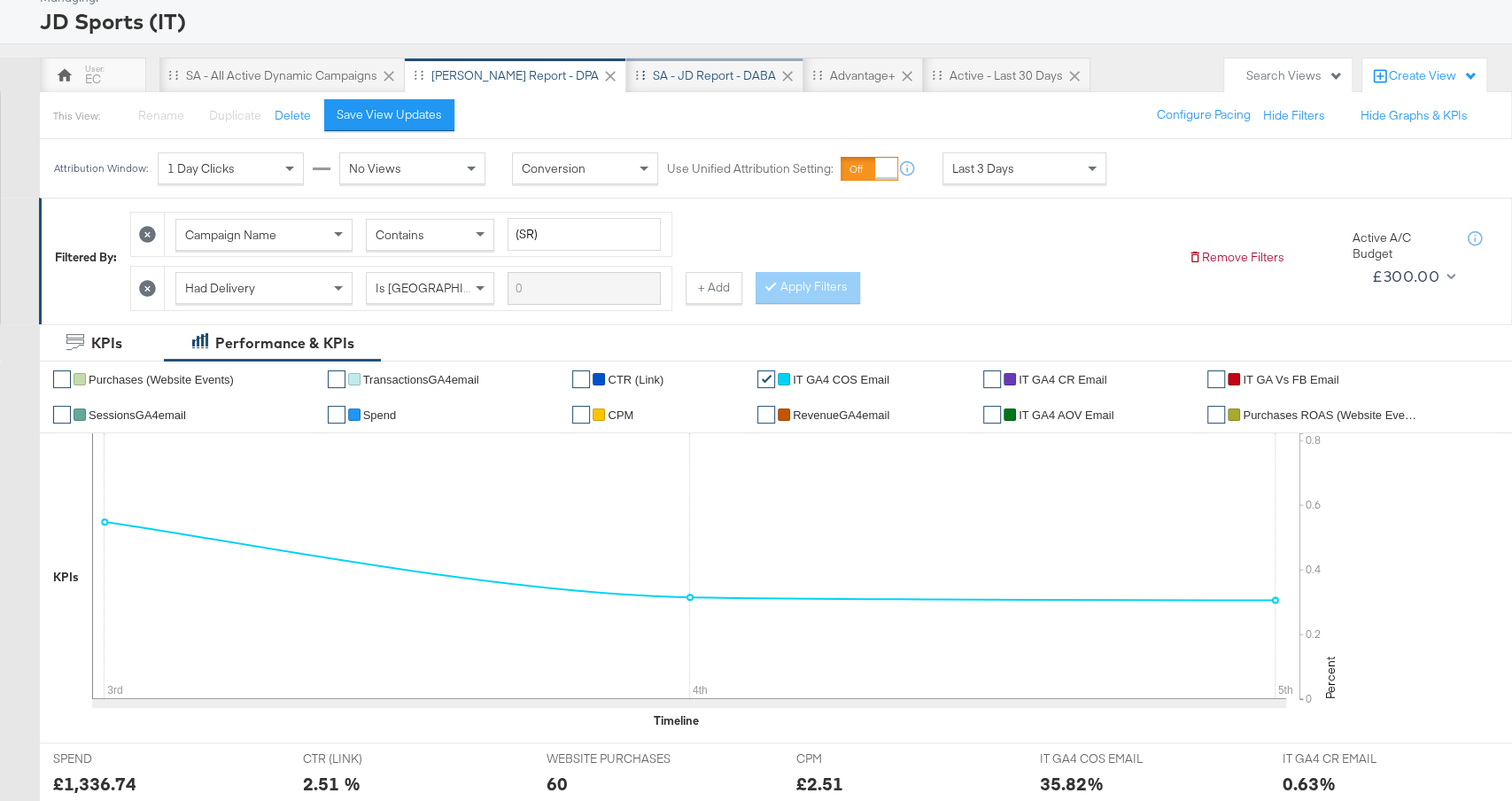
click at [654, 75] on div "SA - JD Report - DABA" at bounding box center [714, 75] width 123 height 17
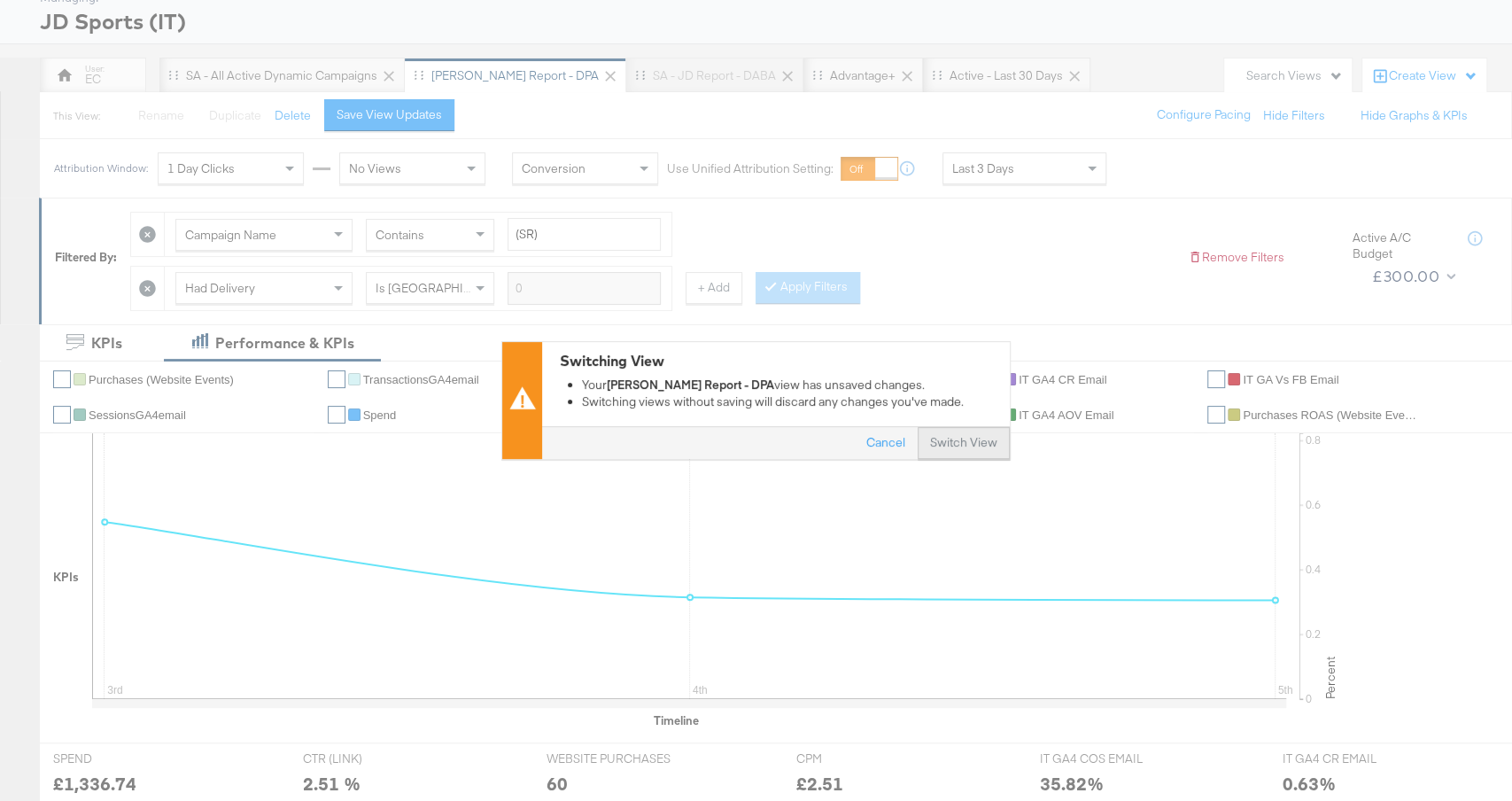
click at [989, 443] on button "Switch View" at bounding box center [964, 444] width 92 height 32
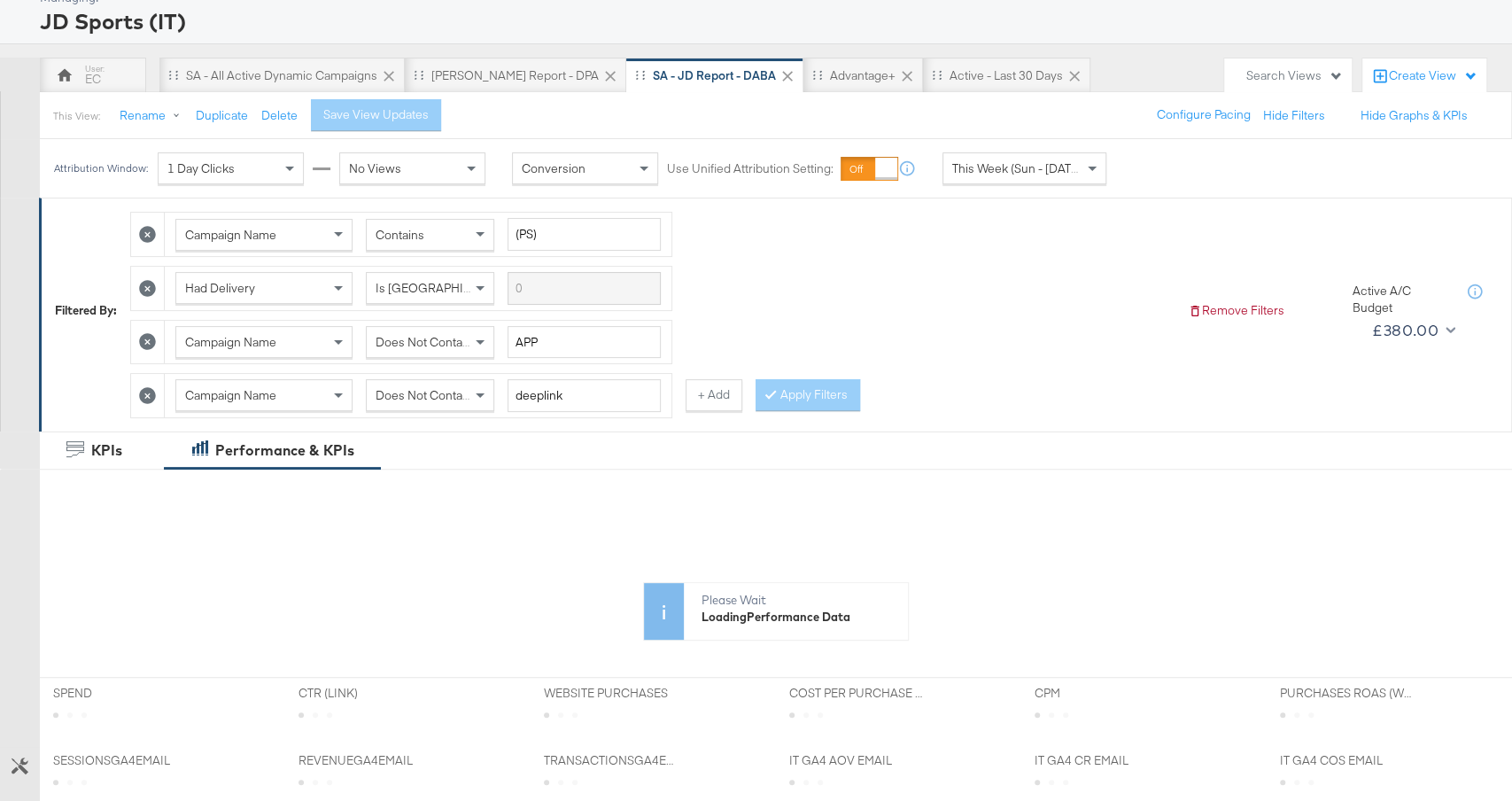
click at [1010, 150] on div "Attribution Window: 1 Day Clicks No Views Conversion Use Unified Attribution Se…" at bounding box center [584, 168] width 1089 height 59
click at [1010, 166] on span "This Week (Sun - [DATE])" at bounding box center [1018, 167] width 133 height 16
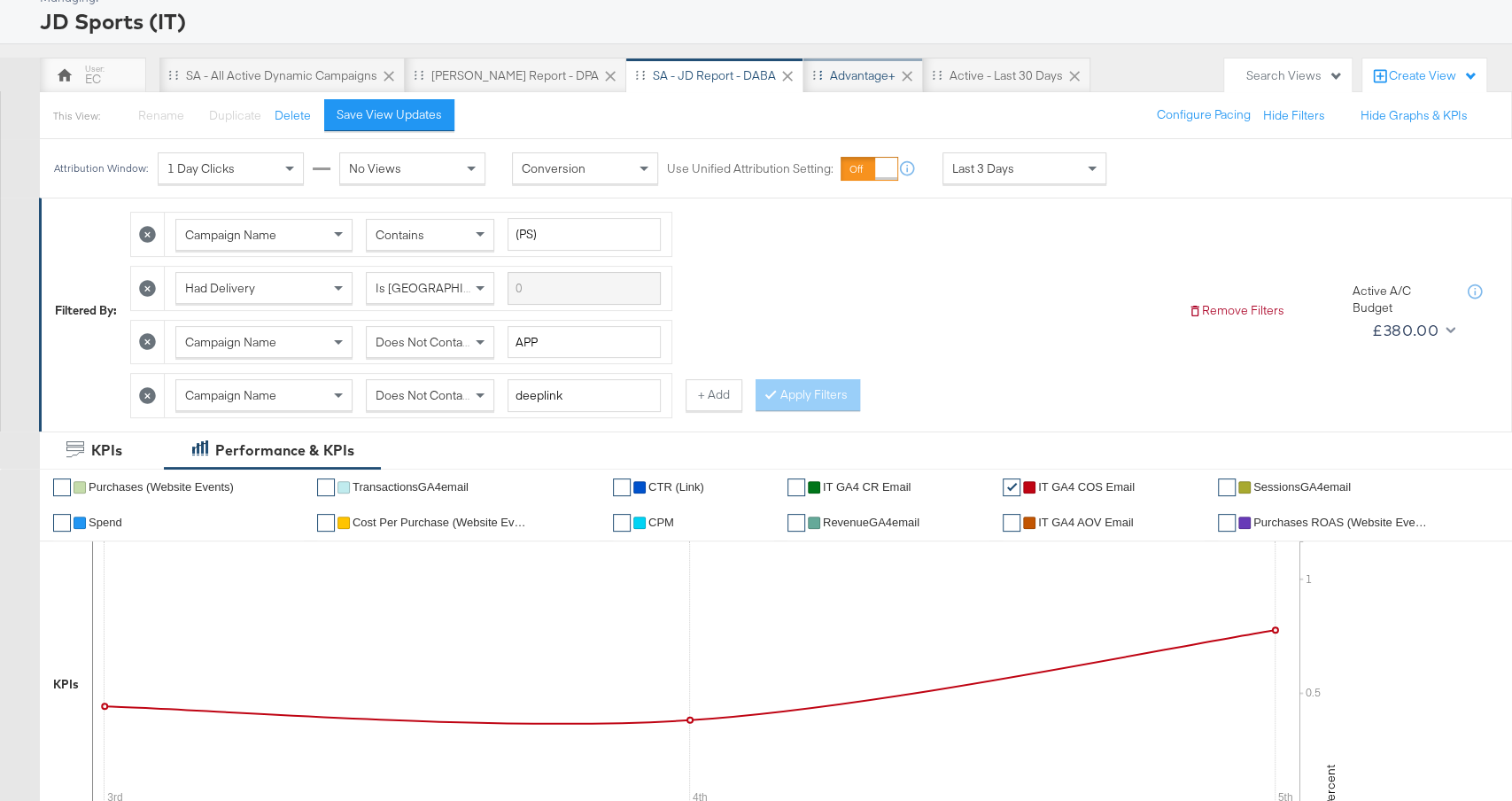
click at [830, 70] on div "Advantage+" at bounding box center [862, 75] width 65 height 17
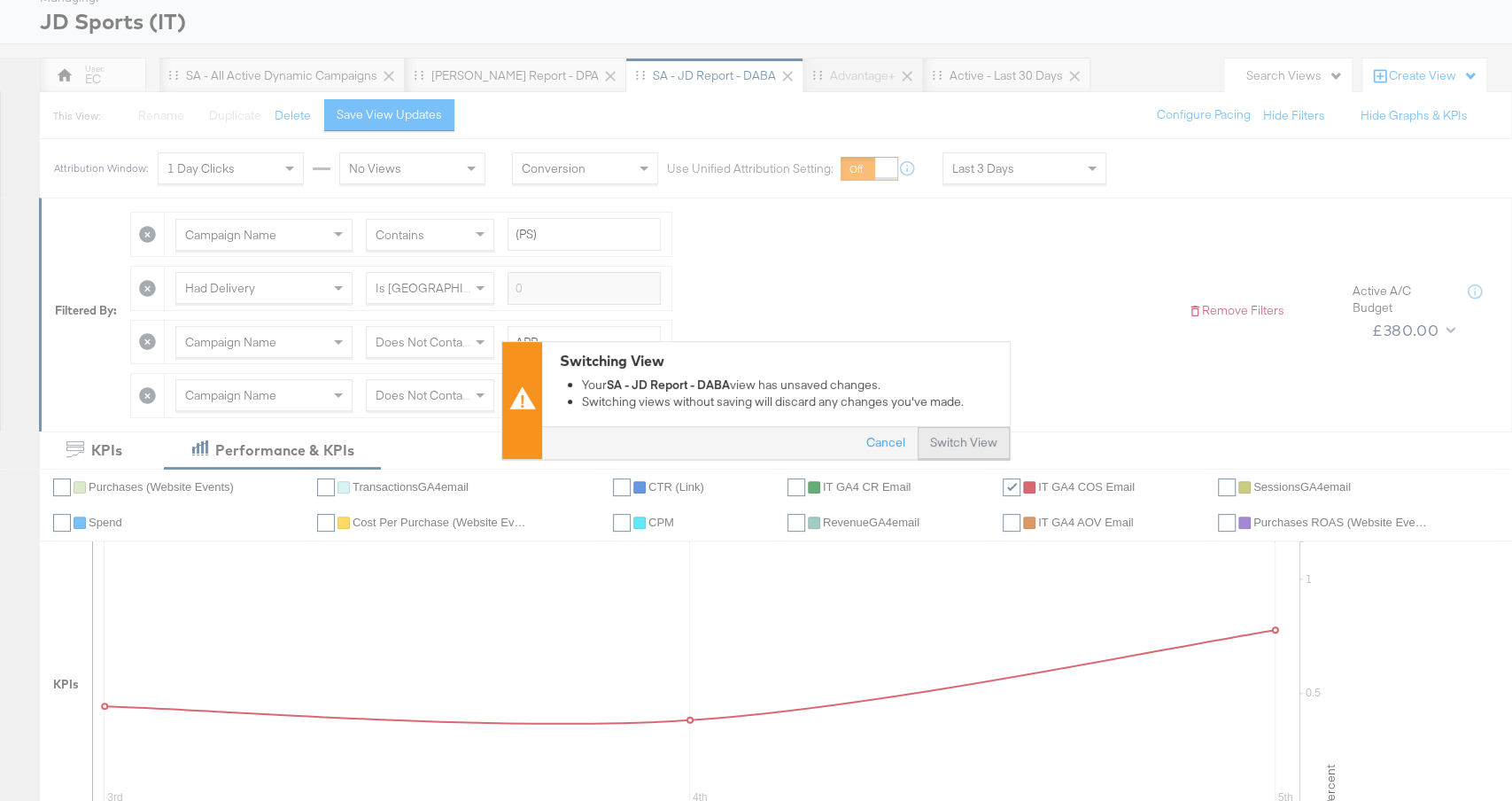
click at [961, 436] on button "Switch View" at bounding box center [964, 444] width 92 height 32
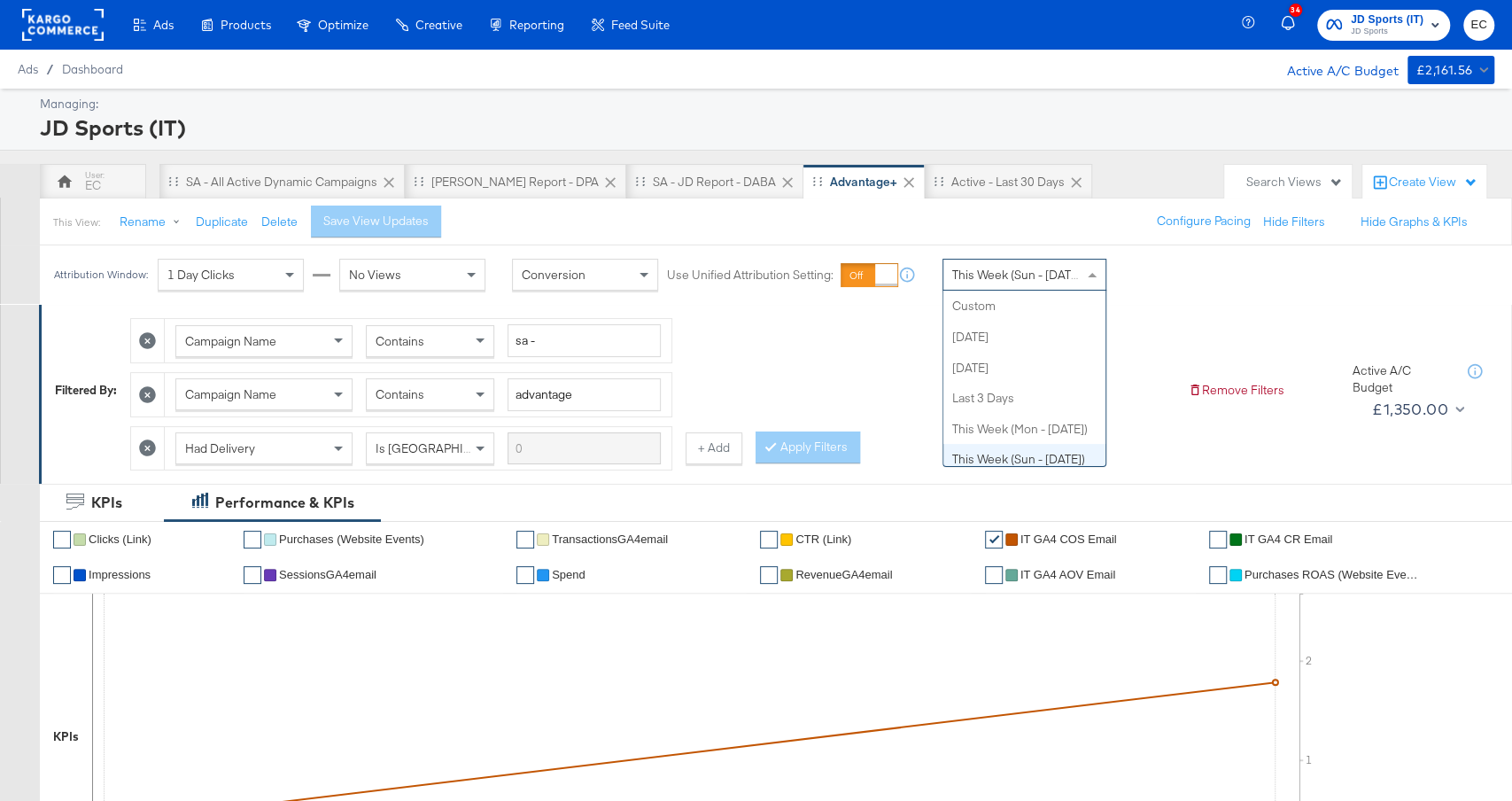
click at [1020, 275] on span "This Week (Sun - Today)" at bounding box center [1018, 274] width 133 height 16
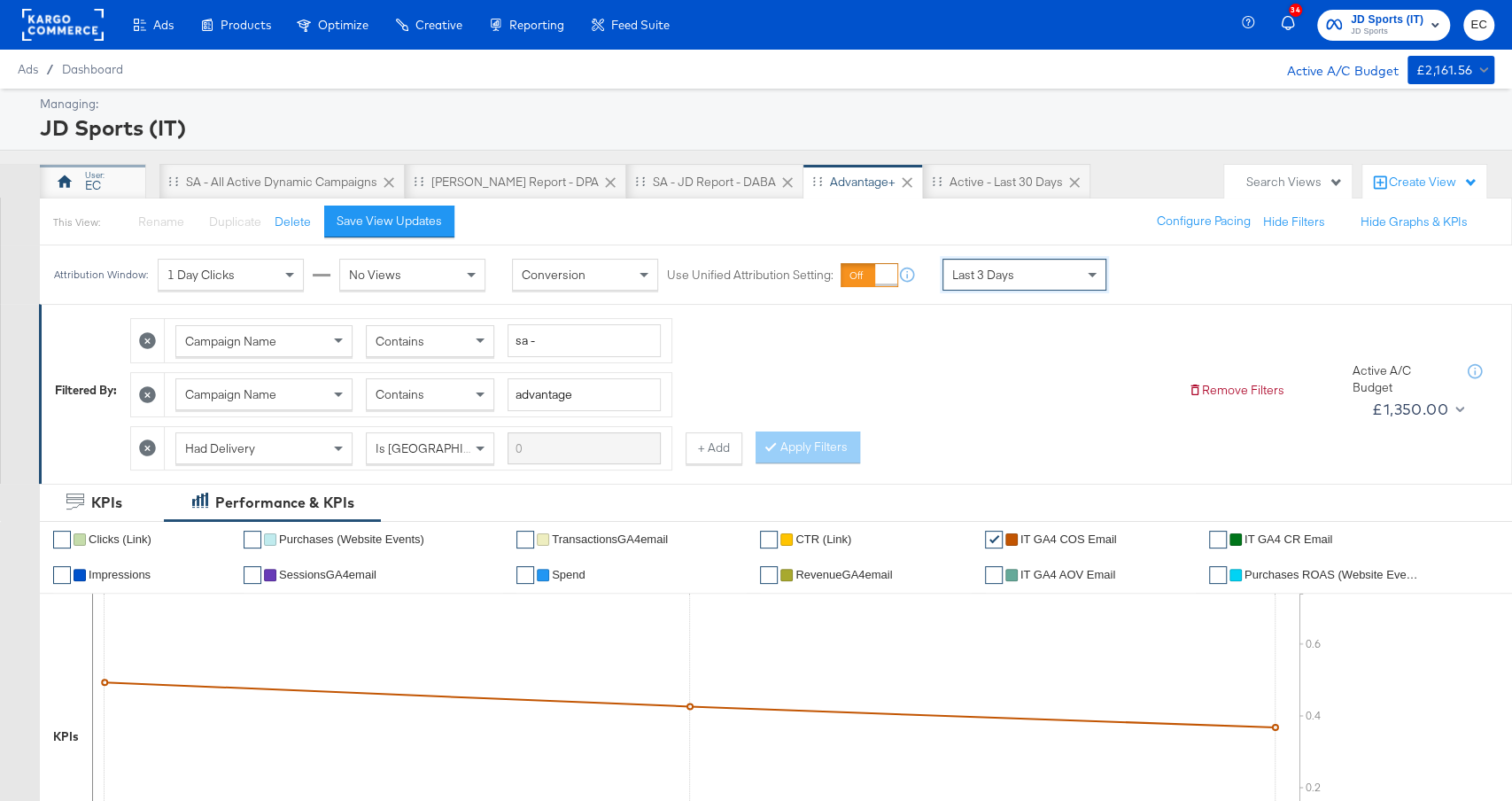
click at [72, 175] on icon at bounding box center [64, 181] width 17 height 17
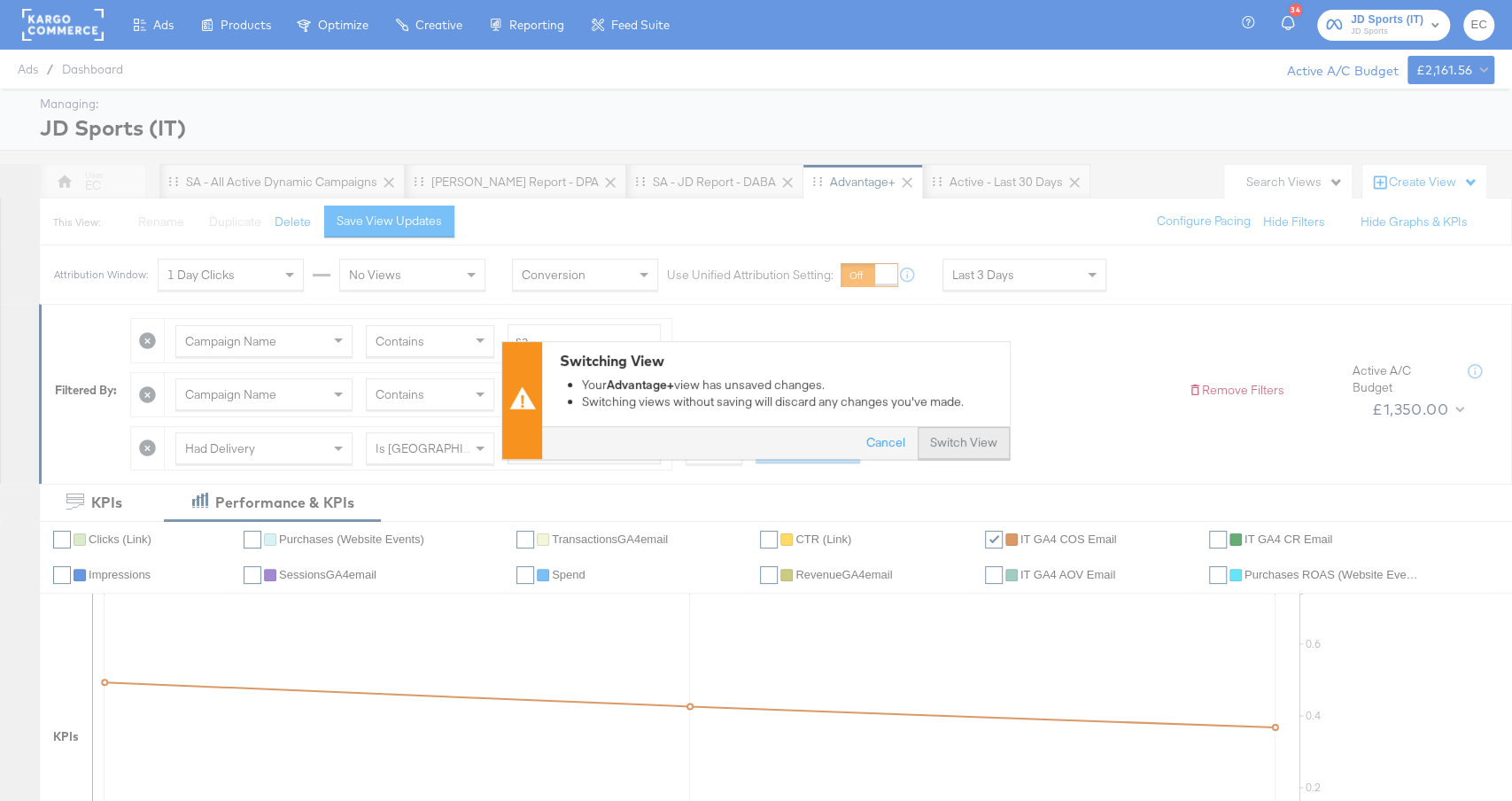
click at [979, 441] on button "Switch View" at bounding box center [964, 444] width 92 height 32
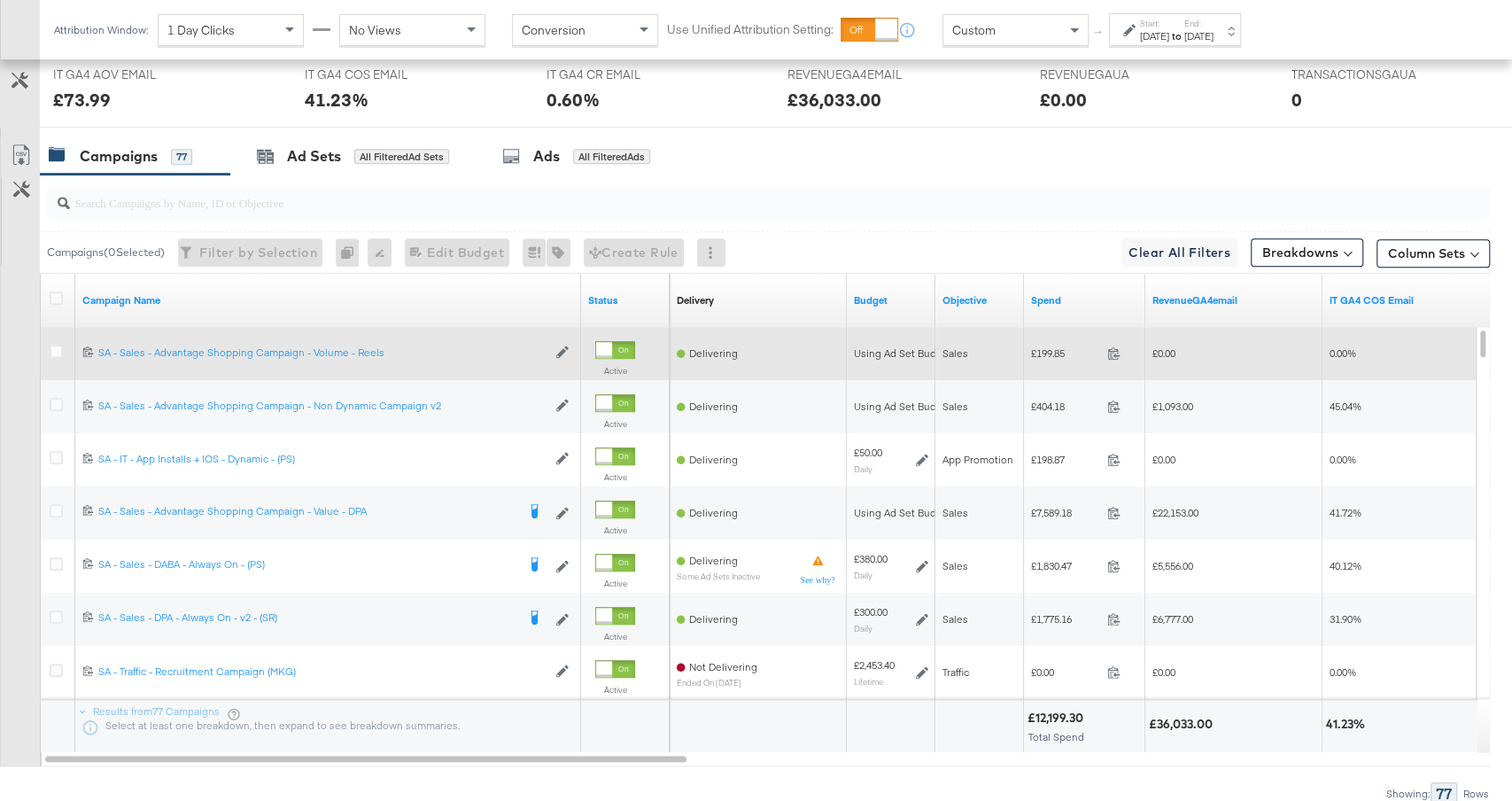
scroll to position [835, 0]
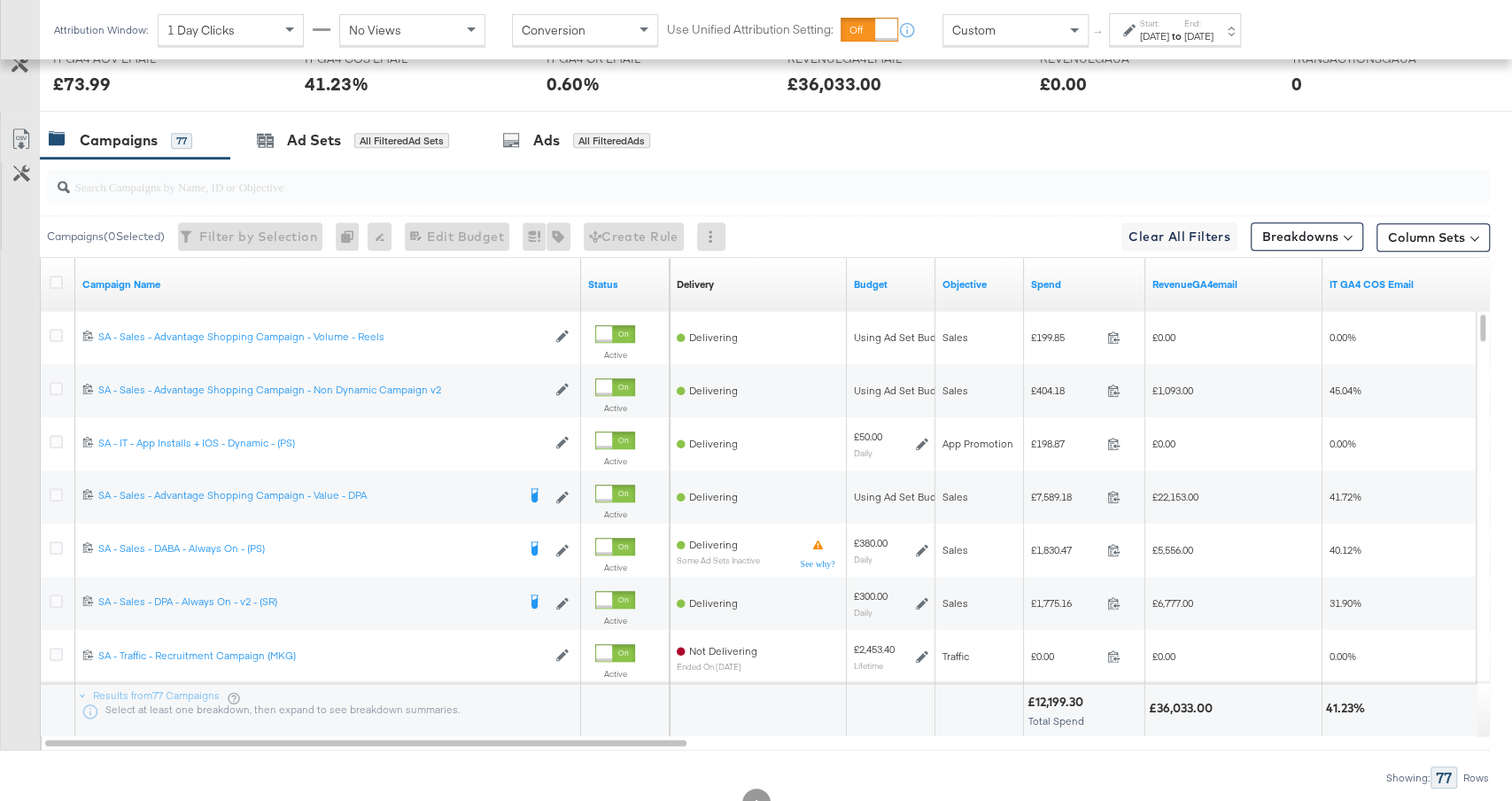
click at [1088, 272] on div "Spend" at bounding box center [1085, 284] width 121 height 29
click at [1086, 283] on link "Spend" at bounding box center [1085, 284] width 108 height 14
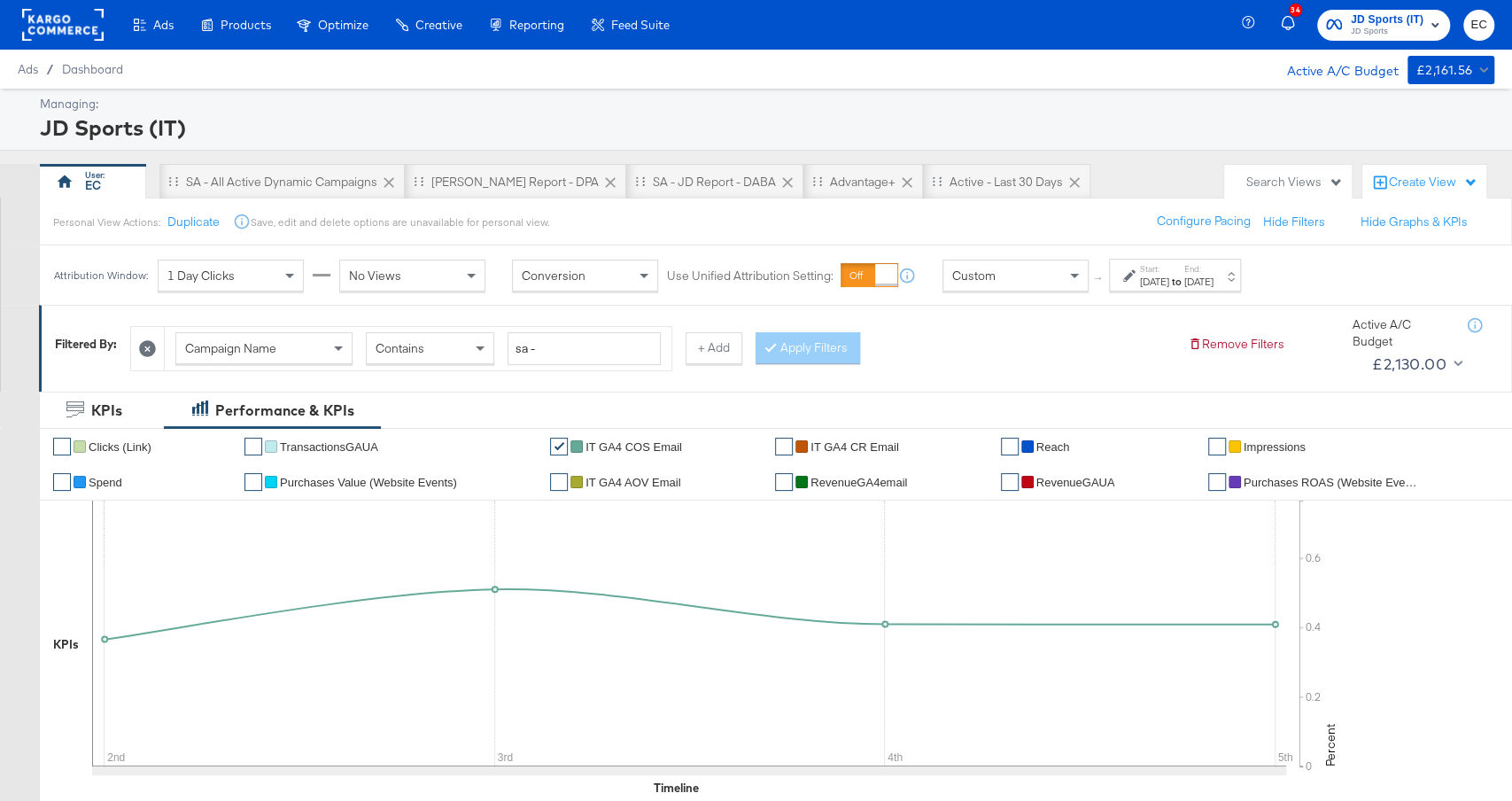
scroll to position [898, 0]
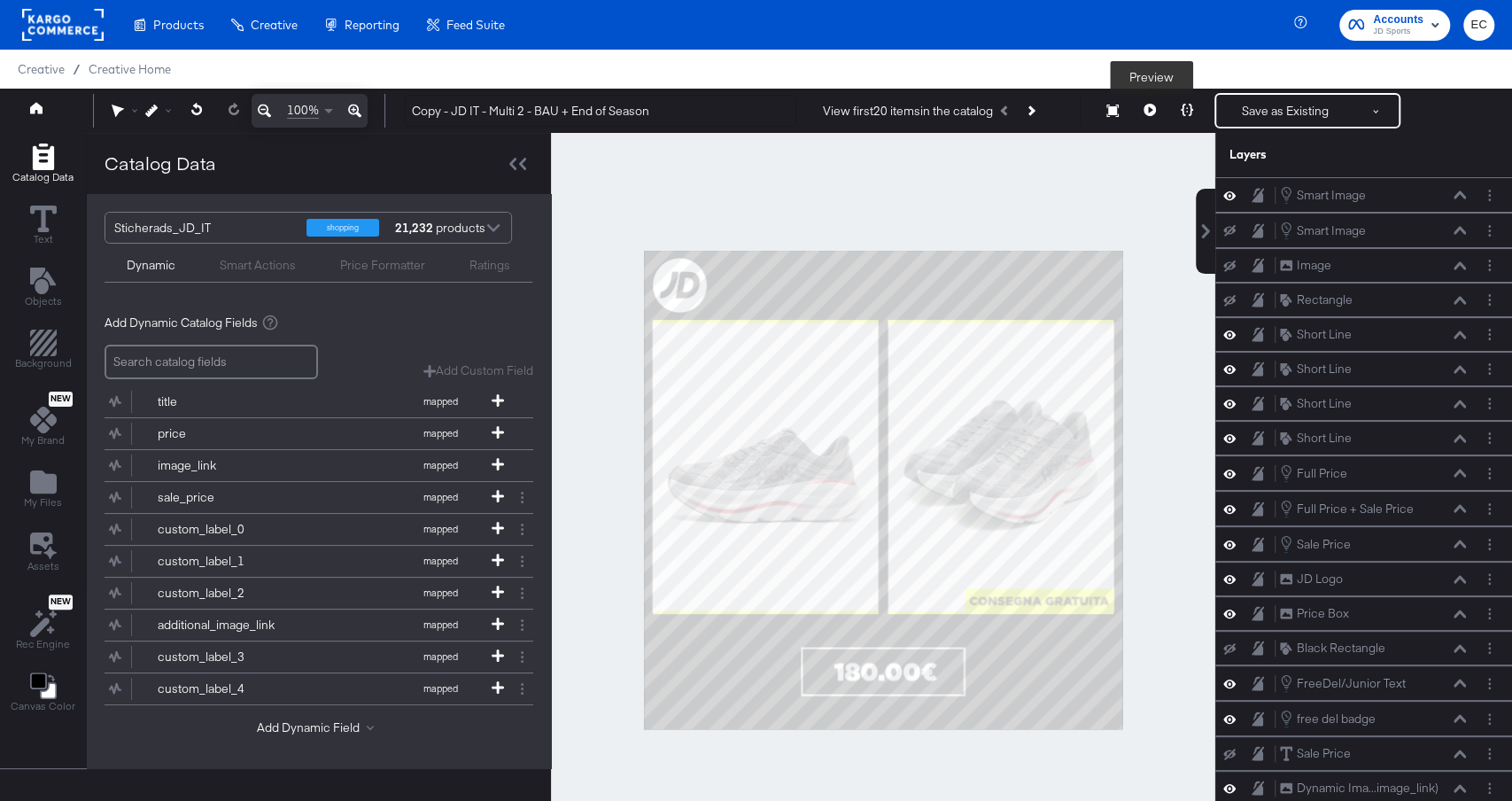
click at [1159, 120] on button at bounding box center [1150, 110] width 37 height 36
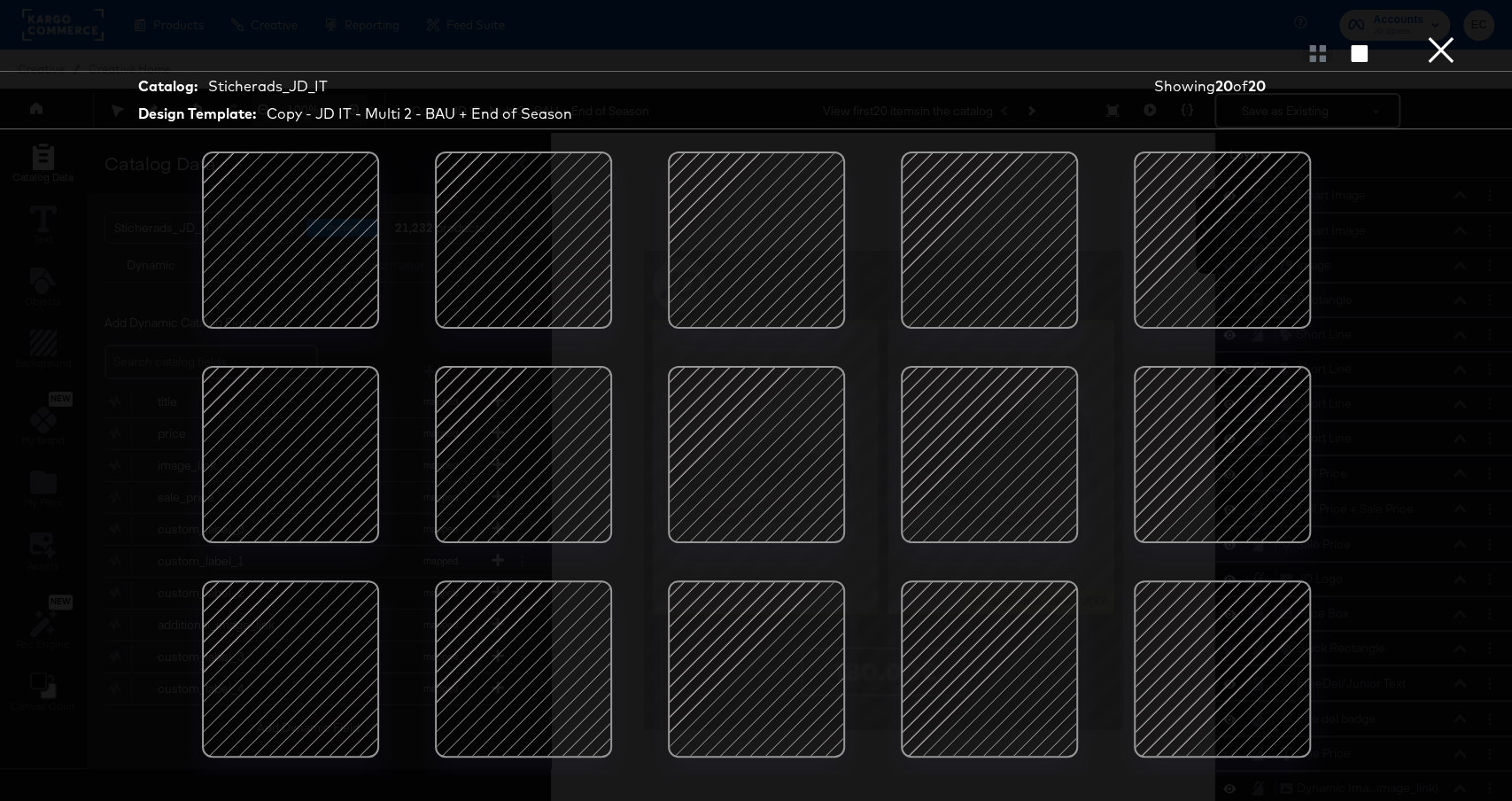
click at [565, 264] on div at bounding box center [524, 240] width 151 height 151
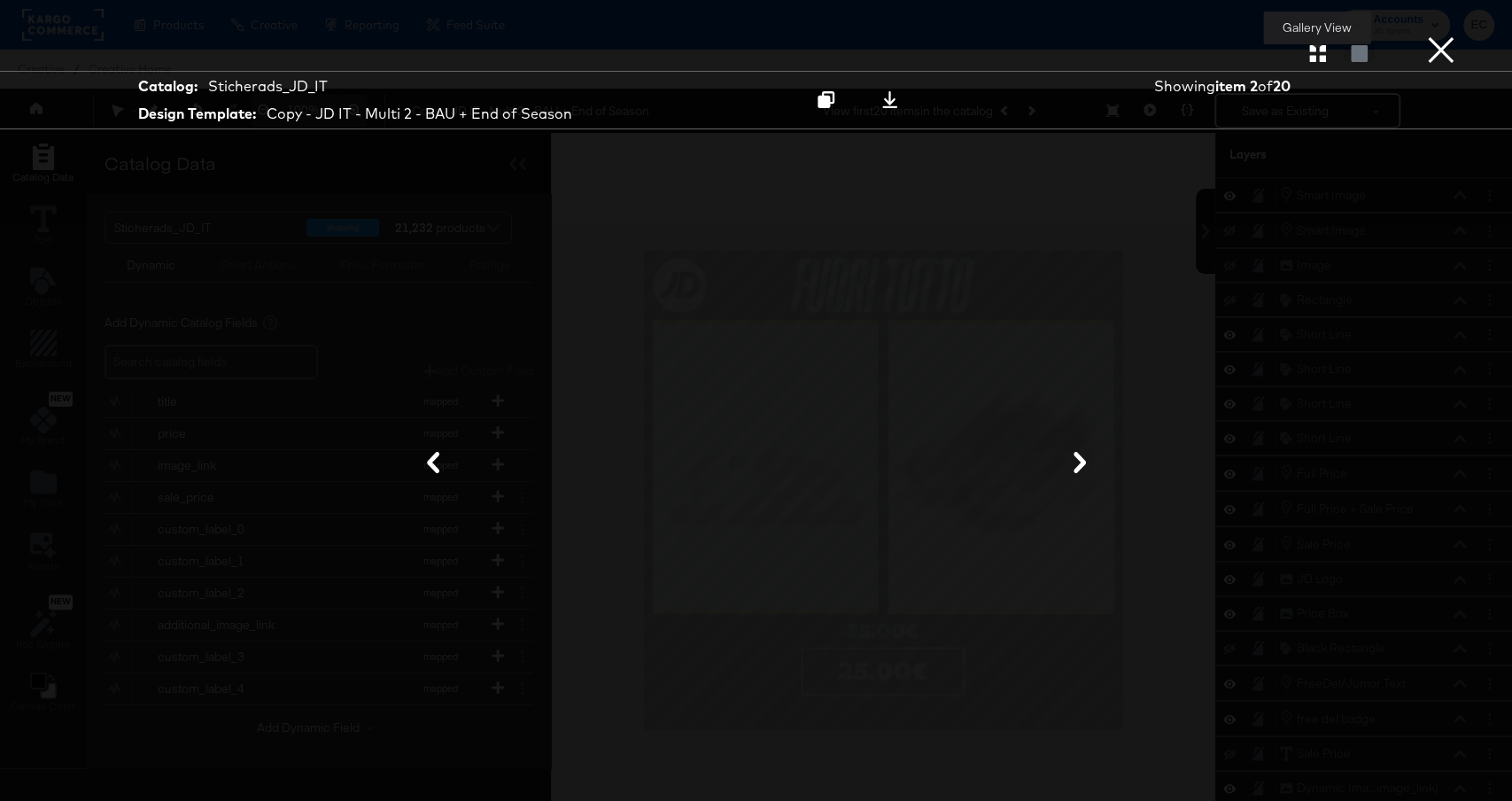
click at [1313, 59] on icon "button" at bounding box center [1318, 53] width 17 height 17
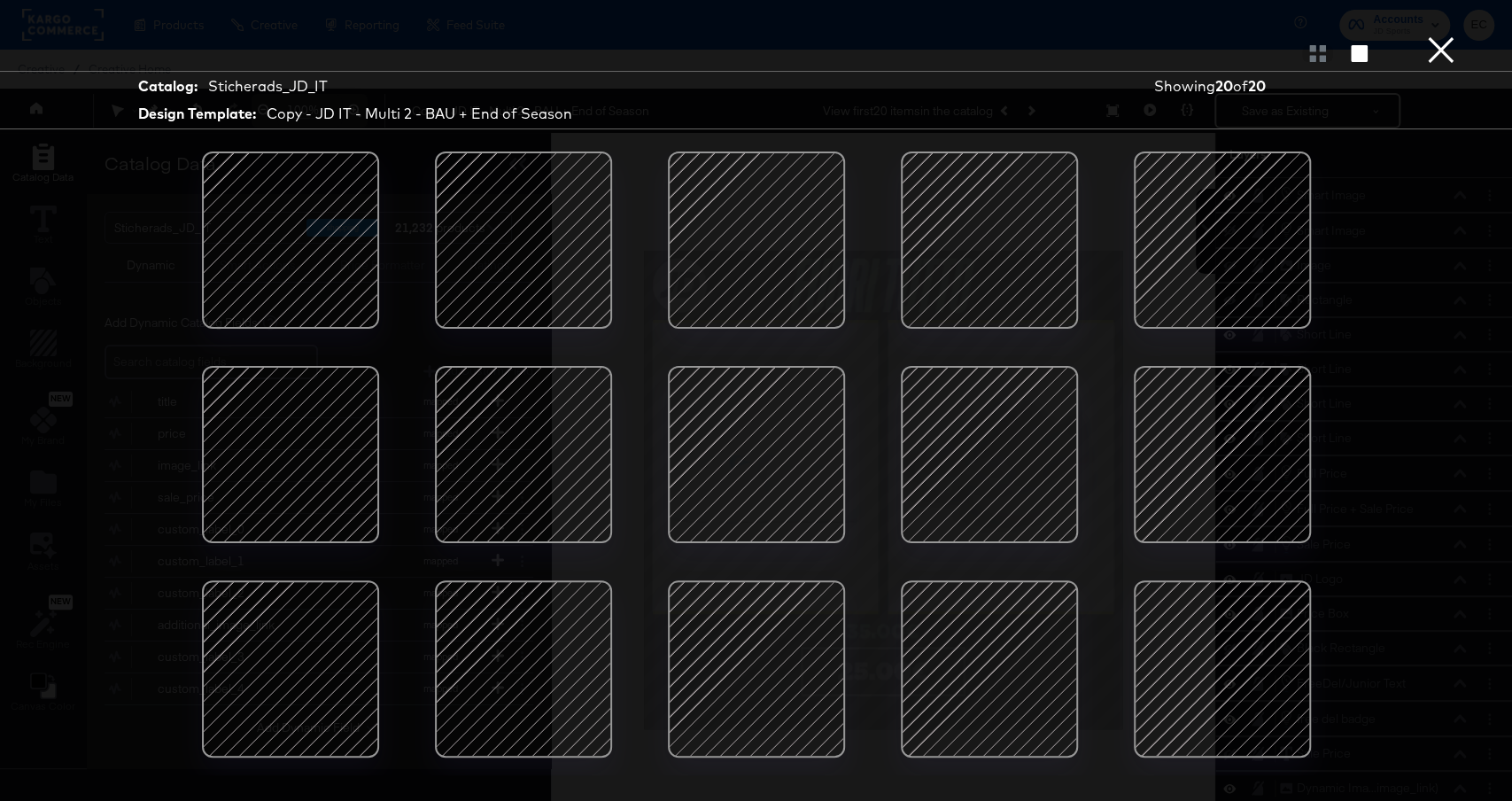
click at [1017, 450] on div at bounding box center [990, 455] width 151 height 151
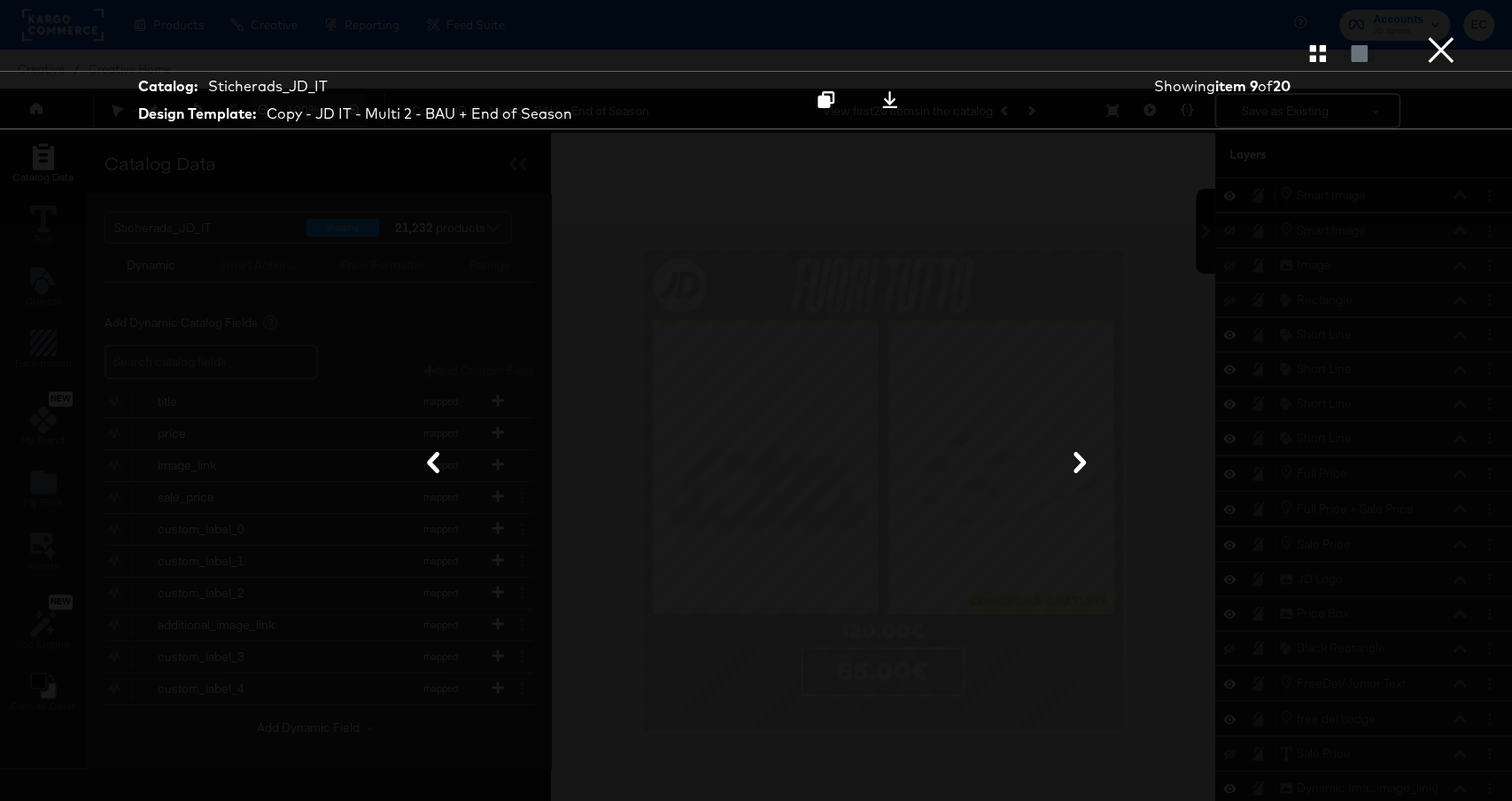
click at [1438, 36] on button "×" at bounding box center [1441, 17] width 36 height 36
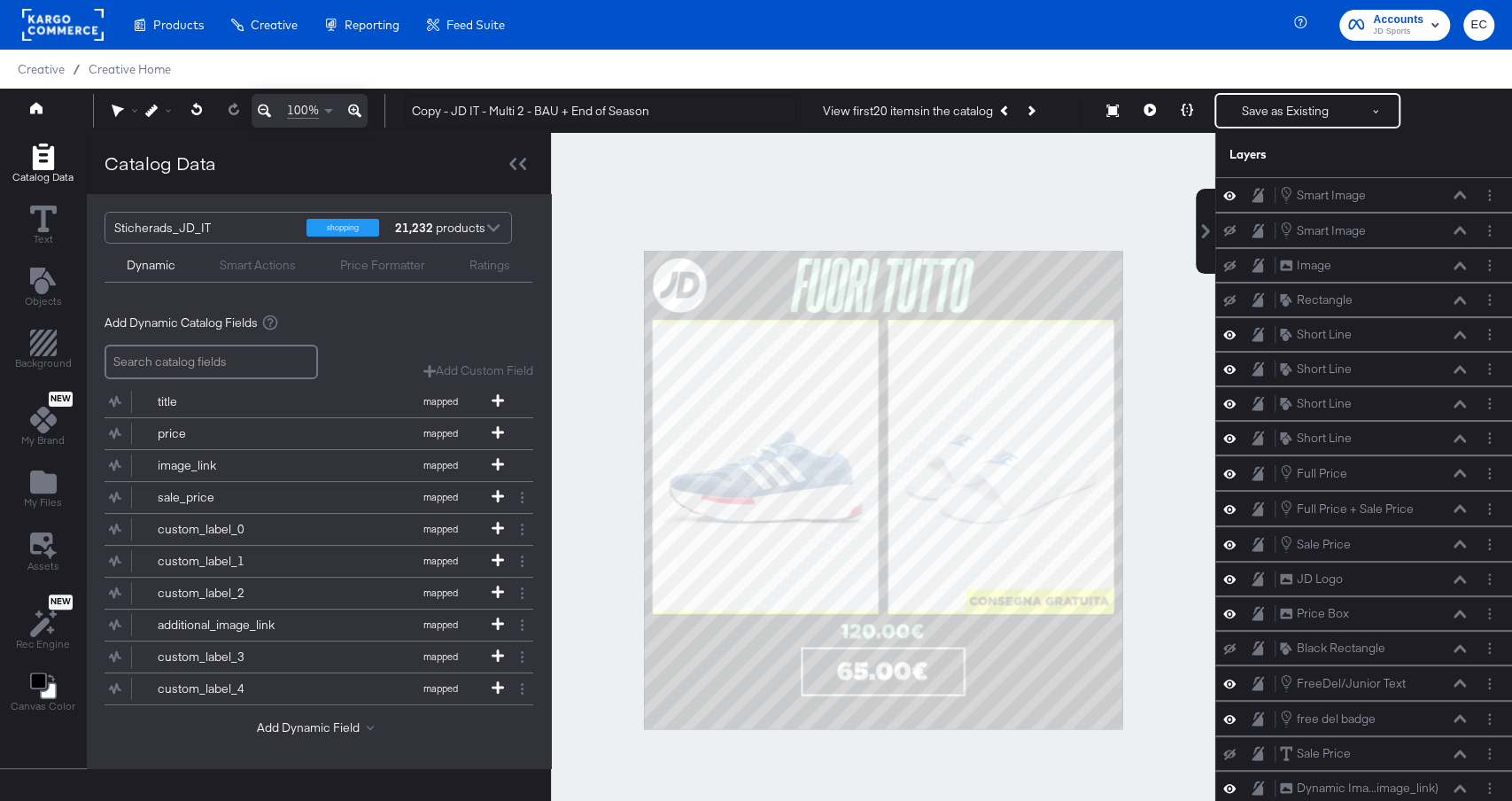
click at [779, 200] on div at bounding box center [883, 490] width 665 height 714
drag, startPoint x: 455, startPoint y: 109, endPoint x: 371, endPoint y: 107, distance: 84.0
click at [372, 107] on div "100% Copy - JD IT - Multi 2 - BAU + End of Season View first 20 items in the ca…" at bounding box center [756, 110] width 1512 height 44
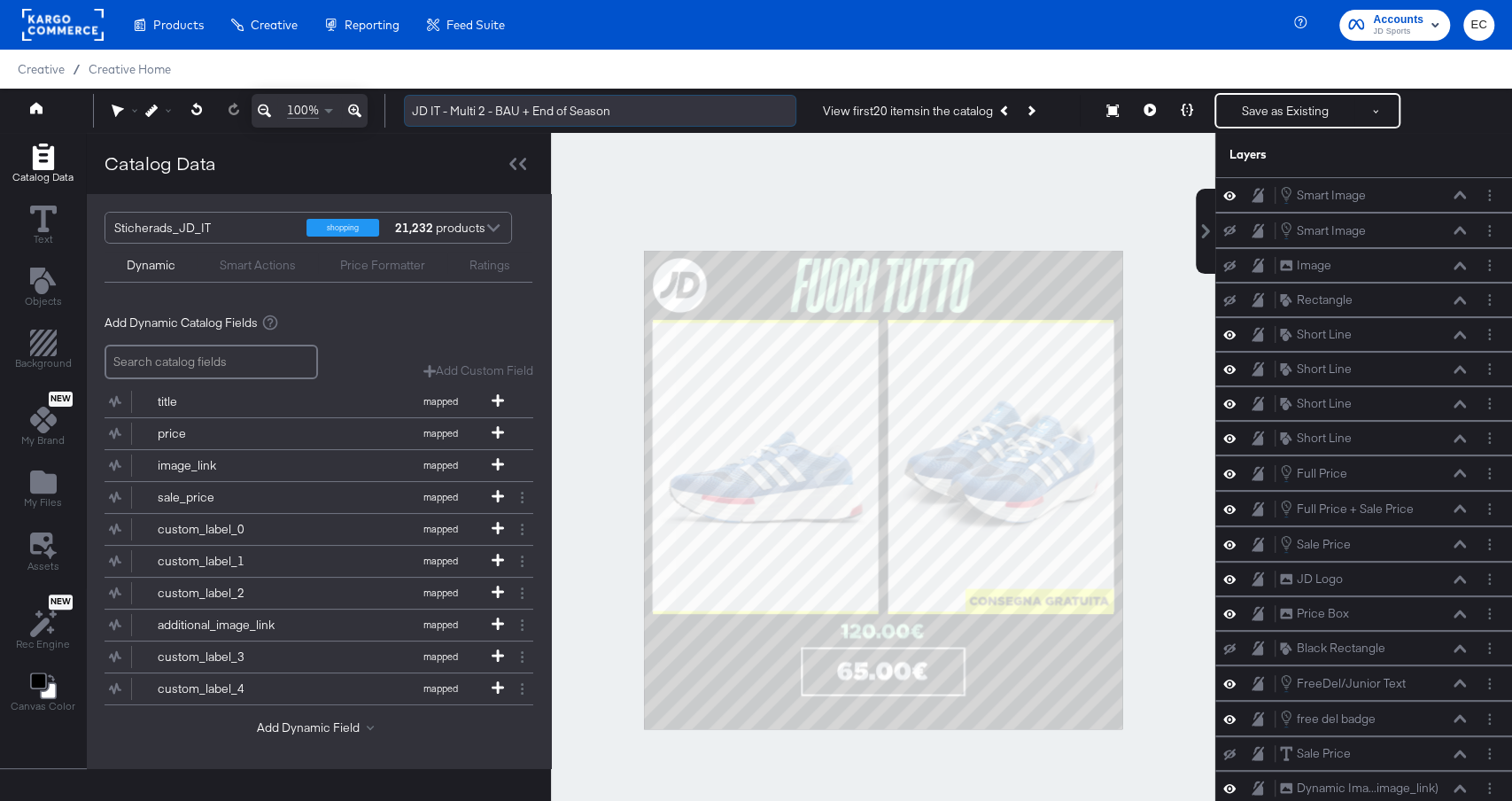
drag, startPoint x: 535, startPoint y: 110, endPoint x: 692, endPoint y: 110, distance: 157.0
click at [692, 110] on input "JD IT - Multi 2 - BAU + End of Season" at bounding box center [600, 111] width 392 height 33
type input "JD IT - Multi 2 - BAU + EXTRA10"
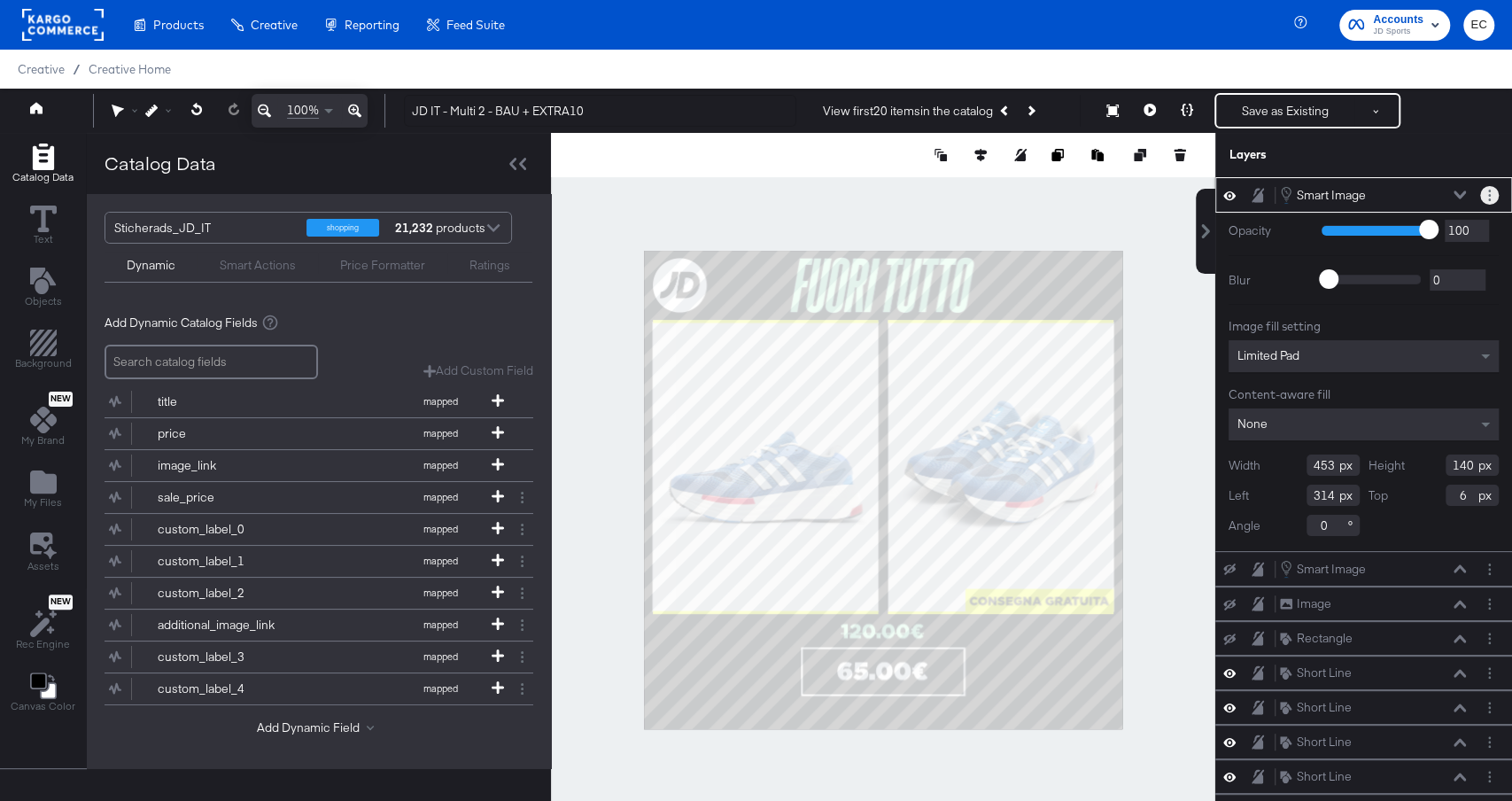
click at [1490, 200] on button "Layer Options" at bounding box center [1490, 195] width 18 height 18
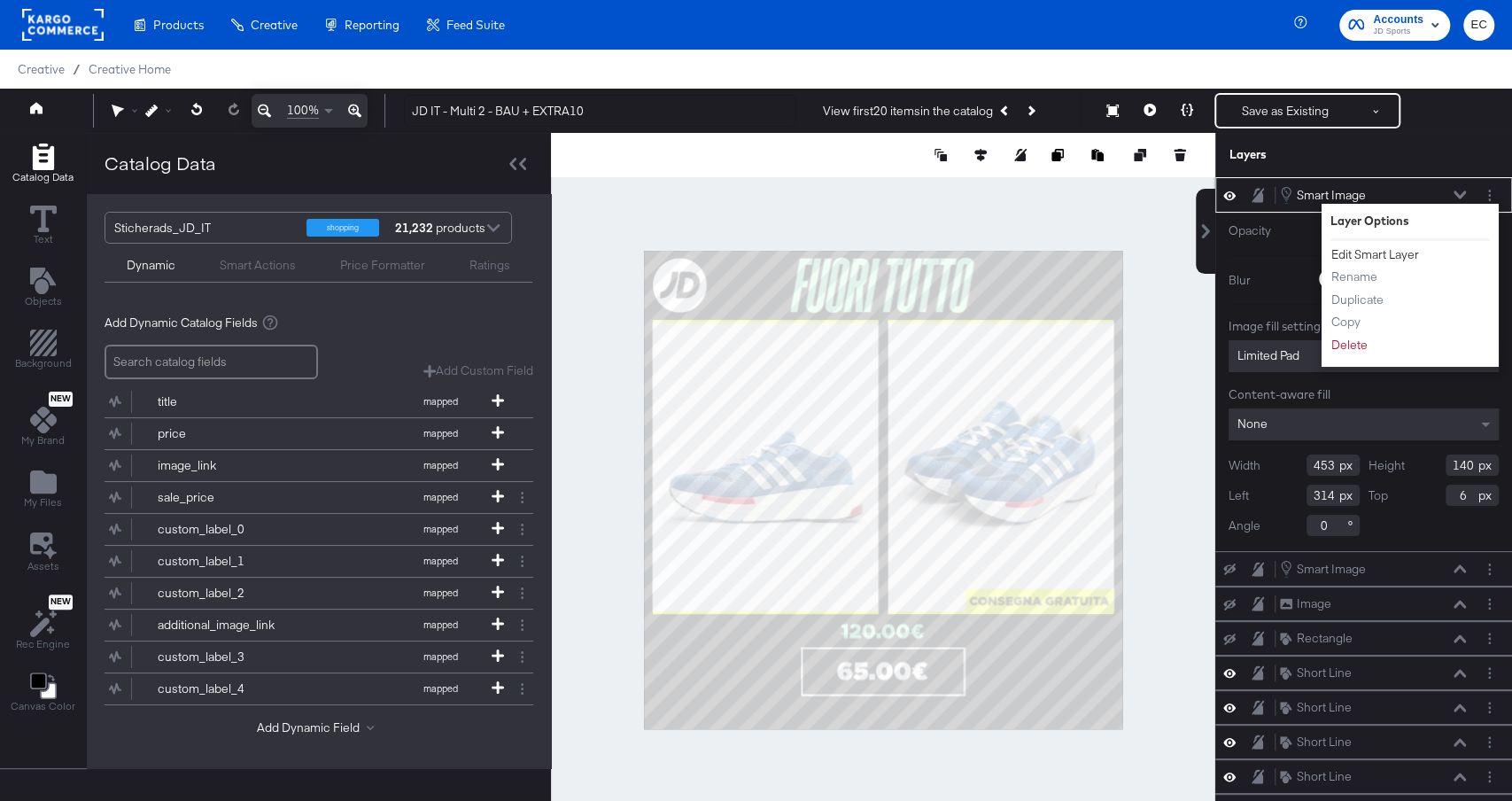
click at [1380, 247] on button "Edit Smart Layer" at bounding box center [1375, 255] width 89 height 18
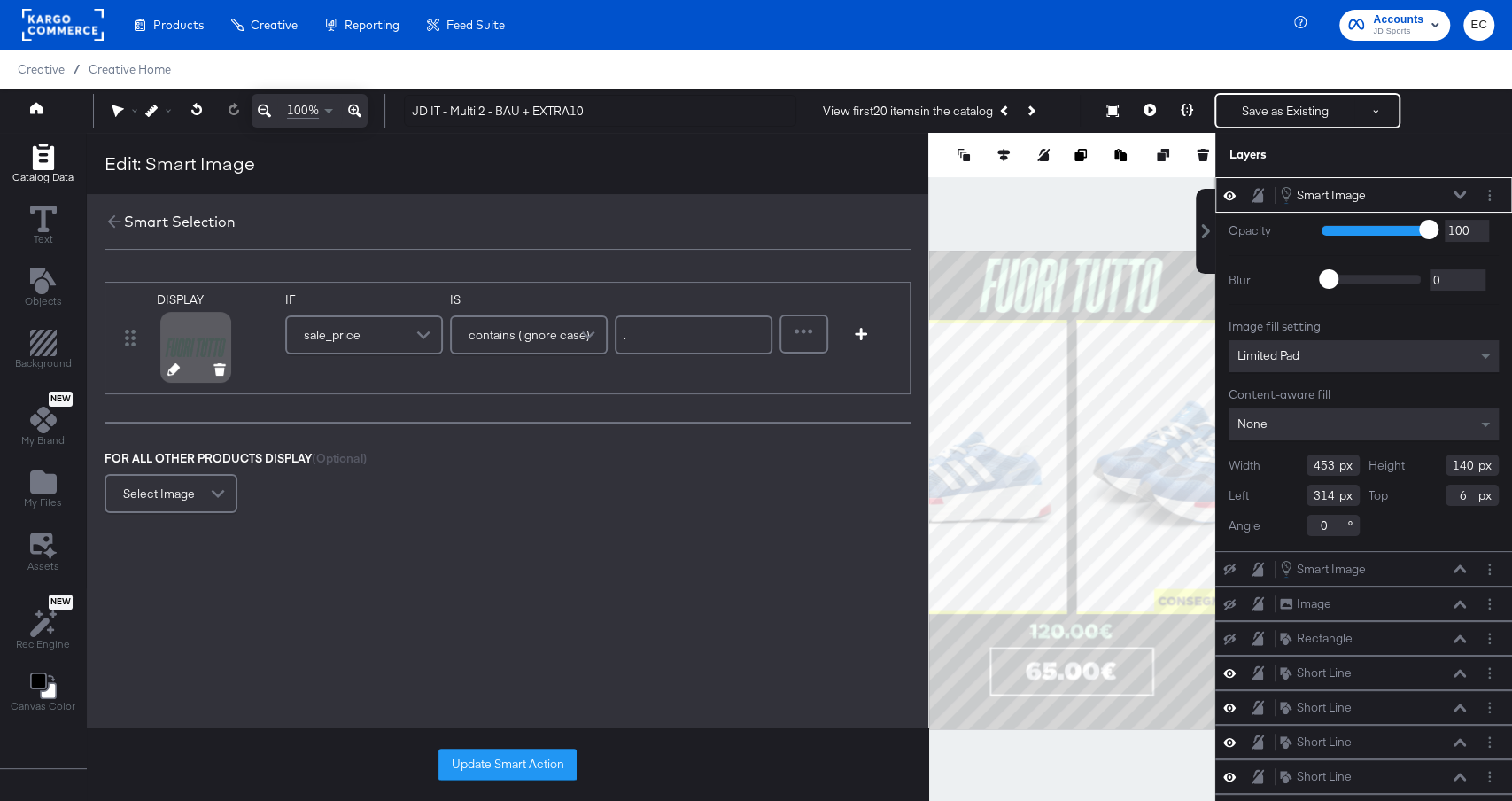
click at [173, 371] on icon at bounding box center [173, 369] width 12 height 12
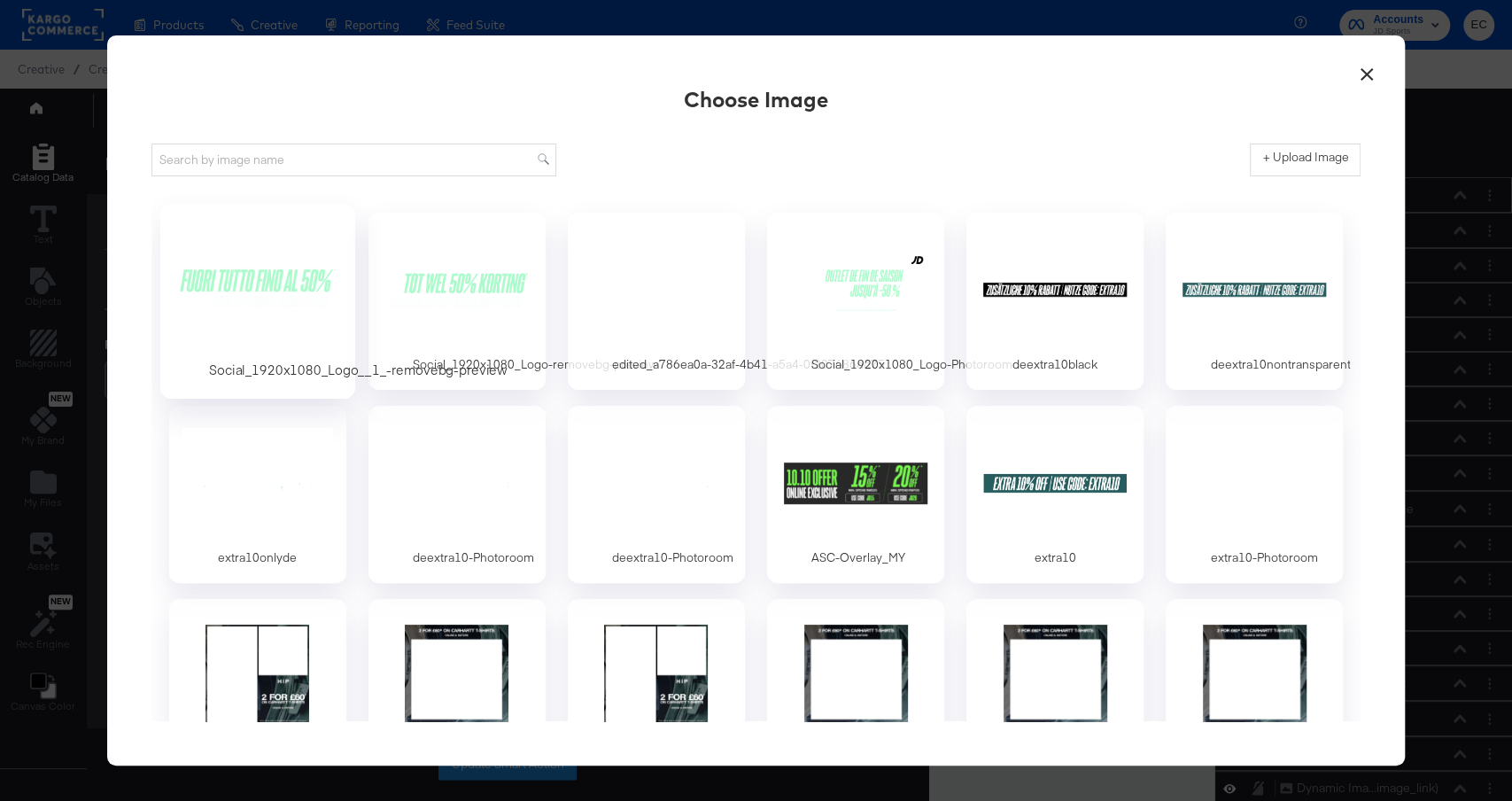
click at [319, 301] on div at bounding box center [257, 289] width 165 height 122
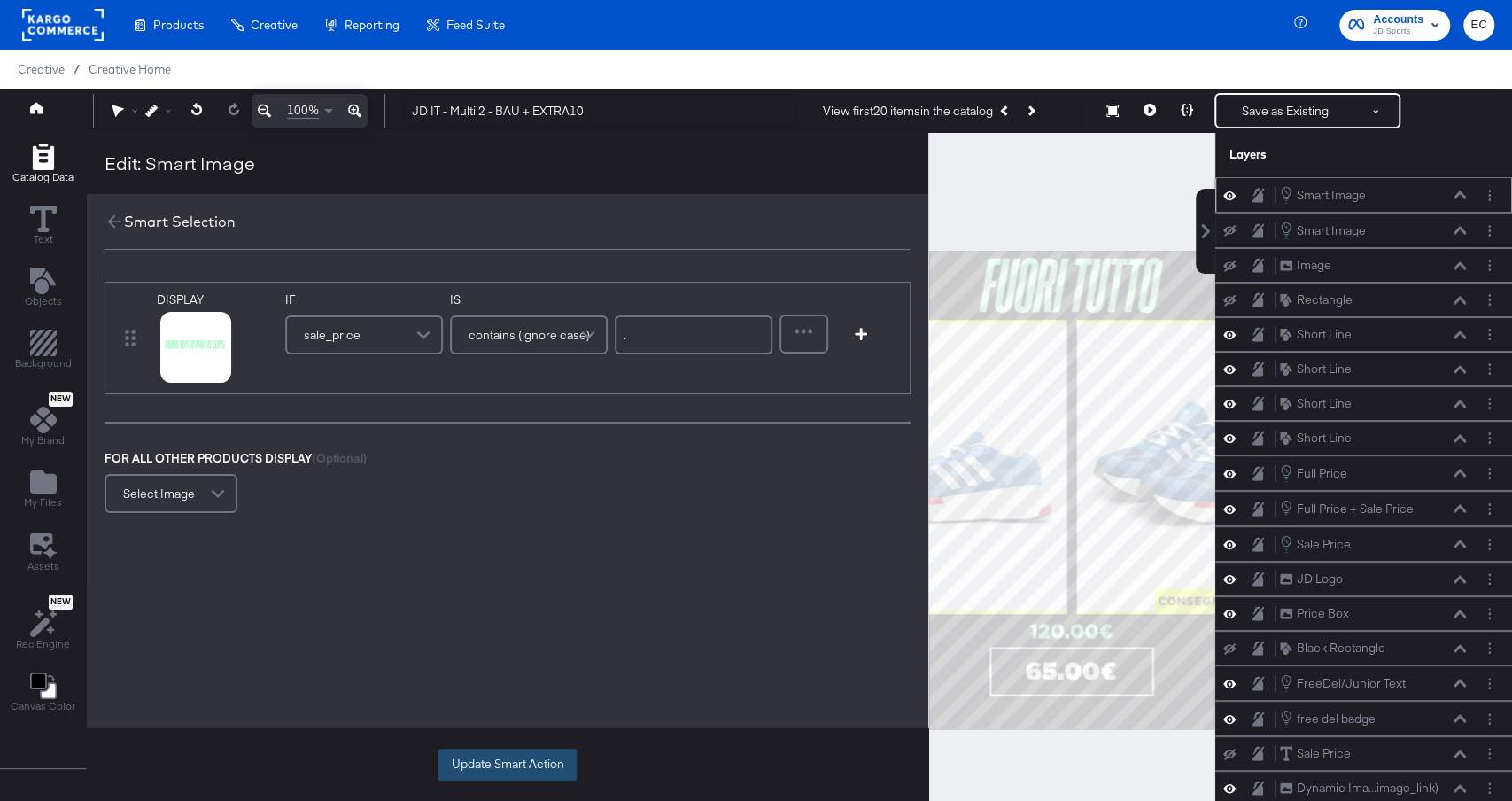
click at [527, 773] on button "Update Smart Action" at bounding box center [507, 765] width 138 height 32
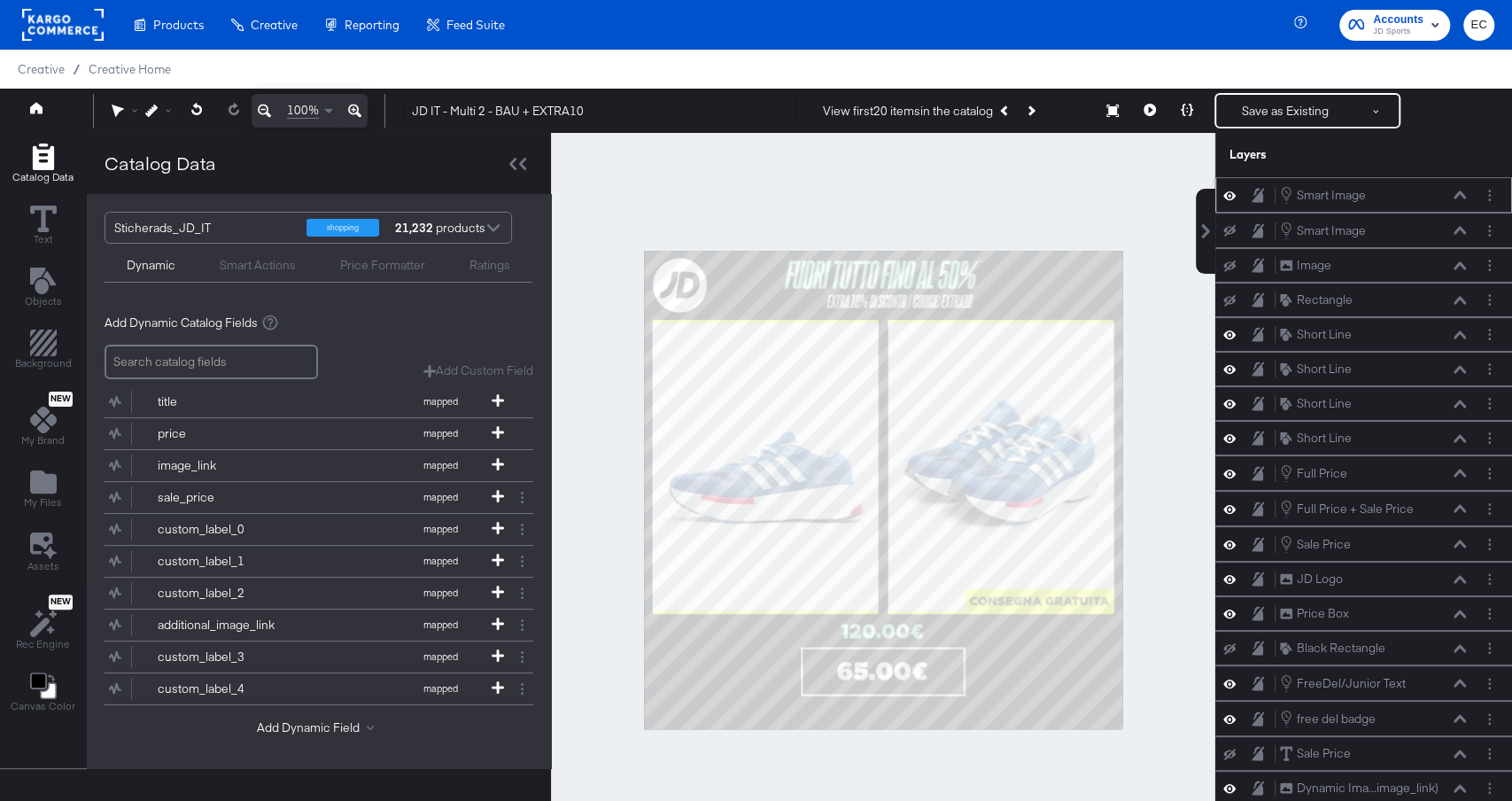
click at [566, 427] on div at bounding box center [883, 490] width 665 height 714
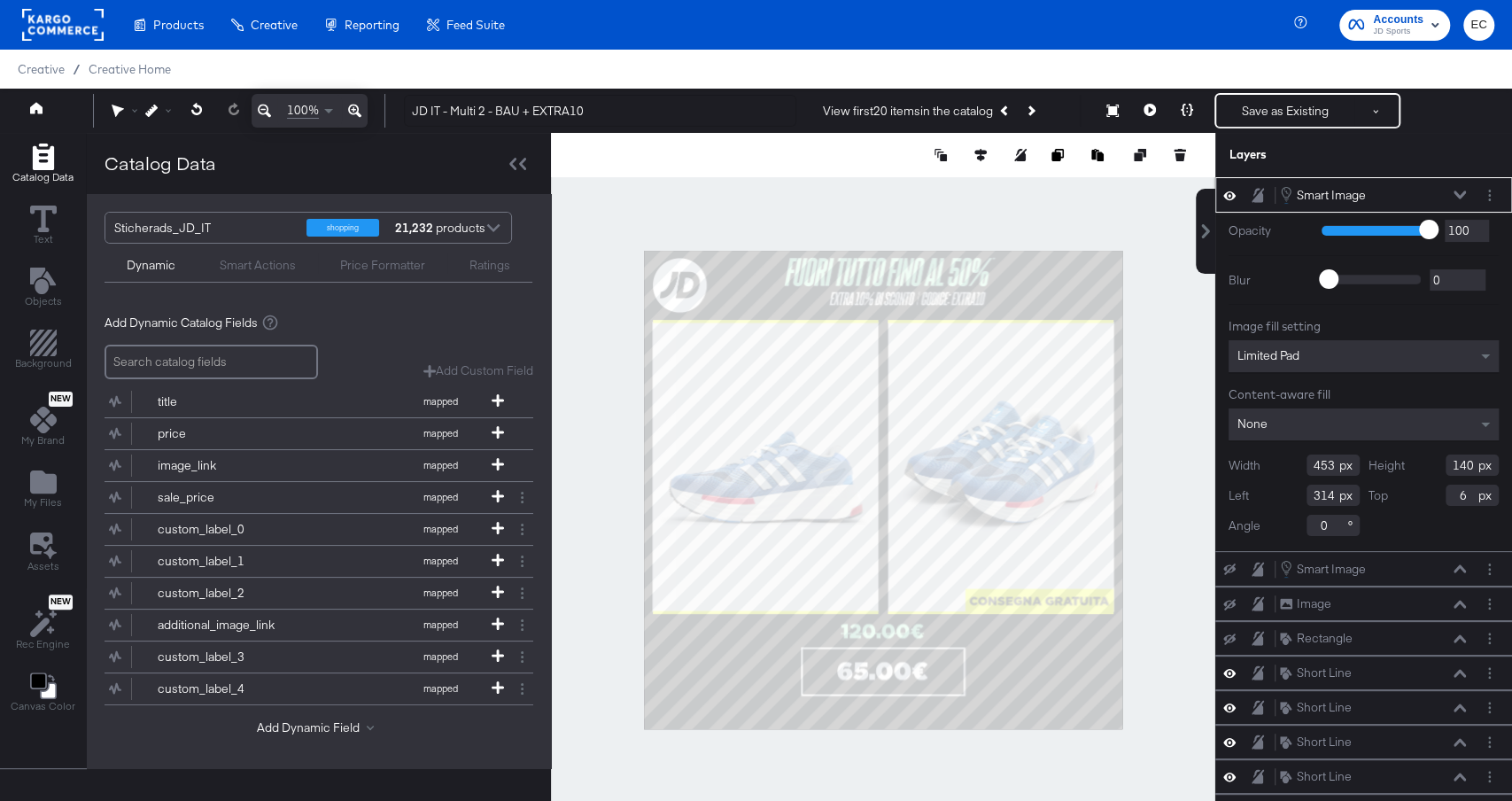
type input "482"
type input "0"
type input "316"
type input "5"
click at [980, 155] on icon at bounding box center [980, 154] width 12 height 12
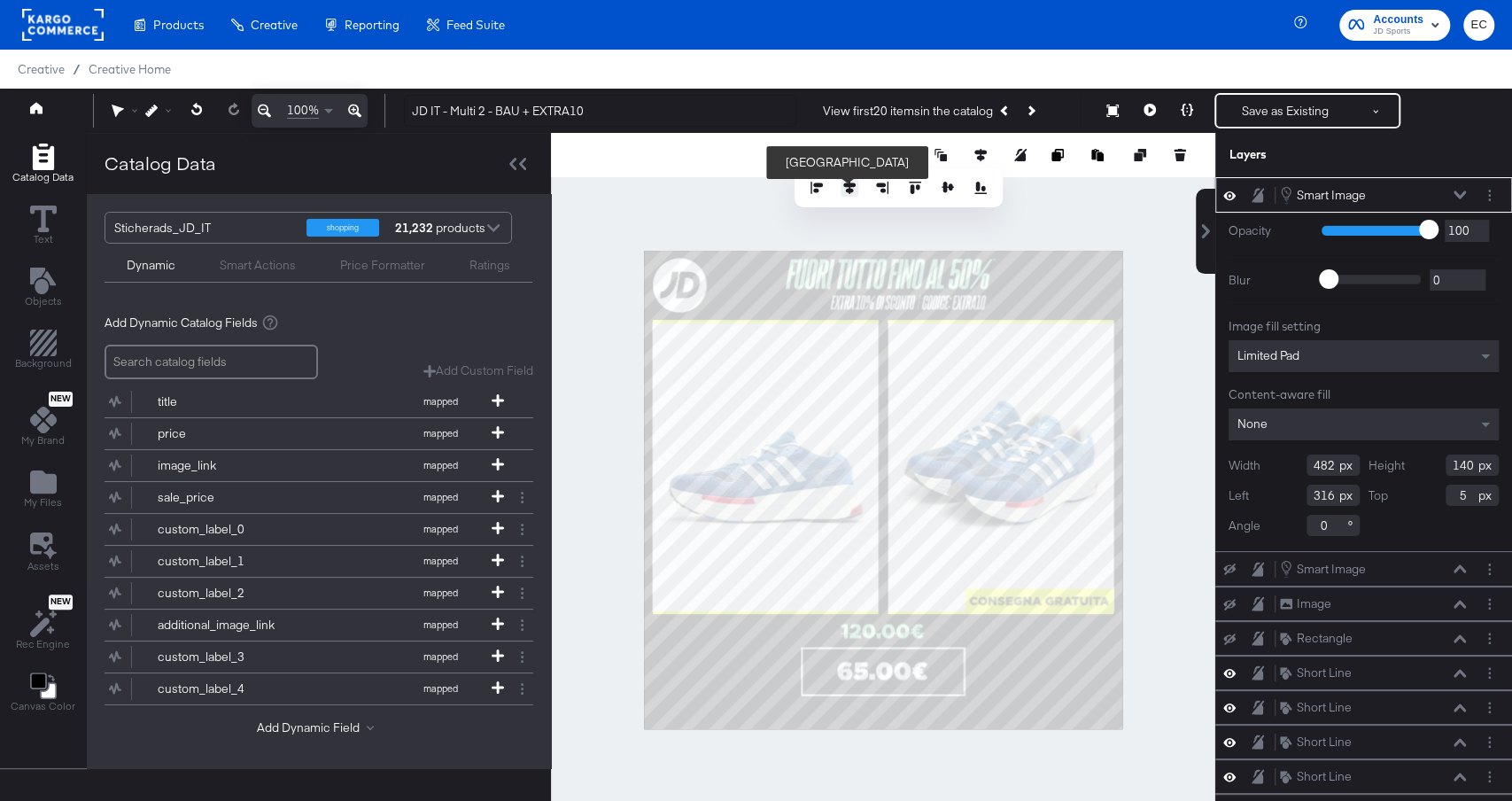
click at [844, 187] on icon at bounding box center [849, 188] width 12 height 12
type input "299"
click at [1077, 199] on div at bounding box center [883, 490] width 665 height 714
type input "7"
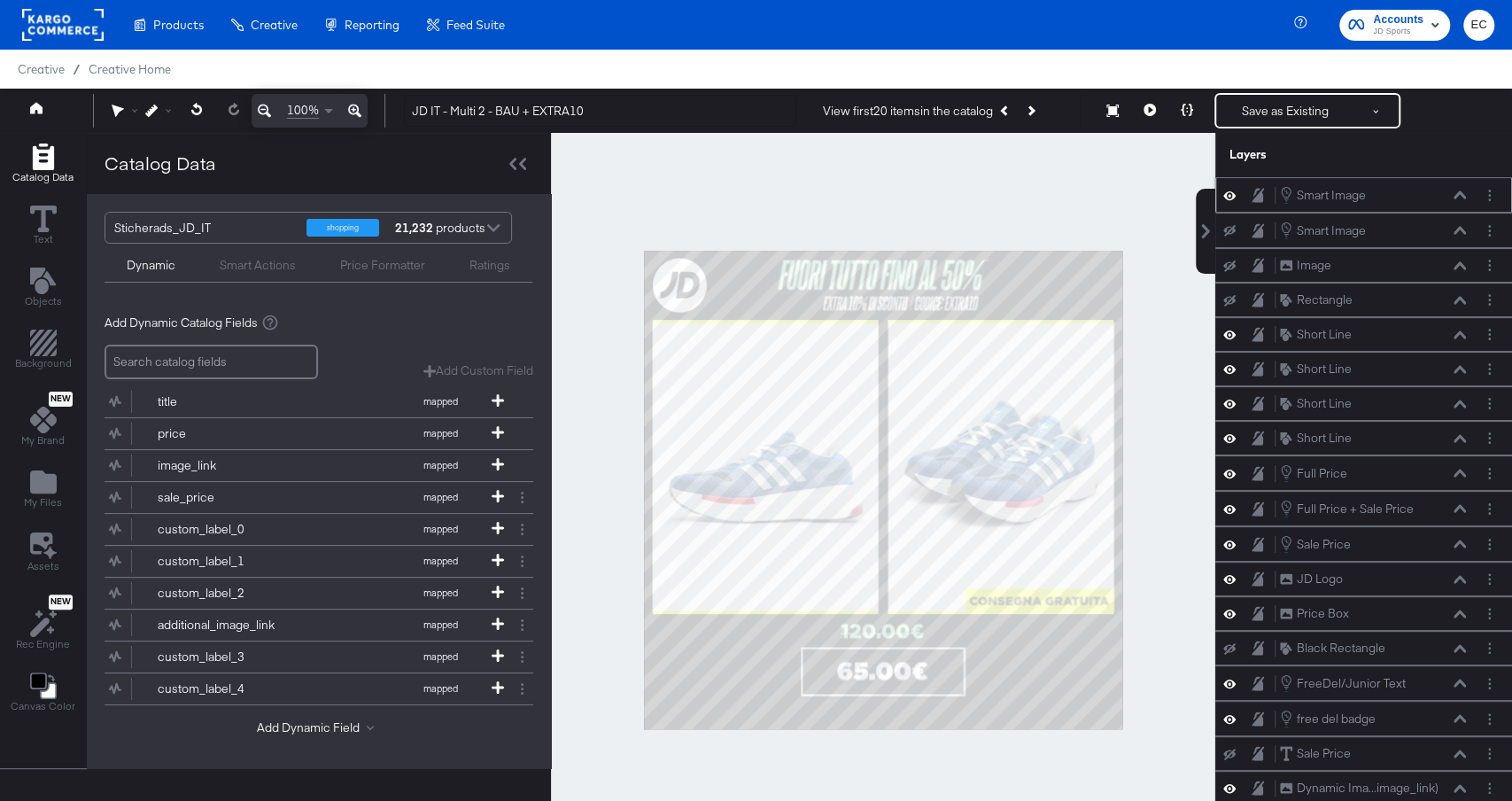
click at [1014, 212] on div at bounding box center [883, 490] width 665 height 714
click at [1028, 200] on div at bounding box center [883, 490] width 665 height 714
click at [1266, 112] on button "Save as Existing" at bounding box center [1286, 110] width 138 height 32
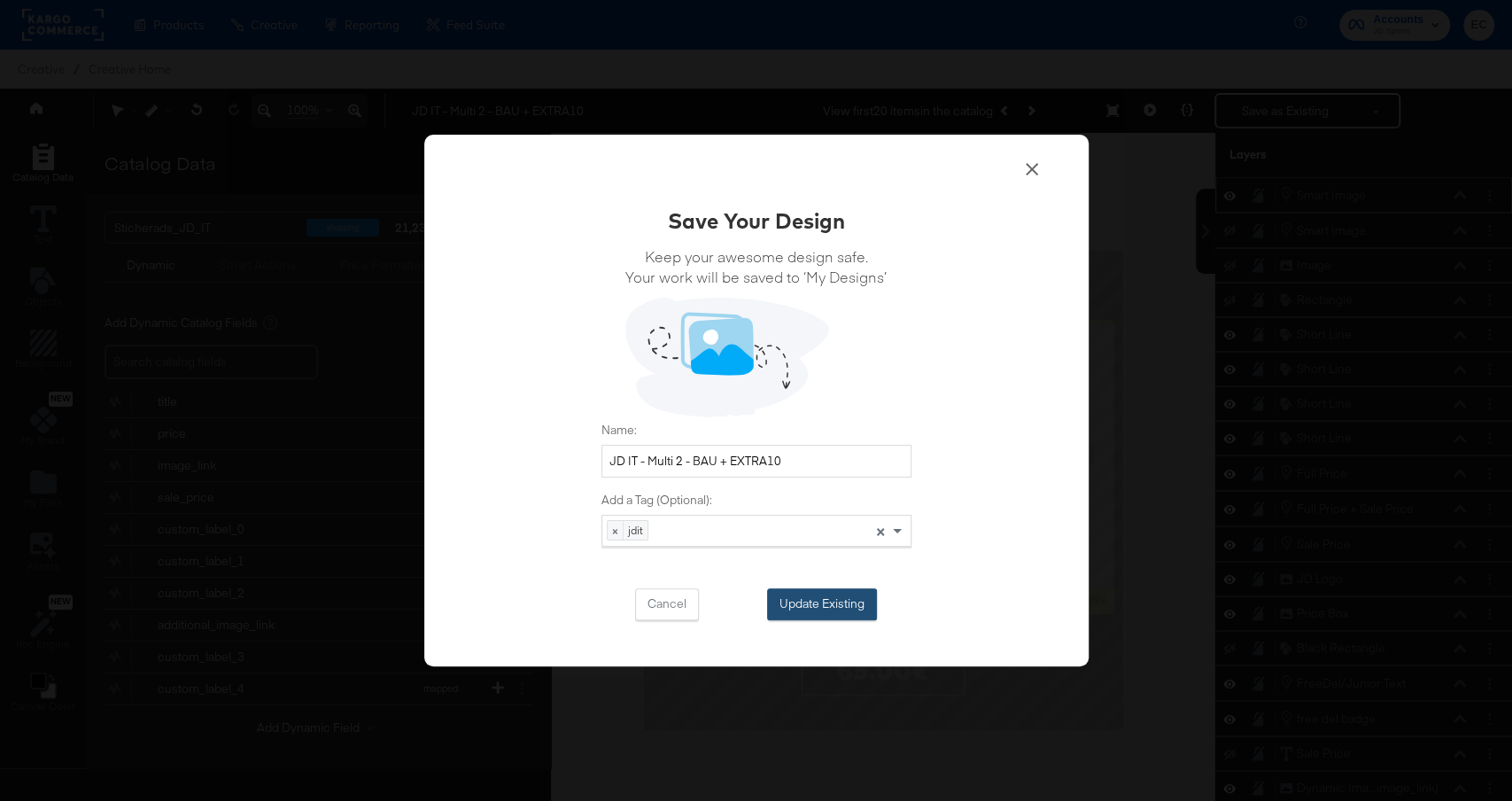
click at [818, 613] on button "Update Existing" at bounding box center [823, 604] width 110 height 32
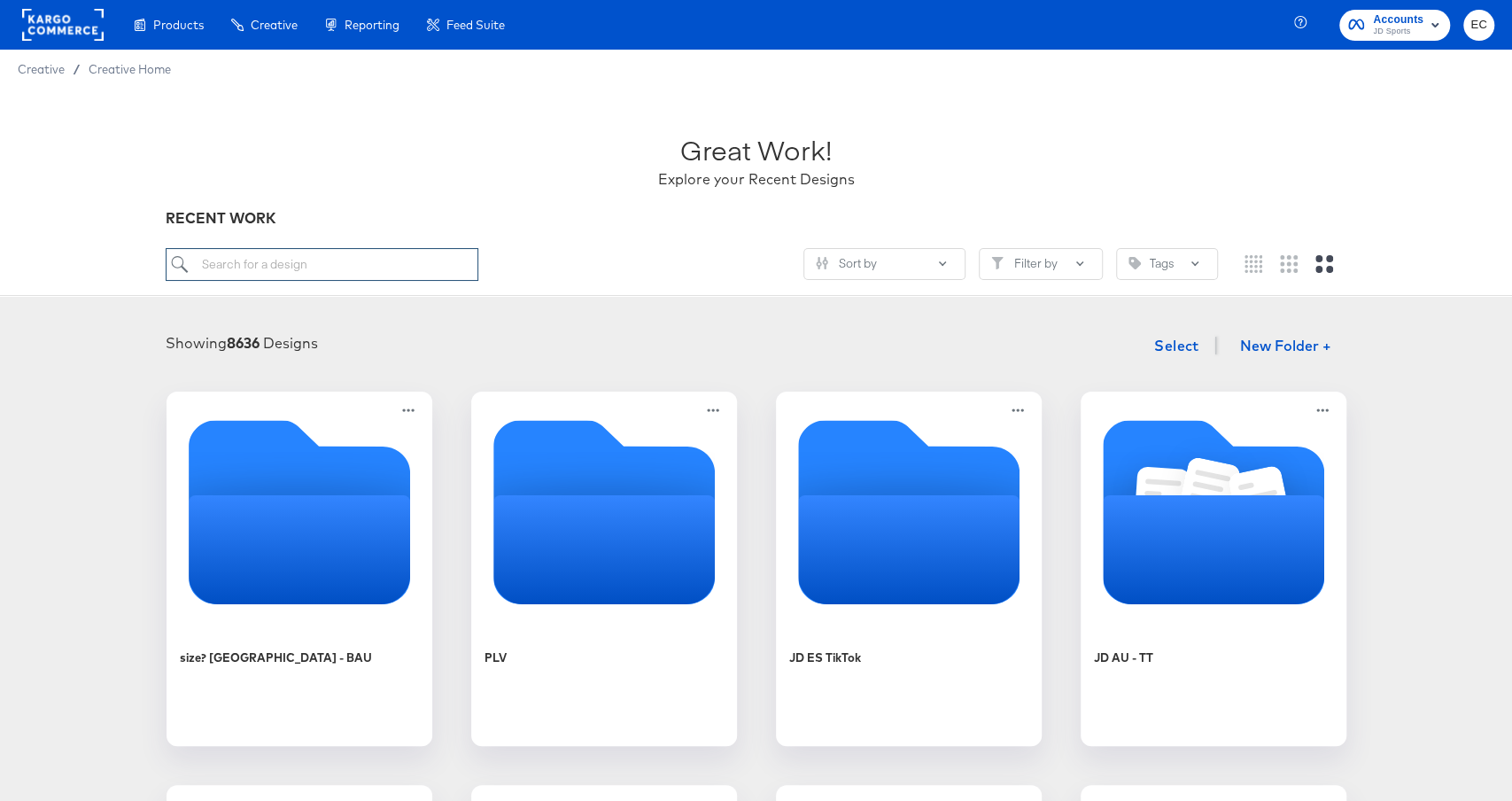
click at [389, 263] on input "search" at bounding box center [321, 265] width 312 height 33
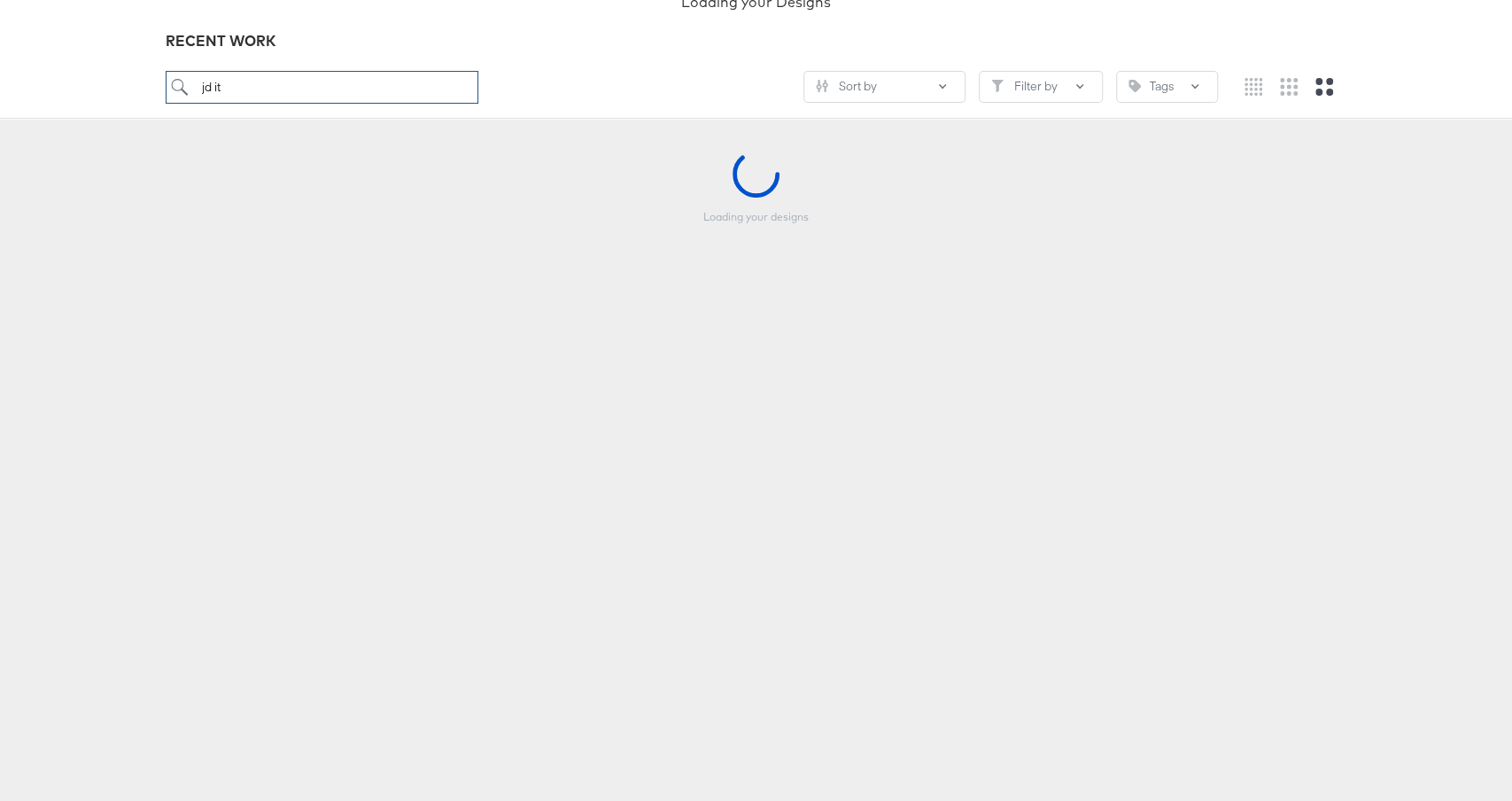
scroll to position [189, 0]
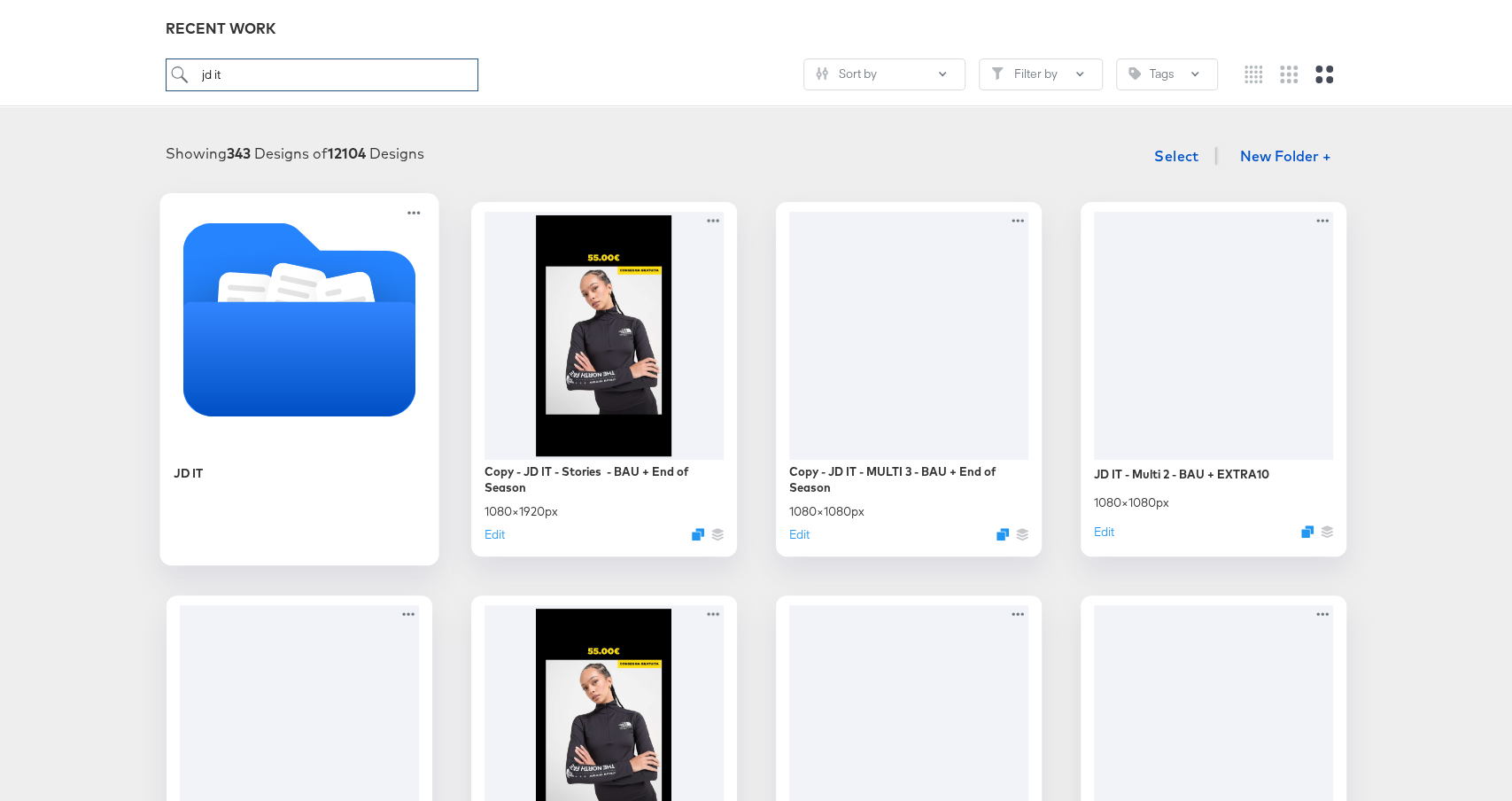
type input "jd it"
click at [383, 261] on icon "Folder" at bounding box center [300, 319] width 233 height 193
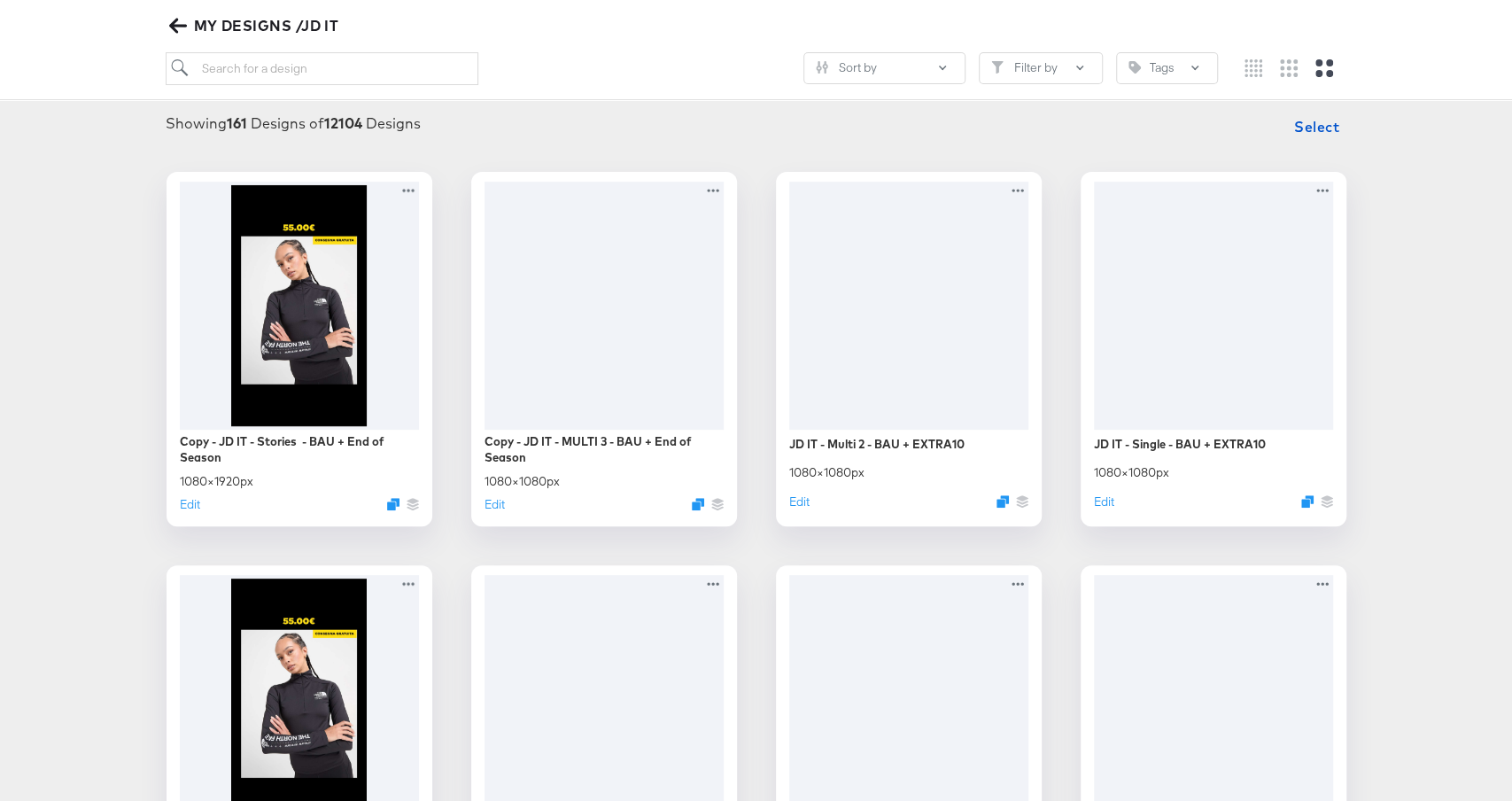
scroll to position [227, 0]
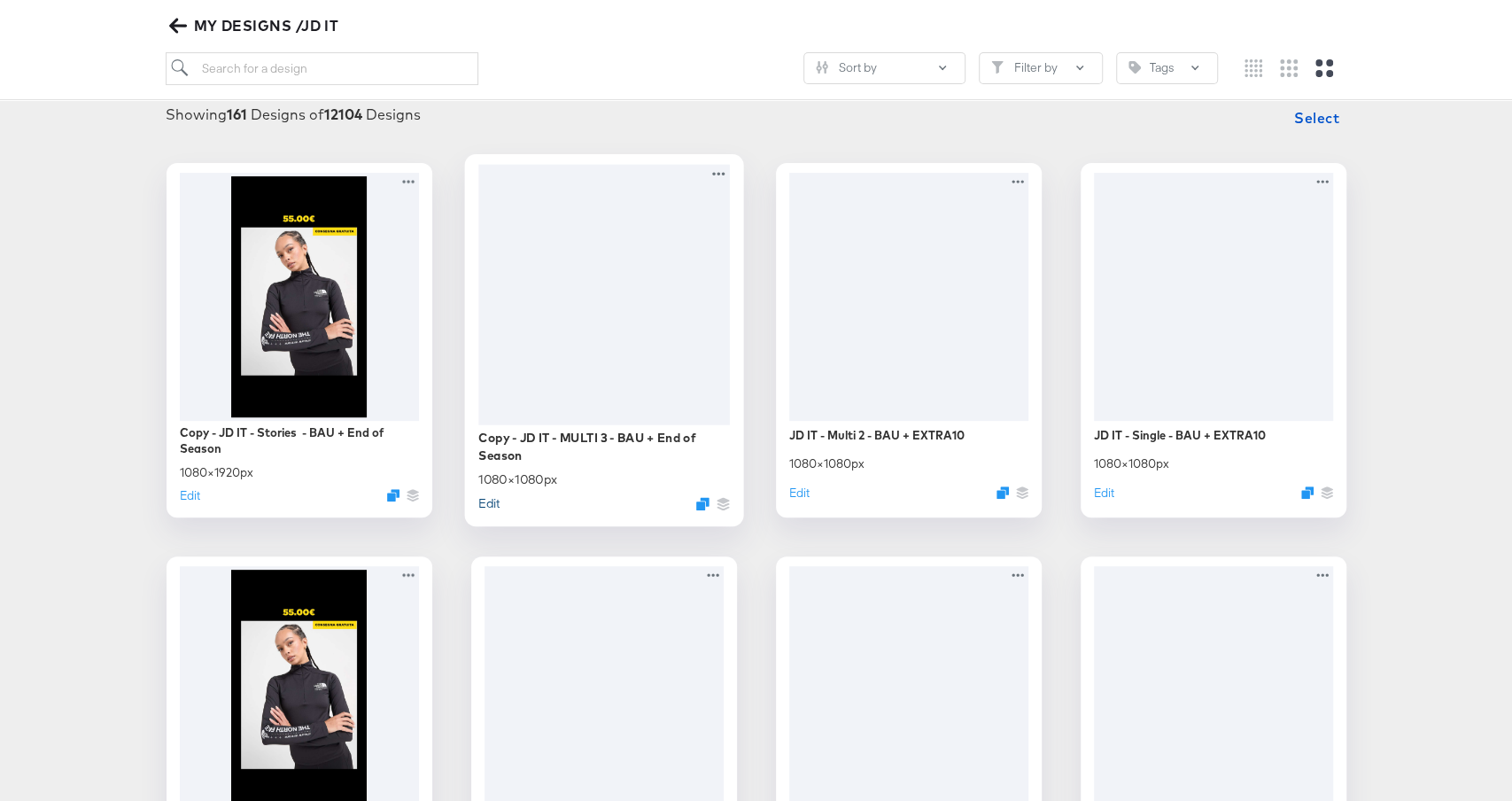
click at [485, 503] on button "Edit" at bounding box center [489, 503] width 21 height 17
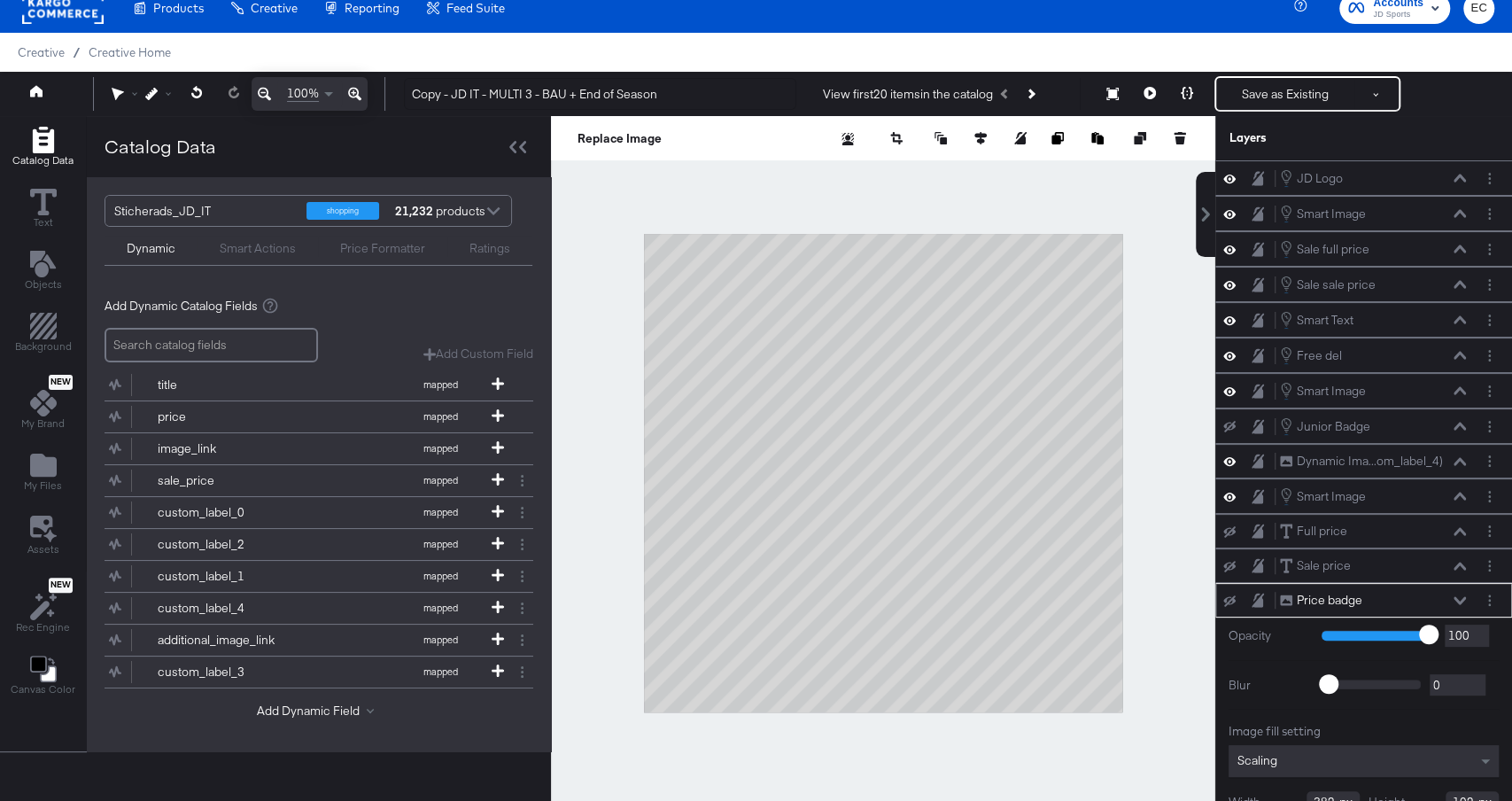
scroll to position [73, 0]
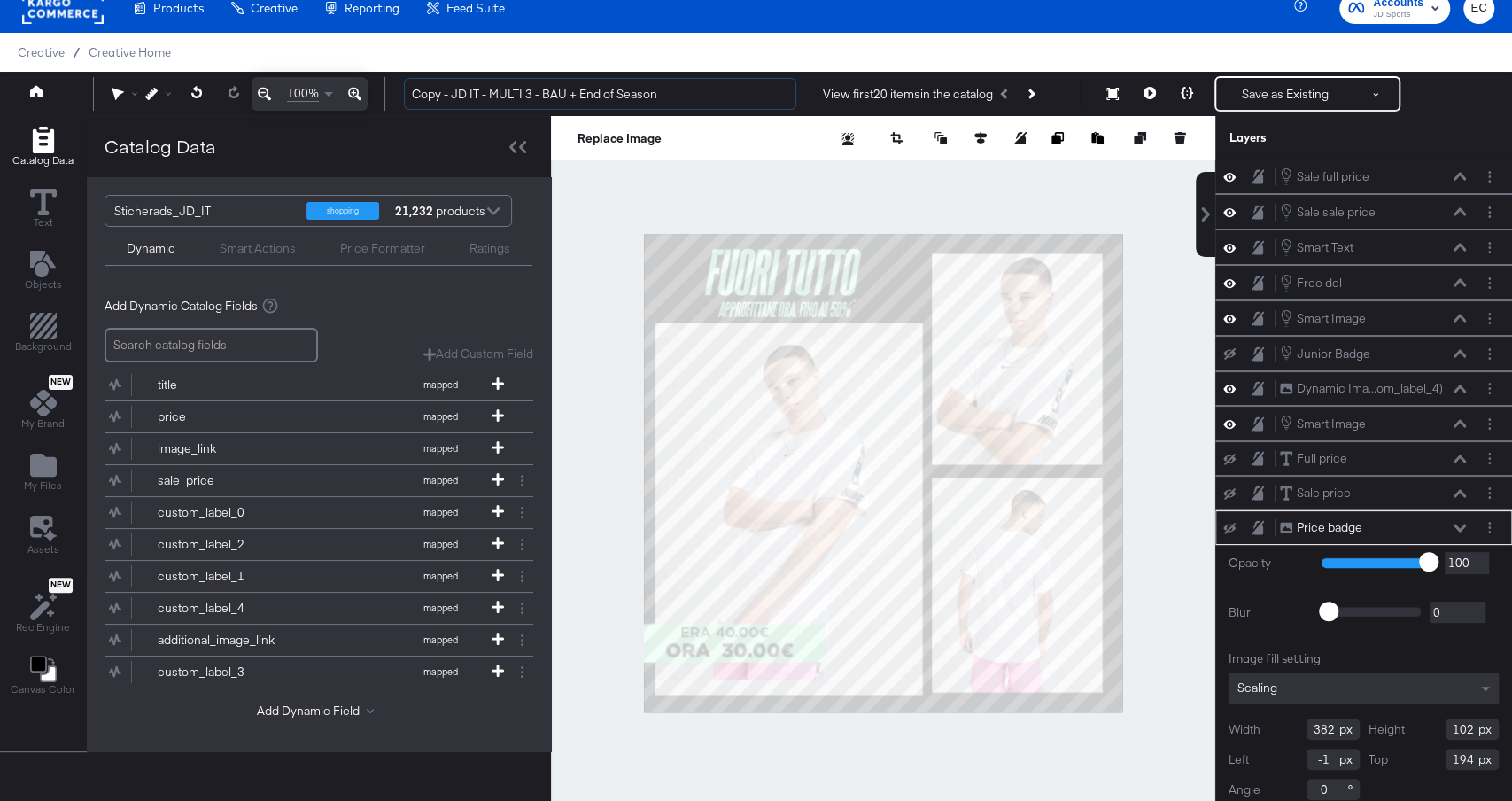
drag, startPoint x: 452, startPoint y: 96, endPoint x: 375, endPoint y: 92, distance: 77.1
click at [375, 92] on div "100% Copy - JD IT - MULTI 3 - BAU + End of Season View first 20 items in the ca…" at bounding box center [756, 94] width 1512 height 44
drag, startPoint x: 539, startPoint y: 101, endPoint x: 830, endPoint y: 101, distance: 291.0
click at [830, 101] on div "JD IT - MULTI 3 - BAU + End of Season View first 20 items in the catalog Save a…" at bounding box center [942, 94] width 1105 height 36
type input "JD IT - MULTI 3 - BAU + EXTRA10"
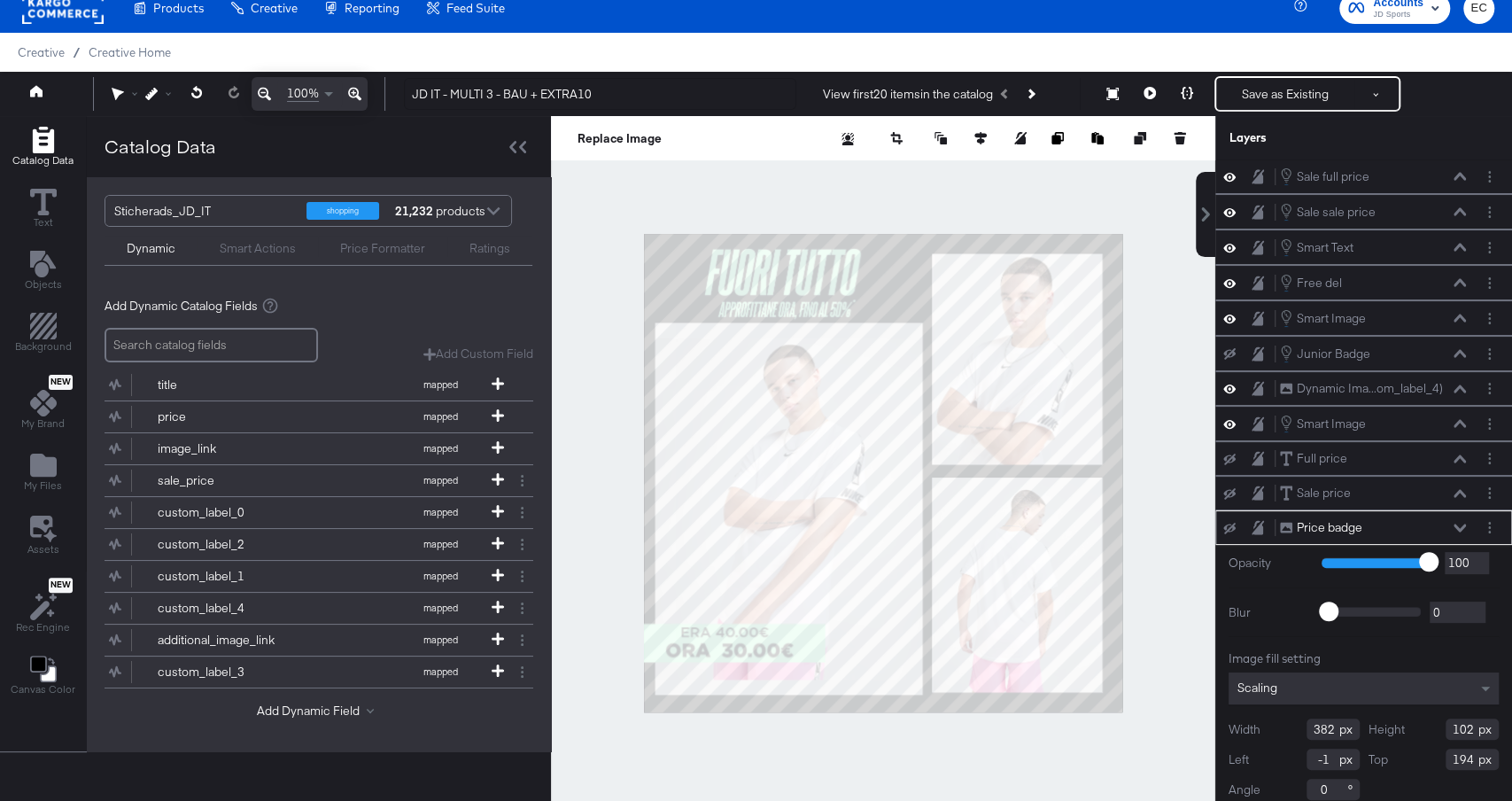
click at [606, 315] on div at bounding box center [883, 473] width 665 height 714
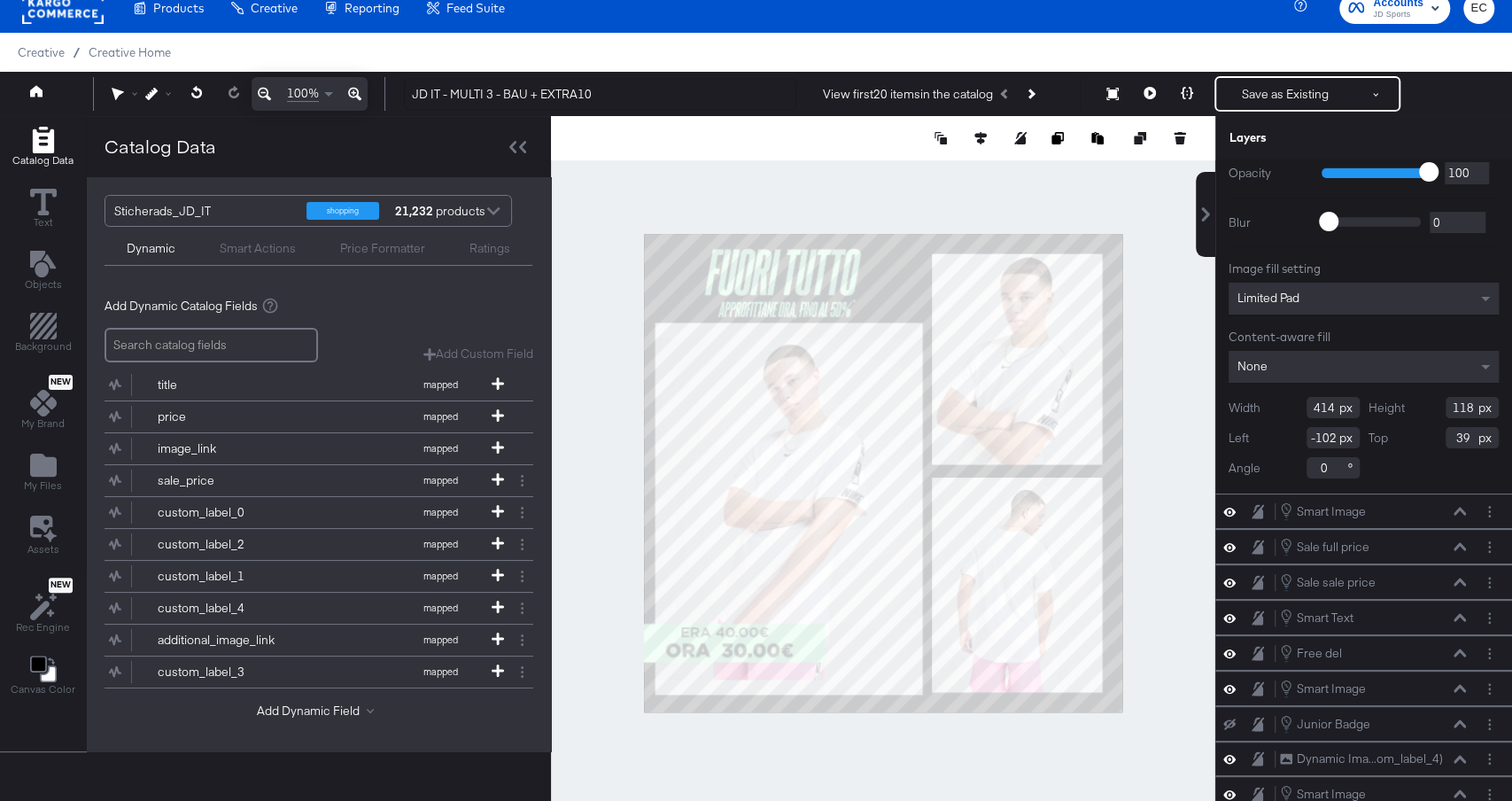
scroll to position [0, 0]
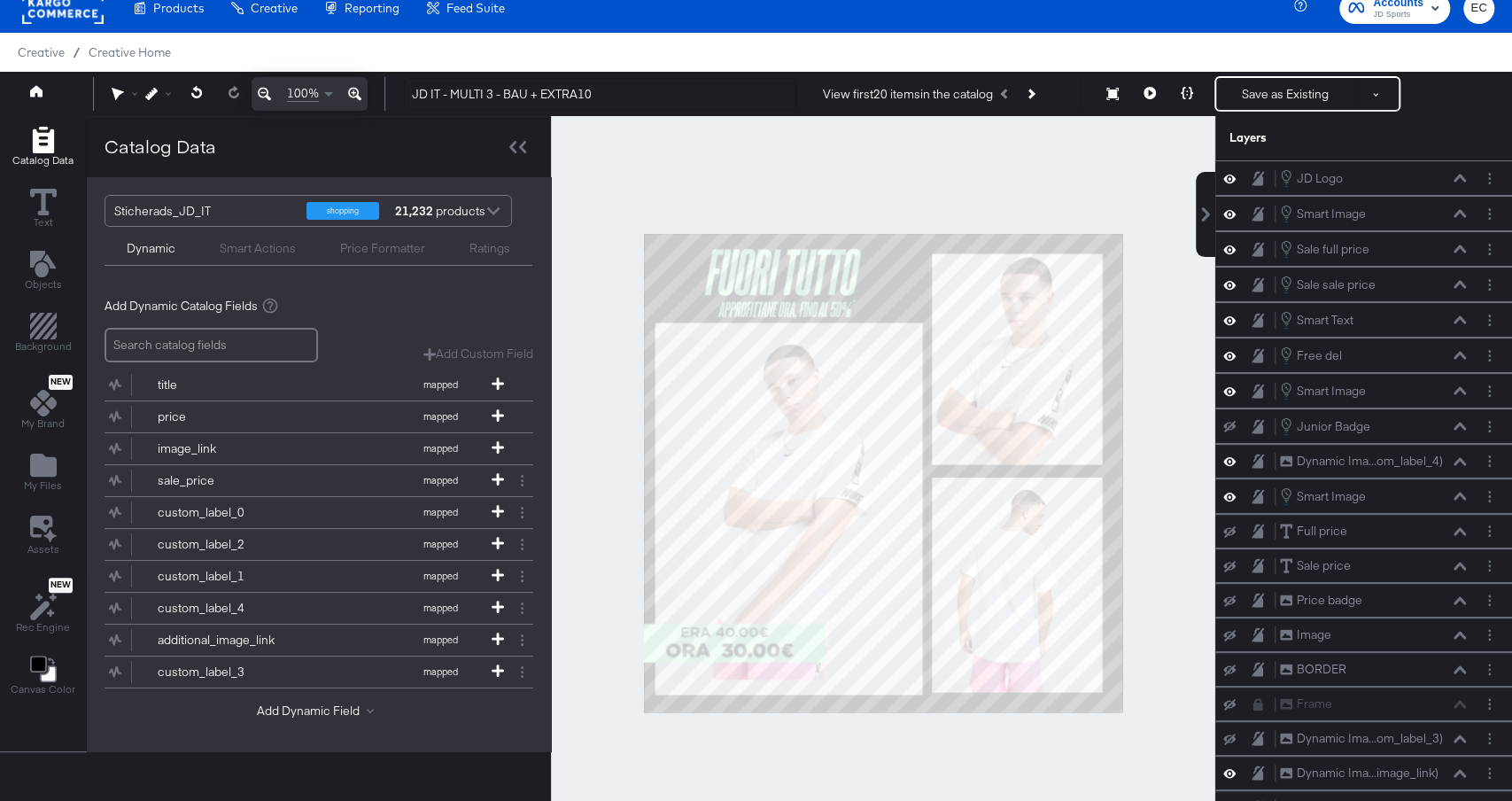
click at [563, 280] on div at bounding box center [883, 473] width 665 height 714
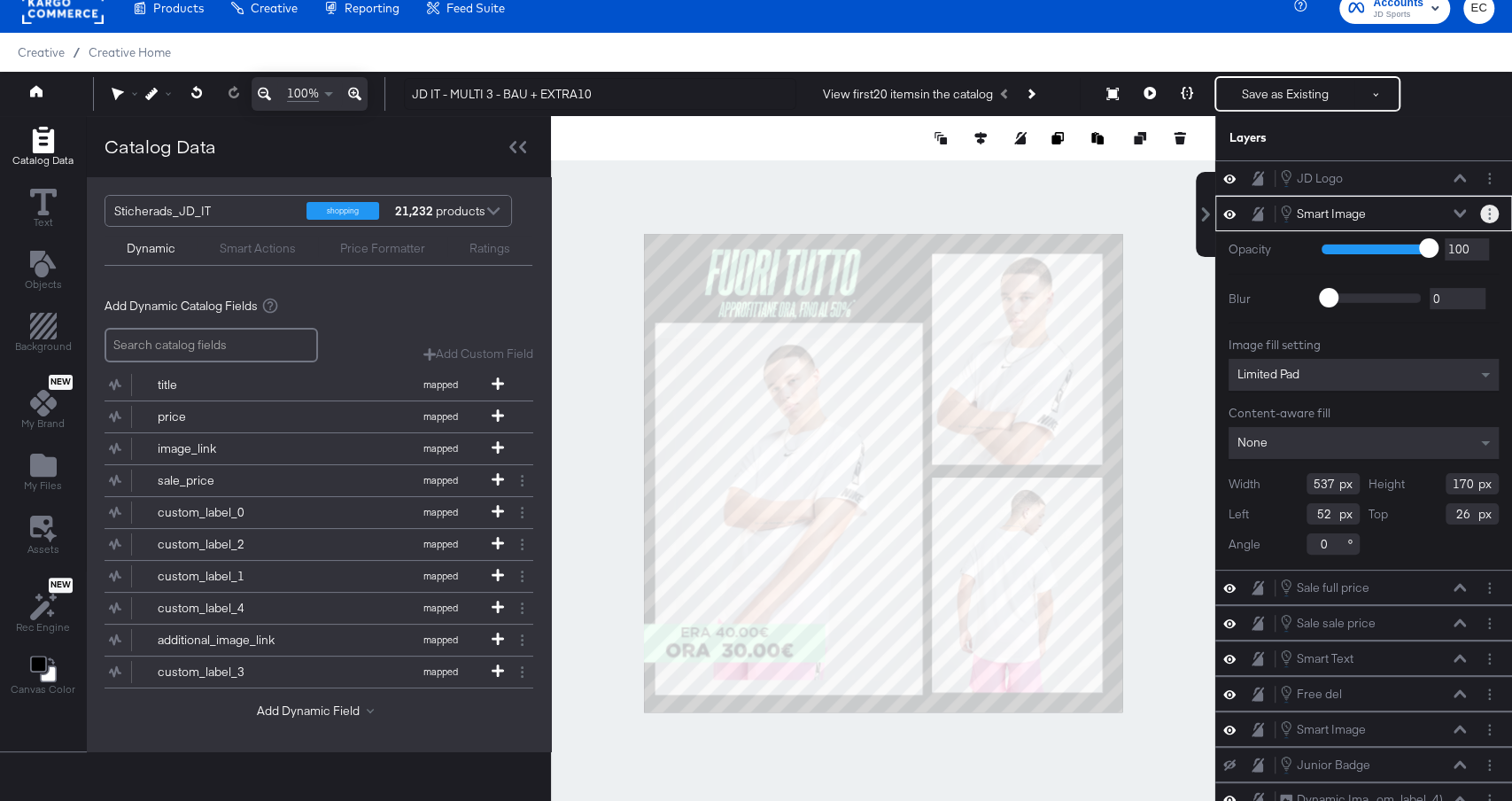
click at [1489, 209] on icon "Layer Options" at bounding box center [1489, 214] width 3 height 12
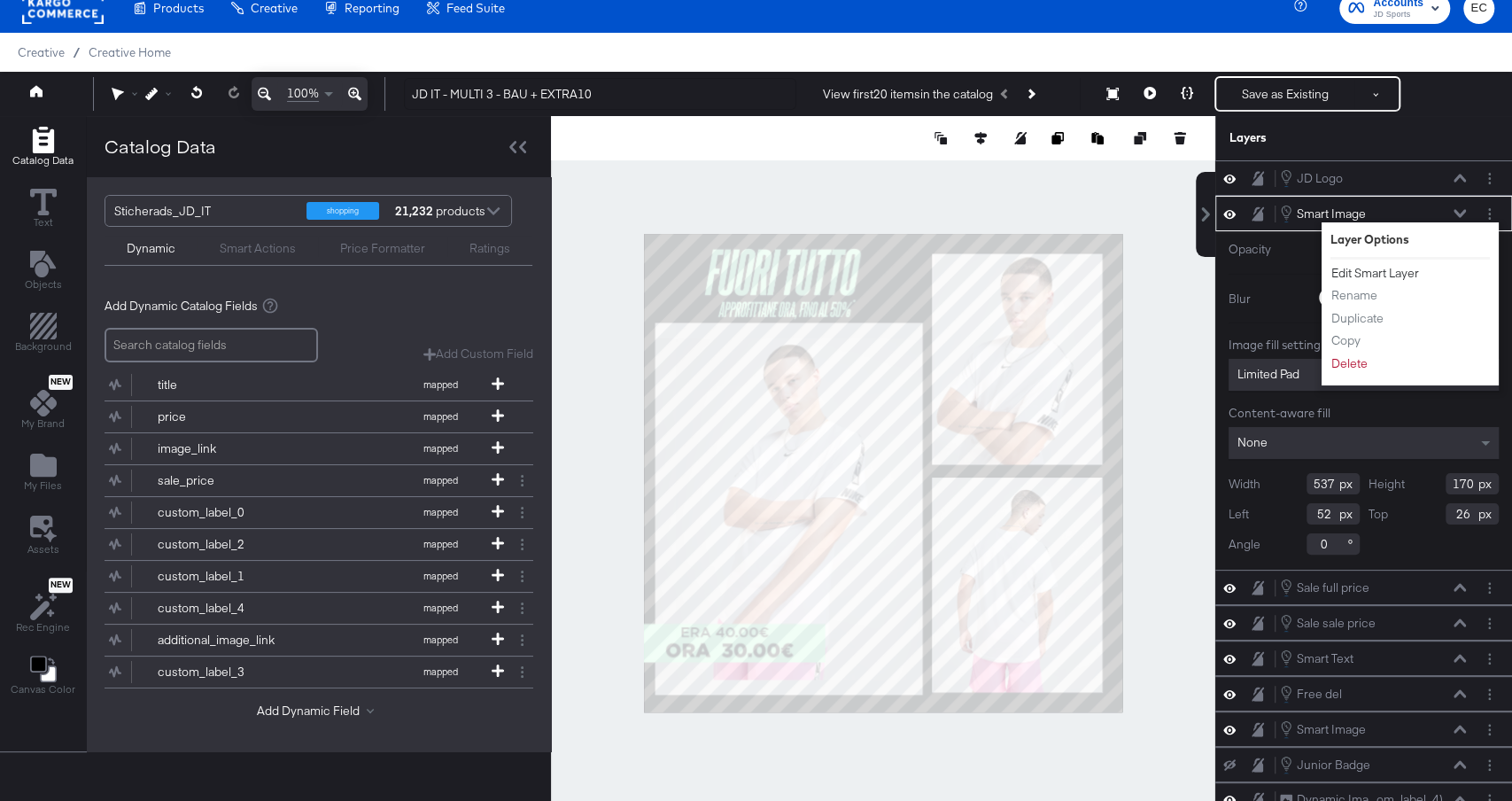
click at [1370, 275] on button "Edit Smart Layer" at bounding box center [1375, 273] width 89 height 18
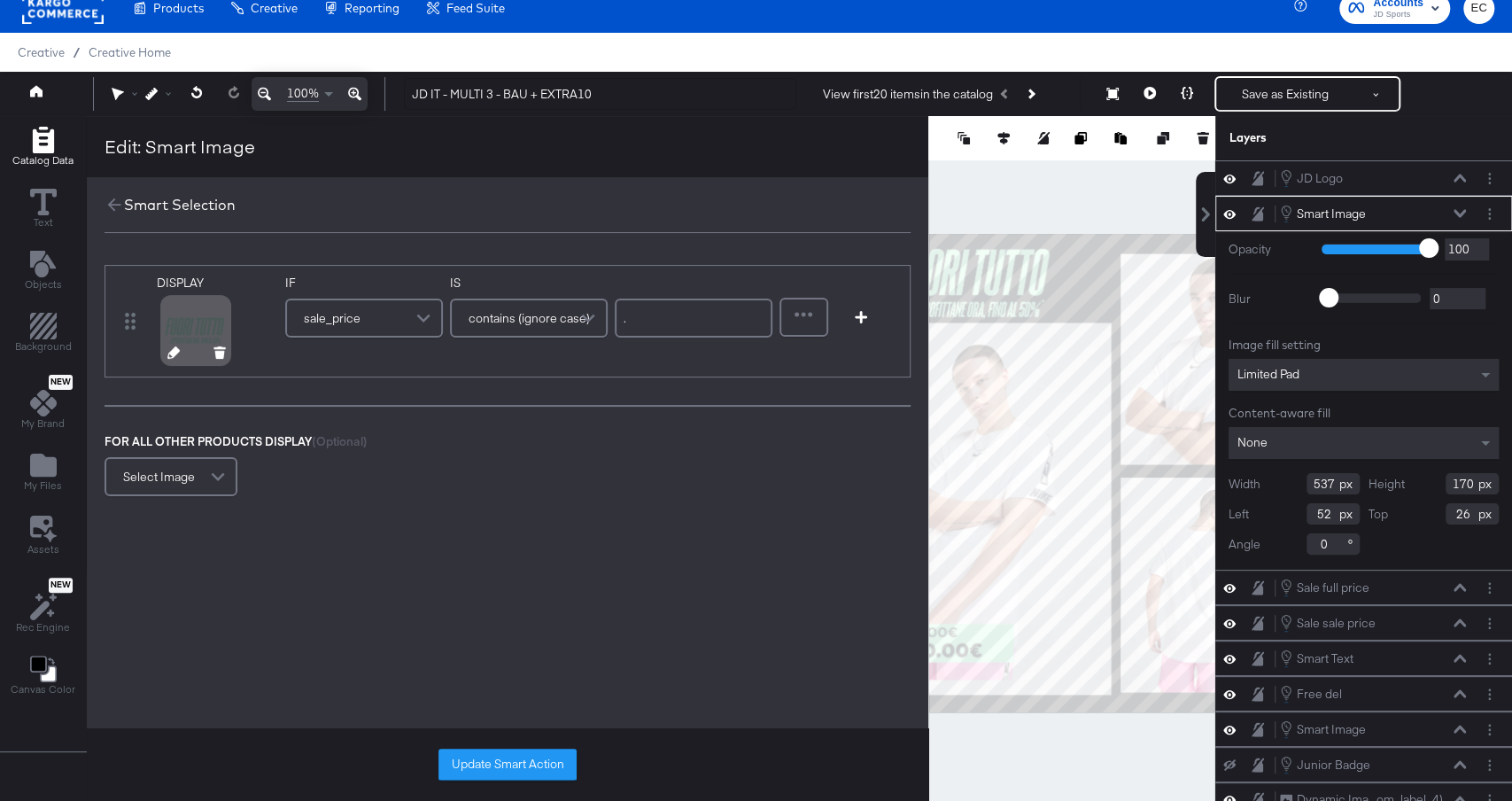
click at [169, 351] on icon at bounding box center [173, 352] width 12 height 12
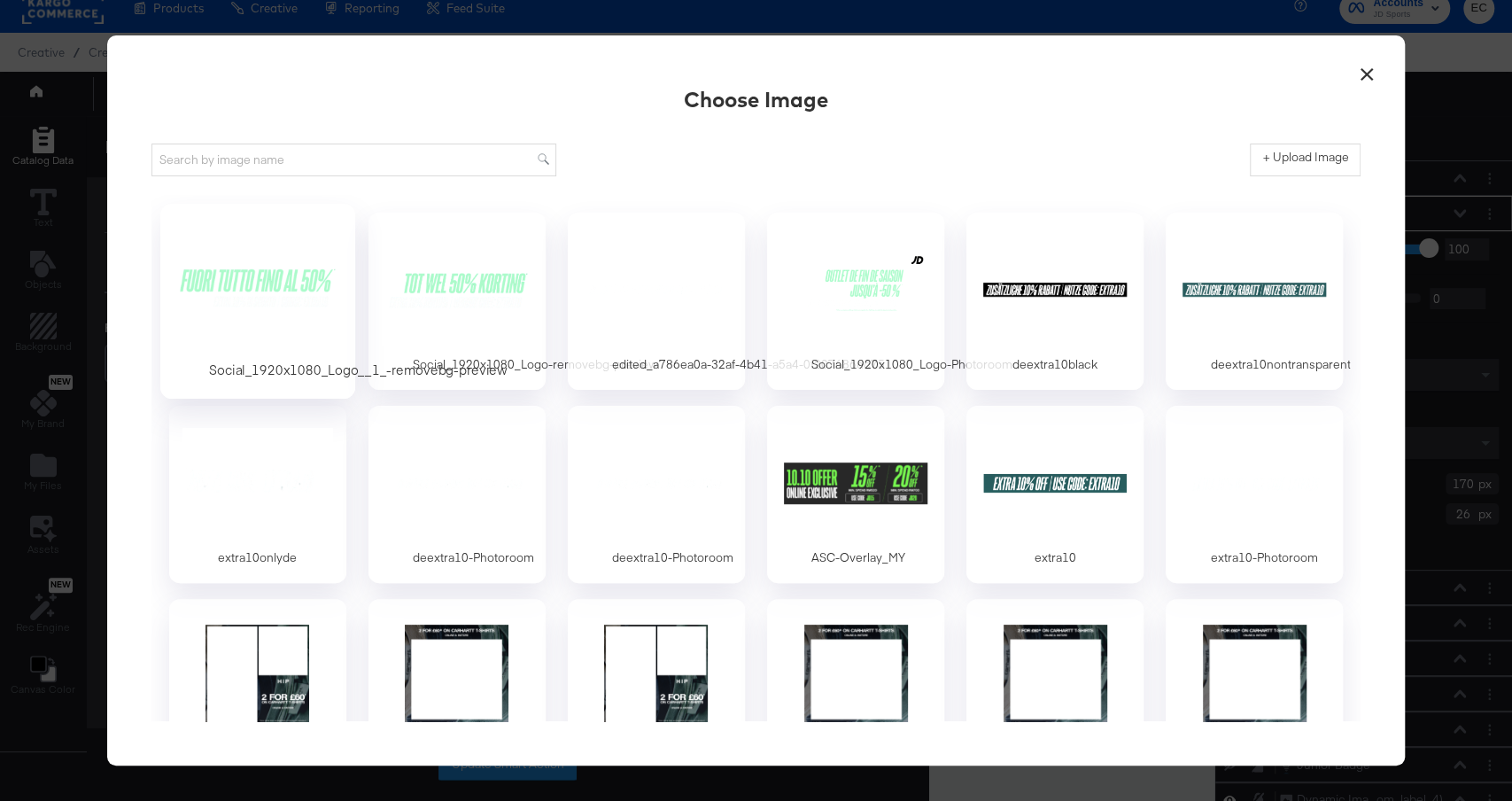
click at [262, 265] on div at bounding box center [257, 289] width 165 height 122
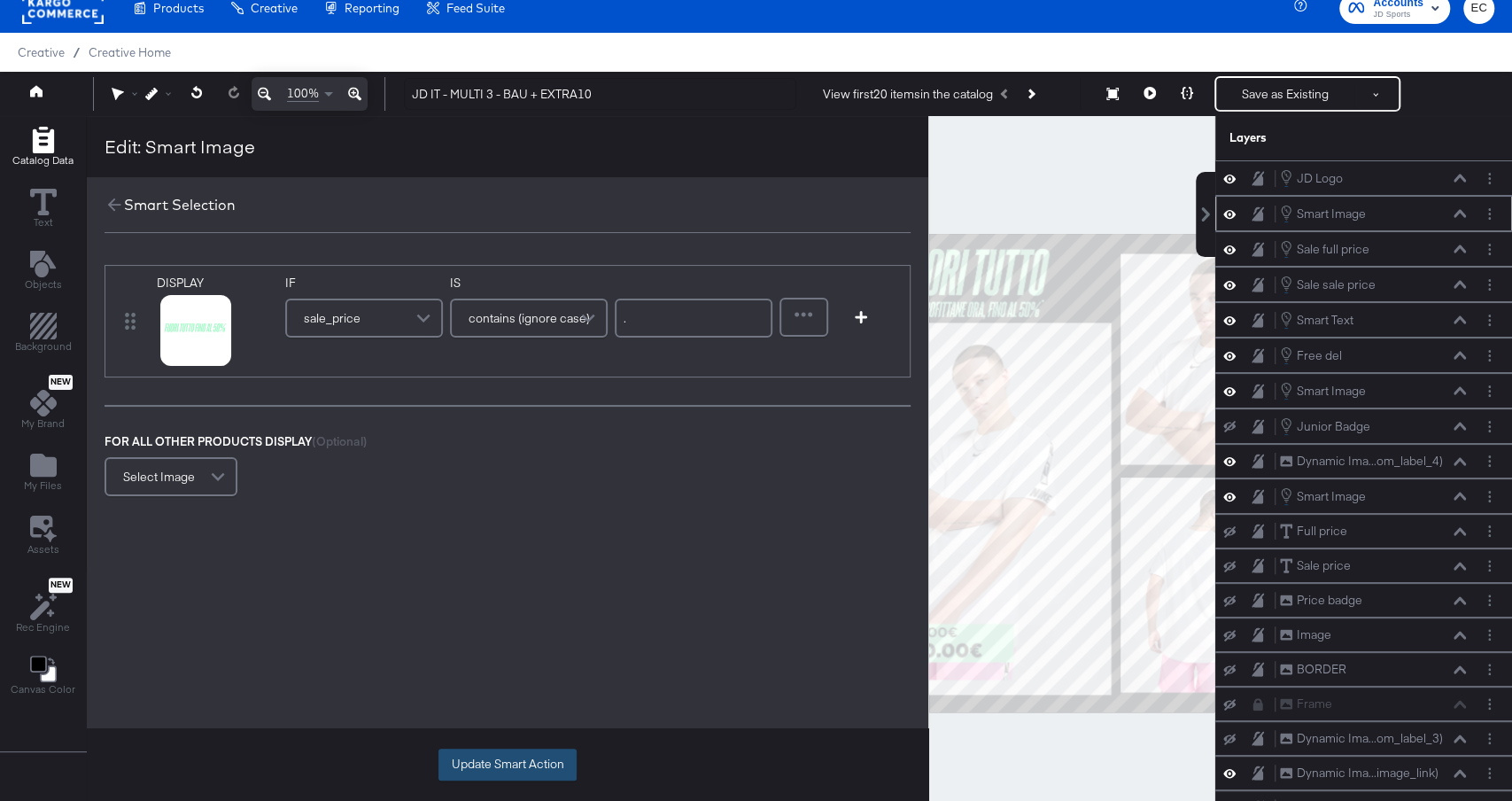
click at [495, 757] on button "Update Smart Action" at bounding box center [507, 765] width 138 height 32
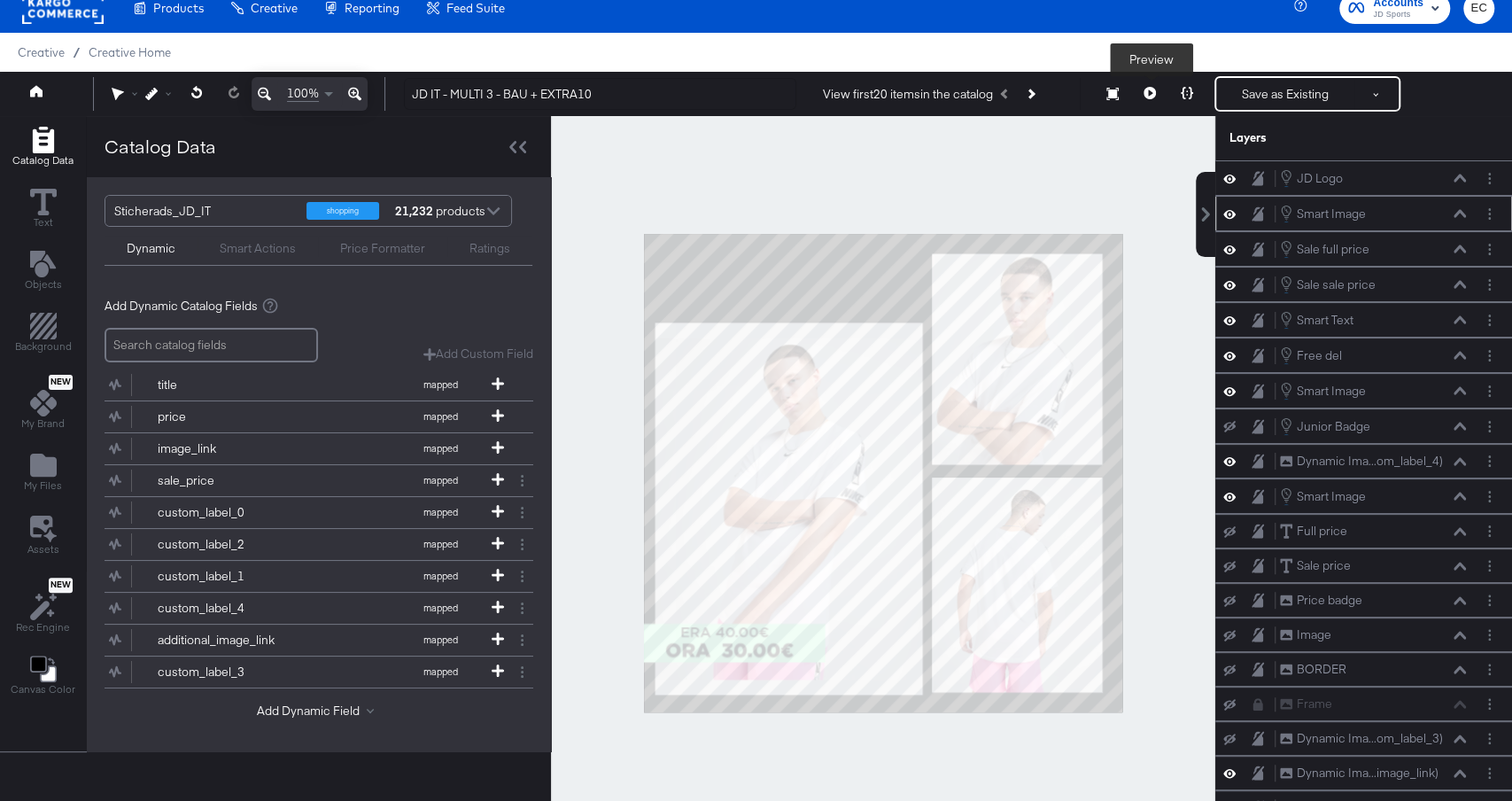
click at [1154, 96] on icon at bounding box center [1149, 92] width 12 height 12
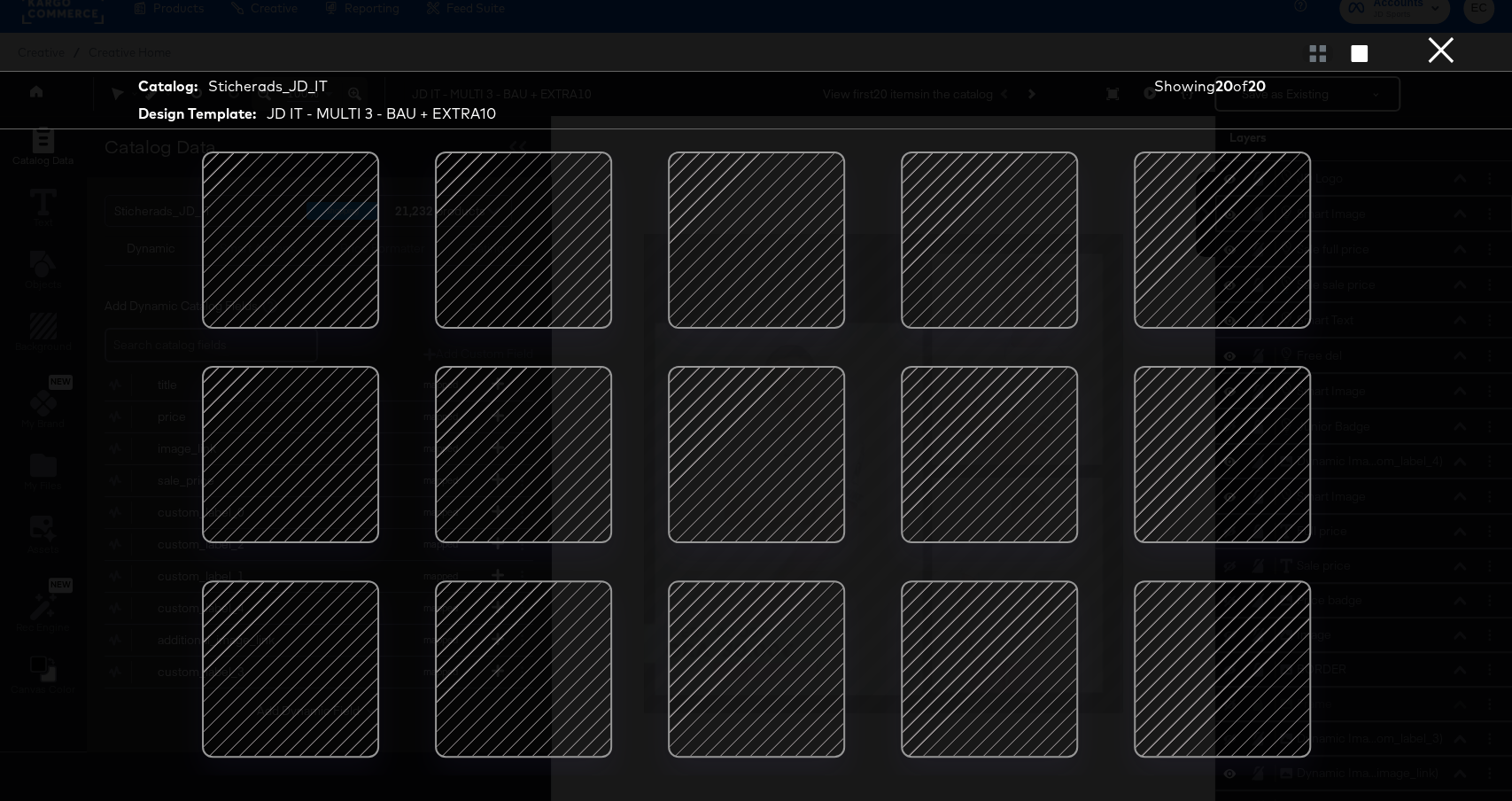
click at [974, 465] on div at bounding box center [990, 455] width 151 height 151
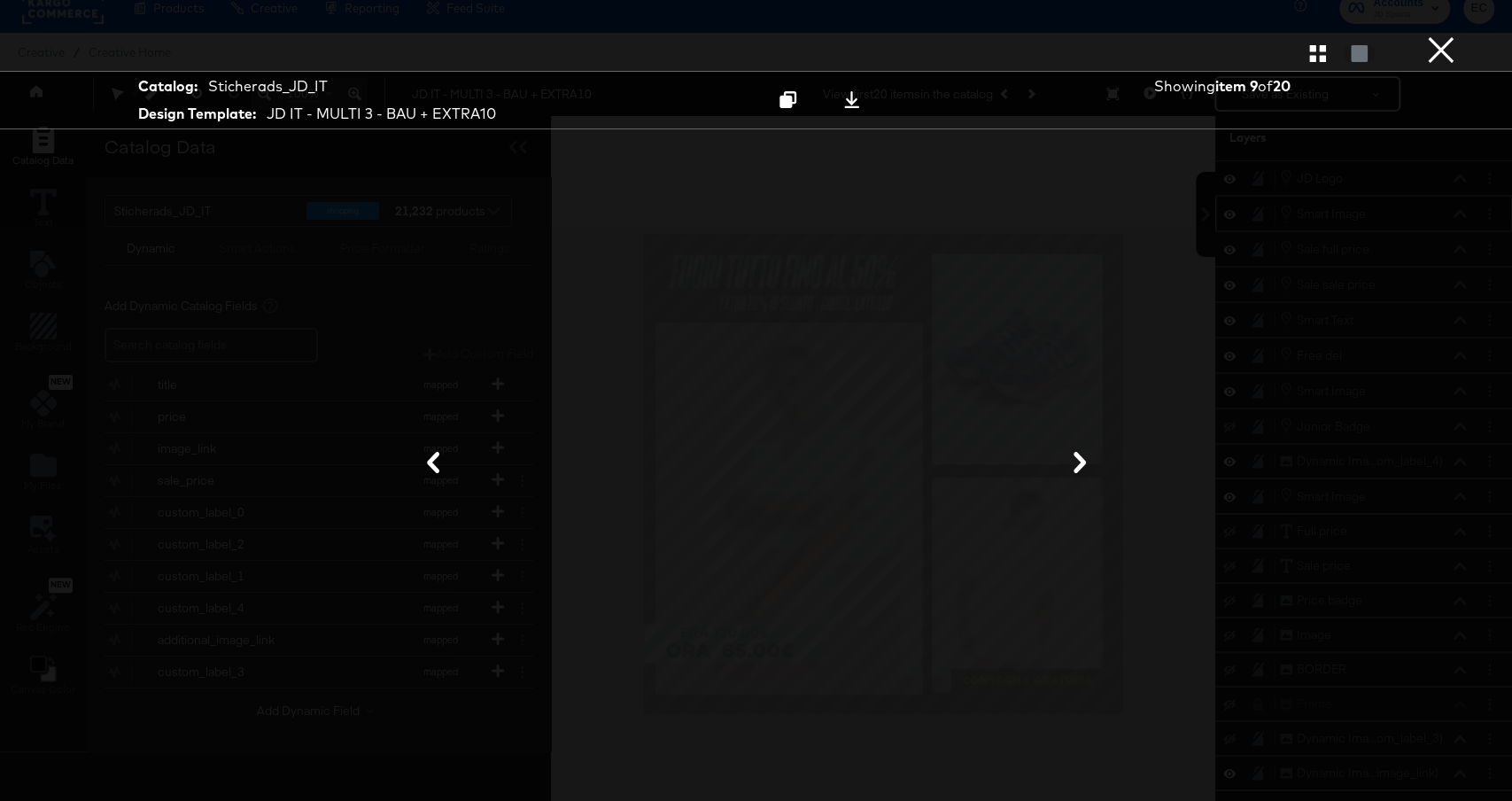
click at [428, 461] on icon at bounding box center [433, 463] width 21 height 21
click at [1078, 463] on icon at bounding box center [1080, 463] width 21 height 21
click at [1440, 36] on button "×" at bounding box center [1441, 17] width 36 height 36
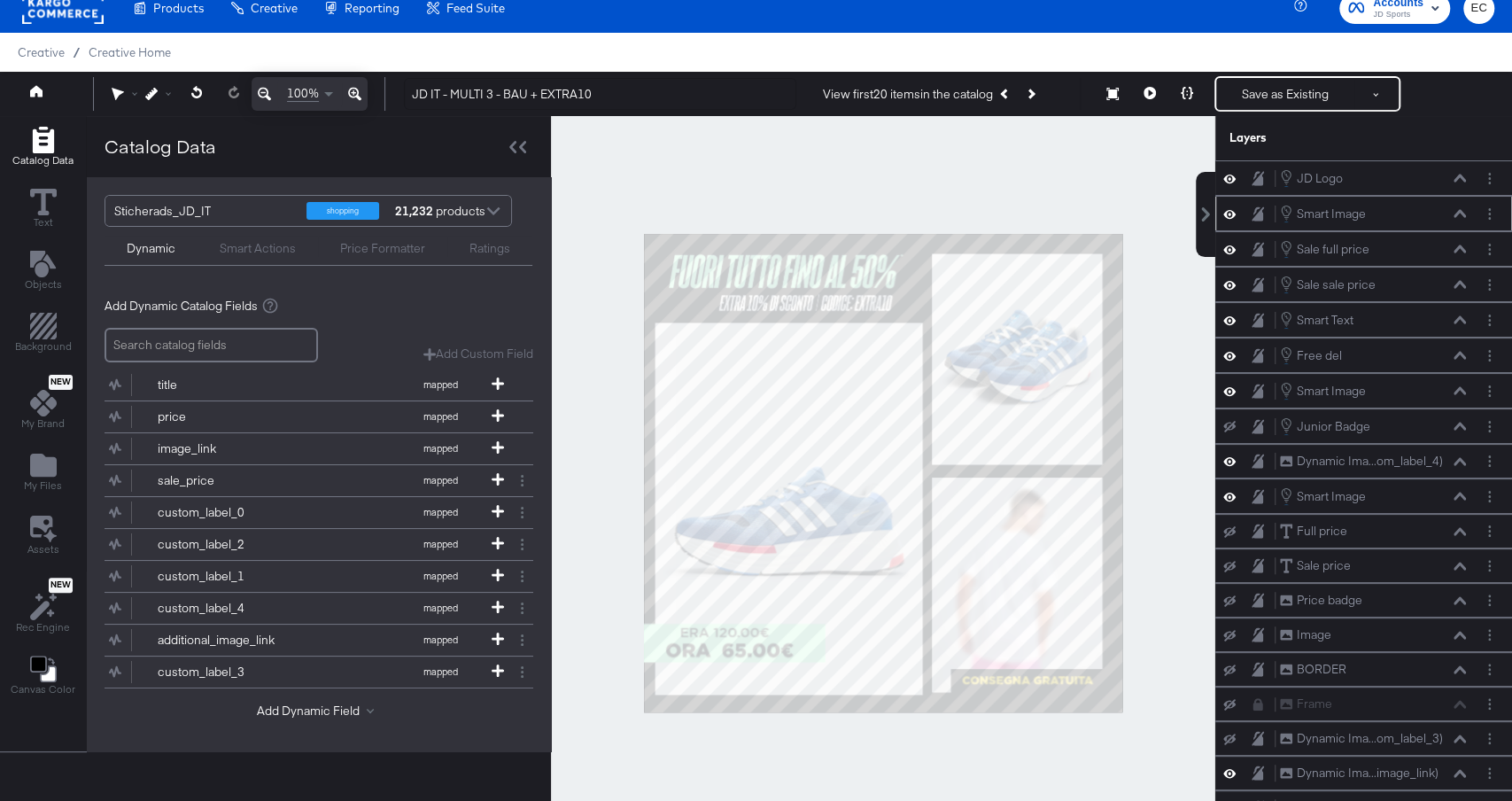
click at [594, 345] on div at bounding box center [883, 473] width 665 height 714
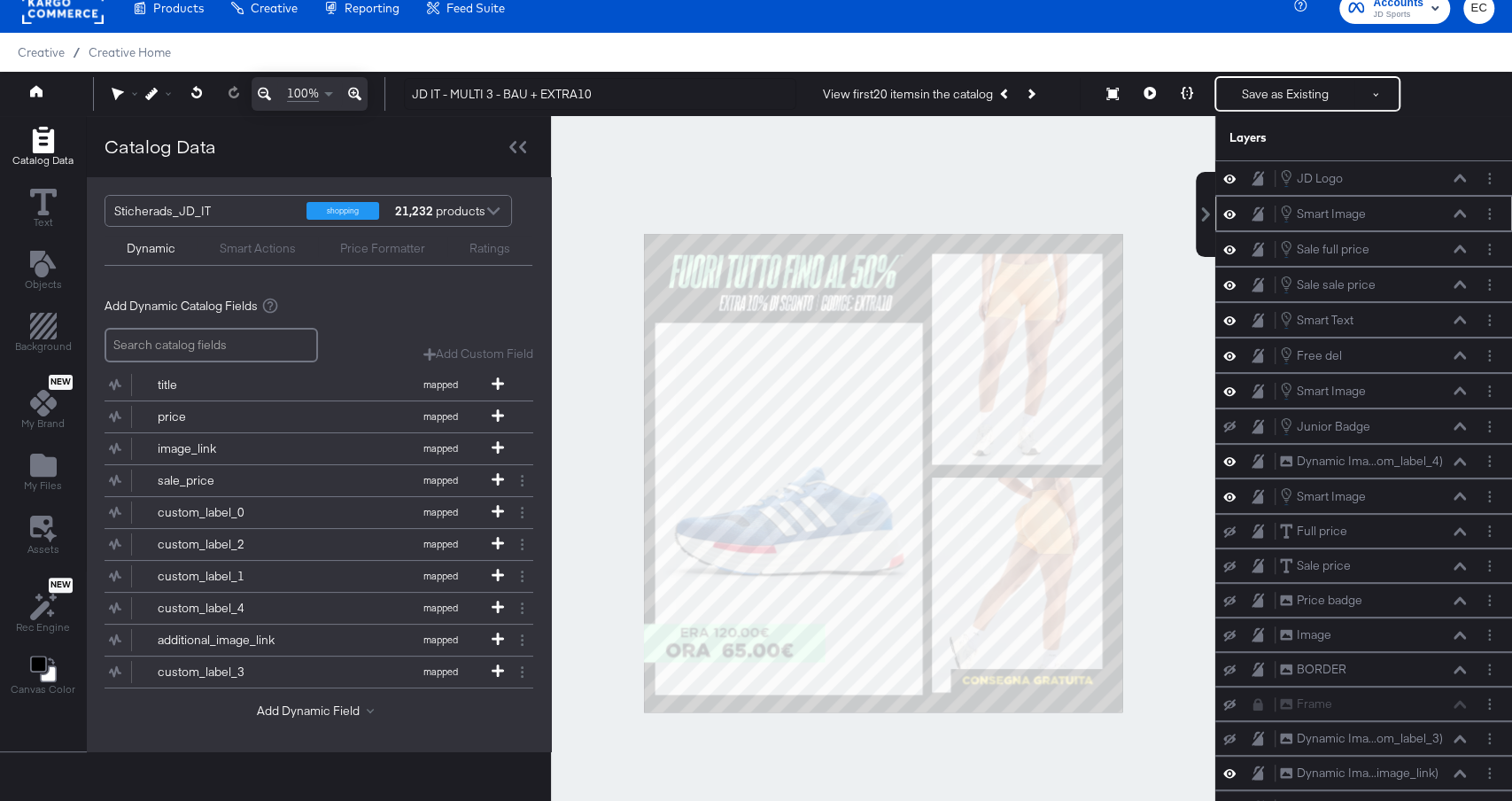
click at [1118, 133] on div at bounding box center [883, 473] width 665 height 714
click at [1004, 93] on button "Previous Product" at bounding box center [1006, 94] width 25 height 32
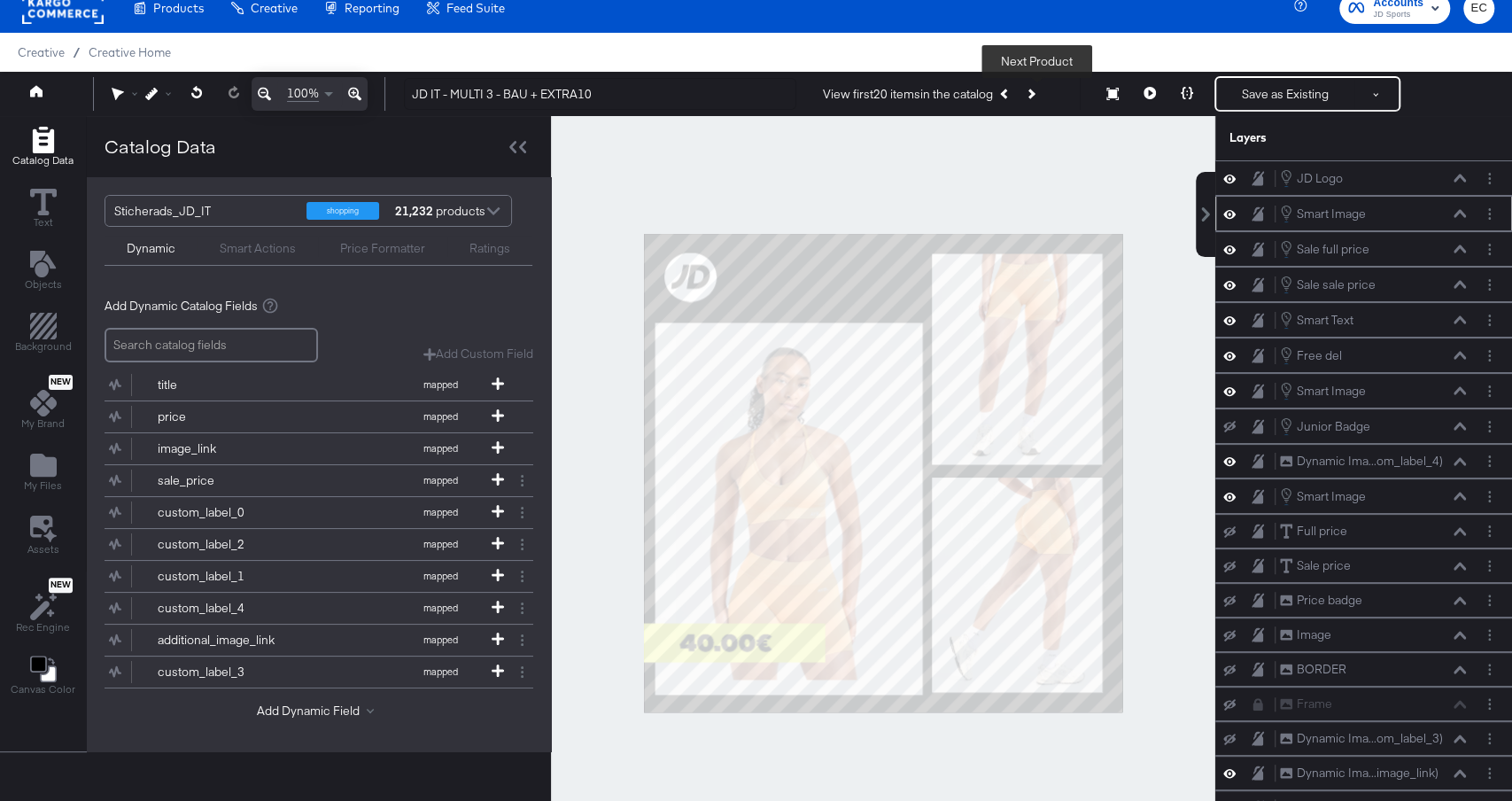
click at [1035, 92] on icon "Next Product" at bounding box center [1029, 93] width 10 height 10
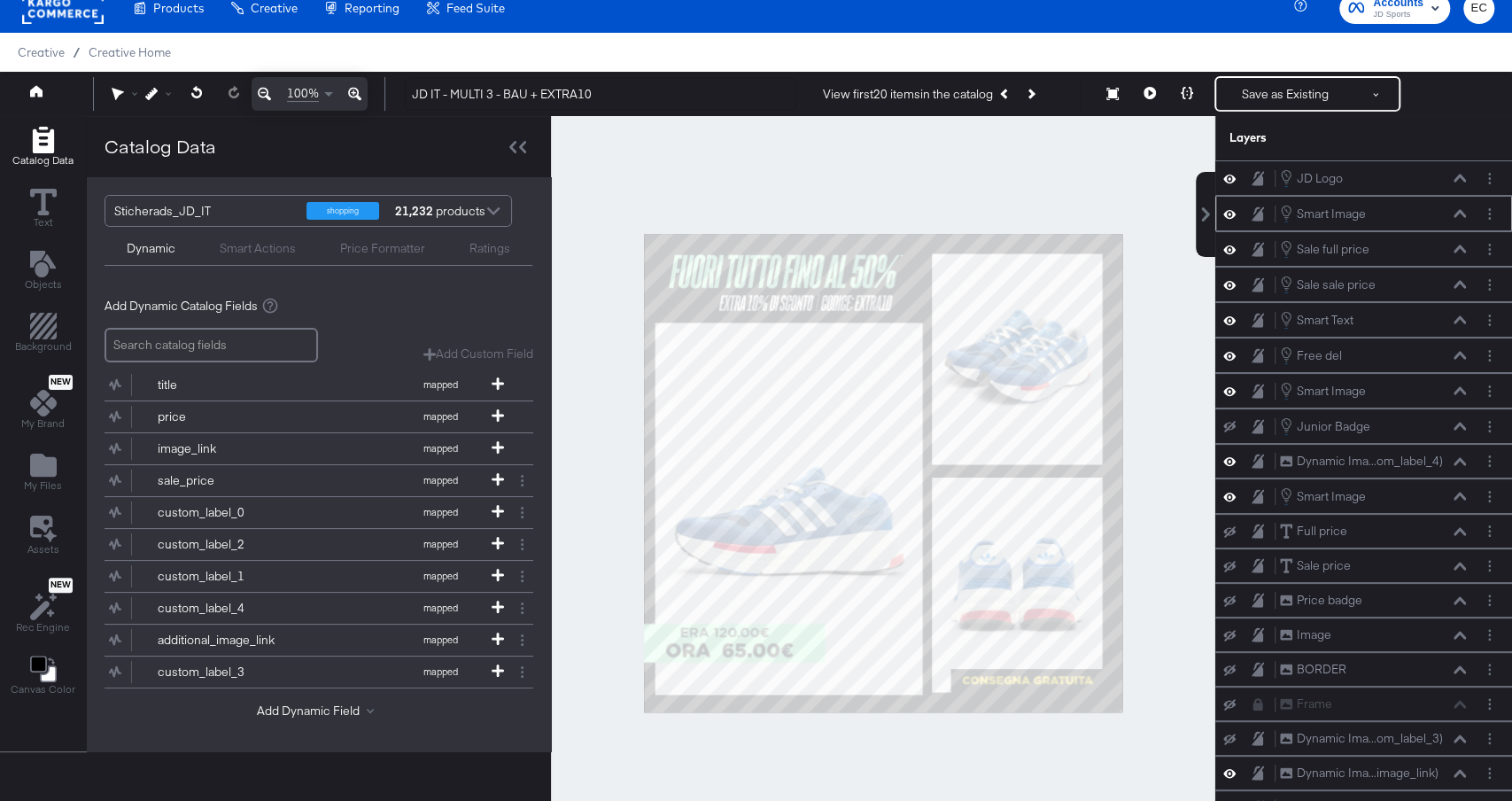
click at [974, 156] on div at bounding box center [883, 473] width 665 height 714
click at [1010, 98] on icon "Previous Product" at bounding box center [1005, 93] width 10 height 10
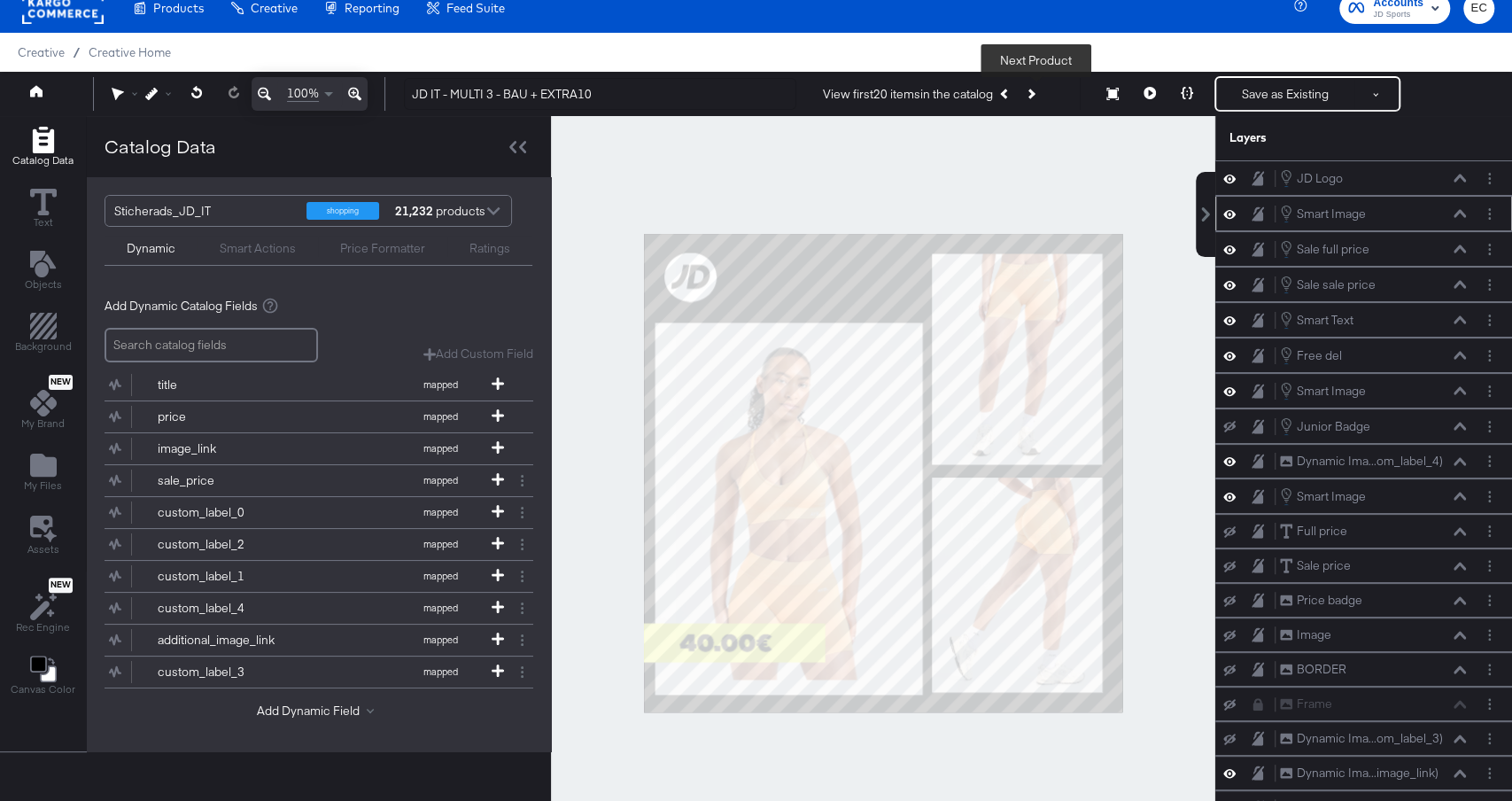
click at [1029, 96] on button "Next Product" at bounding box center [1030, 94] width 25 height 32
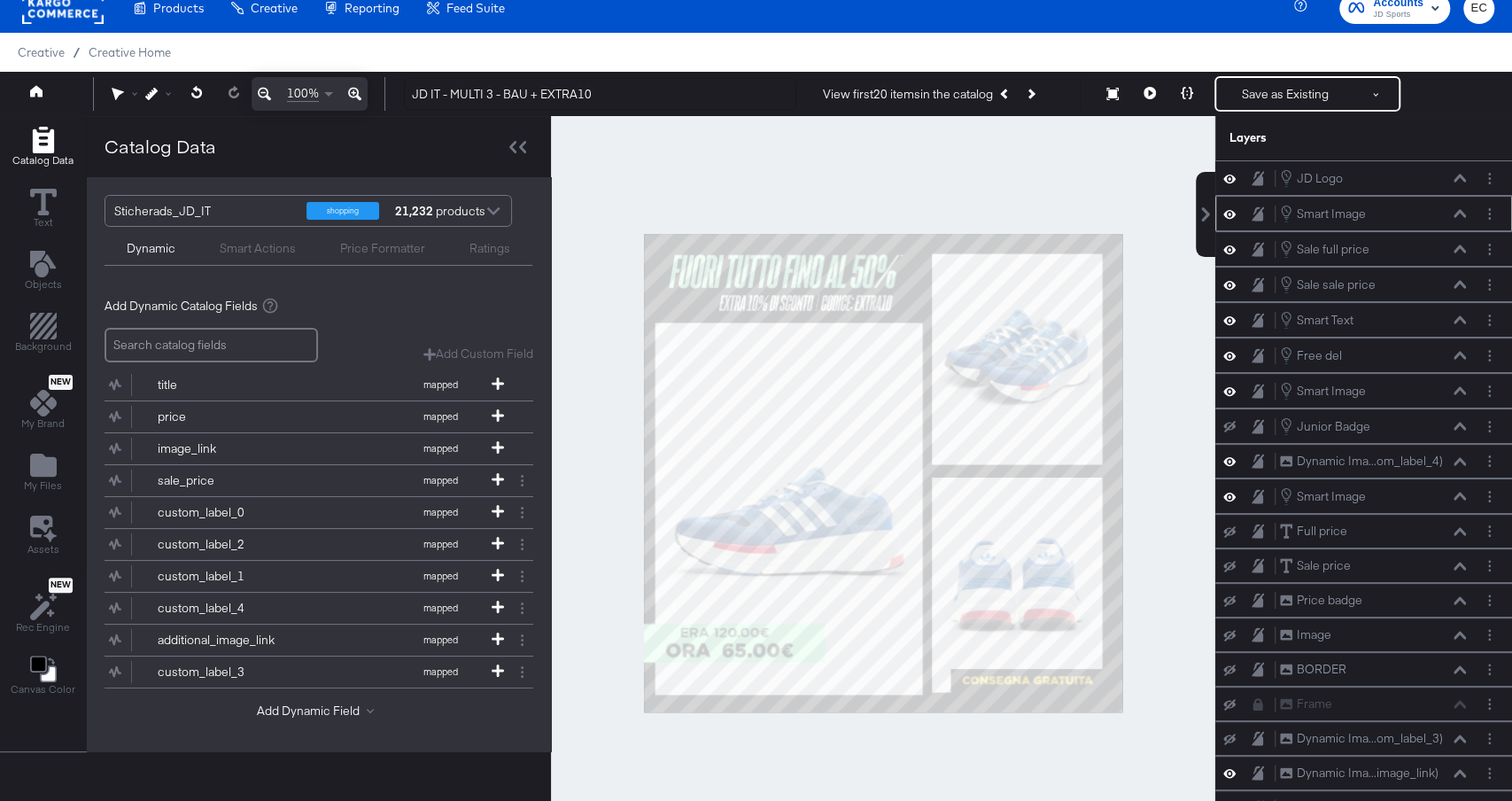
click at [932, 160] on div at bounding box center [883, 473] width 665 height 714
click at [1008, 103] on button "Previous Product" at bounding box center [1006, 94] width 25 height 32
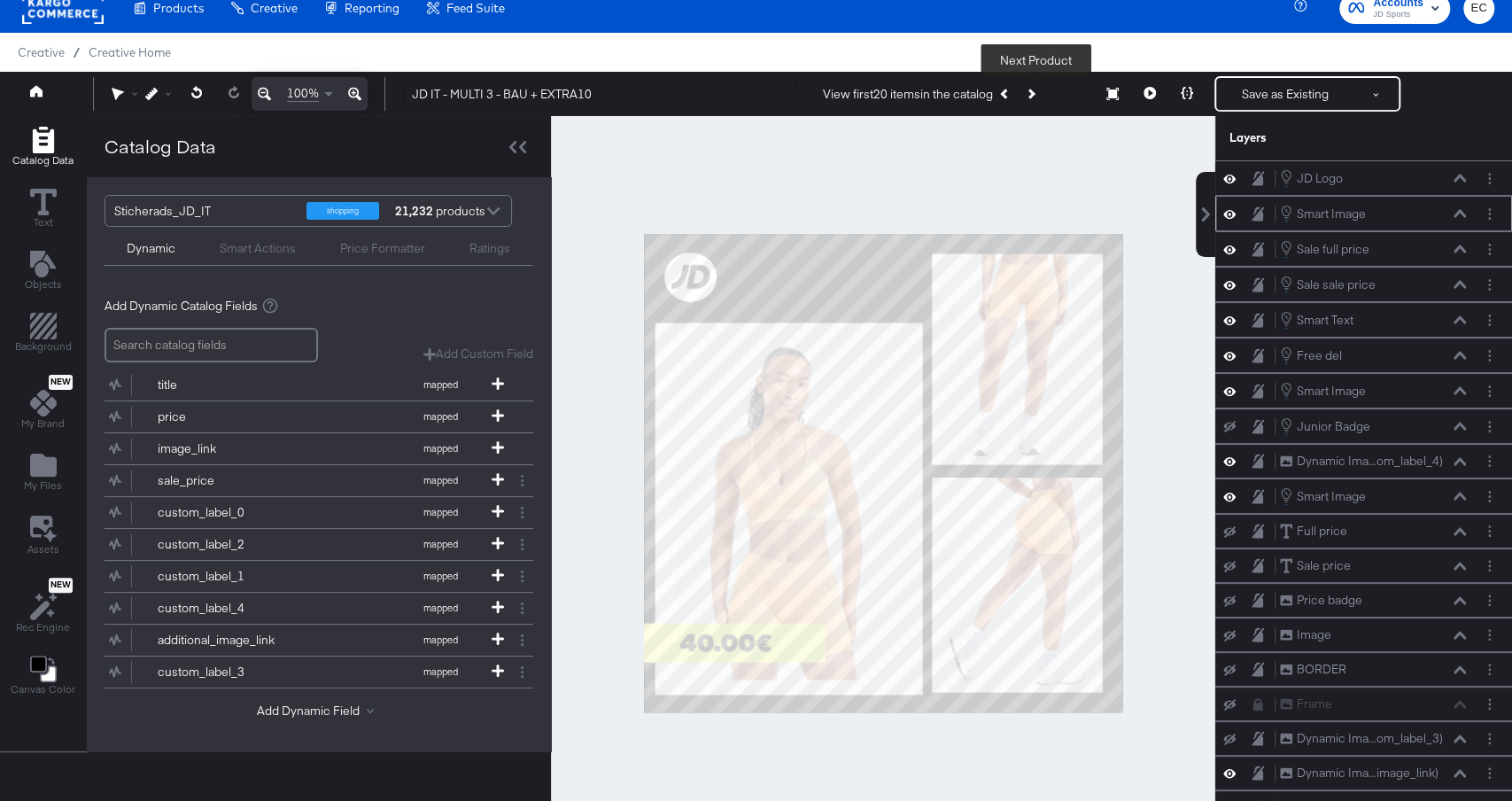
click at [1043, 95] on button "Next Product" at bounding box center [1030, 94] width 25 height 32
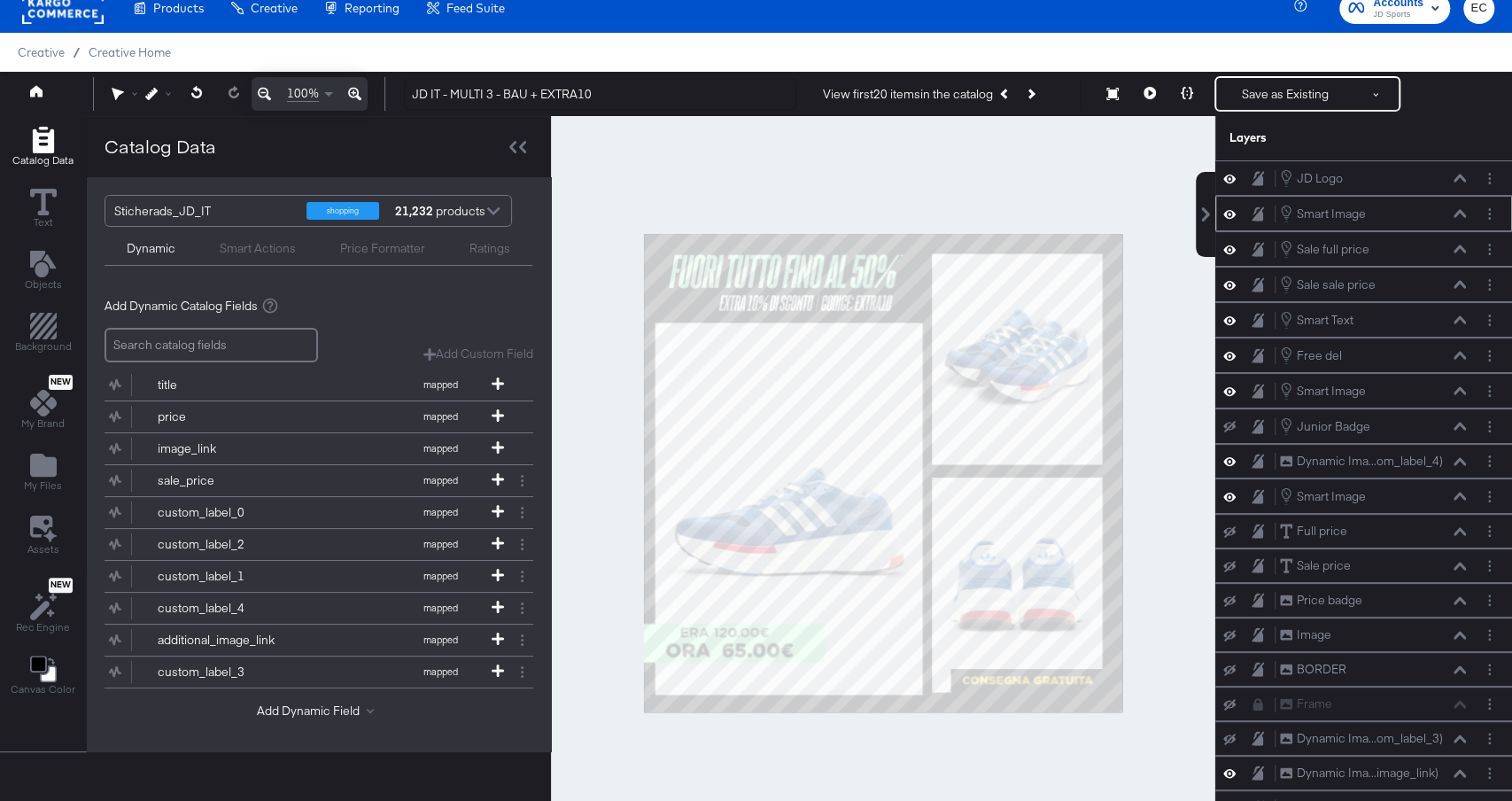
click at [881, 171] on div at bounding box center [883, 473] width 665 height 714
click at [1258, 105] on button "Save as Existing" at bounding box center [1286, 94] width 138 height 32
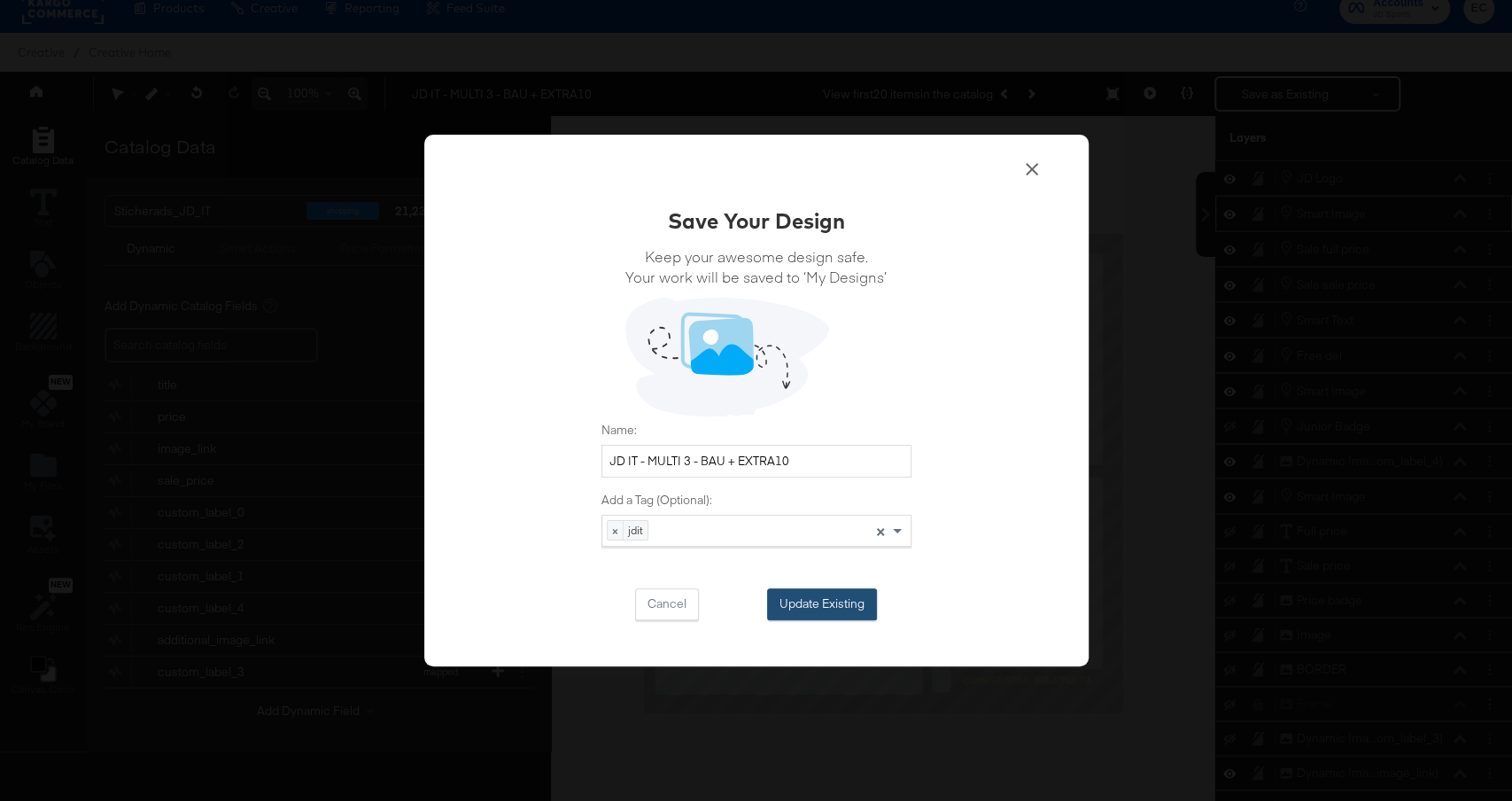
click at [818, 590] on button "Update Existing" at bounding box center [823, 604] width 110 height 32
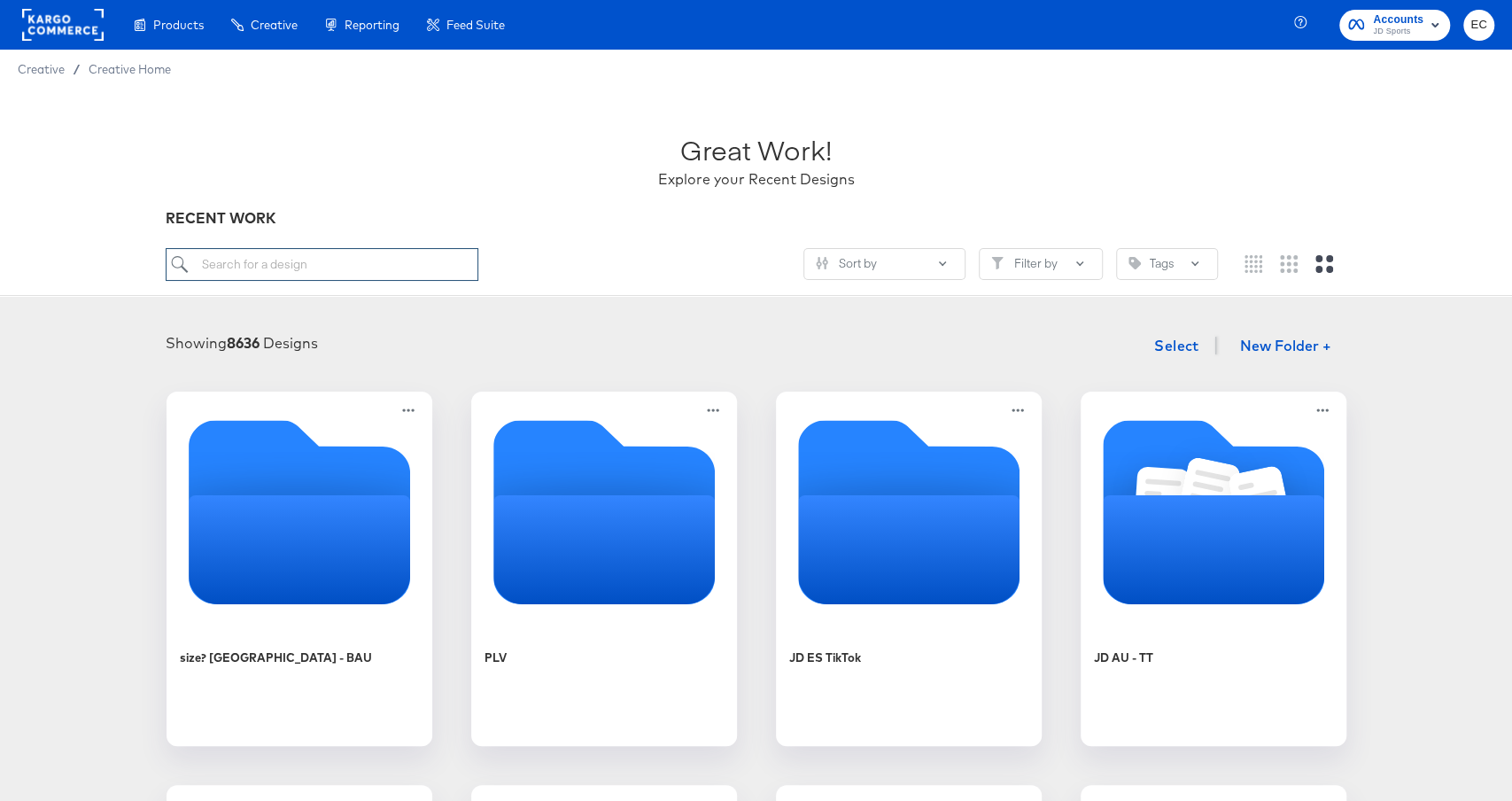
click at [415, 271] on input "search" at bounding box center [321, 265] width 312 height 33
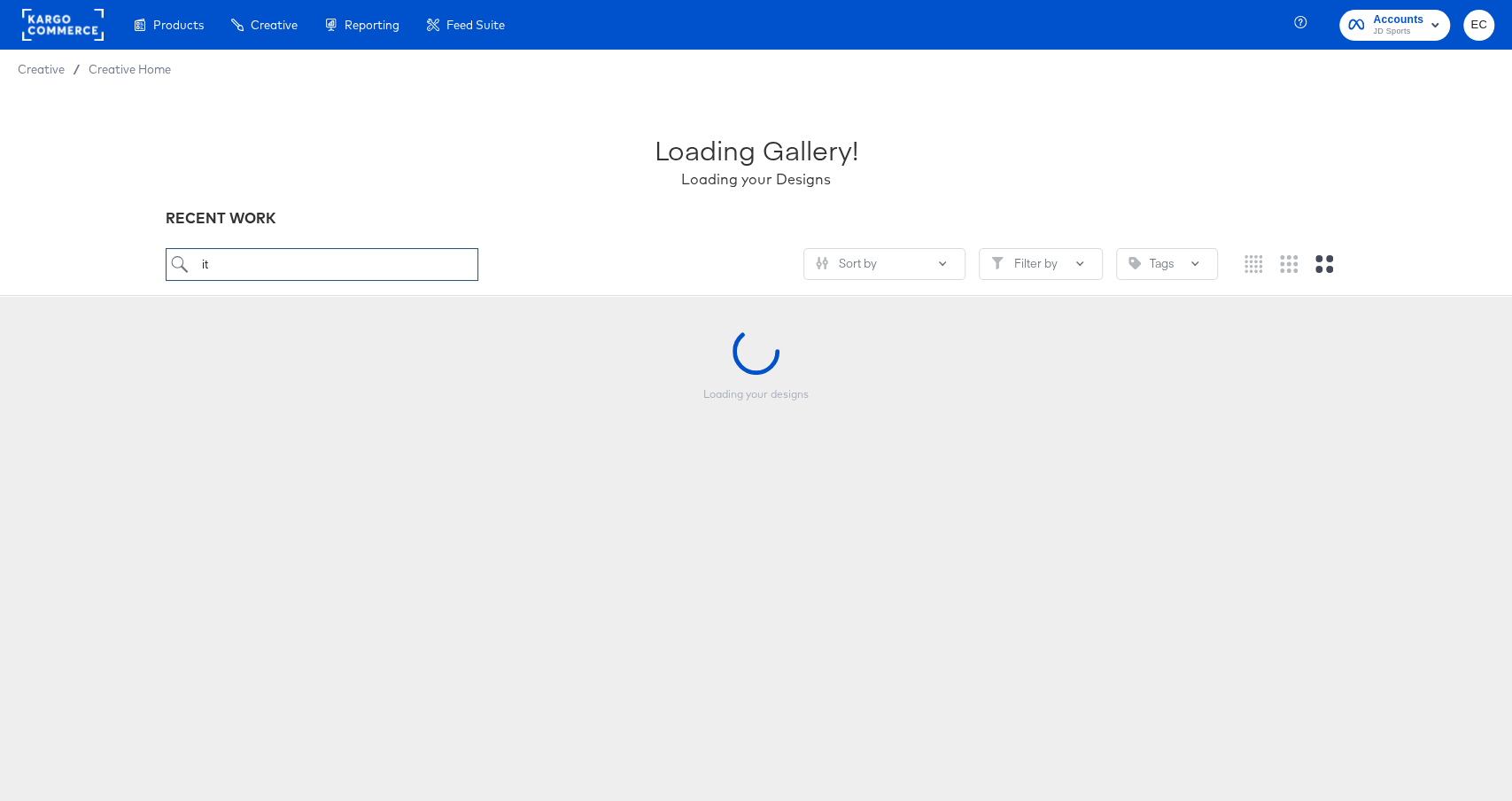
type input "it"
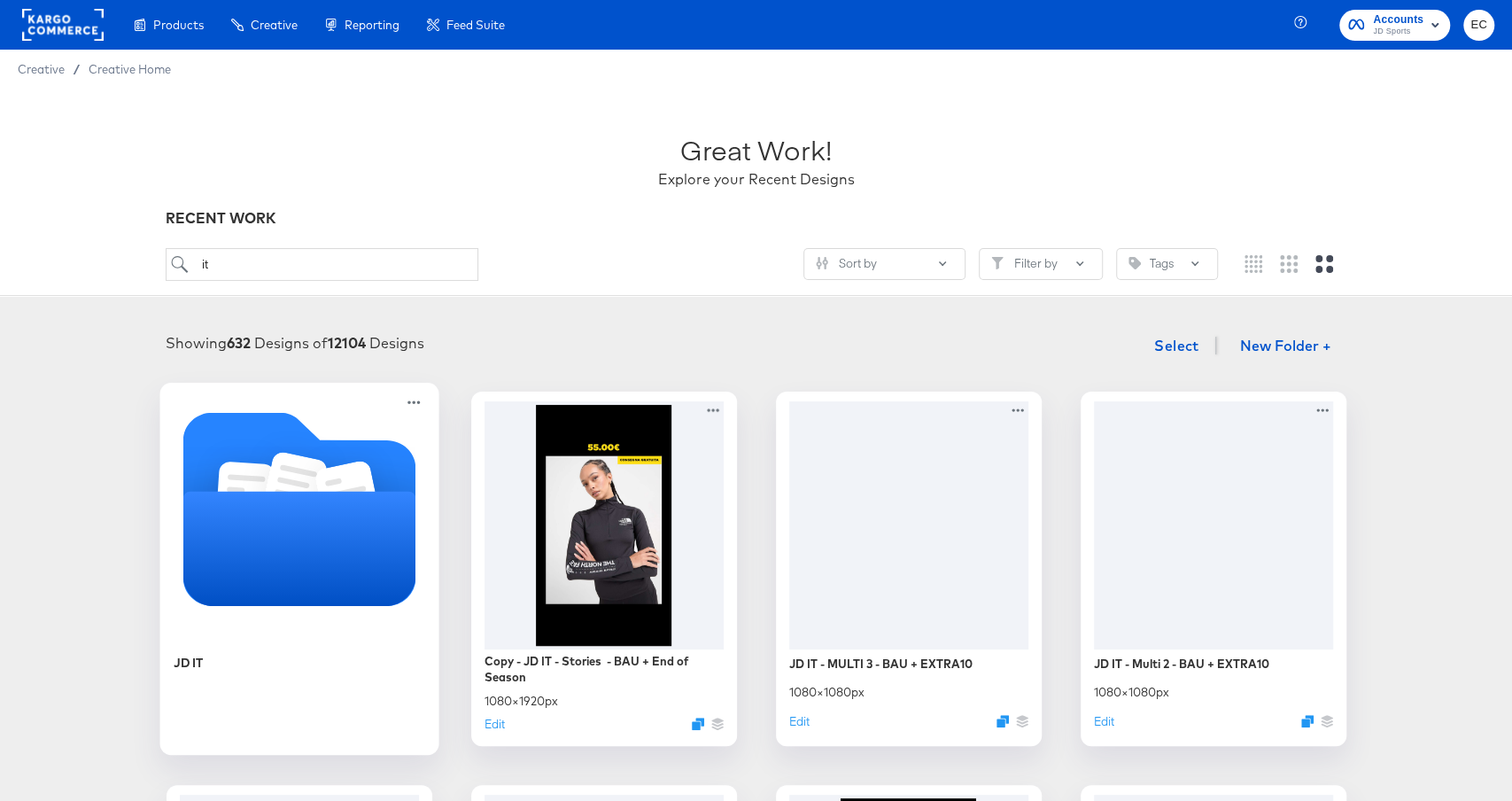
click at [355, 440] on icon "Folder" at bounding box center [300, 509] width 233 height 193
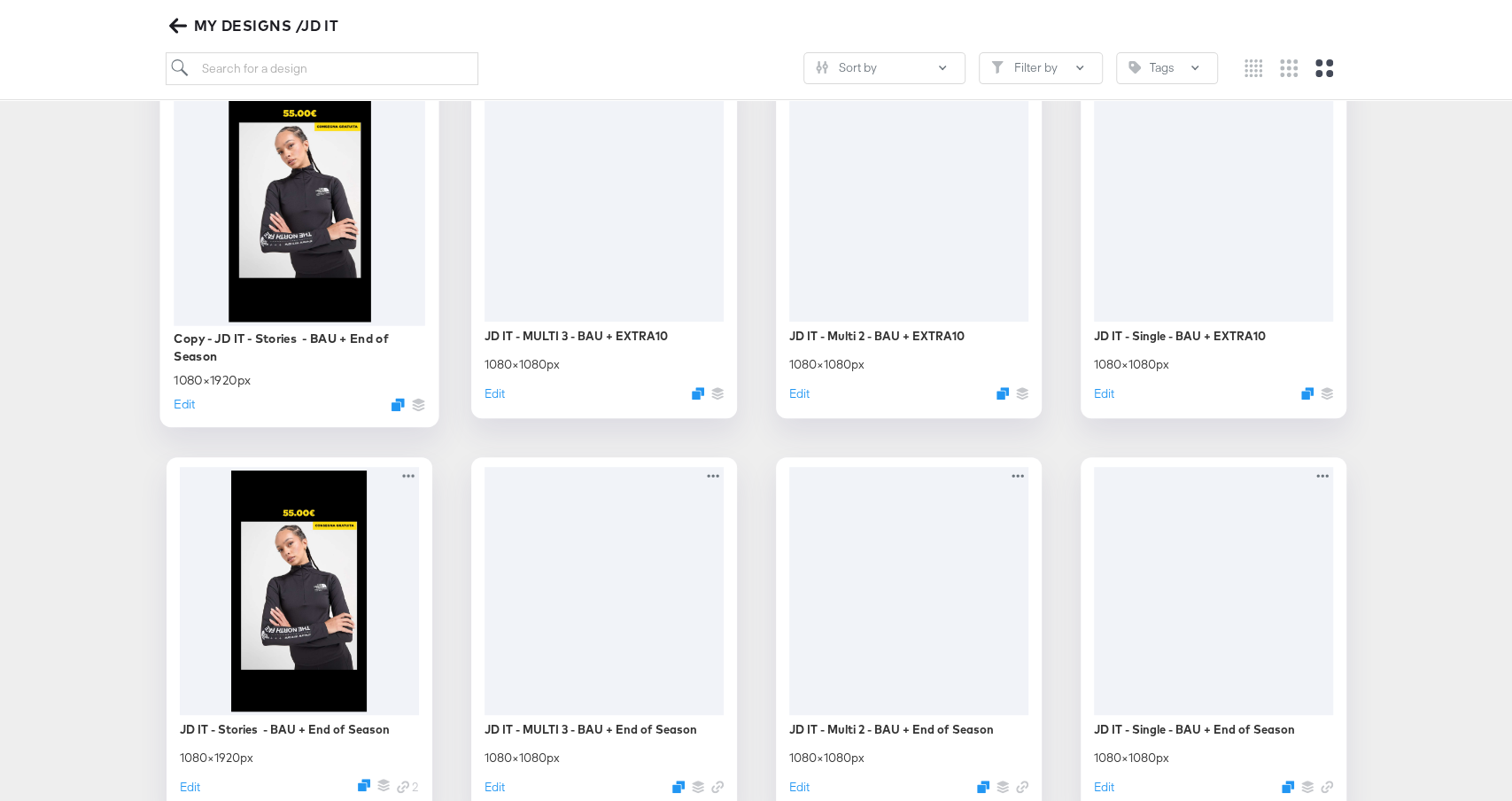
scroll to position [327, 0]
click at [175, 402] on button "Edit" at bounding box center [184, 403] width 21 height 17
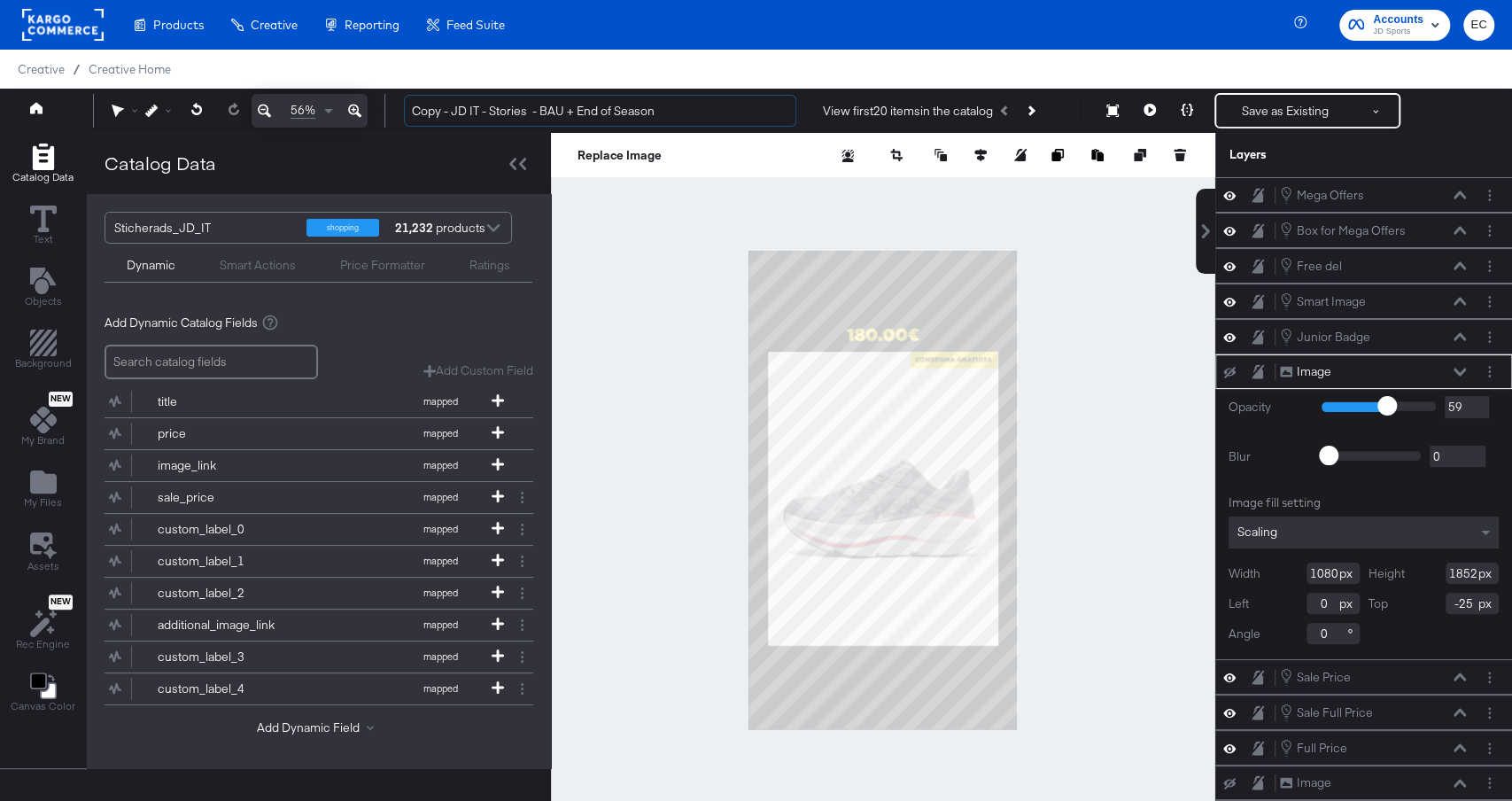
drag, startPoint x: 451, startPoint y: 109, endPoint x: 398, endPoint y: 109, distance: 53.0
click at [398, 109] on div "Copy - JD IT - Stories - BAU + End of Season View first 20 items in the catalog…" at bounding box center [942, 110] width 1105 height 36
drag, startPoint x: 544, startPoint y: 109, endPoint x: 798, endPoint y: 109, distance: 254.0
click at [798, 109] on div "JD IT - Stories - BAU + End of Season View first 20 items in the catalog Save a…" at bounding box center [942, 110] width 1105 height 36
type input "JD IT - Stories - BAU + EXTRA10"
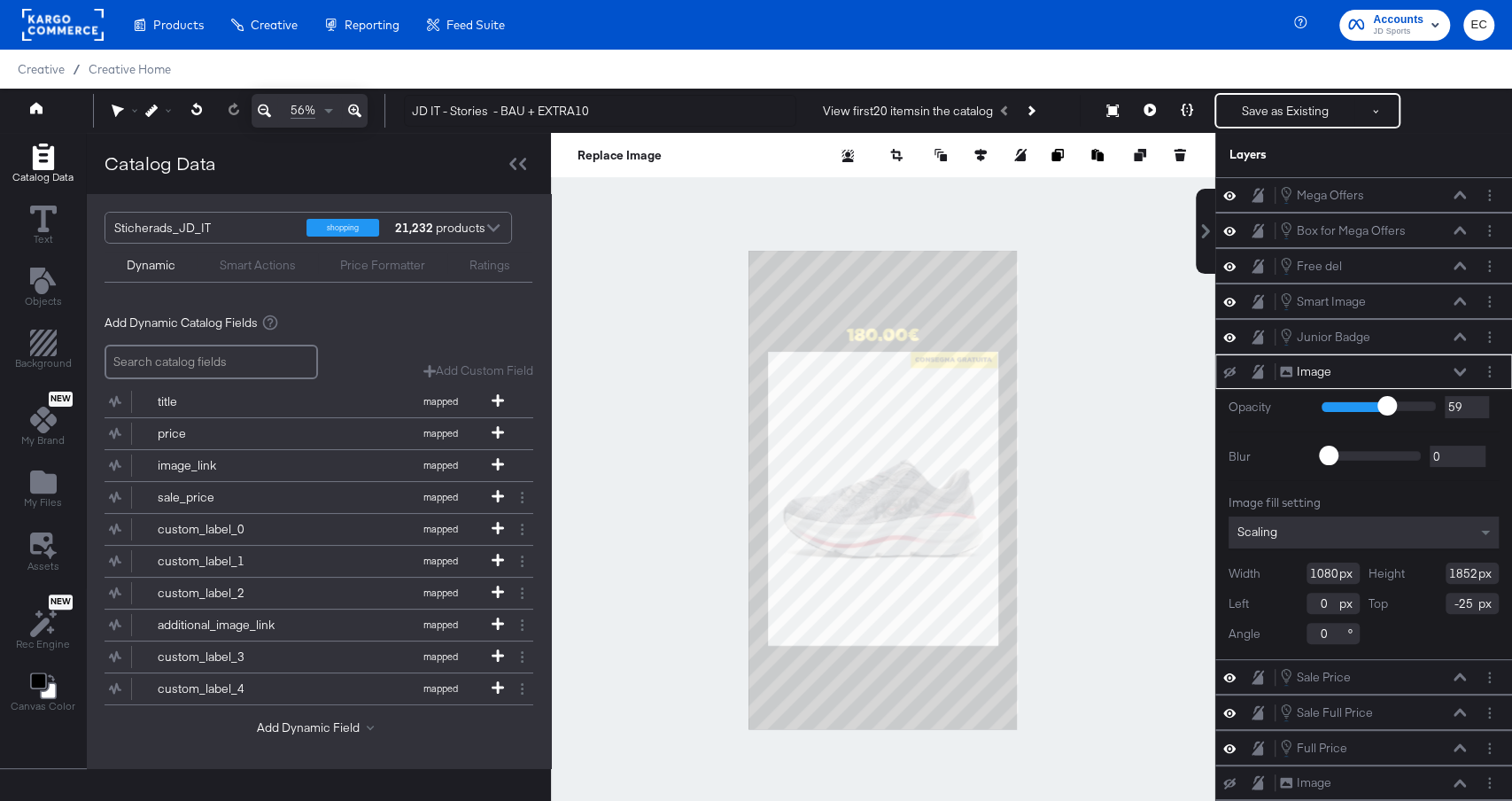
click at [1079, 316] on div at bounding box center [883, 490] width 665 height 714
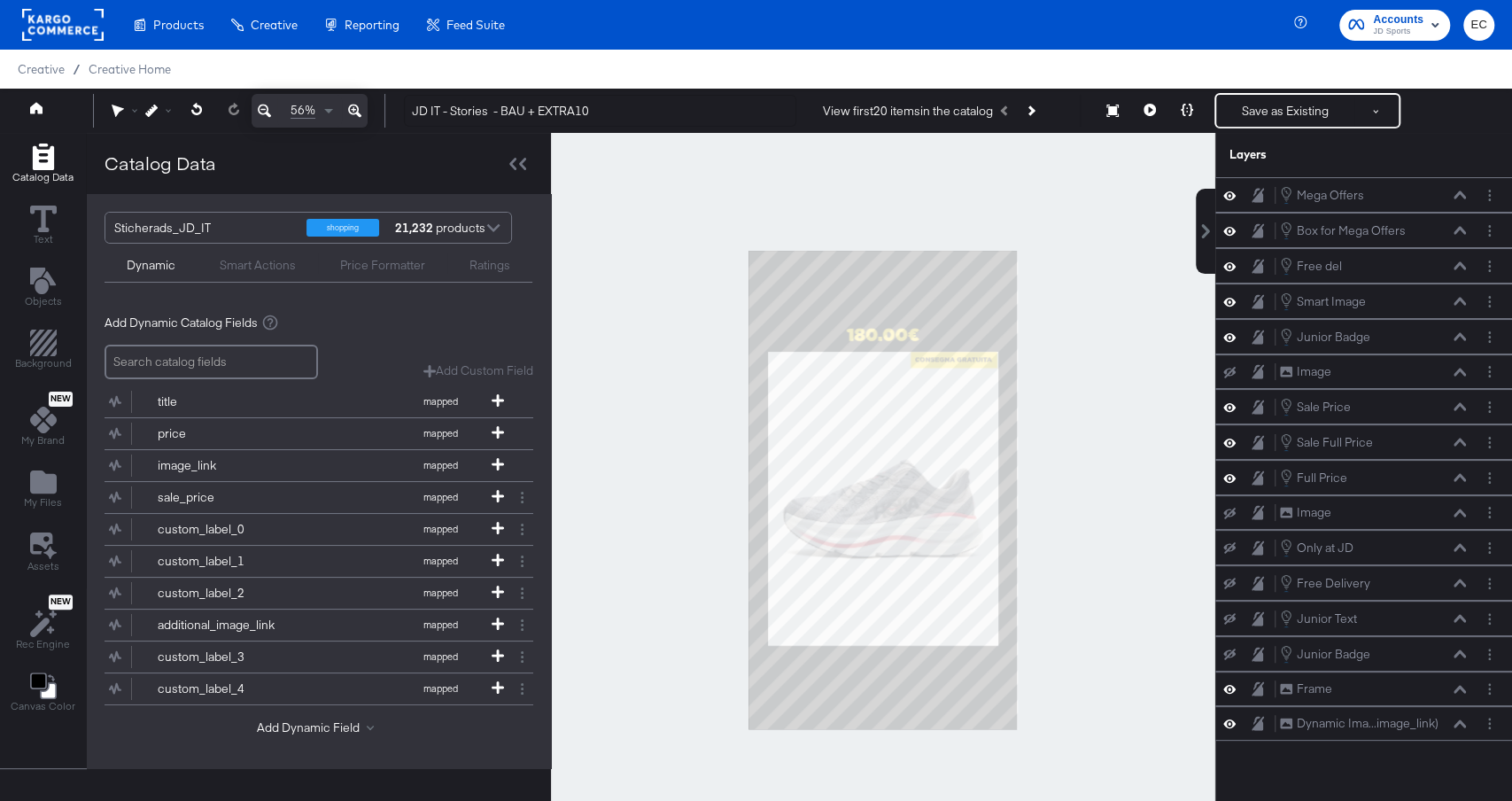
click at [1134, 360] on div at bounding box center [883, 490] width 665 height 714
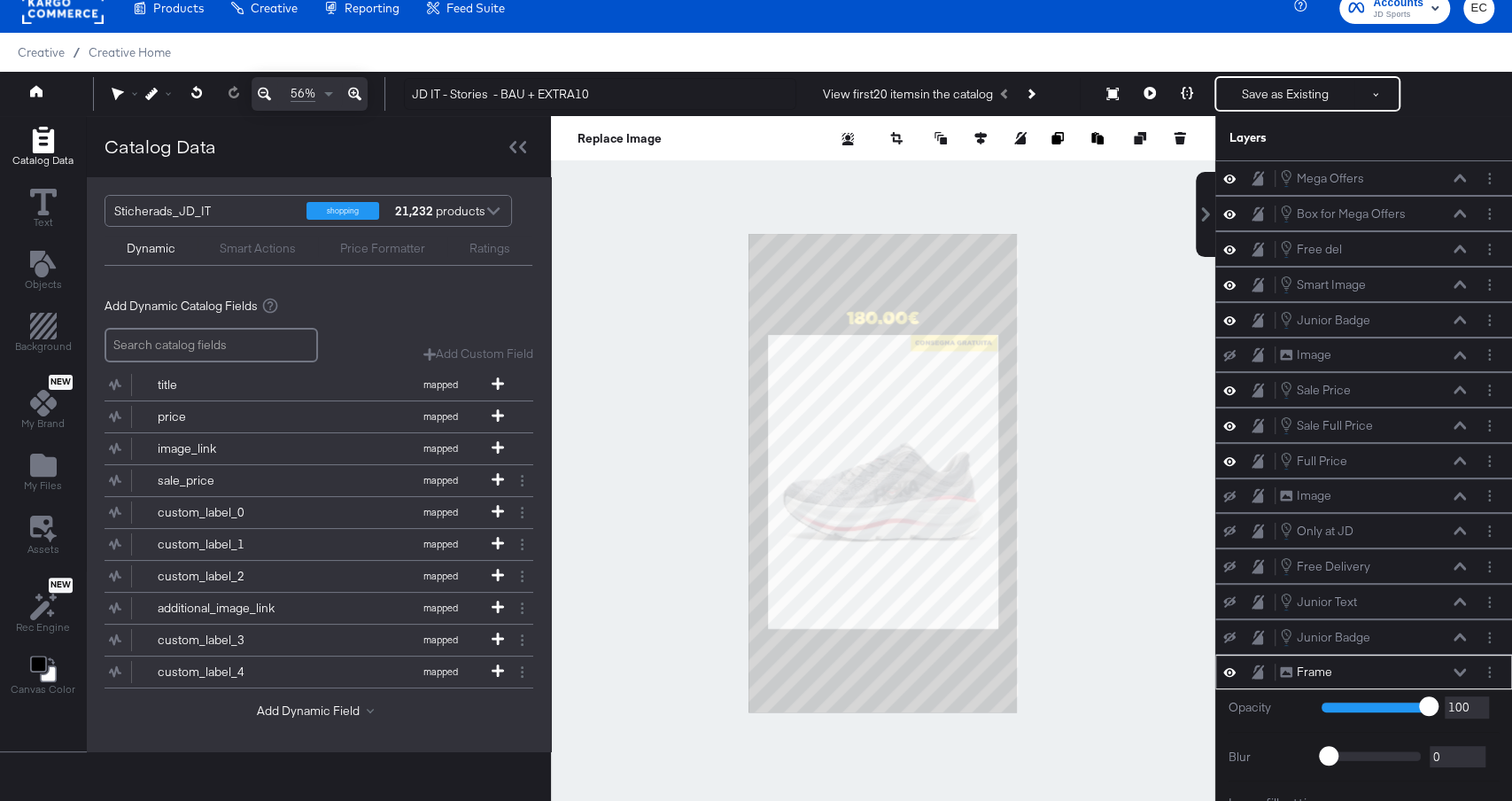
scroll to position [142, 0]
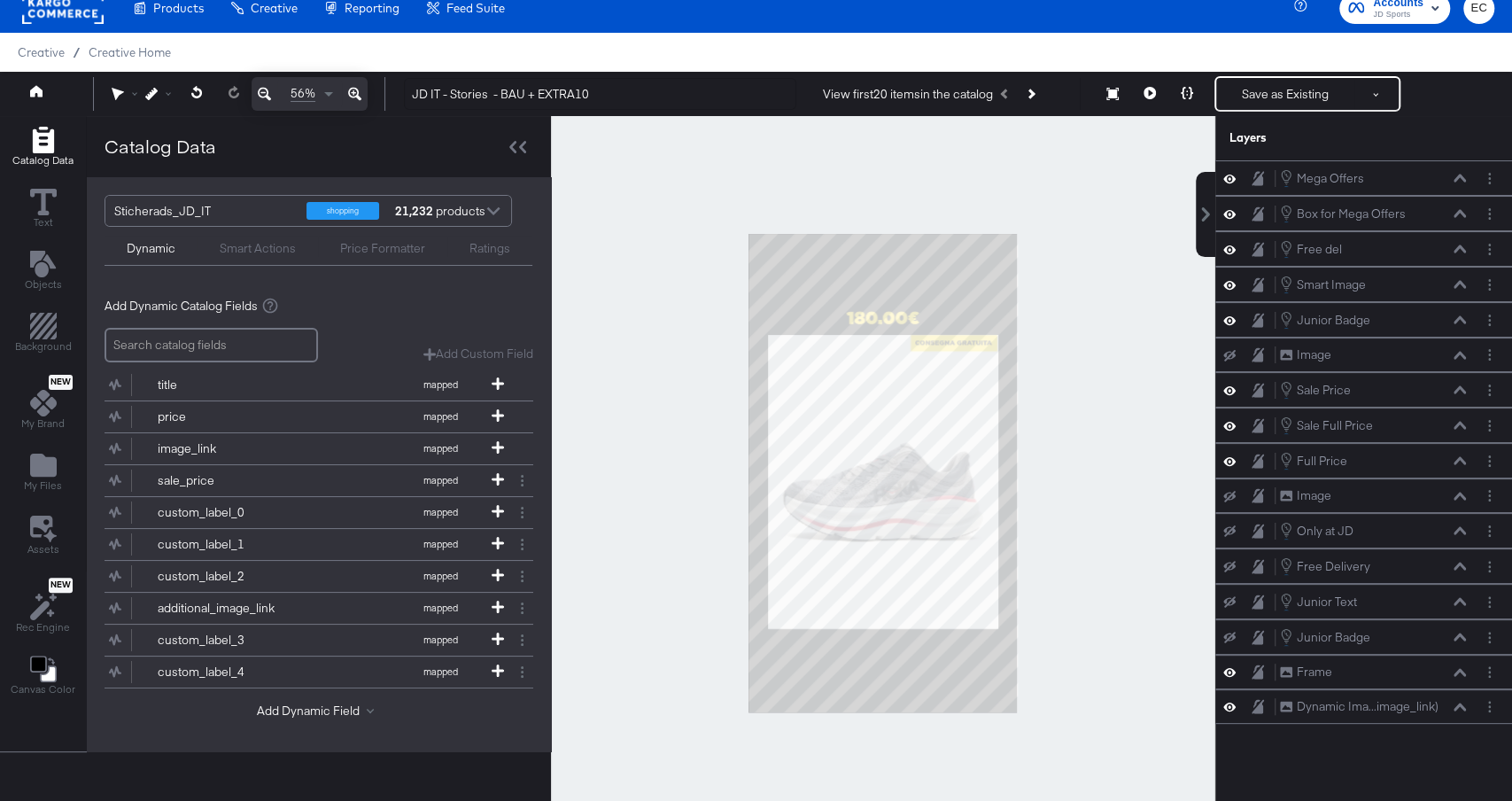
click at [1143, 452] on div at bounding box center [883, 473] width 665 height 714
click at [1487, 176] on button "Layer Options" at bounding box center [1490, 178] width 18 height 18
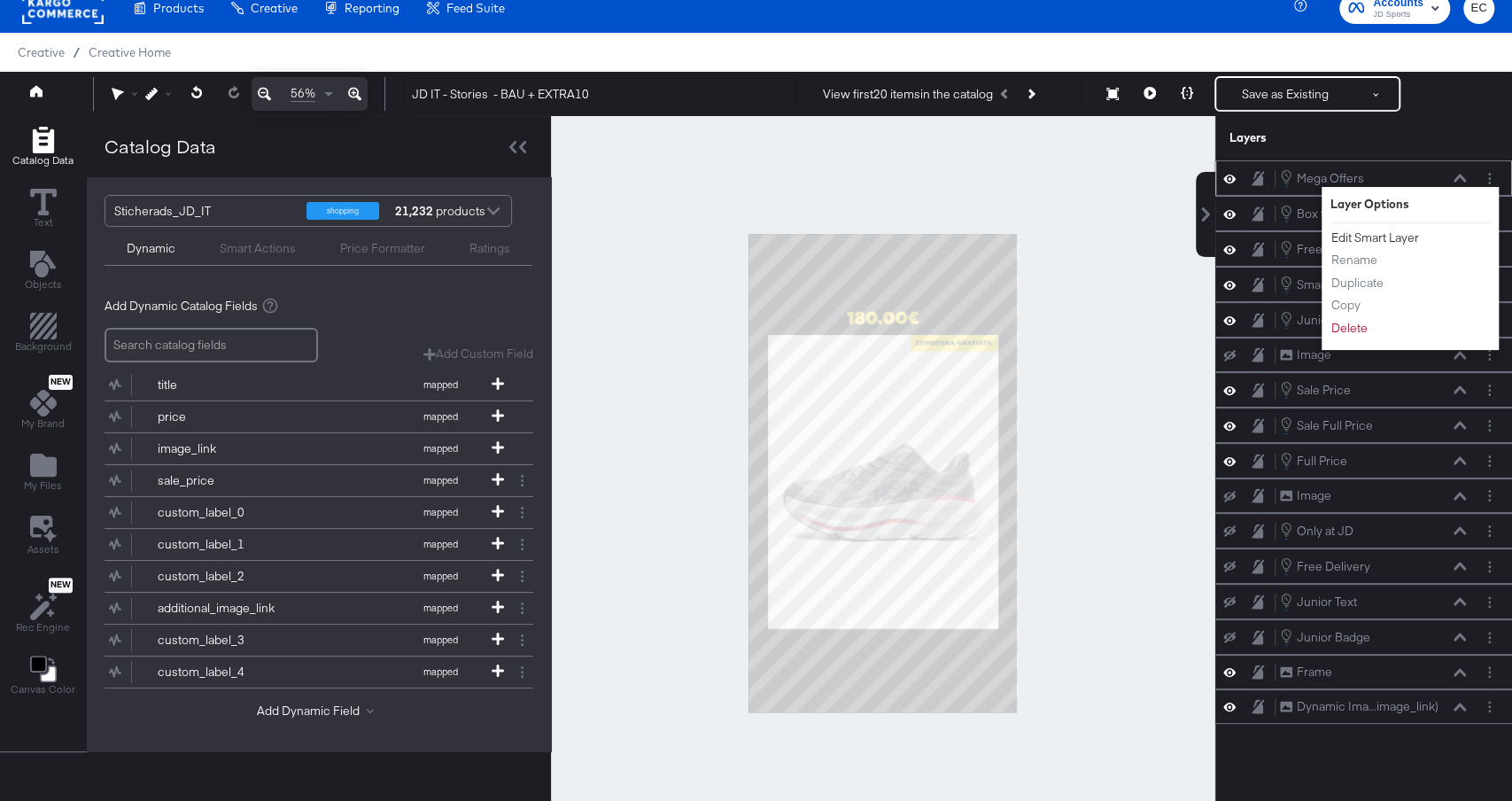
click at [1370, 236] on button "Edit Smart Layer" at bounding box center [1375, 238] width 89 height 18
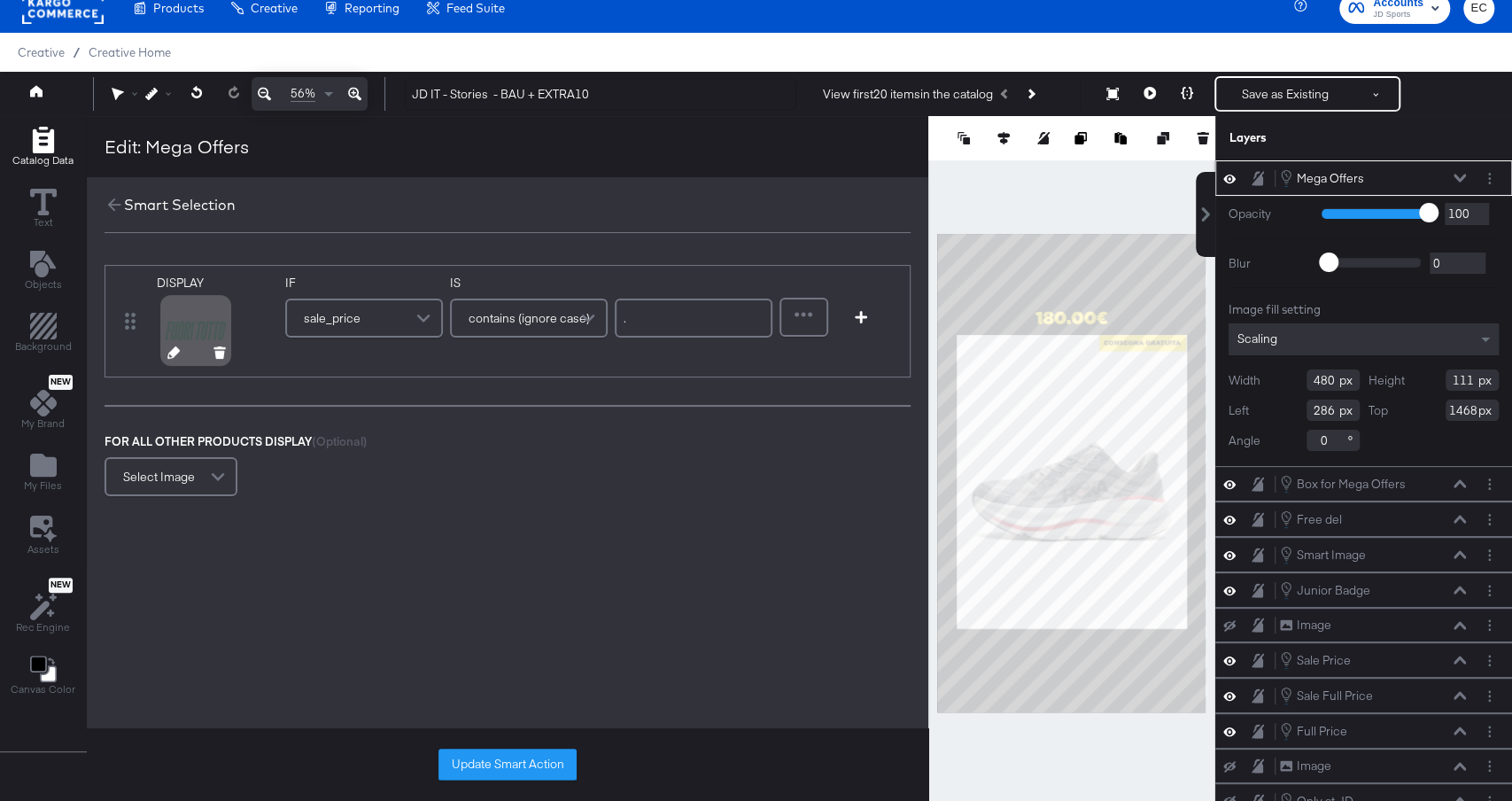
click at [171, 348] on icon at bounding box center [173, 352] width 12 height 12
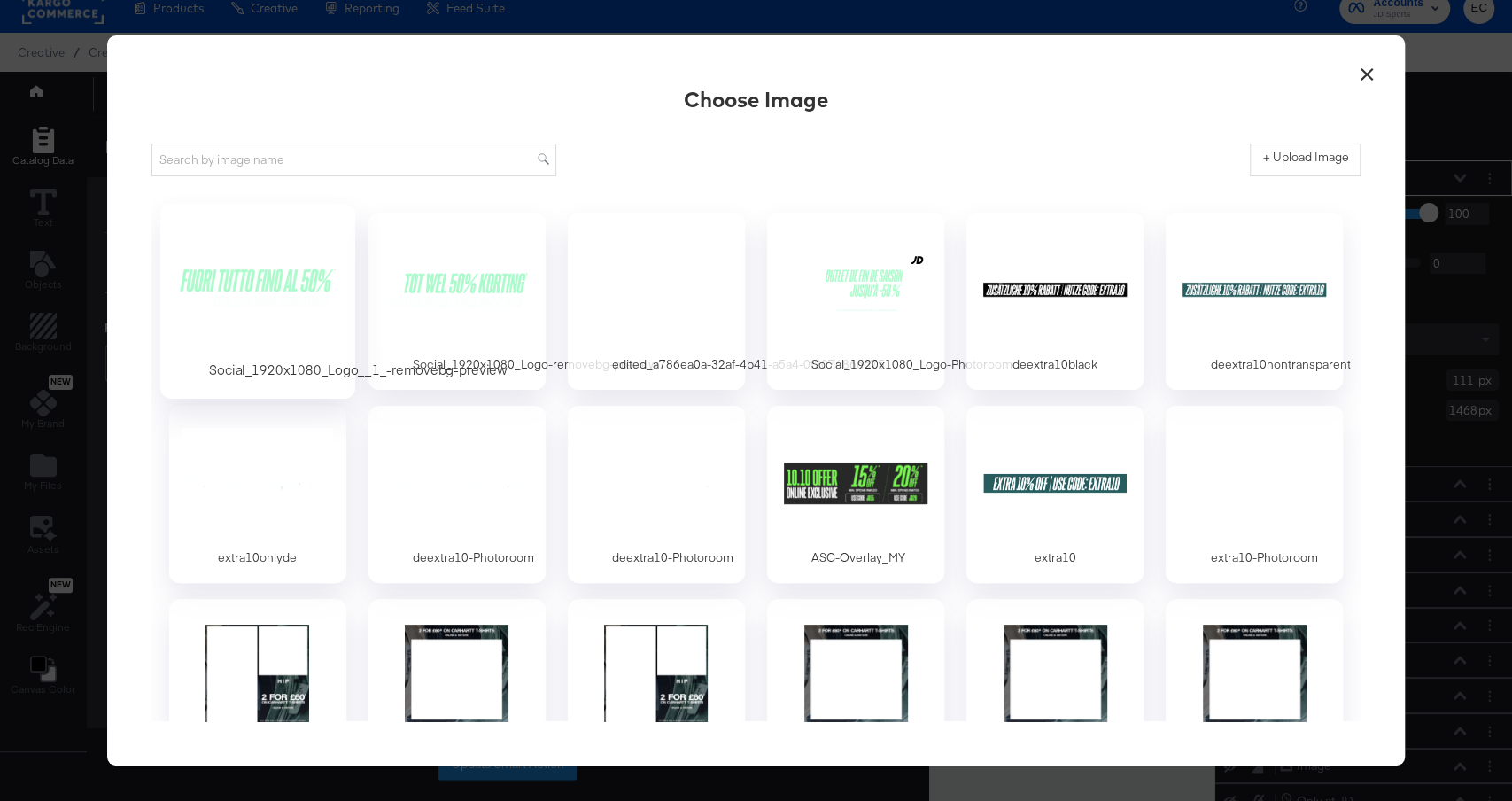
click at [290, 259] on div at bounding box center [257, 289] width 165 height 122
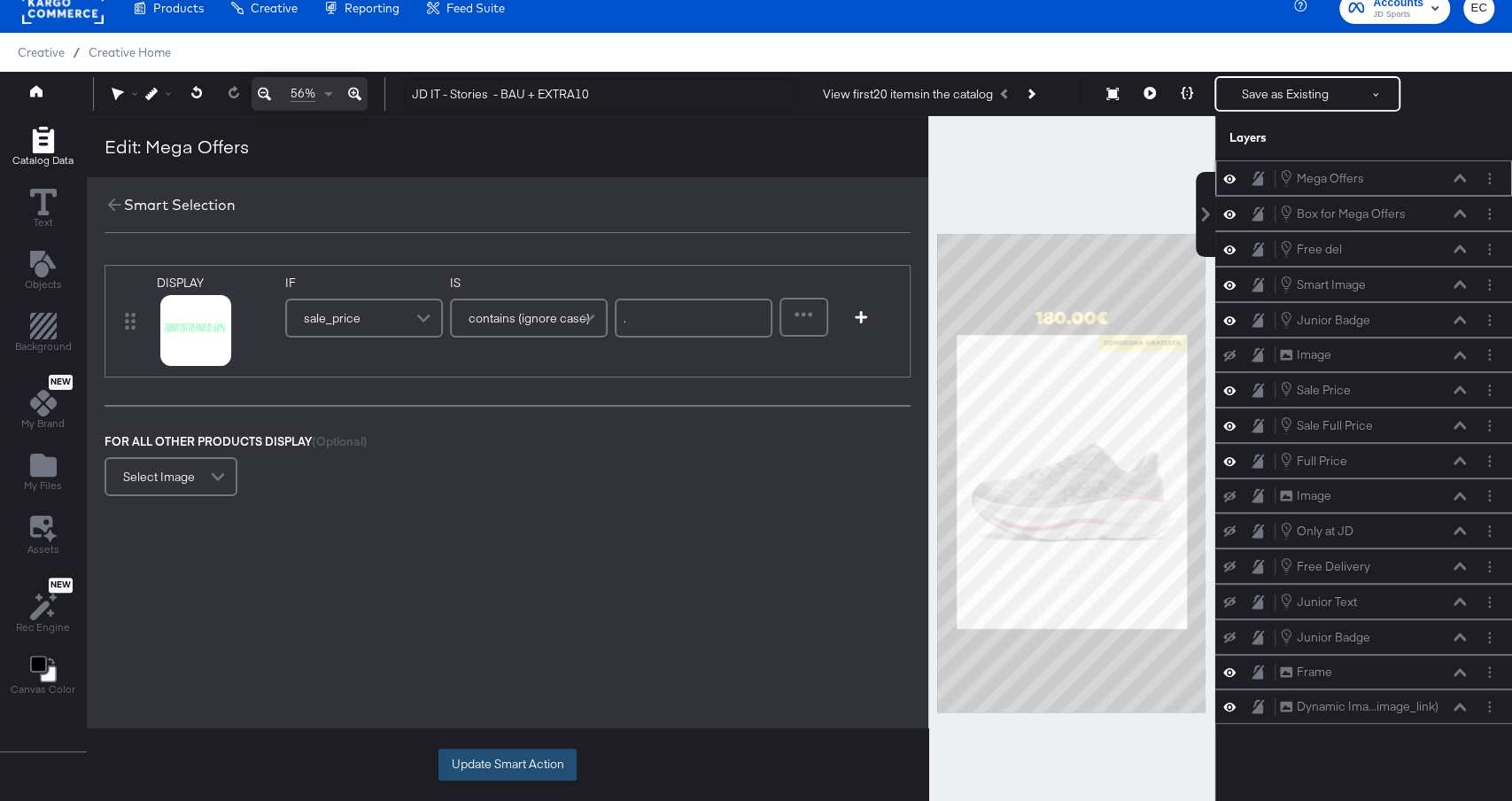
click at [474, 758] on button "Update Smart Action" at bounding box center [507, 765] width 138 height 32
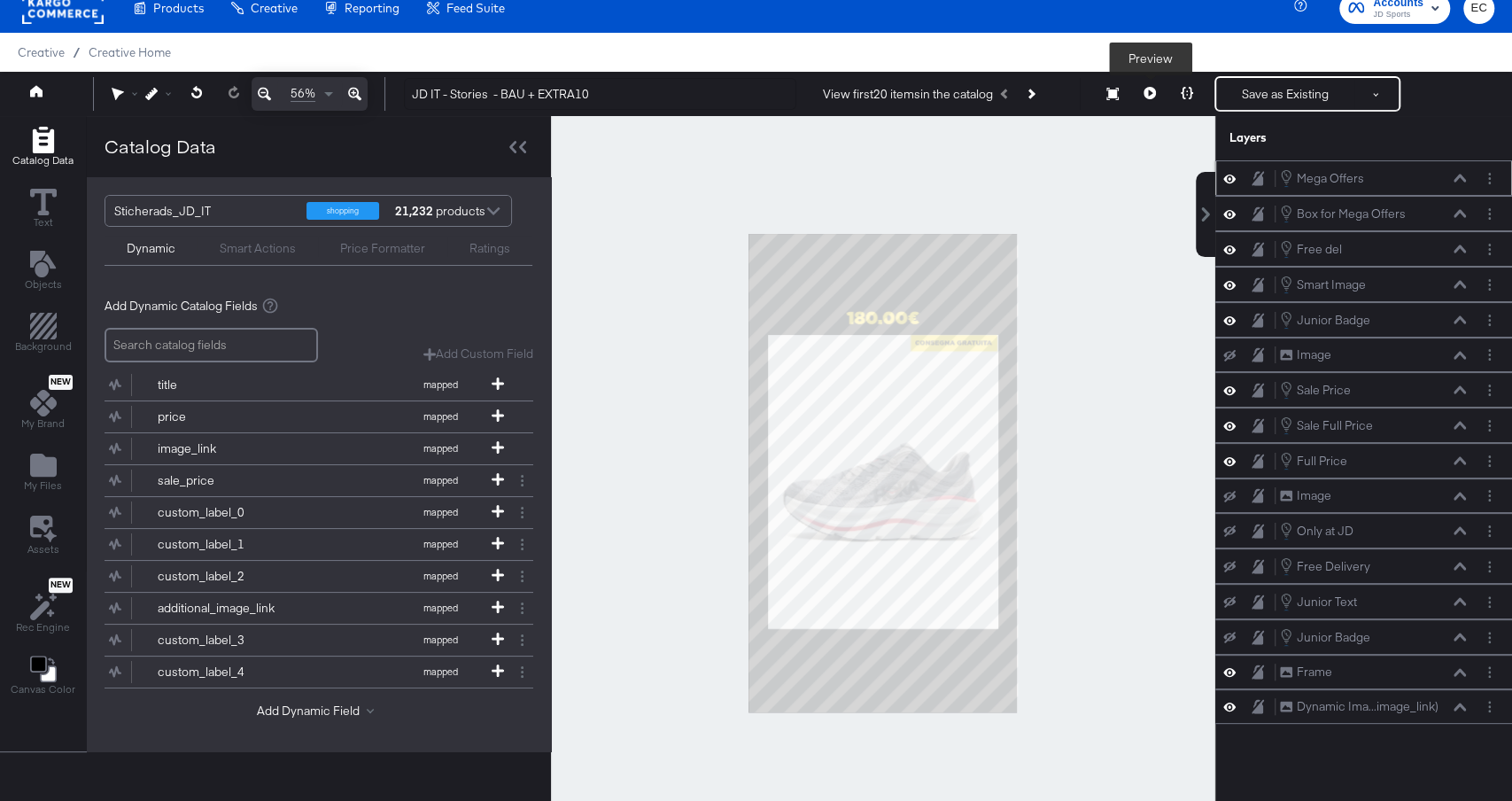
click at [1146, 101] on button at bounding box center [1150, 94] width 37 height 36
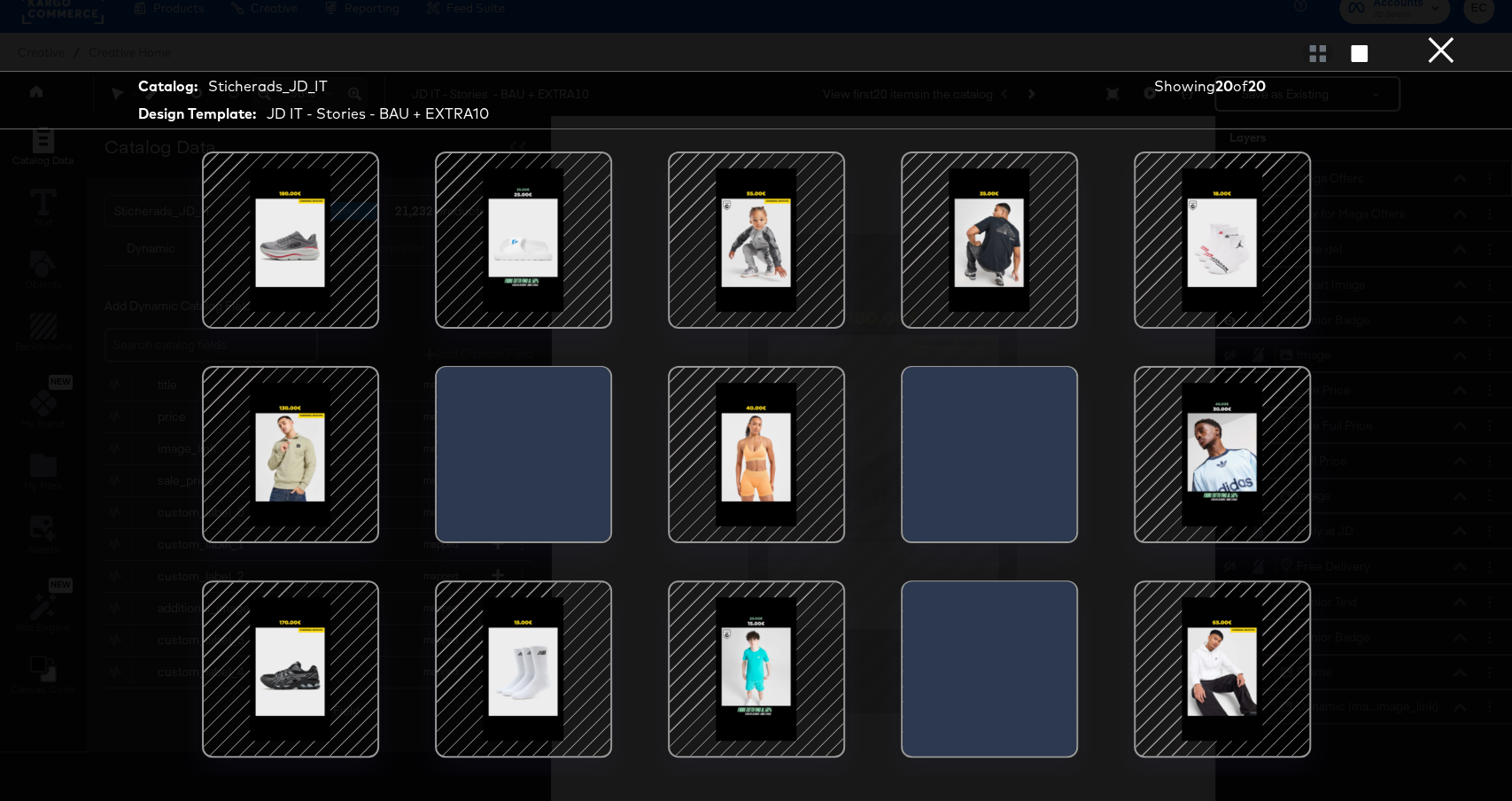
click at [975, 436] on div at bounding box center [989, 460] width 174 height 186
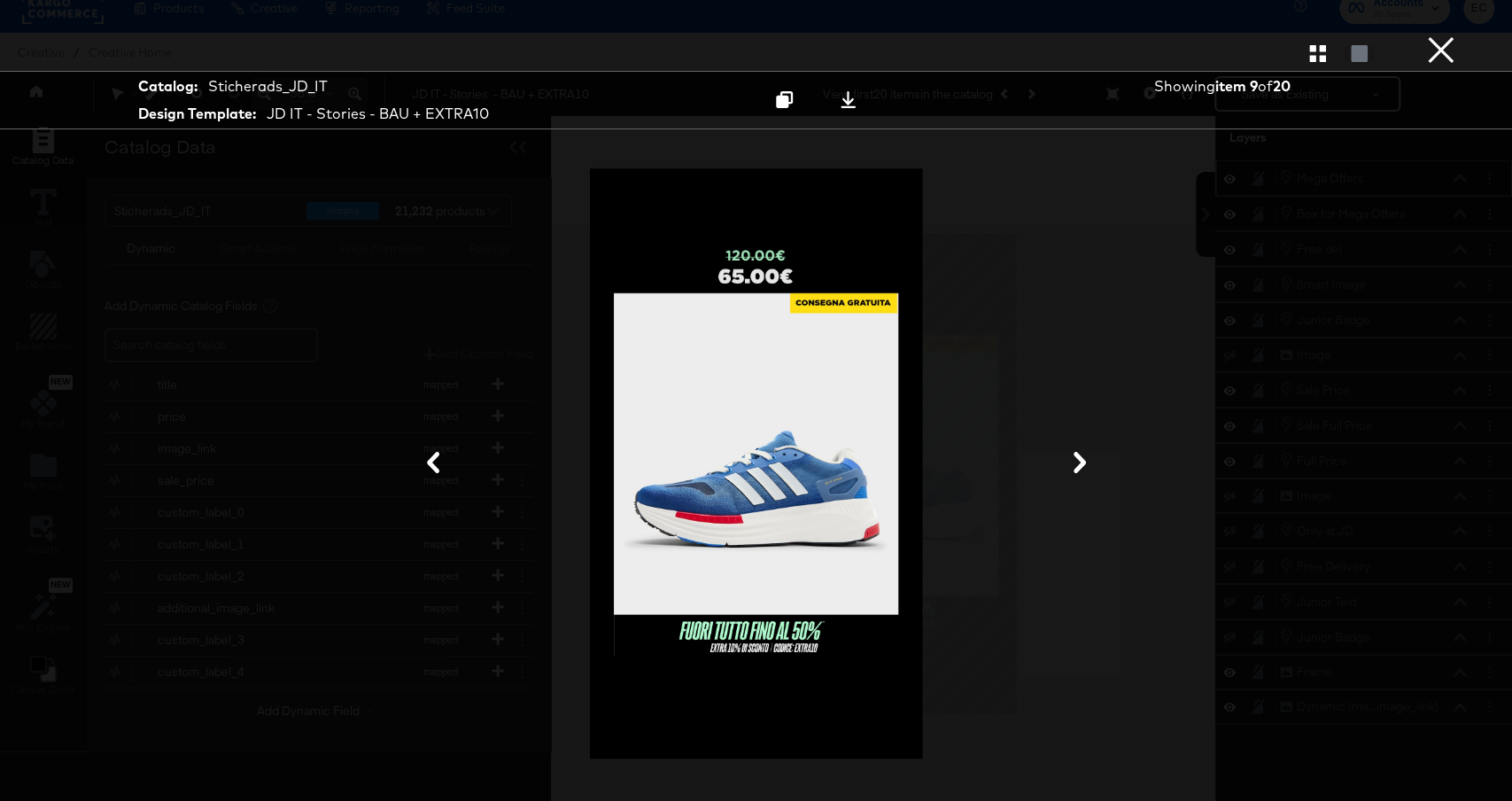
click at [1429, 36] on button "×" at bounding box center [1441, 17] width 36 height 36
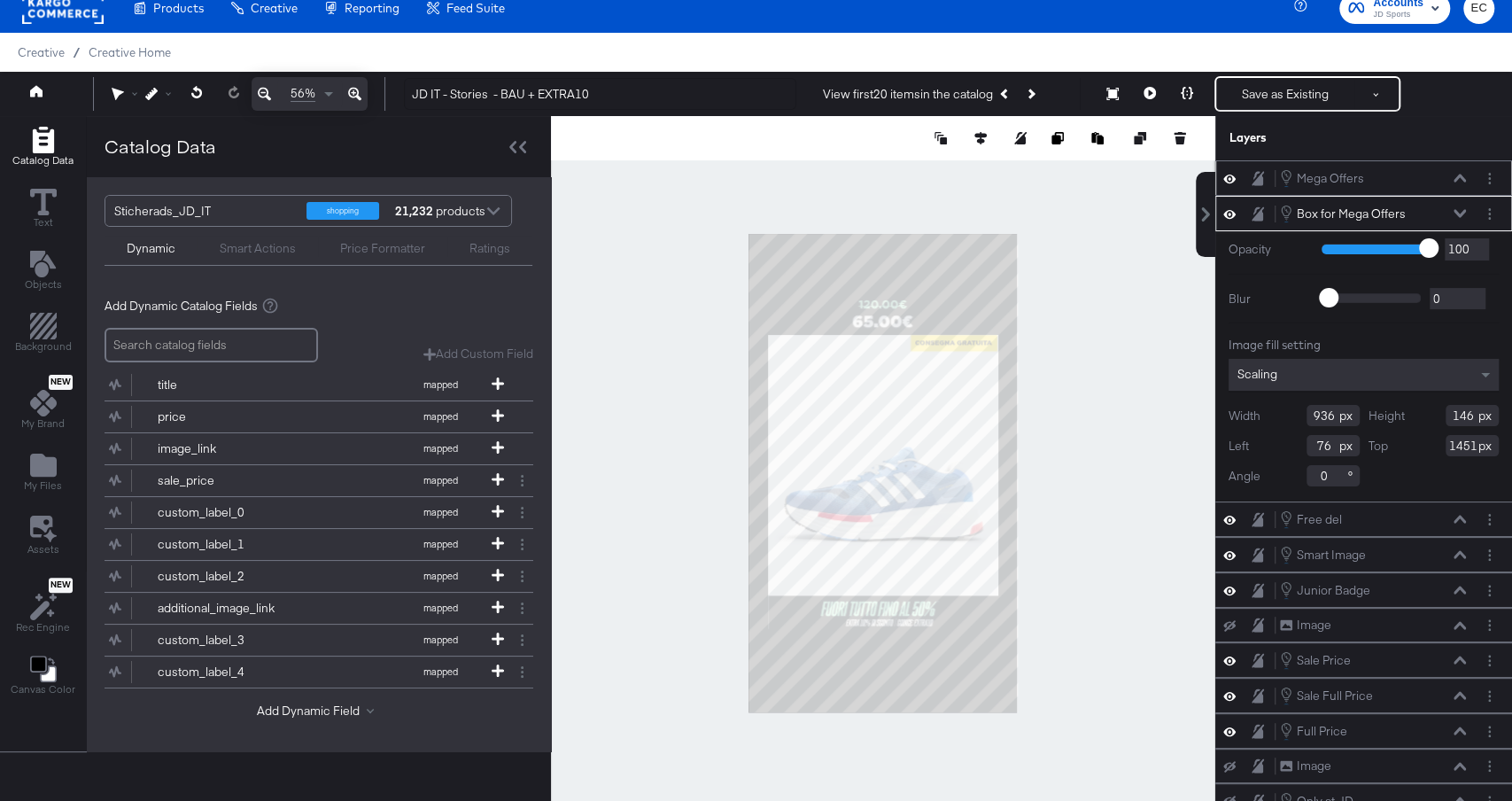
type input "75"
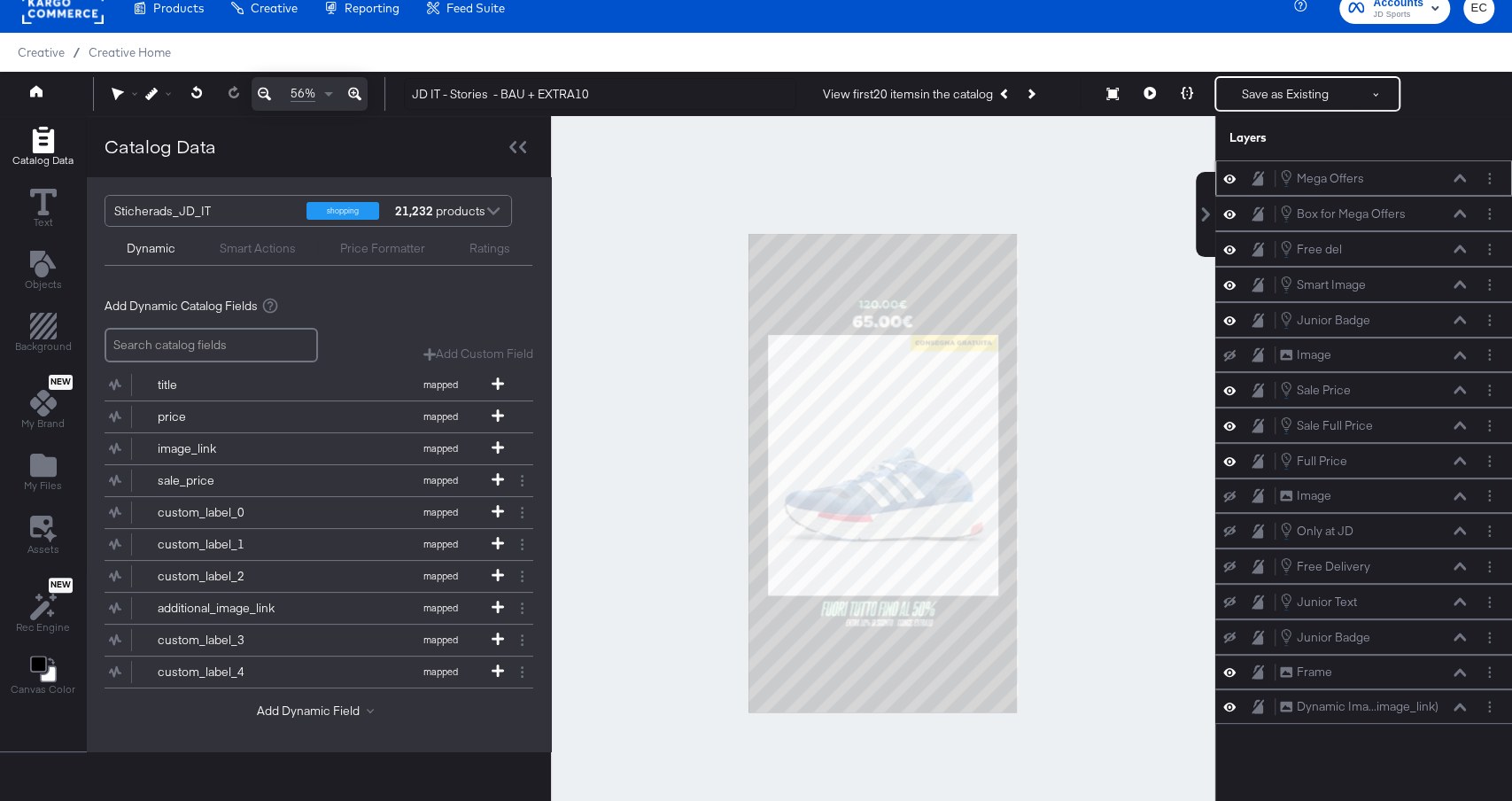
click at [1097, 552] on div at bounding box center [883, 473] width 665 height 714
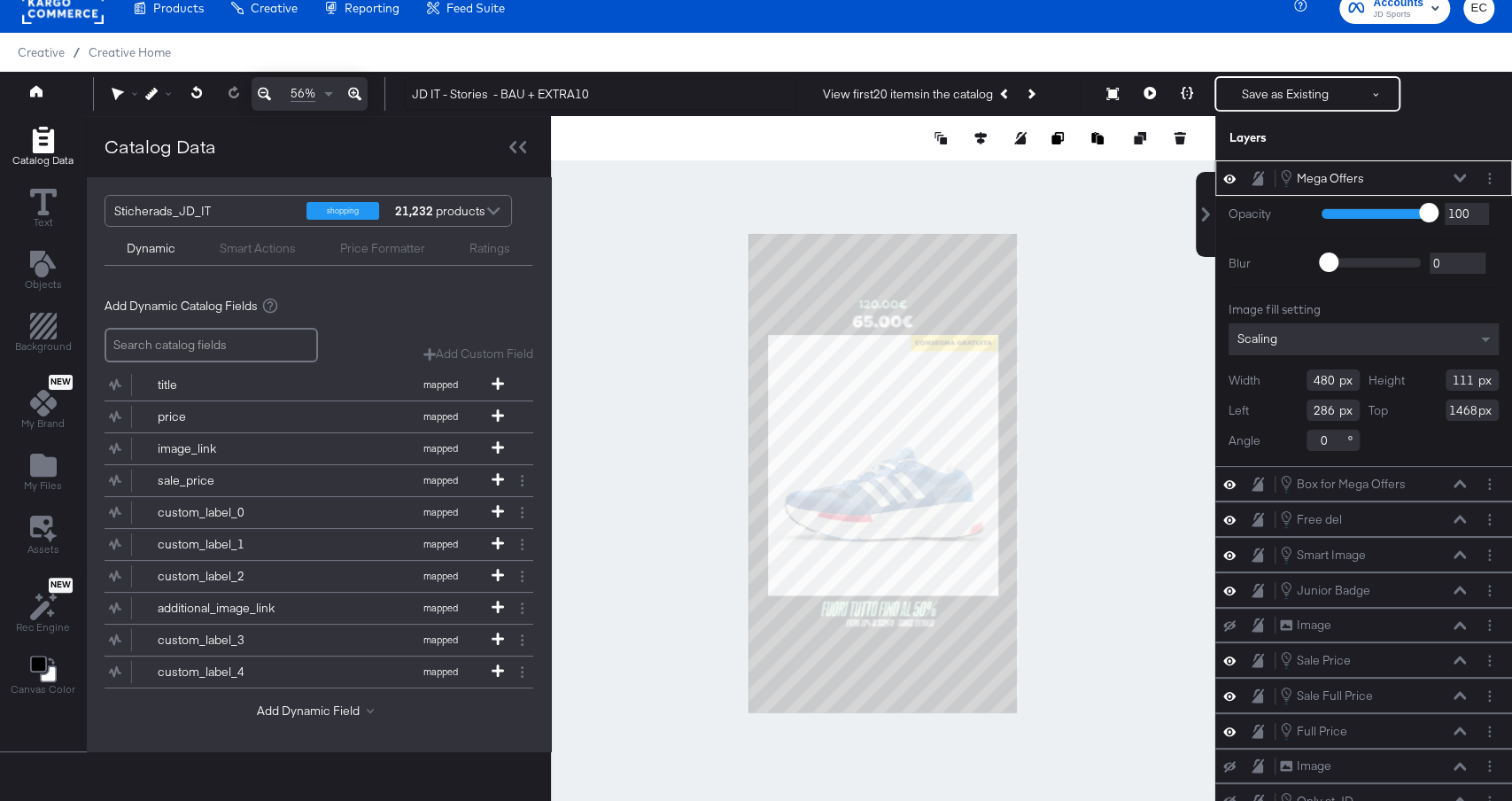
type input "607"
type input "139"
click at [972, 141] on div at bounding box center [980, 138] width 17 height 17
click at [976, 140] on icon at bounding box center [980, 138] width 12 height 12
click at [849, 174] on icon at bounding box center [849, 170] width 12 height 12
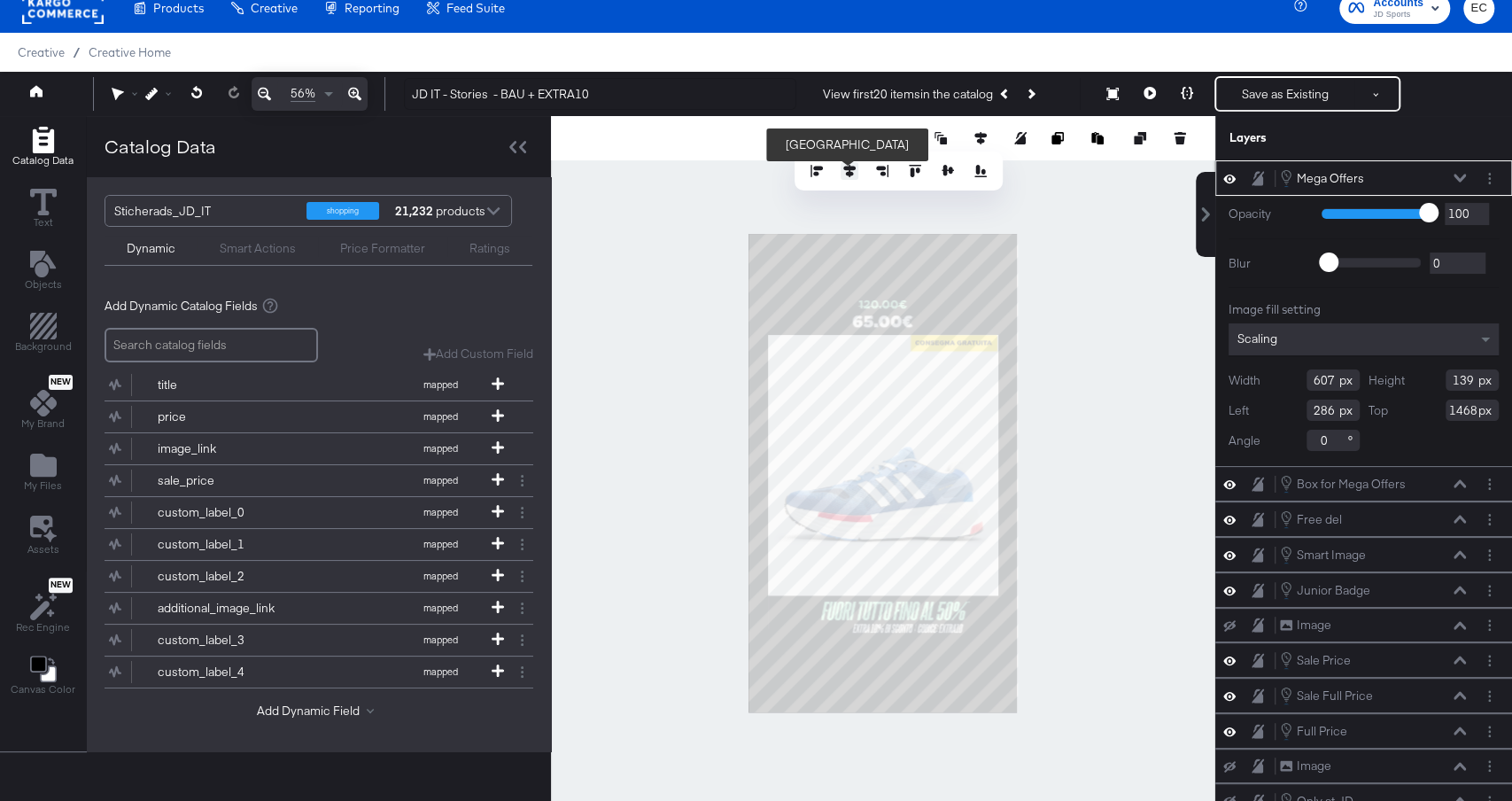
type input "236"
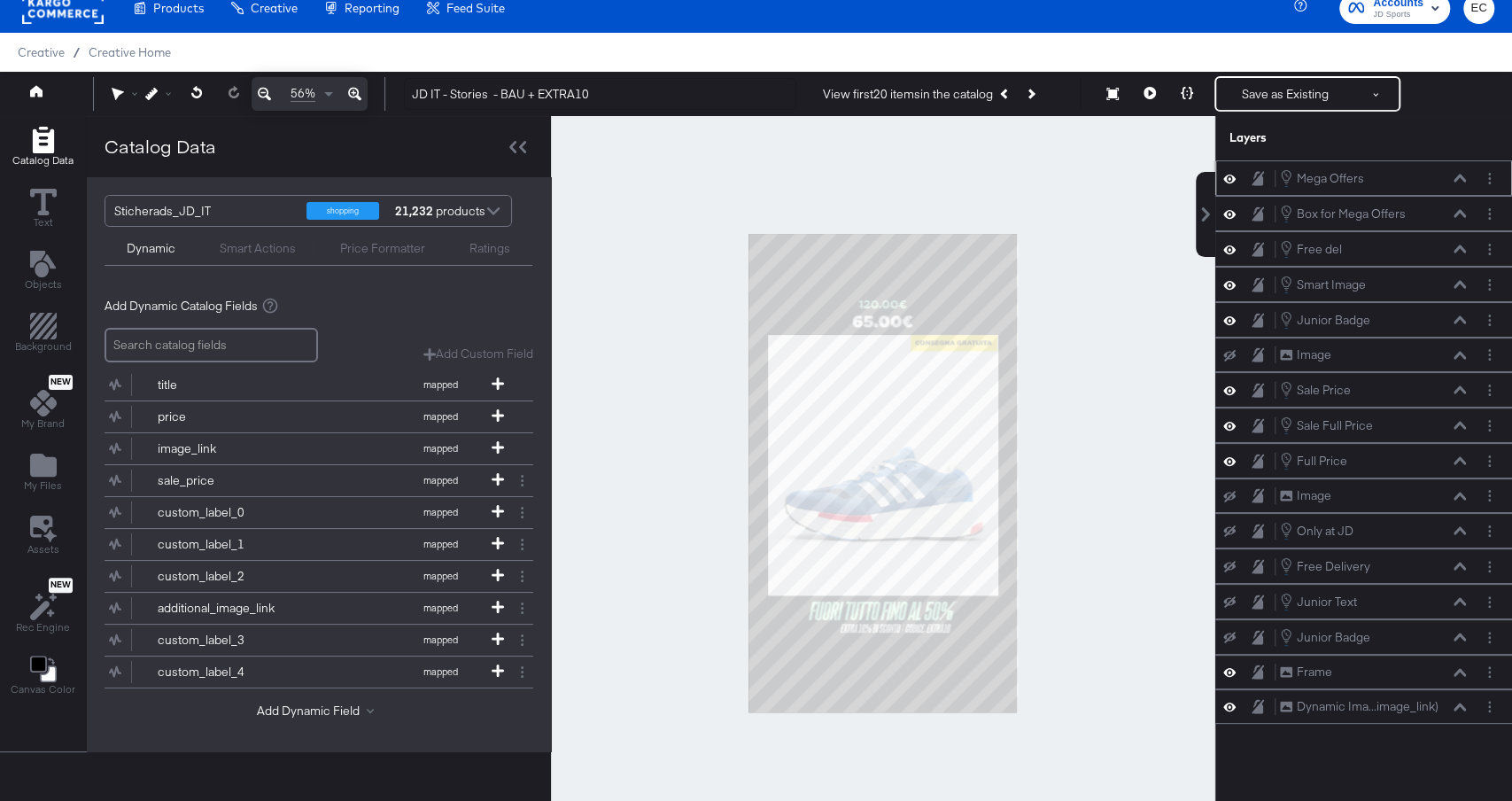
click at [1085, 279] on div at bounding box center [883, 473] width 665 height 714
click at [1144, 100] on button at bounding box center [1150, 94] width 37 height 36
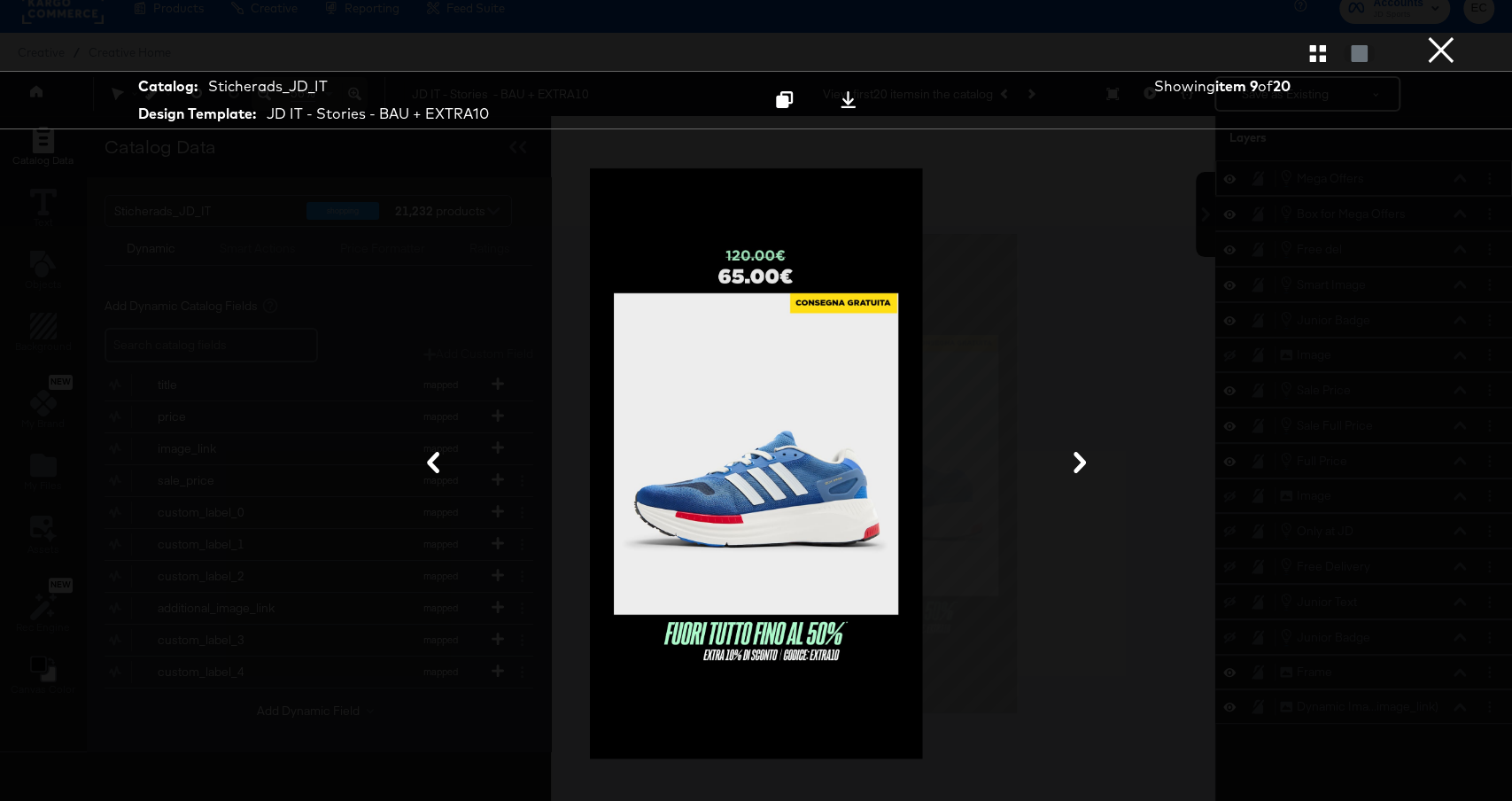
click at [1438, 36] on button "×" at bounding box center [1441, 17] width 36 height 36
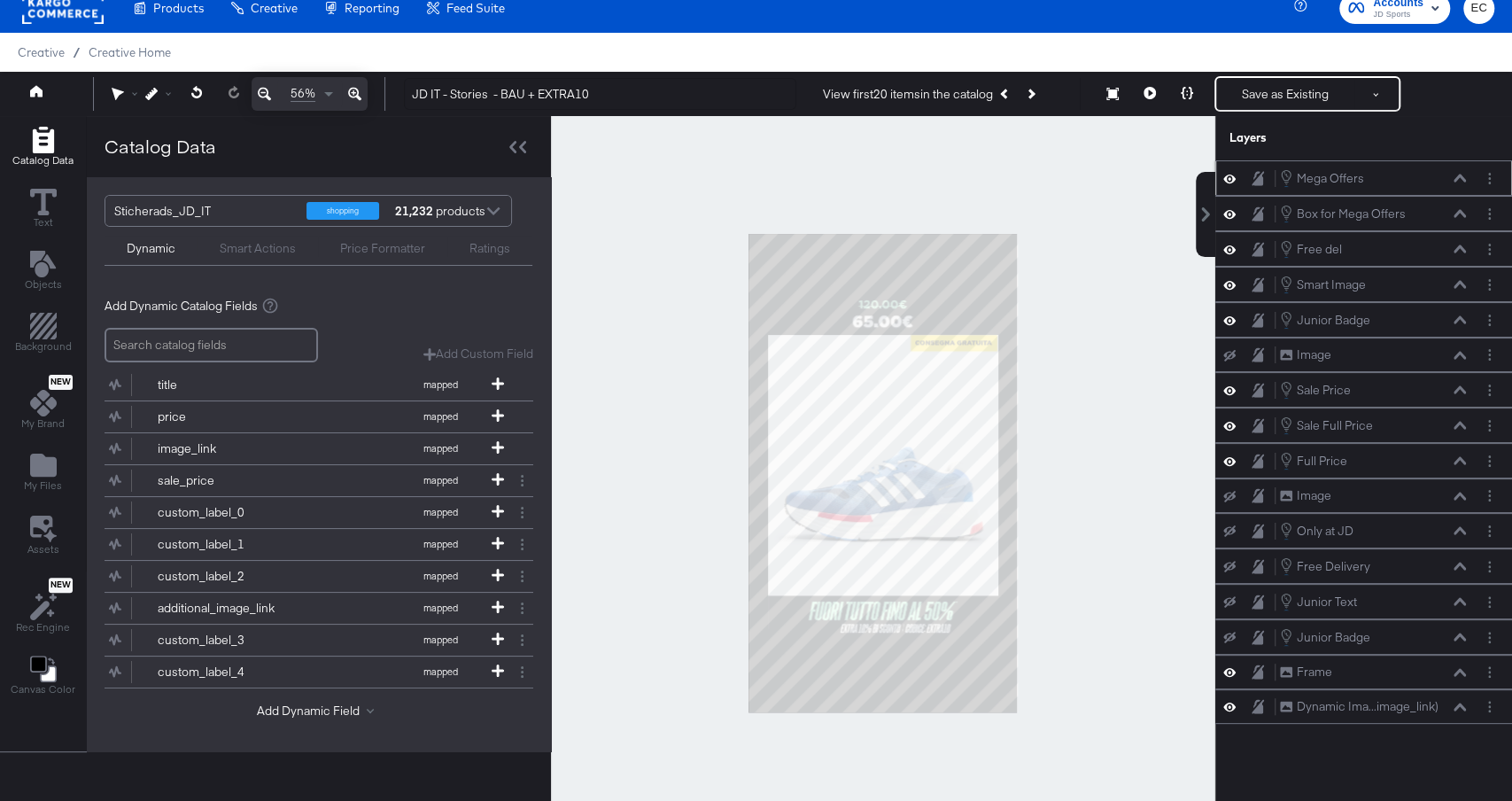
click at [1128, 190] on div at bounding box center [883, 473] width 665 height 714
click at [1262, 100] on button "Save as Existing" at bounding box center [1286, 94] width 138 height 32
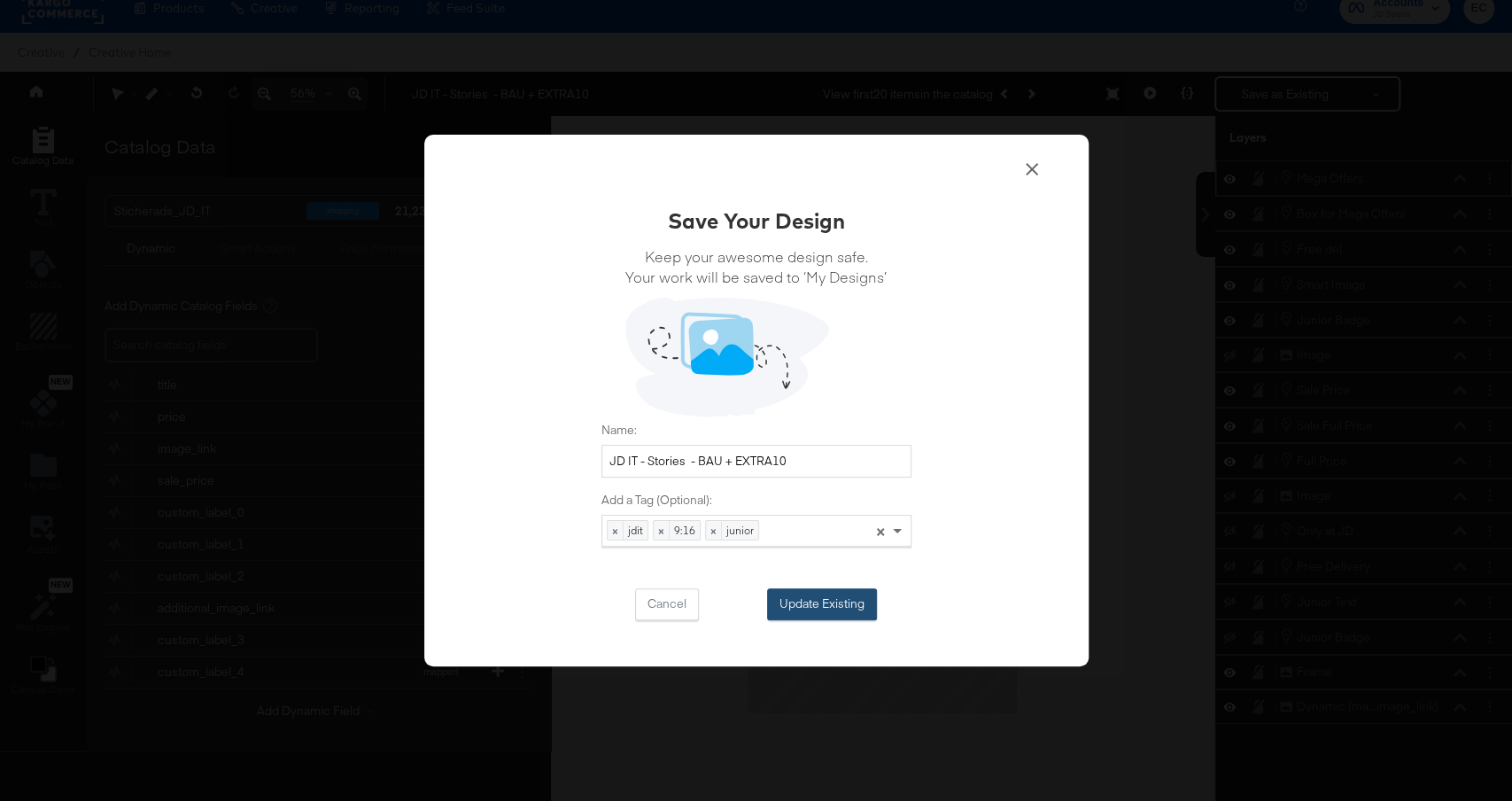
click at [813, 613] on button "Update Existing" at bounding box center [823, 604] width 110 height 32
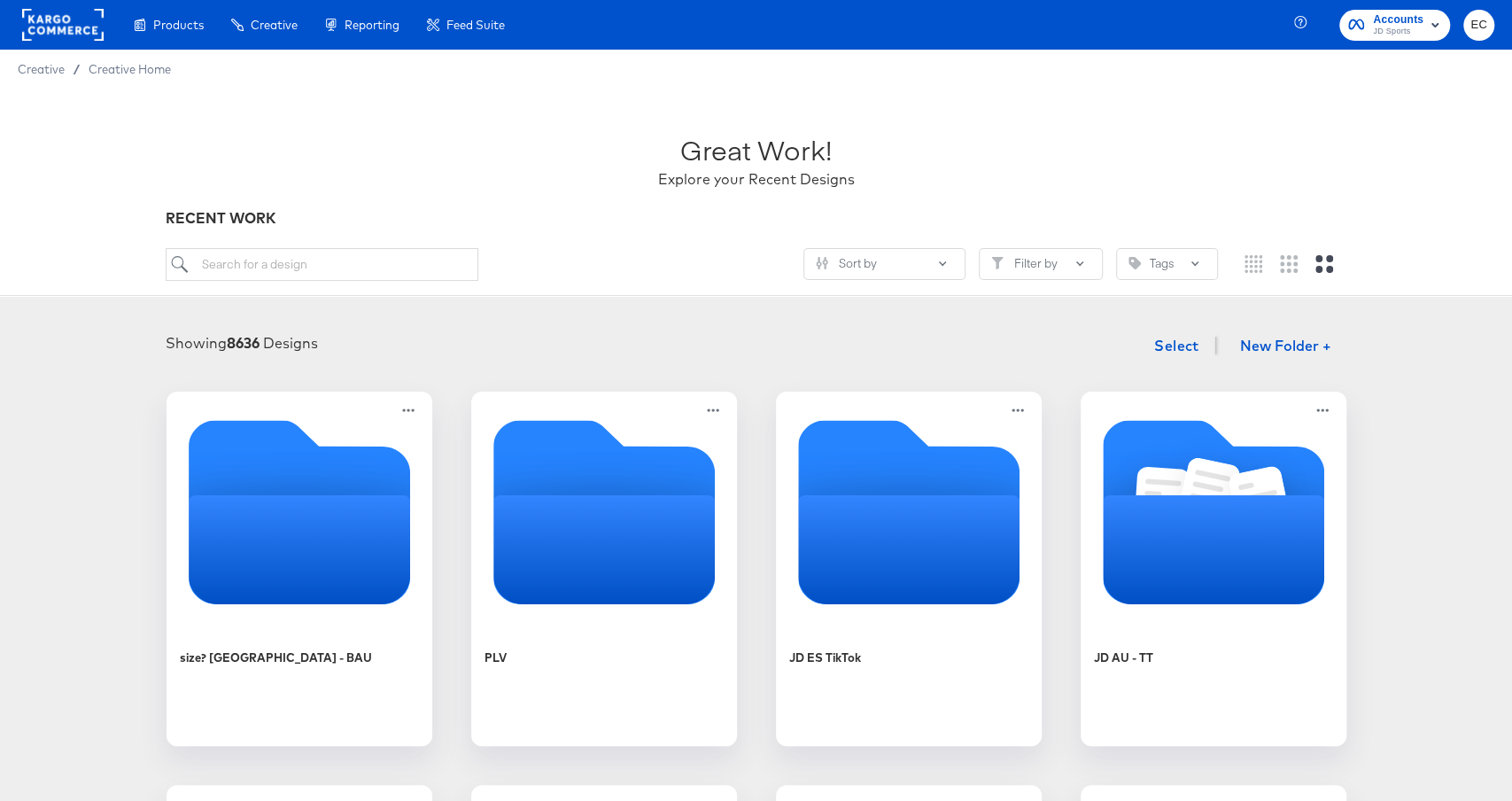
scroll to position [51, 0]
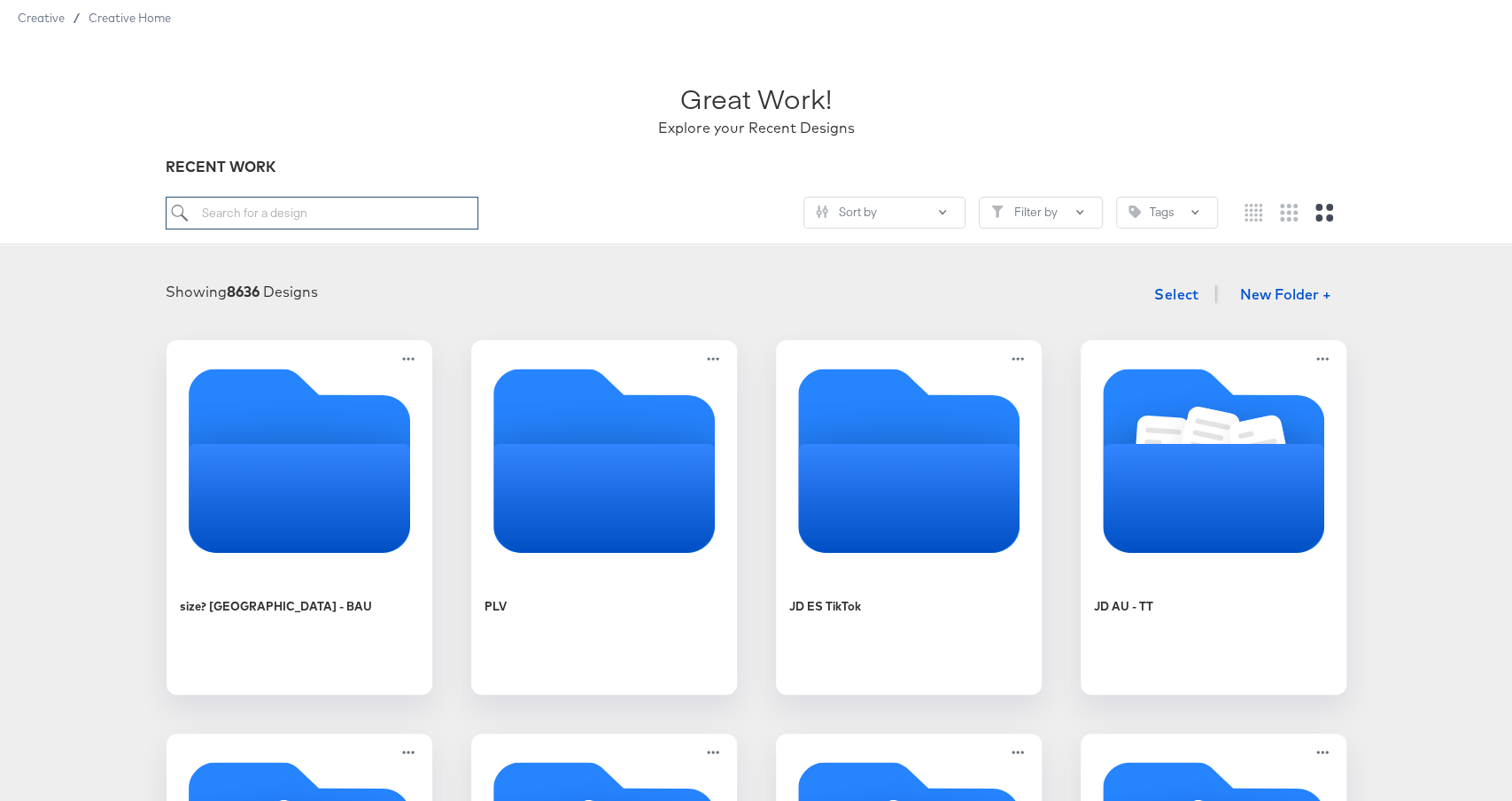
click at [409, 204] on input "search" at bounding box center [321, 213] width 312 height 33
type input "it"
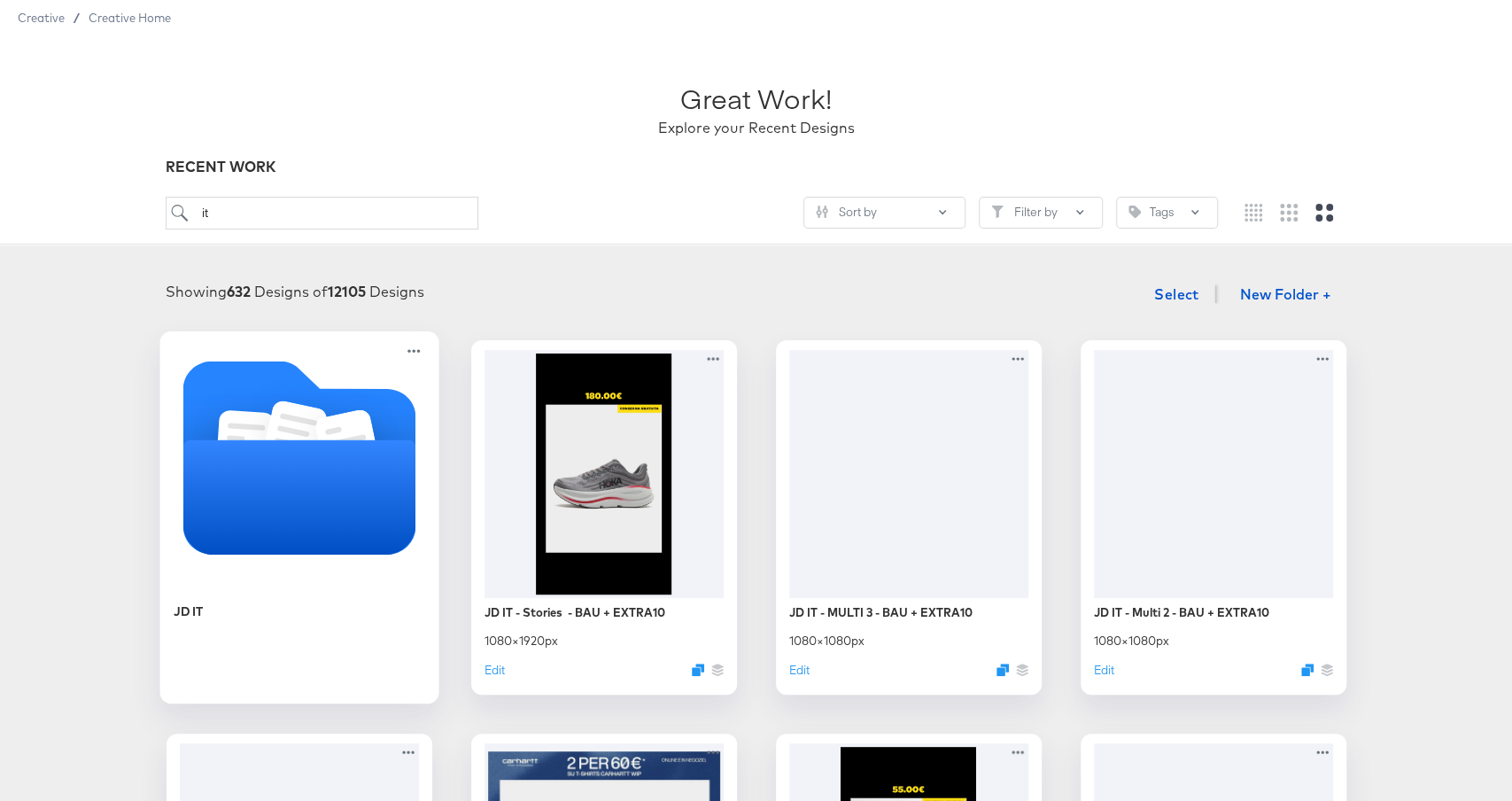
click at [335, 433] on icon "Folder" at bounding box center [347, 446] width 64 height 74
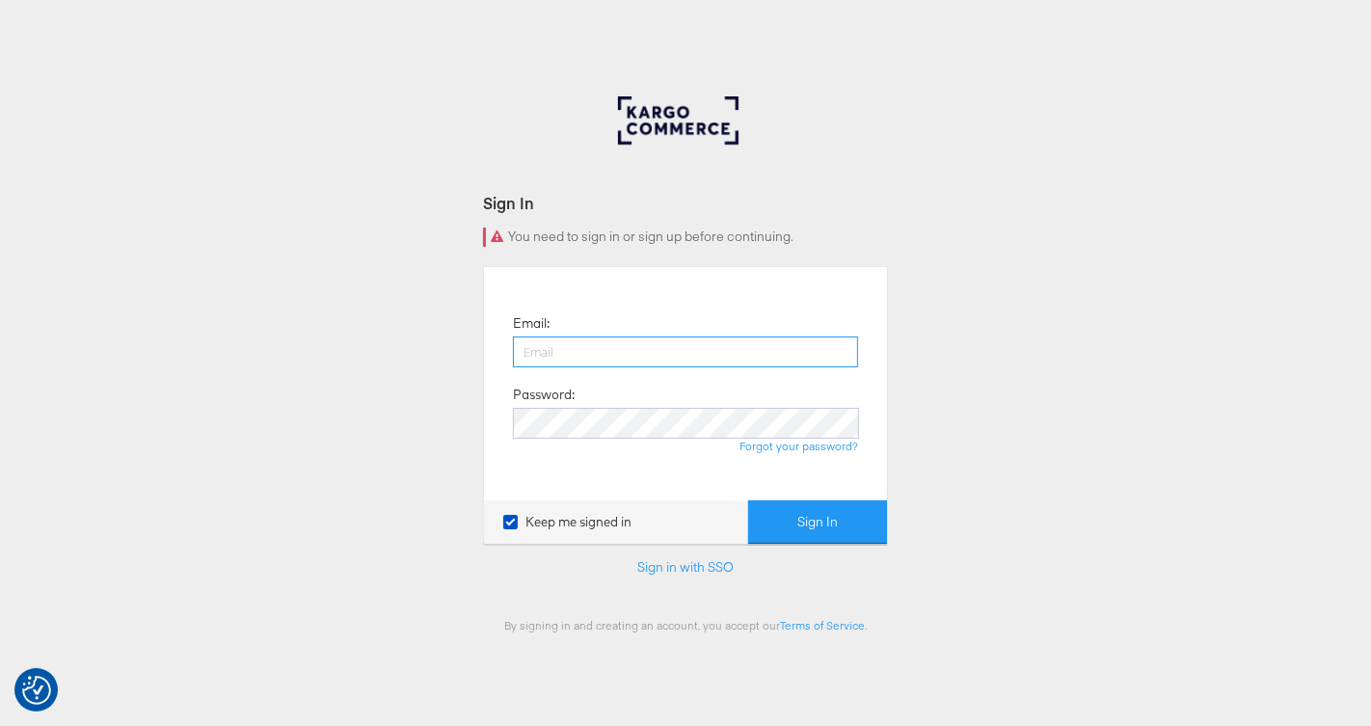
click at [568, 351] on input "email" at bounding box center [685, 351] width 345 height 31
type input "[PERSON_NAME][EMAIL_ADDRESS][PERSON_NAME][DOMAIN_NAME]"
click at [617, 405] on div "Email: [PERSON_NAME][EMAIL_ADDRESS][PERSON_NAME][DOMAIN_NAME] Password: Forgot …" at bounding box center [685, 383] width 374 height 204
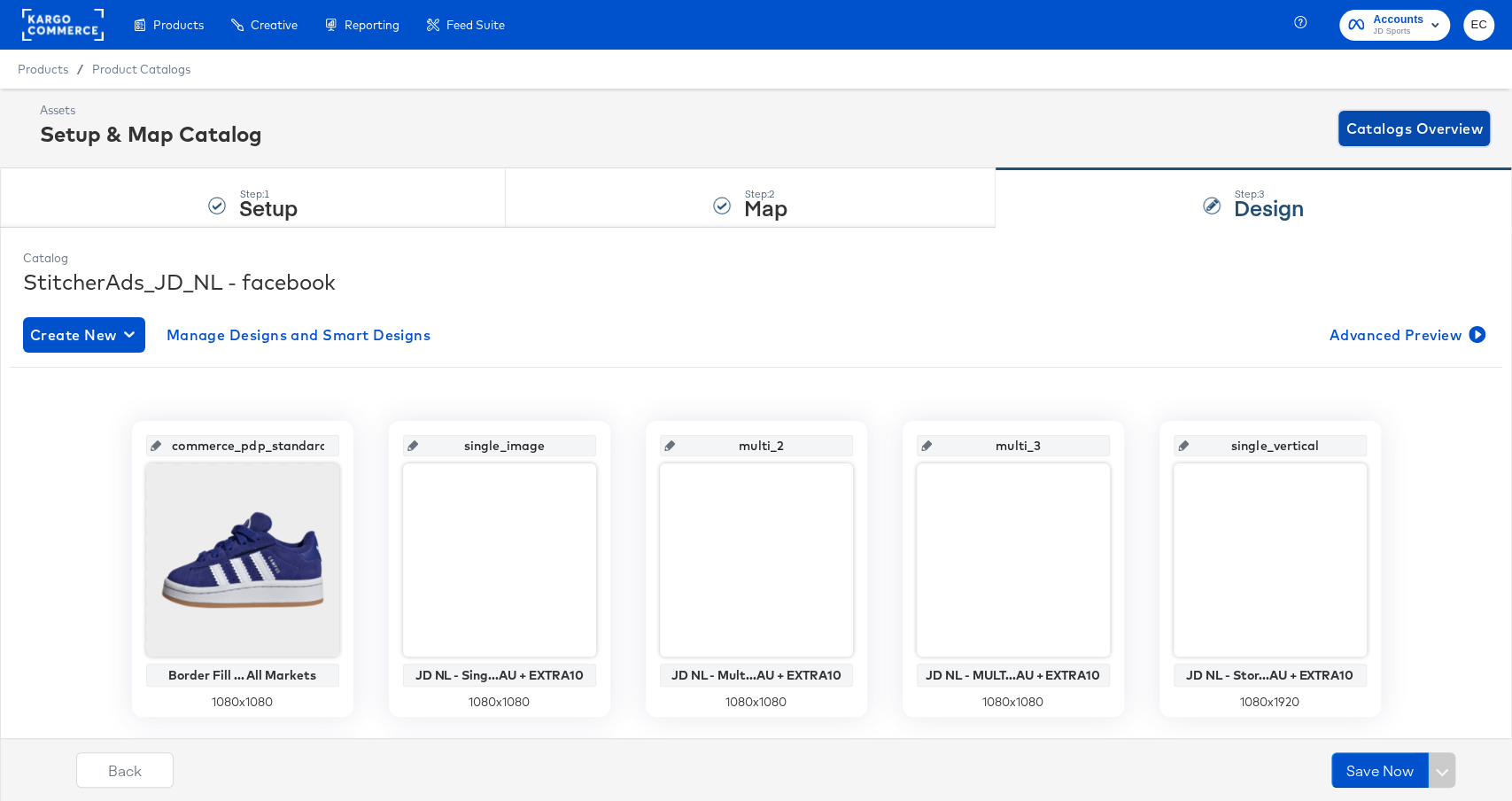
click at [1462, 127] on span "Catalogs Overview" at bounding box center [1414, 128] width 137 height 25
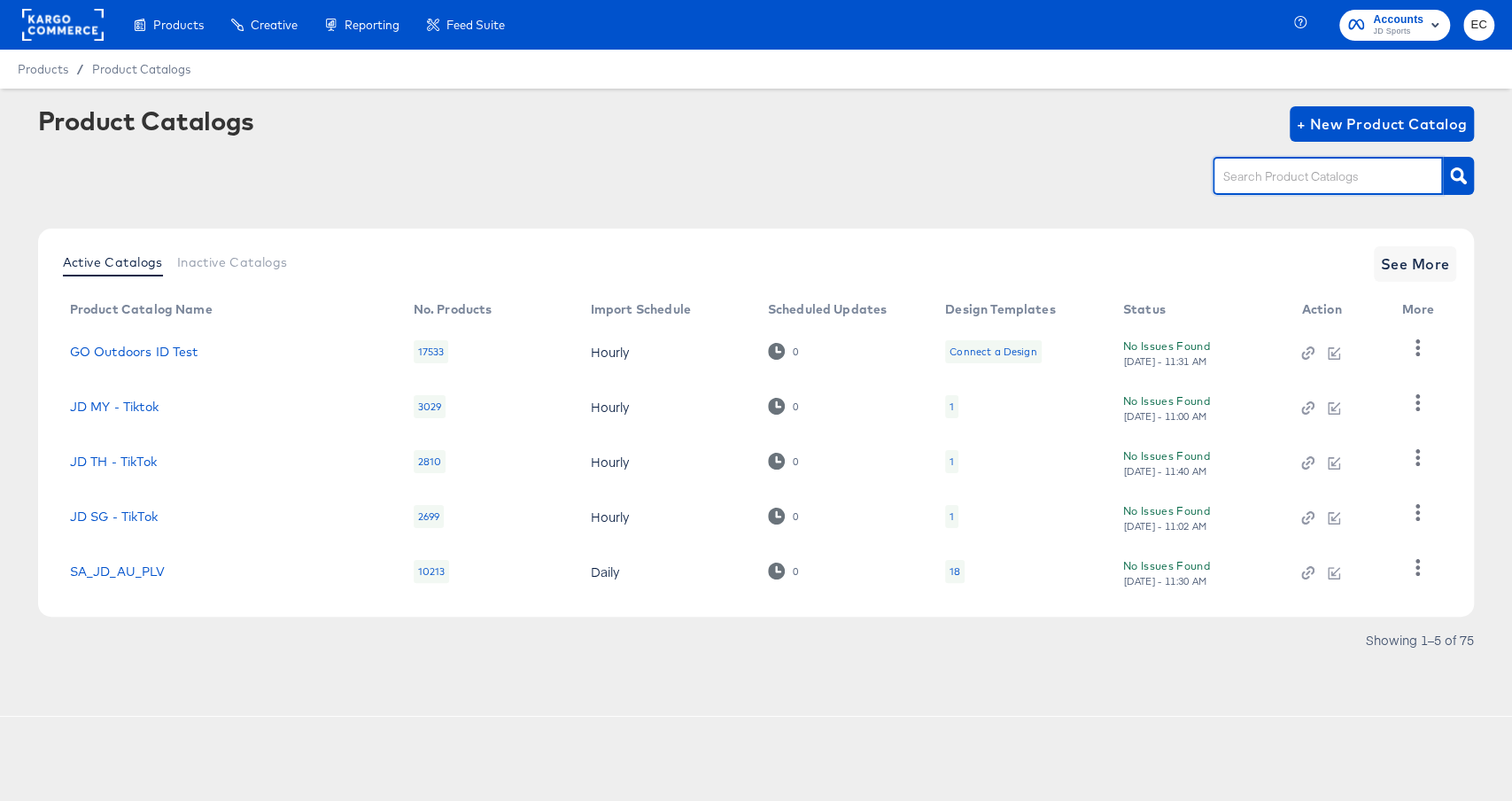
click at [1281, 185] on input "text" at bounding box center [1313, 177] width 188 height 20
type input "it"
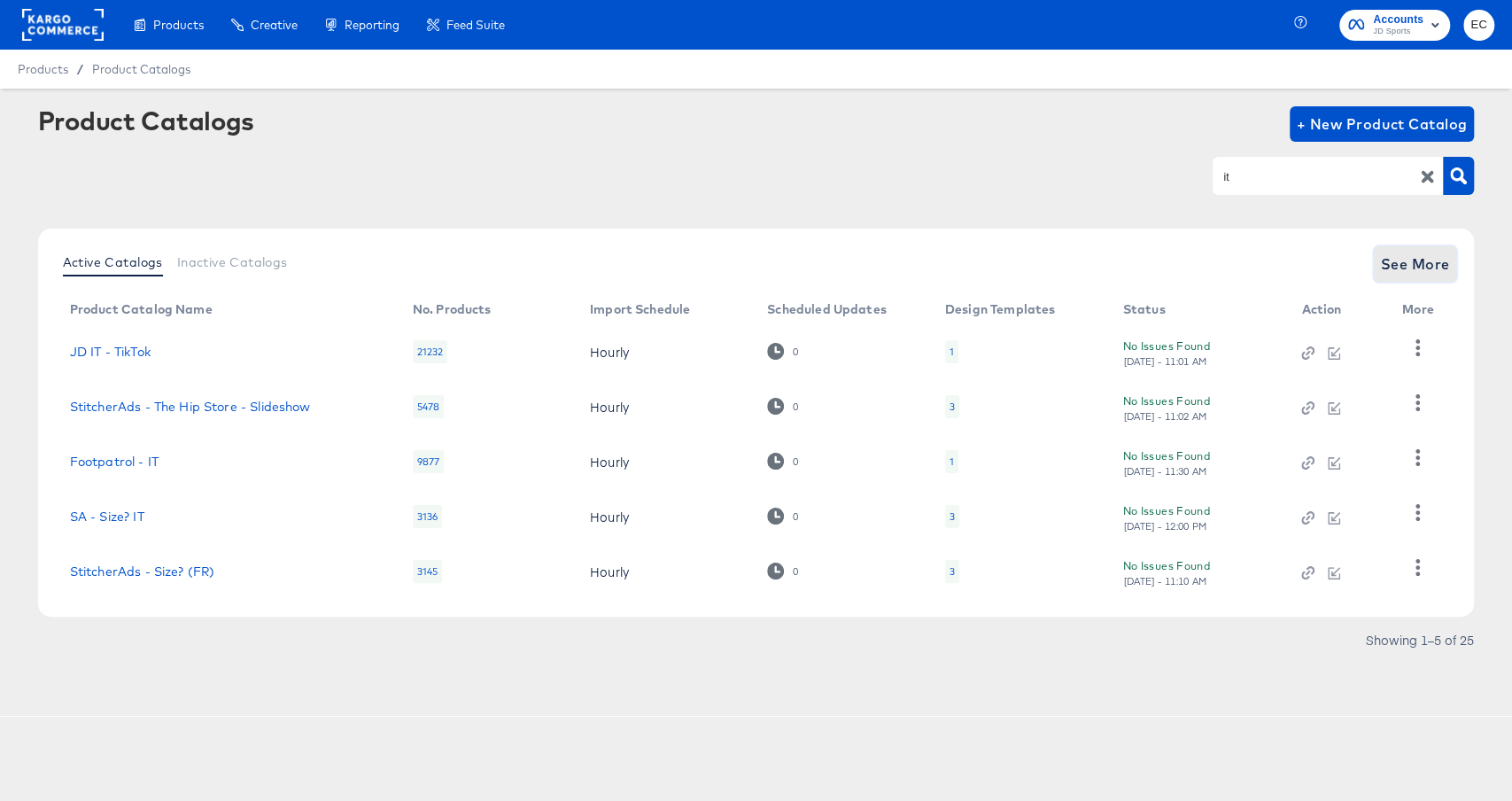
click at [1426, 268] on span "See More" at bounding box center [1415, 264] width 69 height 25
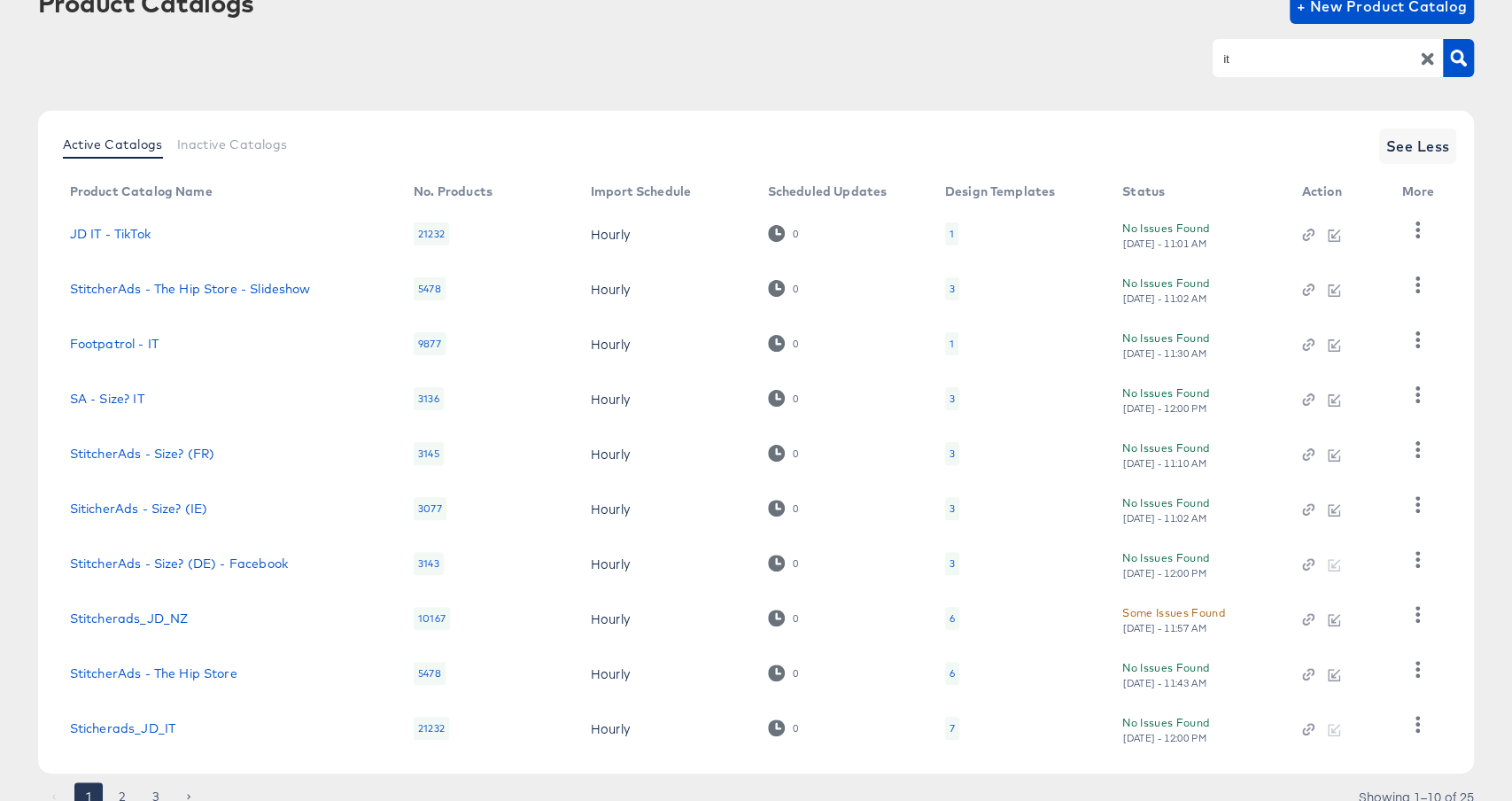
scroll to position [189, 0]
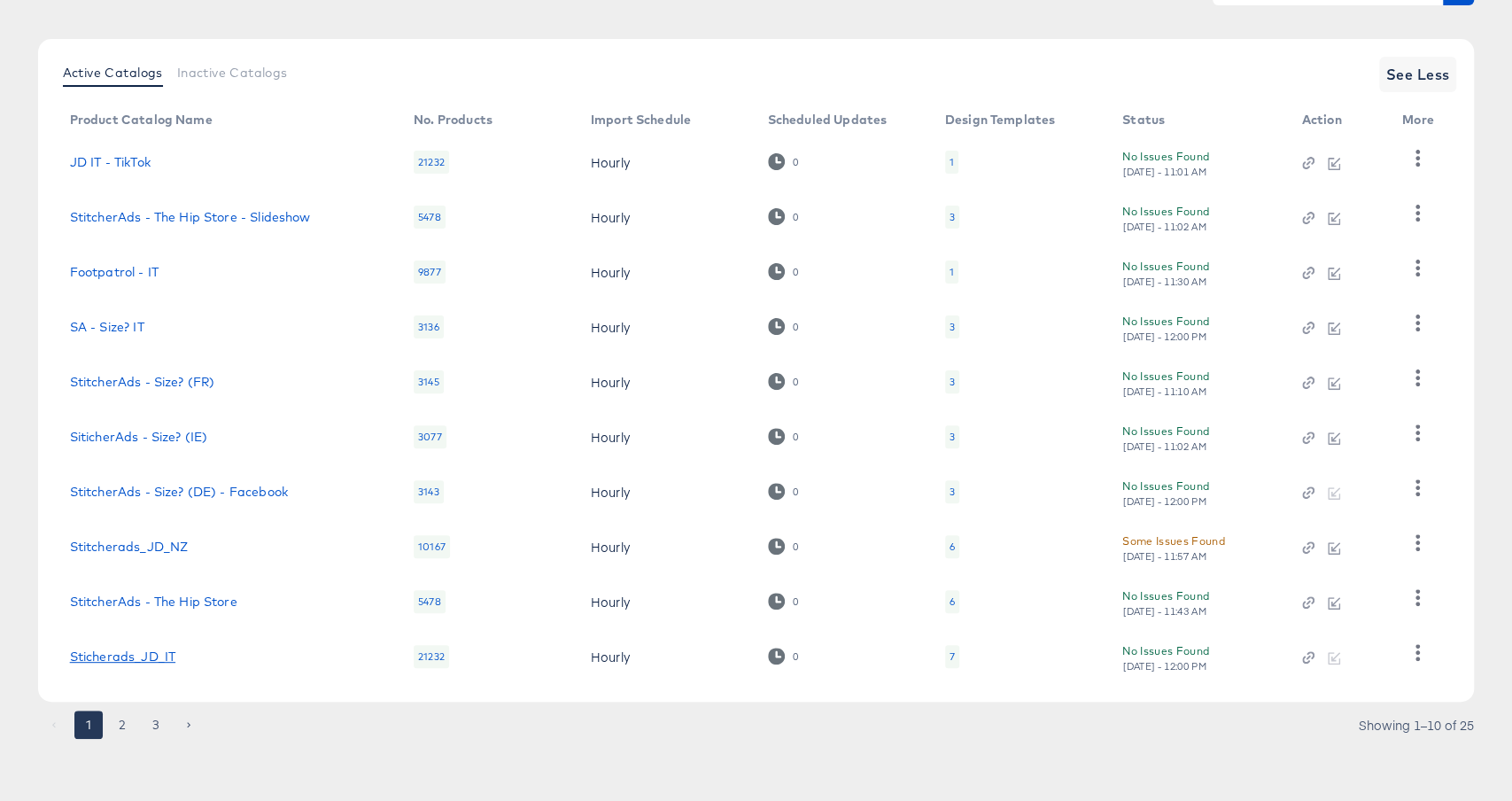
click at [137, 661] on link "Sticherads_JD_IT" at bounding box center [122, 657] width 106 height 14
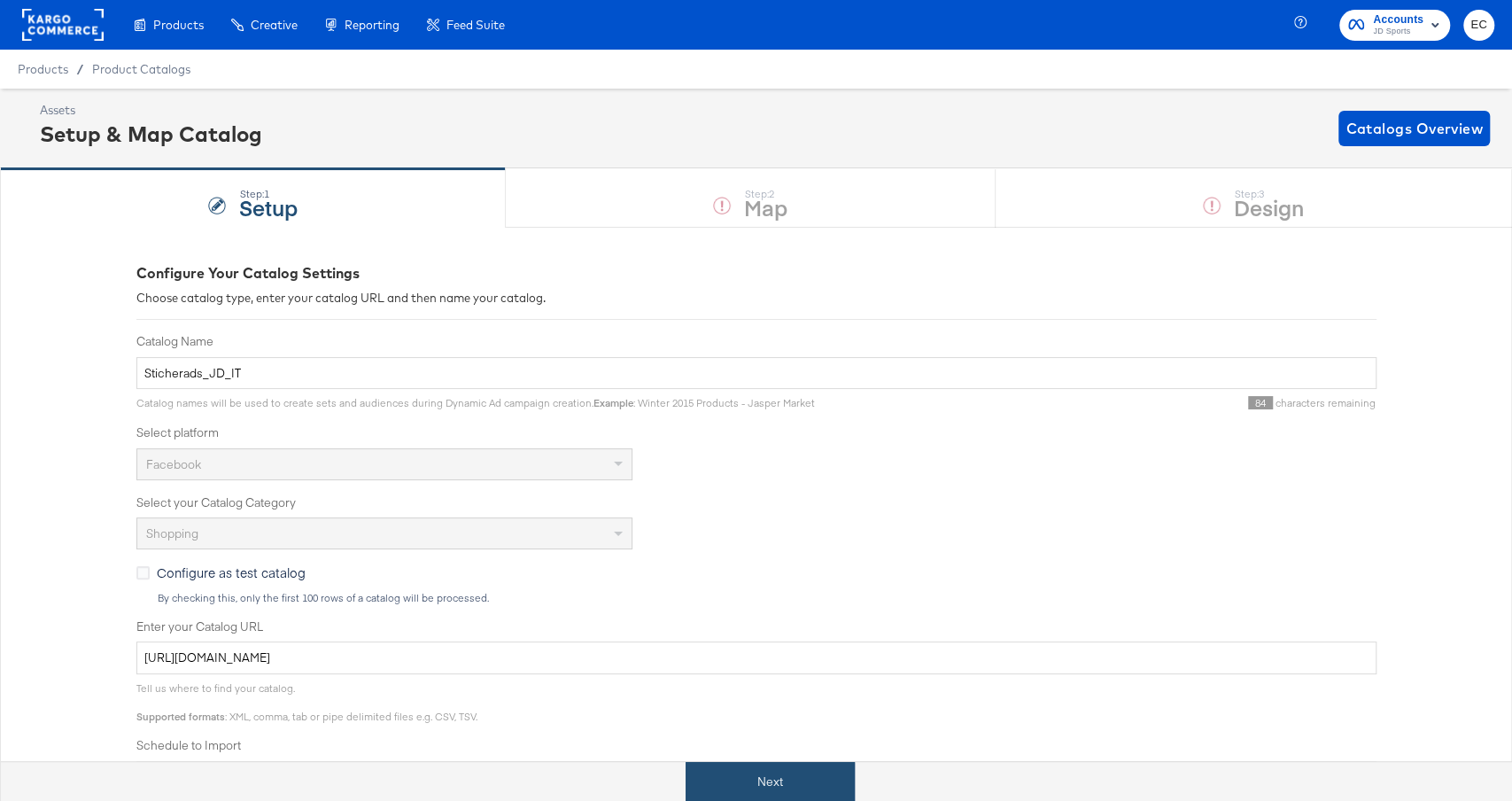
click at [778, 781] on button "Next" at bounding box center [770, 782] width 169 height 40
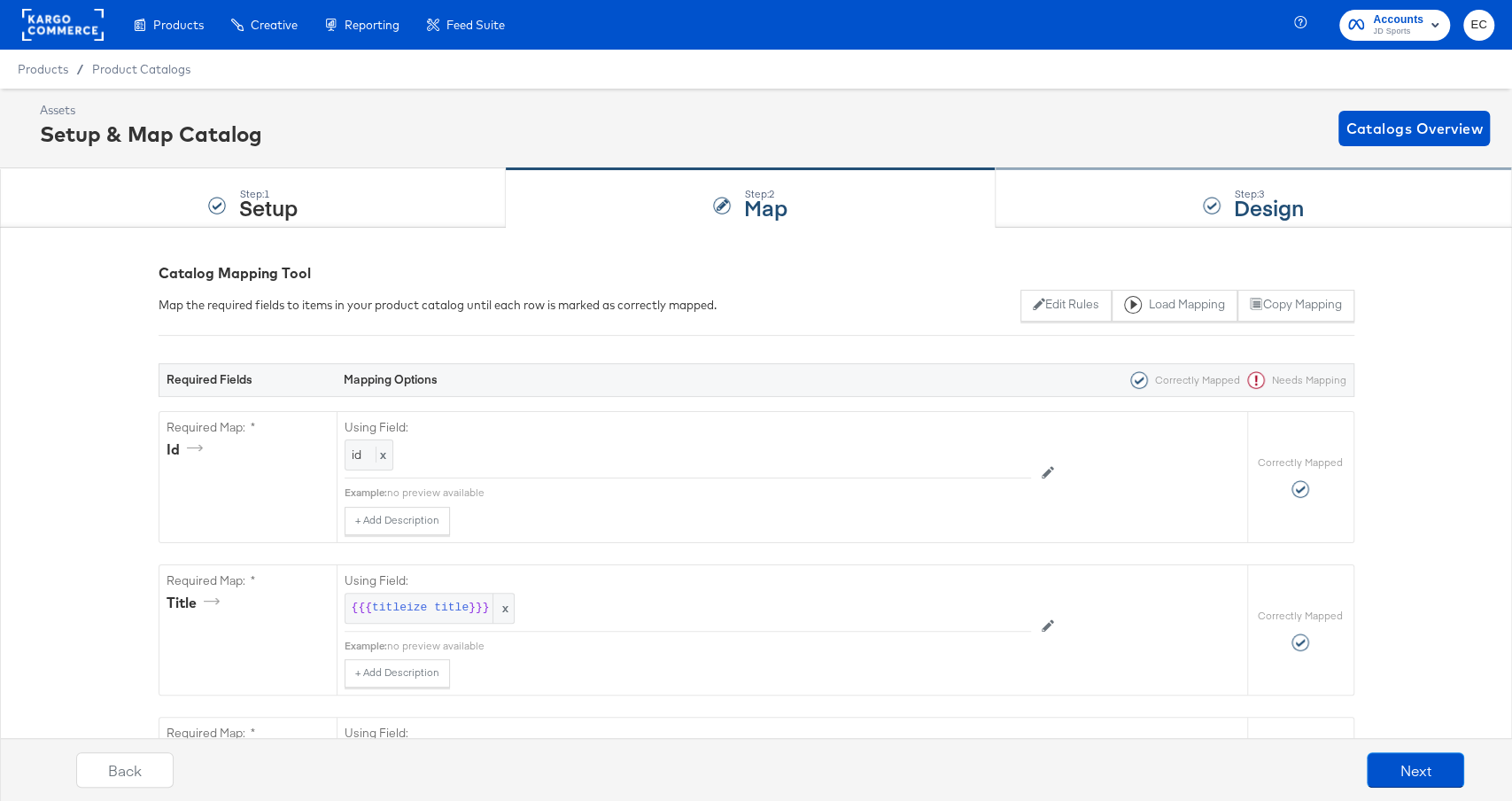
click at [1053, 212] on div "Step: 3 Design" at bounding box center [1255, 199] width 517 height 59
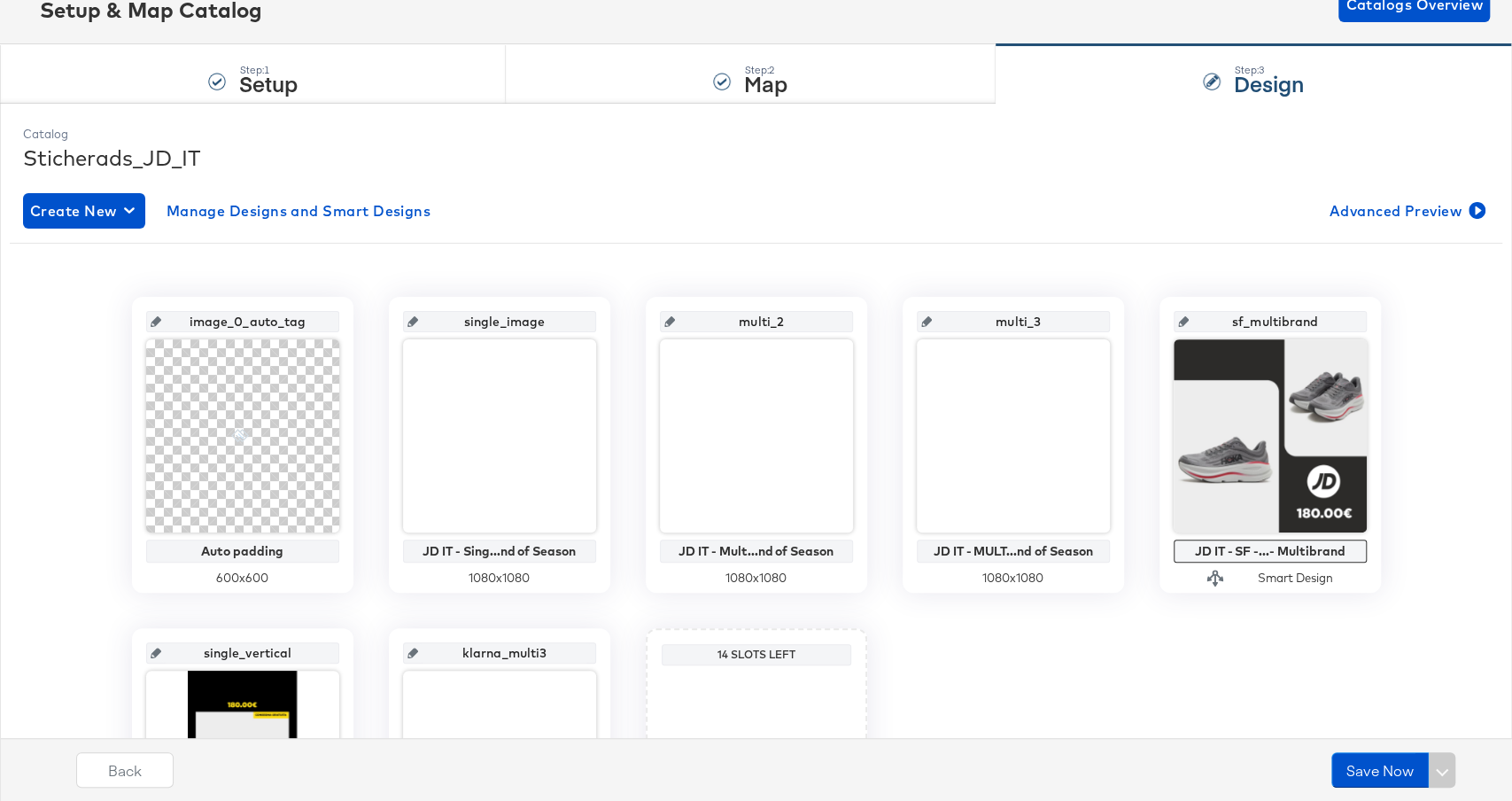
scroll to position [181, 0]
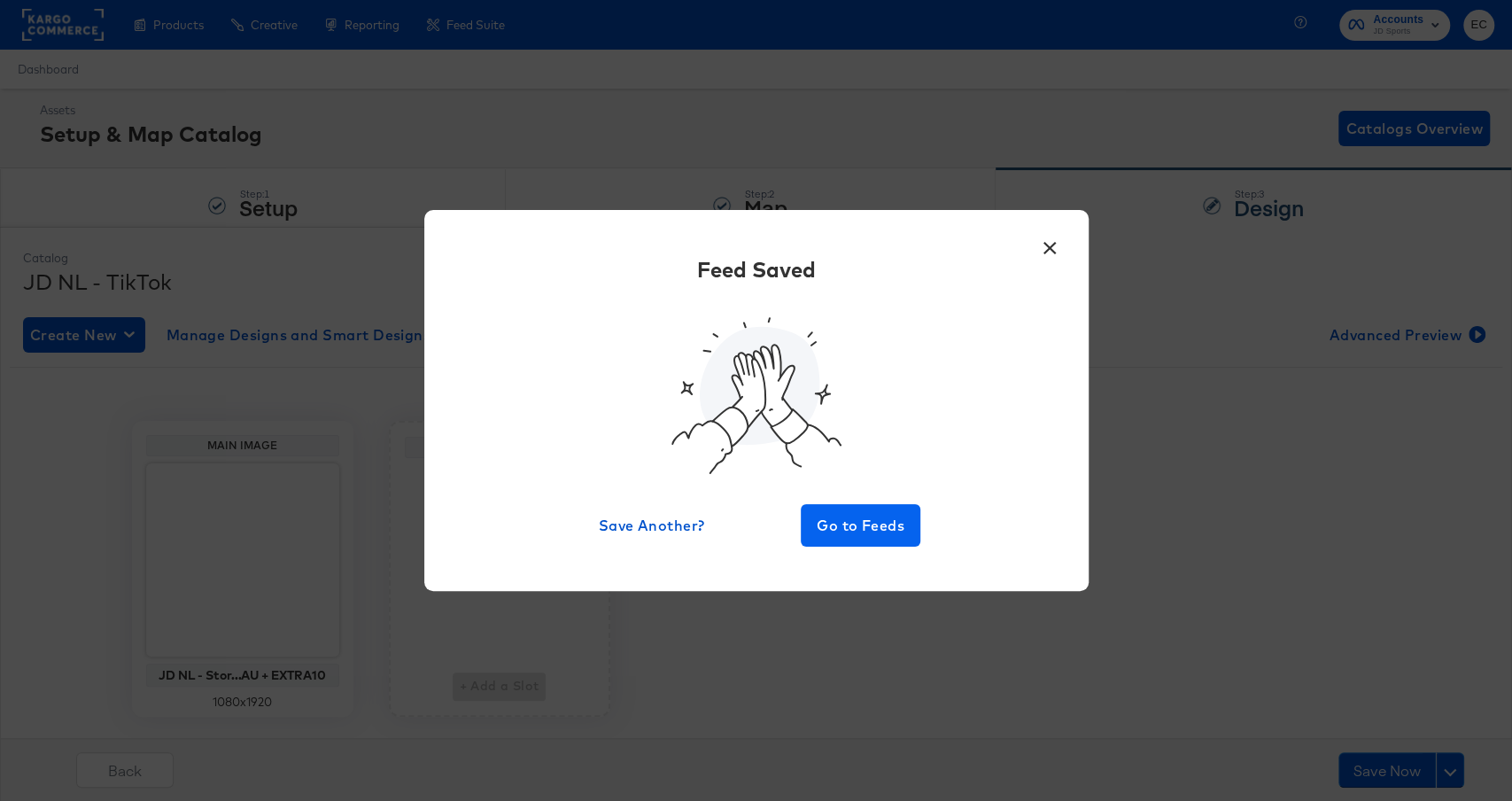
click at [858, 529] on span "Go to Feeds" at bounding box center [861, 525] width 107 height 25
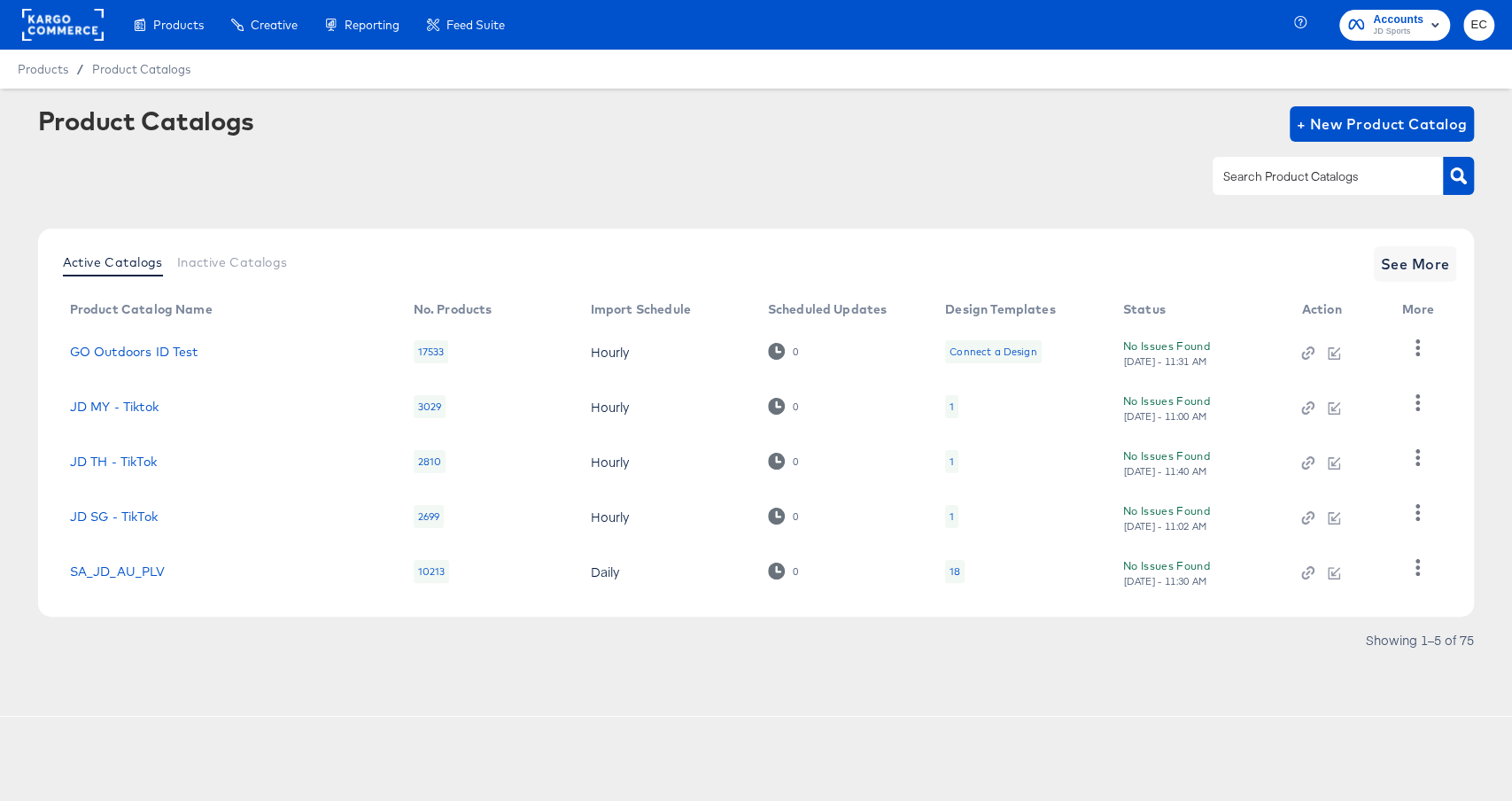
click at [1230, 184] on input "text" at bounding box center [1313, 177] width 188 height 20
type input "it"
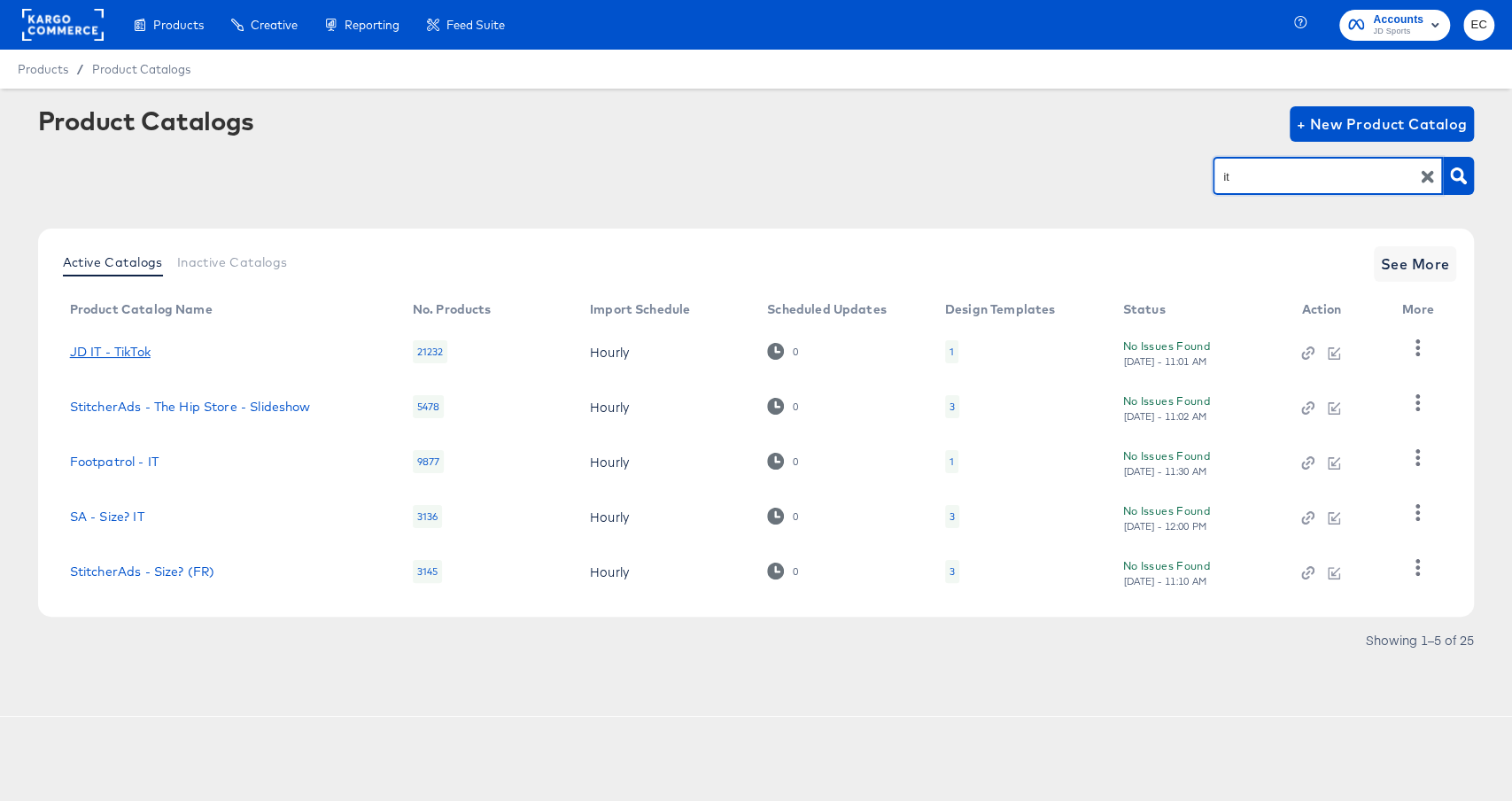
click at [122, 348] on link "JD IT - TikTok" at bounding box center [110, 351] width 81 height 14
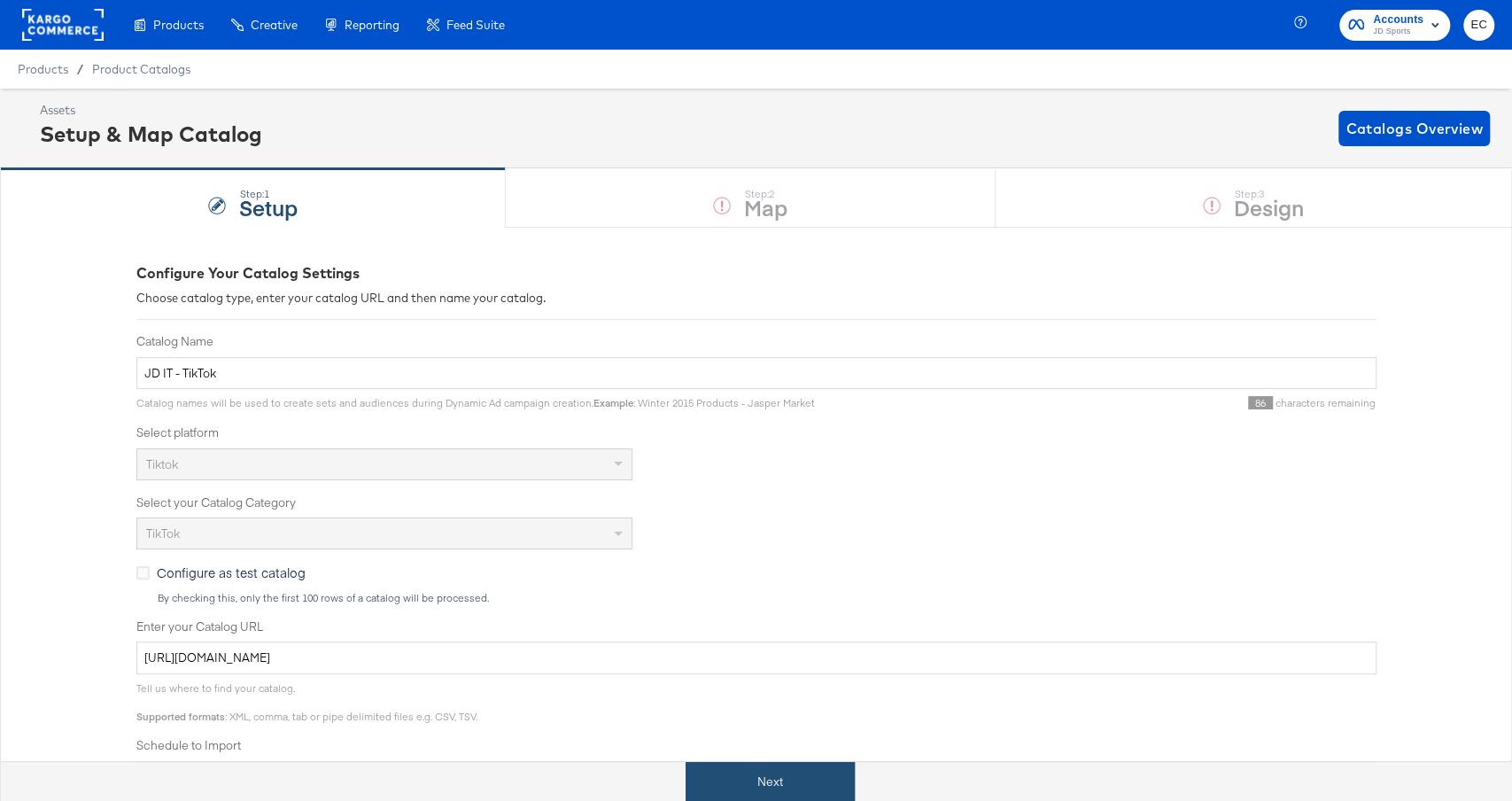
click at [774, 781] on button "Next" at bounding box center [770, 782] width 169 height 40
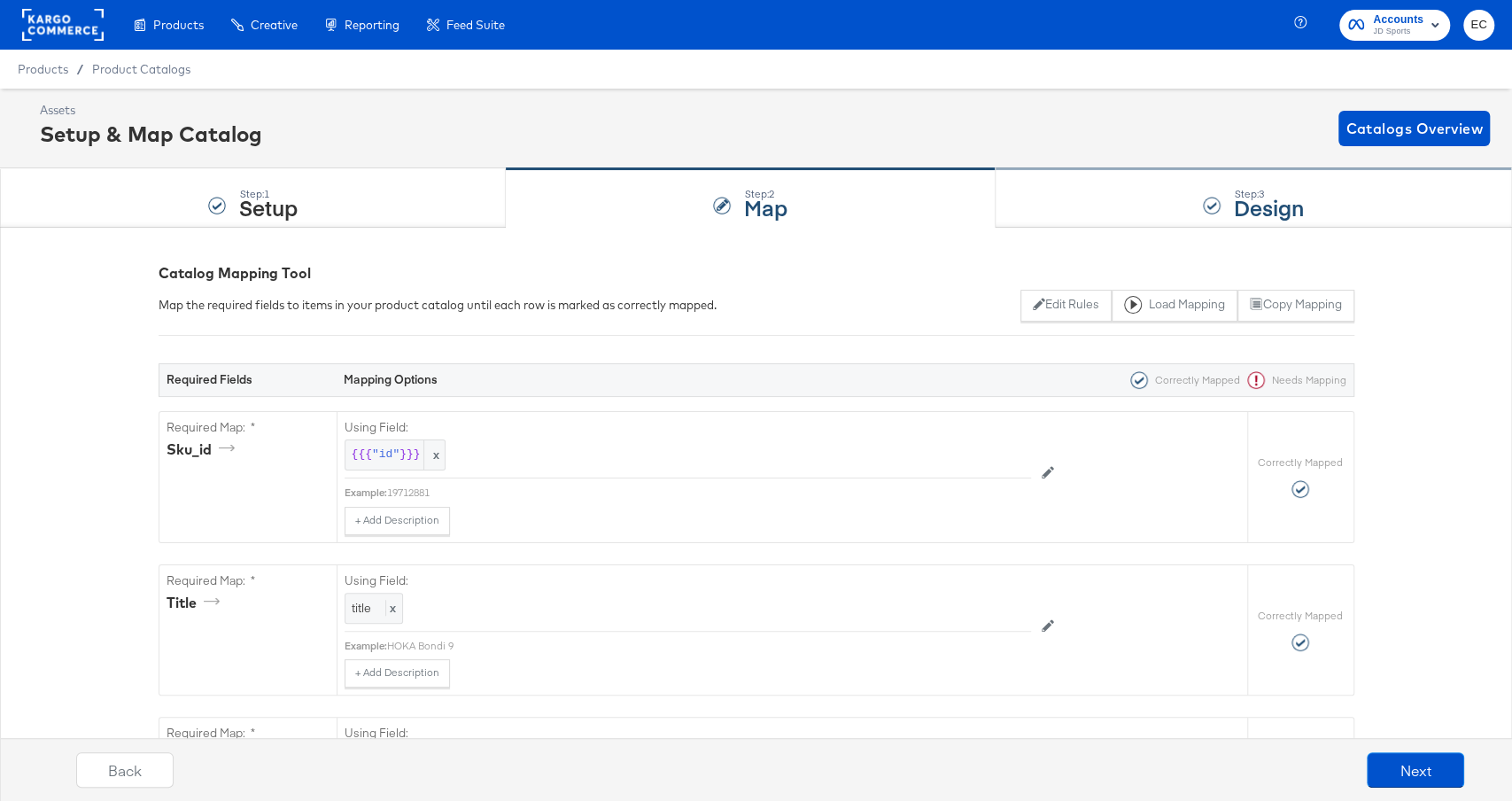
click at [1136, 218] on div "Step: 3 Design" at bounding box center [1255, 199] width 517 height 59
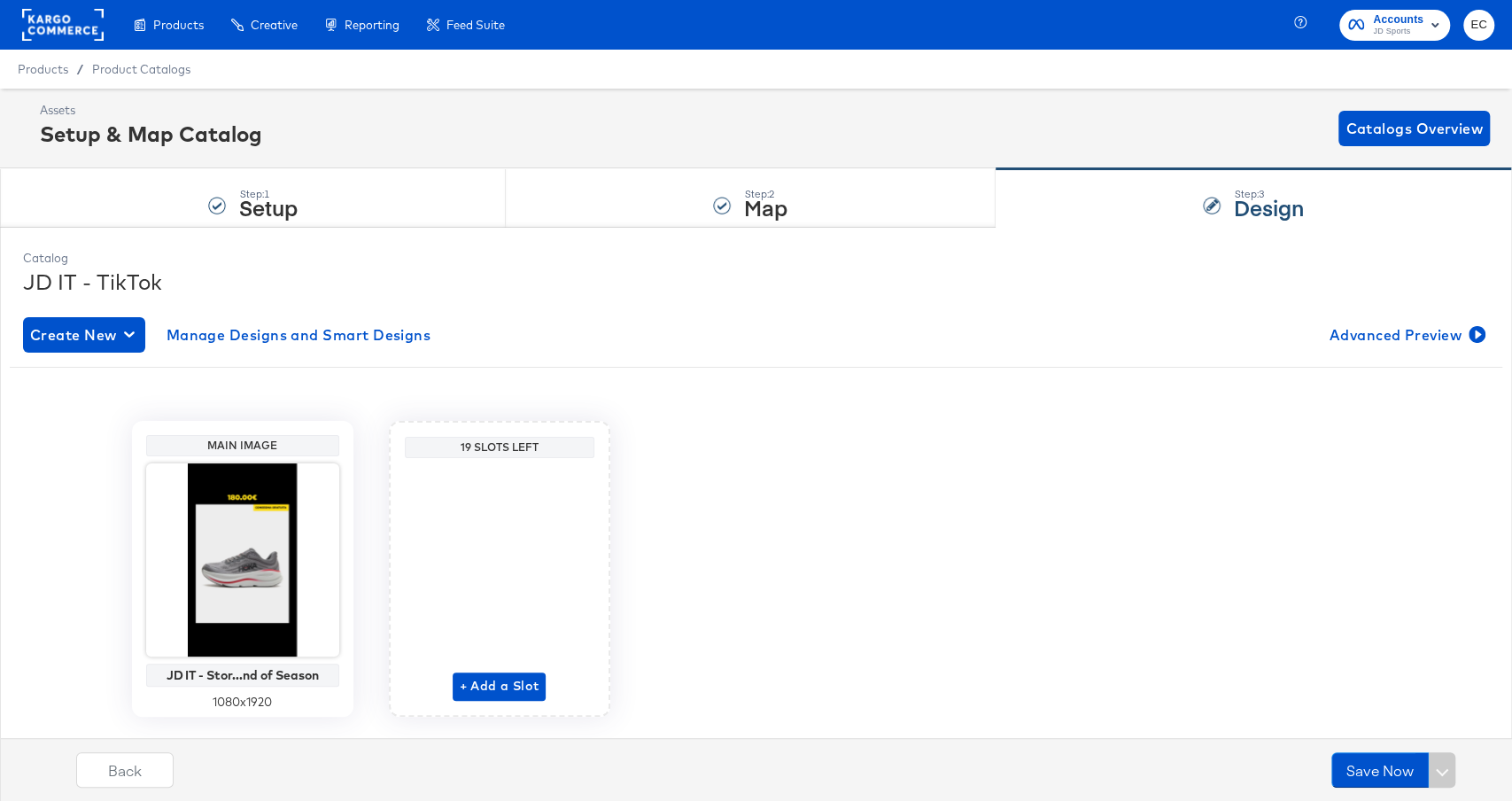
scroll to position [42, 0]
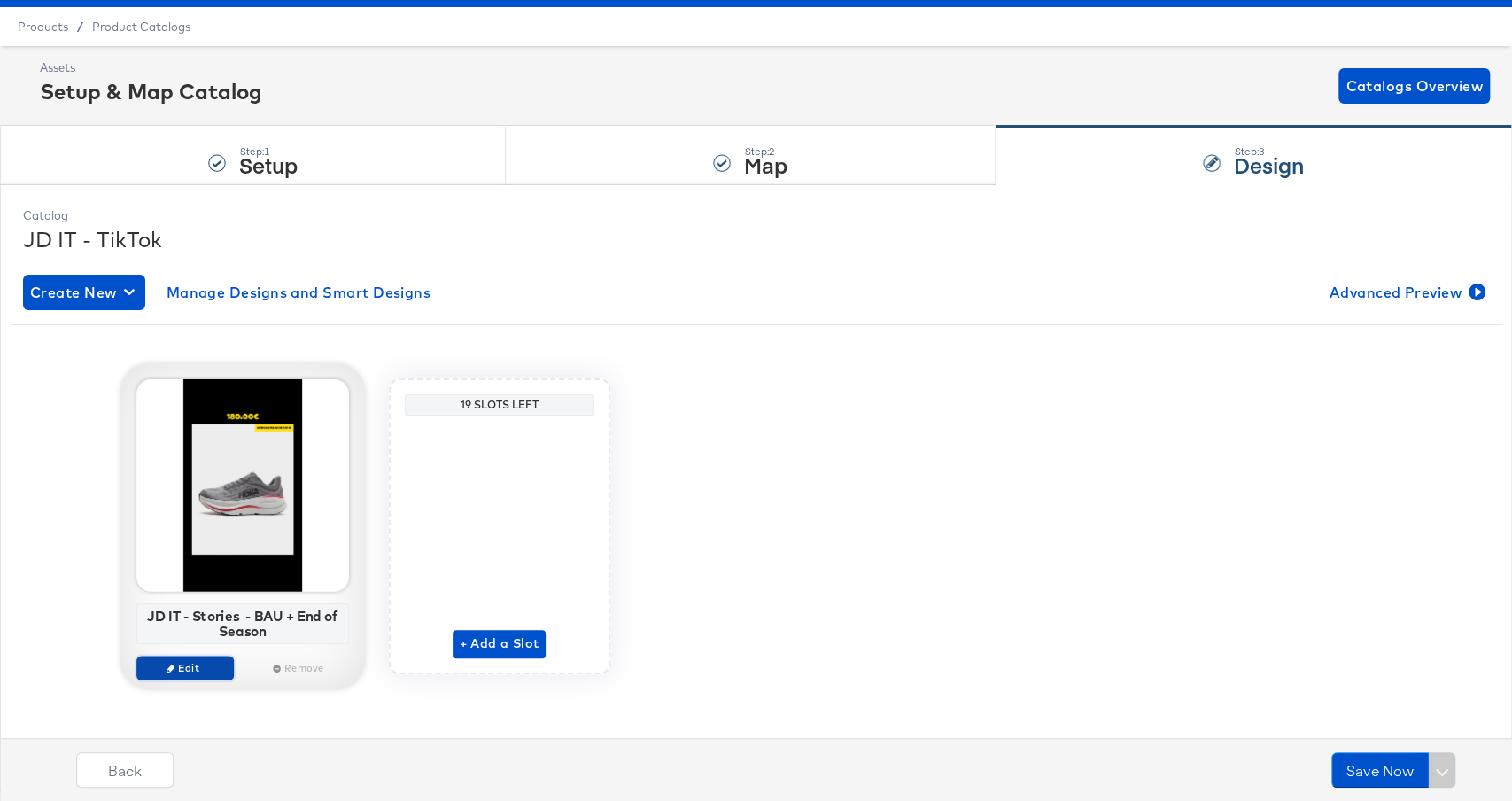
click at [205, 663] on span "Edit" at bounding box center [184, 668] width 82 height 13
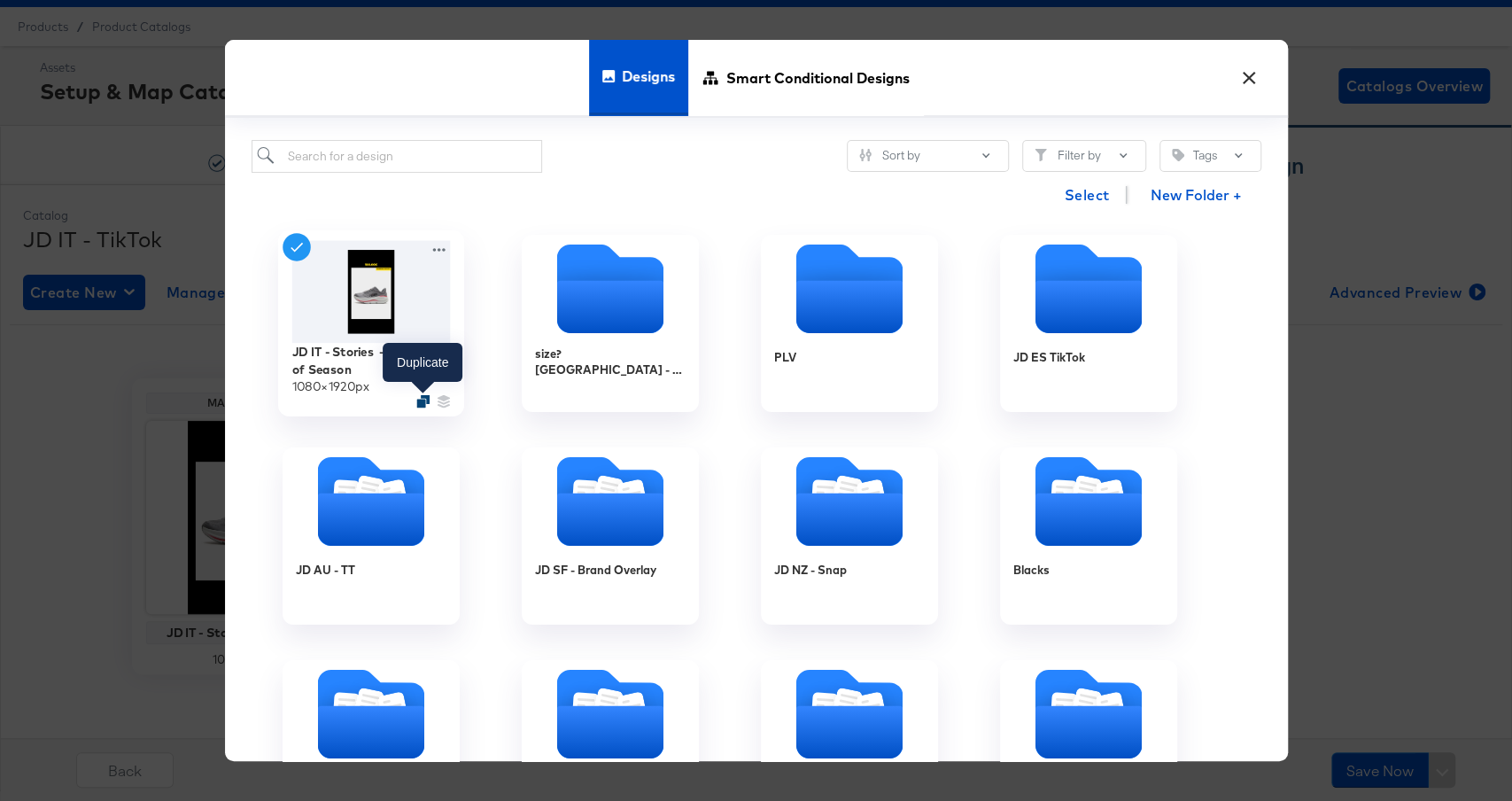
click at [420, 398] on icon "Duplicate" at bounding box center [423, 402] width 13 height 13
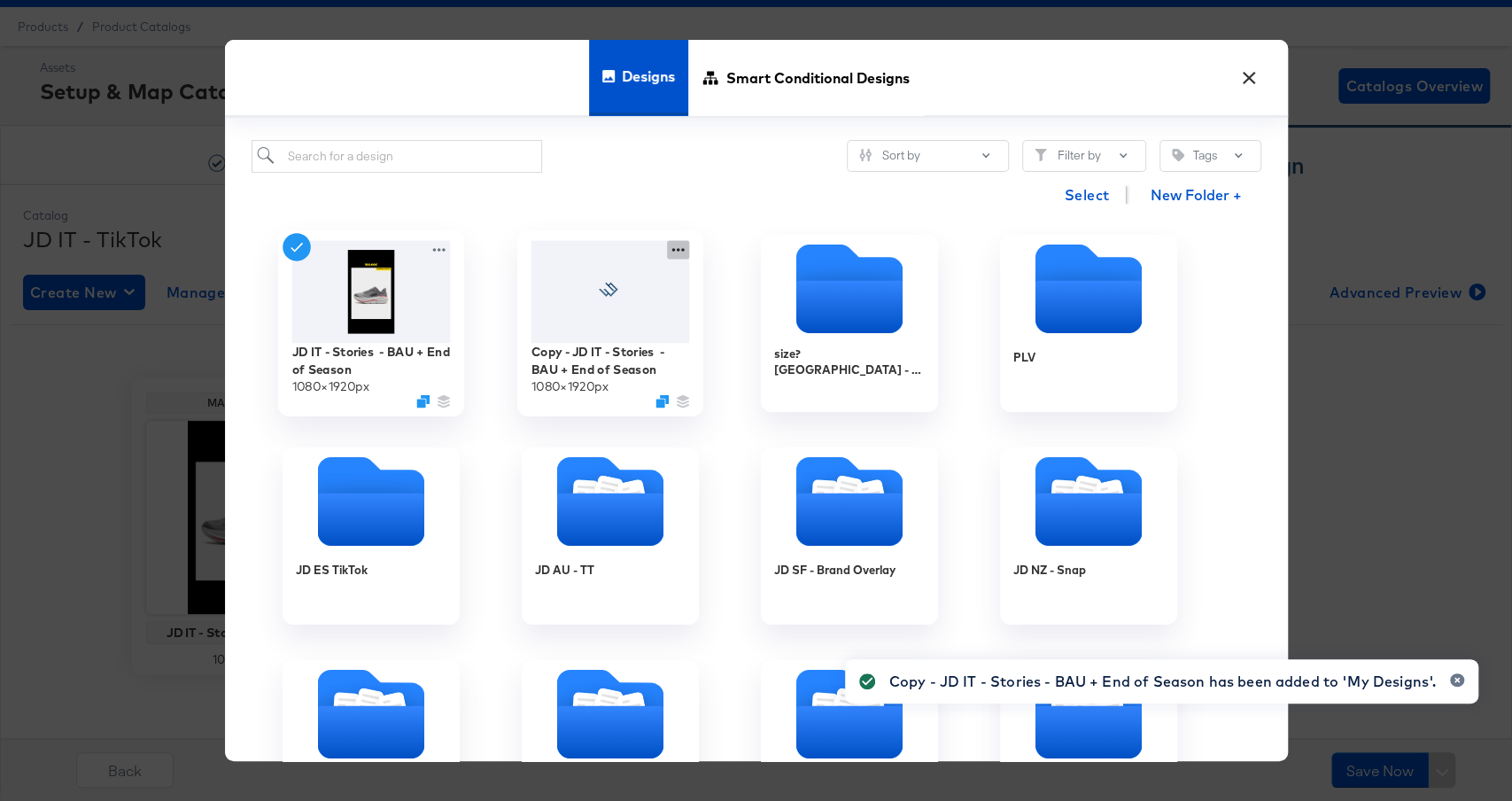
click at [679, 246] on icon at bounding box center [678, 250] width 22 height 18
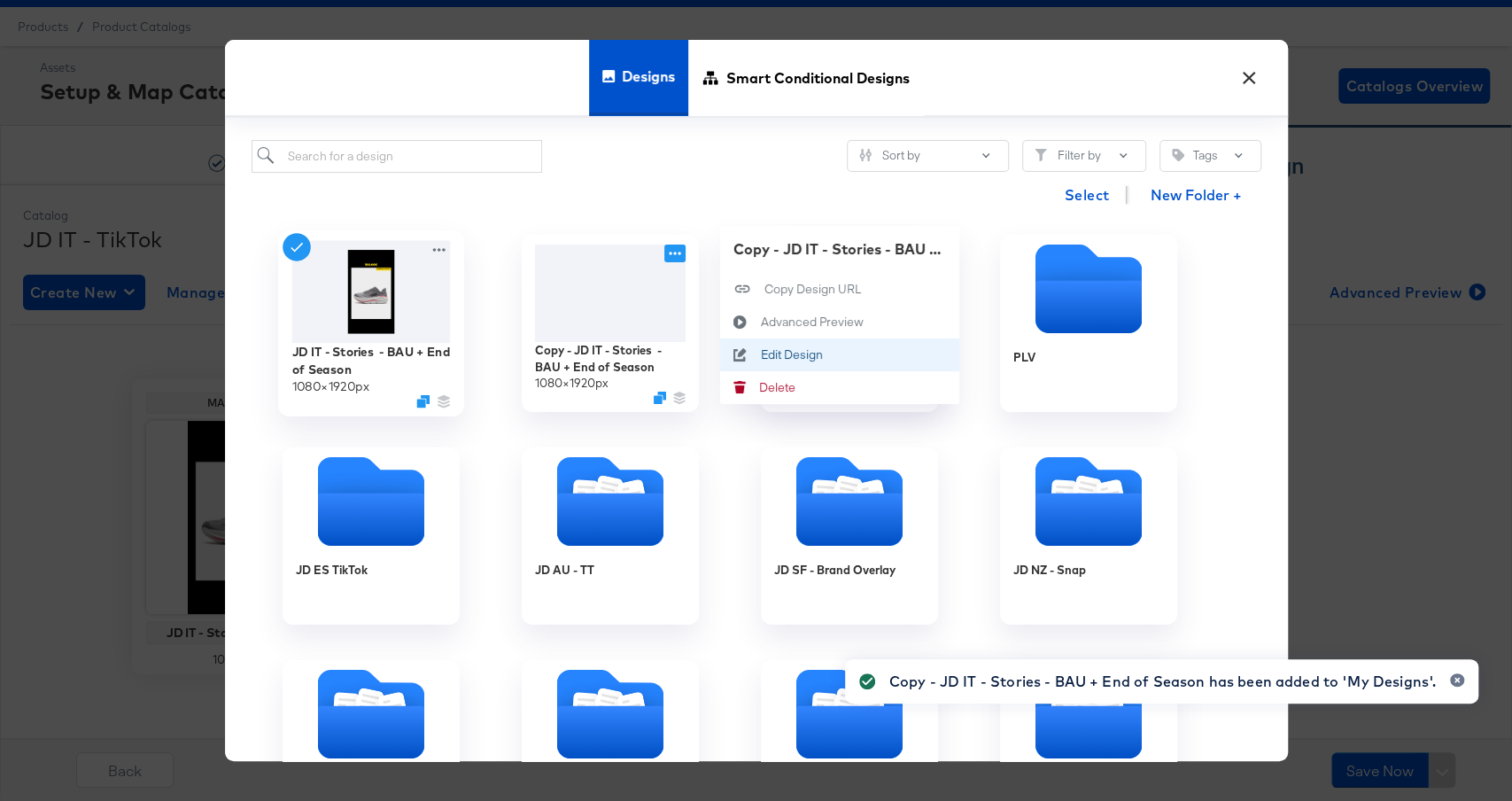
click at [760, 356] on div "Edit Design Edit Design" at bounding box center [760, 356] width 0 height 0
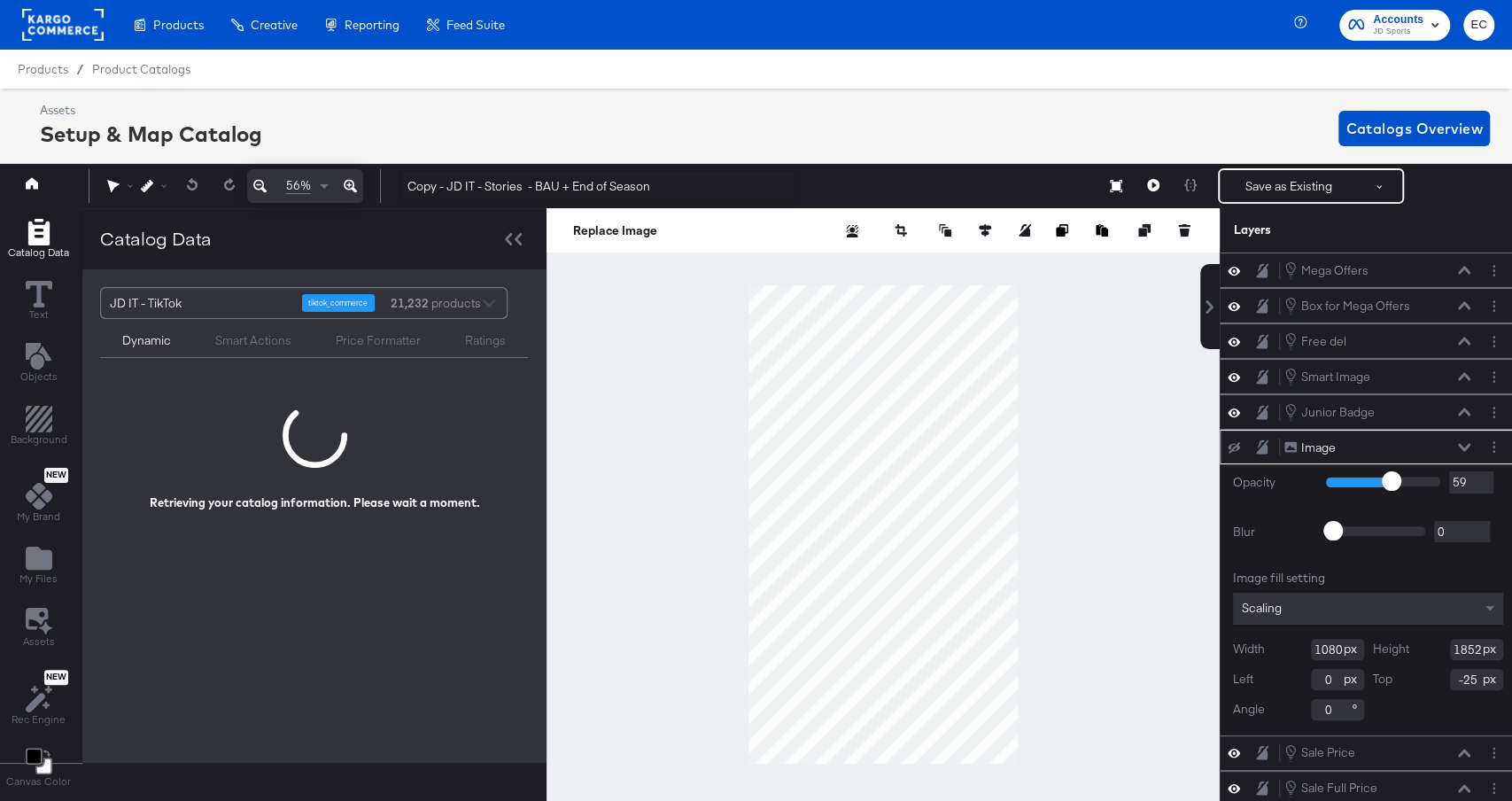
scroll to position [0, 5]
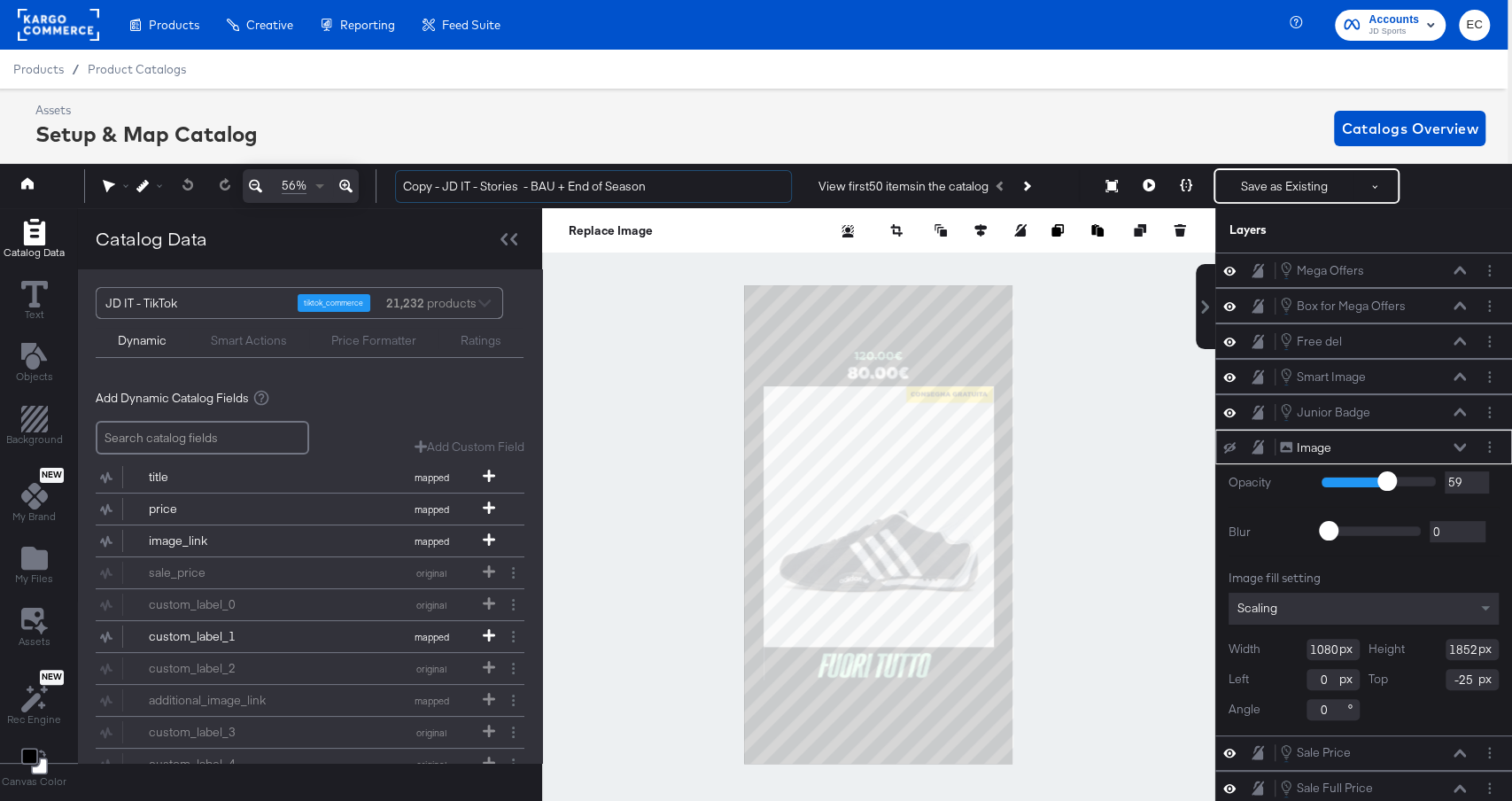
drag, startPoint x: 445, startPoint y: 189, endPoint x: 310, endPoint y: 187, distance: 135.0
click at [310, 187] on div "56% Copy - JD IT - Stories - BAU + End of Season View first 50 items in the cat…" at bounding box center [751, 186] width 1521 height 44
drag, startPoint x: 533, startPoint y: 190, endPoint x: 728, endPoint y: 191, distance: 195.0
click at [728, 191] on input "JD IT - Stories - BAU + End of Season" at bounding box center [594, 187] width 397 height 33
type input "JD IT - Stories - BAU + EXTRA10"
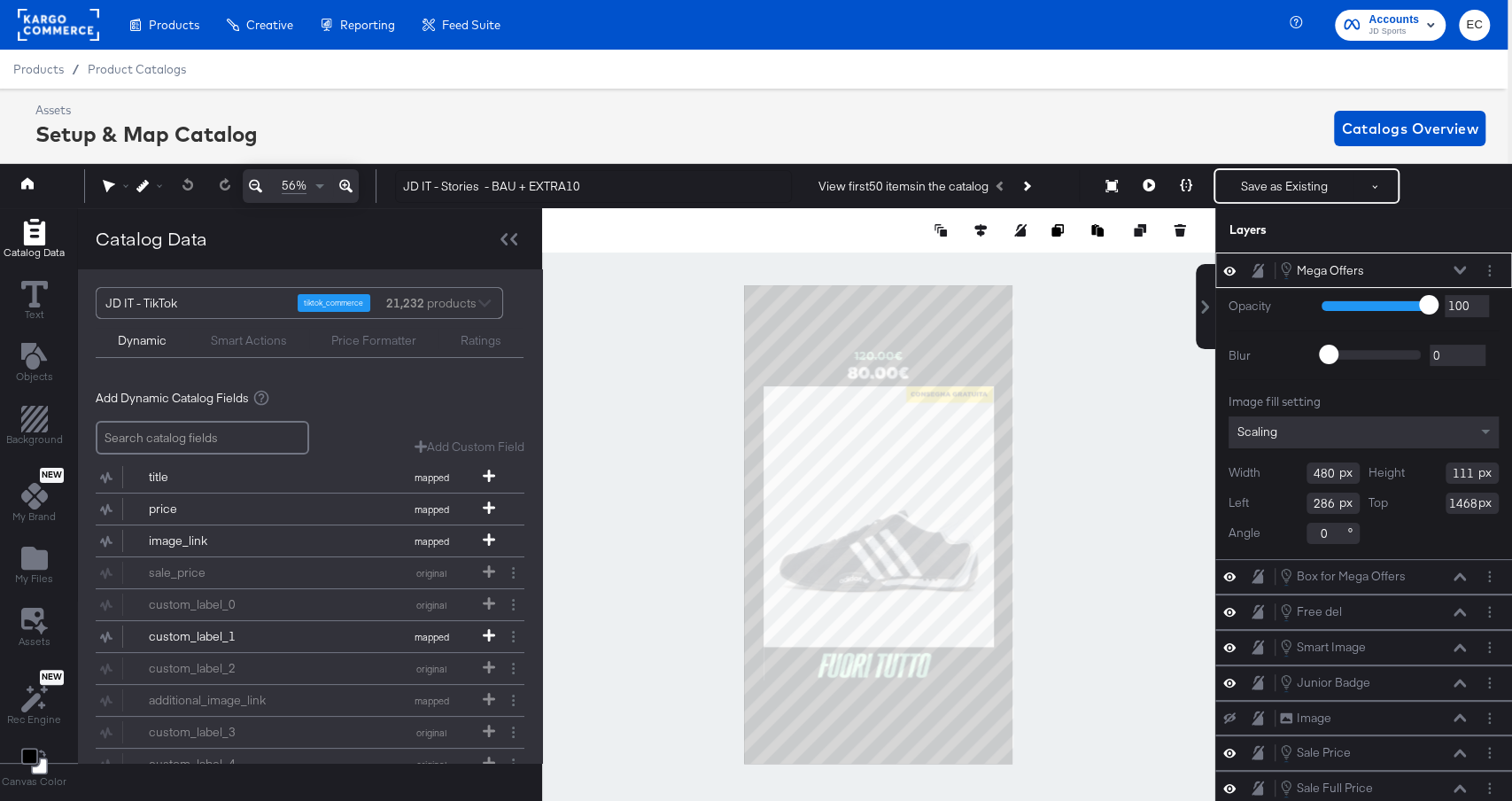
click at [1139, 436] on div at bounding box center [879, 525] width 674 height 633
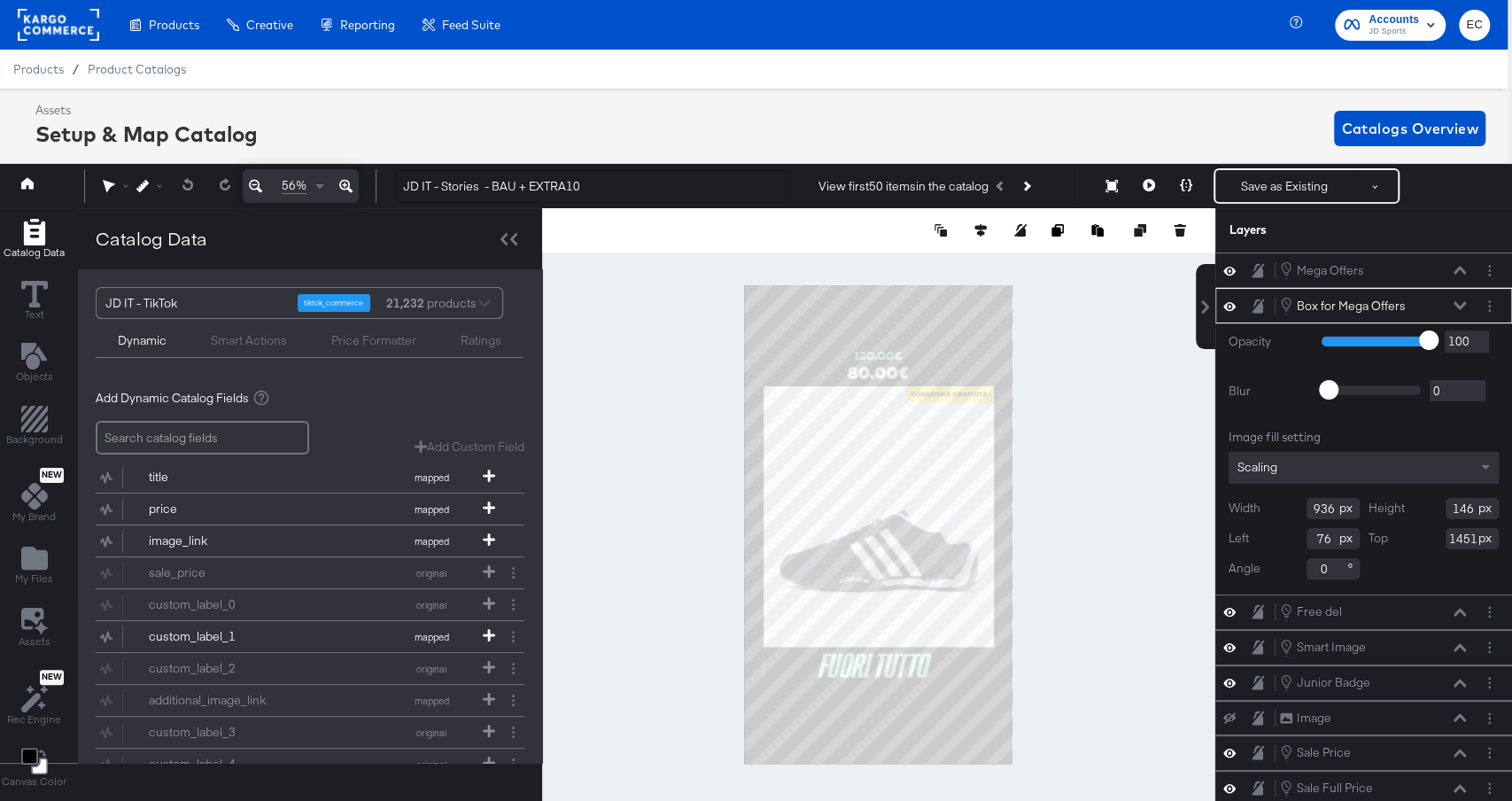
type input "75"
click at [1070, 582] on div at bounding box center [879, 525] width 674 height 633
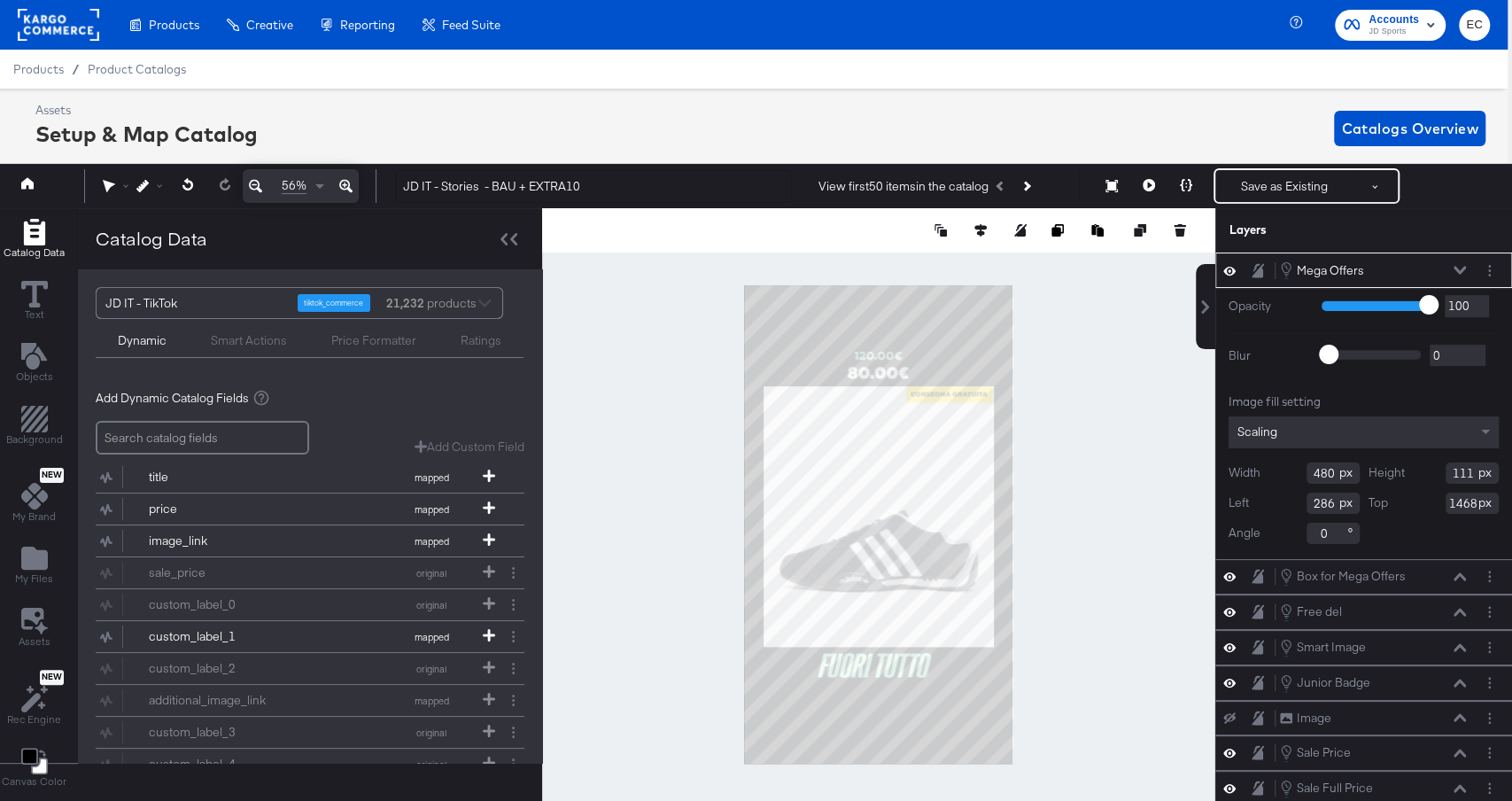
click at [1504, 270] on div at bounding box center [1493, 270] width 25 height 18
click at [1494, 270] on button "Layer Options" at bounding box center [1490, 270] width 18 height 18
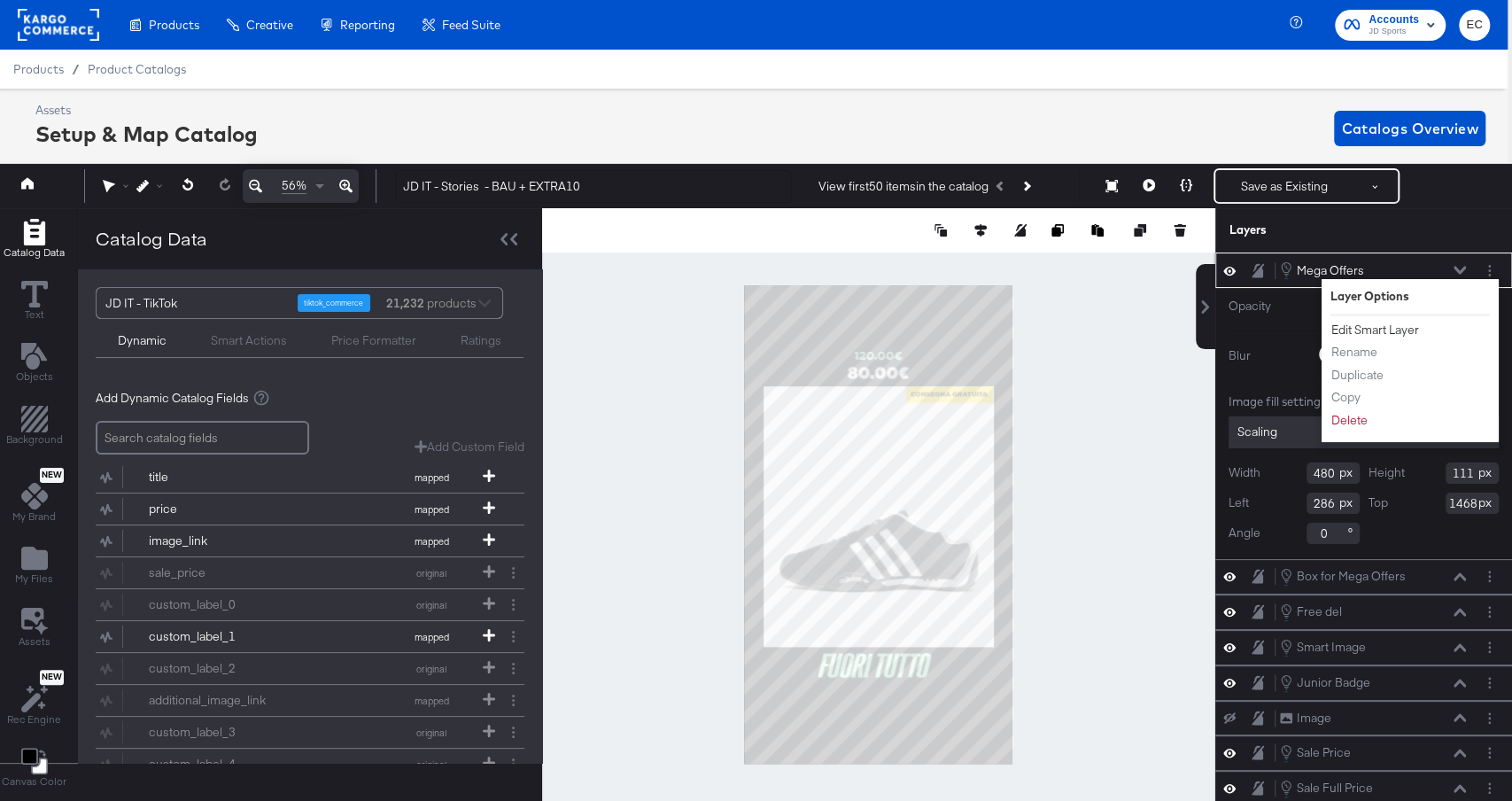
click at [1362, 327] on button "Edit Smart Layer" at bounding box center [1375, 330] width 89 height 18
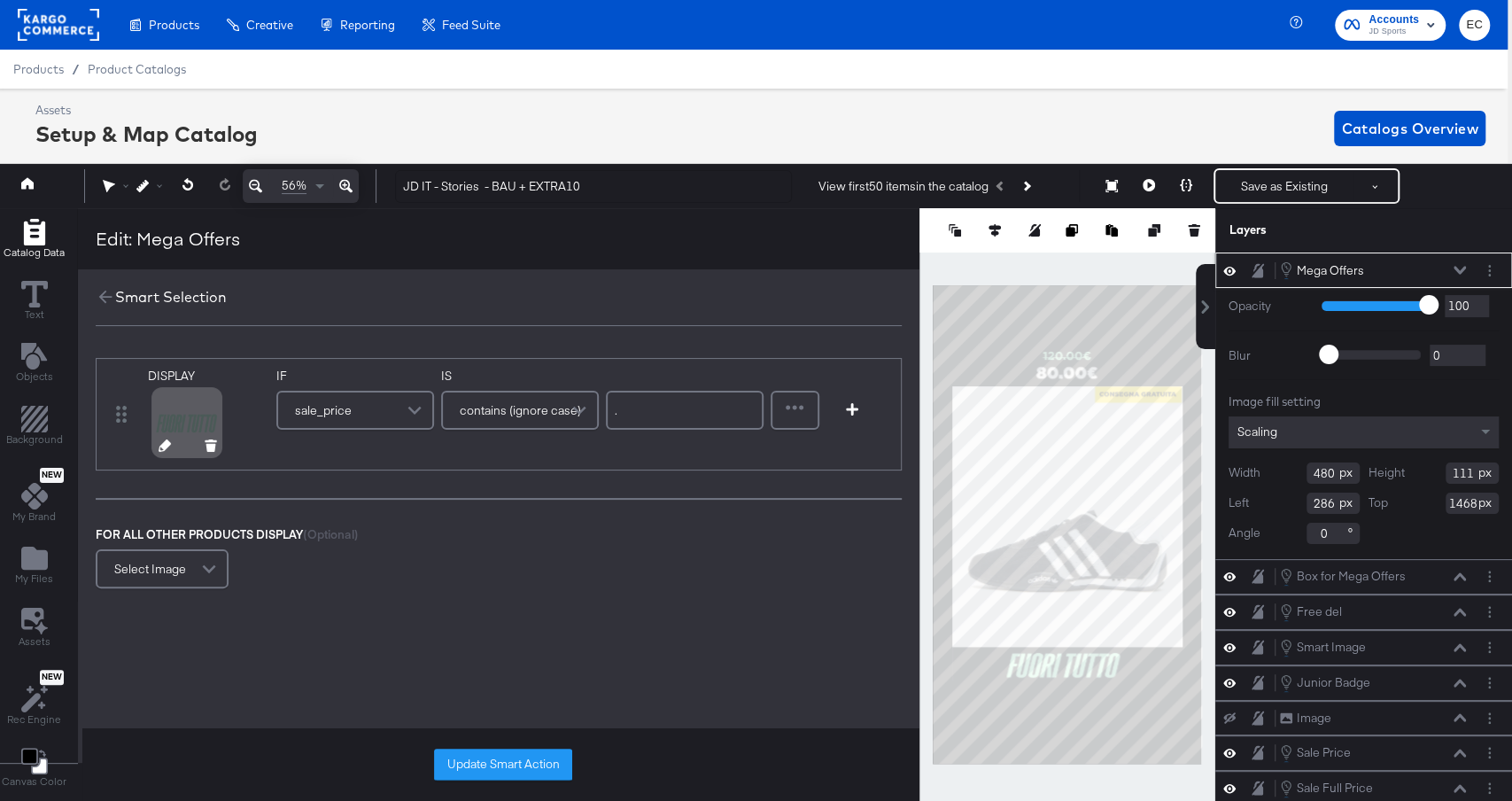
click at [159, 453] on button at bounding box center [165, 448] width 12 height 17
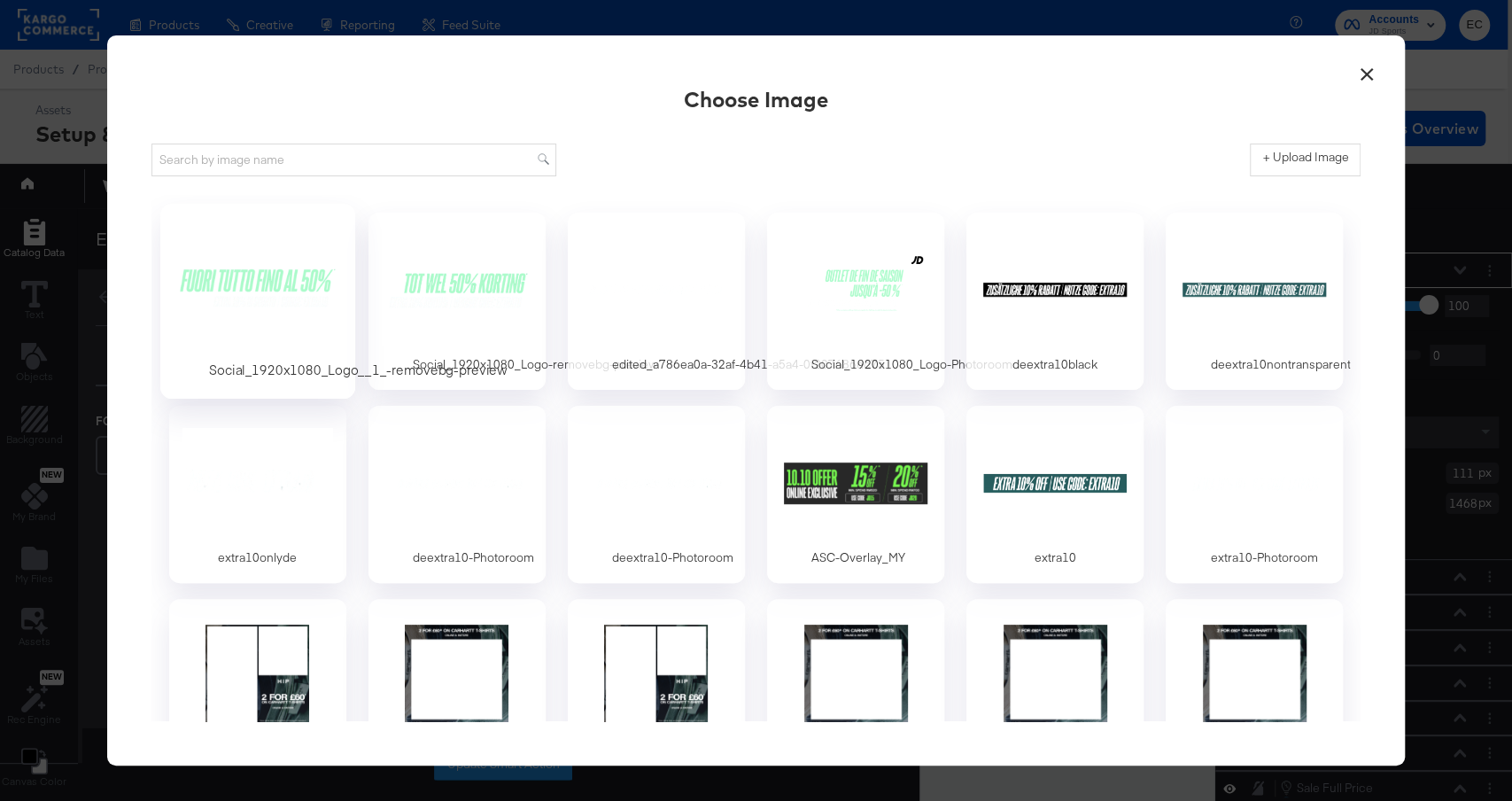
click at [285, 281] on div at bounding box center [257, 289] width 165 height 122
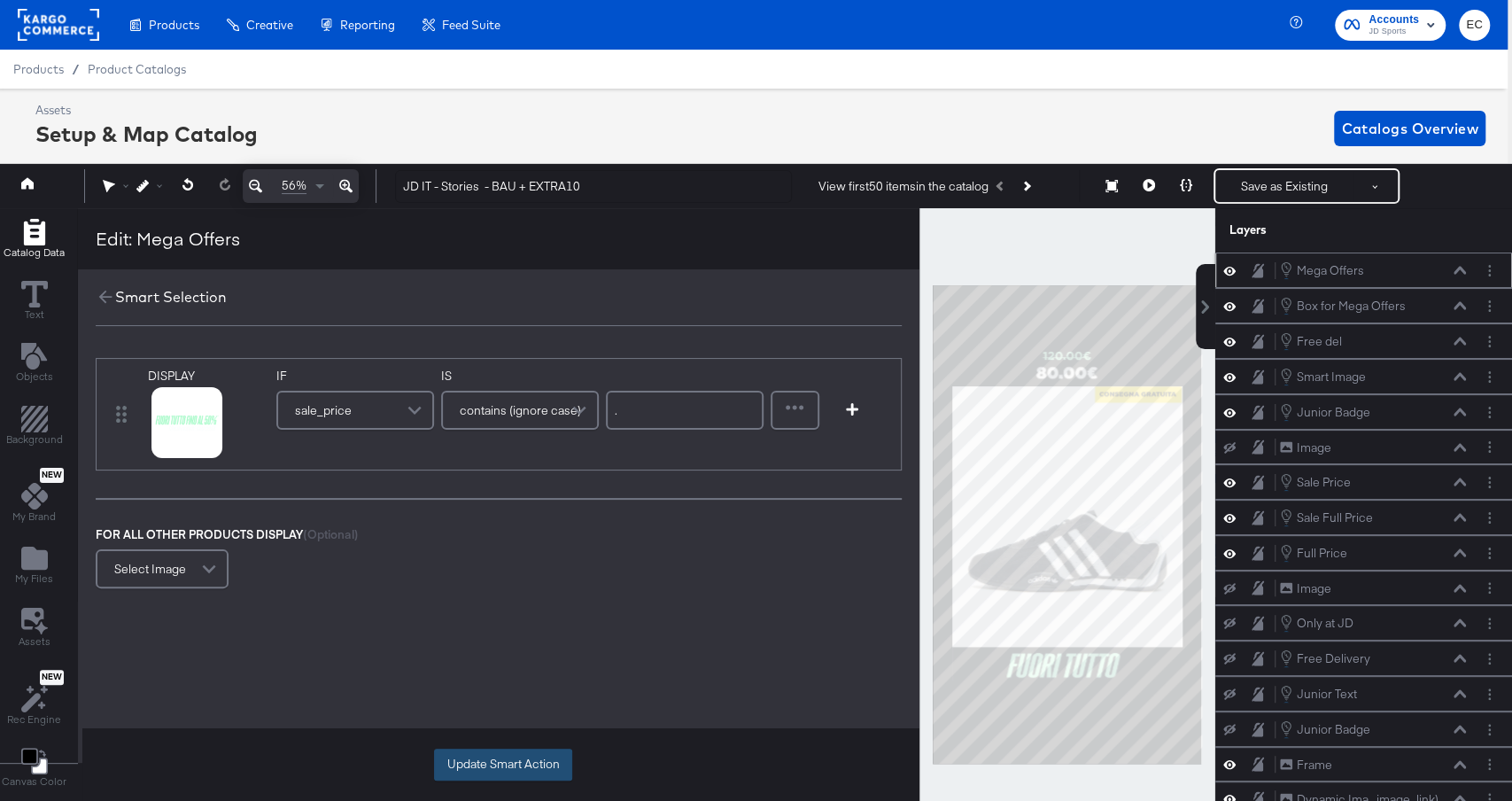
click at [529, 770] on button "Update Smart Action" at bounding box center [503, 765] width 138 height 32
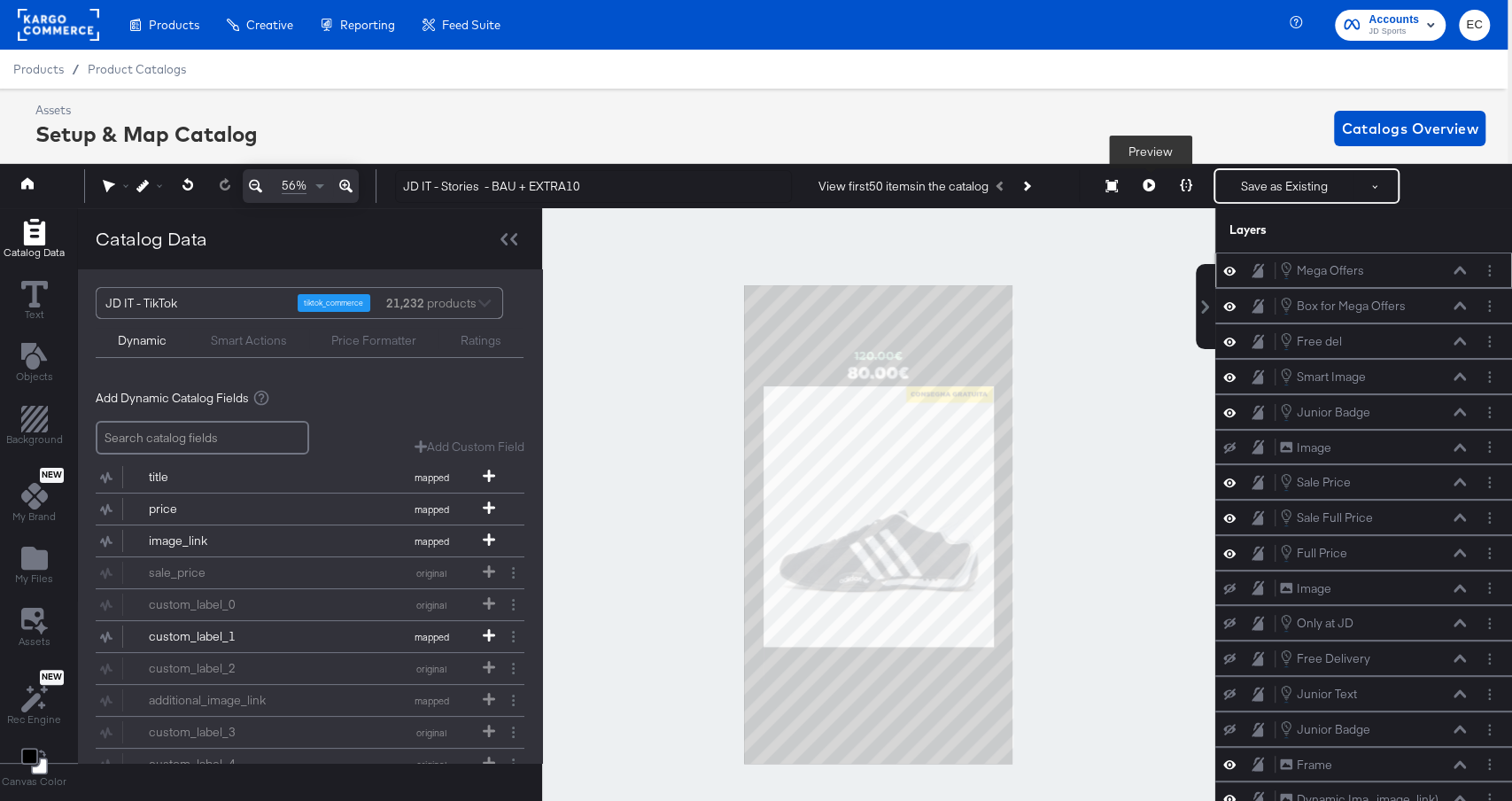
click at [1146, 188] on icon at bounding box center [1149, 185] width 12 height 12
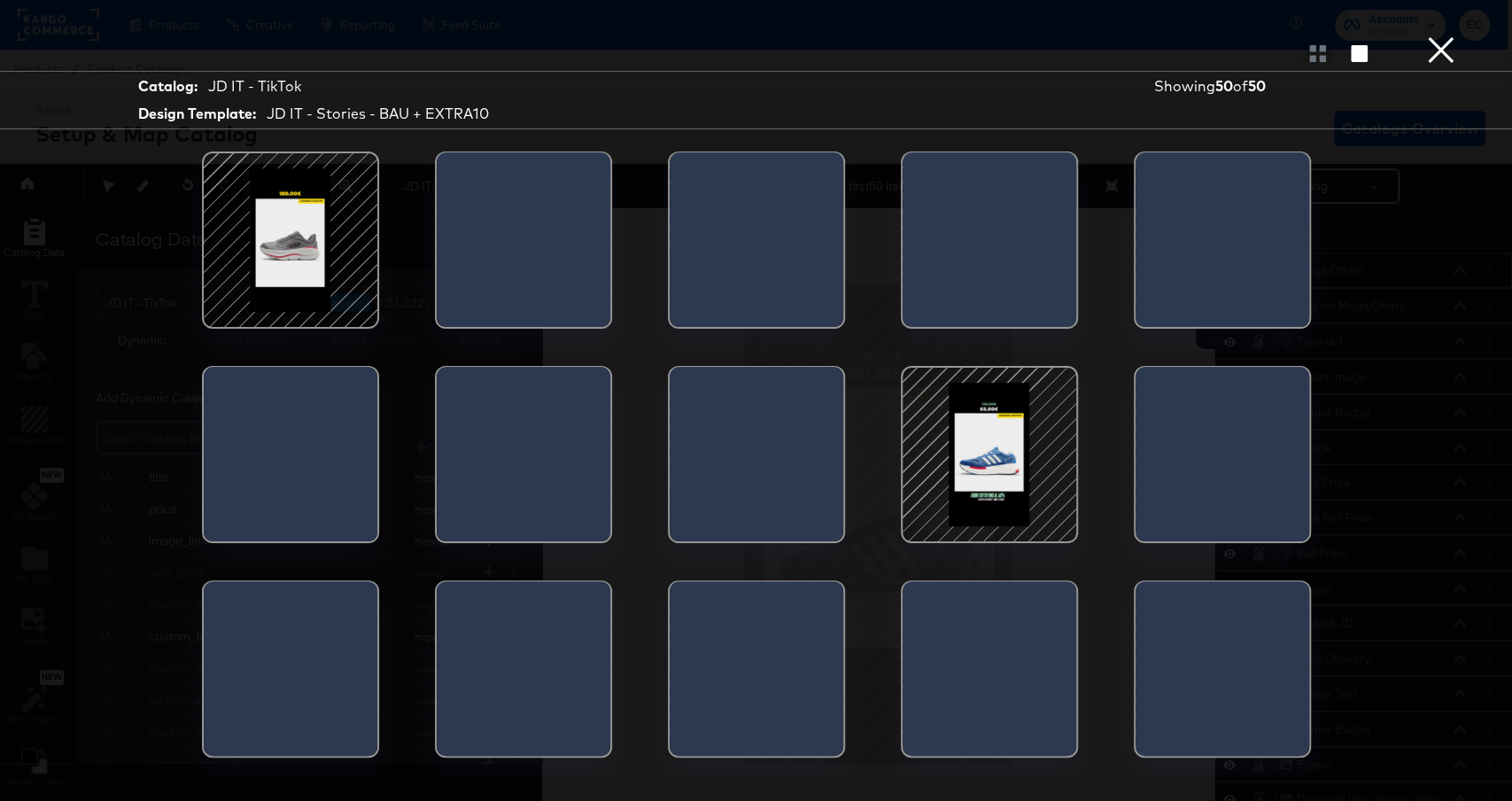
click at [966, 445] on div at bounding box center [990, 455] width 151 height 151
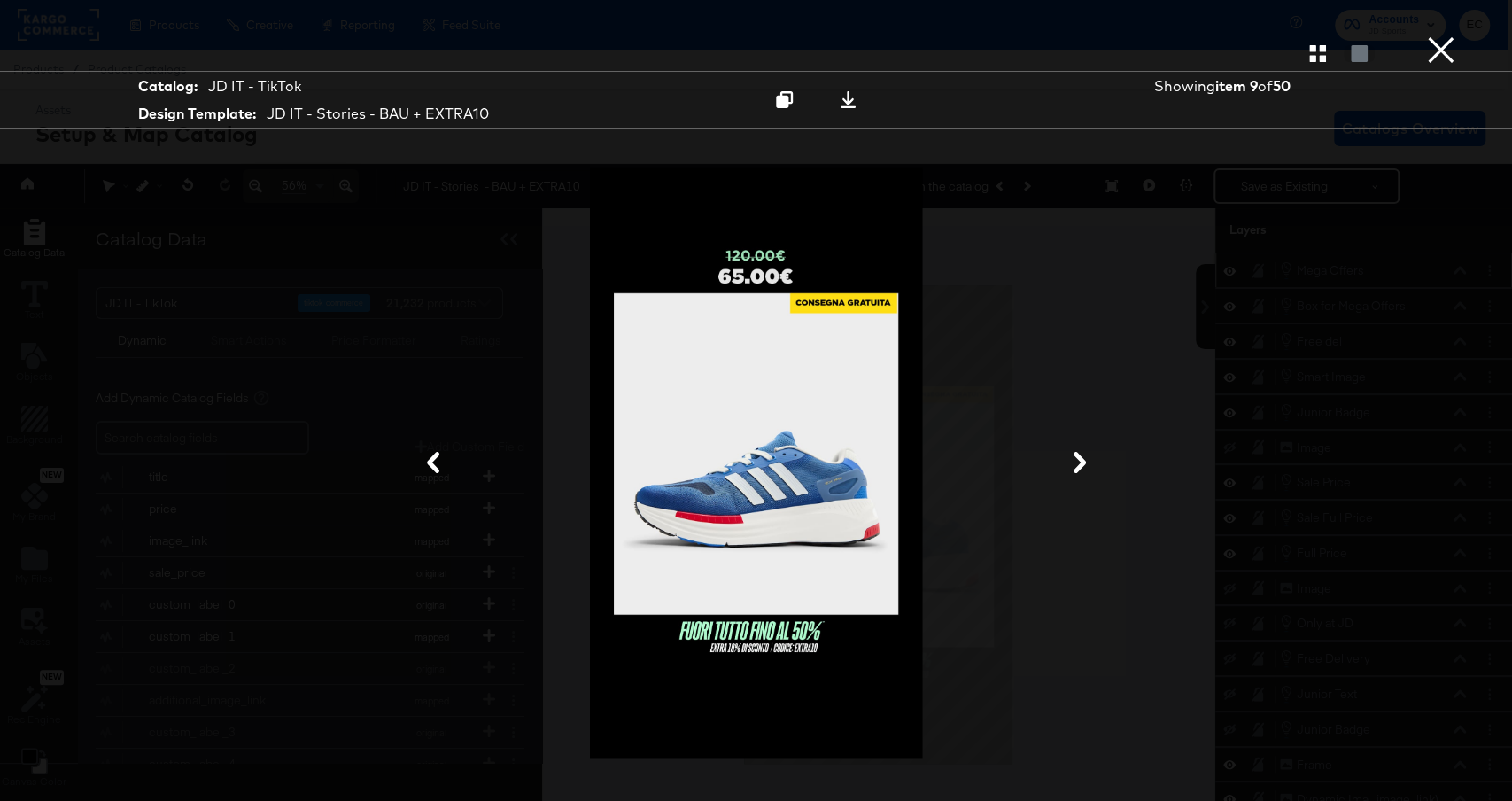
click at [1439, 36] on button "×" at bounding box center [1441, 17] width 36 height 36
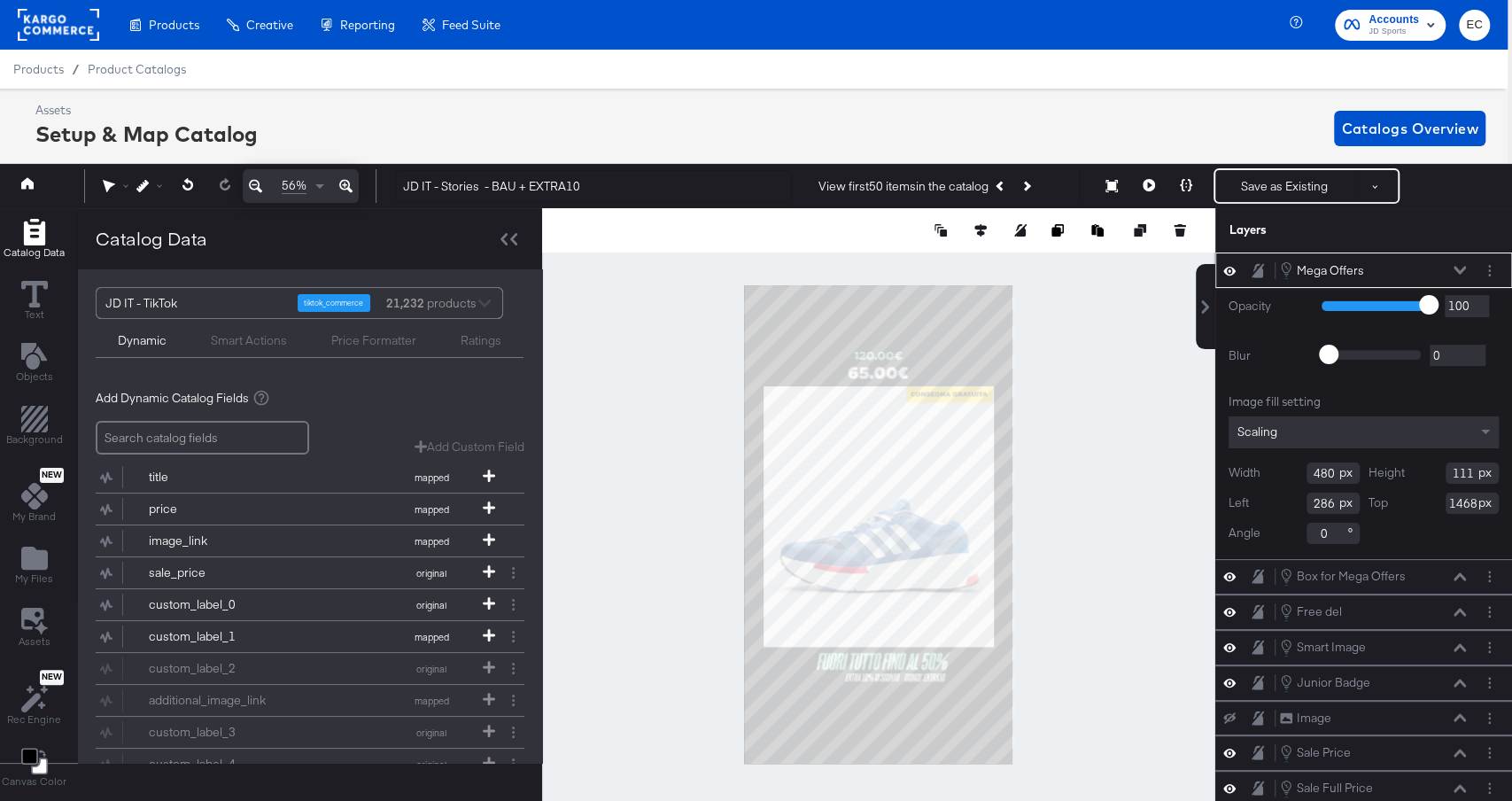
type input "582"
type input "135"
click at [972, 223] on div at bounding box center [980, 230] width 17 height 17
click at [983, 236] on button at bounding box center [980, 230] width 17 height 17
click at [847, 260] on icon at bounding box center [849, 263] width 12 height 12
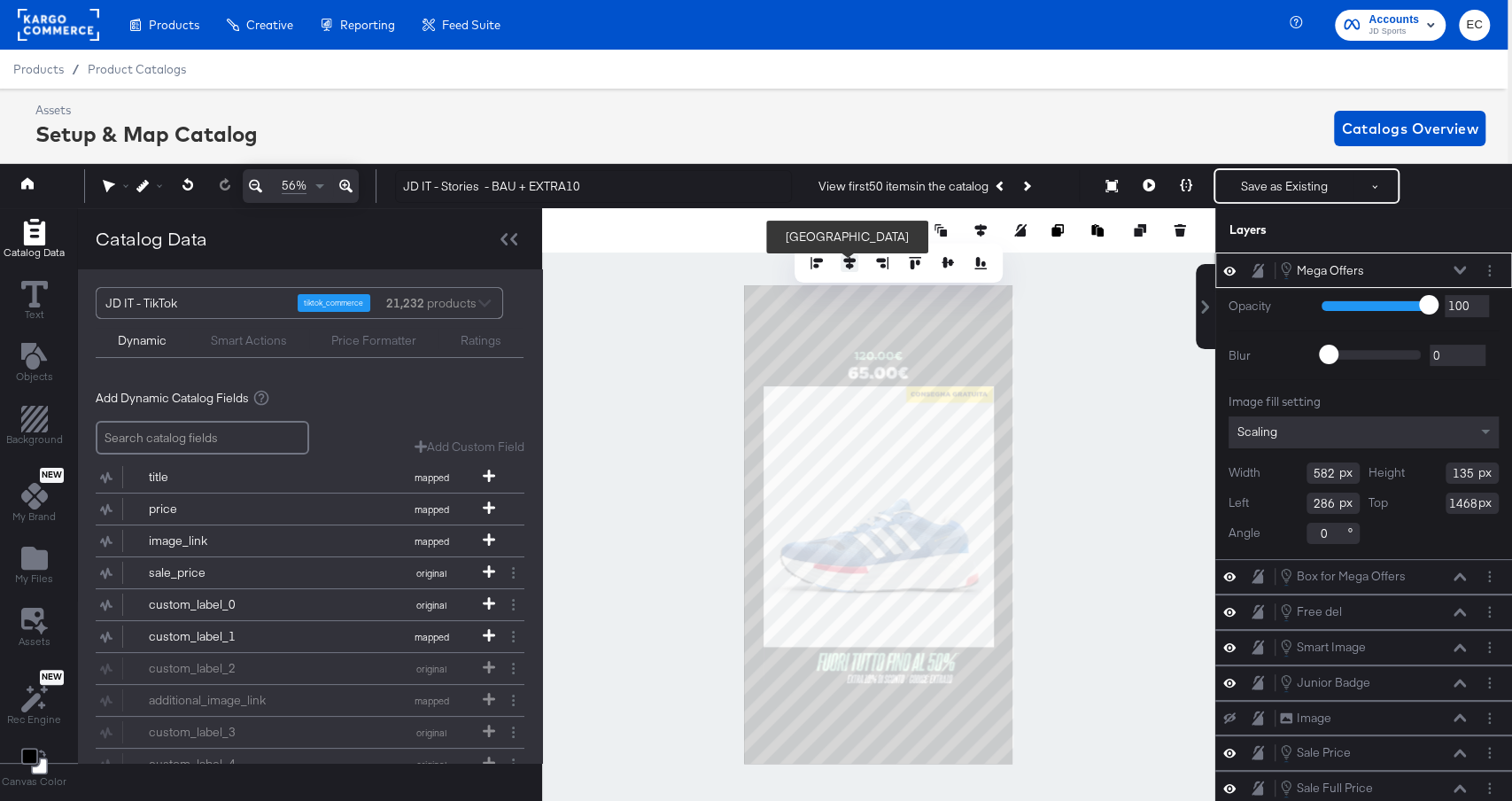
type input "249"
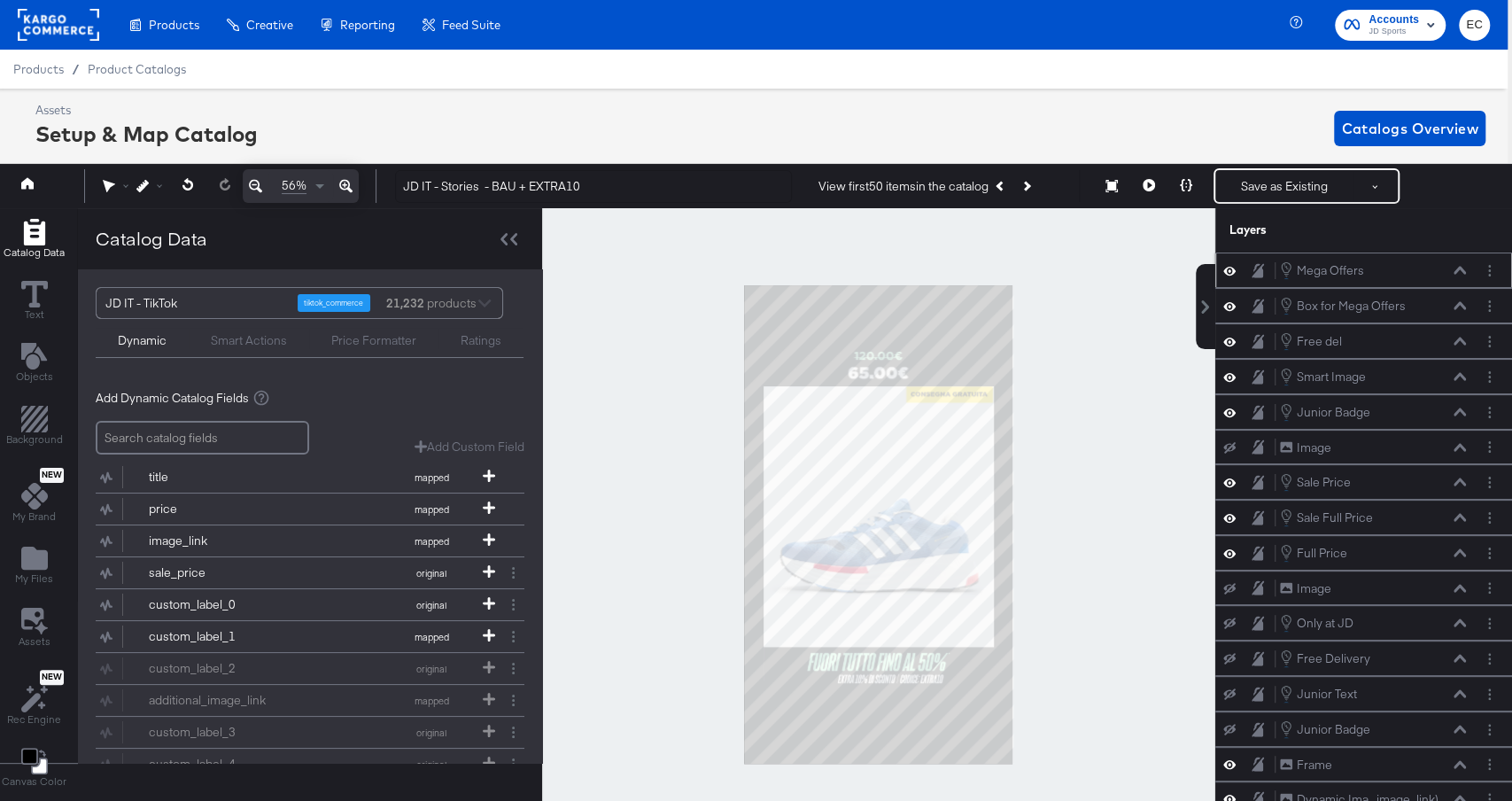
click at [1123, 399] on div at bounding box center [879, 525] width 674 height 633
click at [1163, 185] on button at bounding box center [1149, 186] width 37 height 36
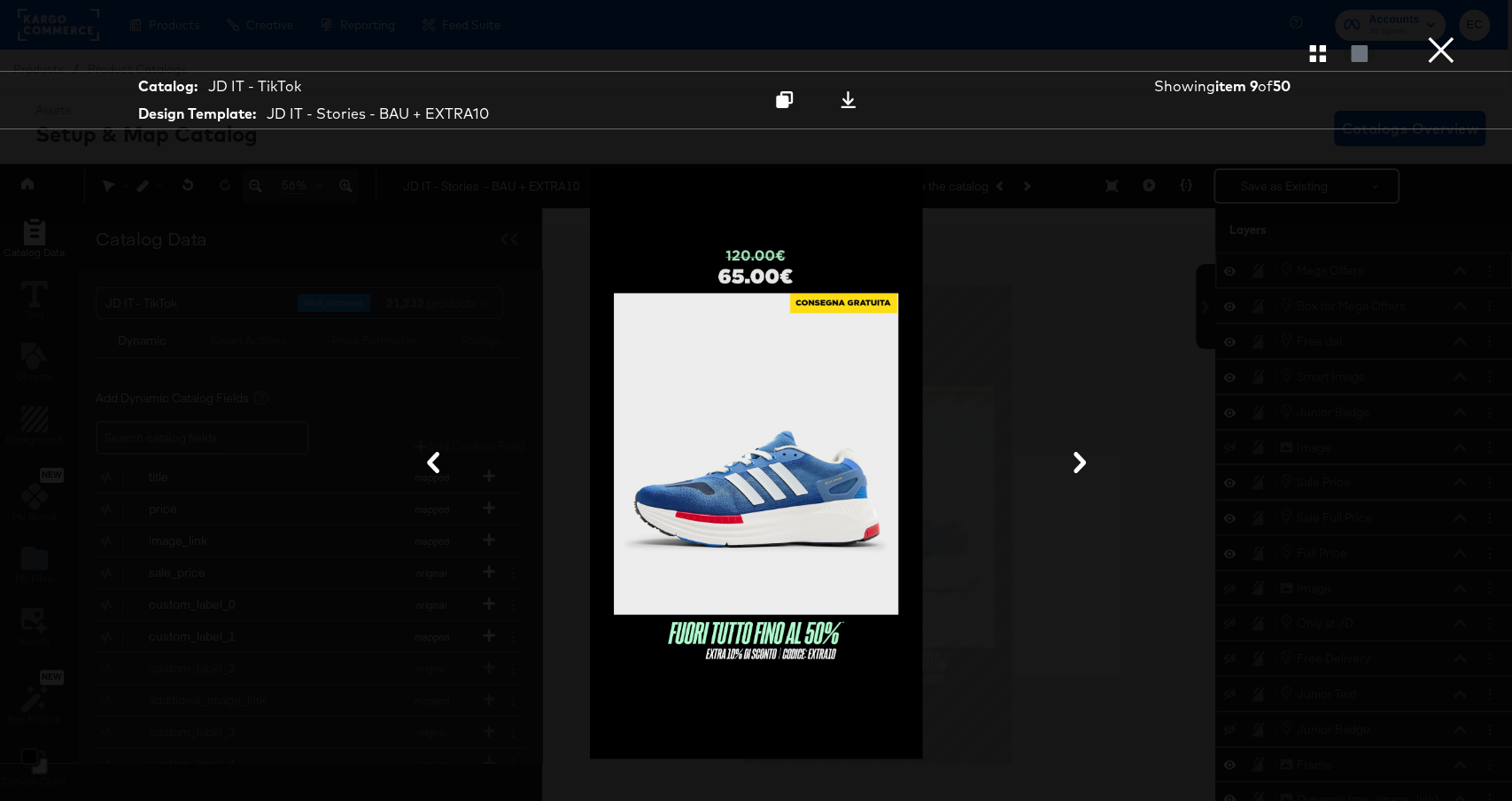
click at [1441, 36] on button "×" at bounding box center [1441, 17] width 36 height 36
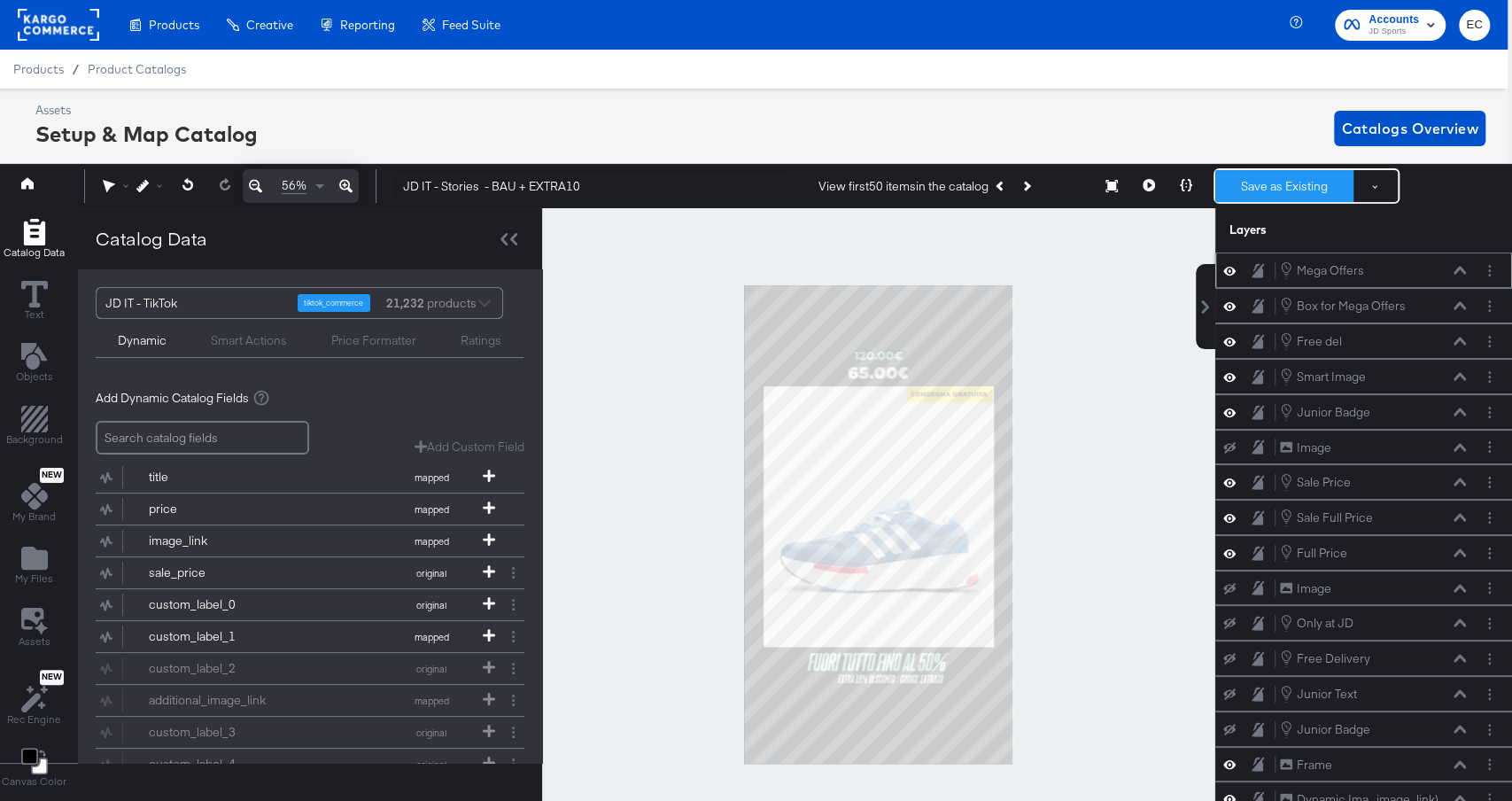
click at [1309, 179] on button "Save as Existing" at bounding box center [1285, 186] width 138 height 32
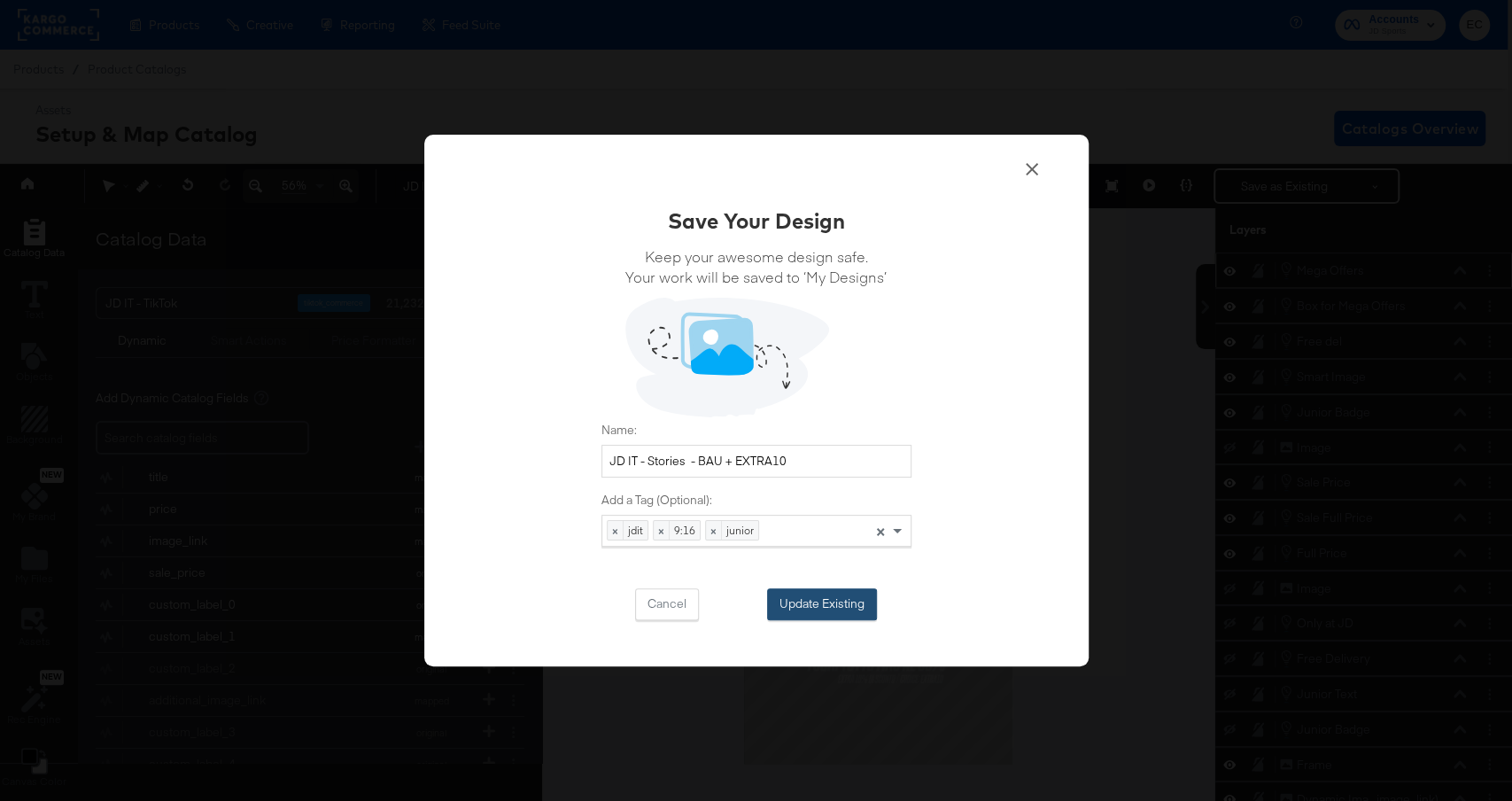
click at [825, 605] on button "Update Existing" at bounding box center [823, 604] width 110 height 32
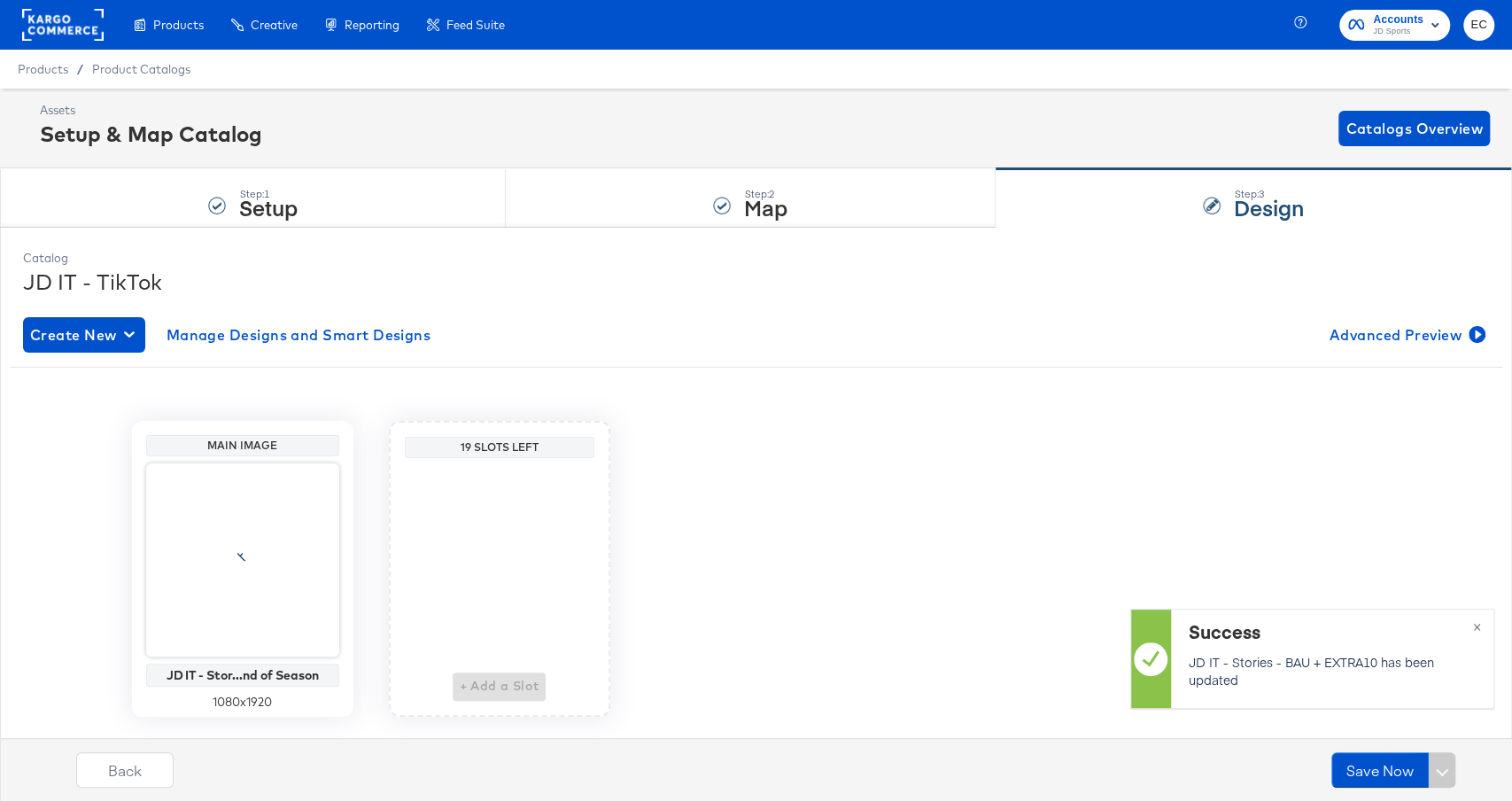
scroll to position [0, 0]
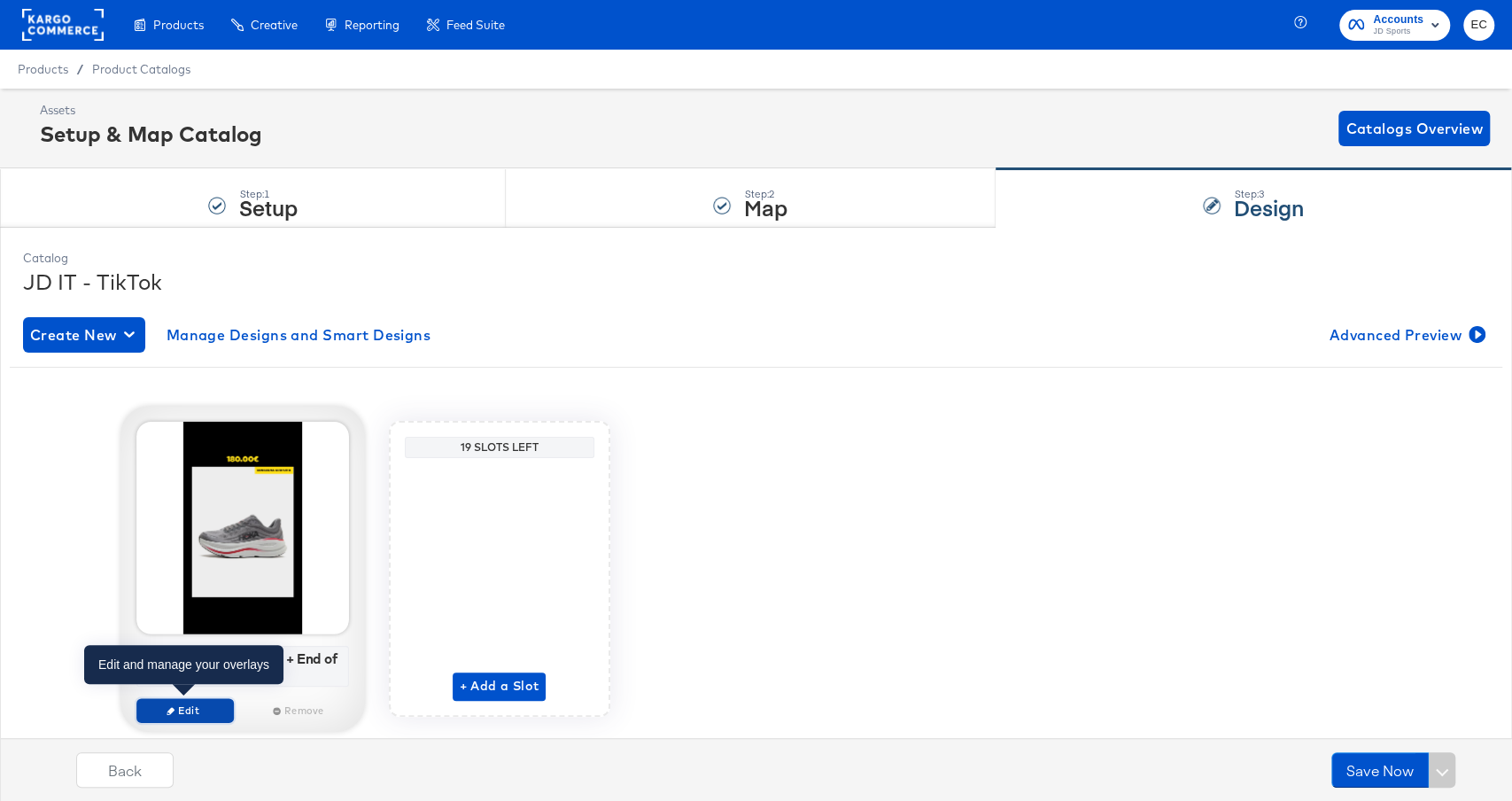
click at [176, 705] on span "Edit" at bounding box center [184, 710] width 82 height 13
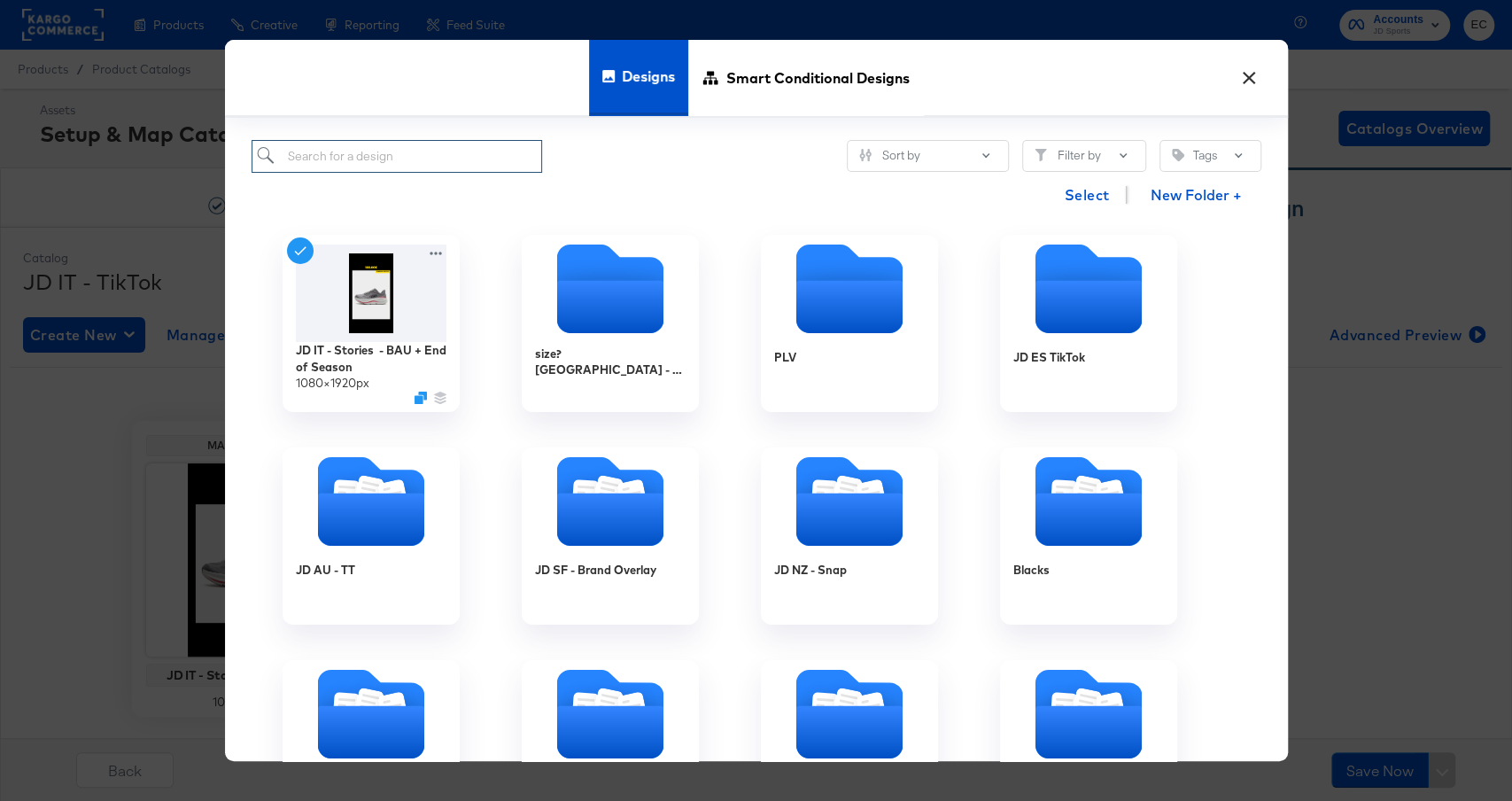
click at [438, 166] on input "search" at bounding box center [397, 156] width 291 height 33
type input "jd it"
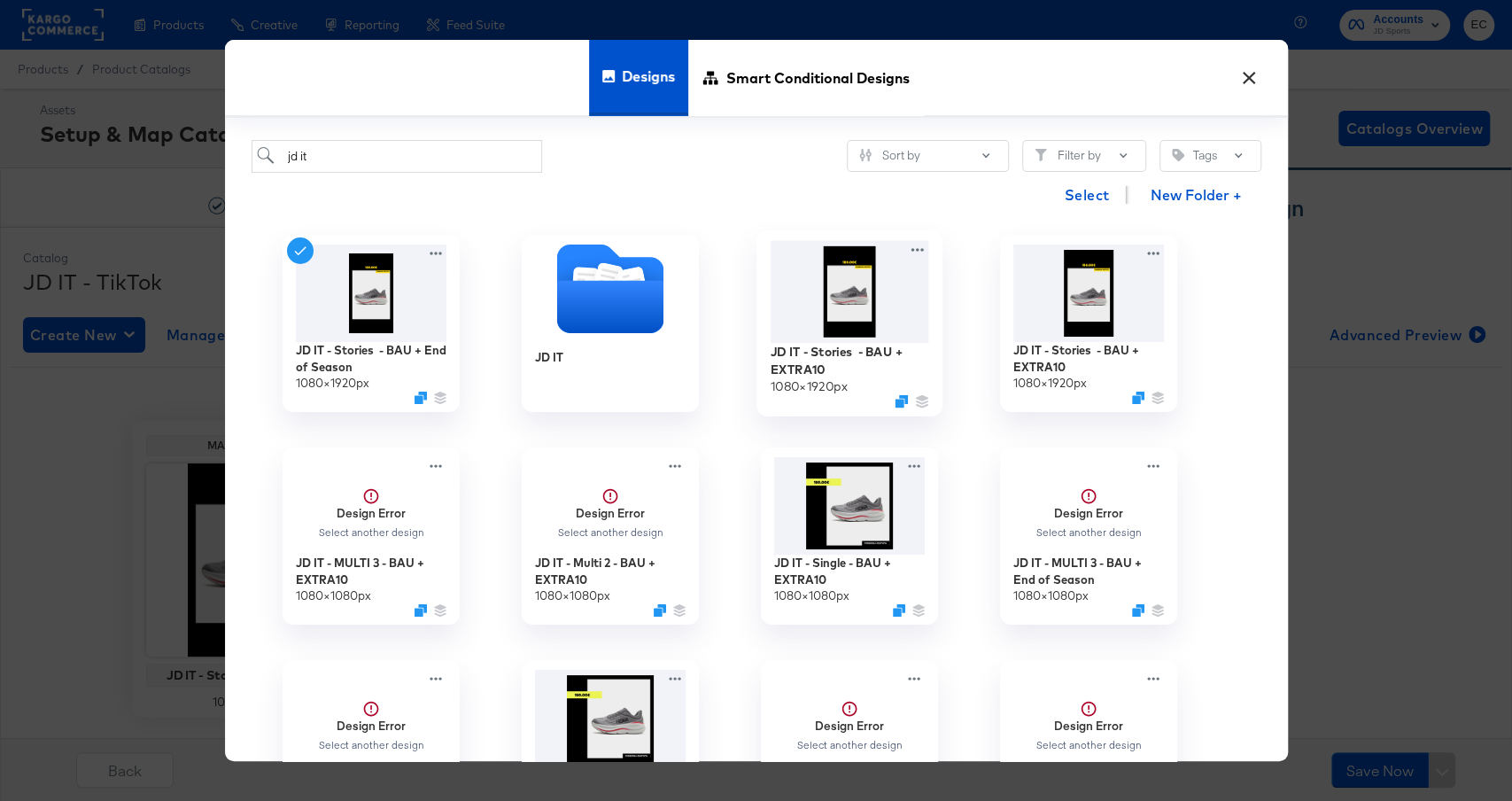
click at [891, 298] on img at bounding box center [849, 292] width 159 height 102
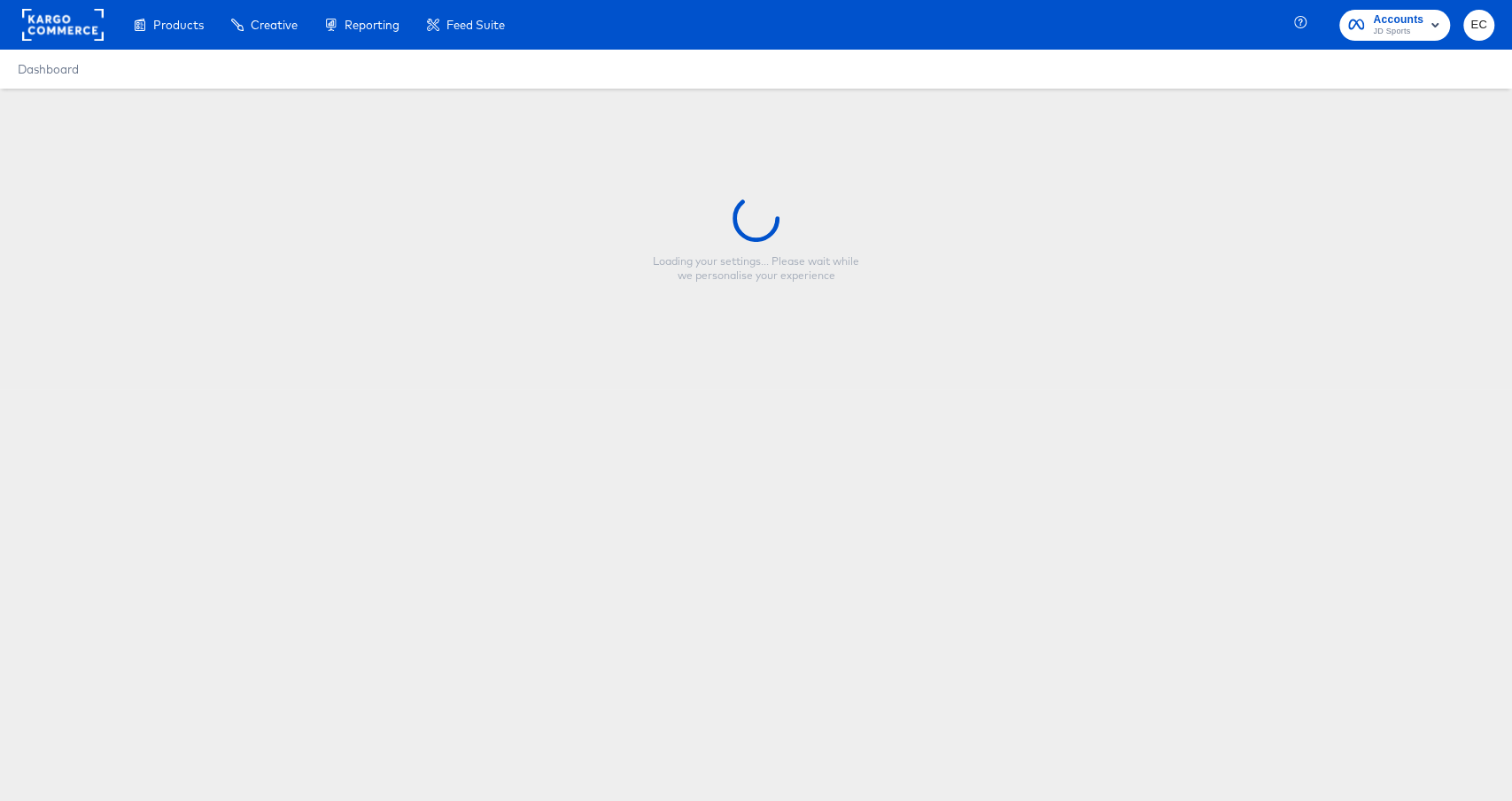
type input "GO Outdoors Multi 2 Mockup - CLOTHING"
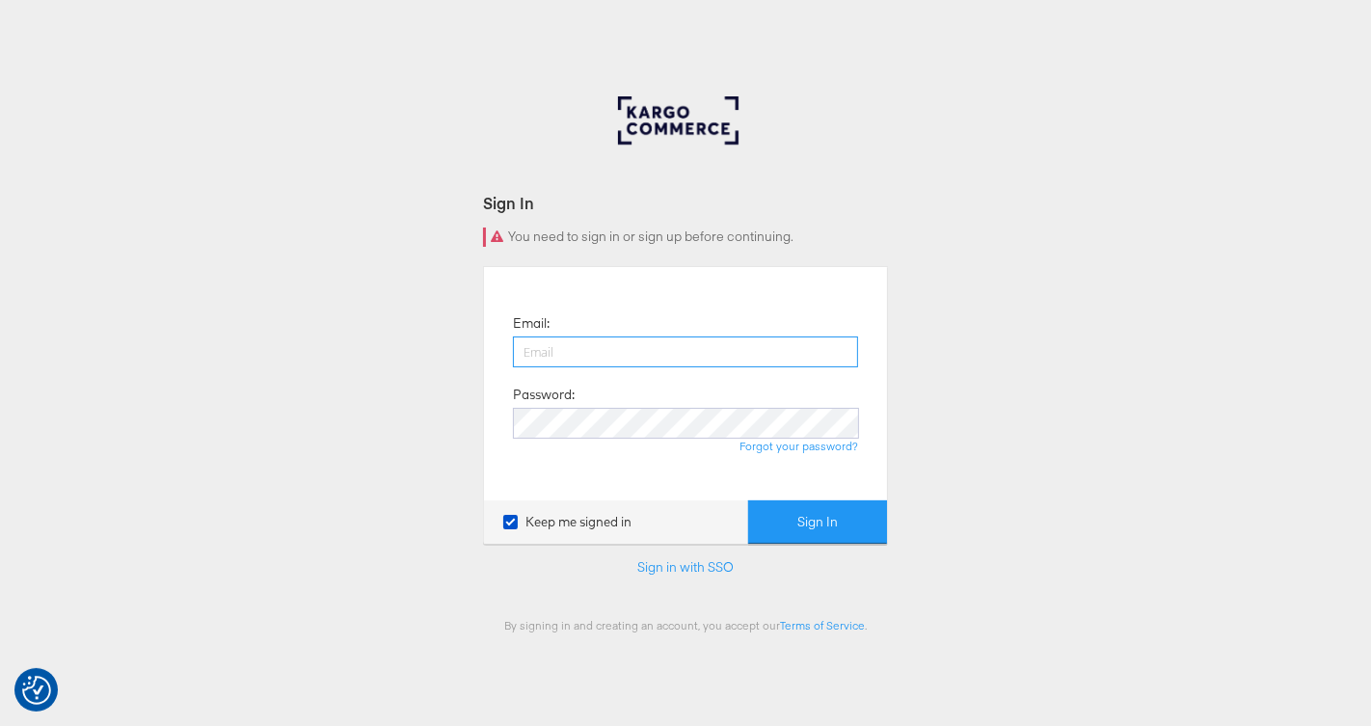
click at [578, 361] on input "email" at bounding box center [685, 351] width 345 height 31
type input "[PERSON_NAME][EMAIL_ADDRESS][PERSON_NAME][DOMAIN_NAME]"
click at [606, 441] on div "Forgot your password?" at bounding box center [685, 446] width 345 height 15
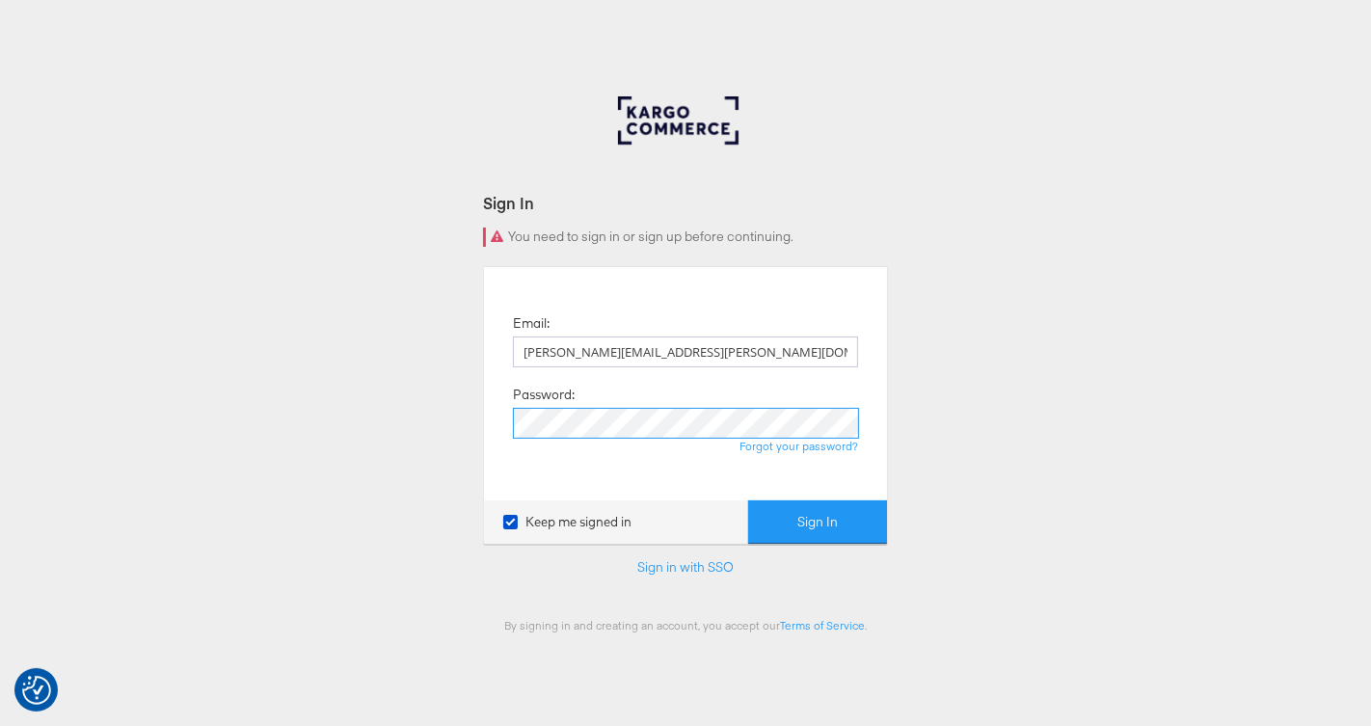
click at [748, 500] on button "Sign In" at bounding box center [817, 521] width 139 height 43
